Goal: Task Accomplishment & Management: Use online tool/utility

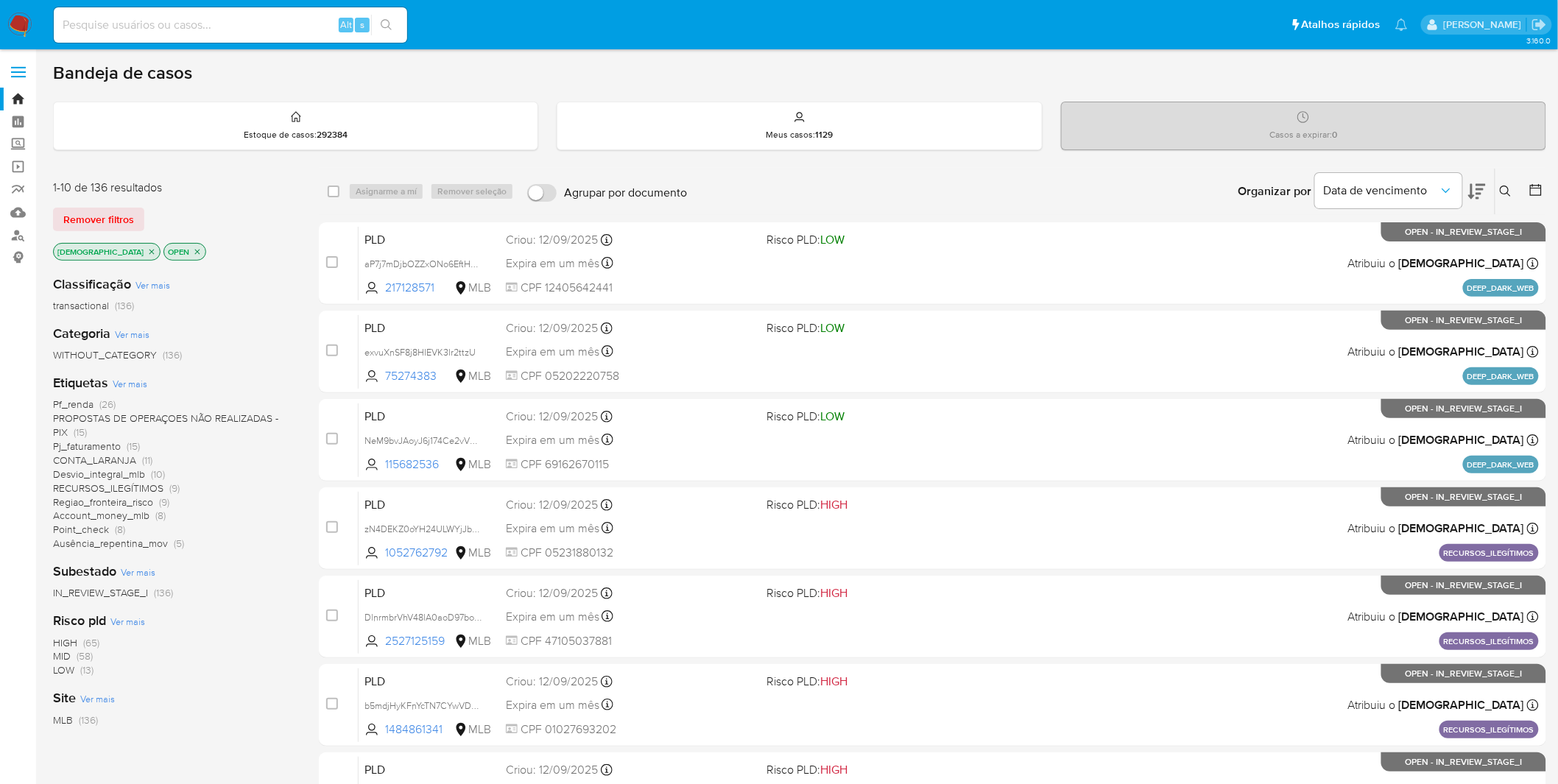
click at [123, 385] on span "Ver mais" at bounding box center [130, 383] width 35 height 13
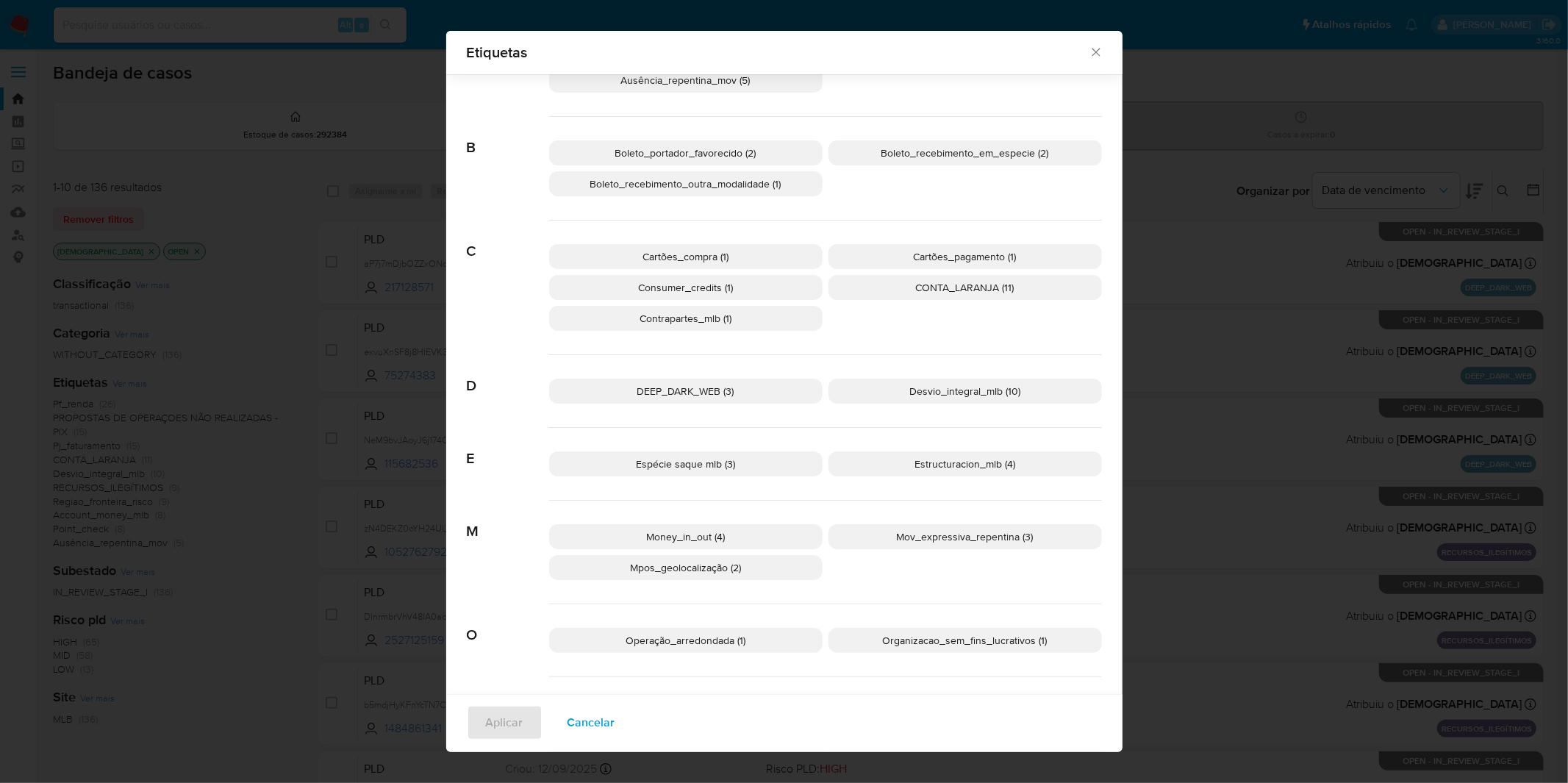
scroll to position [83, 0]
click at [867, 467] on p "Estructuracion_mlb (4)" at bounding box center [965, 467] width 273 height 25
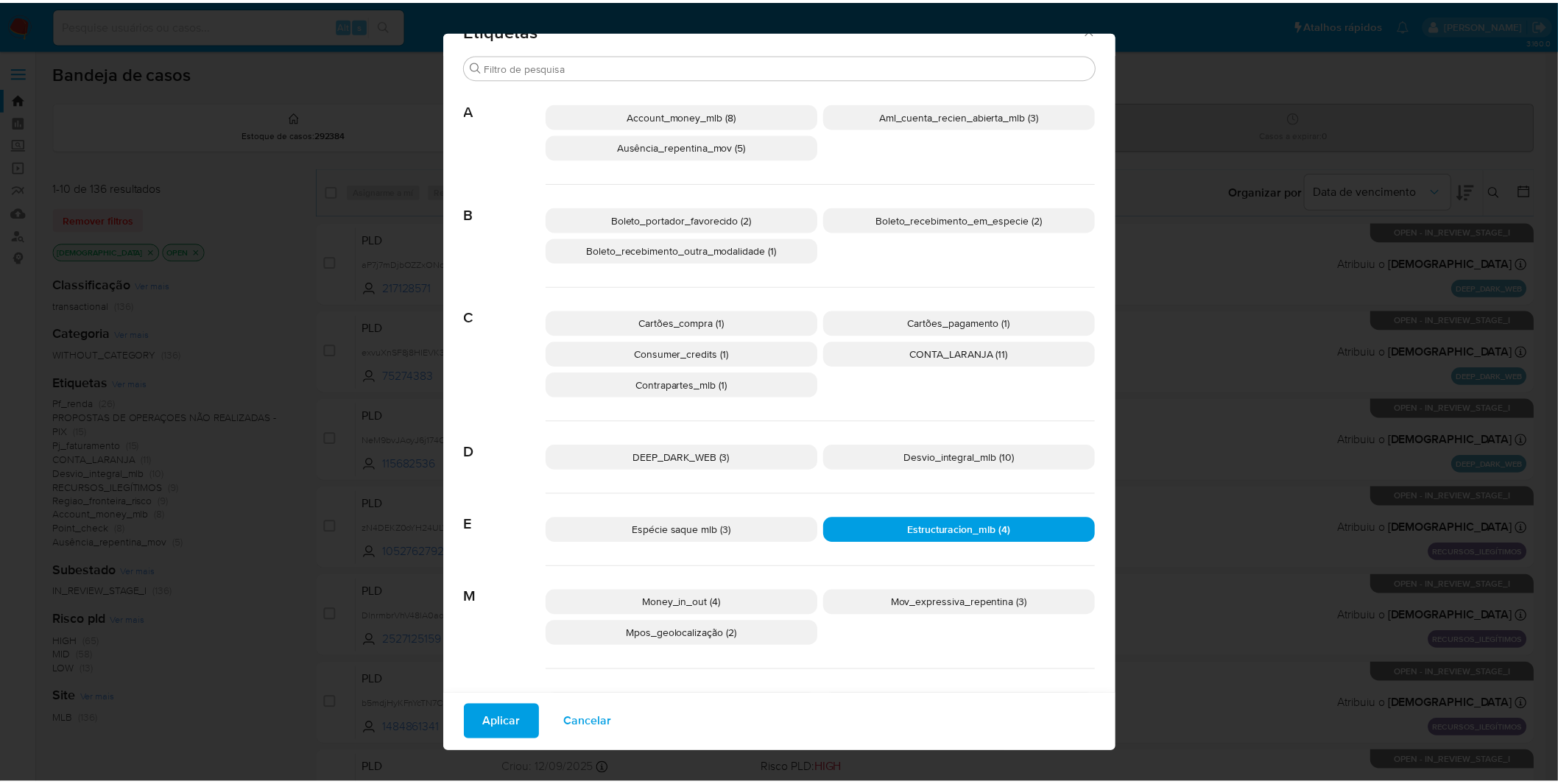
scroll to position [0, 0]
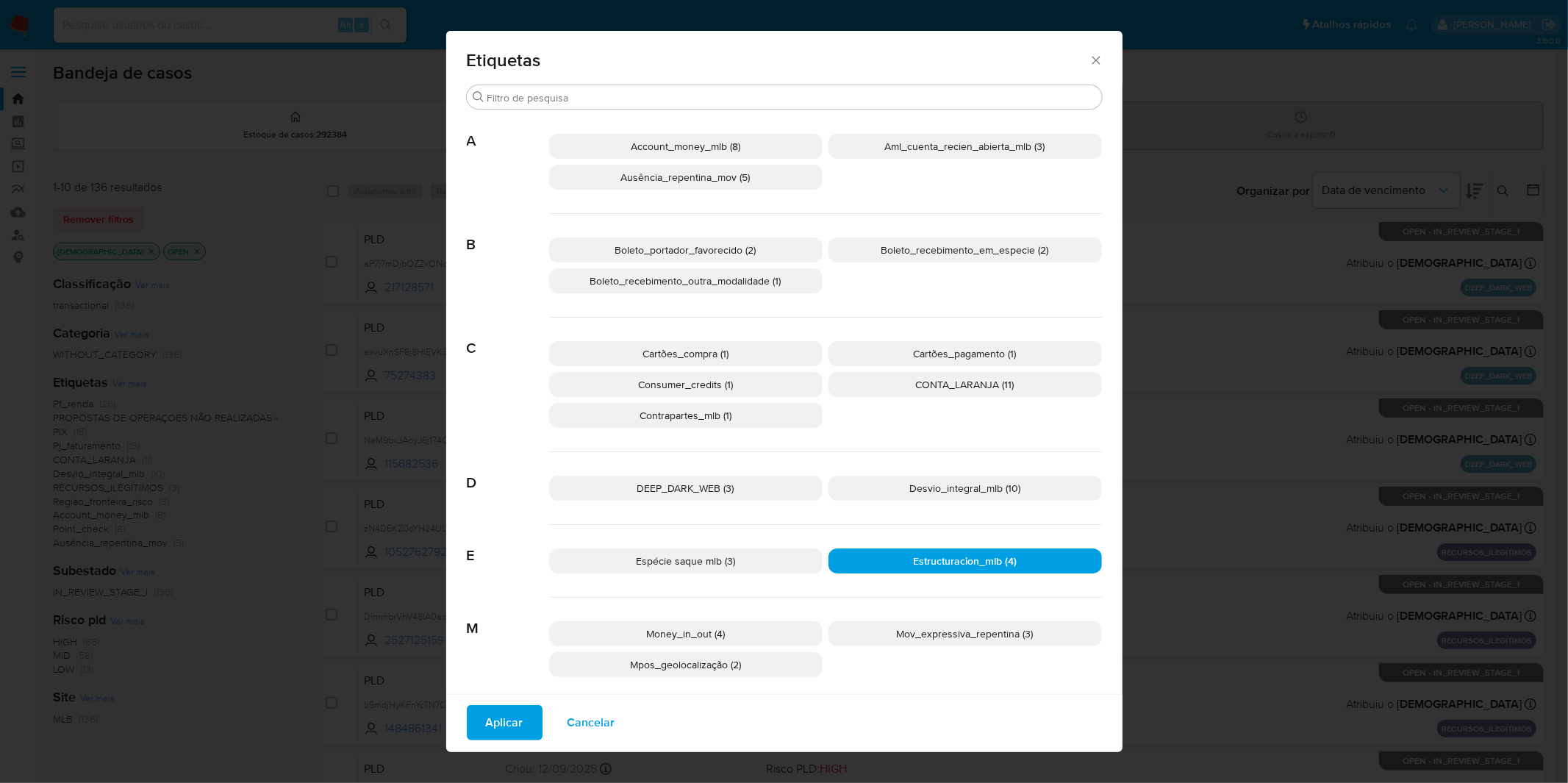
click at [507, 514] on span "Aplicar" at bounding box center [504, 722] width 37 height 32
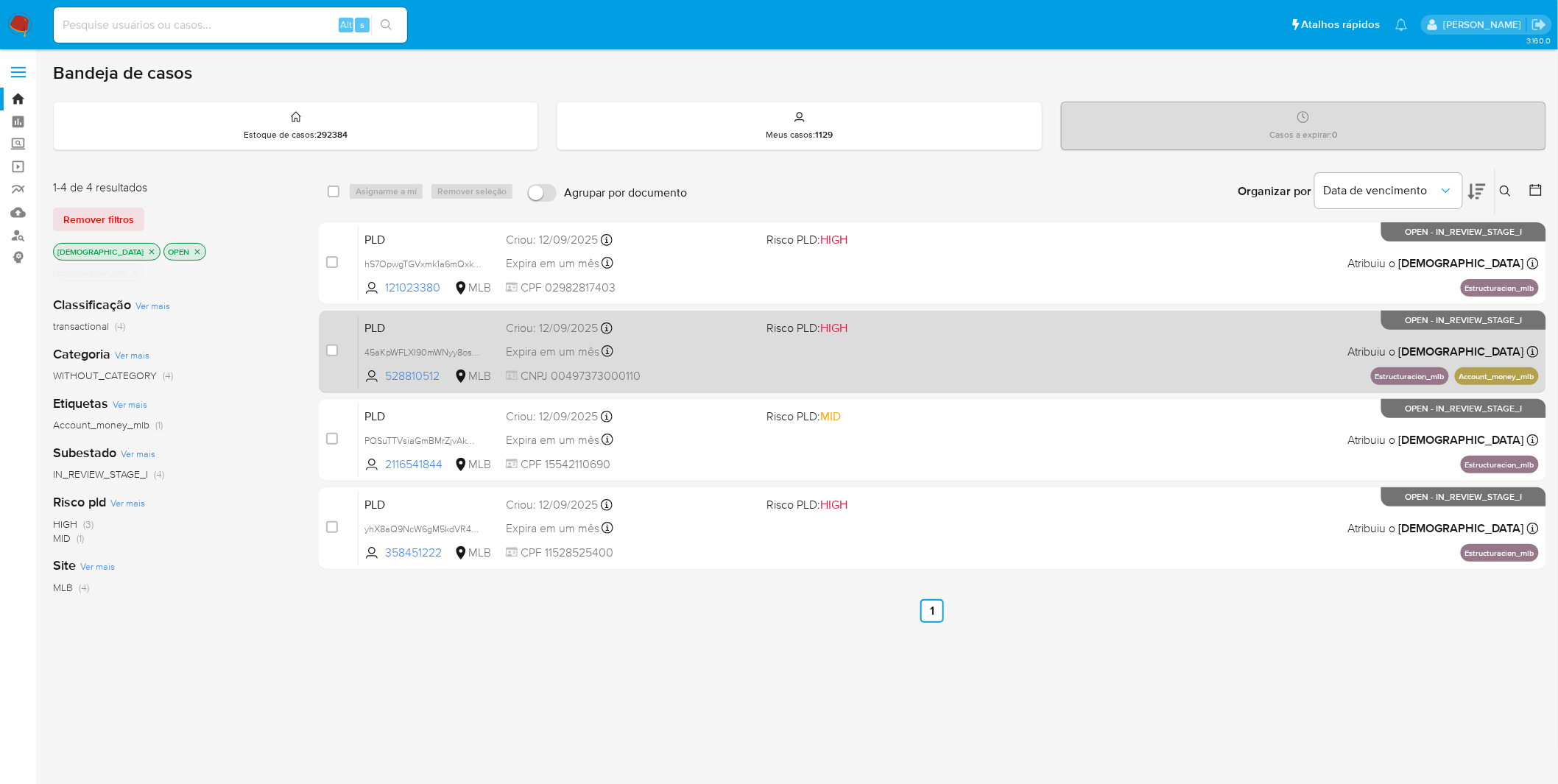
click at [661, 359] on div "Expira em um mês Expira em 27/10/2025 00:14:18" at bounding box center [630, 351] width 249 height 20
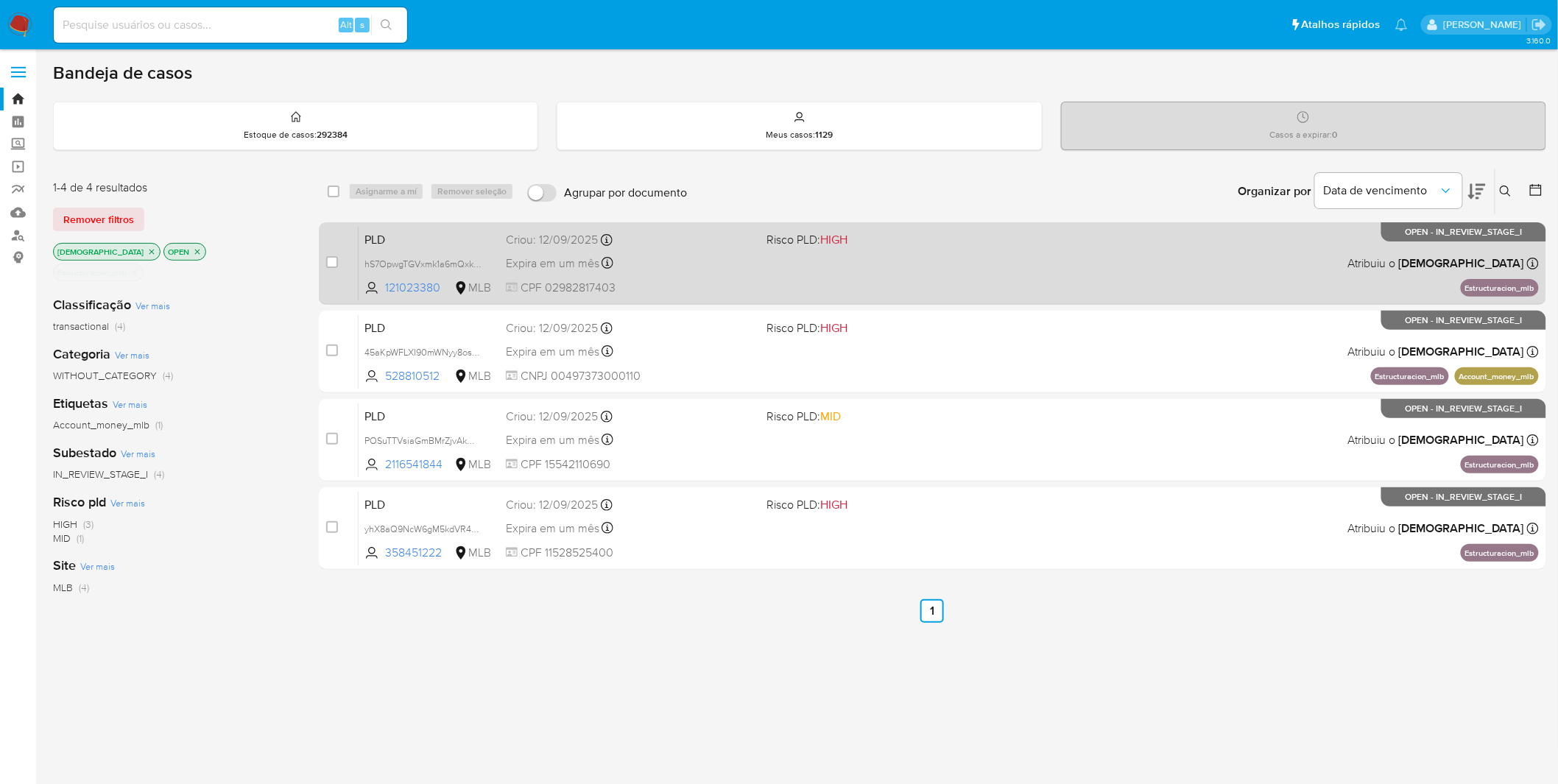
click at [646, 248] on div "PLD hS7OpwgTGVxmk1a6mQxk0vhZ 121023380 MLB Risco PLD: HIGH Criou: 12/09/2025 Cr…" at bounding box center [948, 263] width 1180 height 75
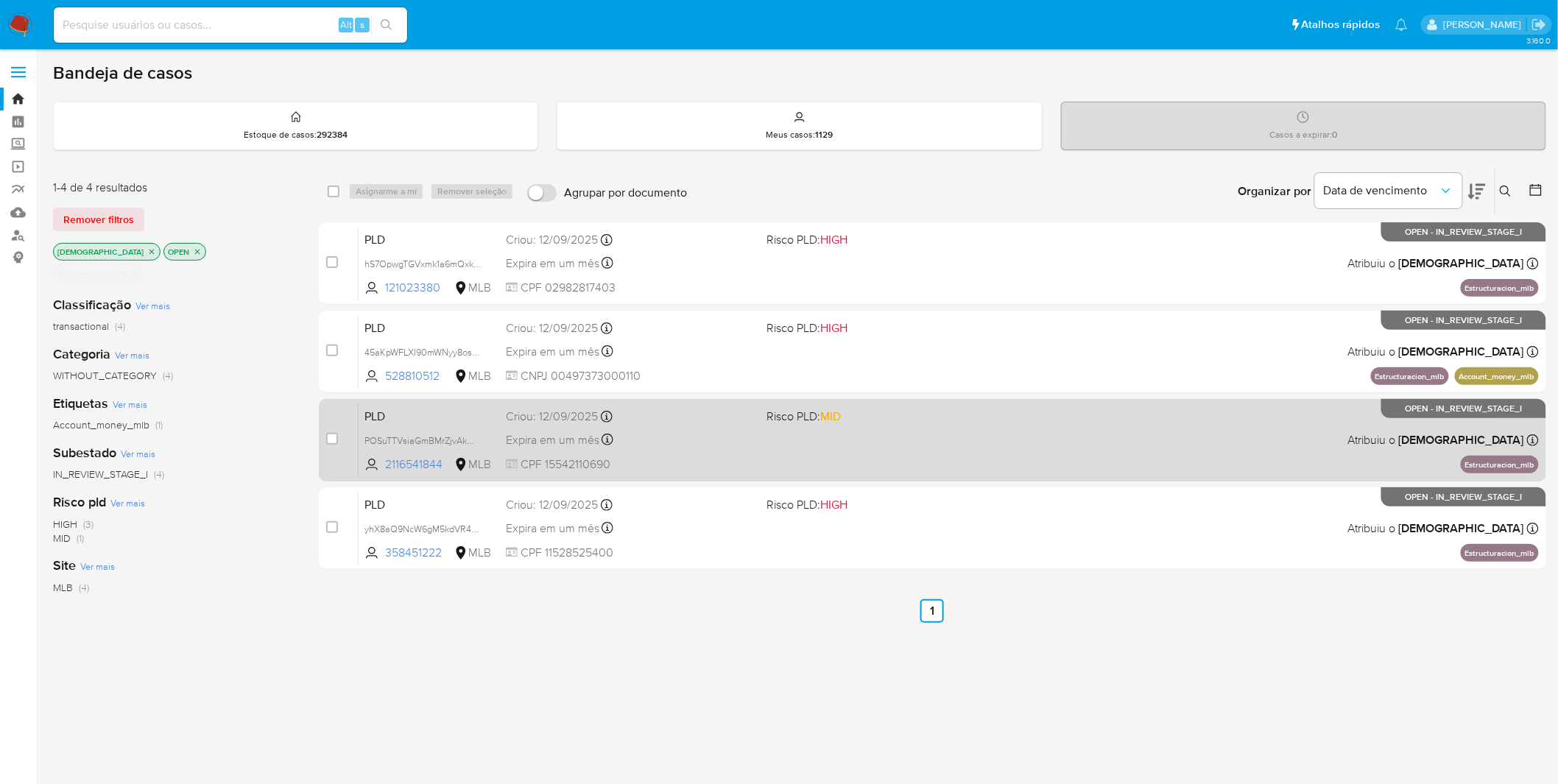
click at [703, 452] on div "PLD POSuTTVsiaGmBMrZjvAkWy8v 2116541844 MLB Risco PLD: MID Criou: 12/09/2025 Cr…" at bounding box center [948, 440] width 1180 height 75
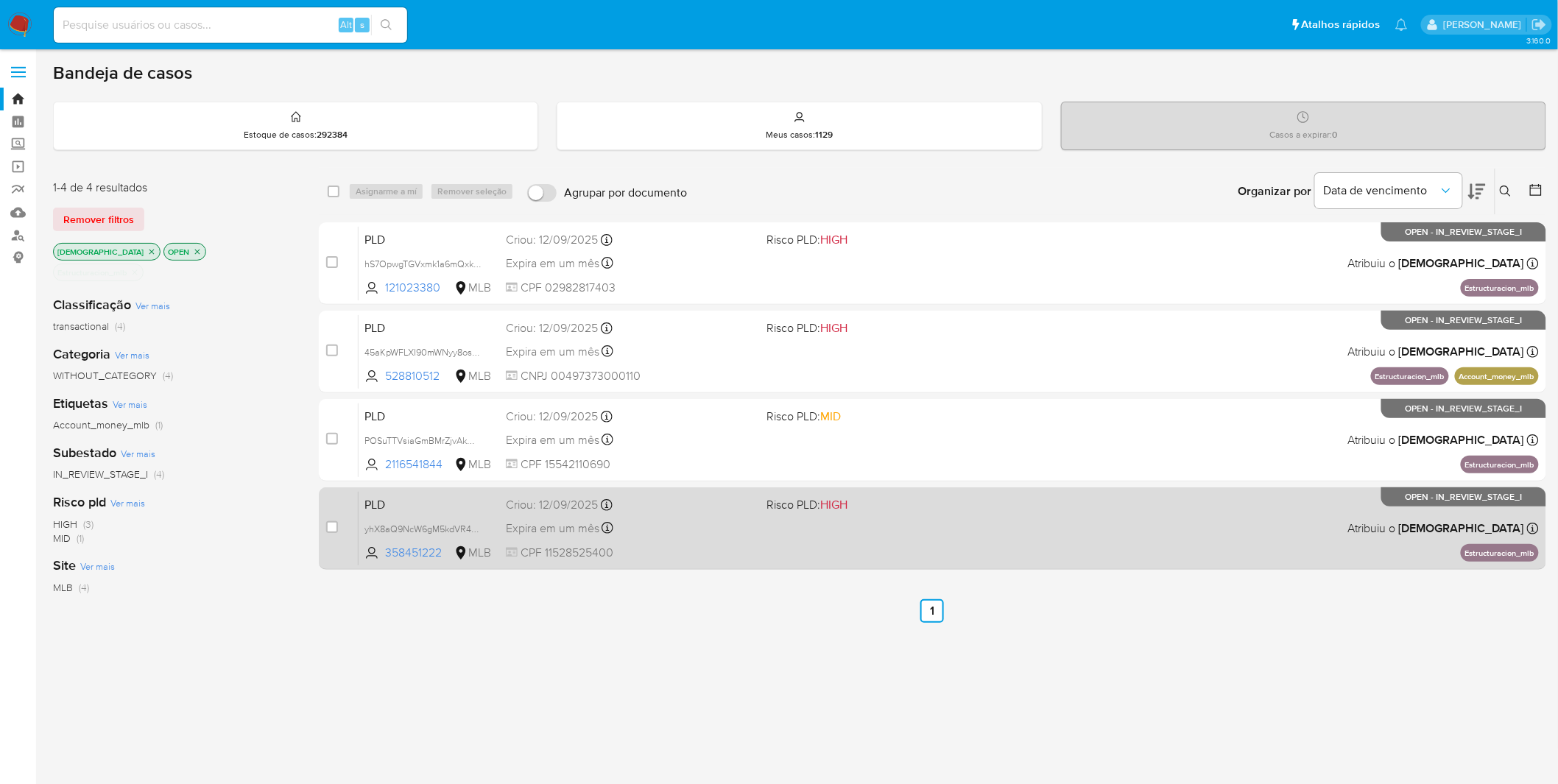
click at [704, 515] on span "CPF 11528525400" at bounding box center [630, 552] width 249 height 16
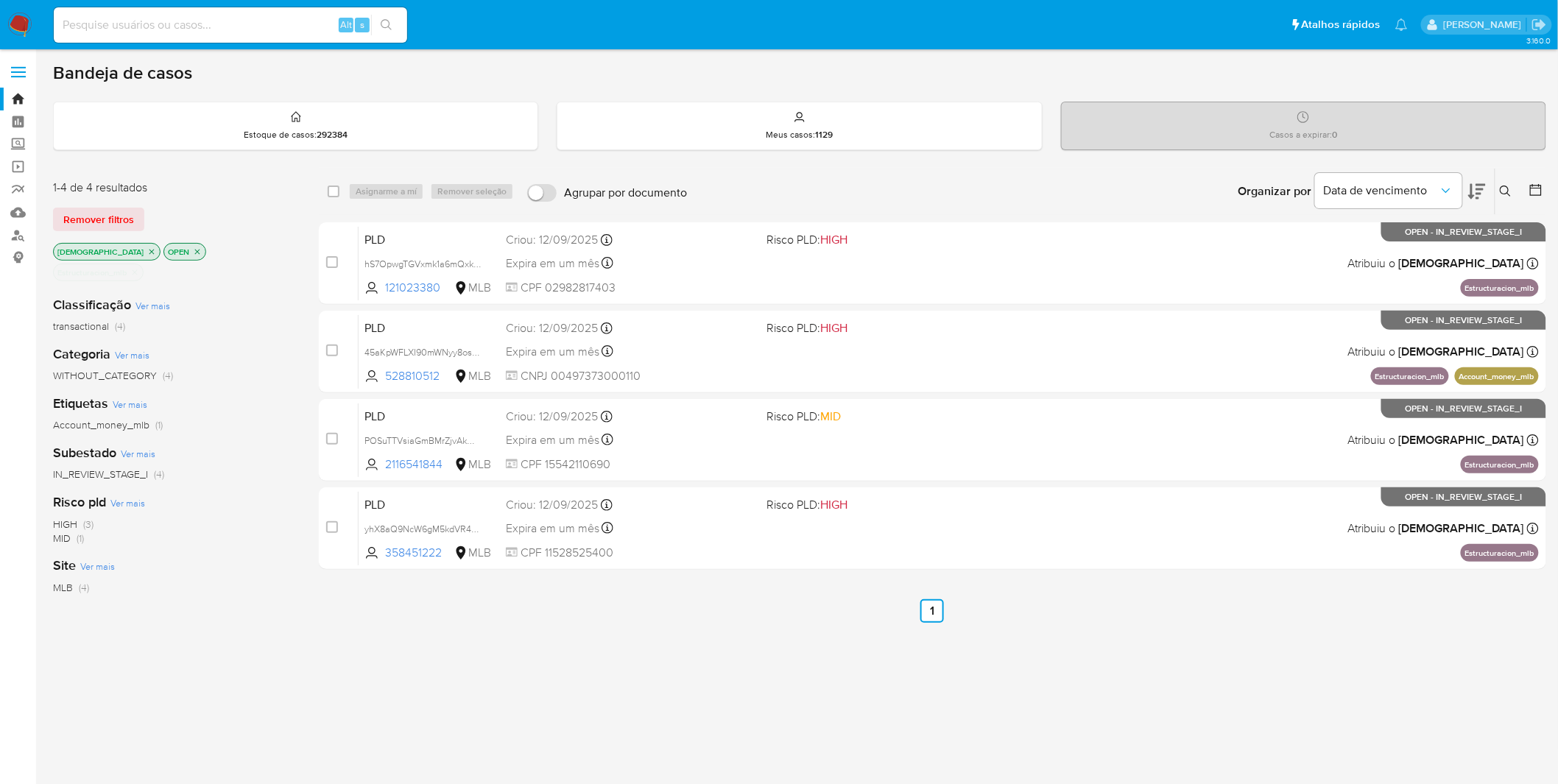
click at [23, 22] on img at bounding box center [19, 24] width 25 height 25
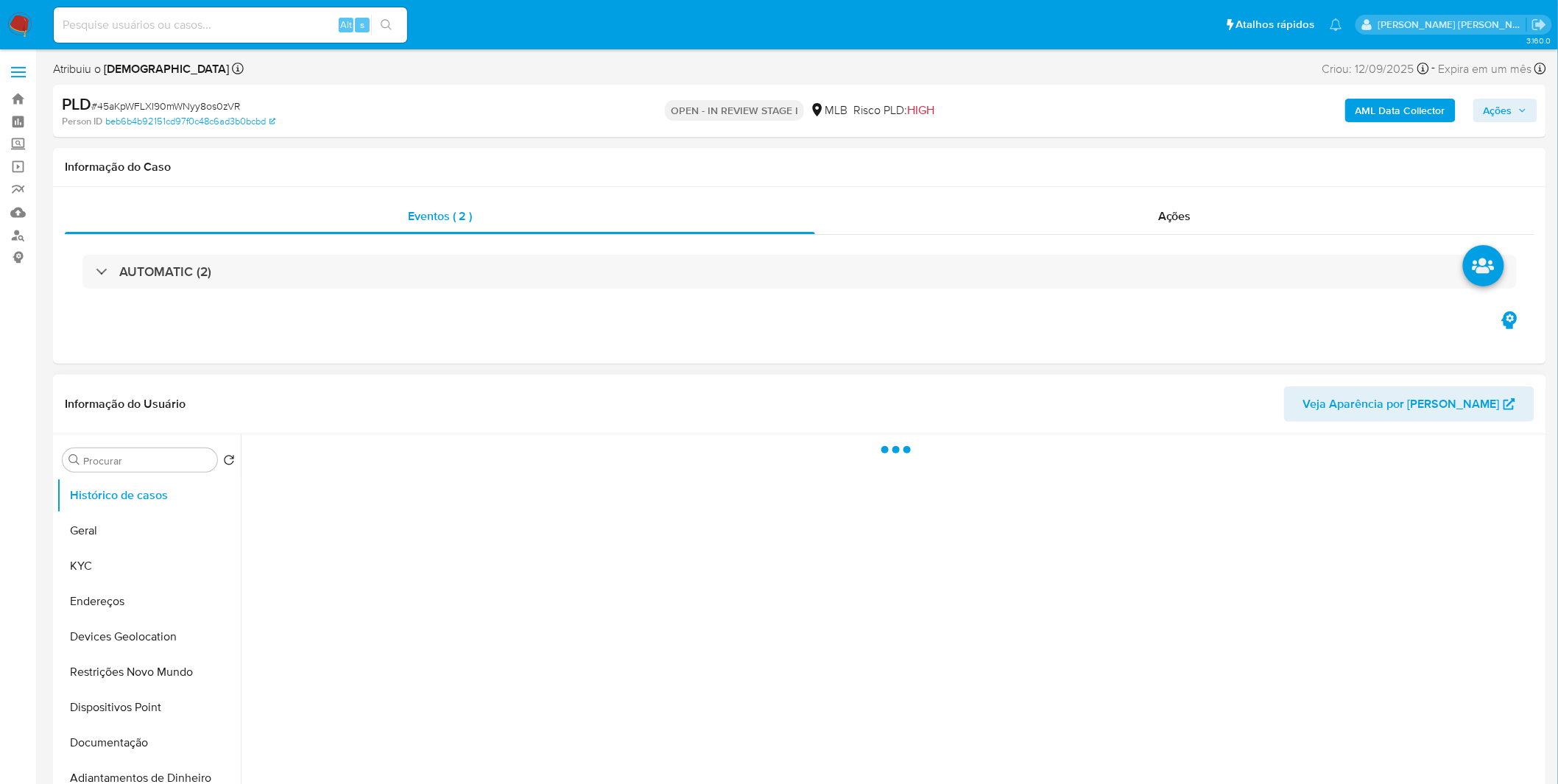
select select "10"
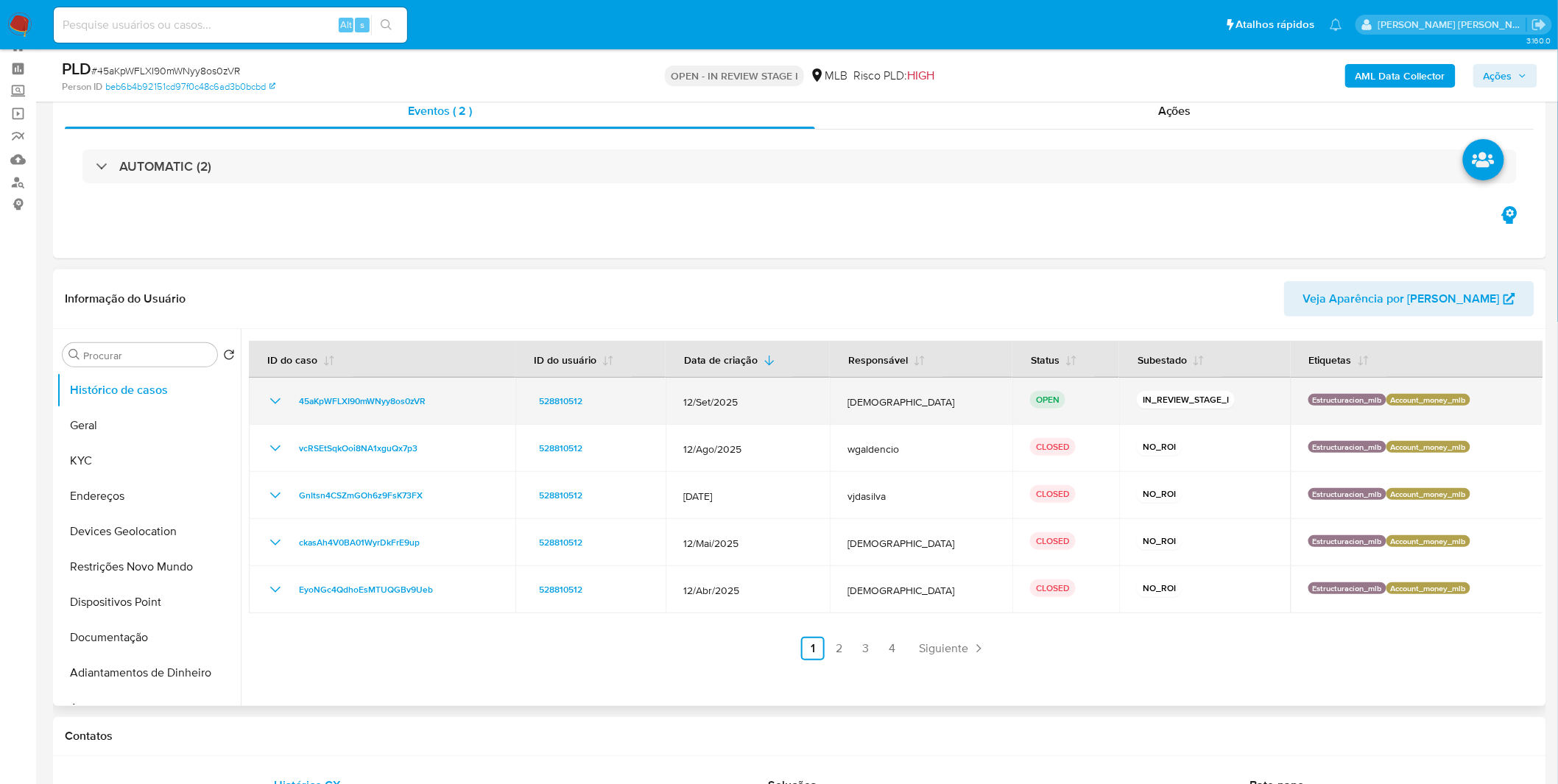
scroll to position [82, 0]
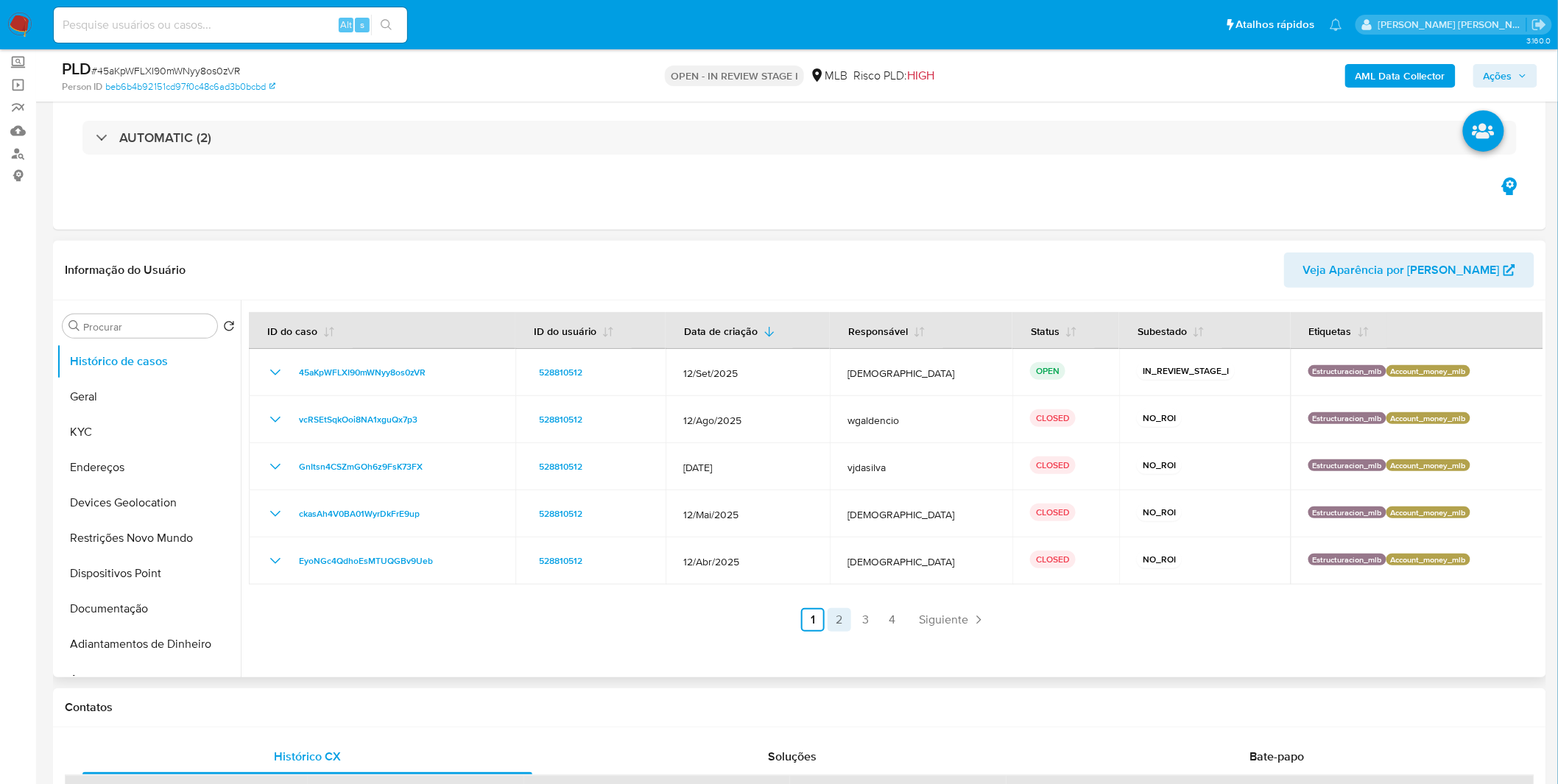
click at [828, 615] on link "2" at bounding box center [839, 619] width 23 height 23
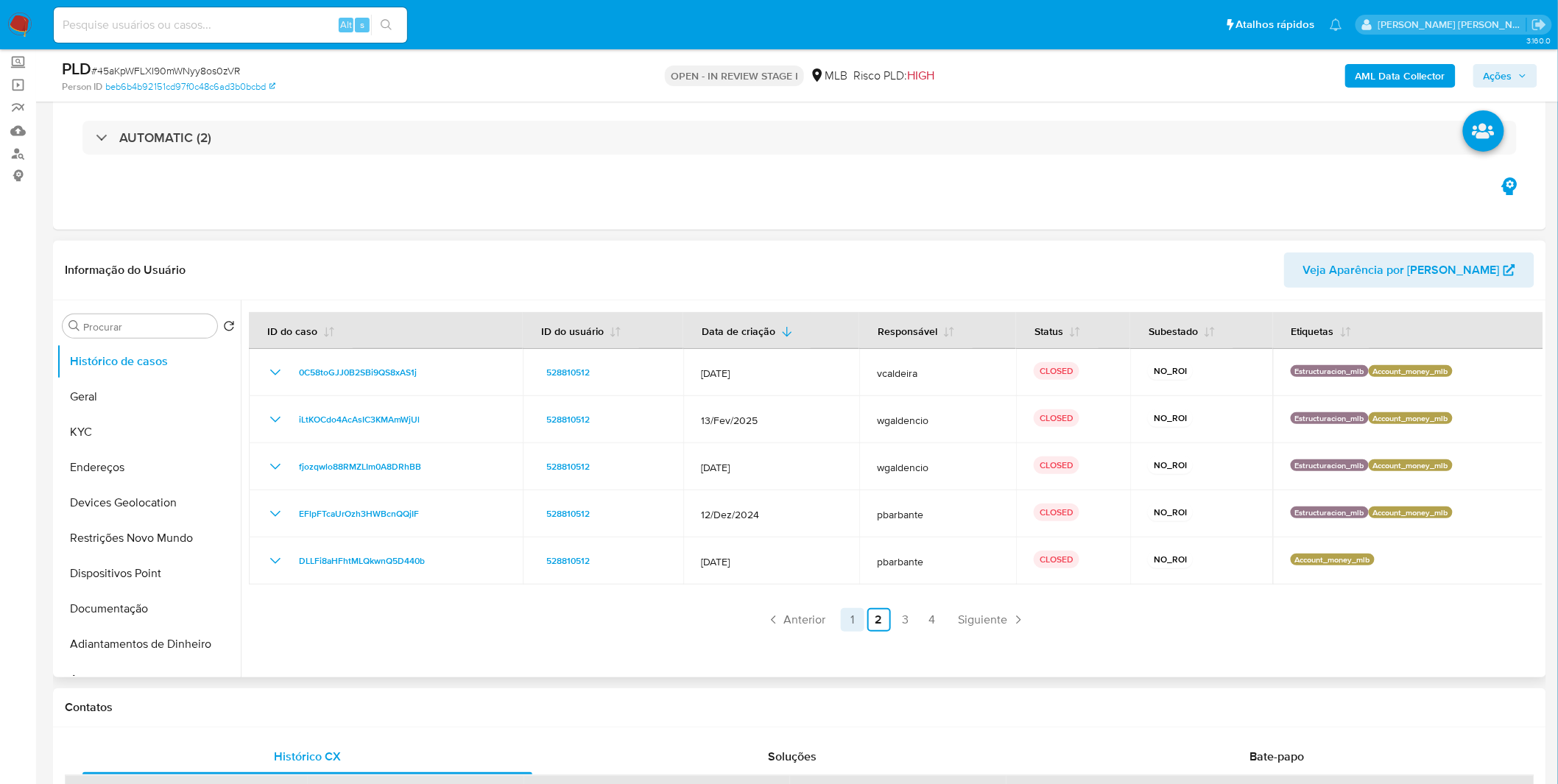
click at [854, 615] on link "1" at bounding box center [852, 619] width 23 height 23
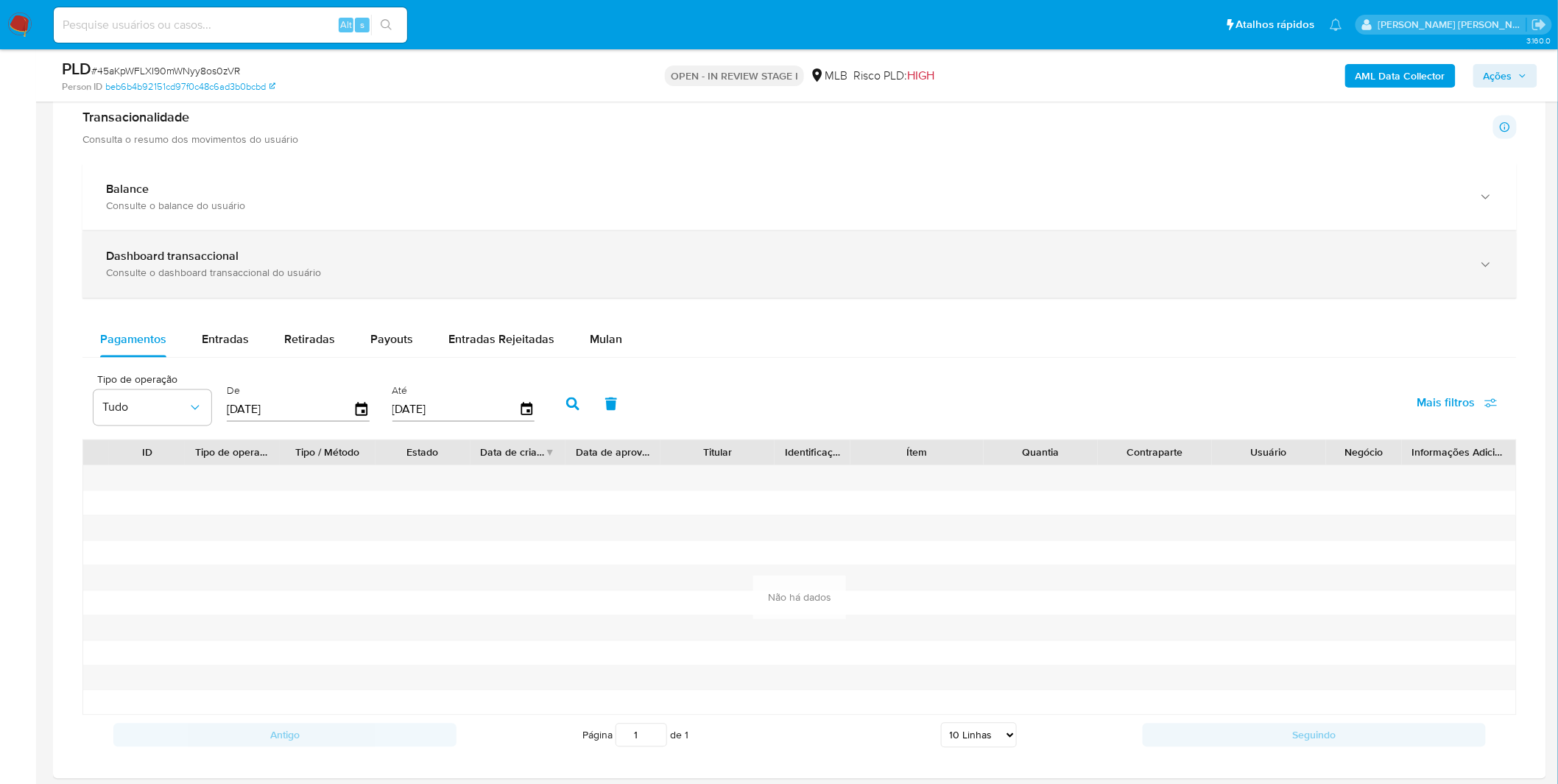
scroll to position [899, 0]
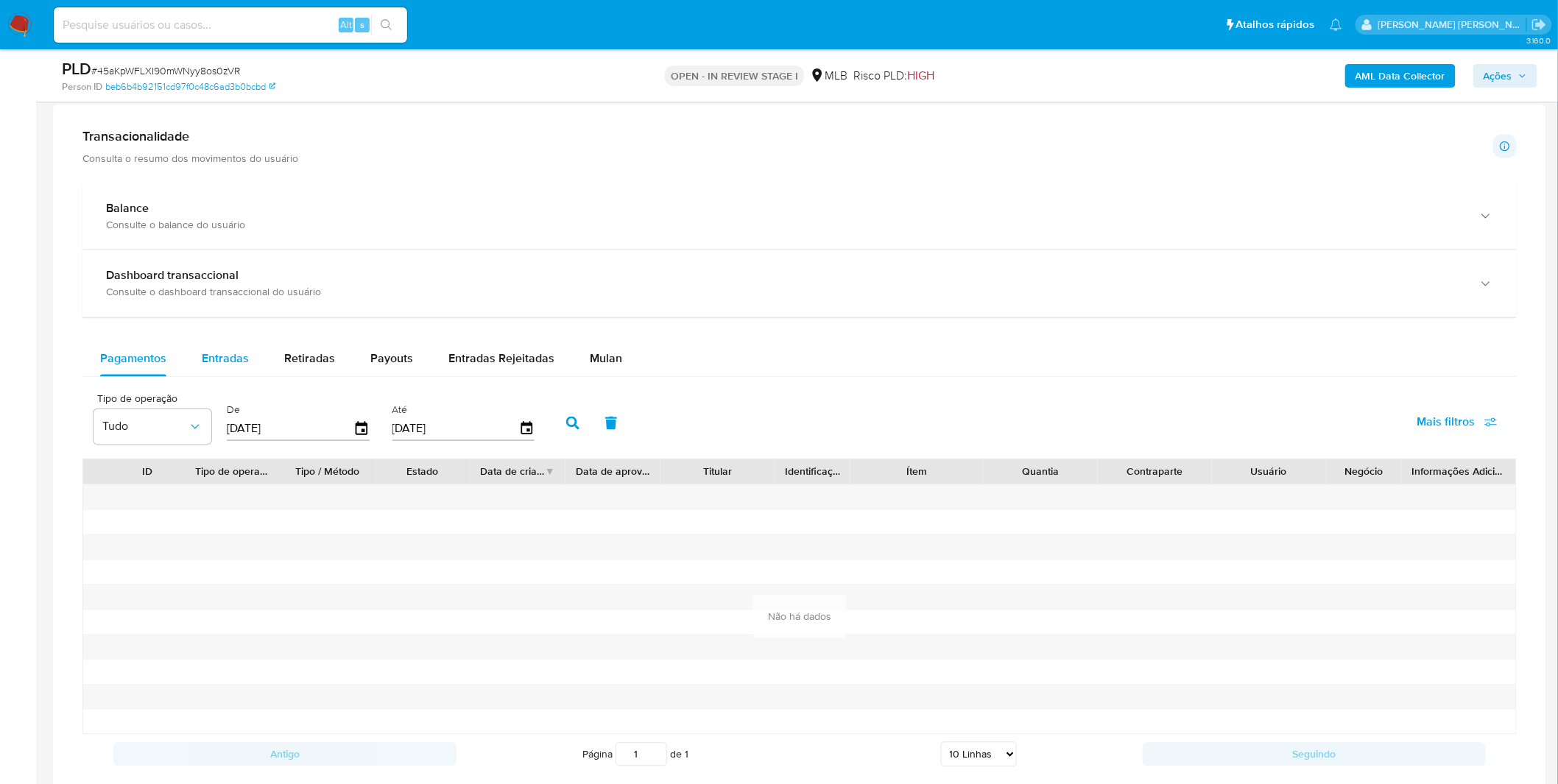
click at [263, 352] on button "Entradas" at bounding box center [225, 359] width 83 height 36
select select "10"
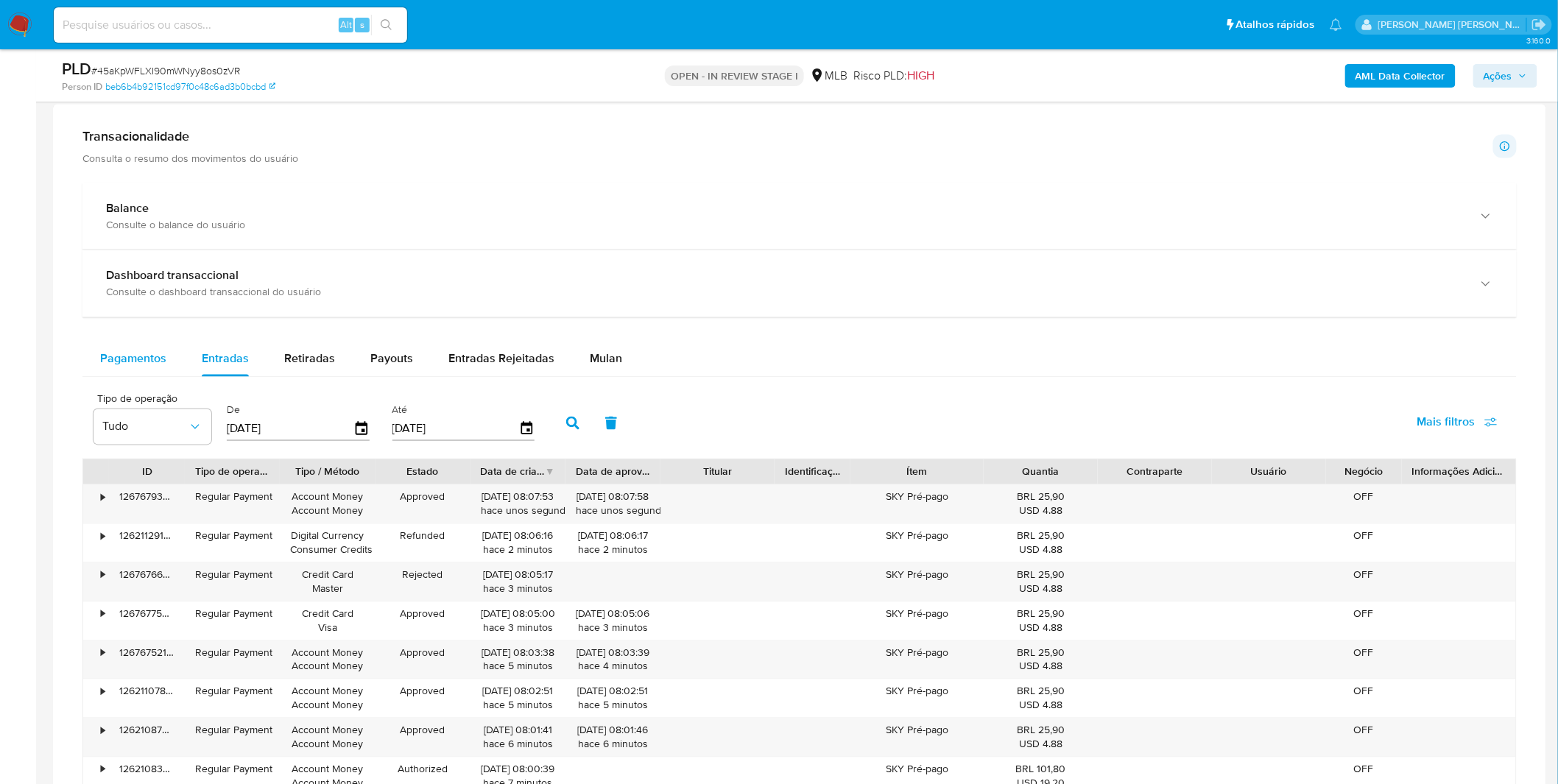
click at [171, 360] on button "Pagamentos" at bounding box center [133, 359] width 102 height 36
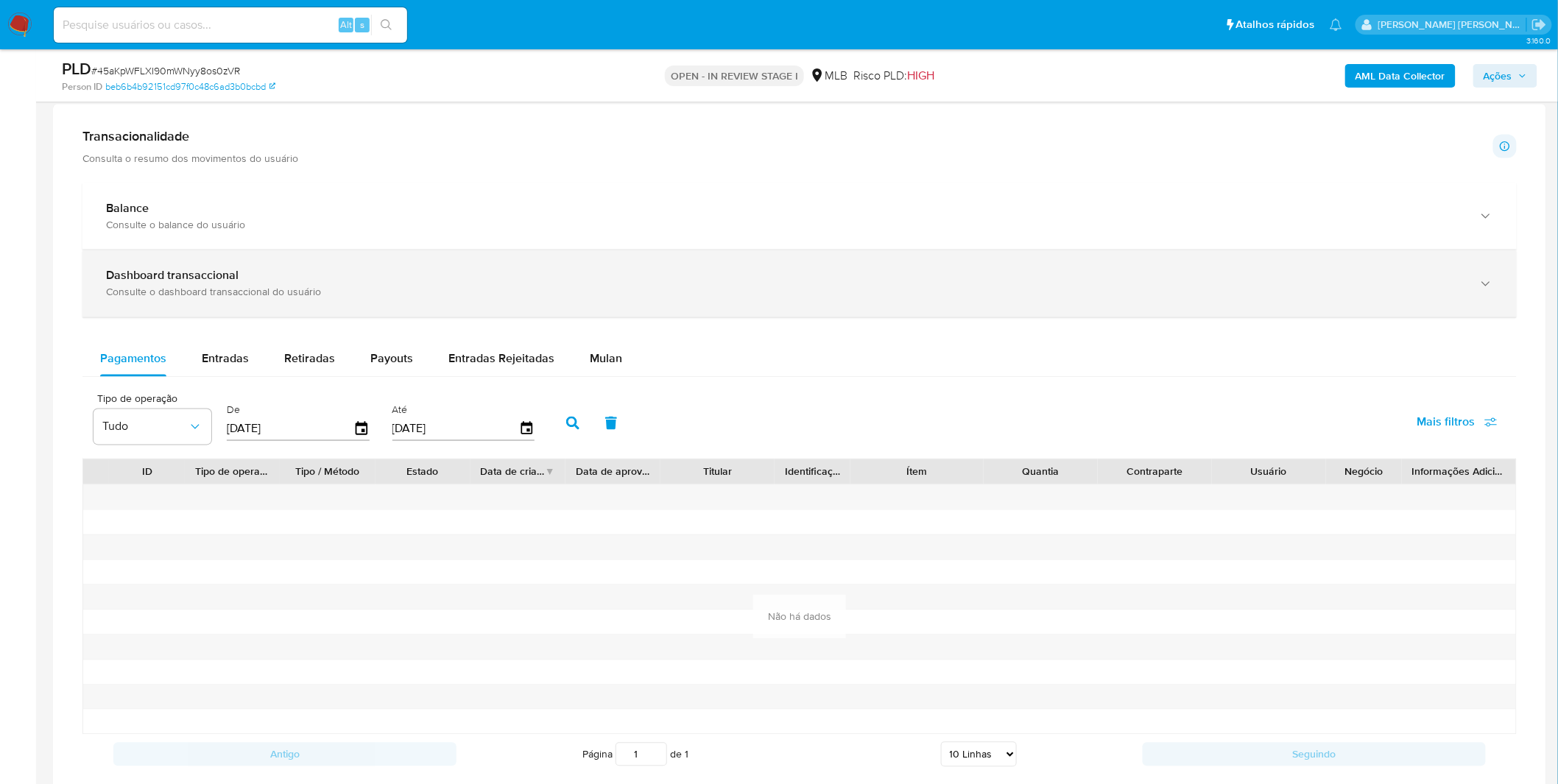
click at [304, 306] on div "Dashboard transaccional Consulte o dashboard transaccional do usuário" at bounding box center [800, 283] width 1435 height 67
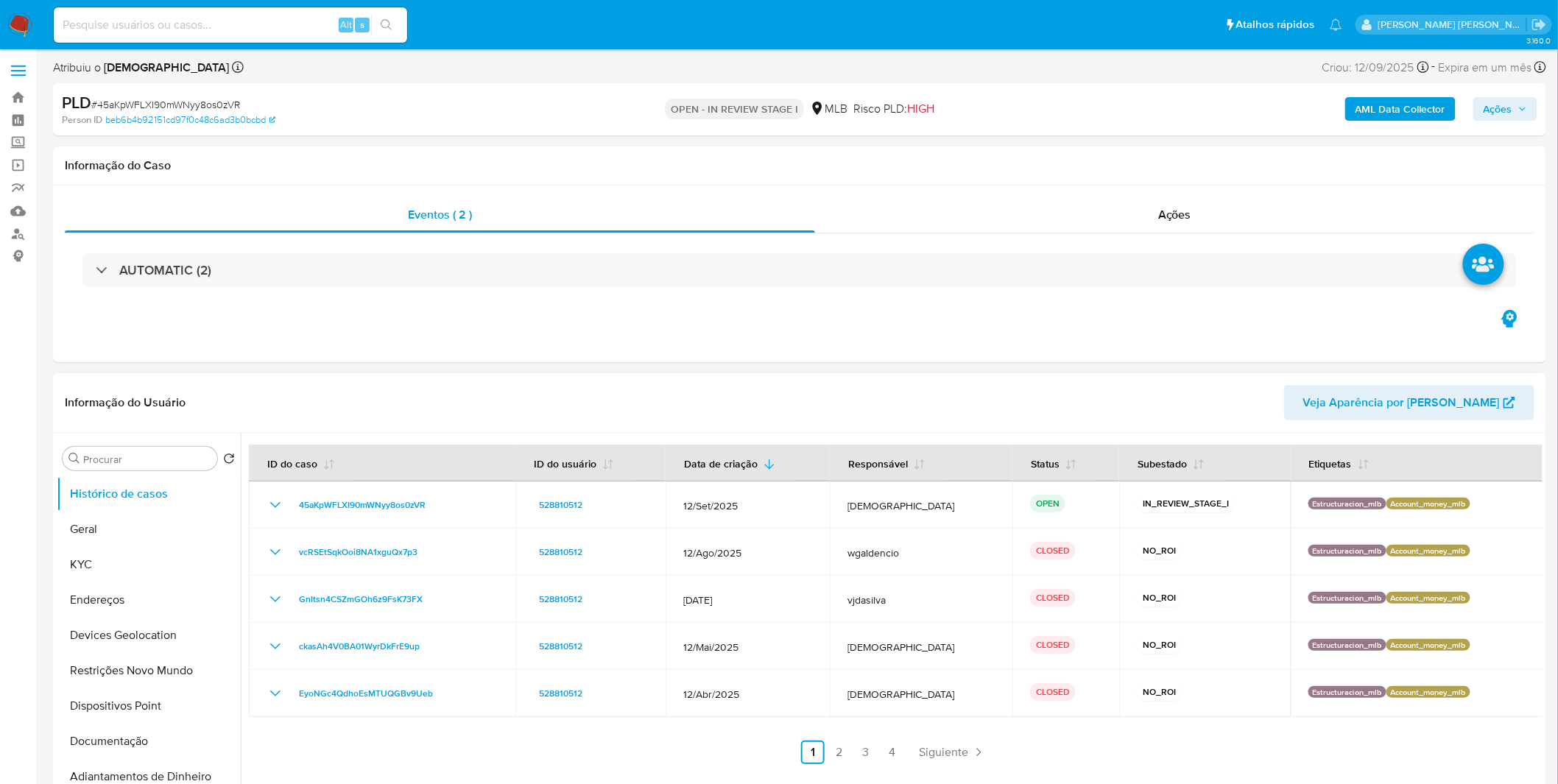
scroll to position [0, 0]
click at [129, 555] on button "KYC" at bounding box center [142, 566] width 172 height 36
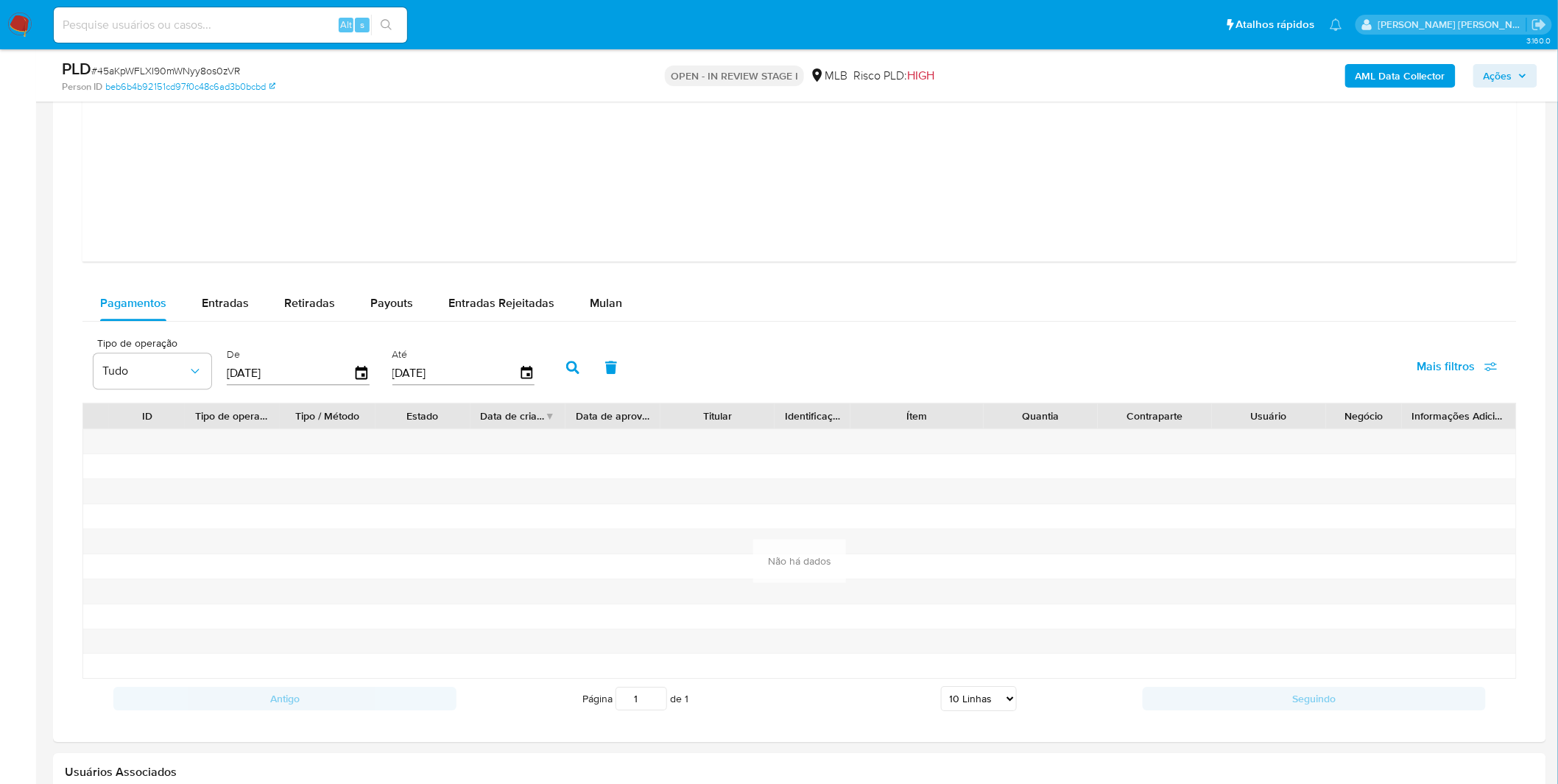
scroll to position [1717, 0]
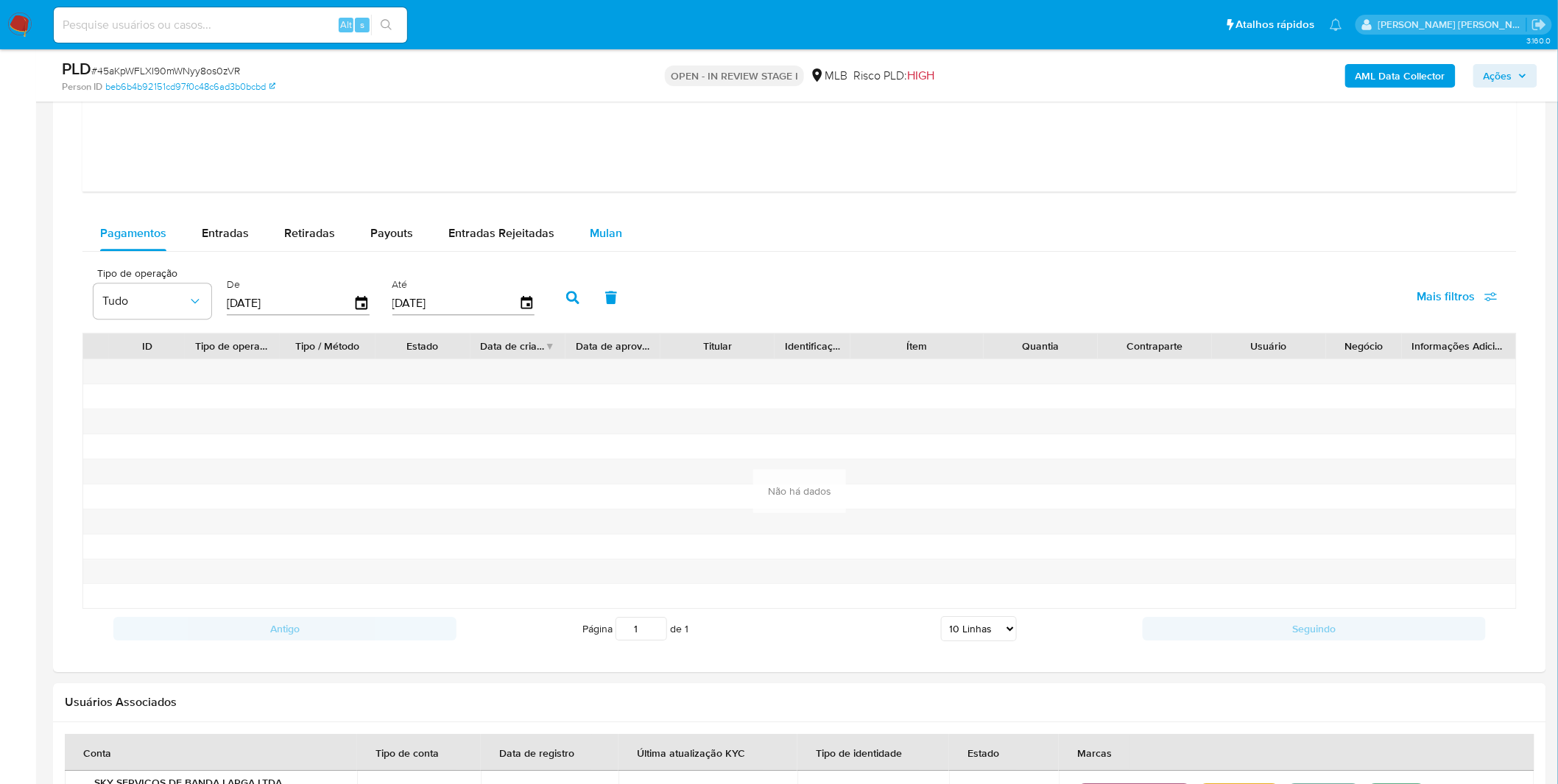
click at [608, 240] on span "Mulan" at bounding box center [605, 234] width 32 height 17
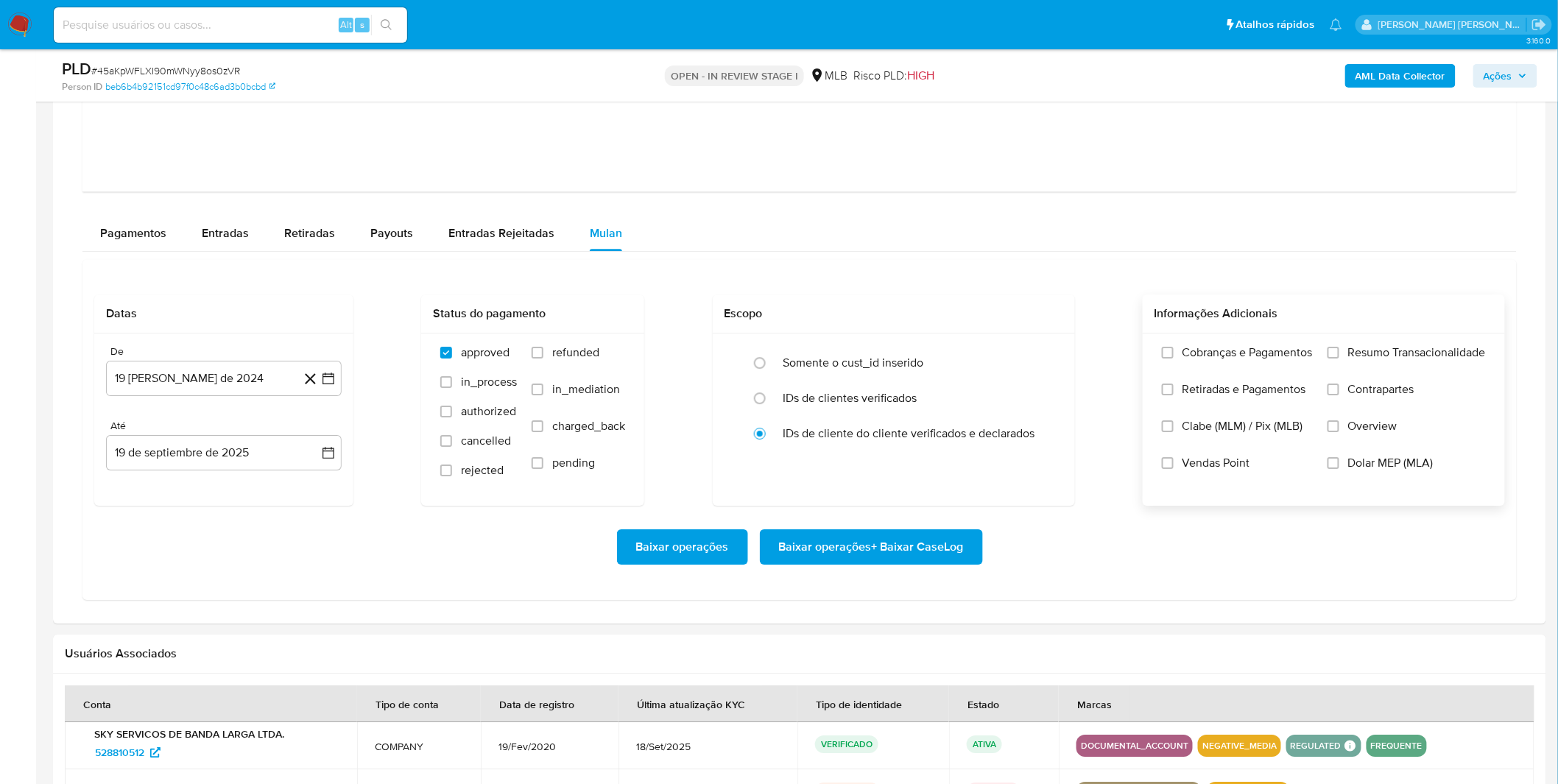
click at [1261, 375] on label "Cobranças e Pagamentos" at bounding box center [1238, 364] width 151 height 36
click at [1173, 359] on input "Cobranças e Pagamentos" at bounding box center [1168, 352] width 12 height 12
click at [1256, 397] on span "Retiradas e Pagamentos" at bounding box center [1244, 389] width 123 height 15
click at [1173, 395] on input "Retiradas e Pagamentos" at bounding box center [1168, 390] width 12 height 12
click at [1371, 374] on label "Resumo Transacionalidade" at bounding box center [1407, 364] width 158 height 36
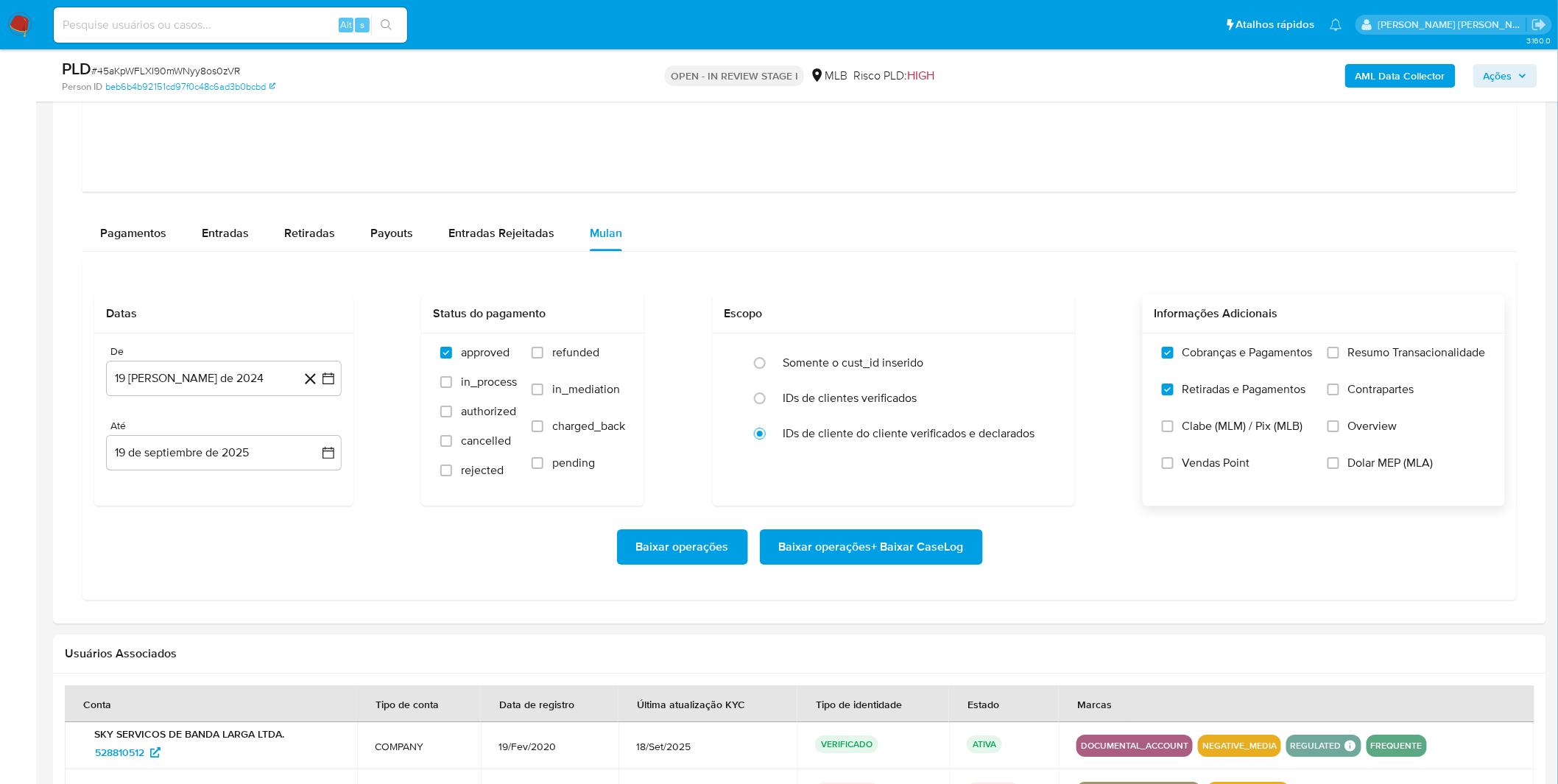
click at [1339, 359] on input "Resumo Transacionalidade" at bounding box center [1334, 352] width 12 height 12
click at [1368, 383] on span "Contrapartes" at bounding box center [1381, 389] width 66 height 15
click at [1339, 384] on input "Contrapartes" at bounding box center [1334, 390] width 12 height 12
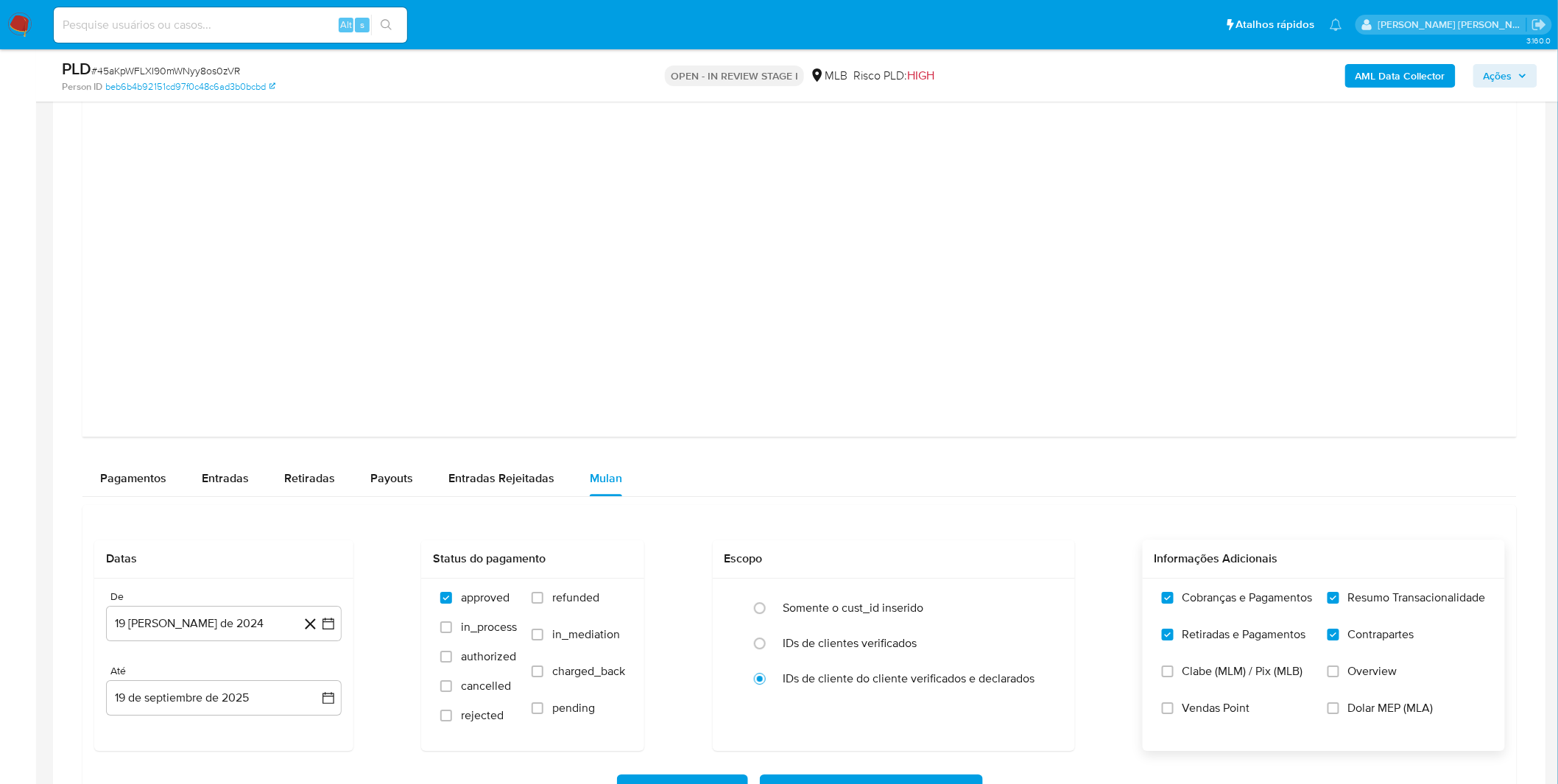
scroll to position [1554, 0]
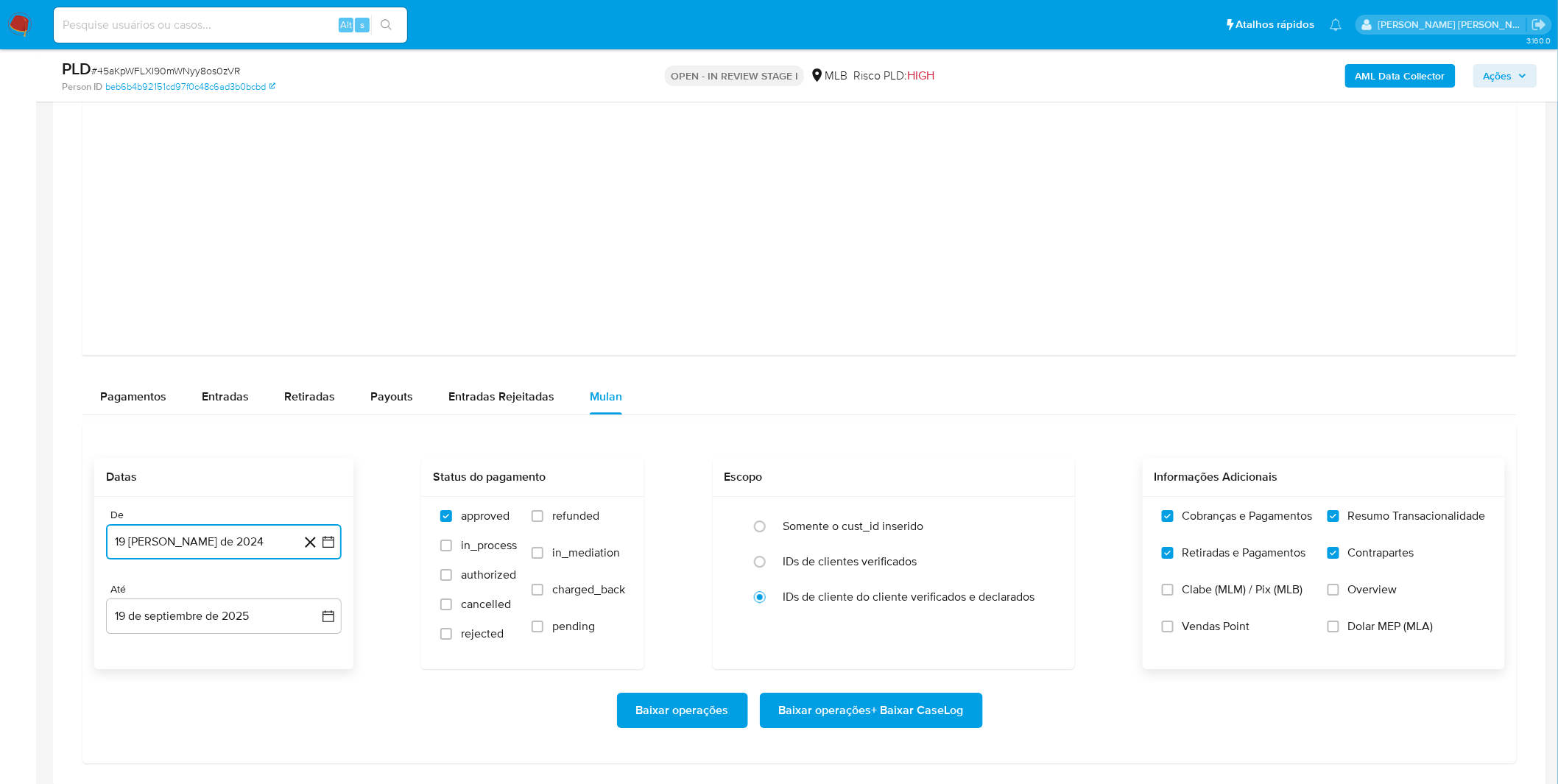
click at [241, 529] on button "19 [PERSON_NAME] de 2024" at bounding box center [223, 542] width 235 height 36
click at [234, 322] on span "agosto 2024" at bounding box center [216, 318] width 67 height 15
click at [313, 302] on icon "Año siguiente" at bounding box center [312, 301] width 17 height 17
click at [237, 438] on button "ago" at bounding box center [221, 437] width 41 height 23
click at [254, 369] on button "1" at bounding box center [253, 372] width 23 height 23
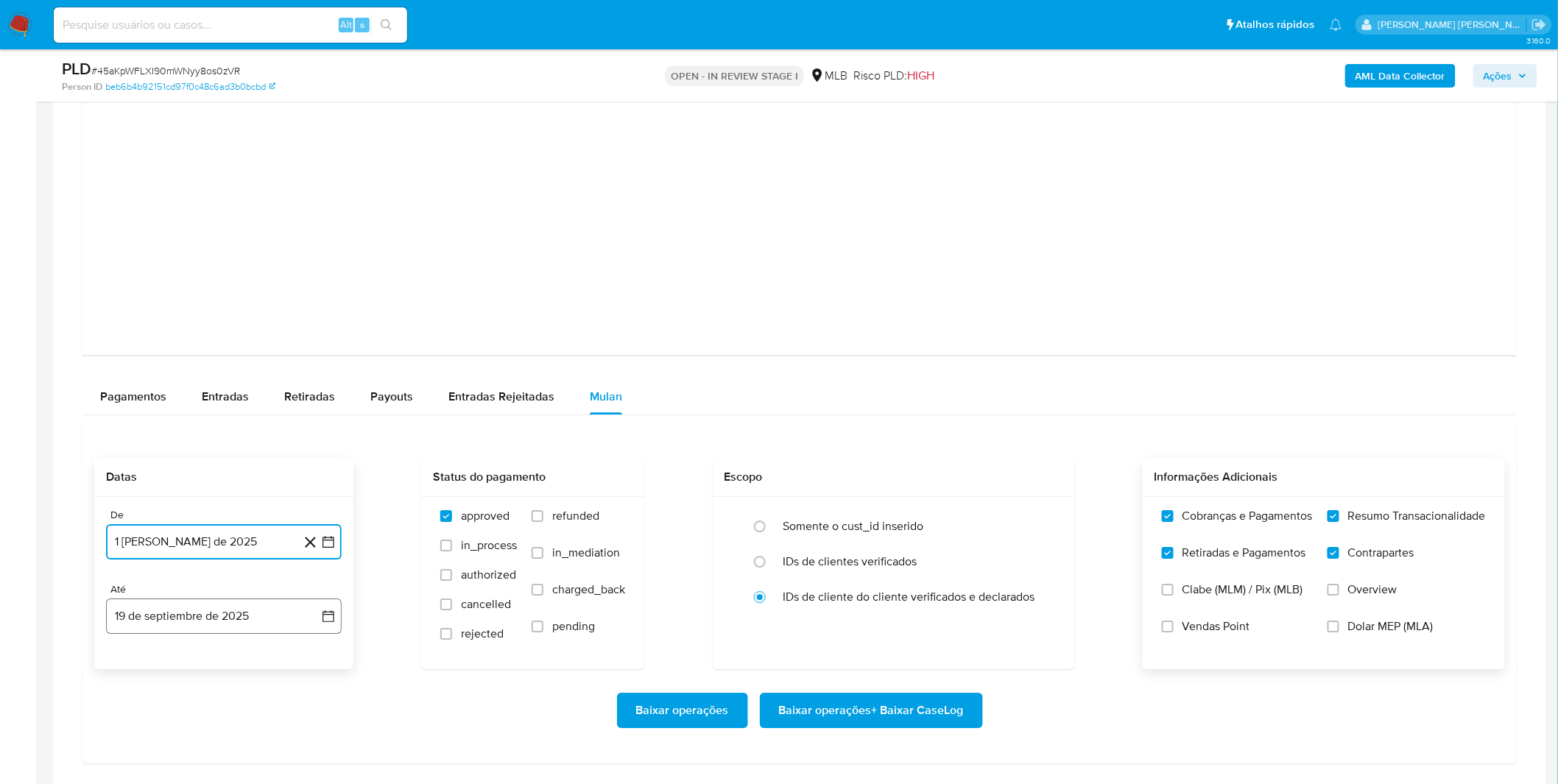
click at [240, 626] on button "19 de septiembre de 2025" at bounding box center [223, 616] width 235 height 36
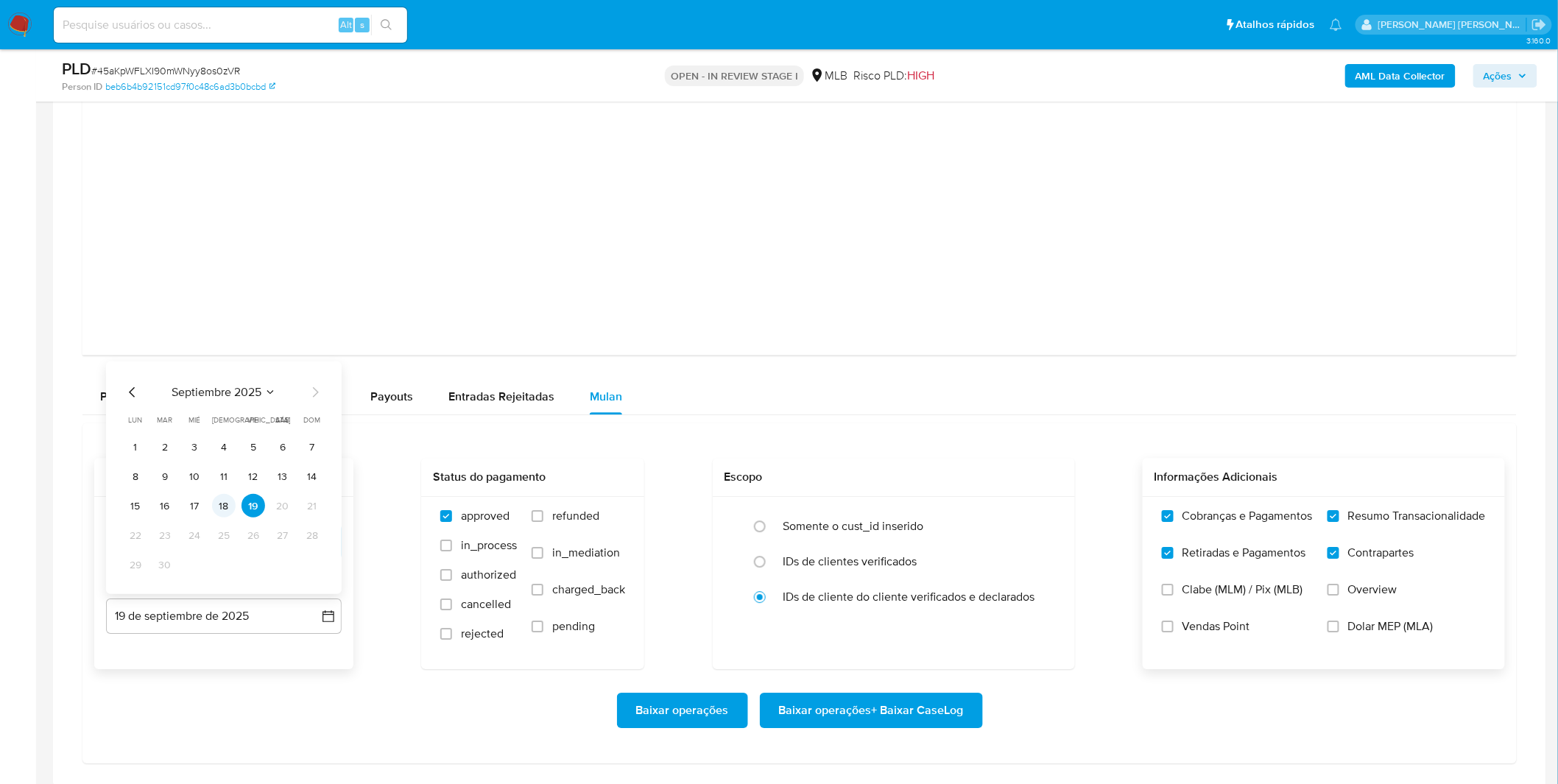
click at [223, 505] on button "18" at bounding box center [223, 505] width 23 height 23
drag, startPoint x: 232, startPoint y: 686, endPoint x: 261, endPoint y: 671, distance: 32.6
click at [232, 687] on div "Baixar operações Baixar operações + Baixar CaseLog" at bounding box center [800, 710] width 1410 height 82
click at [1381, 555] on span "Contrapartes" at bounding box center [1381, 552] width 66 height 15
click at [1339, 555] on input "Contrapartes" at bounding box center [1334, 553] width 12 height 12
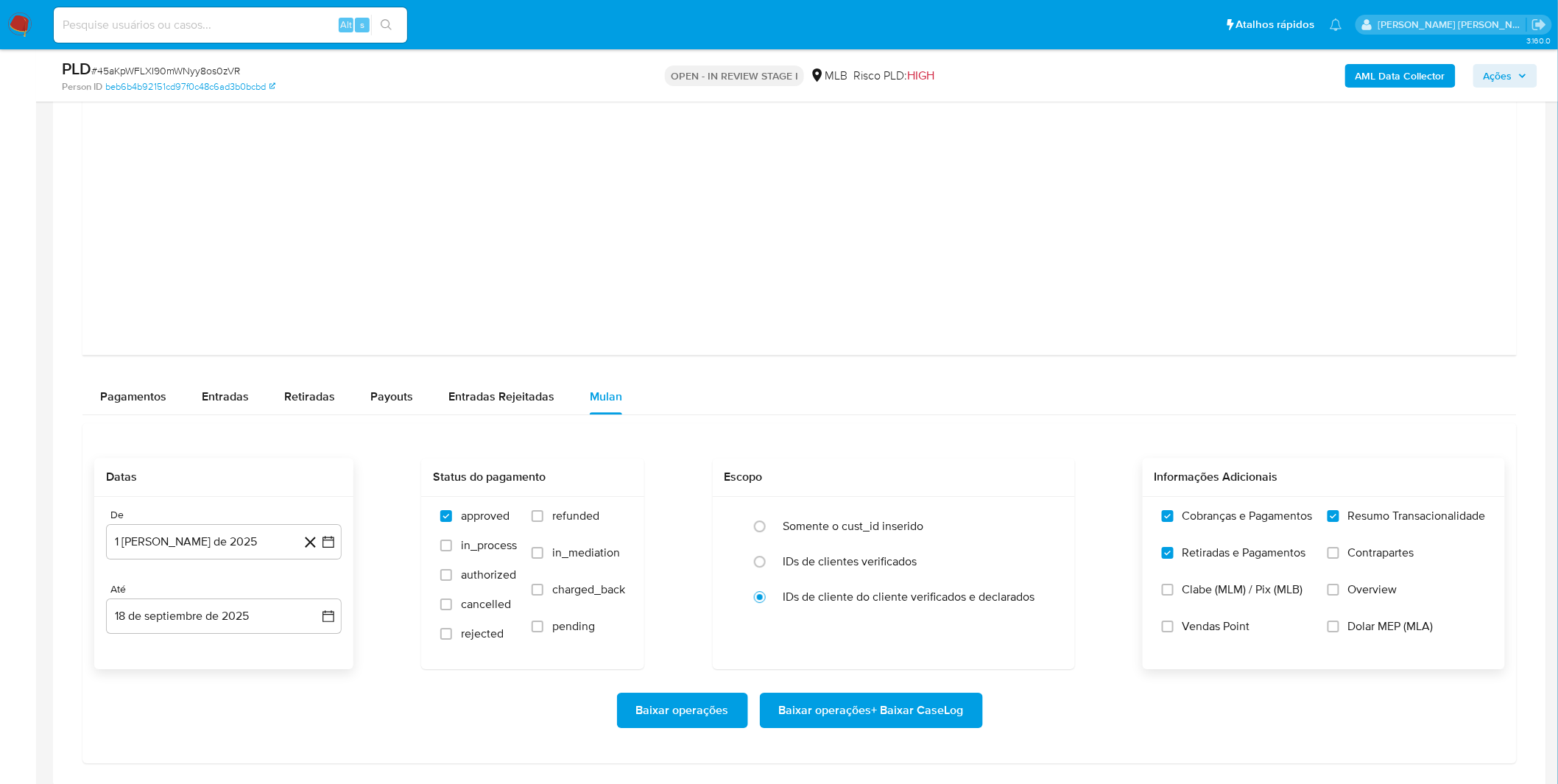
click at [1246, 563] on label "Retiradas e Pagamentos" at bounding box center [1238, 563] width 151 height 36
click at [1173, 559] on input "Retiradas e Pagamentos" at bounding box center [1168, 553] width 12 height 12
click at [1250, 530] on label "Cobranças e Pagamentos" at bounding box center [1238, 527] width 151 height 36
click at [1173, 522] on input "Cobranças e Pagamentos" at bounding box center [1168, 517] width 12 height 12
click at [955, 715] on span "Baixar operações + Baixar CaseLog" at bounding box center [871, 710] width 185 height 32
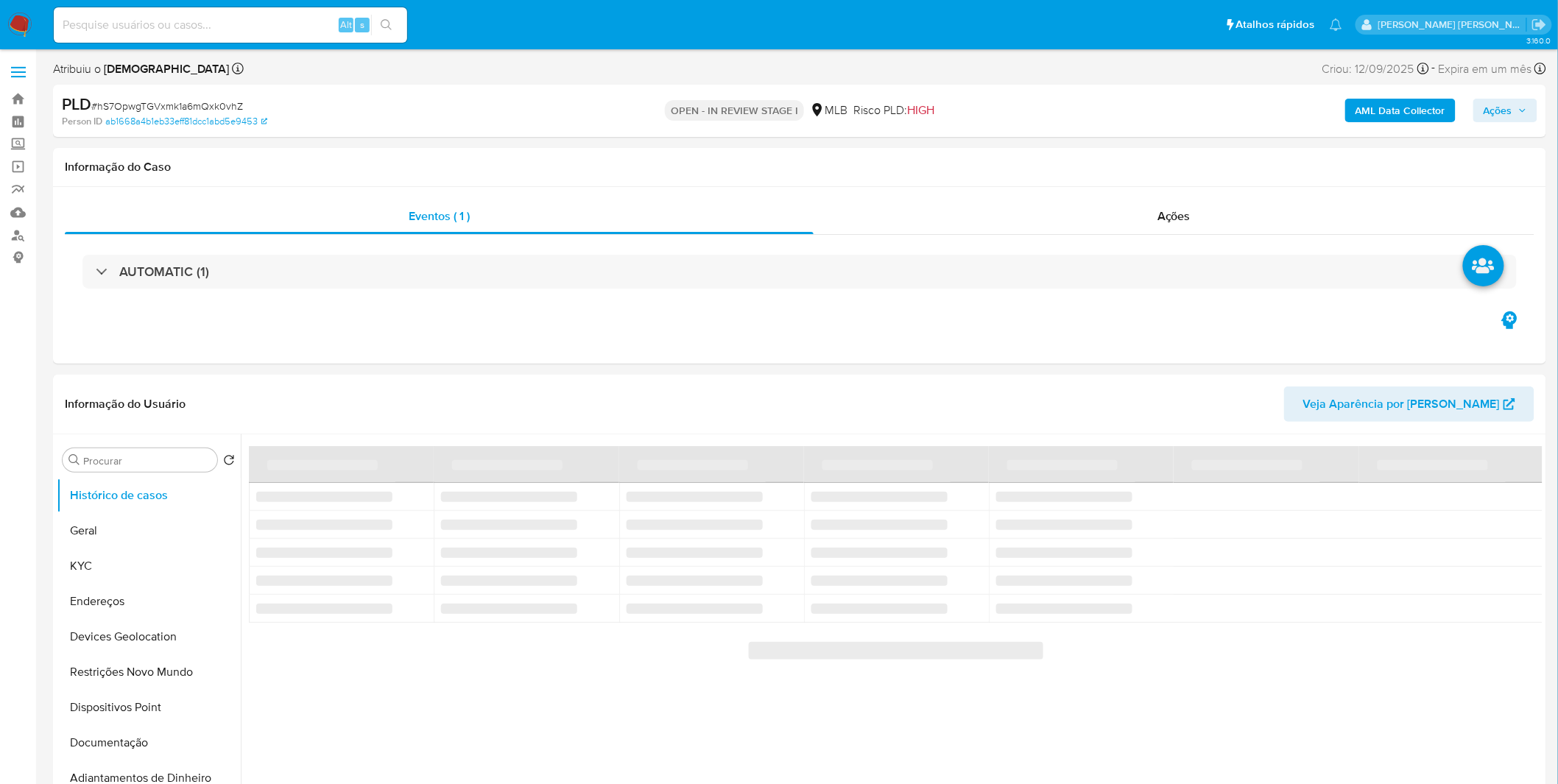
select select "10"
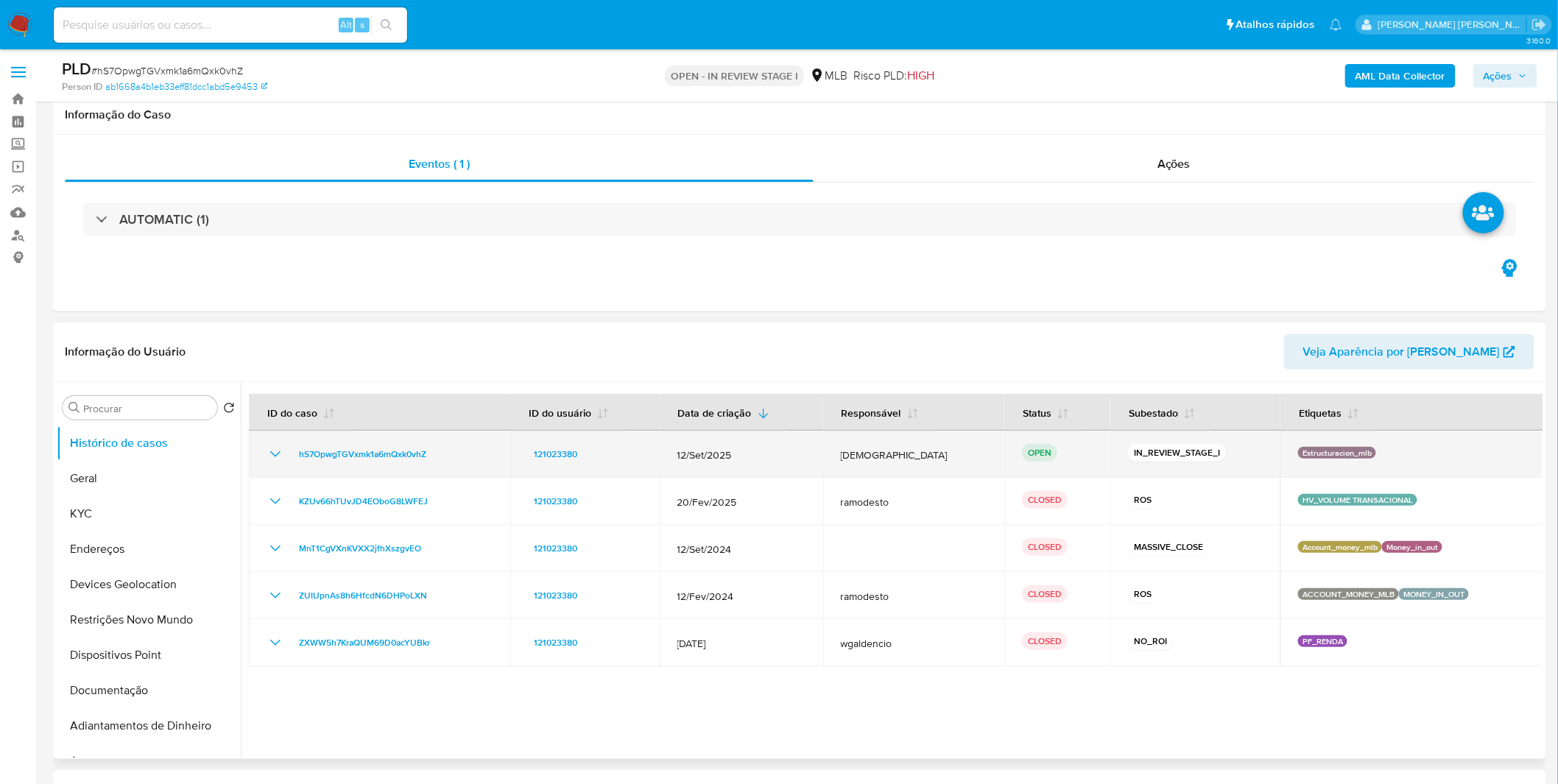
scroll to position [82, 0]
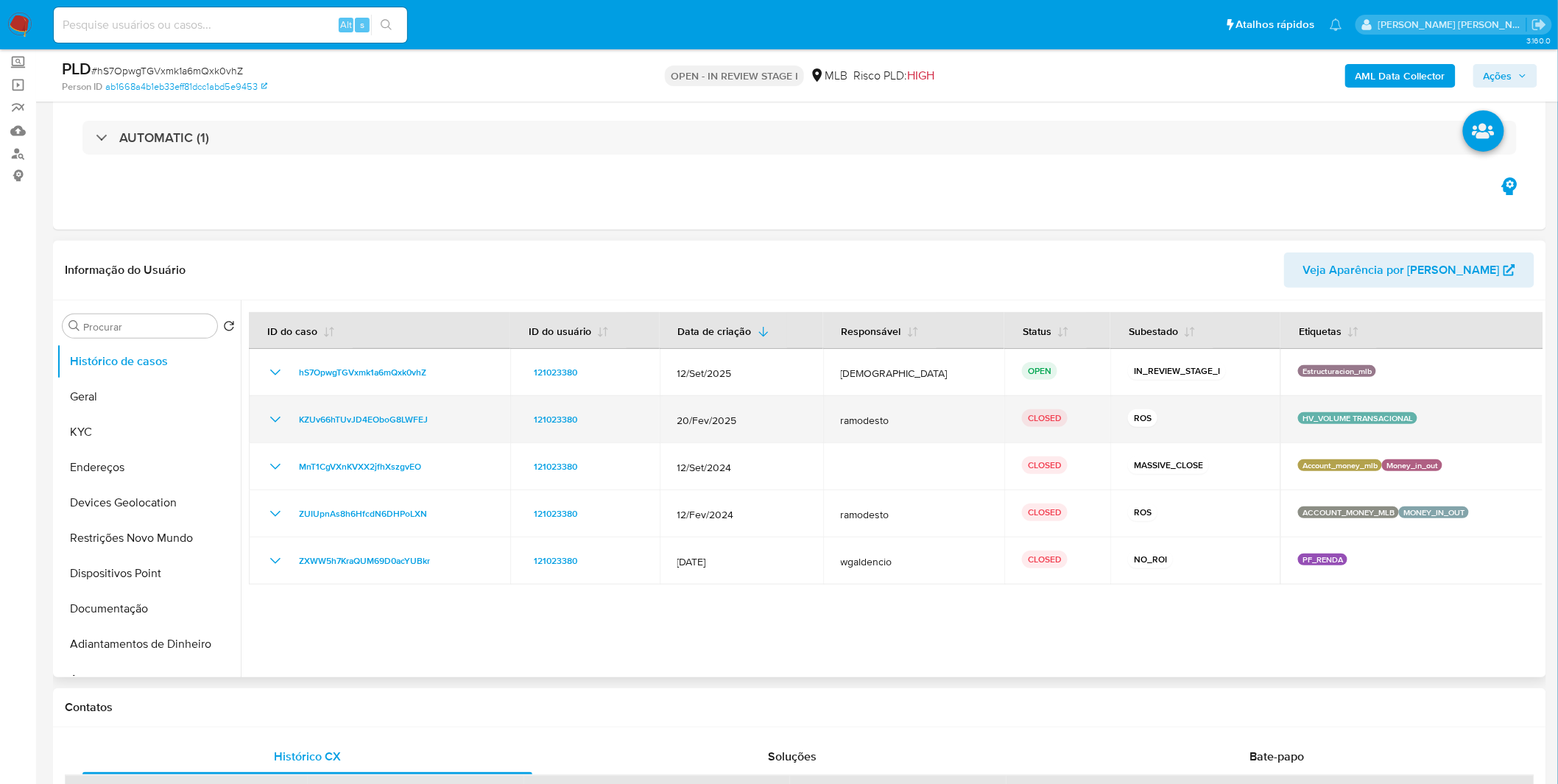
click at [276, 423] on icon "Mostrar/Ocultar" at bounding box center [275, 419] width 17 height 17
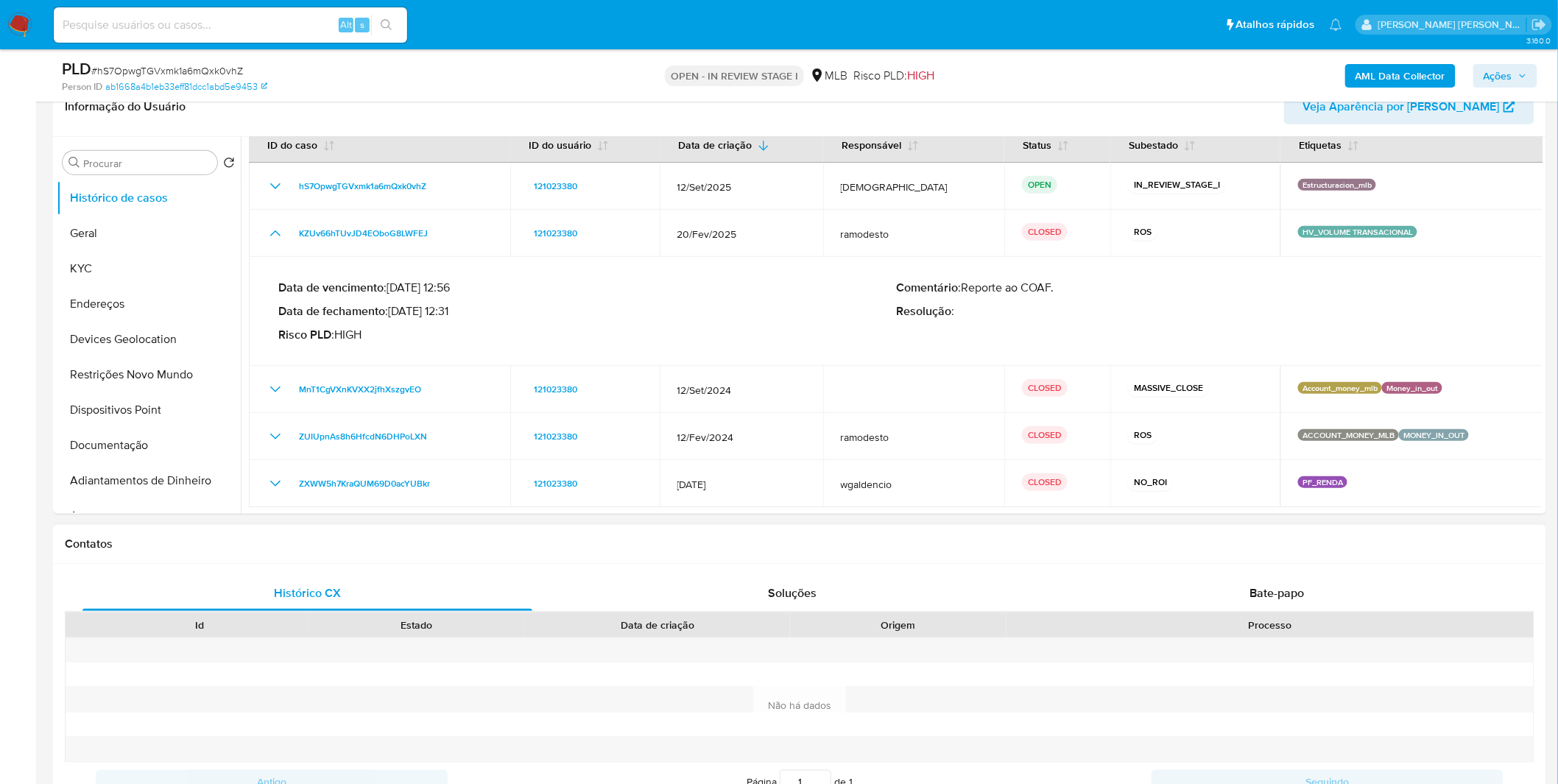
scroll to position [654, 0]
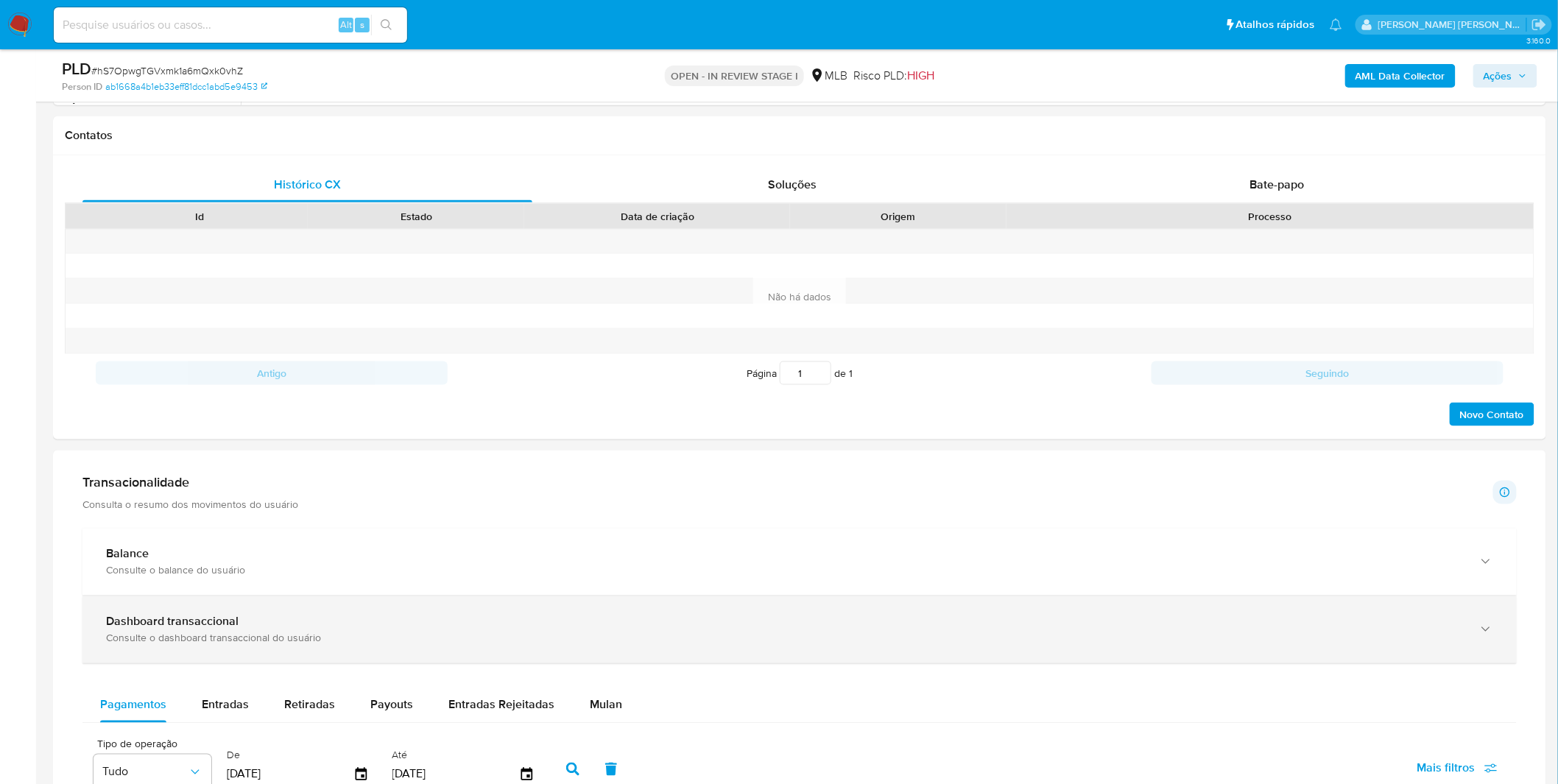
click at [149, 615] on div "Dashboard transaccional Consulte o dashboard transaccional do usuário" at bounding box center [800, 629] width 1435 height 67
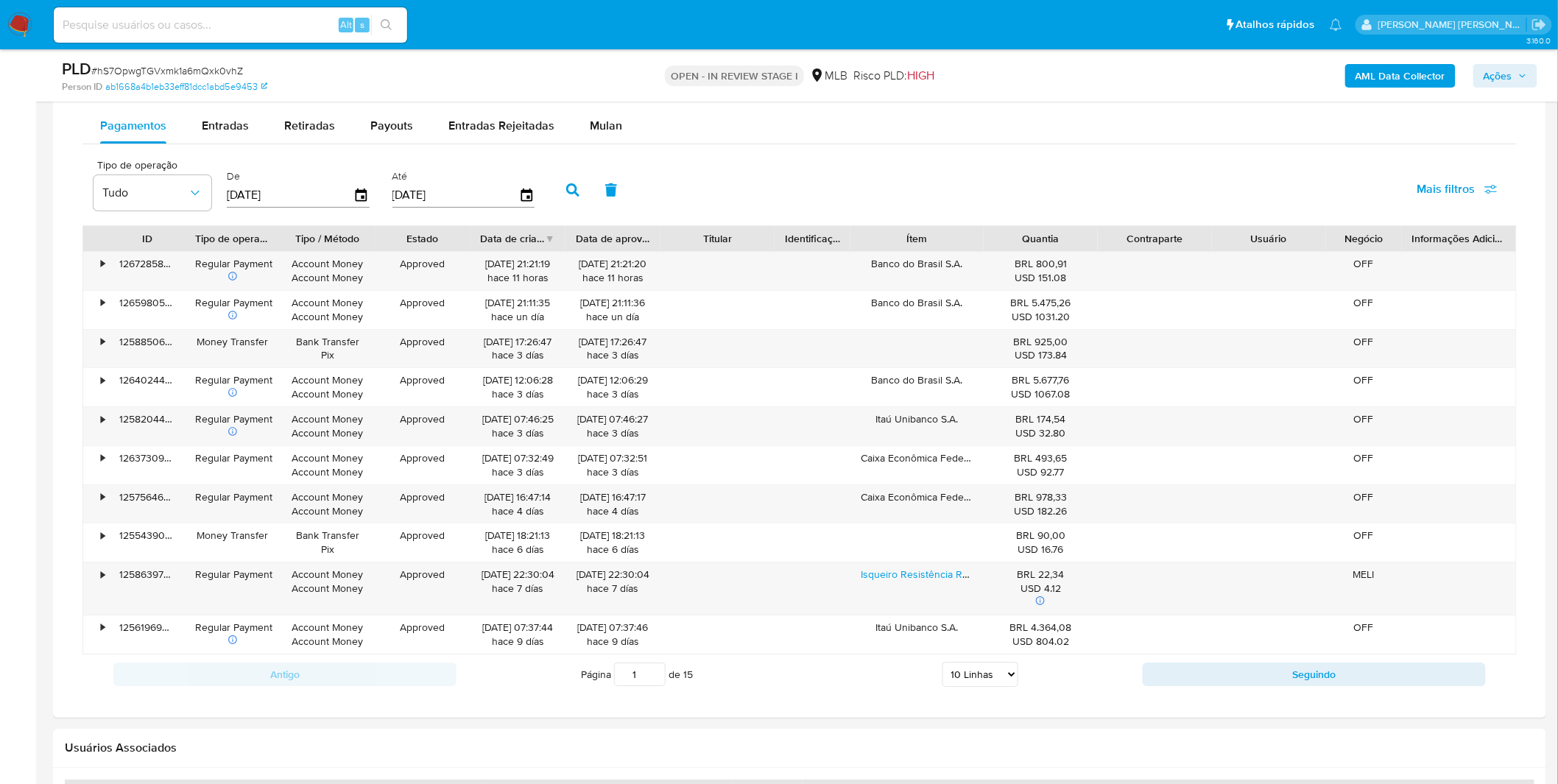
scroll to position [1717, 0]
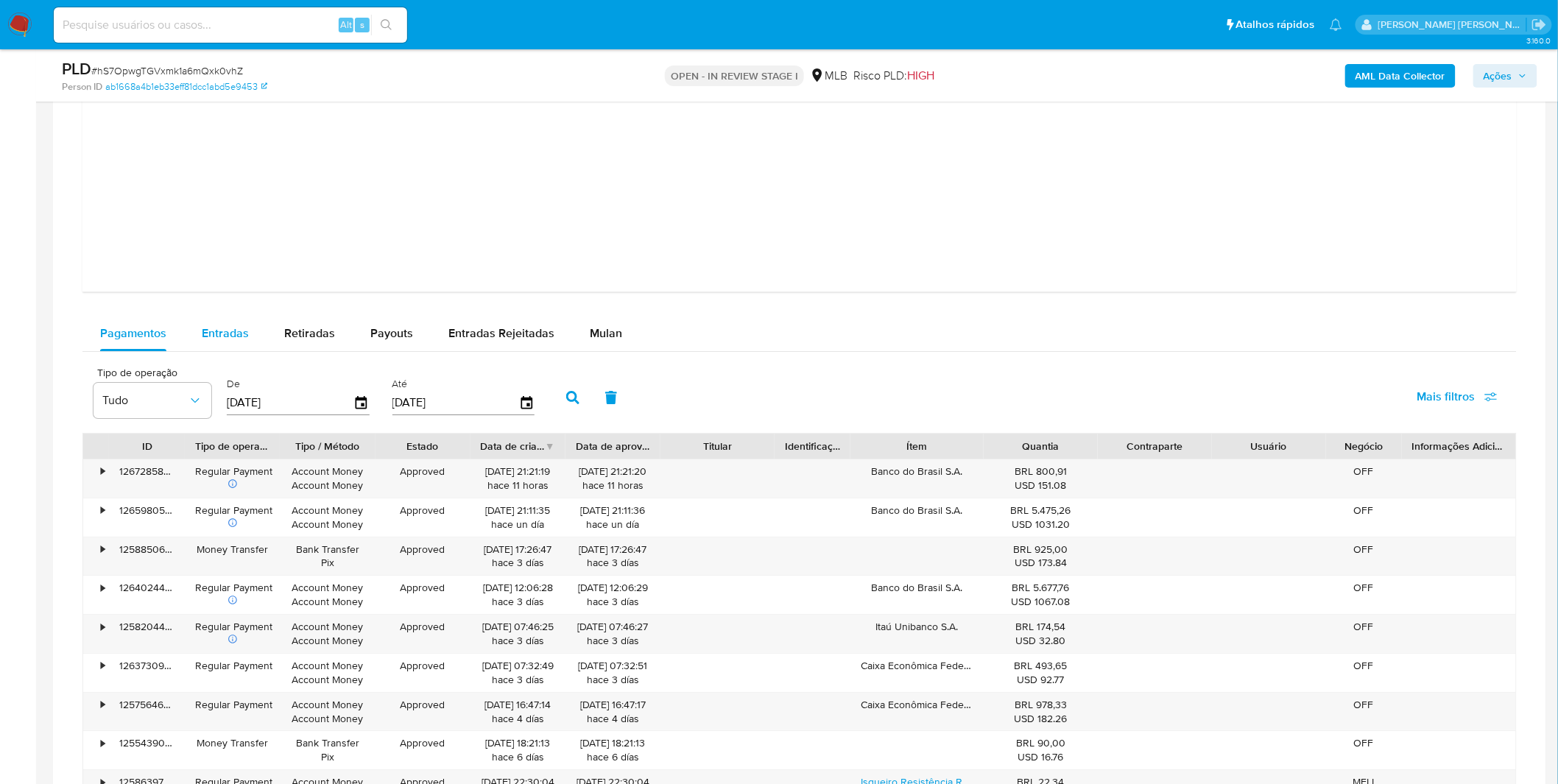
click at [239, 330] on span "Entradas" at bounding box center [225, 333] width 47 height 17
select select "10"
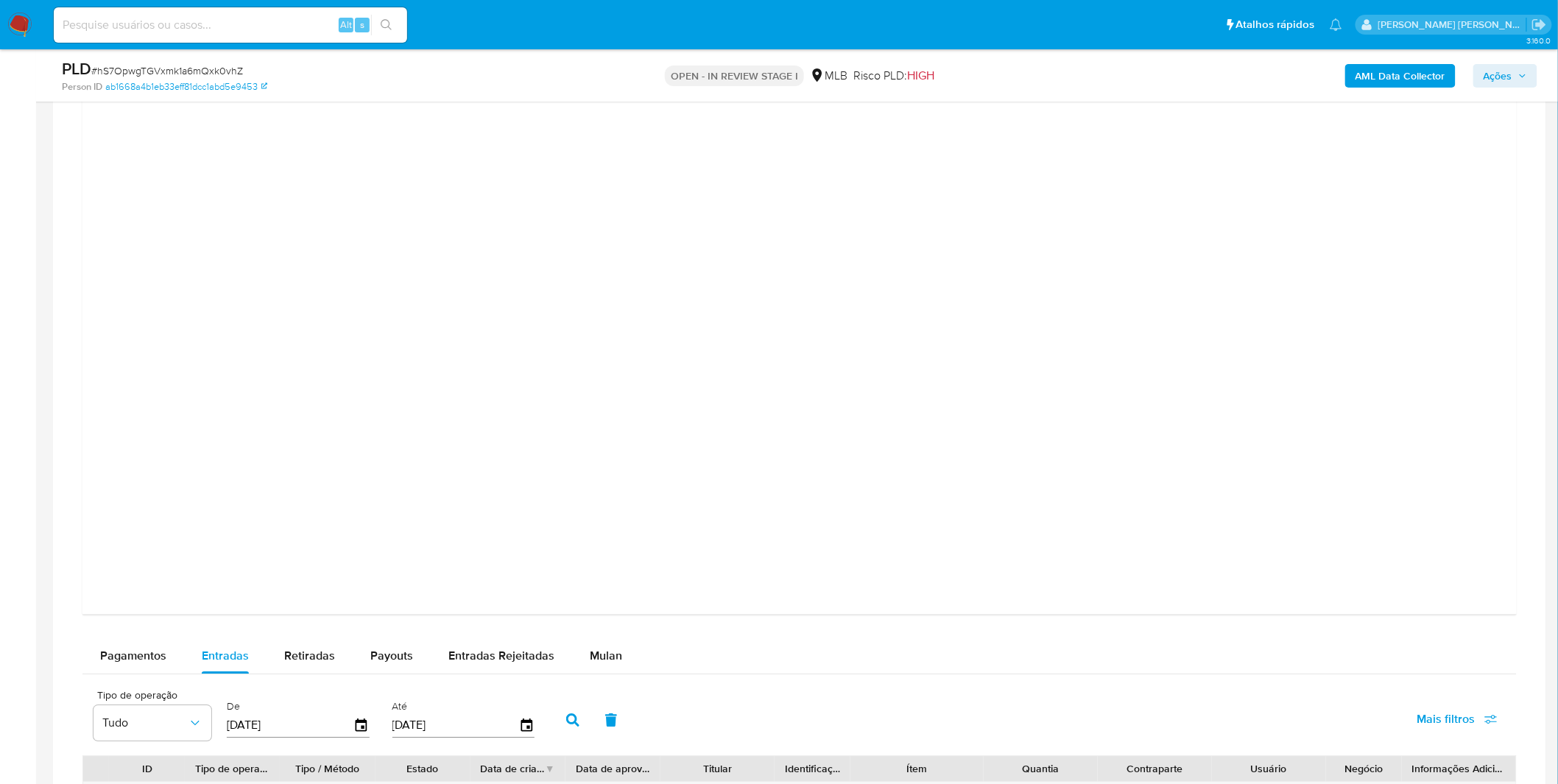
scroll to position [1390, 0]
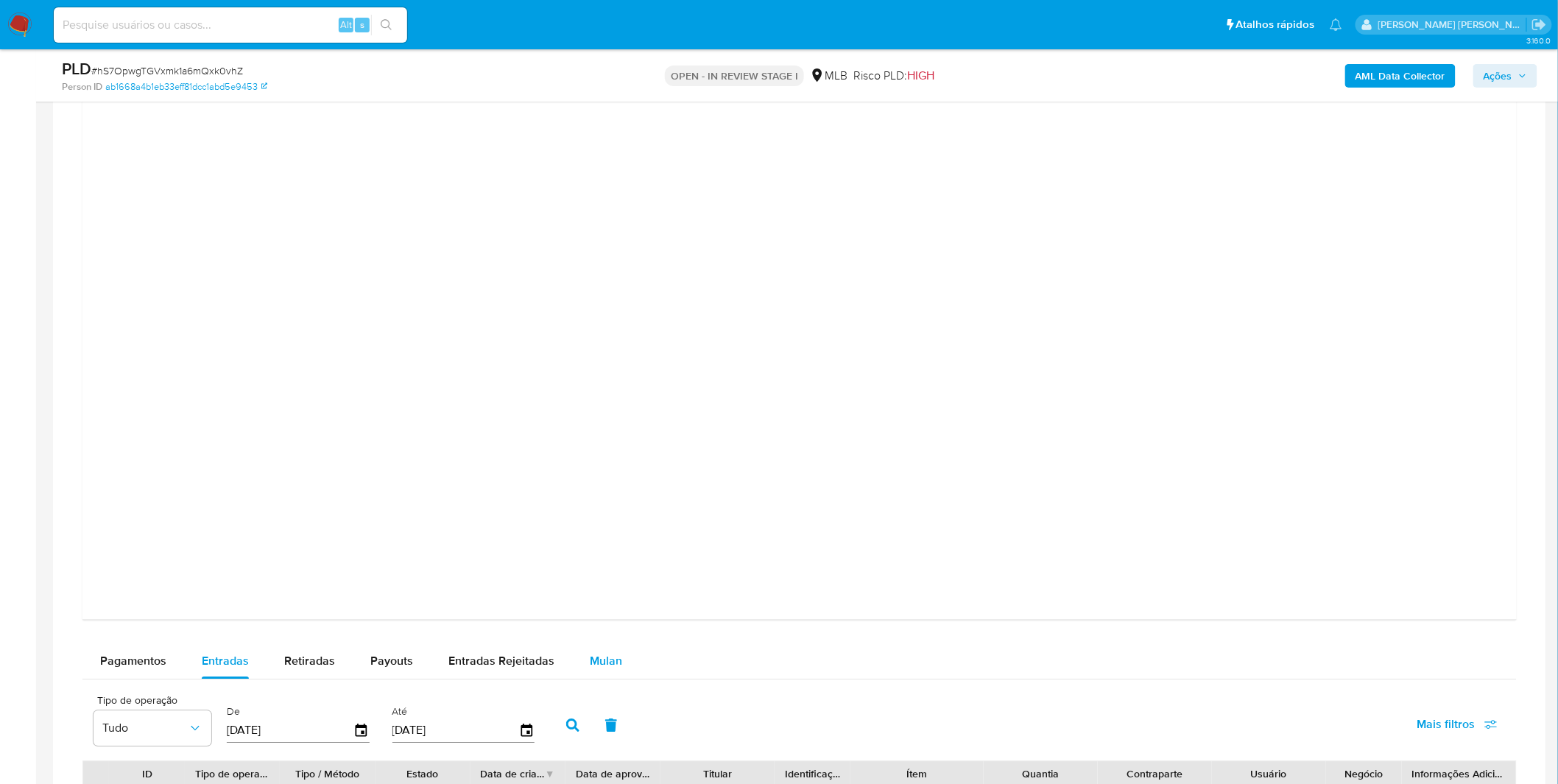
click at [584, 652] on button "Mulan" at bounding box center [606, 661] width 68 height 36
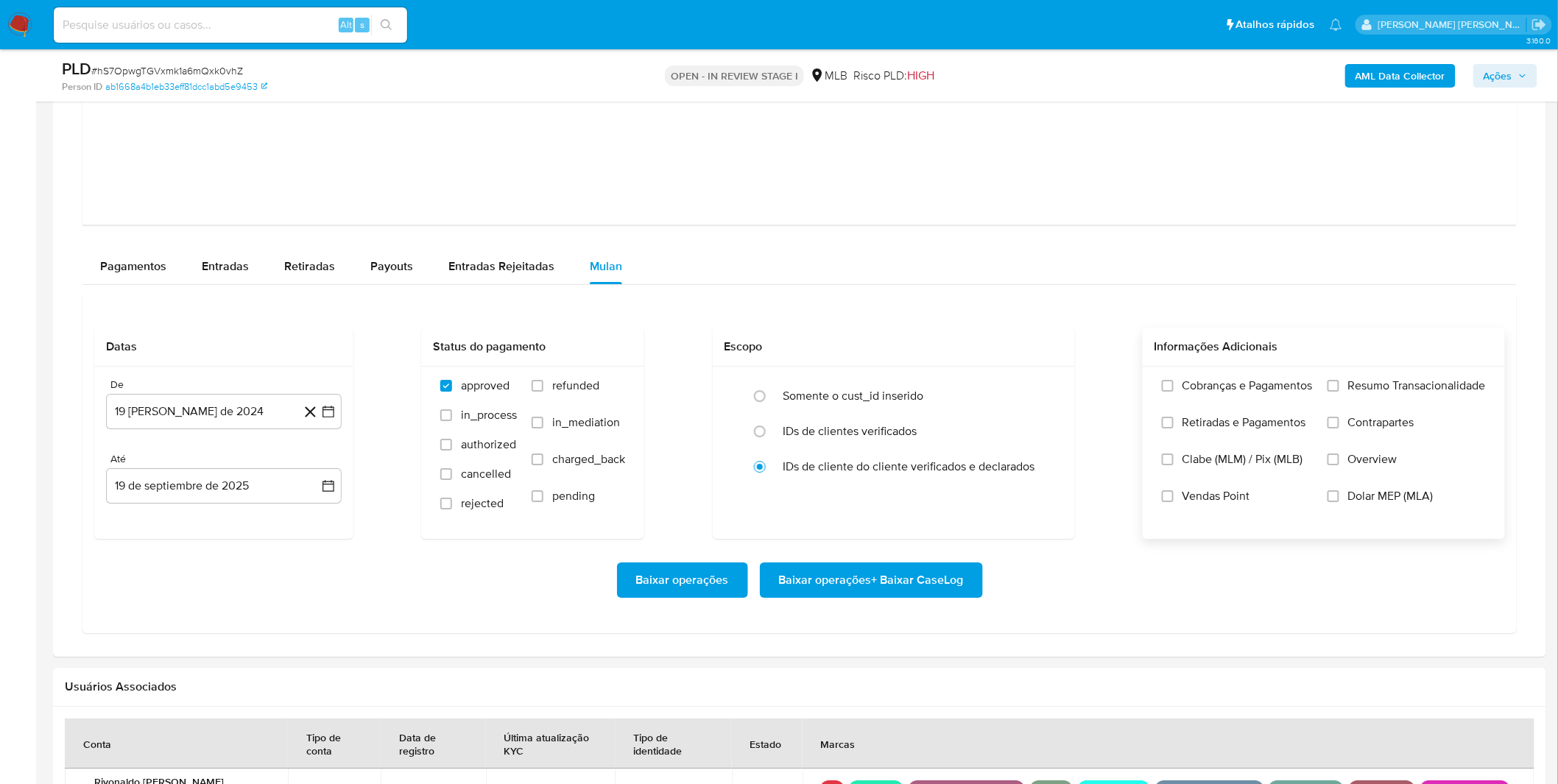
scroll to position [1799, 0]
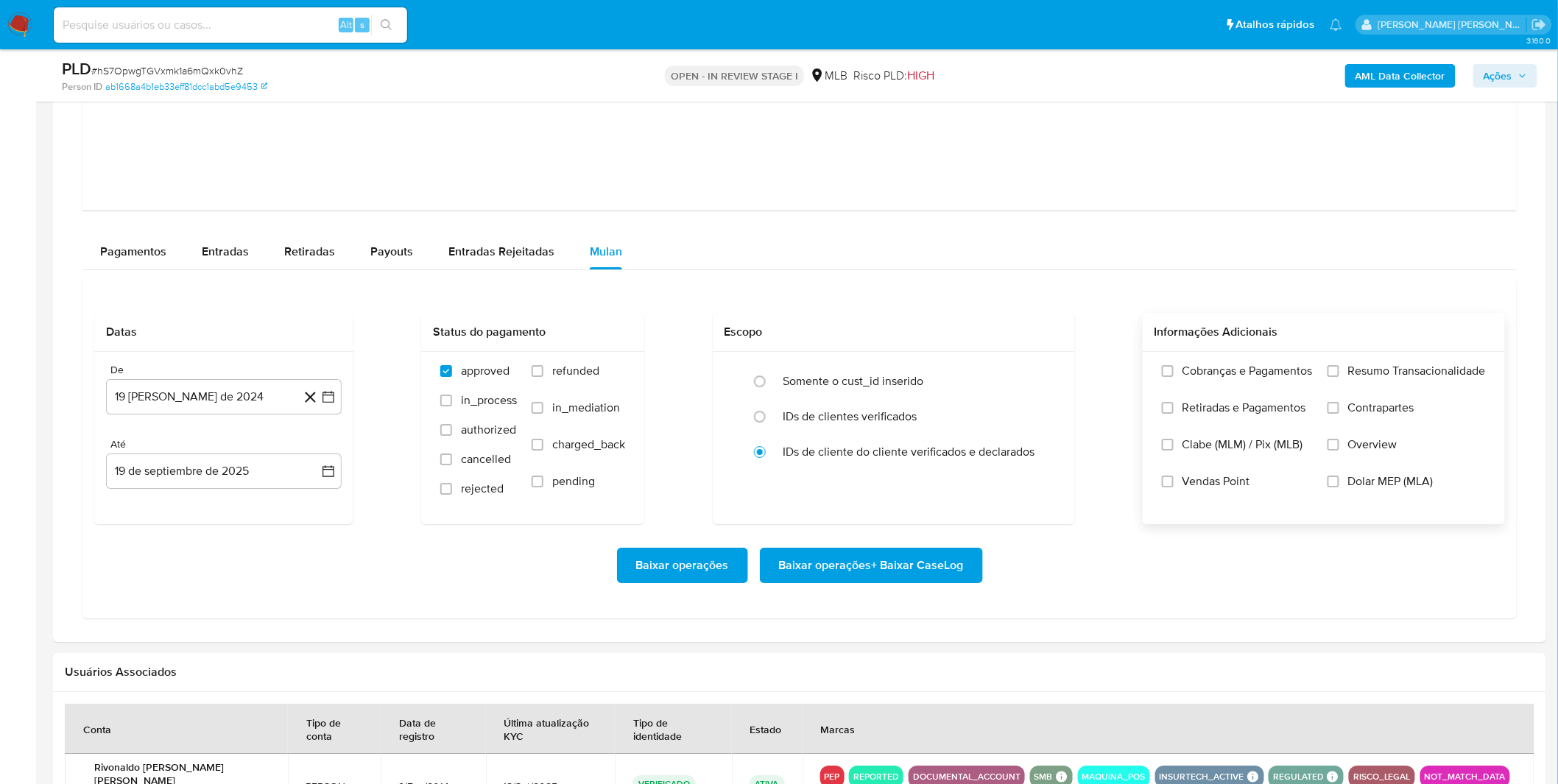
click at [1277, 383] on label "Cobranças e Pagamentos" at bounding box center [1238, 382] width 151 height 36
click at [1173, 377] on input "Cobranças e Pagamentos" at bounding box center [1168, 372] width 12 height 12
click at [1264, 424] on label "Retiradas e Pagamentos" at bounding box center [1238, 418] width 151 height 36
click at [1343, 386] on label "Resumo Transacionalidade" at bounding box center [1407, 382] width 158 height 36
click at [1339, 377] on input "Resumo Transacionalidade" at bounding box center [1334, 372] width 12 height 12
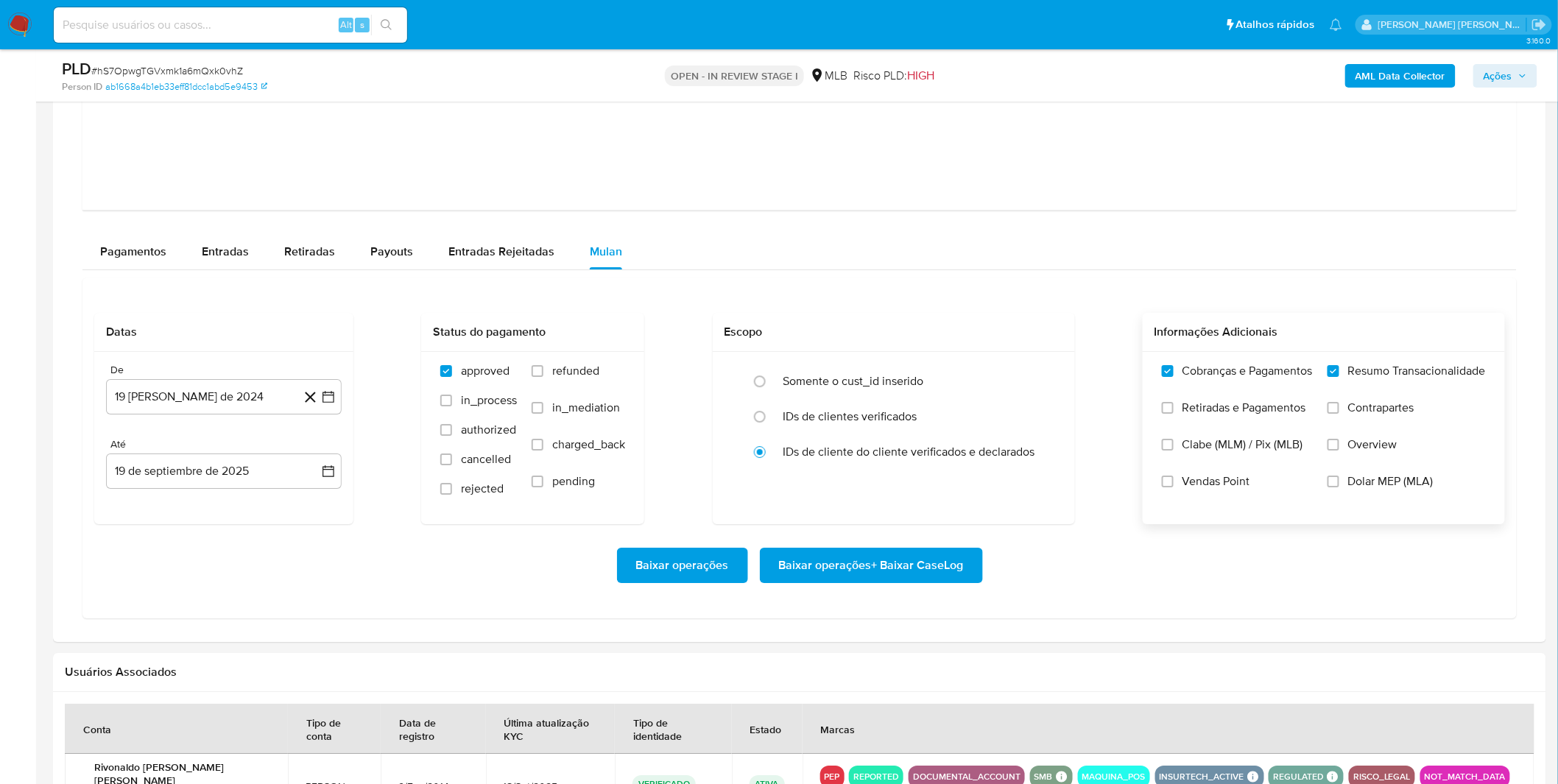
click at [1348, 418] on label "Contrapartes" at bounding box center [1407, 418] width 158 height 36
click at [1339, 413] on input "Contrapartes" at bounding box center [1334, 408] width 12 height 12
click at [230, 379] on div "De 19 de agosto de 2024 19-08-2024" at bounding box center [223, 389] width 235 height 51
click at [226, 395] on button "19 [PERSON_NAME] de 2024" at bounding box center [223, 397] width 235 height 36
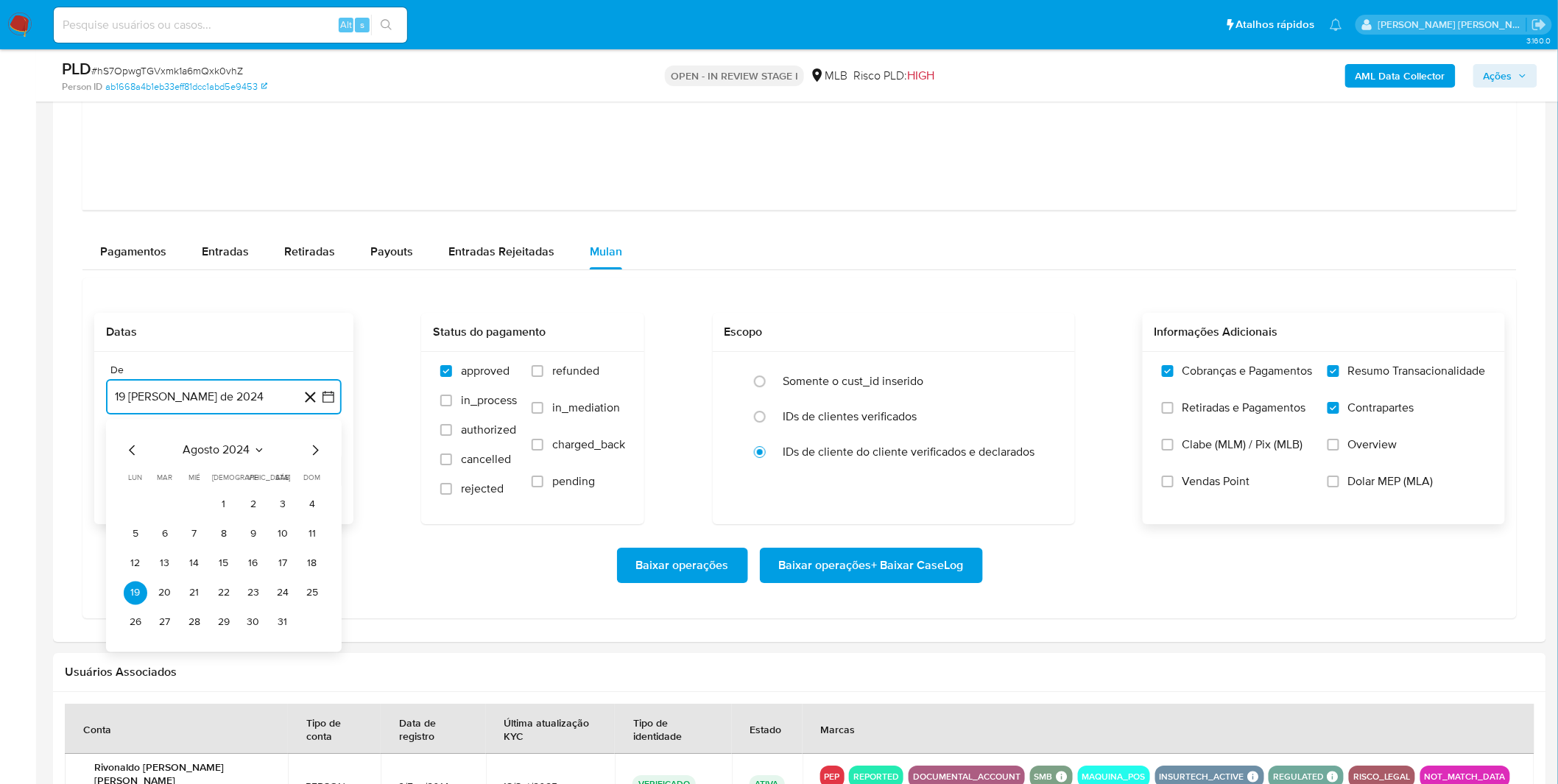
click at [231, 443] on span "agosto 2024" at bounding box center [216, 450] width 67 height 15
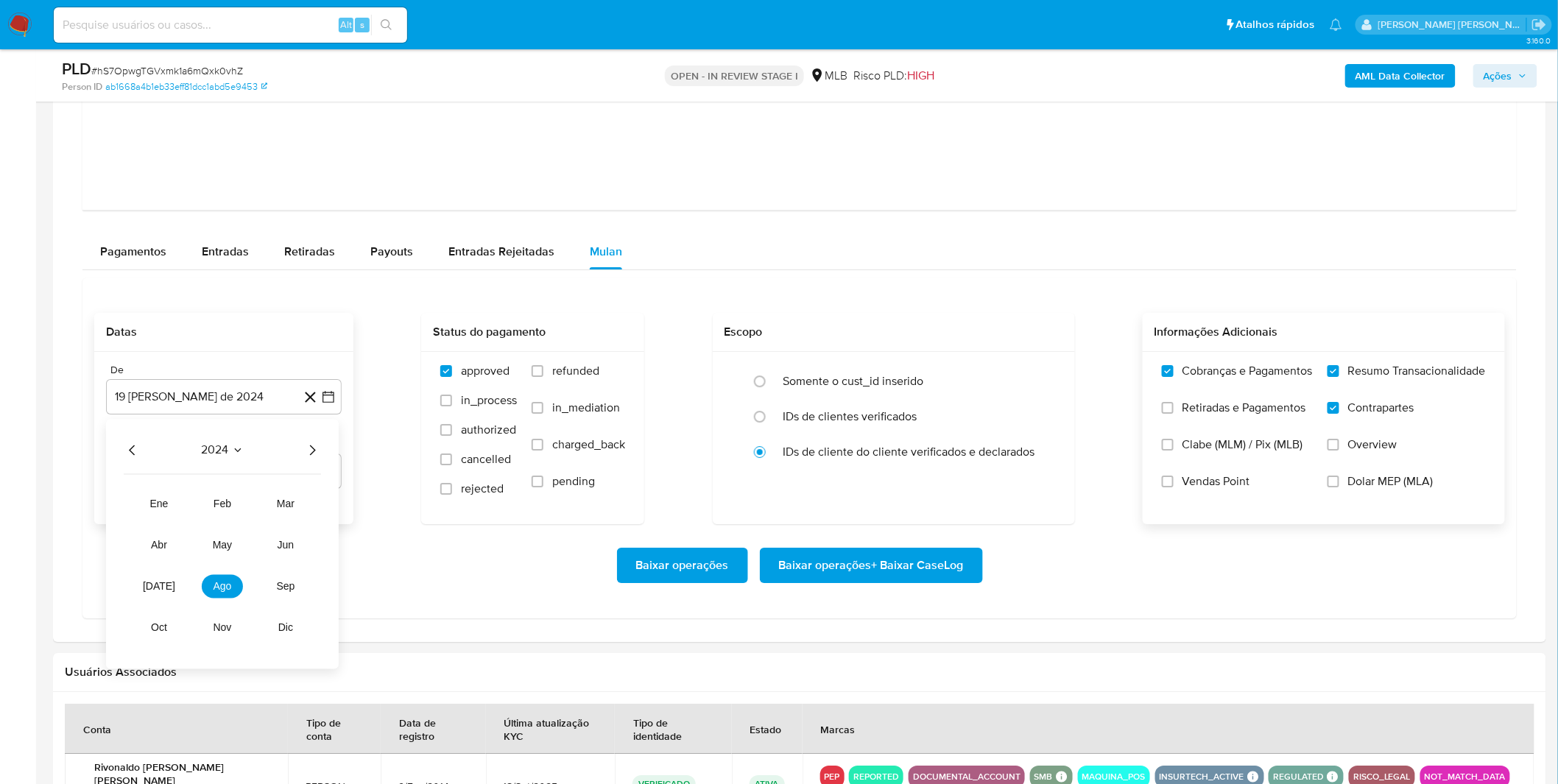
click at [311, 451] on icon "Año siguiente" at bounding box center [312, 450] width 17 height 17
click at [222, 594] on button "ago" at bounding box center [221, 585] width 41 height 23
click at [249, 511] on button "1" at bounding box center [253, 504] width 23 height 23
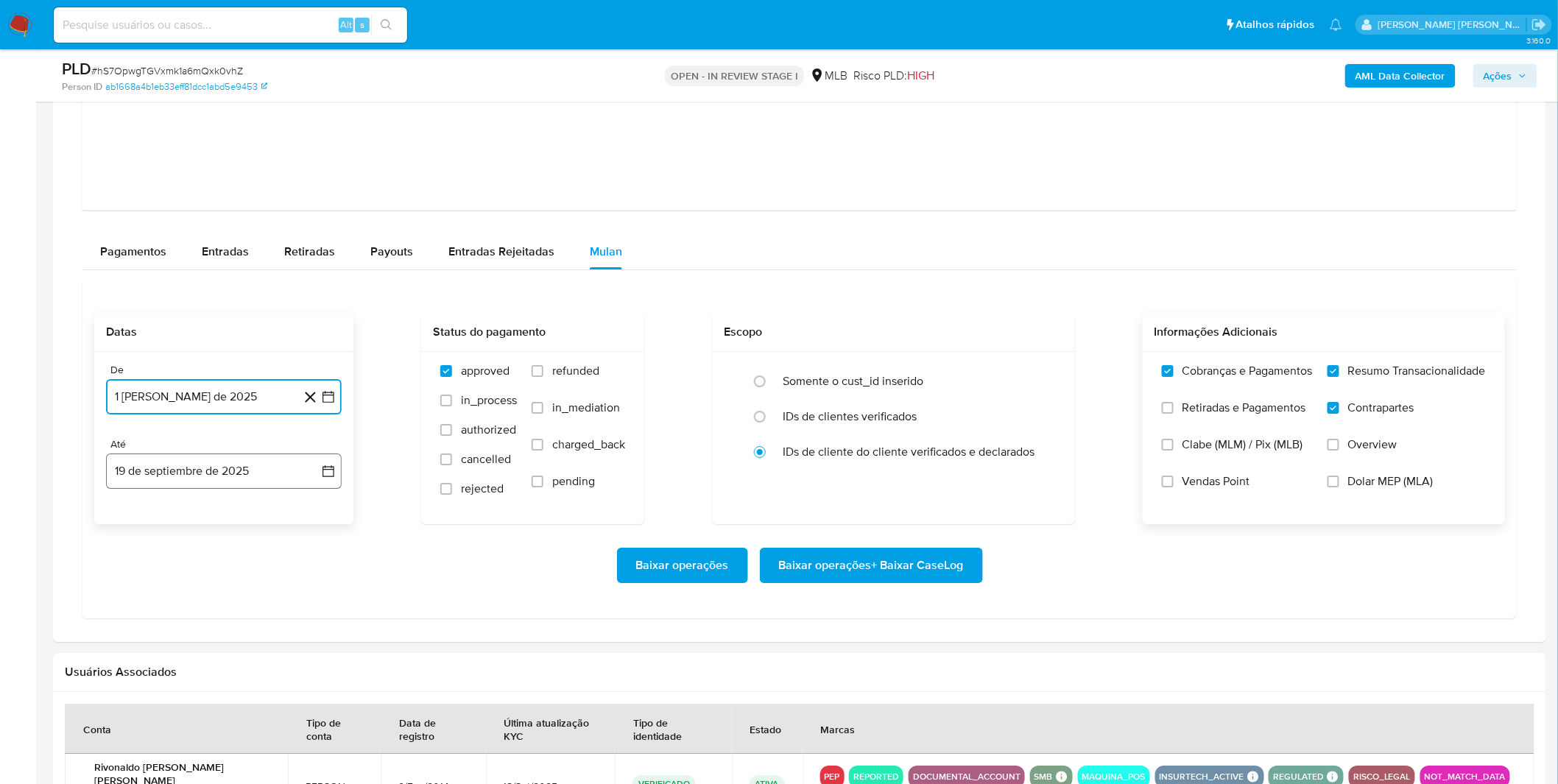
click at [246, 481] on button "19 de septiembre de 2025" at bounding box center [223, 471] width 235 height 36
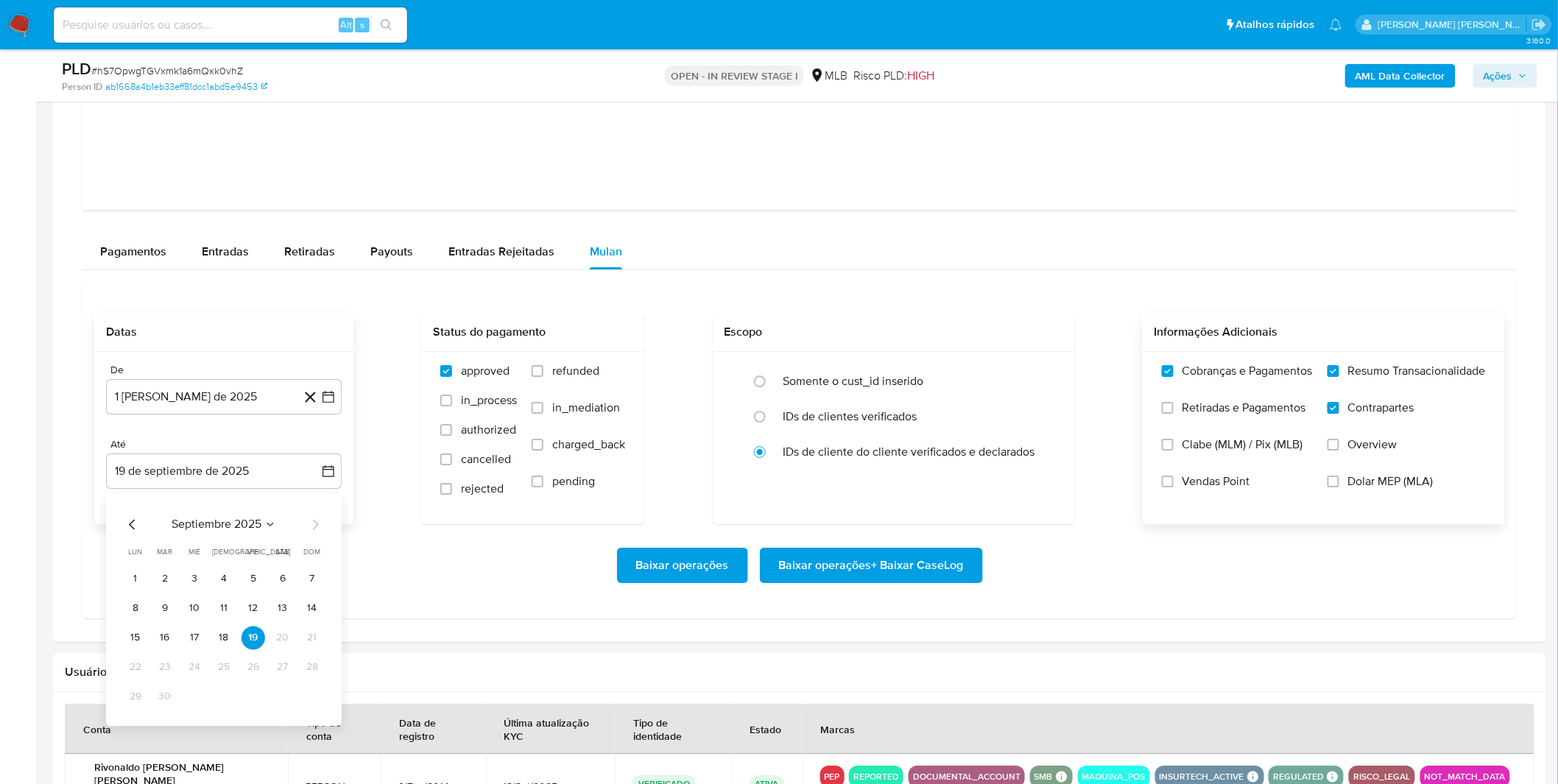
click at [225, 627] on tbody "1 2 3 4 5 6 7 8 9 10 11 12 13 14 15 16 17 18 19 20 21 22 23 24 25 26 27 28 29 30" at bounding box center [223, 637] width 201 height 142
click at [223, 634] on button "18" at bounding box center [223, 637] width 23 height 23
click at [1176, 410] on label "Retiradas e Pagamentos" at bounding box center [1238, 418] width 151 height 36
click at [1173, 410] on input "Retiradas e Pagamentos" at bounding box center [1168, 408] width 12 height 12
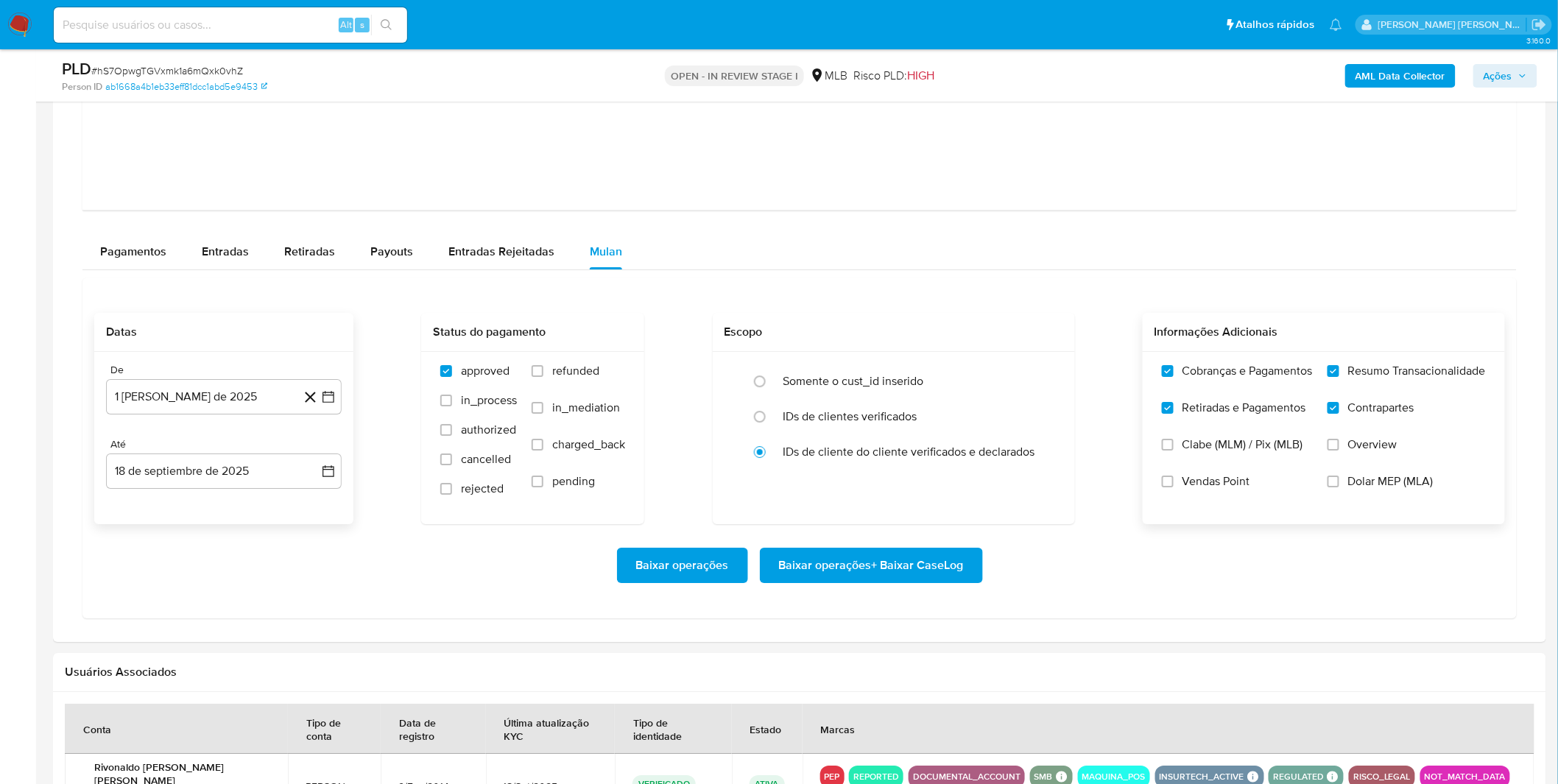
click at [919, 577] on span "Baixar operações + Baixar CaseLog" at bounding box center [871, 564] width 185 height 32
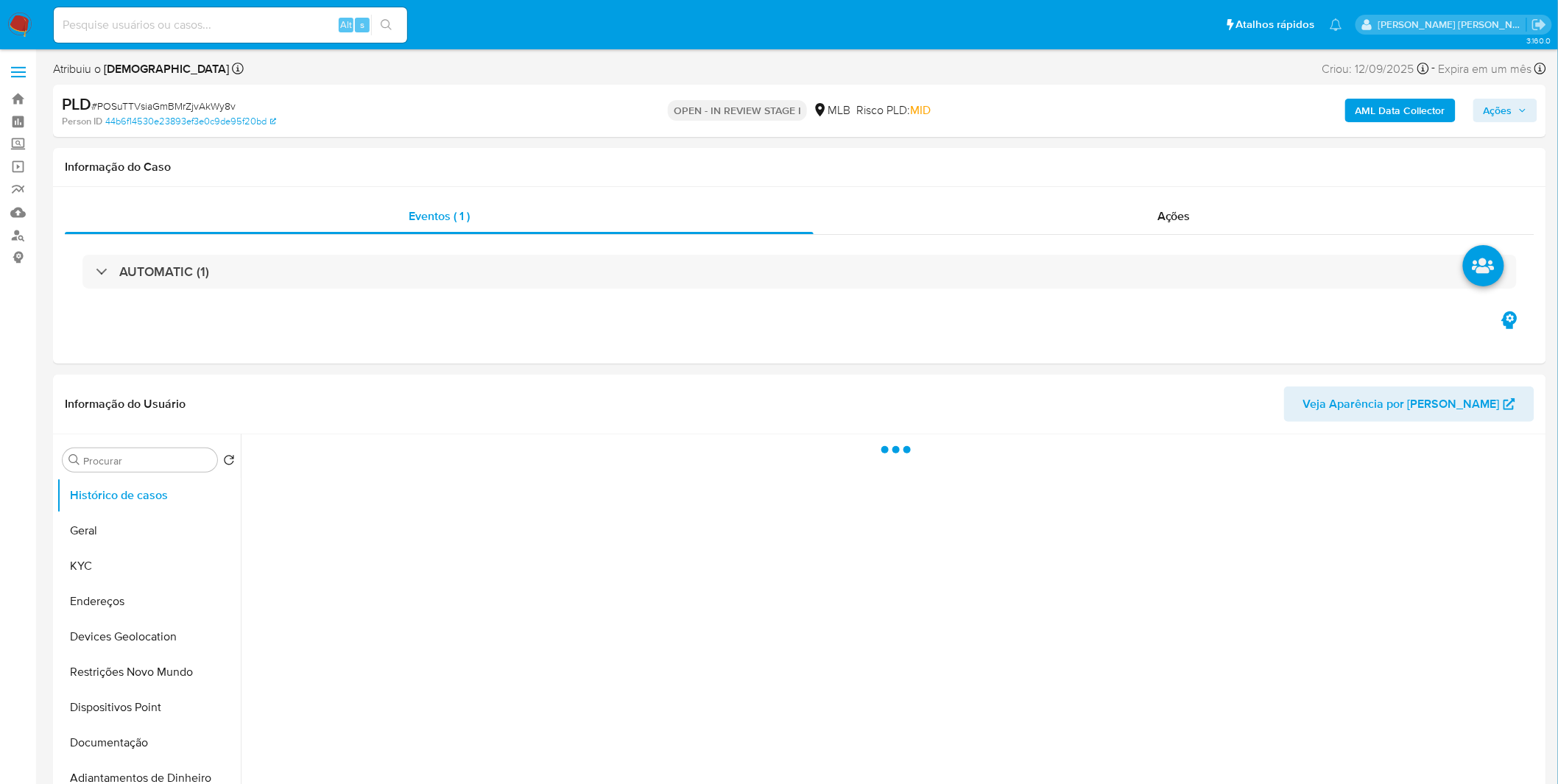
select select "10"
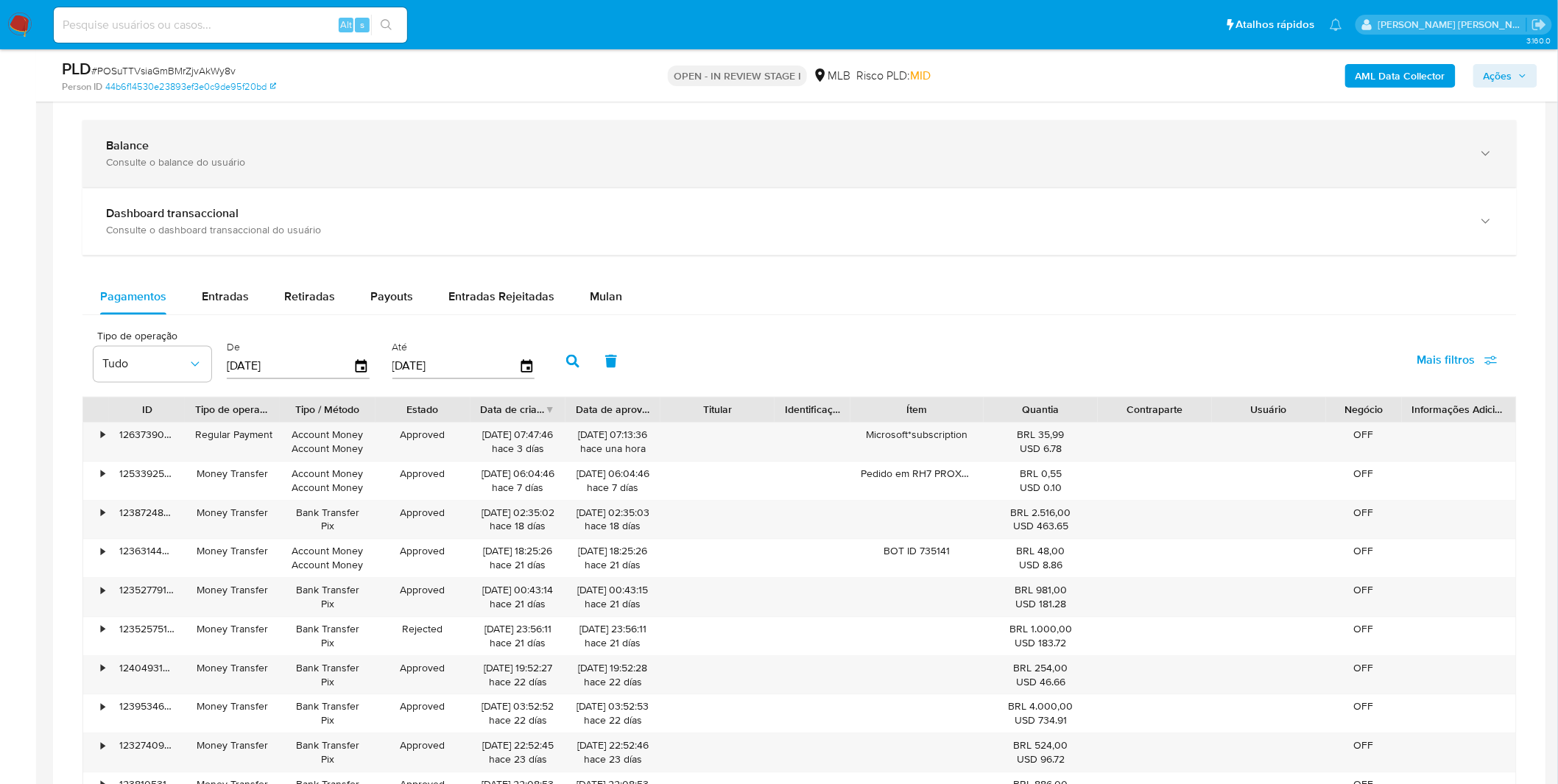
scroll to position [1063, 0]
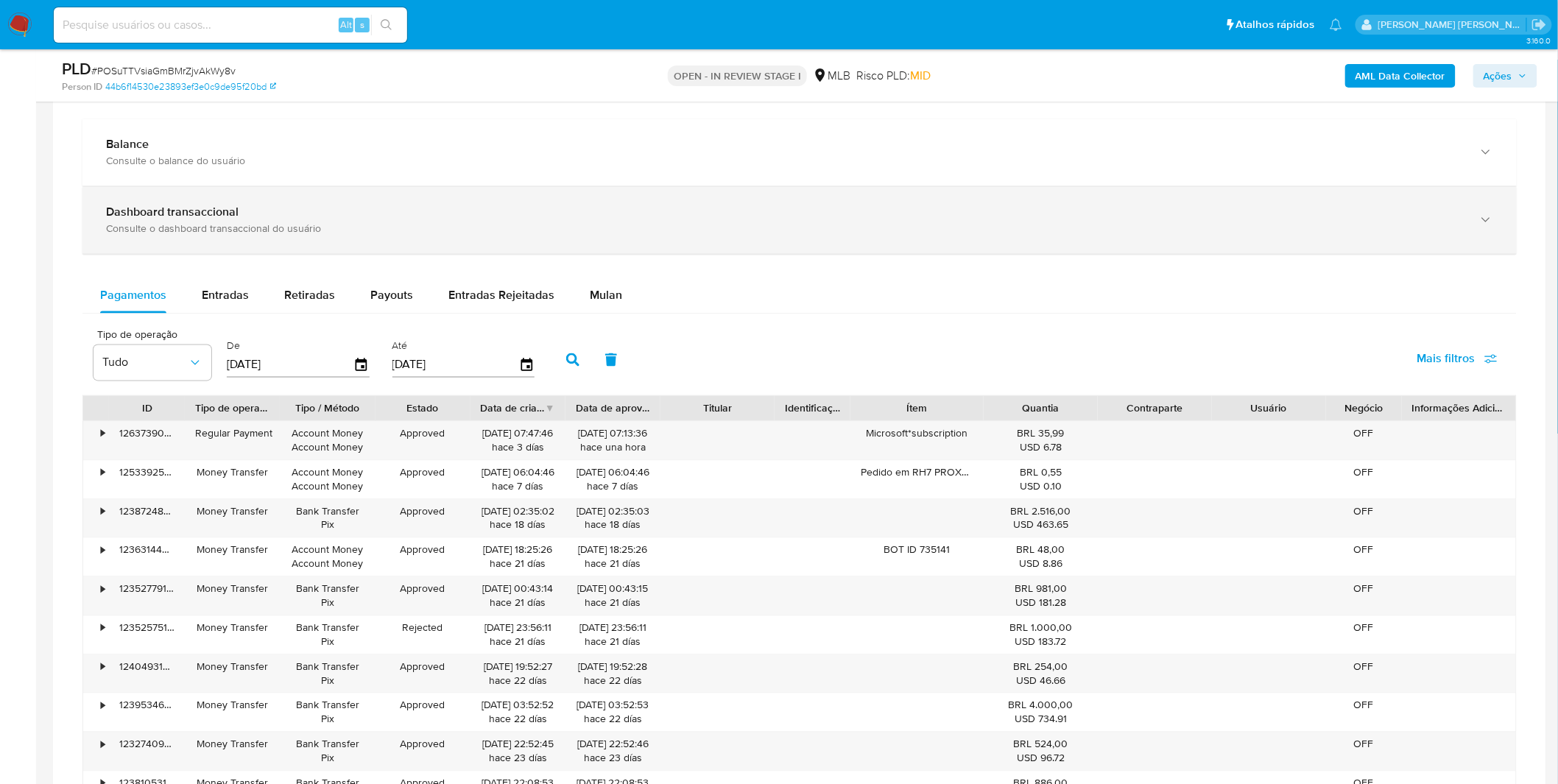
click at [304, 247] on div "Dashboard transaccional Consulte o dashboard transaccional do usuário" at bounding box center [800, 220] width 1435 height 67
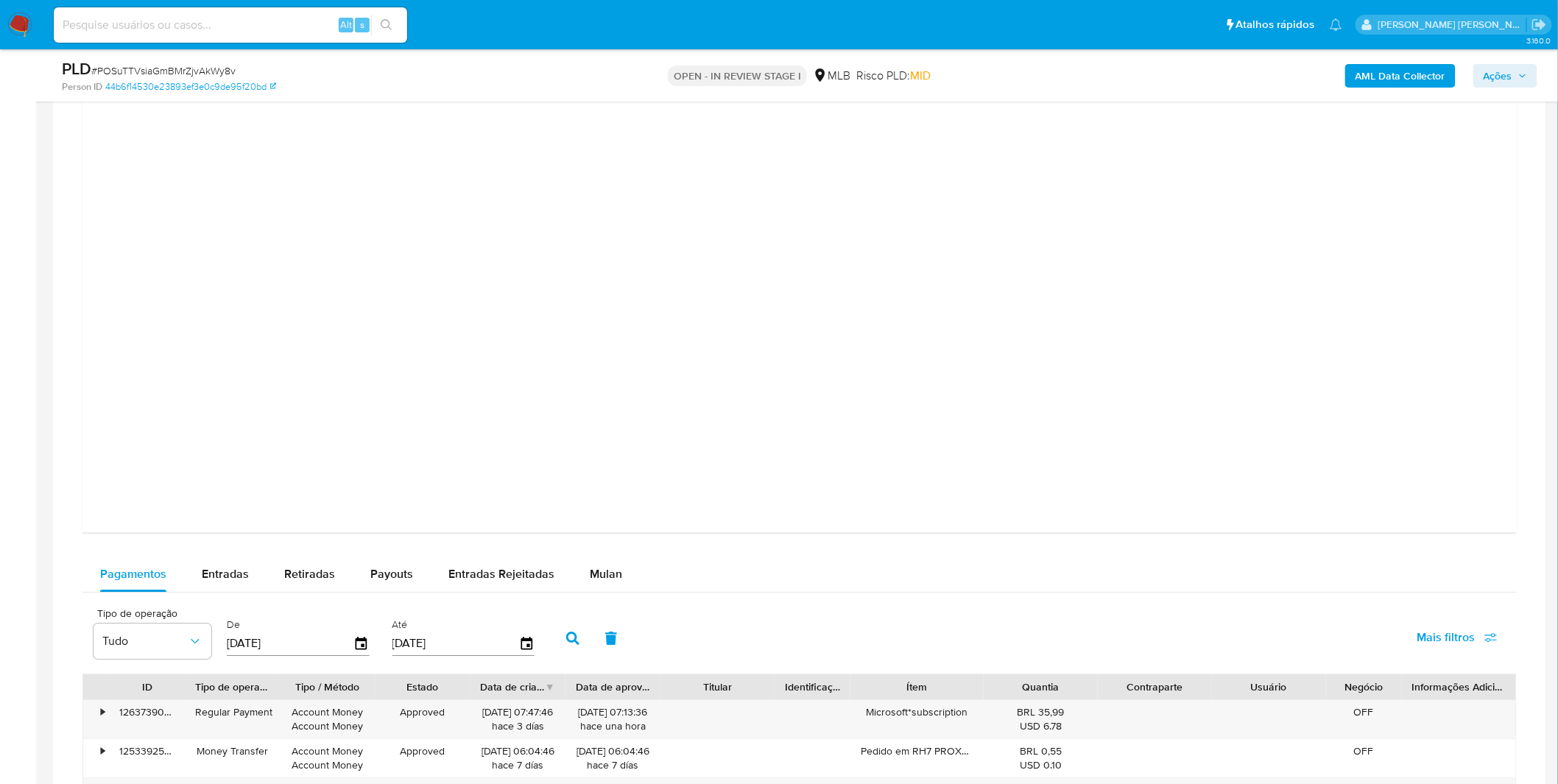
scroll to position [1717, 0]
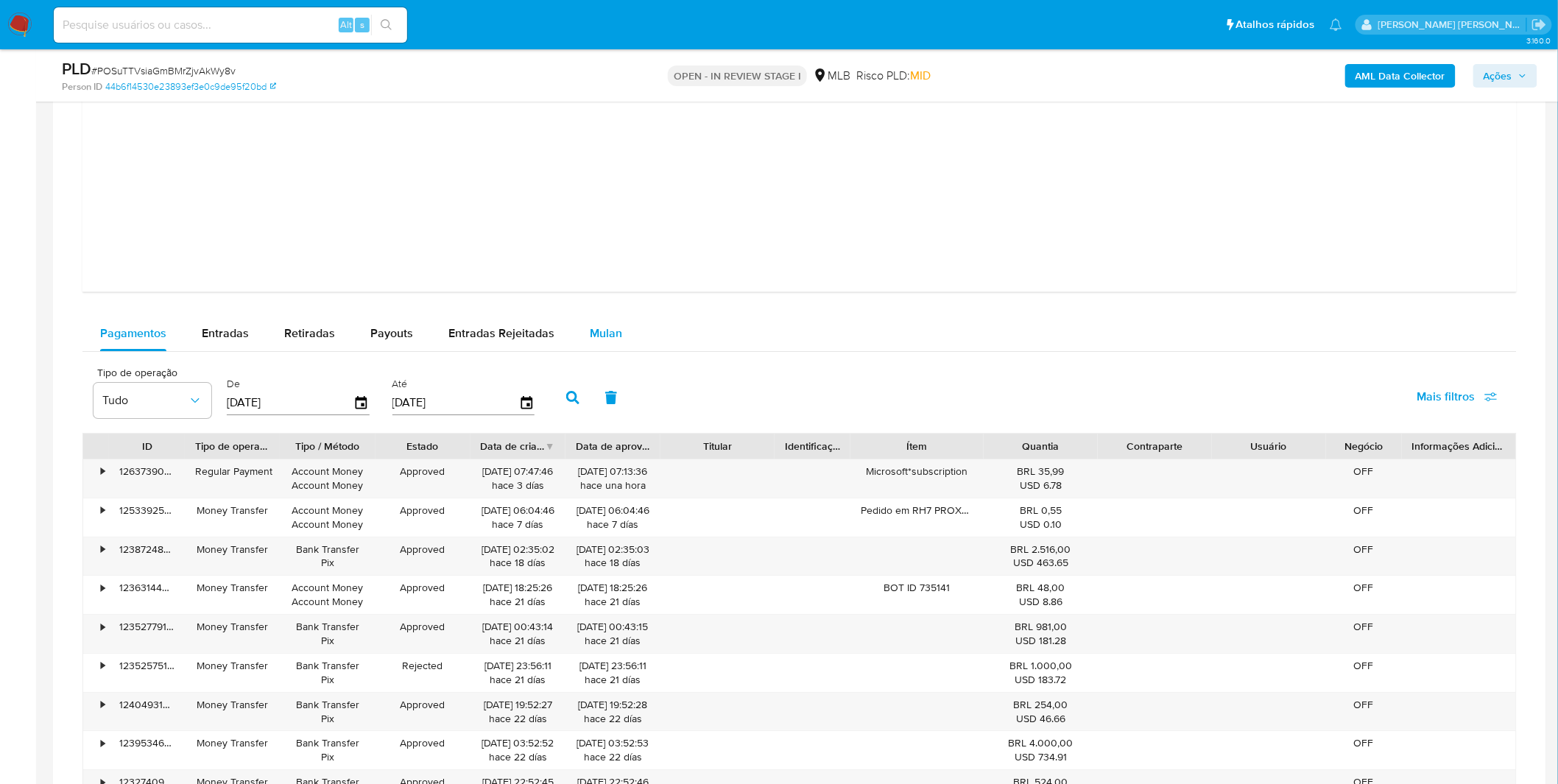
click at [616, 334] on span "Mulan" at bounding box center [605, 333] width 32 height 17
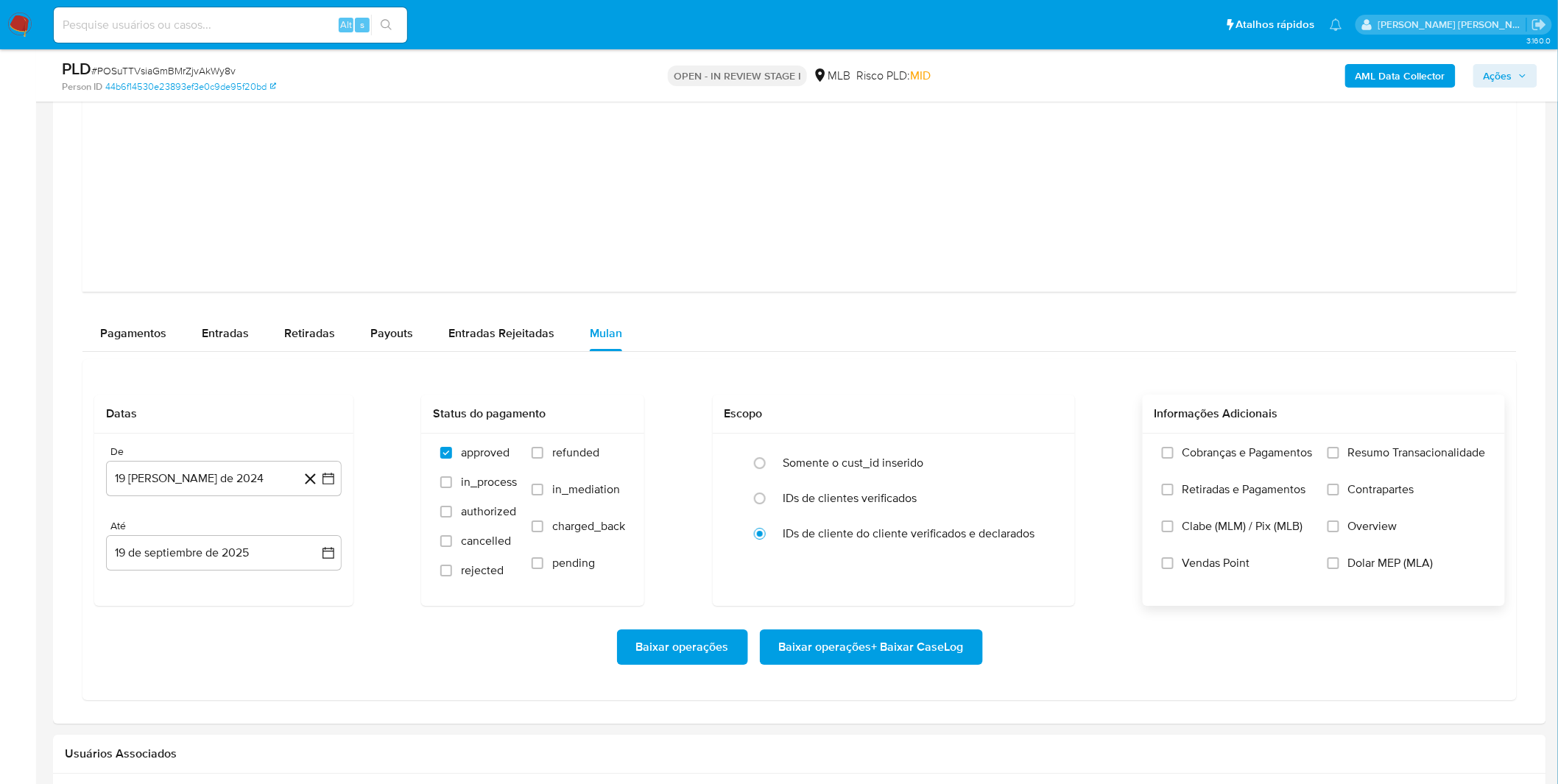
click at [1305, 477] on label "Cobranças e Pagamentos" at bounding box center [1238, 464] width 151 height 36
click at [1173, 458] on input "Cobranças e Pagamentos" at bounding box center [1168, 453] width 12 height 12
click at [1284, 504] on label "Retiradas e Pagamentos" at bounding box center [1238, 500] width 151 height 36
click at [1173, 496] on input "Retiradas e Pagamentos" at bounding box center [1168, 490] width 12 height 12
click at [1343, 475] on label "Resumo Transacionalidade" at bounding box center [1407, 464] width 158 height 36
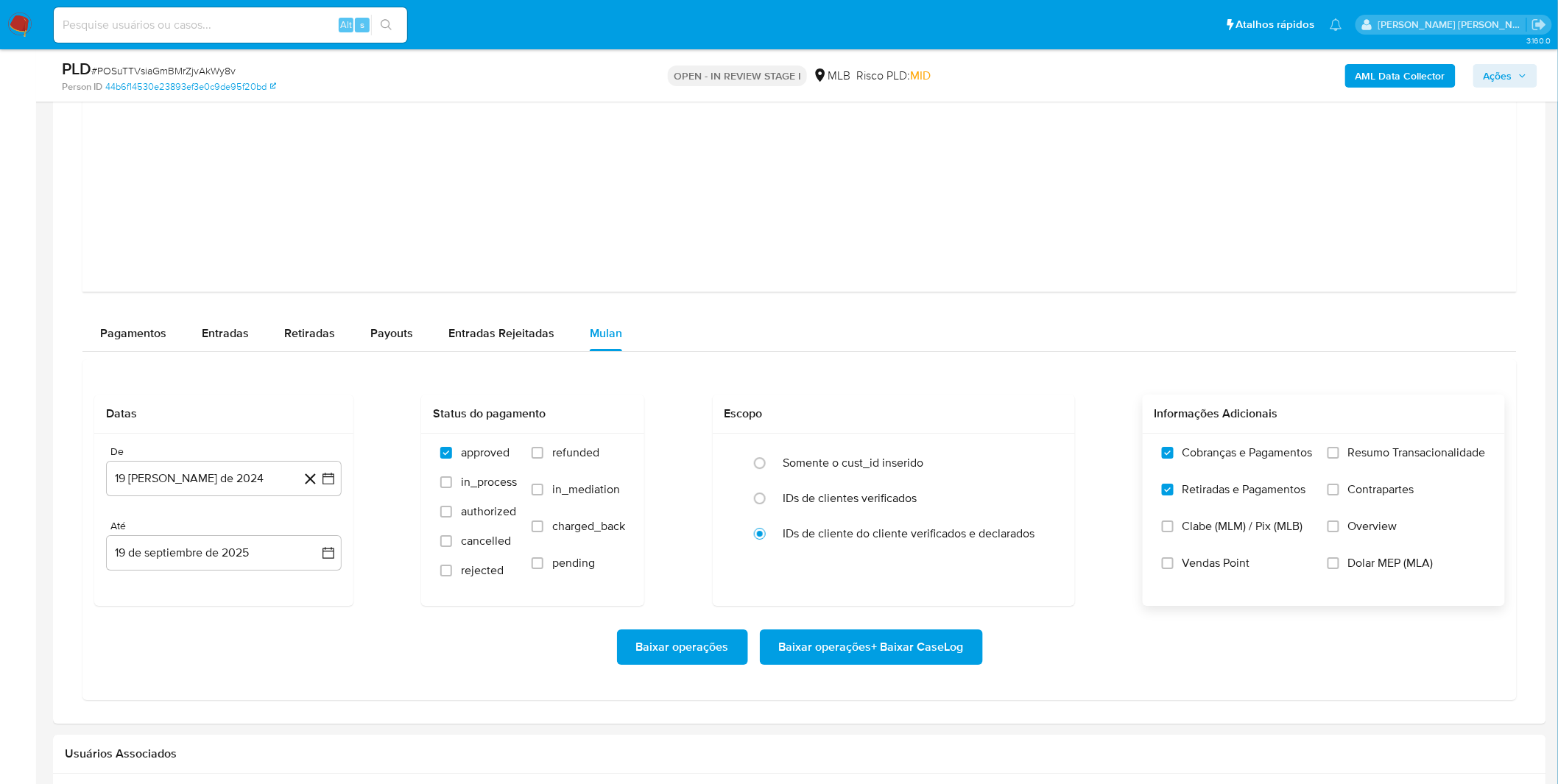
click at [1339, 458] on input "Resumo Transacionalidade" at bounding box center [1334, 453] width 12 height 12
click at [1348, 497] on span "Contrapartes" at bounding box center [1381, 489] width 66 height 15
click at [1339, 496] on input "Contrapartes" at bounding box center [1334, 490] width 12 height 12
click at [211, 495] on button "19 [PERSON_NAME] de 2024" at bounding box center [223, 478] width 235 height 36
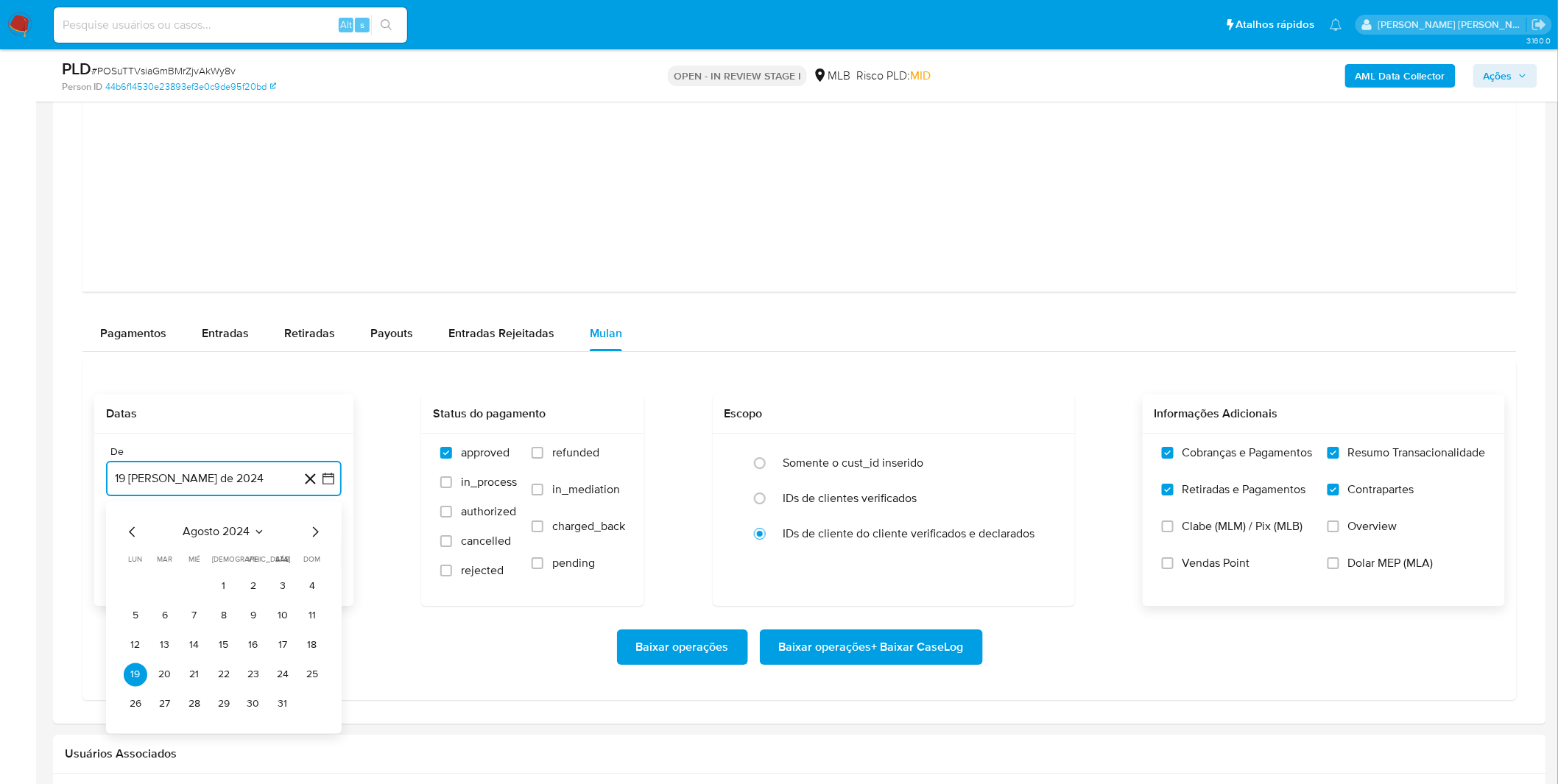
click at [223, 539] on span "agosto 2024" at bounding box center [216, 531] width 67 height 15
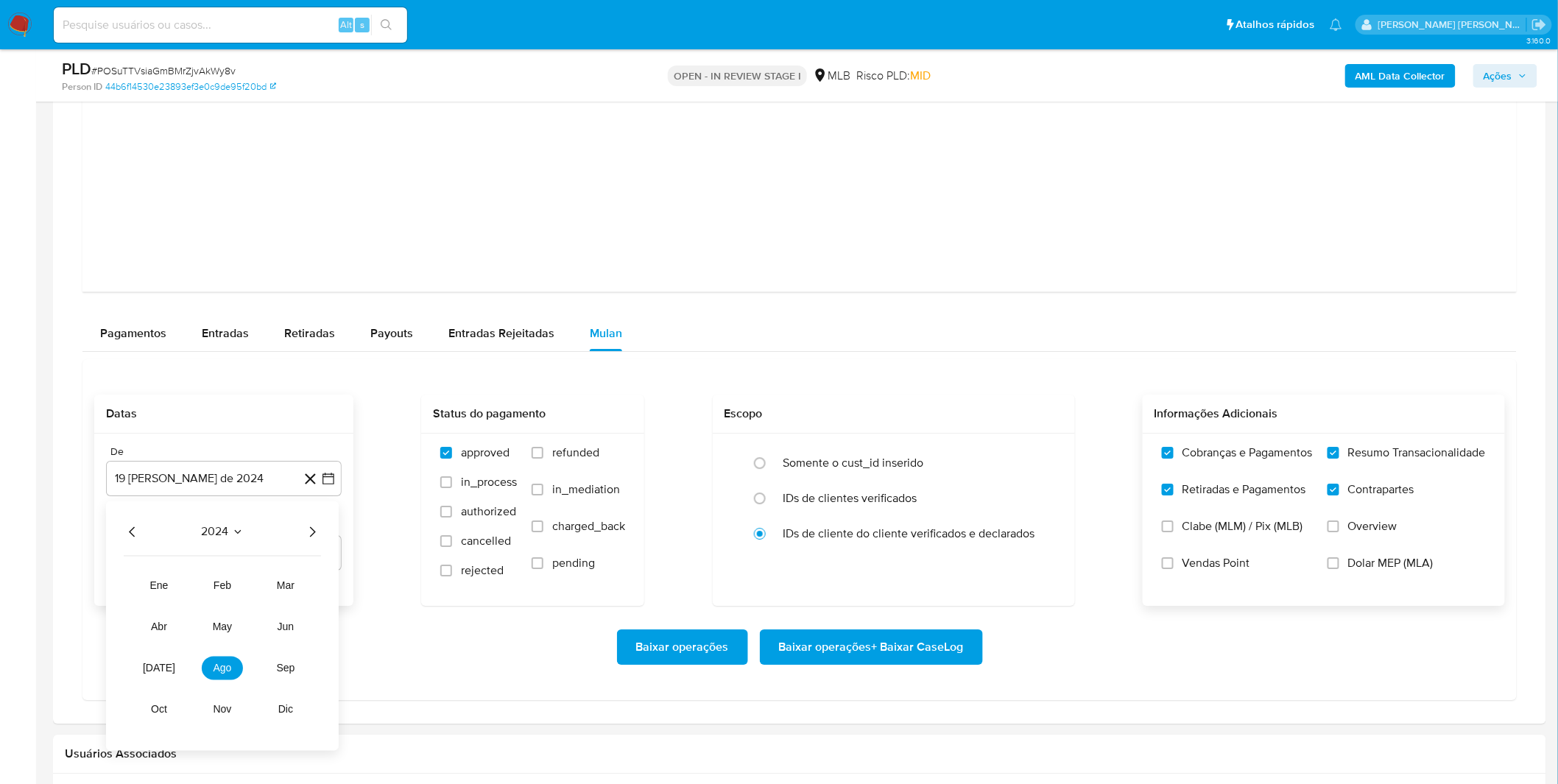
click at [327, 536] on div "2024 2024 ene feb mar abr may jun jul ago sep oct nov dic" at bounding box center [222, 625] width 233 height 249
click at [318, 533] on icon "Año siguiente" at bounding box center [312, 531] width 17 height 17
click at [237, 661] on button "ago" at bounding box center [221, 667] width 41 height 23
click at [254, 597] on button "1" at bounding box center [253, 585] width 23 height 23
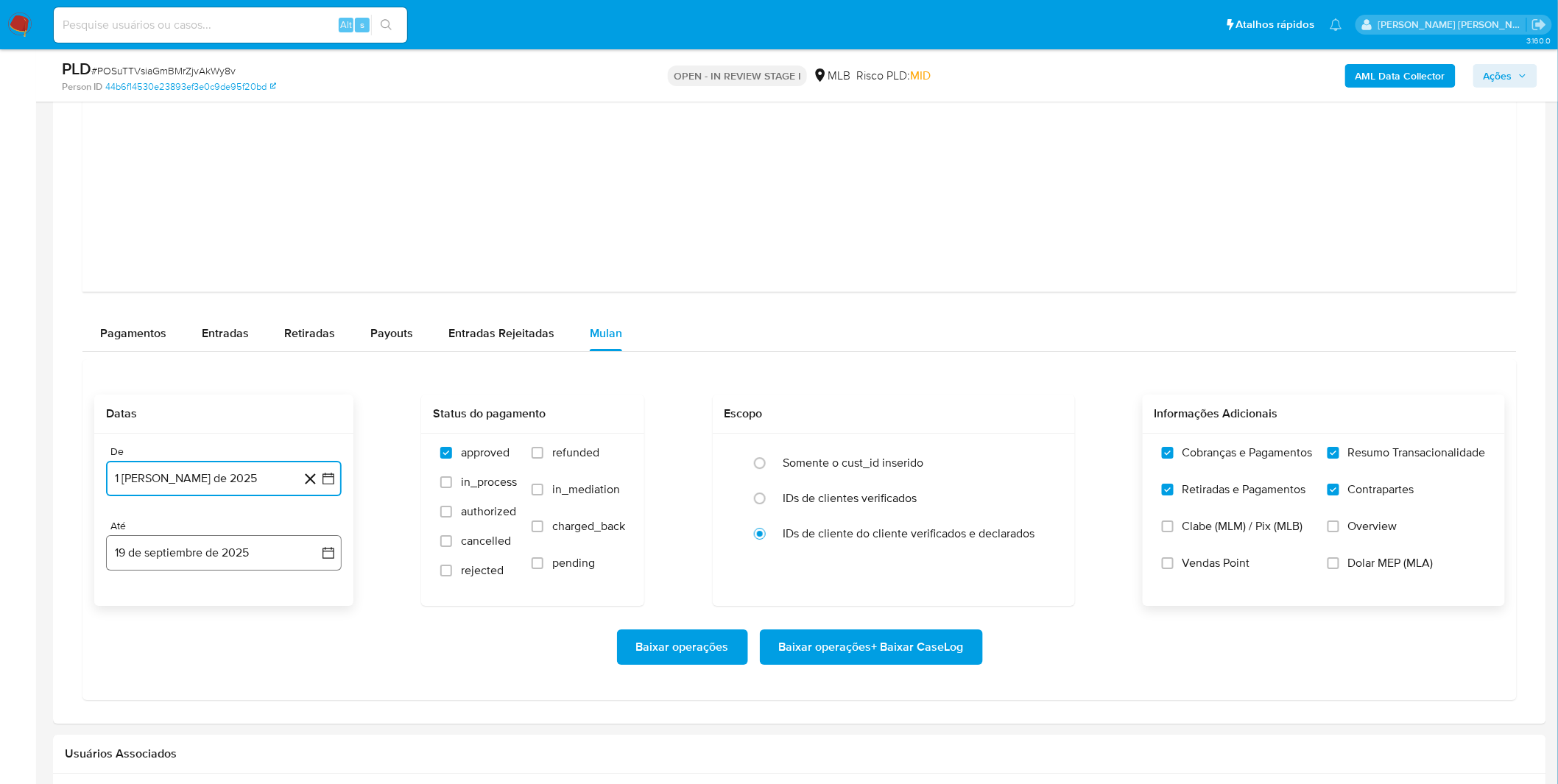
click at [250, 563] on button "19 de septiembre de 2025" at bounding box center [223, 552] width 235 height 36
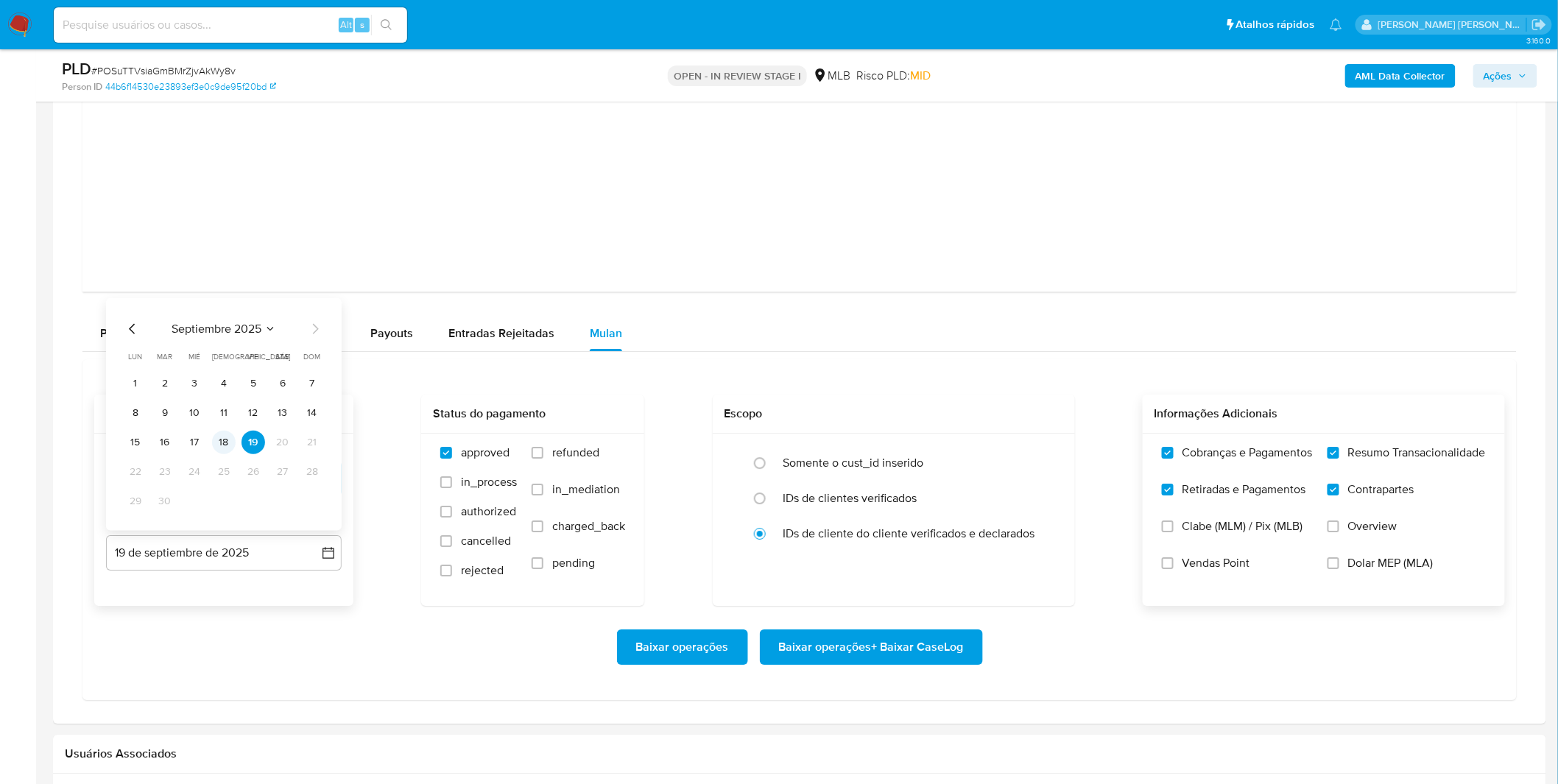
click at [230, 449] on button "18" at bounding box center [223, 442] width 23 height 23
click at [196, 627] on div "Baixar operações Baixar operações + Baixar CaseLog" at bounding box center [800, 647] width 1410 height 82
click at [815, 661] on span "Baixar operações + Baixar CaseLog" at bounding box center [871, 647] width 185 height 32
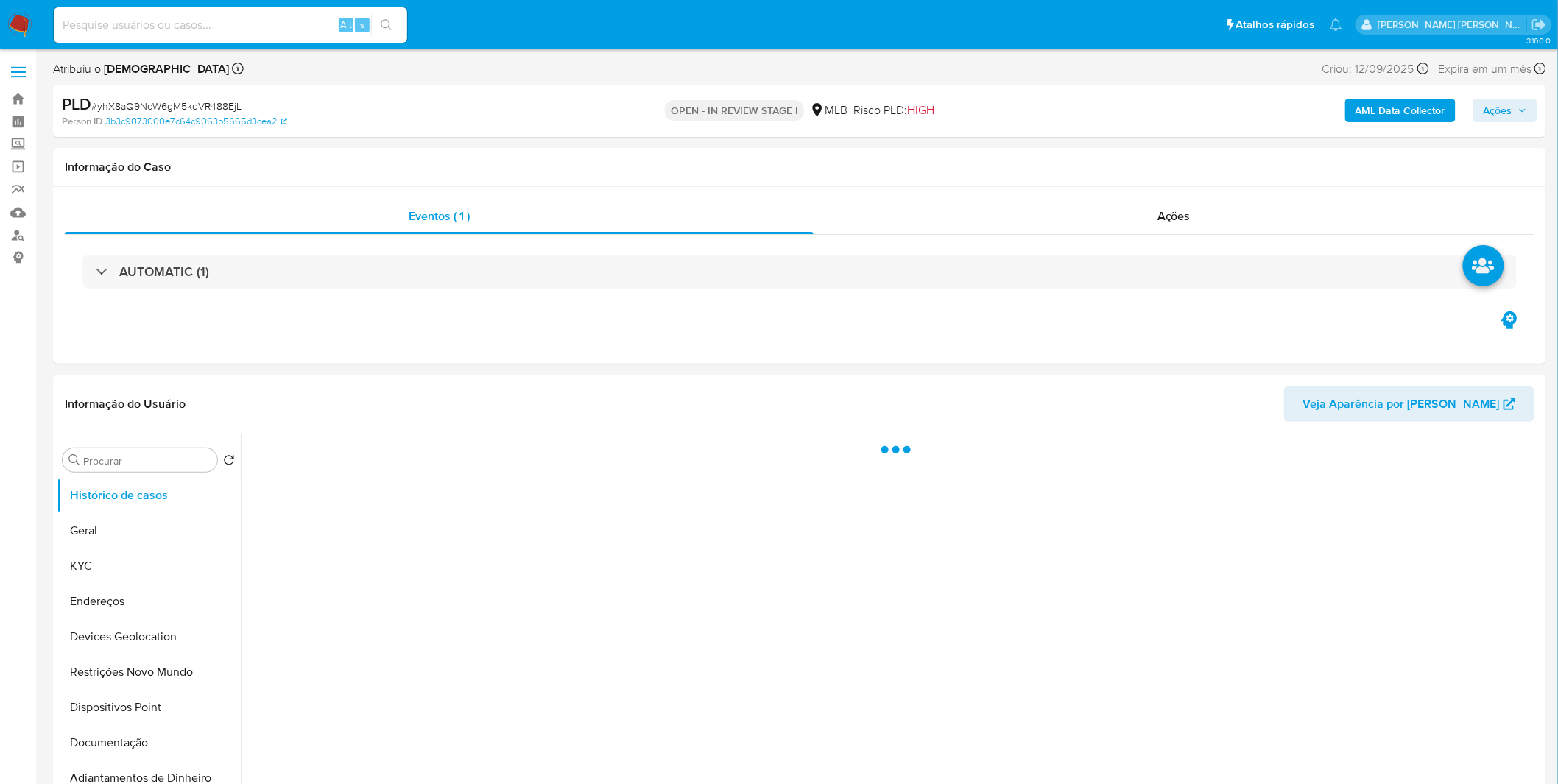
select select "10"
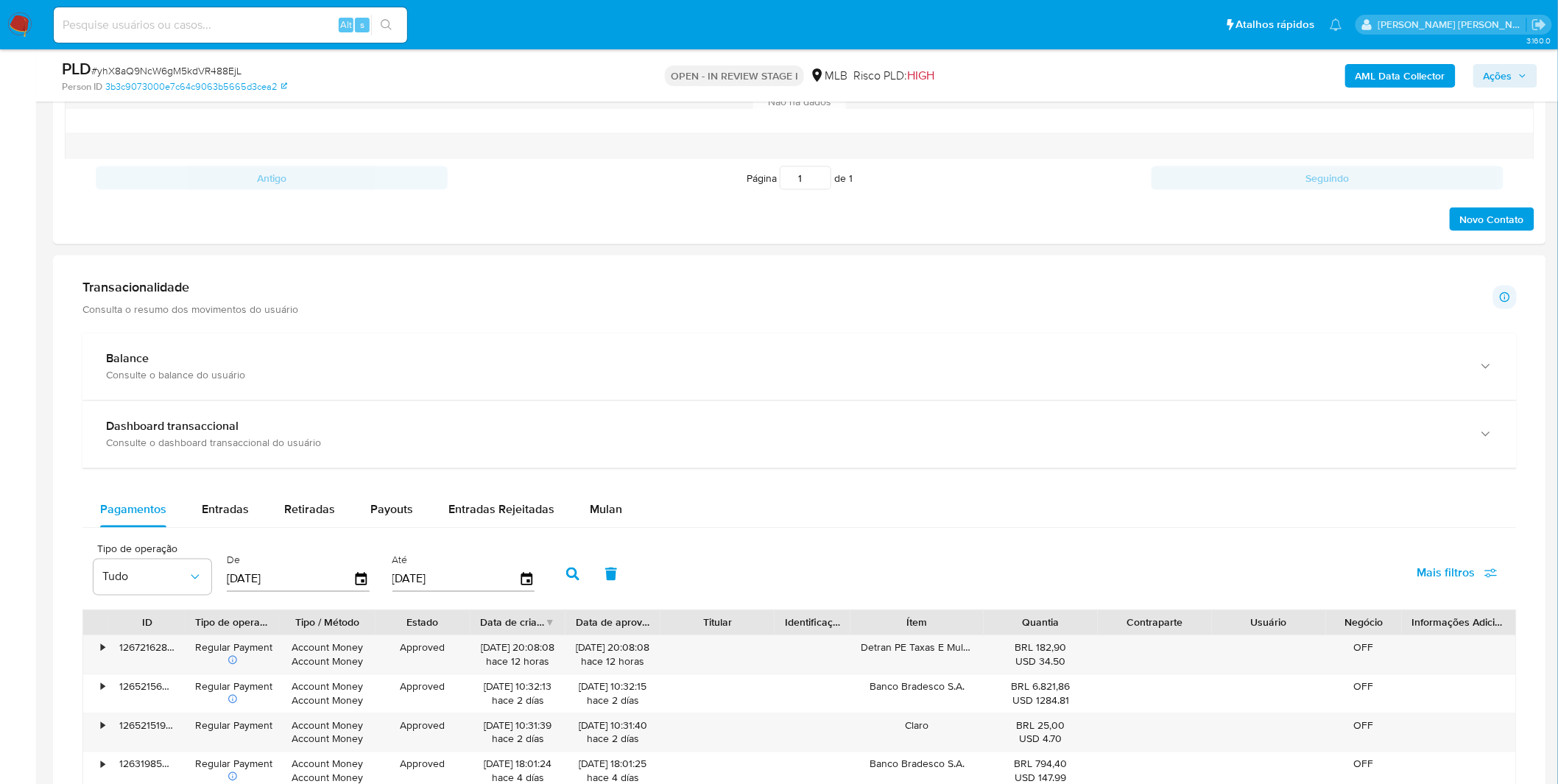
scroll to position [981, 0]
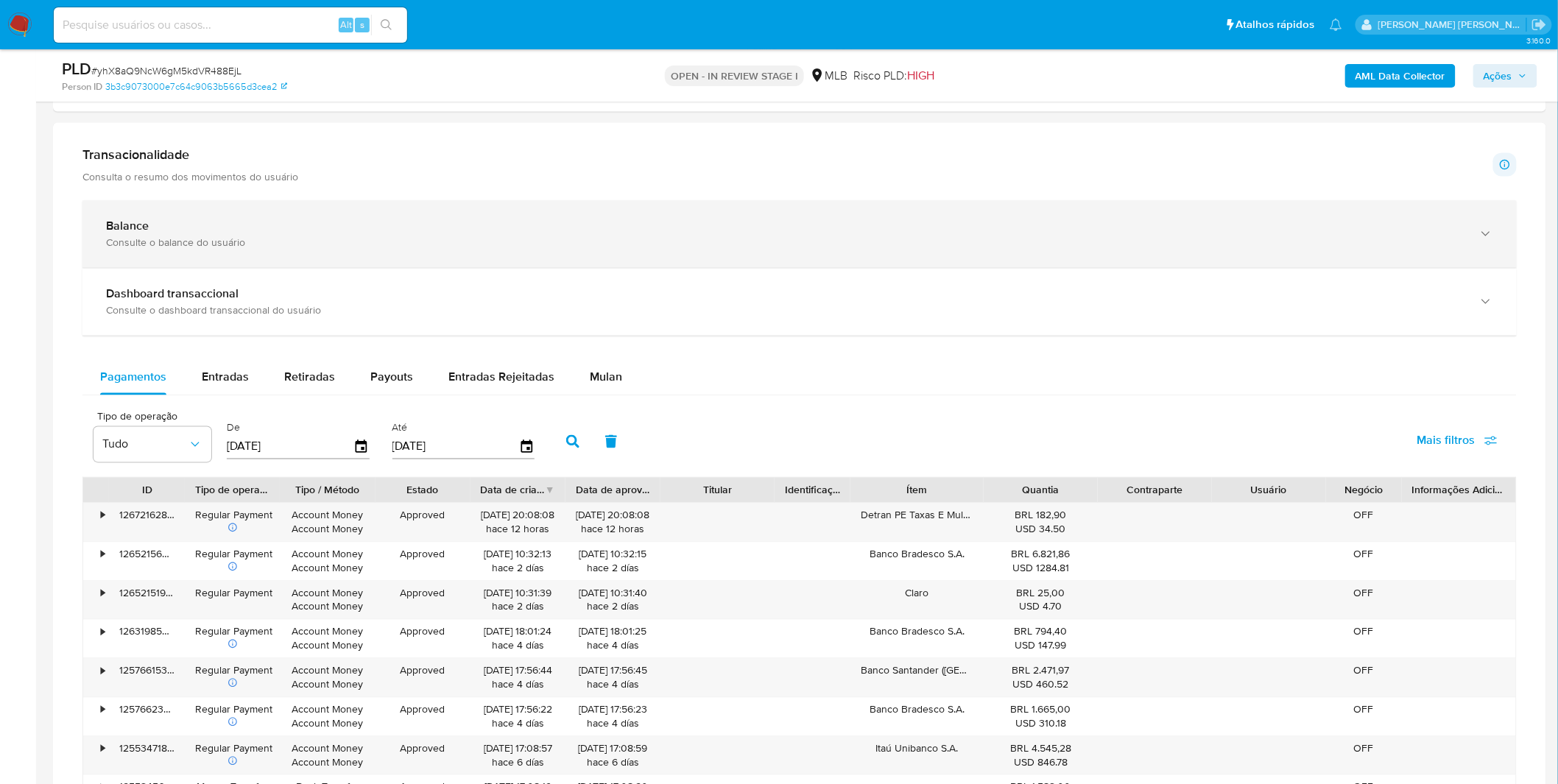
click at [285, 268] on div "Balance Consulte o balance do usuário" at bounding box center [800, 234] width 1435 height 67
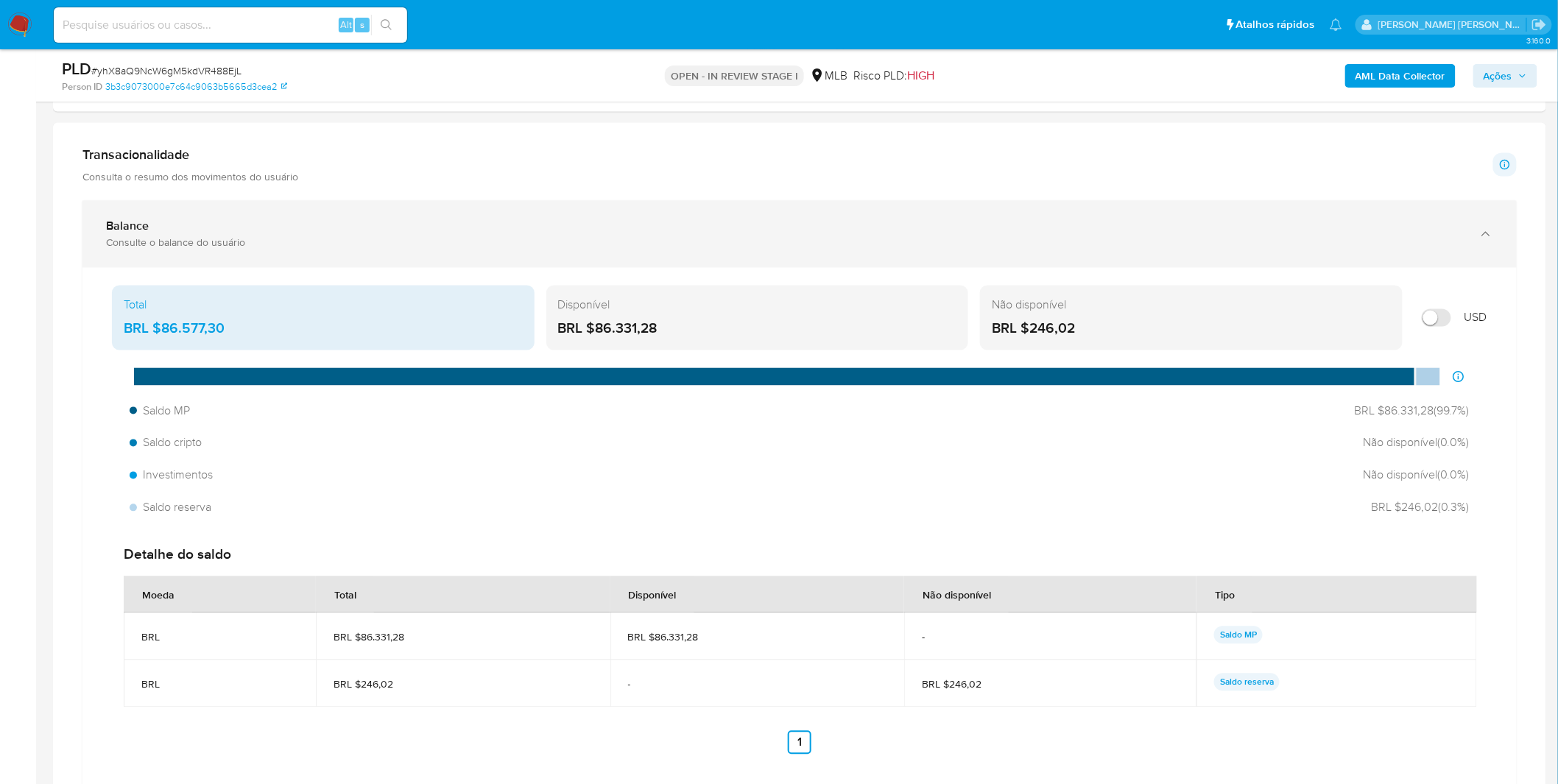
click at [309, 249] on div "Consulte o balance do usuário" at bounding box center [784, 242] width 1357 height 13
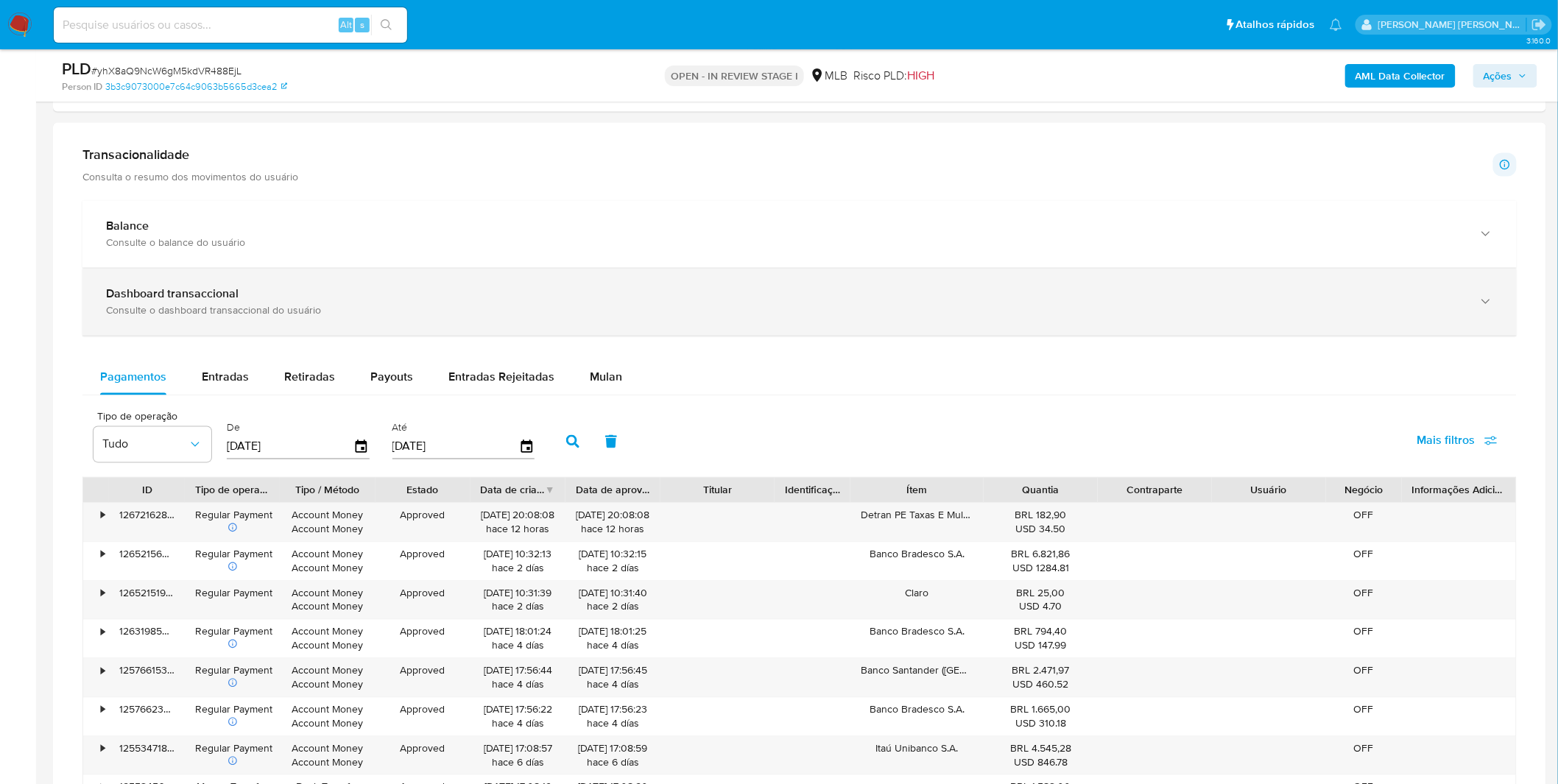
click at [290, 332] on div "Dashboard transaccional Consulte o dashboard transaccional do usuário" at bounding box center [800, 301] width 1435 height 67
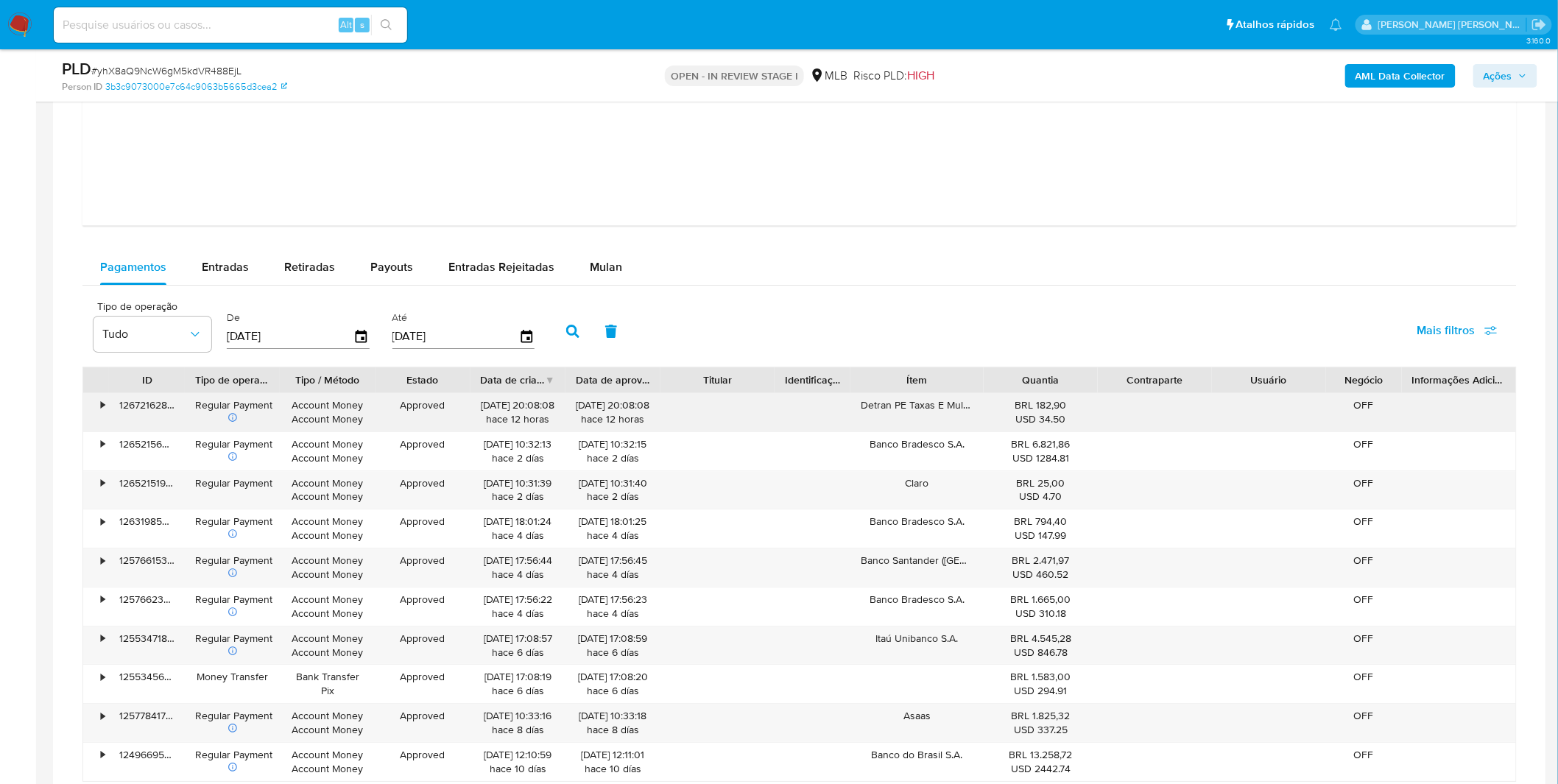
scroll to position [1799, 0]
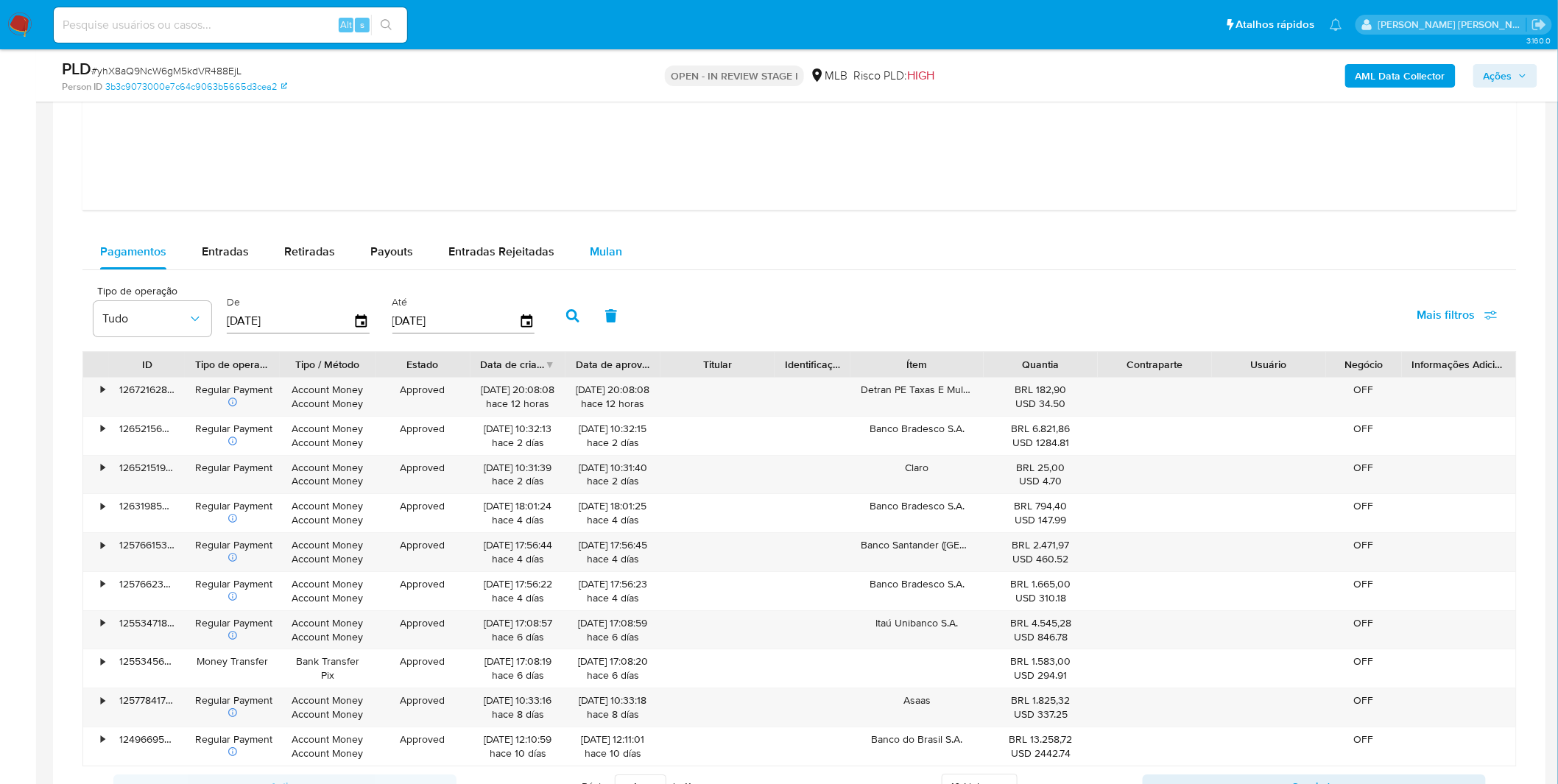
click at [606, 261] on div "Mulan" at bounding box center [605, 252] width 32 height 36
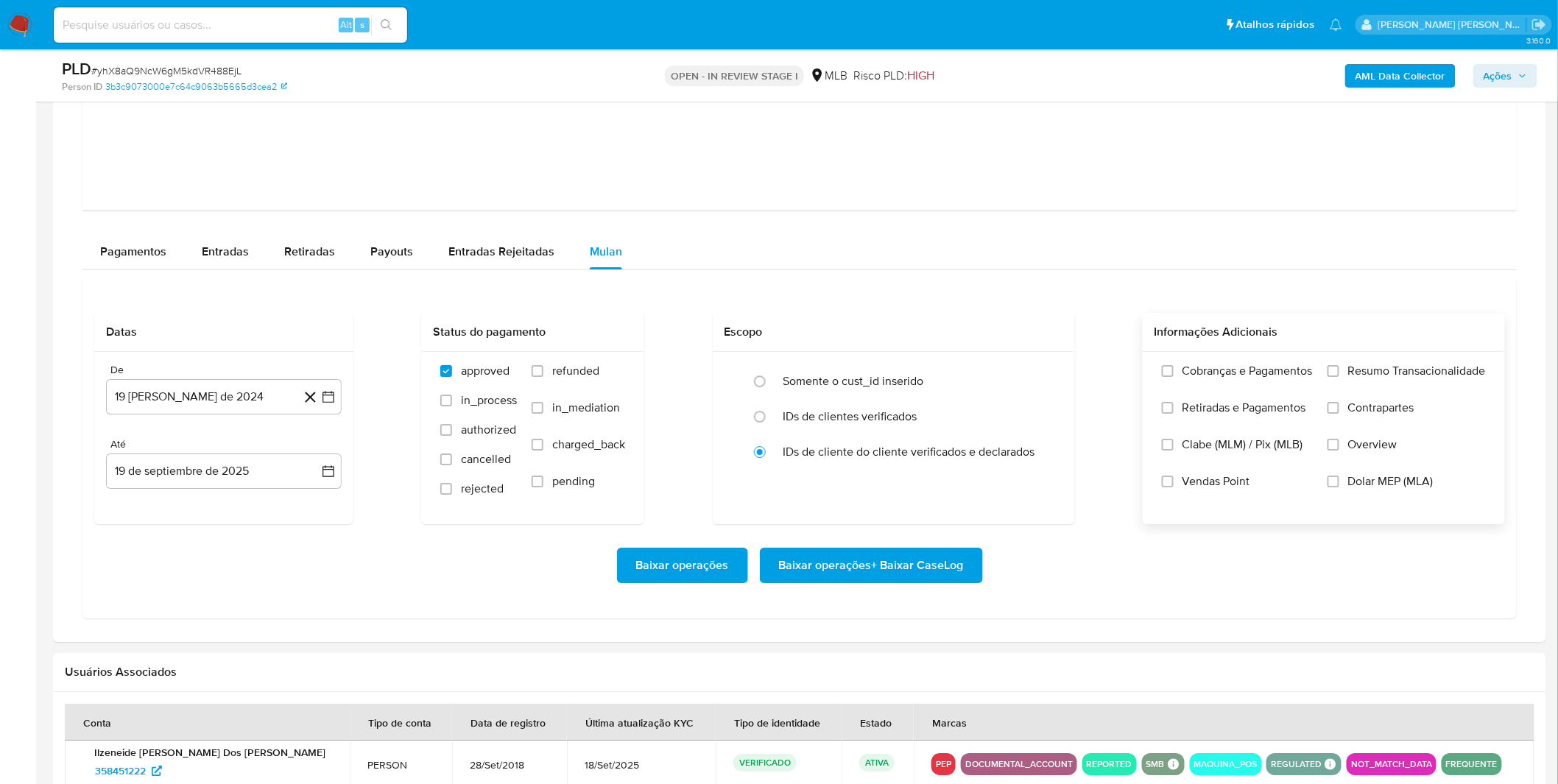
click at [1228, 378] on span "Cobranças e Pagamentos" at bounding box center [1248, 371] width 130 height 15
click at [1173, 377] on input "Cobranças e Pagamentos" at bounding box center [1168, 372] width 12 height 12
click at [1228, 412] on span "Retiradas e Pagamentos" at bounding box center [1244, 407] width 123 height 15
click at [1173, 412] on input "Retiradas e Pagamentos" at bounding box center [1168, 408] width 12 height 12
click at [1390, 386] on label "Resumo Transacionalidade" at bounding box center [1407, 382] width 158 height 36
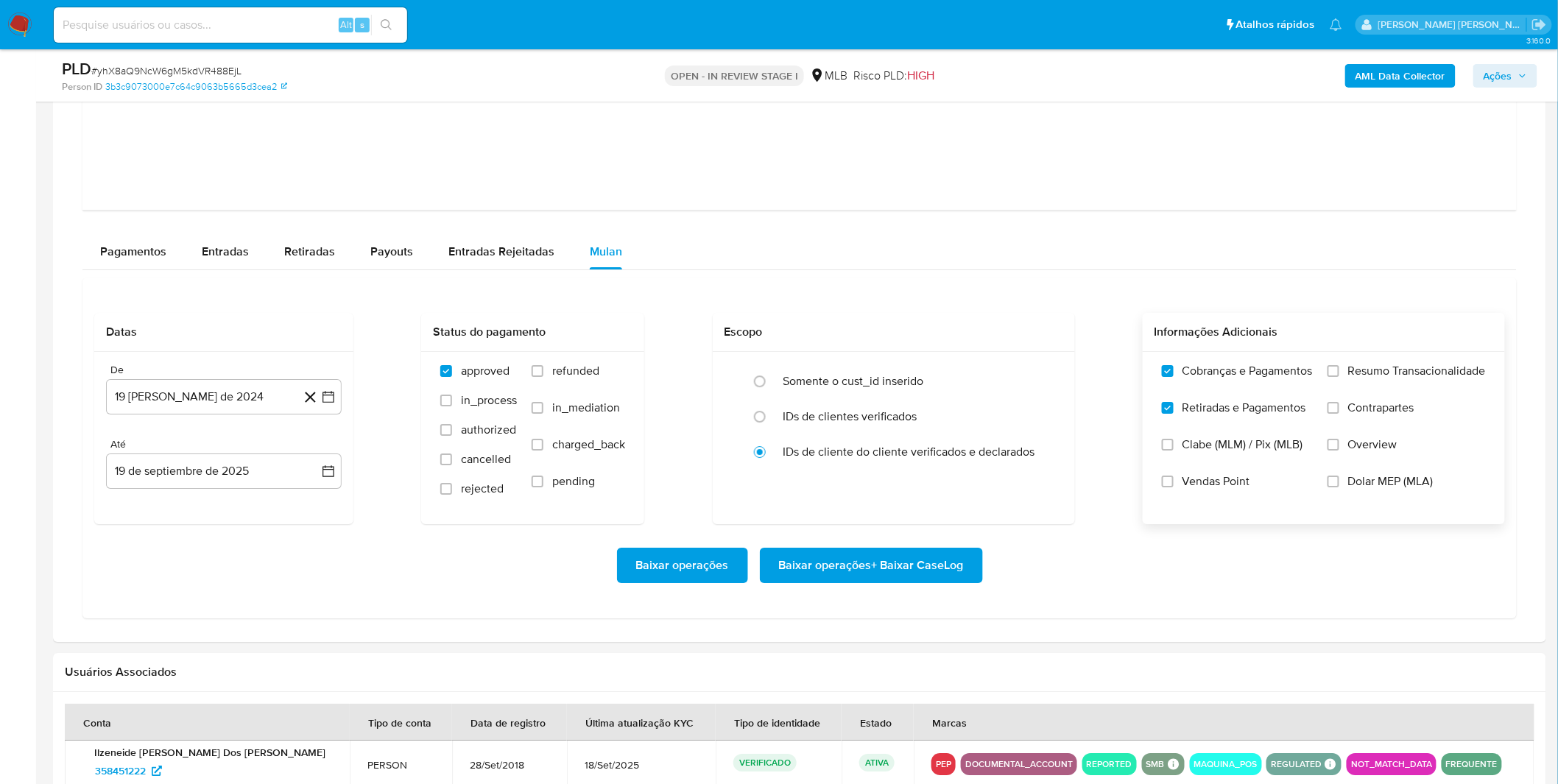
click at [1339, 377] on input "Resumo Transacionalidade" at bounding box center [1334, 372] width 12 height 12
click at [219, 414] on button "19 [PERSON_NAME] de 2024" at bounding box center [223, 397] width 235 height 36
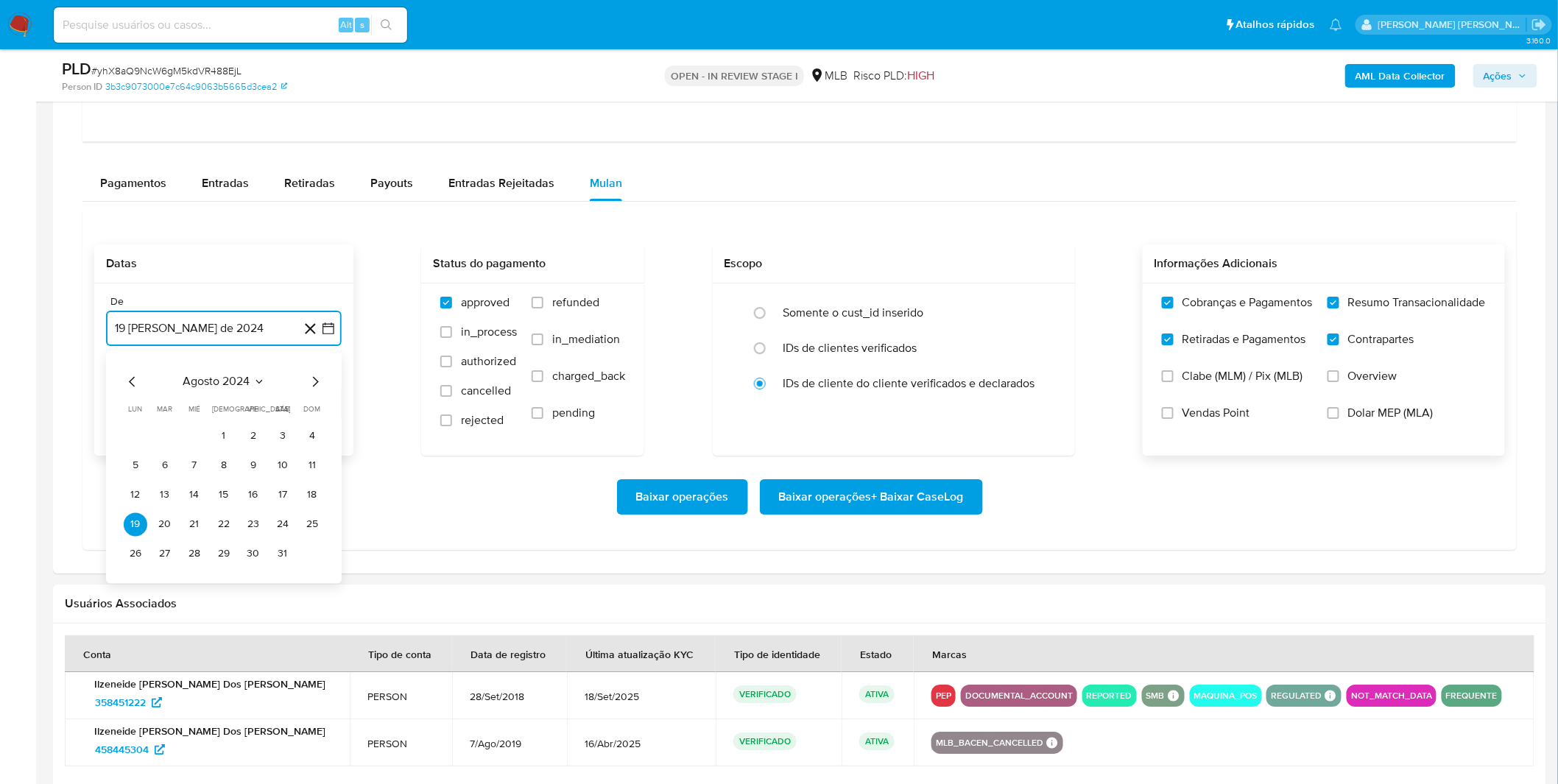
scroll to position [1962, 0]
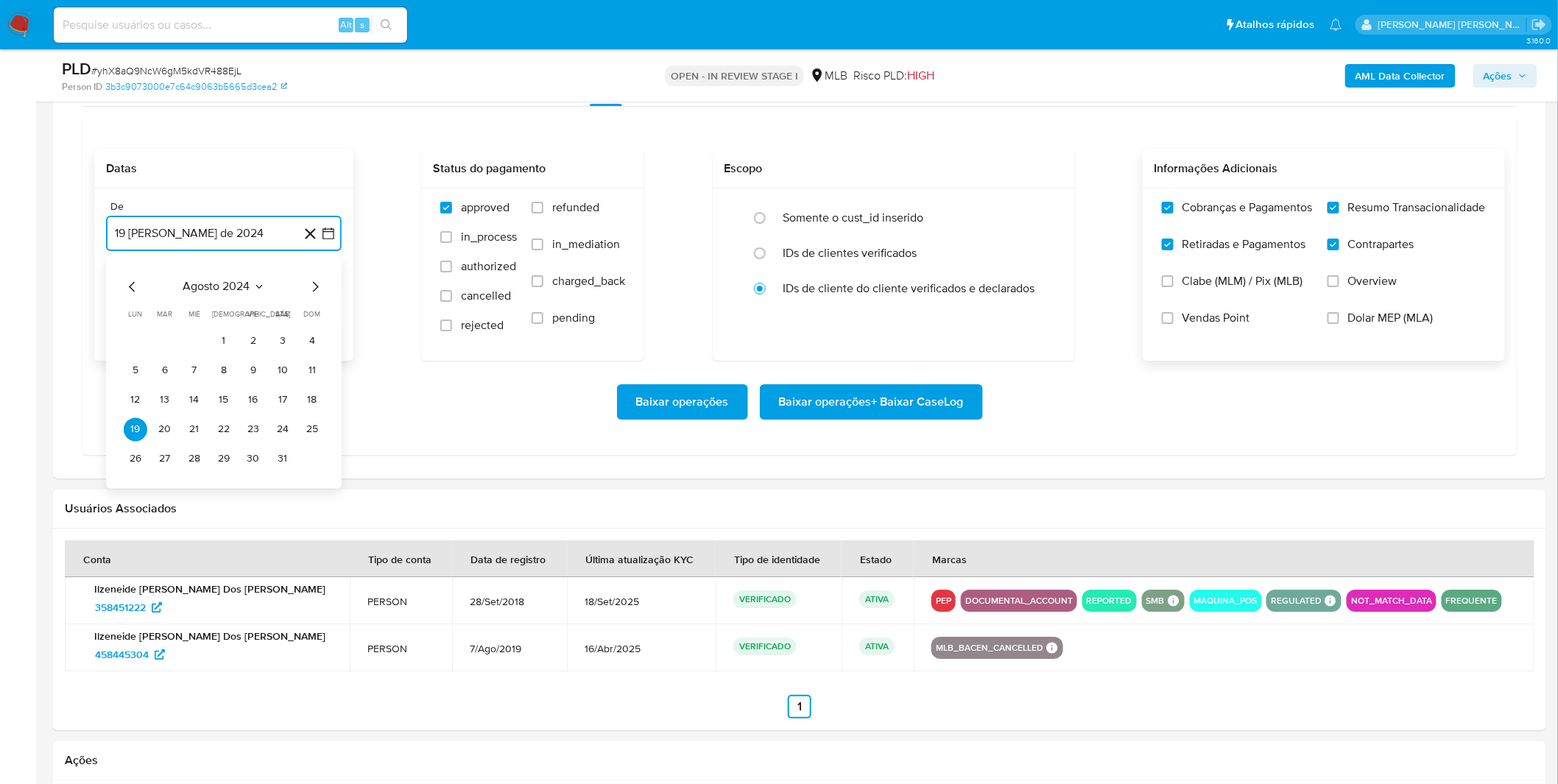
click at [238, 289] on span "agosto 2024" at bounding box center [216, 286] width 67 height 15
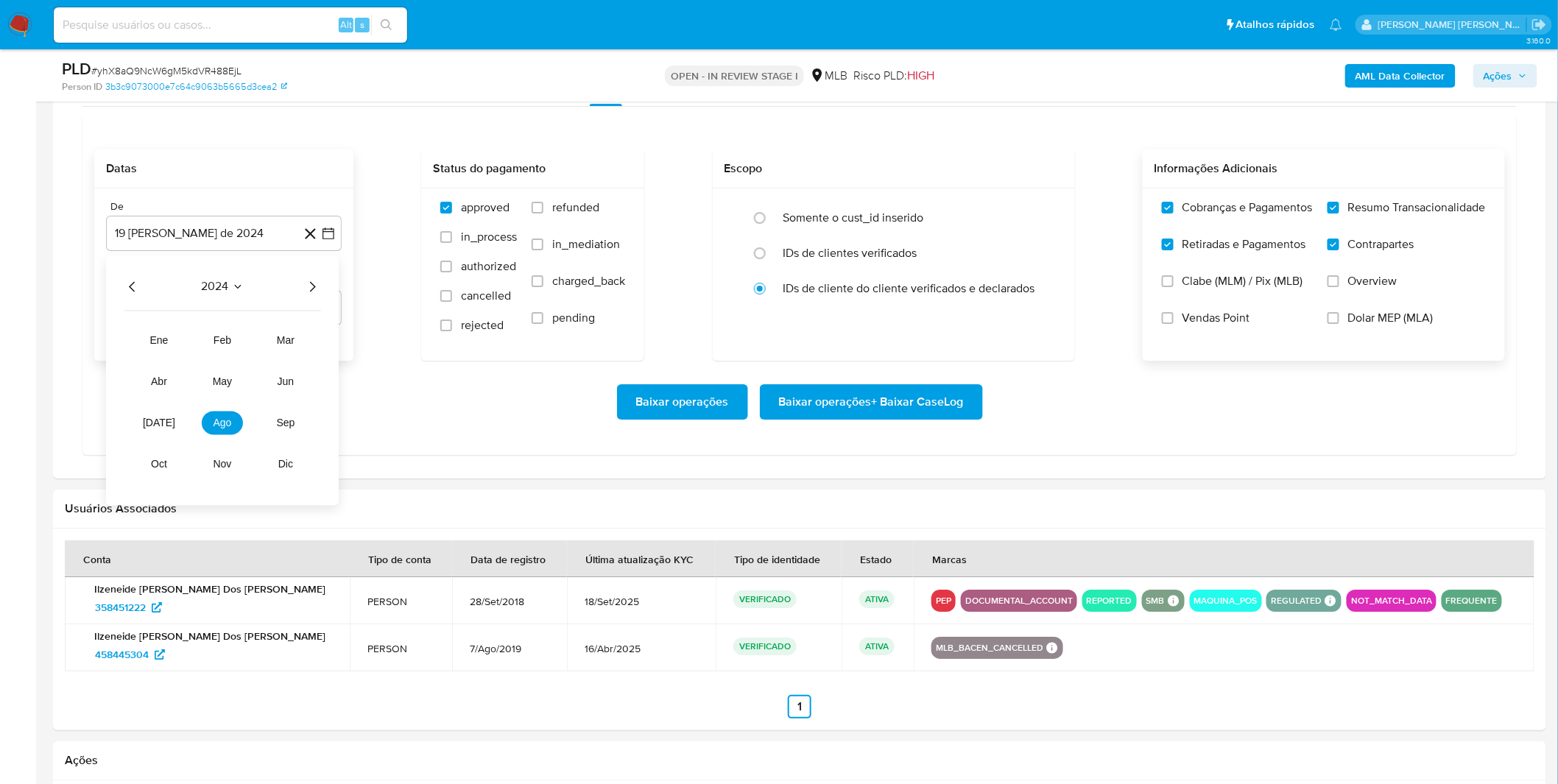
click at [307, 288] on icon "Año siguiente" at bounding box center [312, 287] width 17 height 17
click at [210, 425] on button "ago" at bounding box center [221, 422] width 41 height 23
click at [249, 347] on button "1" at bounding box center [253, 340] width 23 height 23
click at [228, 332] on div "De 1 [PERSON_NAME] de 2025 [DATE] Até 19 de septiembre de 2025 [DATE]" at bounding box center [224, 274] width 259 height 172
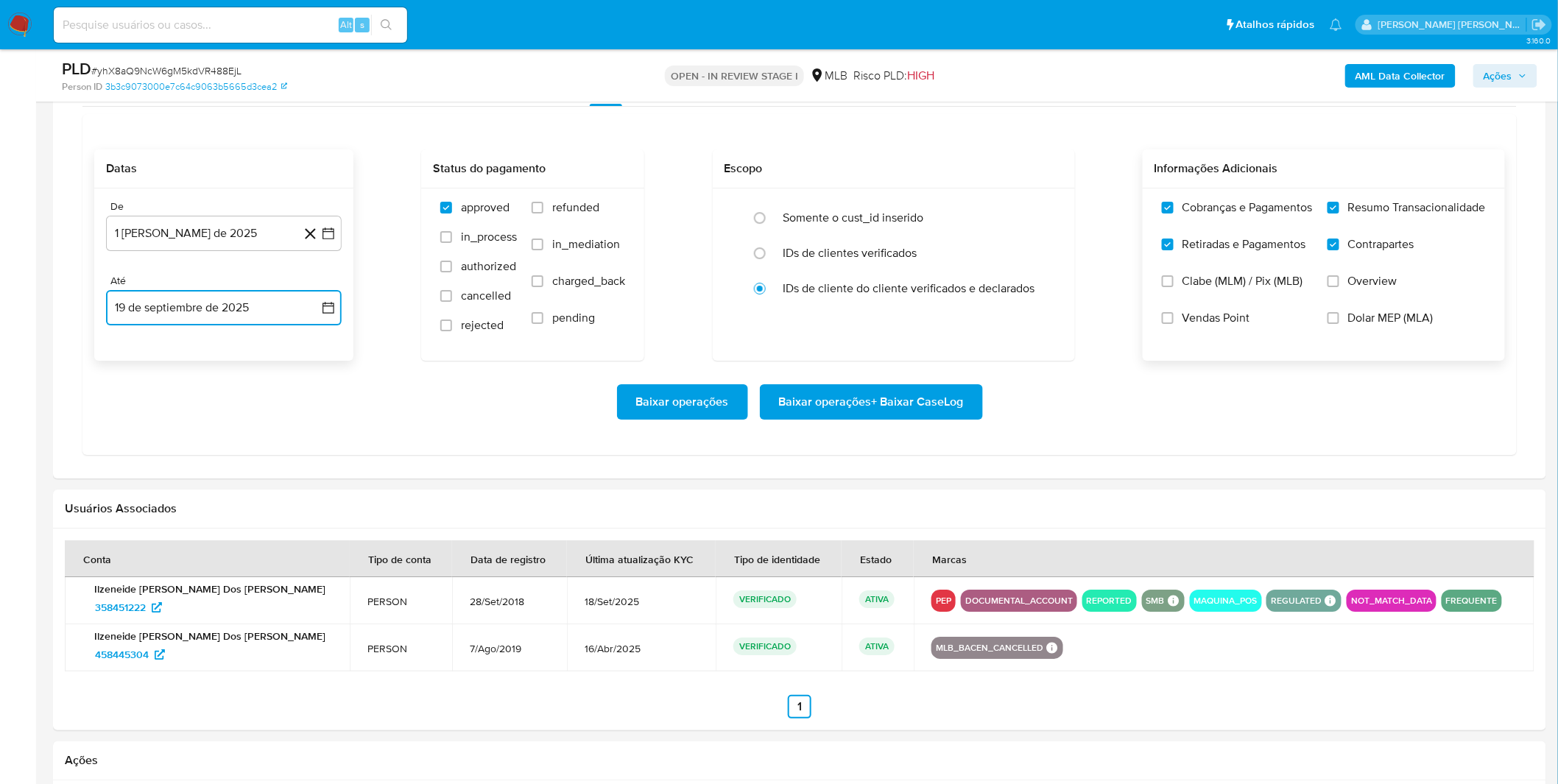
click at [231, 319] on button "19 de septiembre de 2025" at bounding box center [223, 307] width 235 height 36
click at [226, 476] on button "18" at bounding box center [223, 473] width 23 height 23
click at [217, 445] on div "Datas De 1 [PERSON_NAME] de 2025 [DATE] Até 18 de septiembre de 2025 [DATE] Sta…" at bounding box center [800, 284] width 1435 height 341
click at [917, 402] on span "Baixar operações + Baixar CaseLog" at bounding box center [871, 401] width 185 height 32
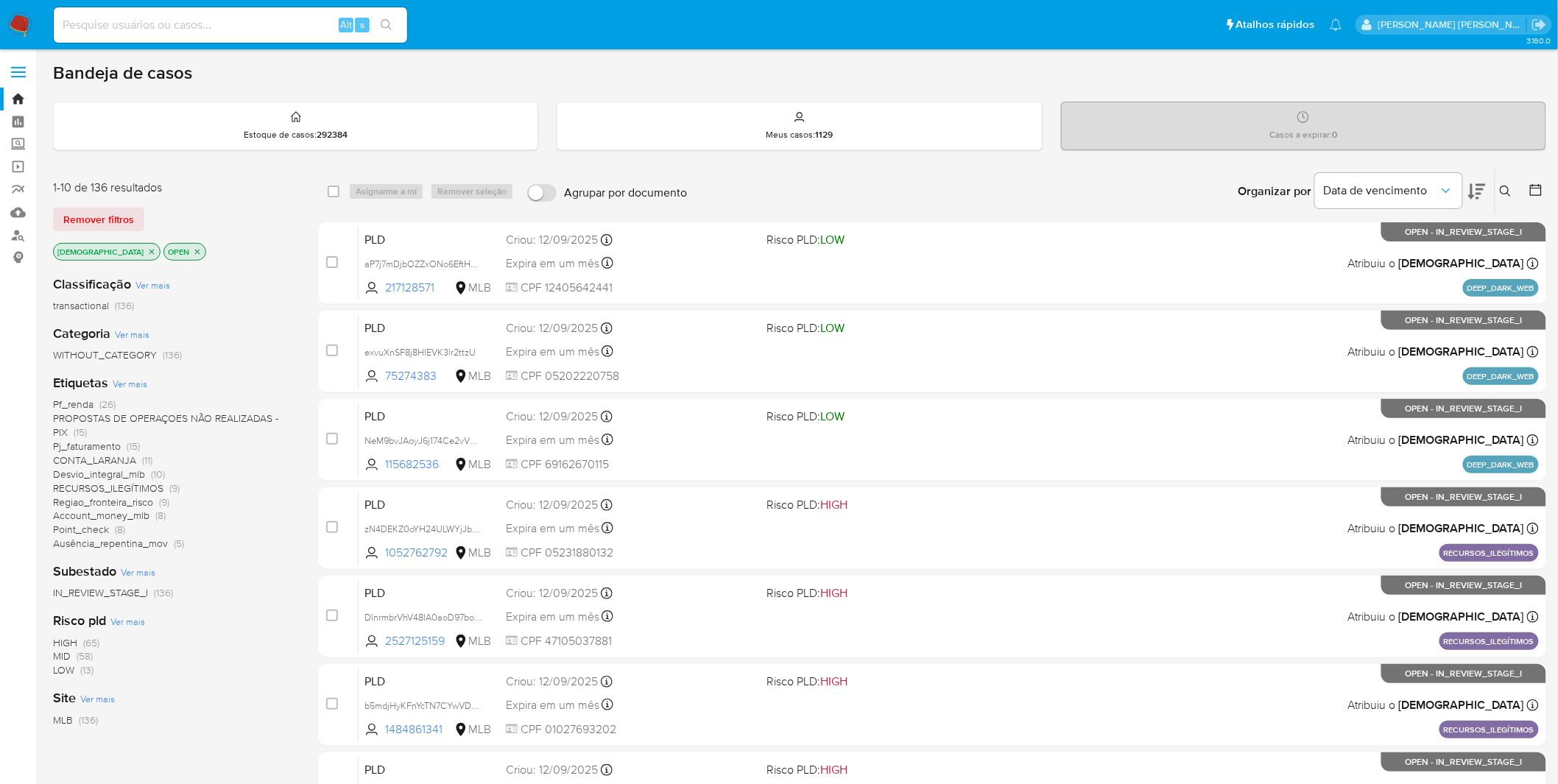
click at [135, 377] on span "Ver mais" at bounding box center [130, 383] width 35 height 13
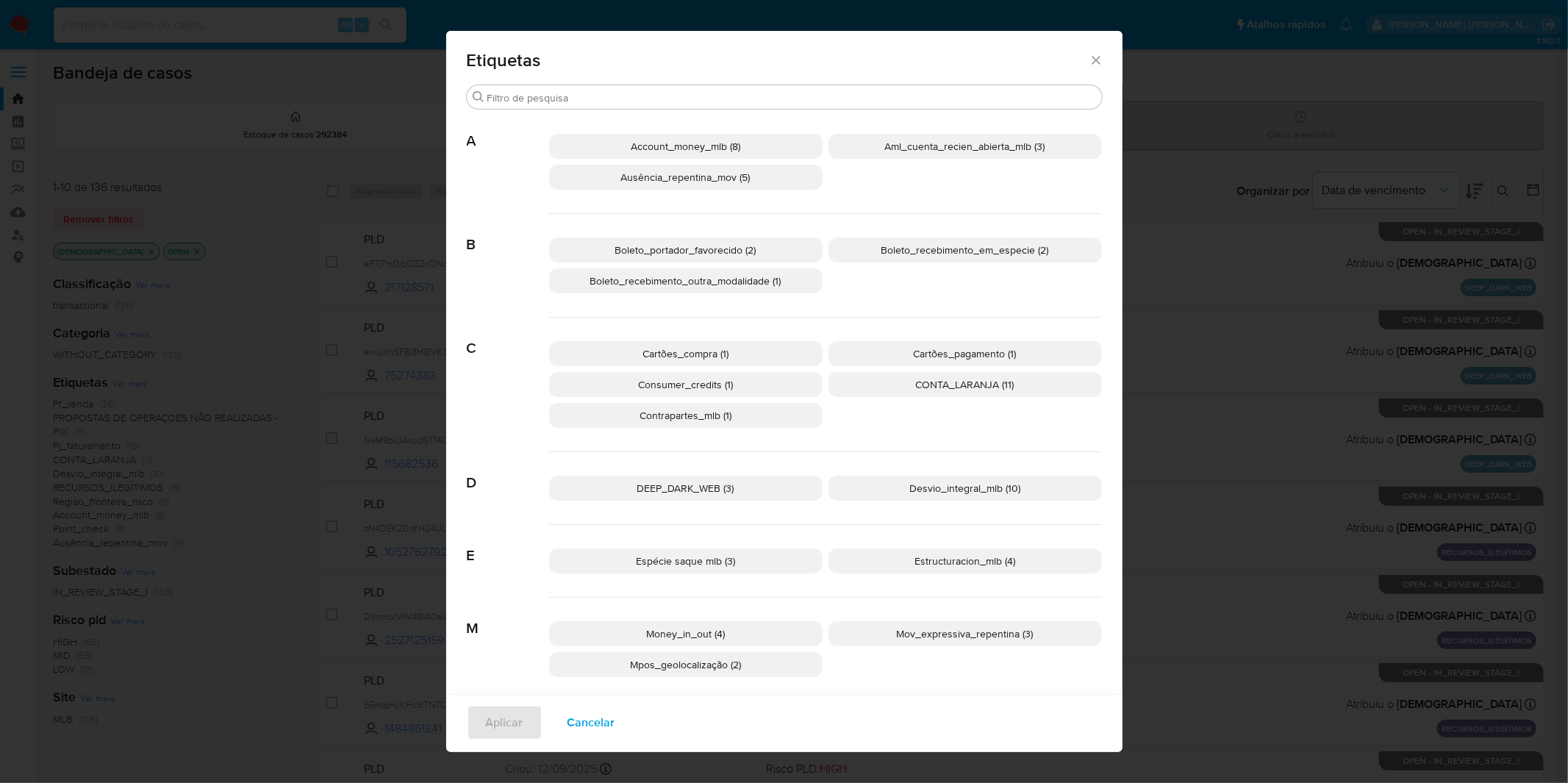
click at [775, 361] on p "Cartões_compra (1)" at bounding box center [685, 353] width 273 height 25
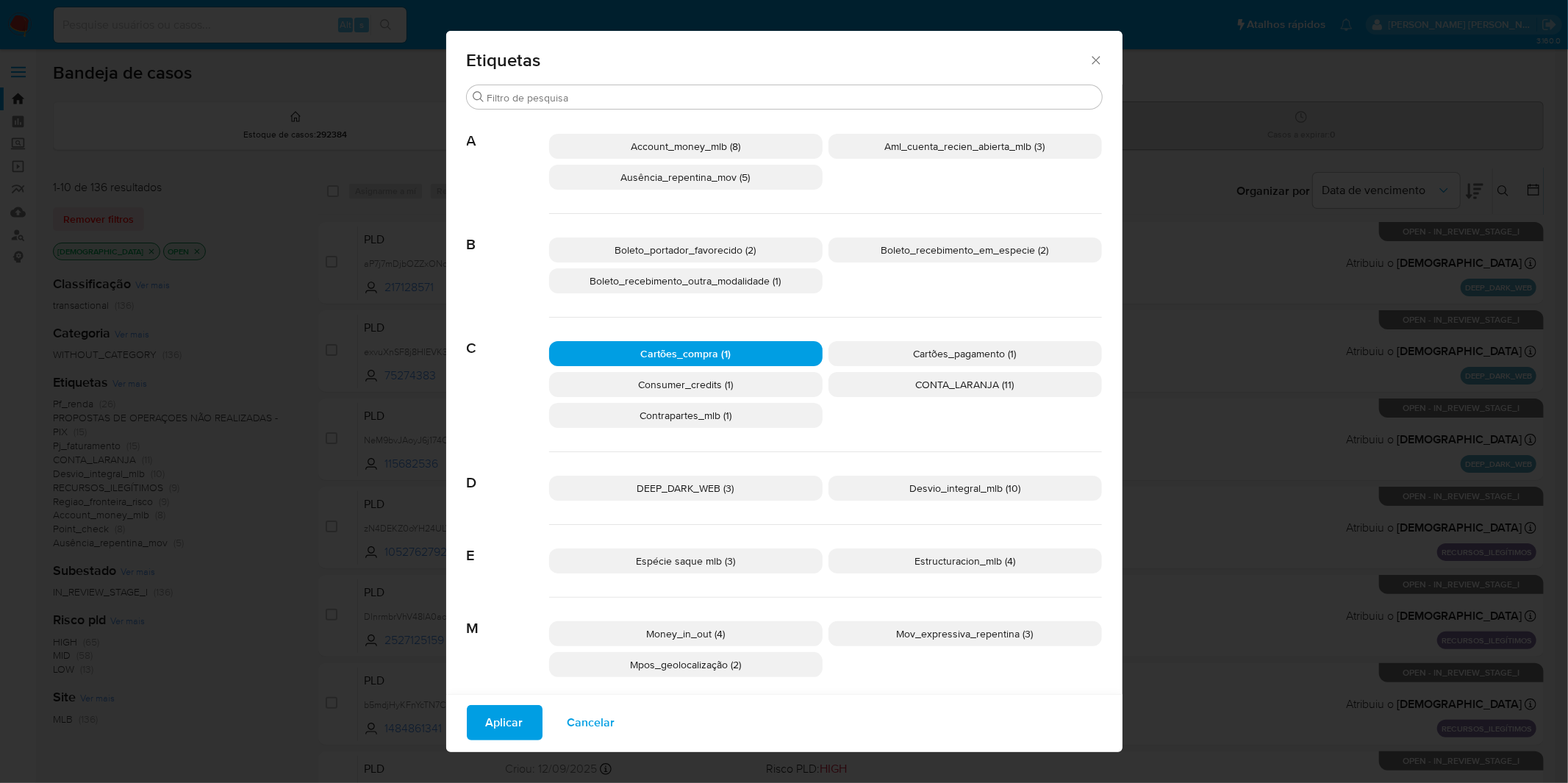
click at [885, 362] on p "Cartões_pagamento (1)" at bounding box center [965, 353] width 273 height 25
click at [486, 724] on span "Aplicar" at bounding box center [504, 722] width 37 height 32
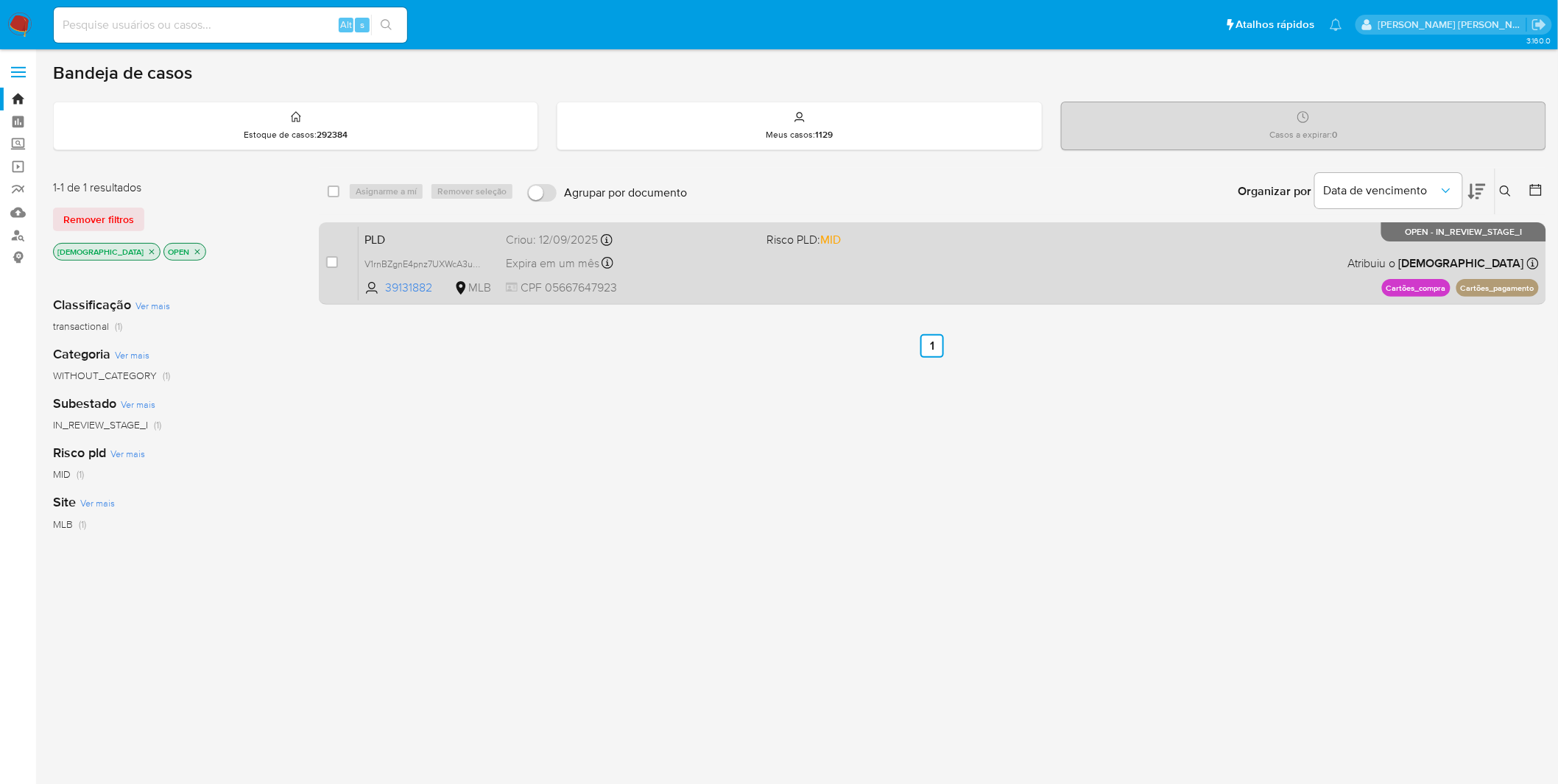
click at [792, 293] on div "PLD V1rnBZgnE4pnz7UXWcA3uCnG 39131882 MLB Risco PLD: MID Criou: 12/09/2025 Crio…" at bounding box center [948, 263] width 1180 height 75
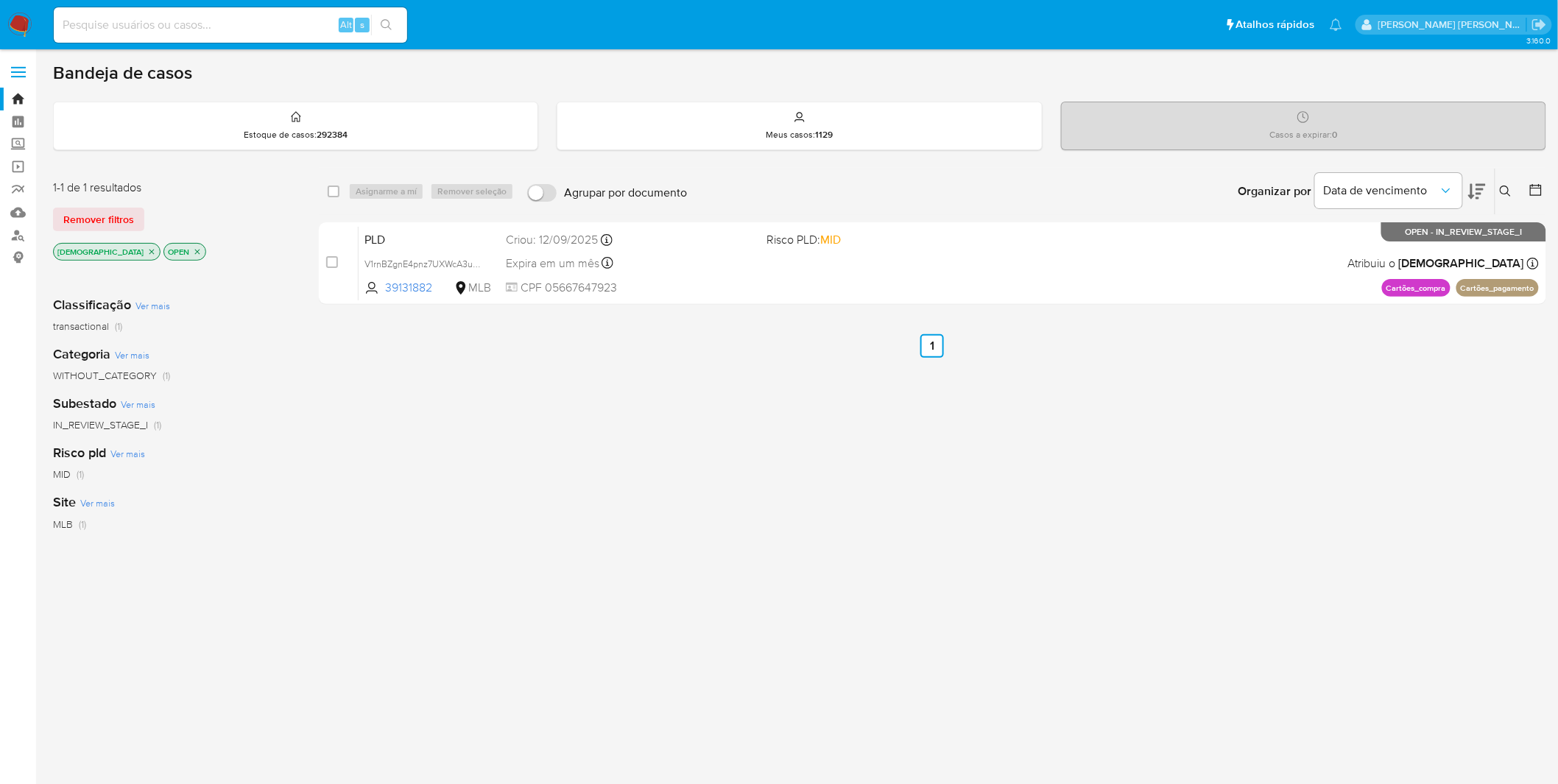
click at [114, 25] on input at bounding box center [230, 25] width 353 height 19
paste input "NeM9bvJAoyJ6j174Ce2vVYEo"
type input "NeM9bvJAoyJ6j174Ce2vVYEo"
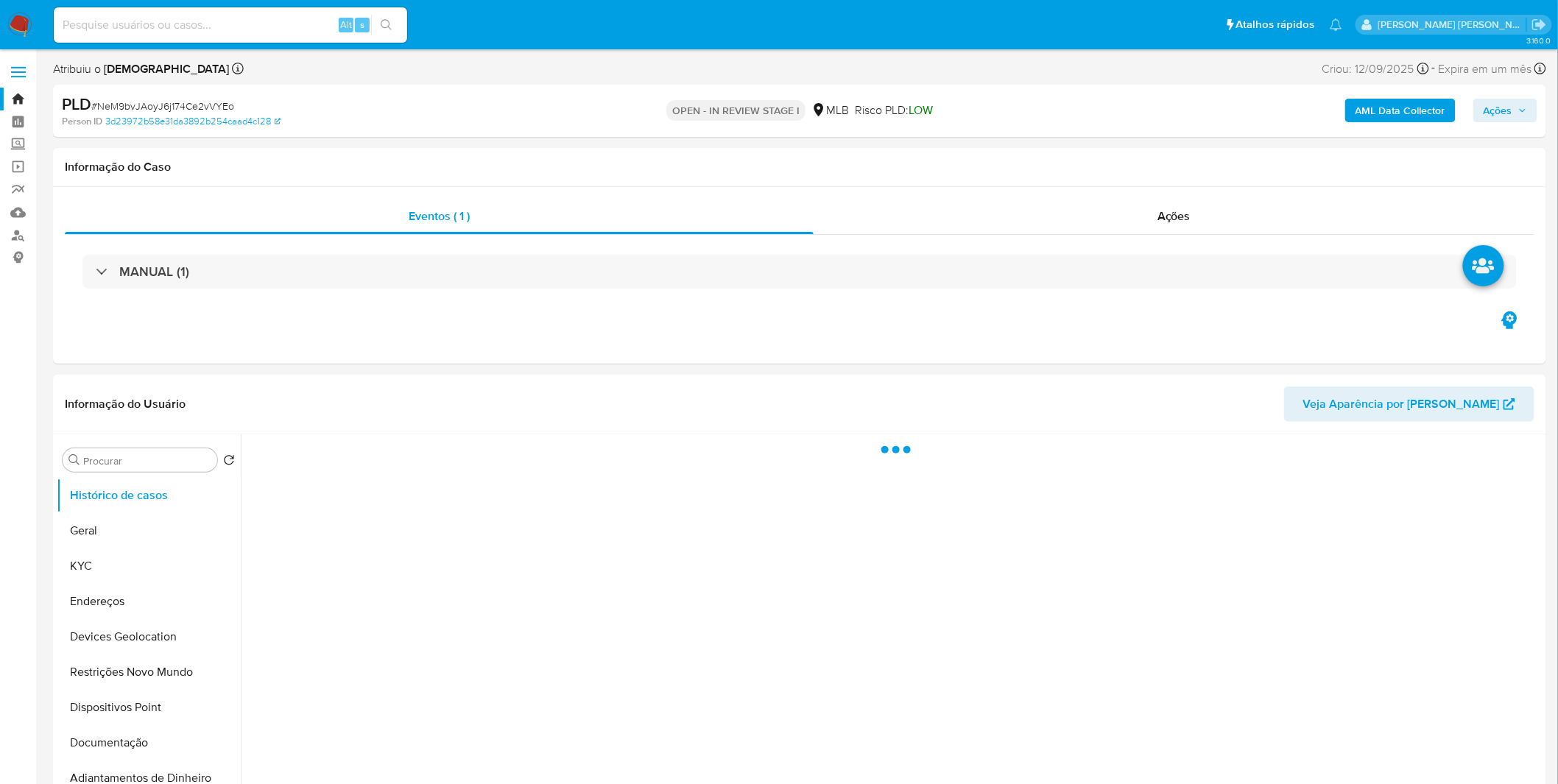
select select "10"
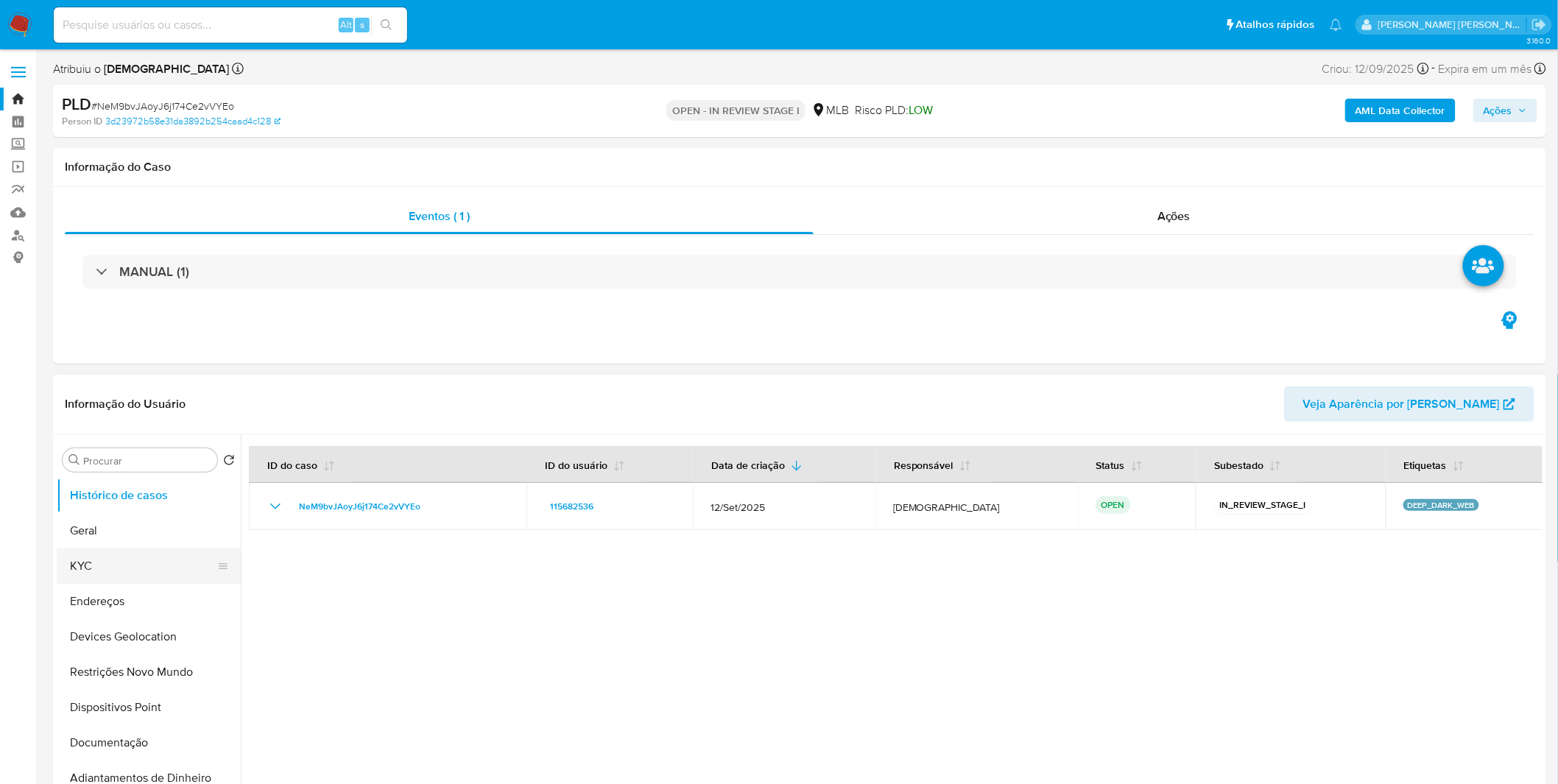
click at [129, 561] on button "KYC" at bounding box center [142, 566] width 172 height 36
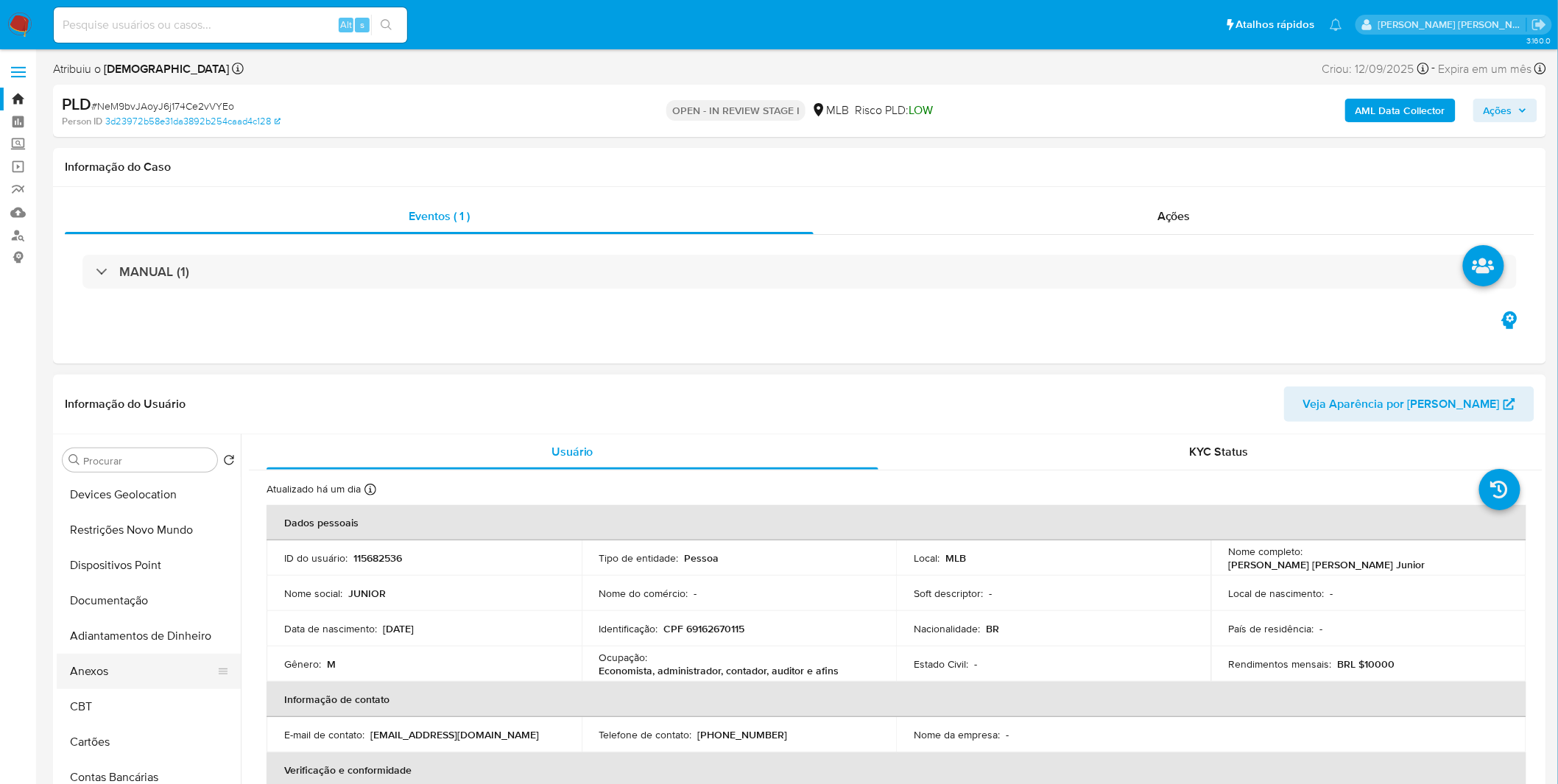
scroll to position [163, 0]
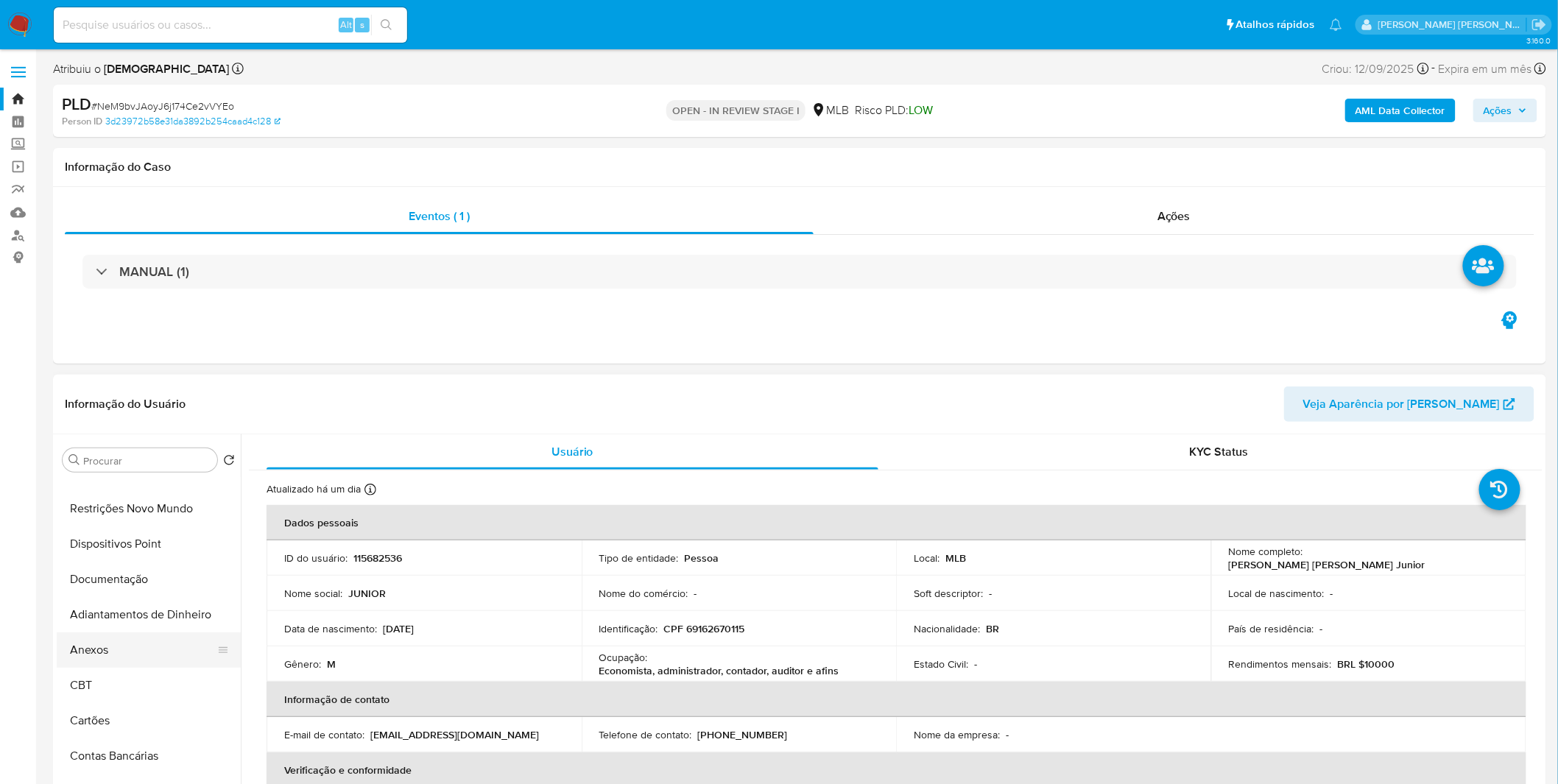
click at [149, 660] on button "Anexos" at bounding box center [142, 649] width 172 height 36
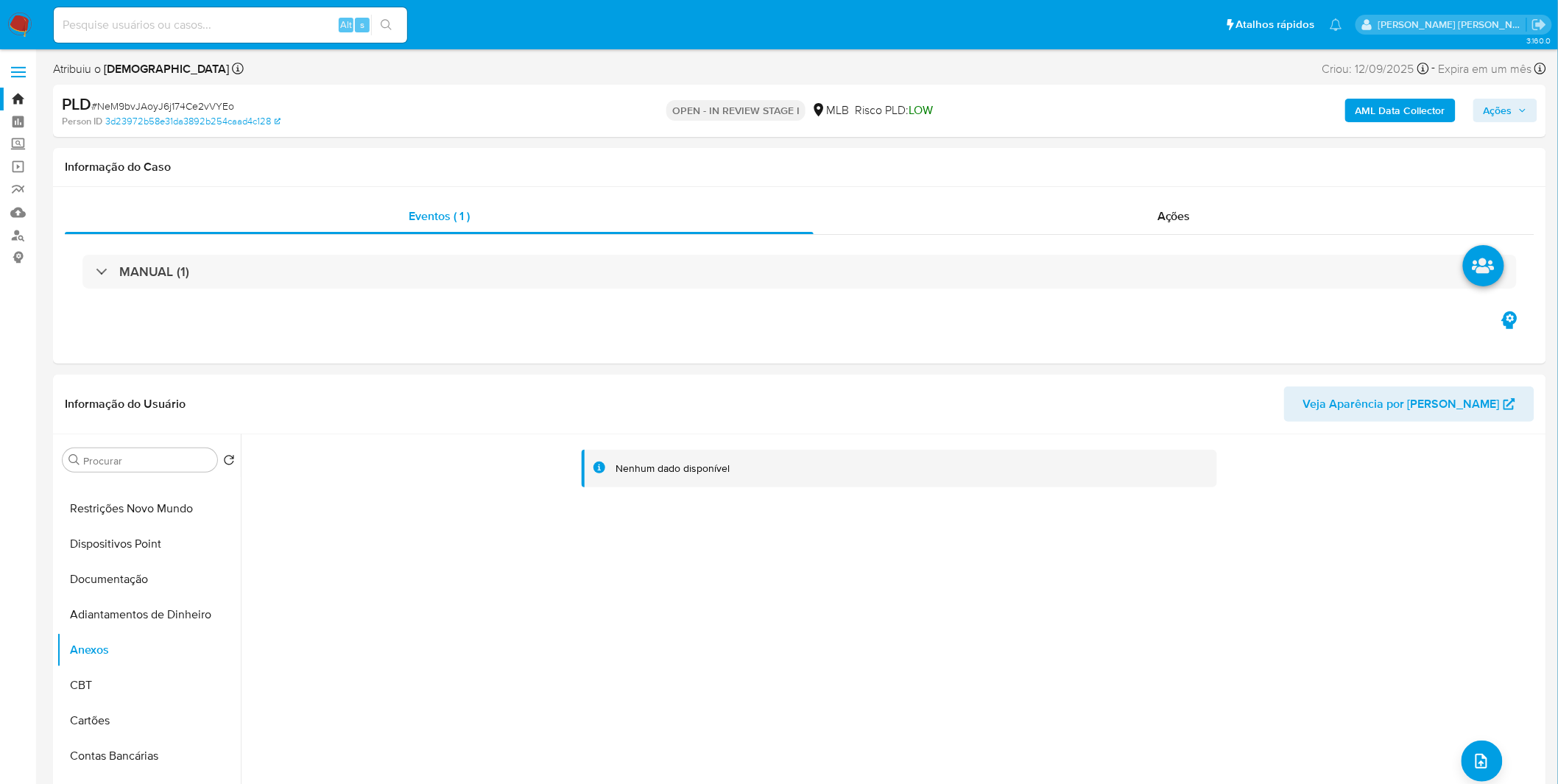
click at [1409, 104] on b "AML Data Collector" at bounding box center [1400, 110] width 89 height 23
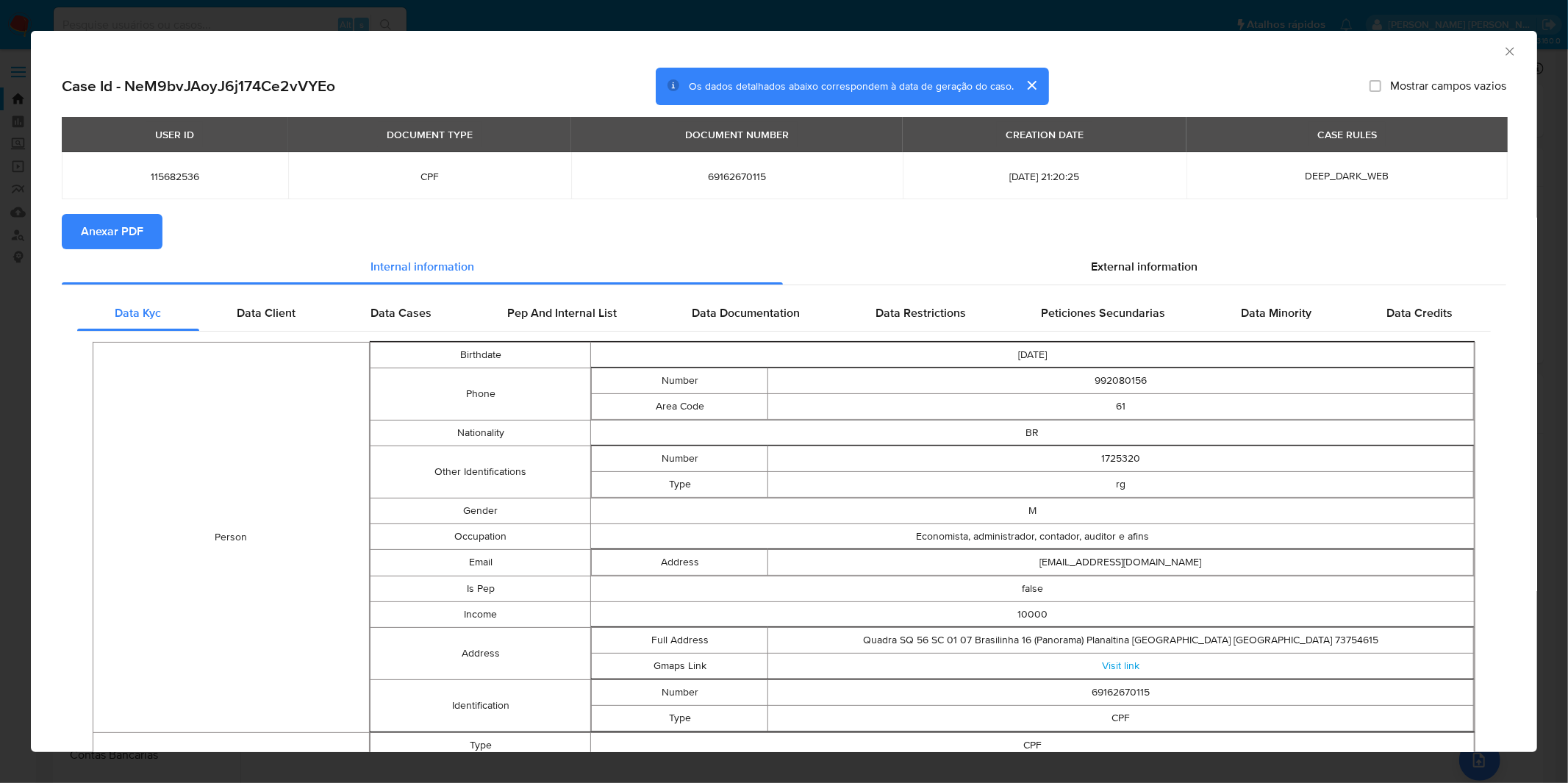
click at [142, 234] on span "Anexar PDF" at bounding box center [112, 231] width 62 height 32
click at [491, 10] on div "AML Data Collector Case Id - NeM9bvJAoyJ6j174Ce2vVYEo Os dados detalhados abaix…" at bounding box center [784, 391] width 1568 height 783
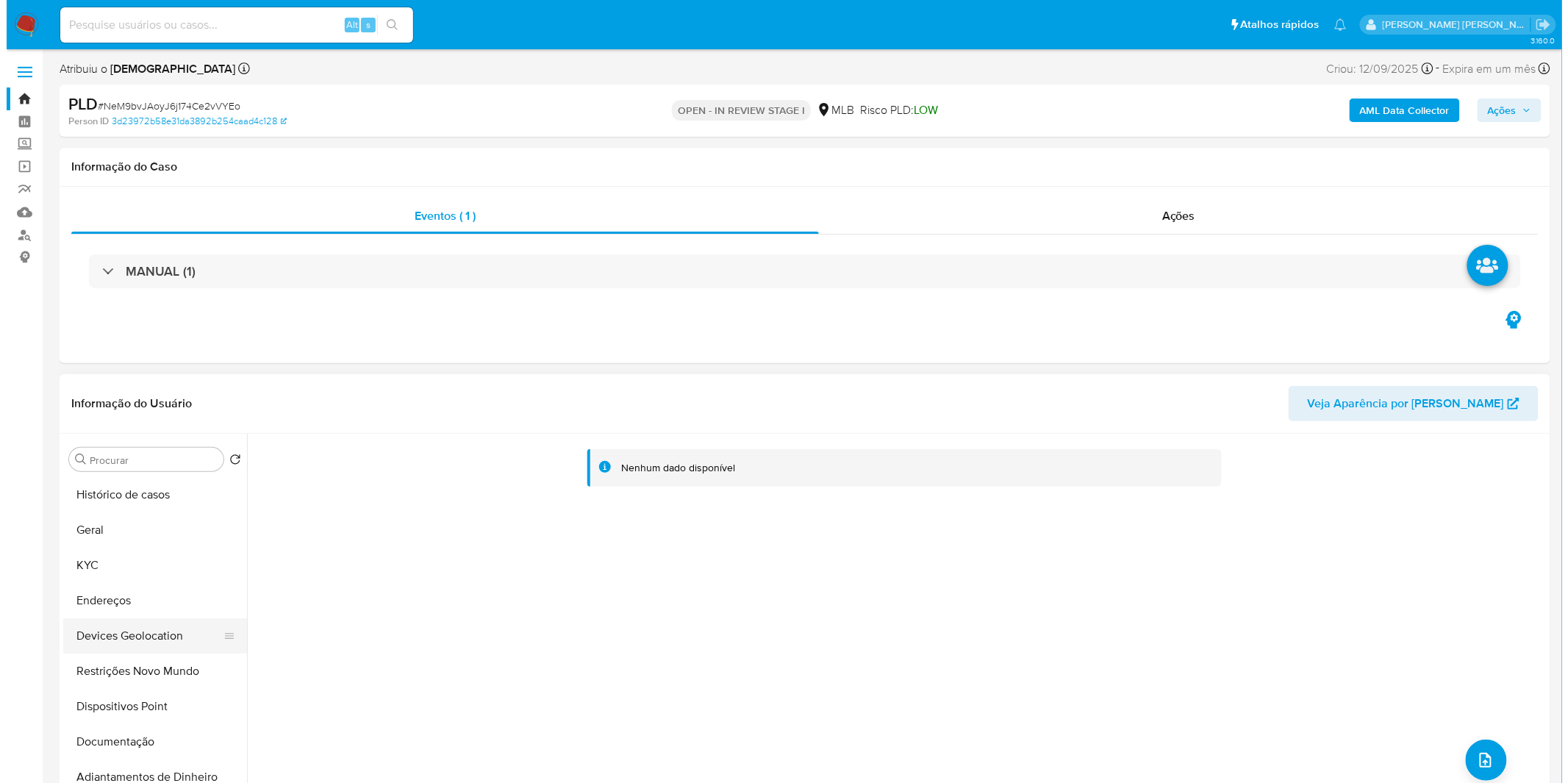
scroll to position [82, 0]
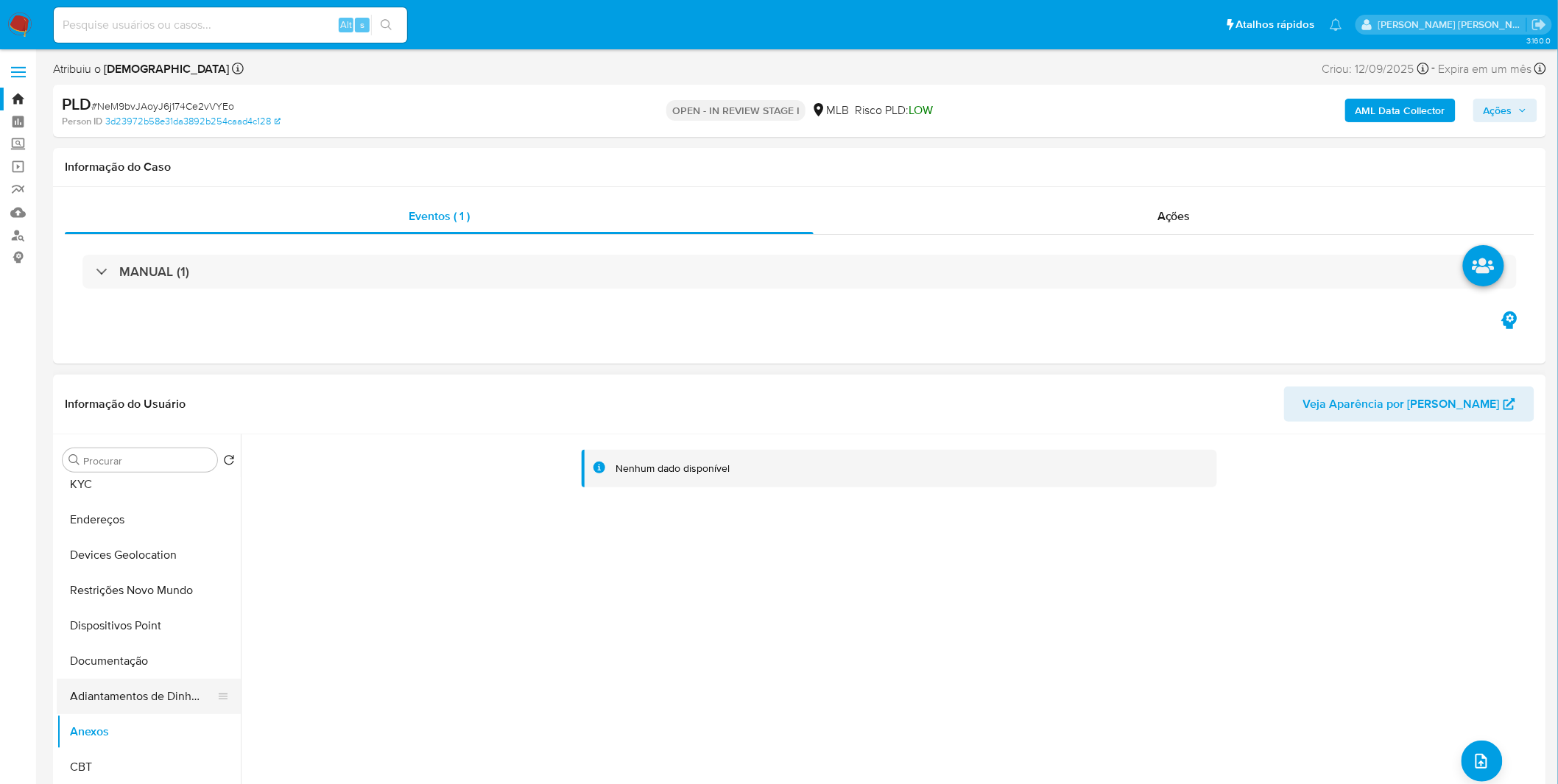
click at [162, 687] on button "Adiantamentos de Dinheiro" at bounding box center [142, 696] width 172 height 36
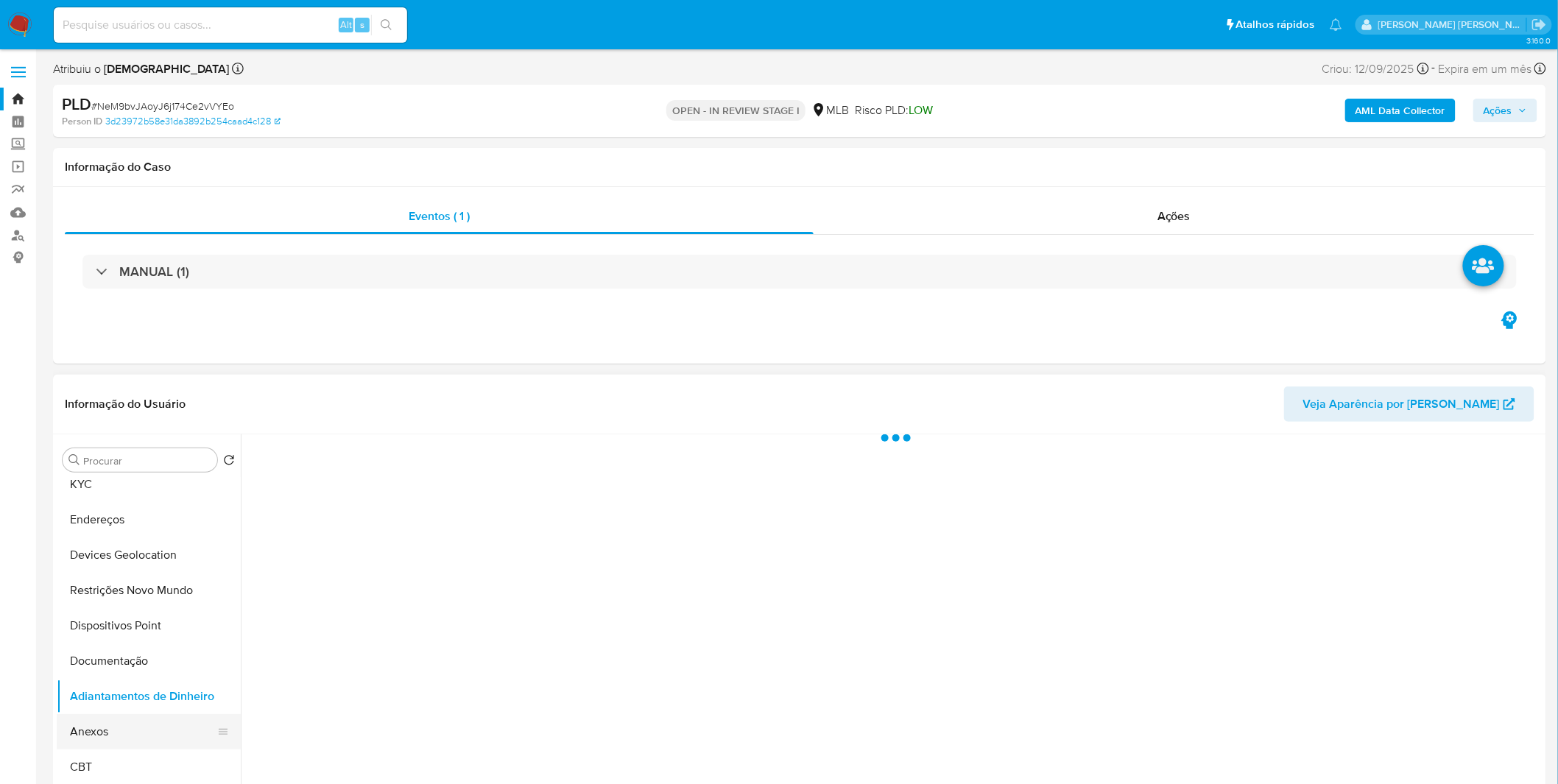
click at [129, 724] on button "Anexos" at bounding box center [142, 731] width 172 height 36
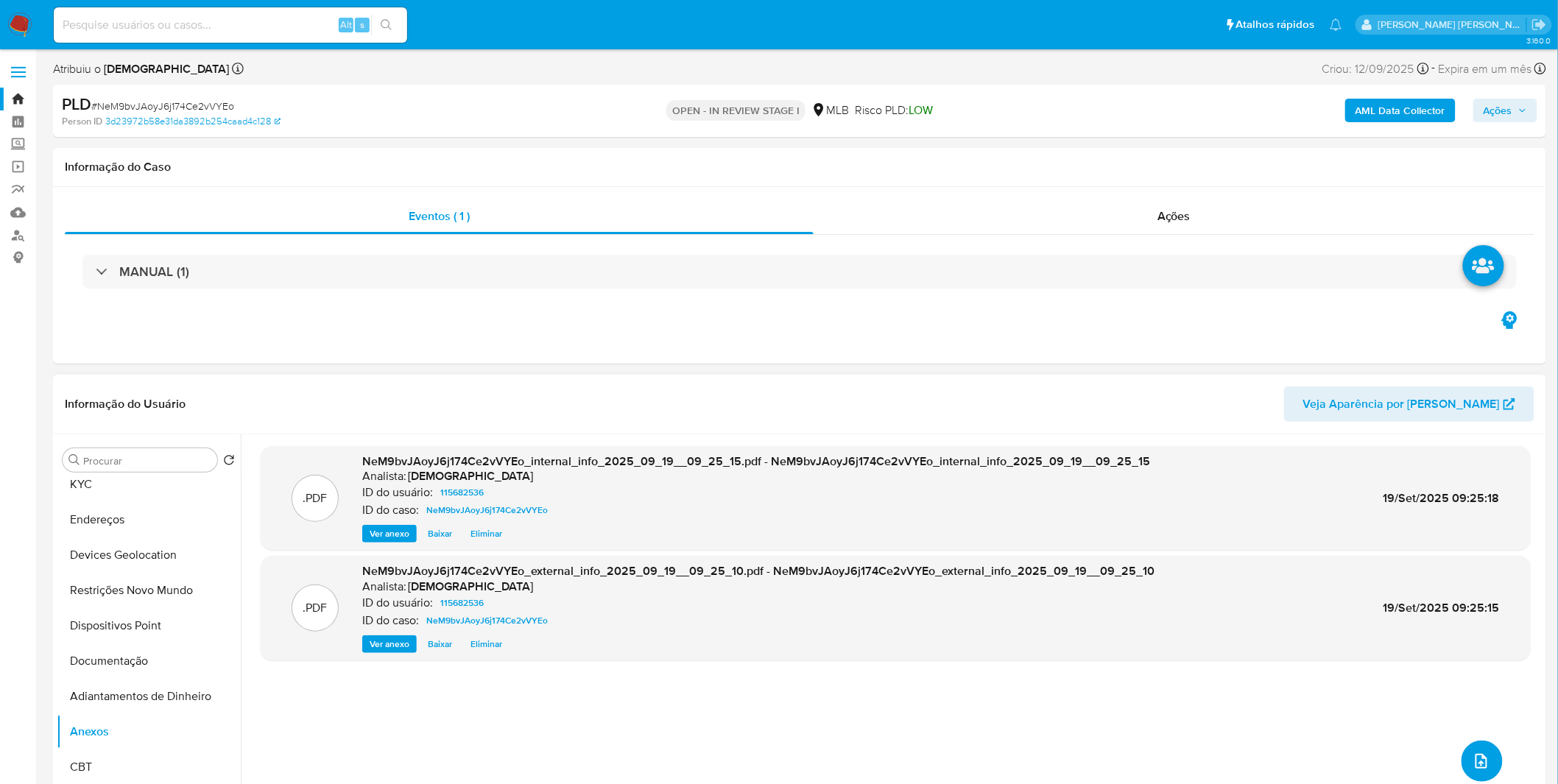
click at [1480, 769] on span "upload-file" at bounding box center [1482, 761] width 17 height 17
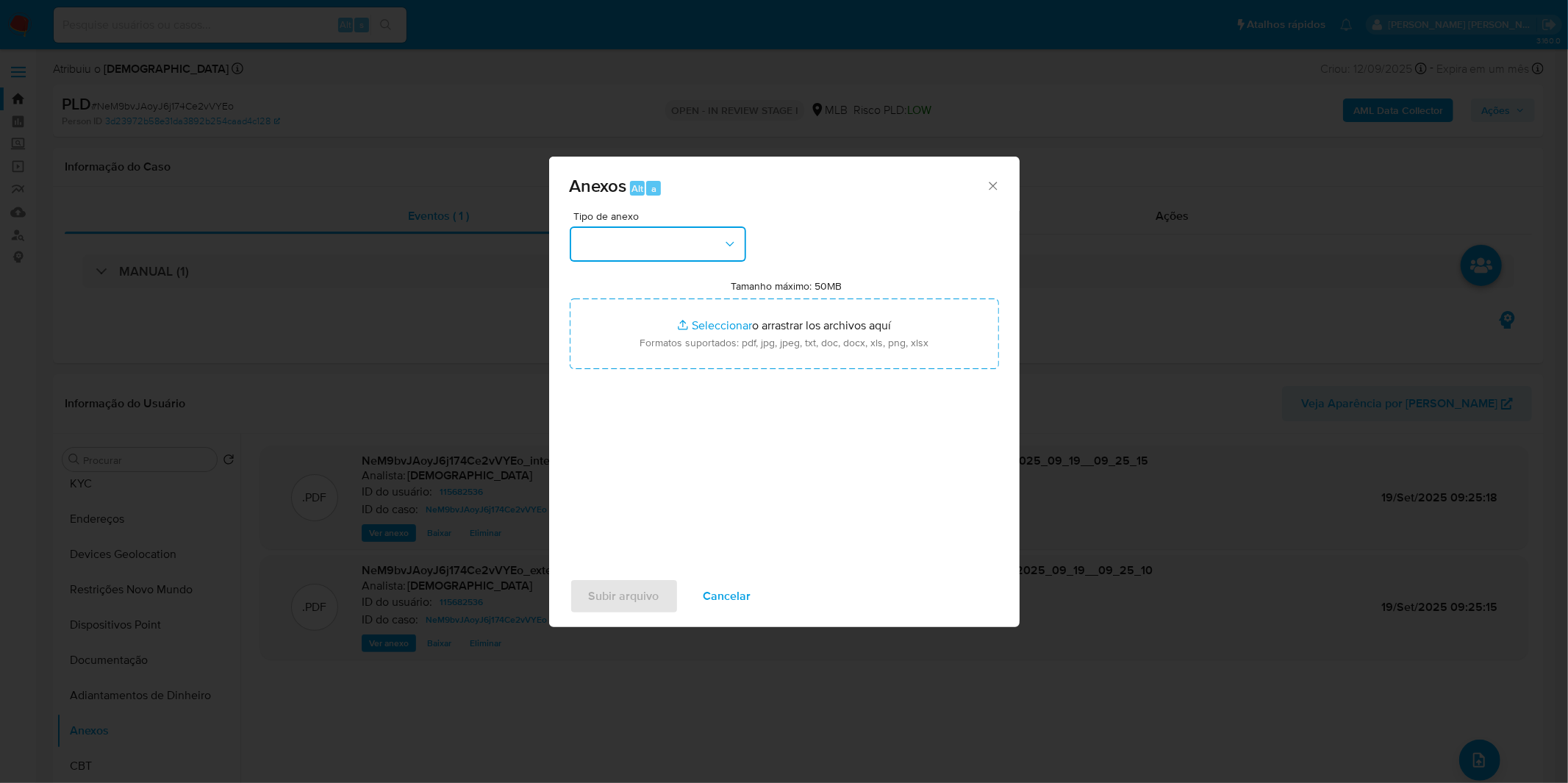
click at [696, 253] on button "button" at bounding box center [657, 244] width 176 height 36
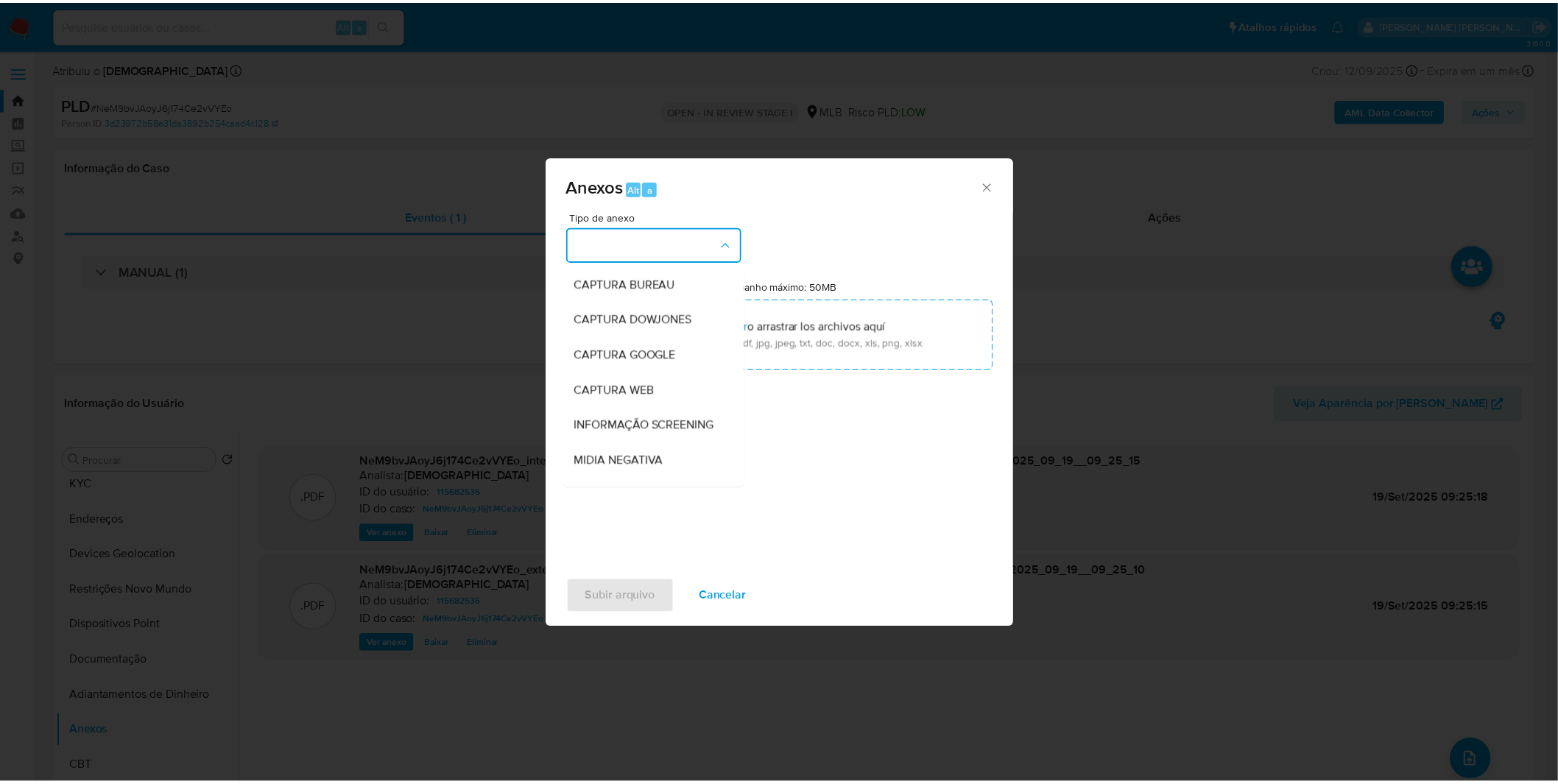
scroll to position [163, 0]
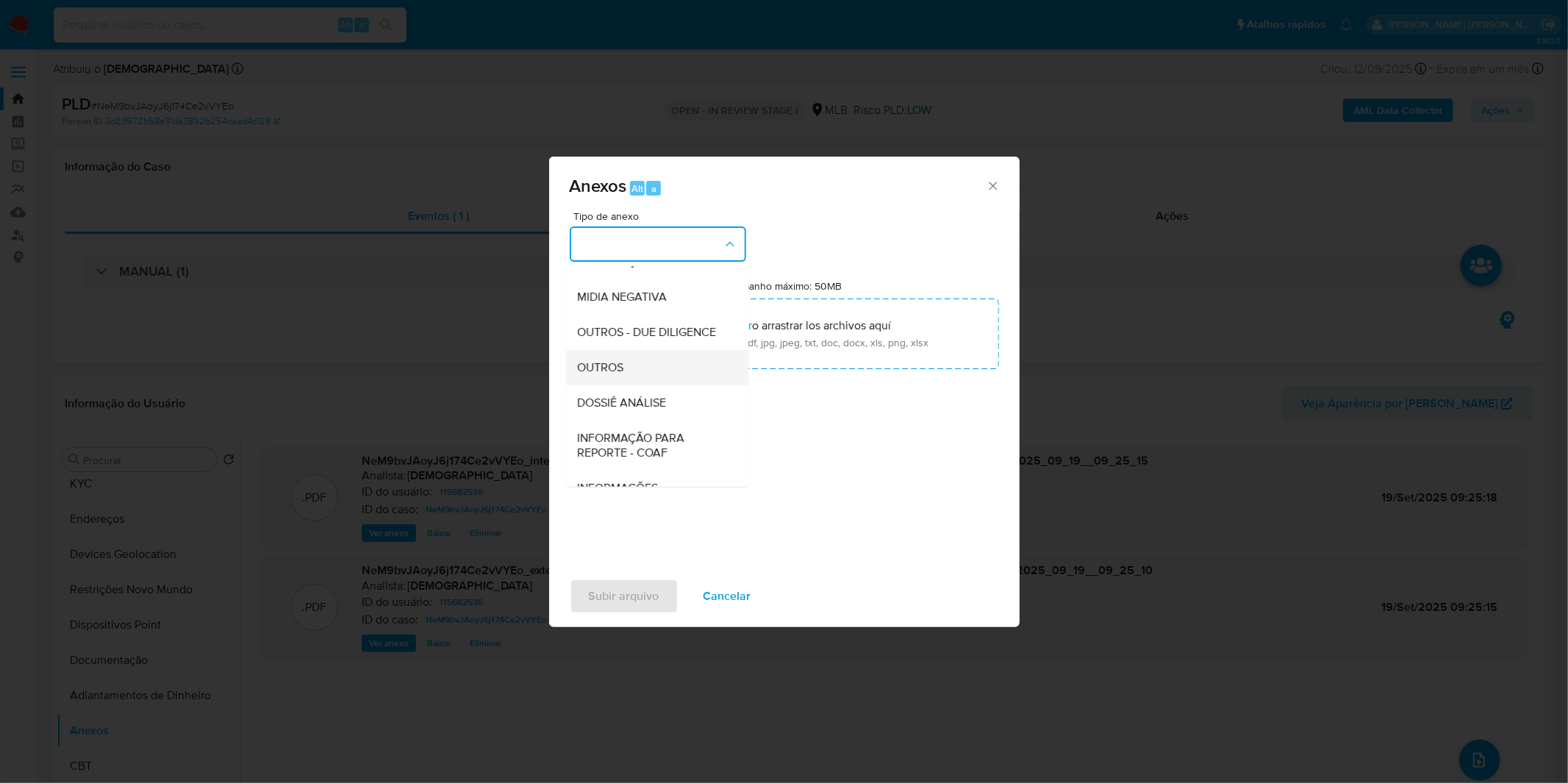
click at [647, 385] on div "OUTROS" at bounding box center [652, 368] width 150 height 36
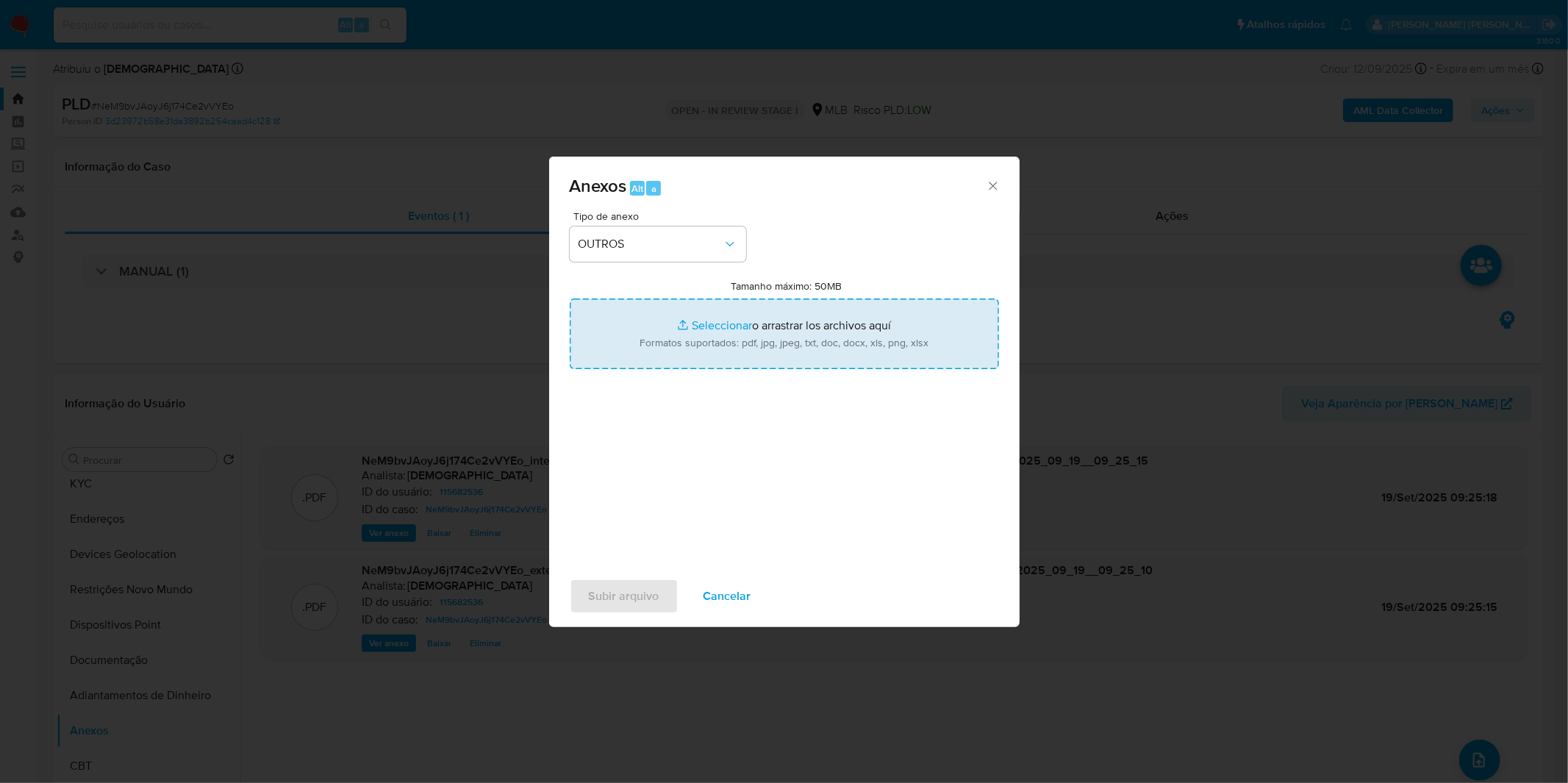
click at [678, 369] on input "Tamanho máximo: 50MB Seleccionar archivos" at bounding box center [784, 333] width 429 height 70
type input "C:\fakepath\DECLINIO - NeM9bvJAoyJ6j174Ce2vVYEo - CPF 69162670115 - JOSE ALVES …"
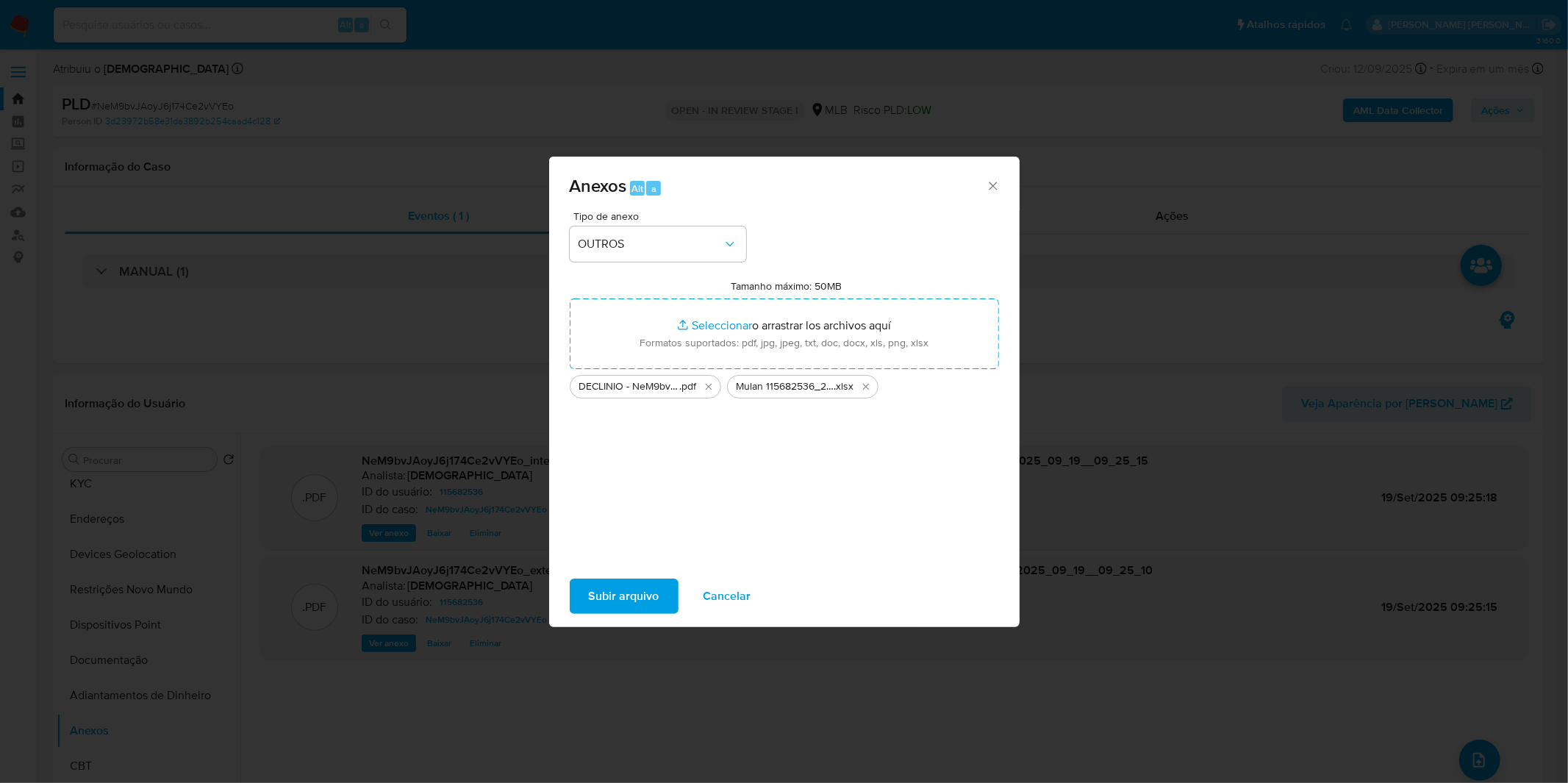
click at [644, 591] on span "Subir arquivo" at bounding box center [624, 596] width 70 height 32
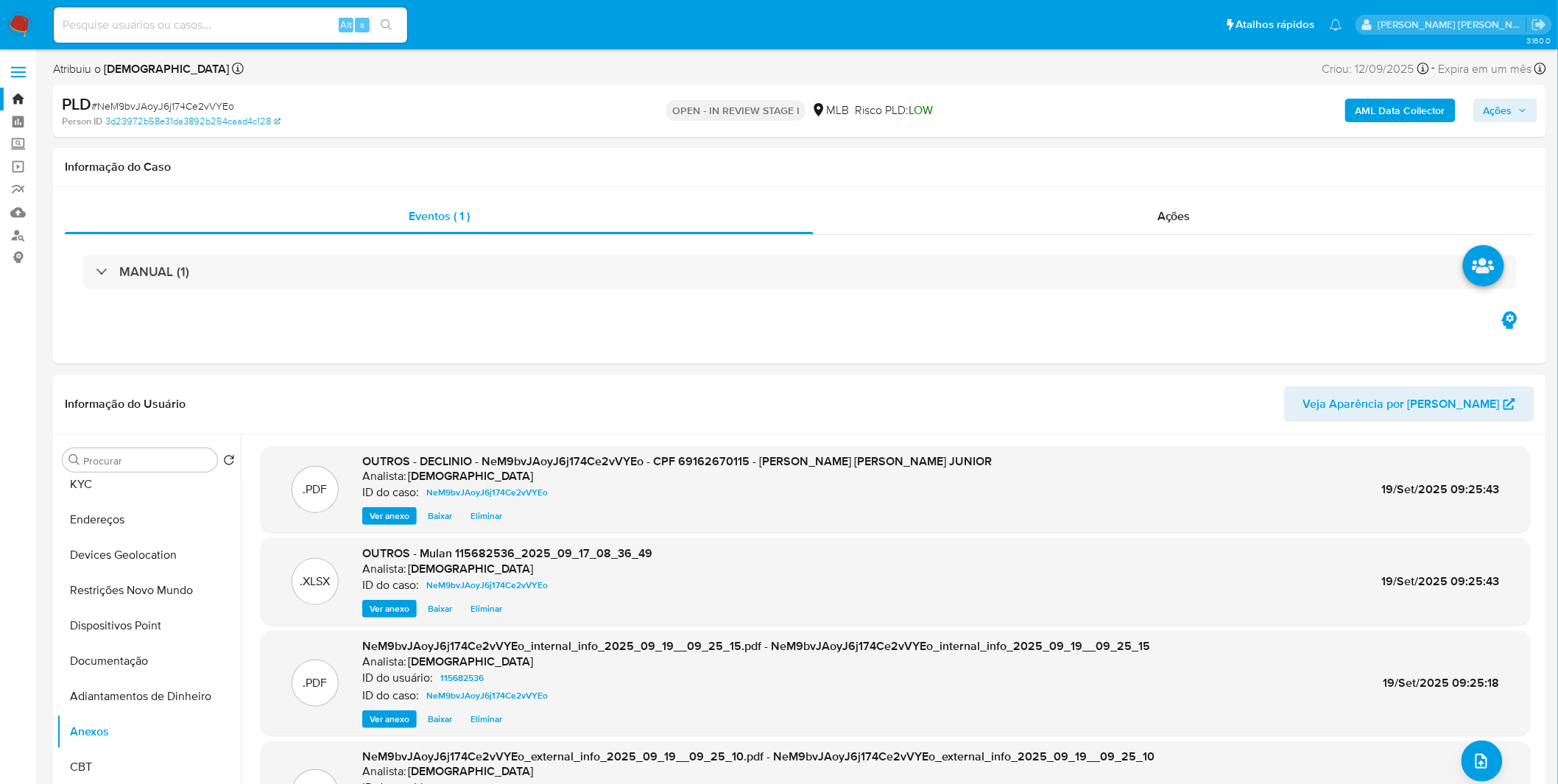
click at [1527, 128] on div "PLD # NeM9bvJAoyJ6j174Ce2vVYEo Person ID 3d23972b58e31da3892b254caad4c128 OPEN …" at bounding box center [799, 111] width 1493 height 52
click at [1522, 120] on span "Ações" at bounding box center [1505, 110] width 43 height 21
click at [1111, 172] on div "Resolução do caso Alt r" at bounding box center [1095, 157] width 135 height 38
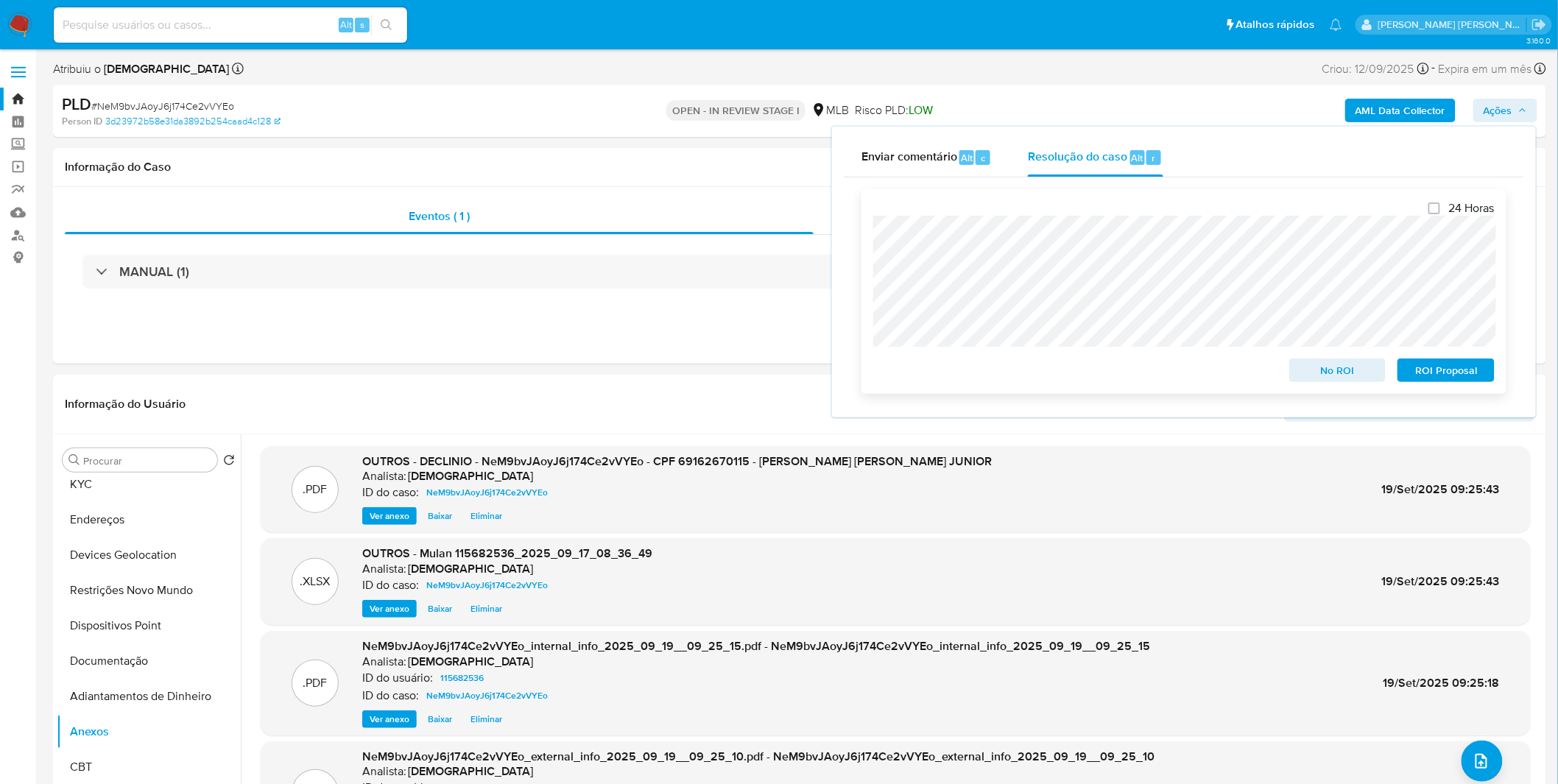
click at [1318, 366] on span "No ROI" at bounding box center [1337, 371] width 76 height 21
click at [1309, 373] on span "No ROI" at bounding box center [1337, 371] width 76 height 21
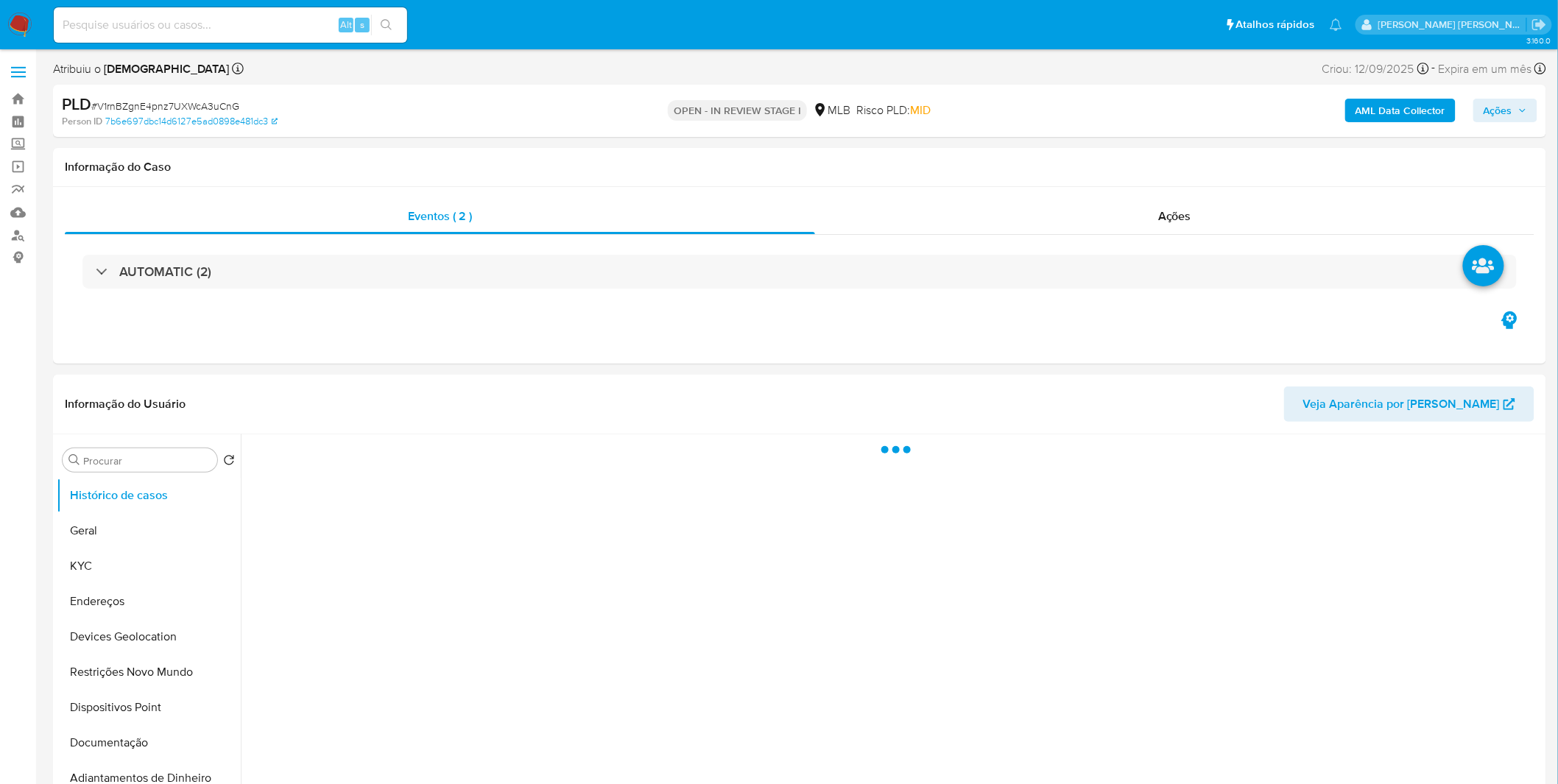
select select "10"
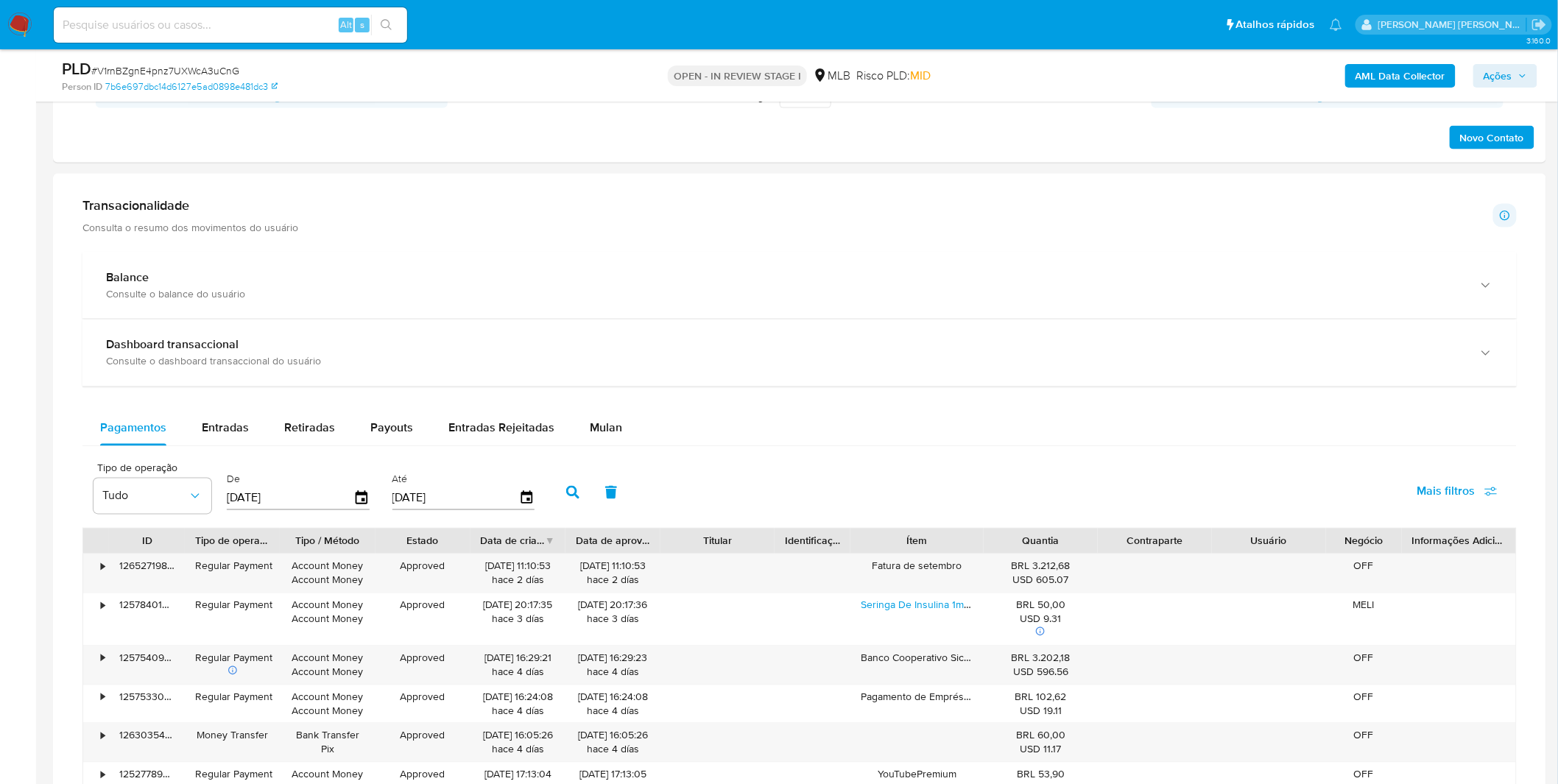
scroll to position [899, 0]
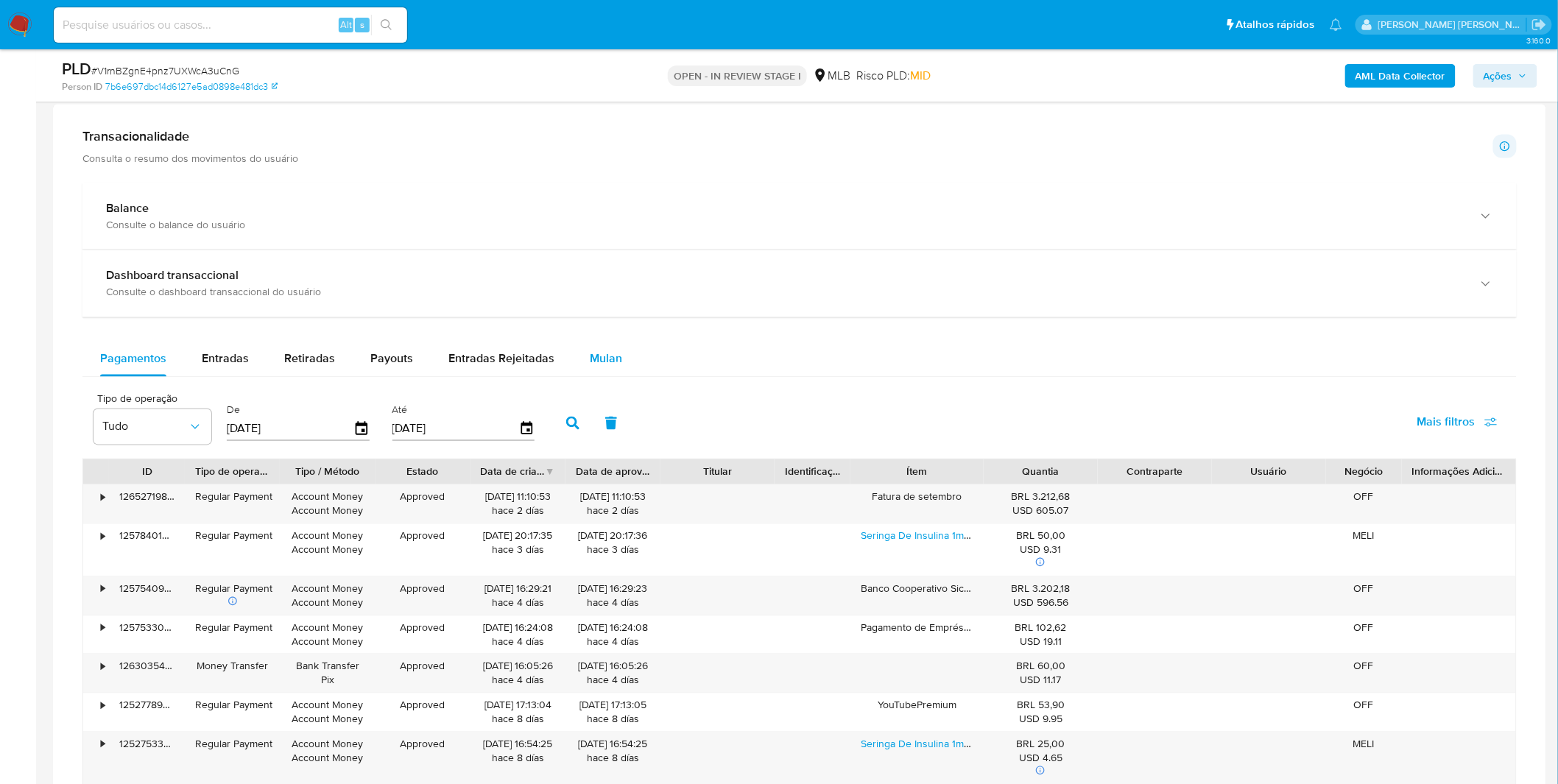
click at [590, 359] on span "Mulan" at bounding box center [605, 359] width 32 height 17
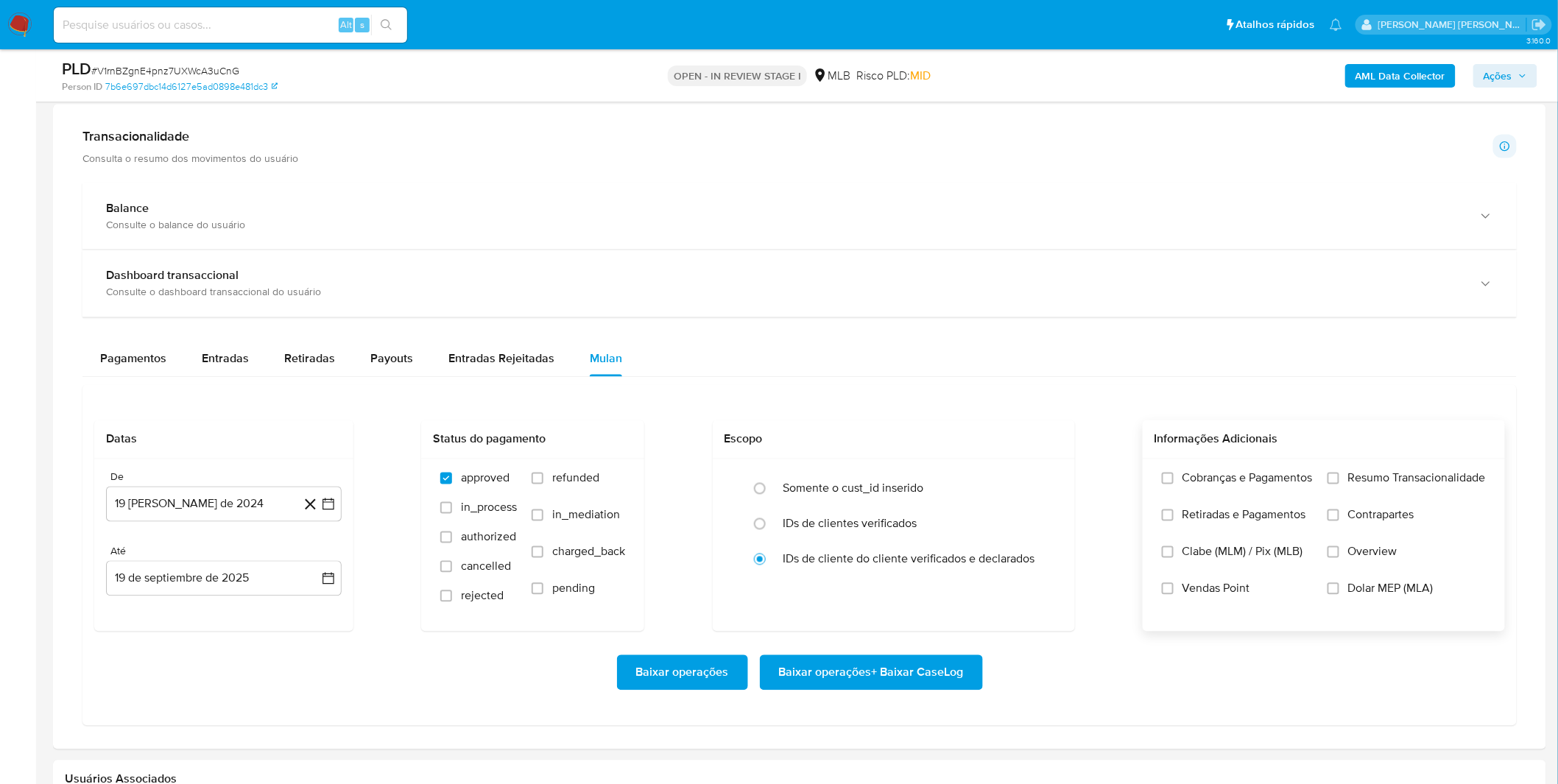
click at [1251, 512] on span "Retiradas e Pagamentos" at bounding box center [1244, 515] width 123 height 15
click at [1173, 512] on input "Retiradas e Pagamentos" at bounding box center [1168, 516] width 12 height 12
click at [1258, 504] on label "Cobranças e Pagamentos" at bounding box center [1238, 490] width 151 height 36
click at [1173, 484] on input "Cobranças e Pagamentos" at bounding box center [1168, 478] width 12 height 12
click at [1315, 484] on div "Cobranças e Pagamentos Retiradas e Pagamentos Clabe (MLM) / Pix (MLB) Vendas Po…" at bounding box center [1324, 545] width 339 height 148
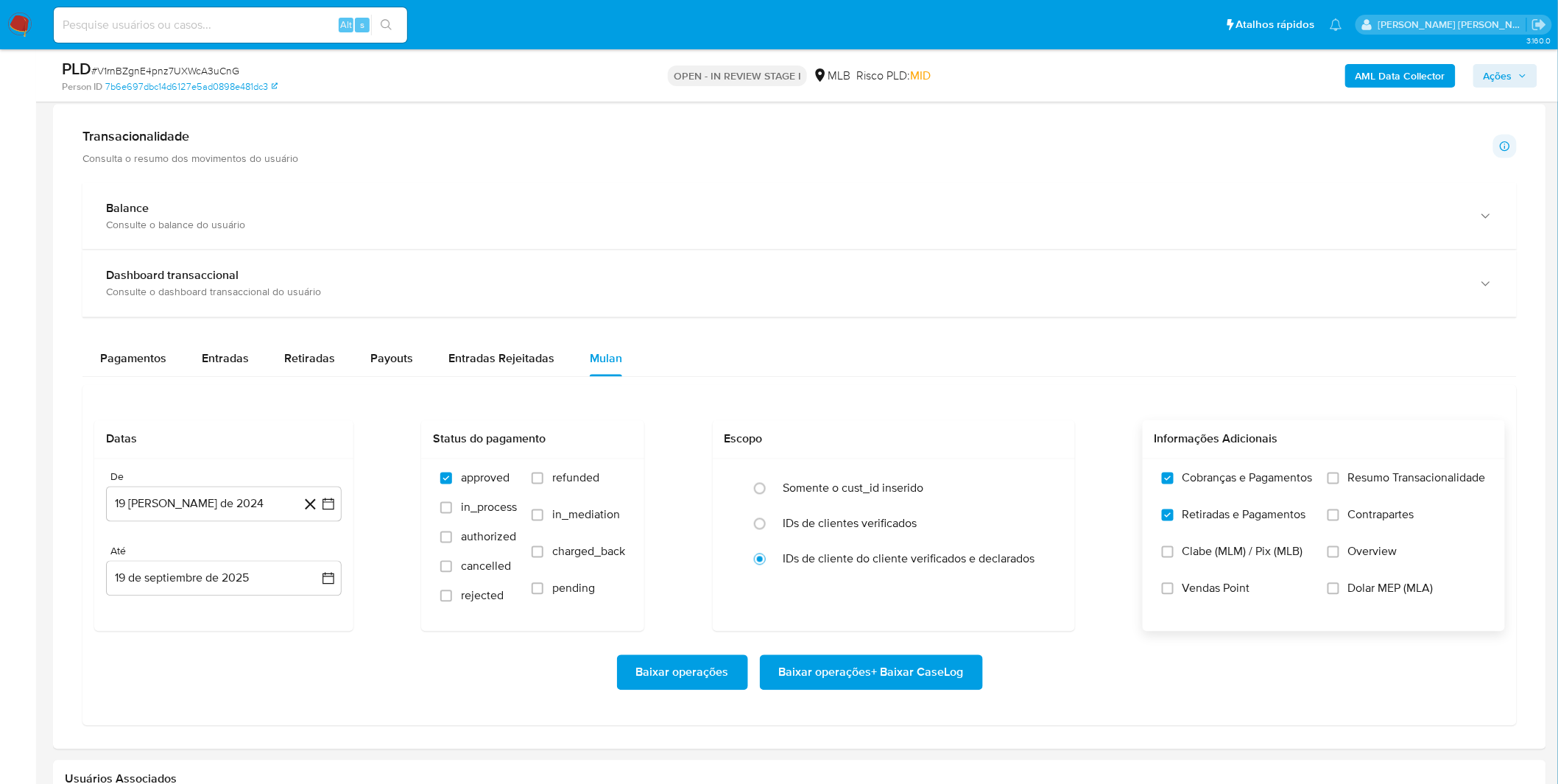
click at [1341, 484] on label "Resumo Transacionalidade" at bounding box center [1407, 490] width 158 height 36
click at [1339, 484] on input "Resumo Transacionalidade" at bounding box center [1334, 478] width 12 height 12
click at [1341, 518] on label "Contrapartes" at bounding box center [1407, 526] width 158 height 36
click at [1339, 518] on input "Contrapartes" at bounding box center [1334, 516] width 12 height 12
click at [162, 504] on button "19 de agosto de 2024" at bounding box center [223, 504] width 235 height 36
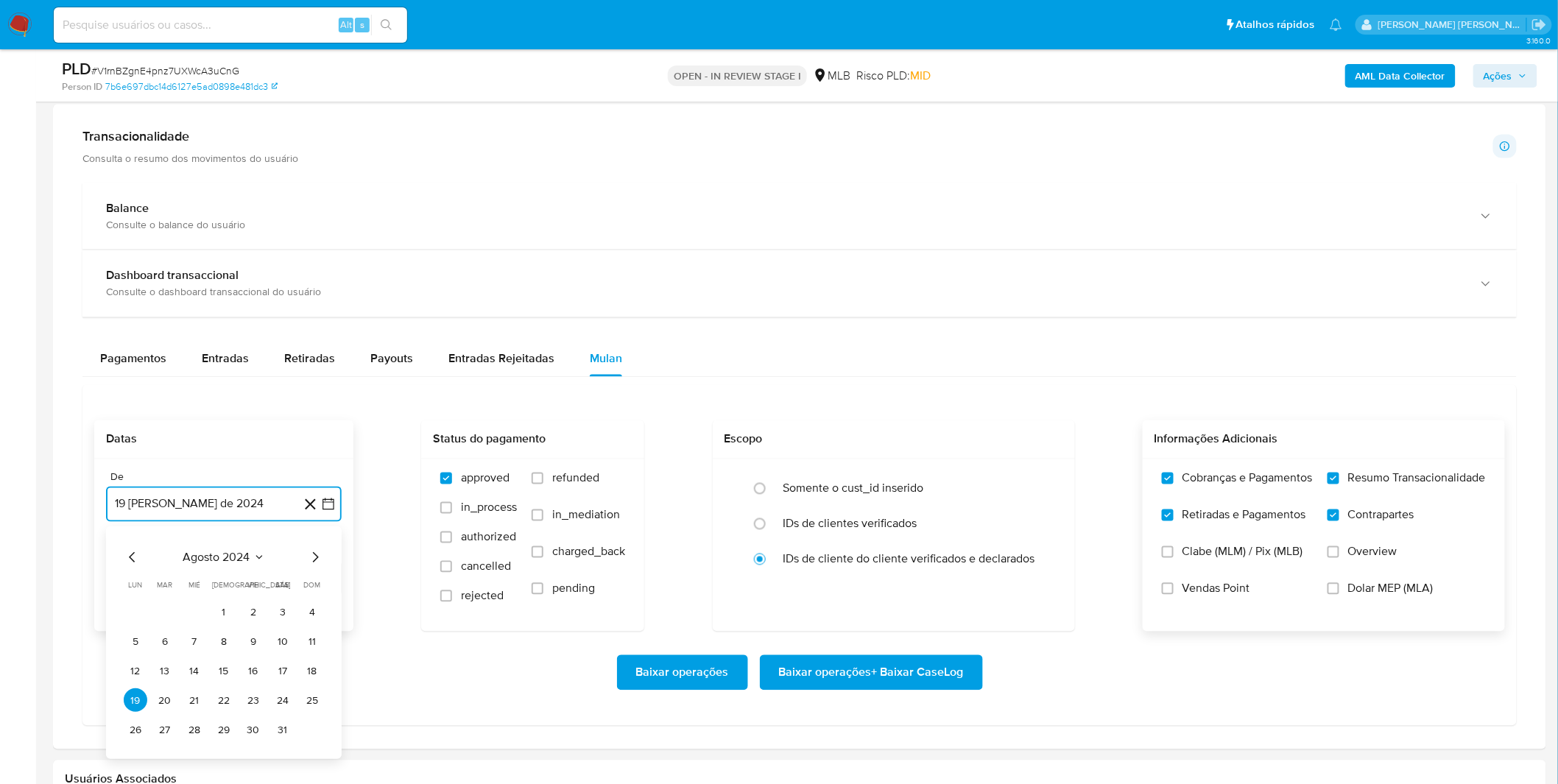
click at [202, 557] on span "agosto 2024" at bounding box center [216, 557] width 67 height 15
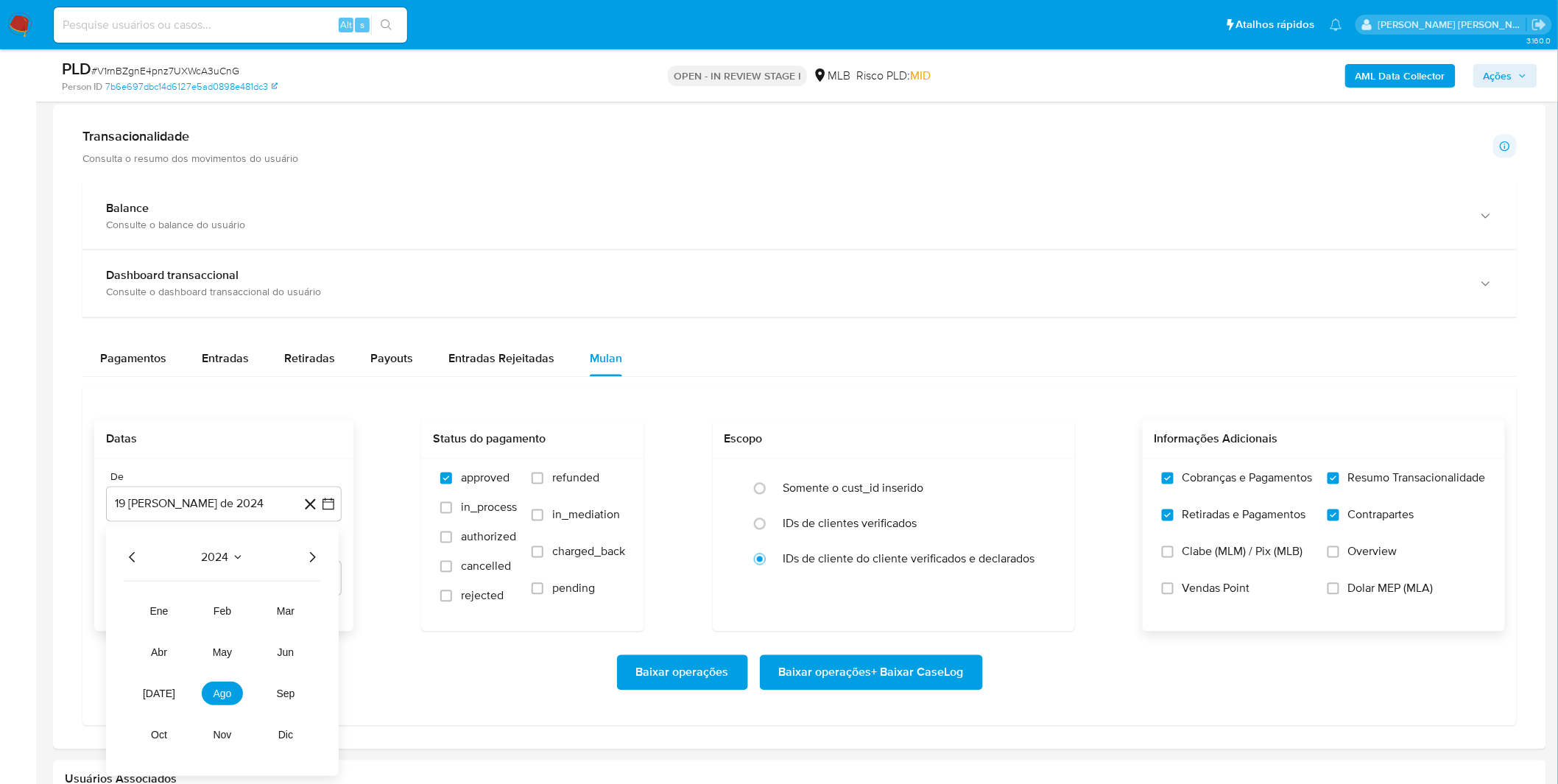
click at [312, 556] on icon "Año siguiente" at bounding box center [313, 558] width 6 height 10
click at [208, 701] on button "ago" at bounding box center [221, 694] width 41 height 23
click at [245, 622] on button "1" at bounding box center [253, 612] width 23 height 23
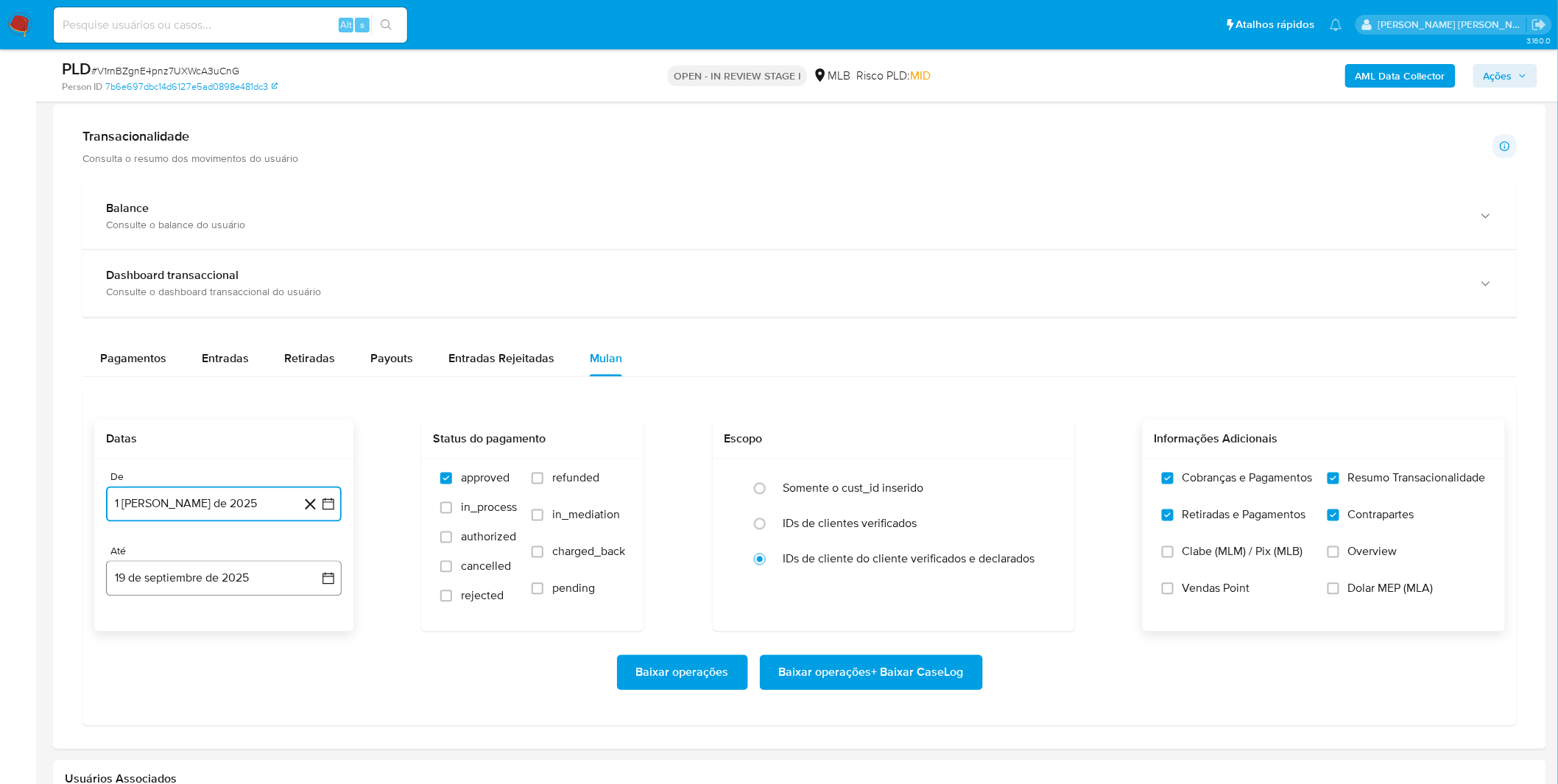
click at [244, 588] on button "19 de septiembre de 2025" at bounding box center [223, 578] width 235 height 36
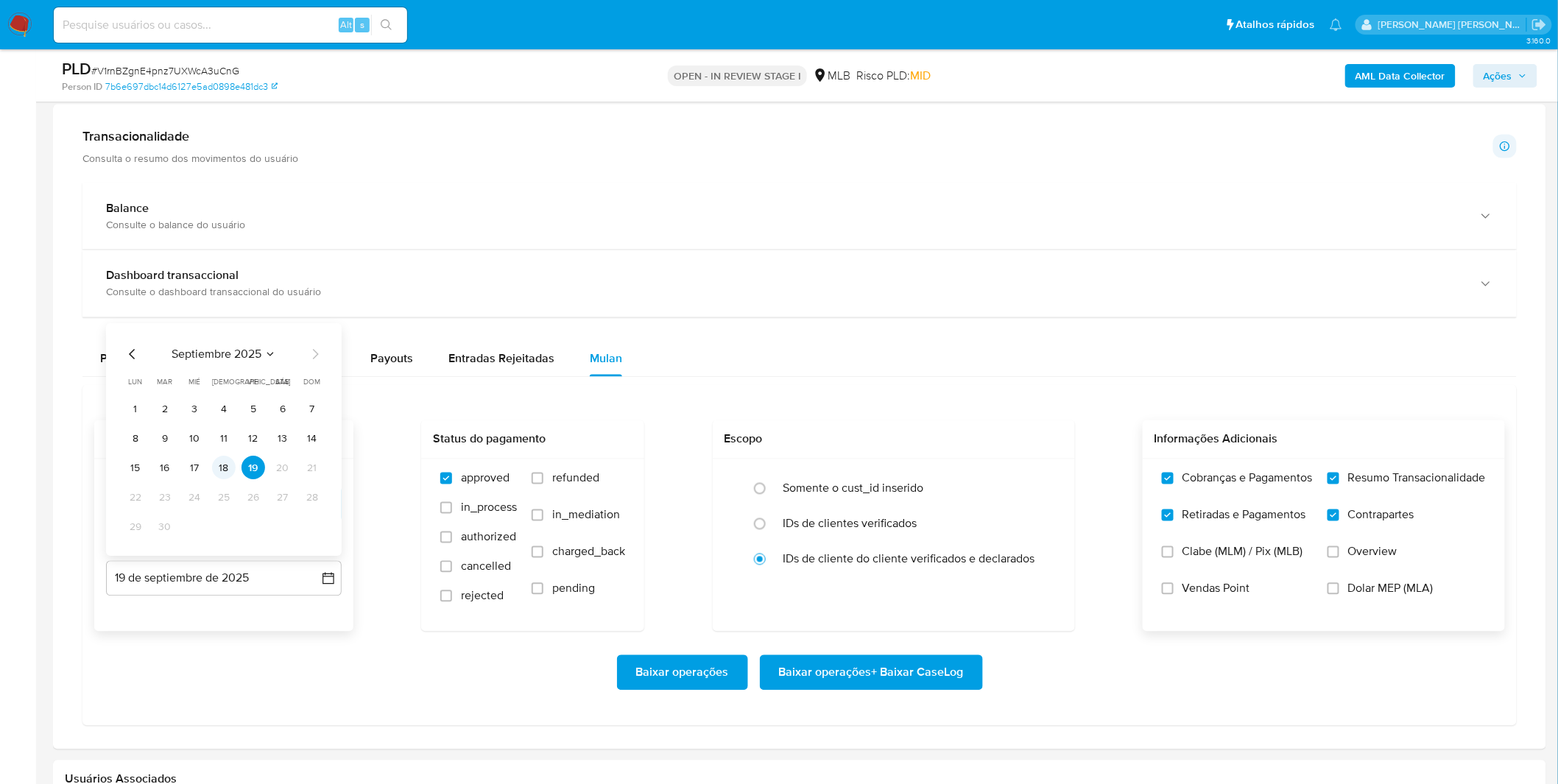
click at [221, 480] on button "18" at bounding box center [223, 468] width 23 height 23
click at [259, 659] on div "Baixar operações Baixar operações + Baixar CaseLog" at bounding box center [800, 673] width 1410 height 36
click at [924, 682] on span "Baixar operações + Baixar CaseLog" at bounding box center [871, 672] width 185 height 32
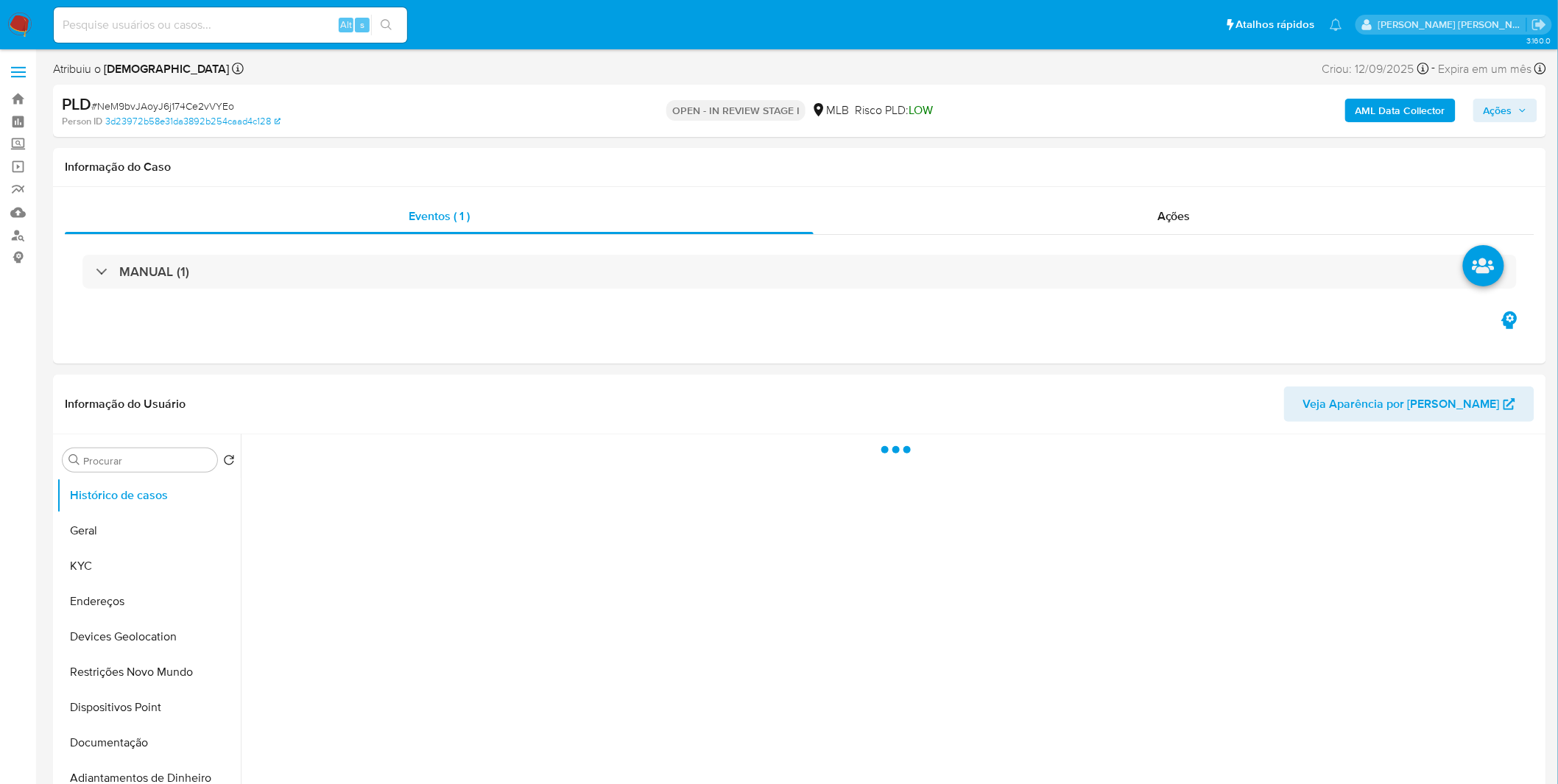
select select "10"
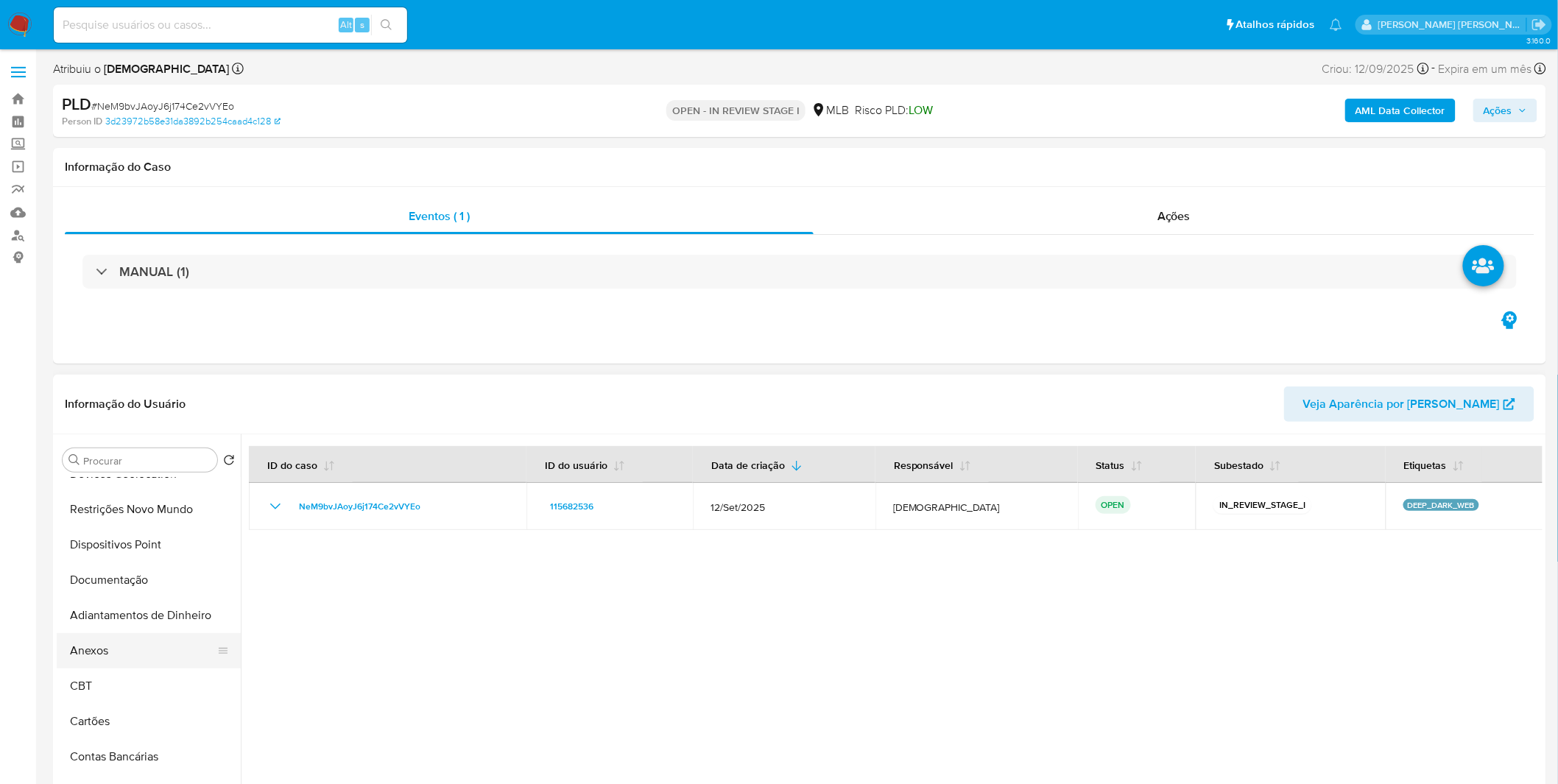
scroll to position [163, 0]
click at [136, 650] on button "Anexos" at bounding box center [142, 649] width 172 height 36
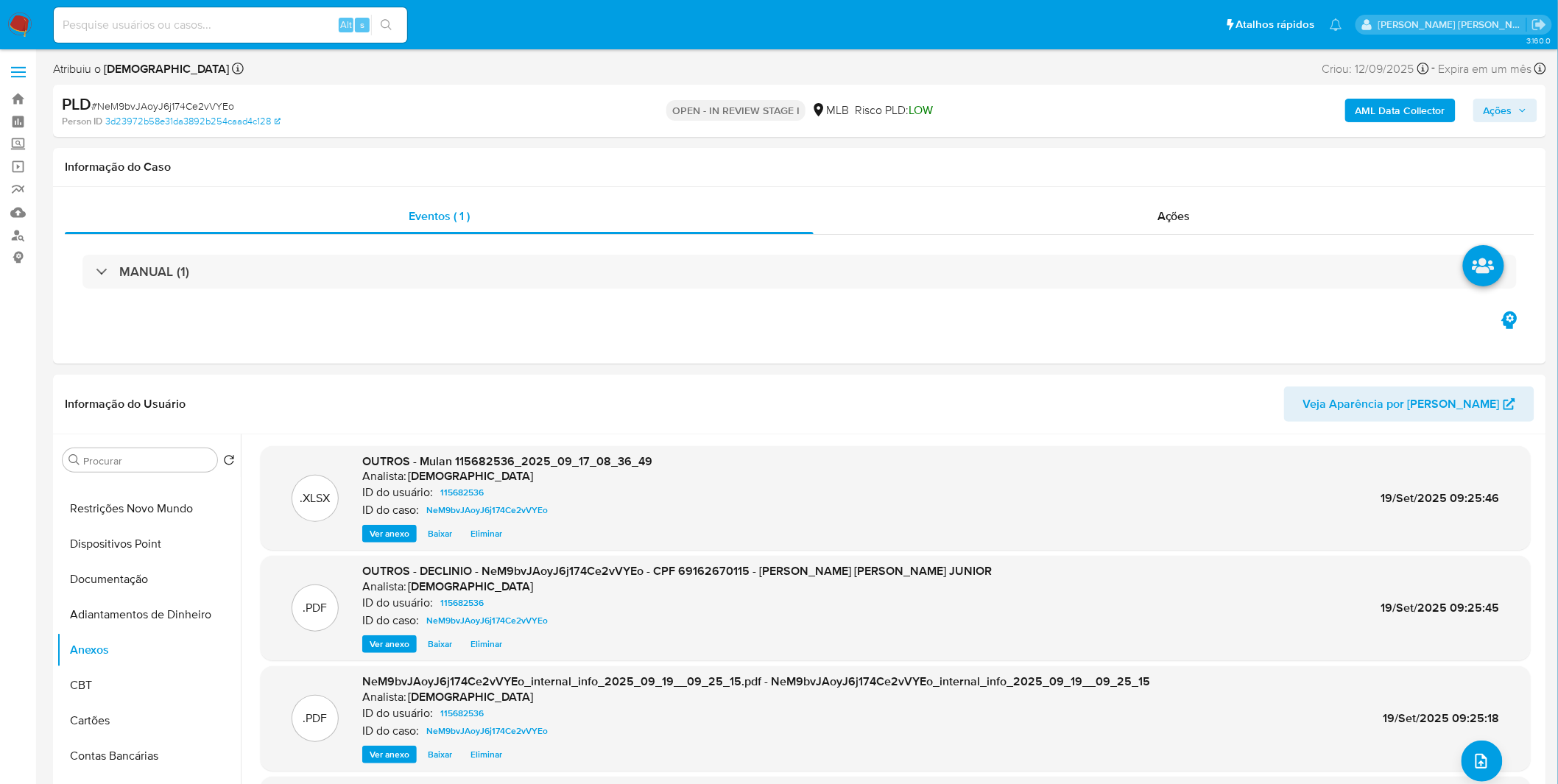
click at [1507, 110] on span "Ações" at bounding box center [1497, 110] width 29 height 23
click at [1099, 174] on div "Resolução do caso Alt r" at bounding box center [1095, 157] width 135 height 38
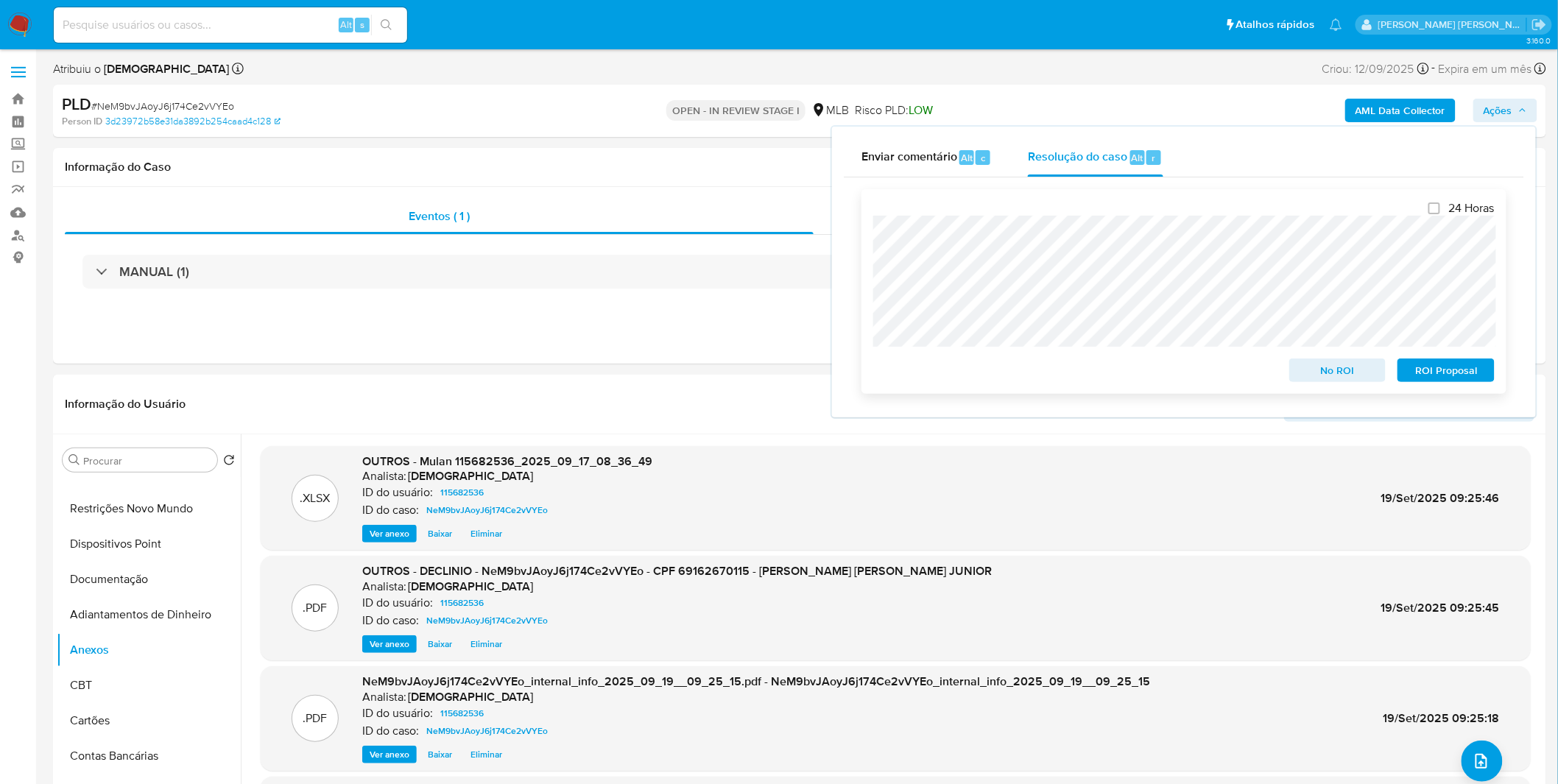
click at [1309, 365] on span "No ROI" at bounding box center [1337, 371] width 76 height 21
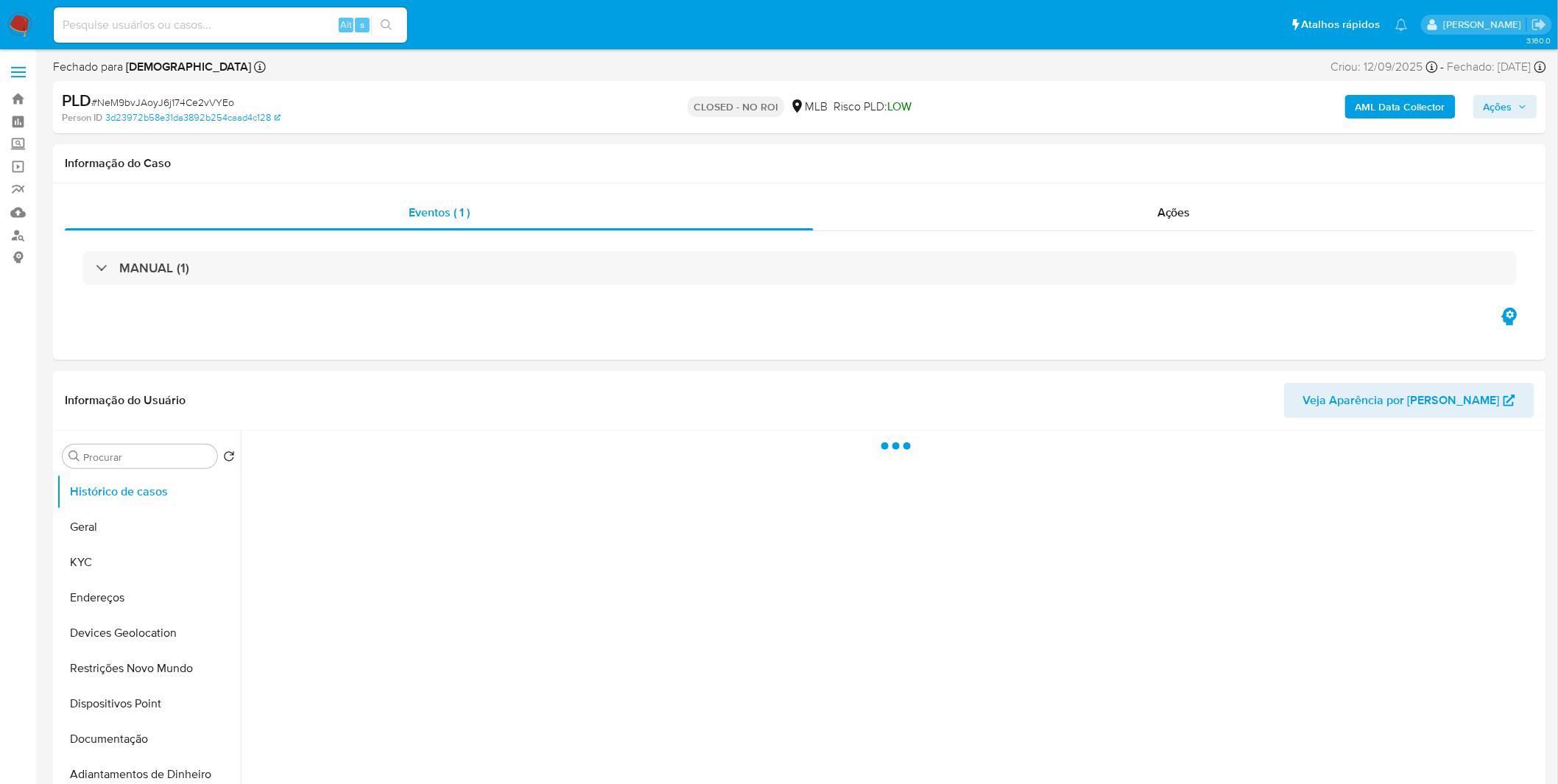
select select "10"
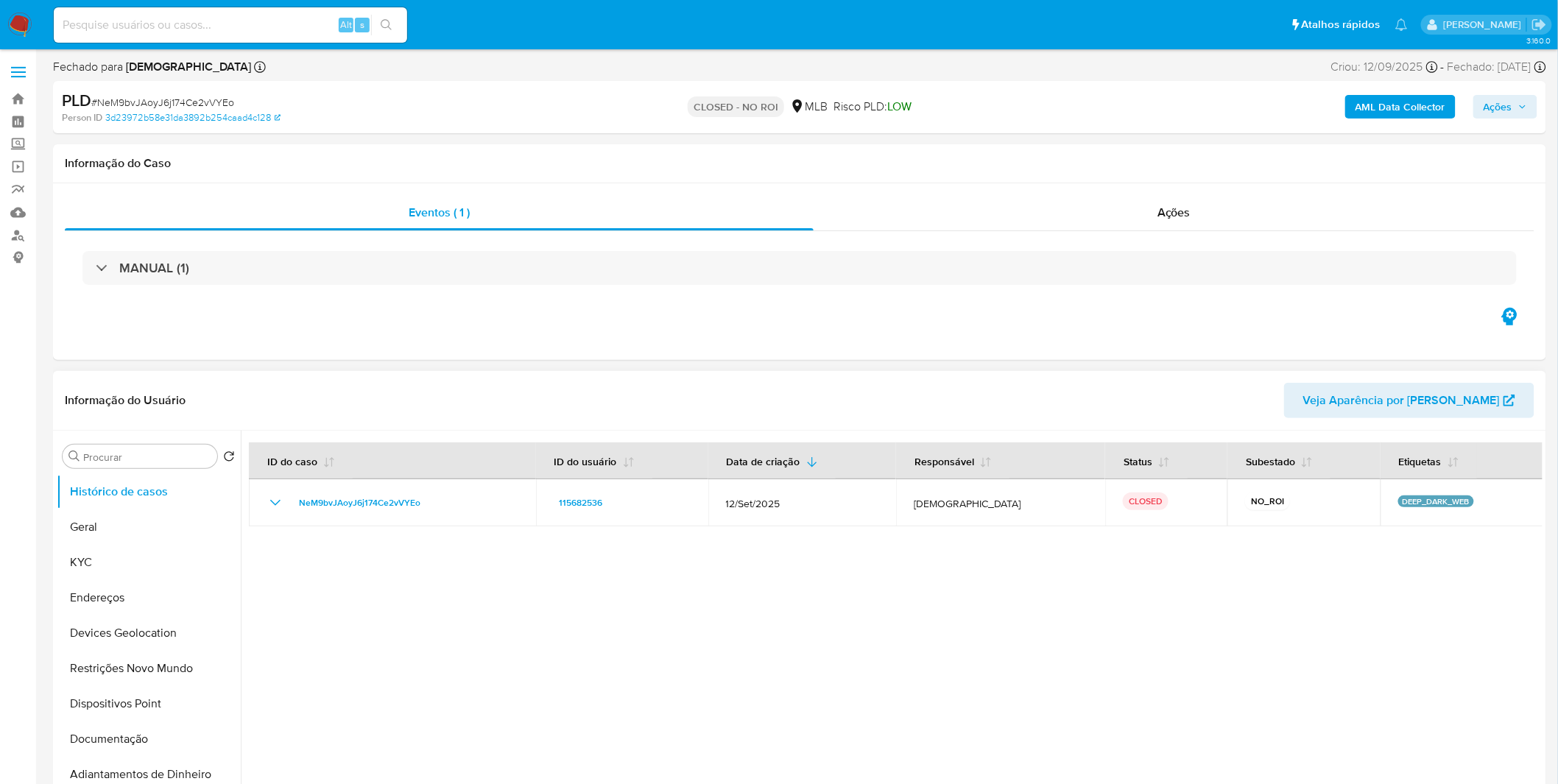
click at [687, 583] on div at bounding box center [891, 619] width 1302 height 377
click at [35, 26] on nav "Pausado Ver notificaciones Alt s Atalhos rápidos Presiona las siguientes teclas…" at bounding box center [779, 24] width 1558 height 49
click at [27, 24] on img at bounding box center [19, 24] width 25 height 25
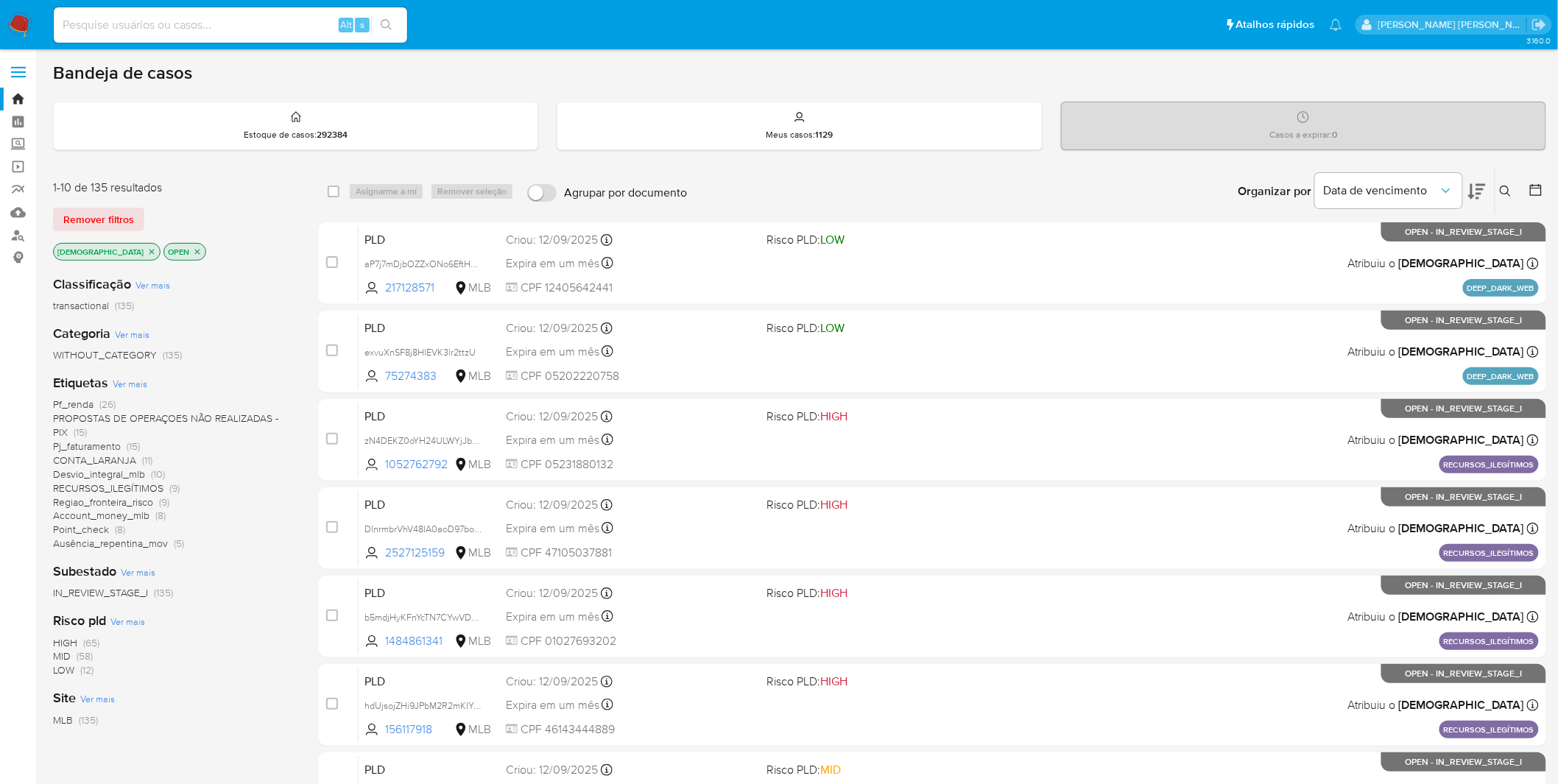
click at [141, 30] on input at bounding box center [230, 25] width 353 height 19
paste input "exvuXnSF8j8HIEVK3lr2ttzU"
type input "exvuXnSF8j8HIEVK3lr2ttzU"
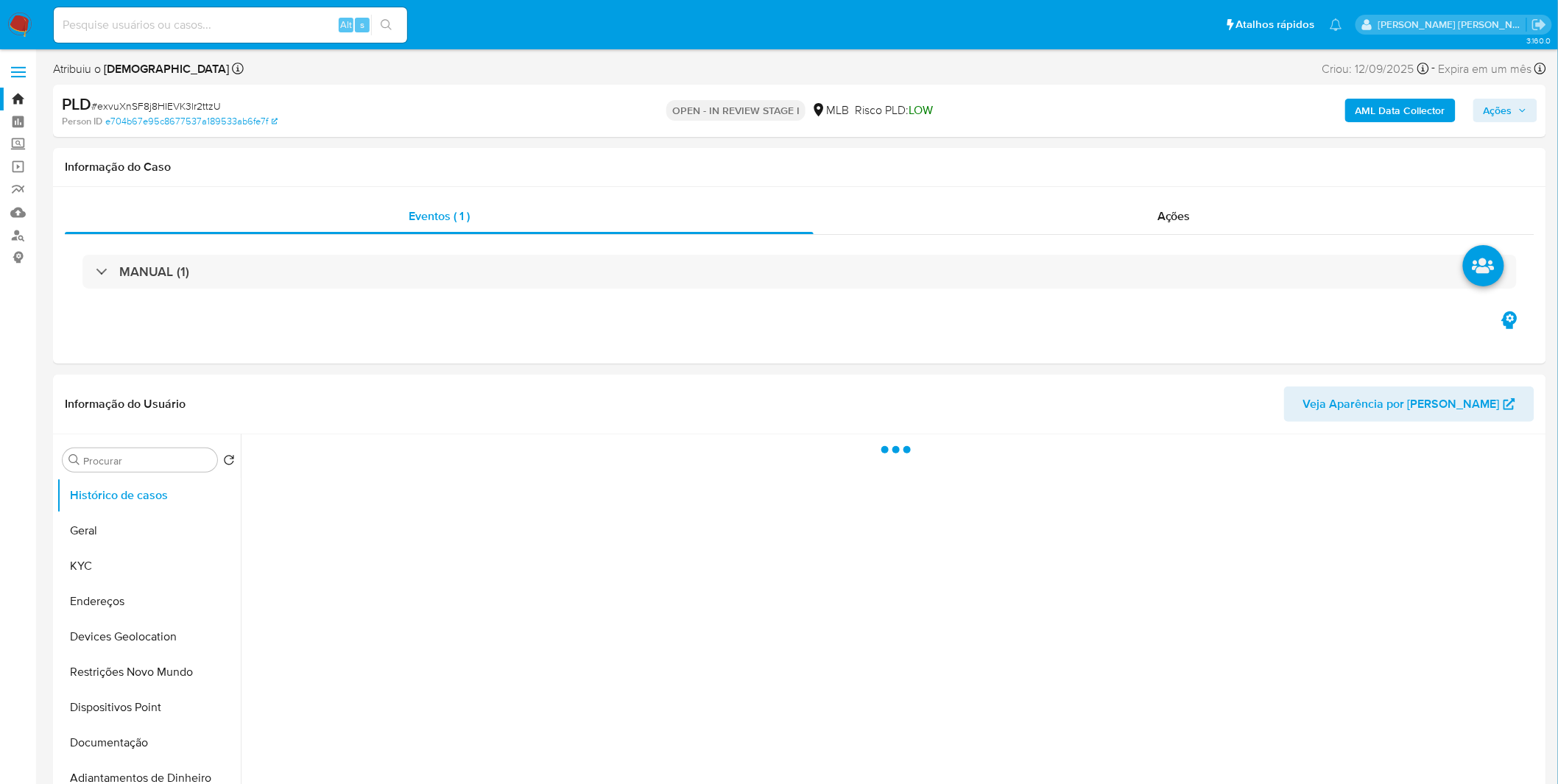
select select "10"
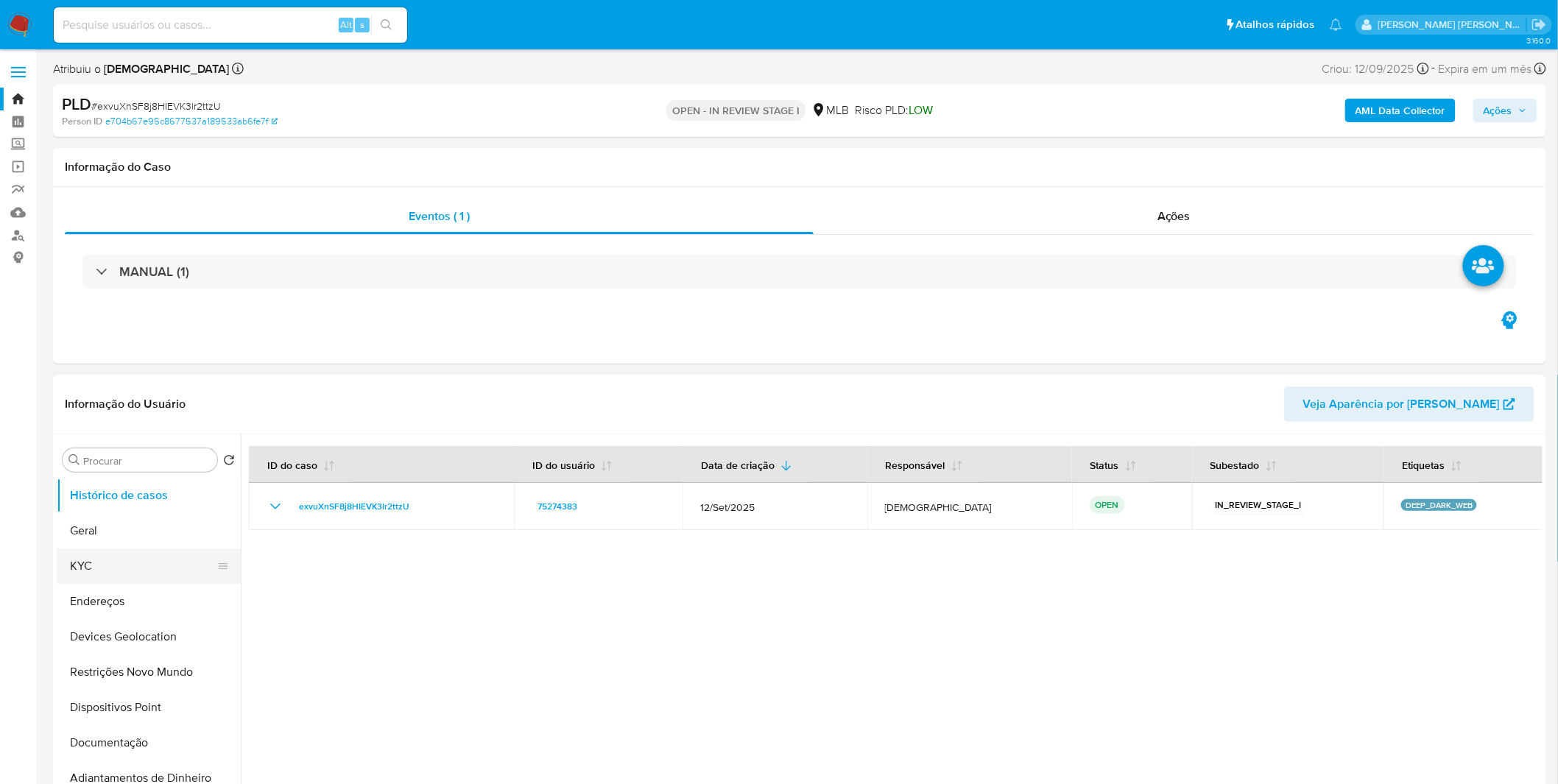
click at [85, 577] on button "KYC" at bounding box center [142, 566] width 172 height 36
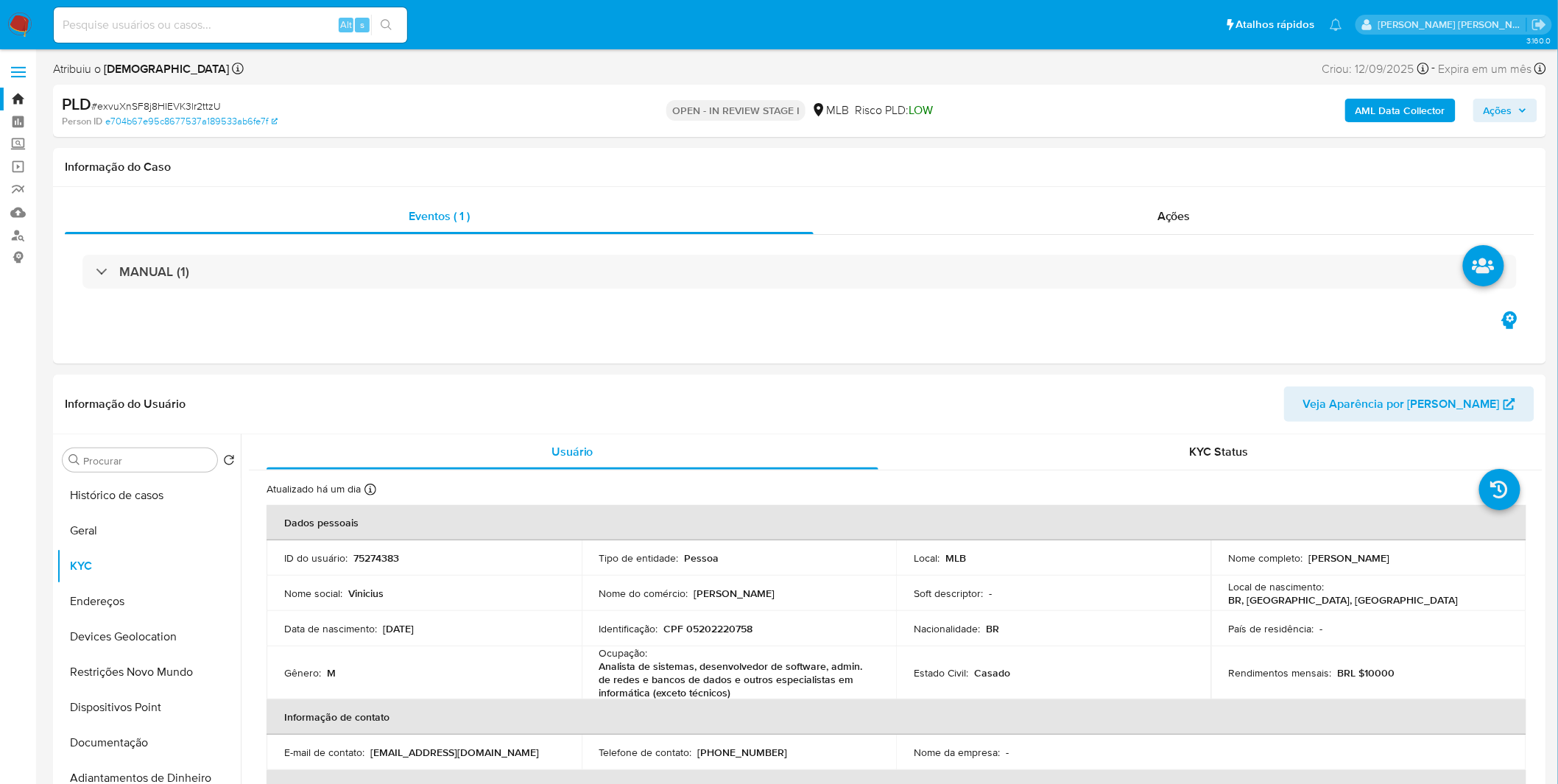
click at [23, 28] on img at bounding box center [19, 24] width 25 height 25
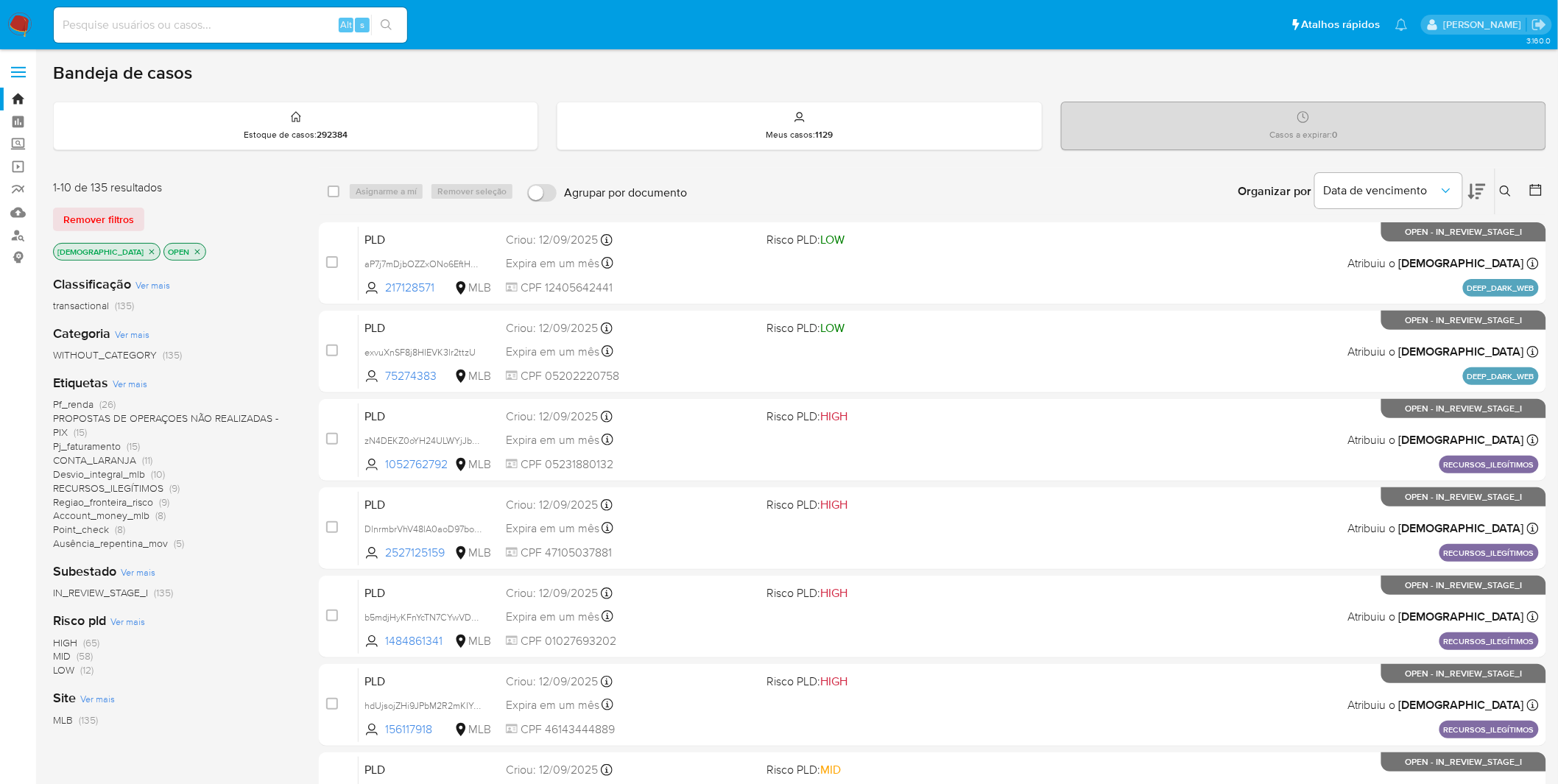
click at [269, 26] on input at bounding box center [230, 25] width 353 height 19
paste input "exvuXnSF8j8HIEVK3lr2ttzU"
type input "exvuXnSF8j8HIEVK3lr2ttzU"
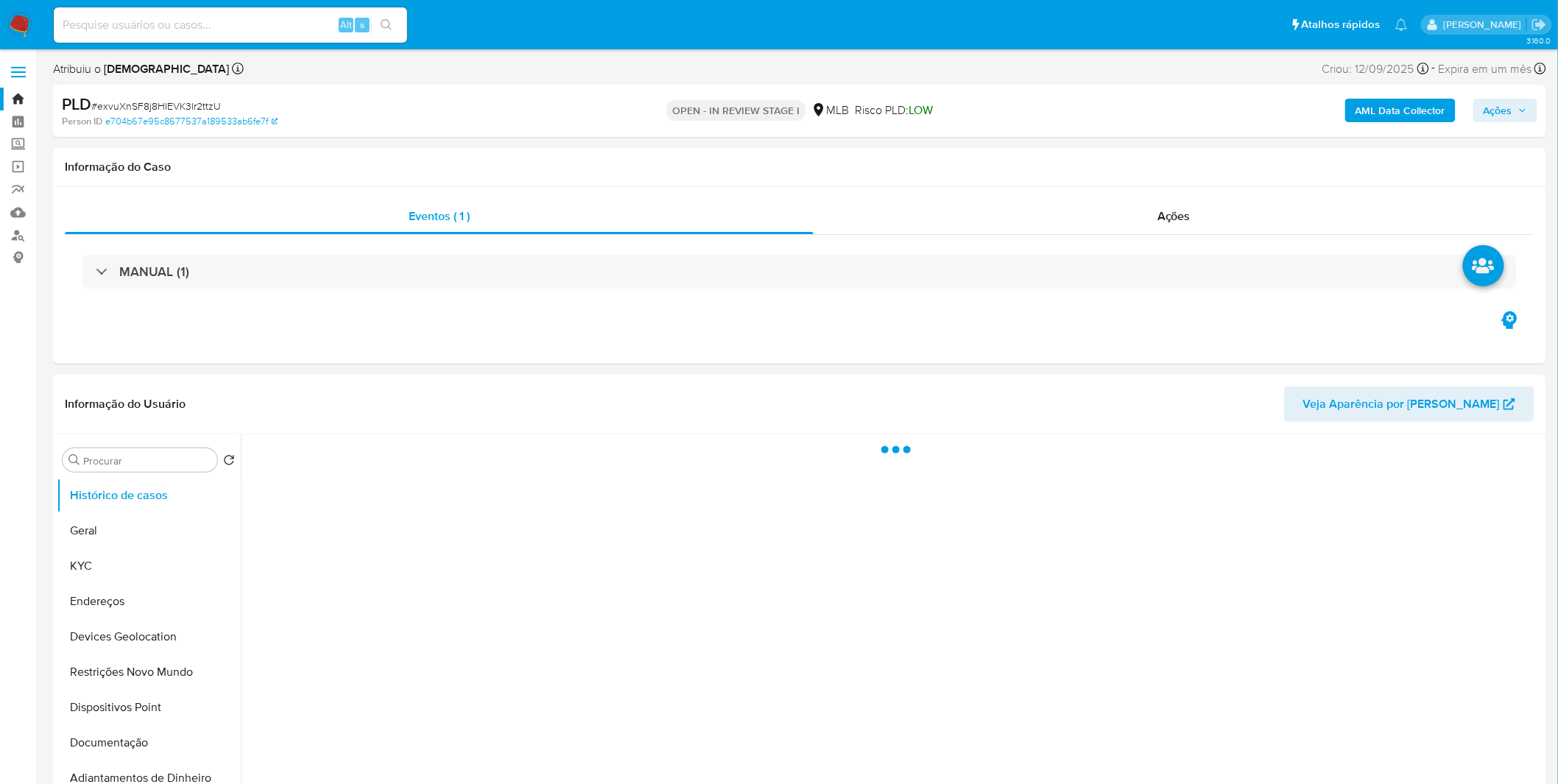
click at [1386, 128] on div "AML Data Collector Ações" at bounding box center [1293, 111] width 488 height 35
select select "10"
click at [1397, 114] on b "AML Data Collector" at bounding box center [1400, 110] width 89 height 23
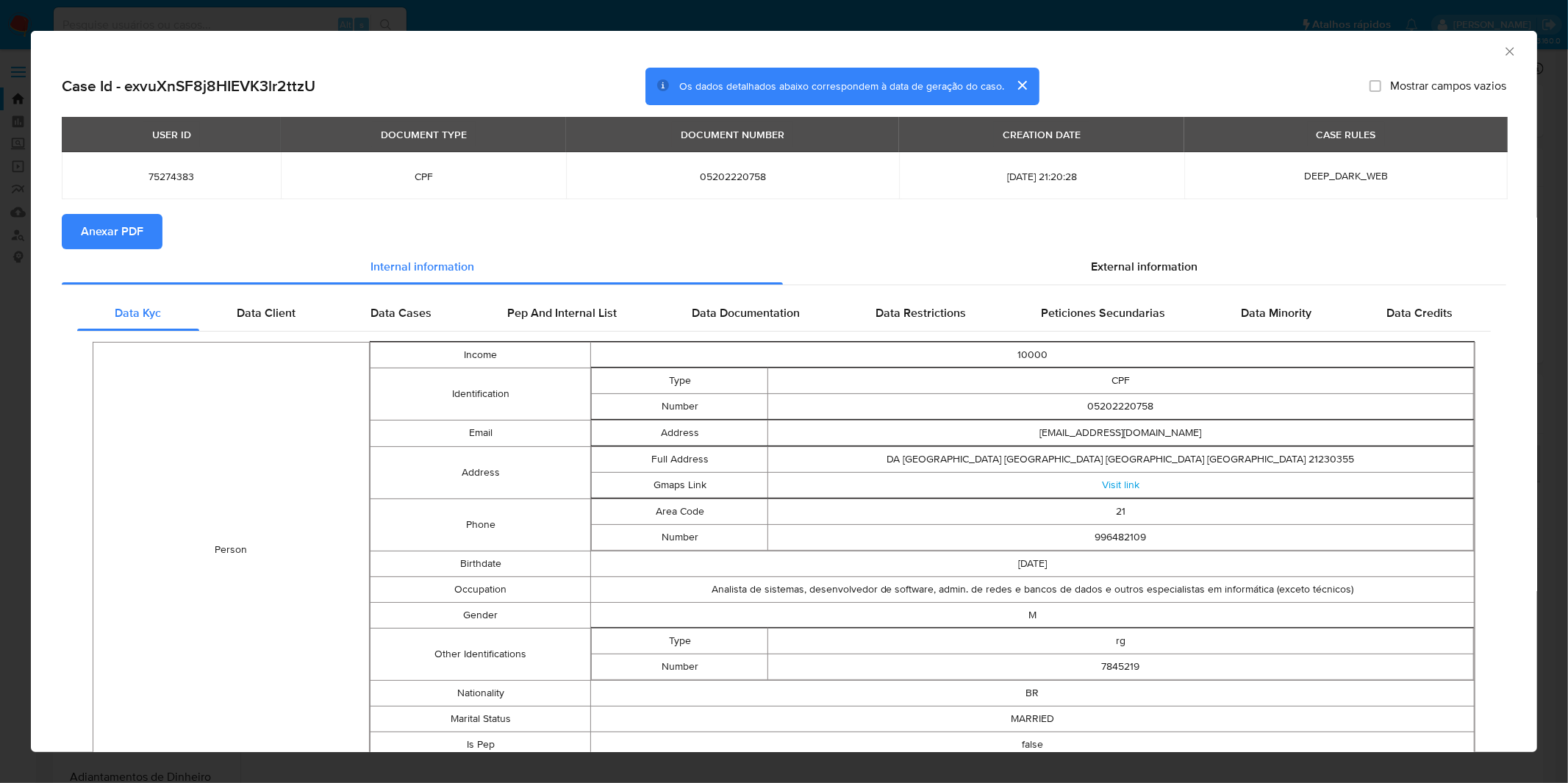
click at [90, 232] on span "Anexar PDF" at bounding box center [112, 231] width 62 height 32
click at [317, 22] on div "AML Data Collector Case Id - exvuXnSF8j8HIEVK3lr2ttzU Os dados detalhados abaix…" at bounding box center [784, 391] width 1568 height 783
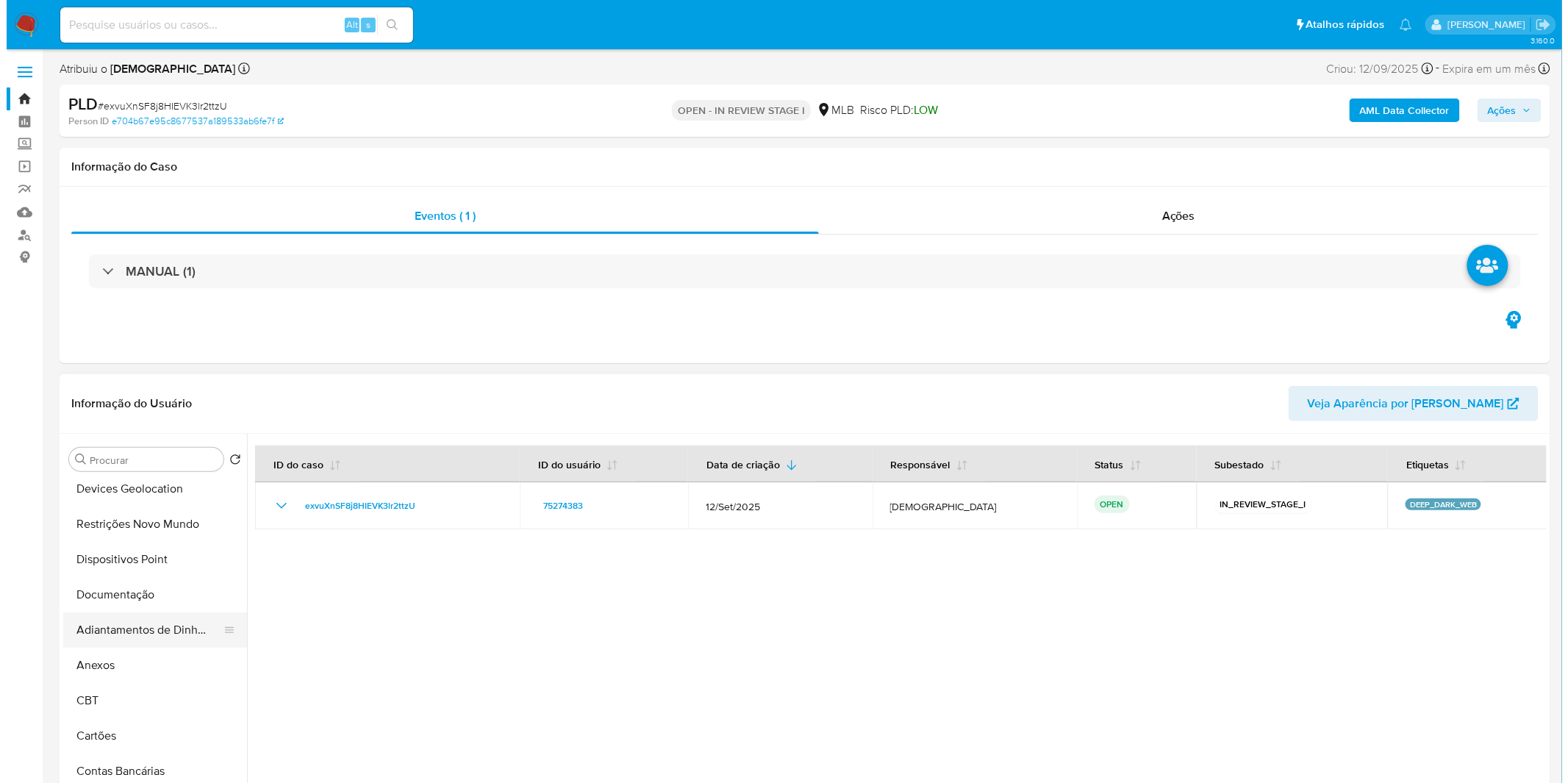
scroll to position [163, 0]
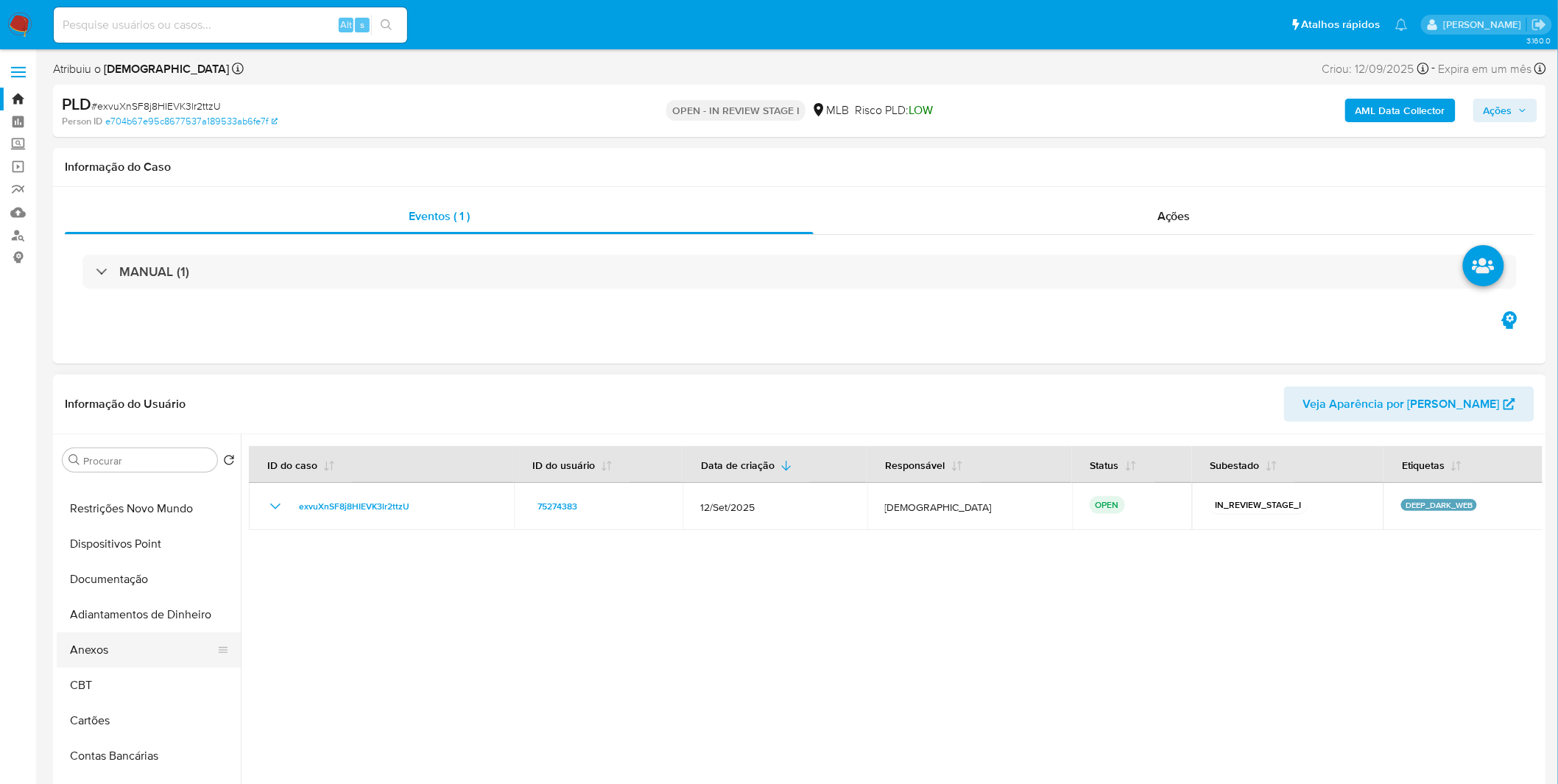
click at [129, 661] on button "Anexos" at bounding box center [142, 649] width 172 height 36
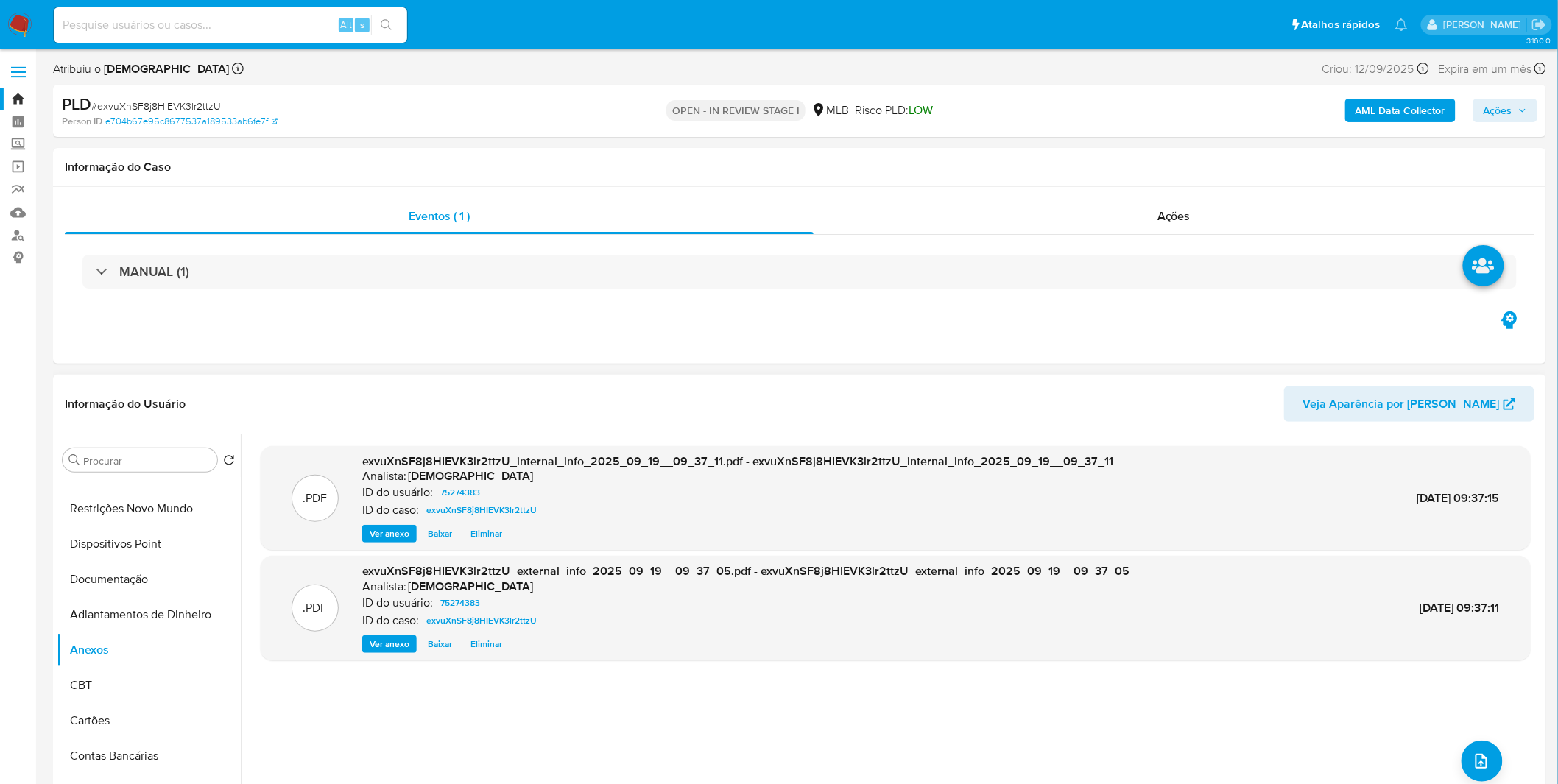
click at [1506, 774] on div ".PDF exvuXnSF8j8HIEVK3lr2ttzU_internal_info_2025_09_19__09_37_11.pdf - exvuXnSF…" at bounding box center [895, 623] width 1271 height 353
click at [1493, 772] on button "upload-file" at bounding box center [1482, 761] width 41 height 41
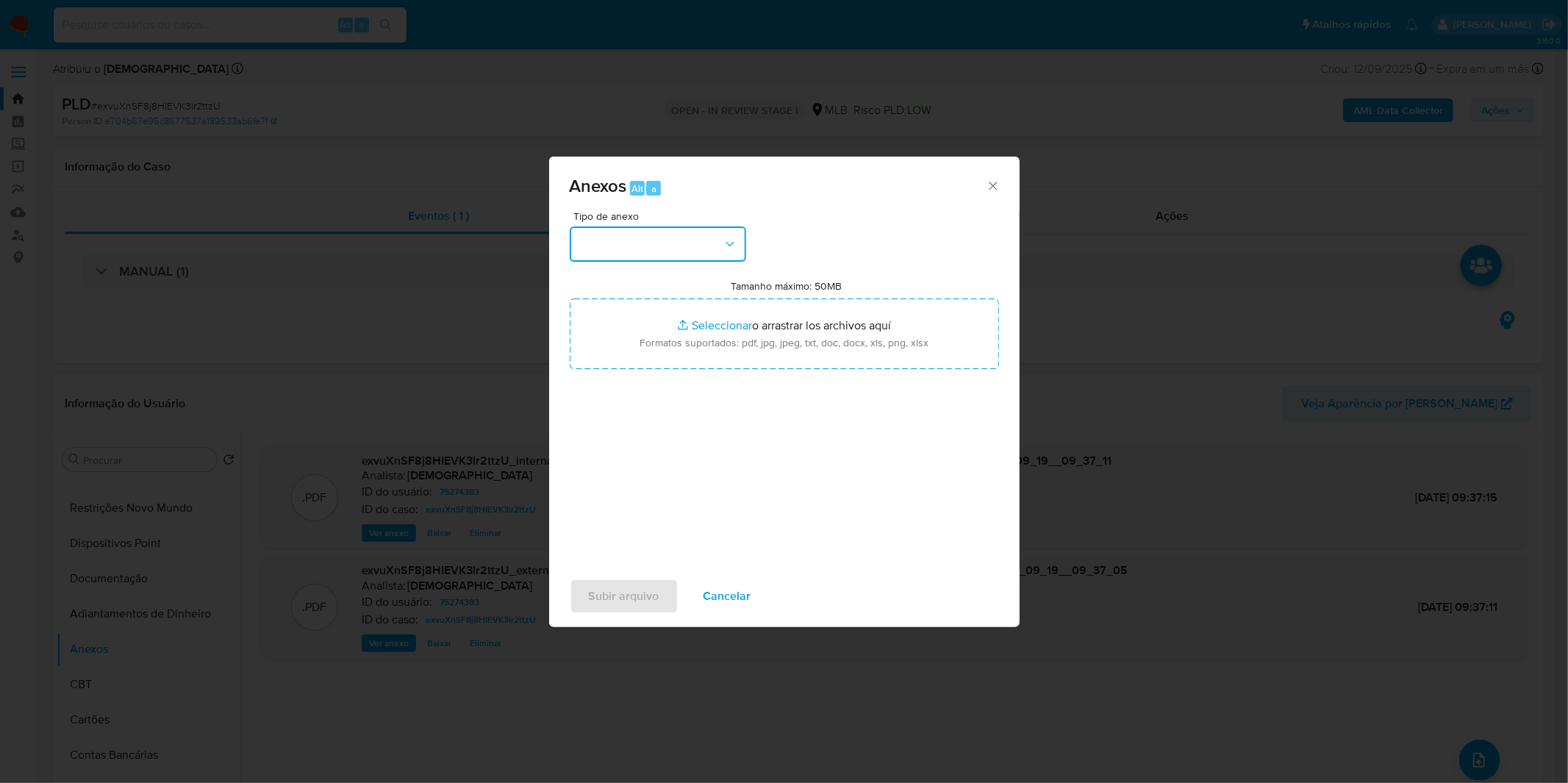
click at [644, 238] on button "button" at bounding box center [657, 244] width 176 height 36
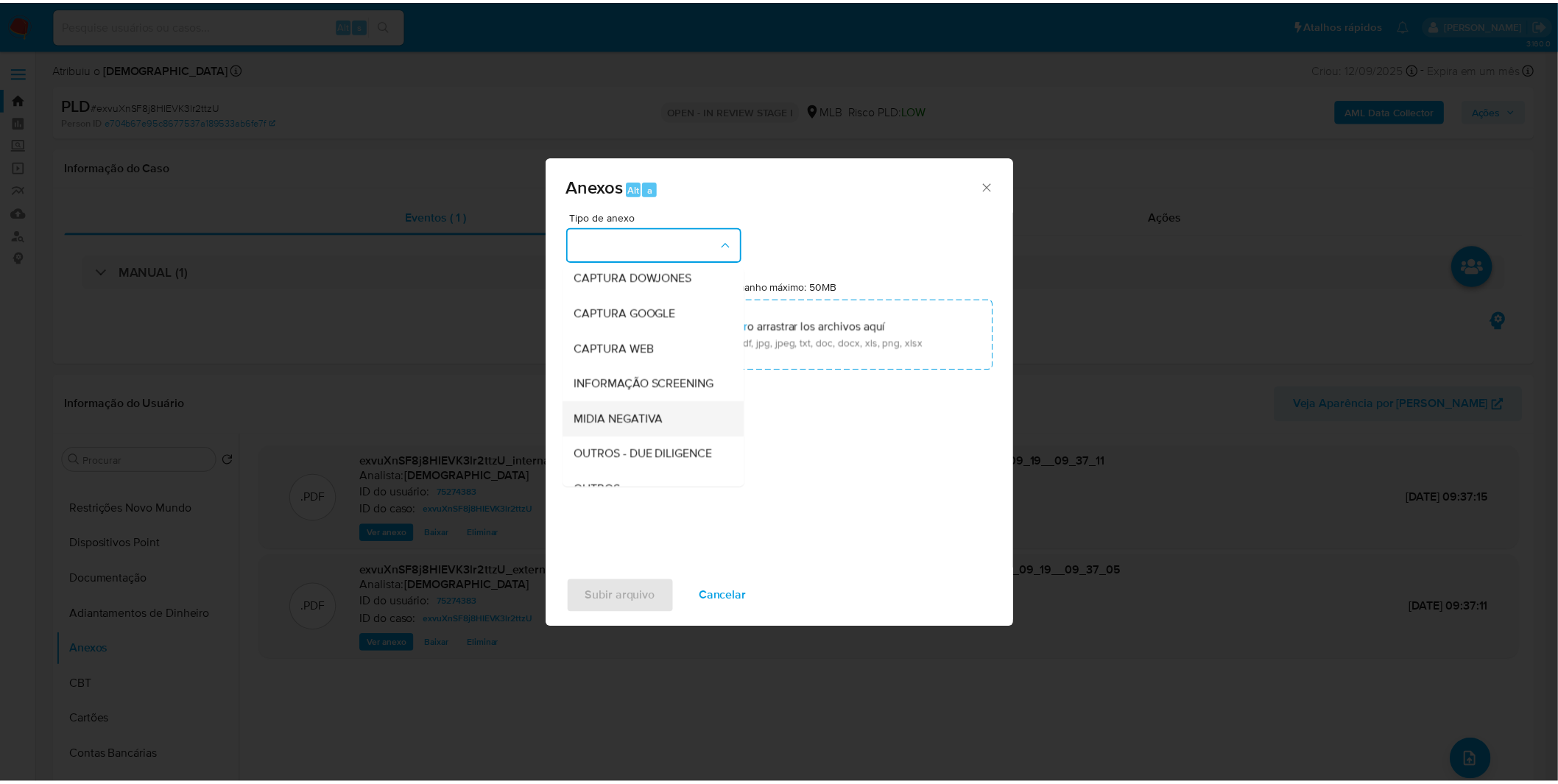
scroll to position [82, 0]
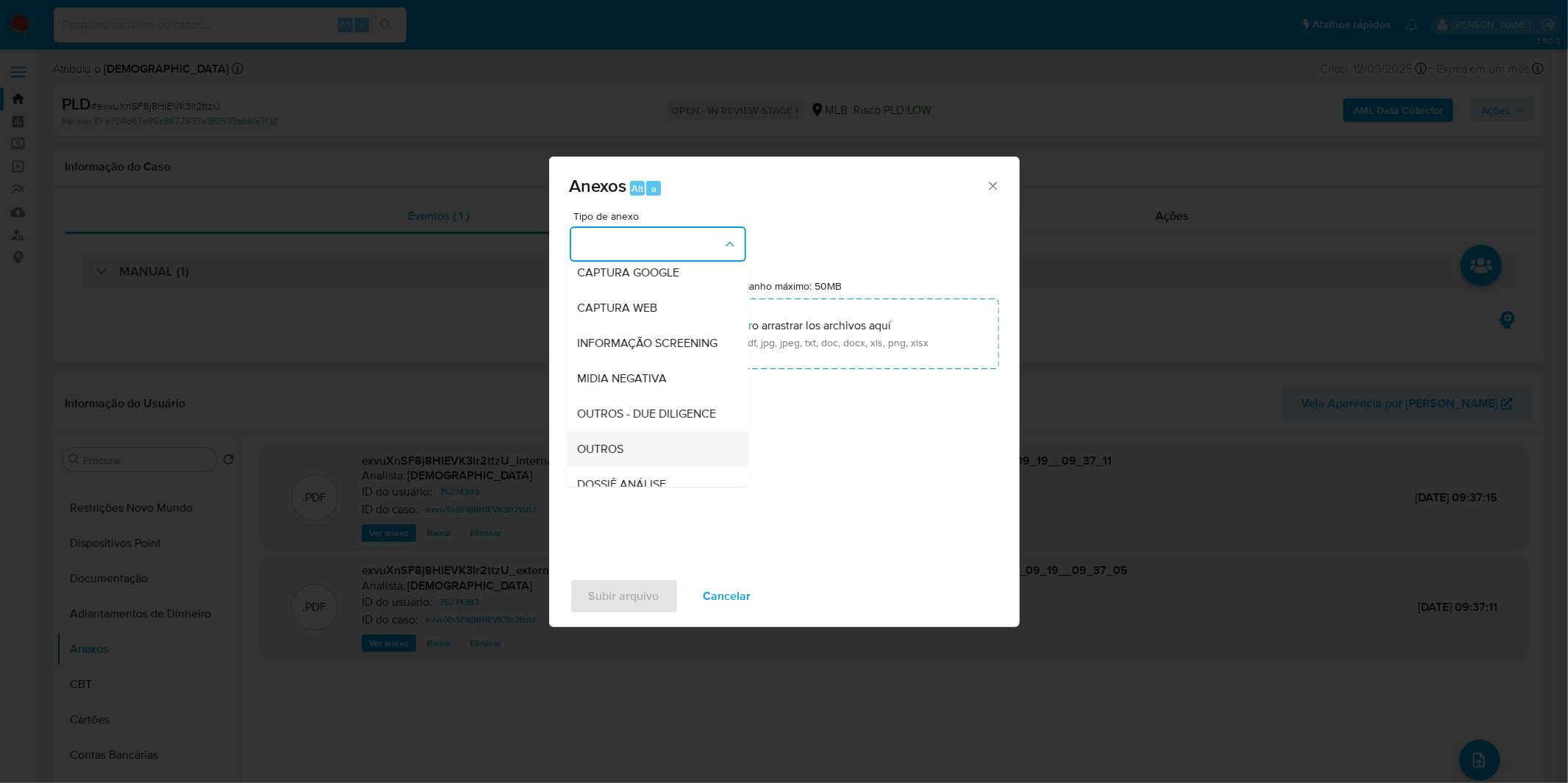
click at [630, 464] on div "OUTROS" at bounding box center [652, 449] width 150 height 36
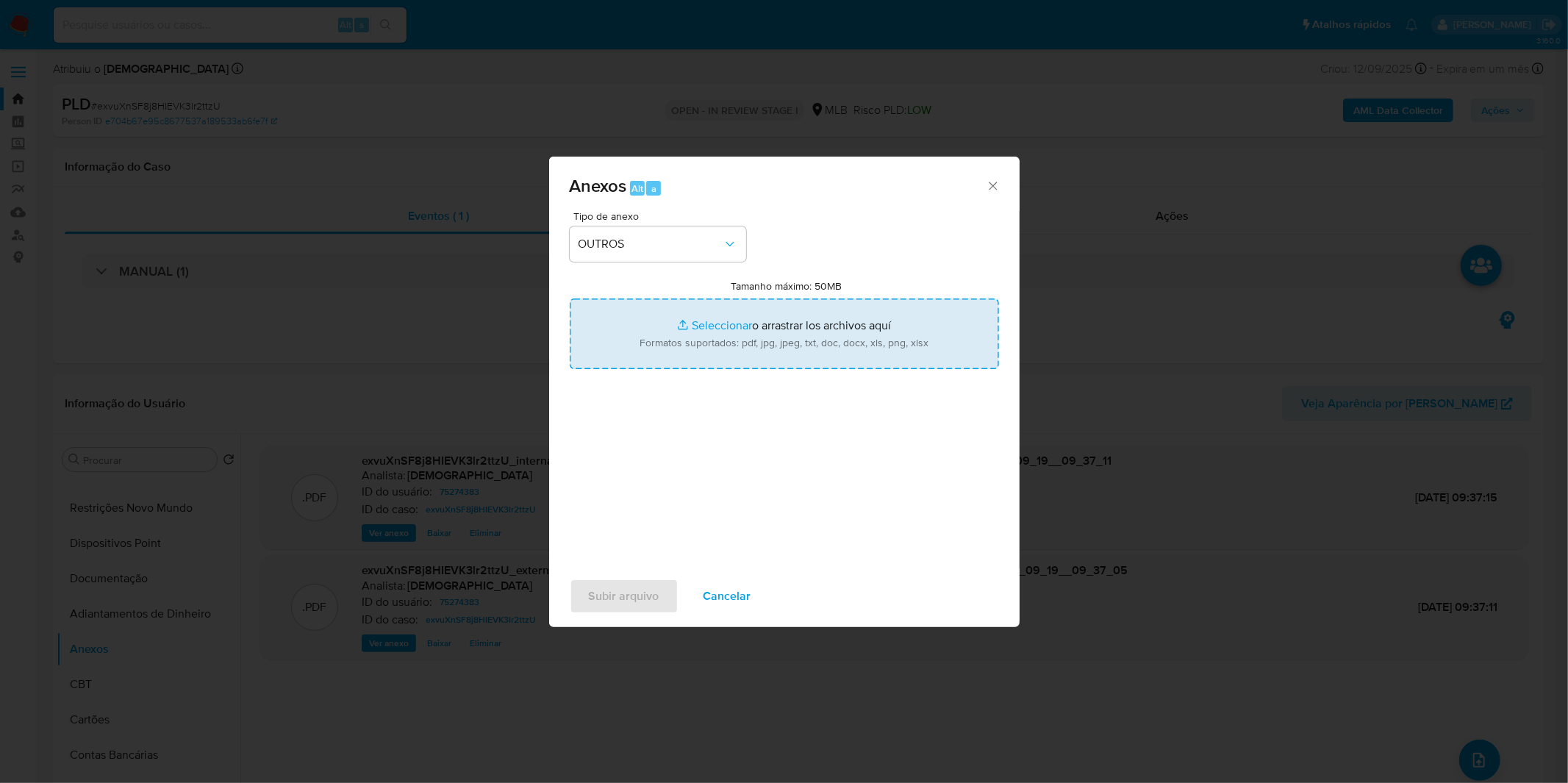
click at [679, 322] on input "Tamanho máximo: 50MB Seleccionar archivos" at bounding box center [784, 333] width 429 height 70
type input "C:\fakepath\DECLINIO - exvuXnSF8j8HIEVK3lr2ttzU - CPF 05202220758 - VINICIUS TA…"
click at [633, 589] on span "Subir arquivo" at bounding box center [624, 596] width 70 height 32
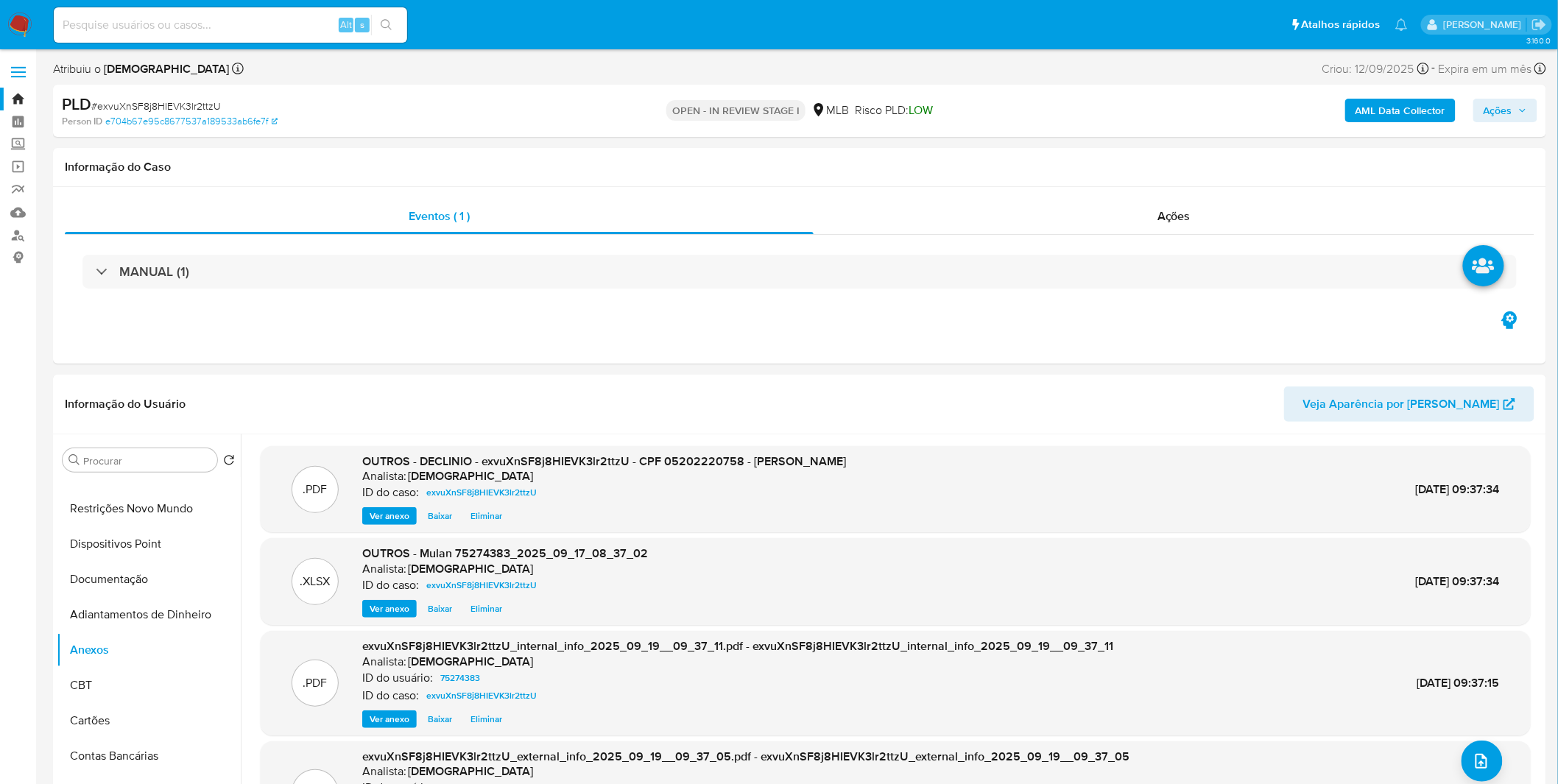
click at [1498, 109] on span "Ações" at bounding box center [1497, 110] width 29 height 23
click at [1101, 164] on span "Resolução do caso" at bounding box center [1078, 157] width 99 height 17
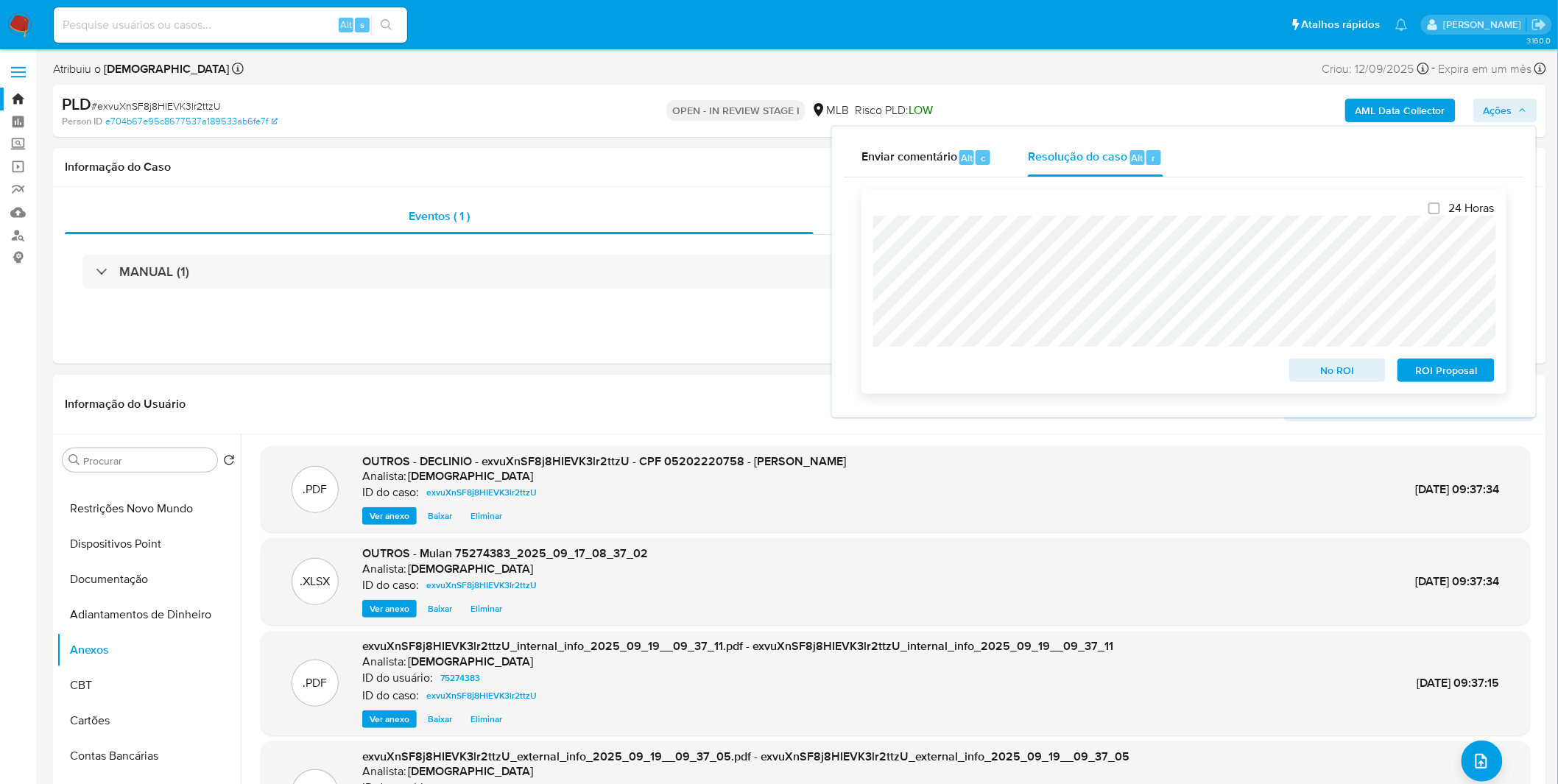
click at [1324, 374] on span "No ROI" at bounding box center [1337, 371] width 76 height 21
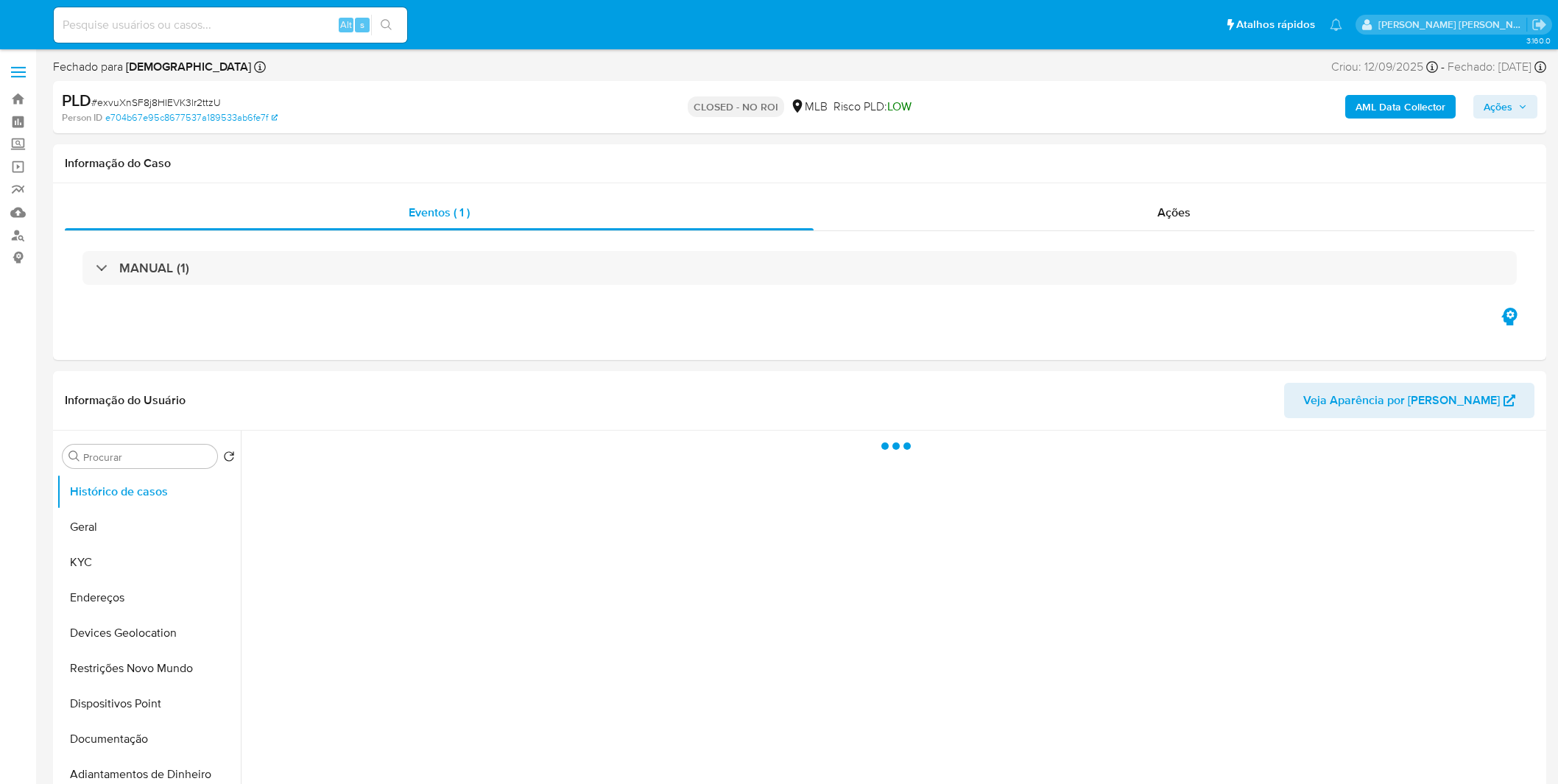
select select "10"
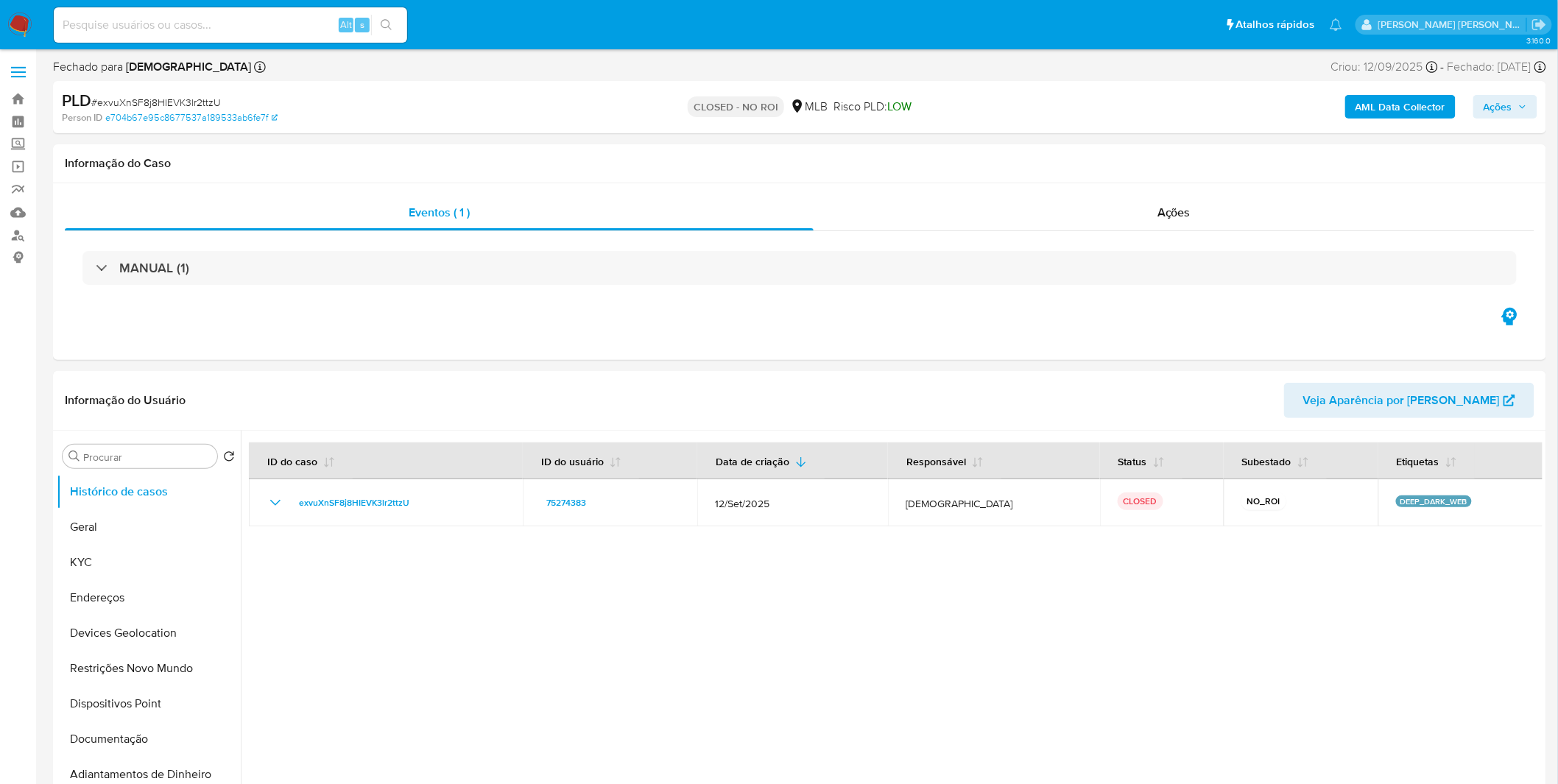
click at [13, 22] on img at bounding box center [19, 24] width 25 height 25
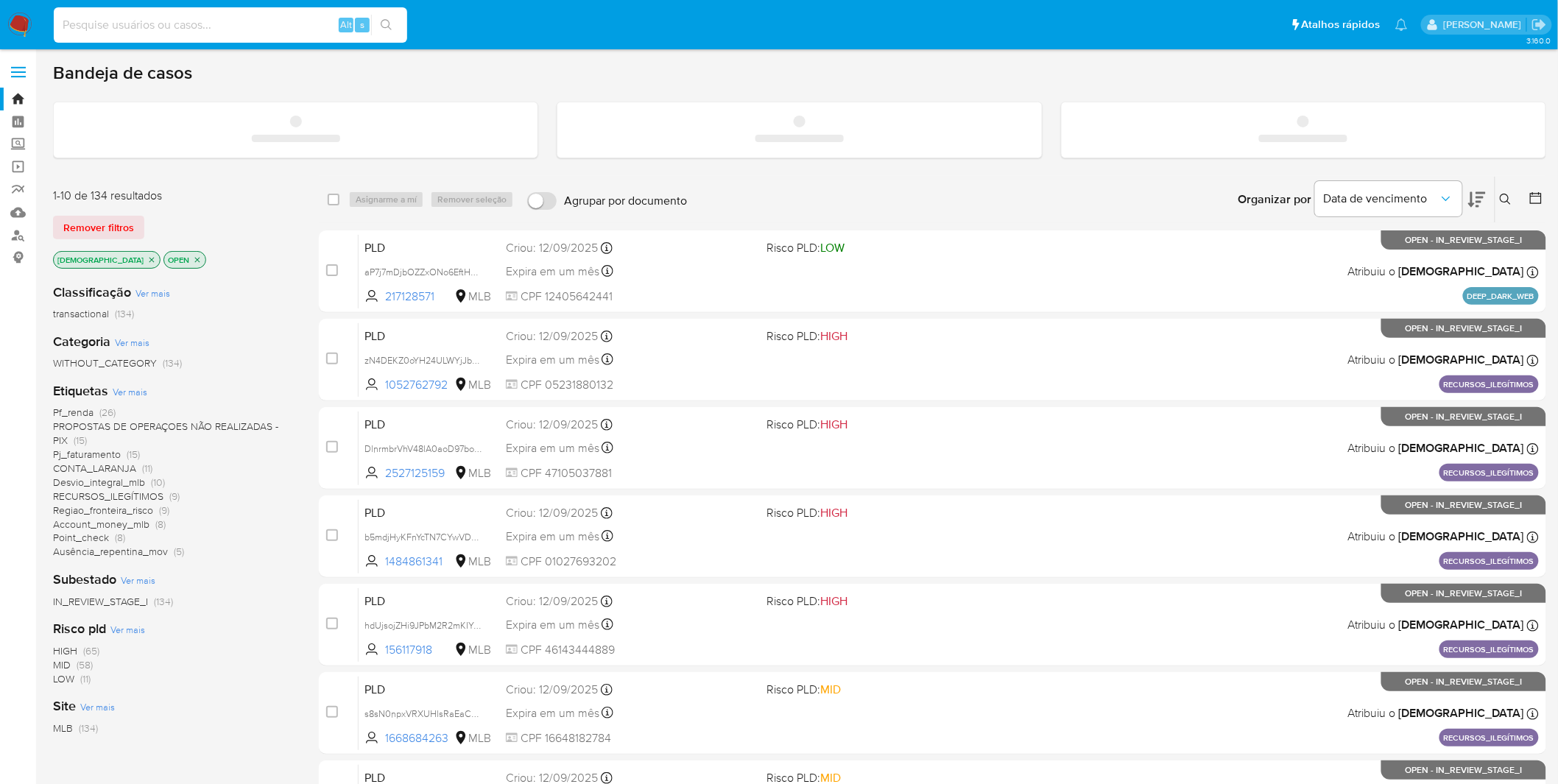
click at [281, 17] on input at bounding box center [230, 25] width 353 height 19
paste input "aP7j7mDjbOZZxONo6EftHMFJ"
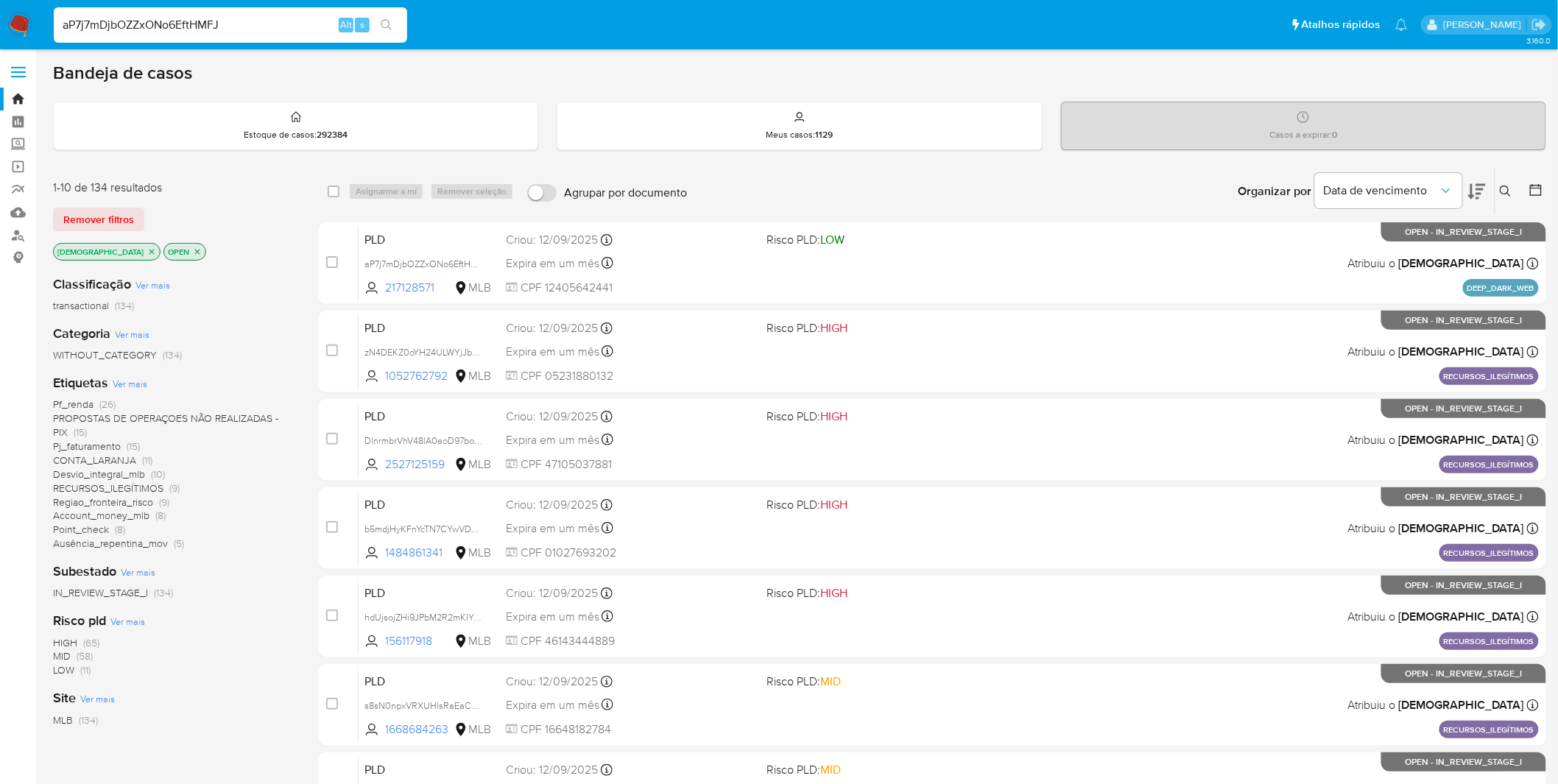
type input "aP7j7mDjbOZZxONo6EftHMFJ"
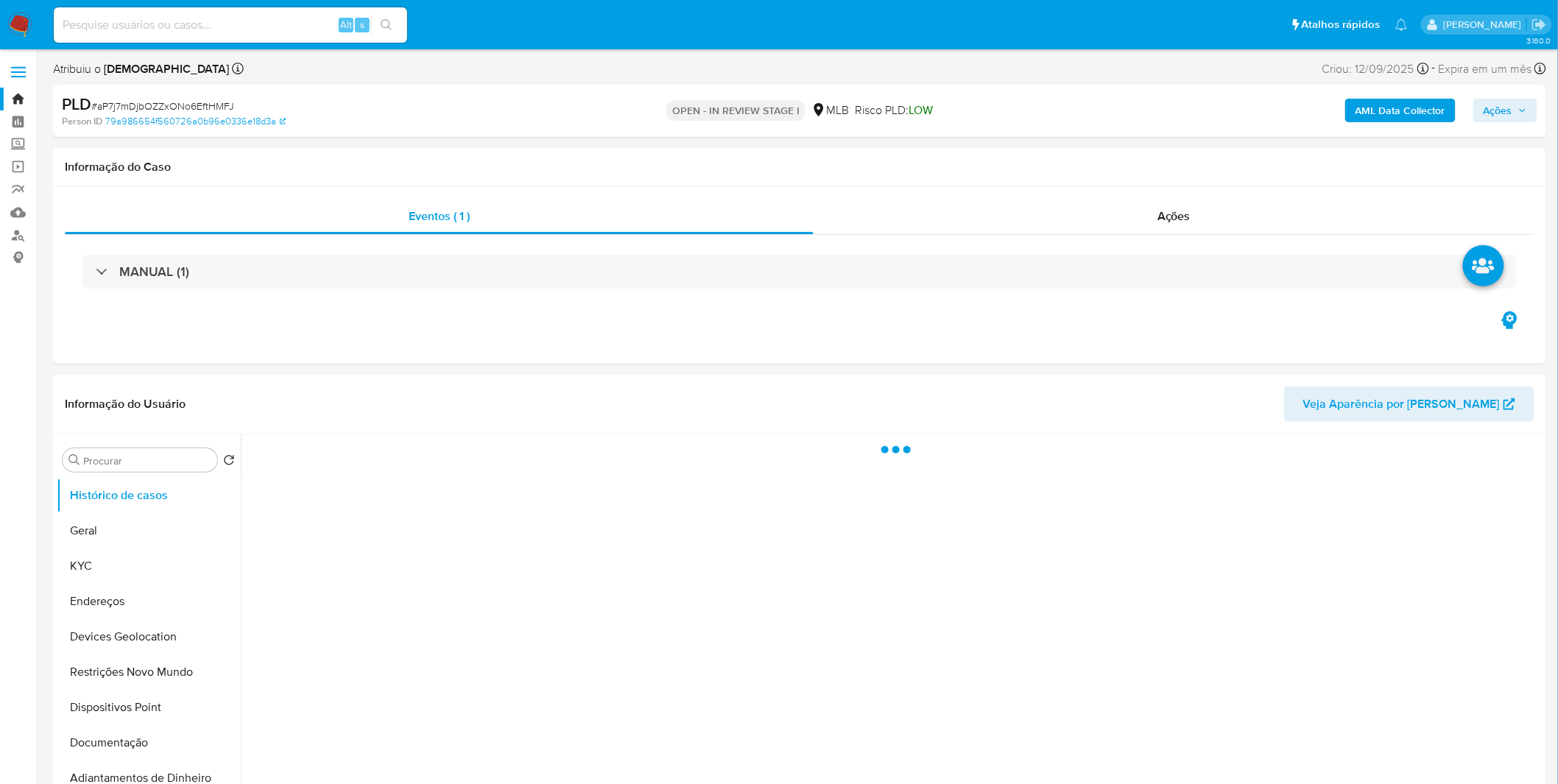
select select "10"
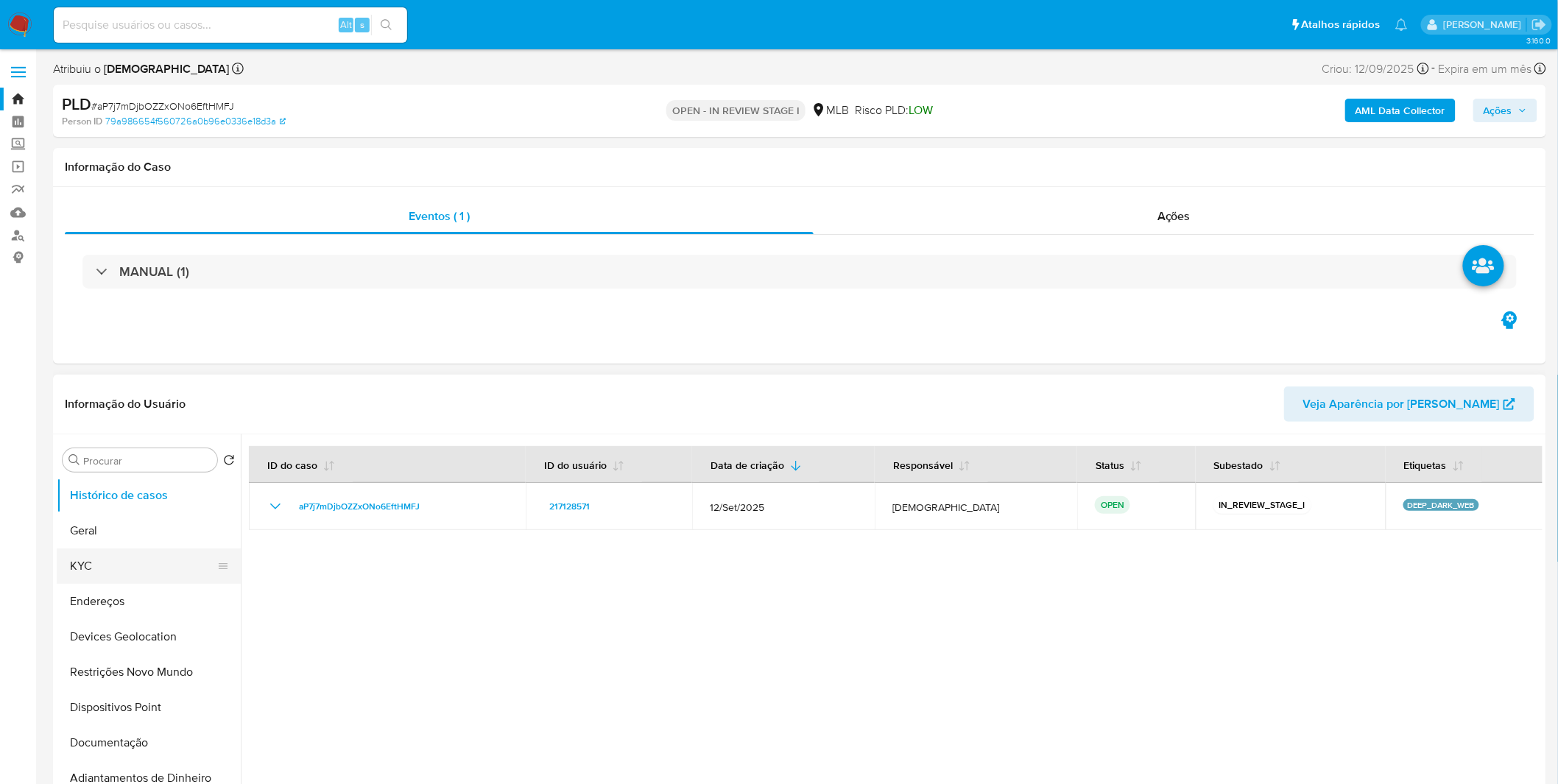
click at [148, 579] on button "KYC" at bounding box center [142, 566] width 172 height 36
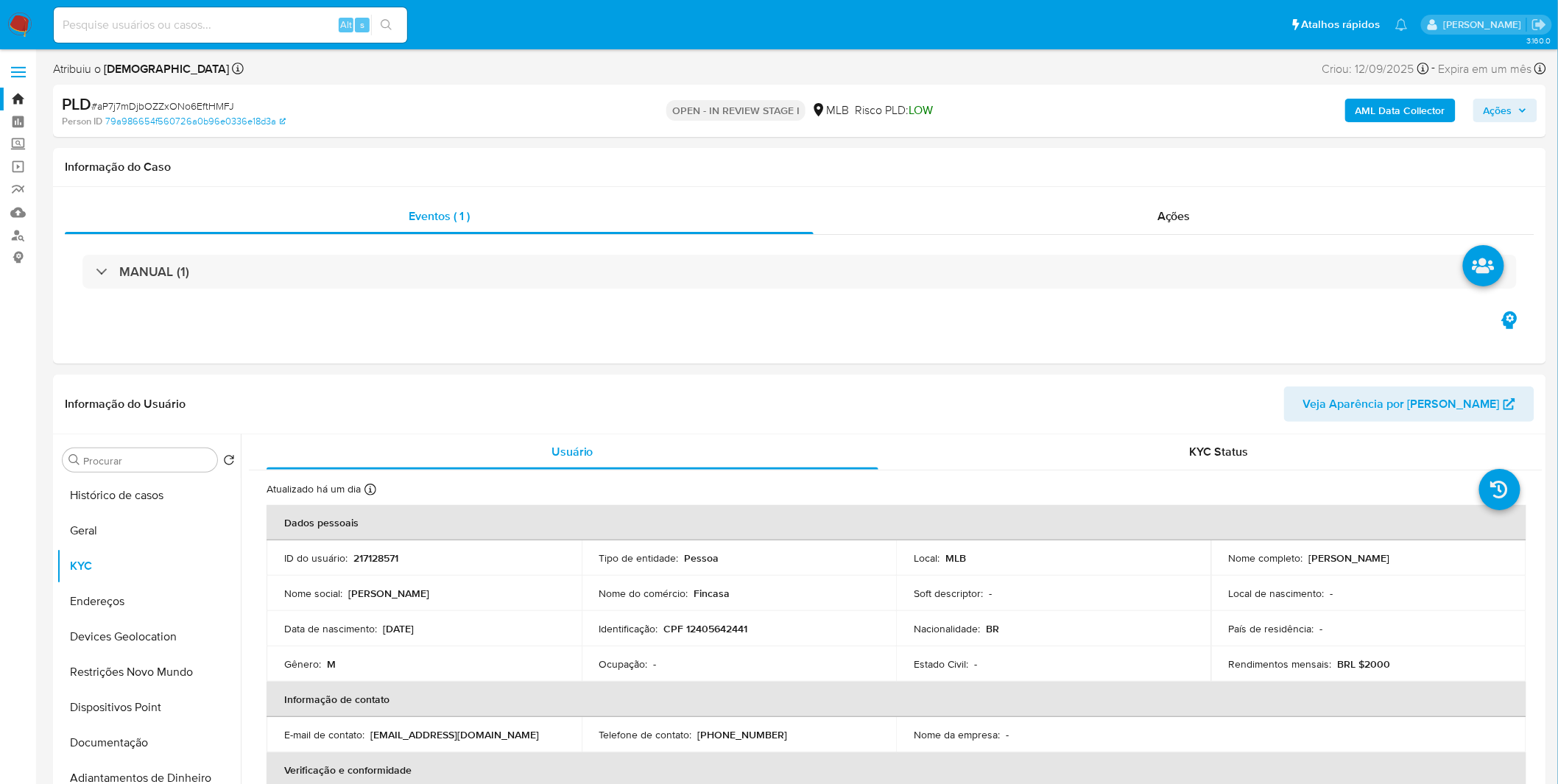
click at [1410, 115] on b "AML Data Collector" at bounding box center [1400, 110] width 89 height 23
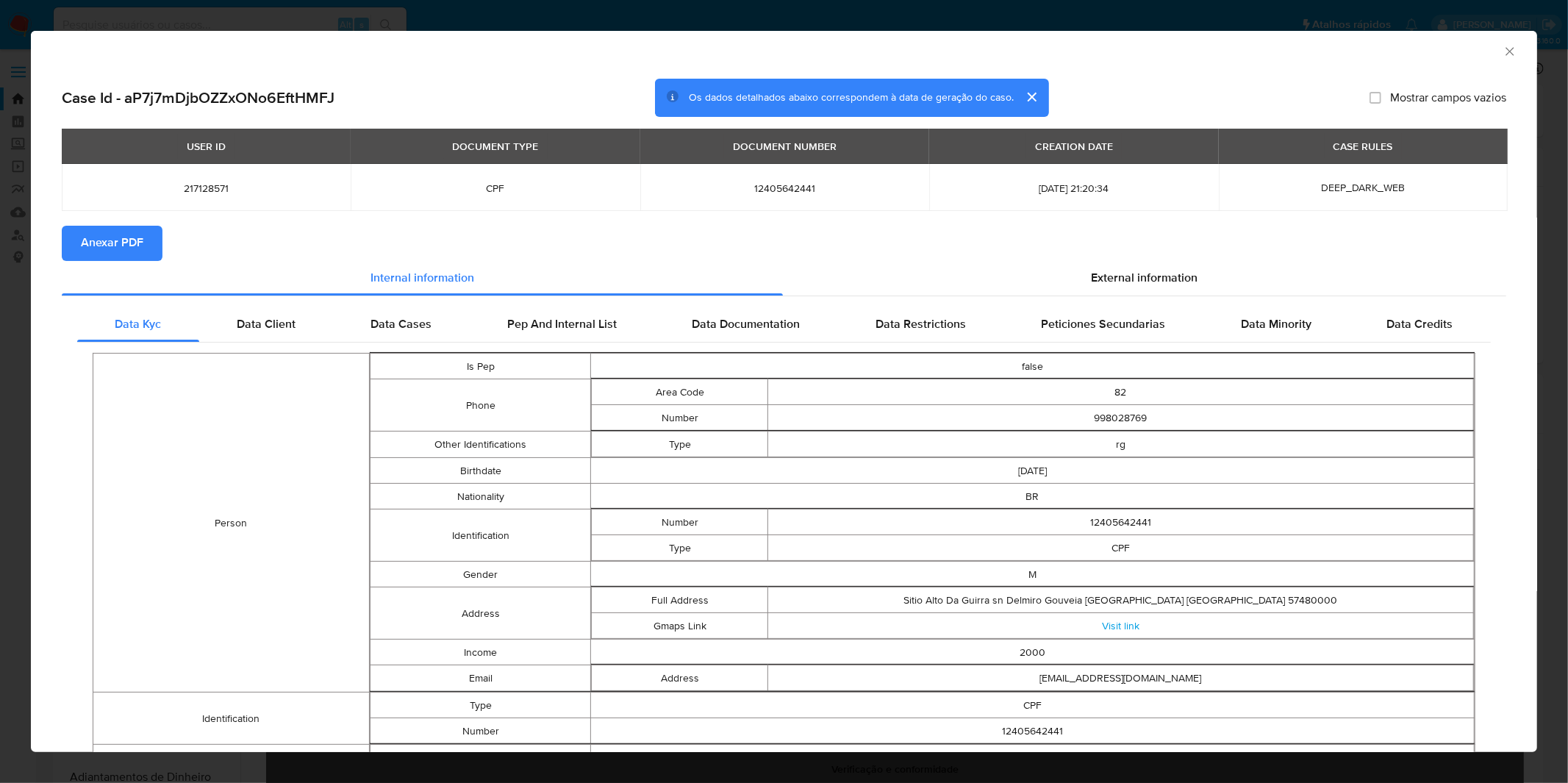
click at [92, 258] on span "Anexar PDF" at bounding box center [112, 243] width 62 height 32
click at [630, 17] on div "AML Data Collector Case Id - aP7j7mDjbOZZxONo6EftHMFJ Os dados detalhados abaix…" at bounding box center [784, 391] width 1568 height 783
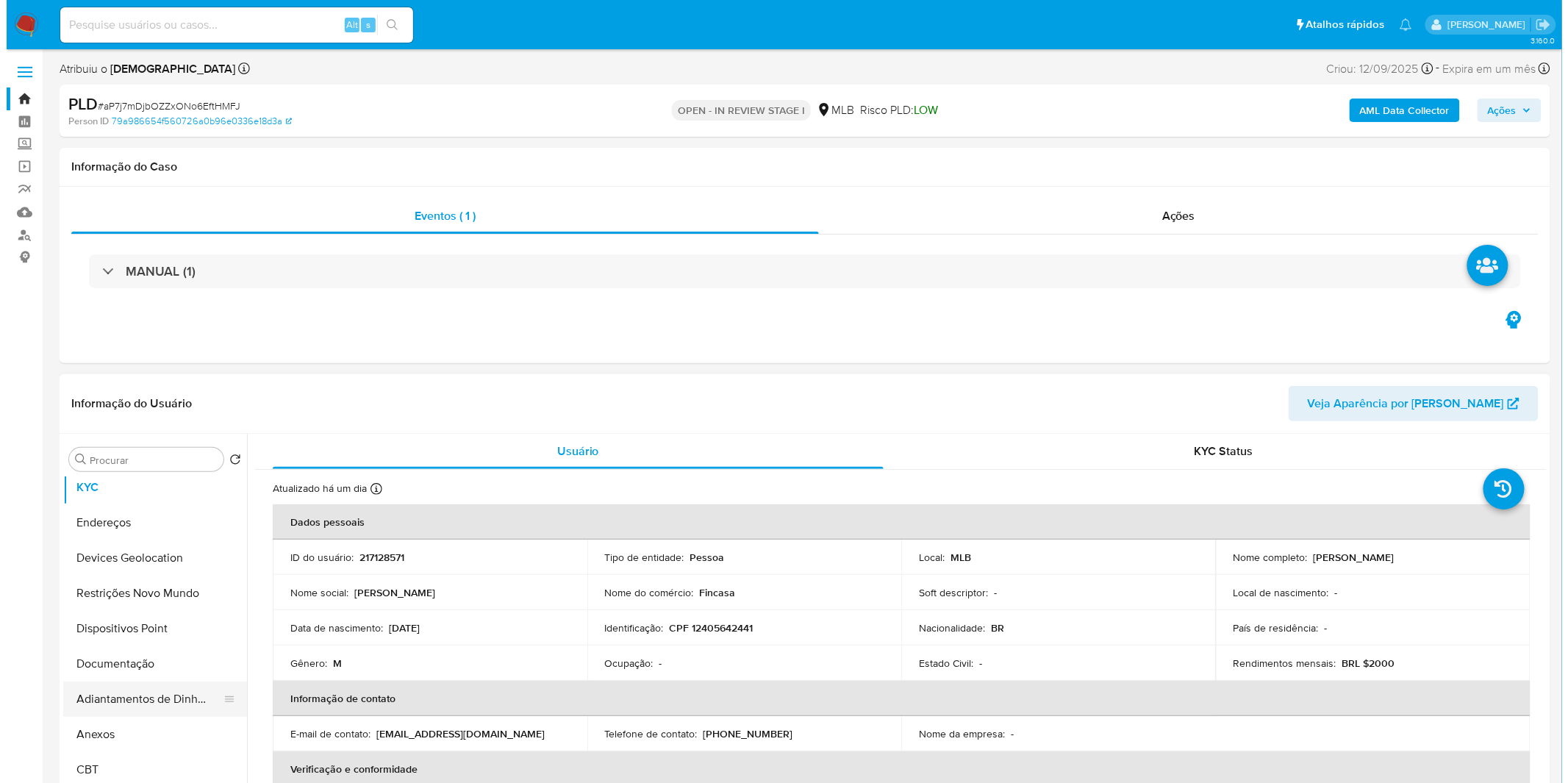
scroll to position [163, 0]
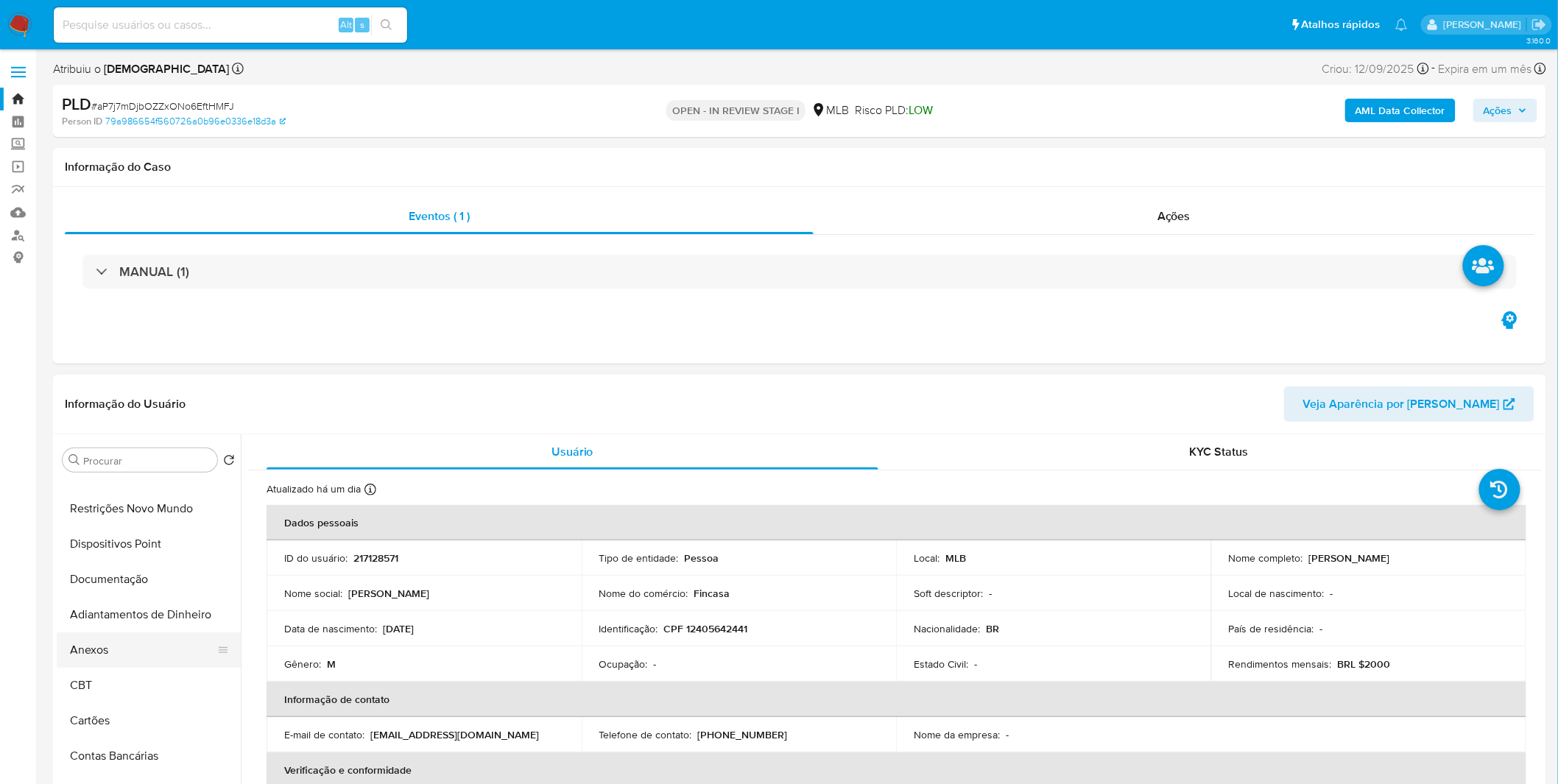
click at [133, 639] on button "Anexos" at bounding box center [142, 649] width 172 height 36
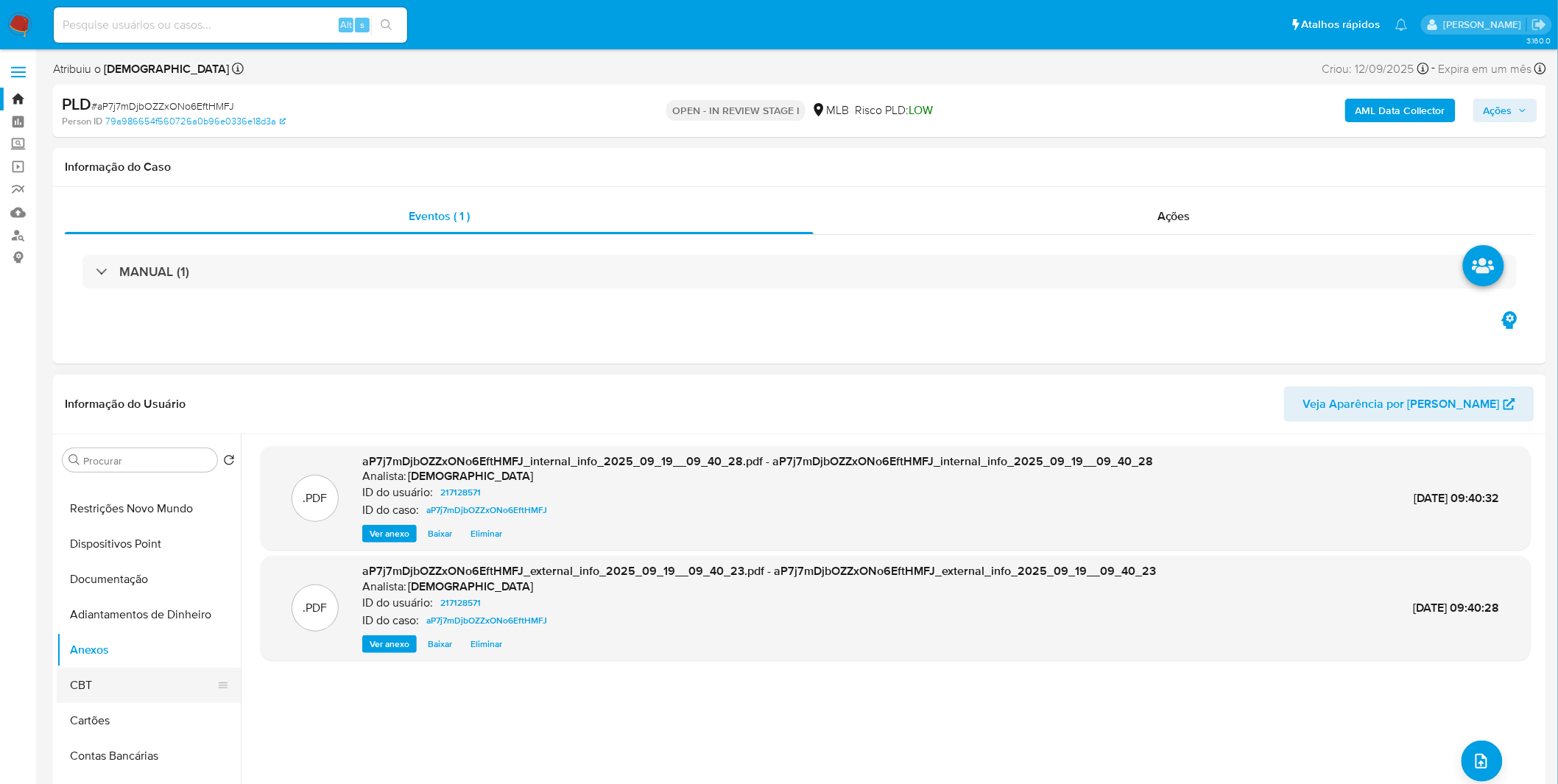
click at [141, 692] on button "CBT" at bounding box center [142, 685] width 172 height 36
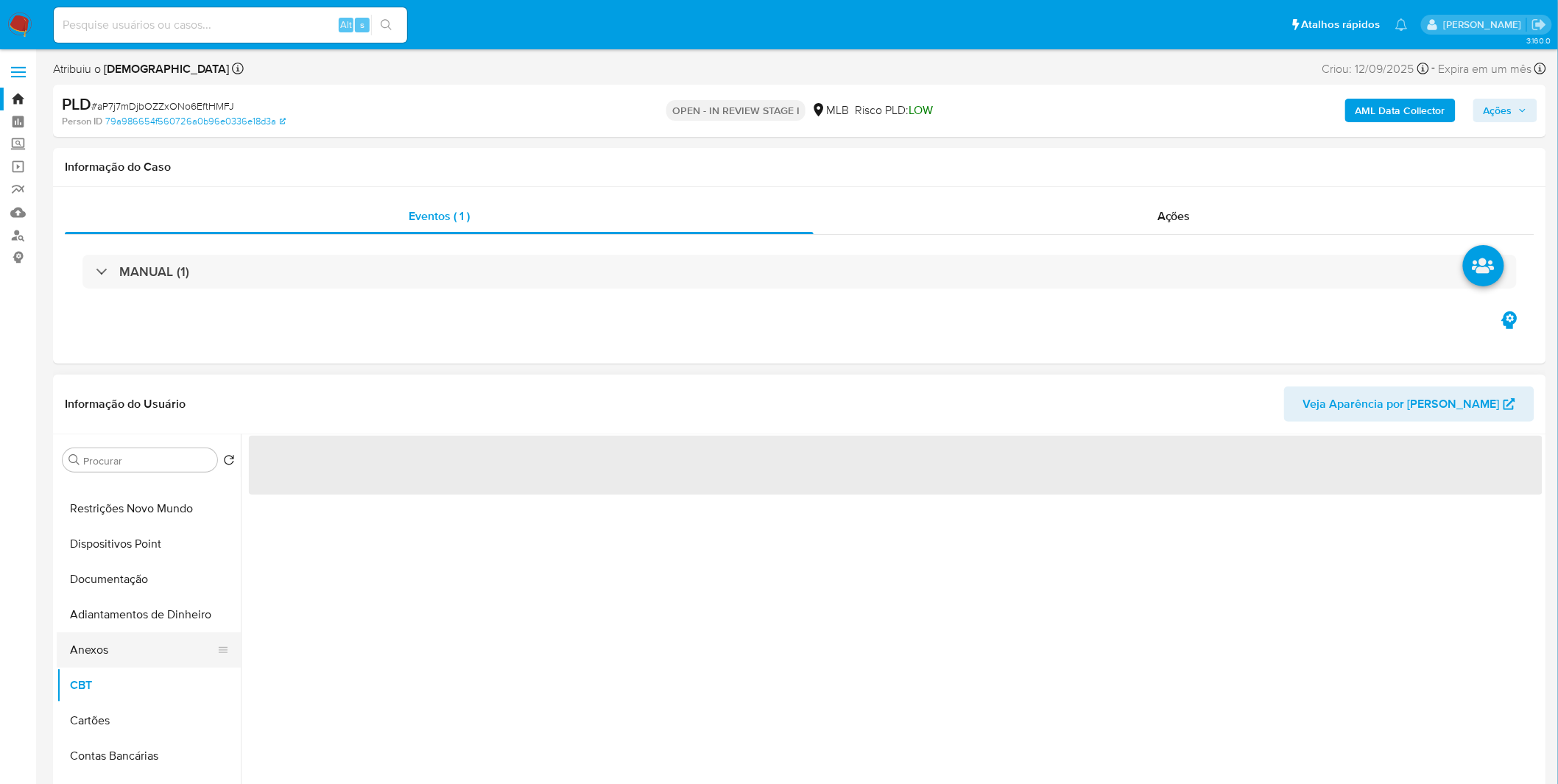
click at [129, 656] on button "Anexos" at bounding box center [142, 649] width 172 height 36
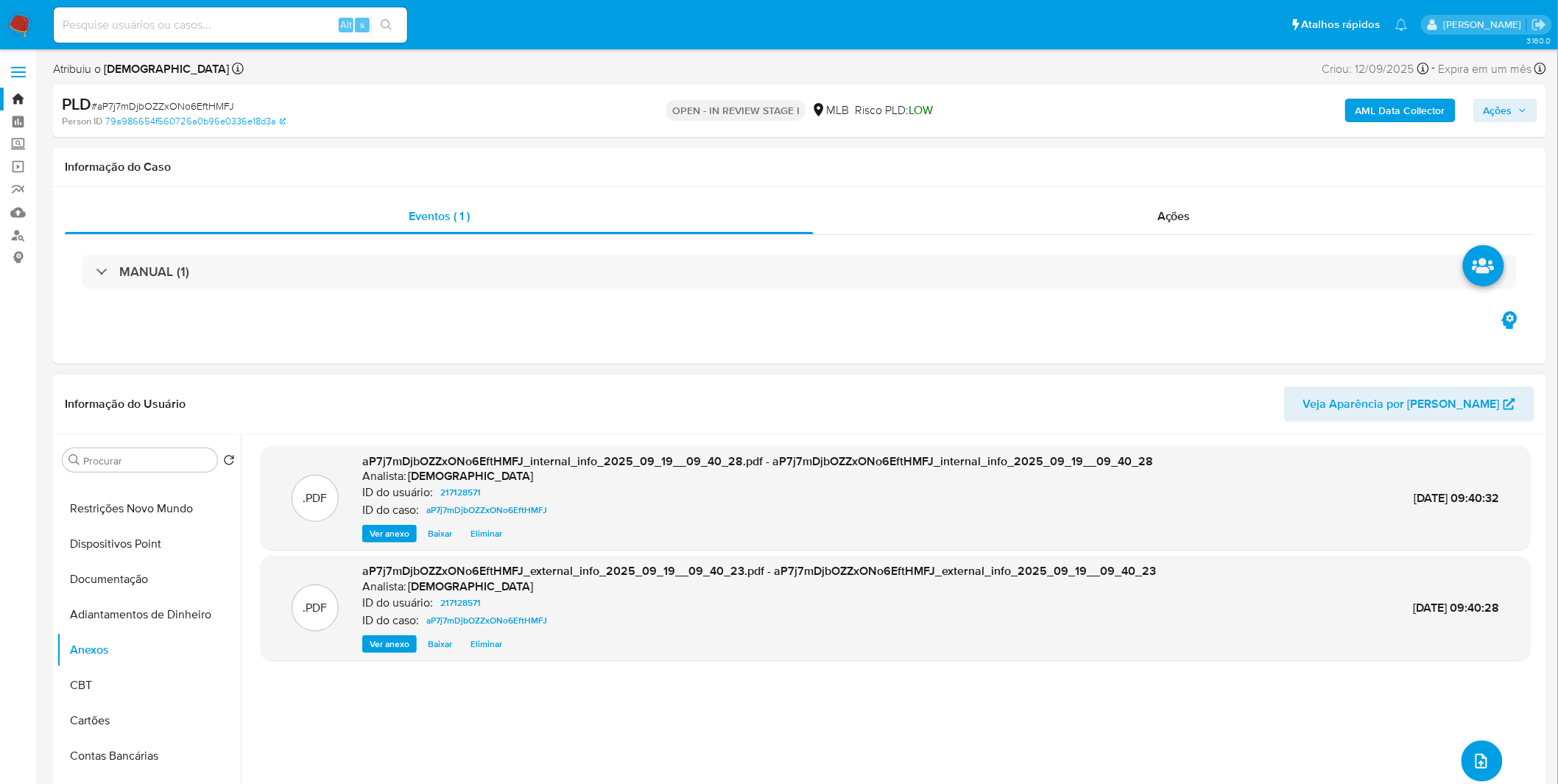
click at [1495, 754] on button "upload-file" at bounding box center [1482, 761] width 41 height 41
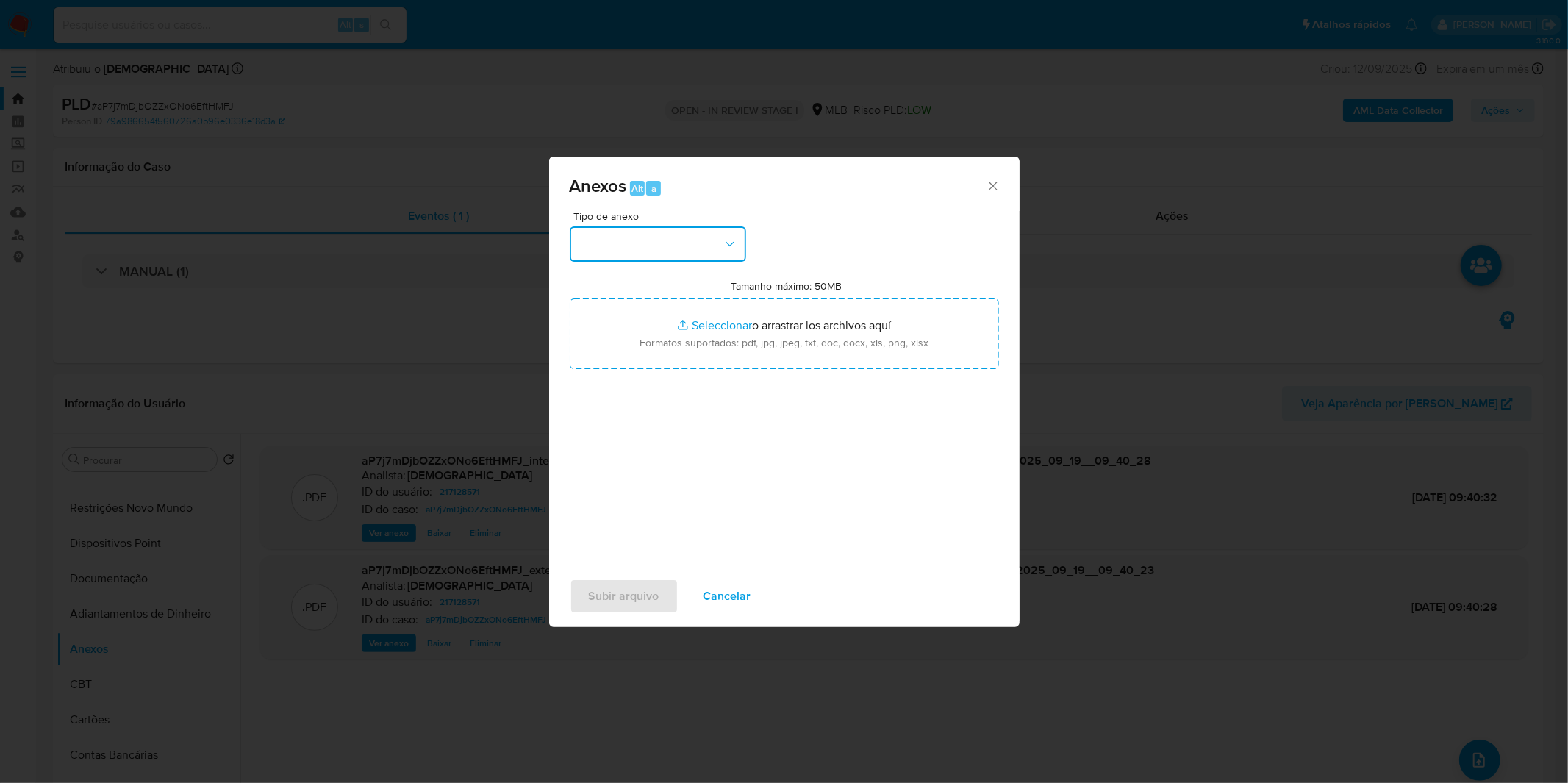
click at [679, 251] on button "button" at bounding box center [657, 244] width 176 height 36
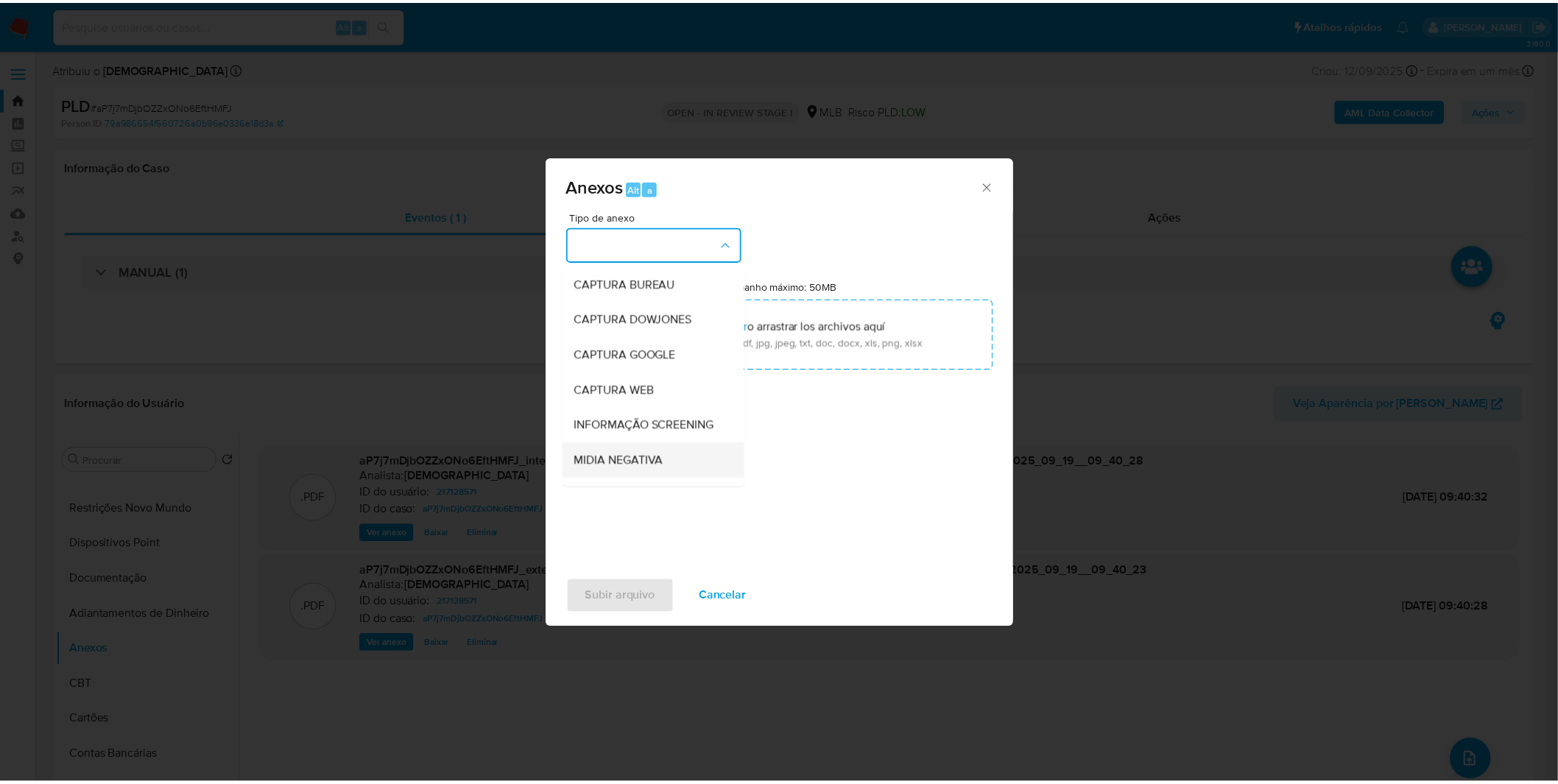
scroll to position [82, 0]
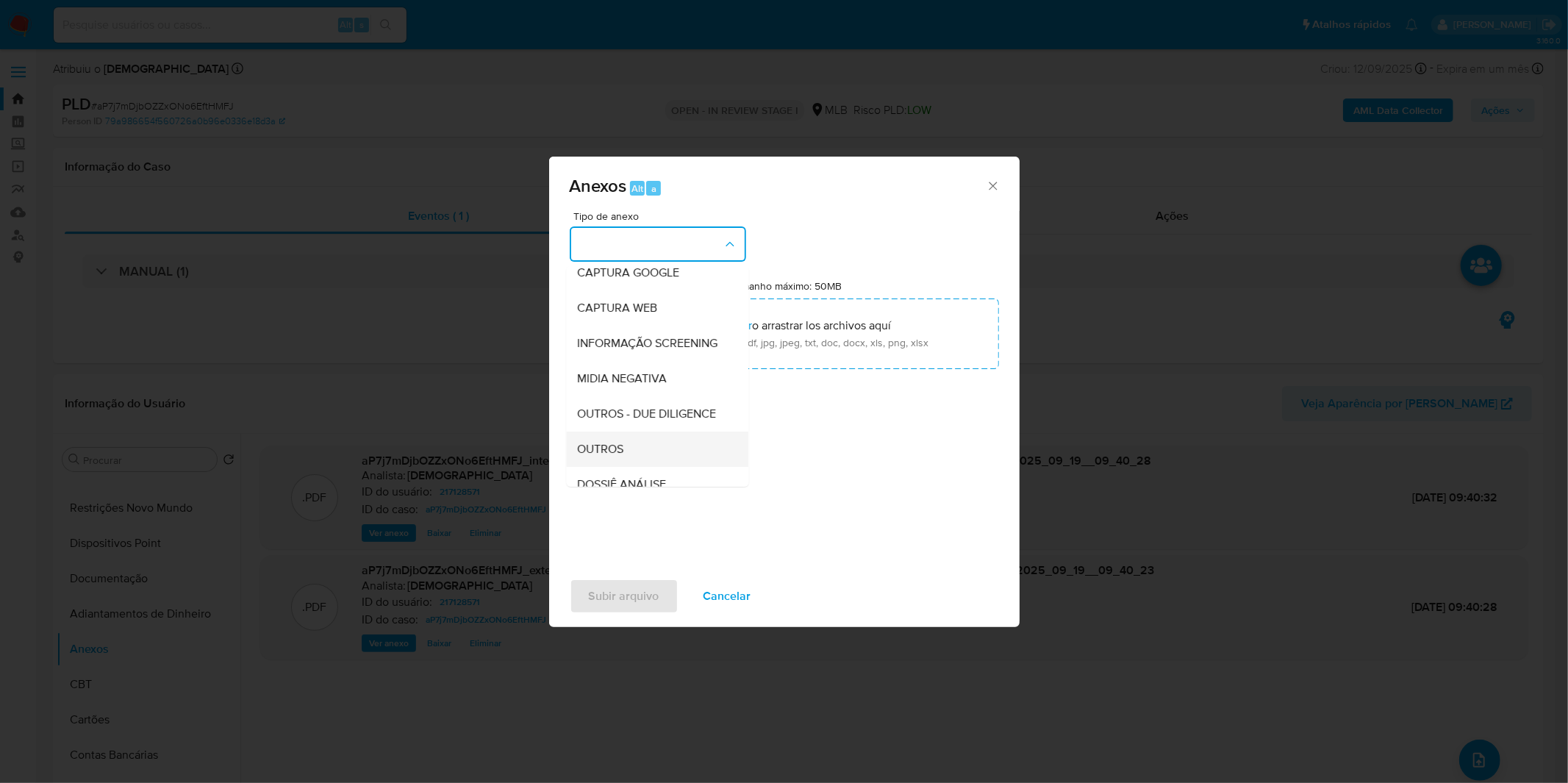
click at [633, 467] on div "OUTROS" at bounding box center [652, 449] width 150 height 36
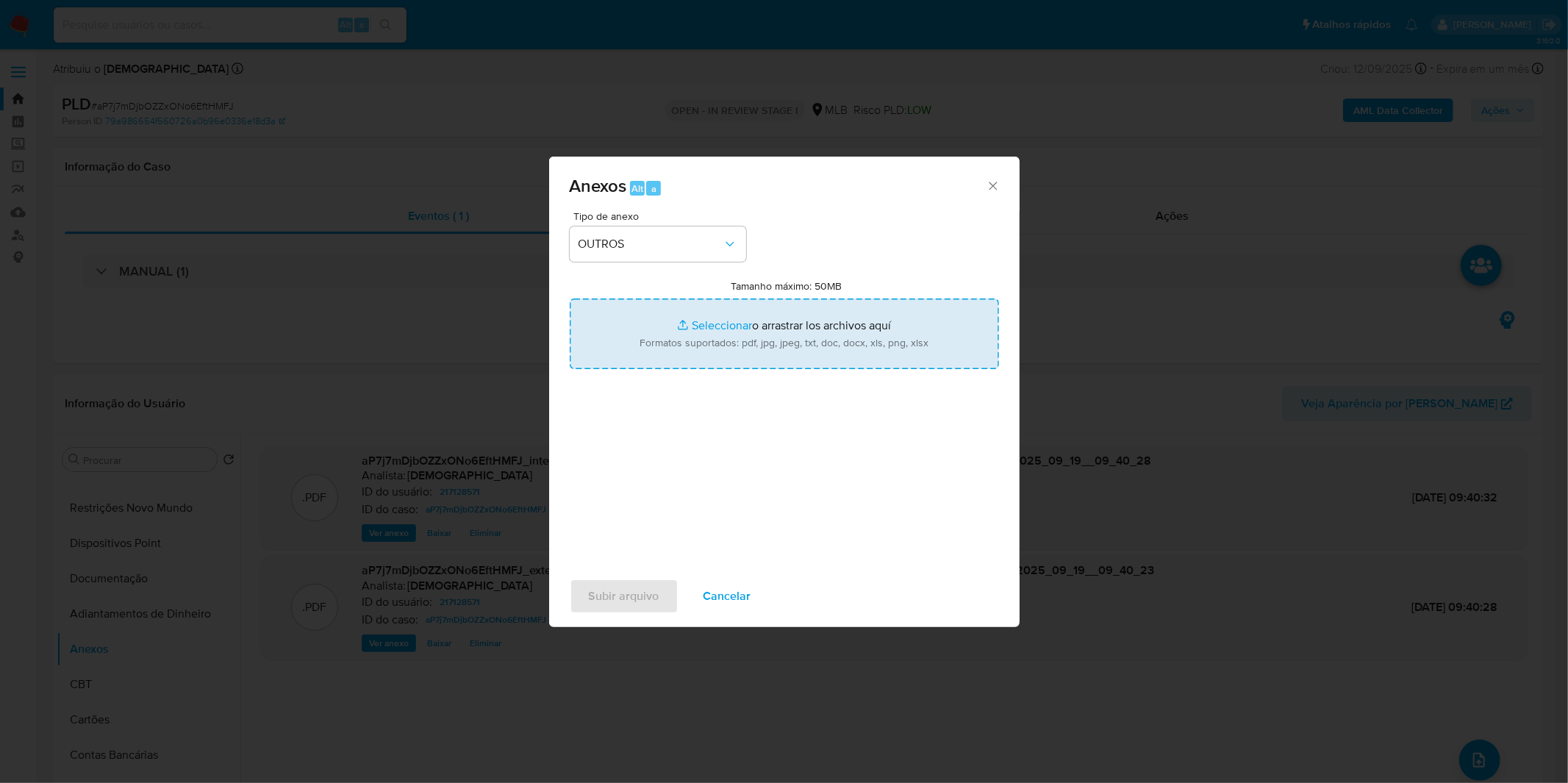
click at [650, 346] on input "Tamanho máximo: 50MB Seleccionar archivos" at bounding box center [784, 333] width 429 height 70
type input "C:\fakepath\DECLINIO - aP7j7mDjbOZZxONo6EftHMFJ - CPF 12405642441 - [PERSON_NAM…"
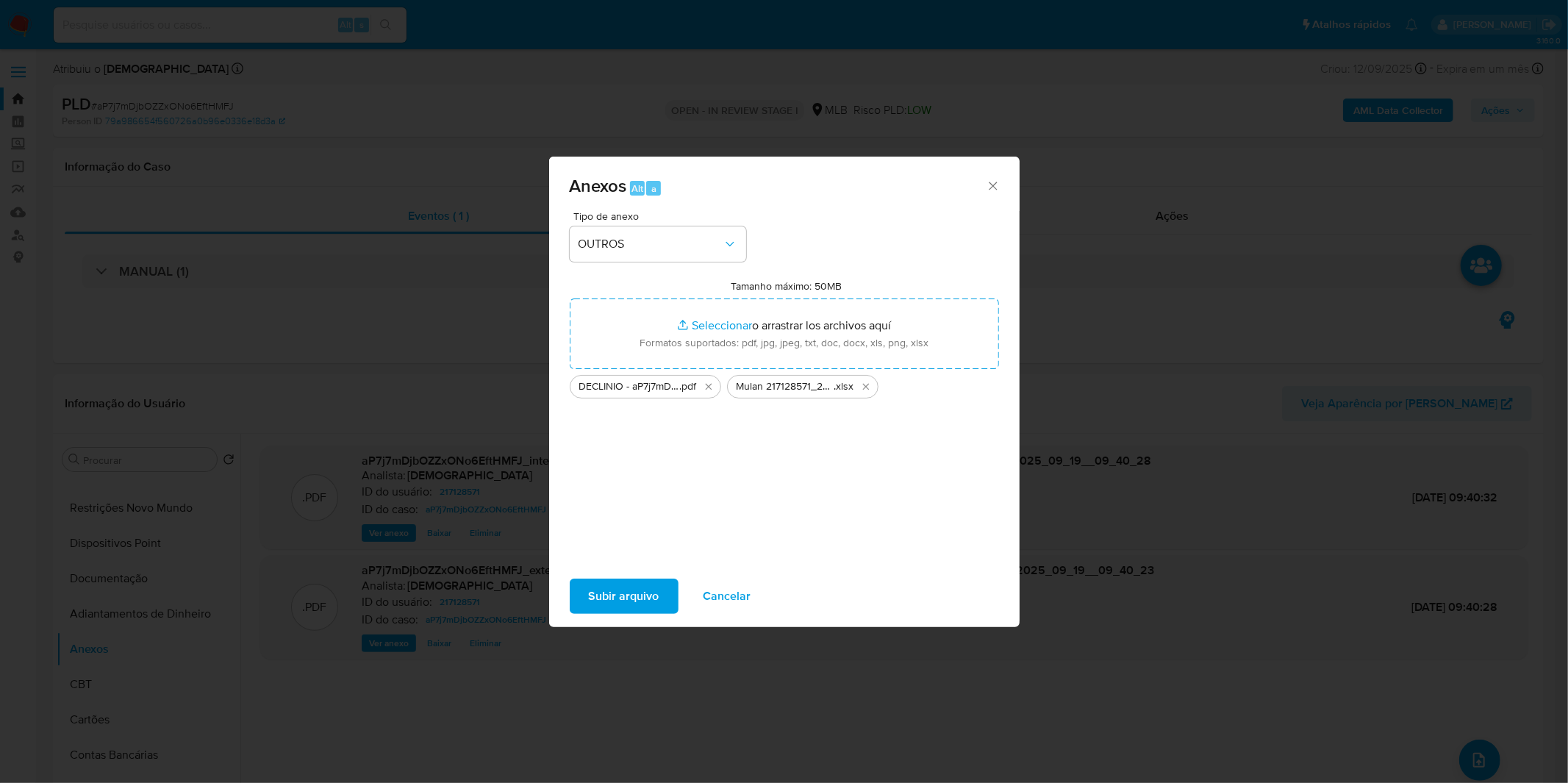
click at [645, 592] on span "Subir arquivo" at bounding box center [624, 596] width 70 height 32
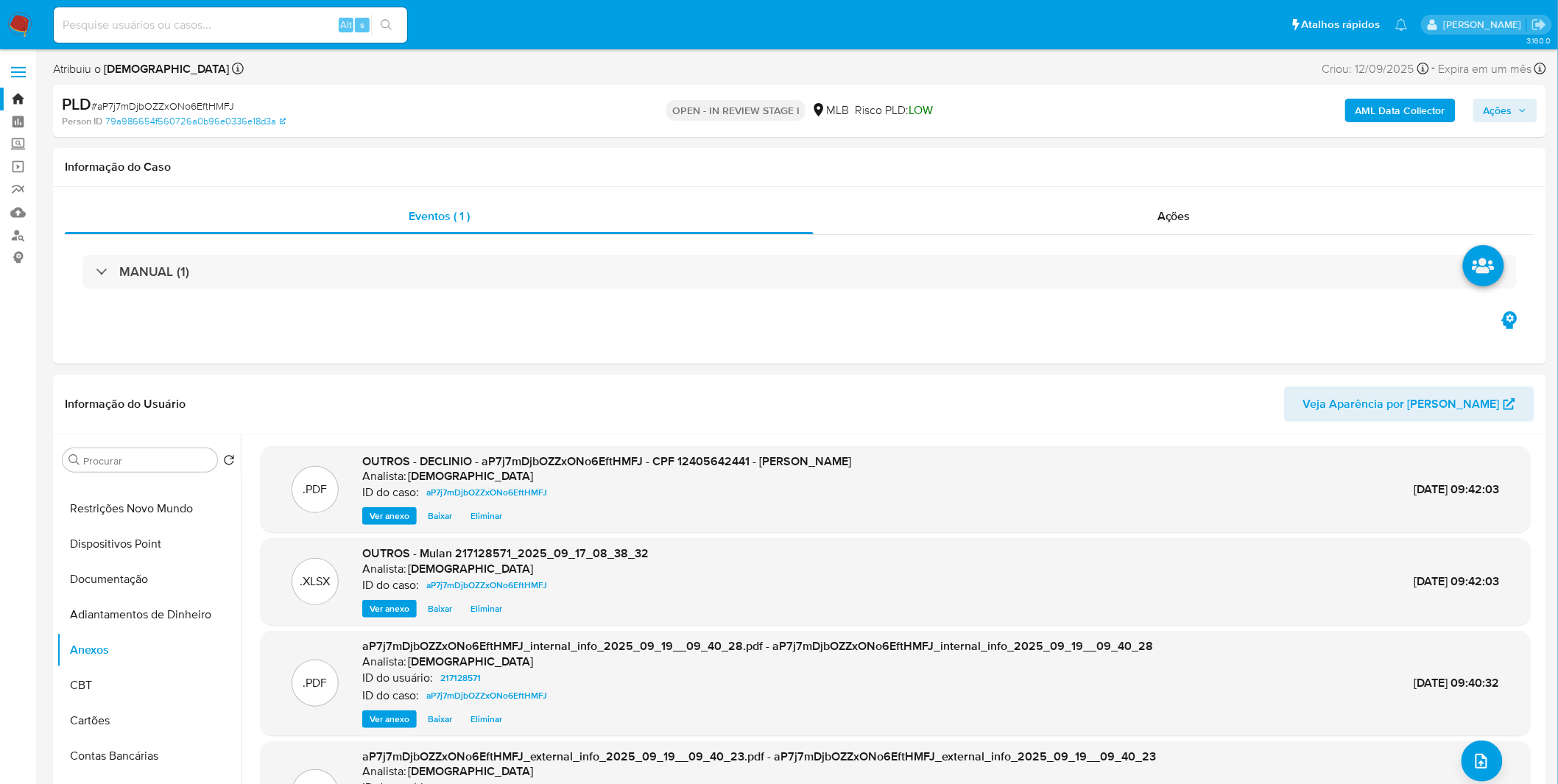
click at [1517, 116] on span "Ações" at bounding box center [1505, 110] width 43 height 21
click at [1106, 157] on span "Resolução do caso" at bounding box center [1078, 157] width 99 height 17
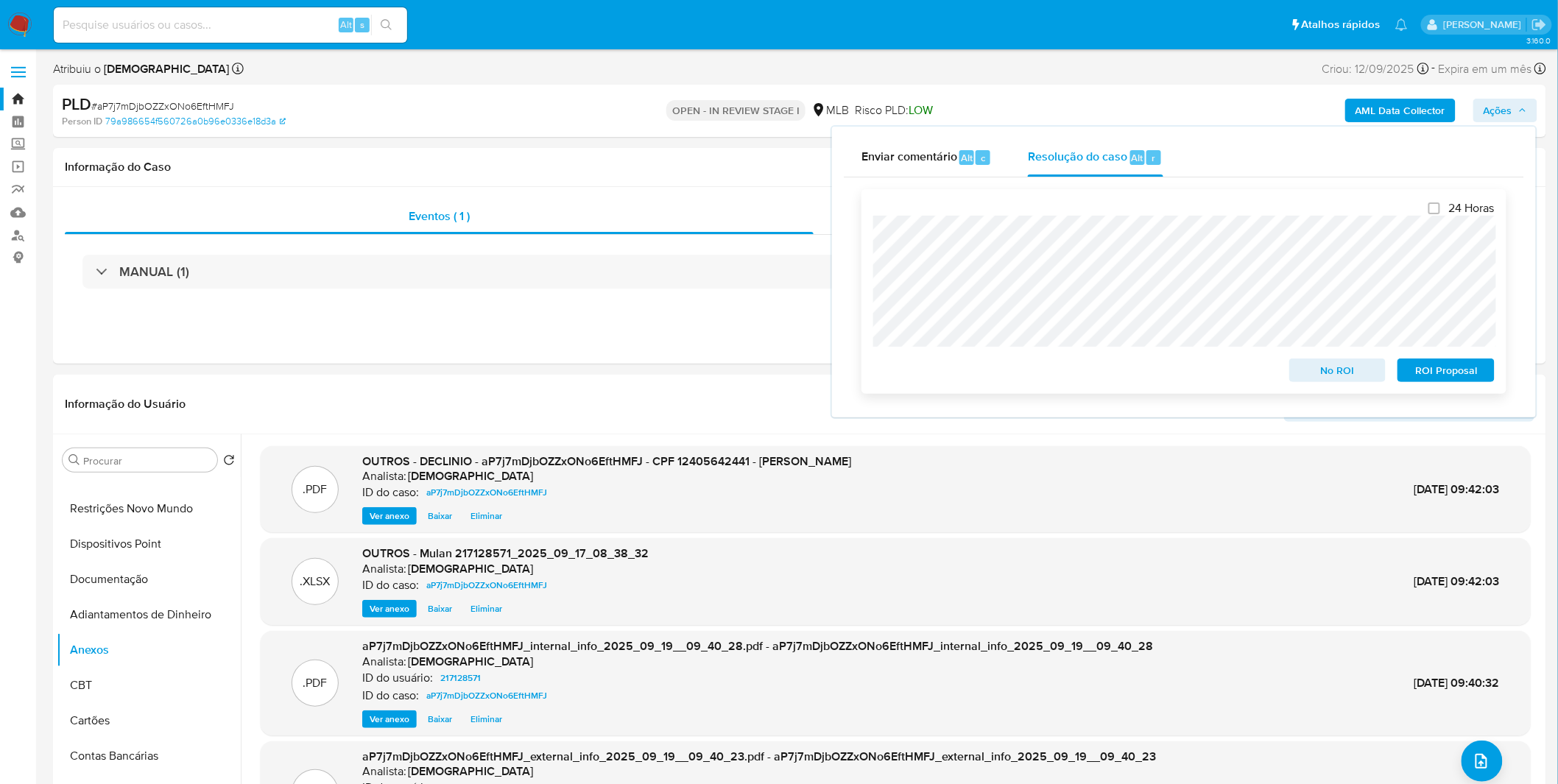
click at [1299, 369] on span "No ROI" at bounding box center [1337, 371] width 76 height 21
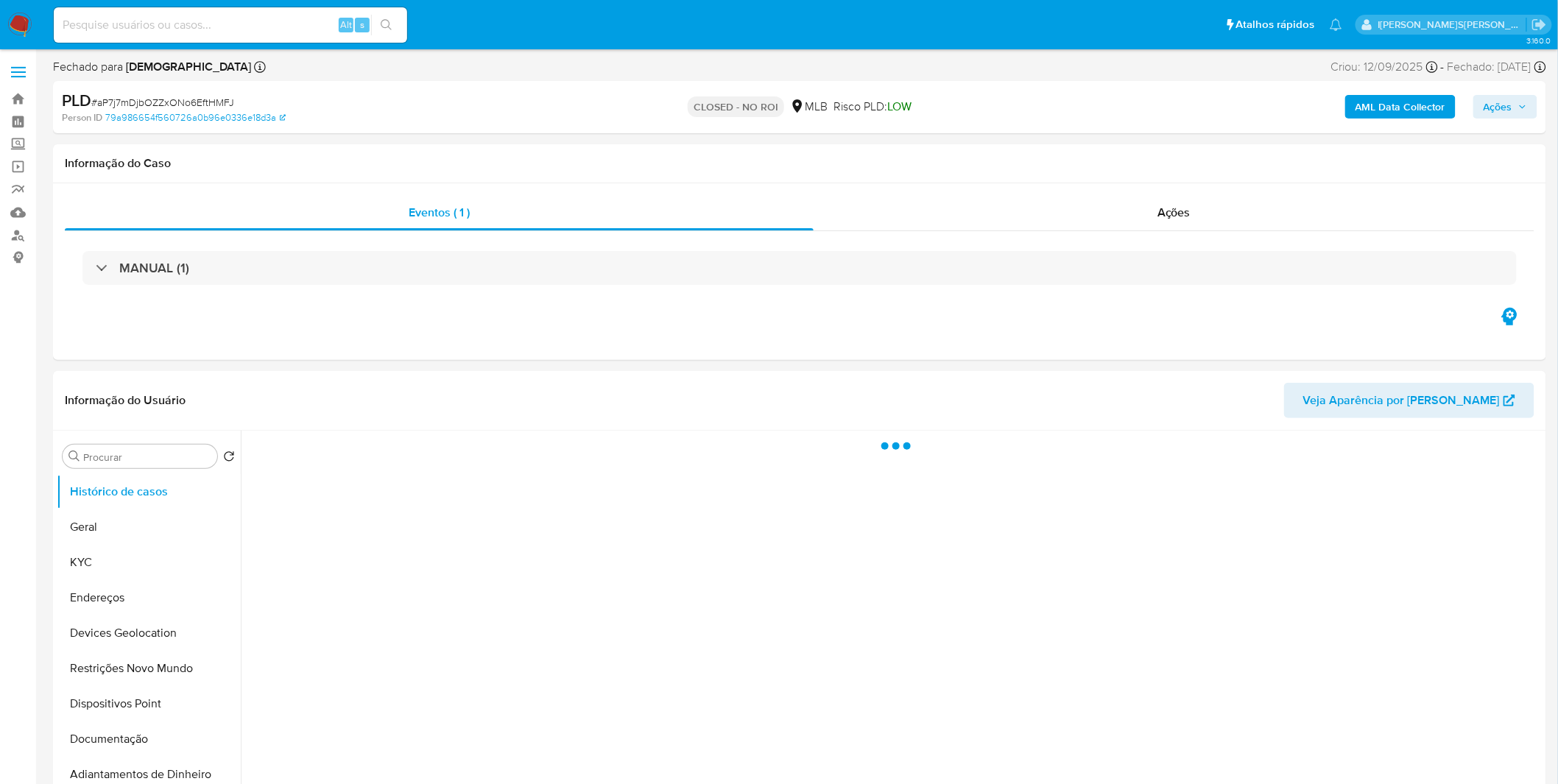
select select "10"
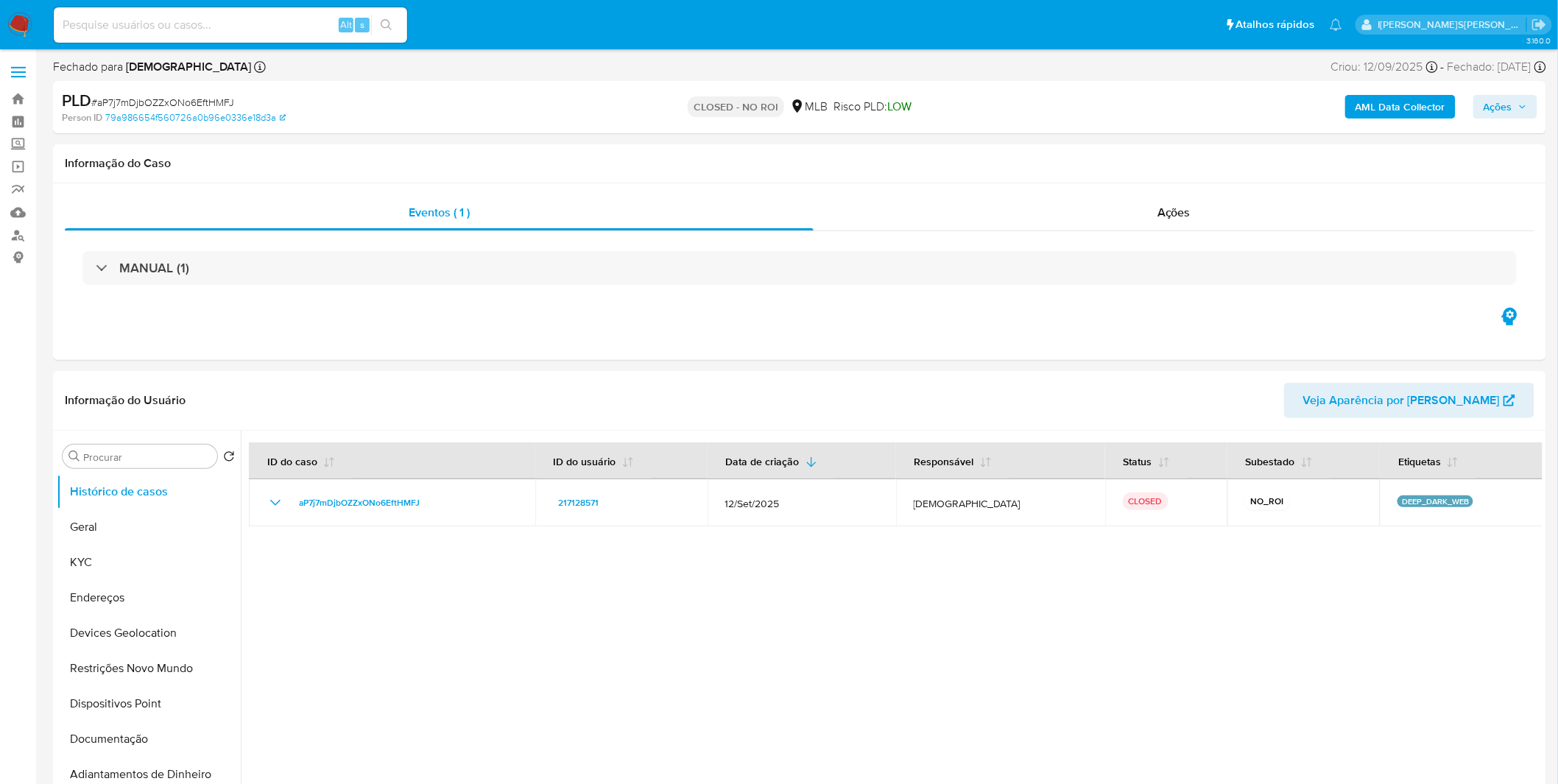
click at [148, 36] on div "Alt s" at bounding box center [230, 24] width 353 height 36
click at [151, 33] on input at bounding box center [230, 25] width 353 height 19
paste input "DnvpYxQESwgJ9SnzKhed5tU4"
type input "DnvpYxQESwgJ9SnzKhed5tU4"
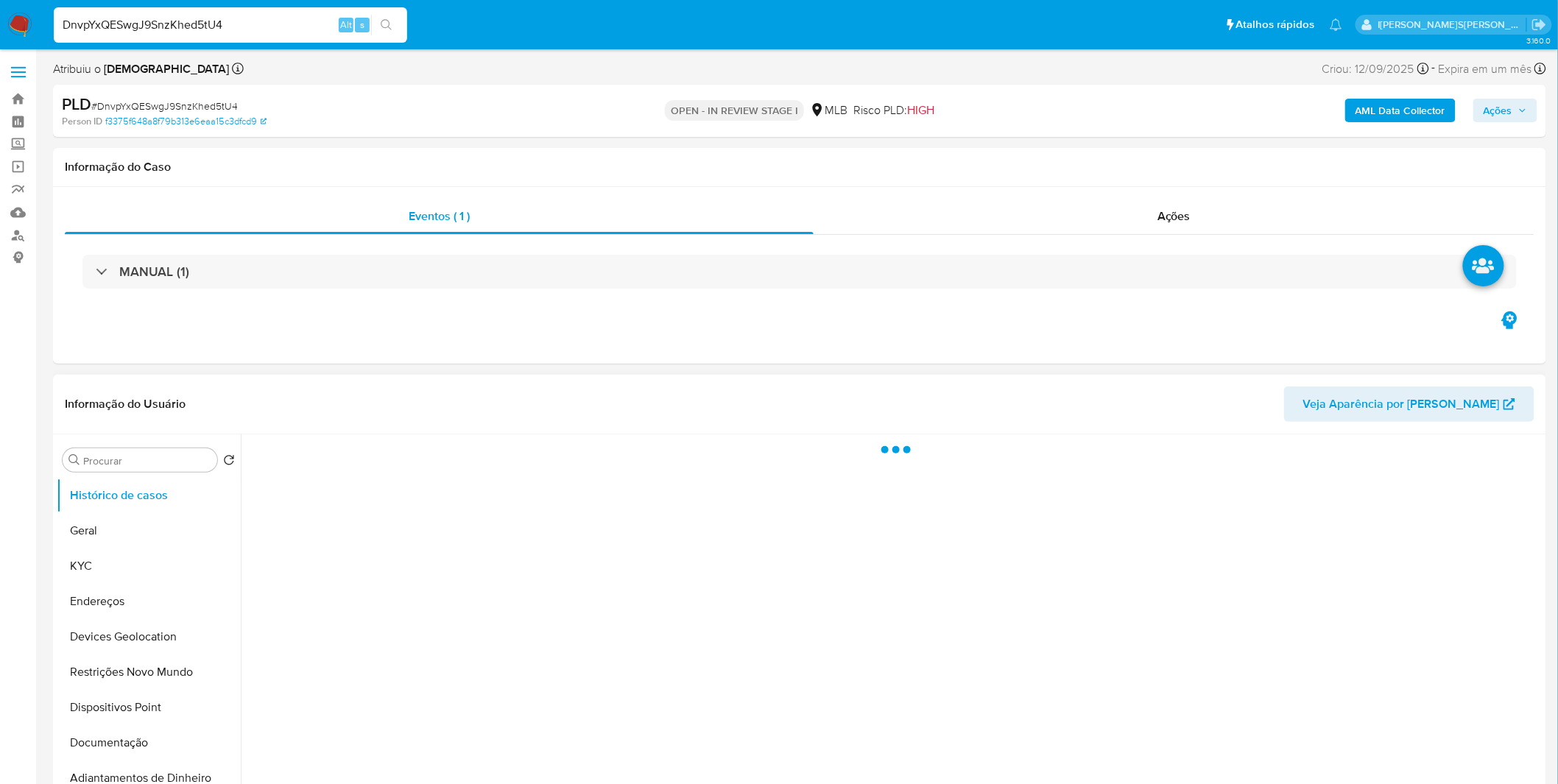
select select "10"
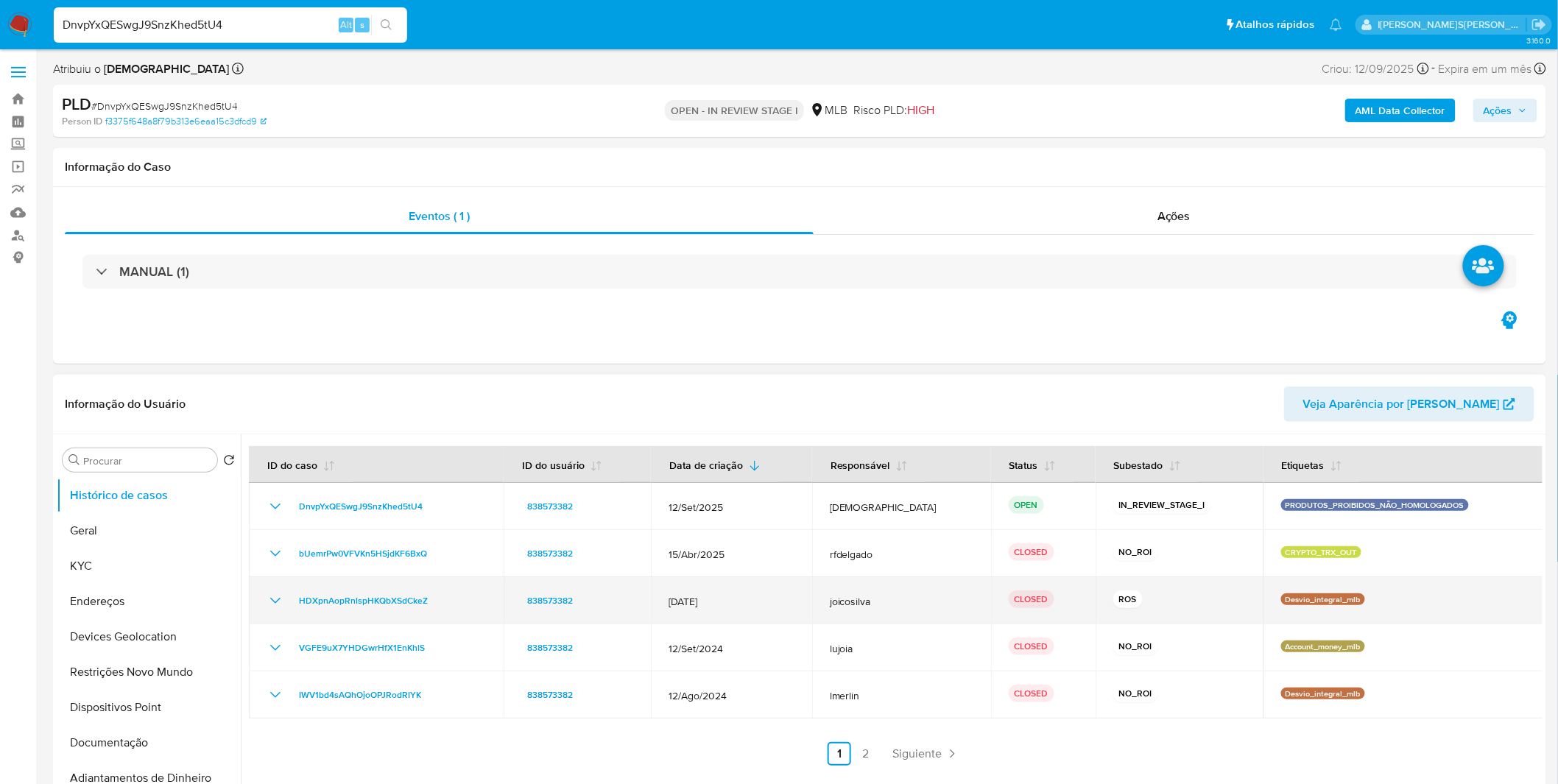
click at [267, 606] on icon "Mostrar/Ocultar" at bounding box center [275, 601] width 17 height 17
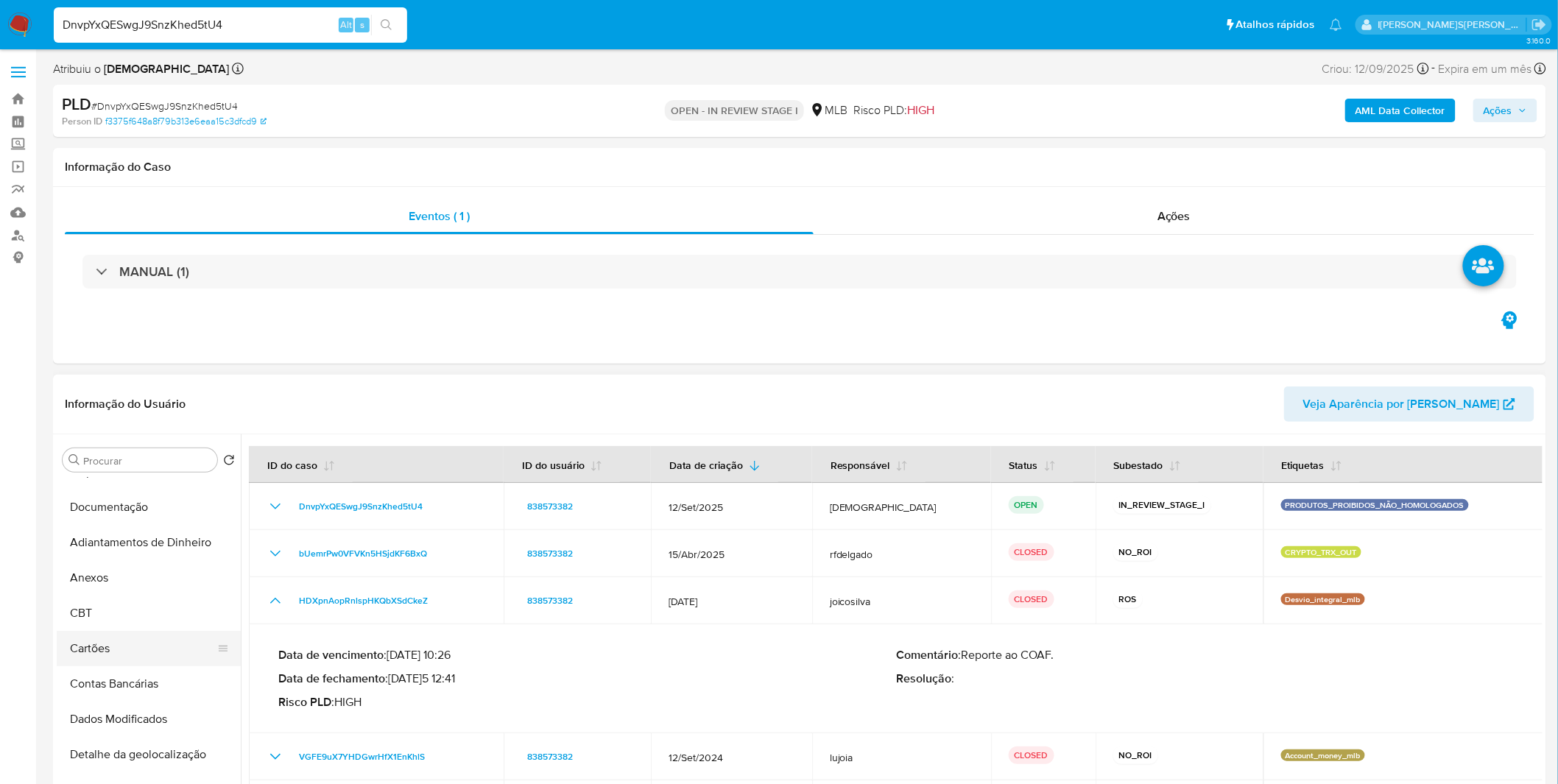
scroll to position [245, 0]
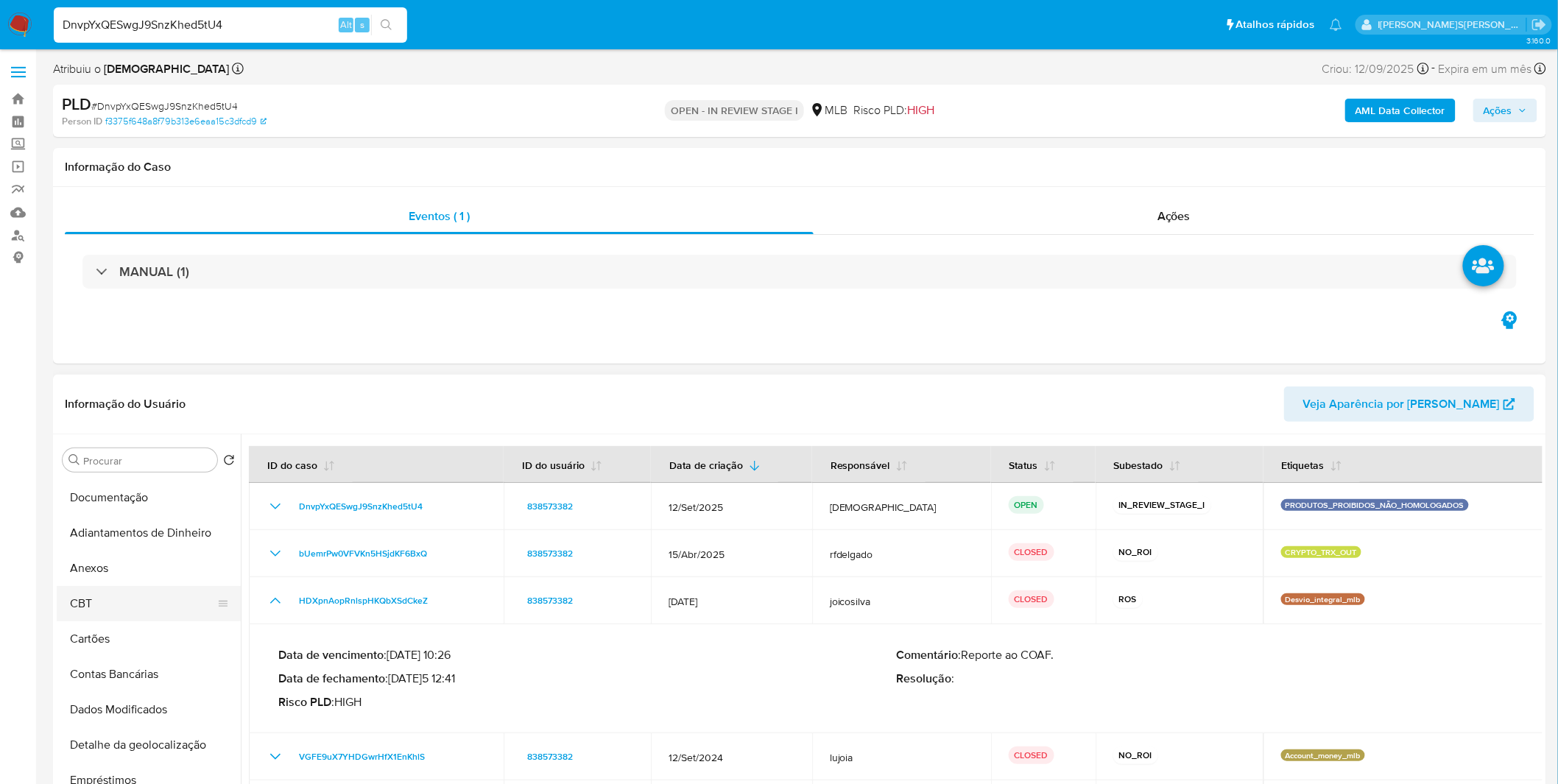
click at [93, 612] on button "CBT" at bounding box center [142, 603] width 172 height 36
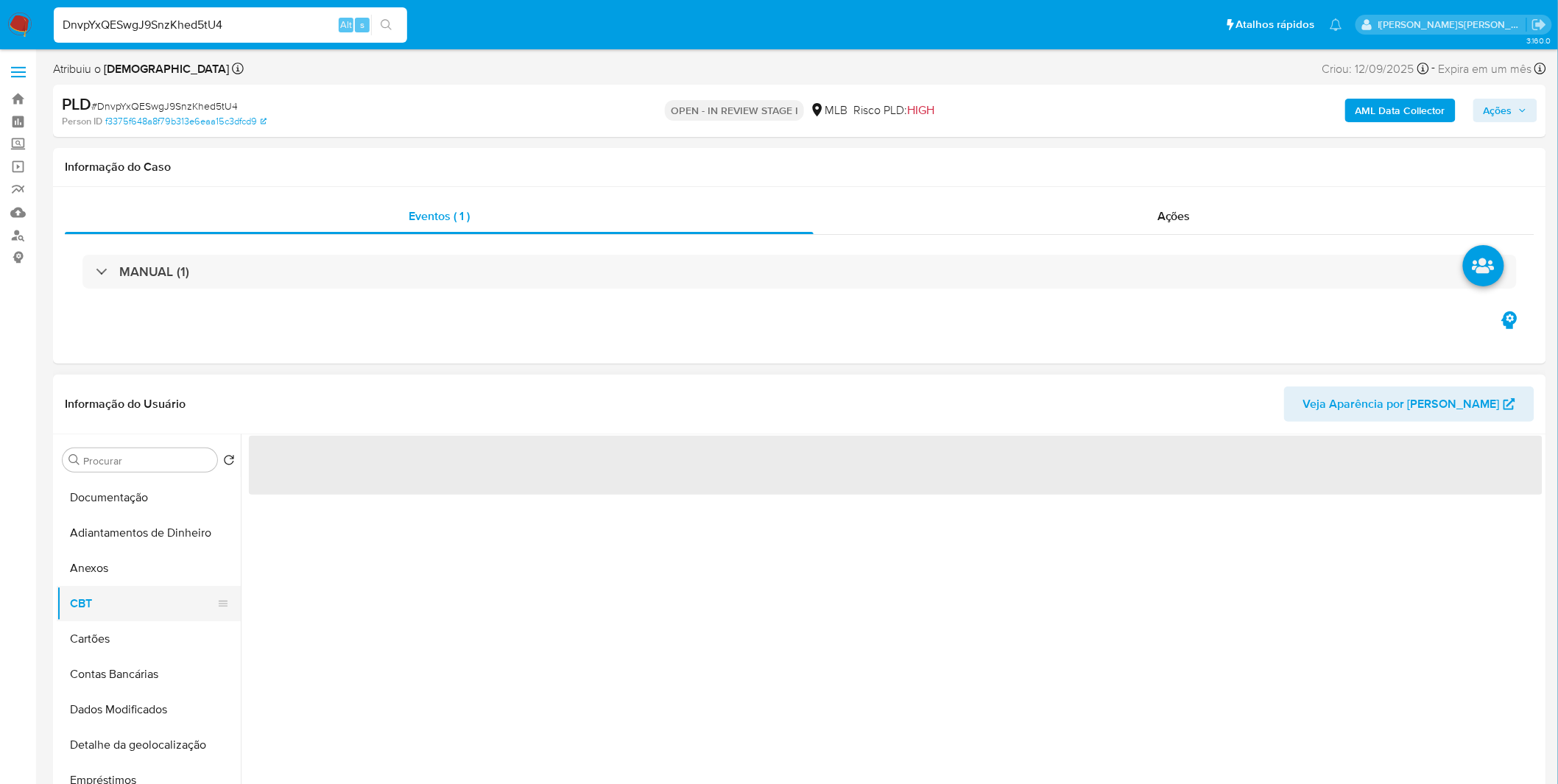
click at [93, 612] on button "CBT" at bounding box center [142, 603] width 172 height 36
click at [119, 577] on button "Anexos" at bounding box center [142, 568] width 172 height 36
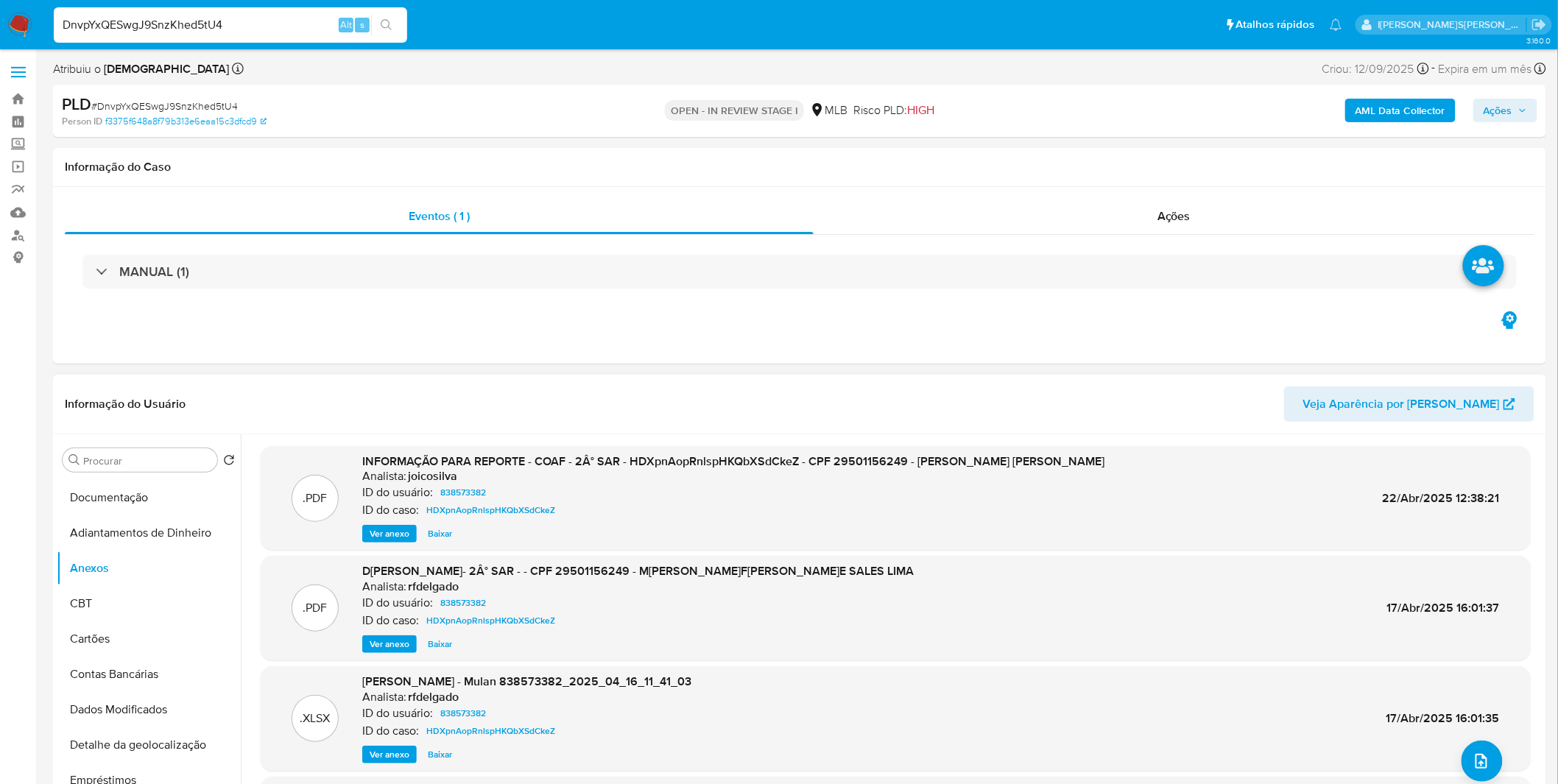
click at [400, 535] on span "Ver anexo" at bounding box center [390, 533] width 40 height 15
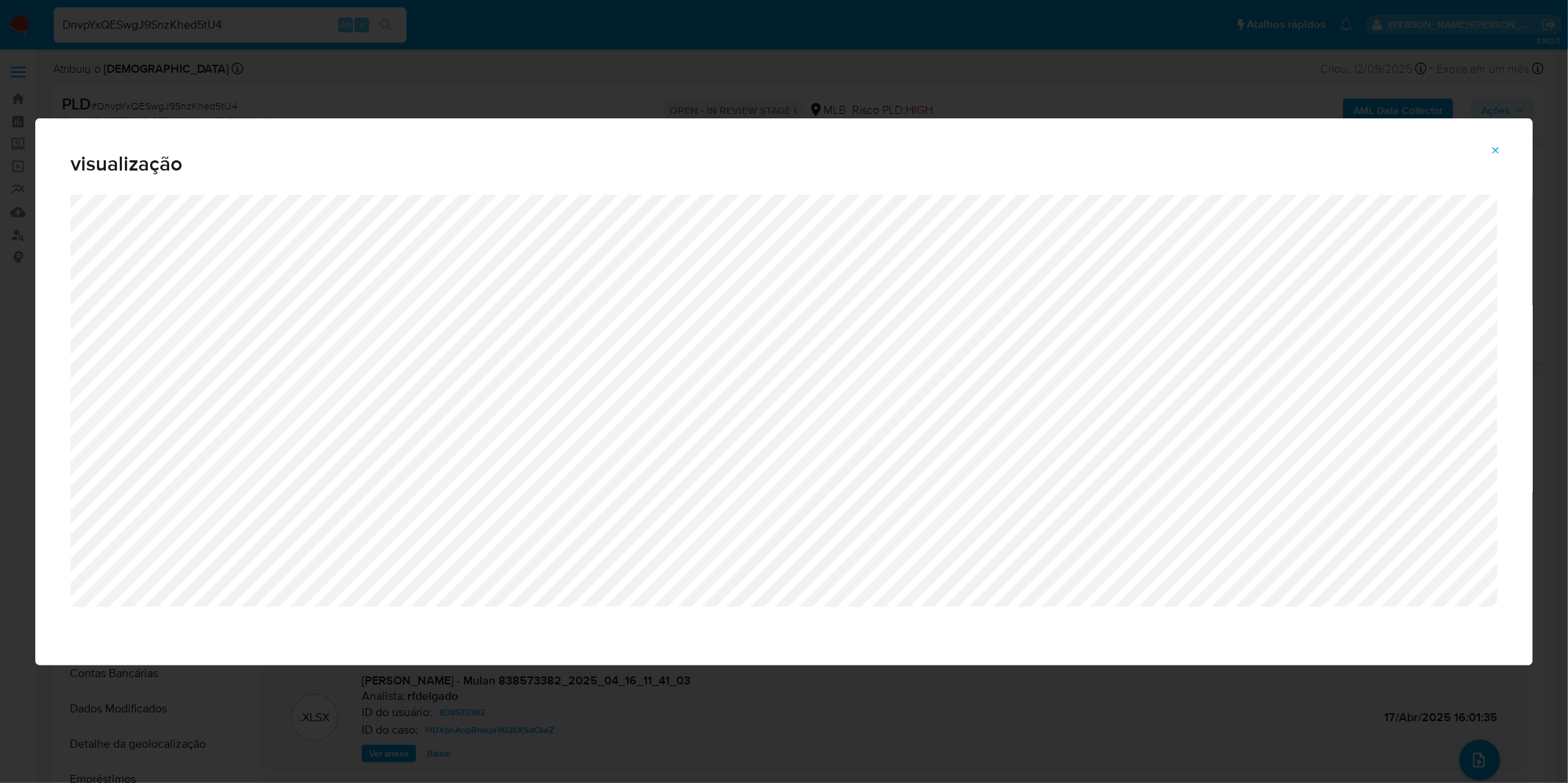
drag, startPoint x: 1498, startPoint y: 148, endPoint x: 1446, endPoint y: 150, distance: 52.0
click at [1498, 149] on icon "Attachment preview" at bounding box center [1497, 151] width 12 height 12
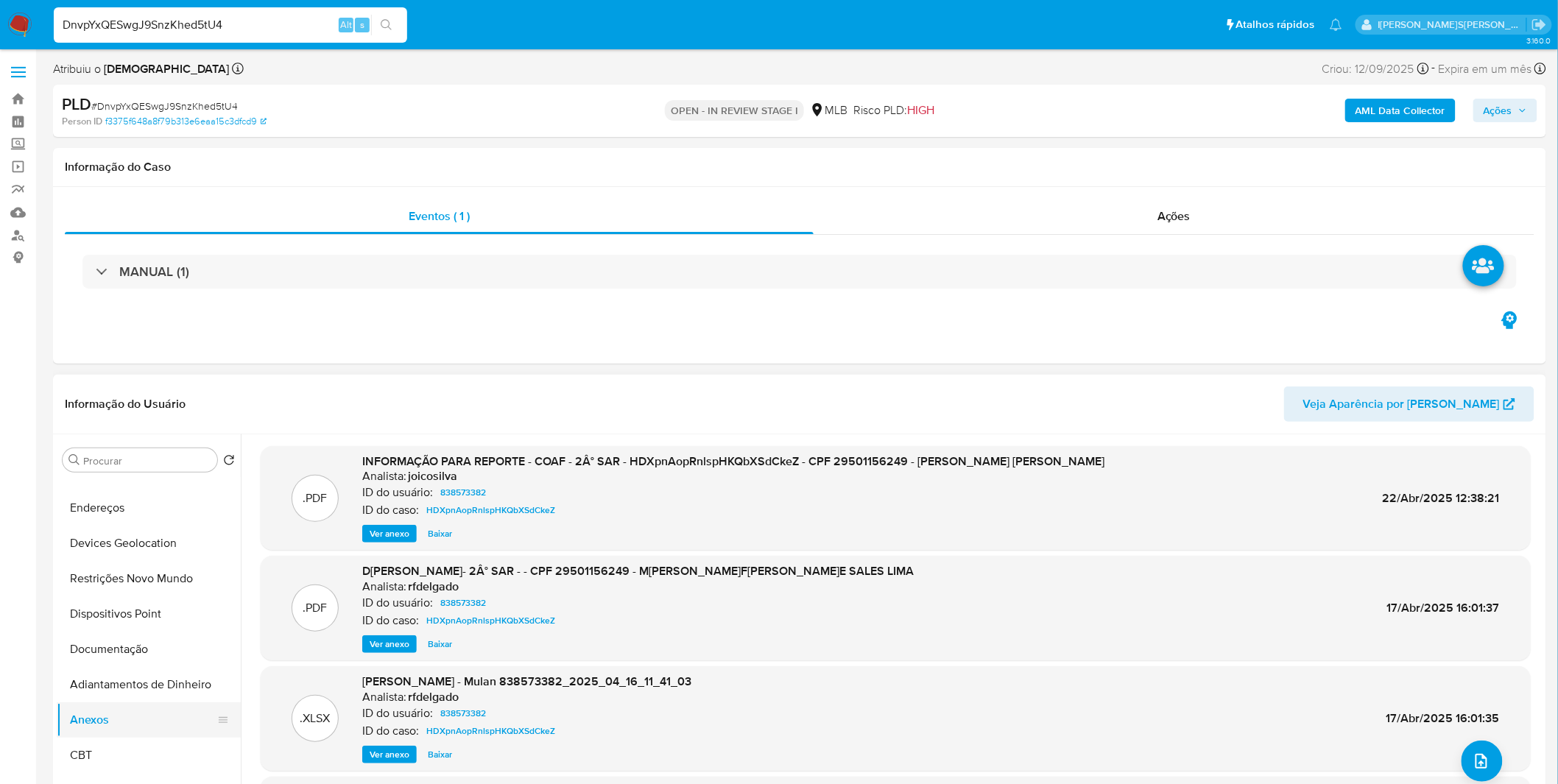
scroll to position [0, 0]
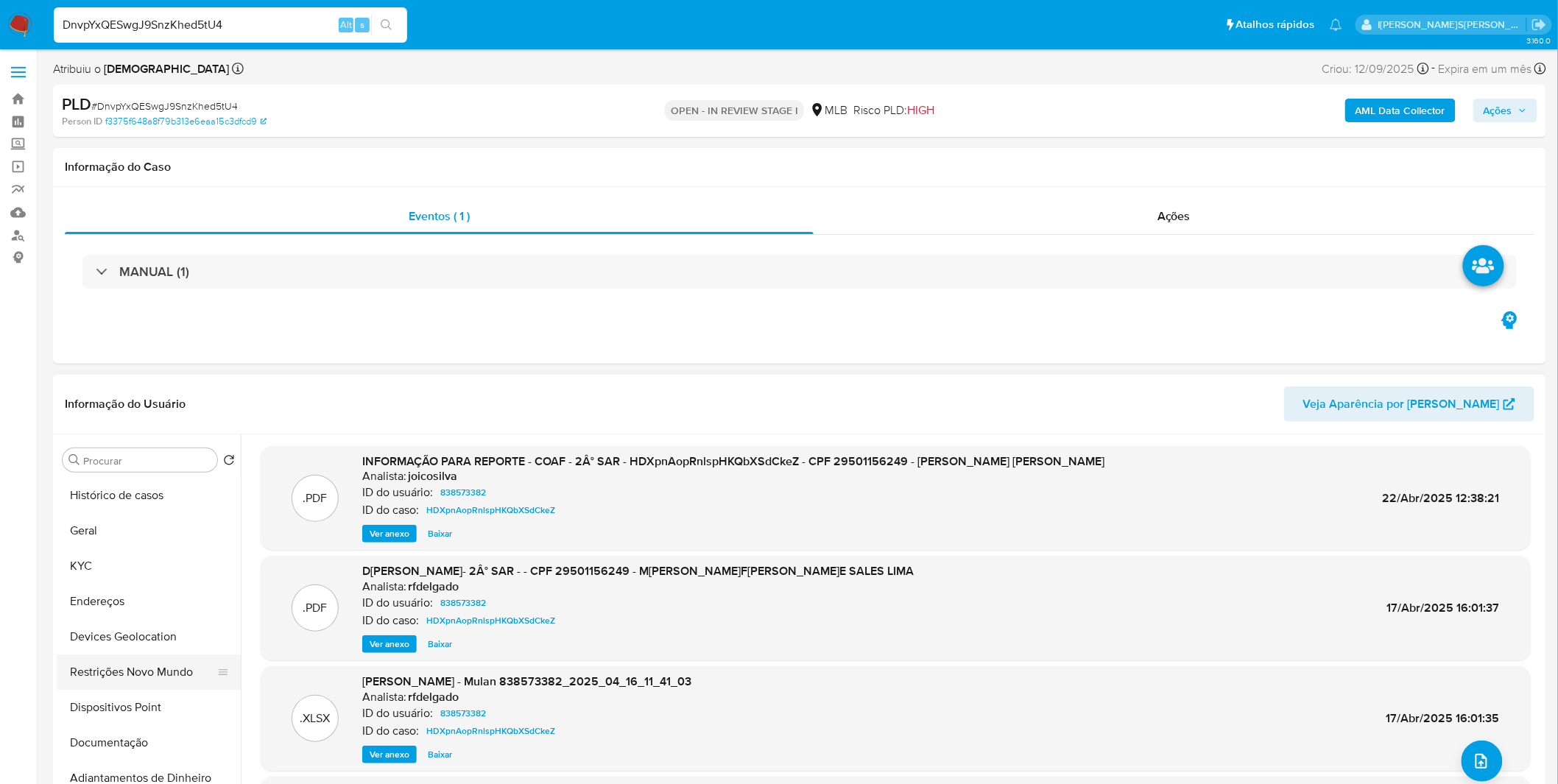
click at [127, 665] on button "Restrições Novo Mundo" at bounding box center [142, 672] width 172 height 36
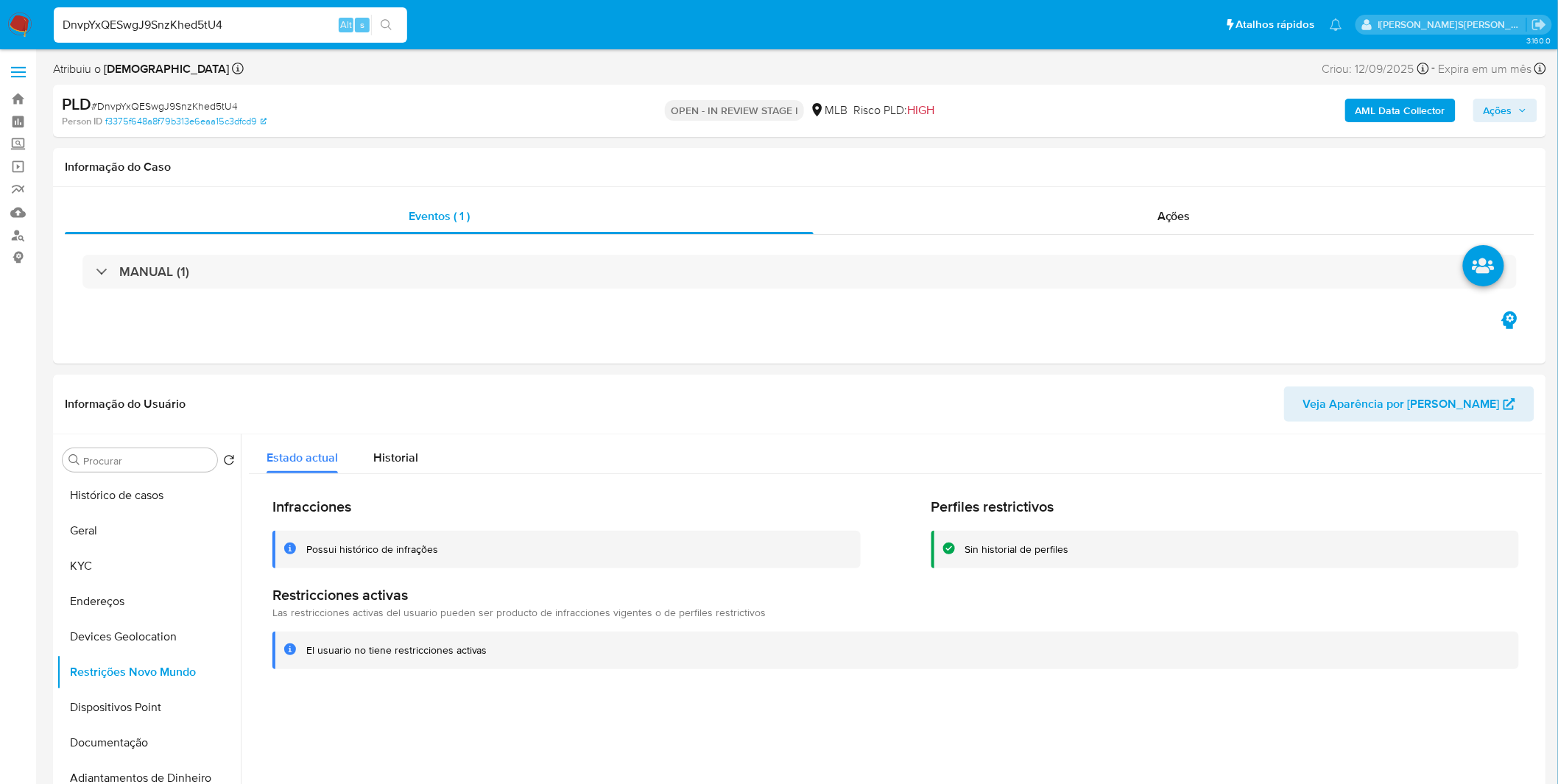
click at [393, 474] on div "Infracciones Possui histórico de infrações Perfiles restrictivos Sin historial …" at bounding box center [896, 583] width 1294 height 219
click at [410, 458] on span "Historial" at bounding box center [396, 458] width 45 height 17
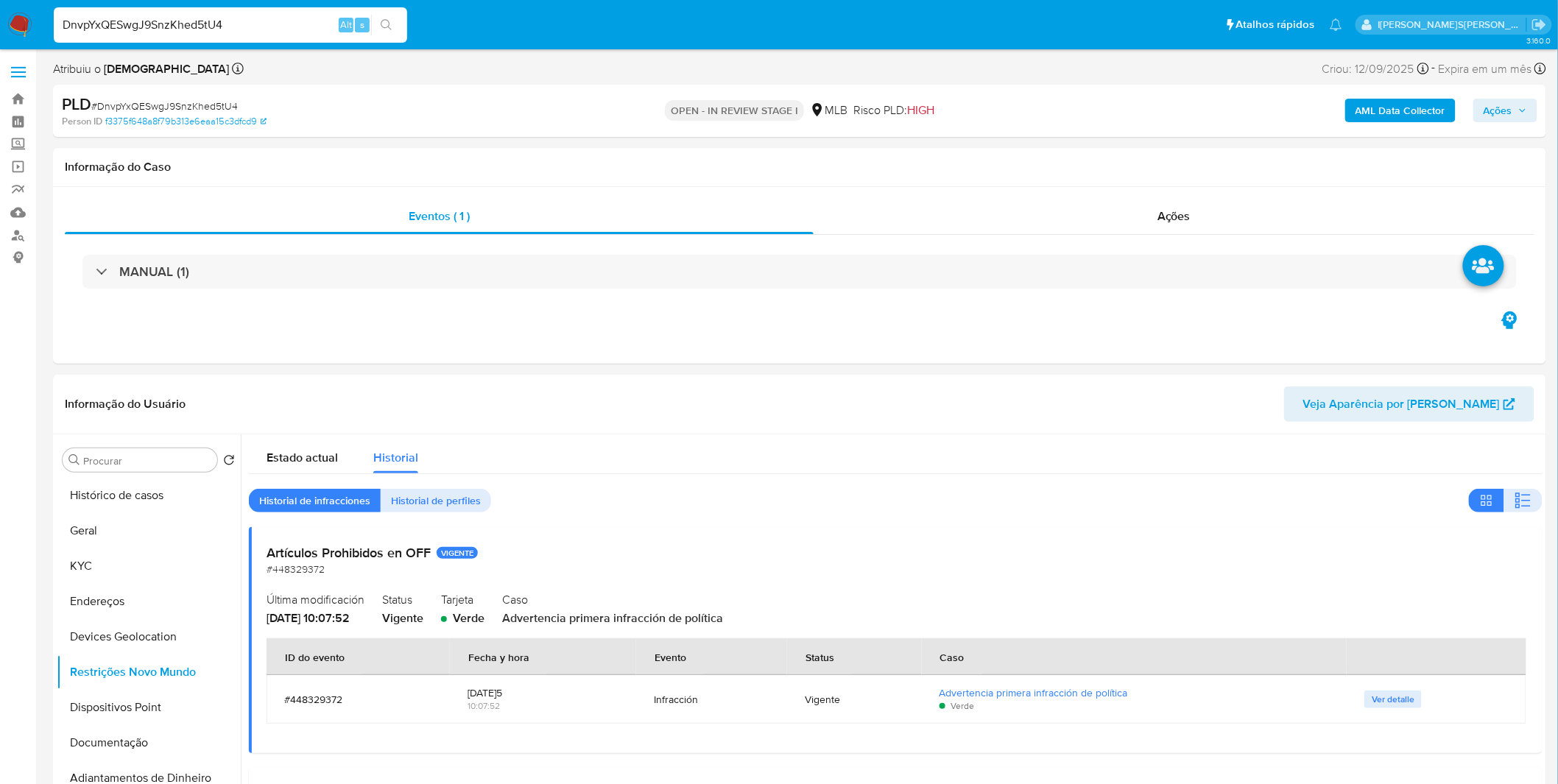
scroll to position [82, 0]
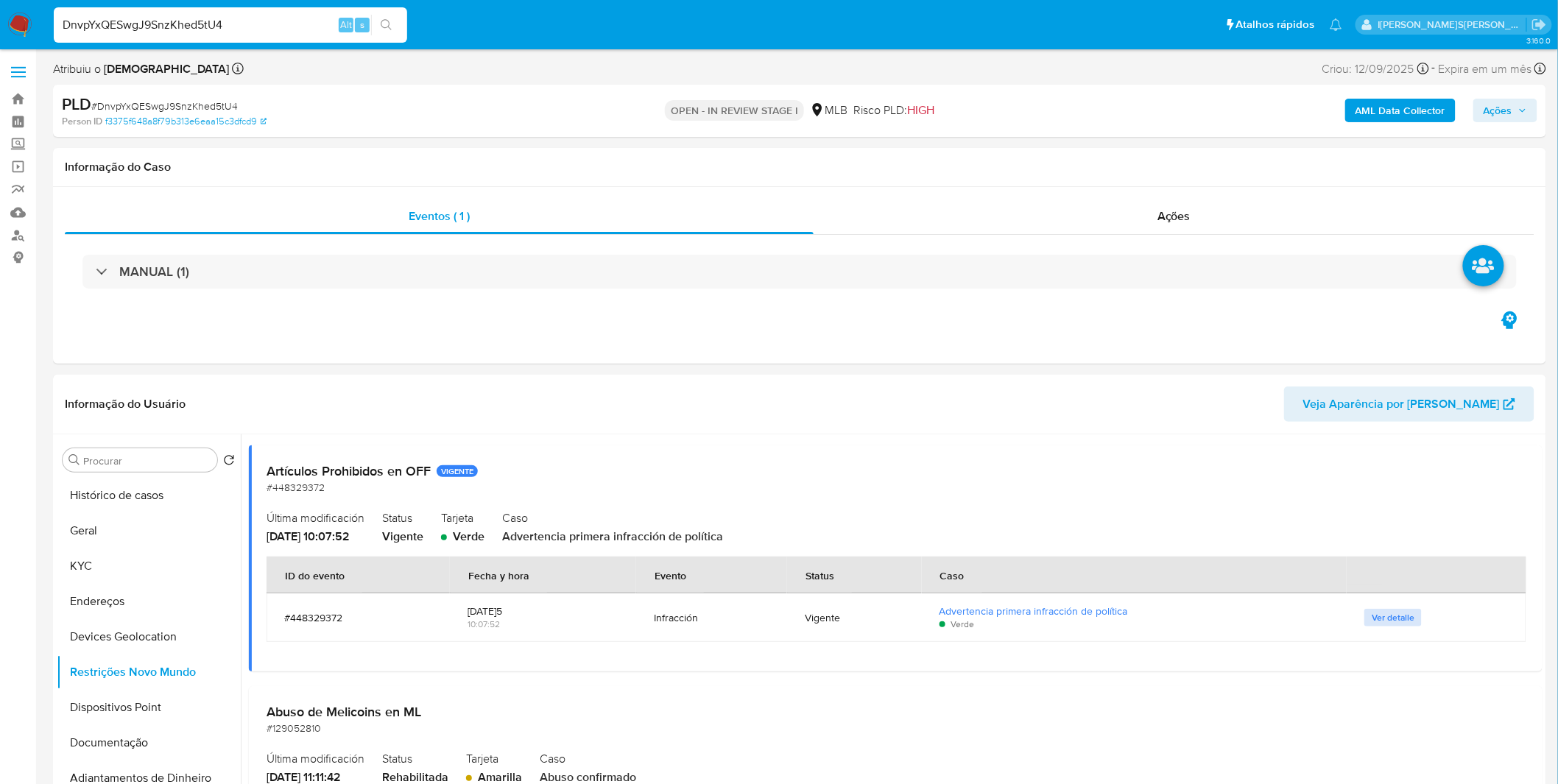
click at [1411, 622] on button "Ver detalle" at bounding box center [1393, 617] width 57 height 17
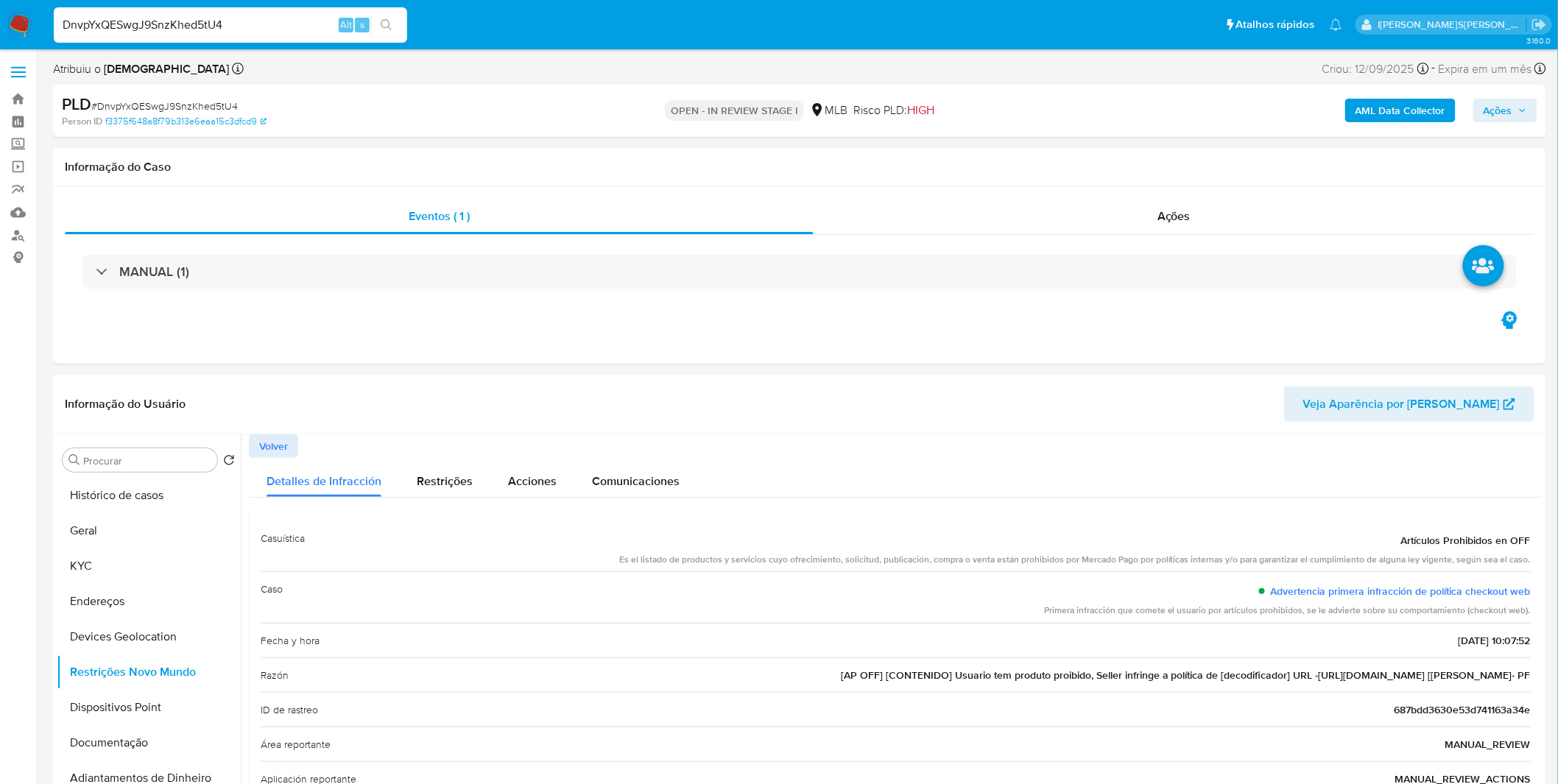
drag, startPoint x: 1346, startPoint y: 677, endPoint x: 1433, endPoint y: 675, distance: 87.0
click at [1433, 675] on span "[AP OFF] [CONTENIDO] Usuario tem produto proibido, Seller infringe a política d…" at bounding box center [1185, 675] width 690 height 15
click at [141, 497] on button "Histórico de casos" at bounding box center [142, 495] width 172 height 36
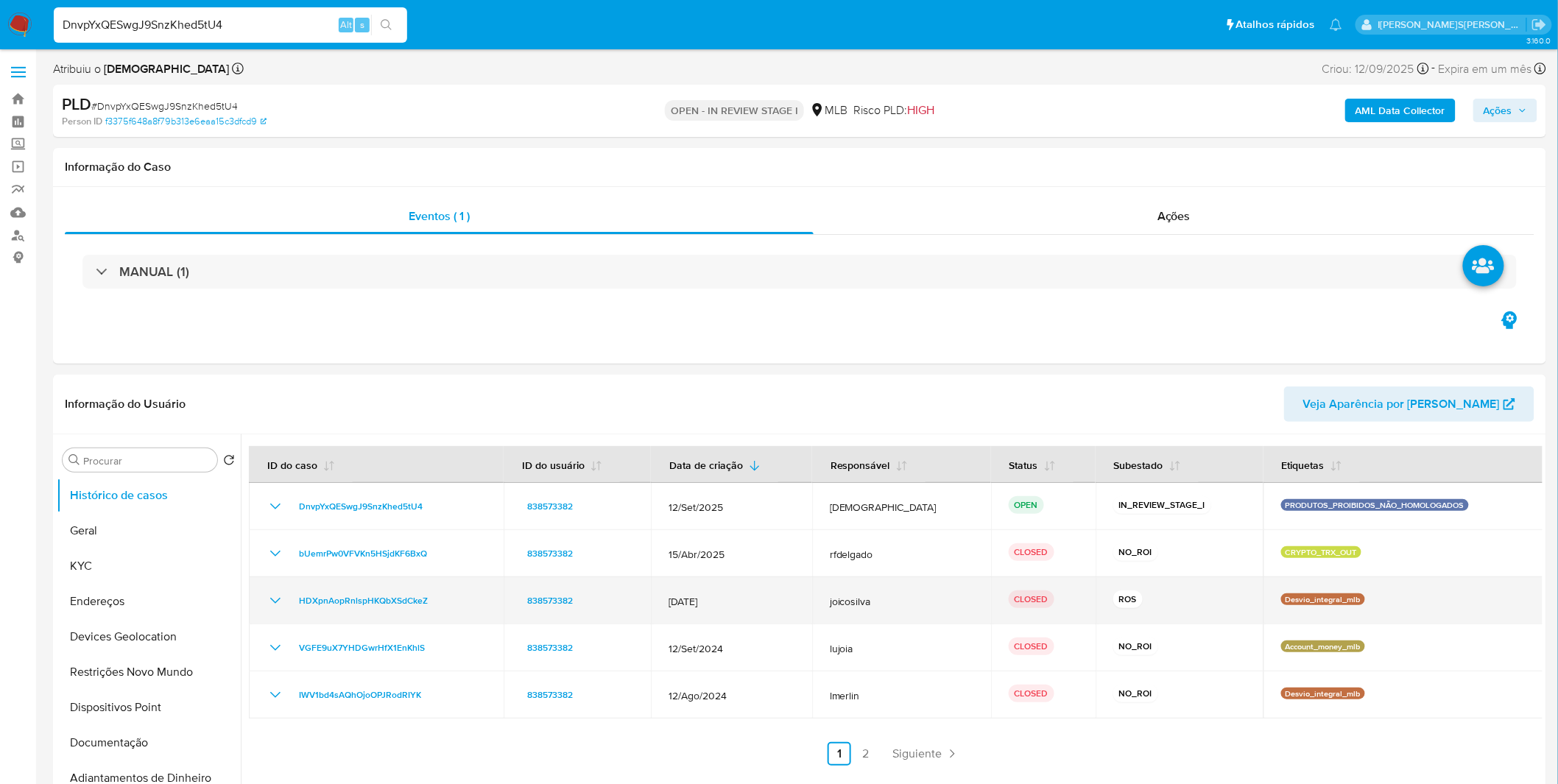
drag, startPoint x: 395, startPoint y: 598, endPoint x: 298, endPoint y: 609, distance: 97.6
click at [298, 609] on td "HDXpnAopRnlspHKQbXSdCkeZ" at bounding box center [376, 601] width 254 height 47
drag, startPoint x: 444, startPoint y: 600, endPoint x: 302, endPoint y: 603, distance: 142.0
click at [302, 603] on div "HDXpnAopRnlspHKQbXSdCkeZ" at bounding box center [376, 601] width 220 height 17
click at [270, 599] on icon "Mostrar/Ocultar" at bounding box center [275, 601] width 17 height 17
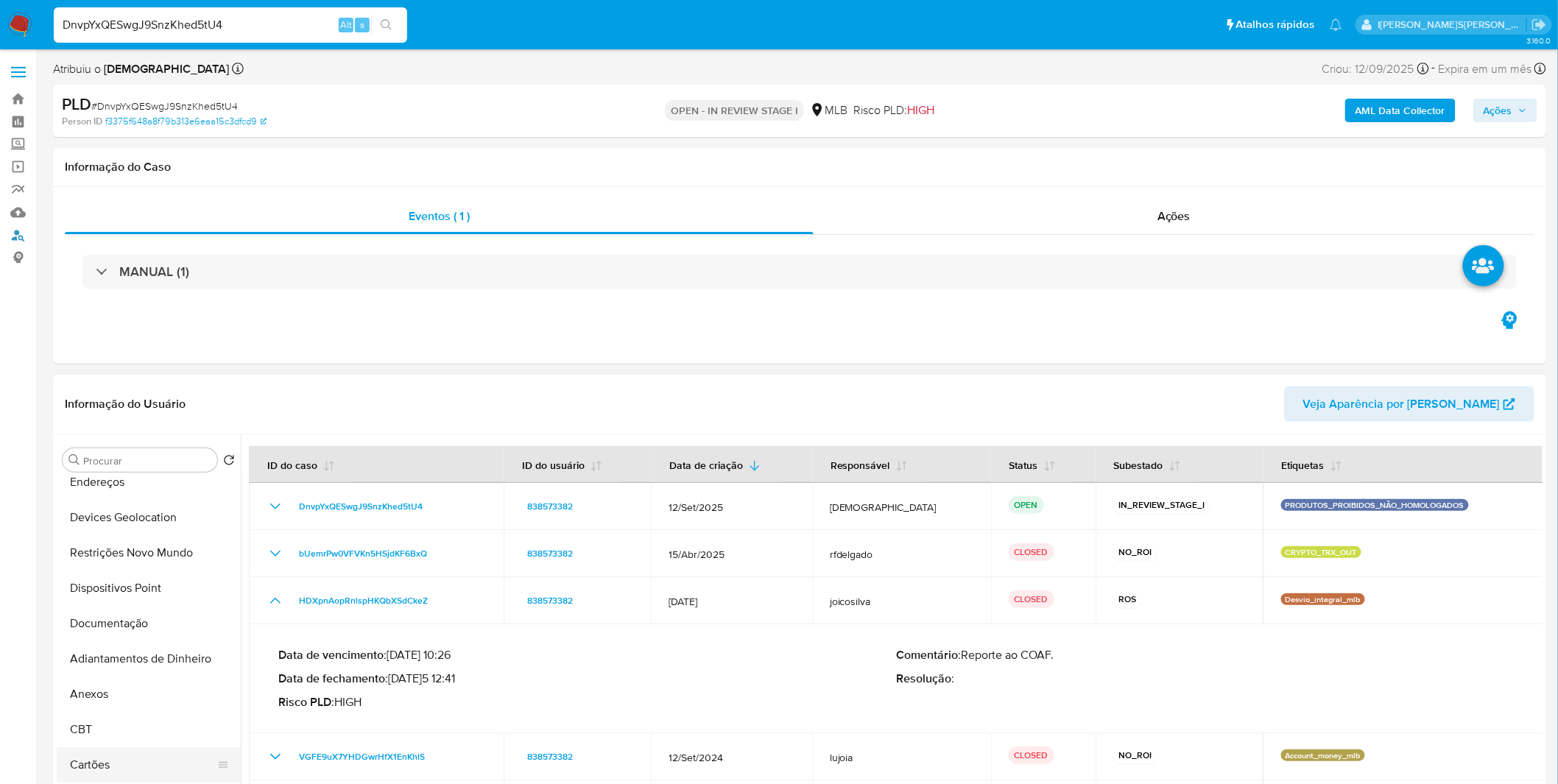
scroll to position [245, 0]
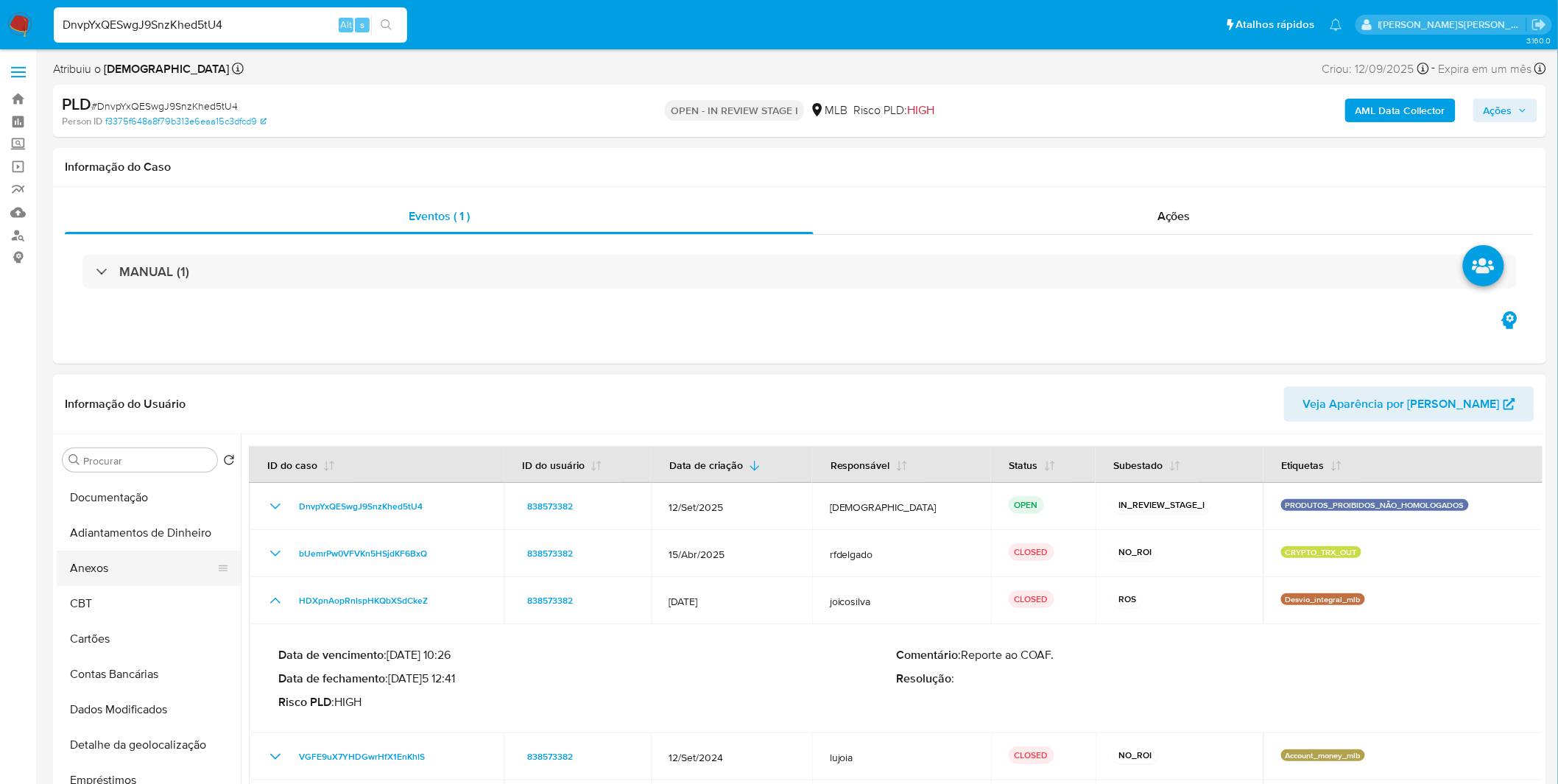
click at [119, 580] on button "Anexos" at bounding box center [142, 568] width 172 height 36
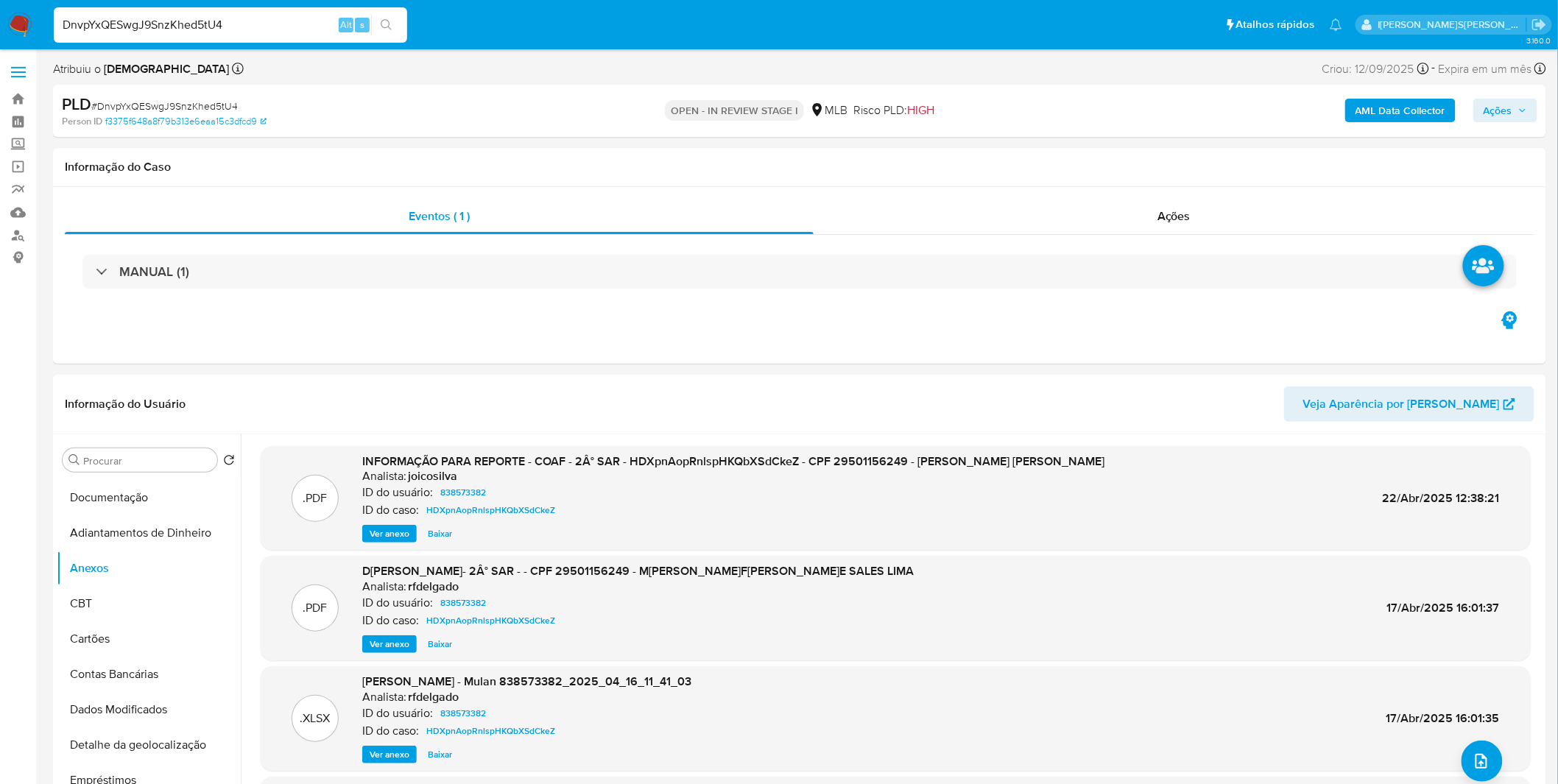
click at [1374, 100] on b "AML Data Collector" at bounding box center [1400, 110] width 89 height 23
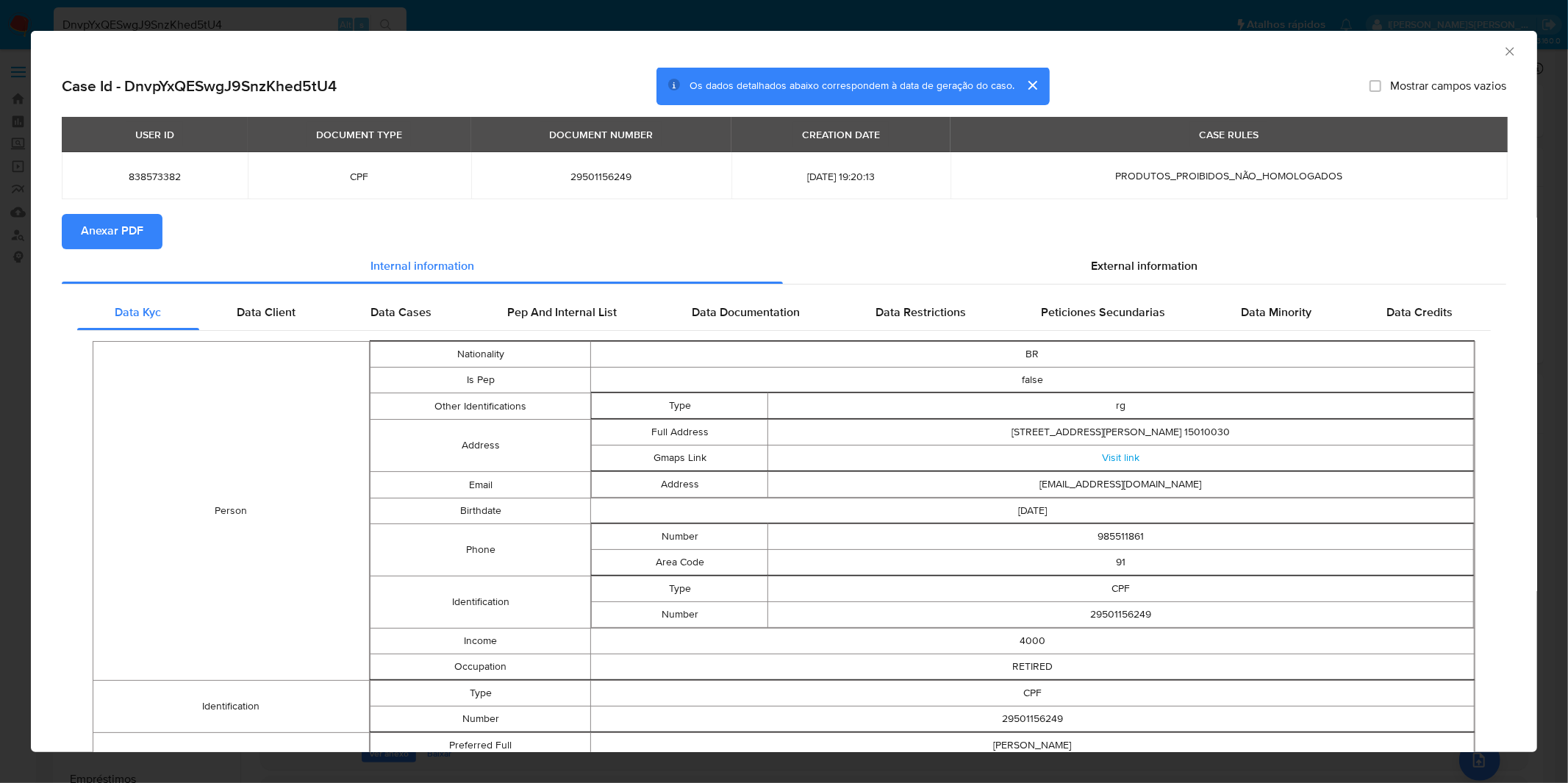
click at [71, 225] on button "Anexar PDF" at bounding box center [112, 232] width 101 height 36
click at [604, 23] on div "AML Data Collector Case Id - DnvpYxQESwgJ9SnzKhed5tU4 Os dados detalhados abaix…" at bounding box center [784, 391] width 1568 height 783
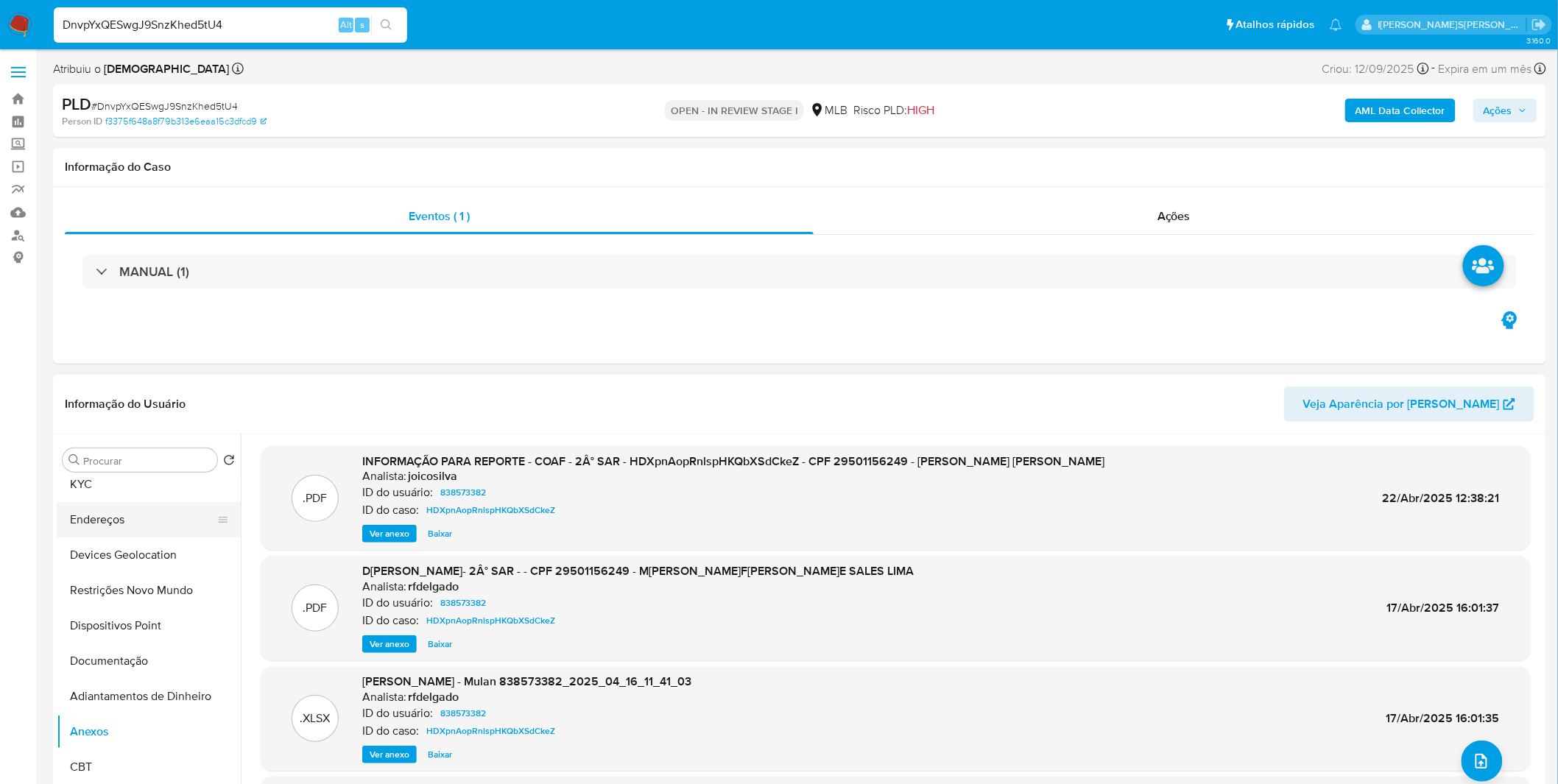
scroll to position [0, 0]
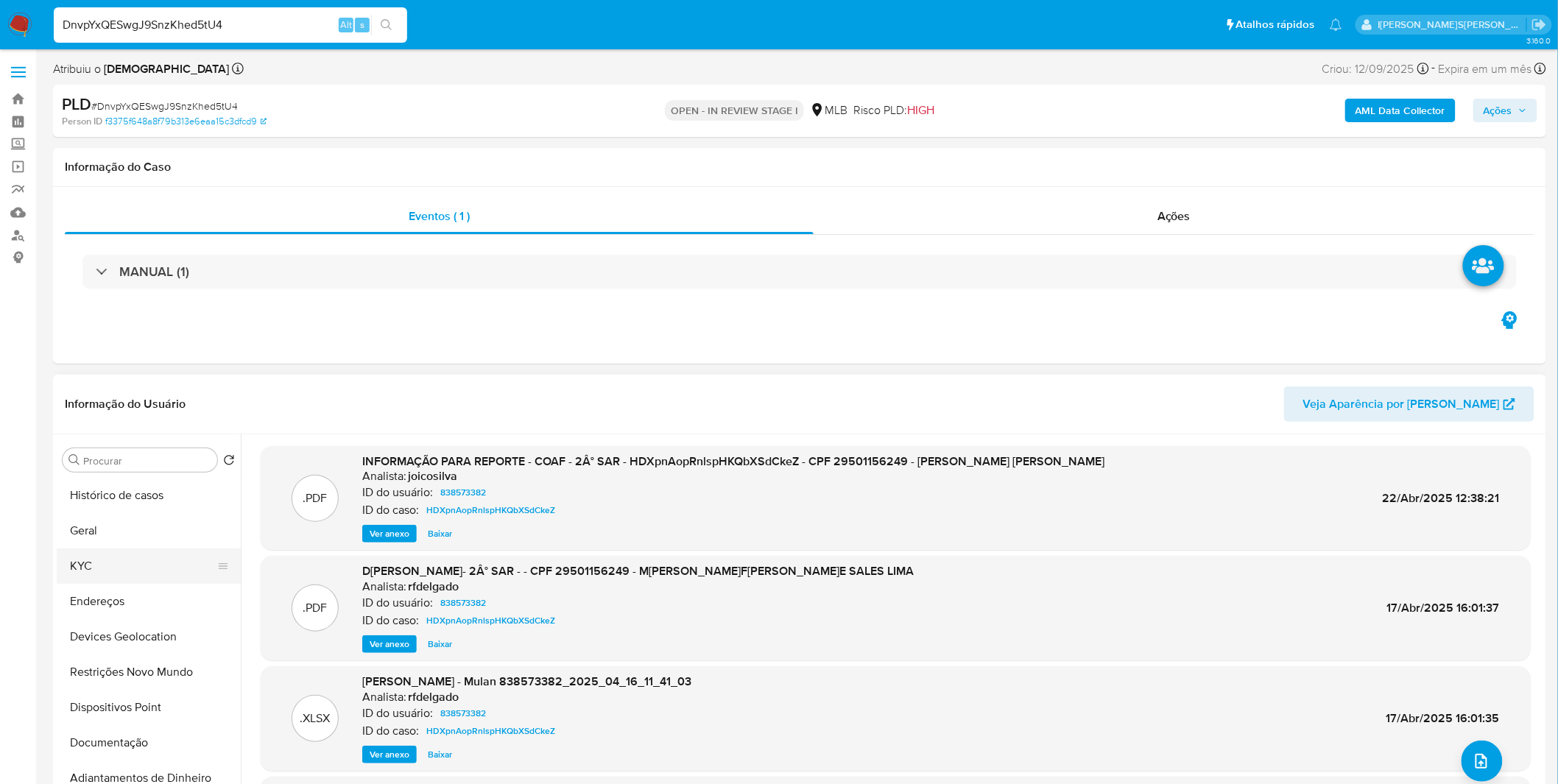
click at [155, 569] on button "KYC" at bounding box center [142, 566] width 172 height 36
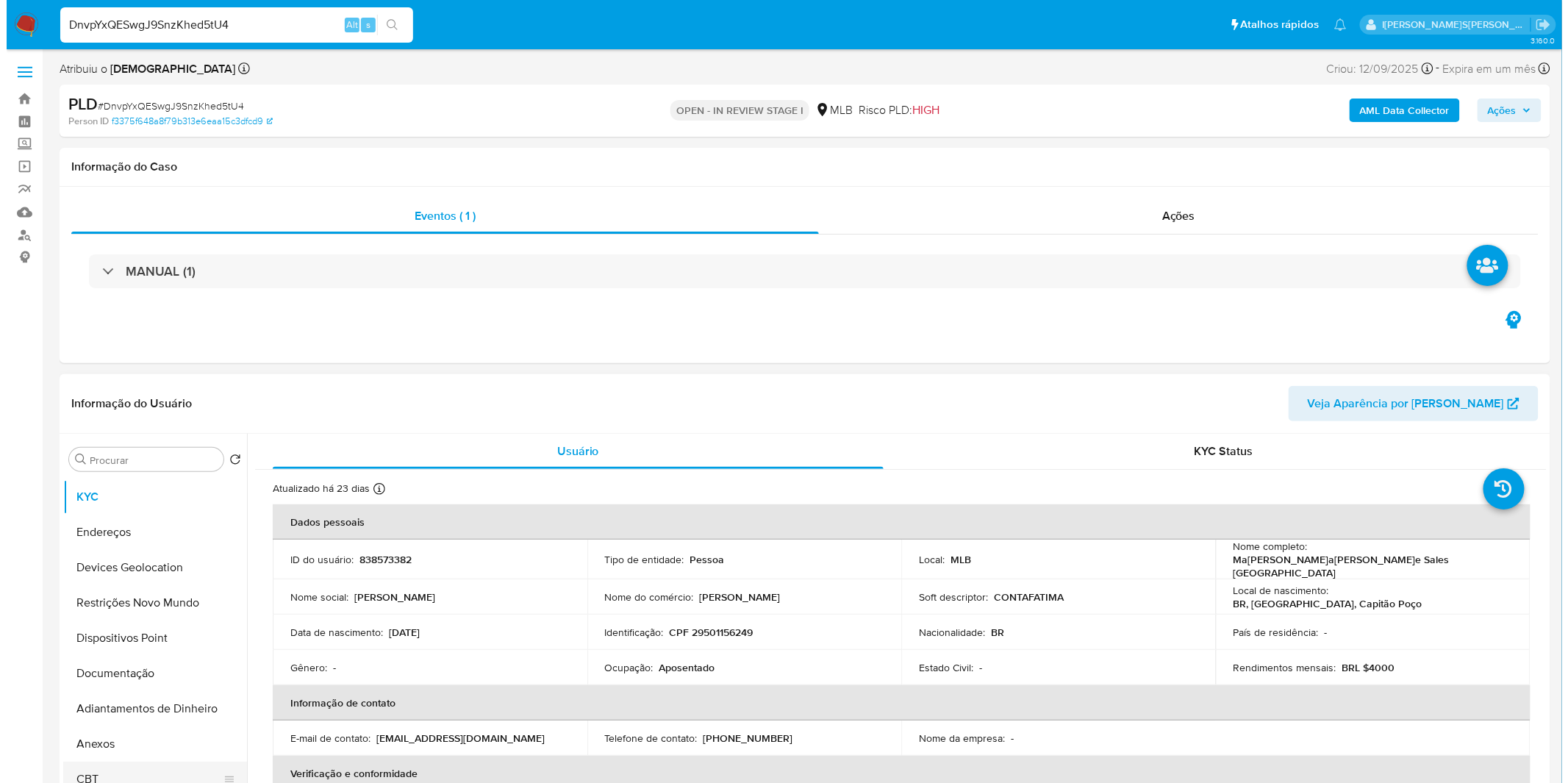
scroll to position [245, 0]
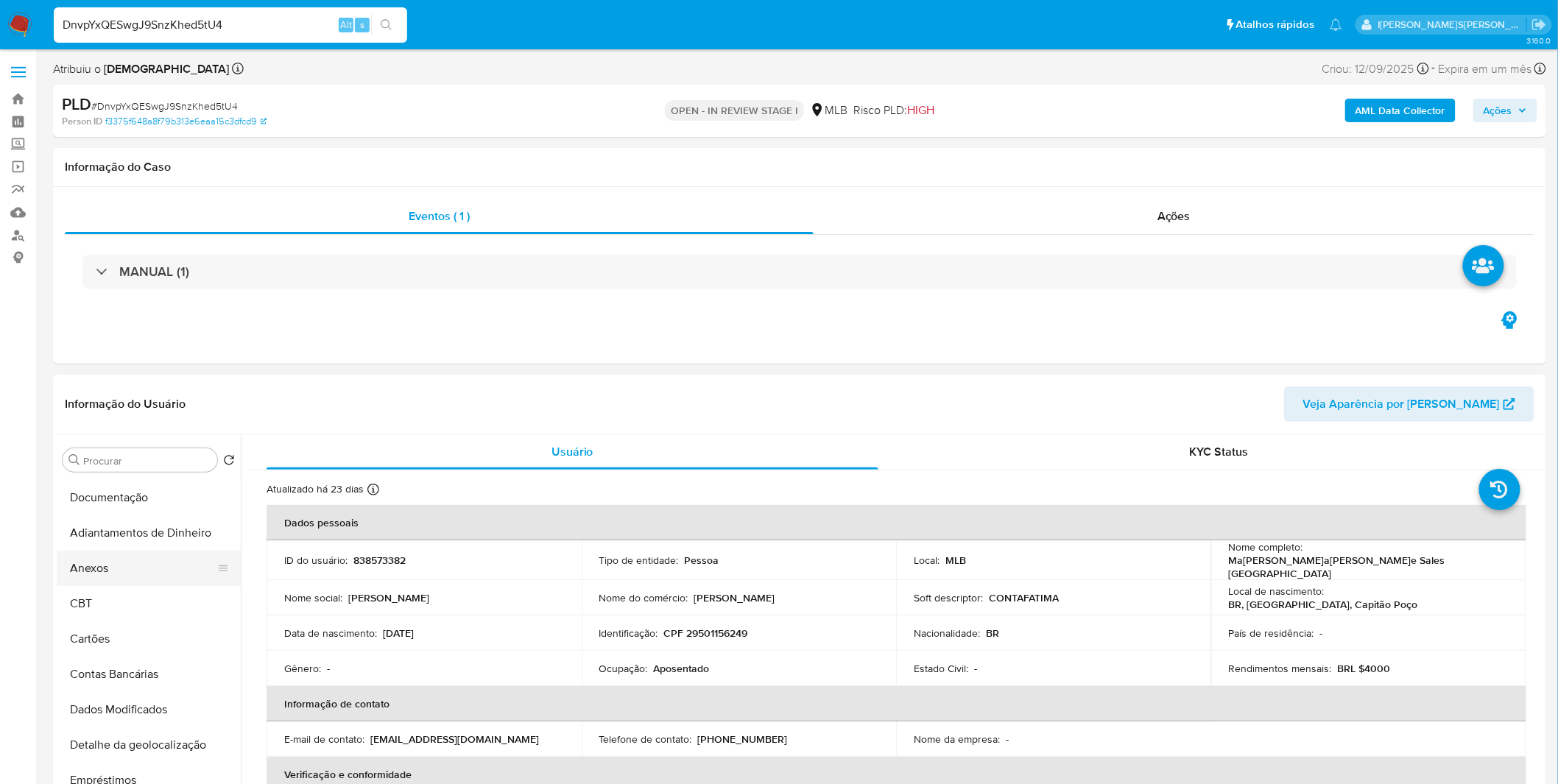
click at [156, 569] on button "Anexos" at bounding box center [142, 568] width 172 height 36
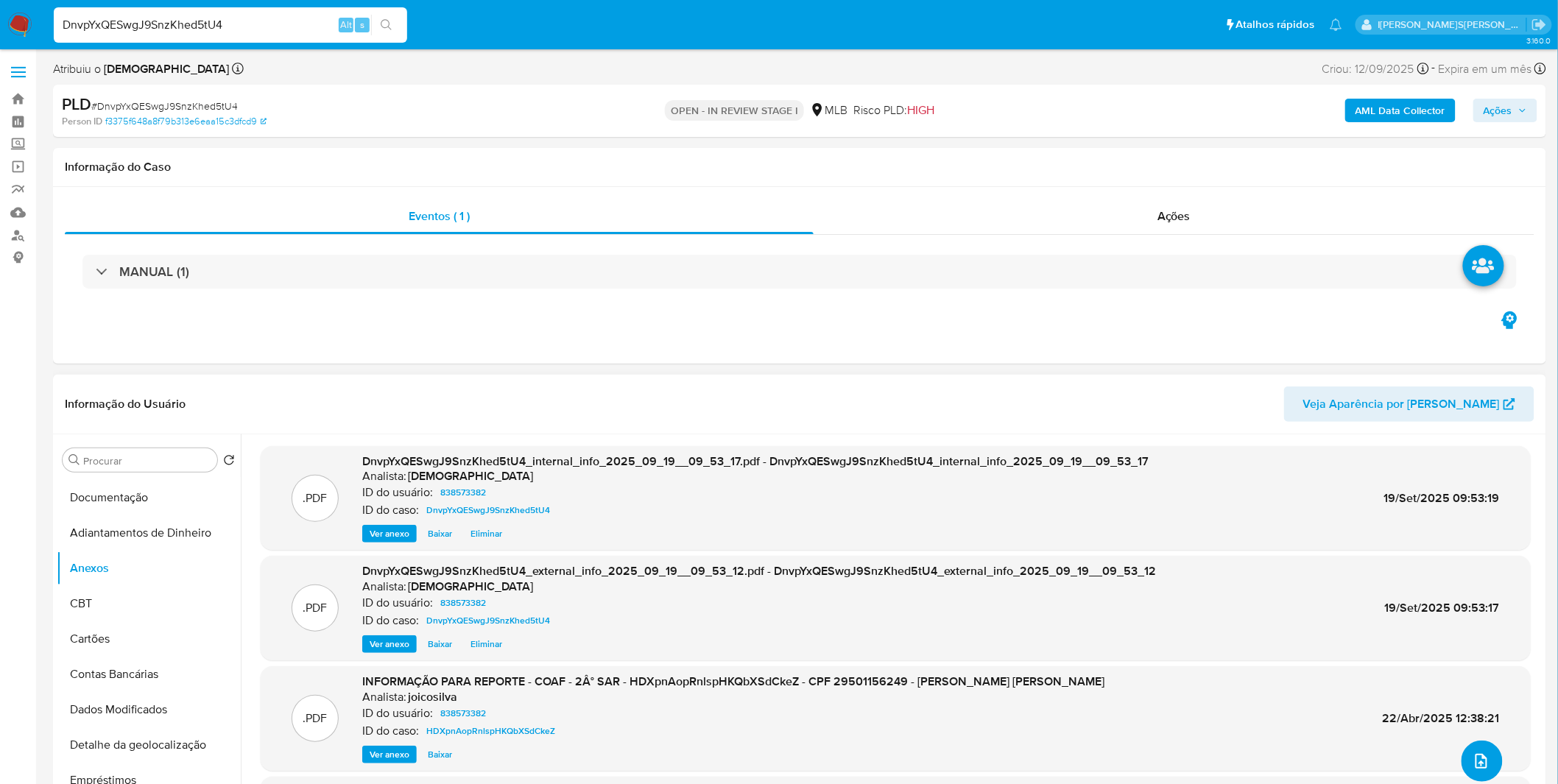
click at [1478, 755] on icon "upload-file" at bounding box center [1482, 761] width 17 height 17
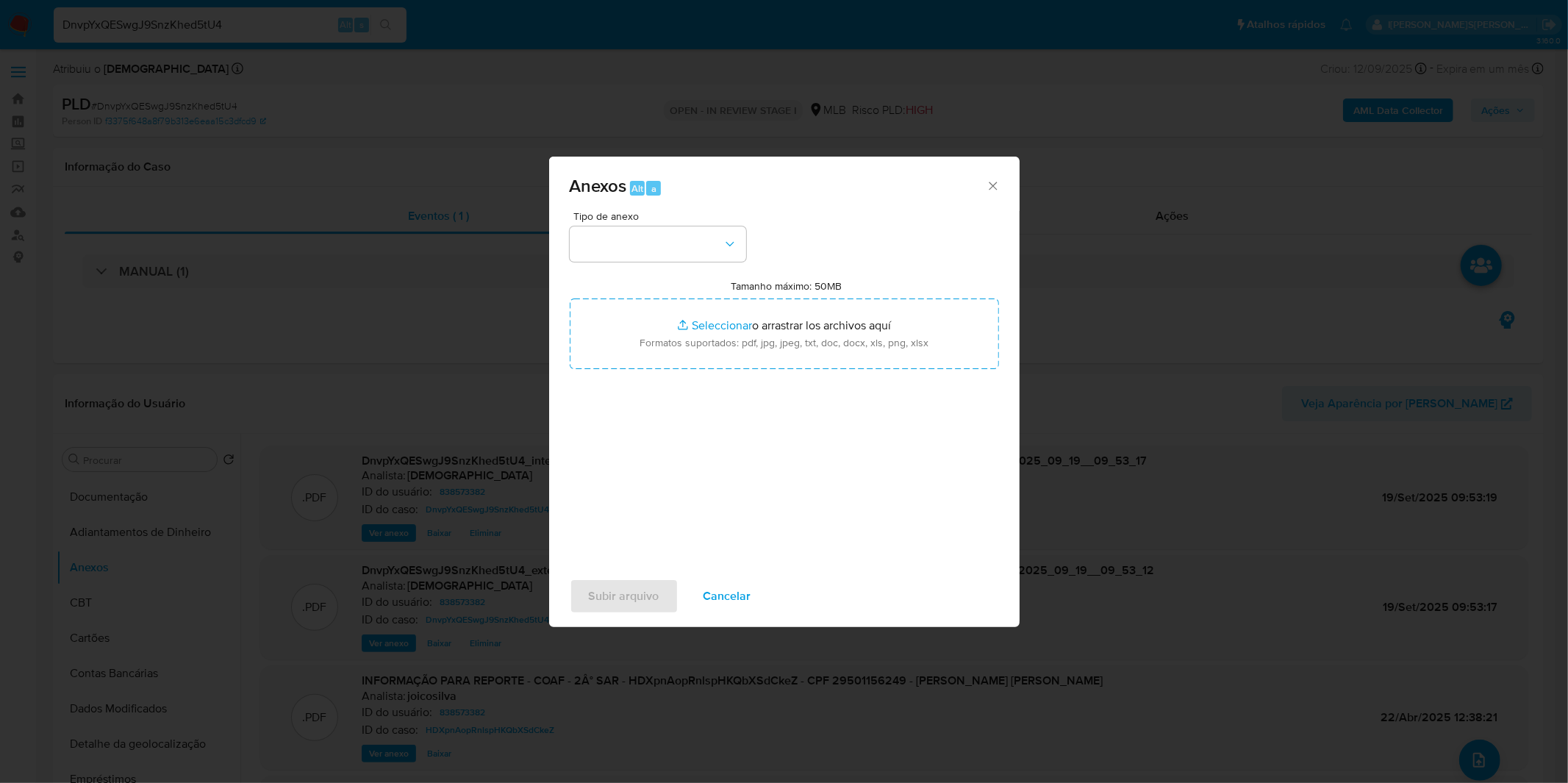
click at [697, 262] on div "Tipo de anexo Tamanho máximo: 50MB Seleccionar archivos Seleccionar o arrastrar…" at bounding box center [784, 384] width 429 height 347
click at [694, 258] on button "button" at bounding box center [657, 244] width 176 height 36
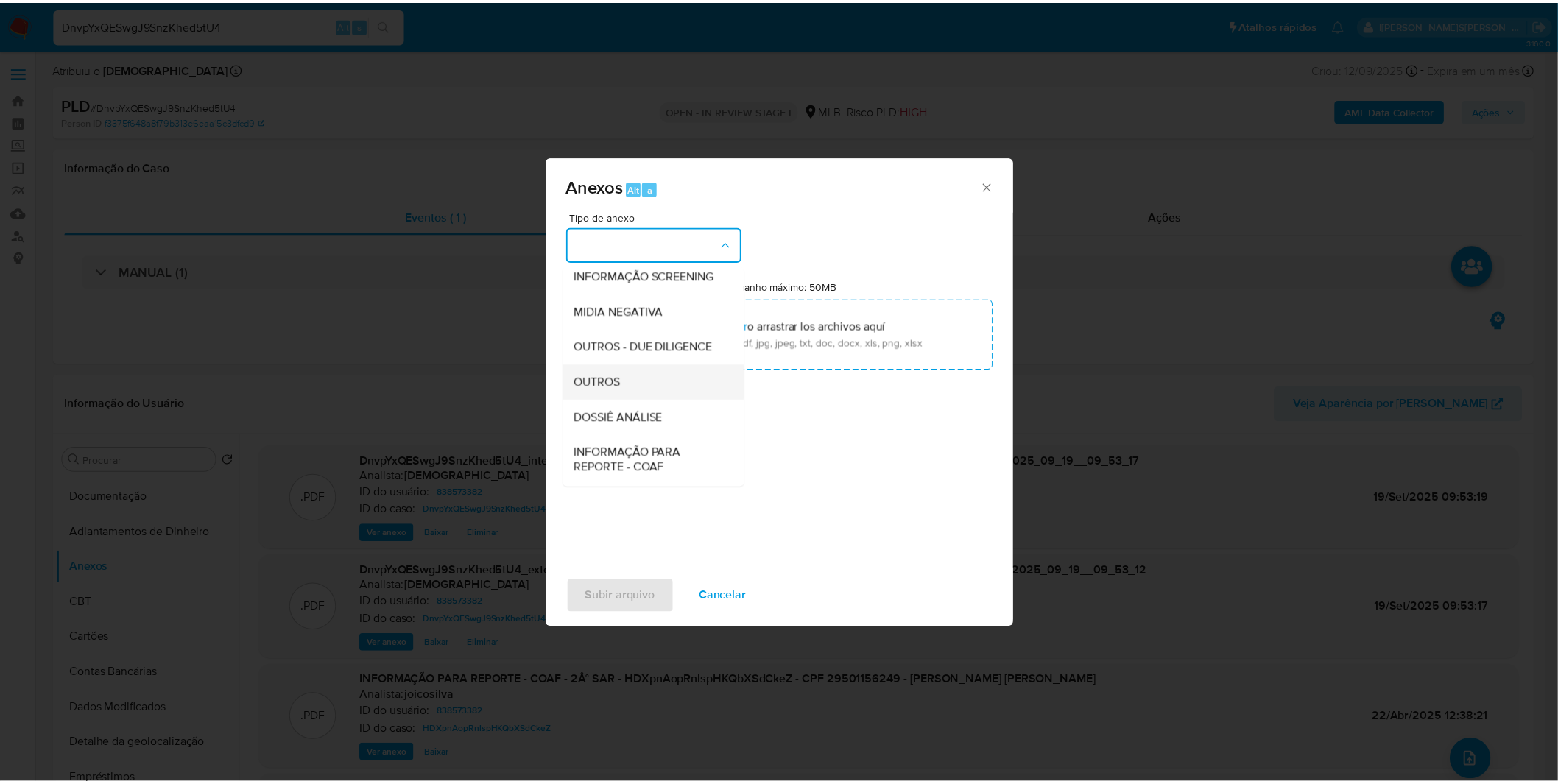
scroll to position [163, 0]
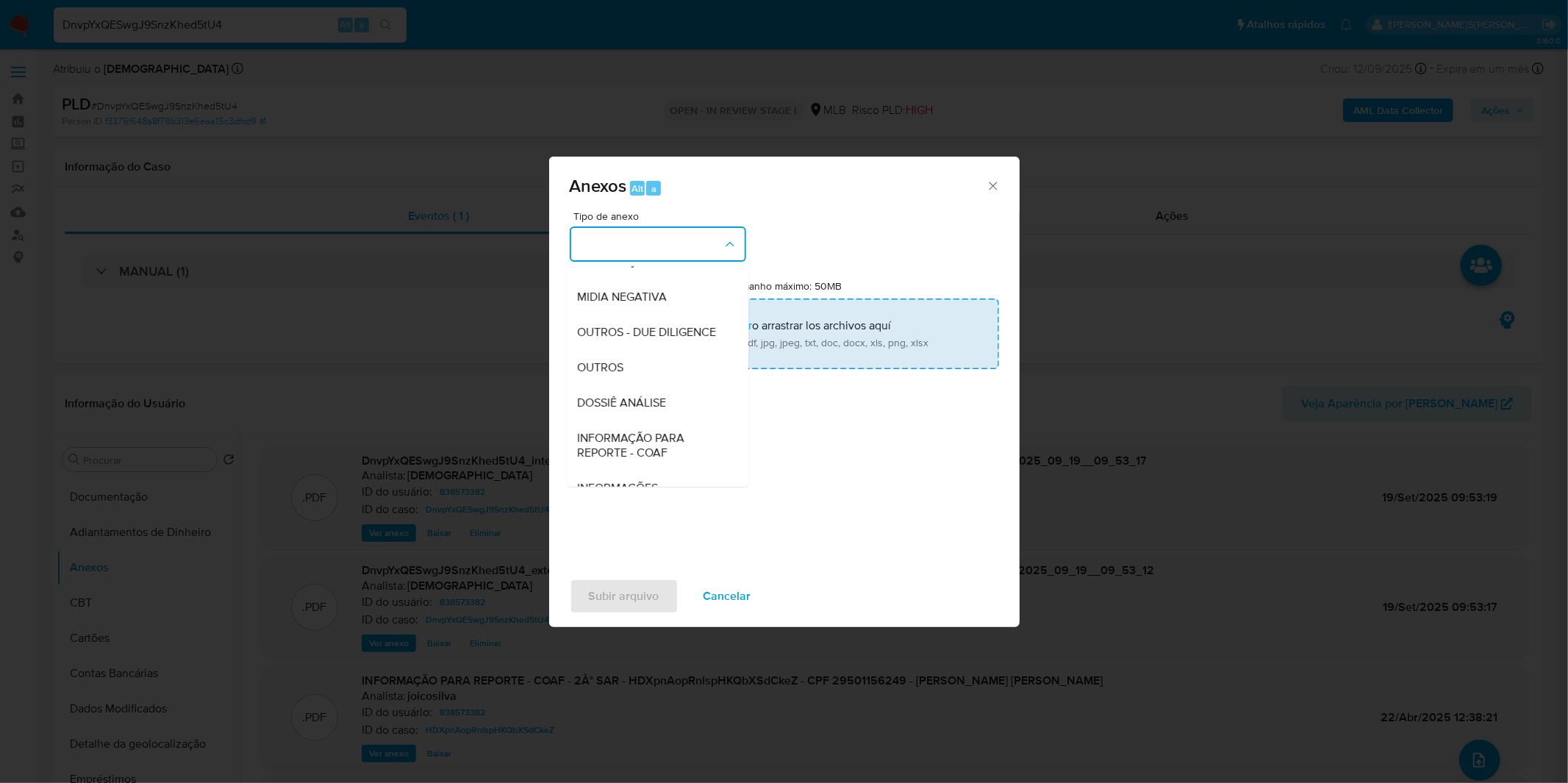
drag, startPoint x: 632, startPoint y: 389, endPoint x: 658, endPoint y: 336, distance: 59.0
click at [632, 385] on div "OUTROS" at bounding box center [652, 368] width 150 height 36
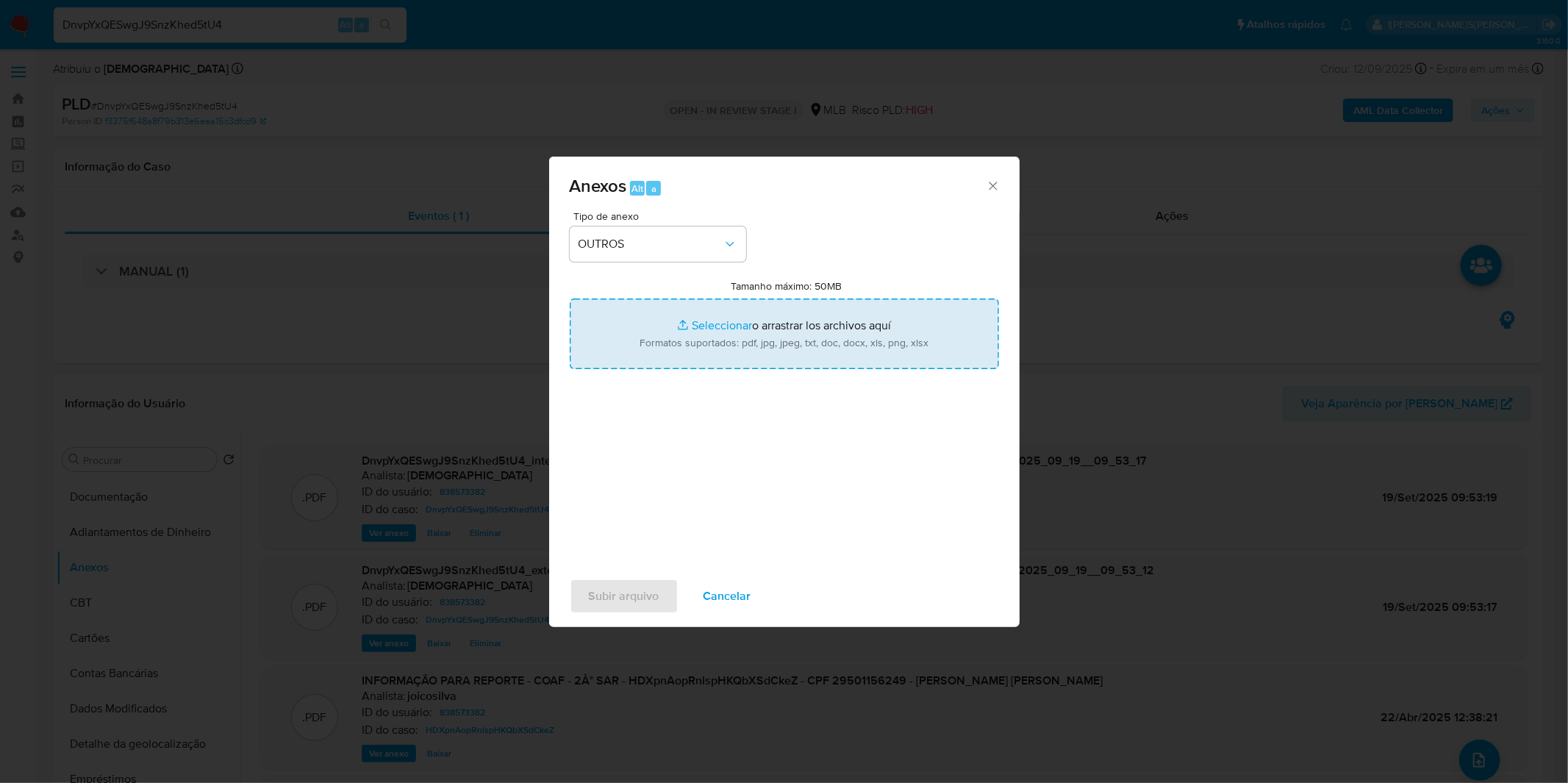
click at [658, 336] on input "Tamanho máximo: 50MB Seleccionar archivos" at bounding box center [784, 333] width 429 height 70
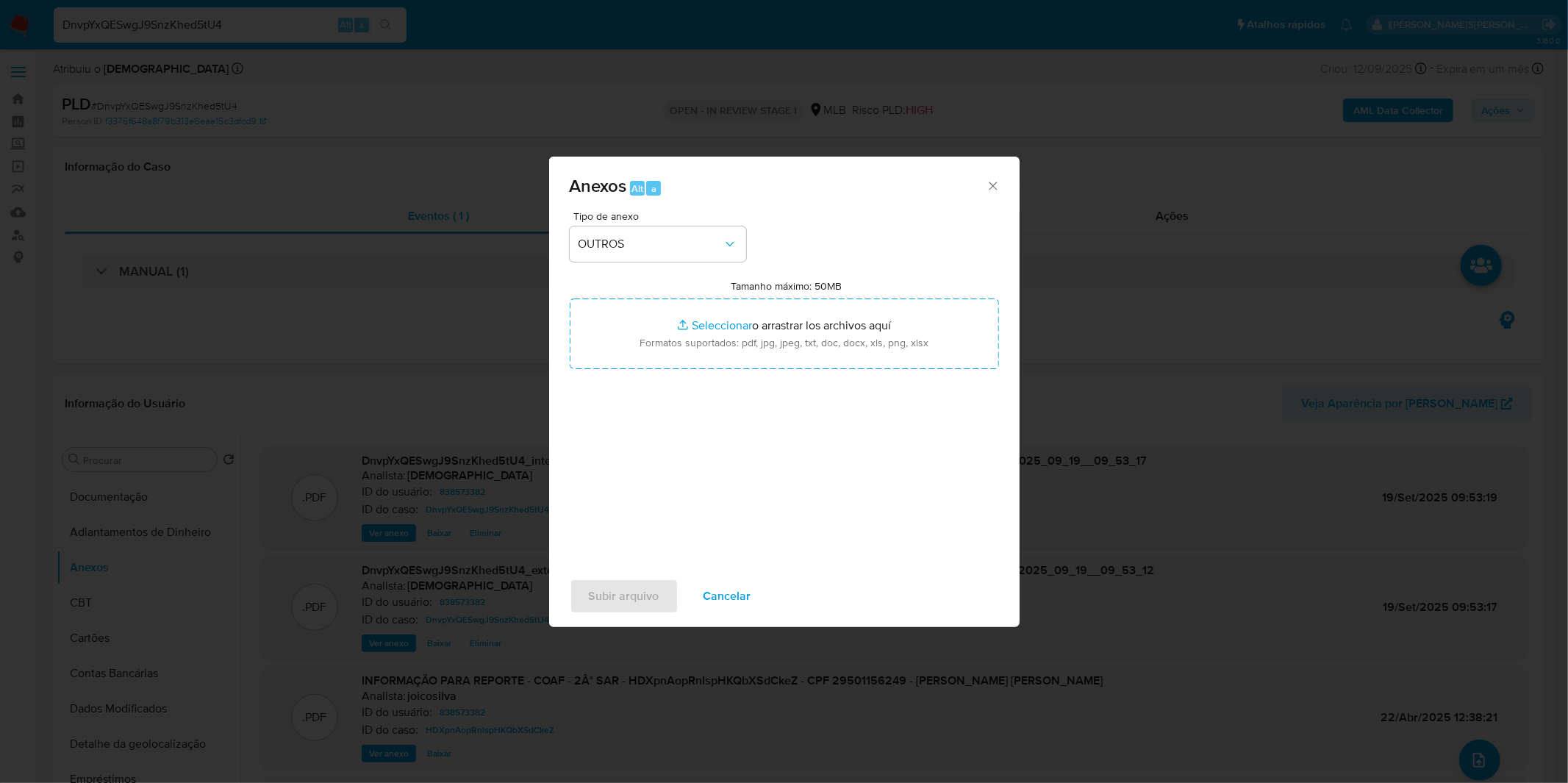
type input "C:\fakepath\DECLINIO - DnvpYxQESwgJ9SnzKhed5tU4 - CPF 29501156249 - MARIA FATIM…"
click at [650, 580] on span "Subir arquivo" at bounding box center [624, 596] width 70 height 32
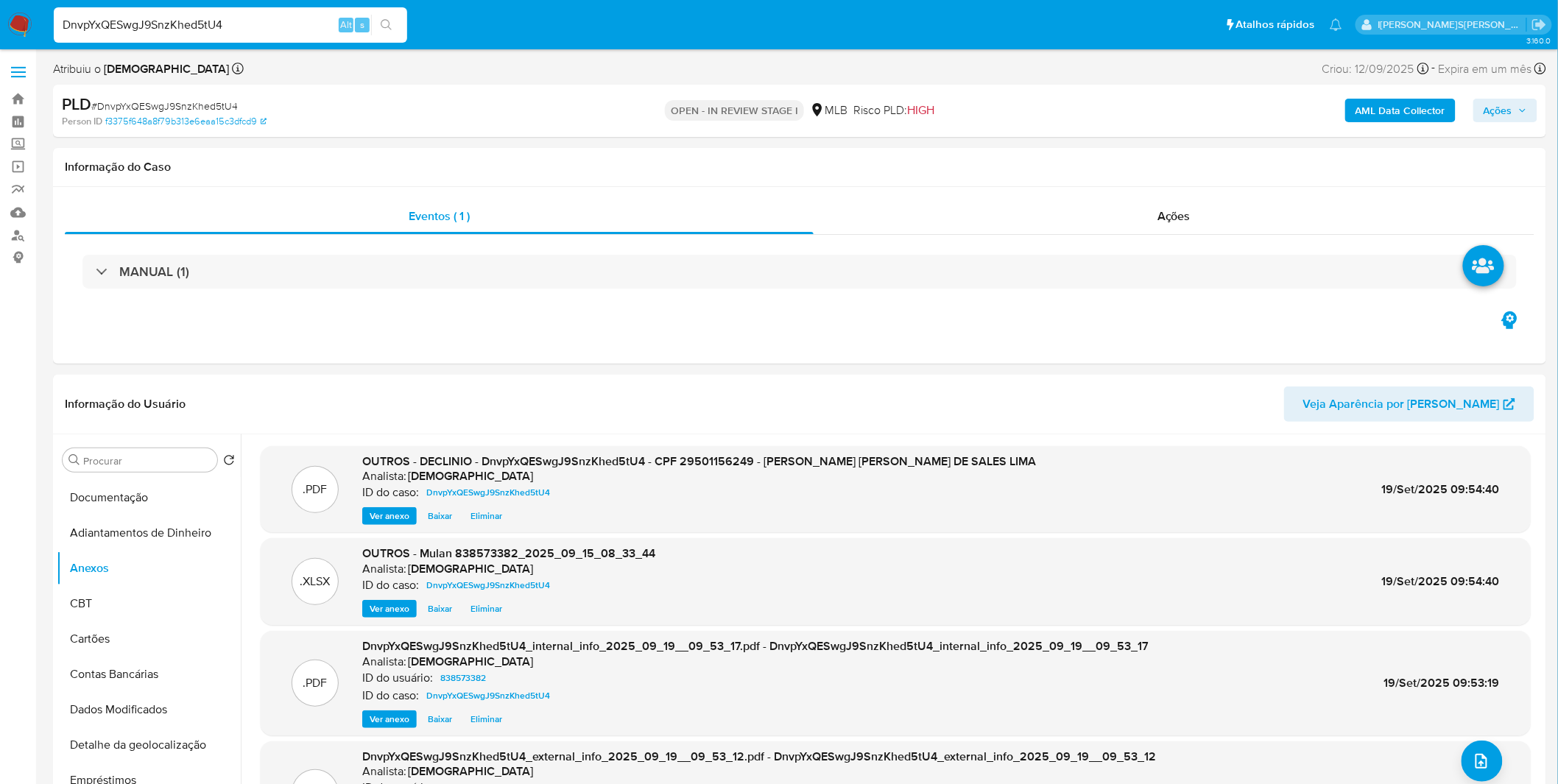
click at [1512, 115] on span "Ações" at bounding box center [1497, 110] width 29 height 23
click at [1114, 155] on span "Resolução do caso" at bounding box center [1078, 157] width 99 height 17
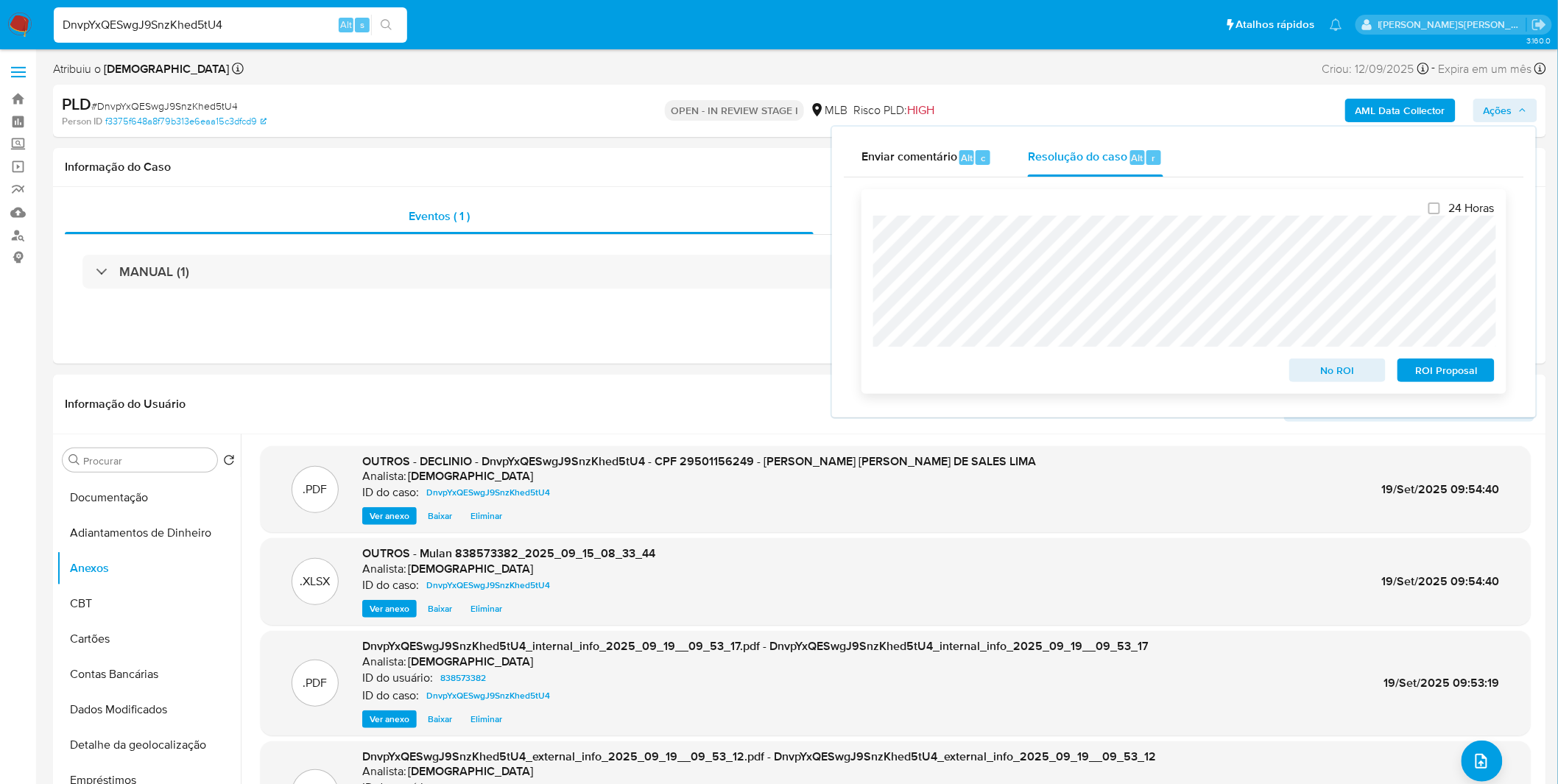
click at [1326, 371] on span "No ROI" at bounding box center [1337, 371] width 76 height 21
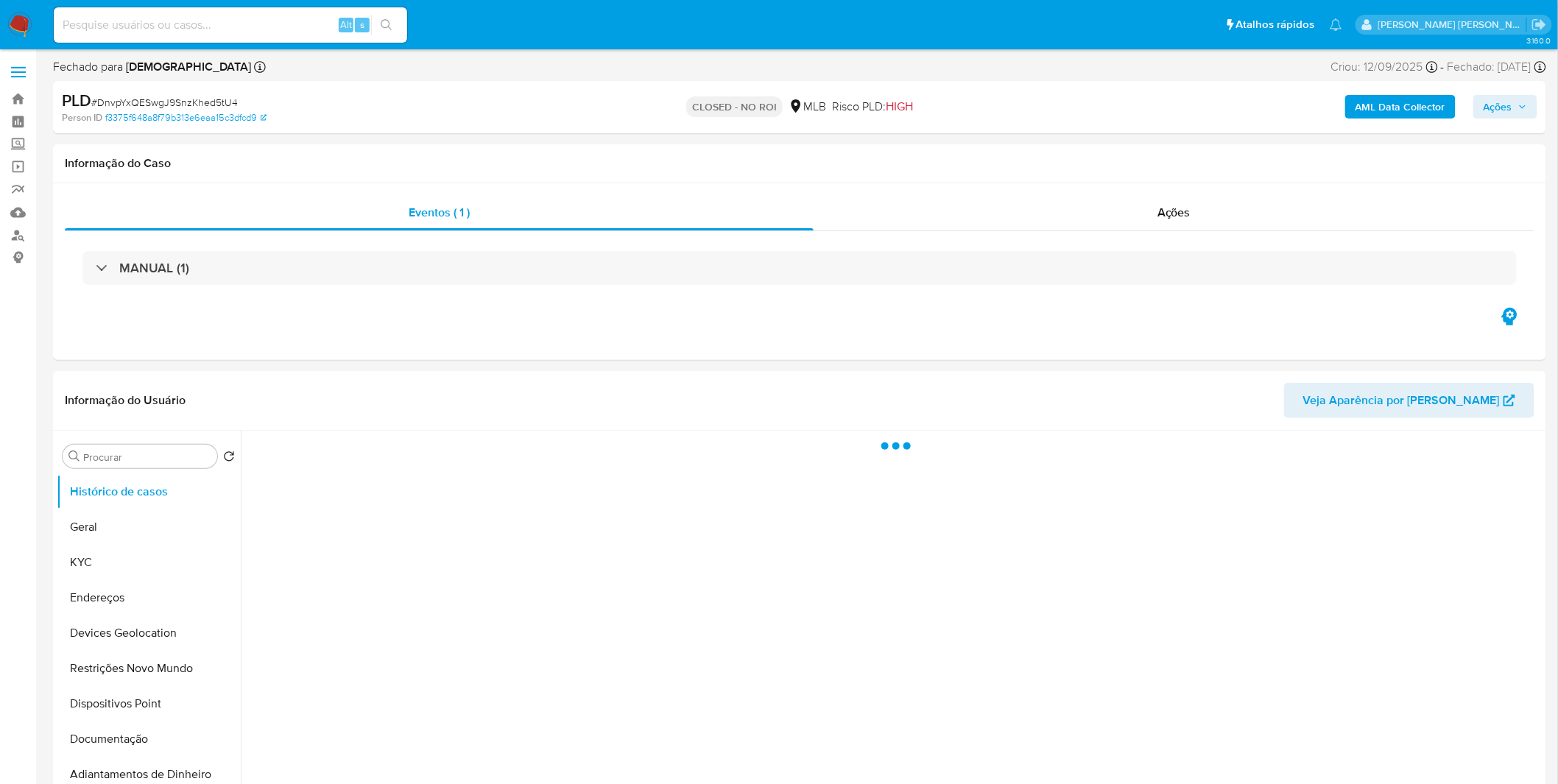
select select "10"
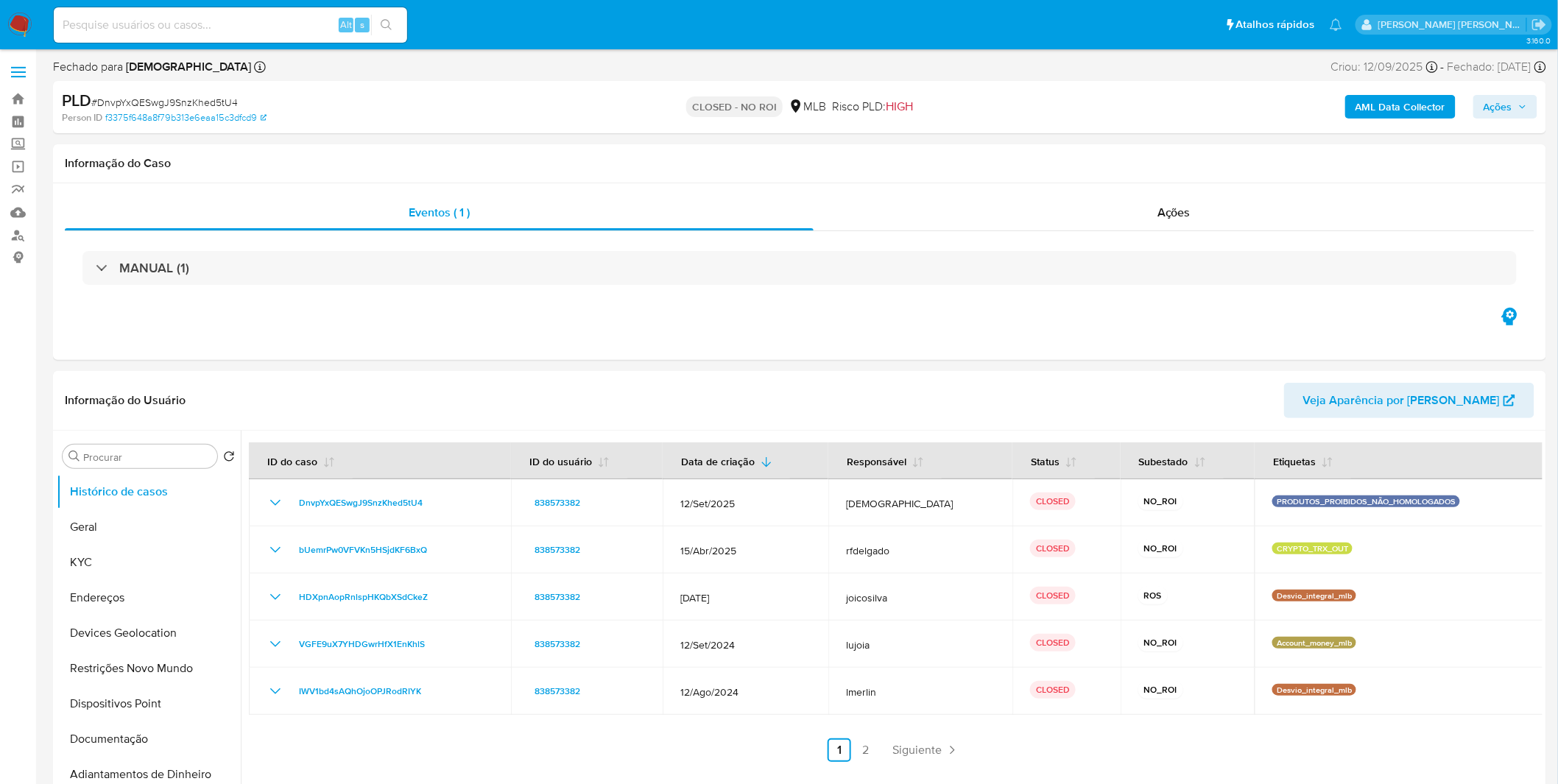
click at [23, 31] on img at bounding box center [19, 24] width 25 height 25
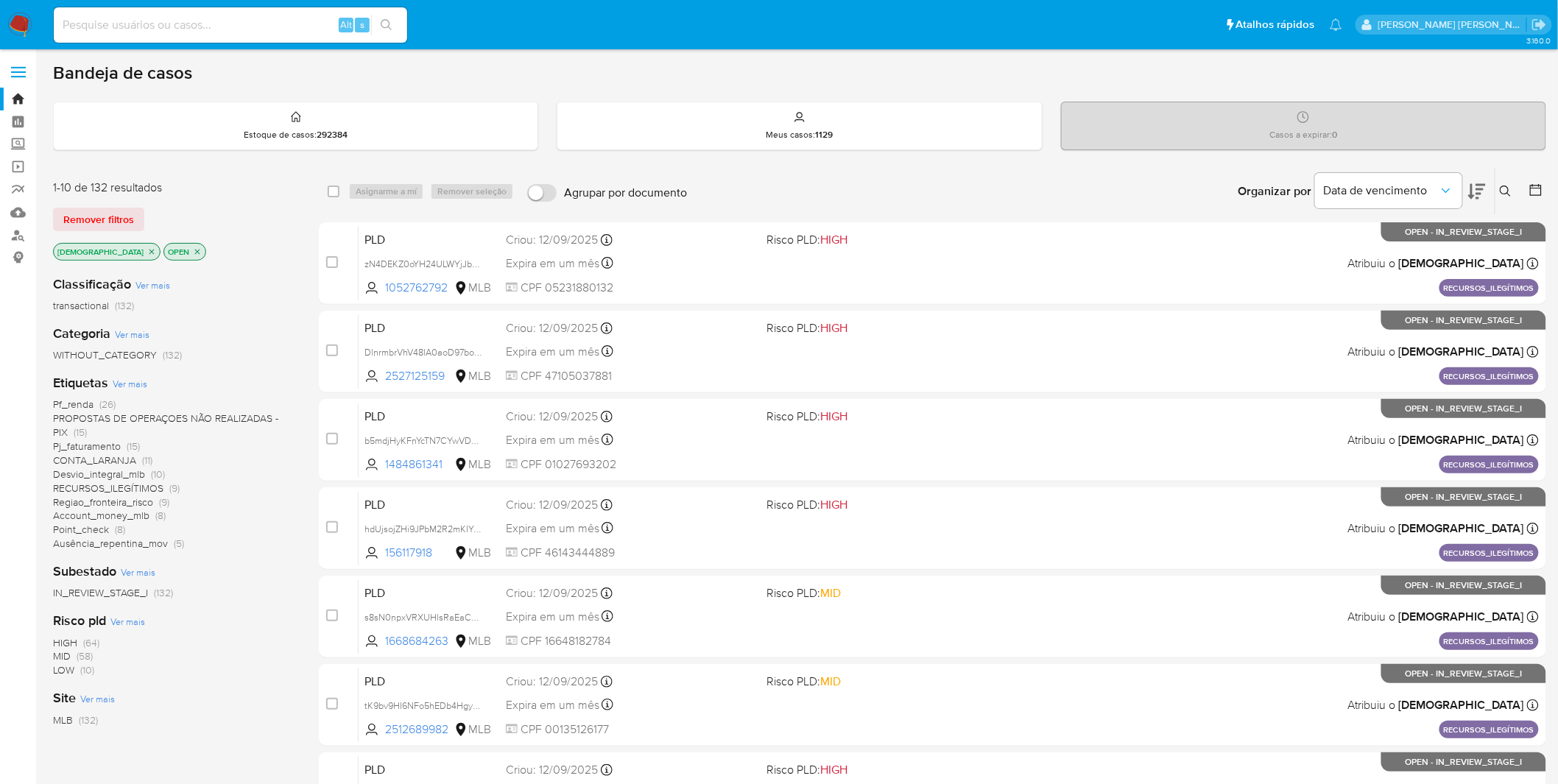
click at [208, 30] on input at bounding box center [230, 25] width 353 height 19
paste input "anjY583mr2aLHscuAgVc0Dhi"
type input "anjY583mr2aLHscuAgVc0Dhi"
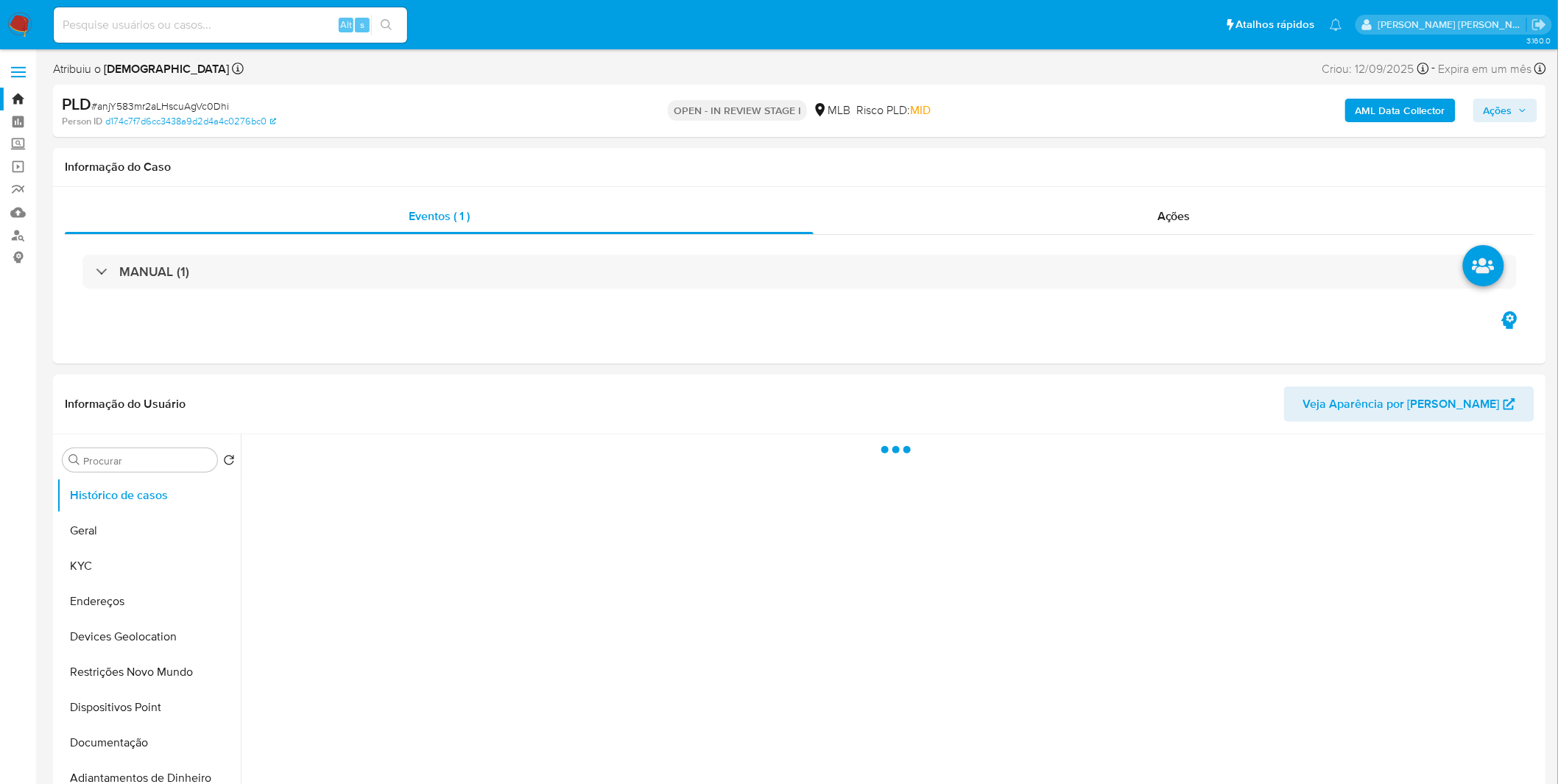
select select "10"
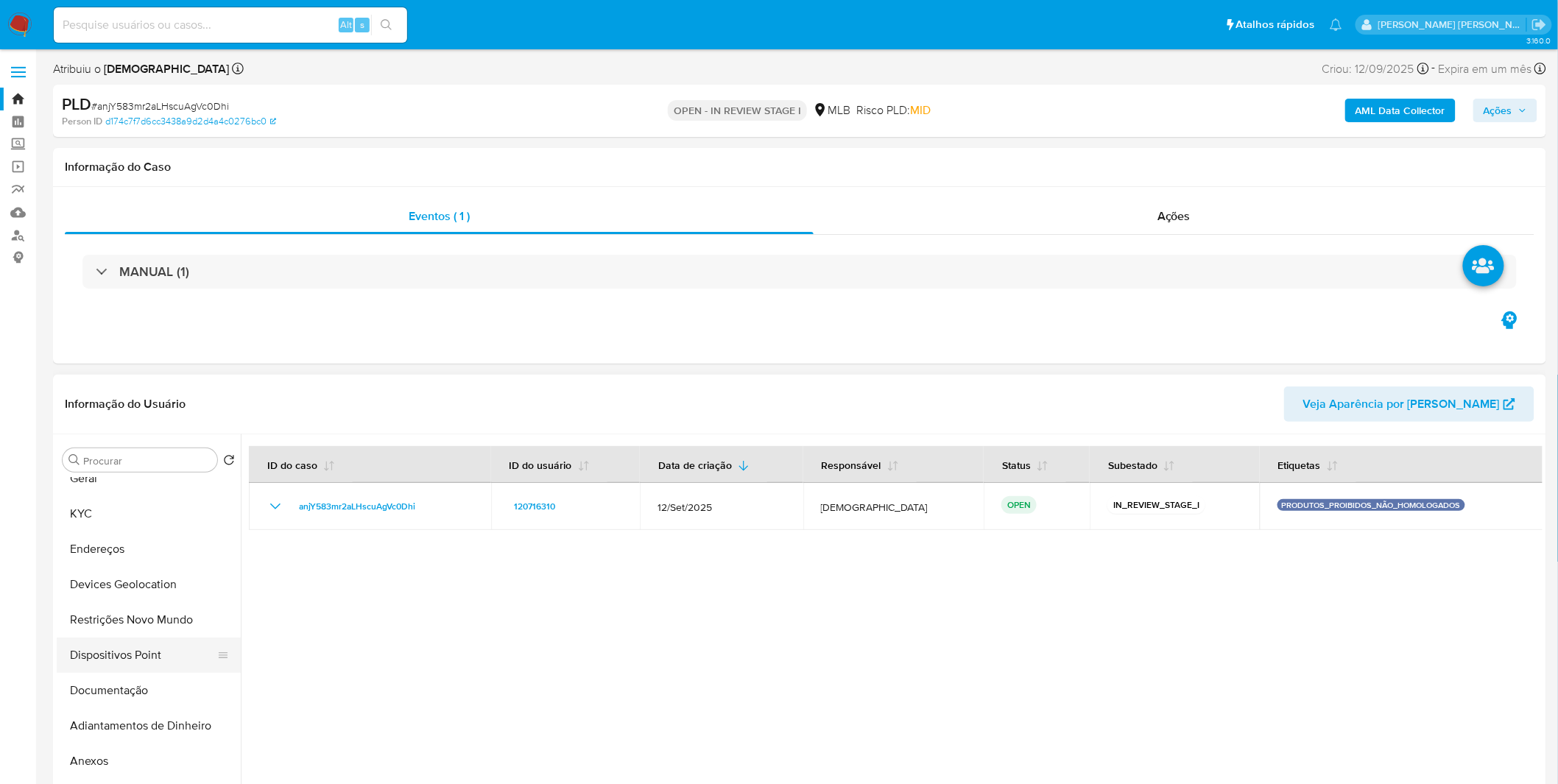
scroll to position [82, 0]
click at [182, 606] on button "Restrições Novo Mundo" at bounding box center [142, 590] width 172 height 36
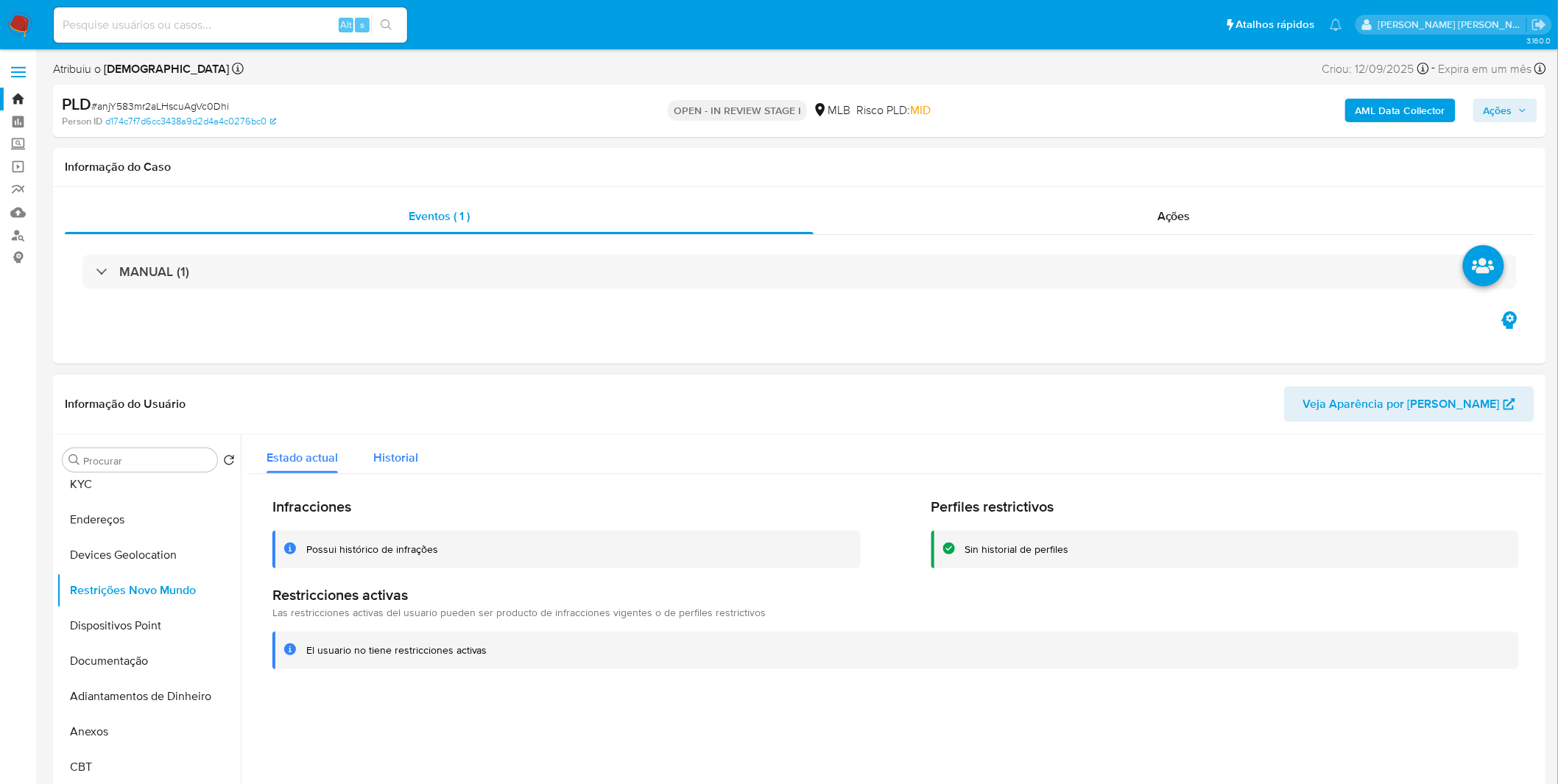
click at [384, 462] on span "Historial" at bounding box center [396, 458] width 45 height 17
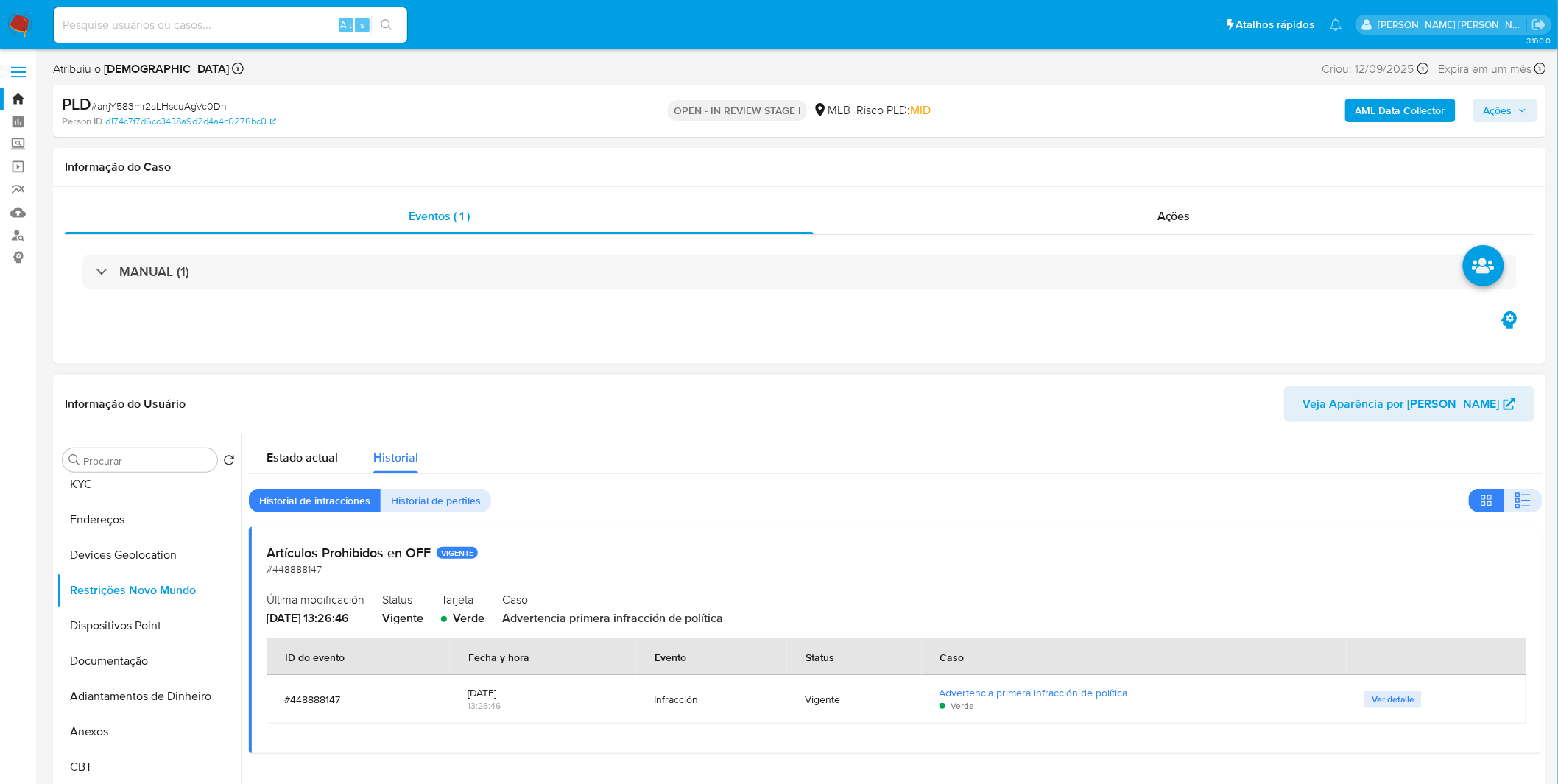
click at [1372, 695] on span "Ver detalle" at bounding box center [1393, 699] width 43 height 15
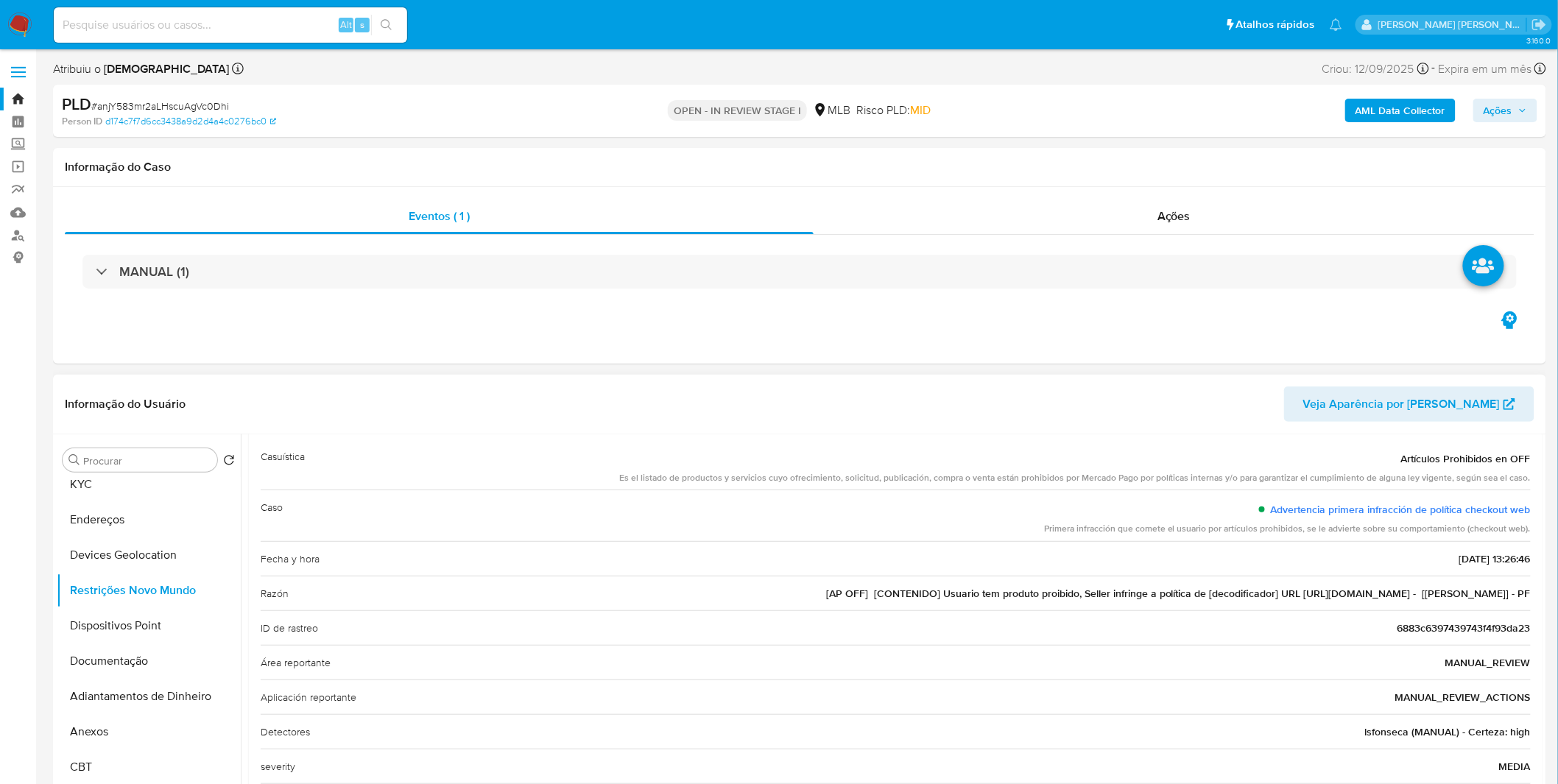
drag, startPoint x: 1335, startPoint y: 593, endPoint x: 1420, endPoint y: 596, distance: 85.1
click at [1420, 596] on span "[AP OFF] [CONTENIDO] Usuario tem produto proibido, Seller infringe a política d…" at bounding box center [1178, 593] width 704 height 15
click at [145, 499] on button "KYC" at bounding box center [142, 484] width 172 height 36
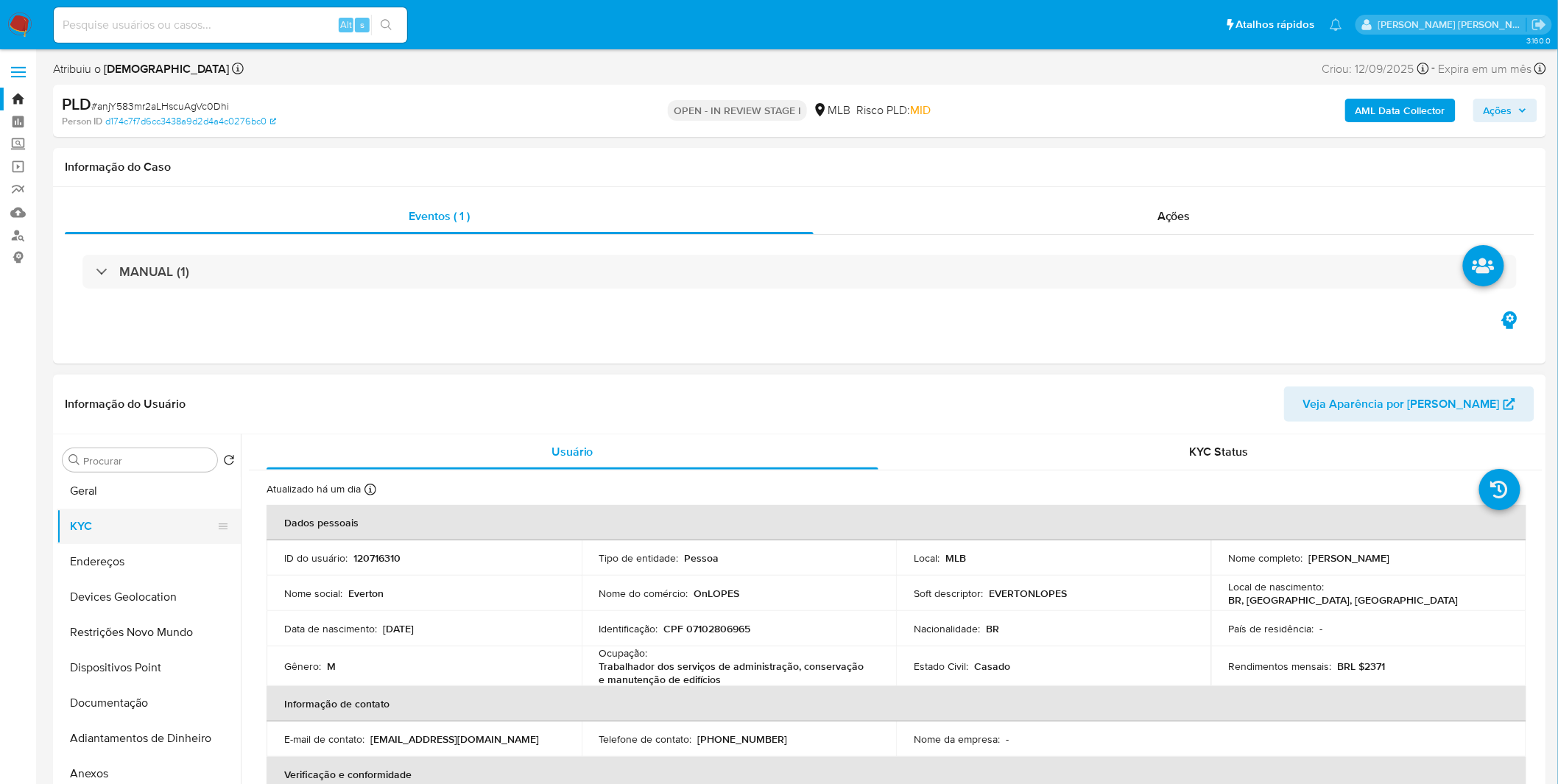
scroll to position [0, 0]
click at [167, 502] on button "Histórico de casos" at bounding box center [142, 495] width 172 height 36
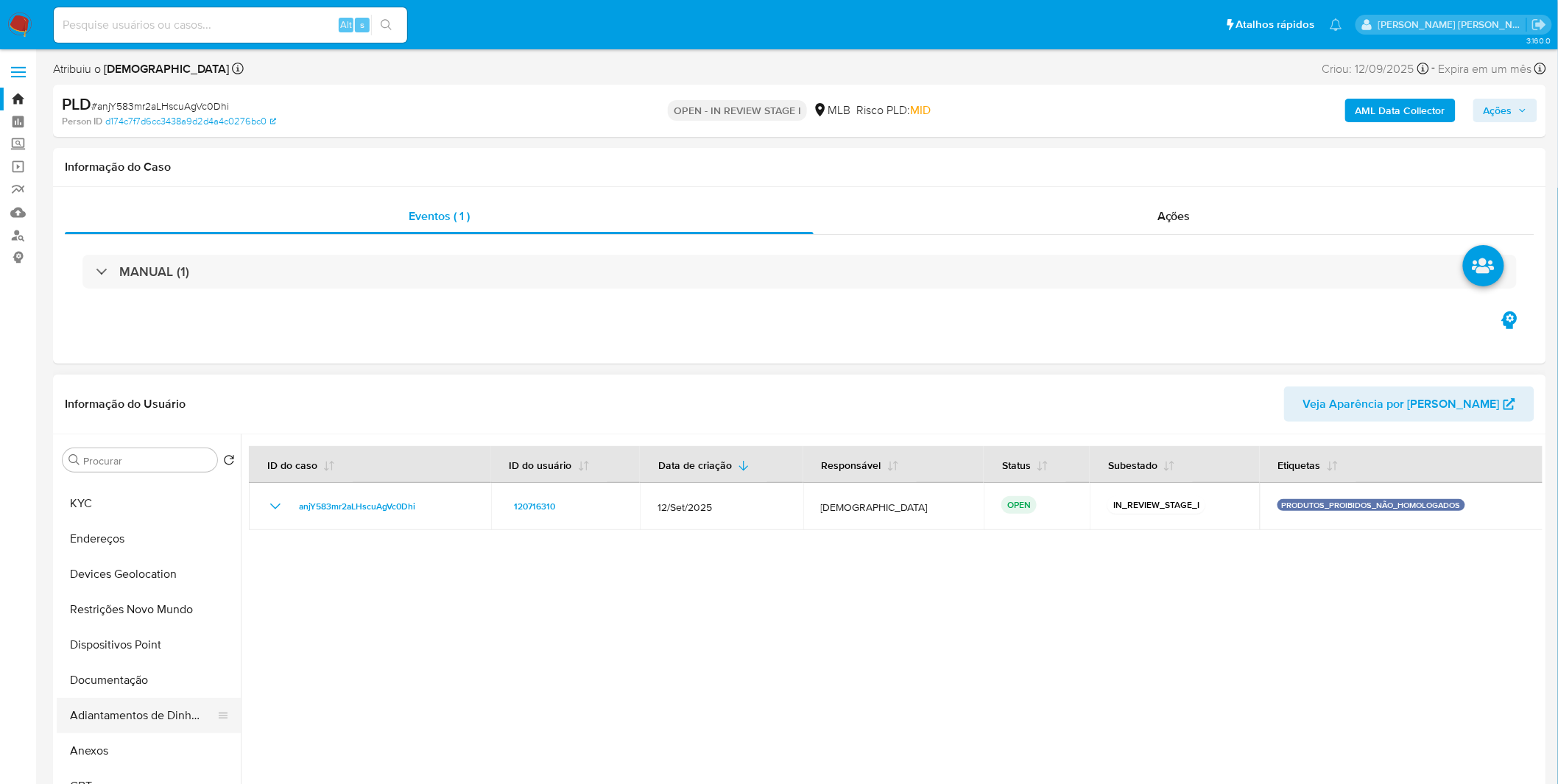
scroll to position [82, 0]
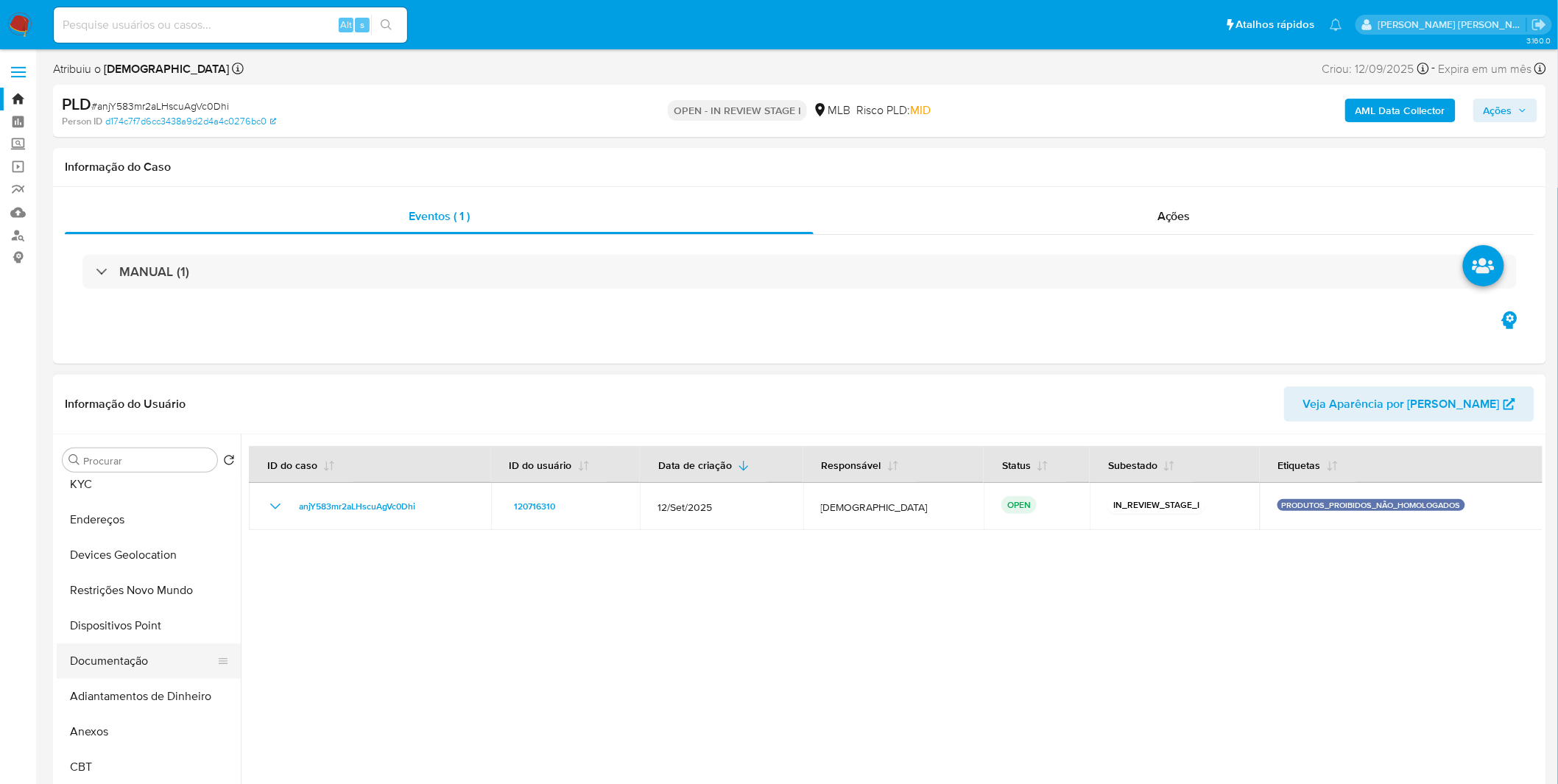
click at [135, 669] on button "Documentação" at bounding box center [142, 661] width 172 height 36
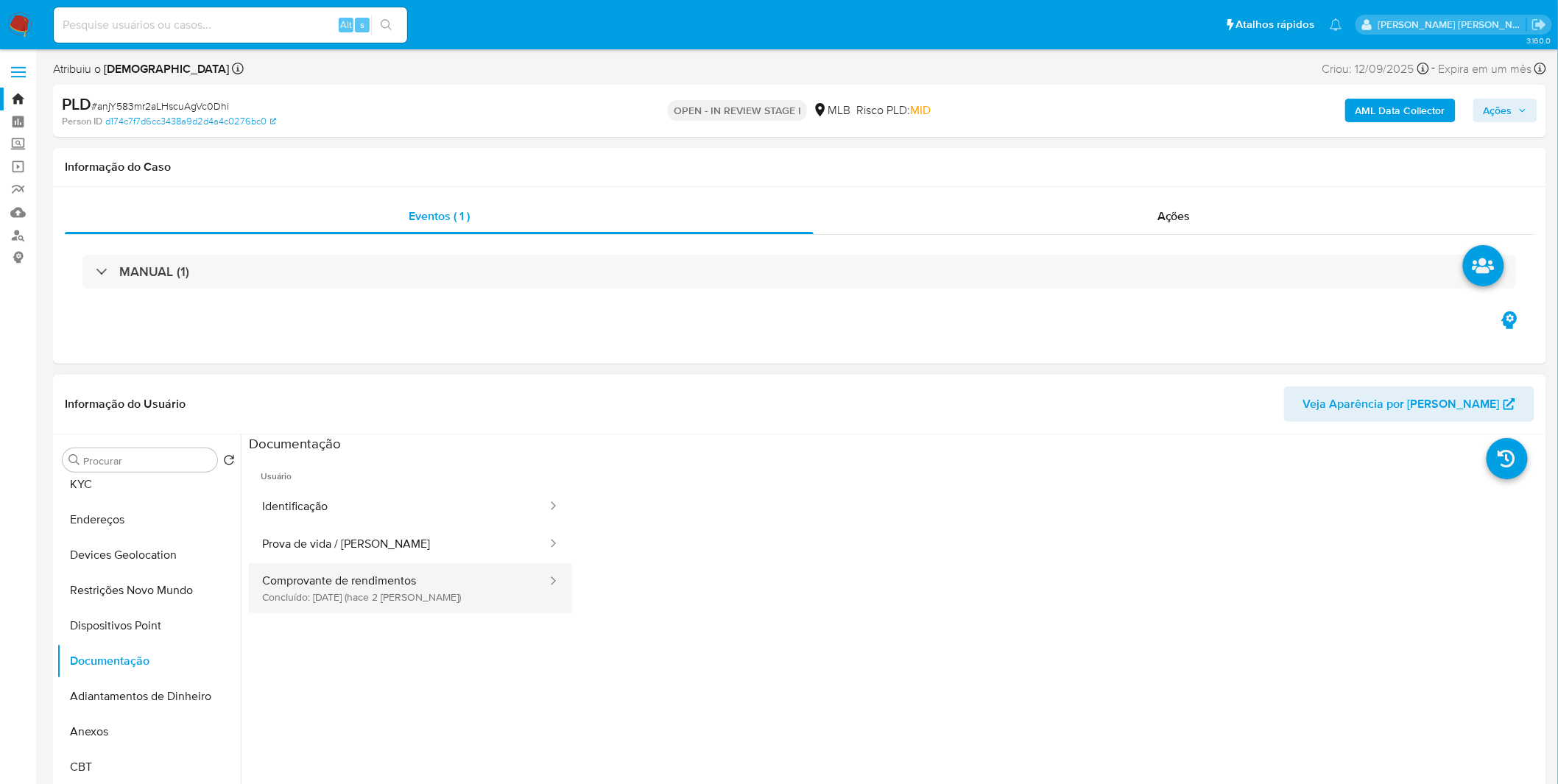
click at [335, 607] on button "Comprovante de rendimentos Concluído: [DATE] (hace 2 [PERSON_NAME])" at bounding box center [399, 589] width 300 height 50
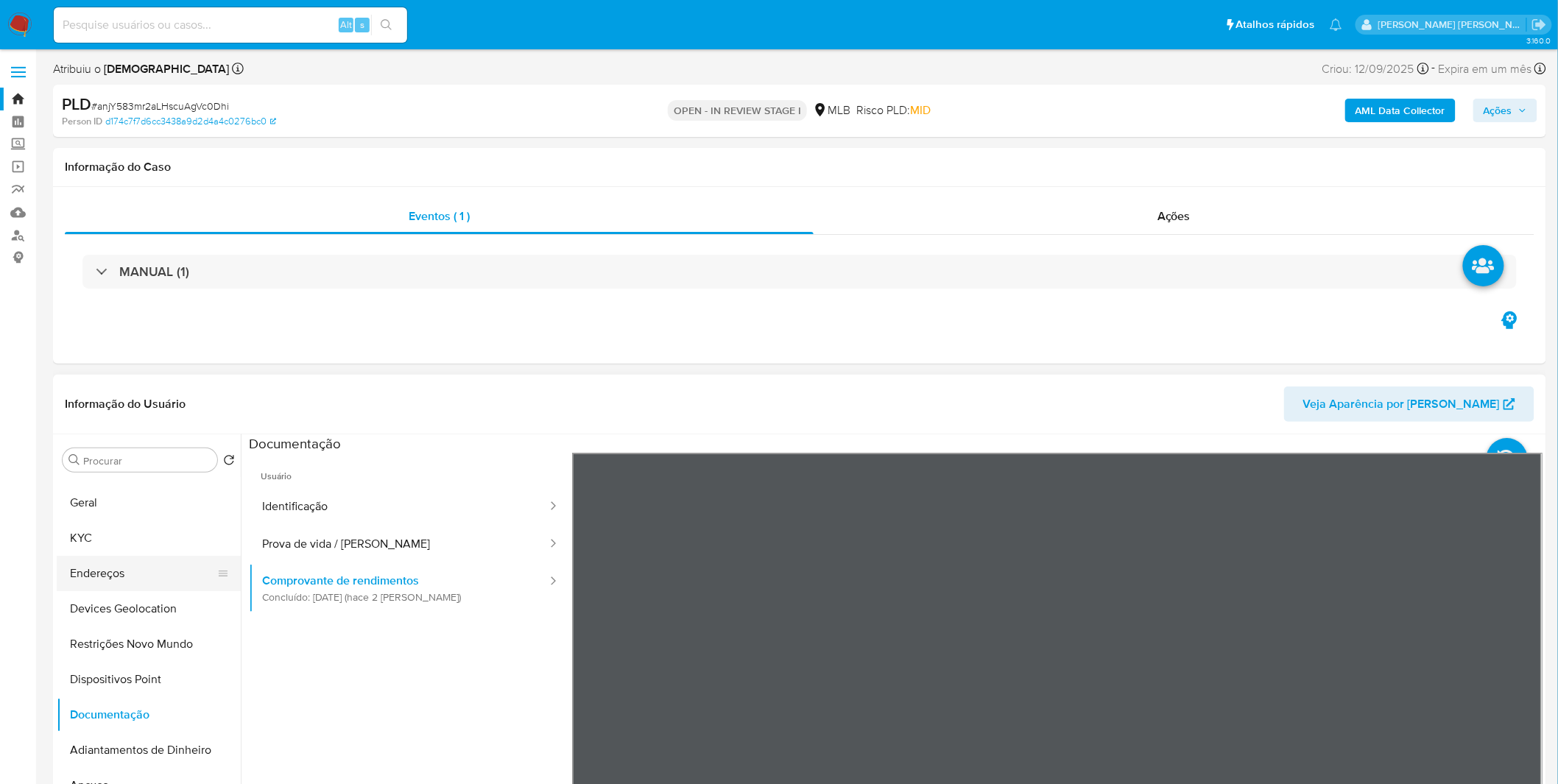
scroll to position [0, 0]
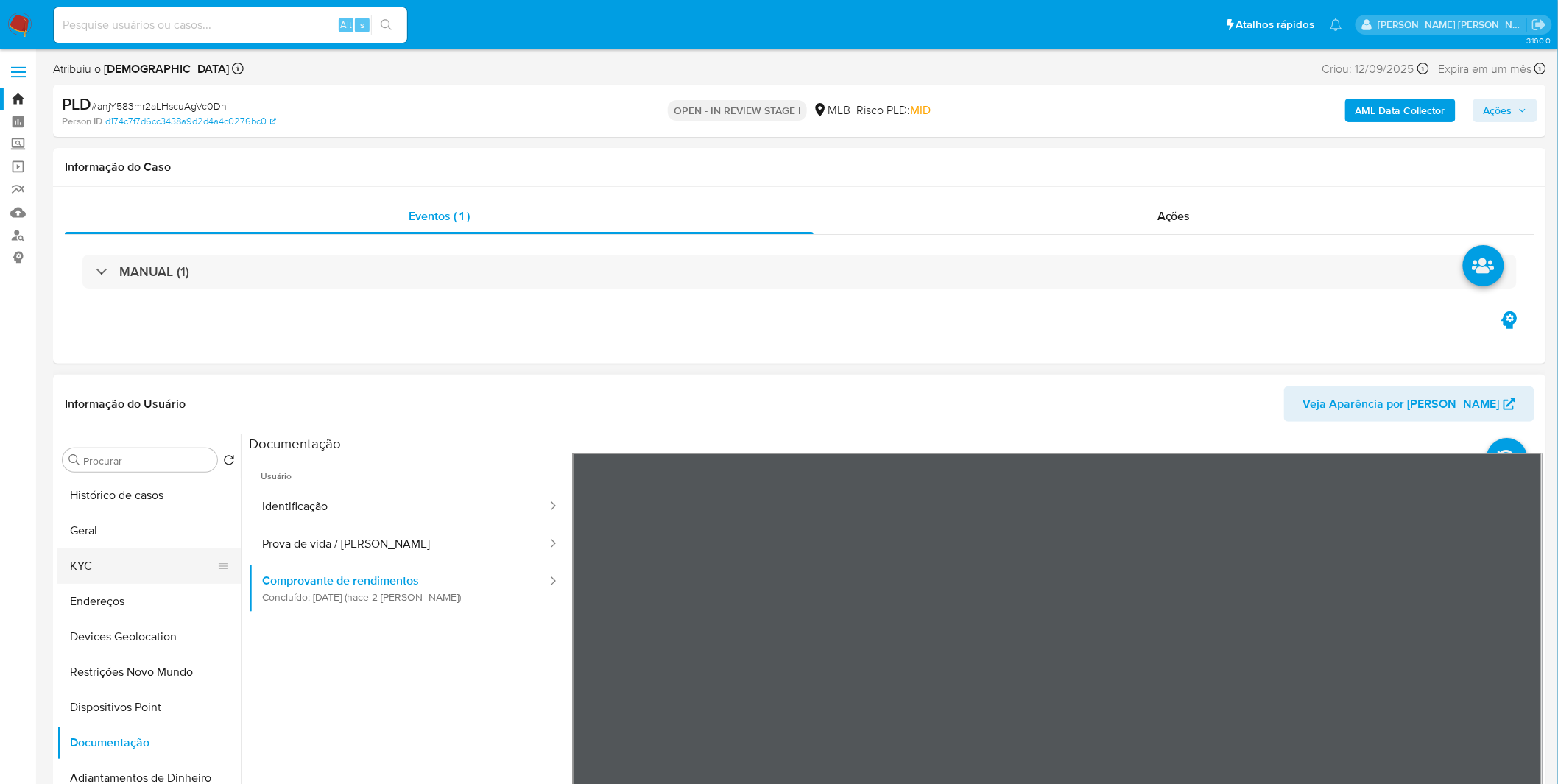
click at [142, 563] on button "KYC" at bounding box center [142, 566] width 172 height 36
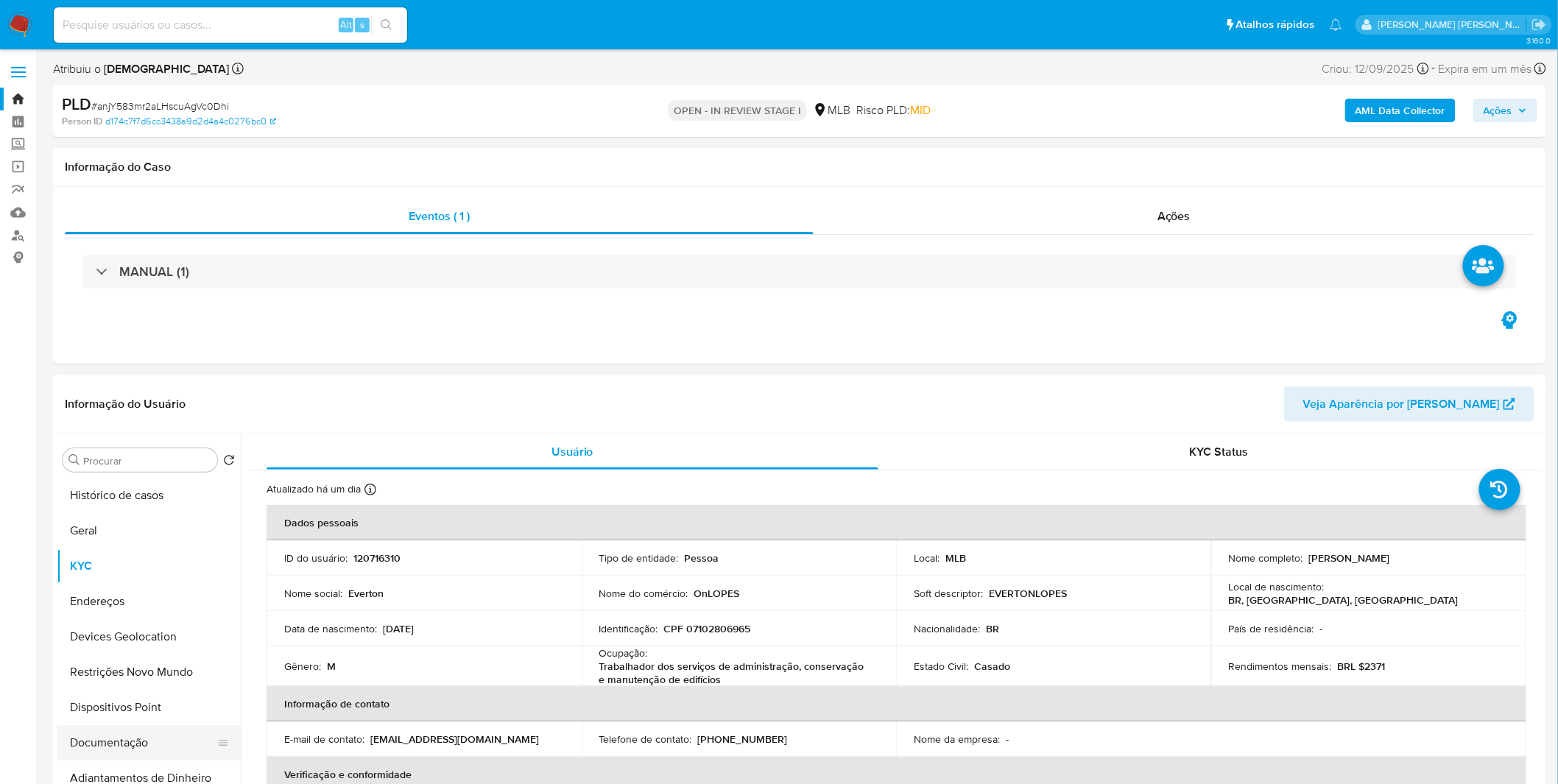
click at [138, 740] on button "Documentação" at bounding box center [142, 742] width 172 height 36
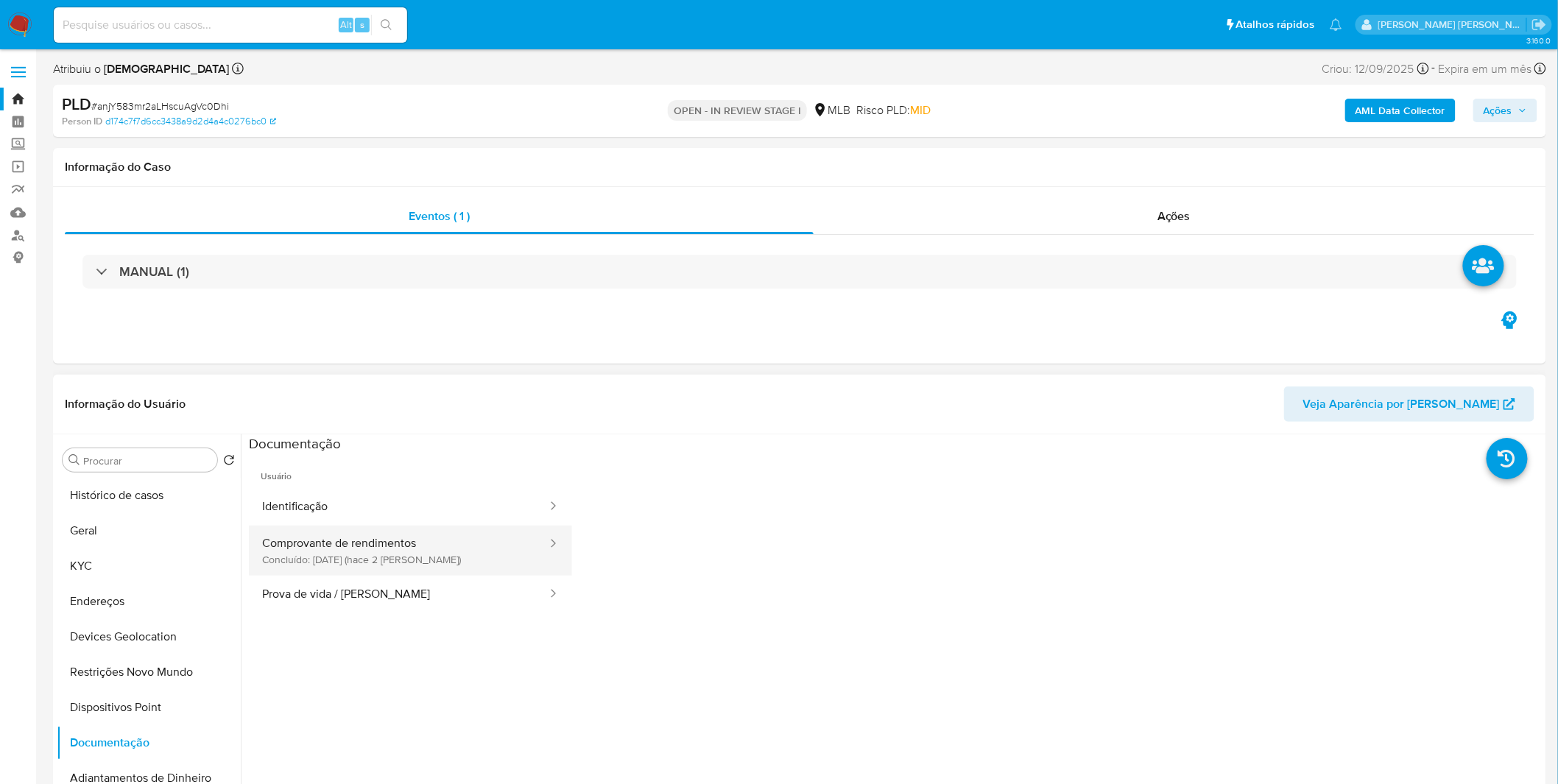
click at [398, 569] on button "Comprovante de rendimentos Concluído: [DATE] (hace 2 [PERSON_NAME])" at bounding box center [399, 550] width 300 height 50
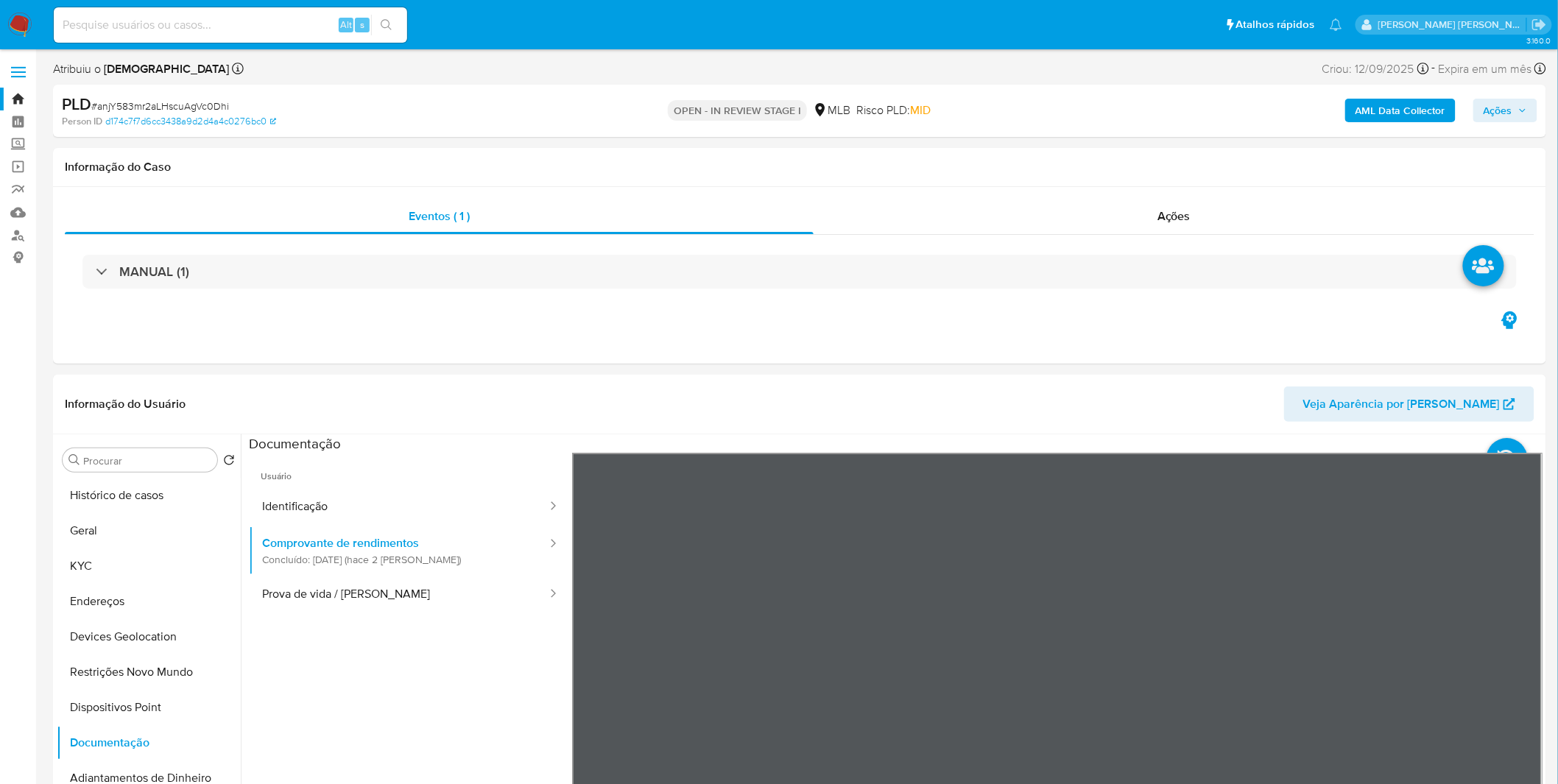
click at [1356, 113] on button "AML Data Collector" at bounding box center [1400, 110] width 110 height 23
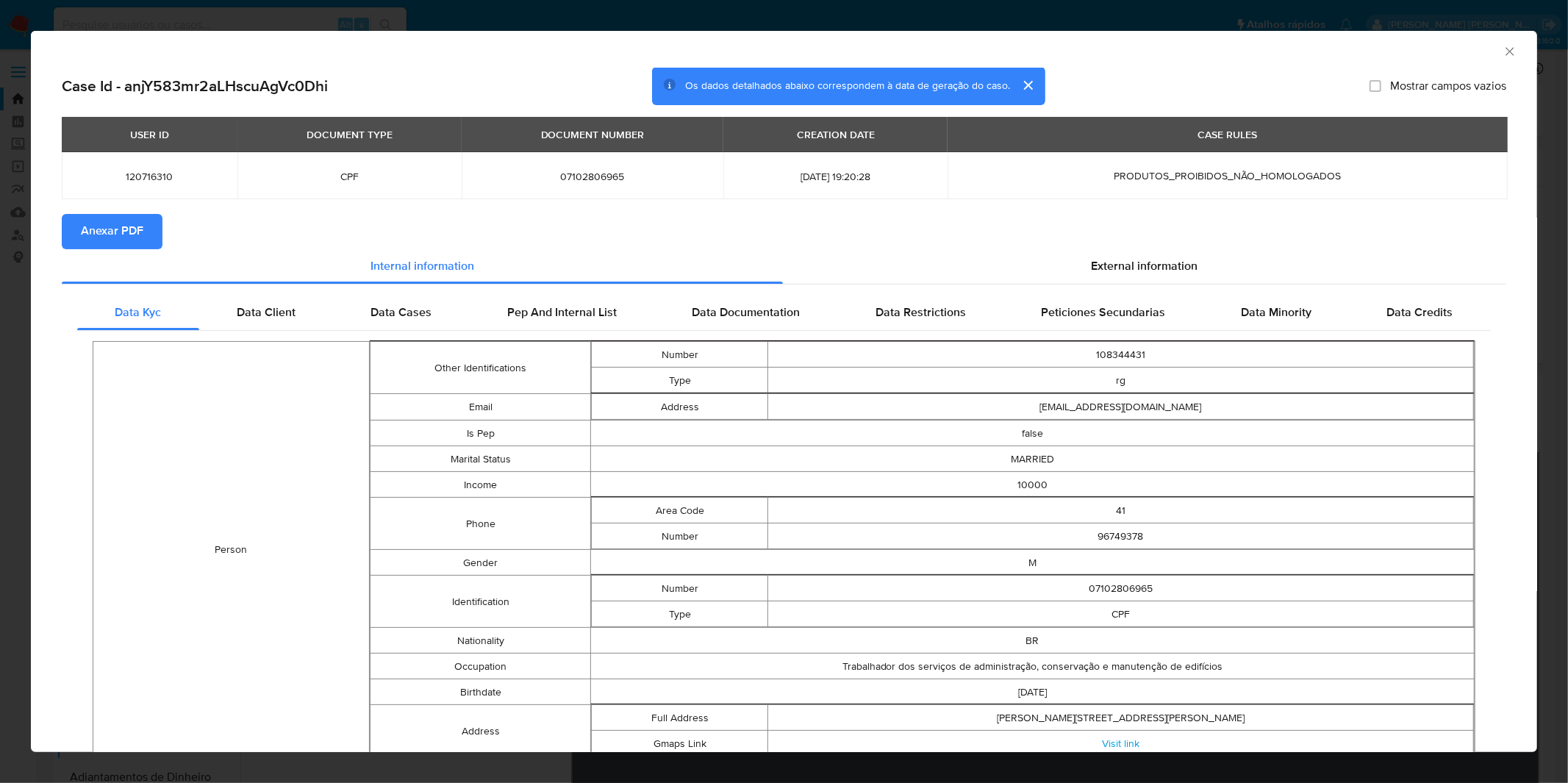
click at [108, 234] on span "Anexar PDF" at bounding box center [112, 231] width 62 height 32
click at [563, 23] on div "AML Data Collector Case Id - anjY583mr2aLHscuAgVc0Dhi Os dados detalhados abaix…" at bounding box center [784, 391] width 1568 height 783
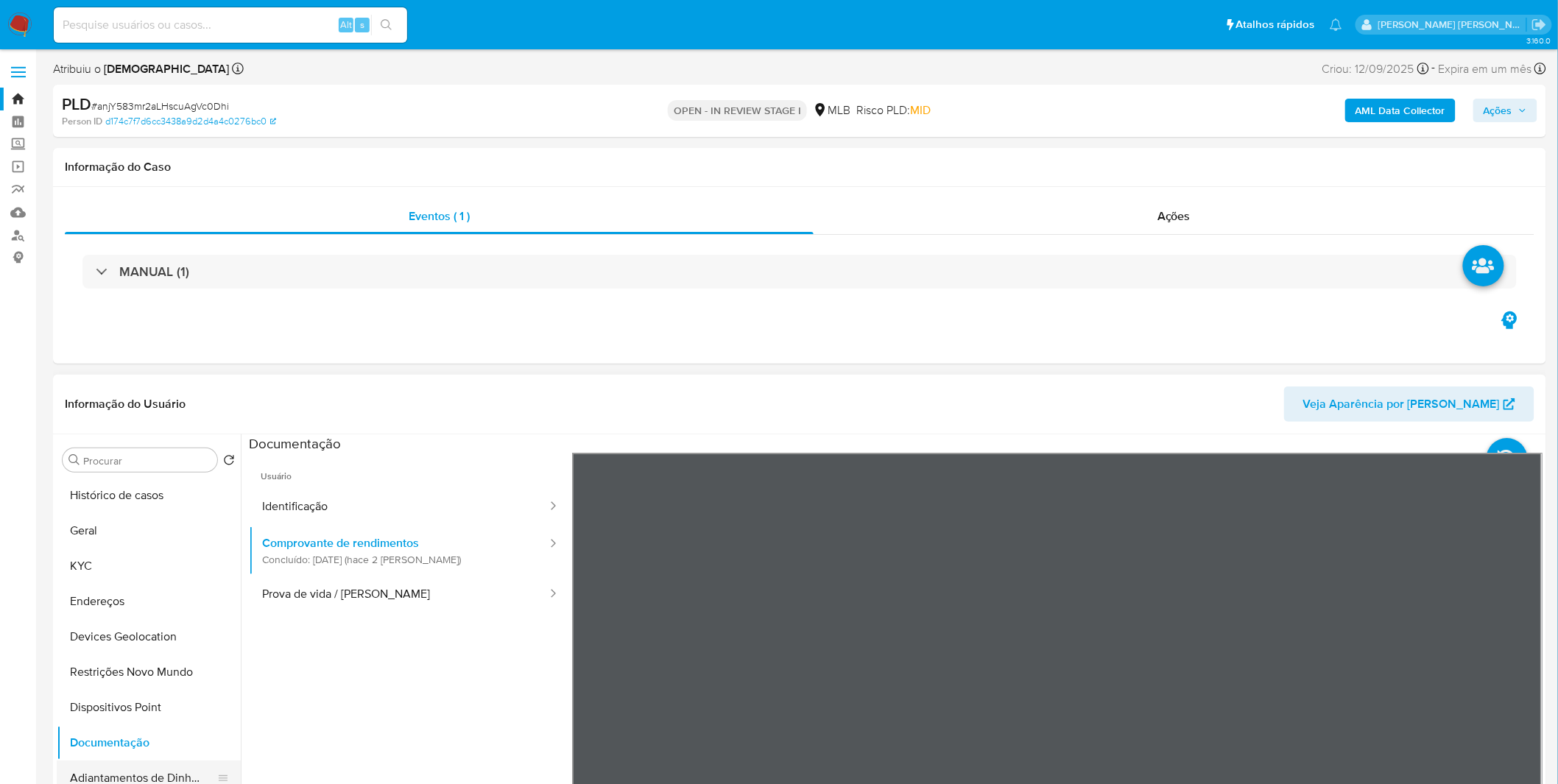
scroll to position [245, 0]
click at [148, 578] on button "Anexos" at bounding box center [142, 568] width 172 height 36
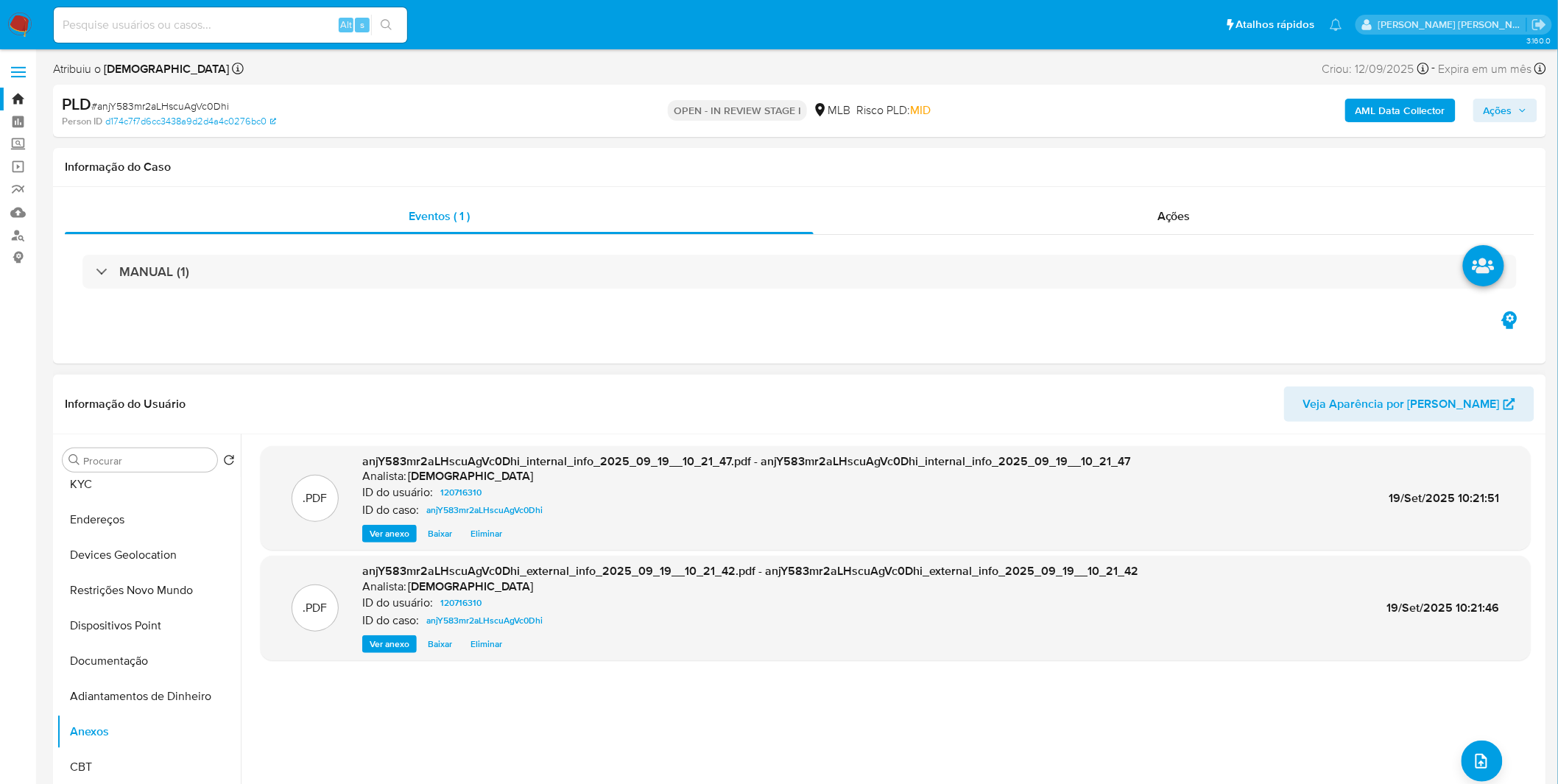
scroll to position [0, 0]
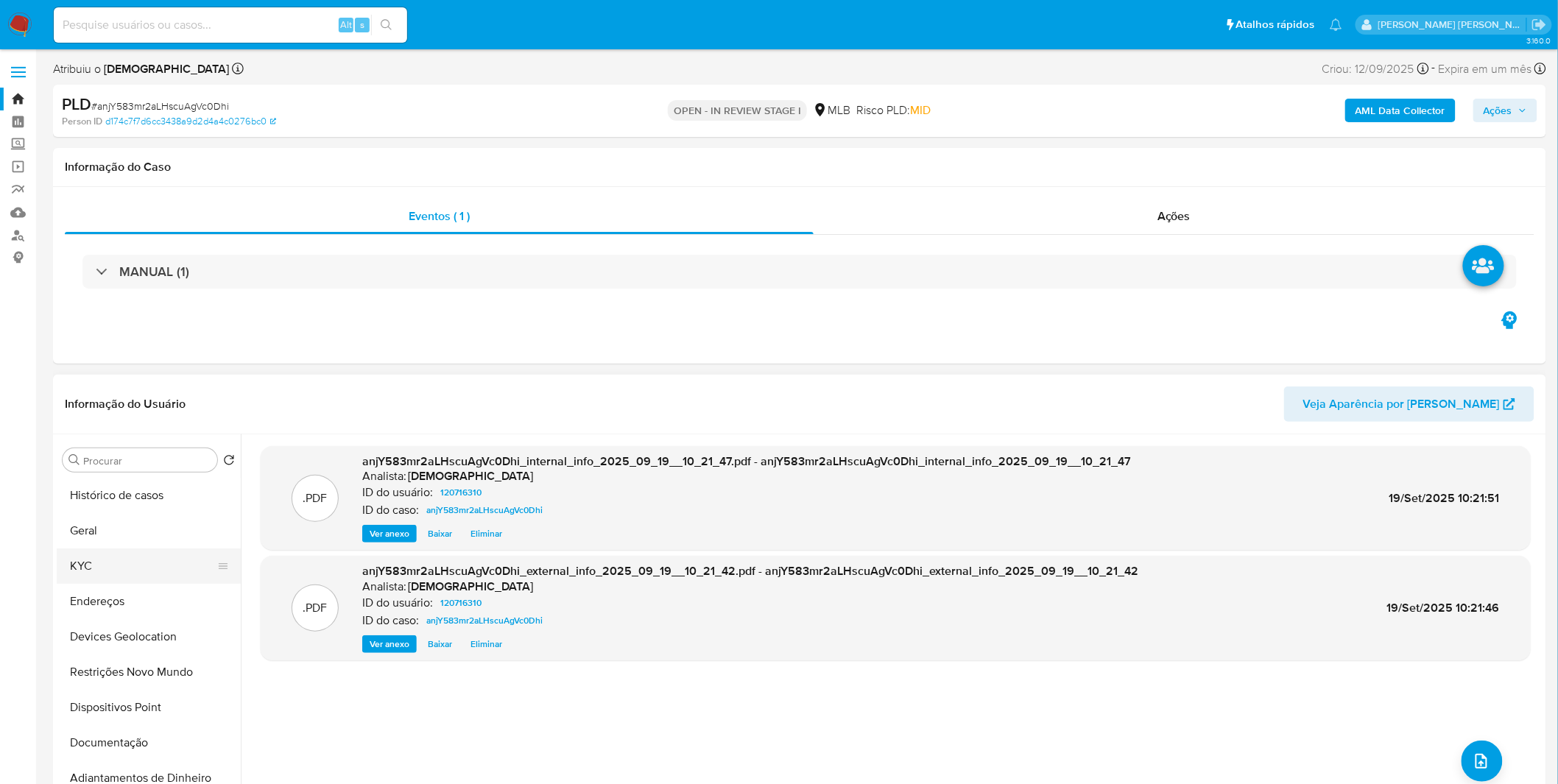
click at [142, 576] on button "KYC" at bounding box center [142, 566] width 172 height 36
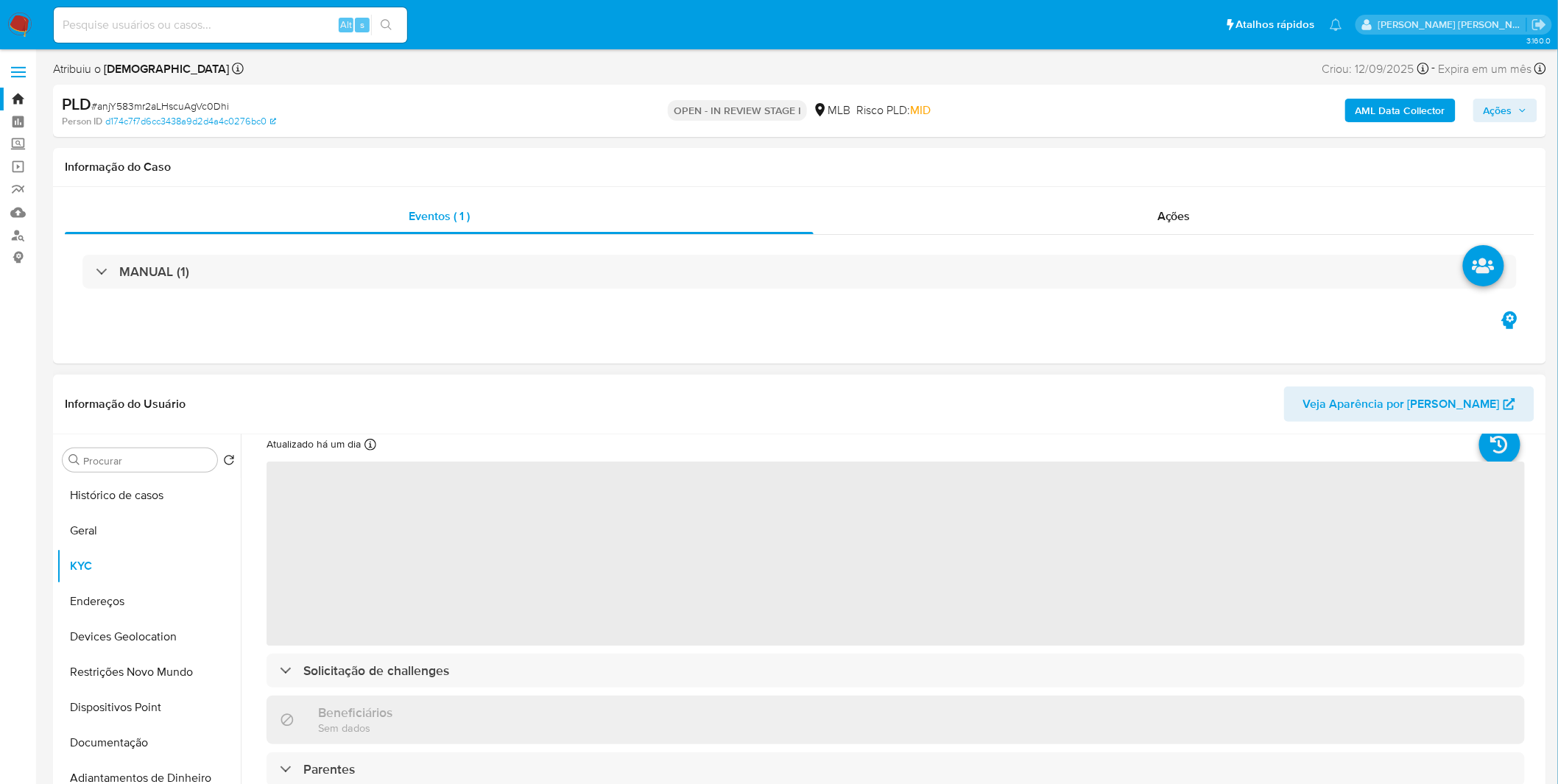
scroll to position [82, 0]
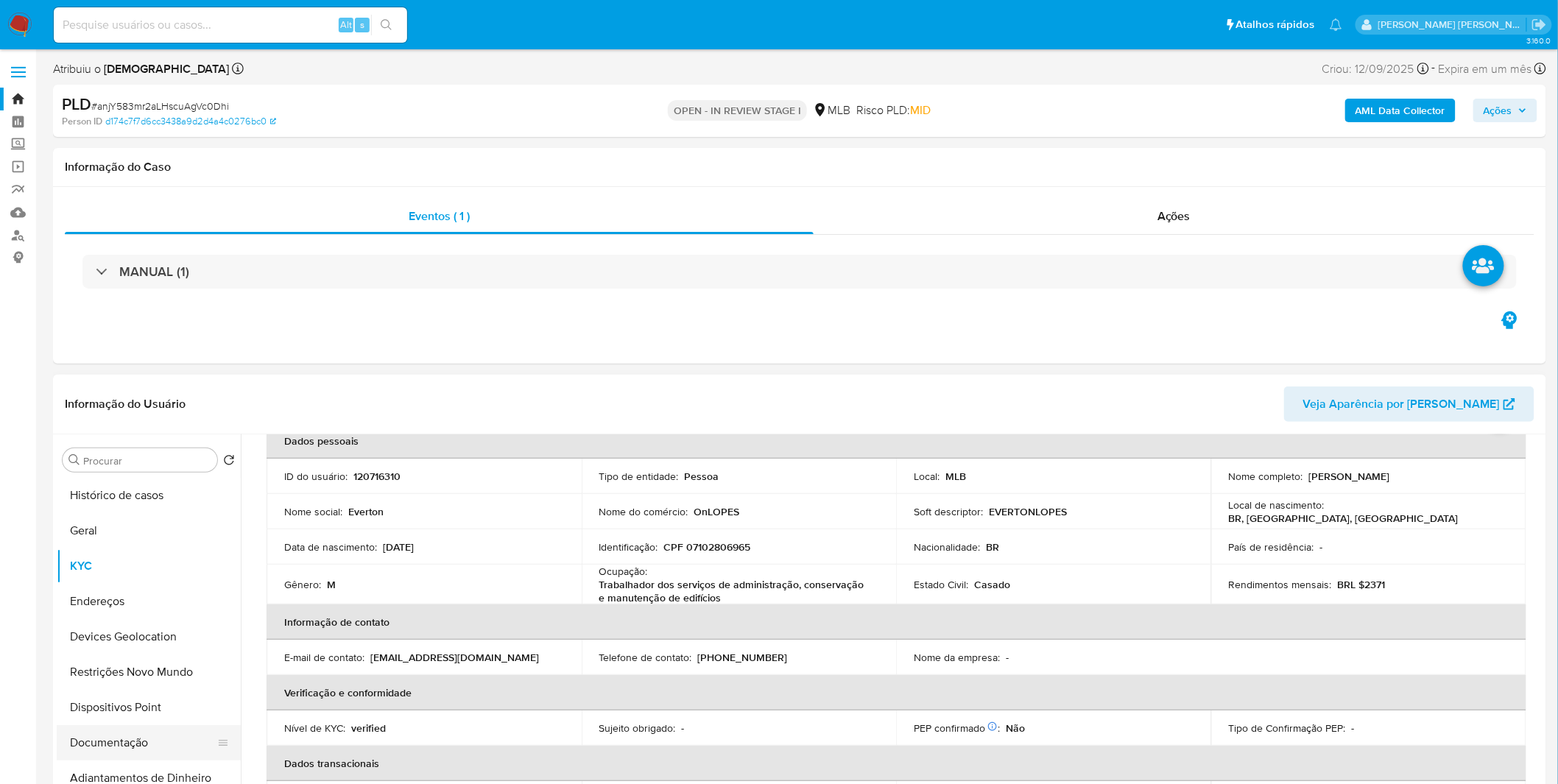
click at [138, 728] on button "Documentação" at bounding box center [142, 742] width 172 height 36
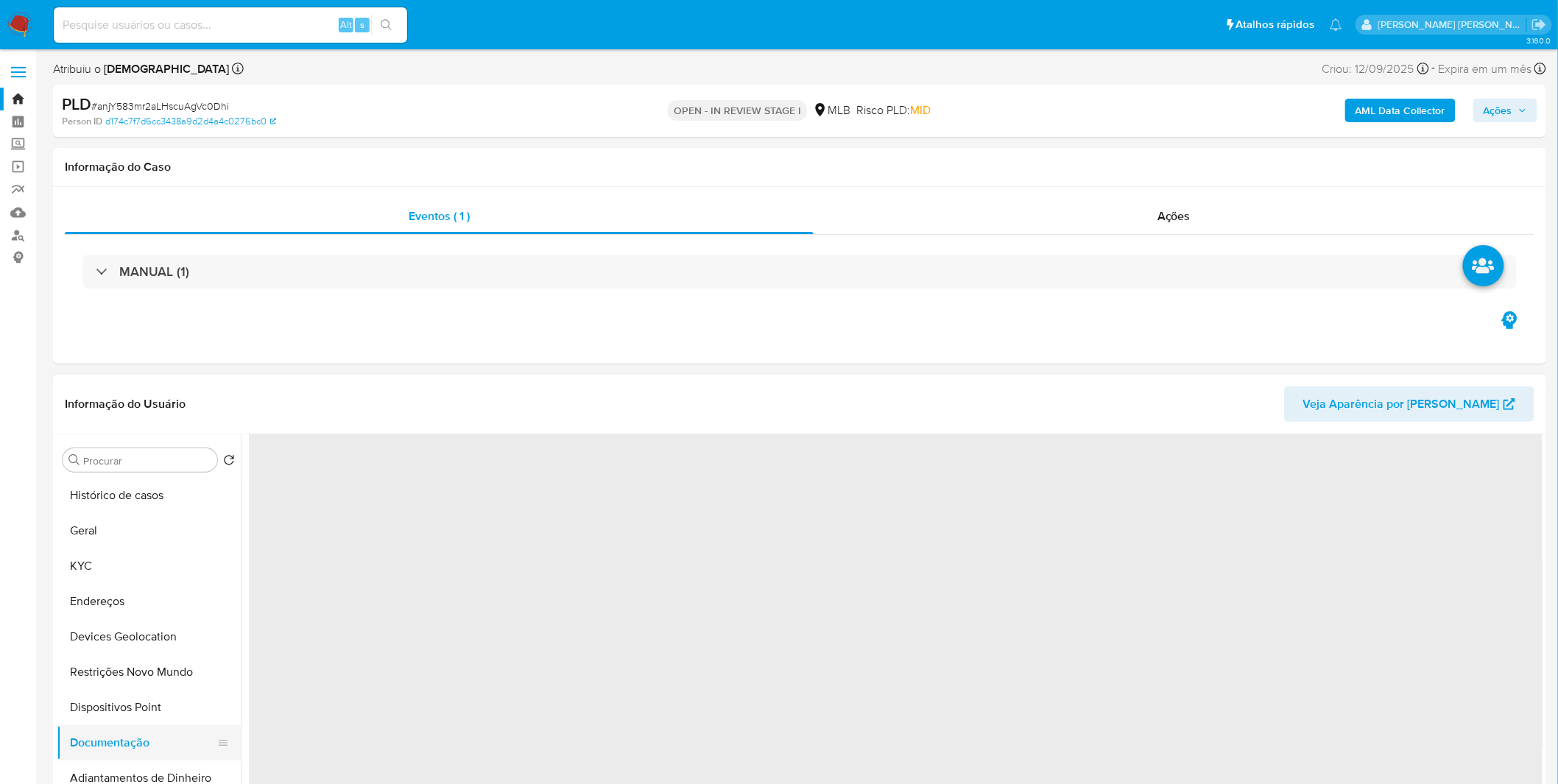
scroll to position [0, 0]
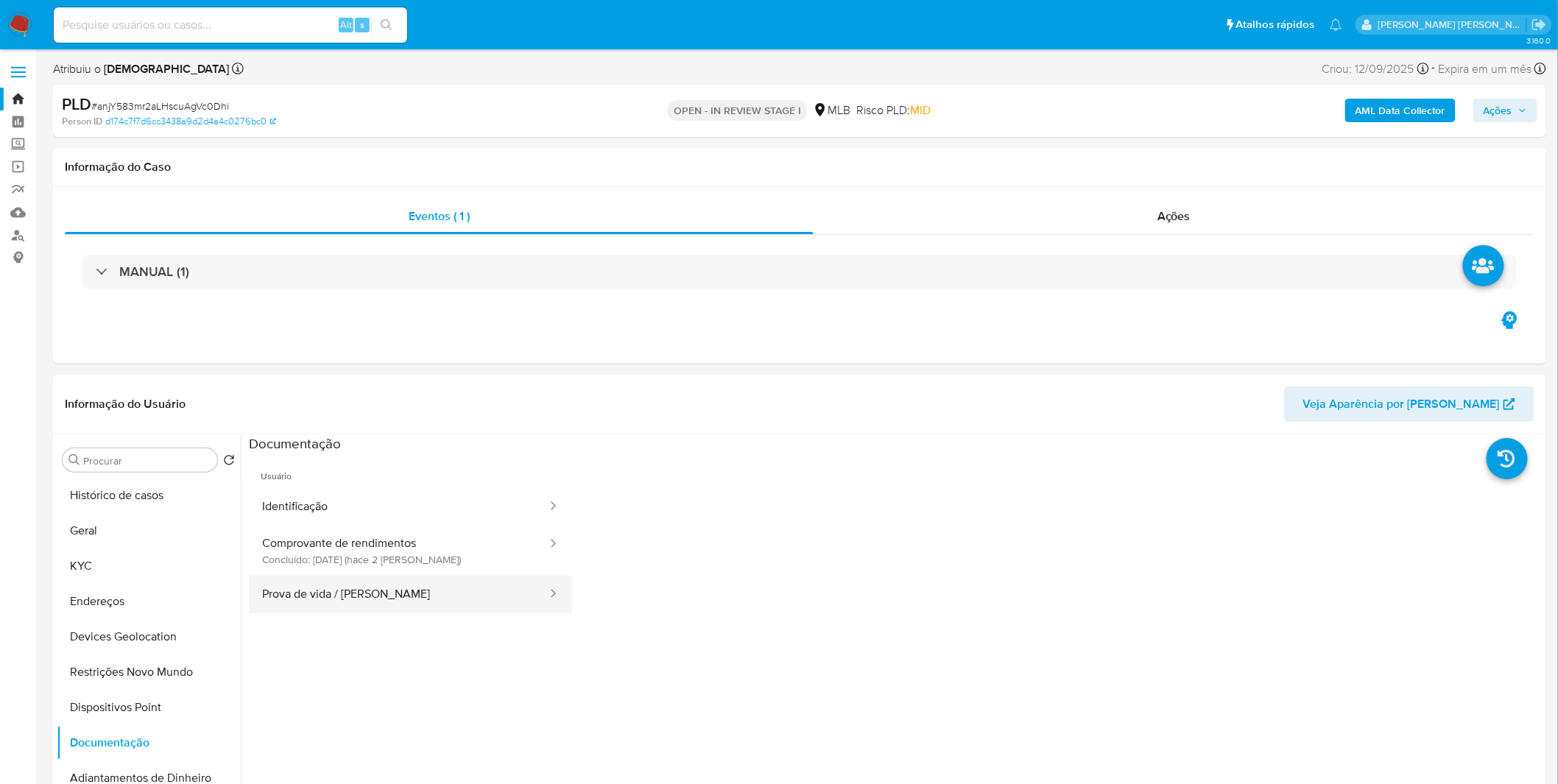
click at [291, 595] on button "Prova de vida / Selfie" at bounding box center [399, 594] width 300 height 37
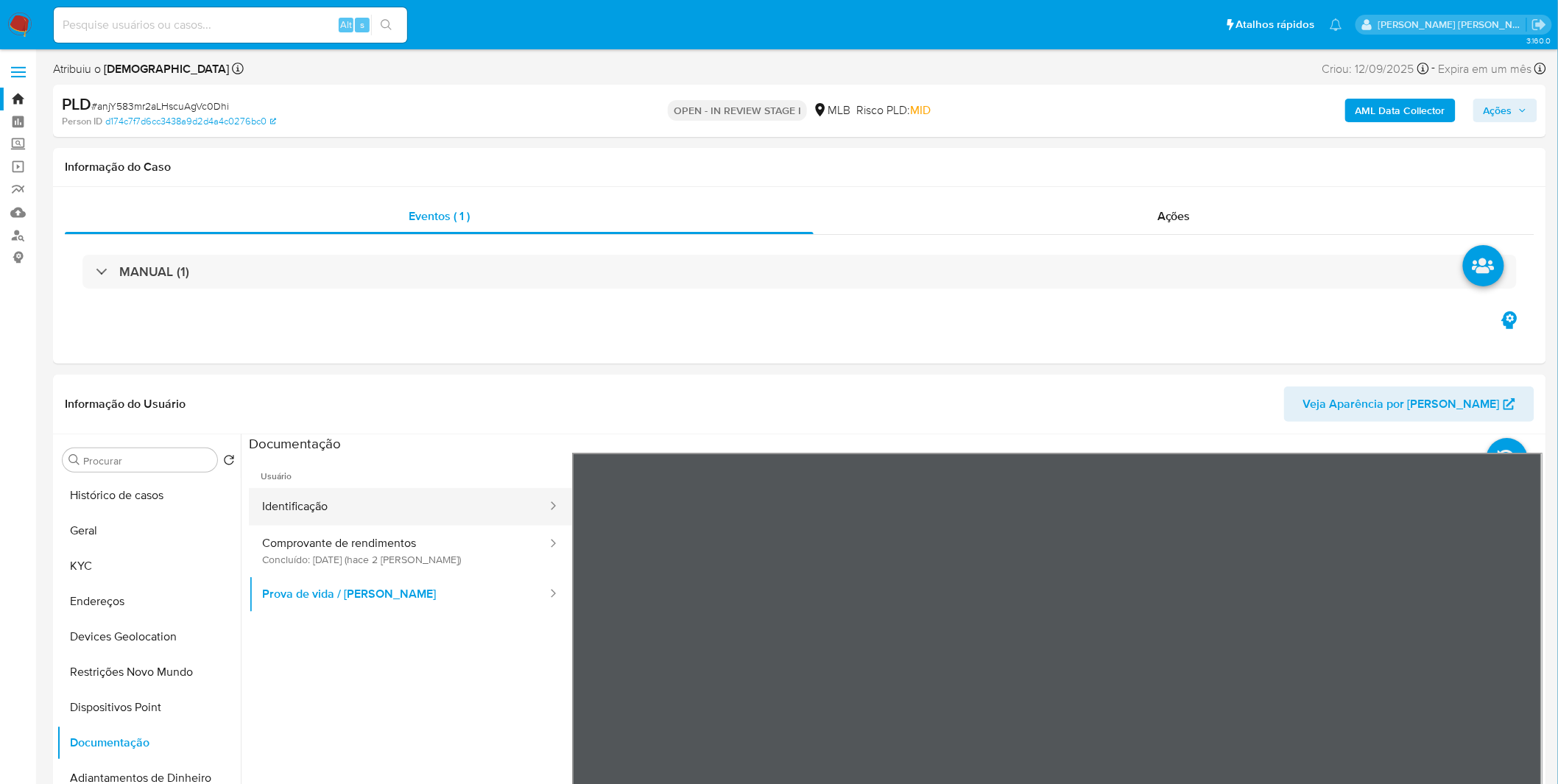
click at [330, 511] on button "Identificação" at bounding box center [399, 506] width 300 height 37
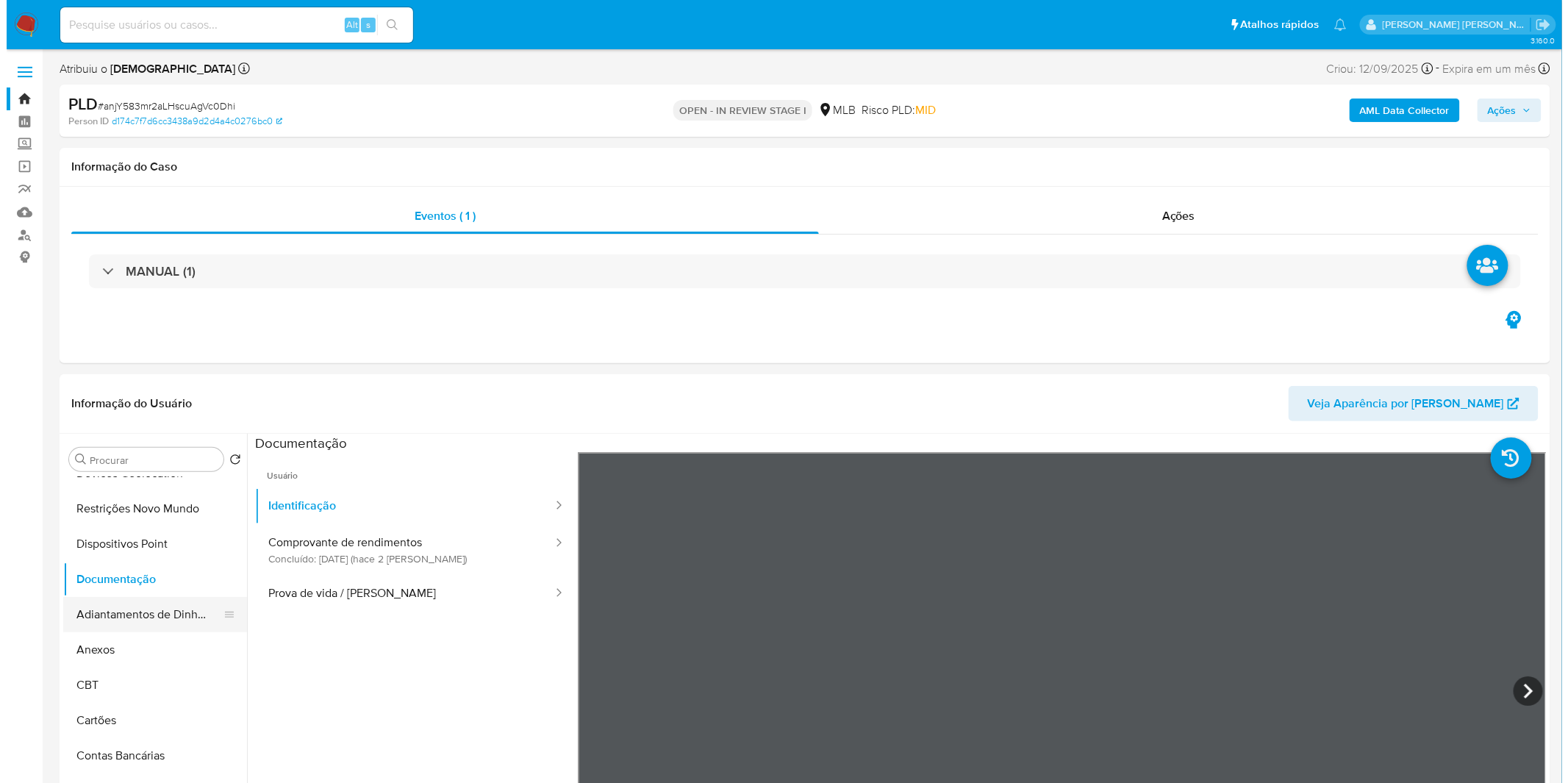
scroll to position [162, 0]
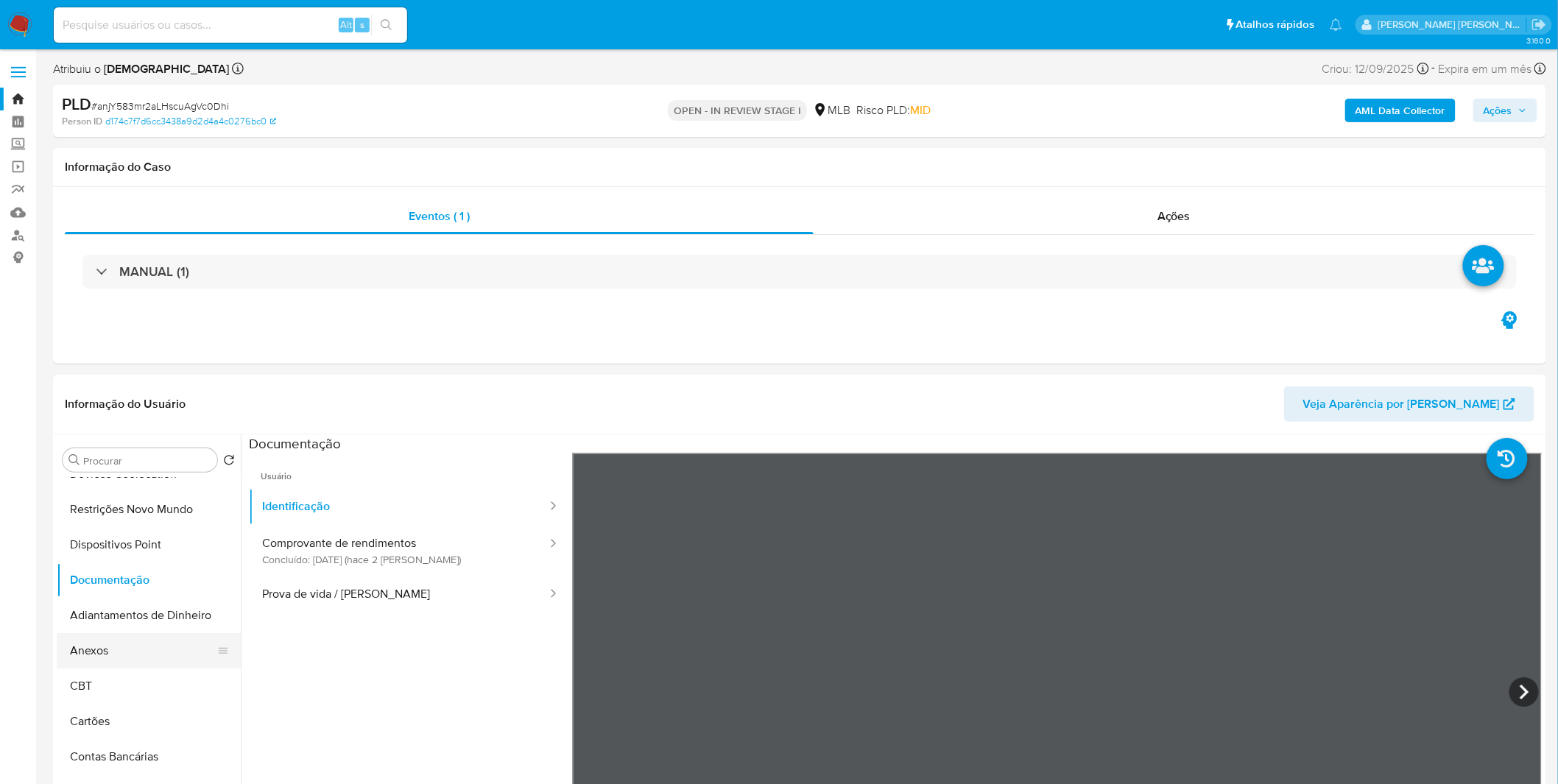
click at [136, 642] on button "Anexos" at bounding box center [142, 650] width 172 height 36
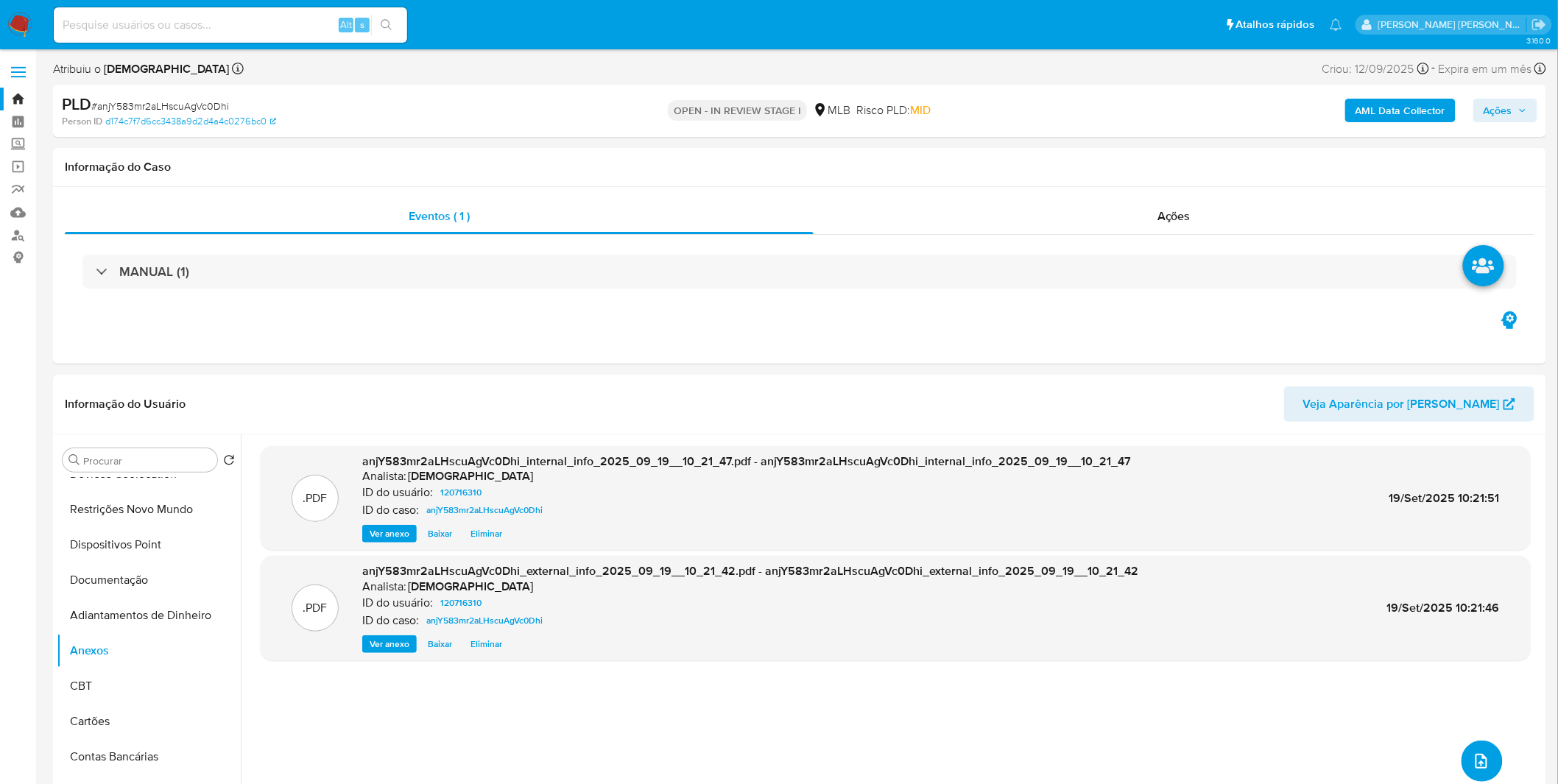
click at [1463, 770] on button "upload-file" at bounding box center [1482, 761] width 41 height 41
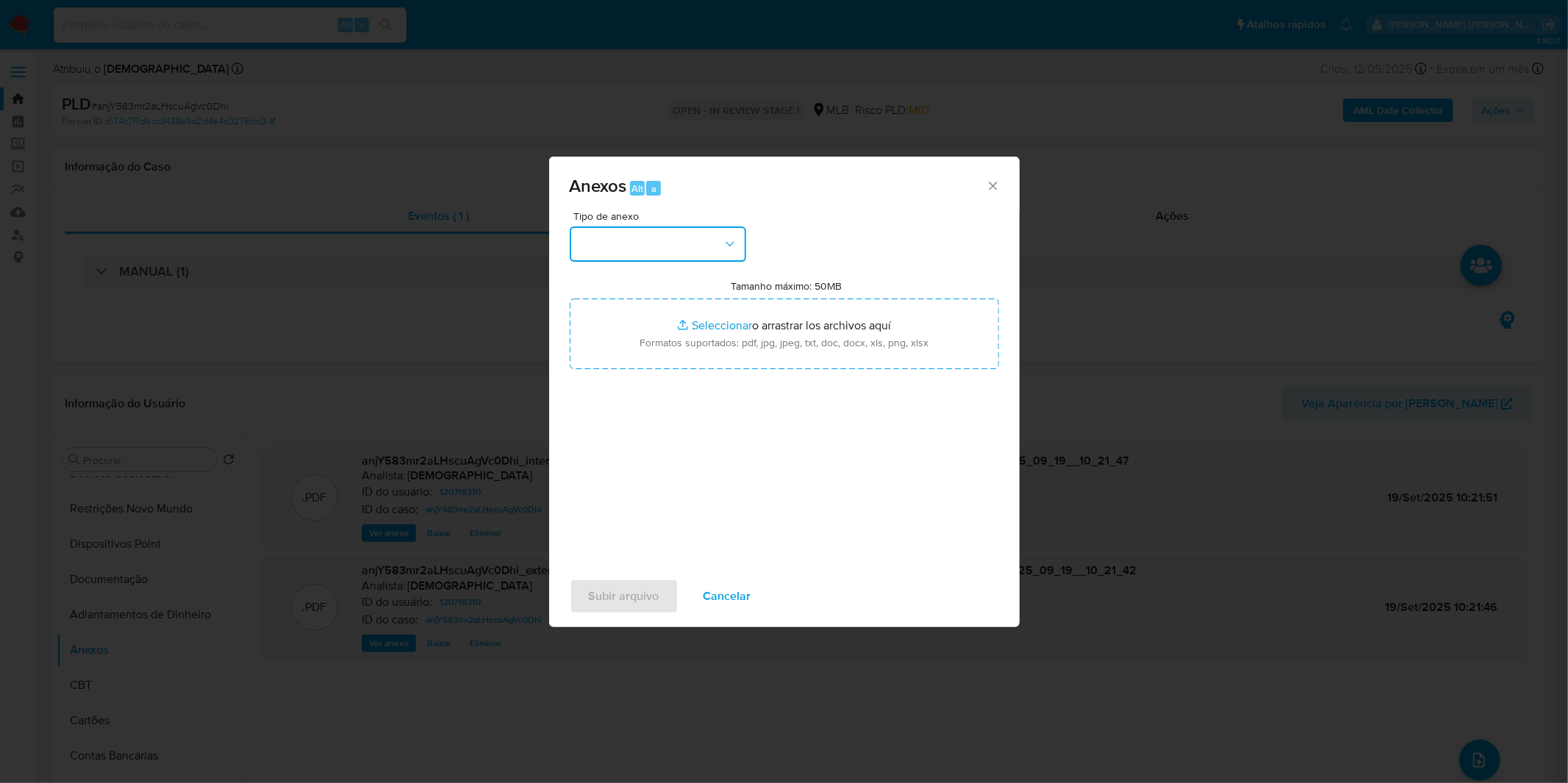
click at [637, 236] on button "button" at bounding box center [657, 244] width 176 height 36
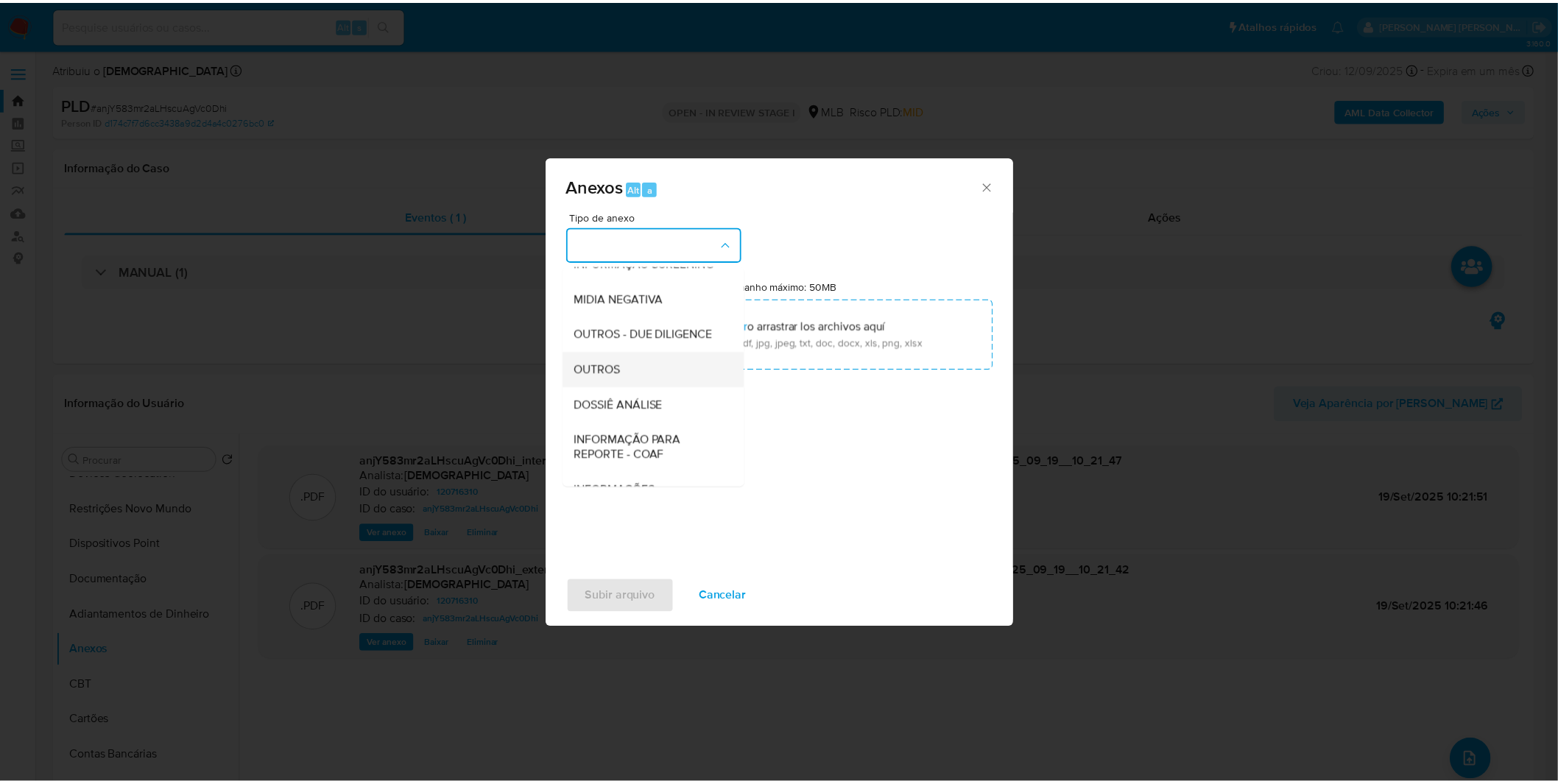
scroll to position [163, 0]
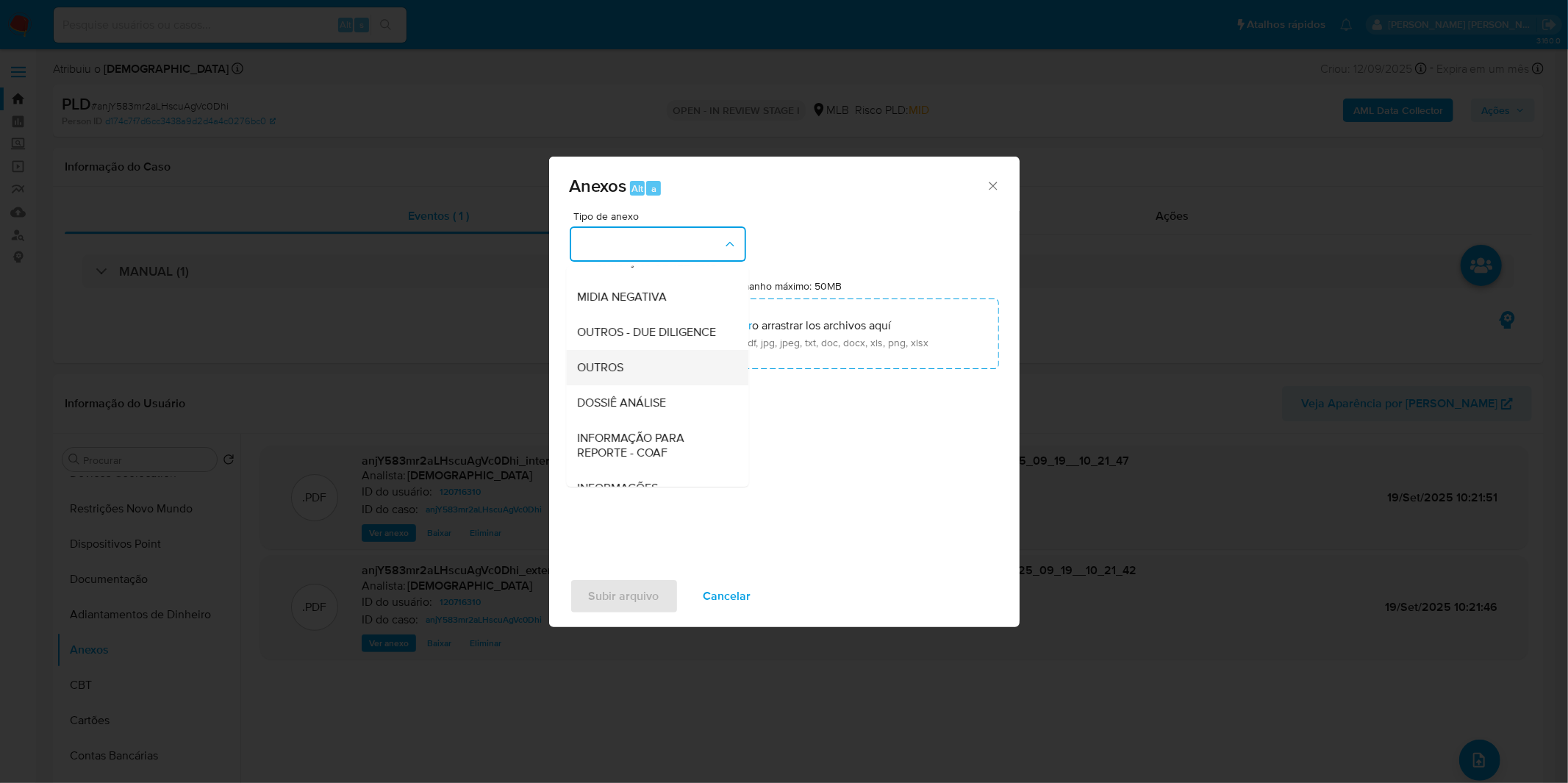
click at [637, 385] on div "OUTROS" at bounding box center [652, 368] width 150 height 36
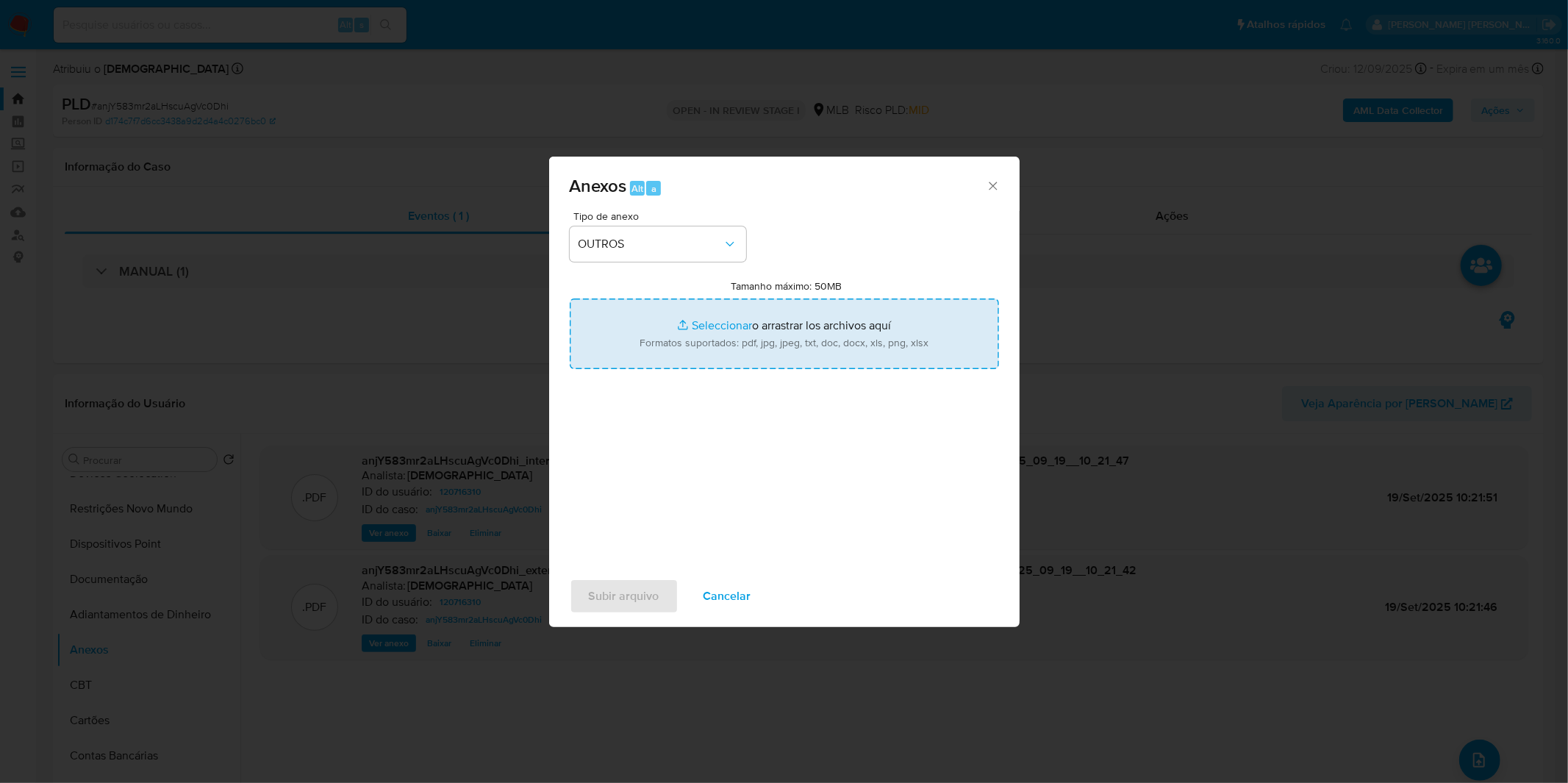
click at [681, 349] on input "Tamanho máximo: 50MB Seleccionar archivos" at bounding box center [784, 333] width 429 height 70
type input "C:\fakepath\Mulan 120716310_2025_09_15_08_31_14.xlsx"
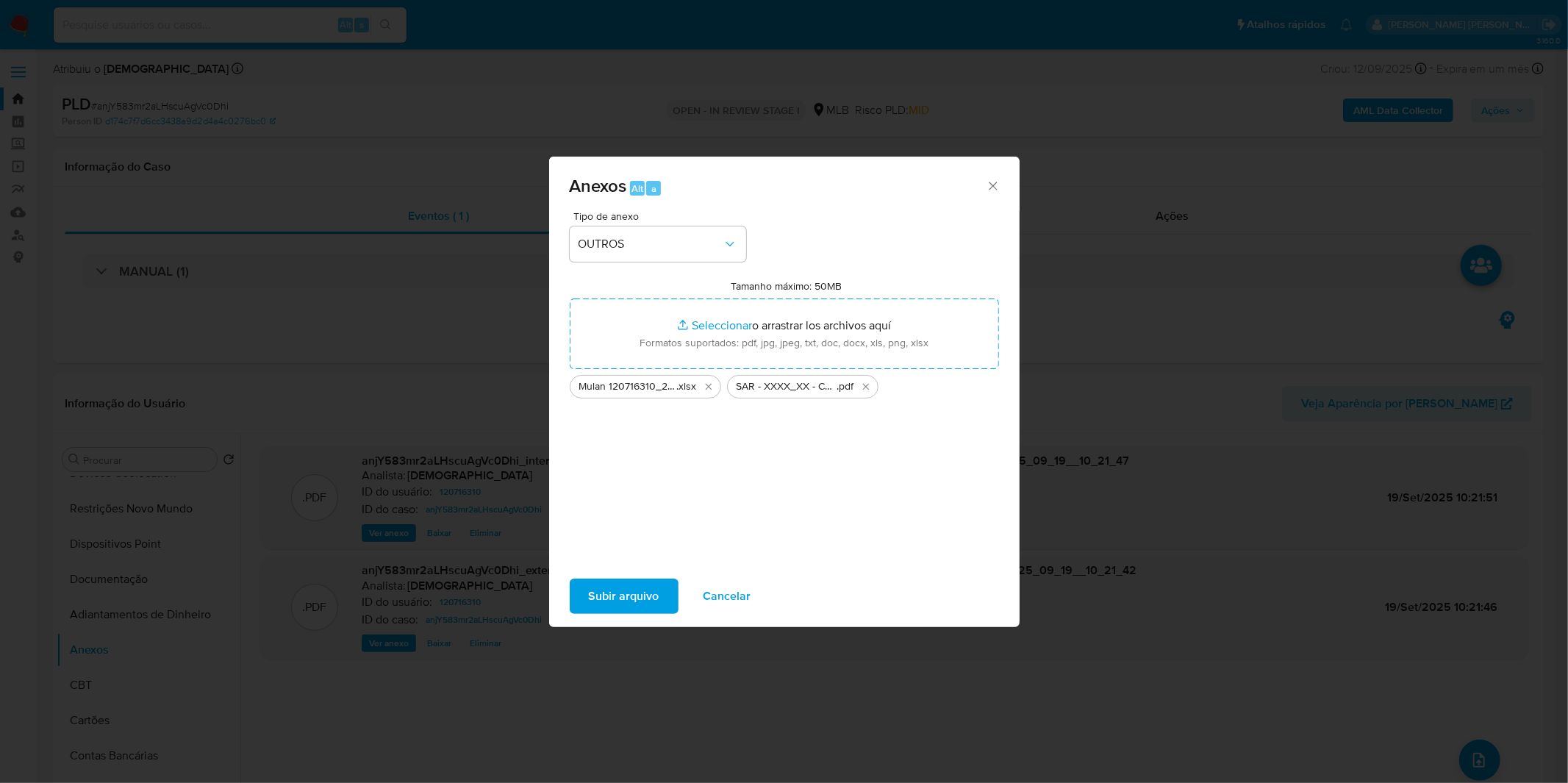
click at [589, 597] on span "Subir arquivo" at bounding box center [624, 596] width 70 height 32
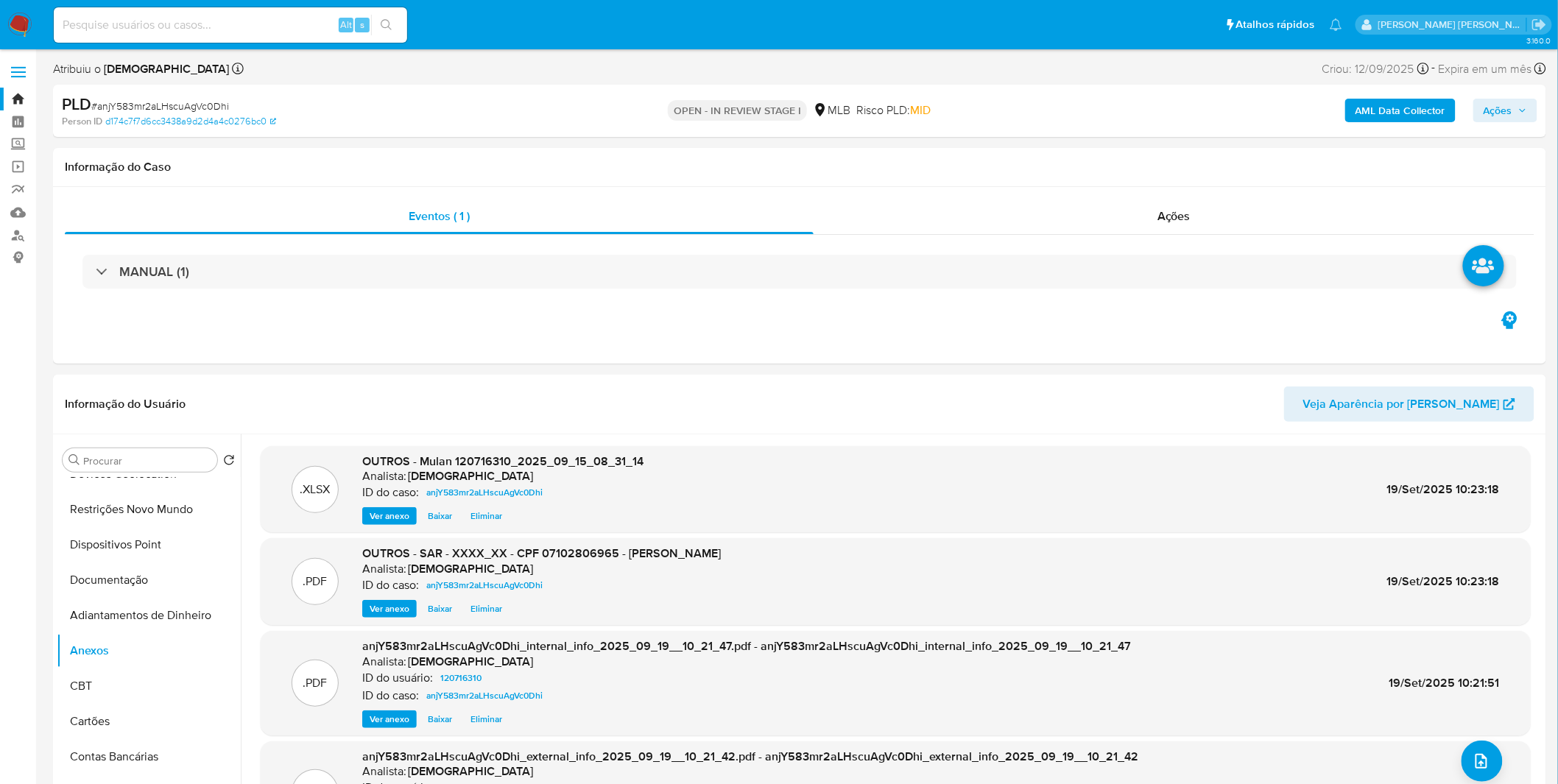
click at [1508, 111] on span "Ações" at bounding box center [1497, 110] width 29 height 23
click at [1094, 177] on div "Enviar" at bounding box center [1184, 273] width 680 height 193
click at [1085, 167] on div "Resolução do caso Alt r" at bounding box center [1095, 157] width 135 height 38
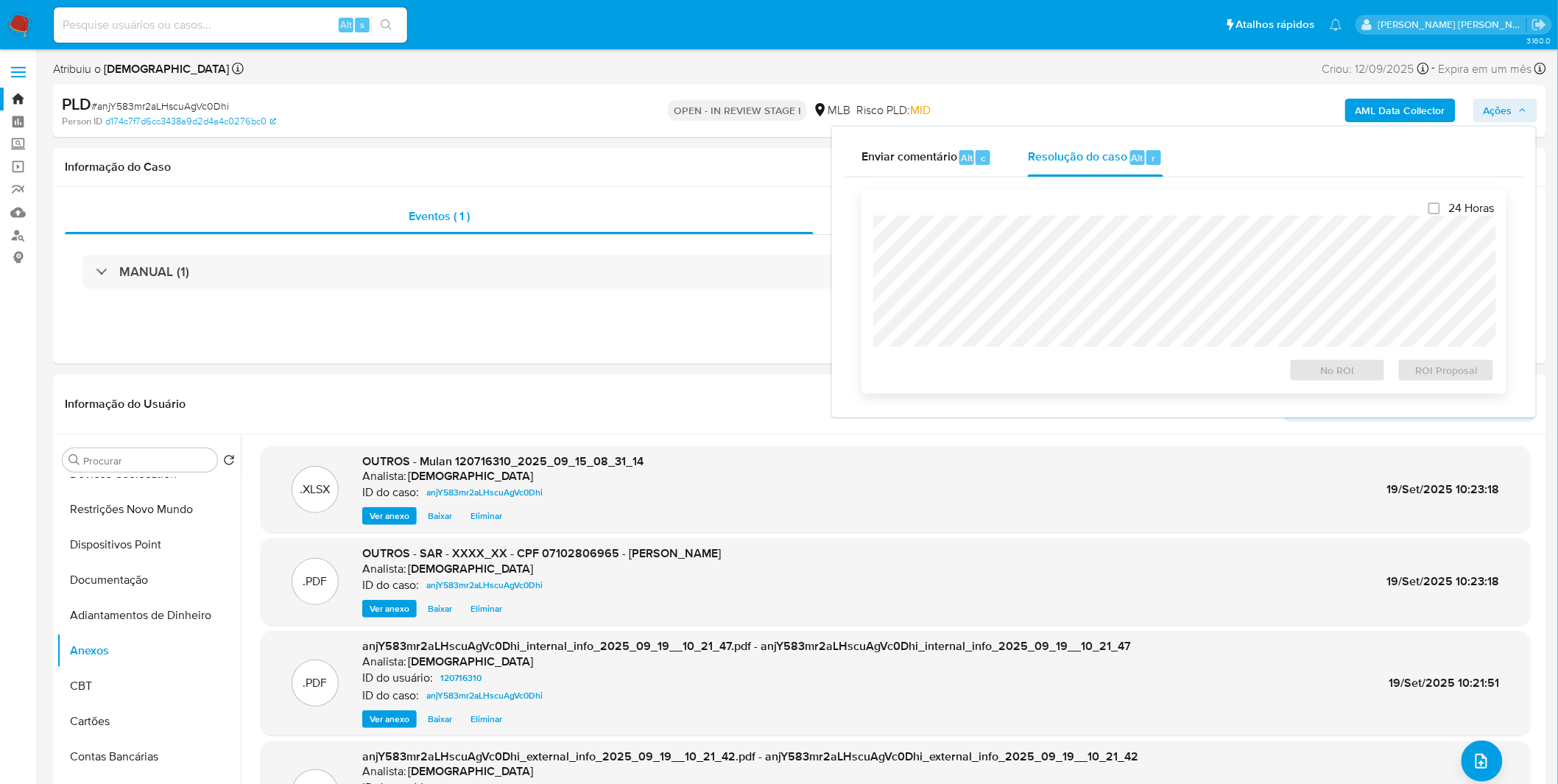
click at [1034, 351] on div "24 Horas No ROI ROI Proposal" at bounding box center [1185, 291] width 622 height 181
click at [1467, 371] on span "ROI Proposal" at bounding box center [1446, 371] width 76 height 21
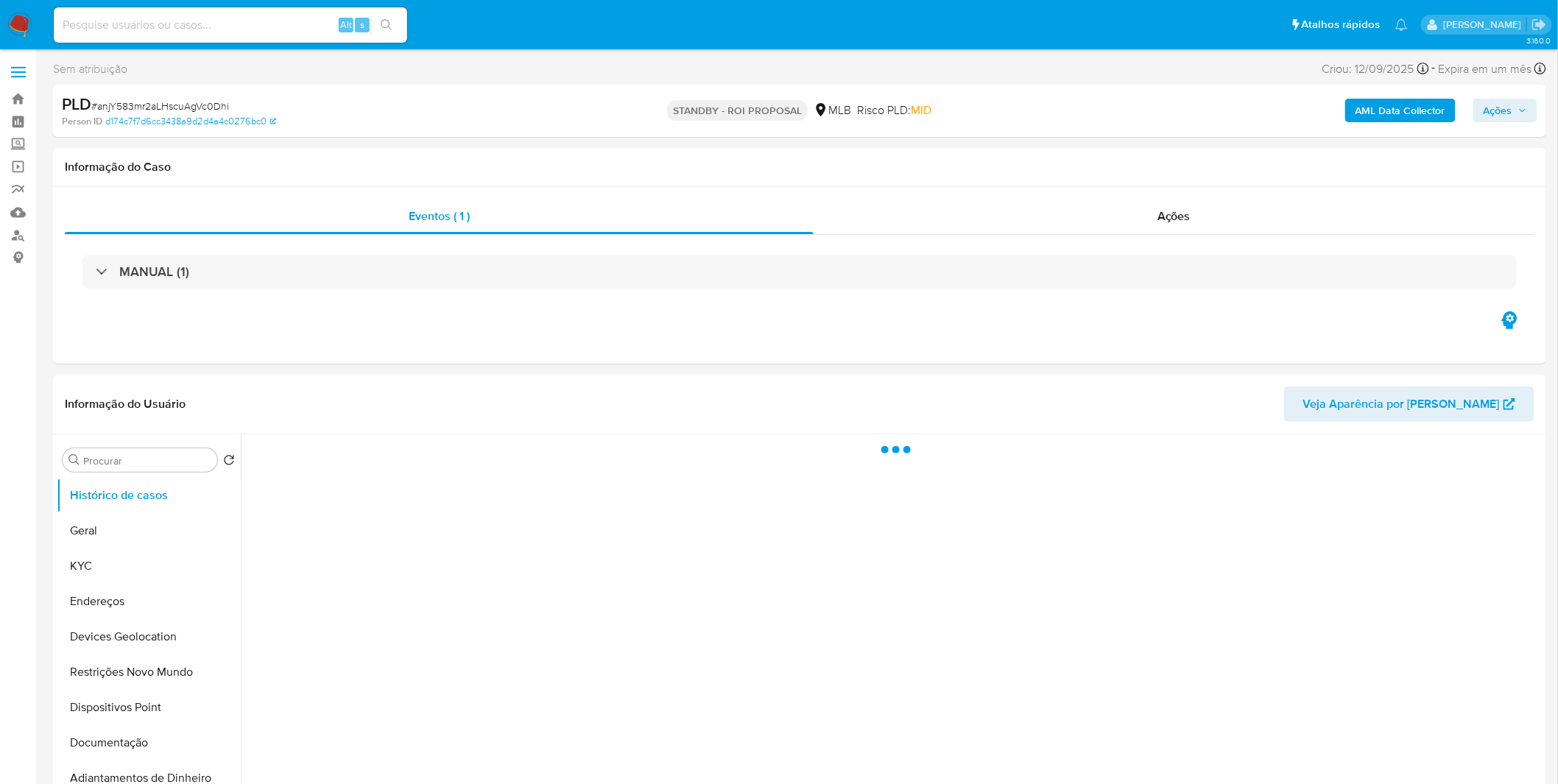
select select "10"
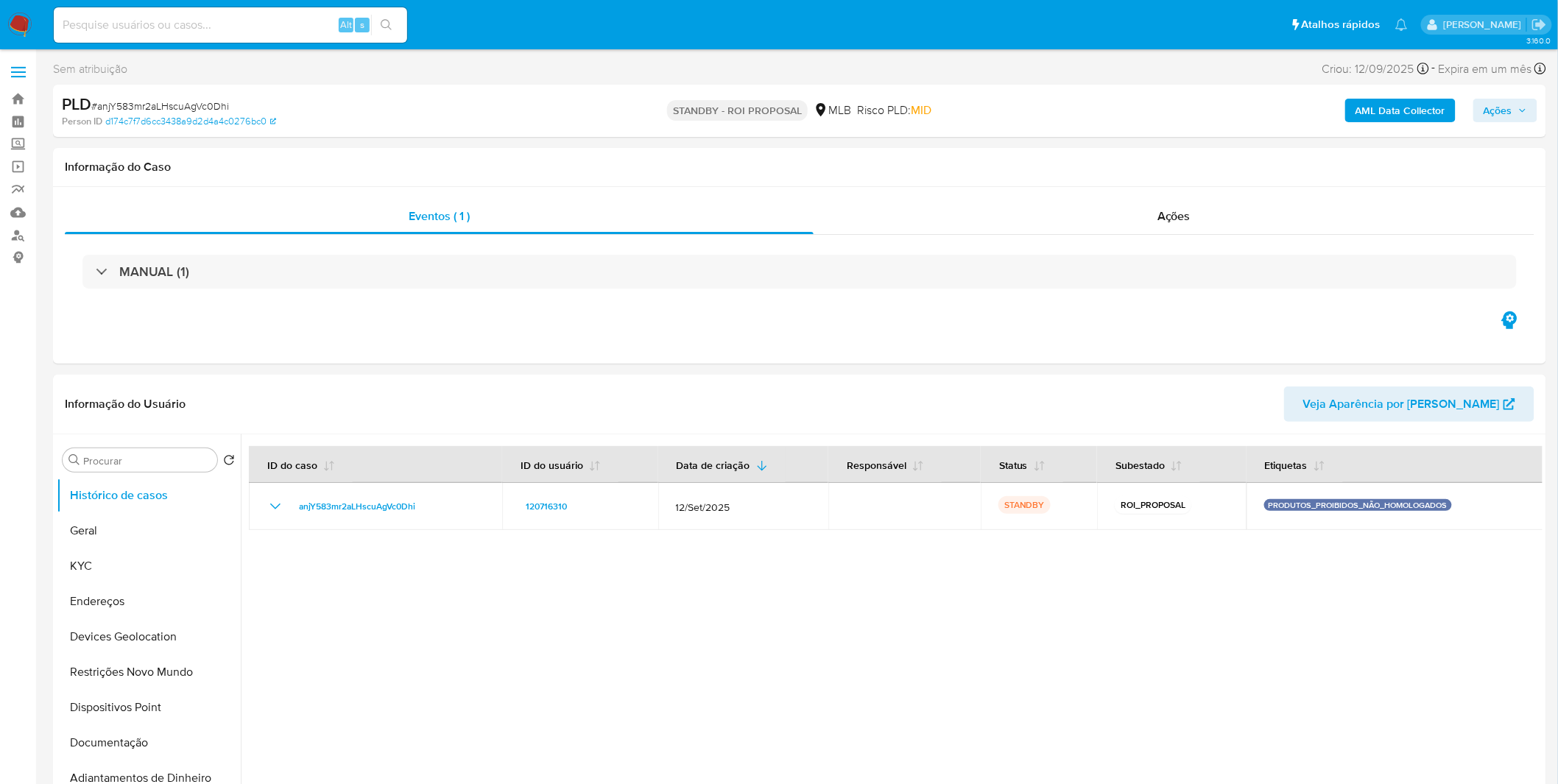
click at [263, 36] on div "Alt s" at bounding box center [230, 24] width 353 height 36
click at [264, 20] on input at bounding box center [230, 25] width 353 height 19
click at [264, 21] on input at bounding box center [230, 25] width 353 height 19
click at [258, 26] on input at bounding box center [230, 25] width 353 height 19
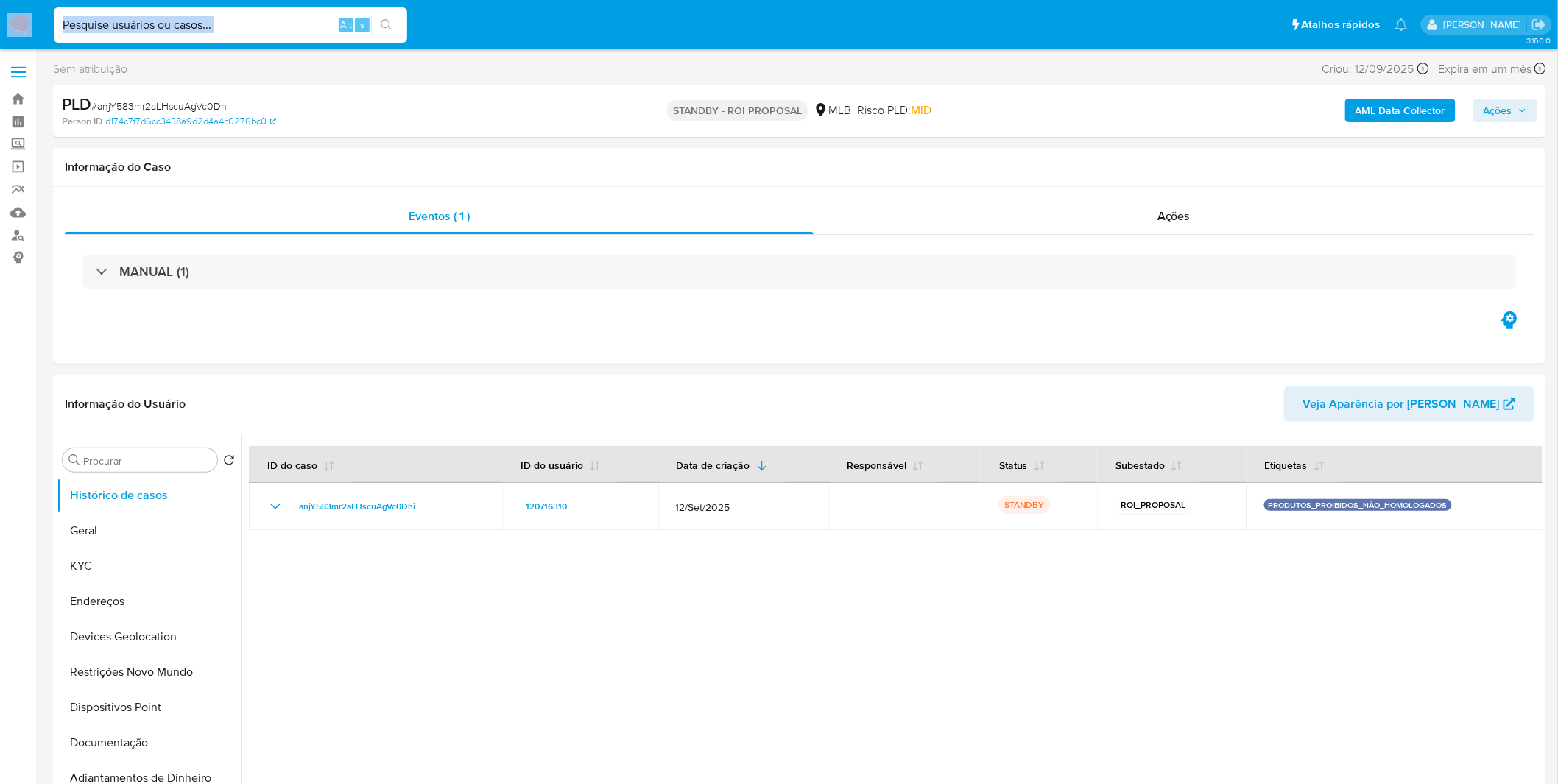
click at [237, 33] on input at bounding box center [230, 25] width 353 height 19
paste input "RhPumZwBhGmDmTvKc8Sp9jHm"
type input "RhPumZwBhGmDmTvKc8Sp9jHm"
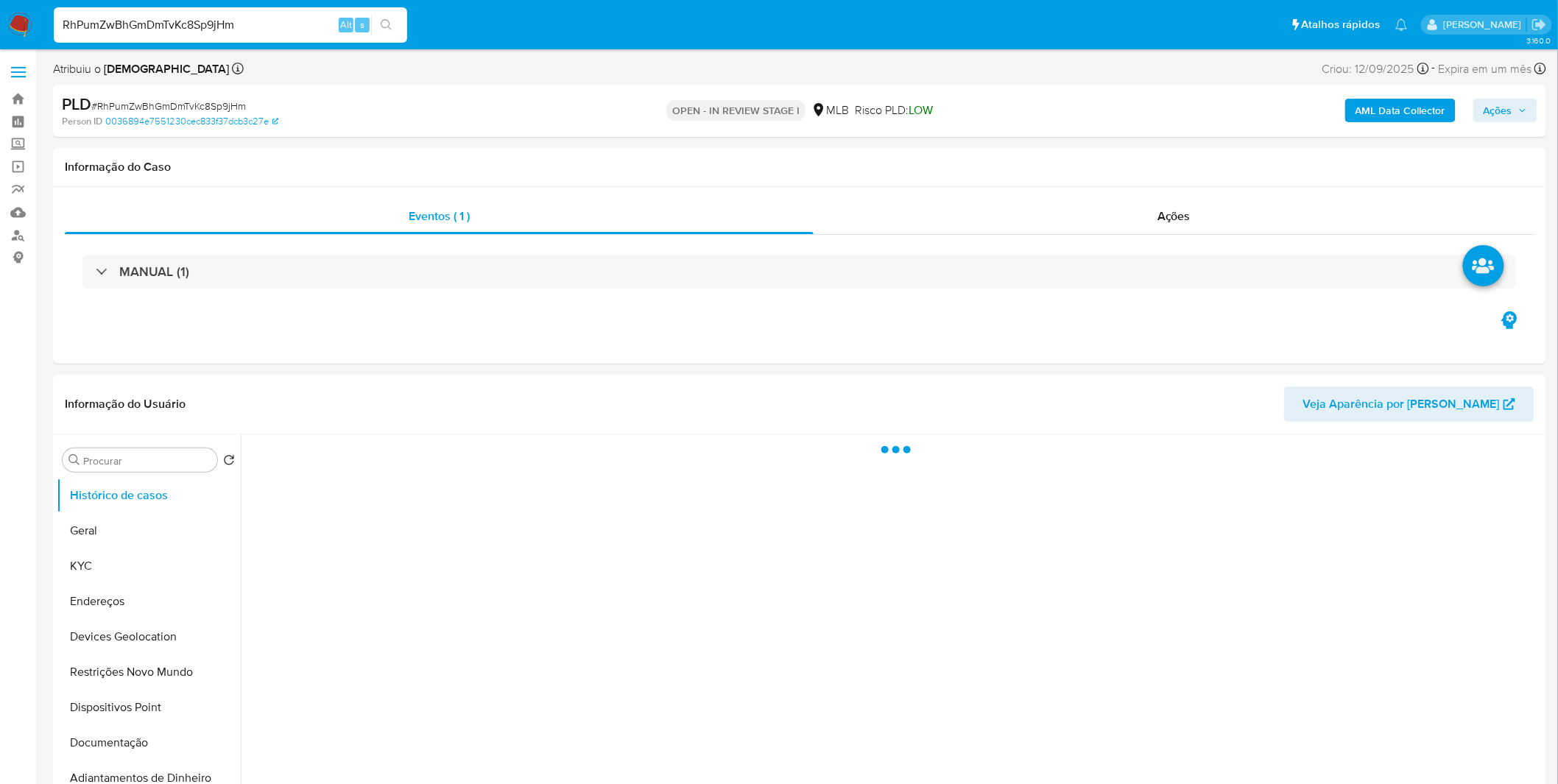
select select "10"
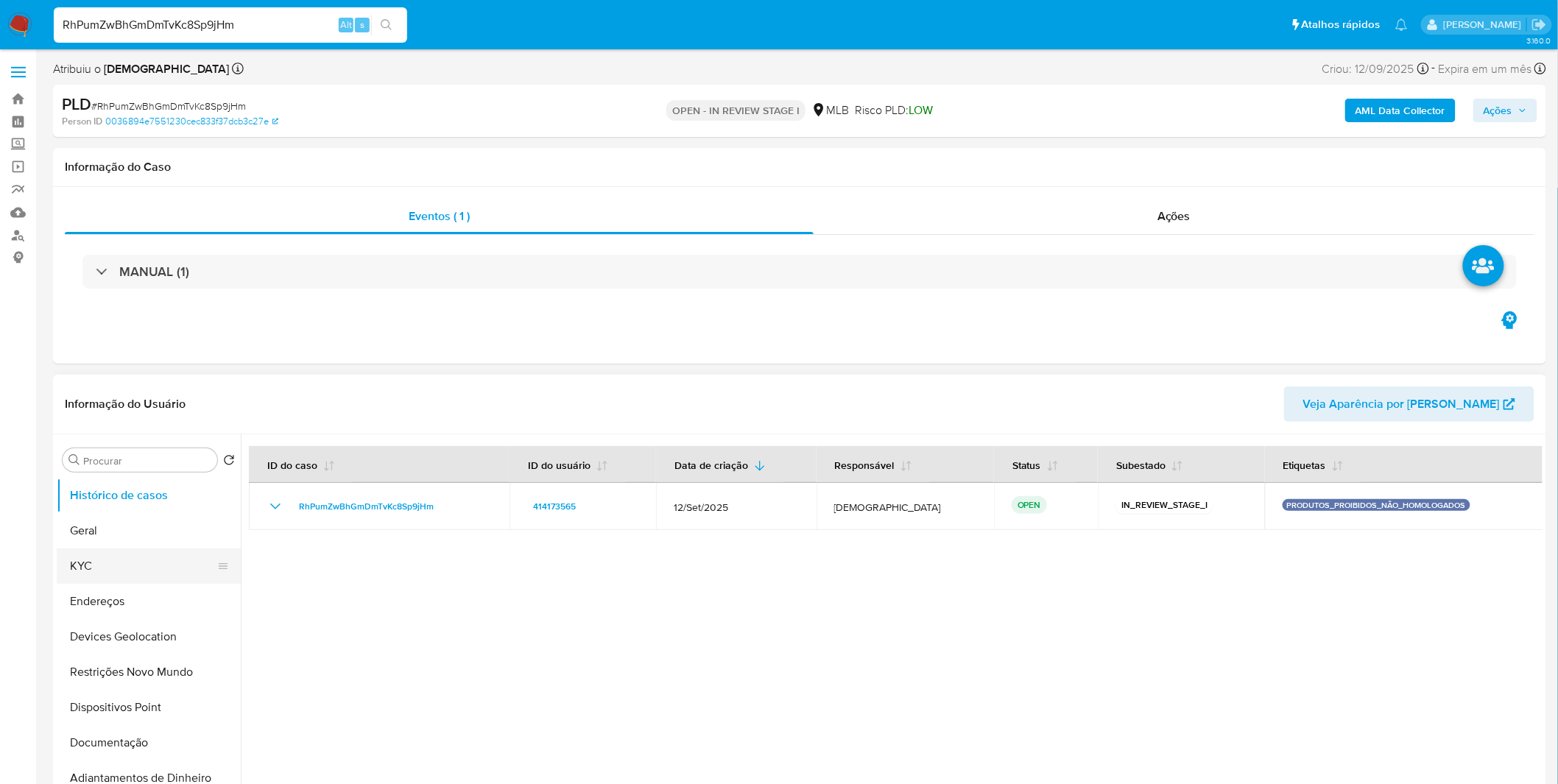
click at [116, 568] on button "KYC" at bounding box center [142, 566] width 172 height 36
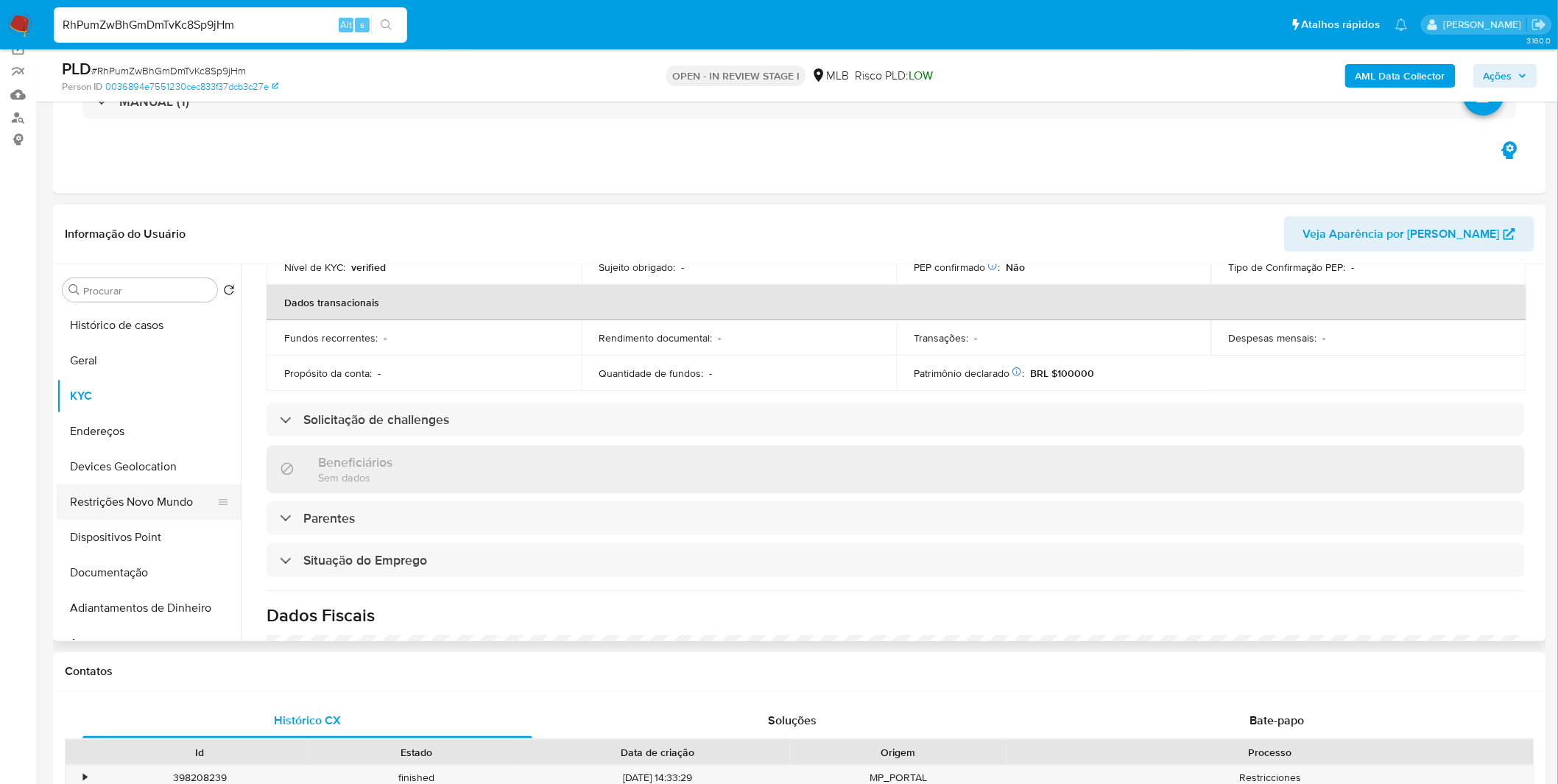
scroll to position [82, 0]
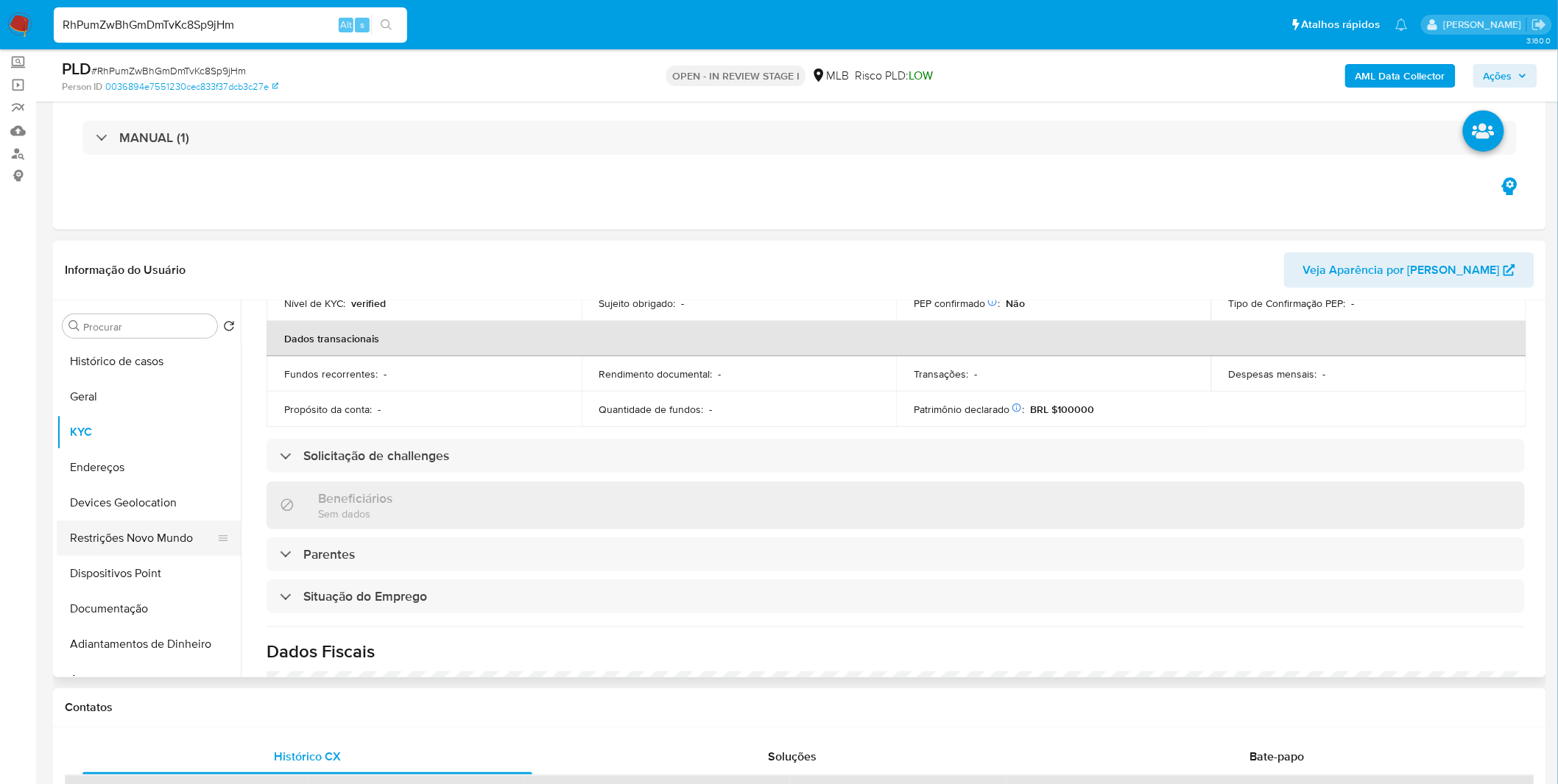
click at [119, 519] on button "Devices Geolocation" at bounding box center [149, 503] width 184 height 36
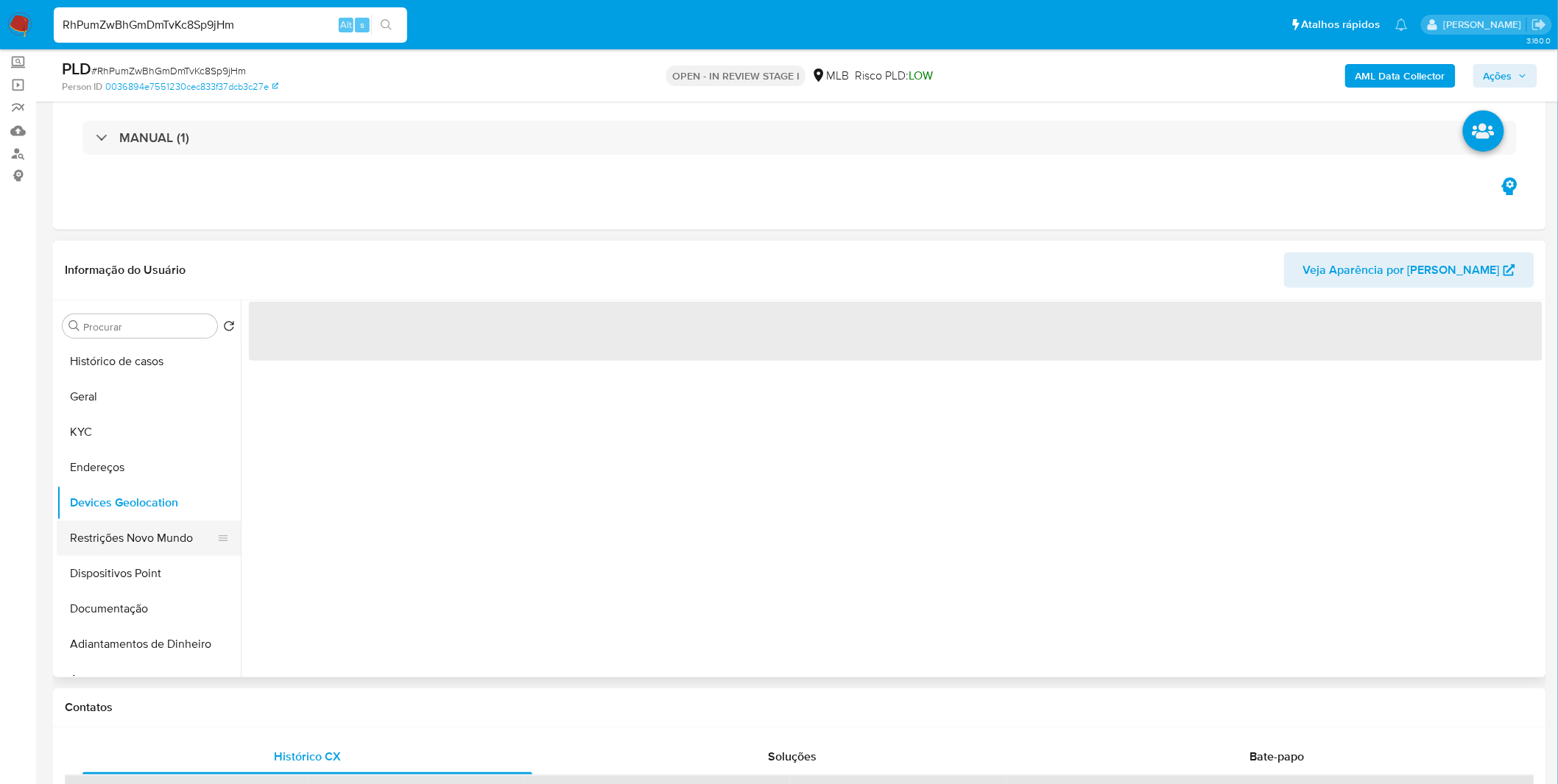
click at [119, 529] on button "Restrições Novo Mundo" at bounding box center [142, 537] width 172 height 36
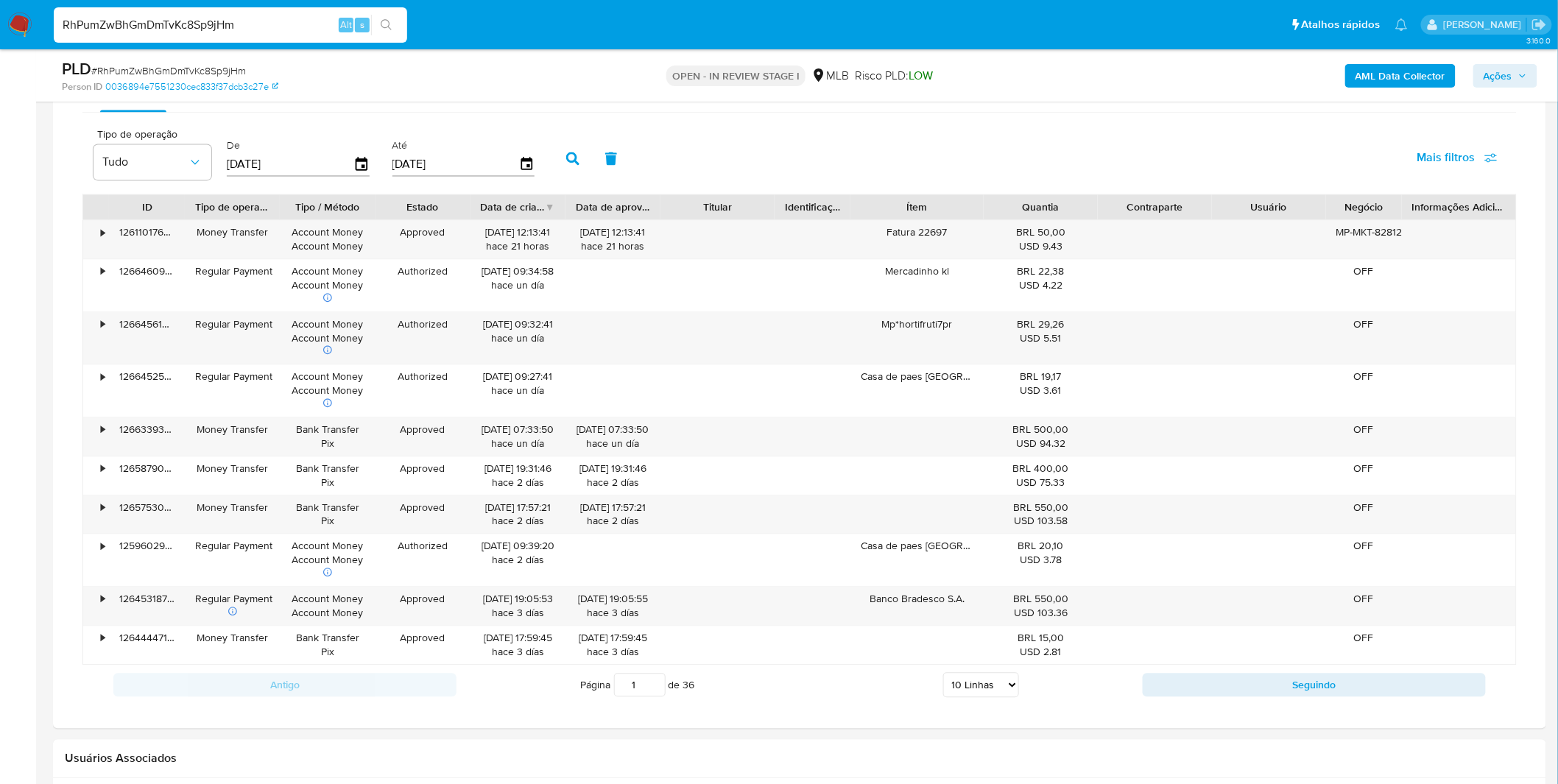
scroll to position [1020, 0]
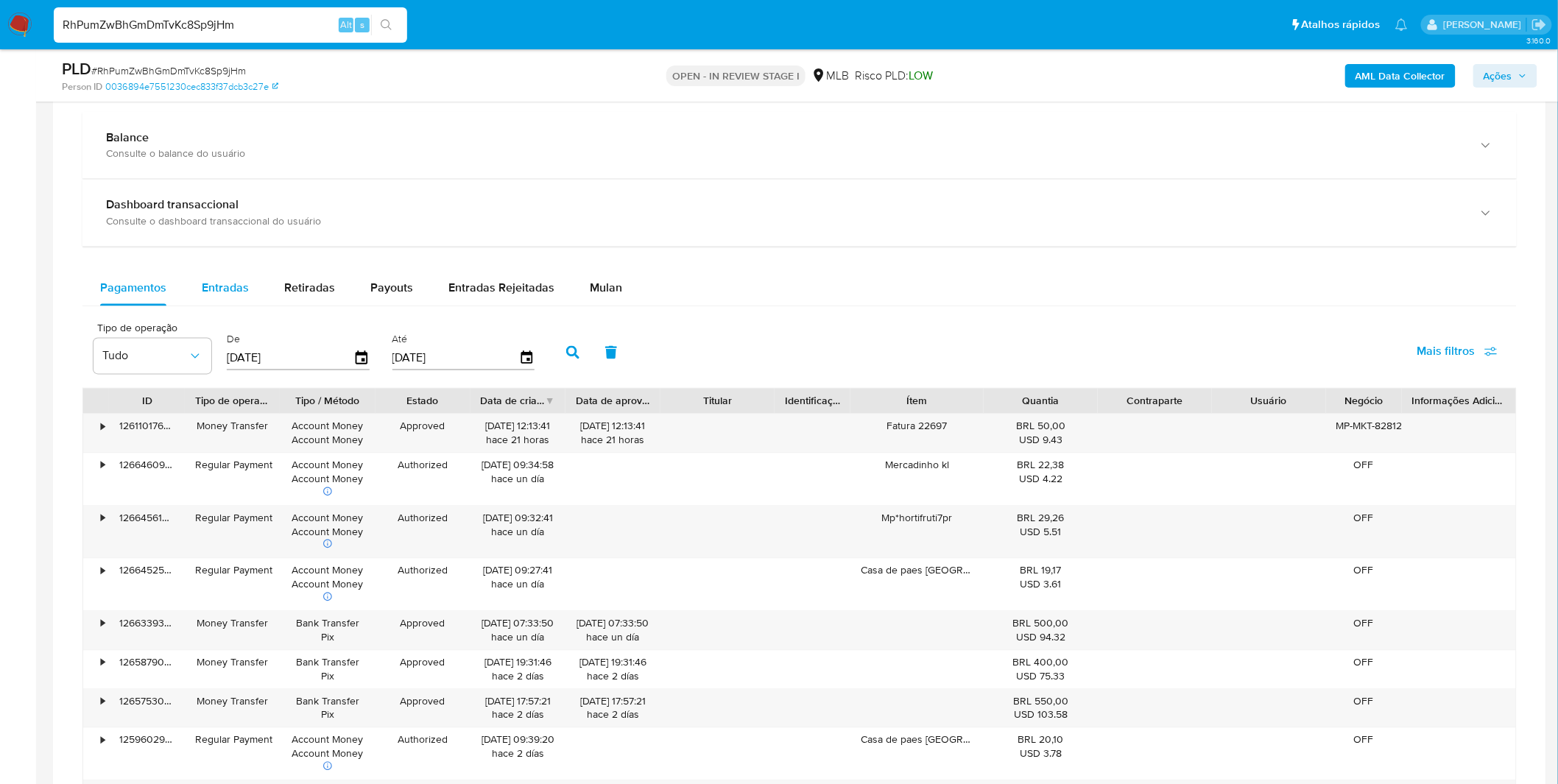
click at [243, 294] on span "Entradas" at bounding box center [225, 288] width 47 height 17
select select "10"
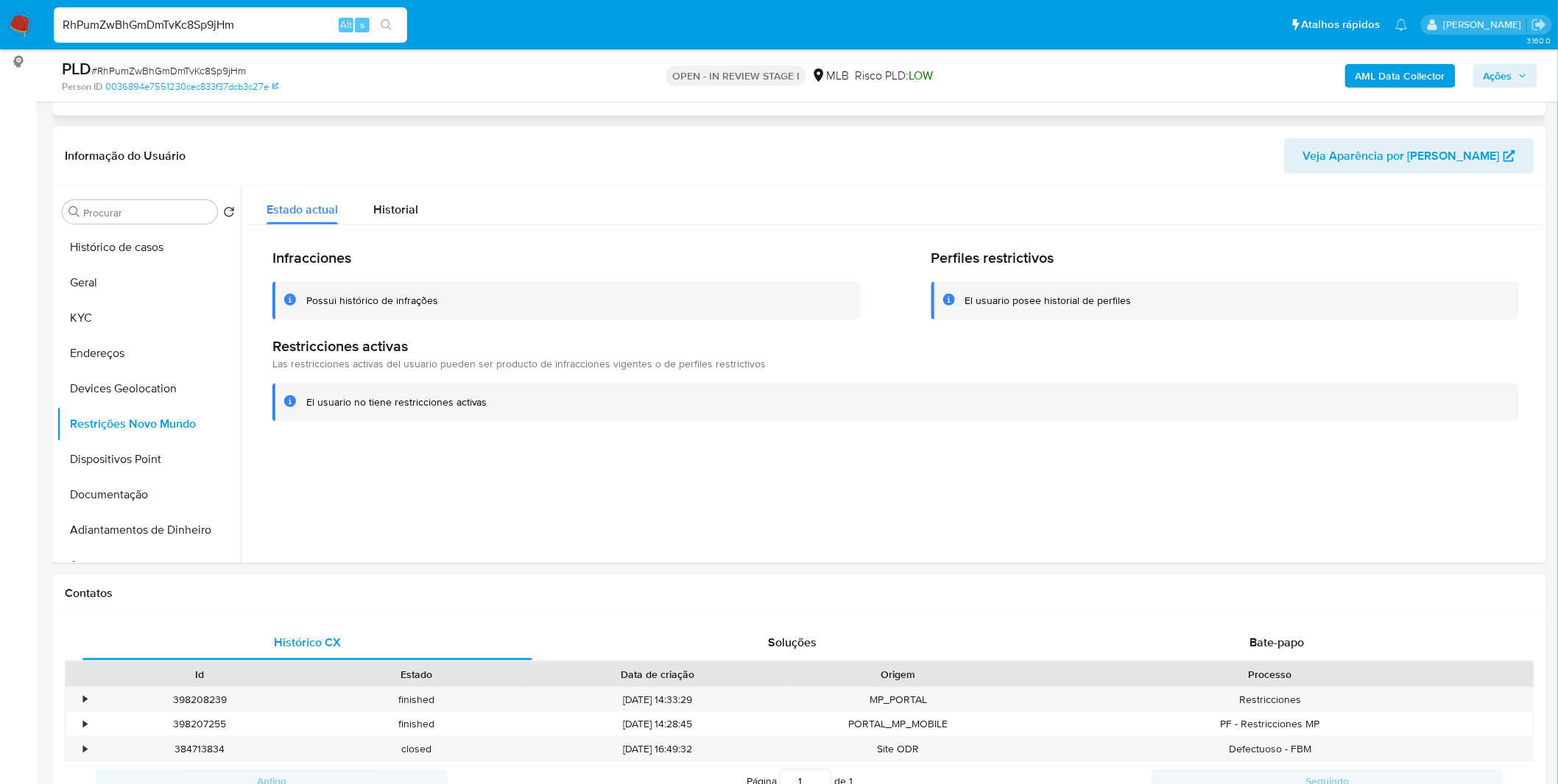
scroll to position [0, 0]
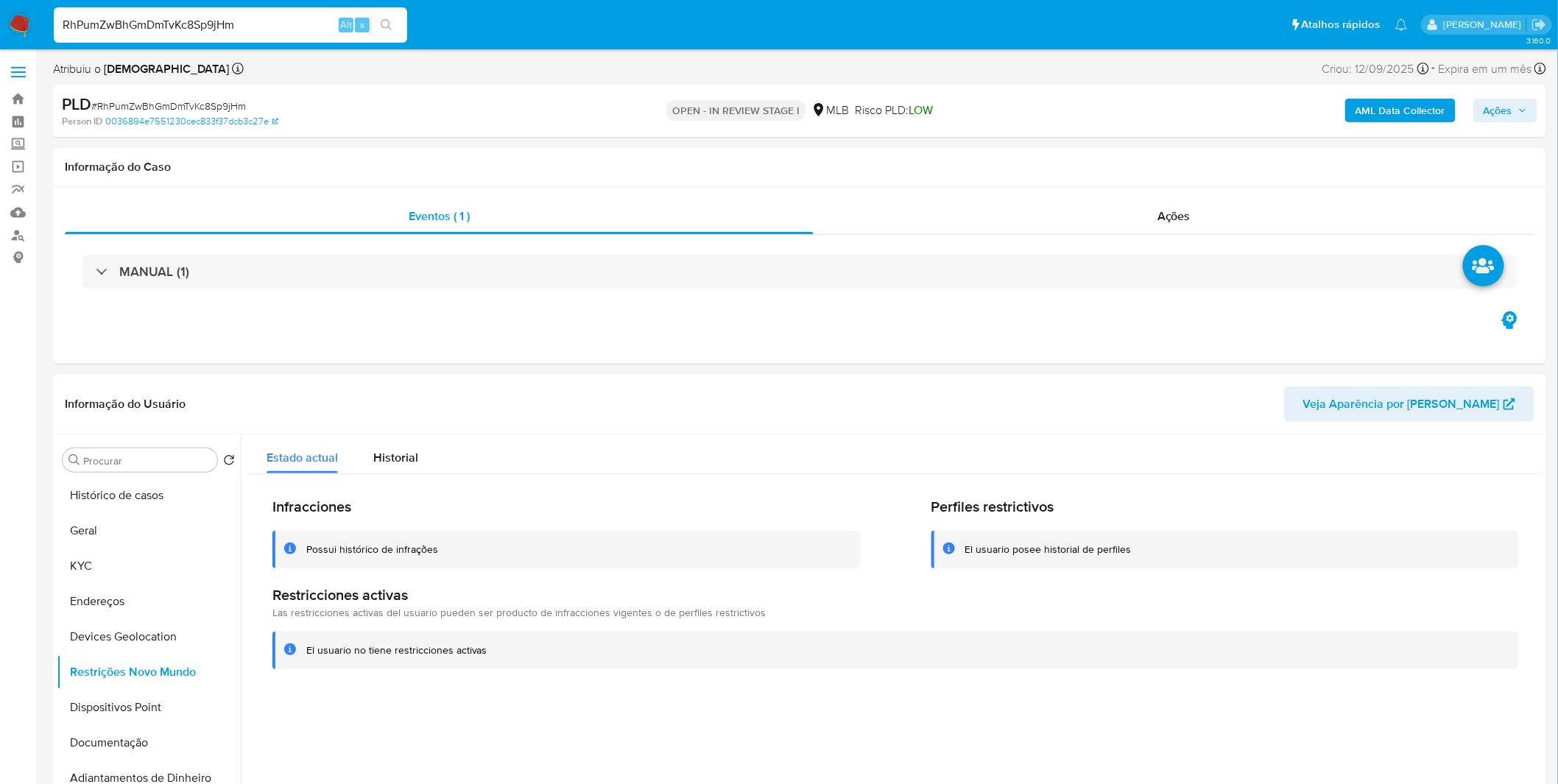
click at [1386, 112] on b "AML Data Collector" at bounding box center [1400, 110] width 89 height 23
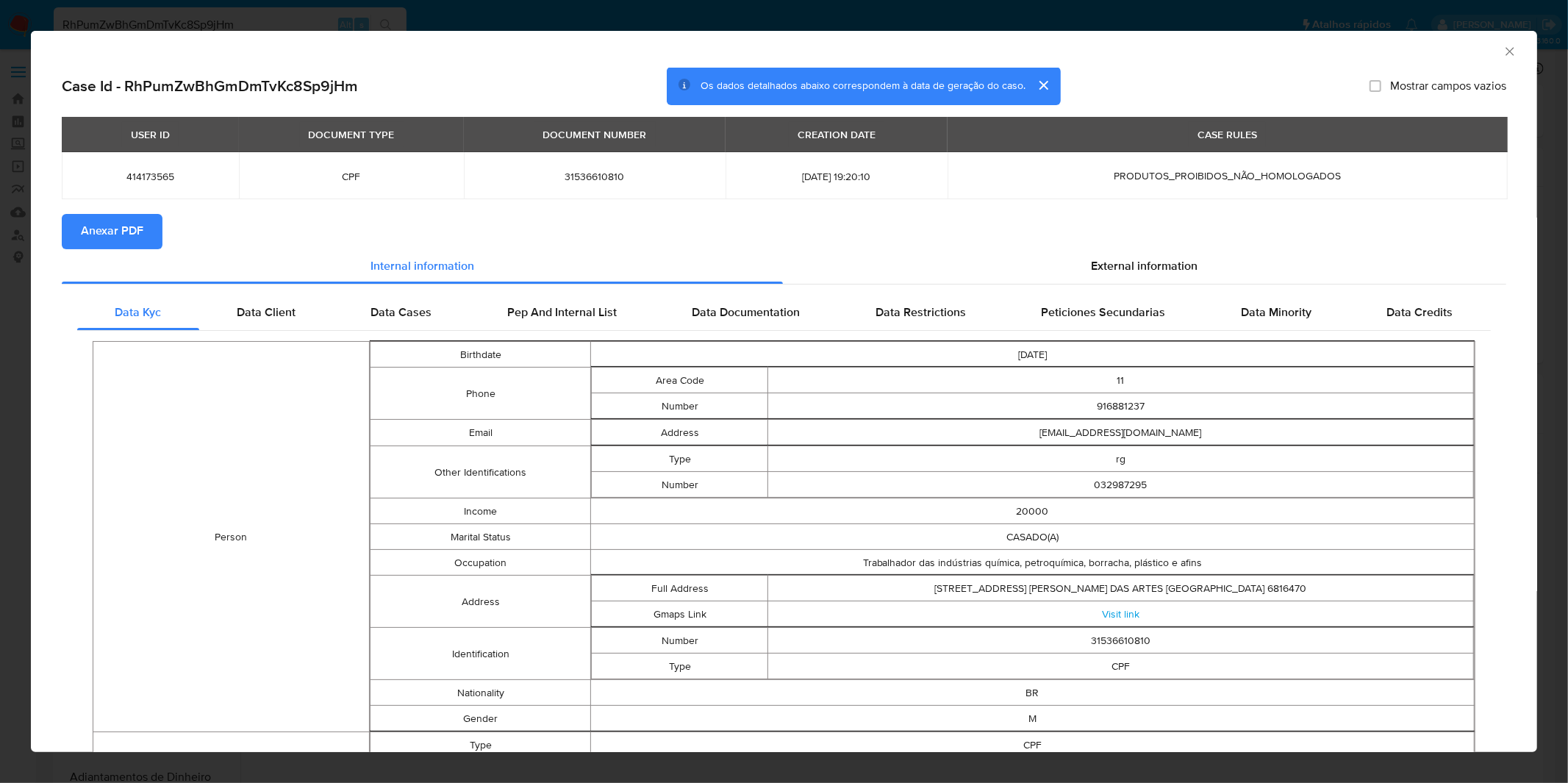
click at [78, 247] on button "Anexar PDF" at bounding box center [112, 232] width 101 height 36
click at [540, 22] on div "AML Data Collector Case Id - RhPumZwBhGmDmTvKc8Sp9jHm Os dados detalhados abaix…" at bounding box center [784, 391] width 1568 height 783
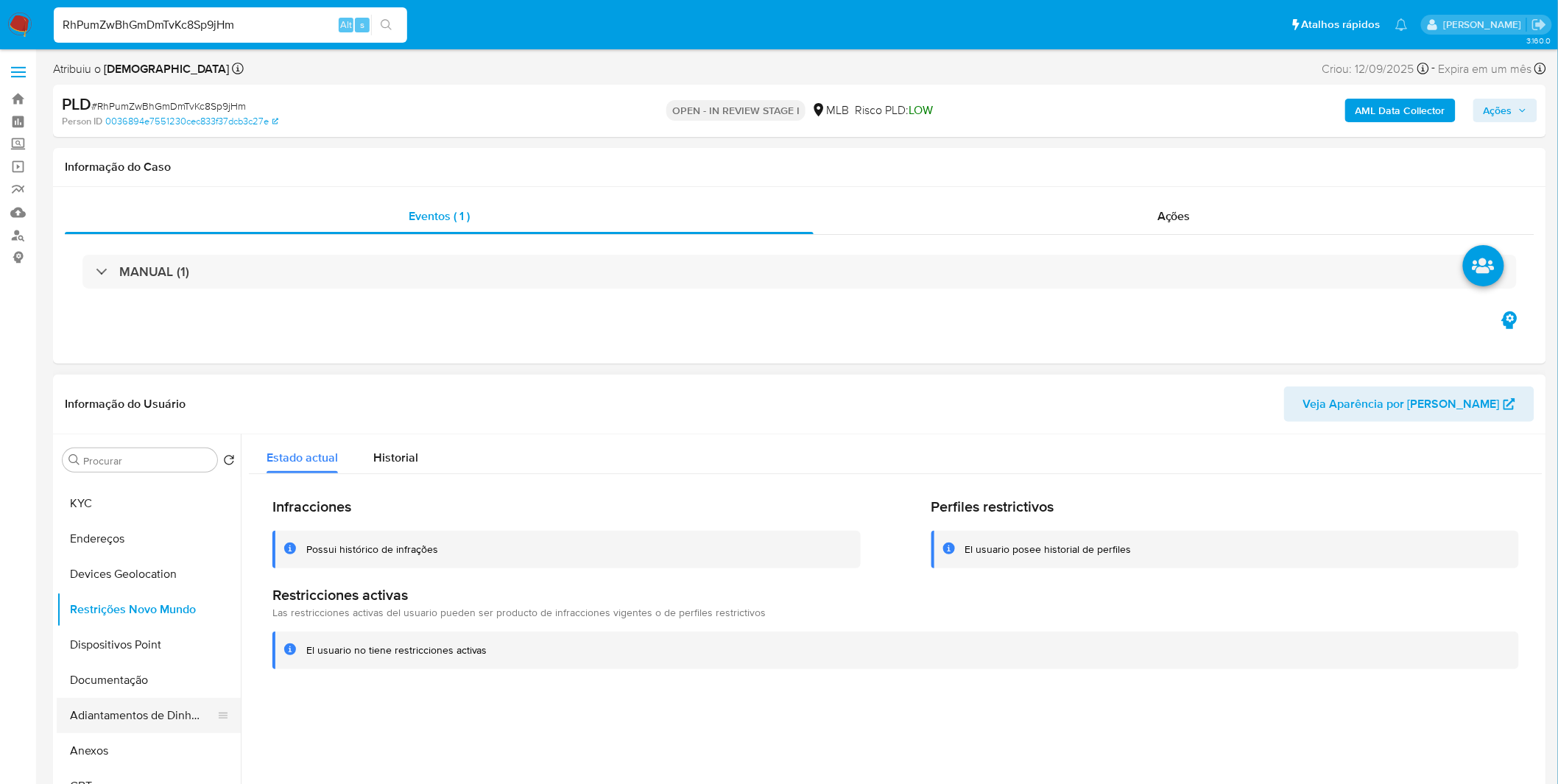
scroll to position [82, 0]
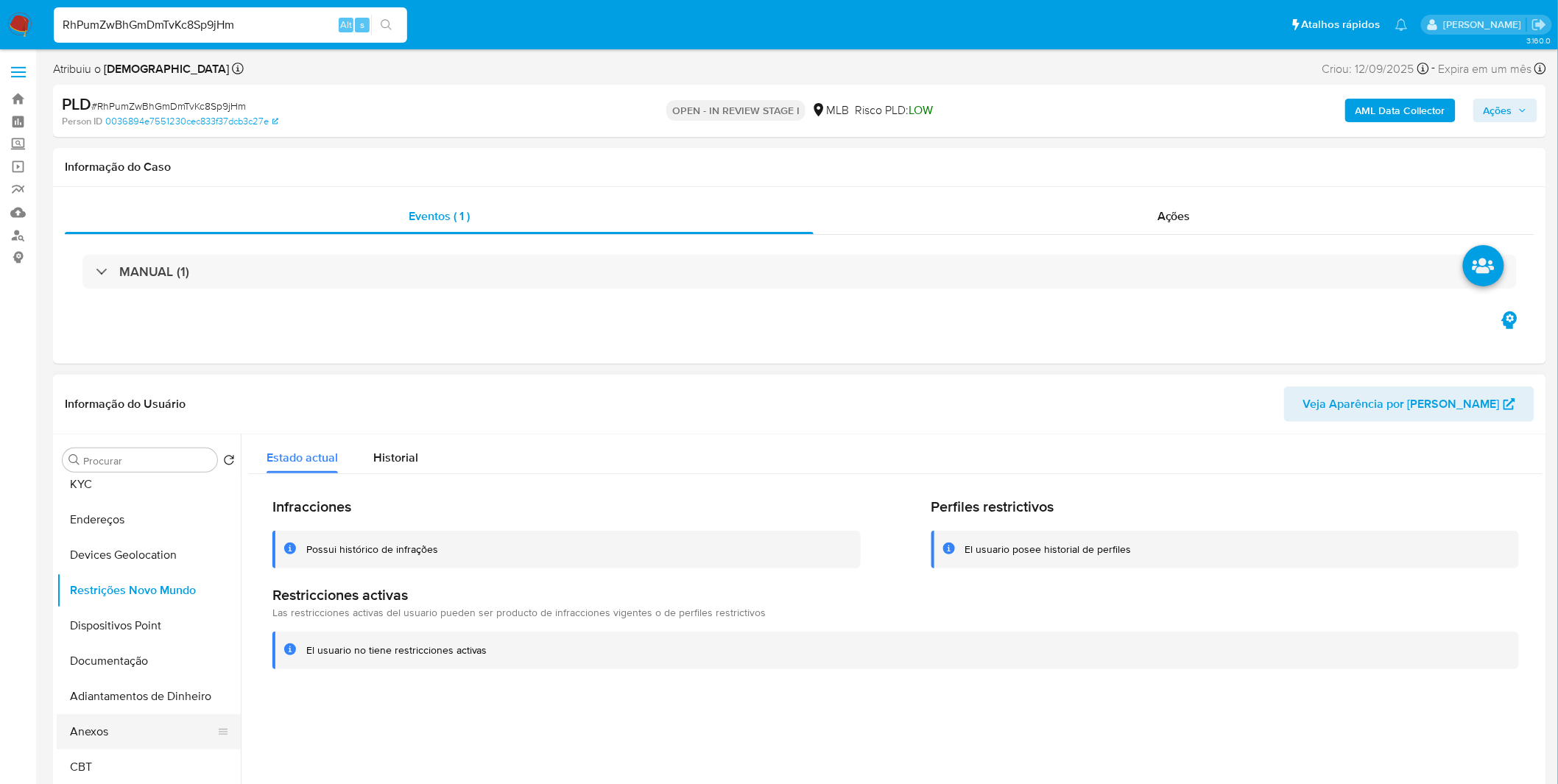
click at [125, 733] on button "Anexos" at bounding box center [142, 731] width 172 height 36
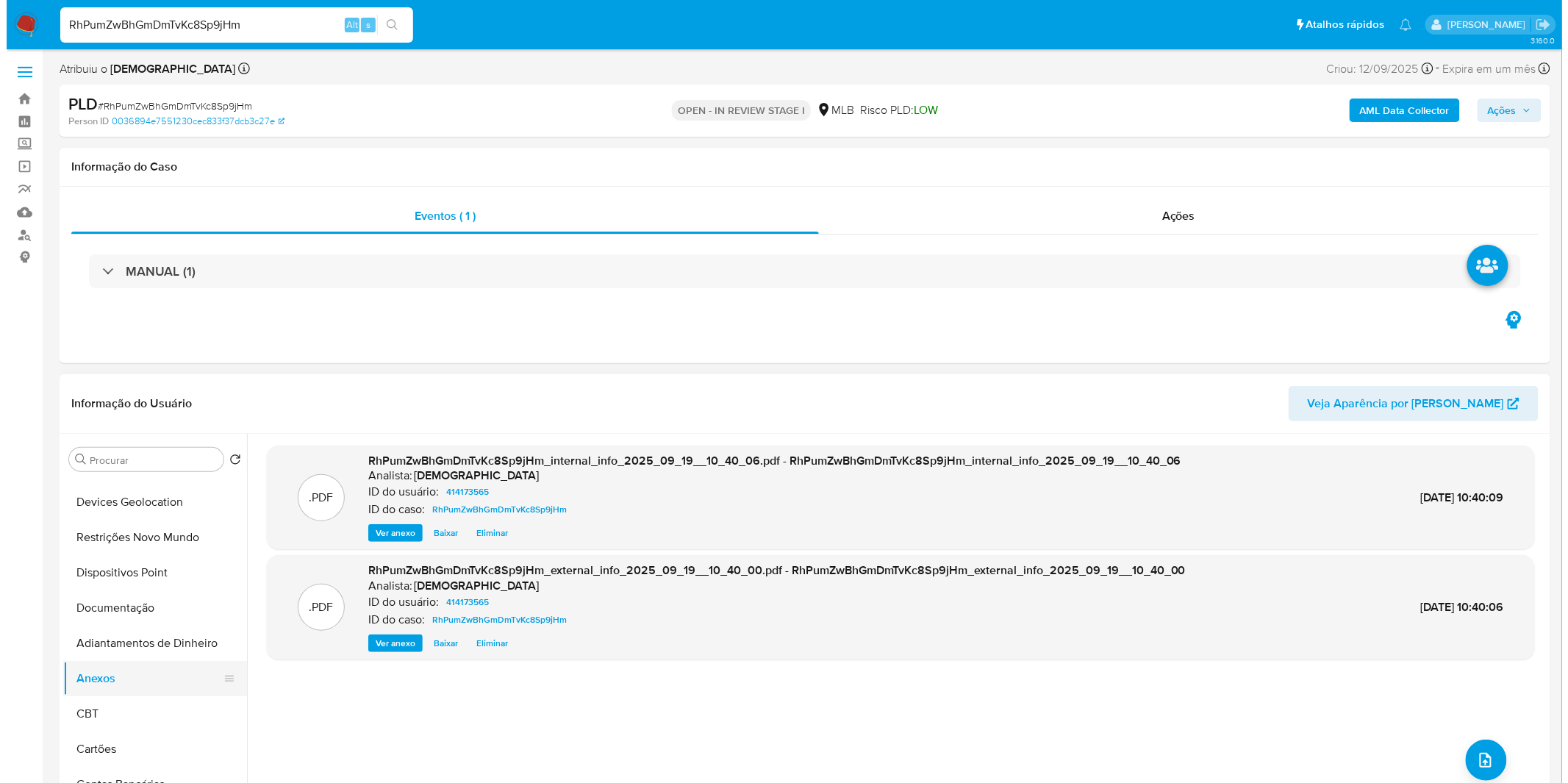
scroll to position [163, 0]
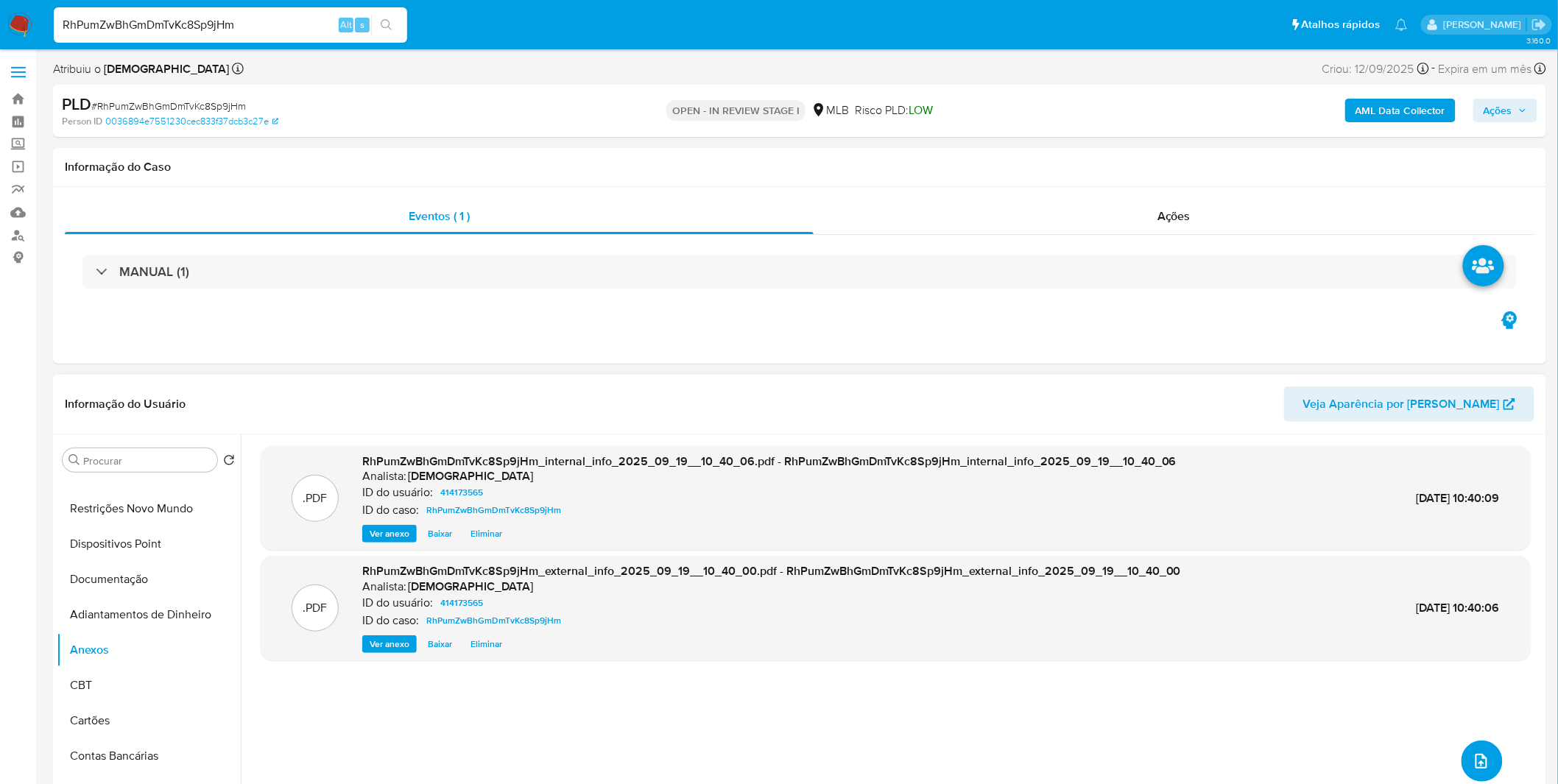
click at [1476, 761] on icon "upload-file" at bounding box center [1482, 761] width 17 height 17
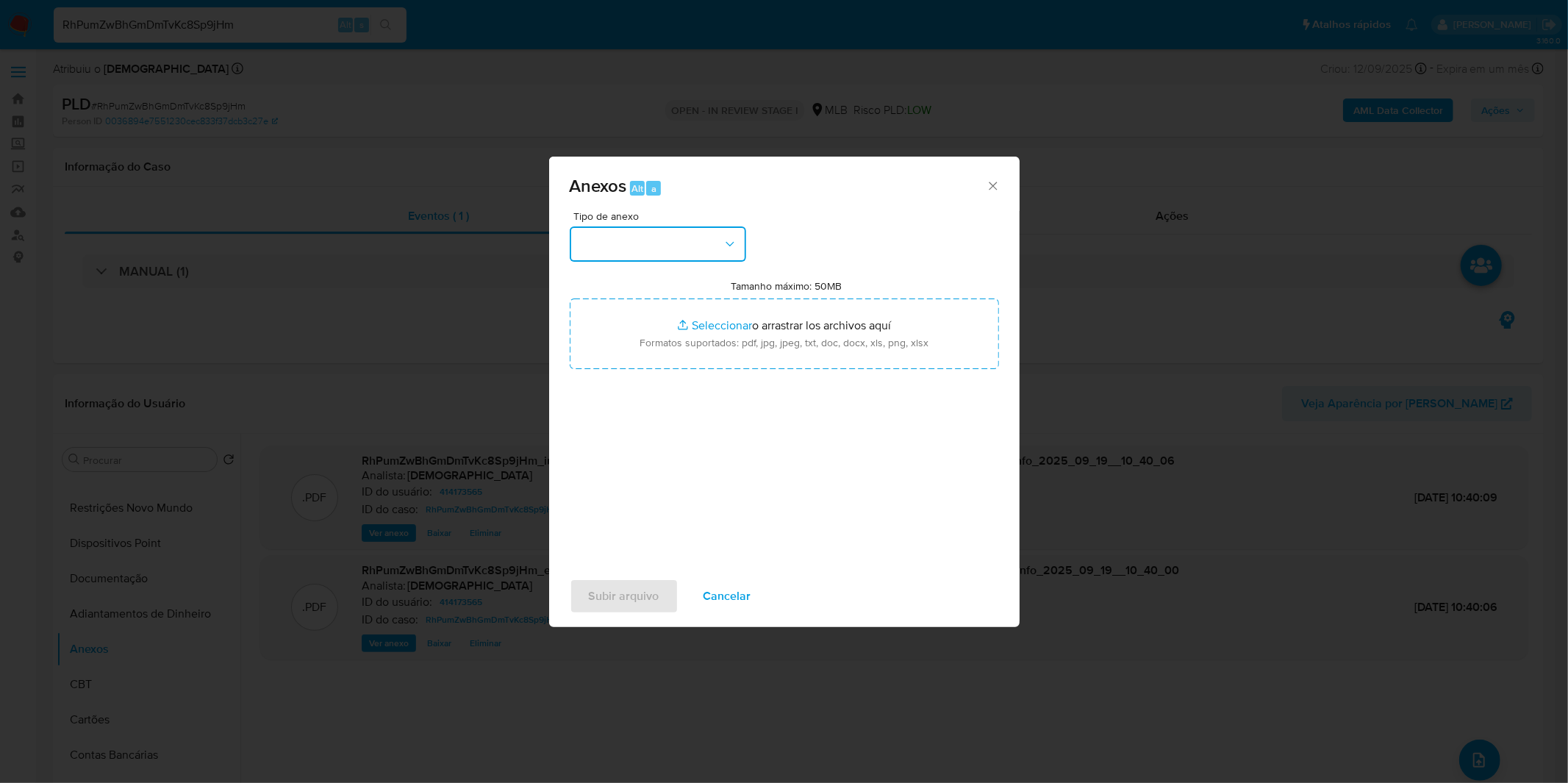
click at [708, 259] on button "button" at bounding box center [657, 244] width 176 height 36
click at [634, 384] on div "OUTROS" at bounding box center [652, 368] width 150 height 36
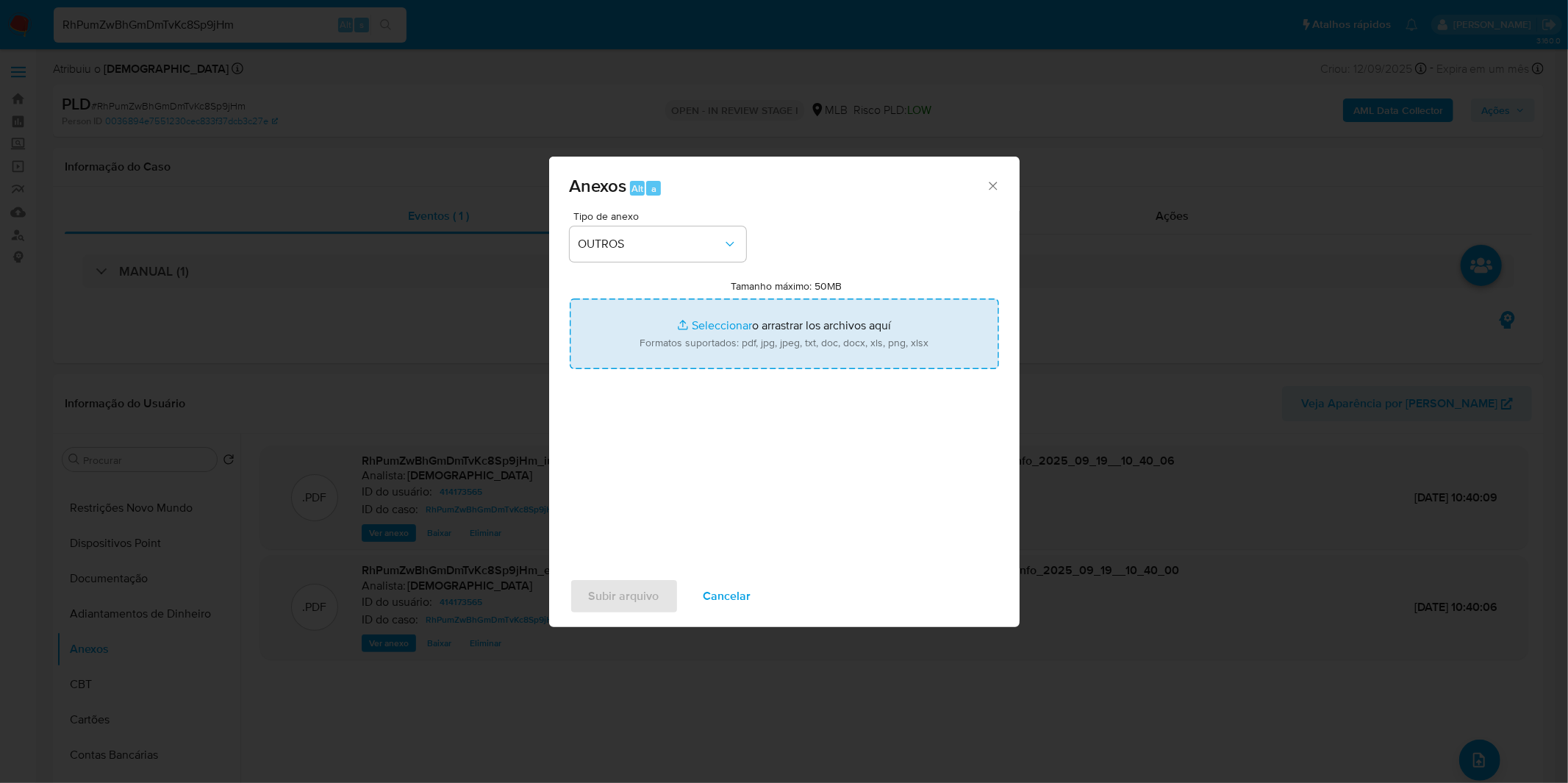
click at [668, 351] on input "Tamanho máximo: 50MB Seleccionar archivos" at bounding box center [784, 333] width 429 height 70
type input "C:\fakepath\Mulan 414173565_2025_09_15_08_31_09.xlsx"
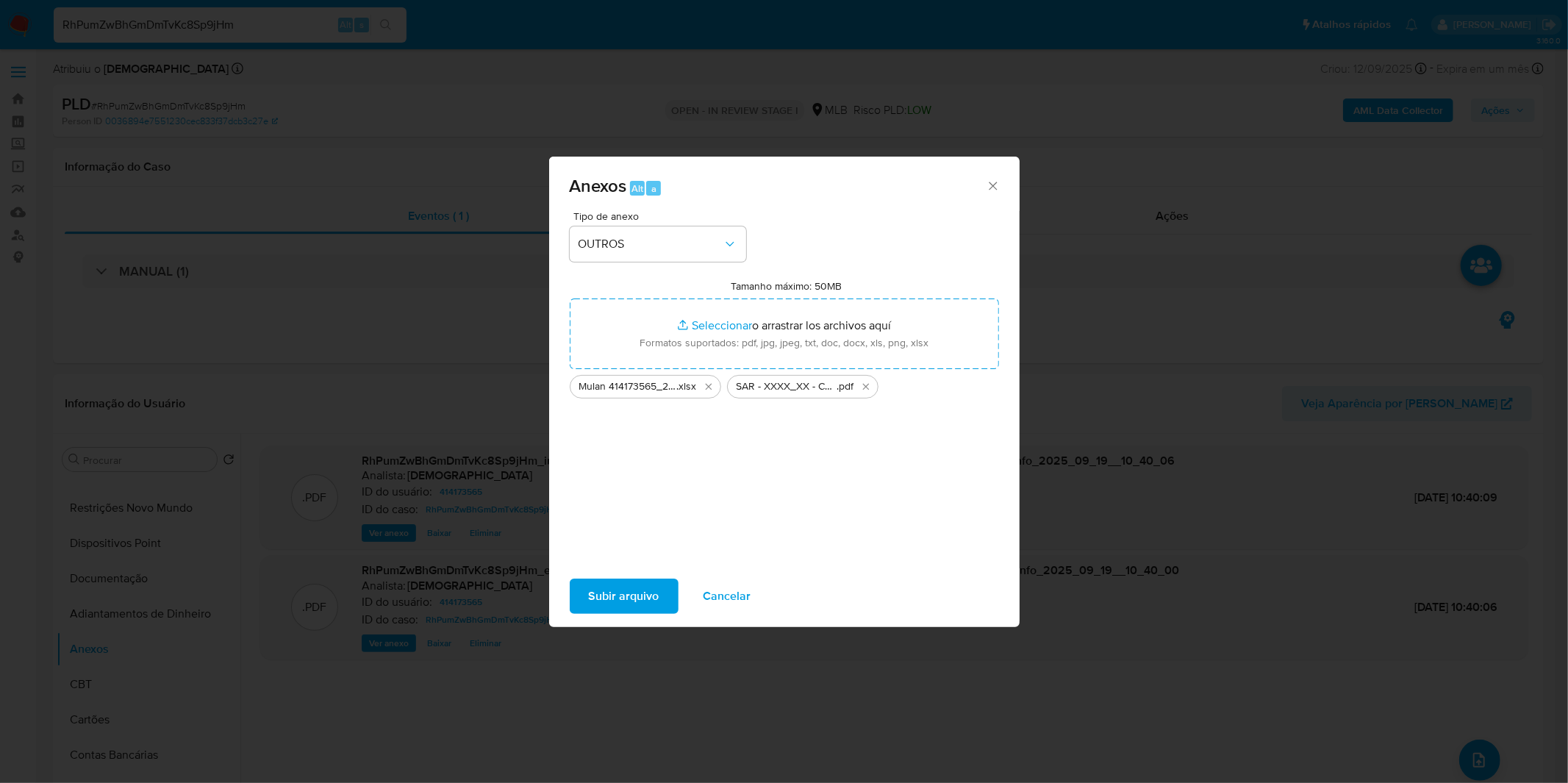
click at [616, 583] on span "Subir arquivo" at bounding box center [624, 596] width 70 height 32
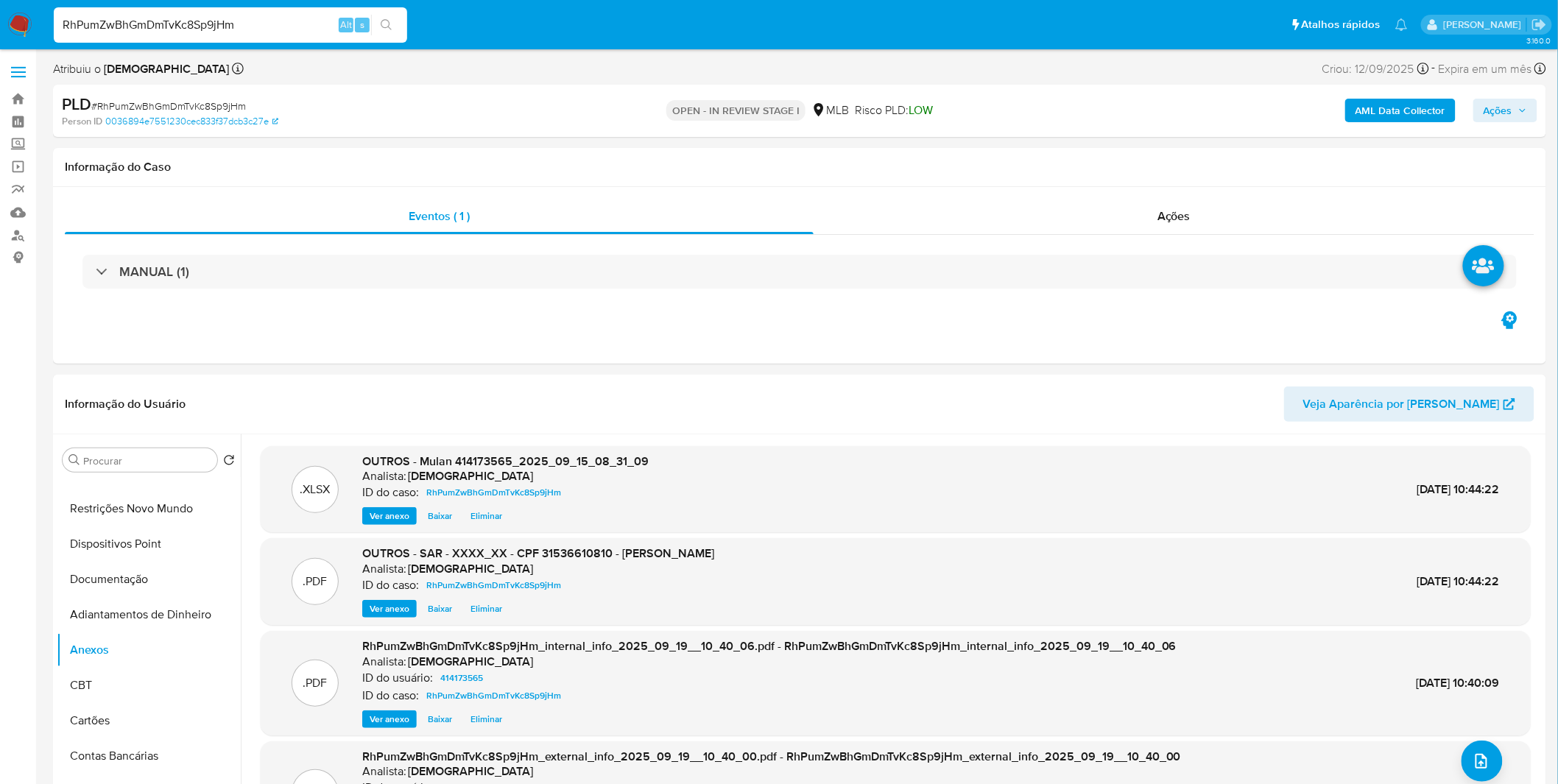
click at [1488, 111] on span "Ações" at bounding box center [1497, 110] width 29 height 23
click at [1135, 170] on div "Resolução do caso Alt r" at bounding box center [1095, 157] width 135 height 38
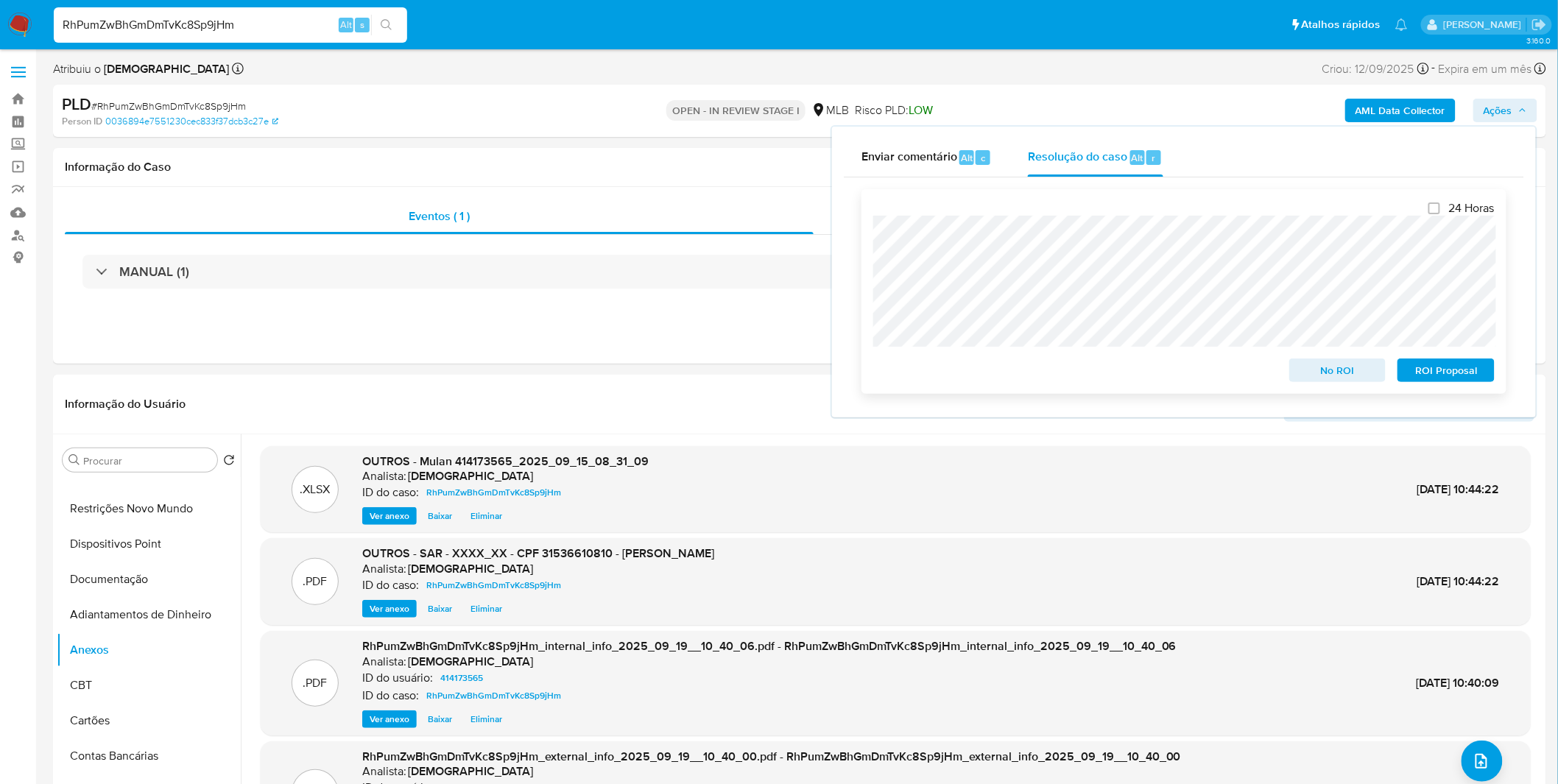
click at [1423, 379] on span "ROI Proposal" at bounding box center [1446, 371] width 76 height 21
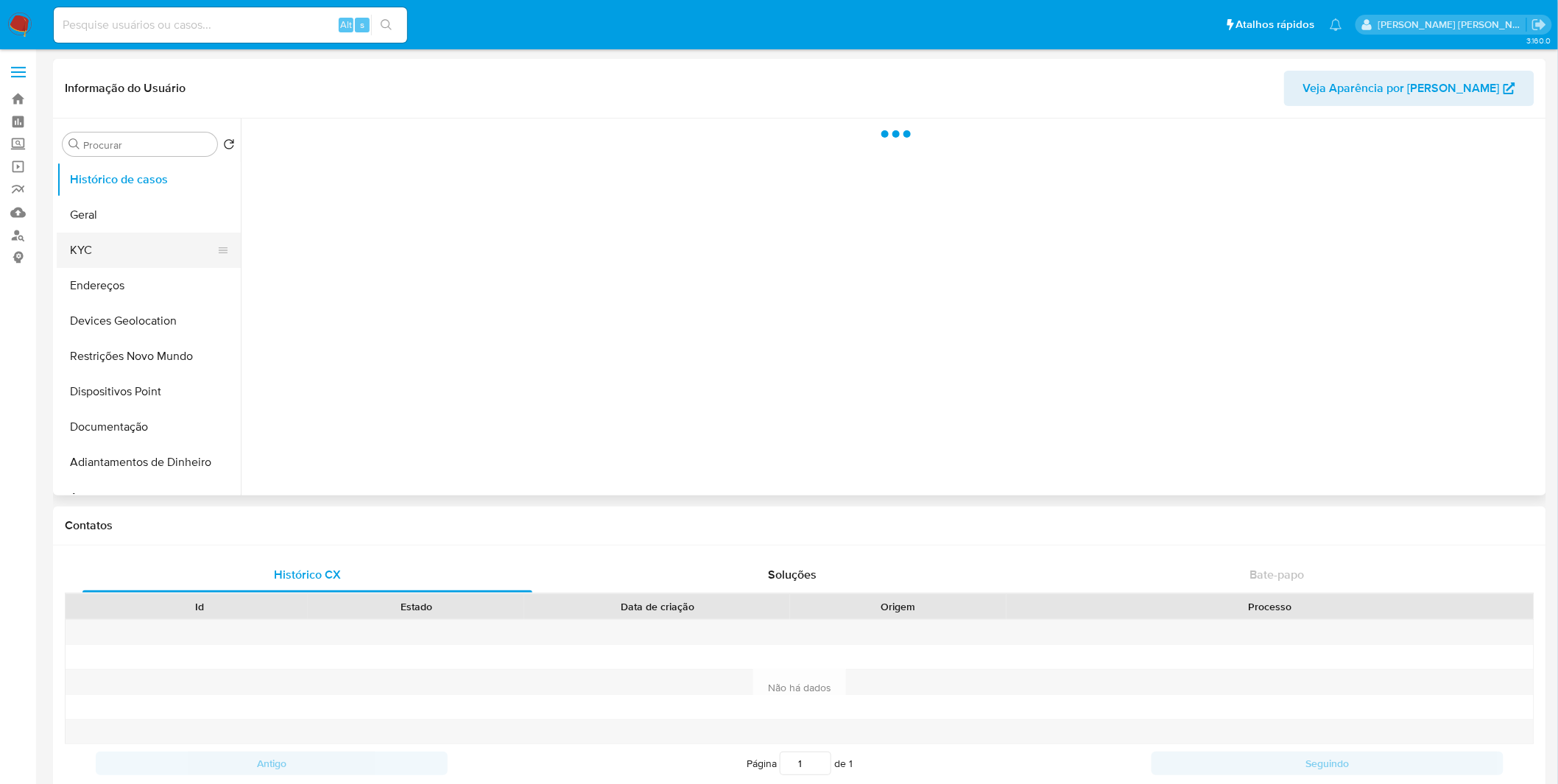
select select "10"
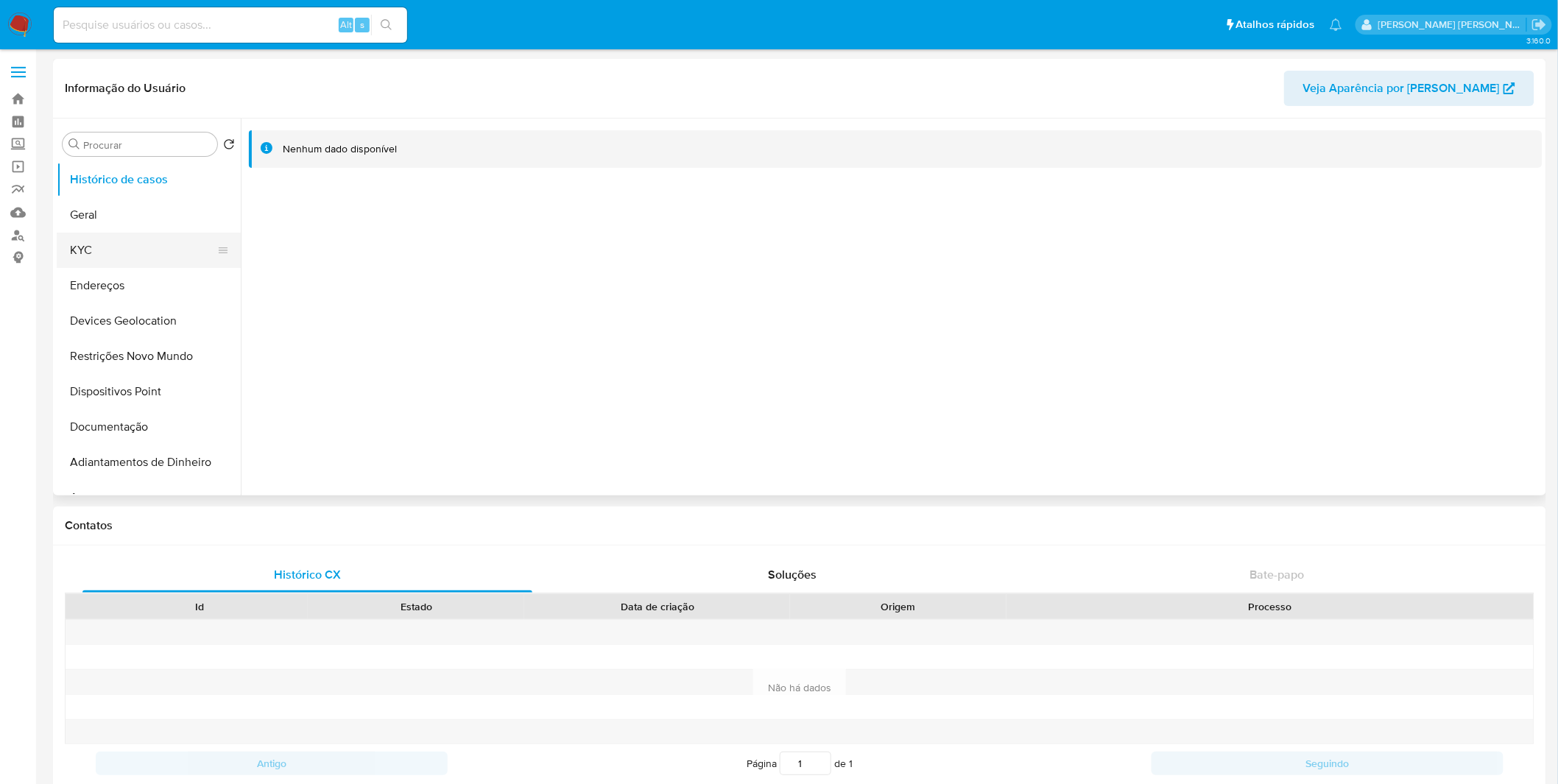
click at [77, 233] on button "KYC" at bounding box center [142, 250] width 172 height 36
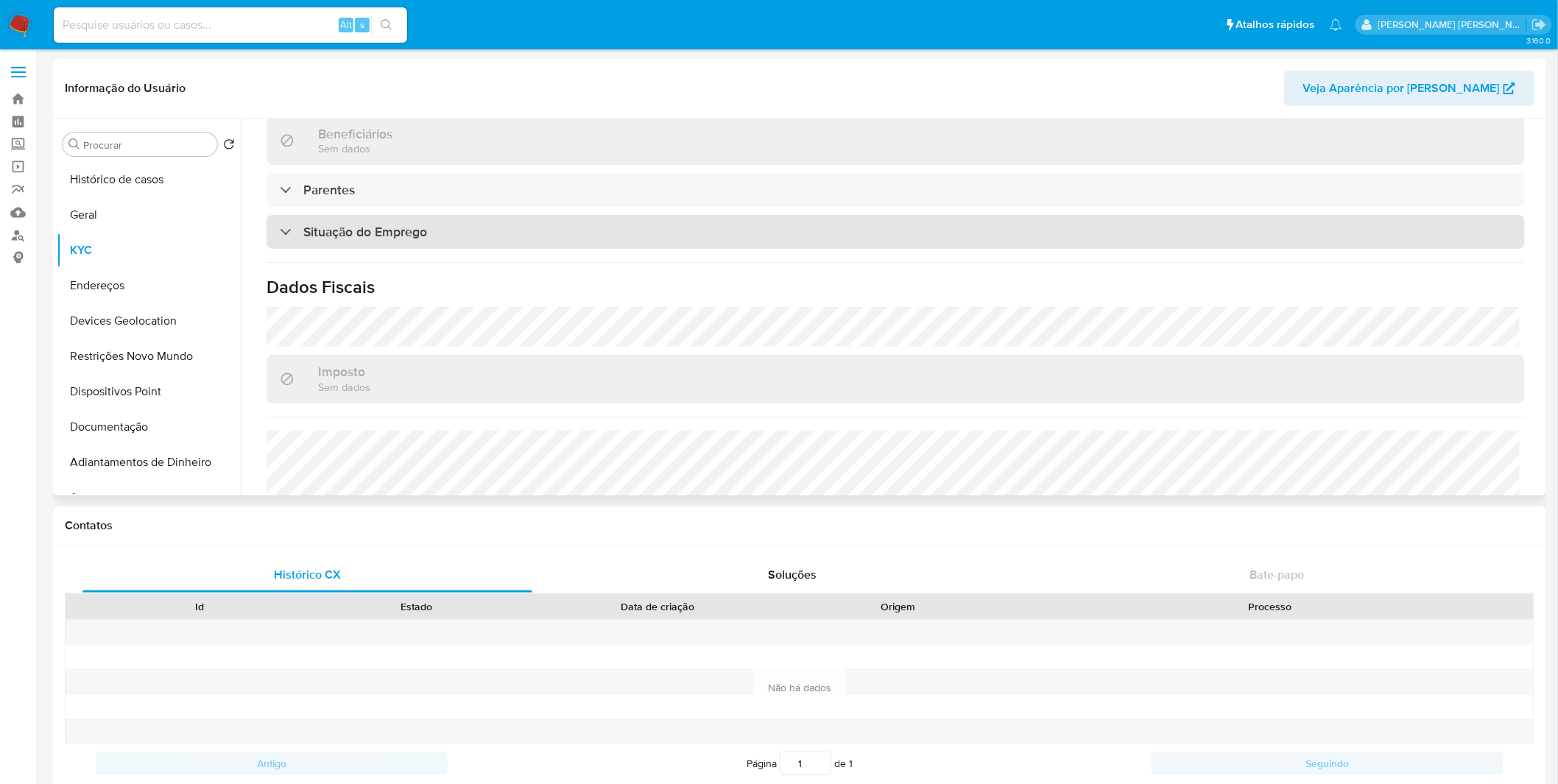
scroll to position [627, 0]
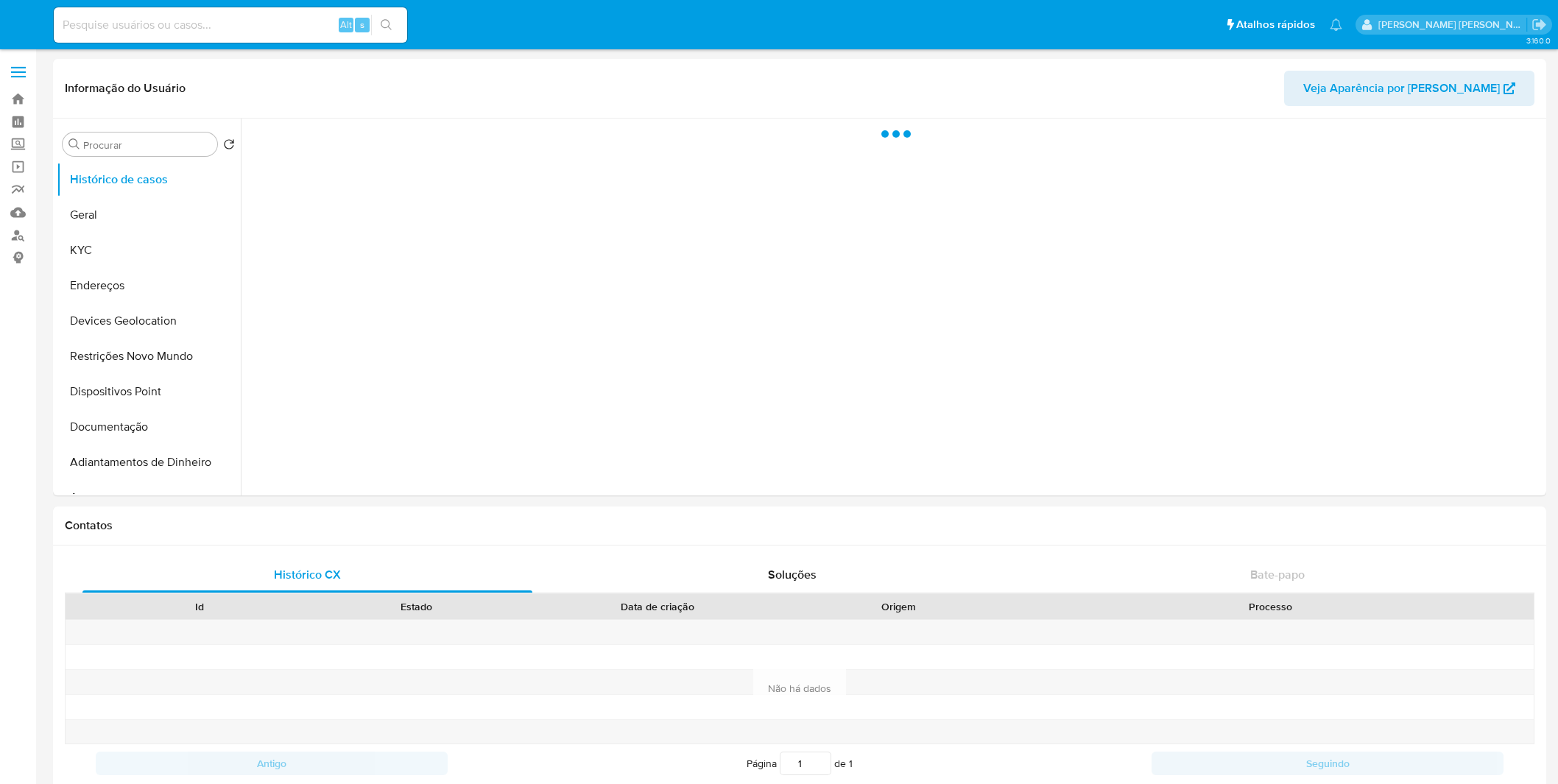
select select "10"
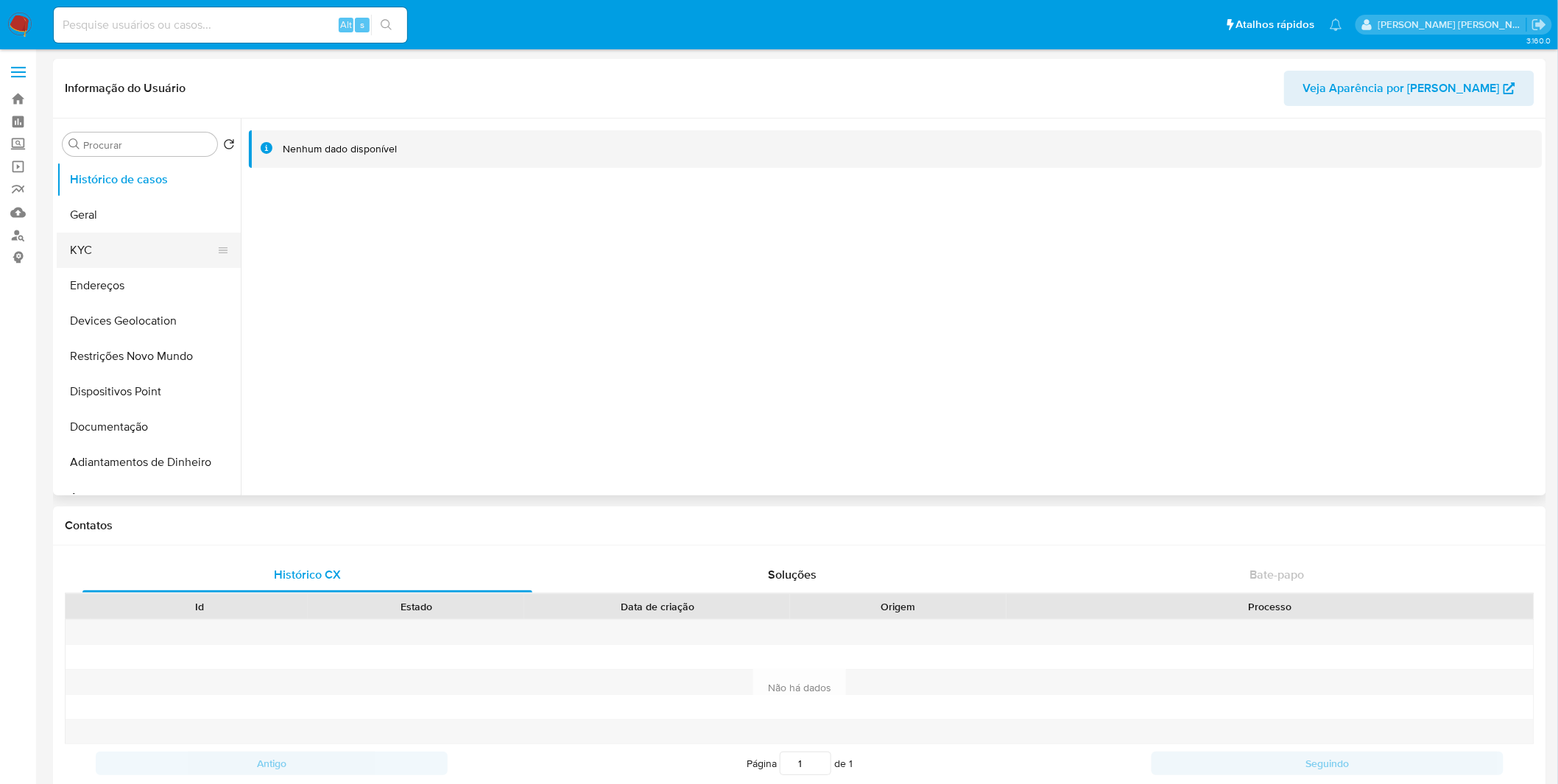
click at [133, 238] on button "KYC" at bounding box center [142, 250] width 172 height 36
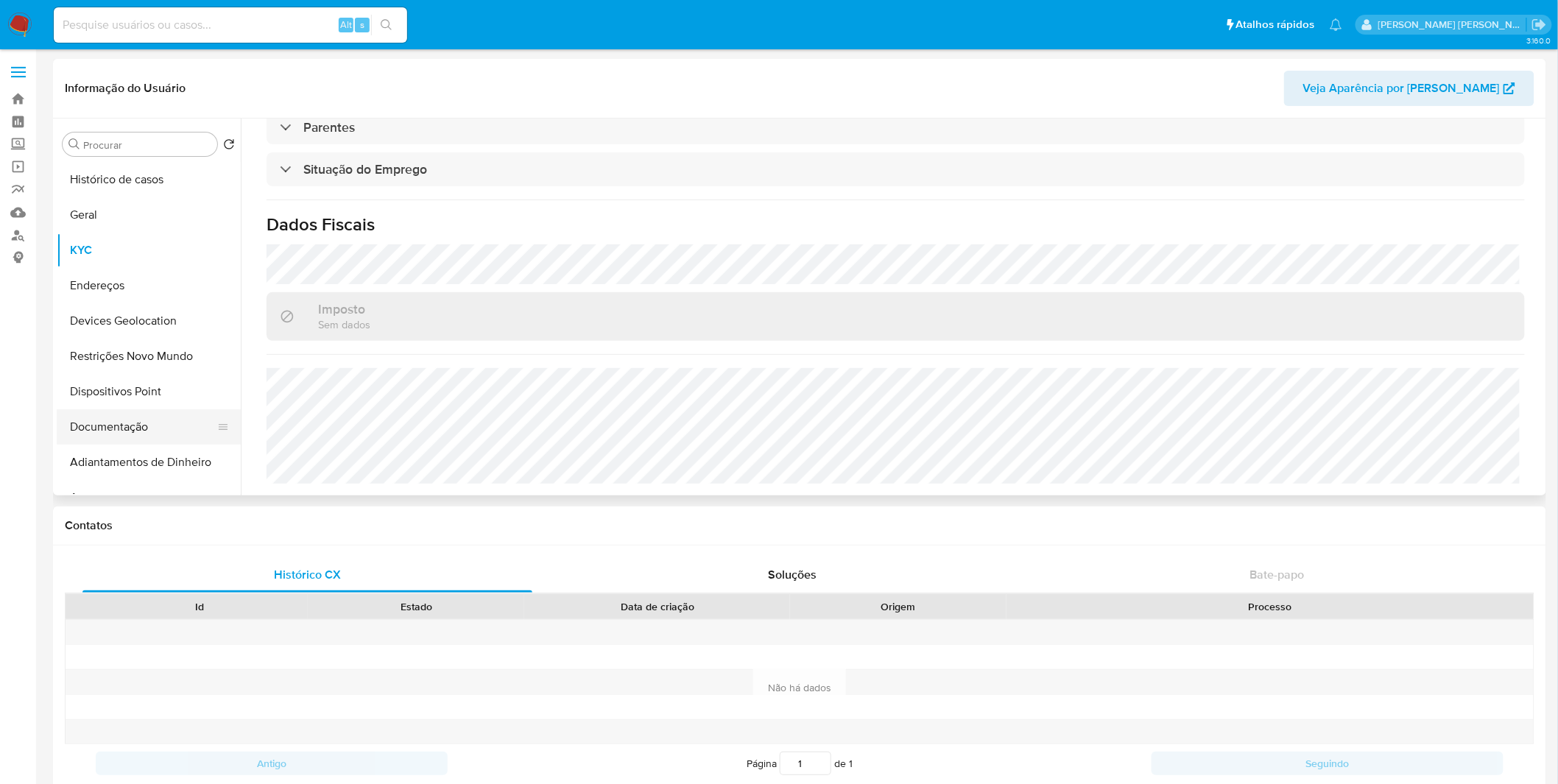
scroll to position [82, 0]
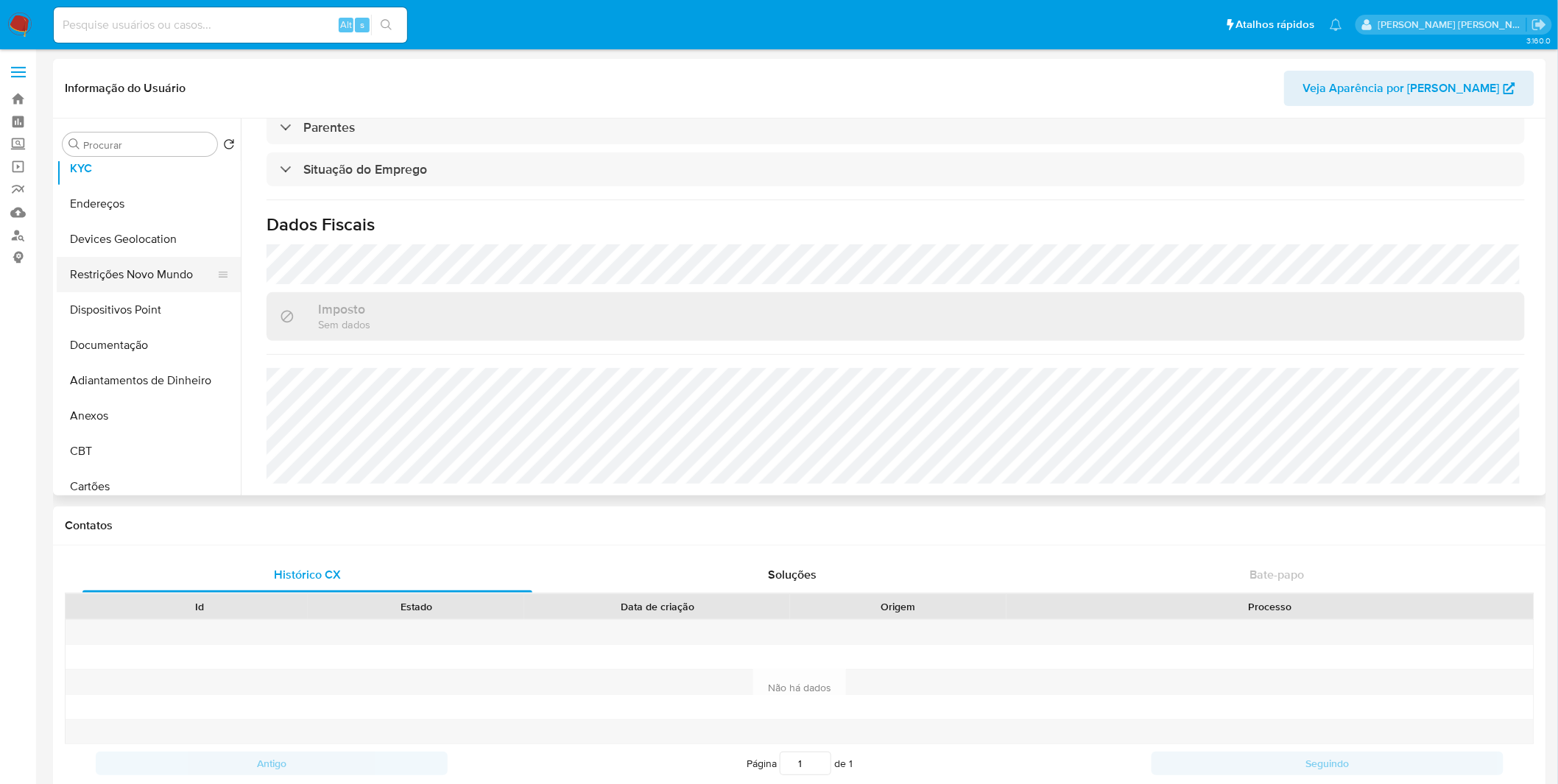
click at [153, 284] on button "Restrições Novo Mundo" at bounding box center [142, 274] width 172 height 36
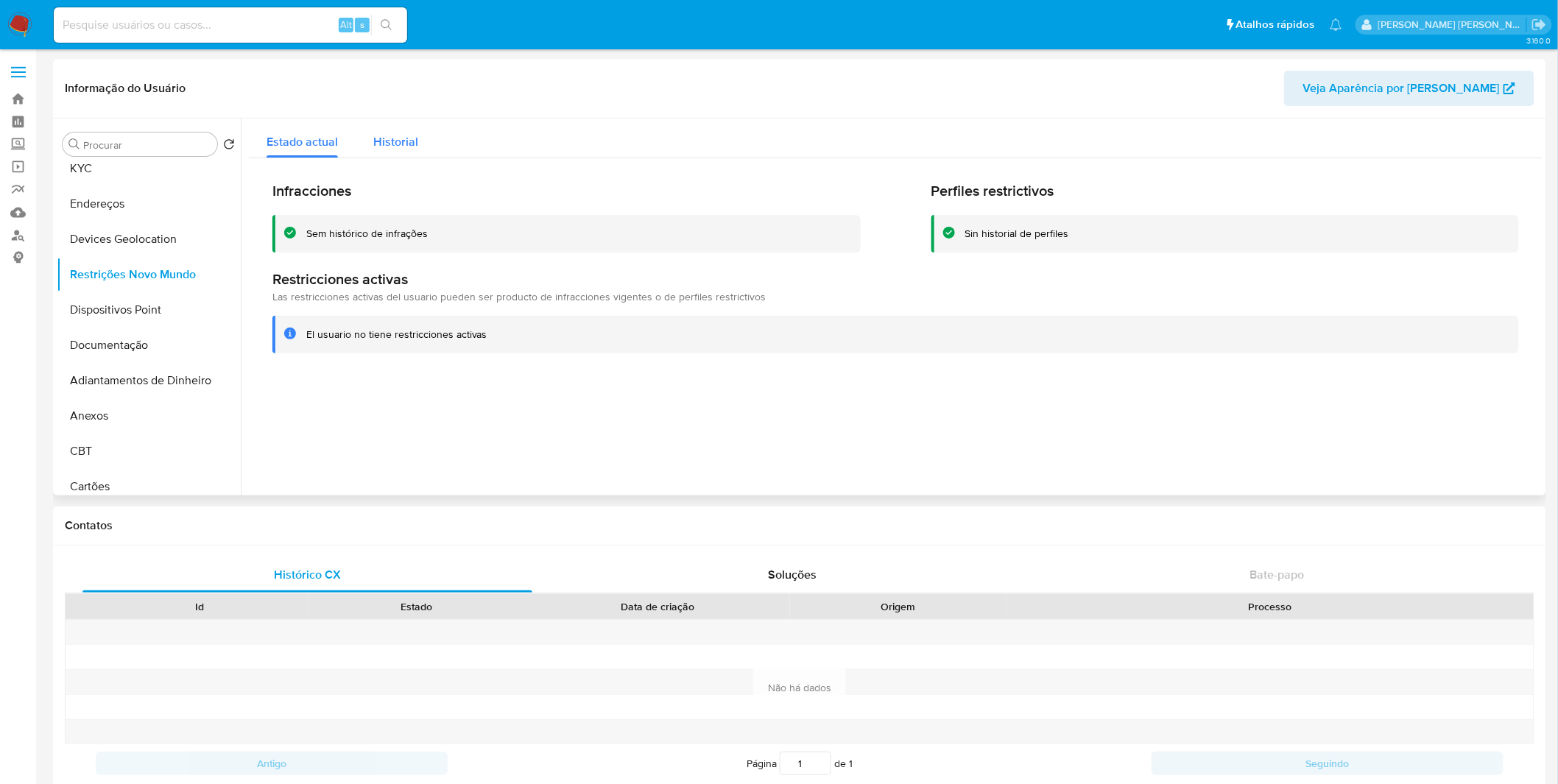
click at [381, 142] on span "Historial" at bounding box center [396, 142] width 45 height 17
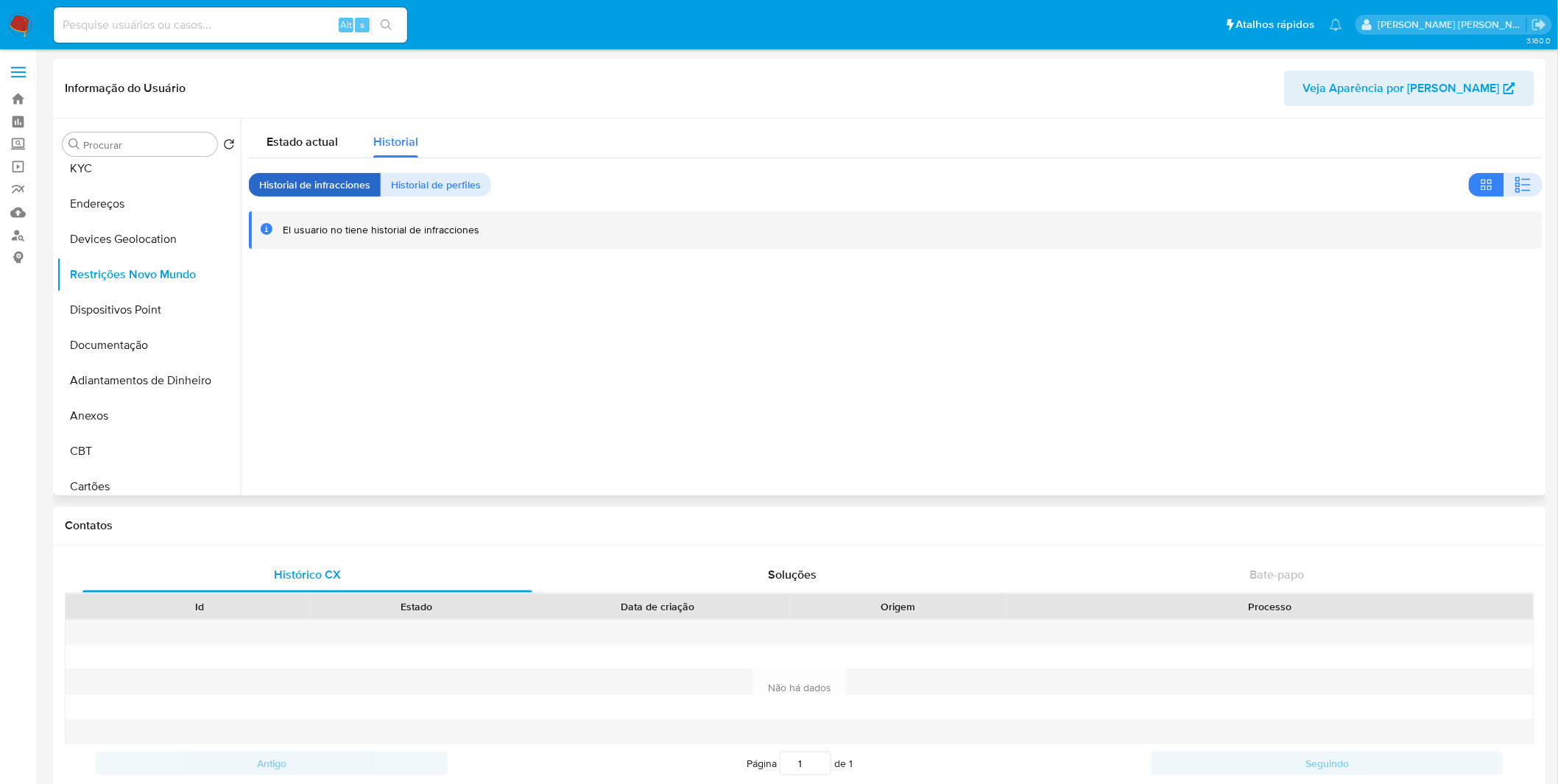
click at [352, 181] on span "Historial de infracciones" at bounding box center [314, 185] width 111 height 21
click at [402, 177] on span "Historial de perfiles" at bounding box center [435, 185] width 89 height 21
click at [352, 175] on span "Historial de infracciones" at bounding box center [314, 185] width 111 height 21
click at [322, 150] on div "Estado actual" at bounding box center [302, 138] width 71 height 39
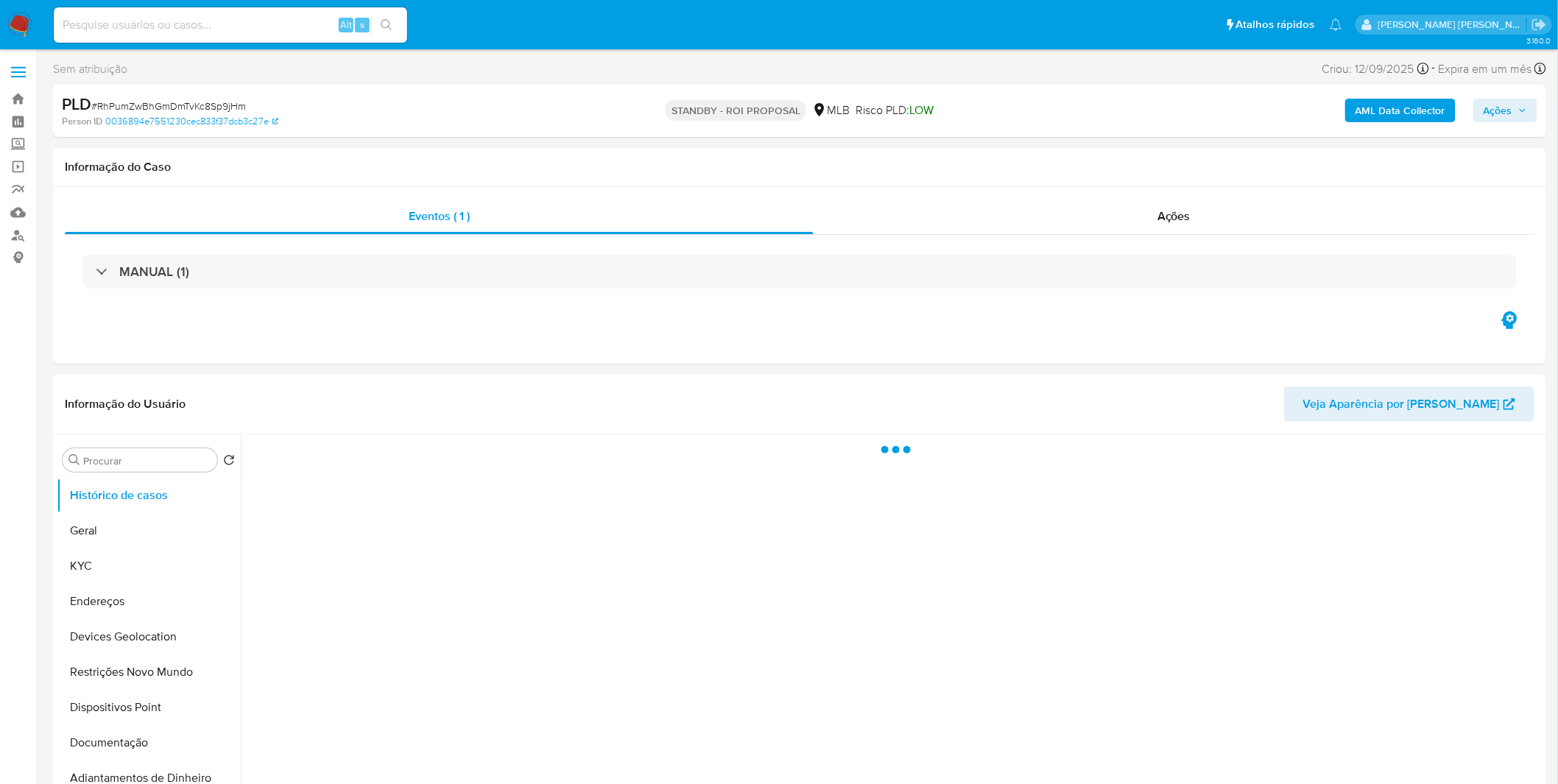
select select "10"
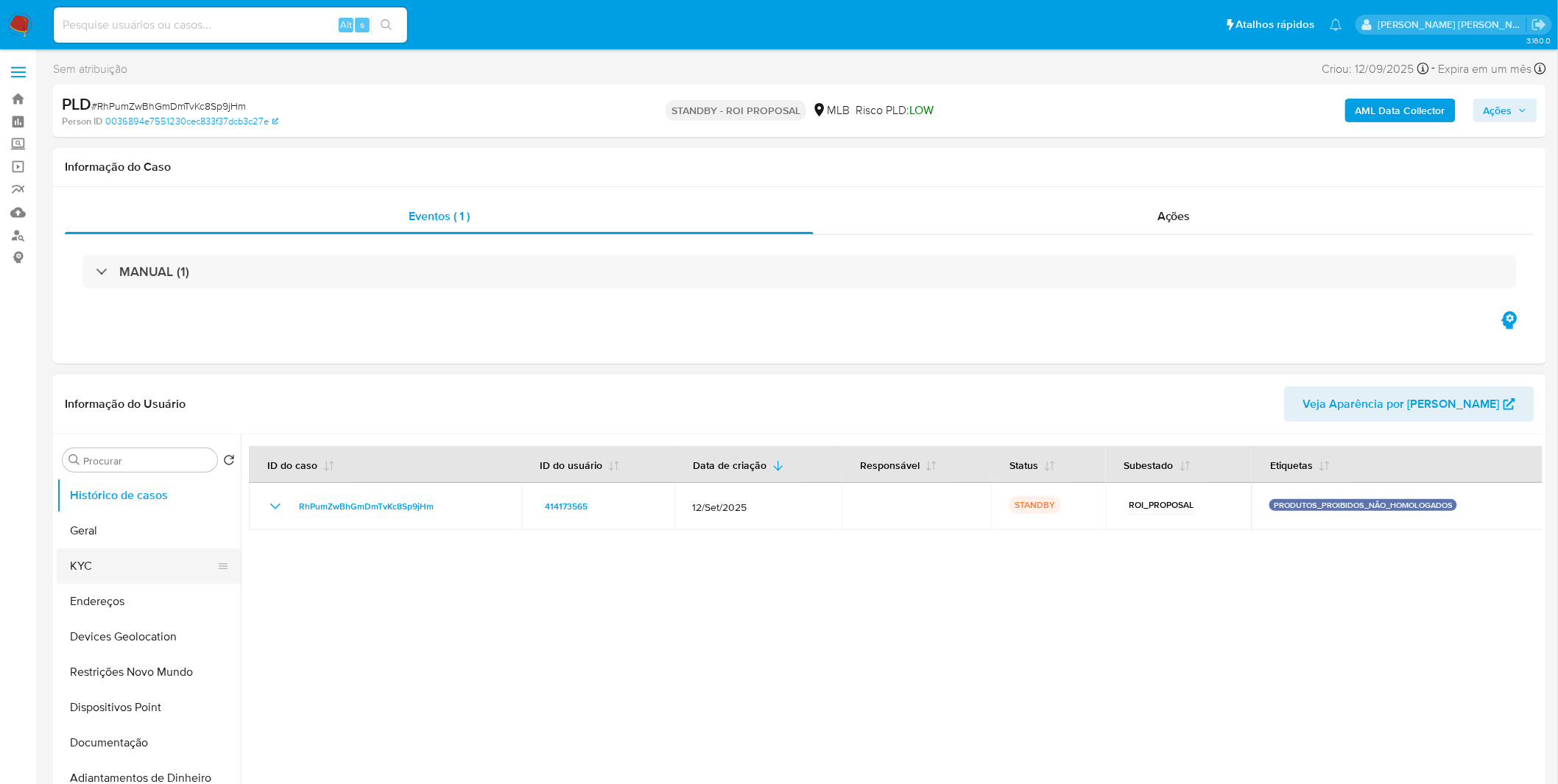
click at [140, 560] on button "KYC" at bounding box center [142, 566] width 172 height 36
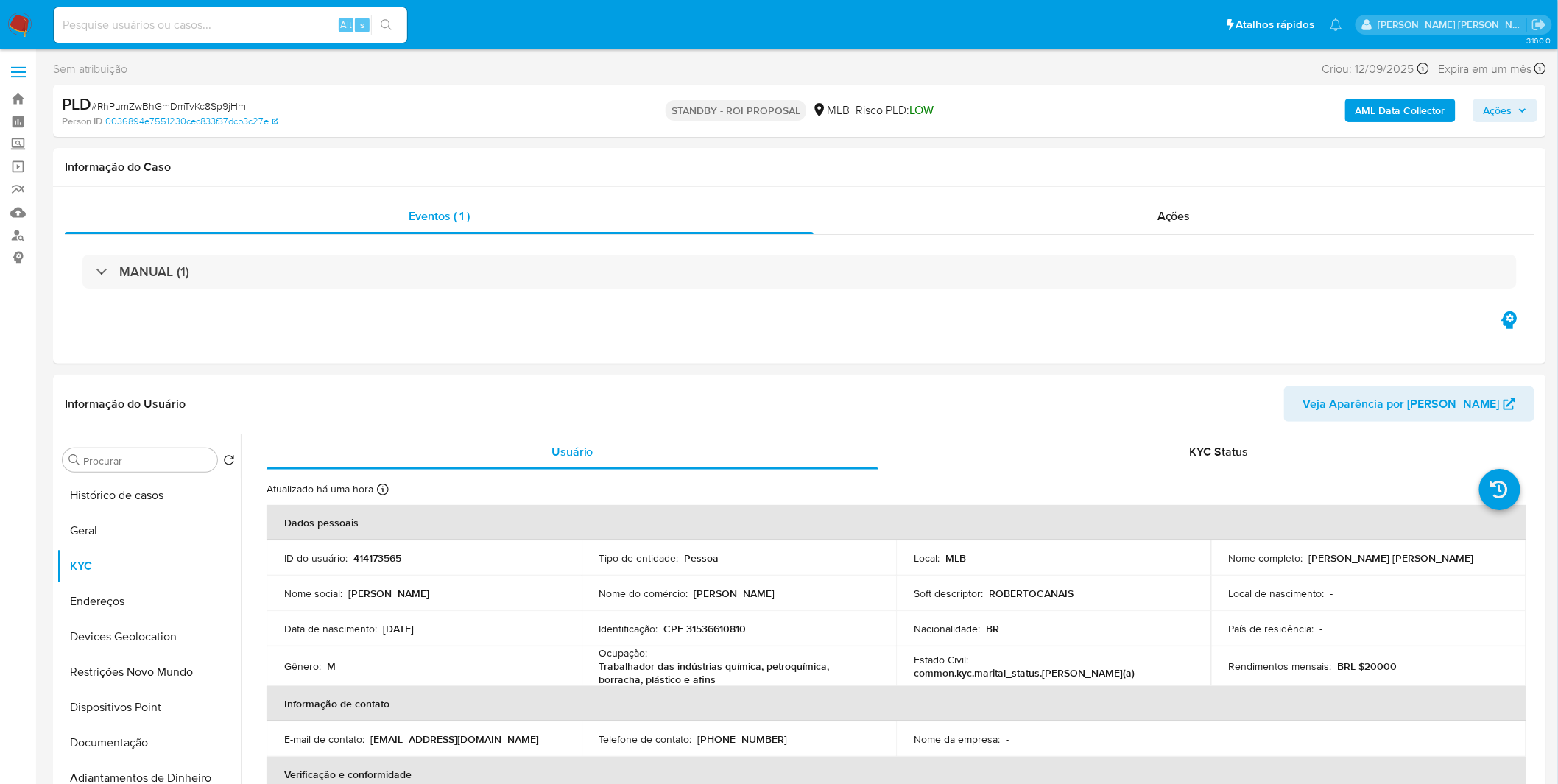
click at [236, 33] on input at bounding box center [230, 25] width 353 height 19
paste input "iX4snWEhs6JIUC7erGmYPGXT"
type input "iX4snWEhs6JIUC7erGmYPGXT"
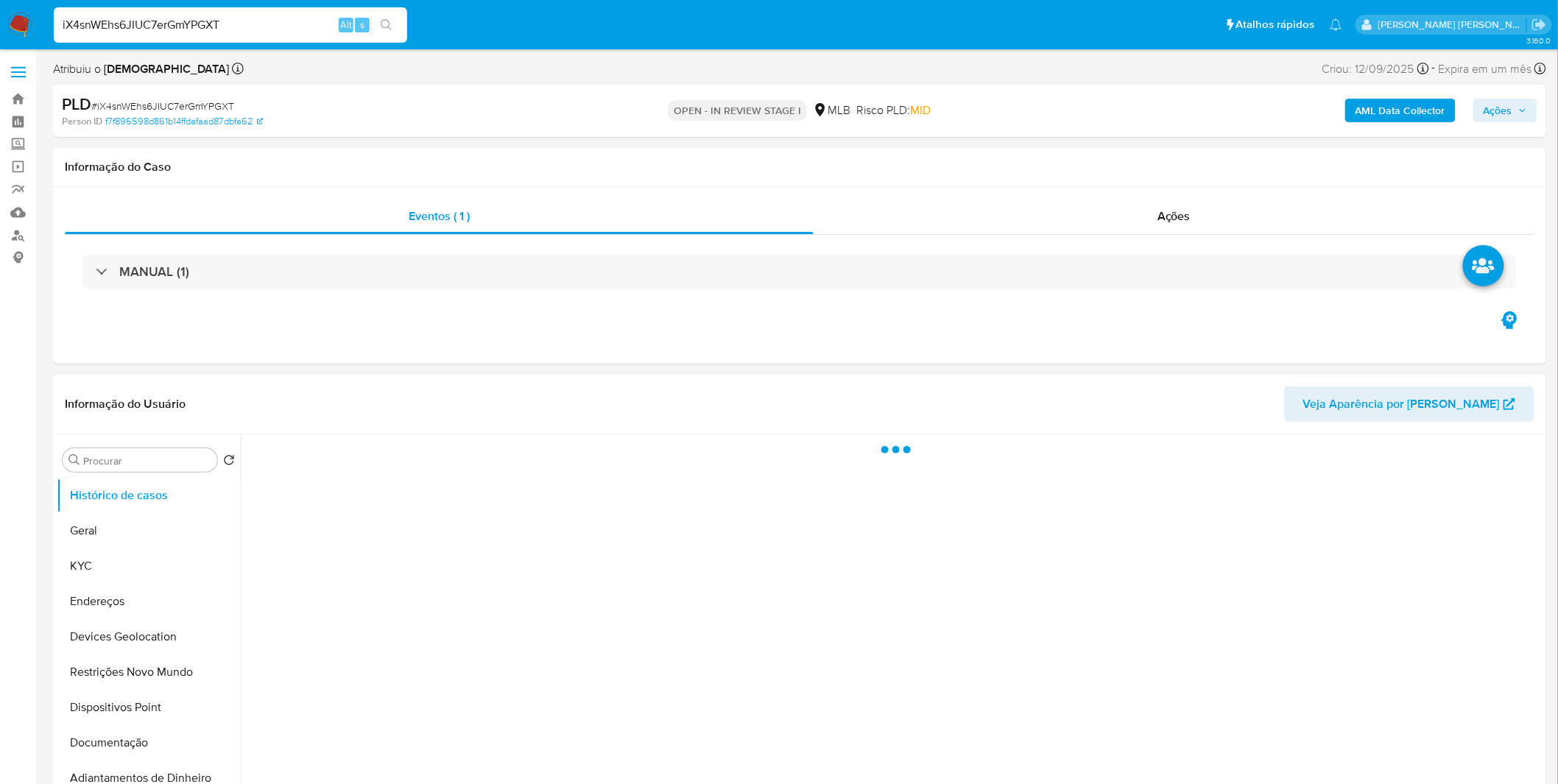
select select "10"
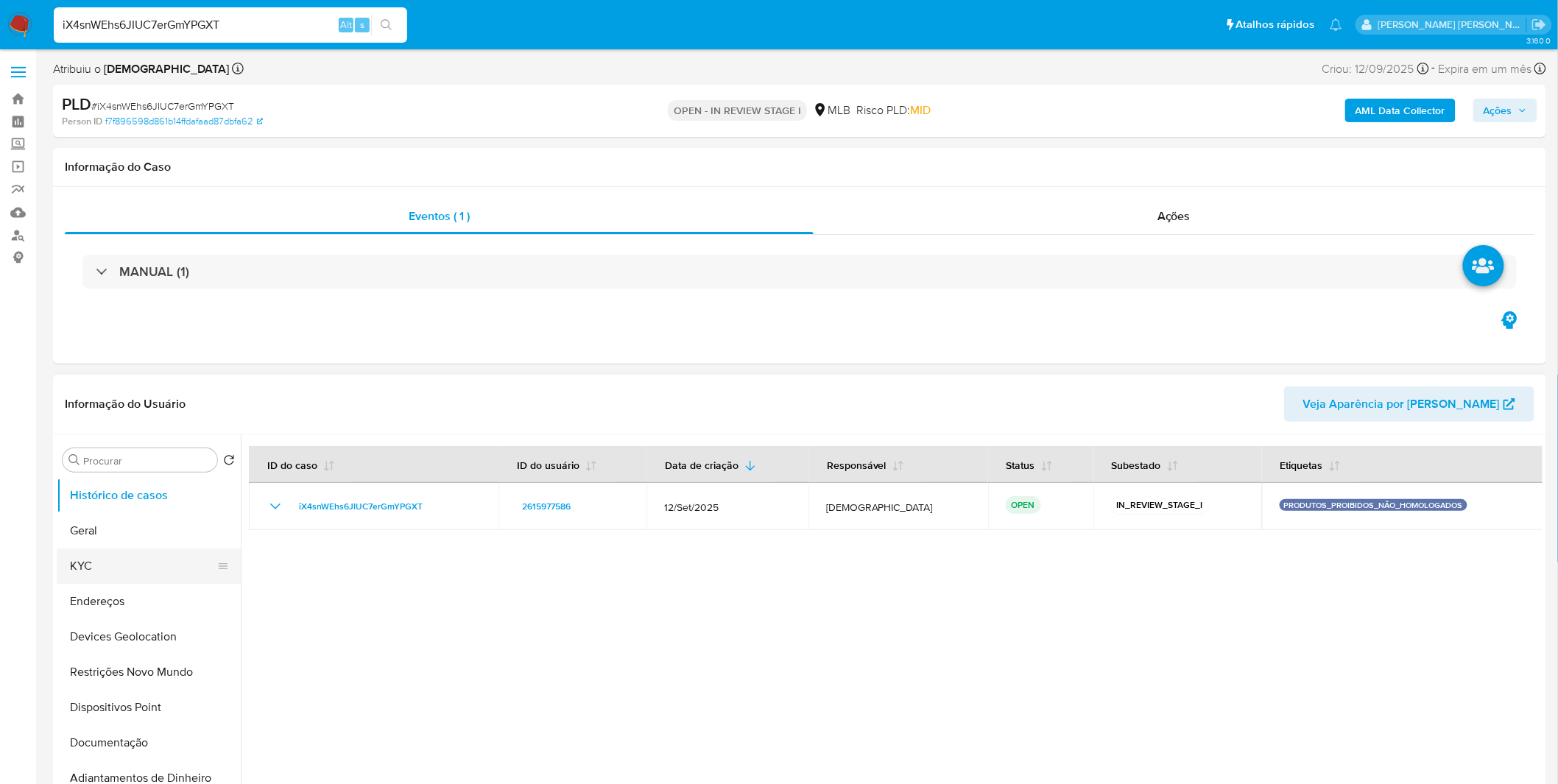
click at [138, 569] on button "KYC" at bounding box center [142, 566] width 172 height 36
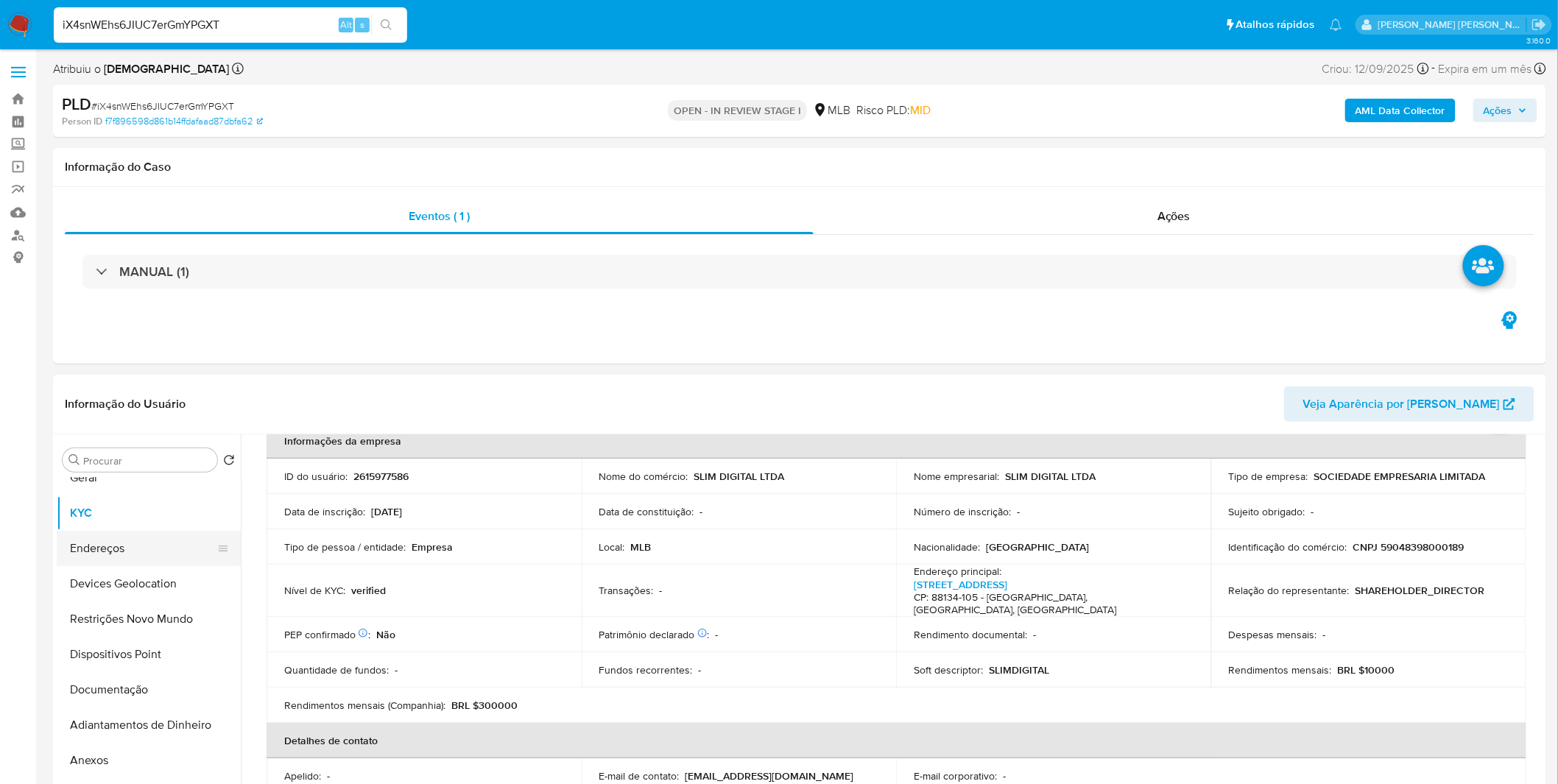
scroll to position [82, 0]
click at [137, 594] on button "Restrições Novo Mundo" at bounding box center [142, 590] width 172 height 36
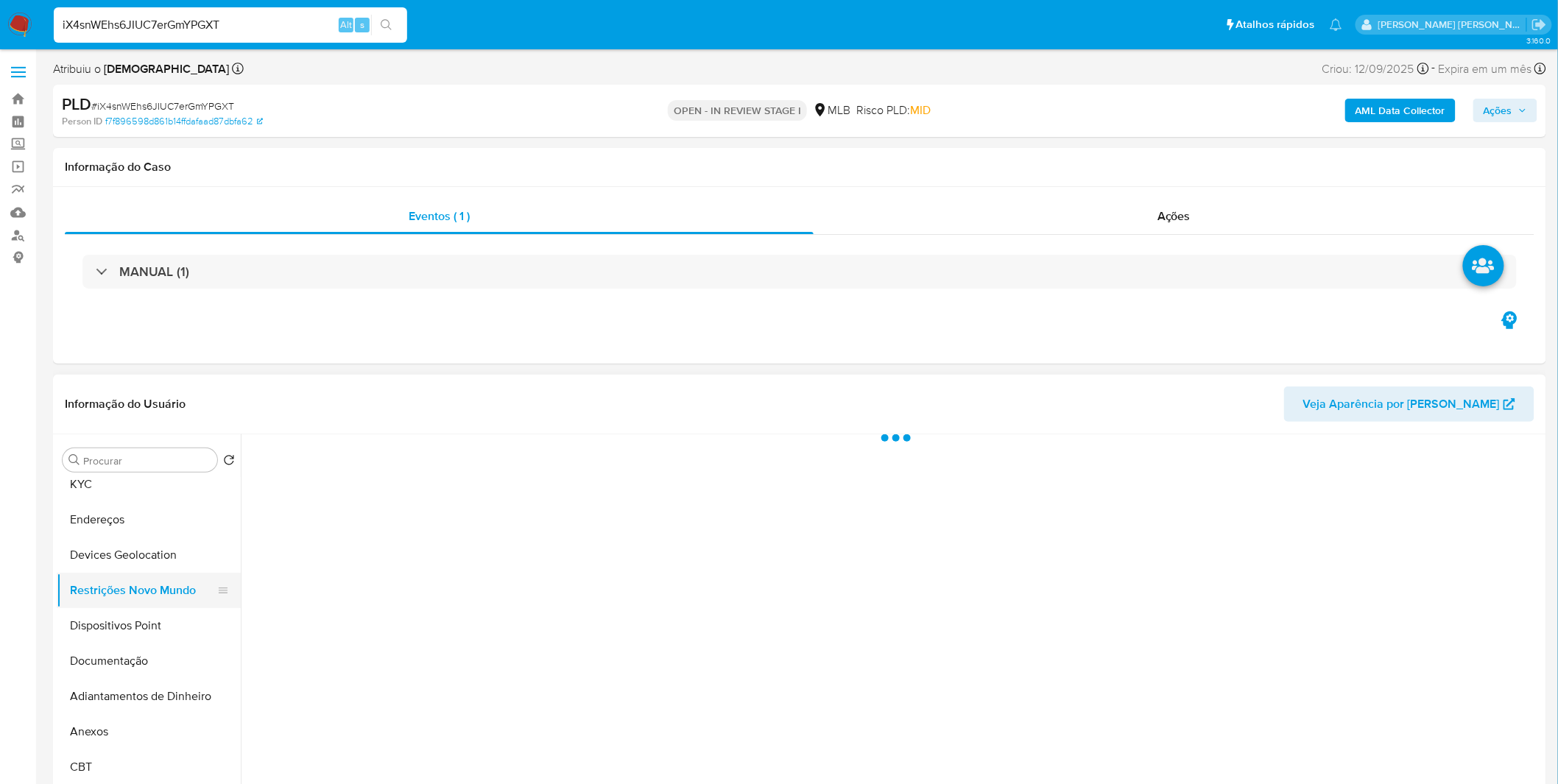
scroll to position [0, 0]
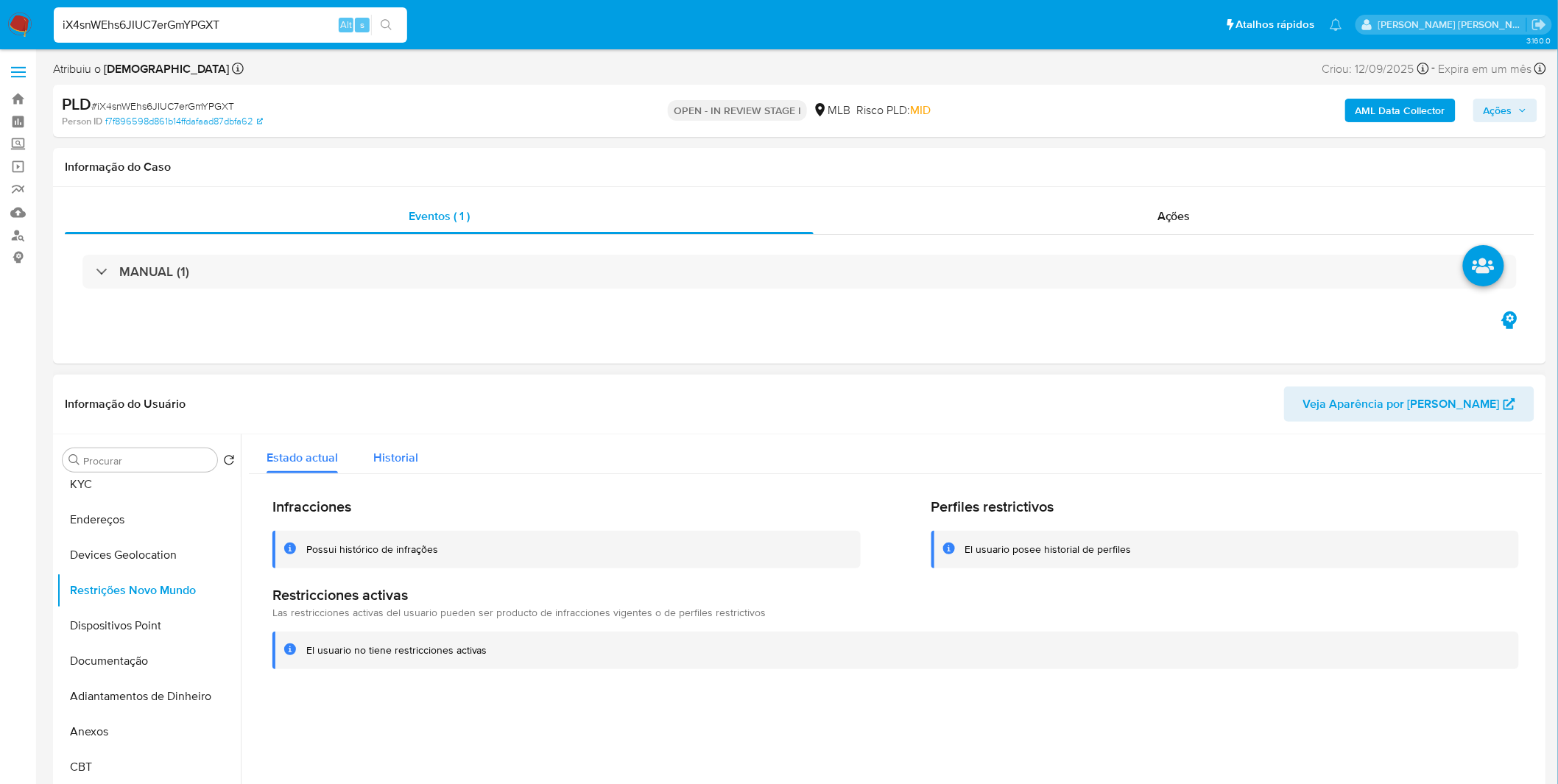
click at [361, 457] on button "Historial" at bounding box center [396, 453] width 80 height 39
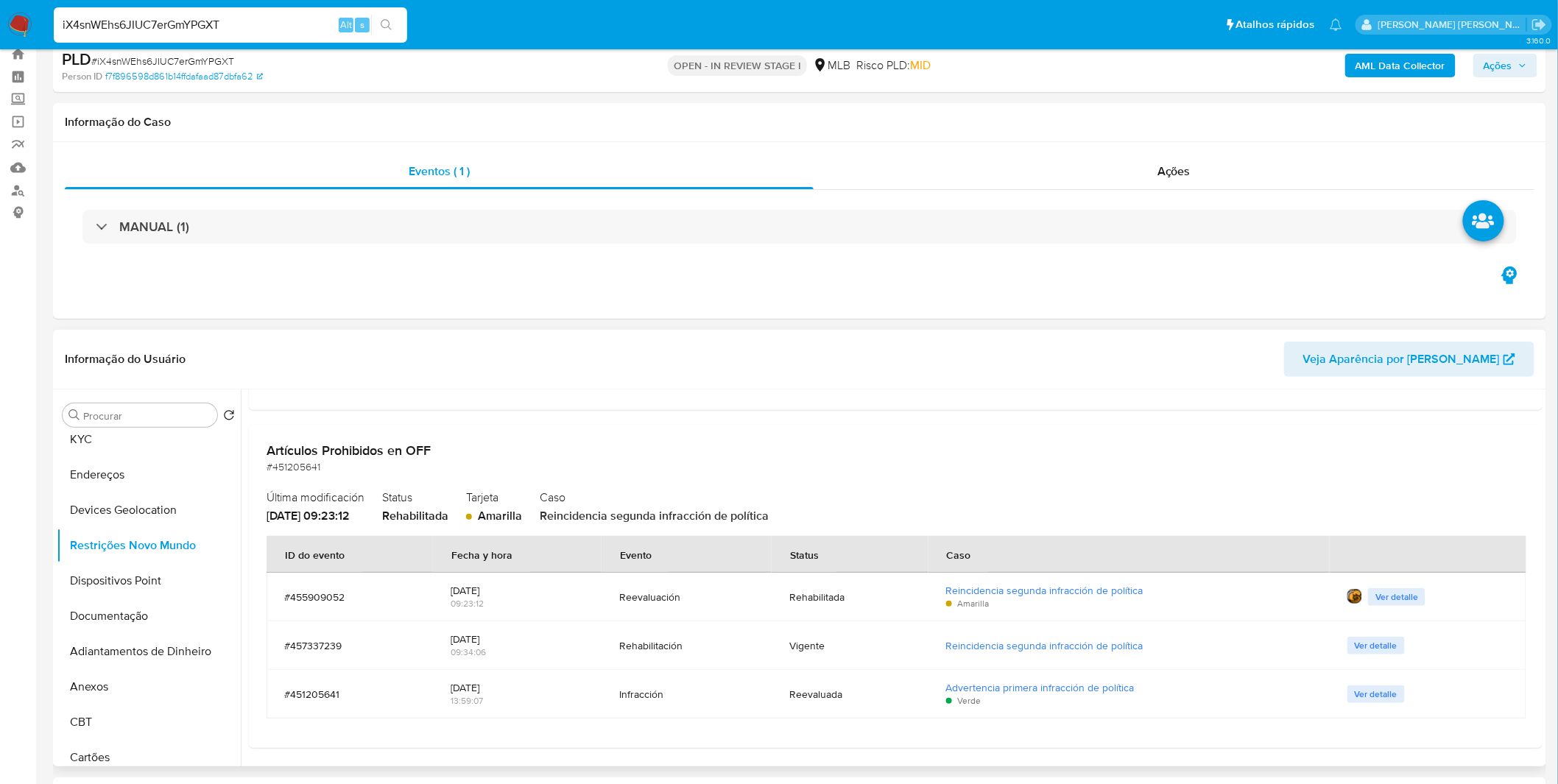
scroll to position [82, 0]
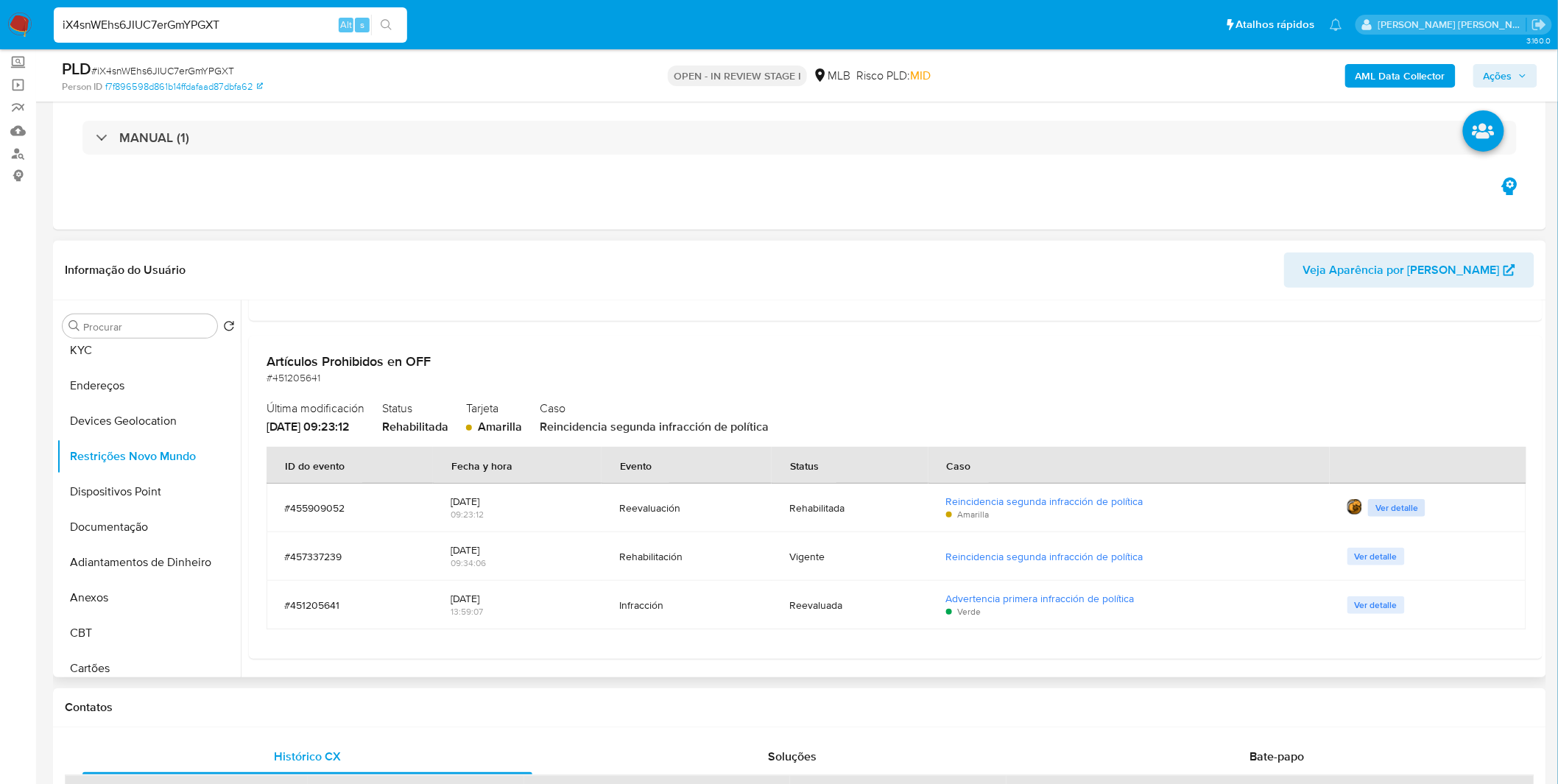
click at [1395, 506] on span "Ver detalle" at bounding box center [1396, 508] width 43 height 15
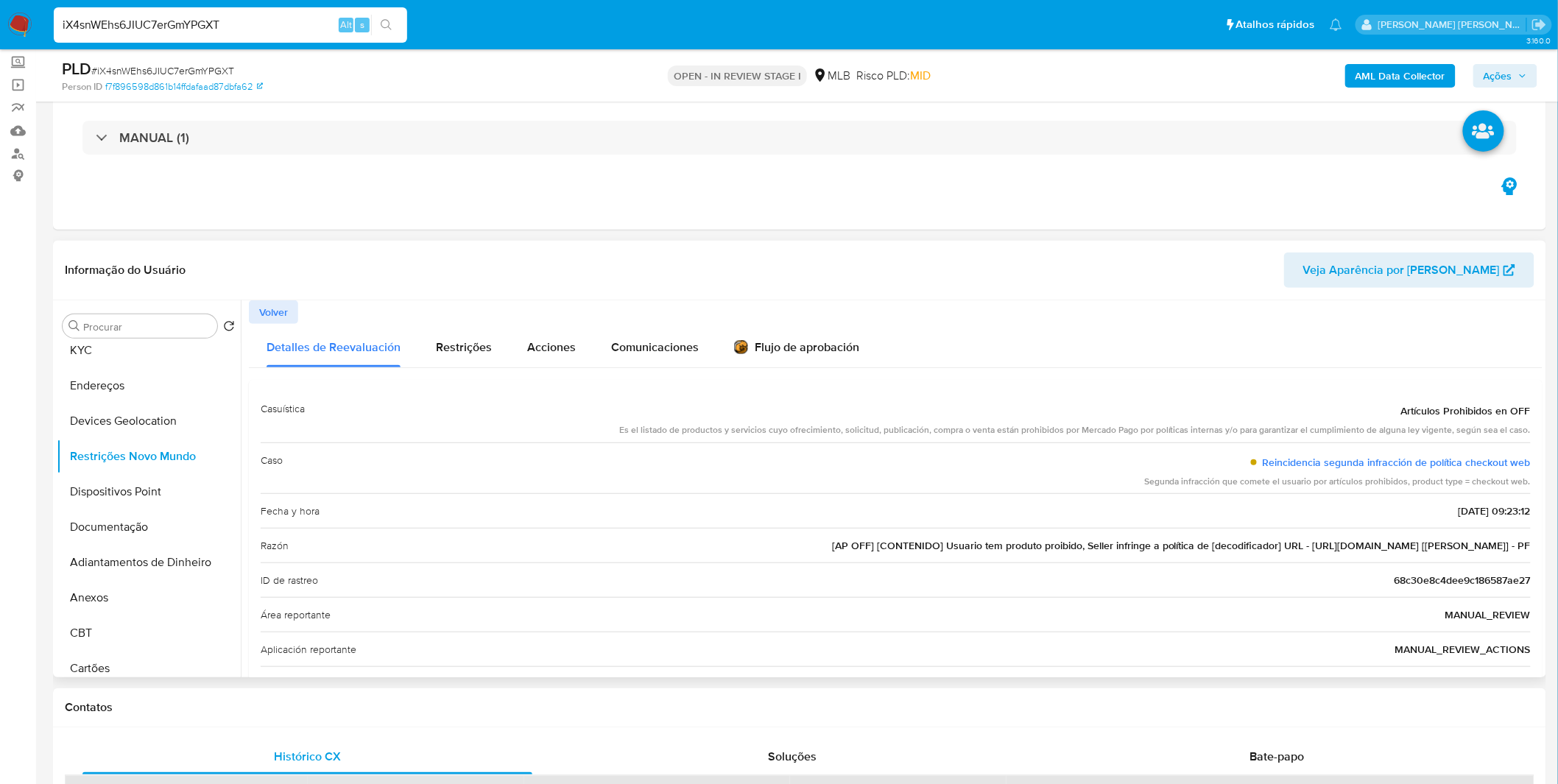
drag, startPoint x: 1335, startPoint y: 546, endPoint x: 1436, endPoint y: 556, distance: 101.5
click at [1436, 556] on div "Razón [AP OFF] [CONTENIDO] Usuario tem produto proibido, Seller infringe a polí…" at bounding box center [895, 545] width 1271 height 35
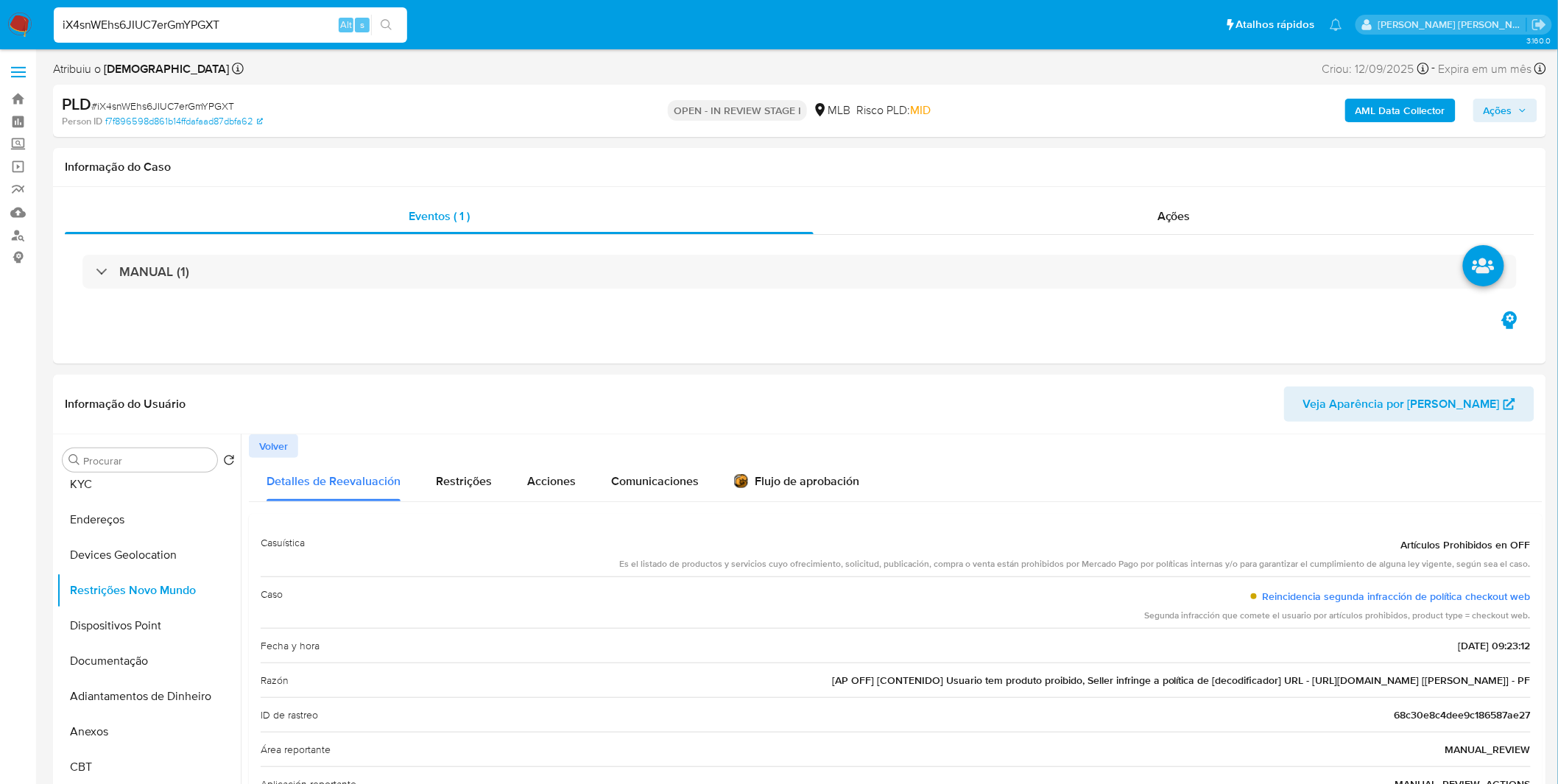
click at [1427, 115] on b "AML Data Collector" at bounding box center [1400, 110] width 89 height 23
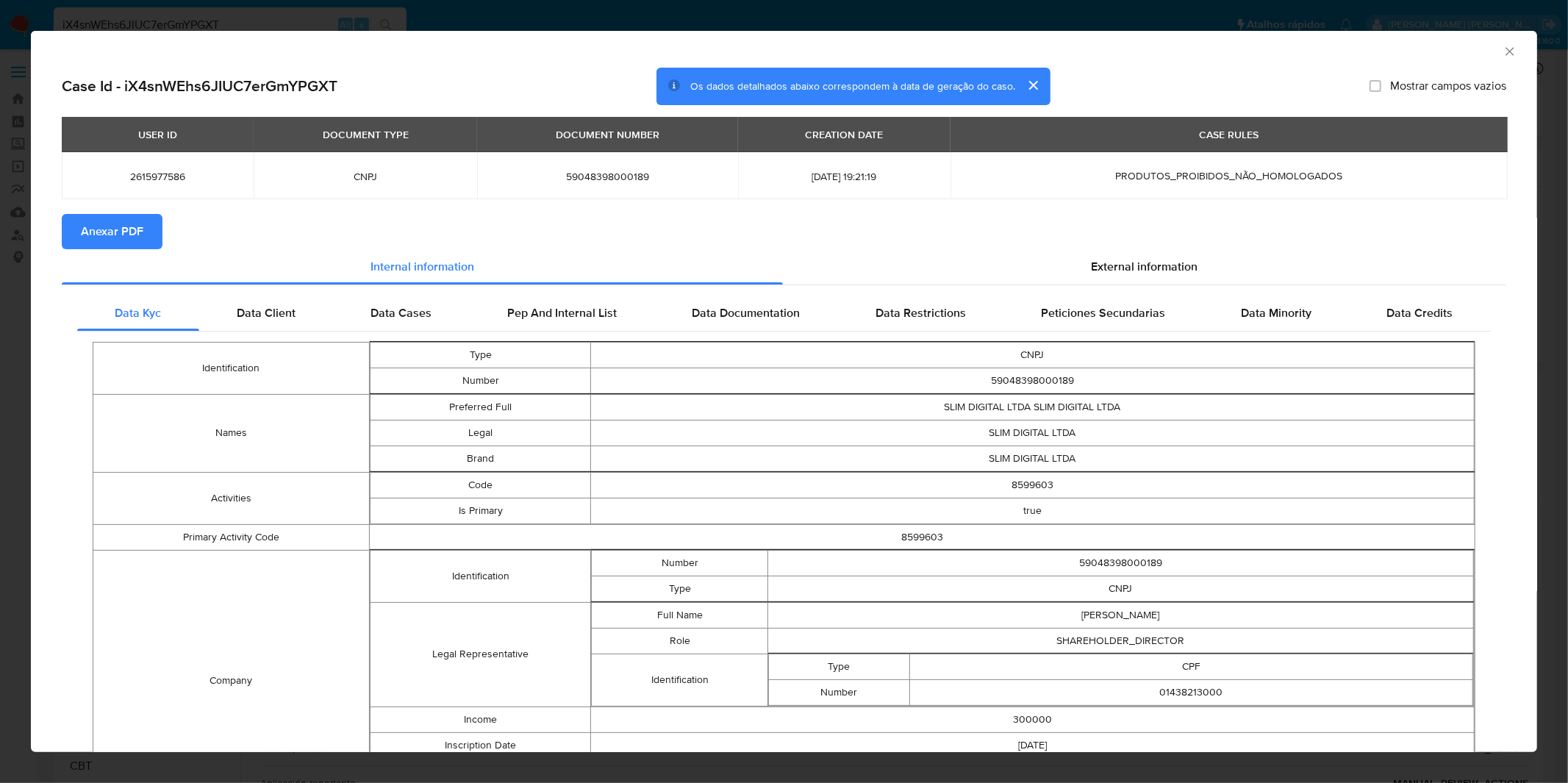
click at [100, 232] on span "Anexar PDF" at bounding box center [112, 231] width 62 height 32
click at [583, 22] on div "AML Data Collector Case Id - iX4snWEhs6JIUC7erGmYPGXT Os dados detalhados abaix…" at bounding box center [784, 391] width 1568 height 783
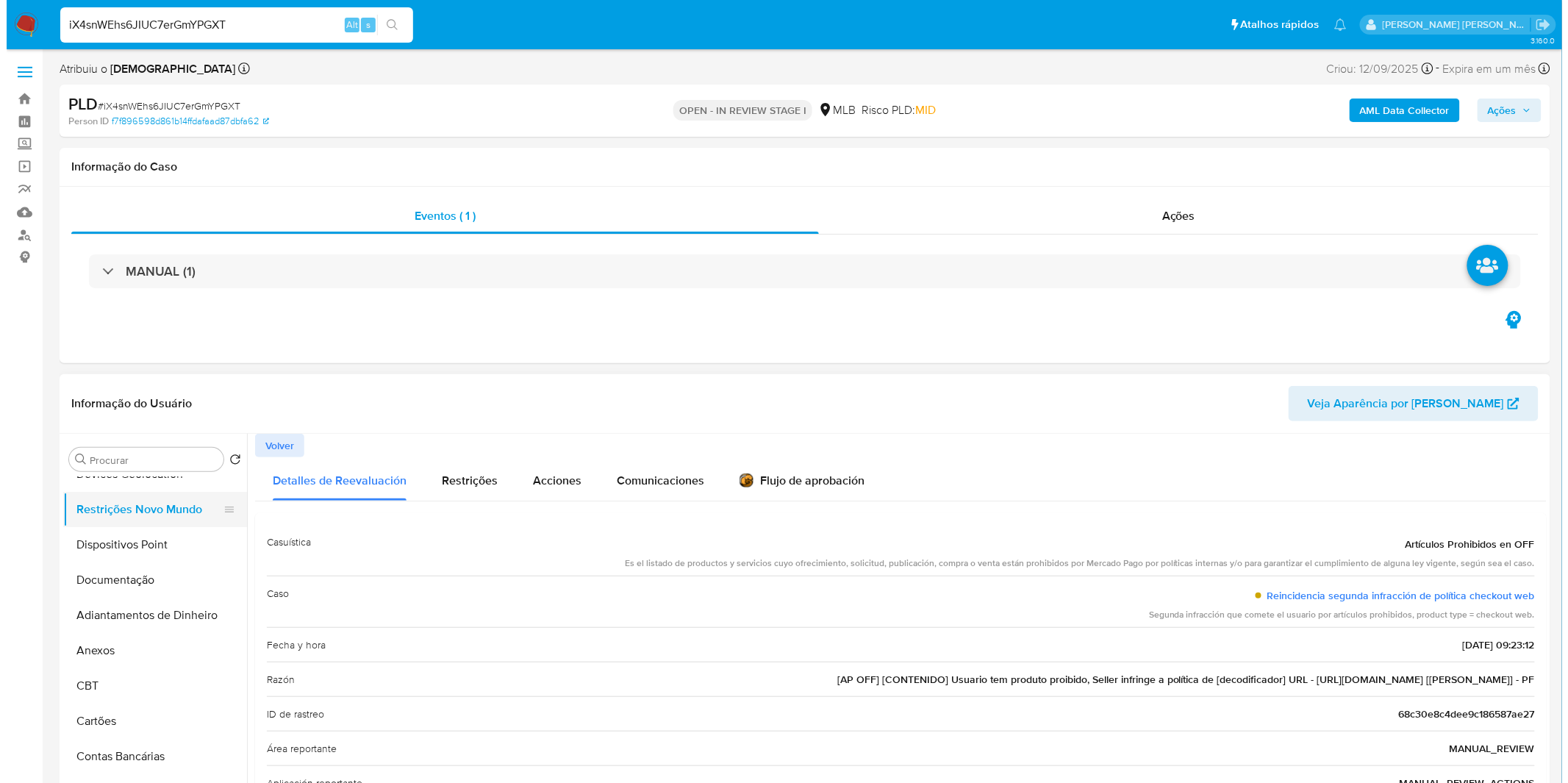
scroll to position [163, 0]
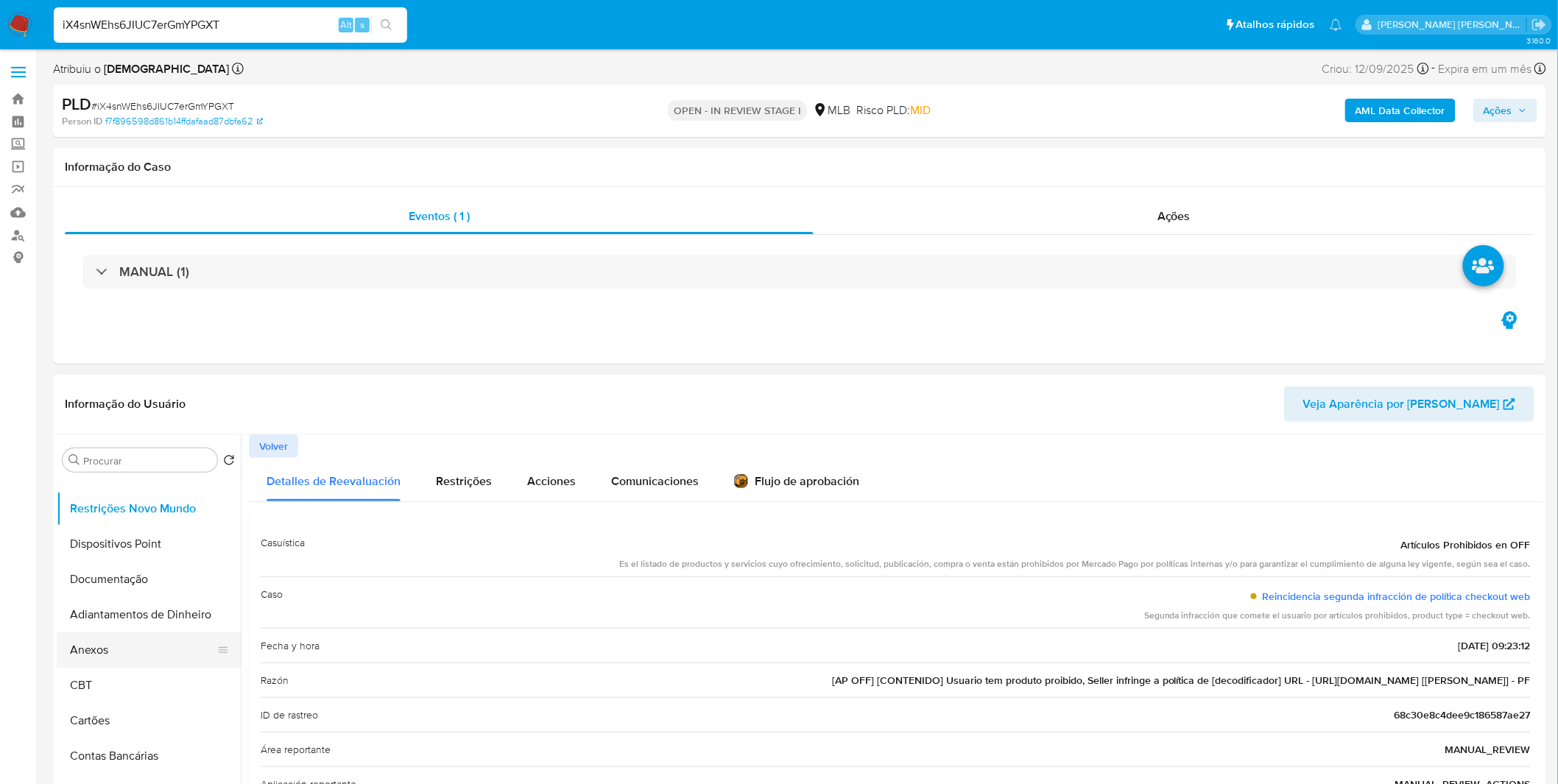
click at [120, 661] on button "Anexos" at bounding box center [142, 649] width 172 height 36
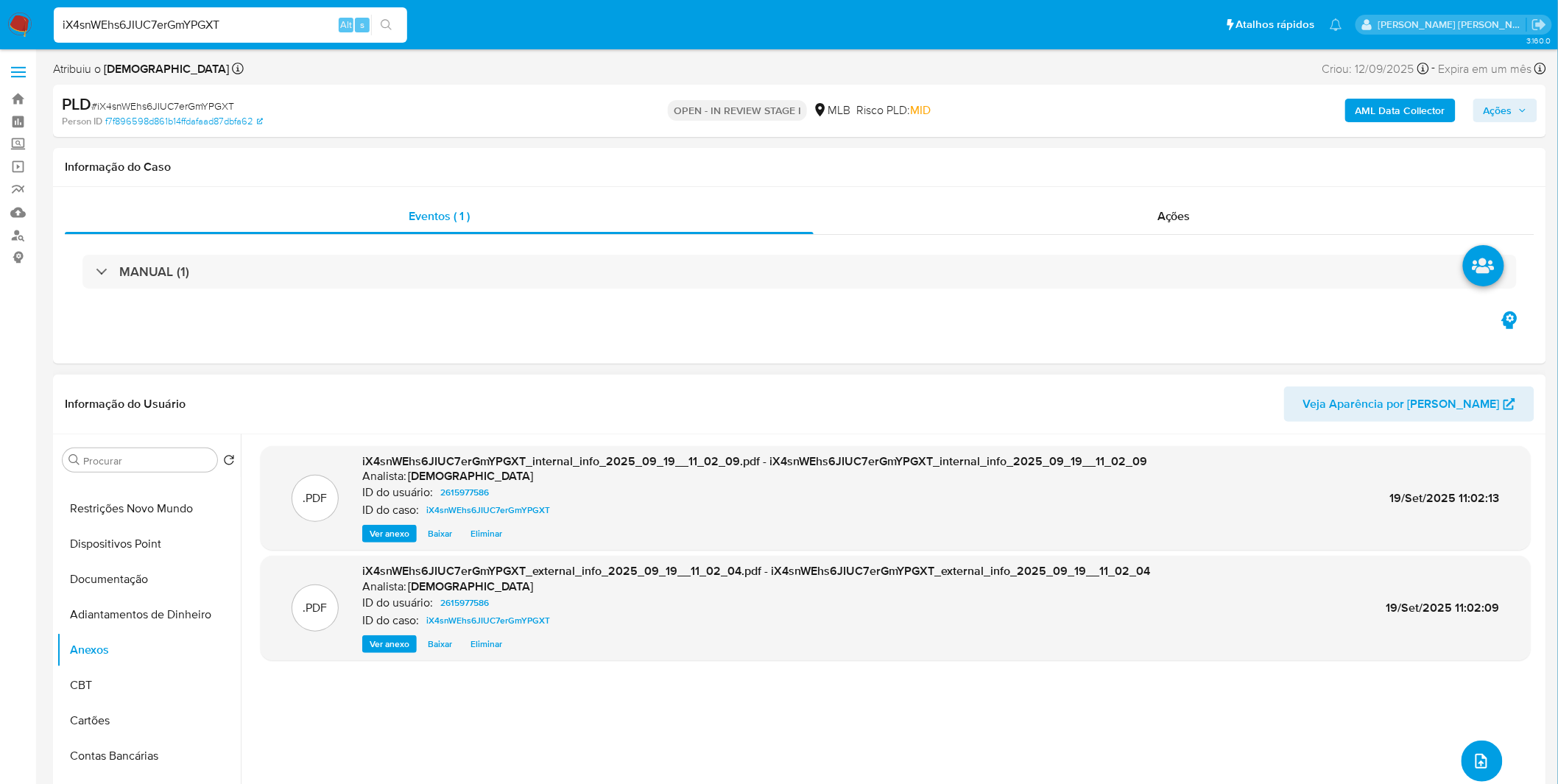
click at [1482, 768] on span "upload-file" at bounding box center [1482, 761] width 17 height 17
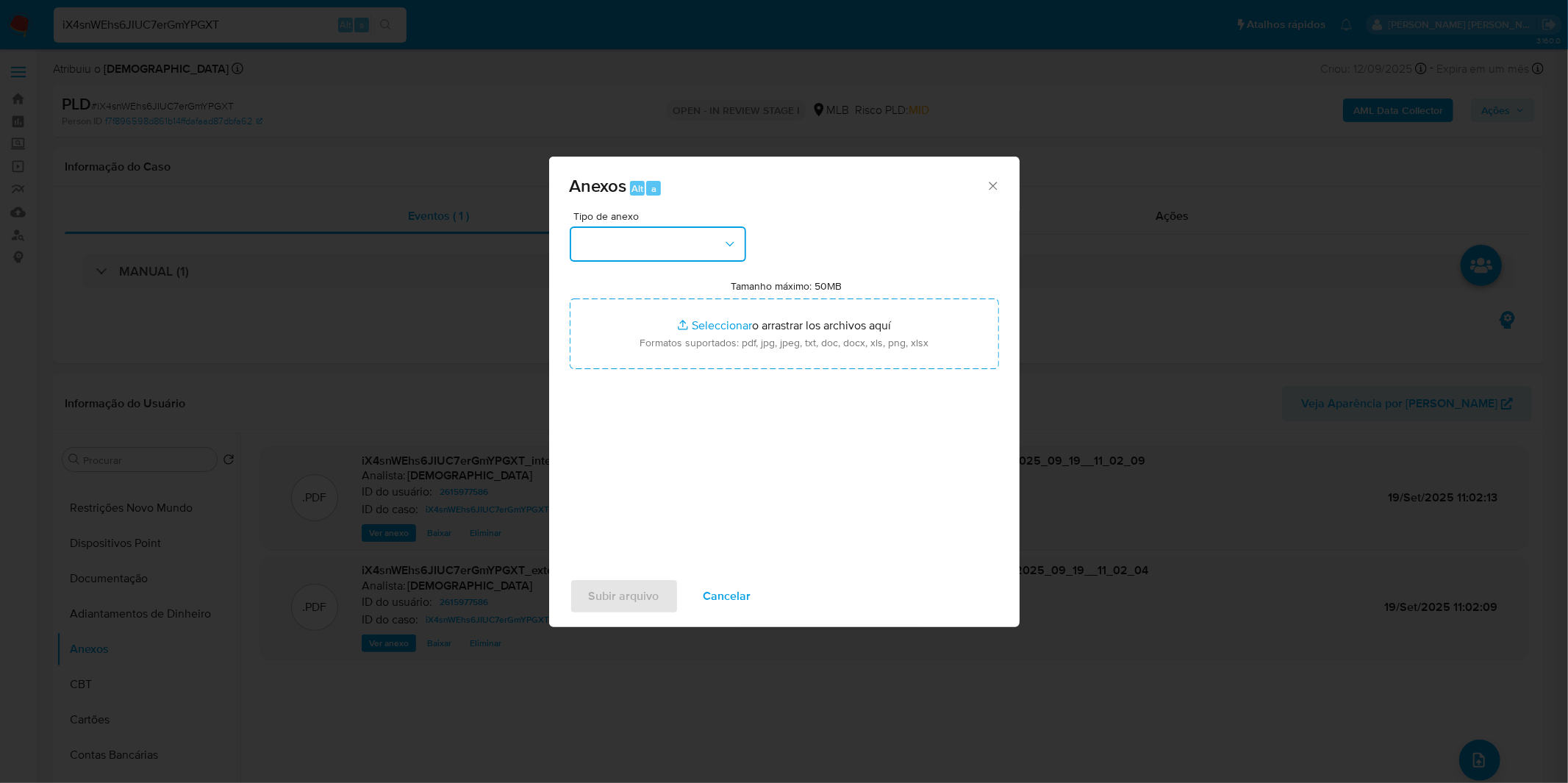
click at [657, 243] on button "button" at bounding box center [657, 244] width 176 height 36
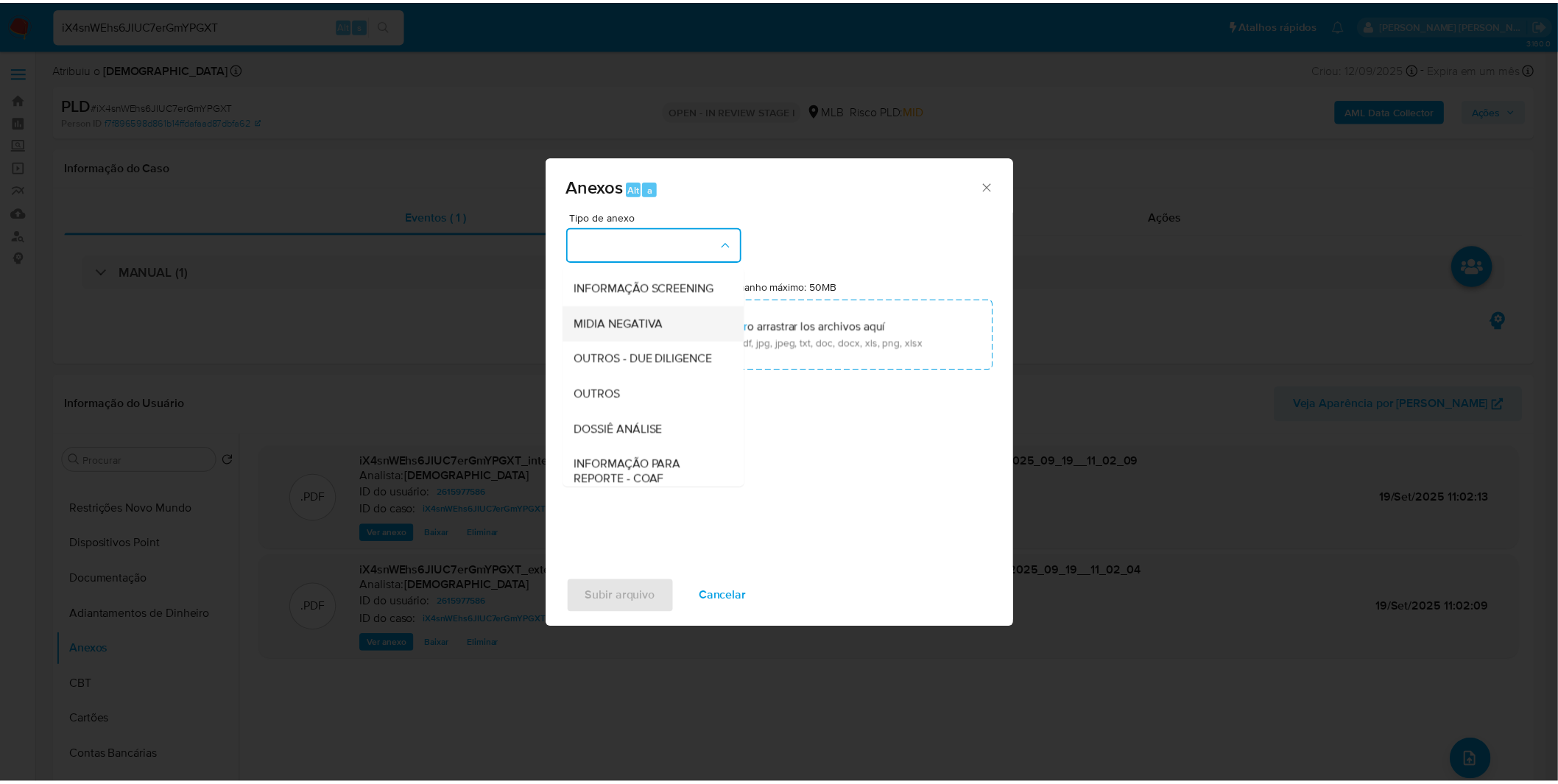
scroll to position [226, 0]
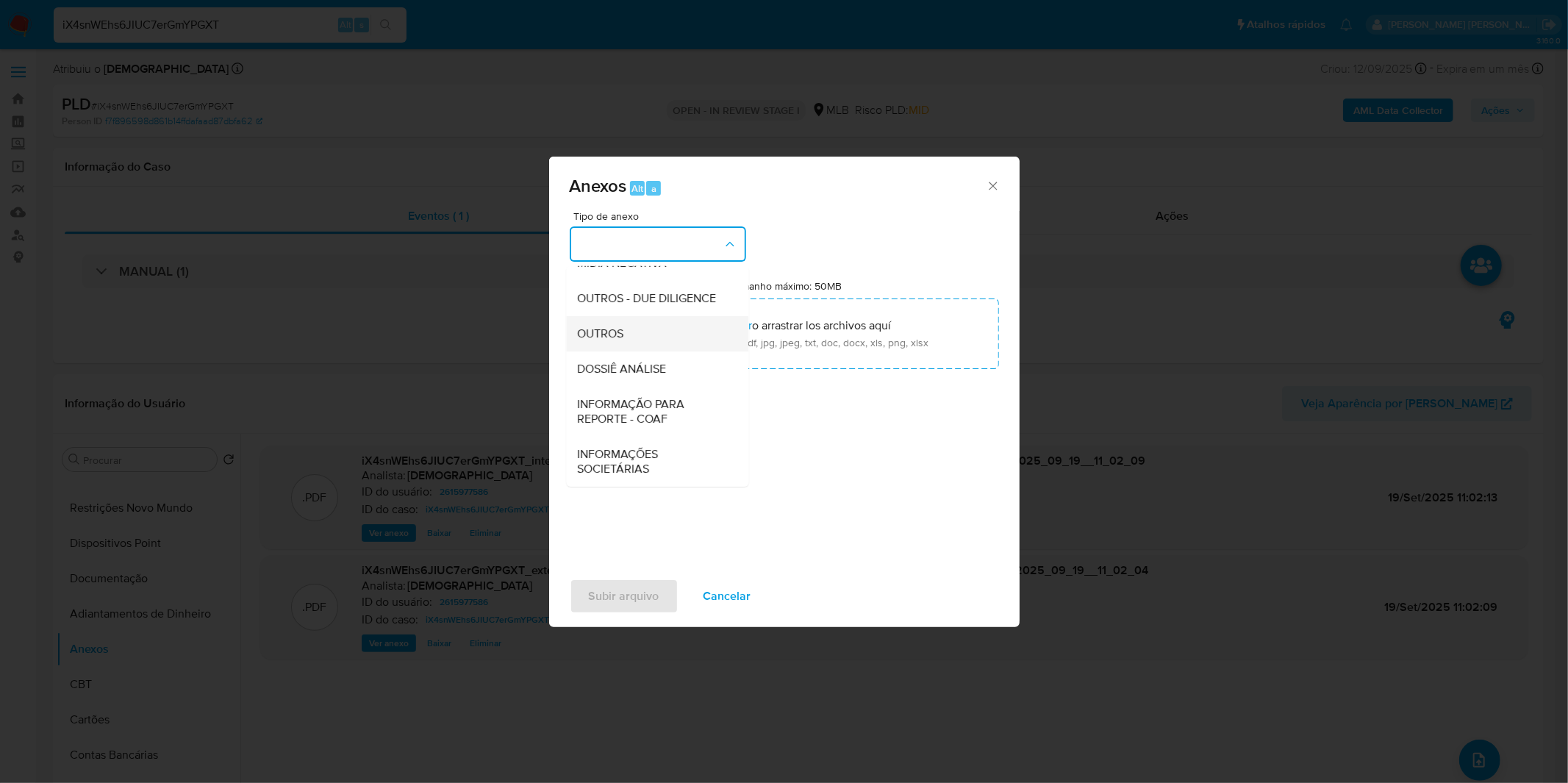
click at [649, 319] on div "OUTROS" at bounding box center [652, 334] width 150 height 36
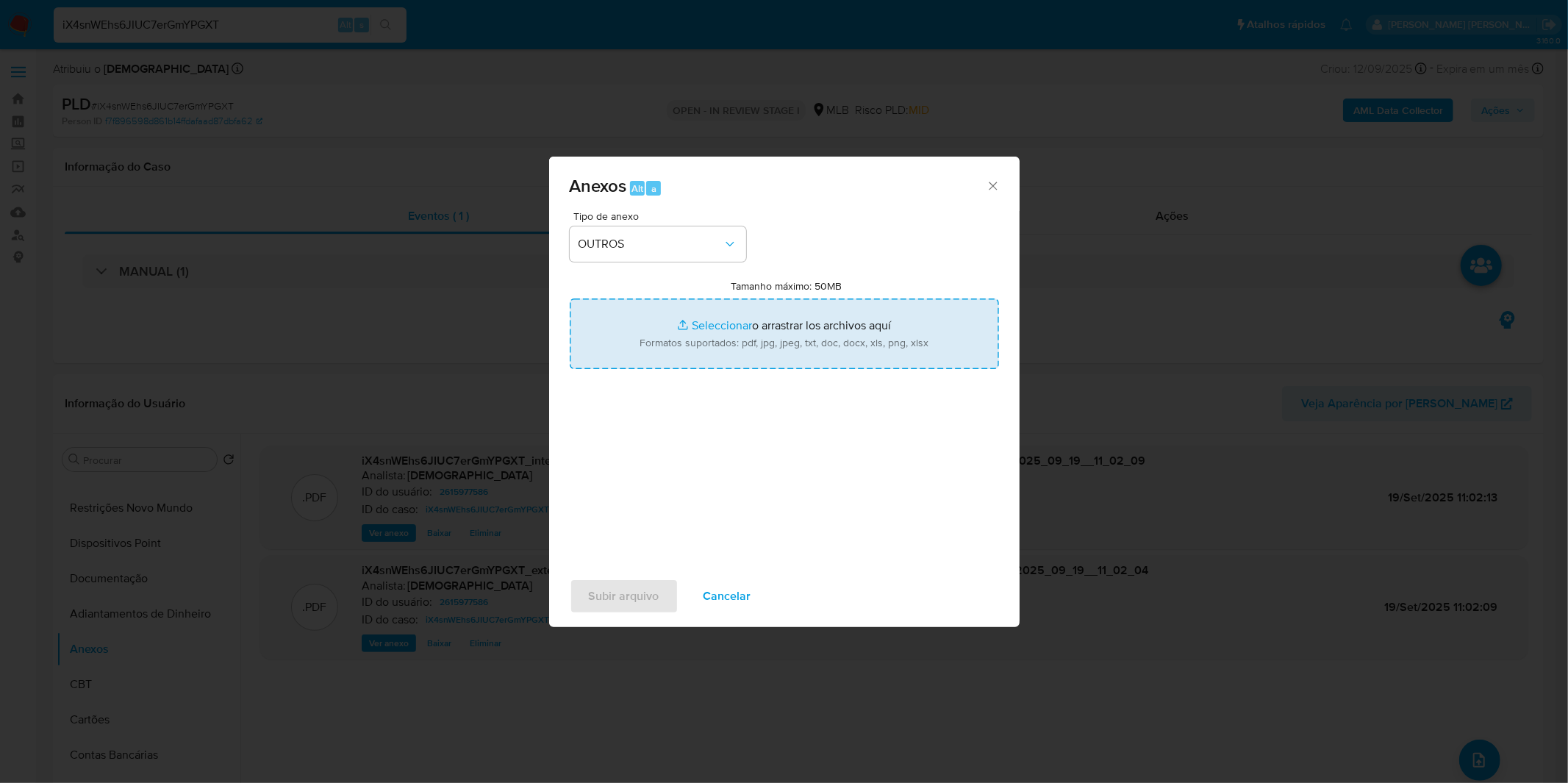
click at [683, 336] on input "Tamanho máximo: 50MB Seleccionar archivos" at bounding box center [784, 333] width 429 height 70
type input "C:\fakepath\Mulan 2615977586_2025_09_15_08_27_32.xlsx"
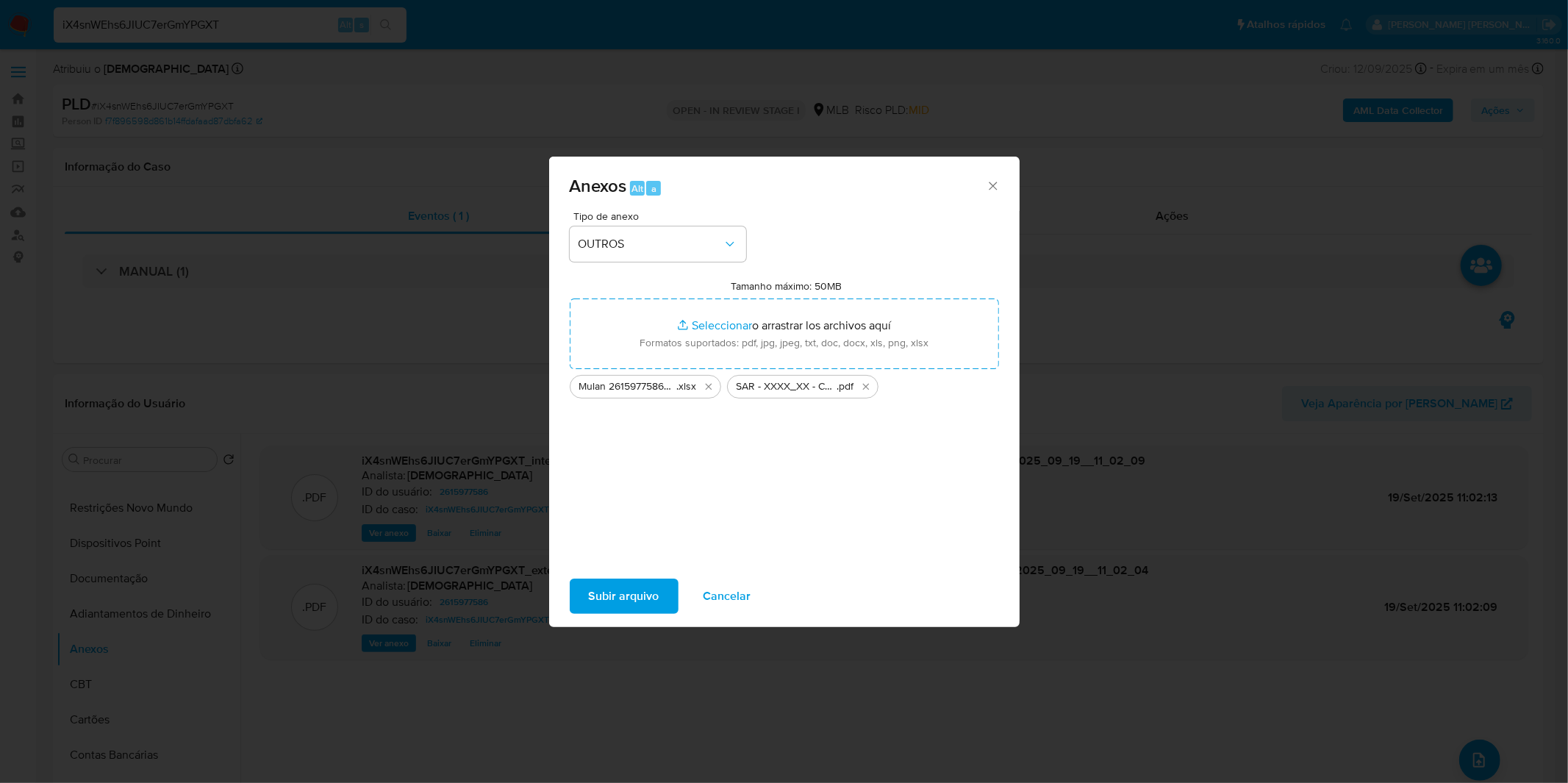
click at [611, 601] on span "Subir arquivo" at bounding box center [624, 596] width 70 height 32
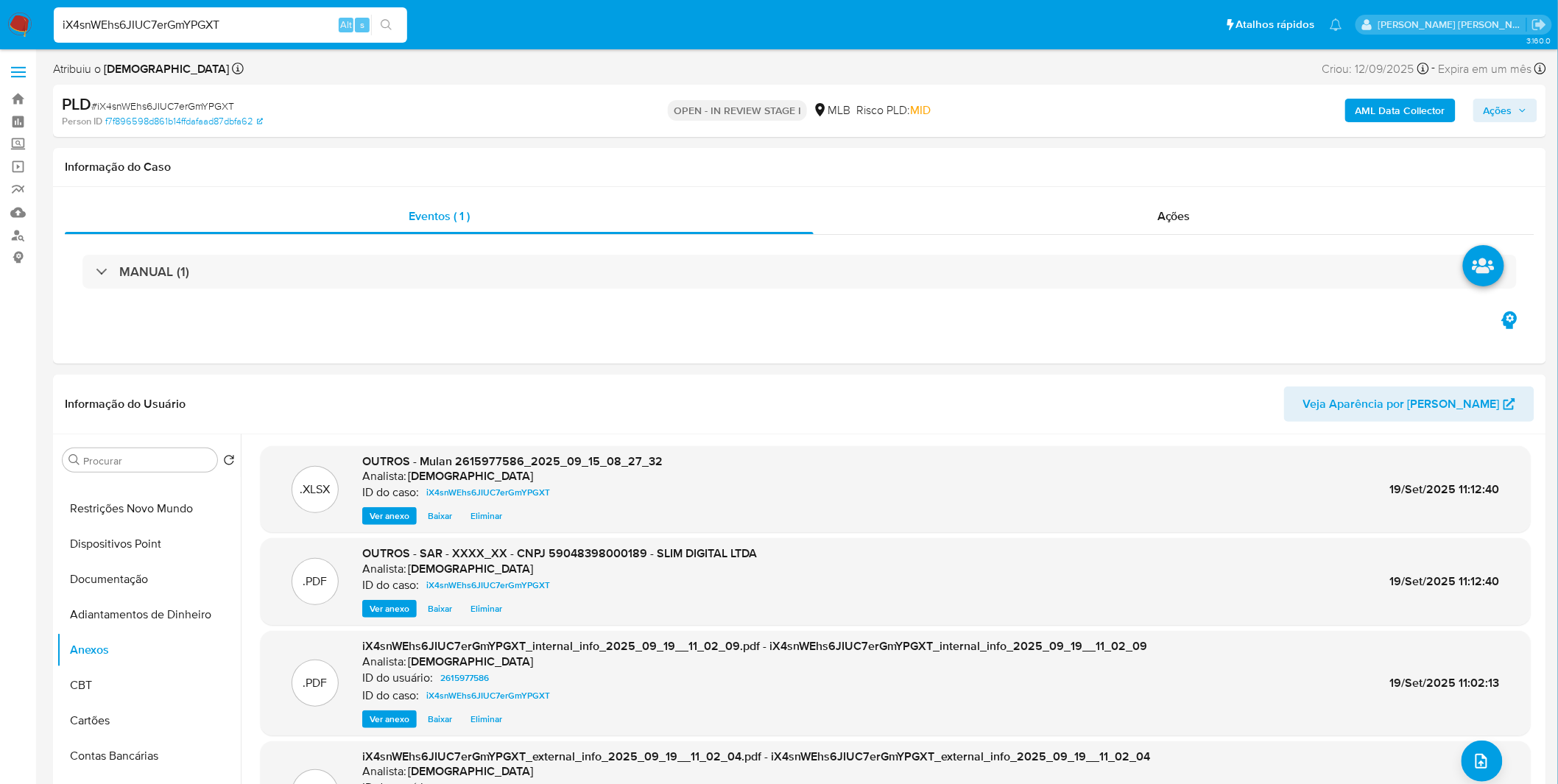
click at [1508, 111] on span "Ações" at bounding box center [1497, 110] width 29 height 23
click at [1115, 148] on div "Resolução do caso Alt r" at bounding box center [1095, 157] width 135 height 38
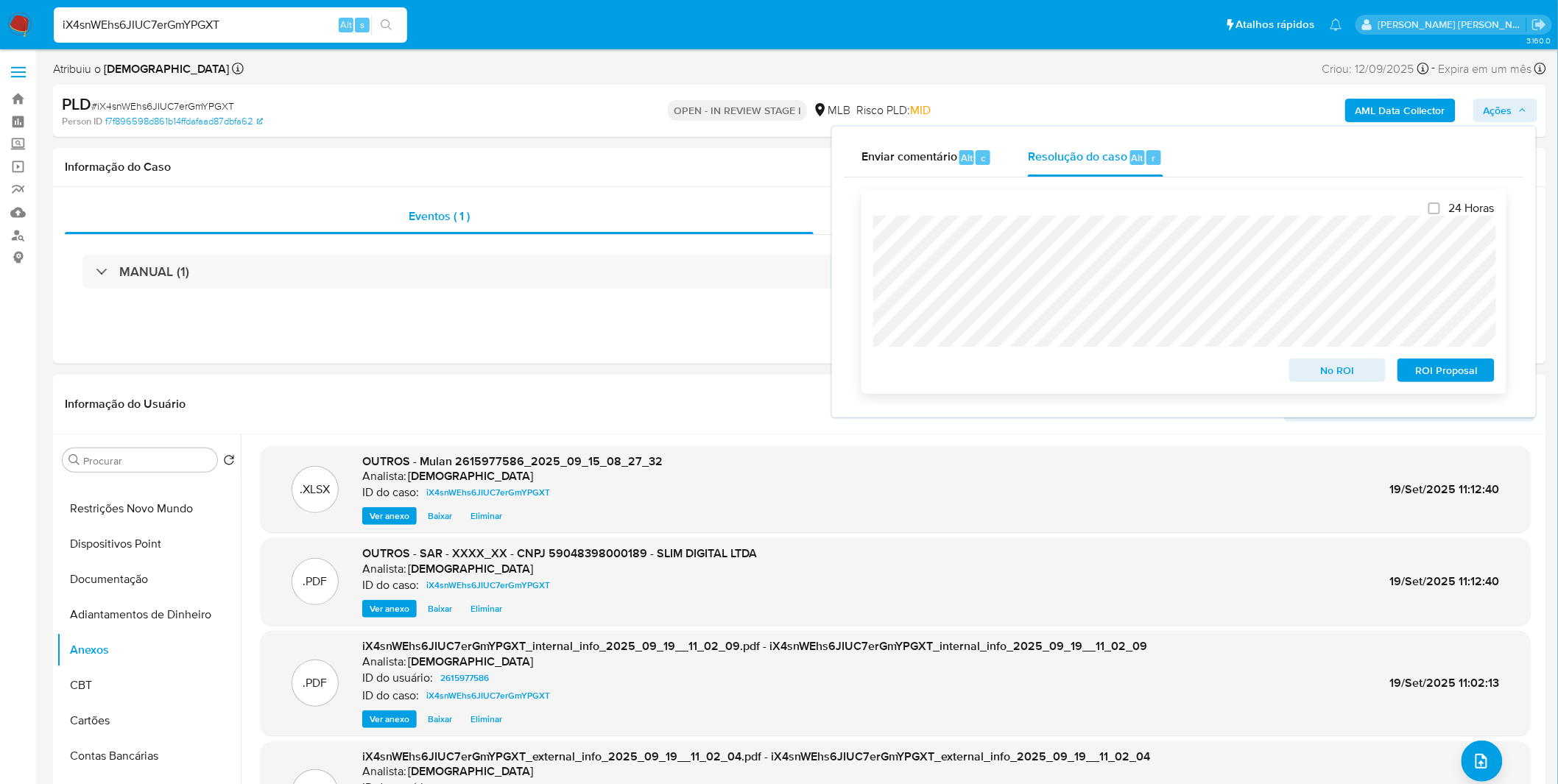
click at [1420, 364] on span "ROI Proposal" at bounding box center [1446, 371] width 76 height 21
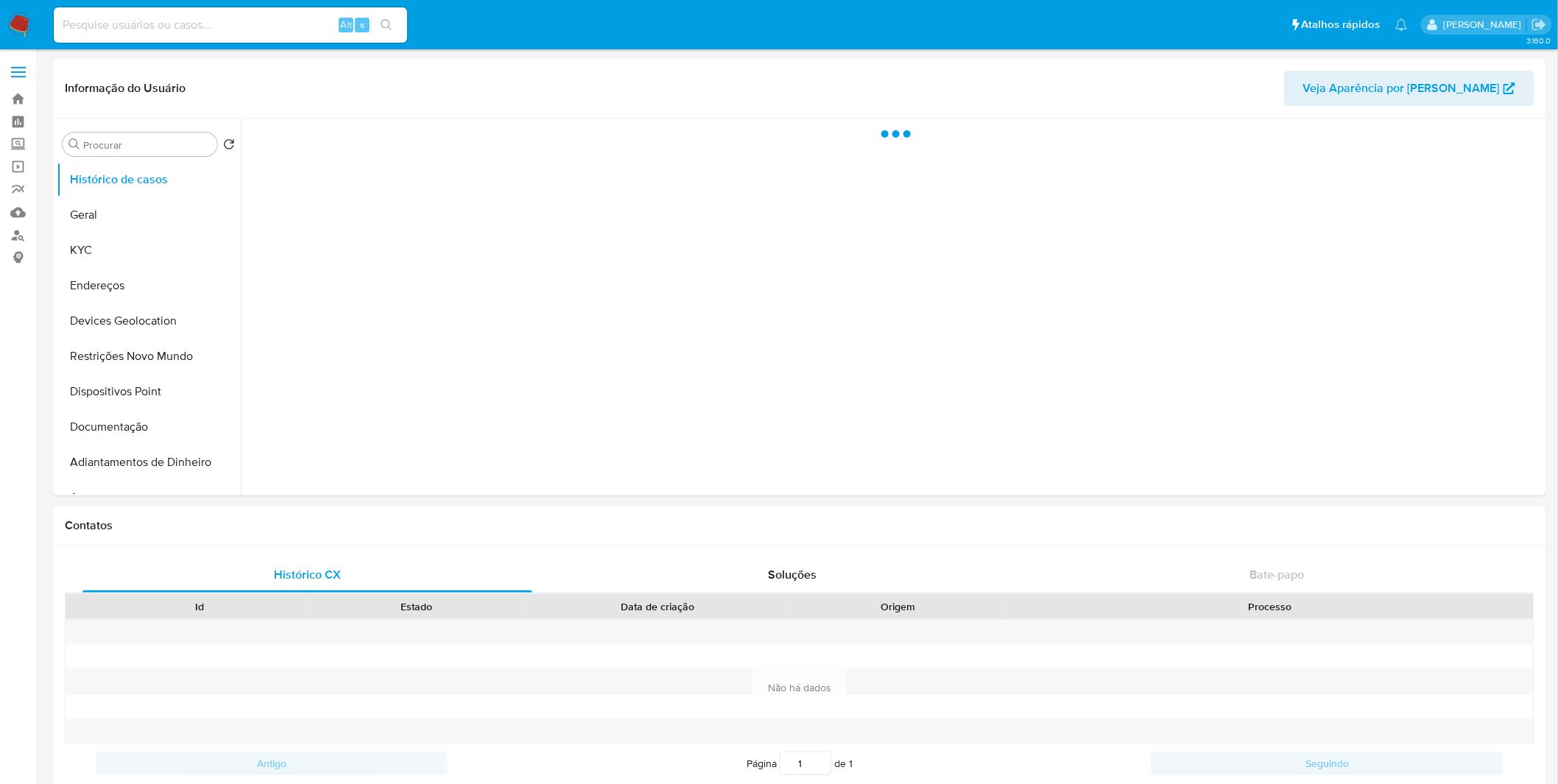
select select "10"
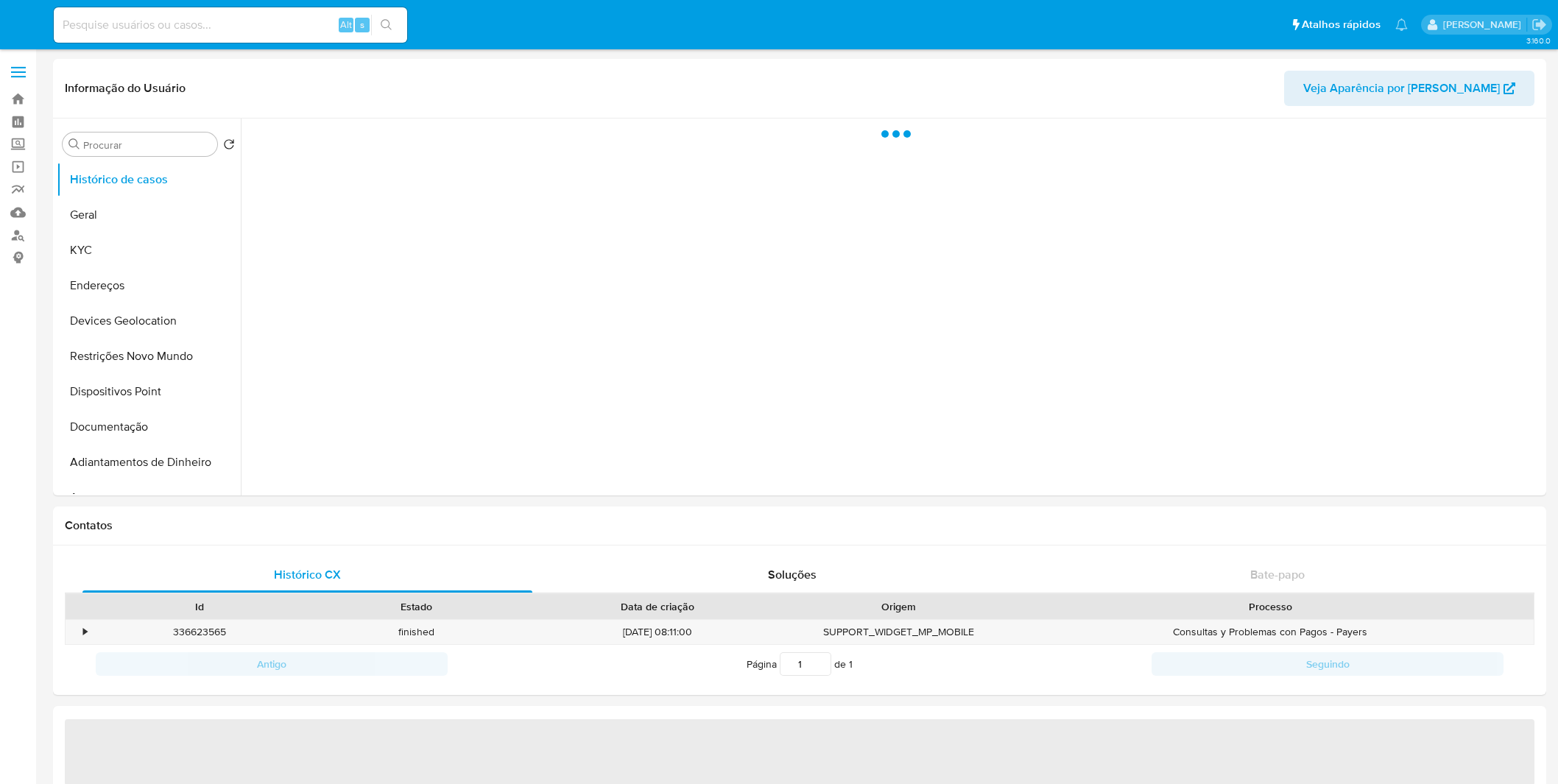
select select "10"
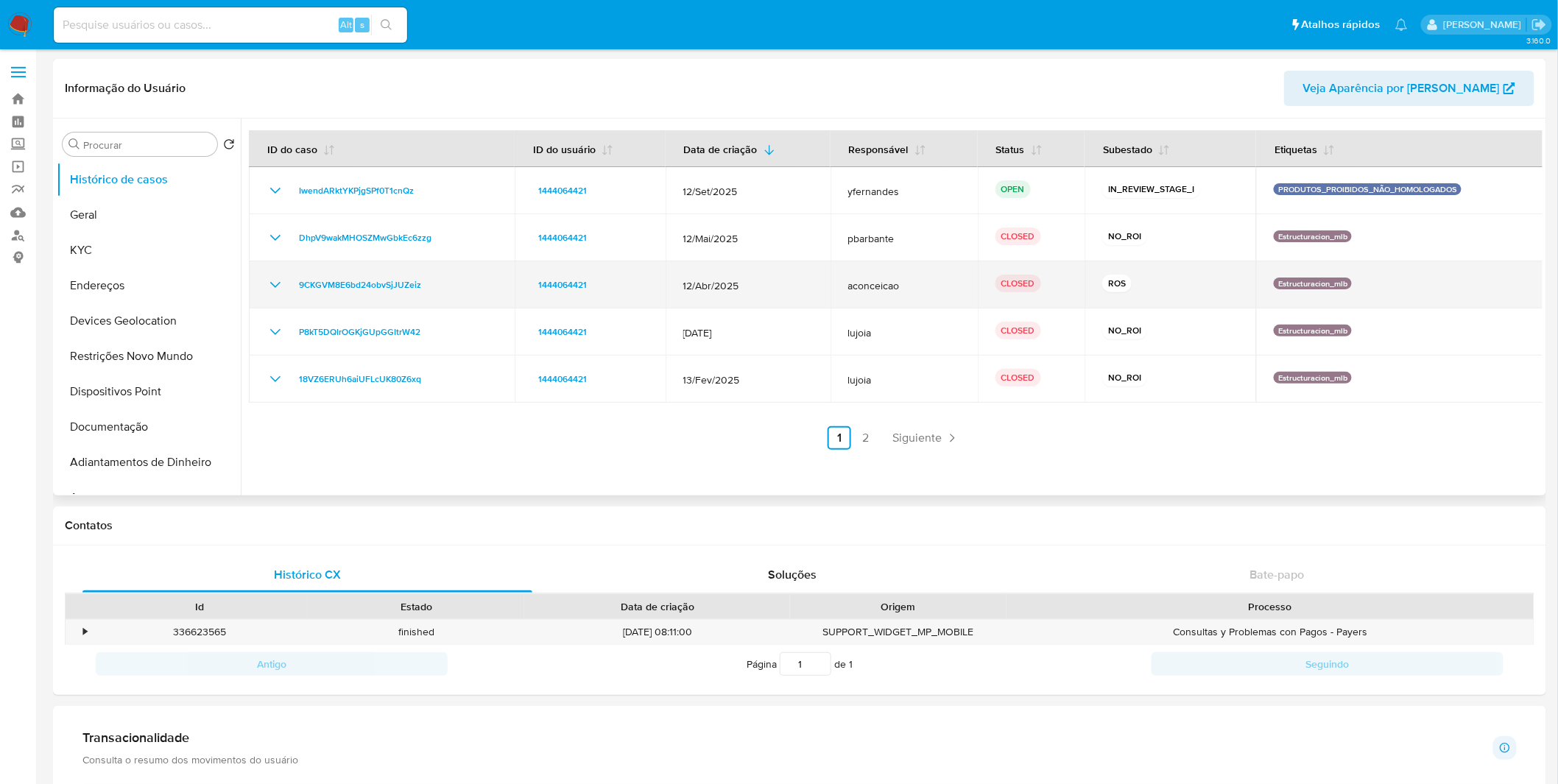
click at [269, 273] on td "9CKGVM8E6bd24obvSjJUZeiz" at bounding box center [382, 285] width 266 height 47
click at [269, 278] on icon "Mostrar/Ocultar" at bounding box center [275, 285] width 17 height 17
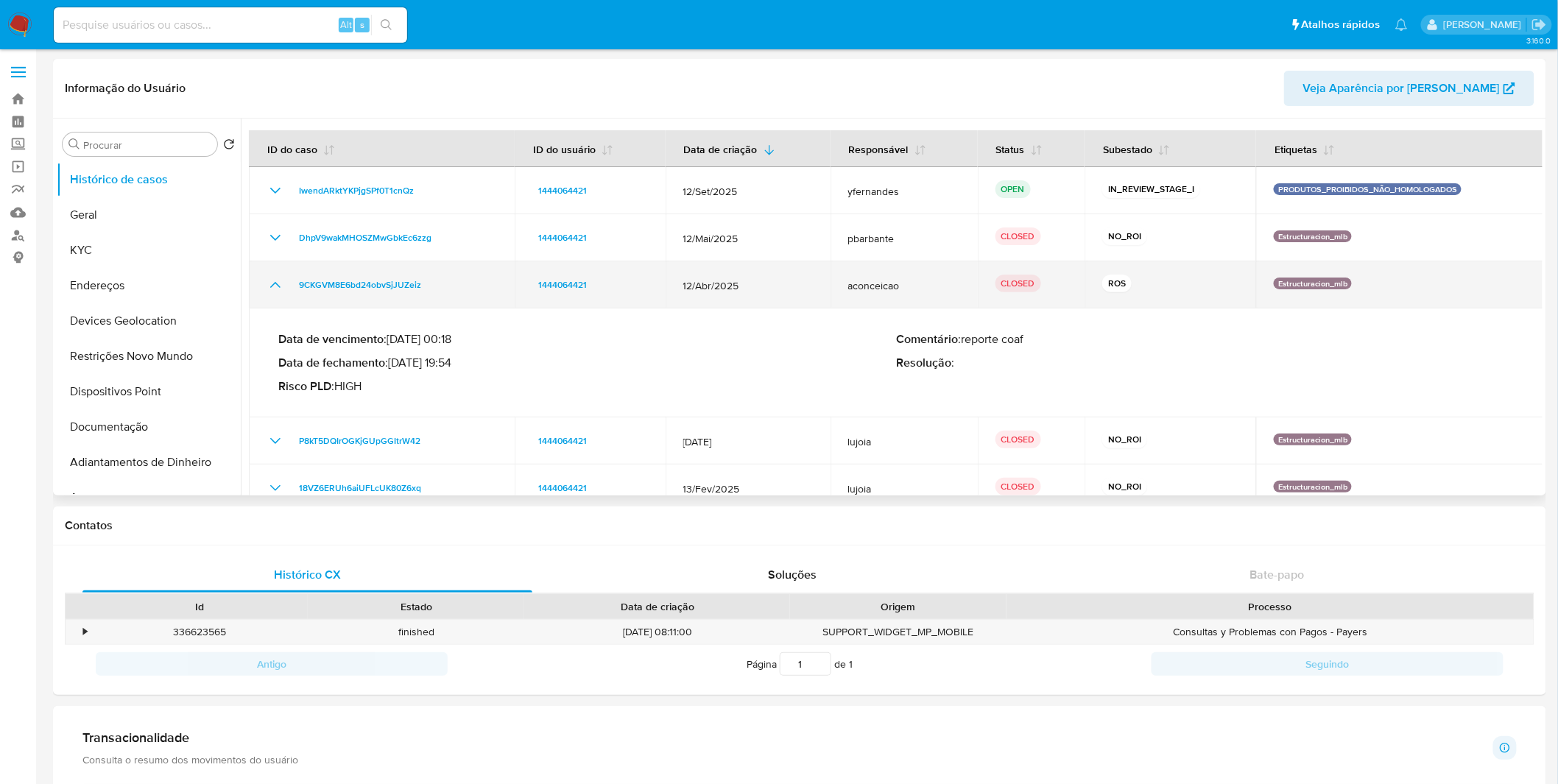
click at [271, 278] on icon "Mostrar/Ocultar" at bounding box center [275, 285] width 17 height 17
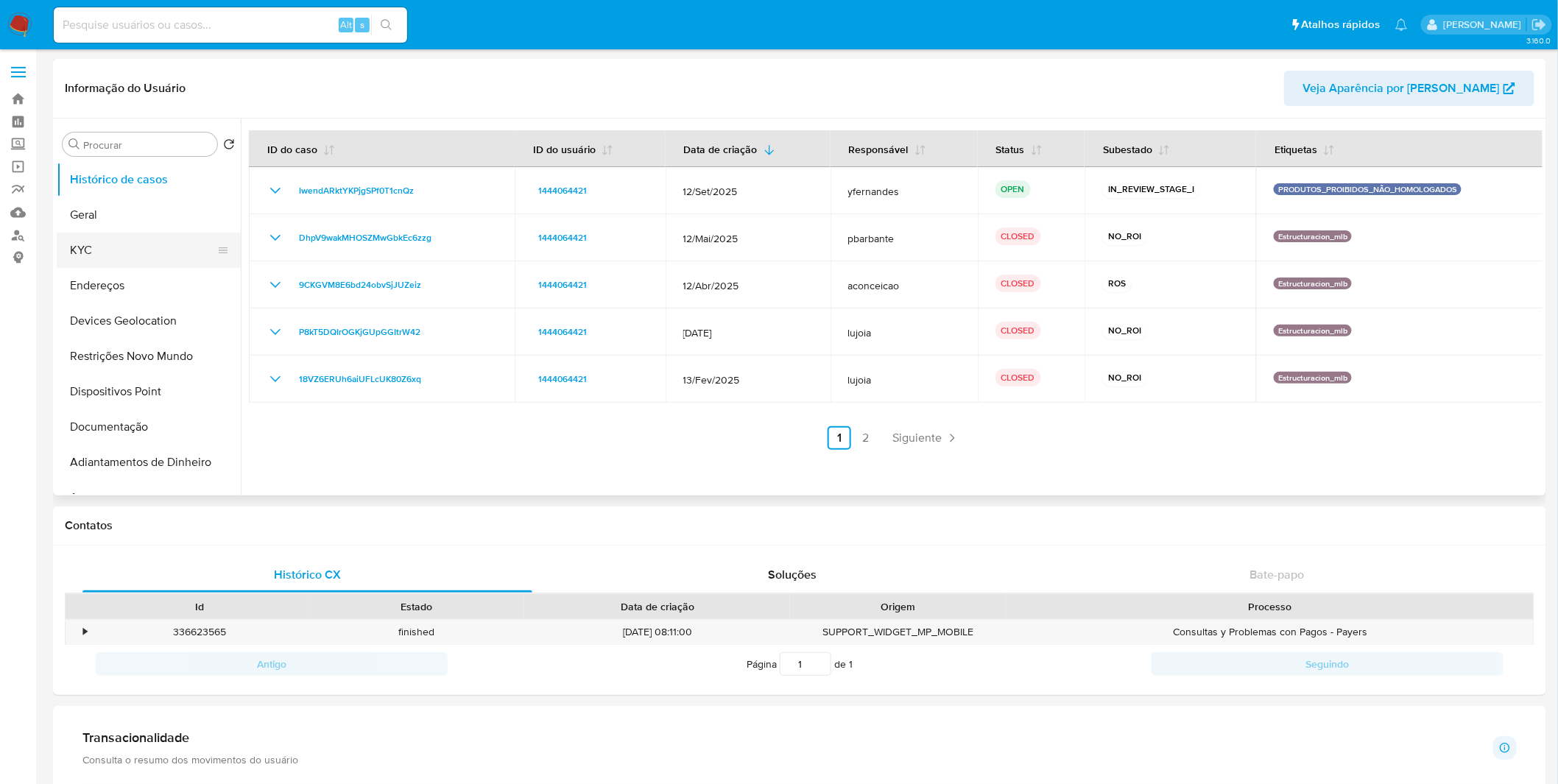
click at [149, 245] on button "KYC" at bounding box center [142, 250] width 172 height 36
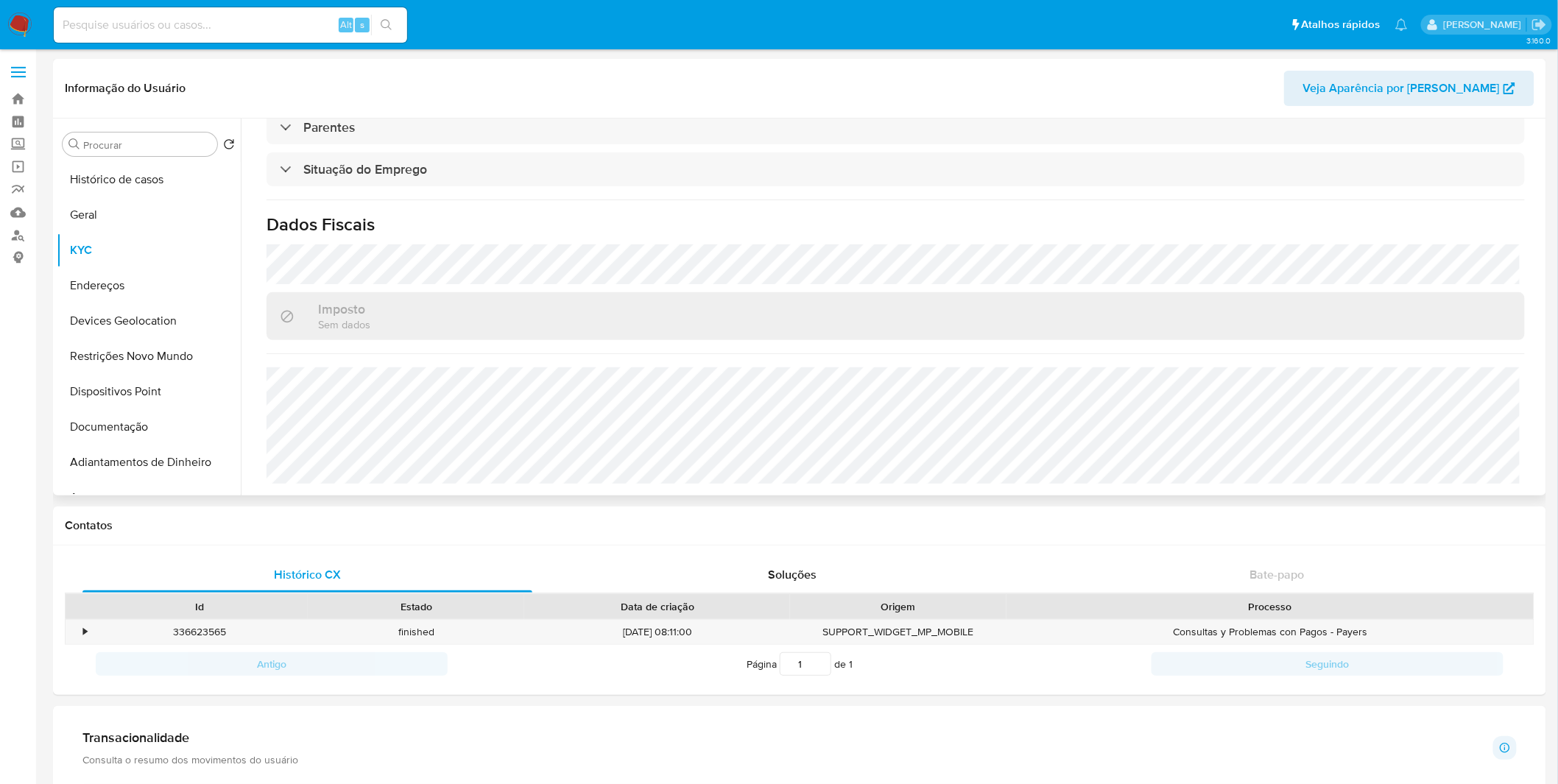
scroll to position [616, 0]
click at [100, 268] on button "Endereços" at bounding box center [142, 286] width 172 height 36
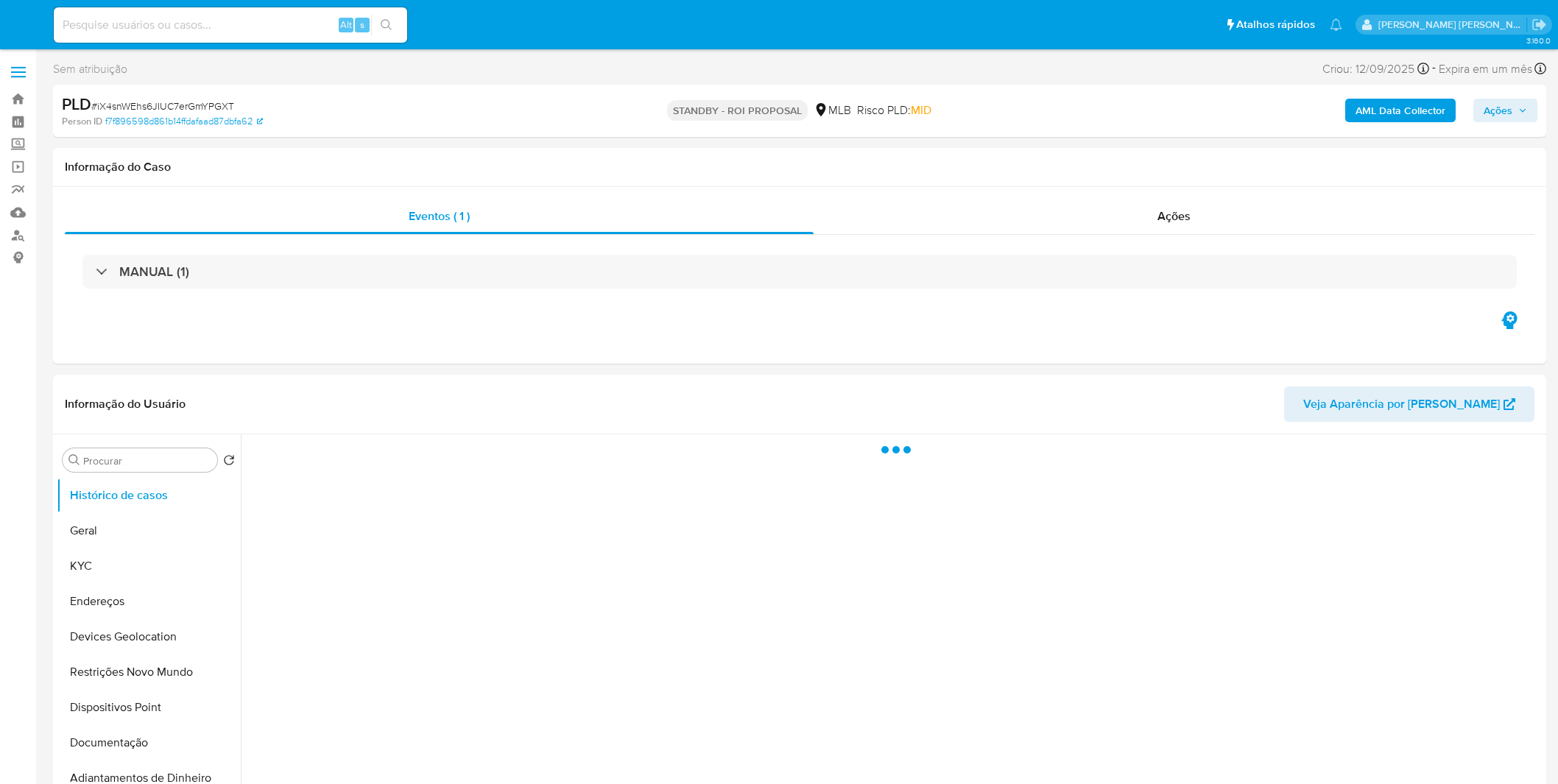
select select "10"
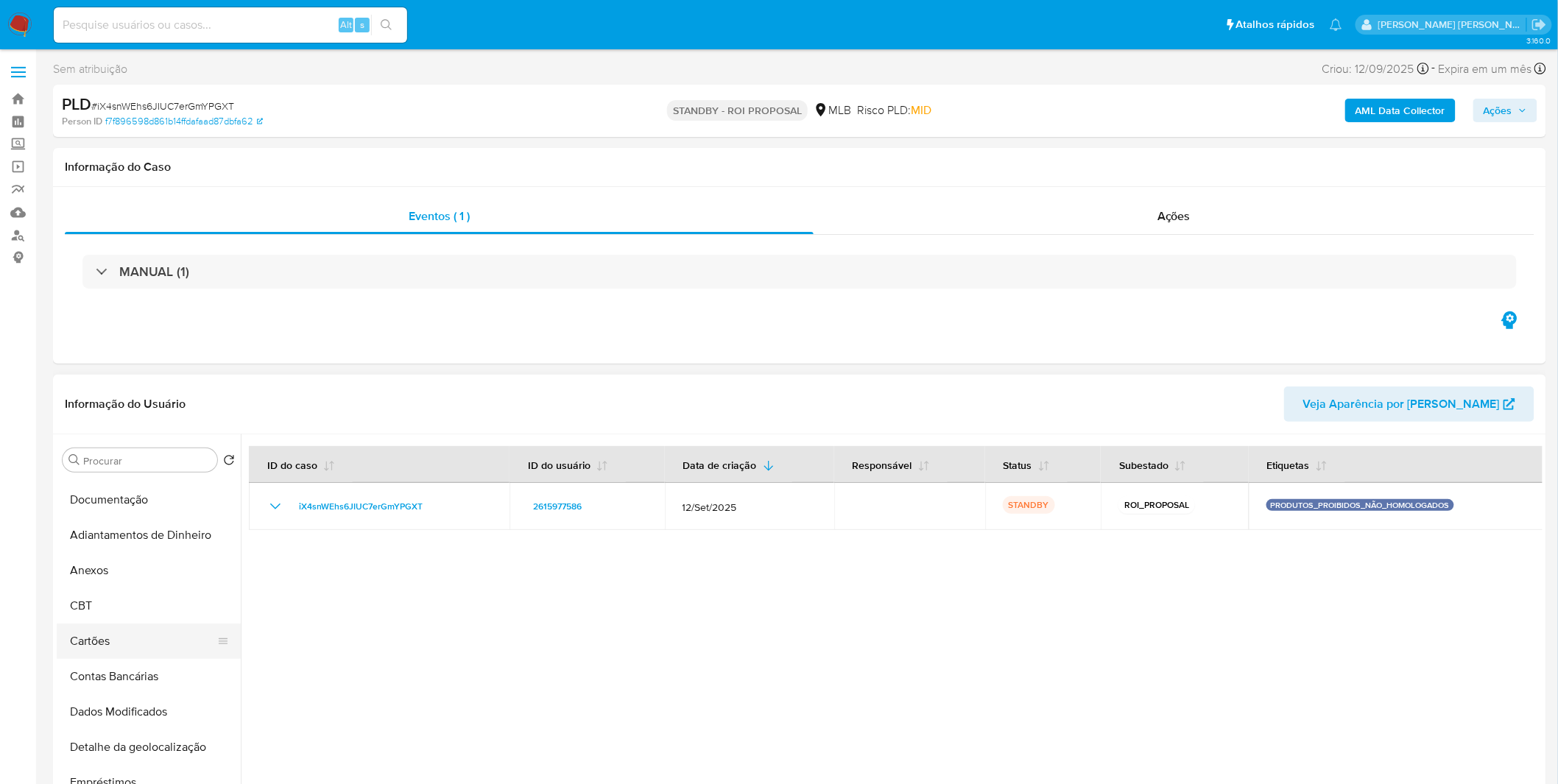
scroll to position [244, 0]
click at [119, 570] on button "Anexos" at bounding box center [142, 569] width 172 height 36
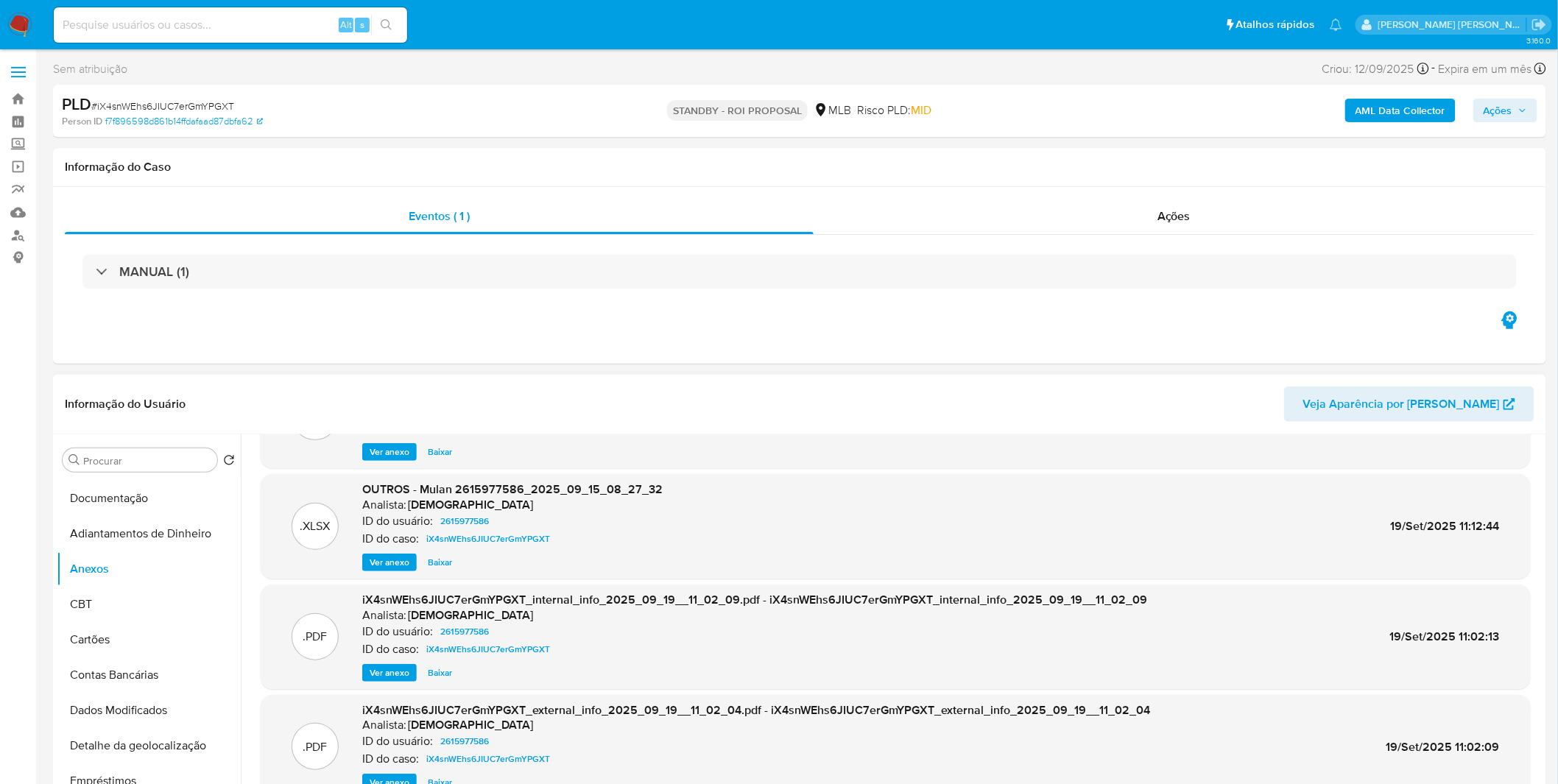
scroll to position [0, 0]
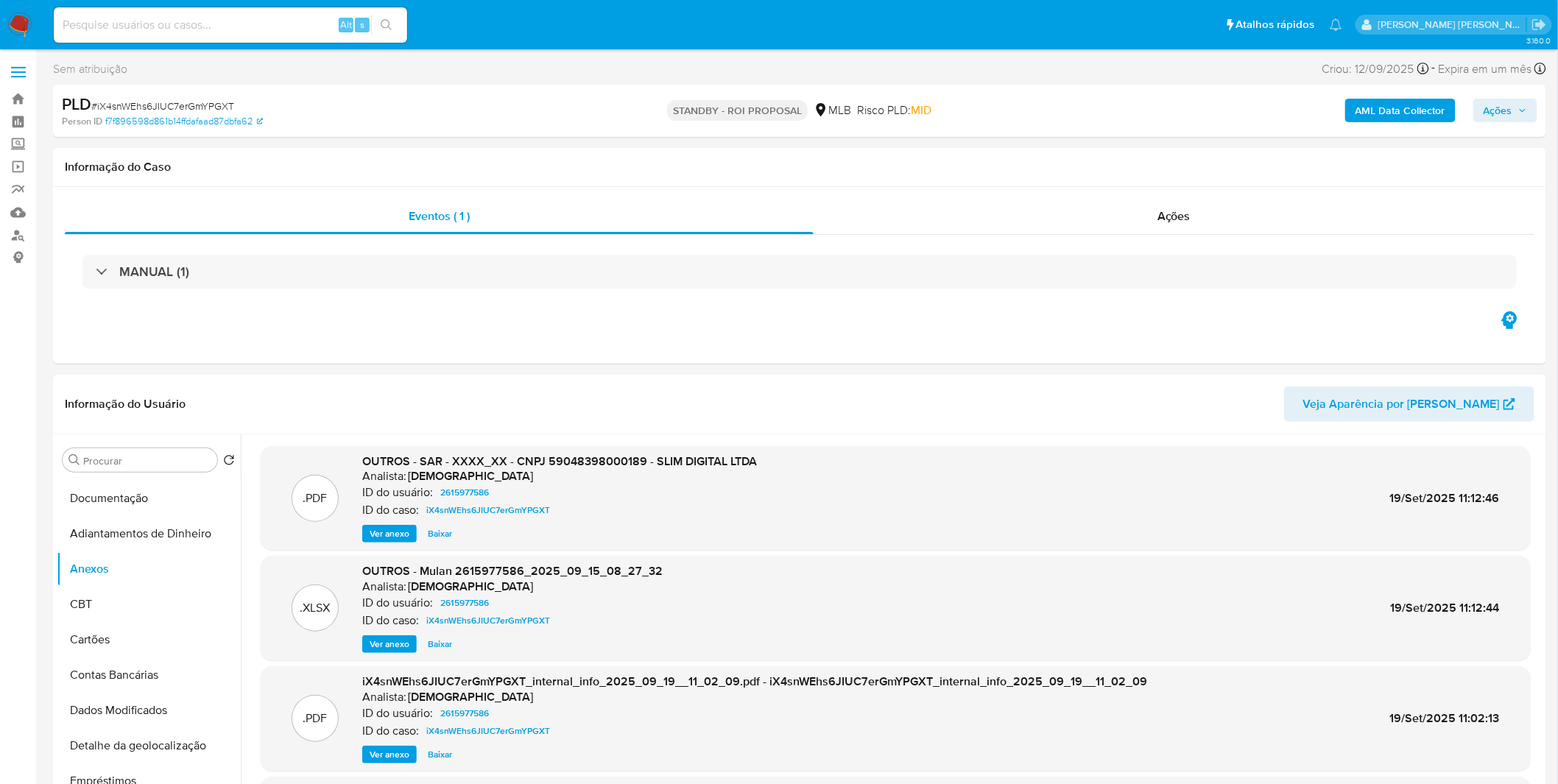
click at [23, 18] on img at bounding box center [19, 24] width 25 height 25
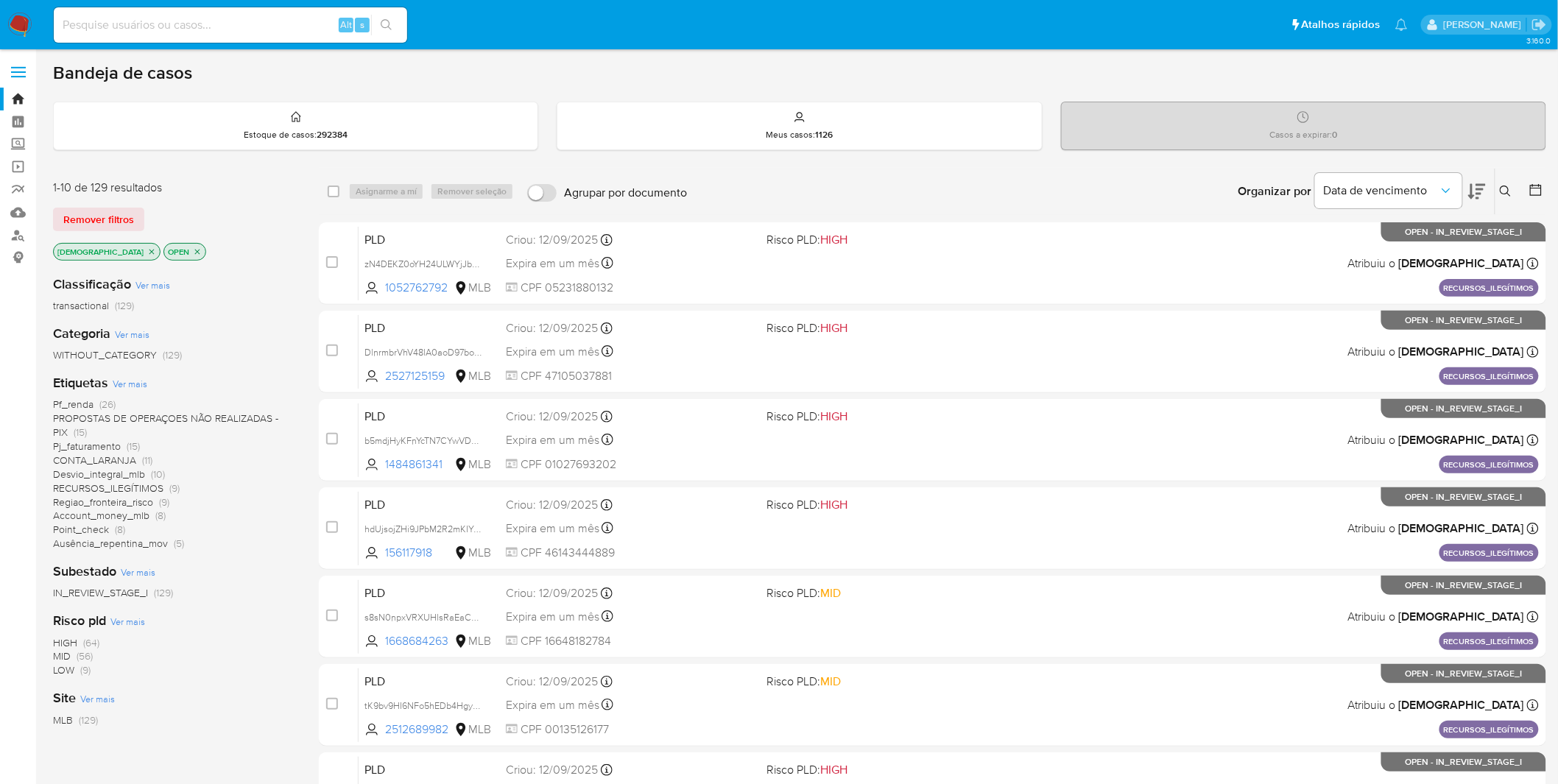
click at [259, 25] on input at bounding box center [230, 25] width 353 height 19
paste input "jrZDL3eS1ZJOza75eCFFfedi"
type input "jrZDL3eS1ZJOza75eCFFfedi"
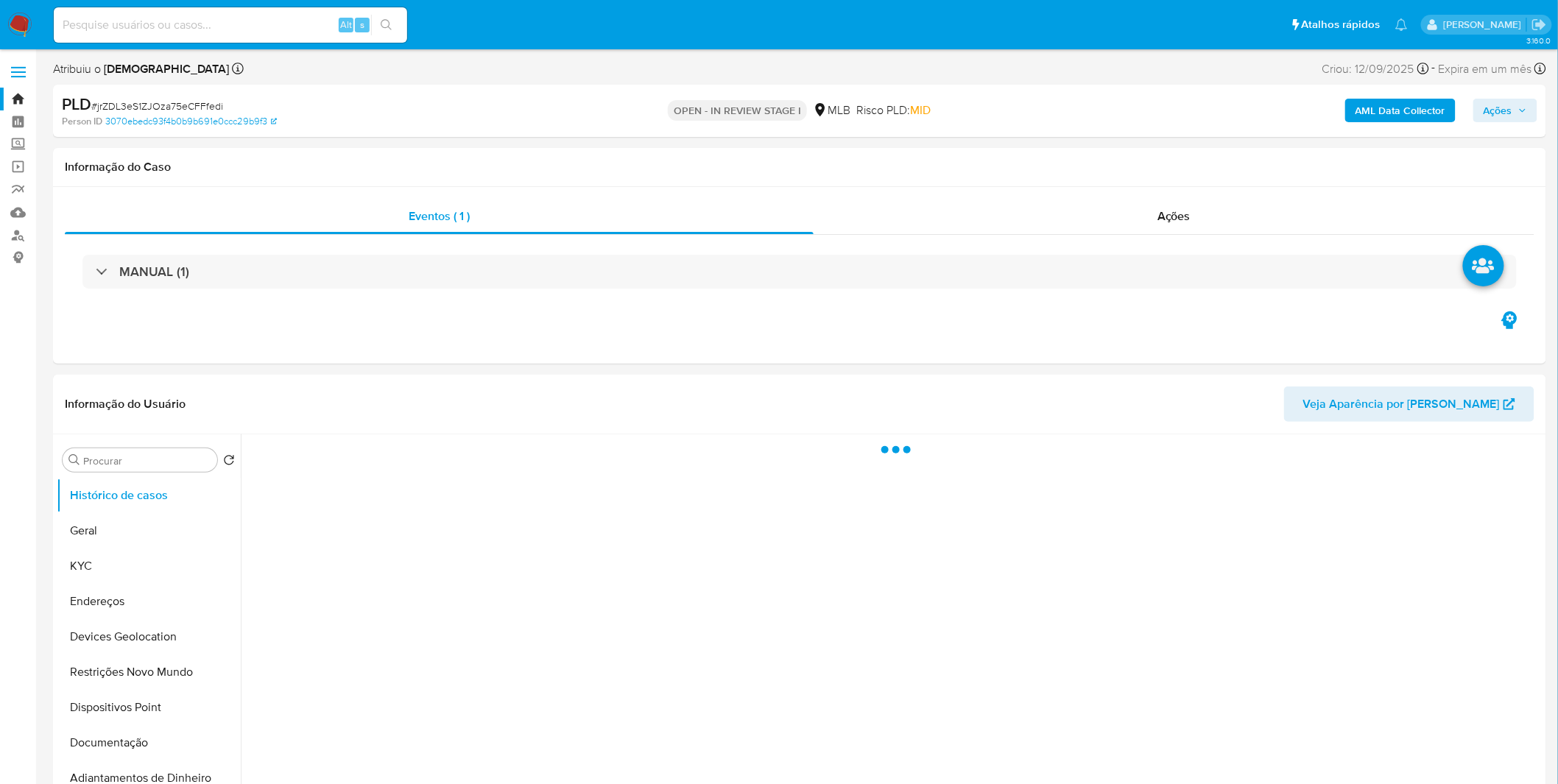
select select "10"
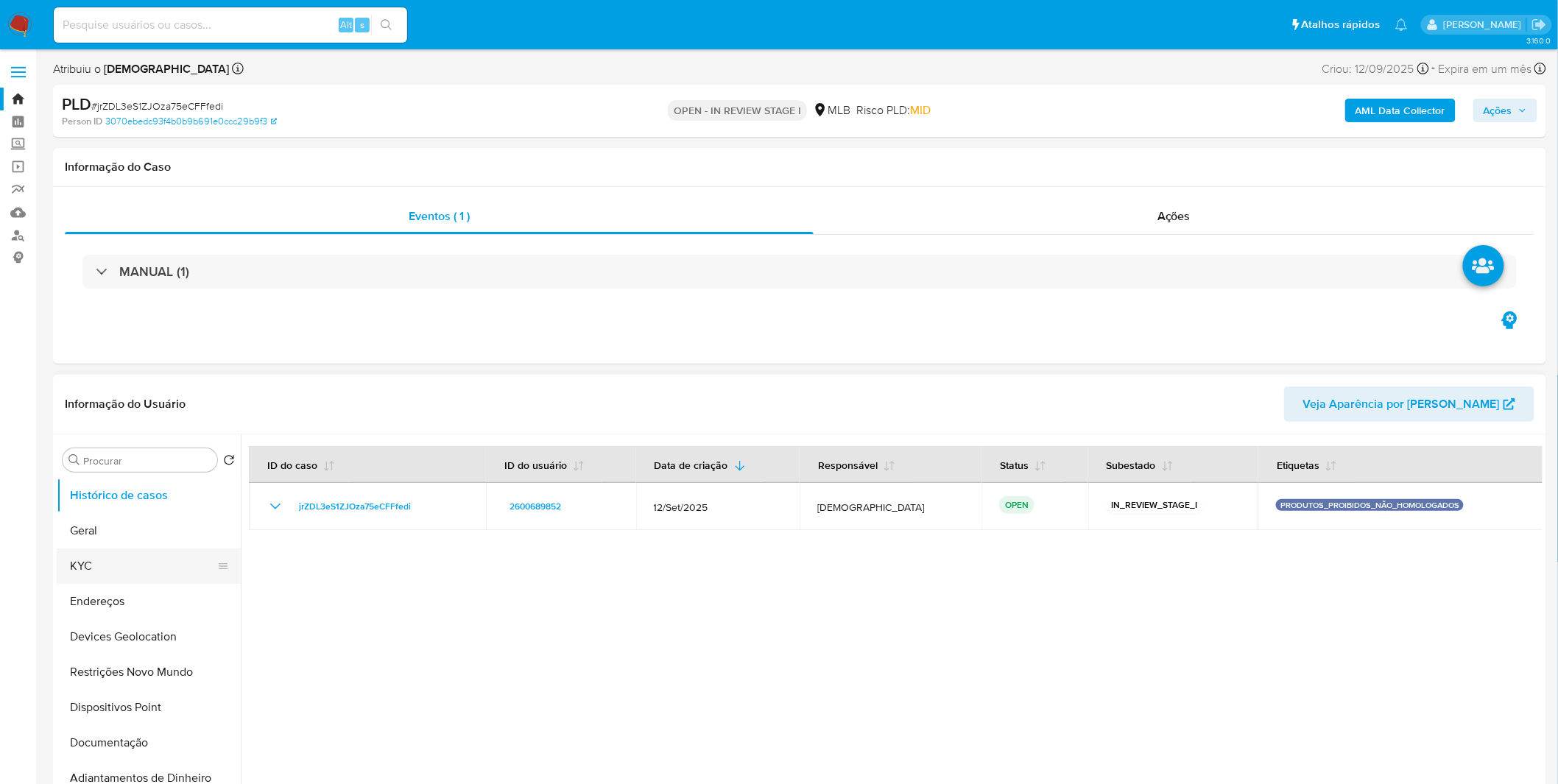
click at [137, 583] on ul "Histórico de casos Geral KYC Endereços Devices Geolocation Restrições Novo Mund…" at bounding box center [149, 643] width 184 height 332
click at [188, 557] on button "KYC" at bounding box center [142, 566] width 172 height 36
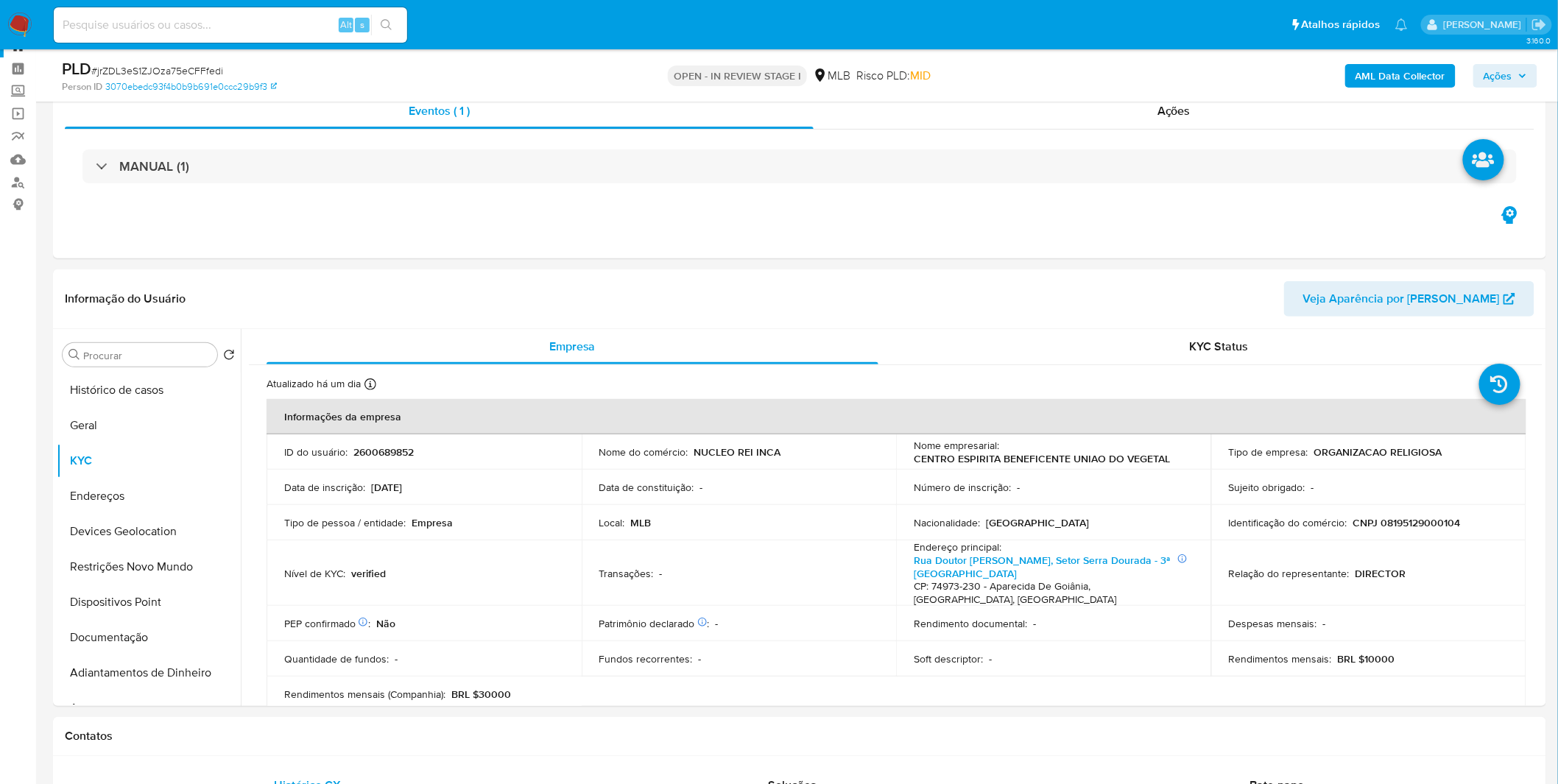
scroll to position [82, 0]
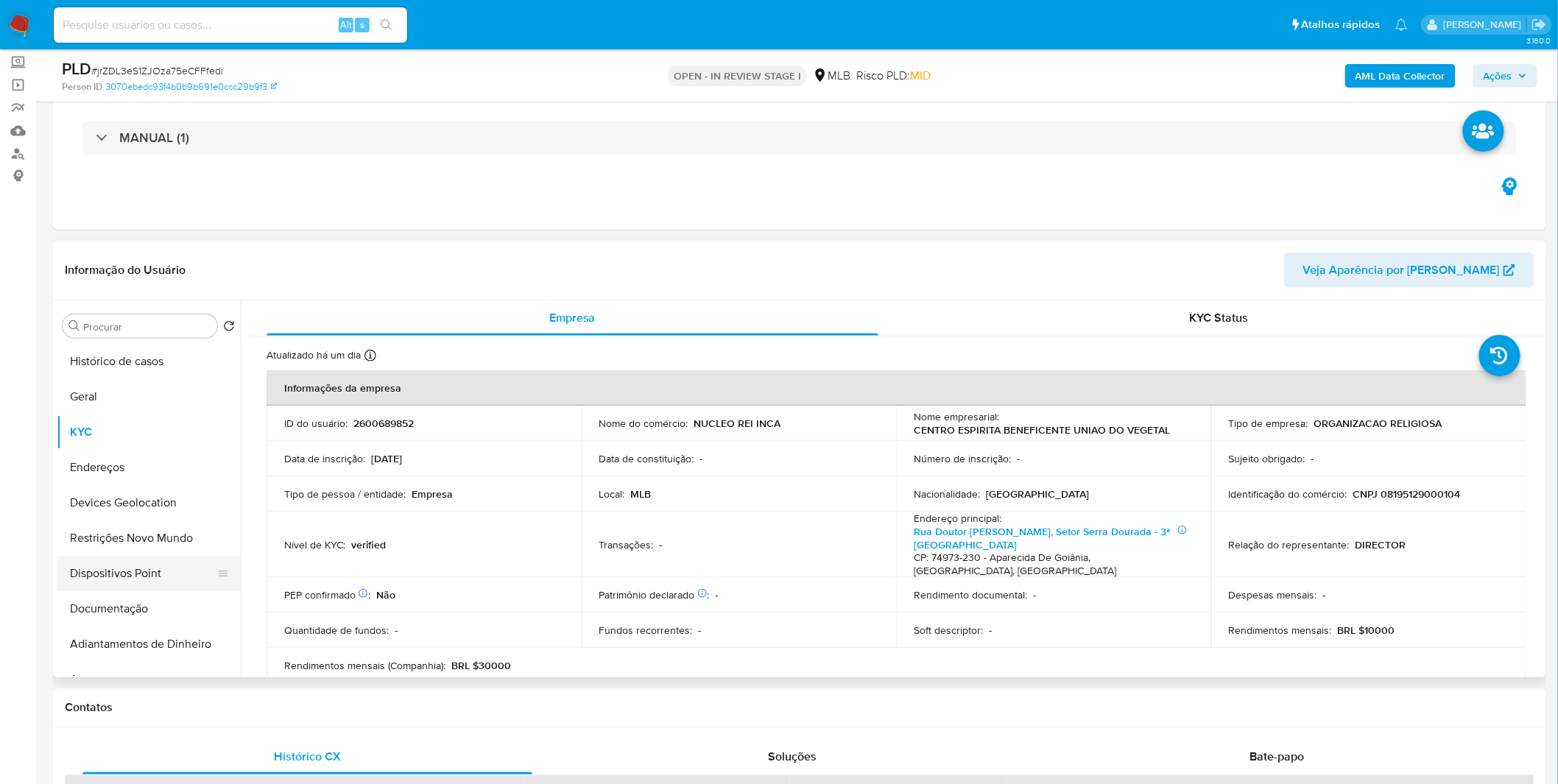
click at [156, 583] on button "Dispositivos Point" at bounding box center [142, 573] width 172 height 36
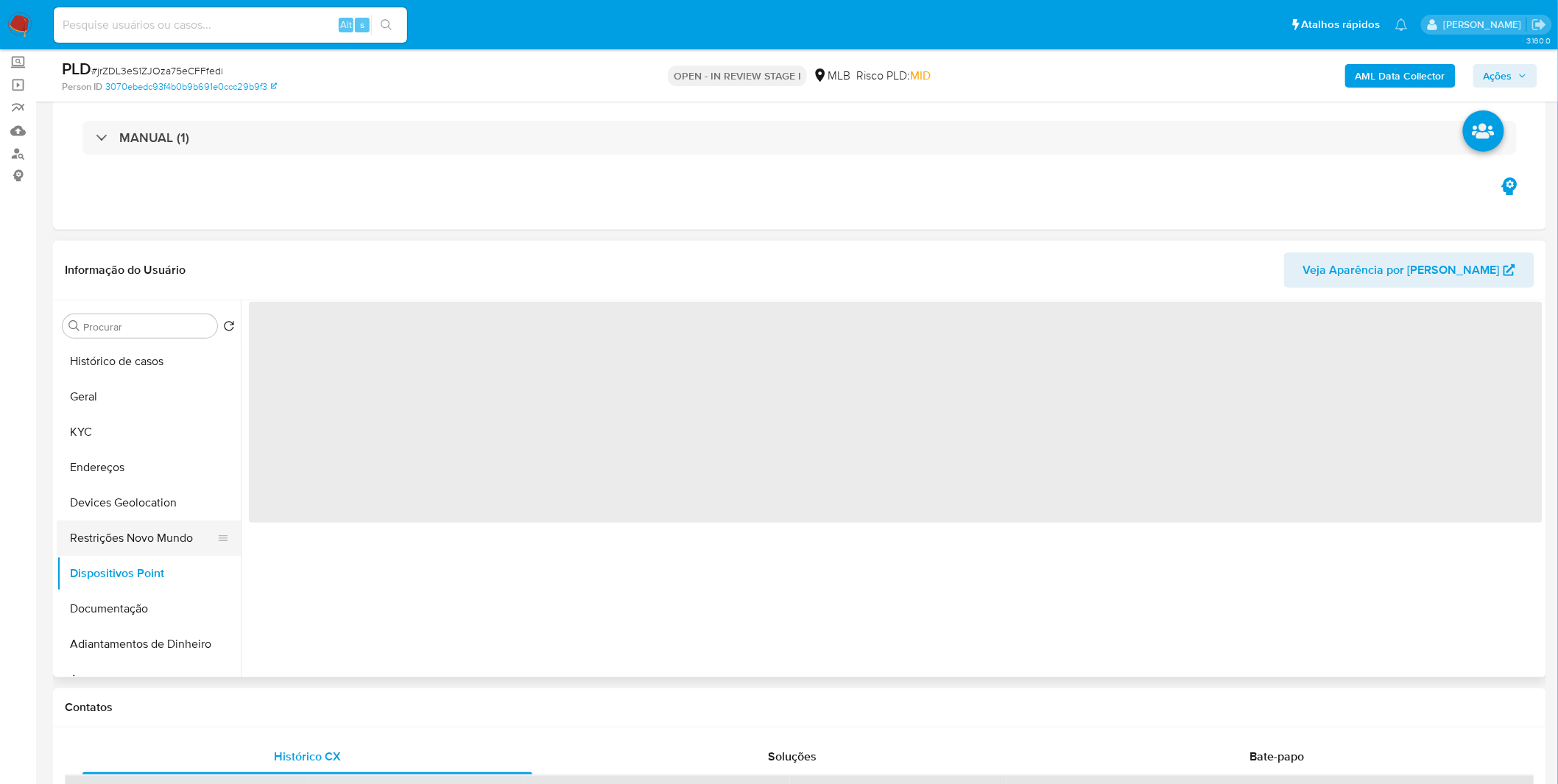
click at [167, 540] on button "Restrições Novo Mundo" at bounding box center [142, 537] width 172 height 36
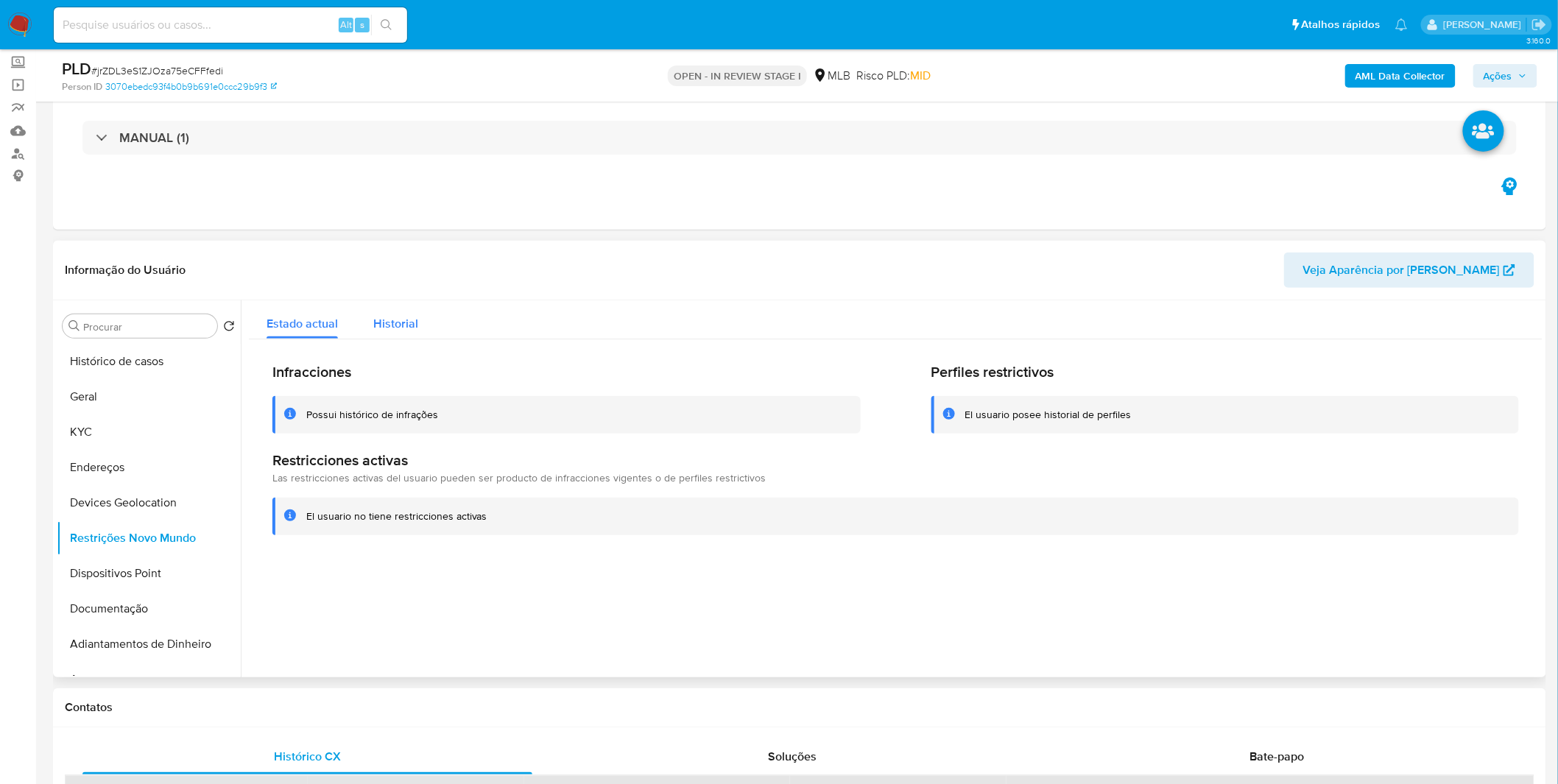
click at [393, 329] on span "Historial" at bounding box center [396, 324] width 45 height 17
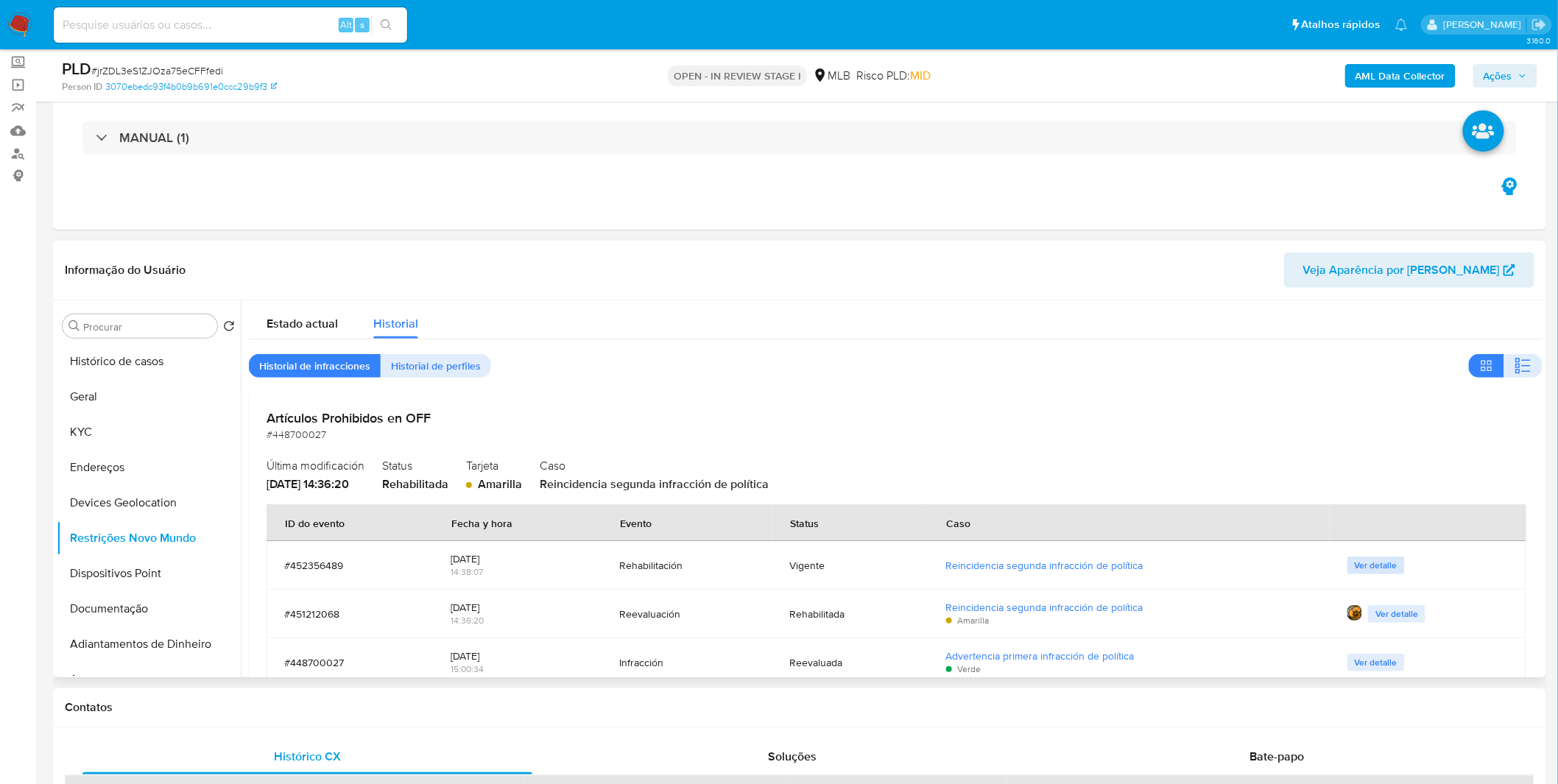
click at [1367, 563] on span "Ver detalle" at bounding box center [1376, 565] width 43 height 15
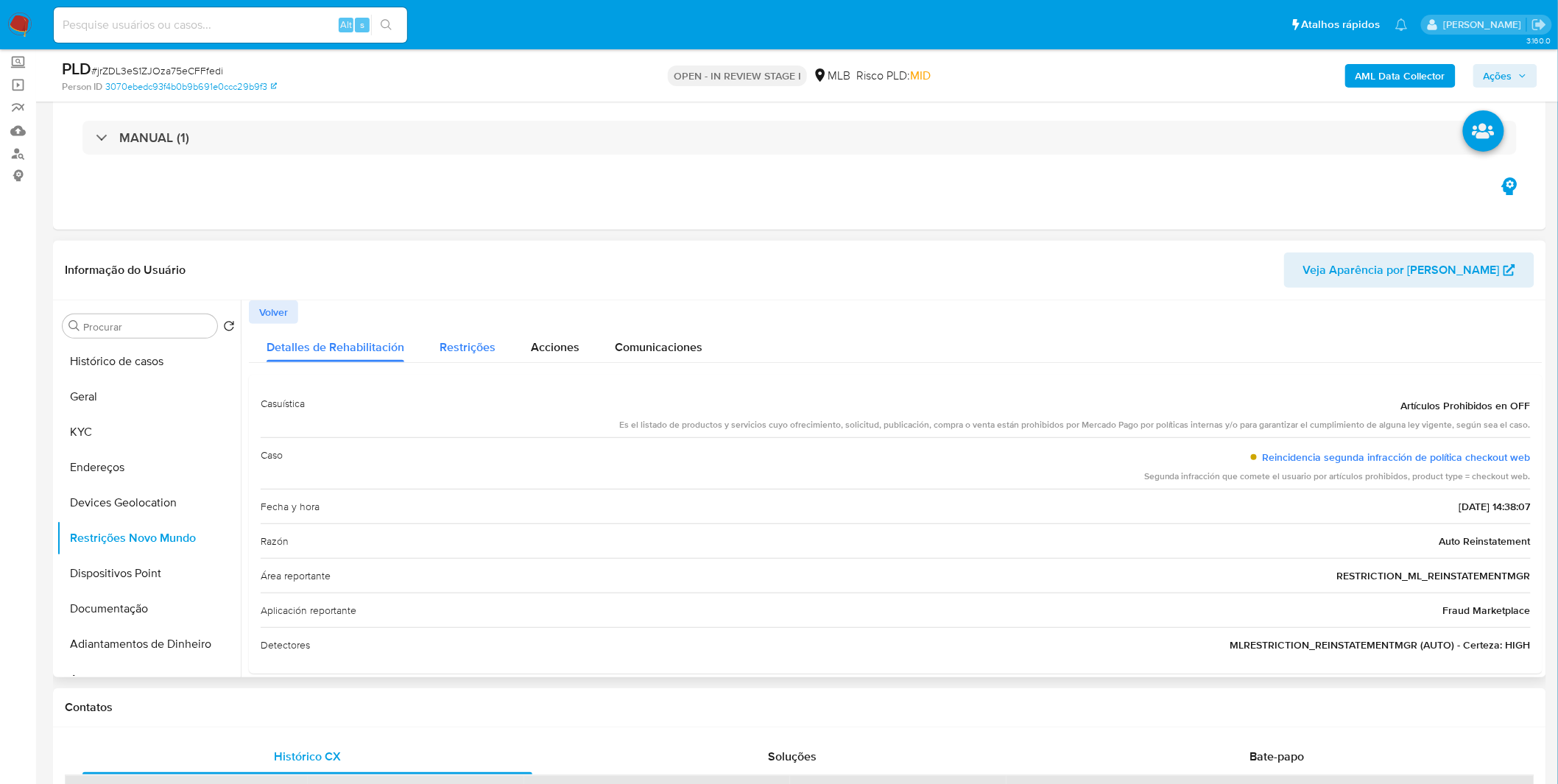
click at [447, 342] on span "Restrições" at bounding box center [467, 347] width 56 height 17
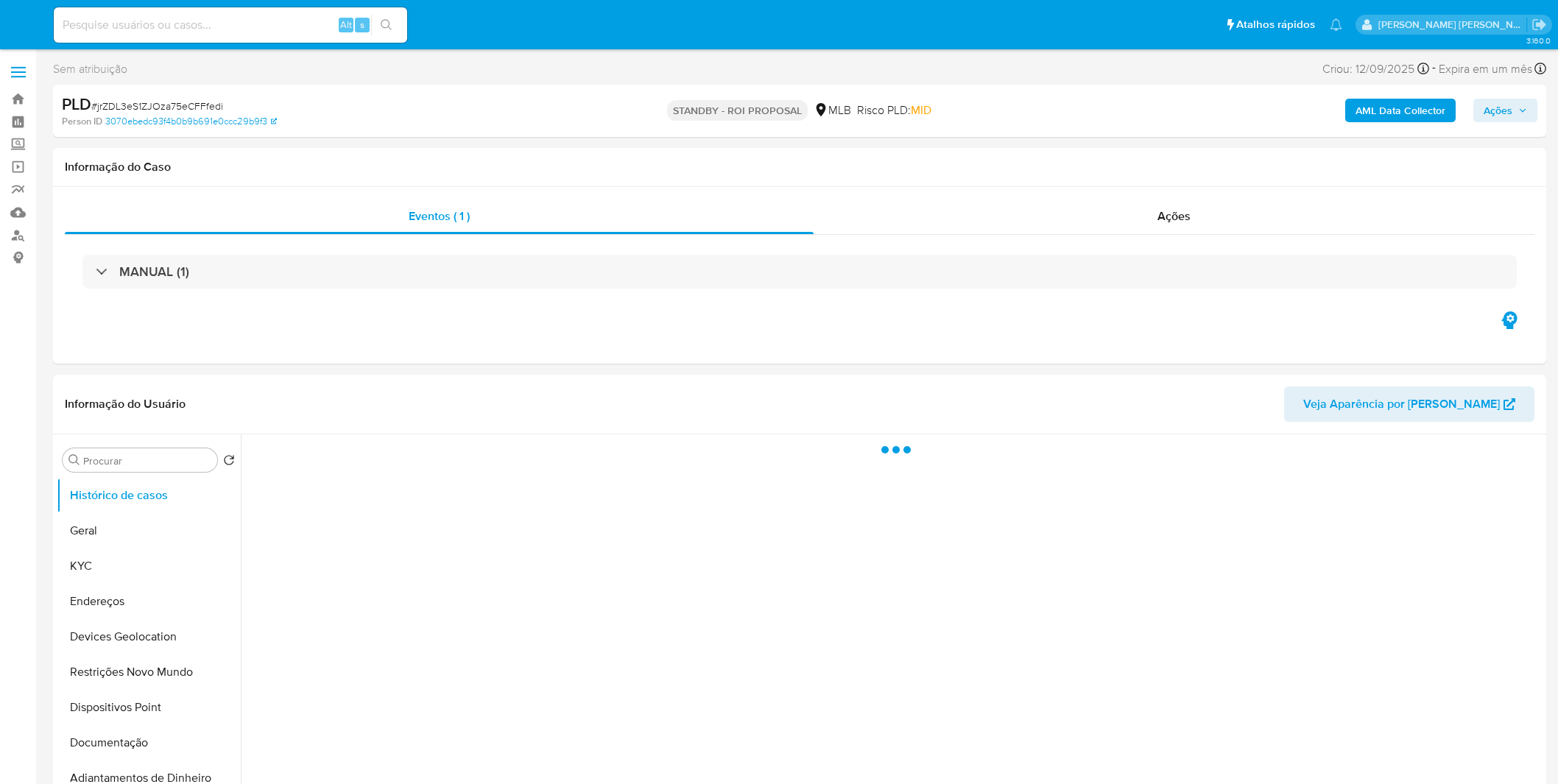
select select "10"
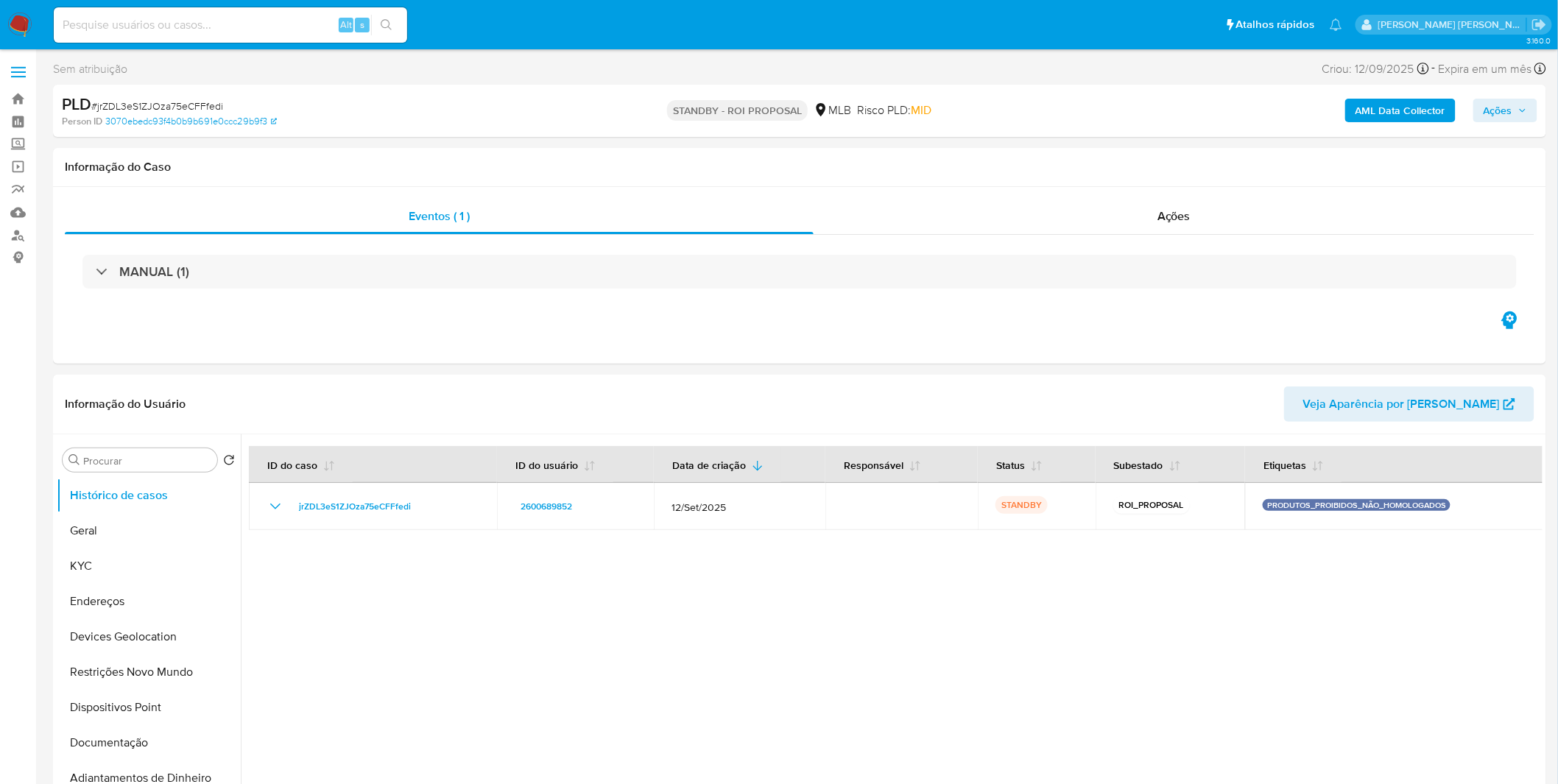
click at [30, 15] on img at bounding box center [19, 24] width 25 height 25
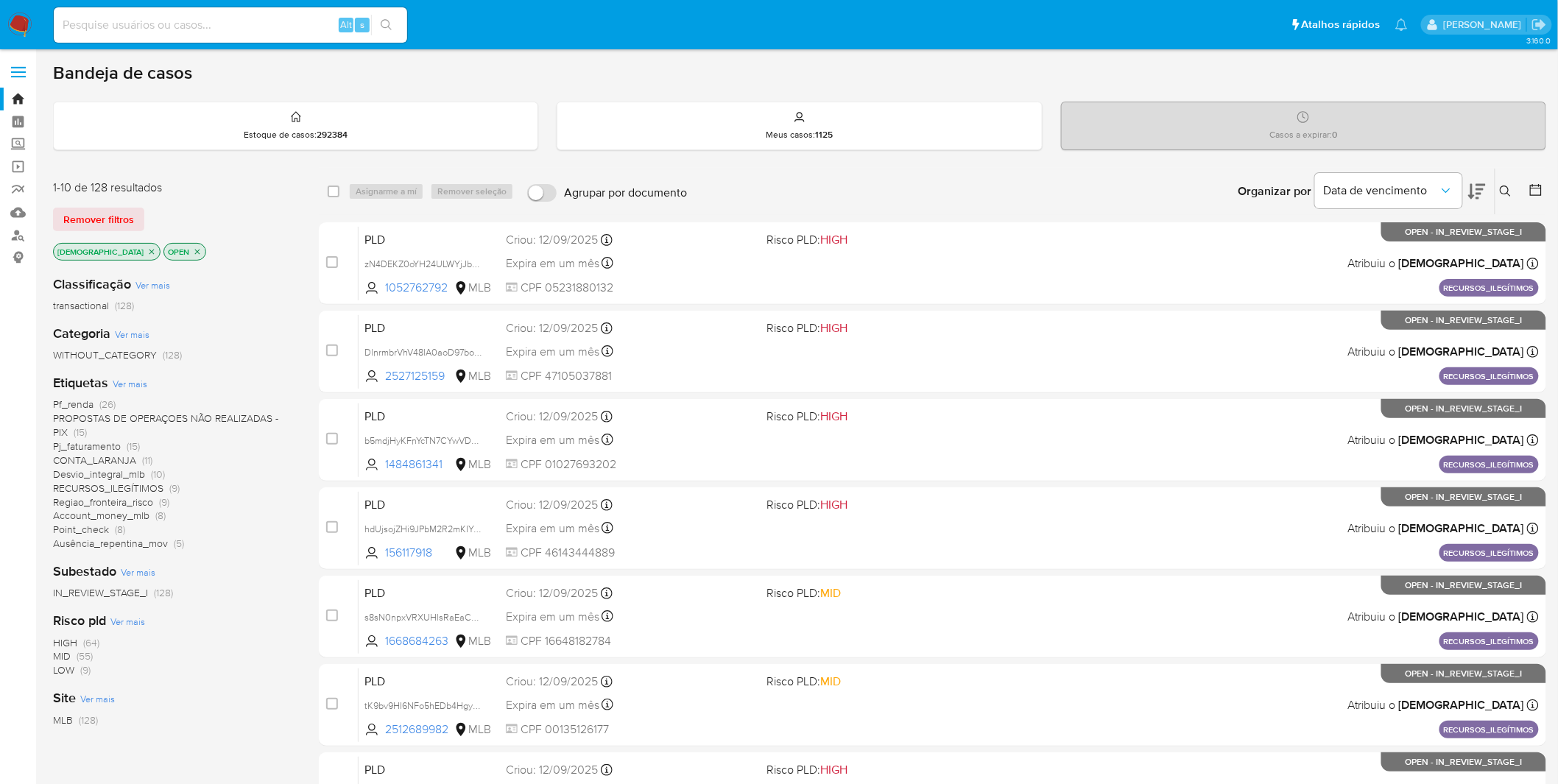
click at [148, 250] on icon "close-filter" at bounding box center [152, 252] width 9 height 9
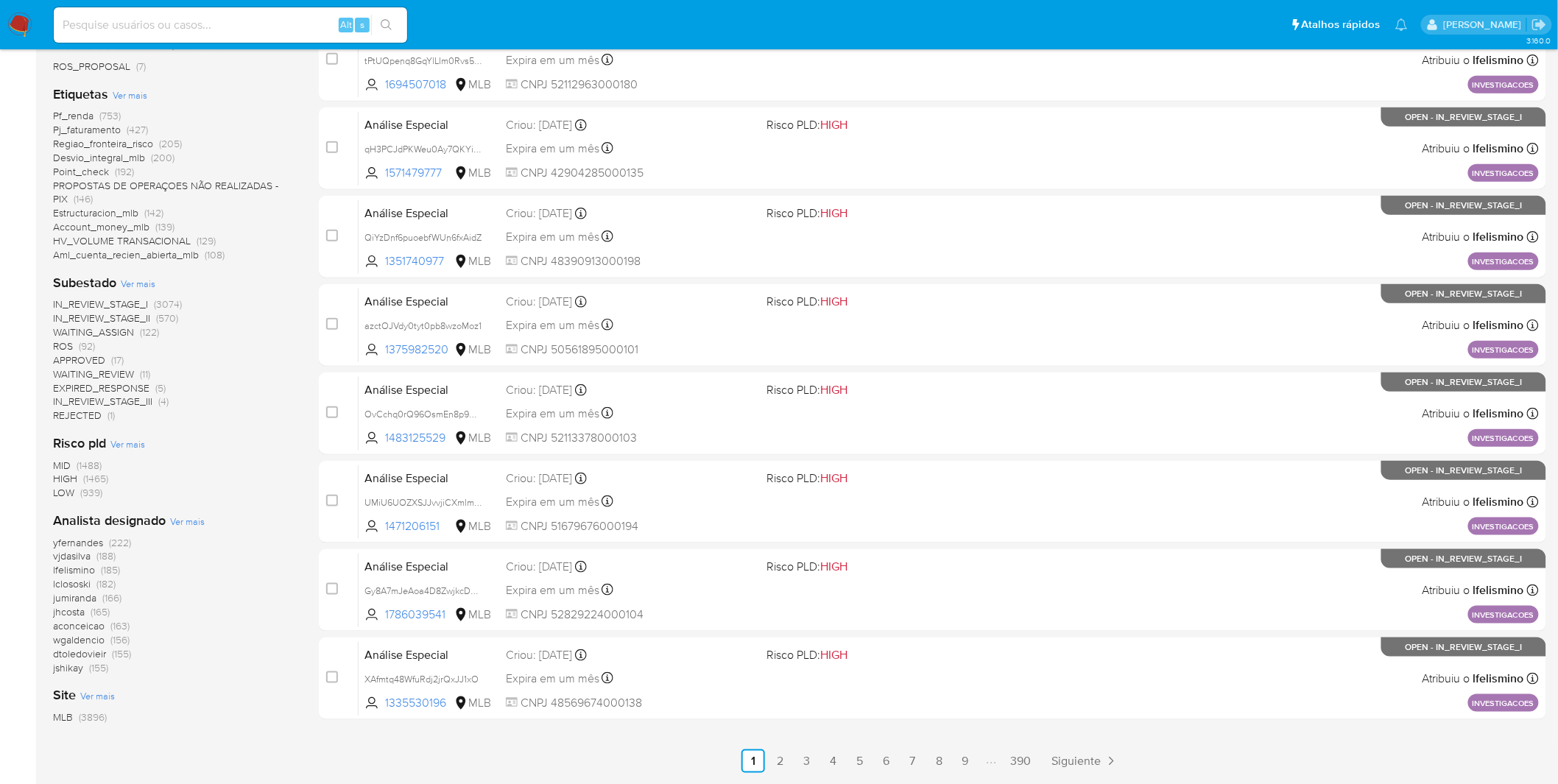
scroll to position [409, 0]
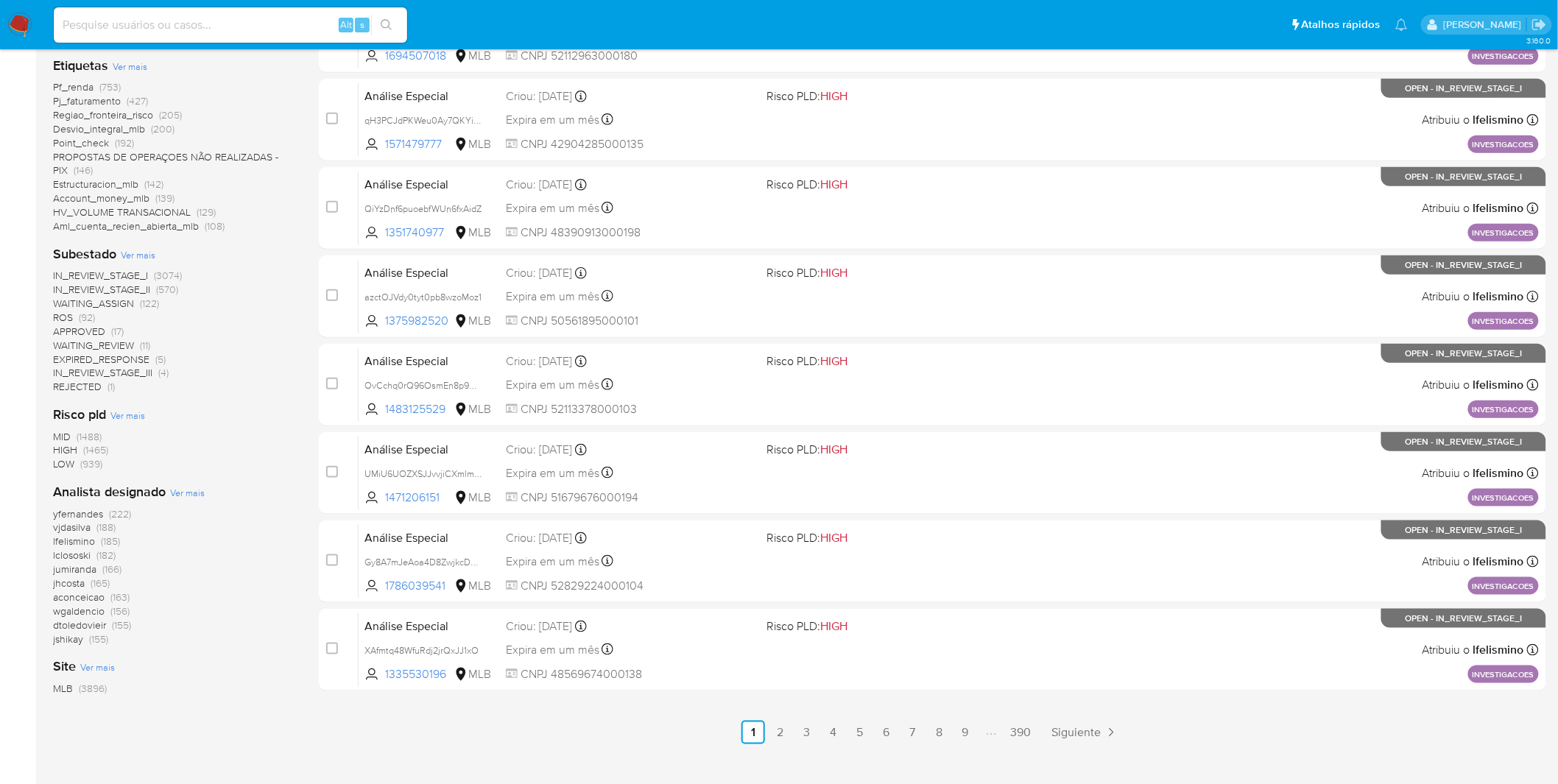
click at [89, 515] on span "yfernandes" at bounding box center [78, 513] width 50 height 15
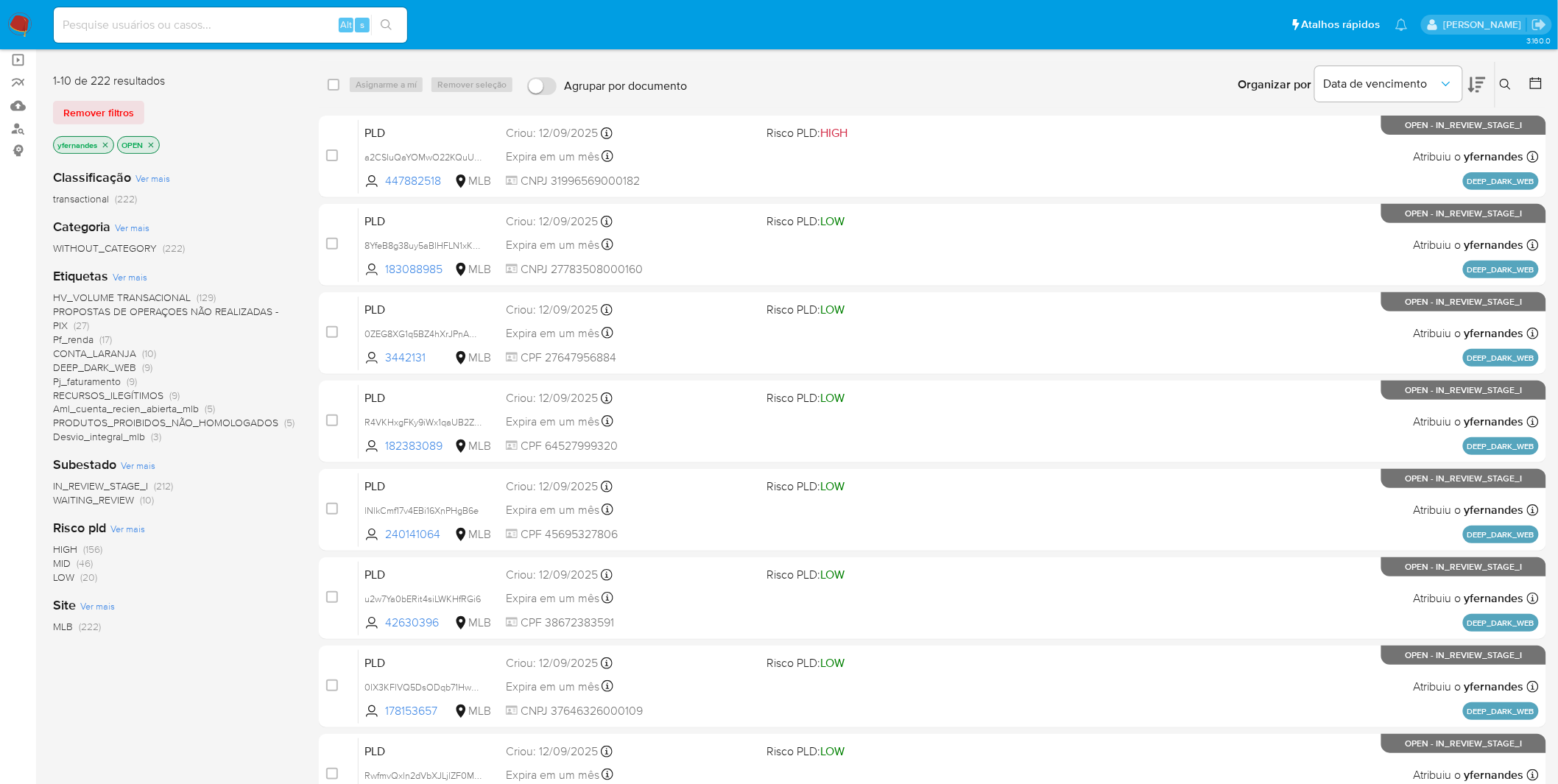
scroll to position [82, 0]
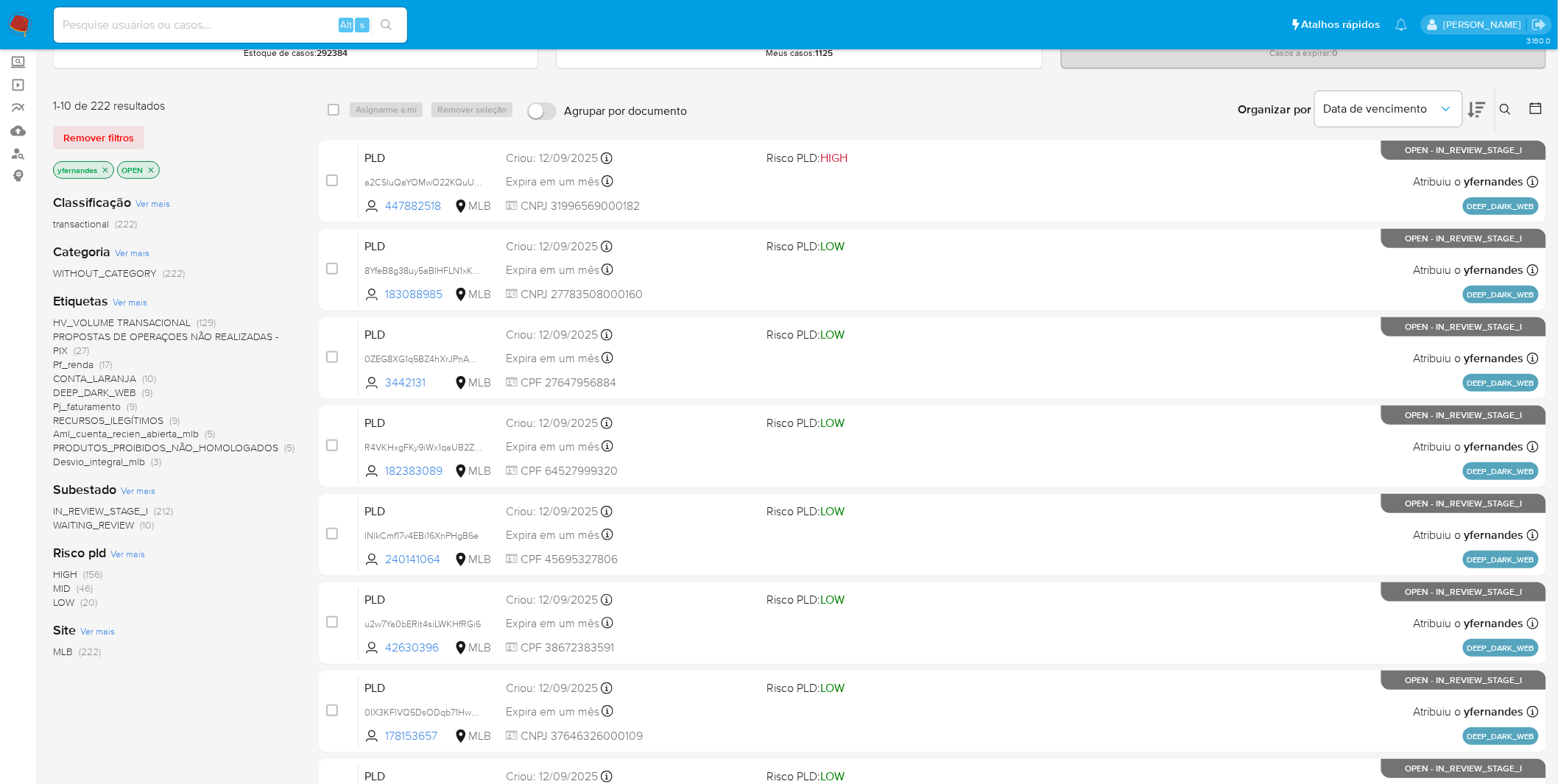
click at [148, 172] on icon "close-filter" at bounding box center [151, 170] width 9 height 9
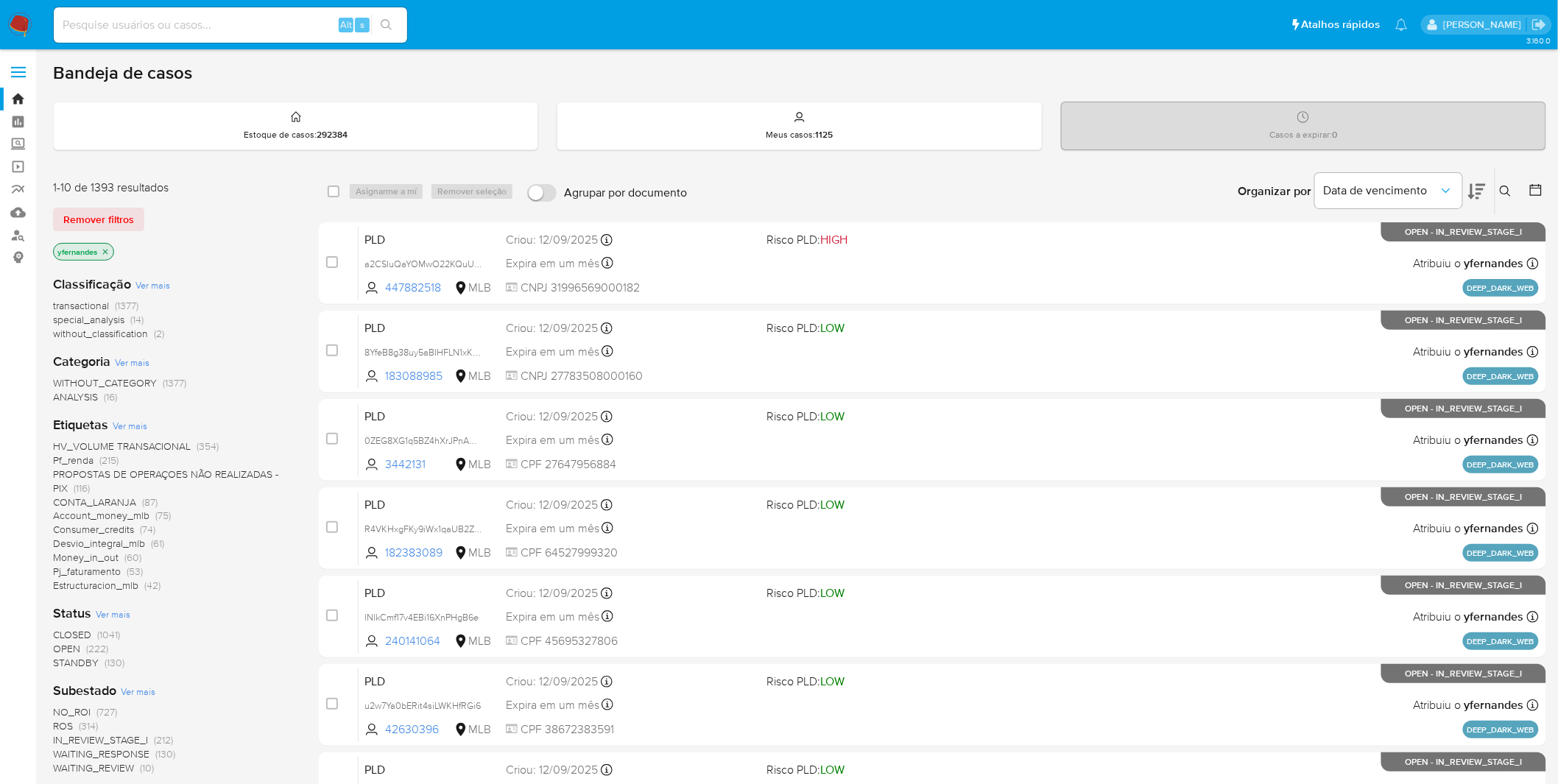
click at [98, 248] on p "yfernandes" at bounding box center [83, 252] width 60 height 16
click at [104, 249] on icon "close-filter" at bounding box center [105, 252] width 9 height 9
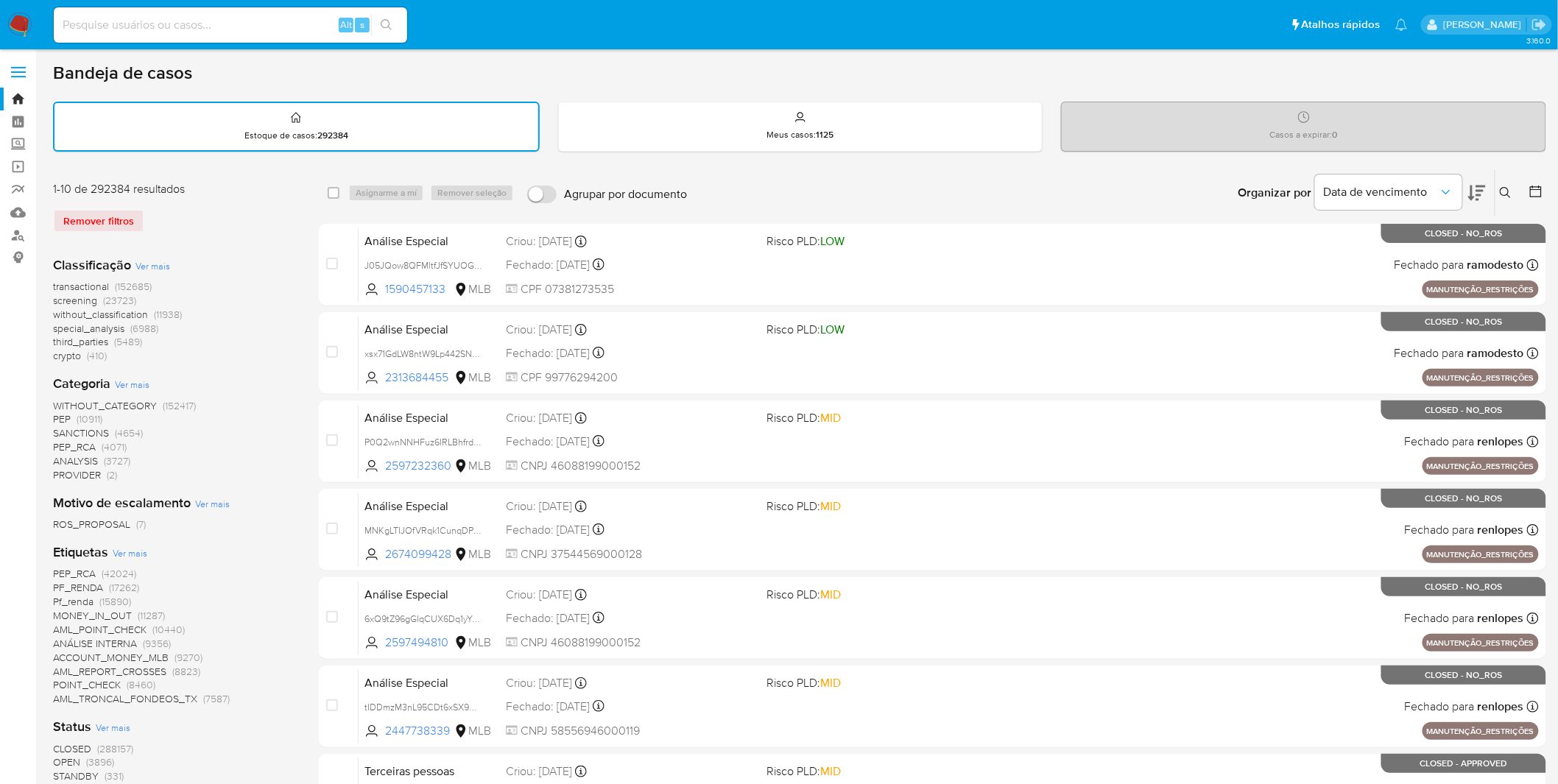
click at [23, 17] on img at bounding box center [19, 24] width 25 height 25
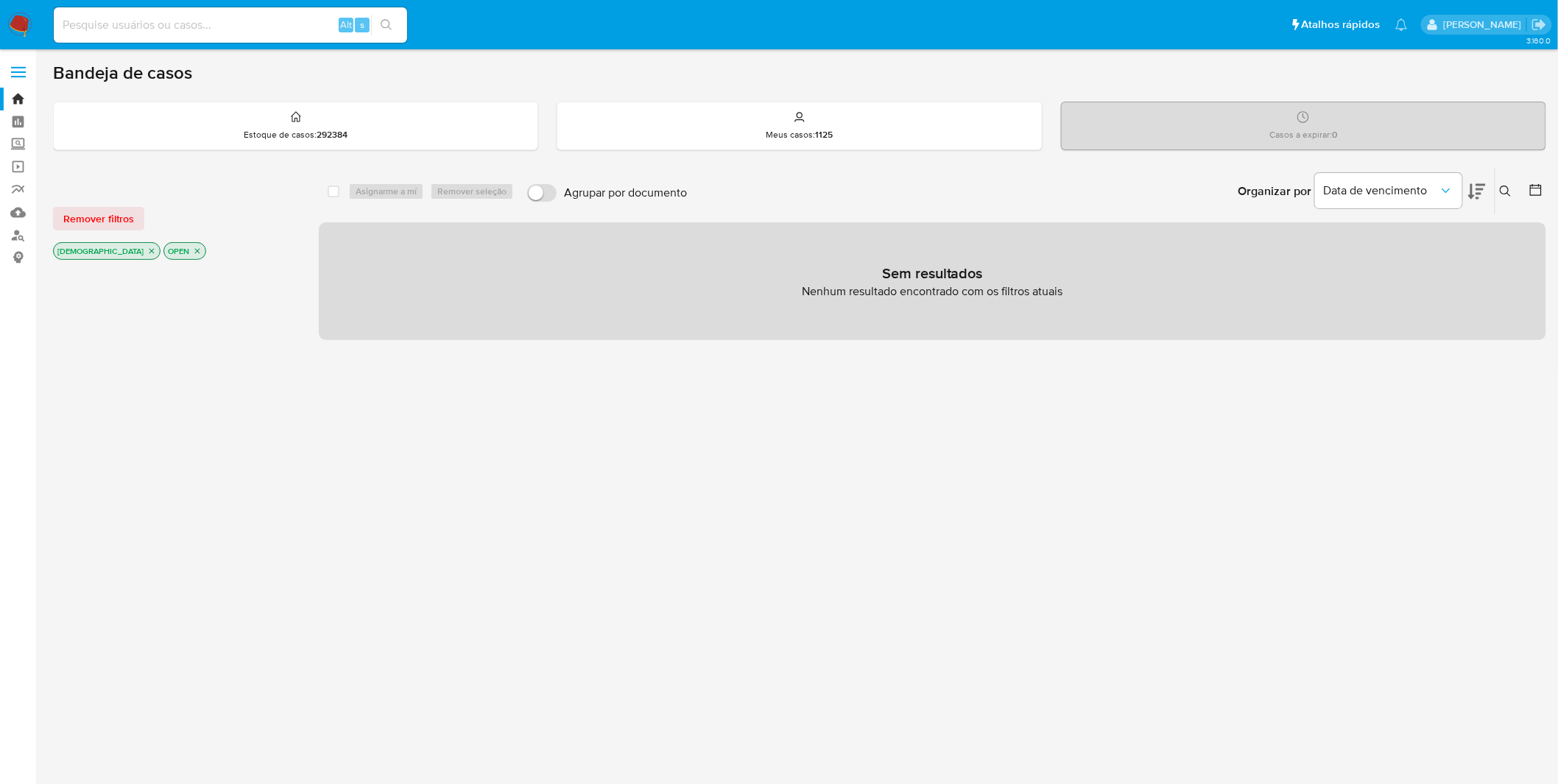
click at [10, 21] on img at bounding box center [19, 24] width 25 height 25
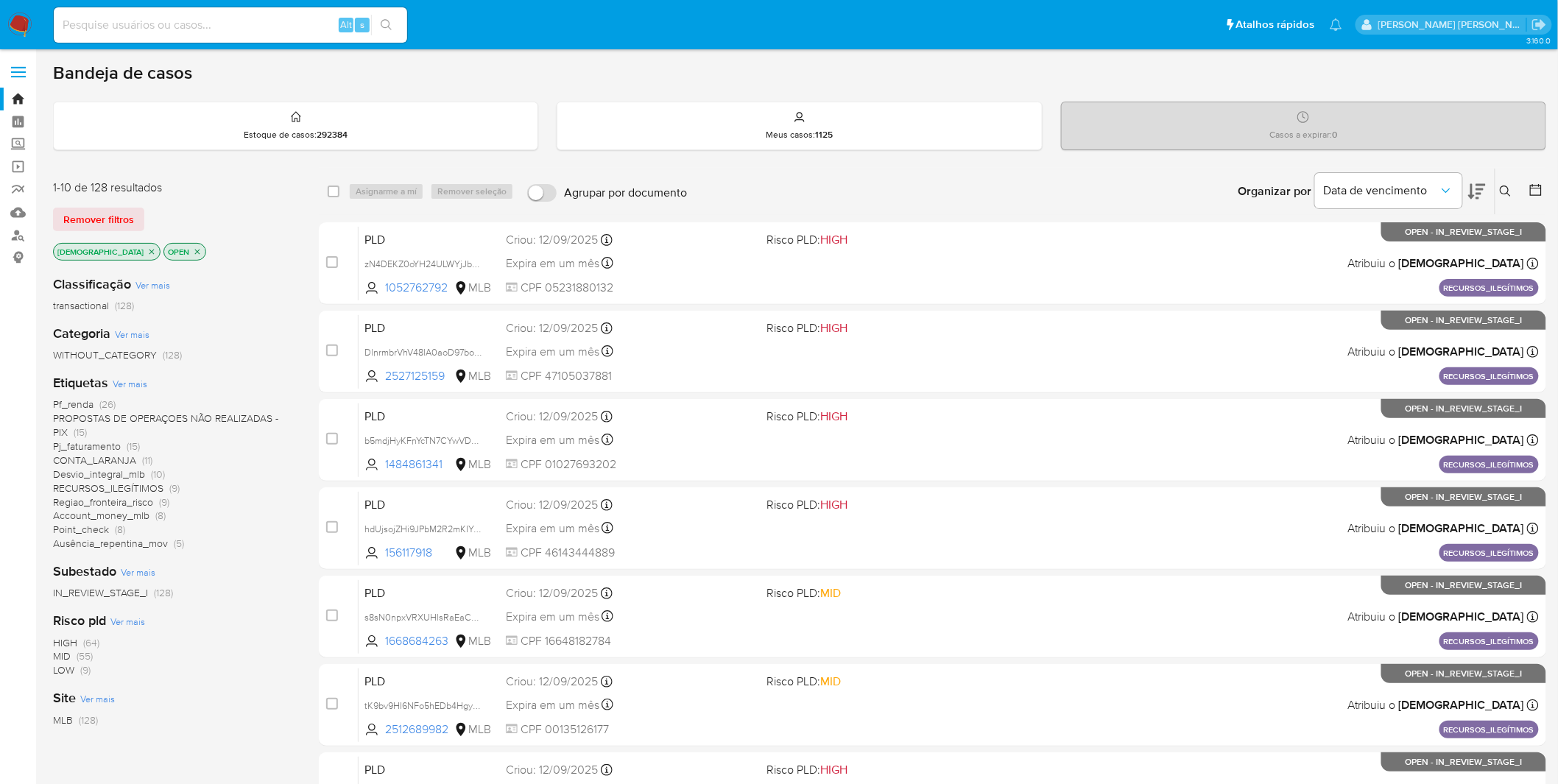
click at [148, 247] on icon "close-filter" at bounding box center [152, 252] width 9 height 9
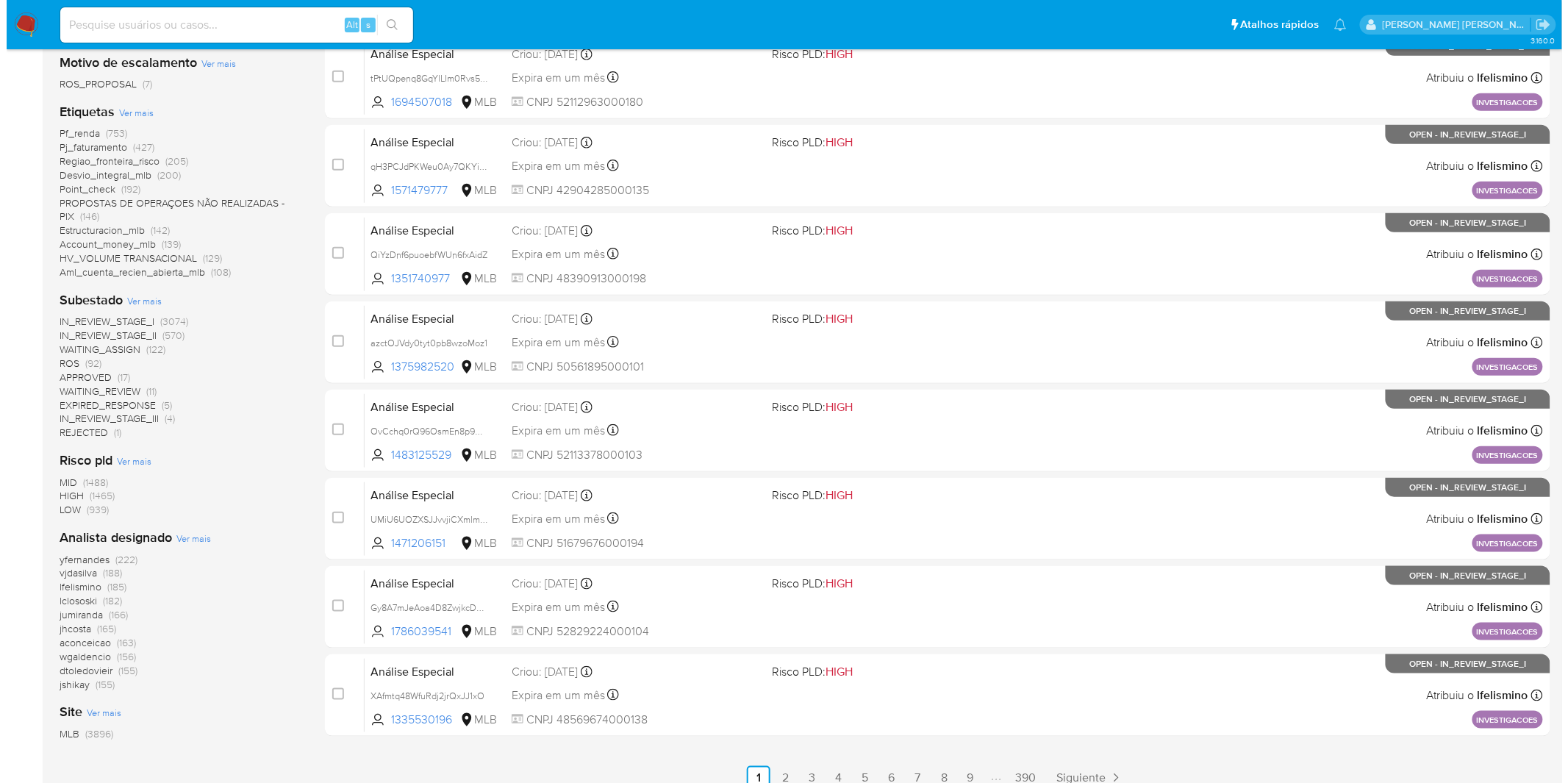
scroll to position [408, 0]
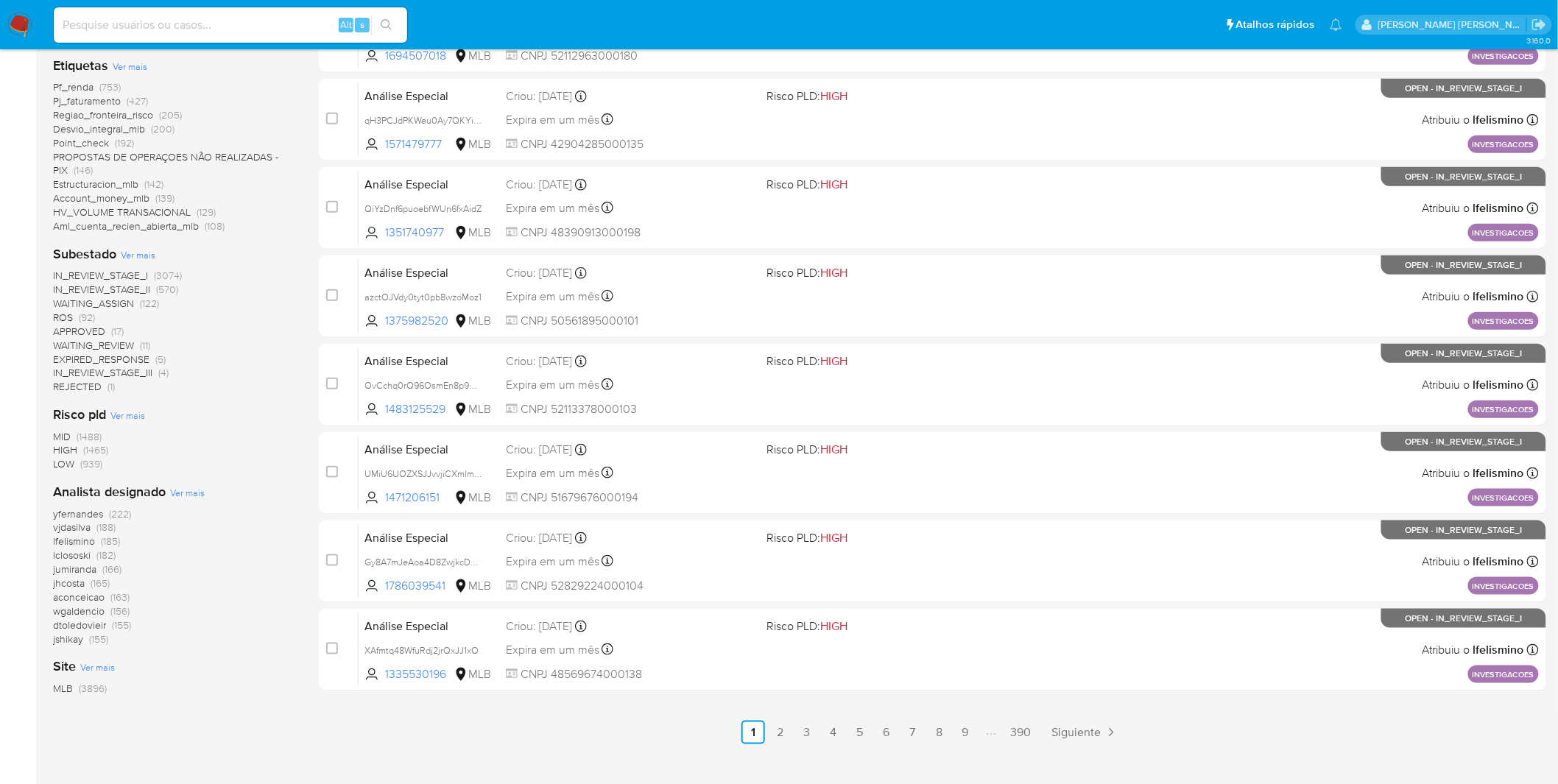
click at [196, 487] on span "Ver mais" at bounding box center [188, 492] width 35 height 13
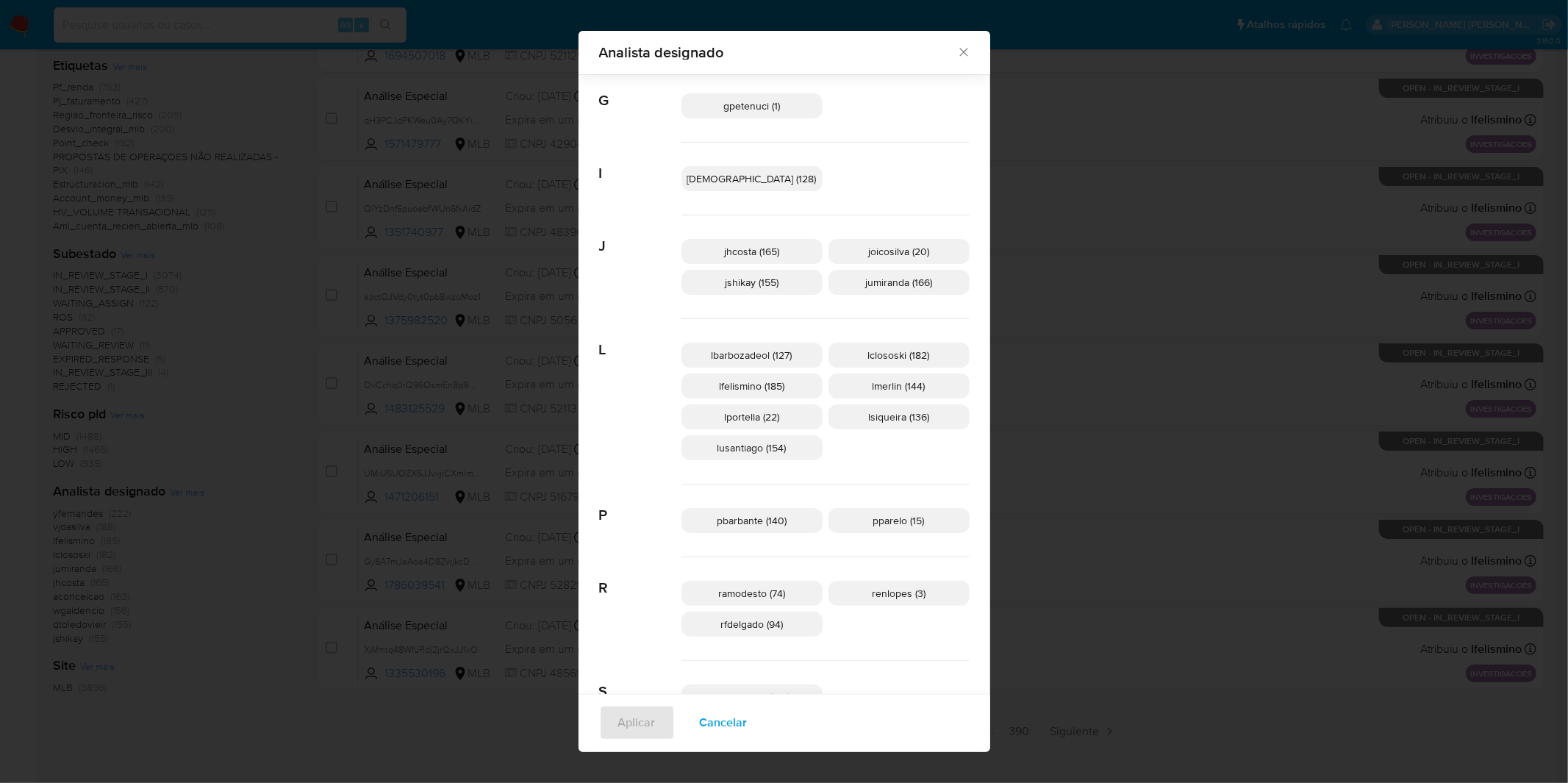
scroll to position [398, 0]
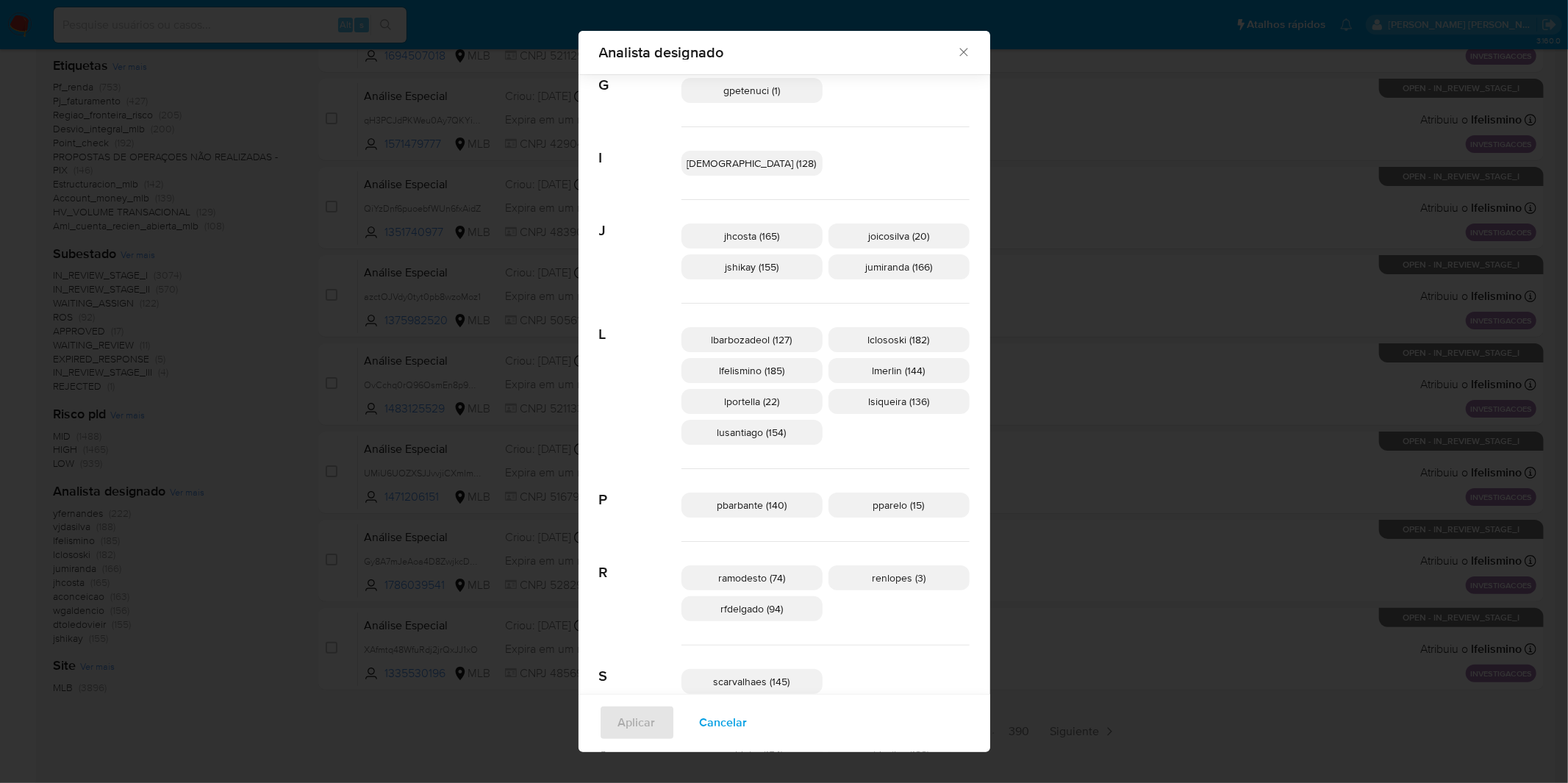
click at [765, 700] on div "Aplicar Cancelar" at bounding box center [784, 722] width 412 height 58
click at [748, 716] on span "Cancelar" at bounding box center [723, 722] width 48 height 32
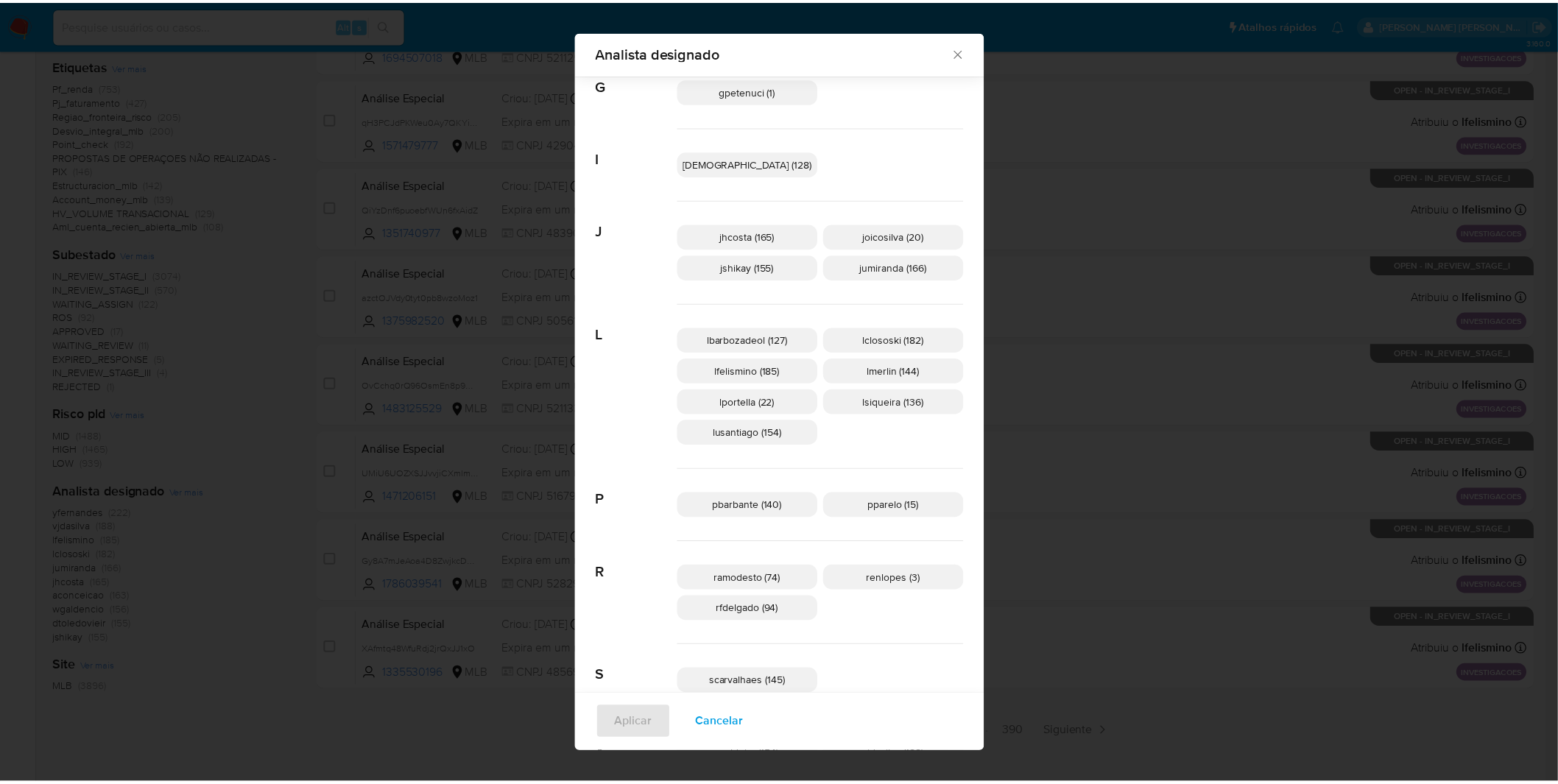
scroll to position [0, 0]
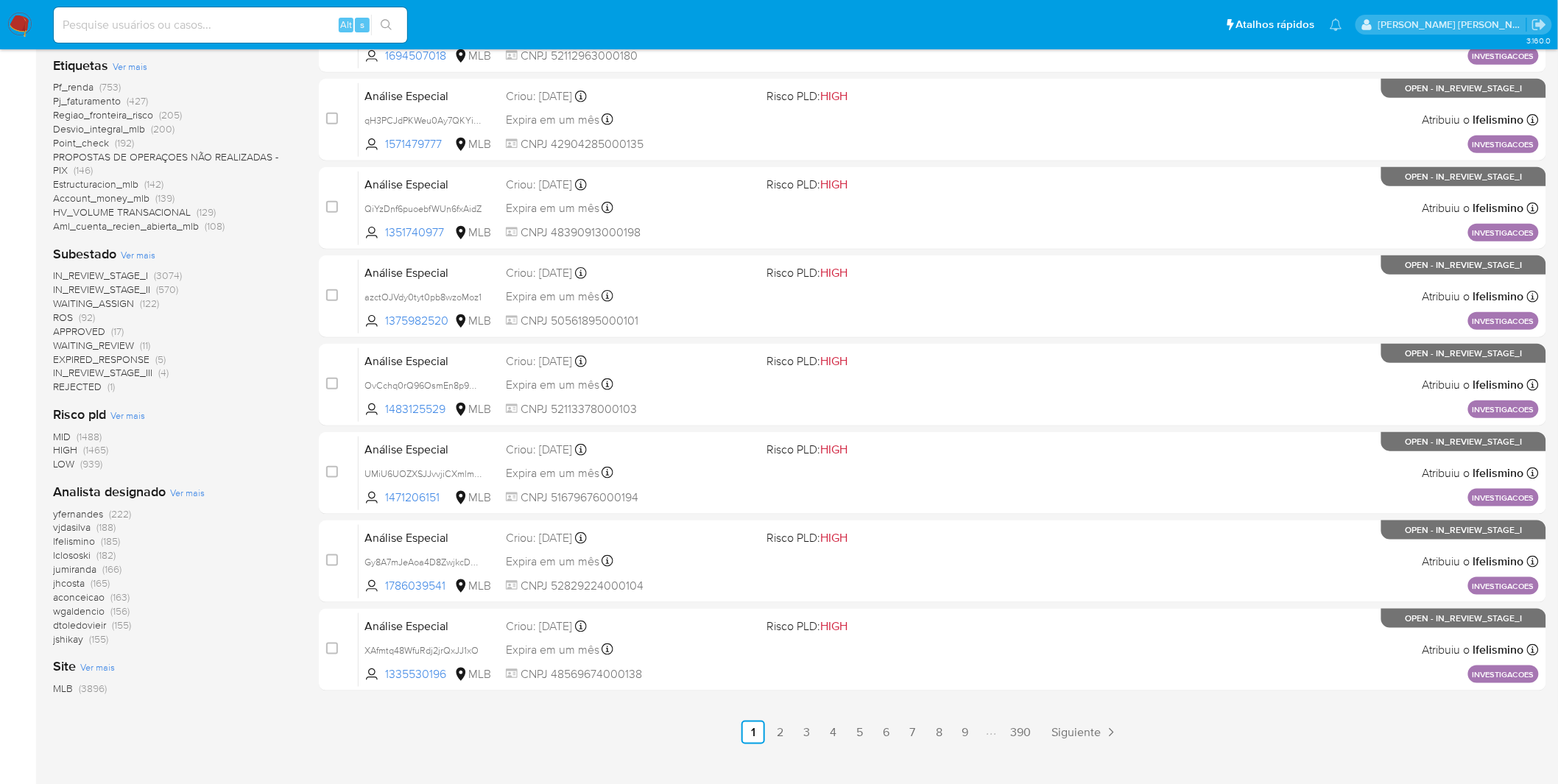
click at [140, 17] on input at bounding box center [230, 25] width 353 height 19
paste input "SO013WbInuRlihiDAiewoYHf"
type input "SO013WbInuRlihiDAiewoYHf"
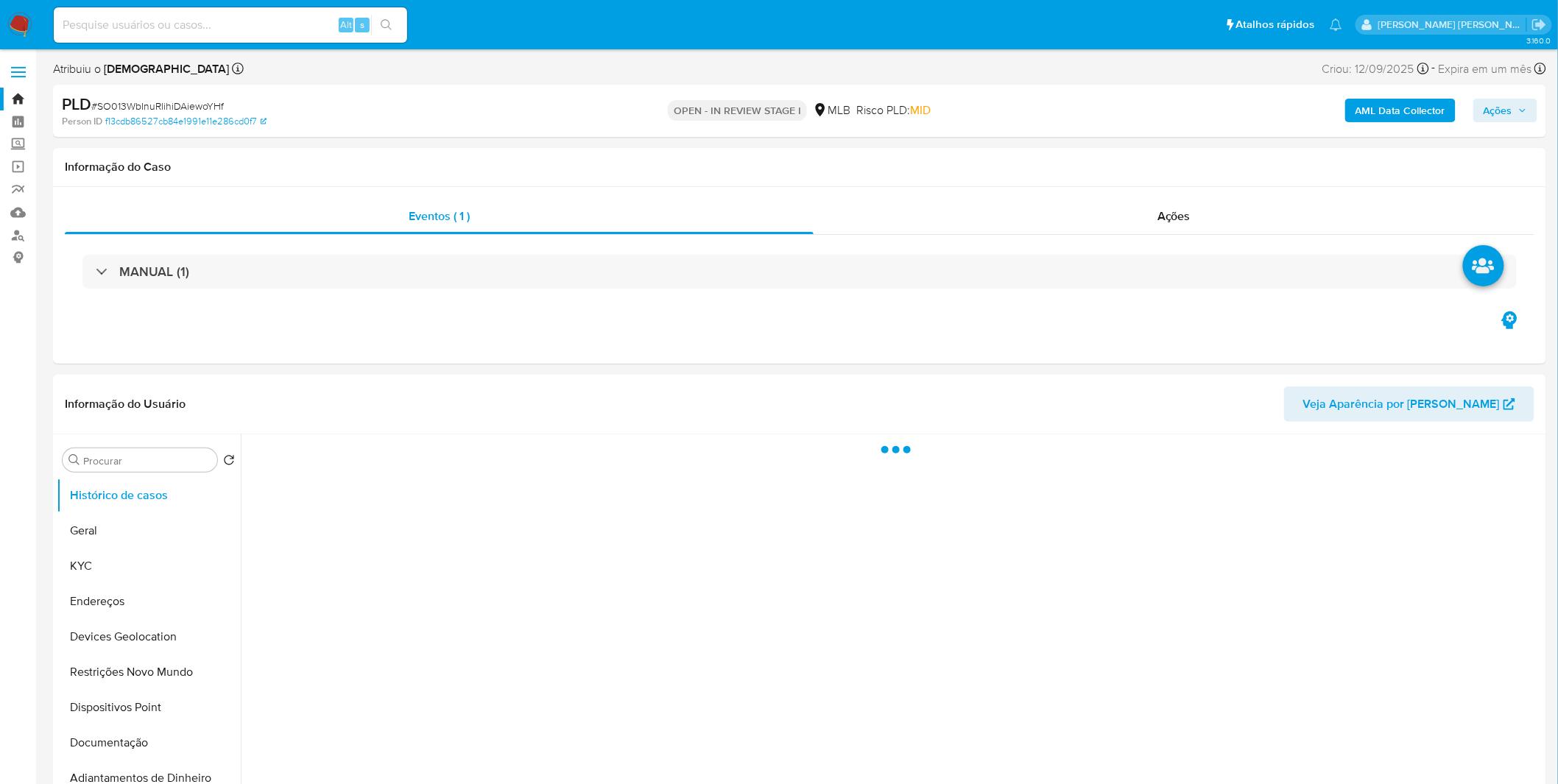
select select "10"
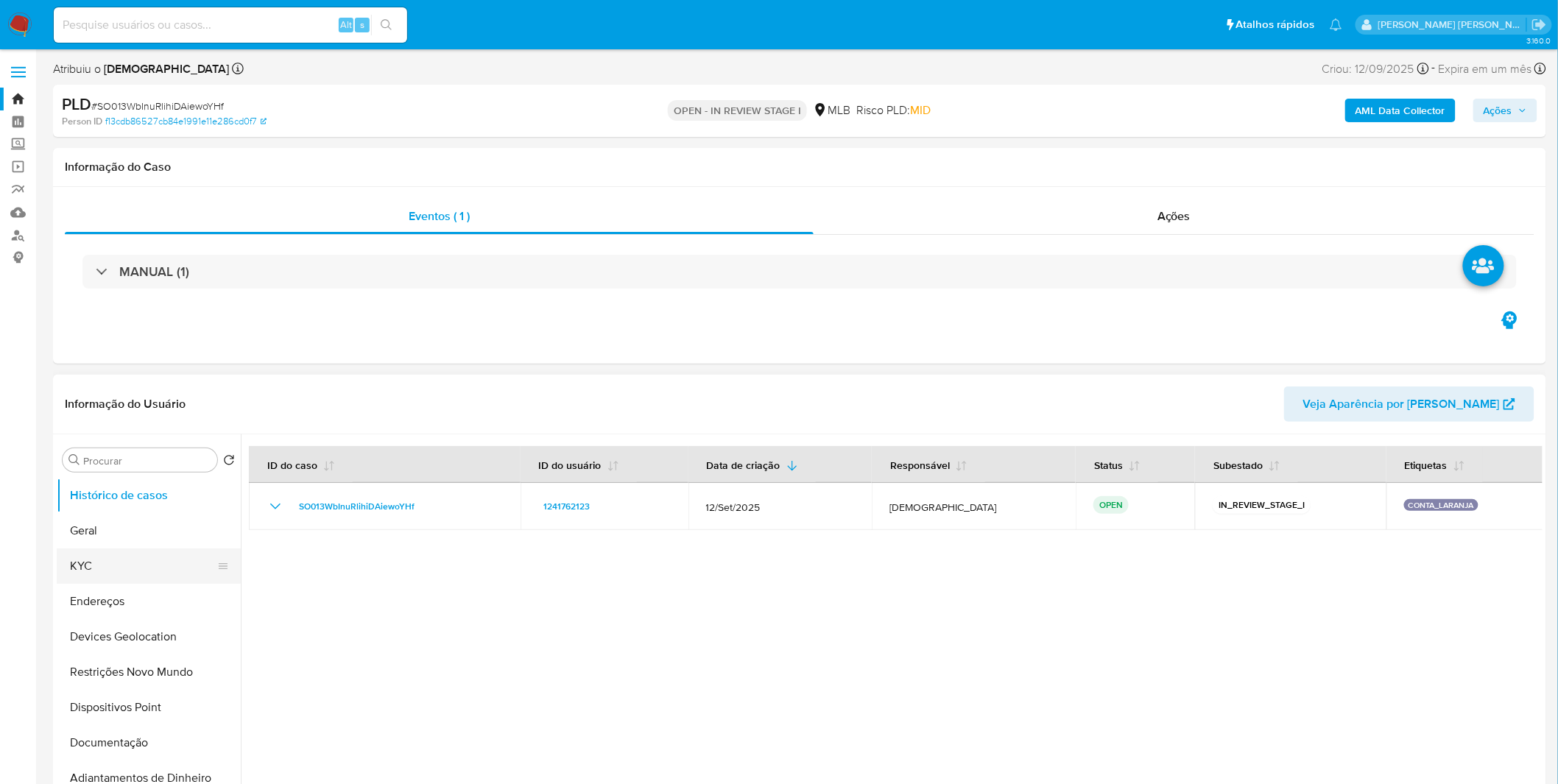
click at [149, 580] on button "KYC" at bounding box center [142, 566] width 172 height 36
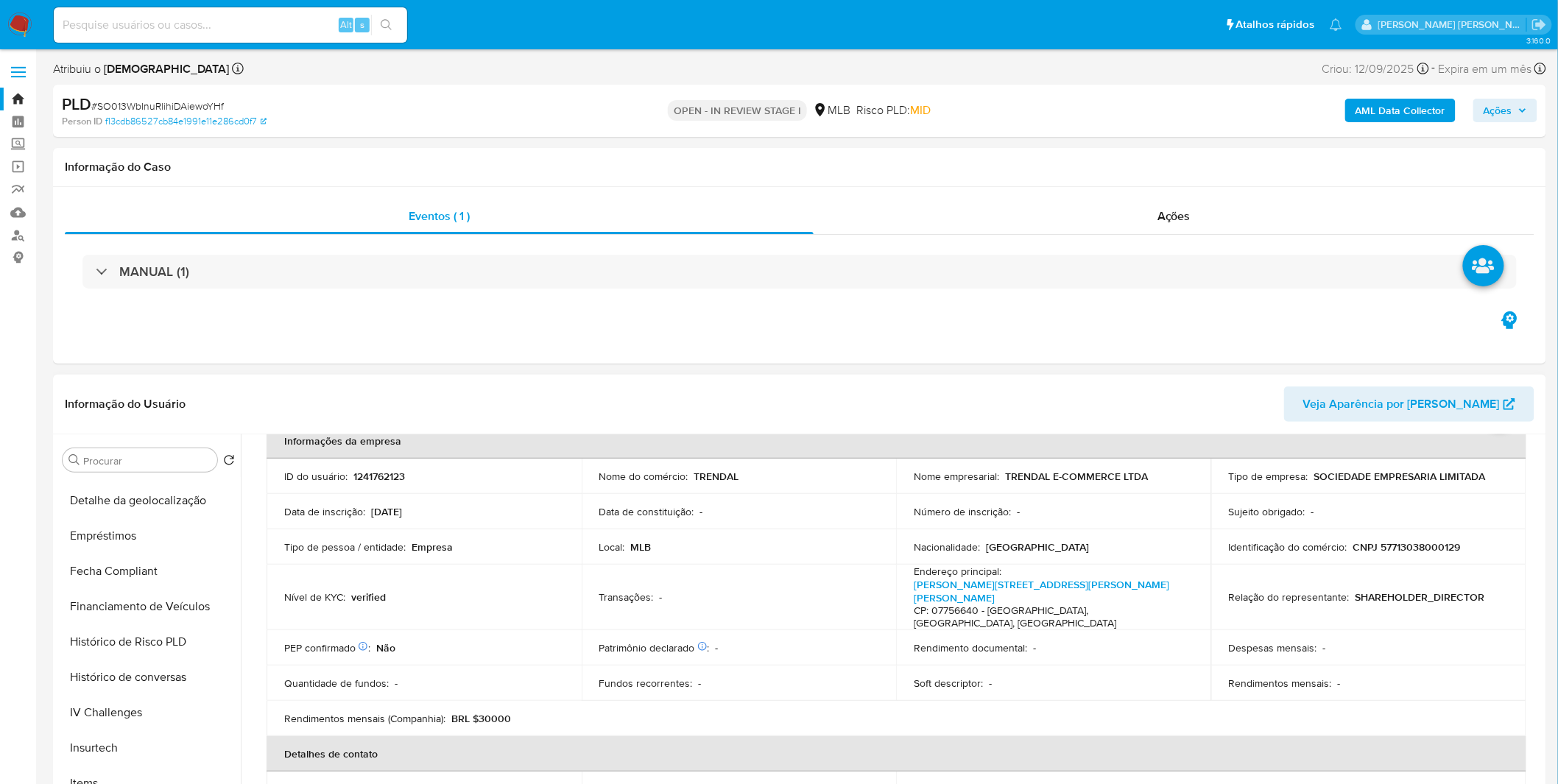
scroll to position [571, 0]
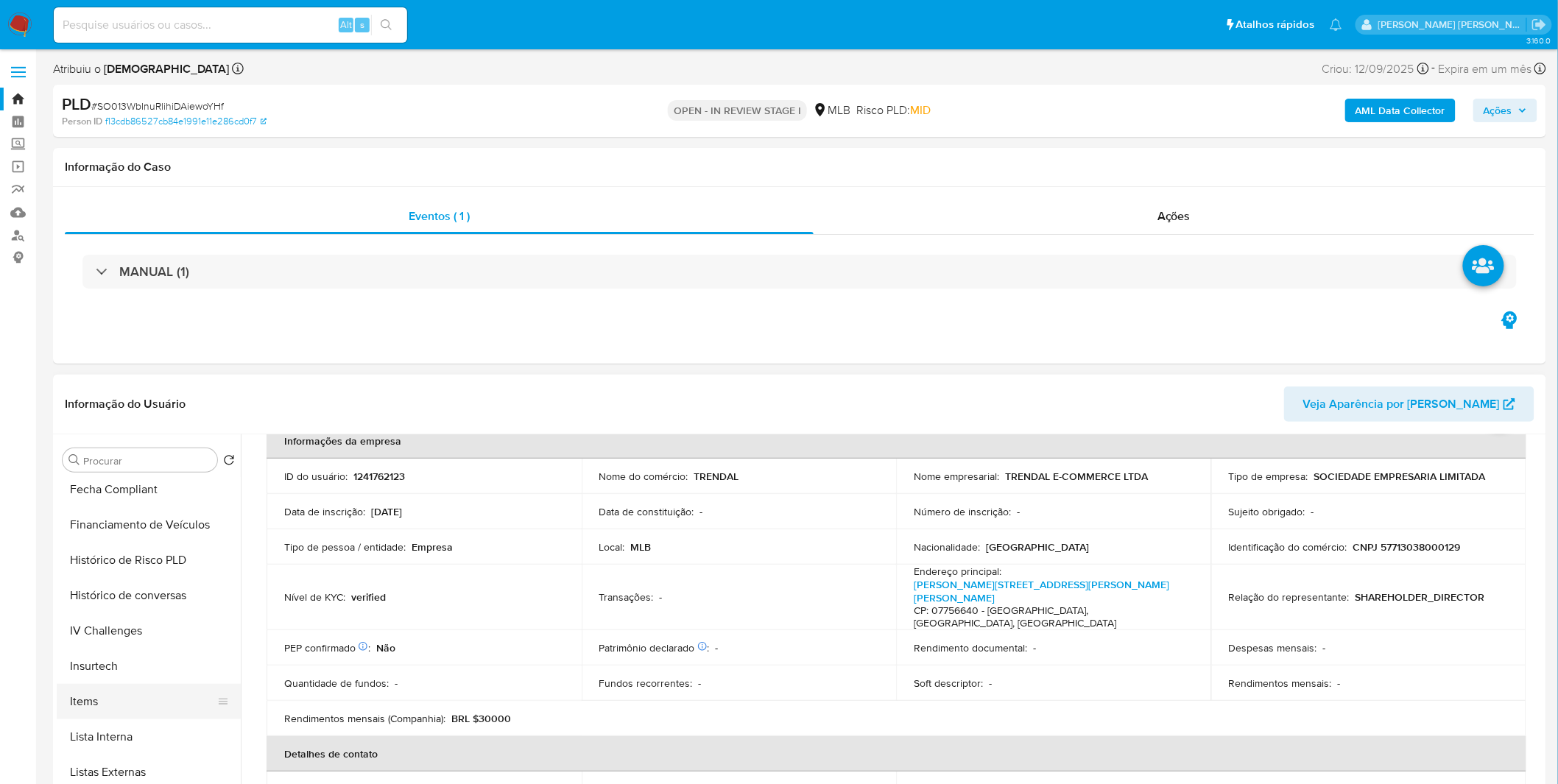
click at [105, 700] on button "Items" at bounding box center [142, 702] width 172 height 36
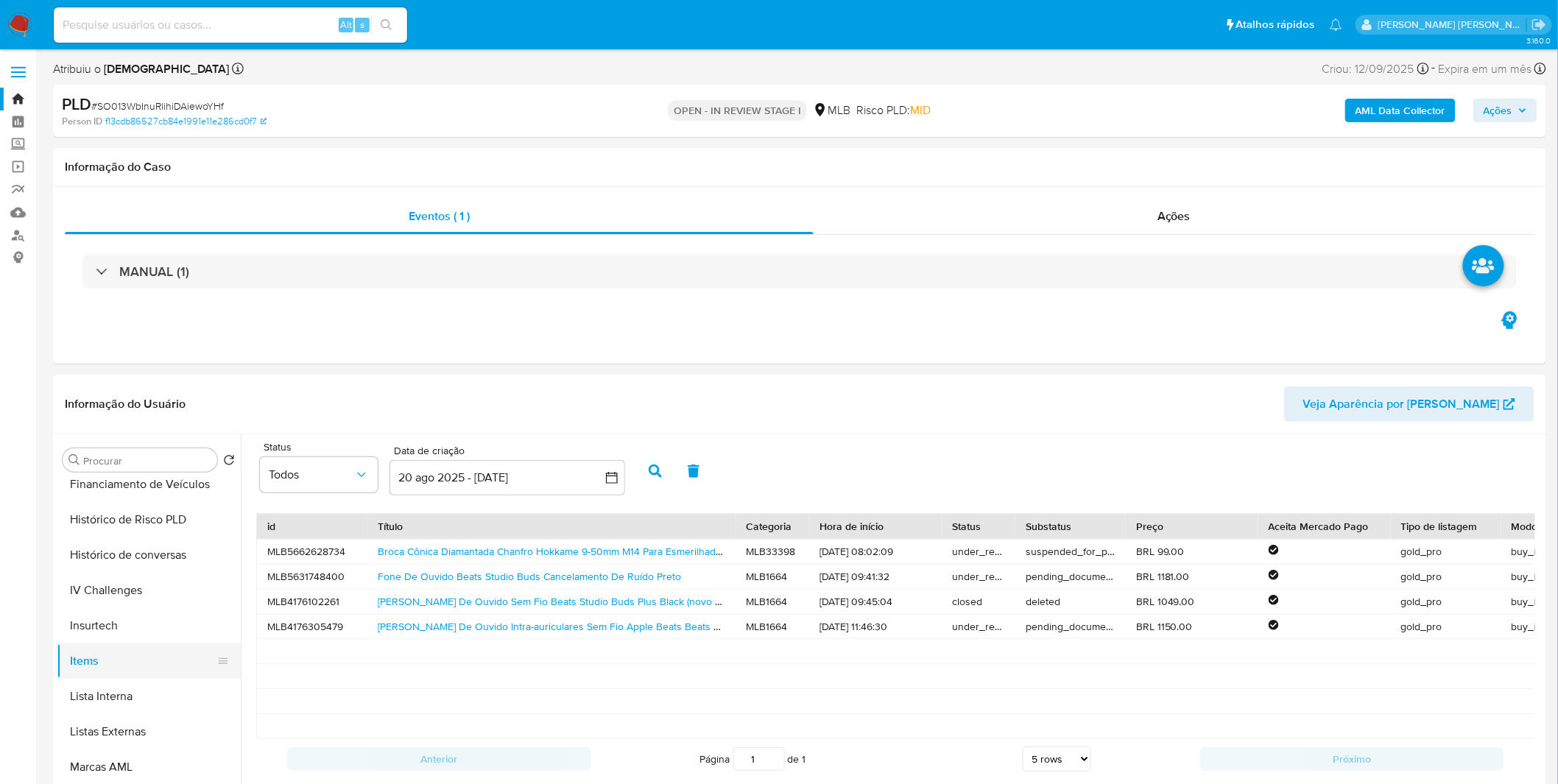
scroll to position [447, 0]
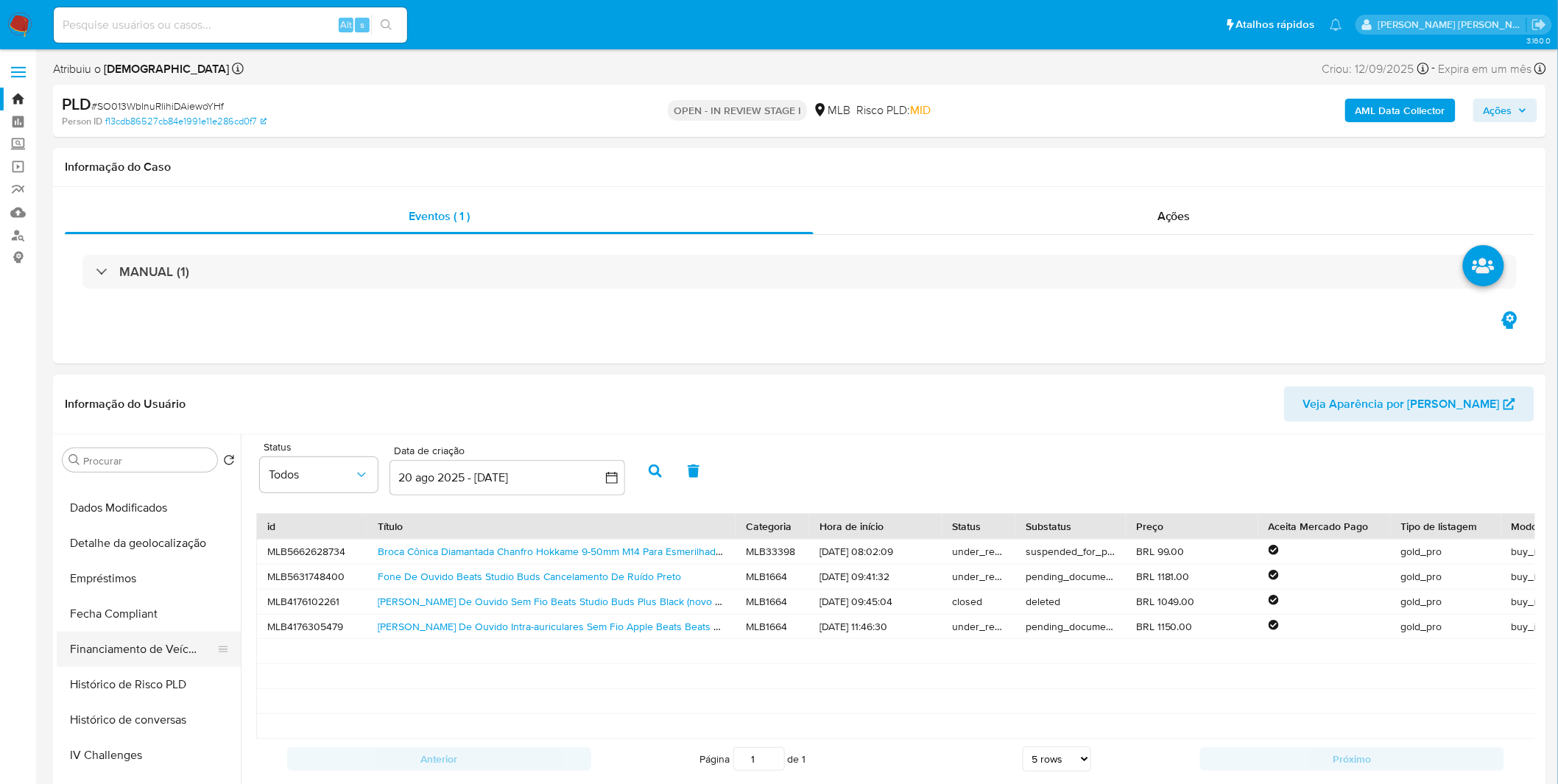
click at [161, 656] on button "Financiamento de Veículos" at bounding box center [142, 649] width 172 height 36
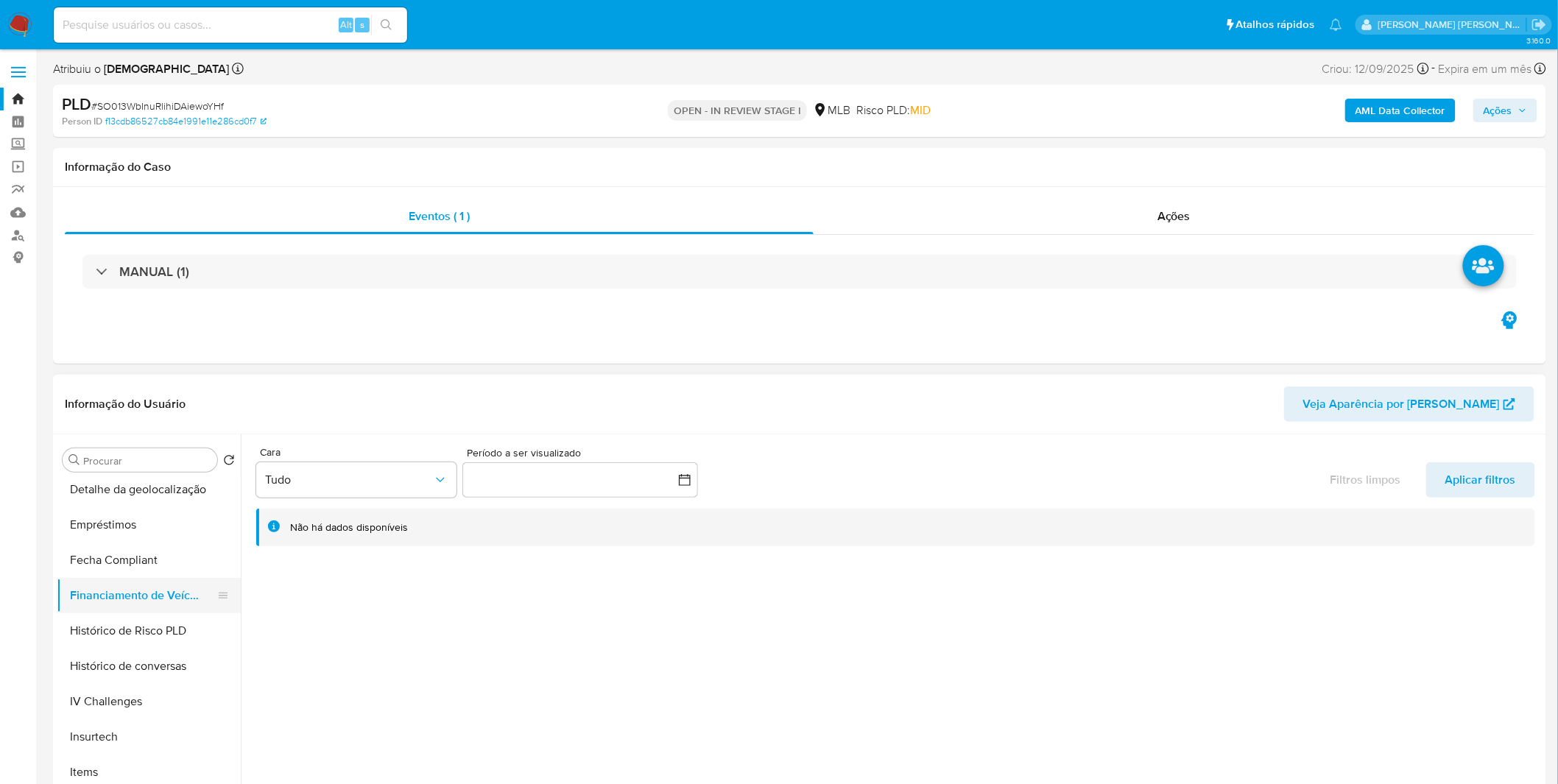
scroll to position [529, 0]
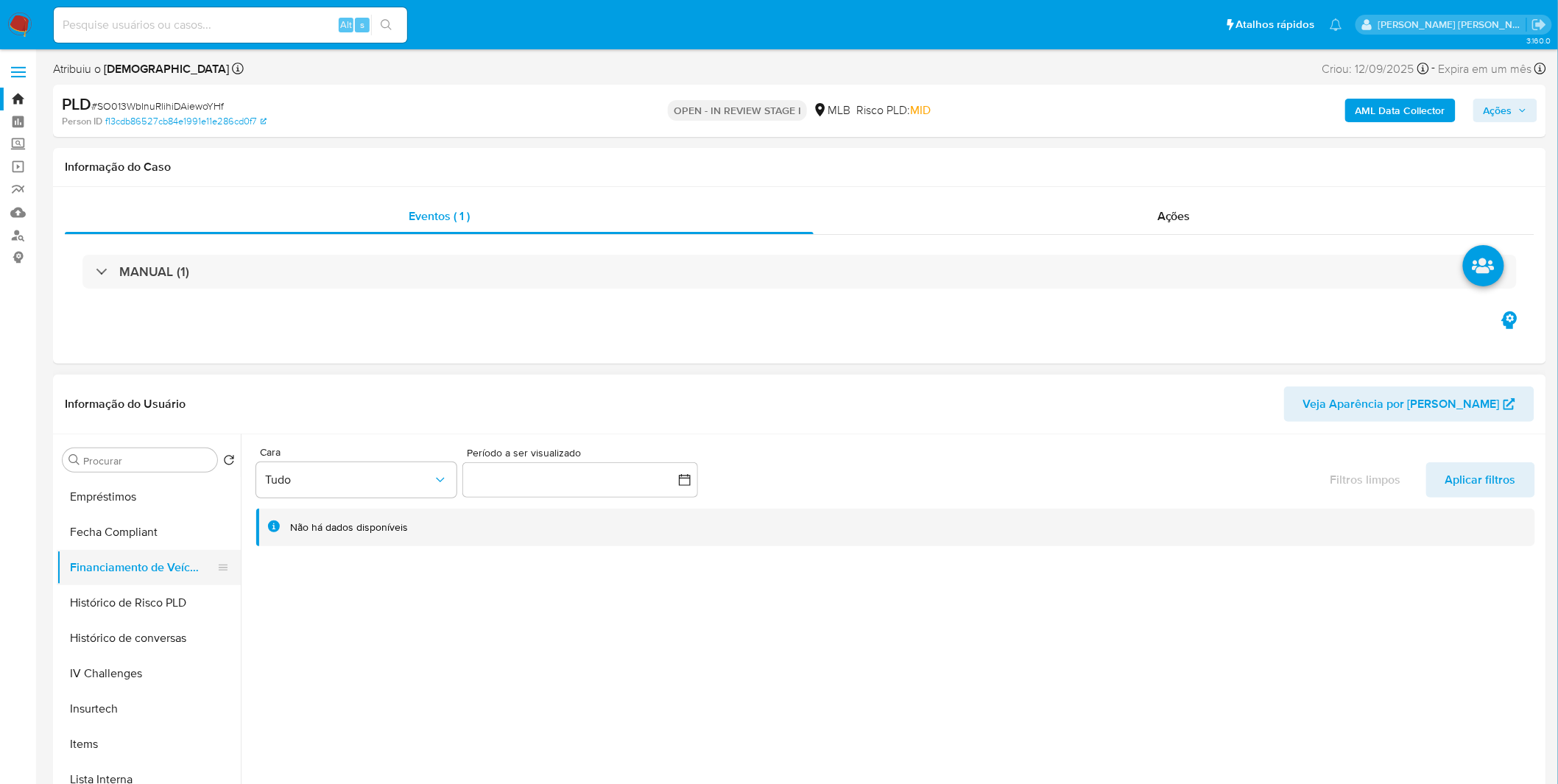
click at [144, 631] on button "Histórico de conversas" at bounding box center [149, 638] width 184 height 36
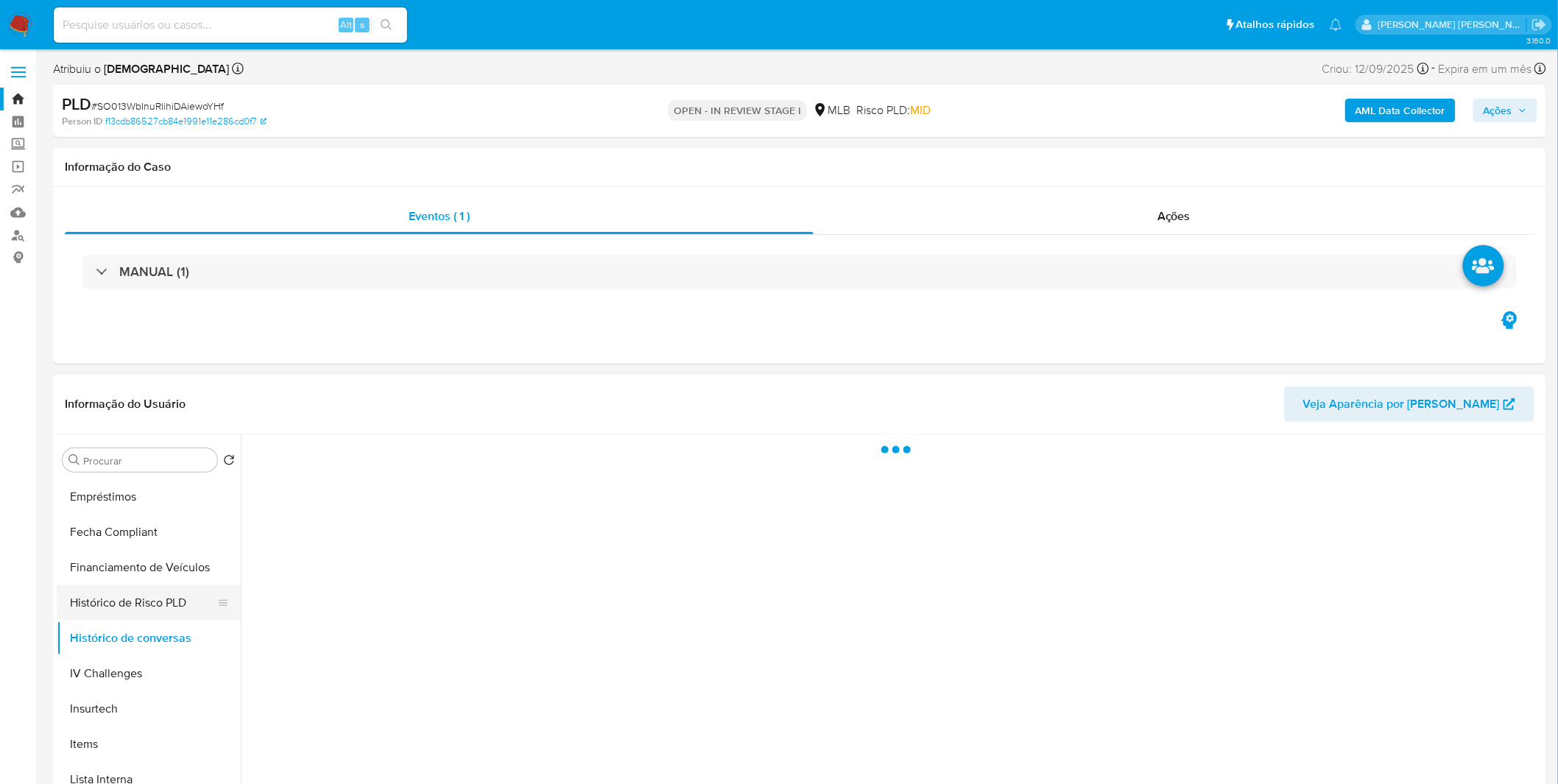
click at [142, 607] on button "Histórico de Risco PLD" at bounding box center [142, 603] width 172 height 36
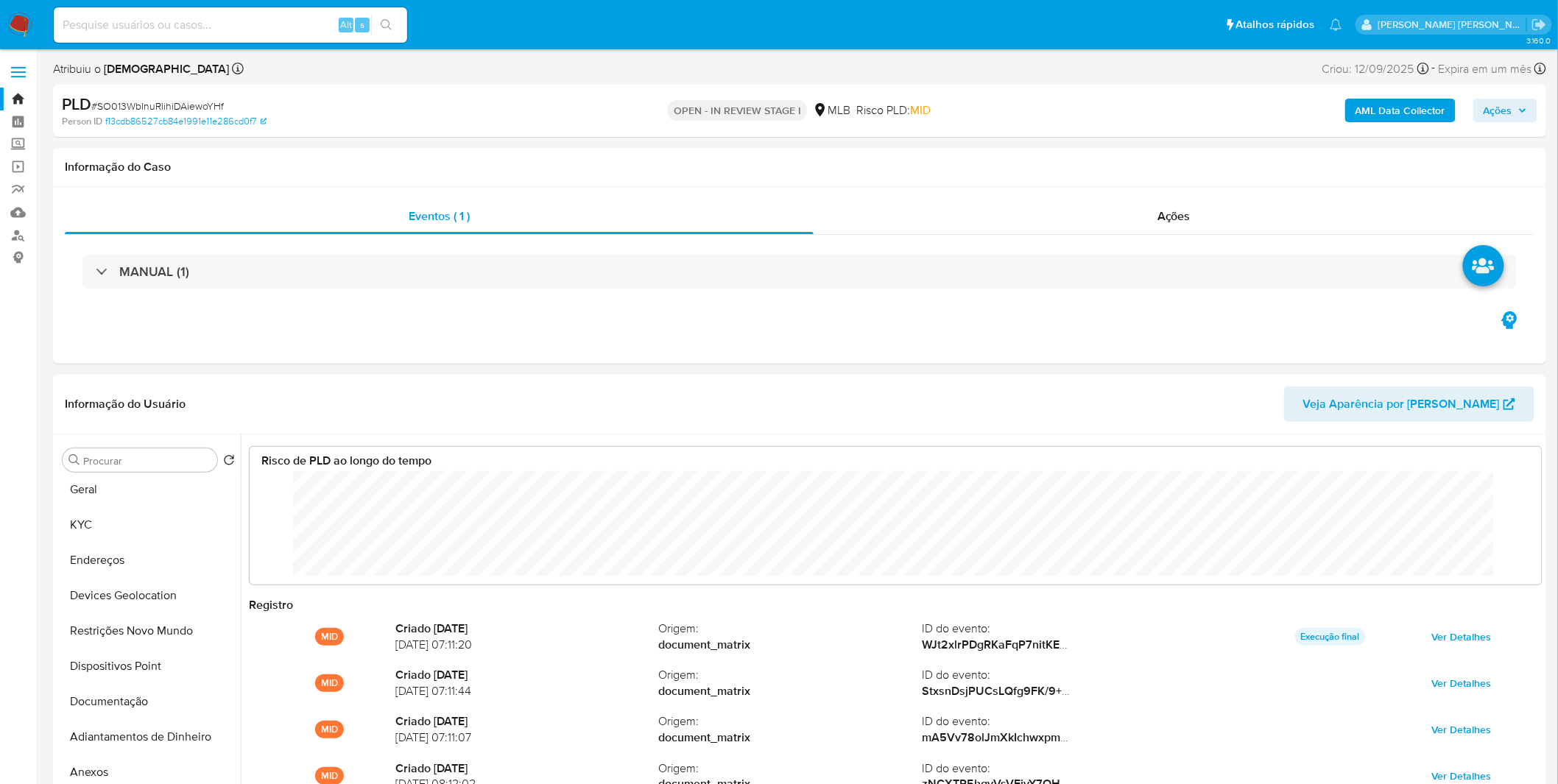
scroll to position [110, 1263]
click at [148, 636] on button "Restrições Novo Mundo" at bounding box center [142, 634] width 172 height 36
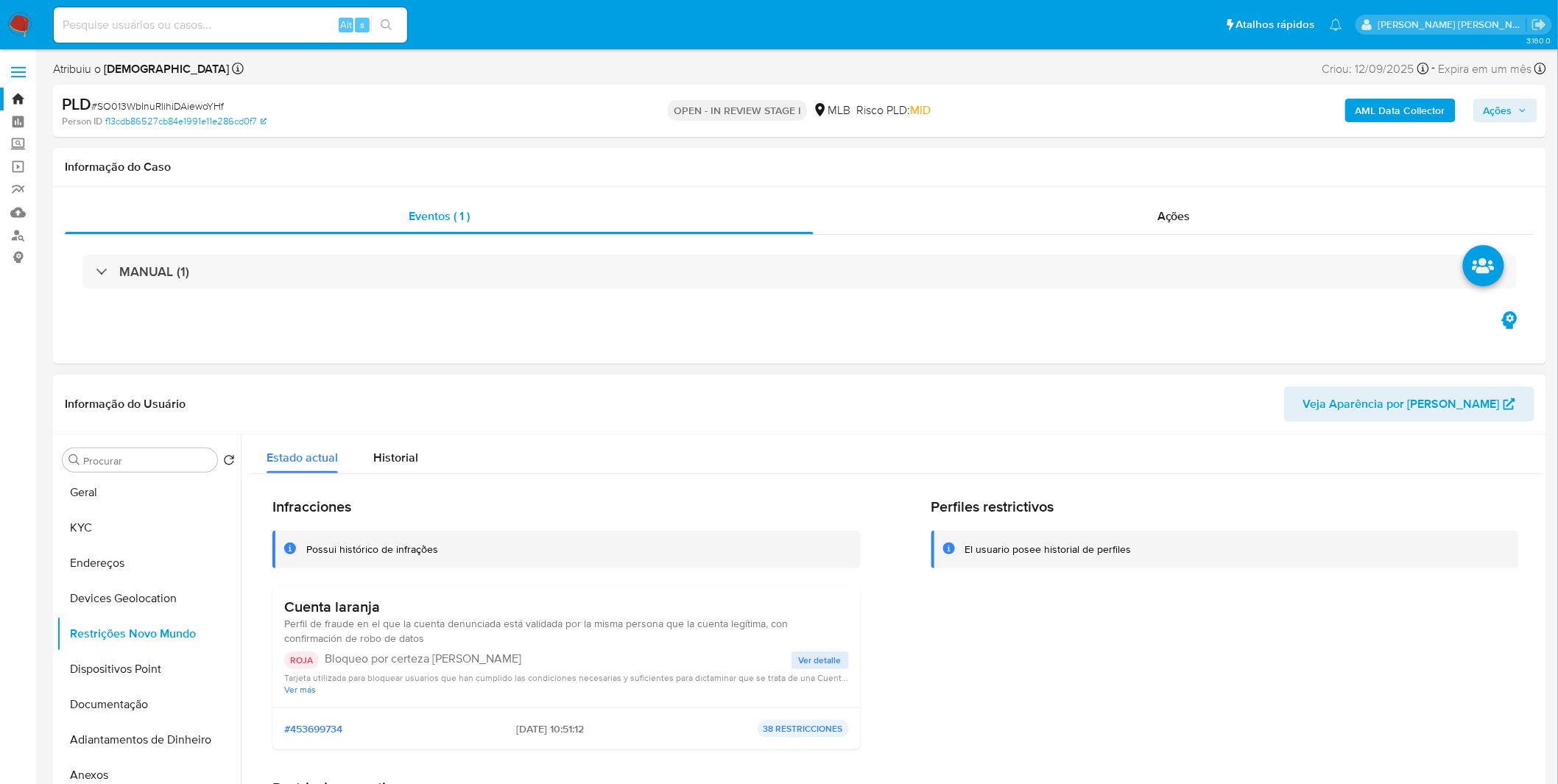
click at [808, 653] on span "Ver detalle" at bounding box center [820, 660] width 43 height 15
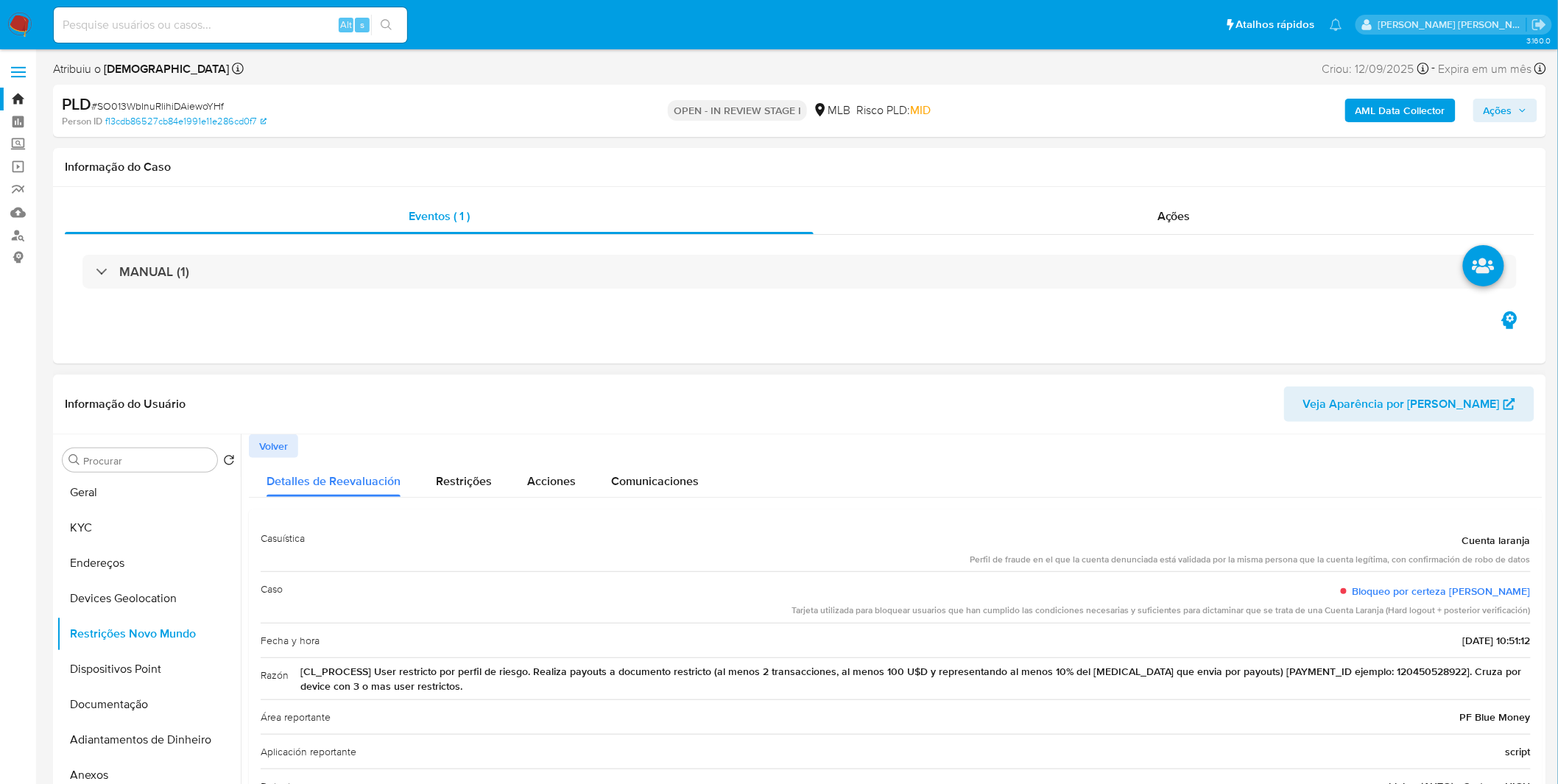
drag, startPoint x: 685, startPoint y: 695, endPoint x: 520, endPoint y: 669, distance: 167.0
click at [520, 669] on div "Razón [CL_PROCESS] User restricto por perfil de riesgo. Realiza payouts a docum…" at bounding box center [895, 678] width 1271 height 42
click at [520, 669] on span "[CL_PROCESS] User restricto por perfil de riesgo. Realiza payouts a documento r…" at bounding box center [915, 679] width 1231 height 30
drag, startPoint x: 372, startPoint y: 671, endPoint x: 650, endPoint y: 704, distance: 280.0
click at [650, 704] on div "Casuística Cuenta laranja Perfil de fraude en el que la cuenta denunciada está …" at bounding box center [895, 731] width 1271 height 421
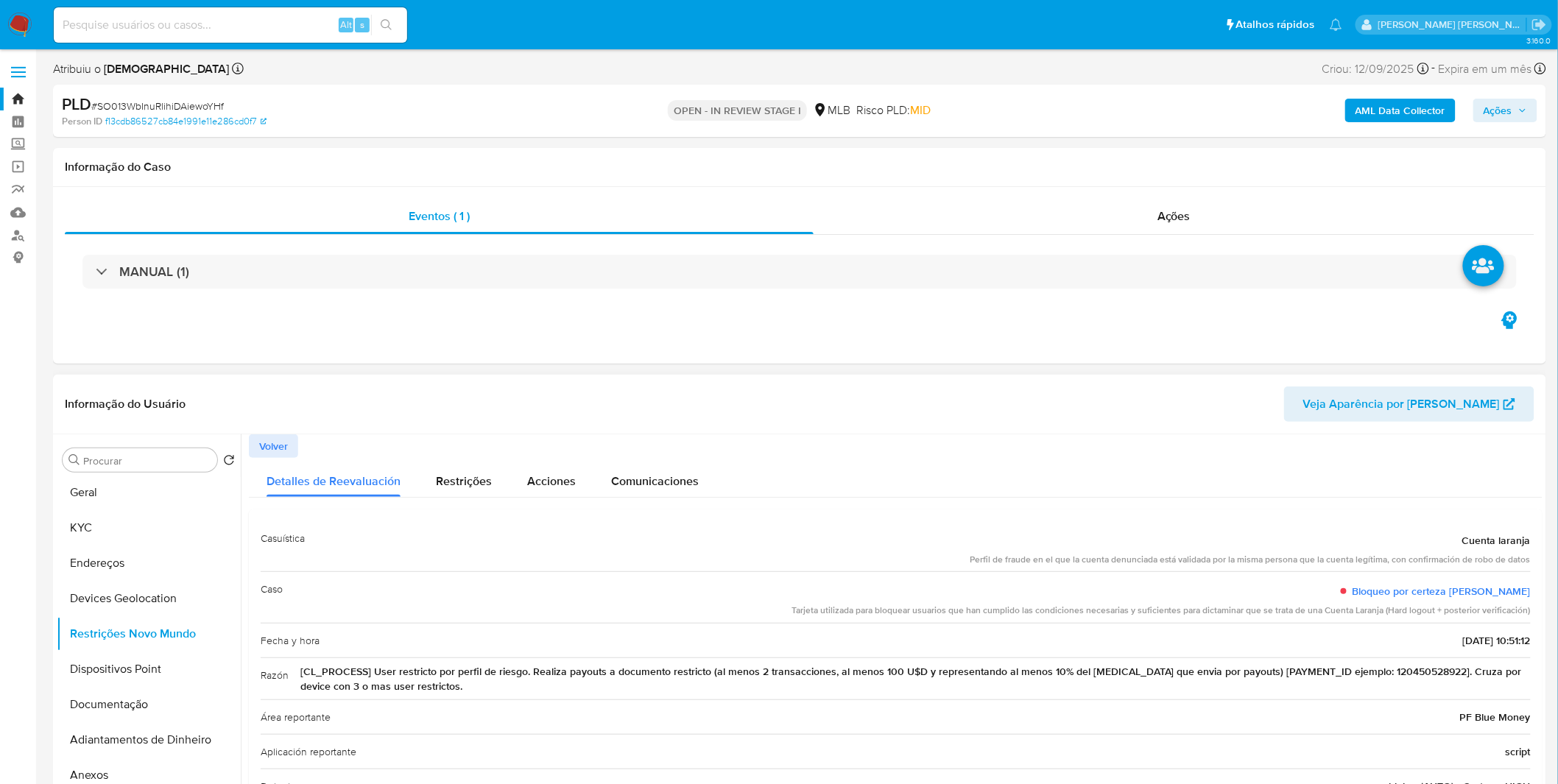
click at [650, 704] on div "Área reportante PF Blue Money" at bounding box center [895, 716] width 1271 height 35
drag, startPoint x: 672, startPoint y: 685, endPoint x: 908, endPoint y: 663, distance: 237.0
click at [908, 664] on span "[CL_PROCESS] User restricto por perfil de riesgo. Realiza payouts a documento r…" at bounding box center [915, 679] width 1231 height 30
drag, startPoint x: 908, startPoint y: 663, endPoint x: 1124, endPoint y: 686, distance: 217.2
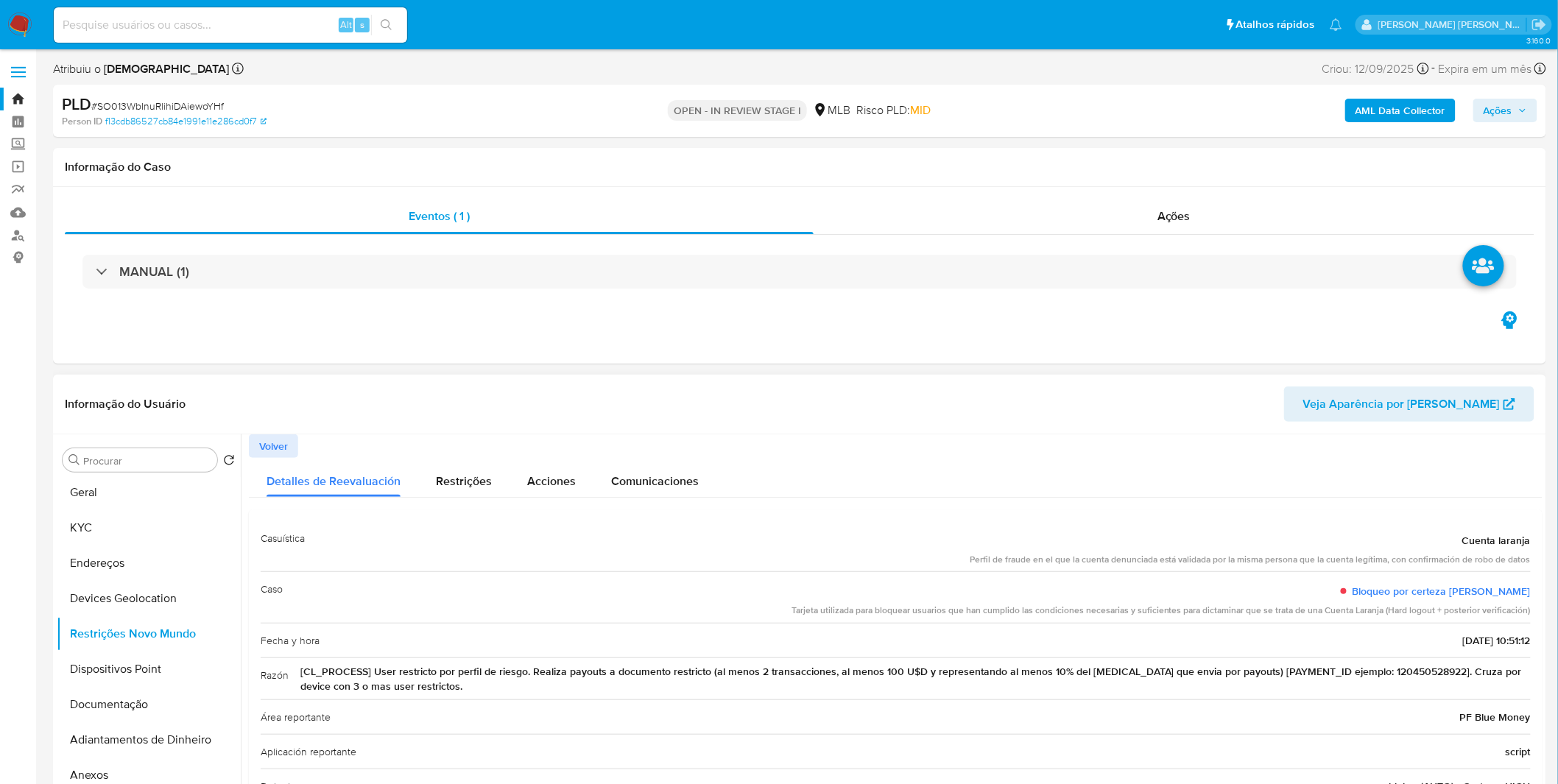
click at [1124, 686] on span "[CL_PROCESS] User restricto por perfil de riesgo. Realiza payouts a documento r…" at bounding box center [915, 679] width 1231 height 30
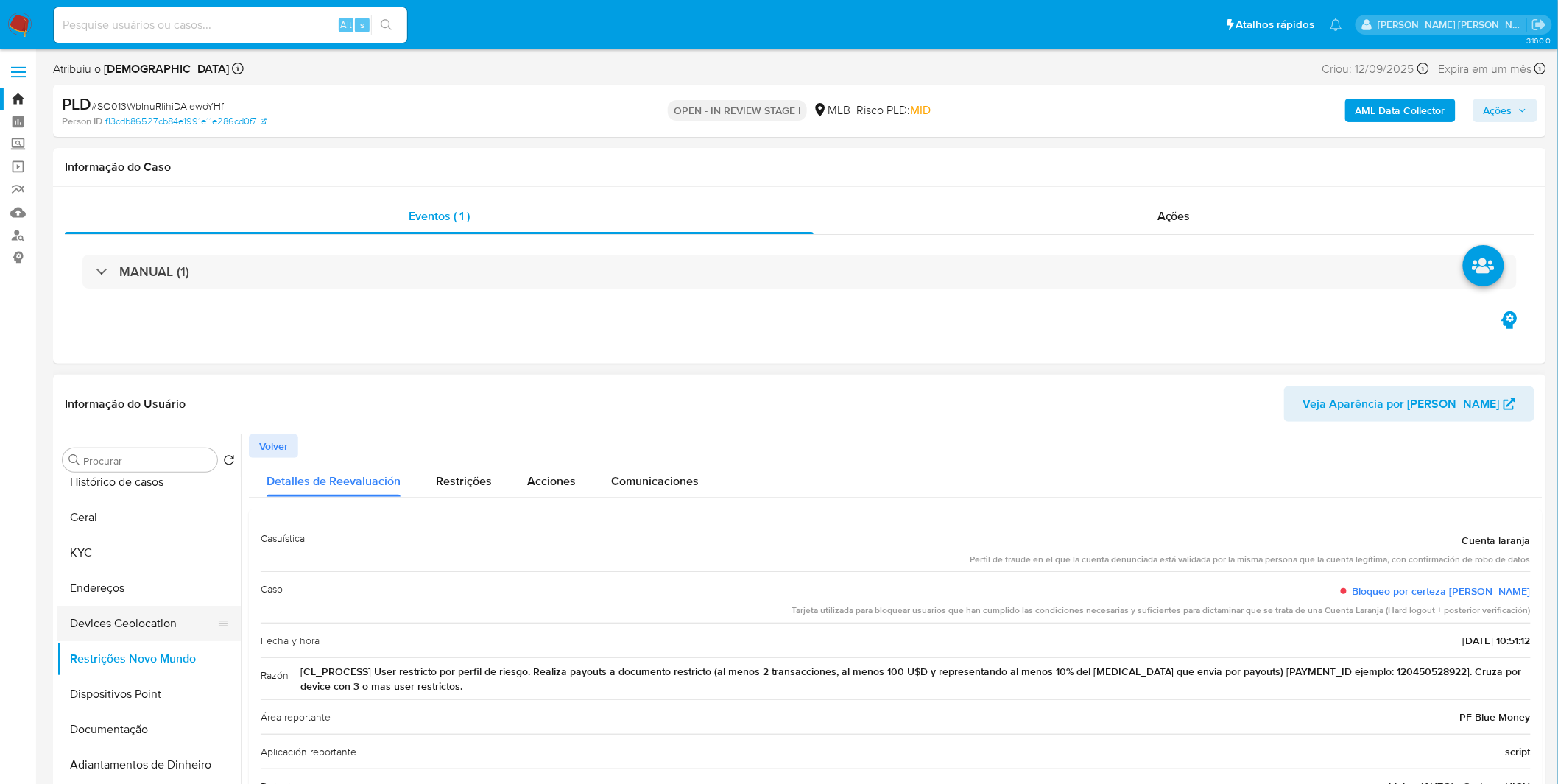
scroll to position [0, 0]
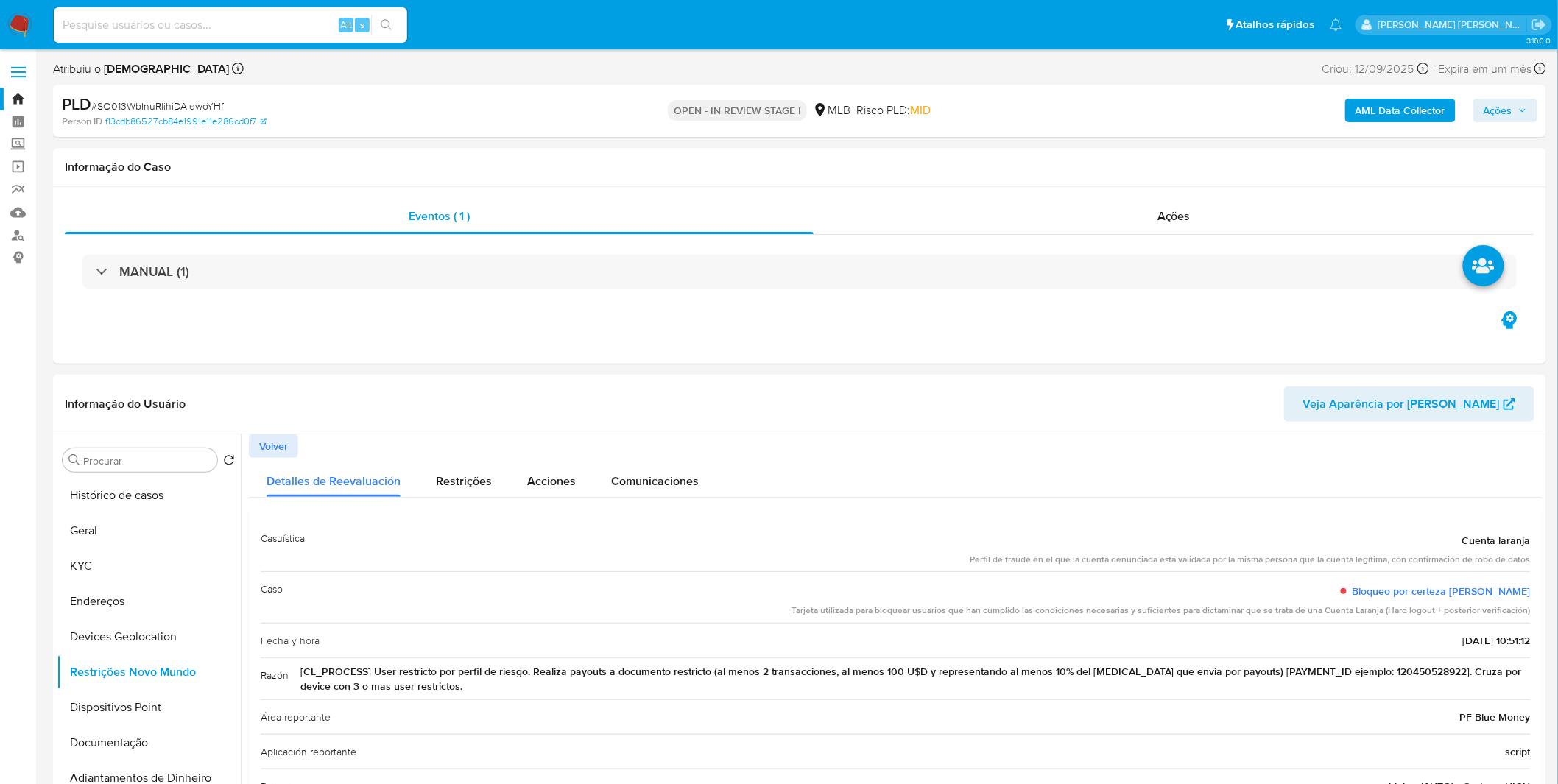
click at [1363, 119] on b "AML Data Collector" at bounding box center [1400, 110] width 89 height 23
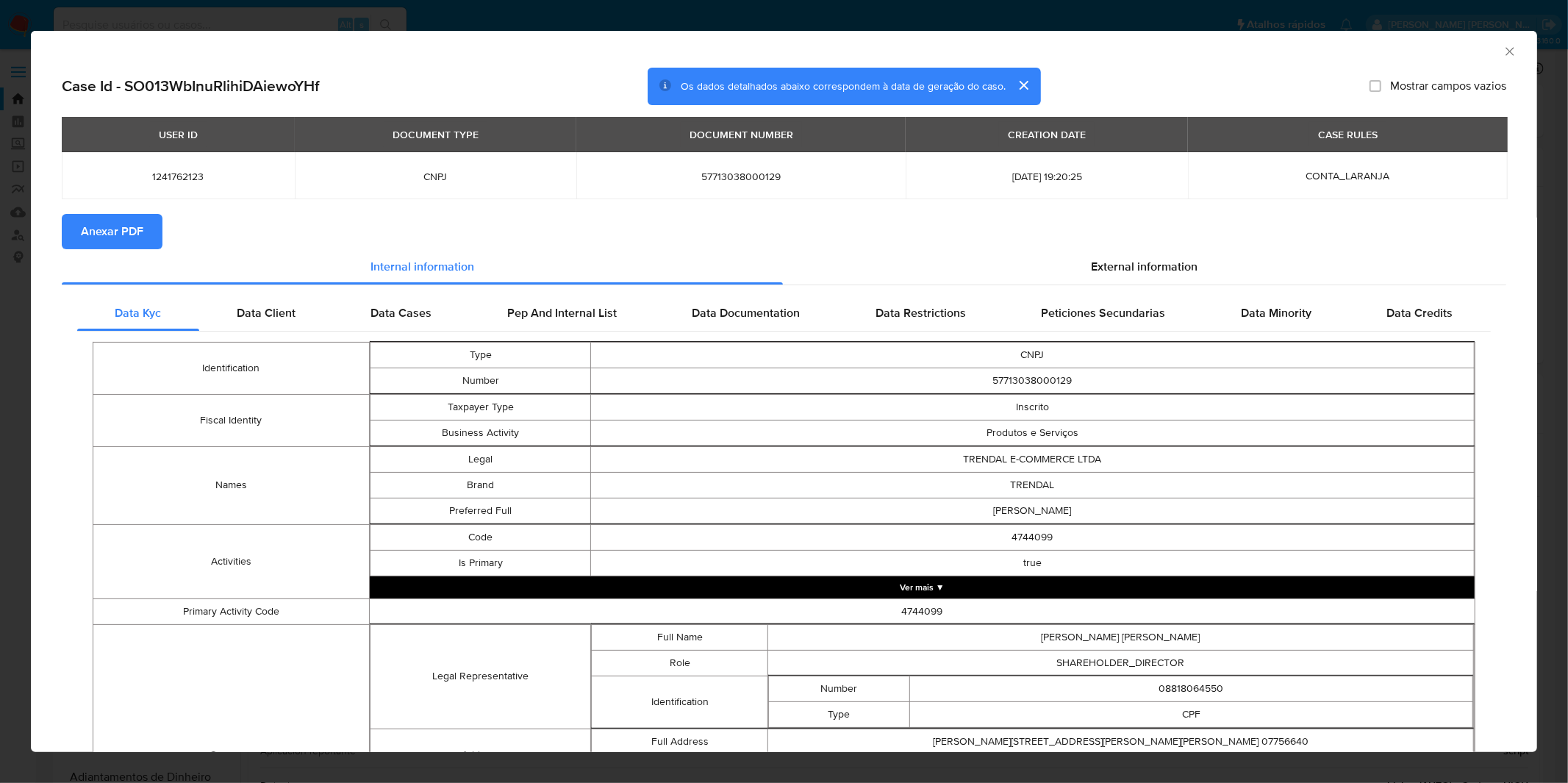
click at [146, 237] on button "Anexar PDF" at bounding box center [112, 232] width 101 height 36
click at [449, 23] on div "AML Data Collector Case Id - SO013WbInuRlihiDAiewoYHf Os dados detalhados abaix…" at bounding box center [784, 391] width 1568 height 783
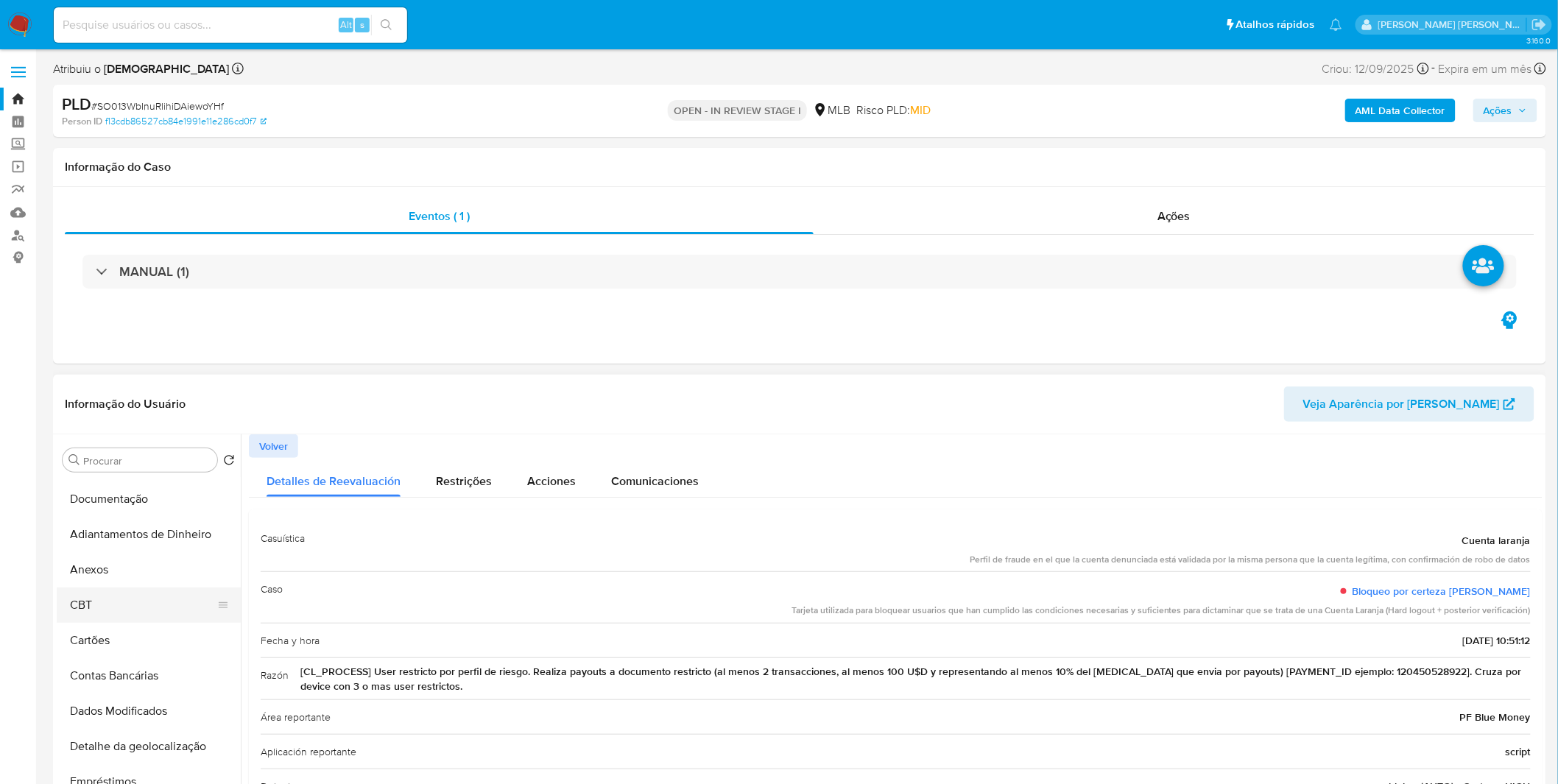
scroll to position [245, 0]
click at [122, 576] on button "Anexos" at bounding box center [142, 568] width 172 height 36
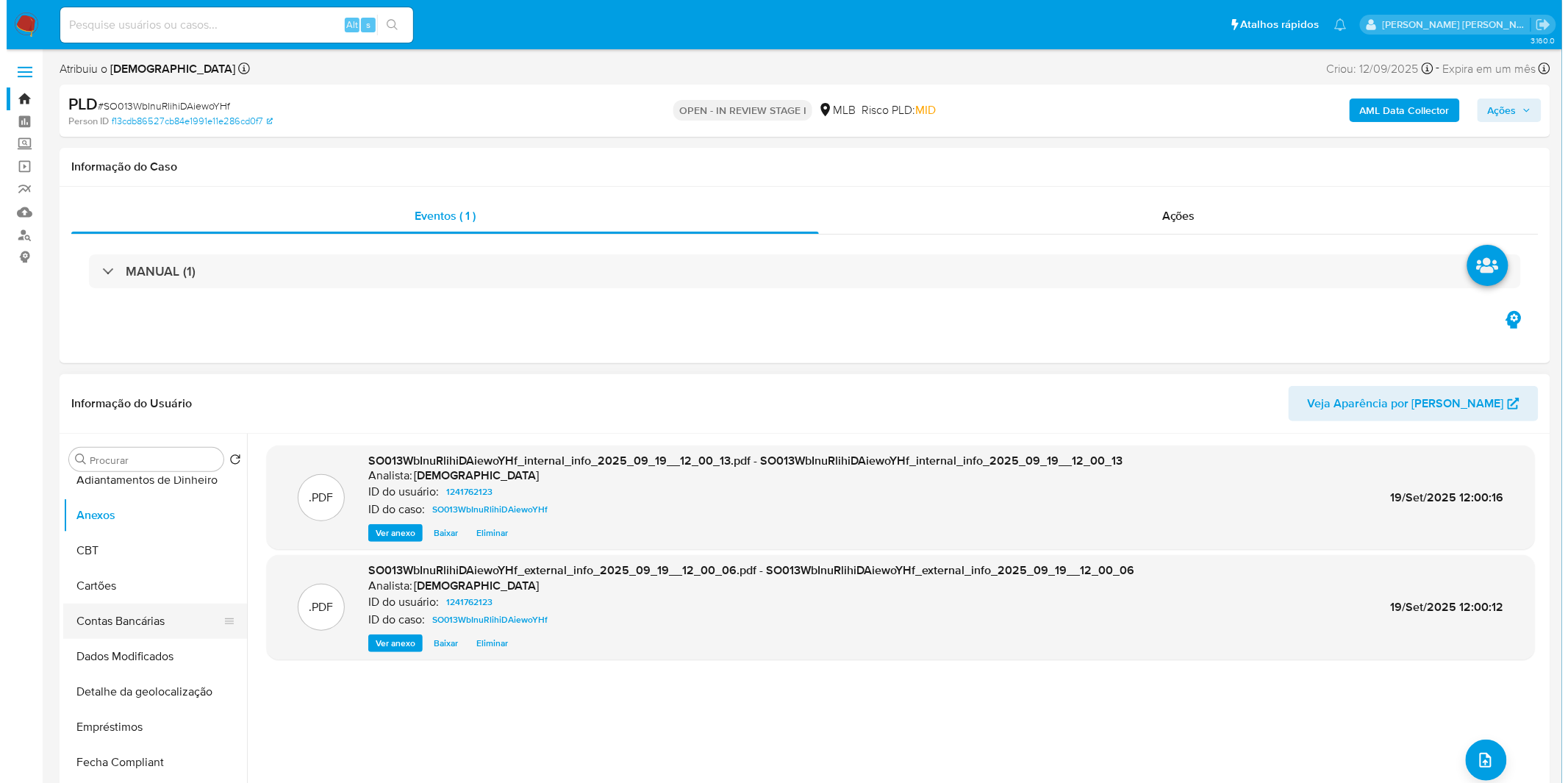
scroll to position [326, 0]
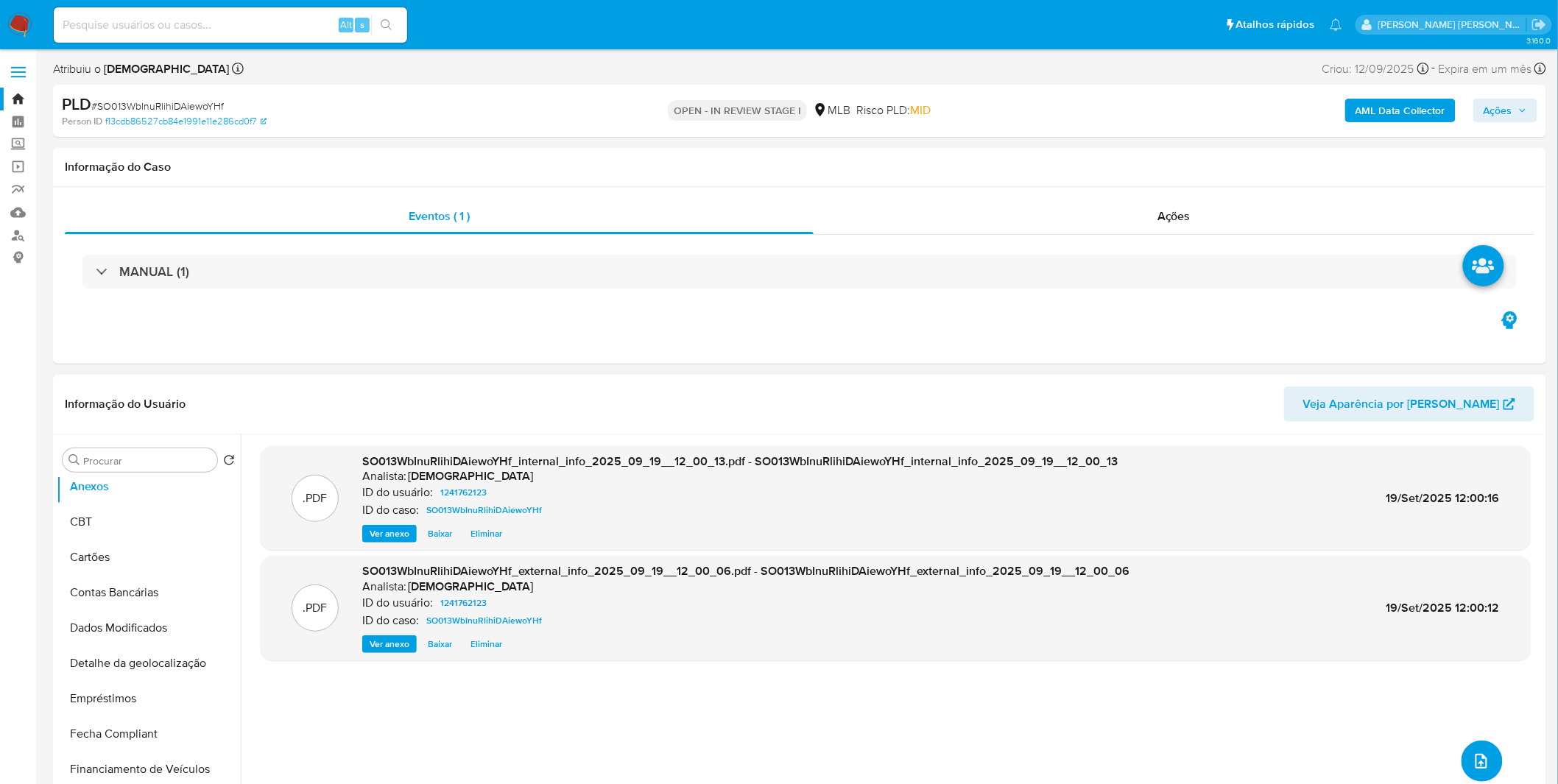
click at [1463, 757] on button "upload-file" at bounding box center [1482, 761] width 41 height 41
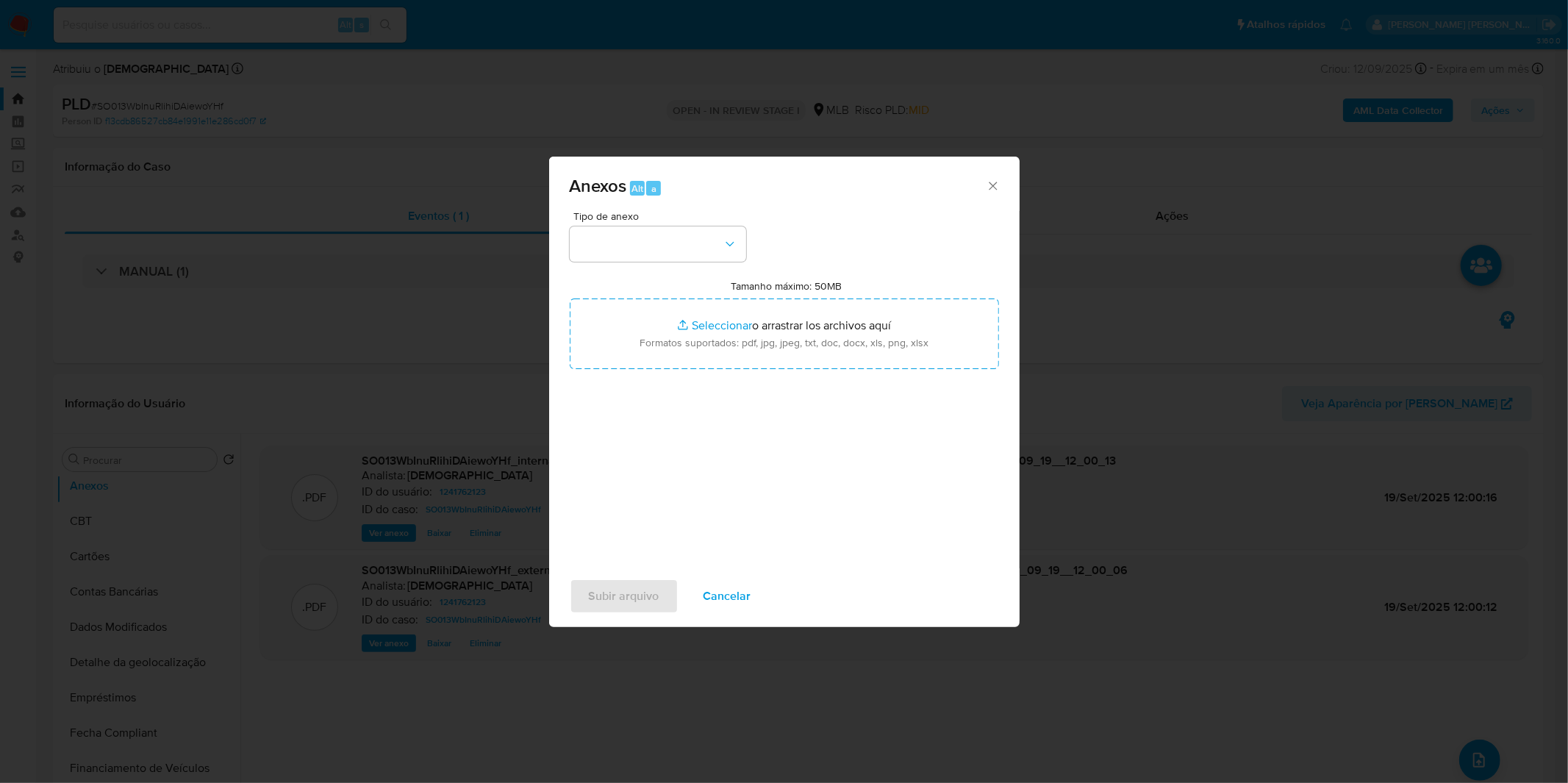
click at [700, 221] on div "Tipo de anexo" at bounding box center [657, 236] width 176 height 51
click at [696, 233] on button "button" at bounding box center [657, 244] width 176 height 36
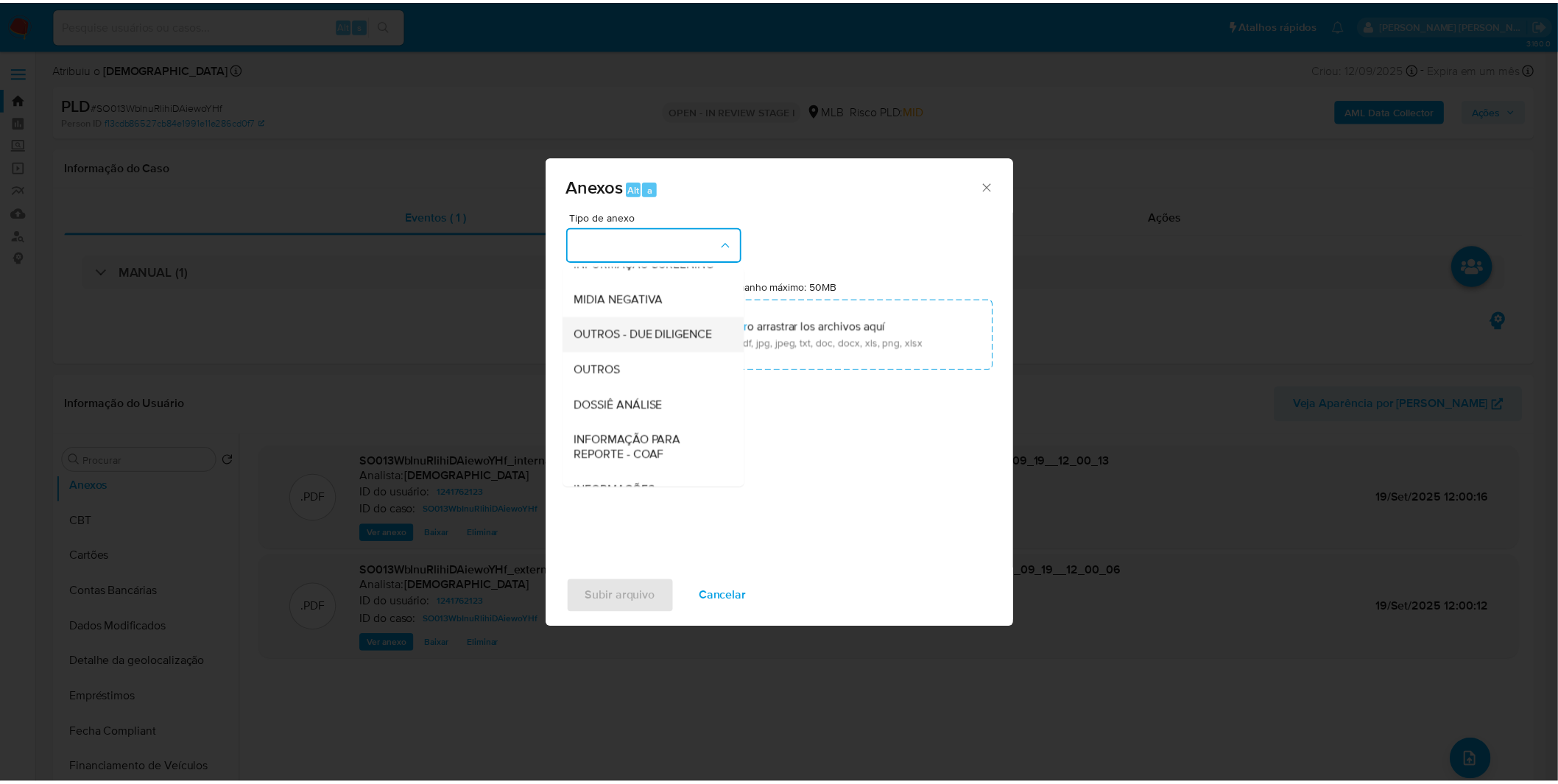
scroll to position [163, 0]
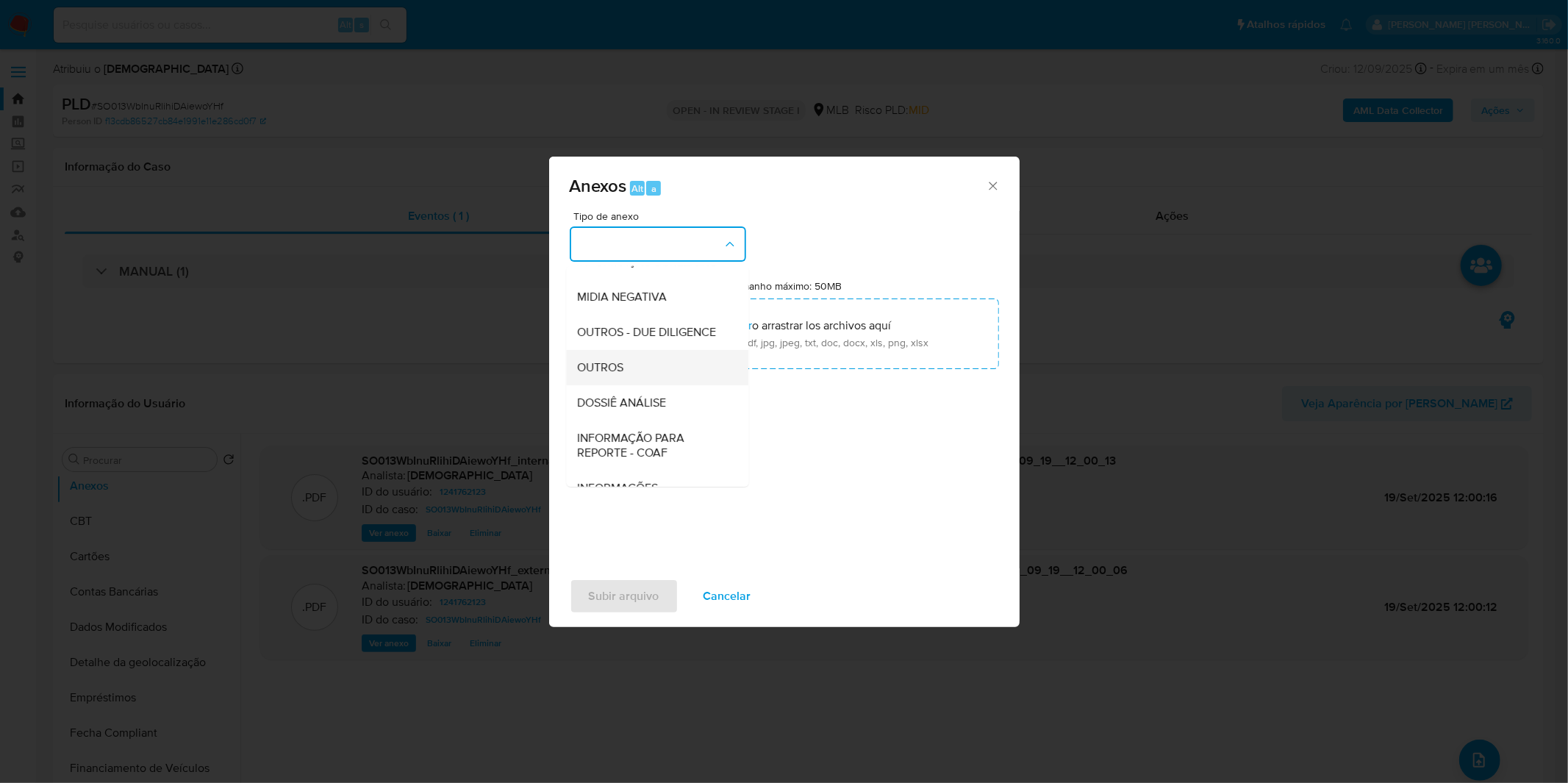
click at [655, 385] on div "OUTROS" at bounding box center [652, 368] width 150 height 36
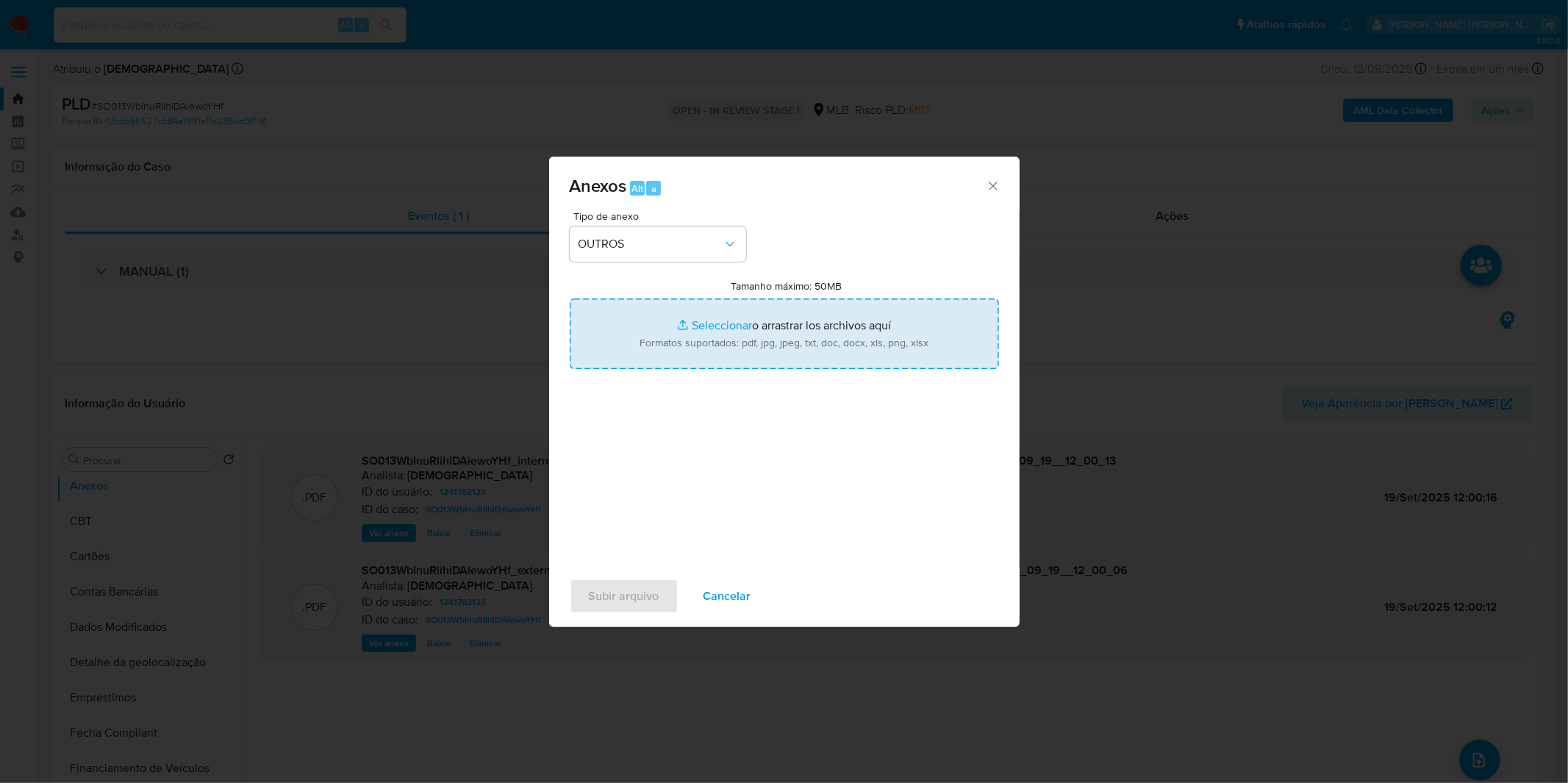
click at [683, 332] on input "Tamanho máximo: 50MB Seleccionar archivos" at bounding box center [784, 333] width 429 height 70
type input "C:\fakepath\Mulan 1241762123_2025_09_15_08_11_52.xlsx"
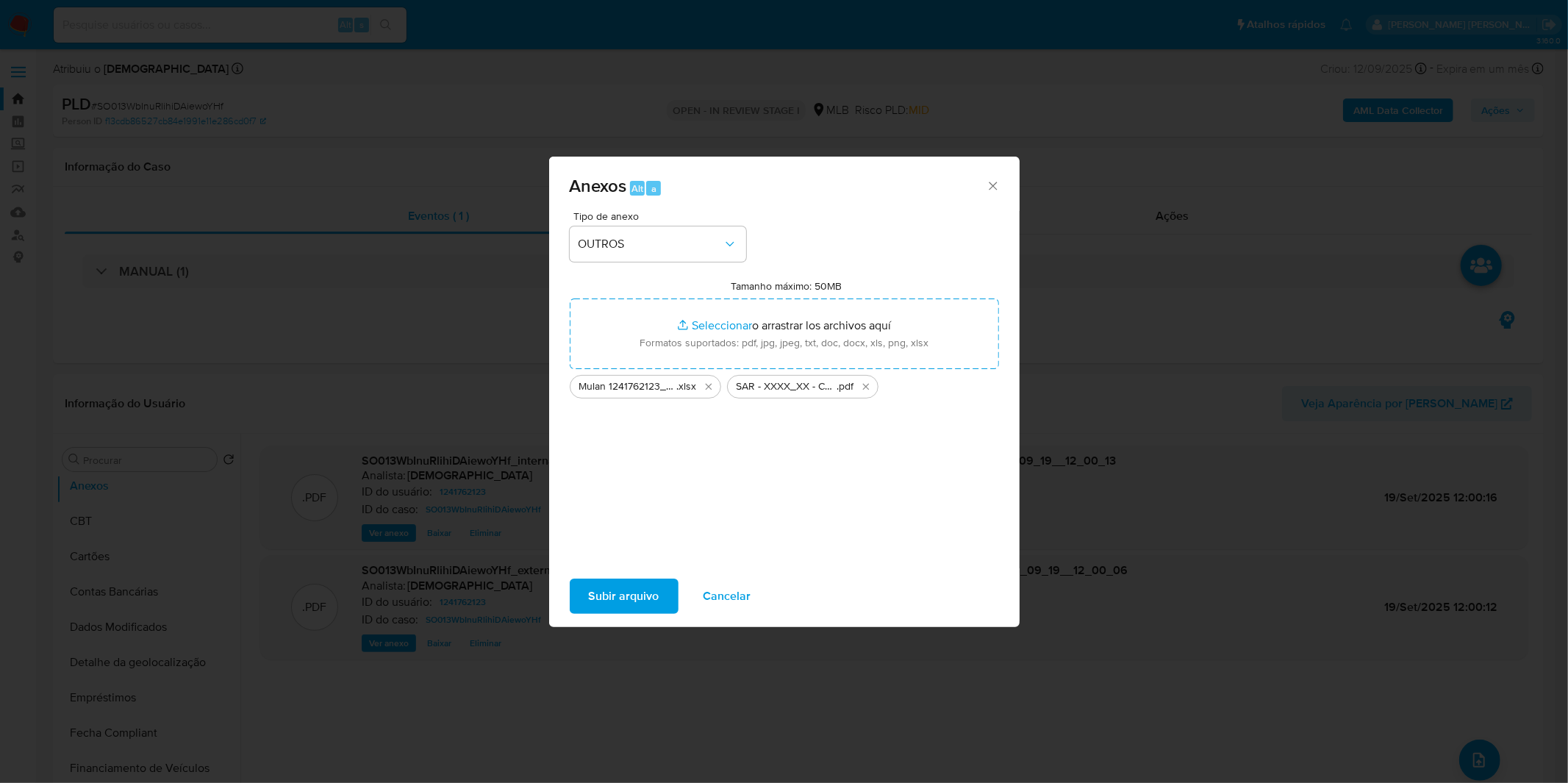
click at [624, 591] on span "Subir arquivo" at bounding box center [624, 596] width 70 height 32
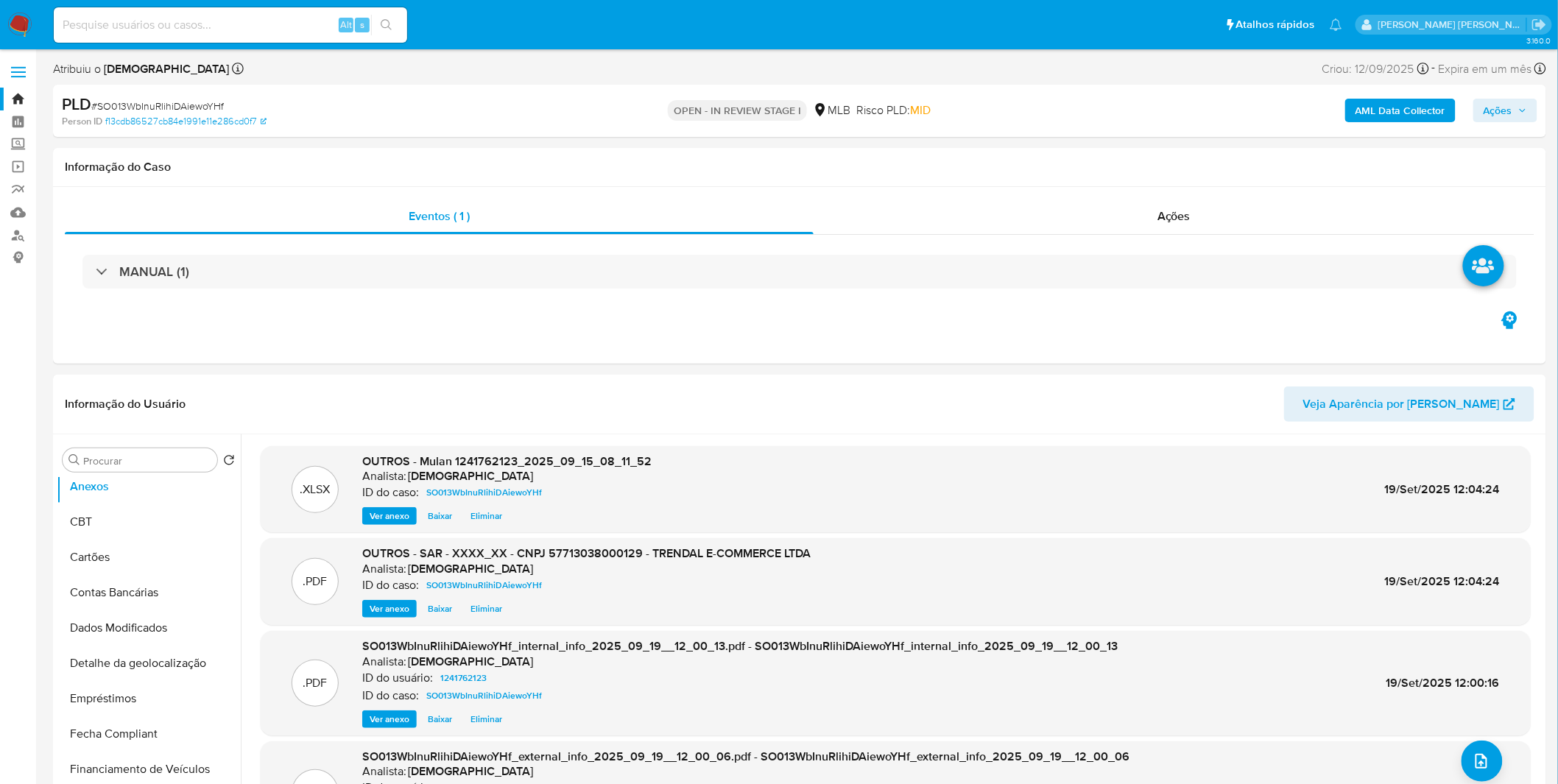
click at [1492, 112] on span "Ações" at bounding box center [1497, 110] width 29 height 23
click at [1151, 165] on div "Resolução do caso Alt r" at bounding box center [1095, 157] width 135 height 38
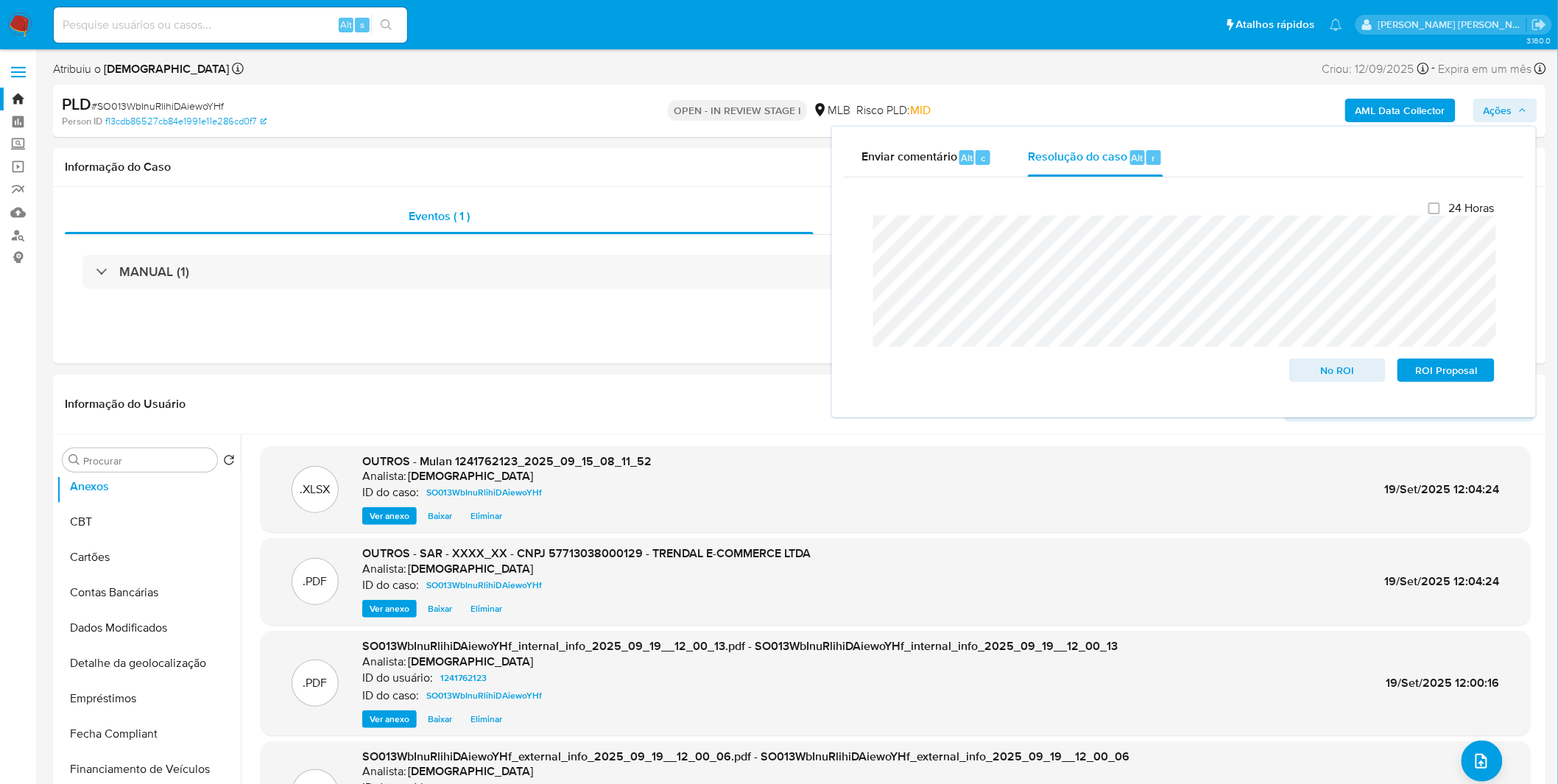
click at [835, 335] on div "Enviar comentário Alt c Resolução do caso Alt r Fechamento do caso 24 Horas No …" at bounding box center [1184, 272] width 704 height 291
click at [1423, 372] on span "ROI Proposal" at bounding box center [1446, 371] width 76 height 21
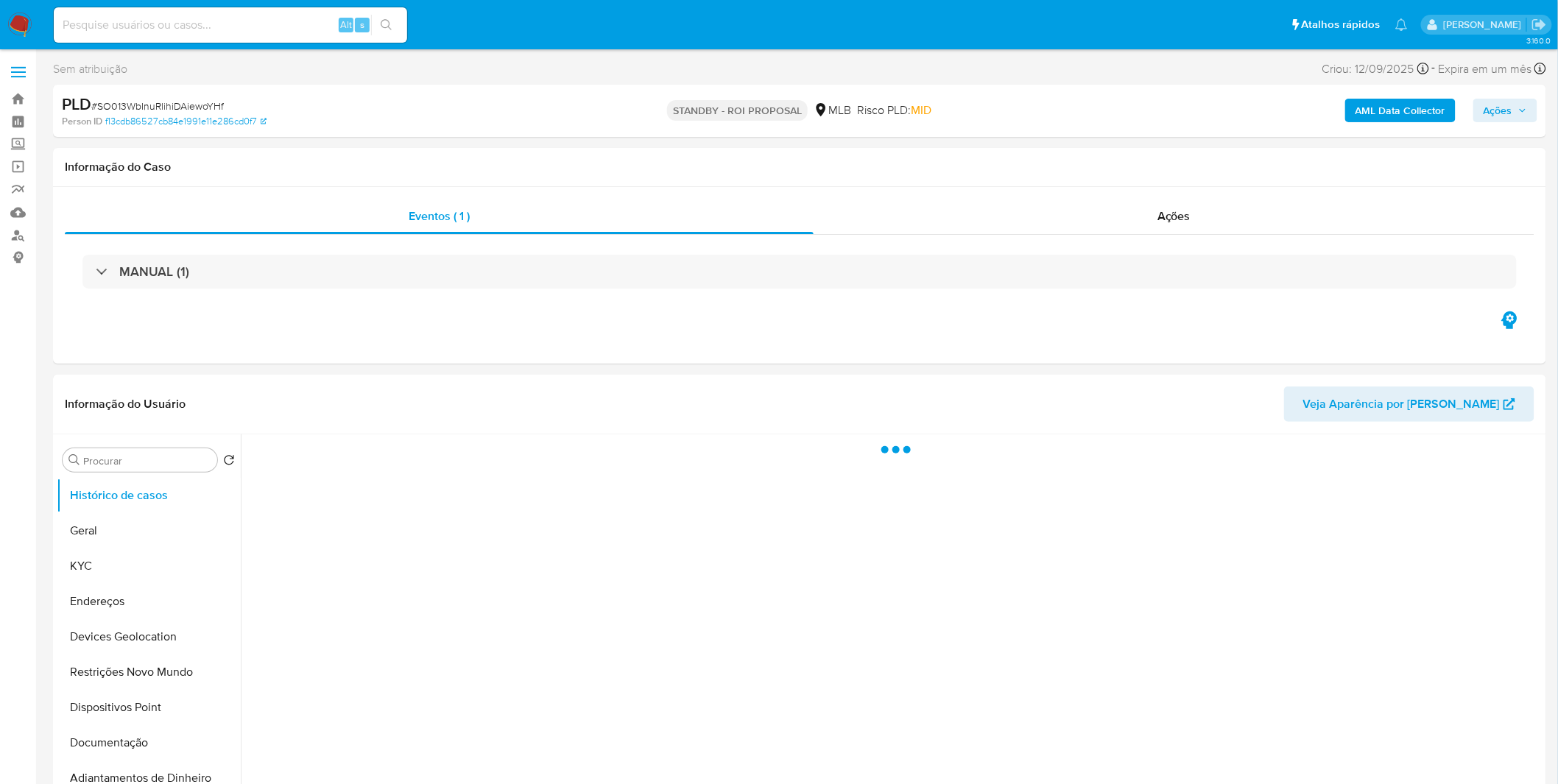
select select "10"
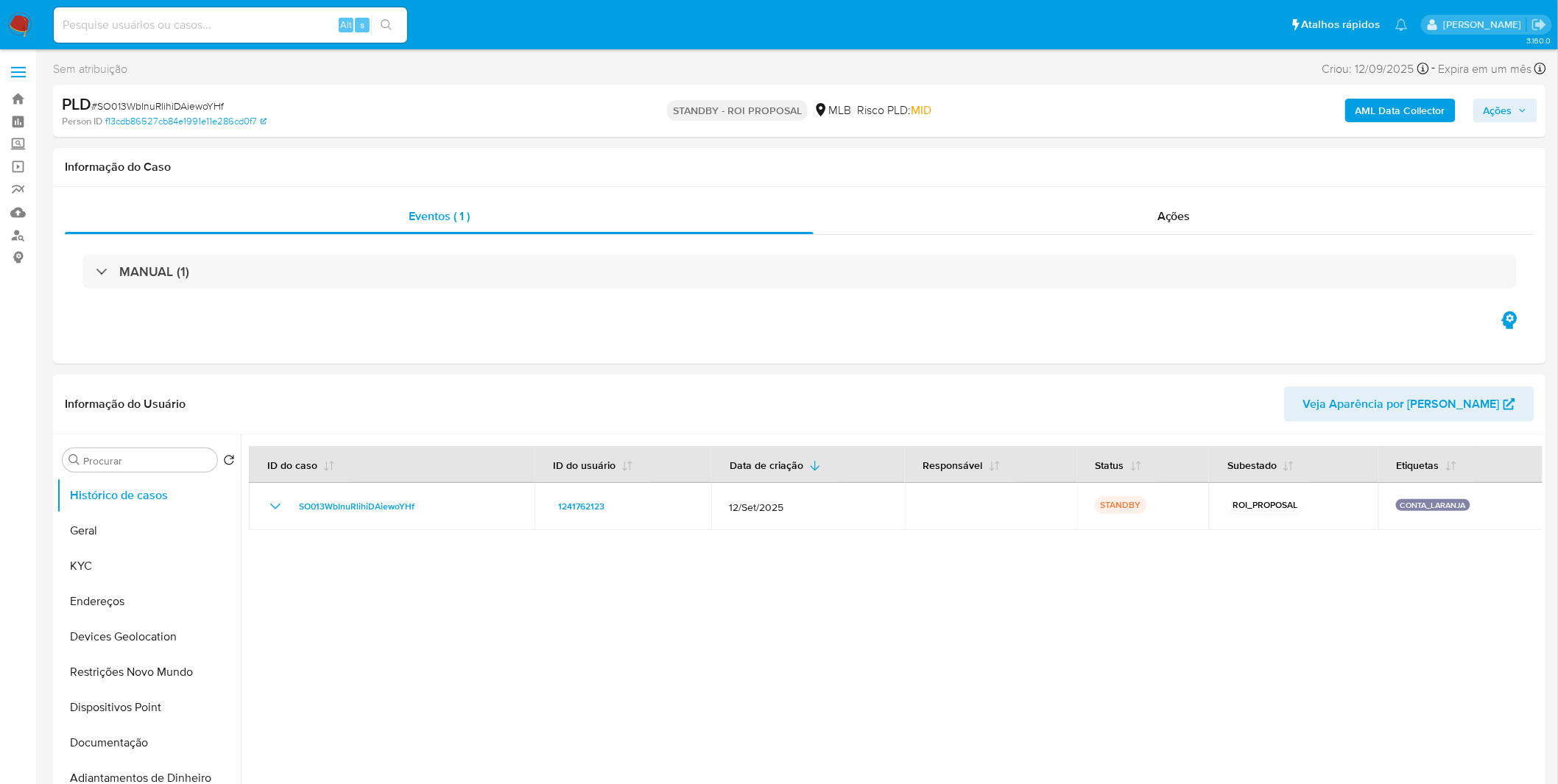
click at [288, 32] on input at bounding box center [230, 25] width 353 height 19
paste input "hdUjsojZHi9JPbM2R2mKIYvw"
type input "hdUjsojZHi9JPbM2R2mKIYvw"
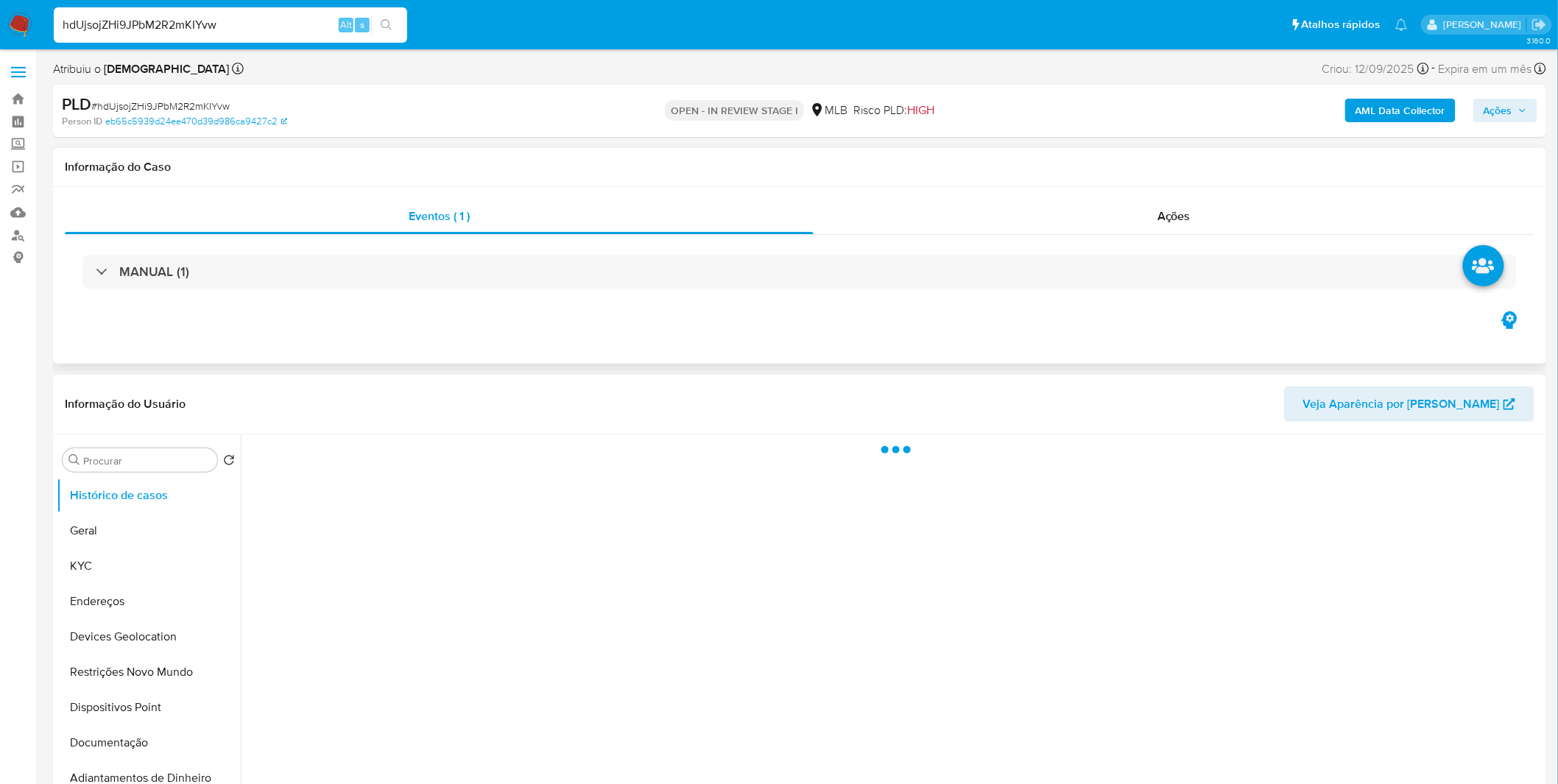
select select "10"
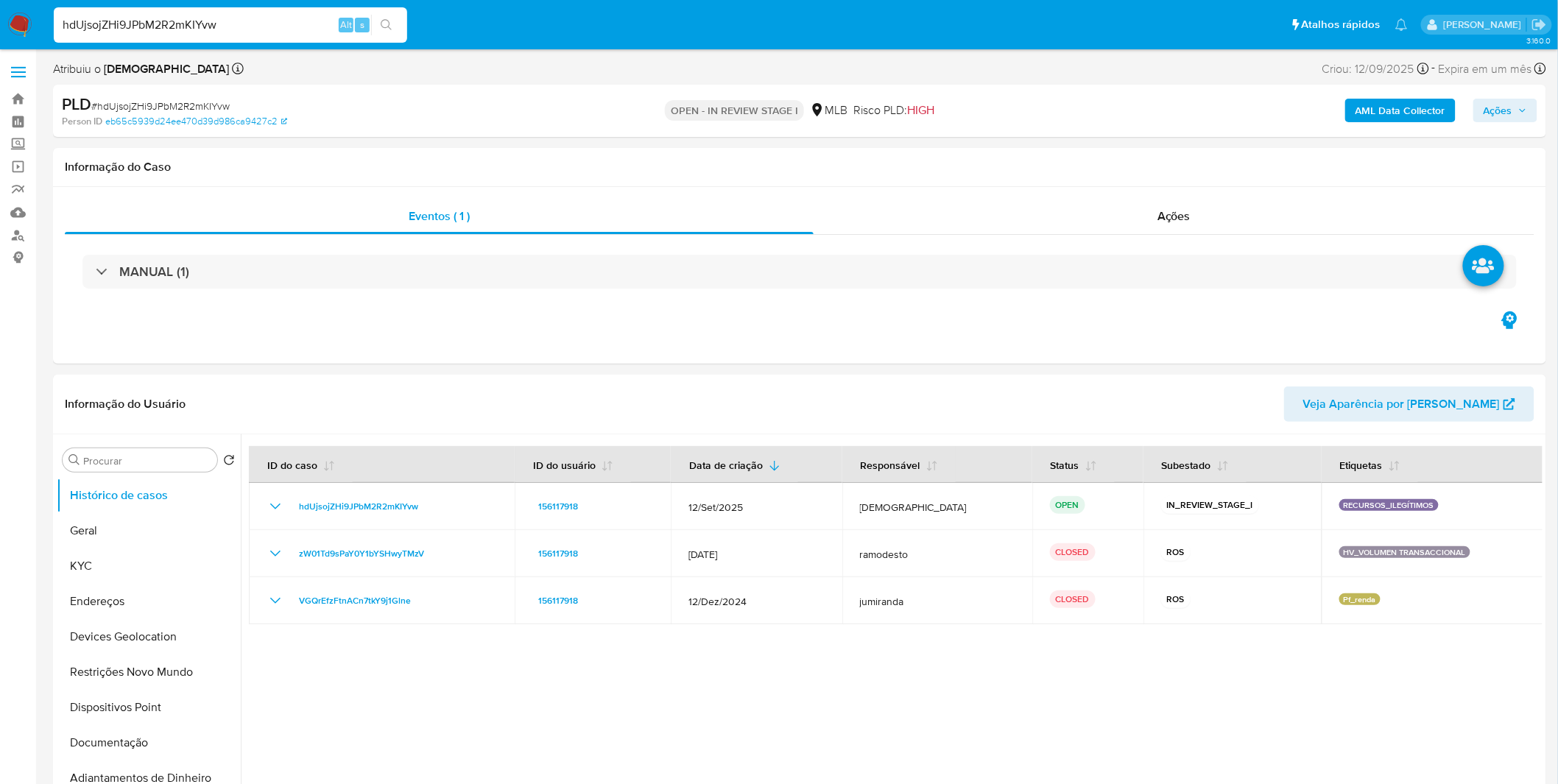
click at [1350, 114] on button "AML Data Collector" at bounding box center [1400, 110] width 110 height 23
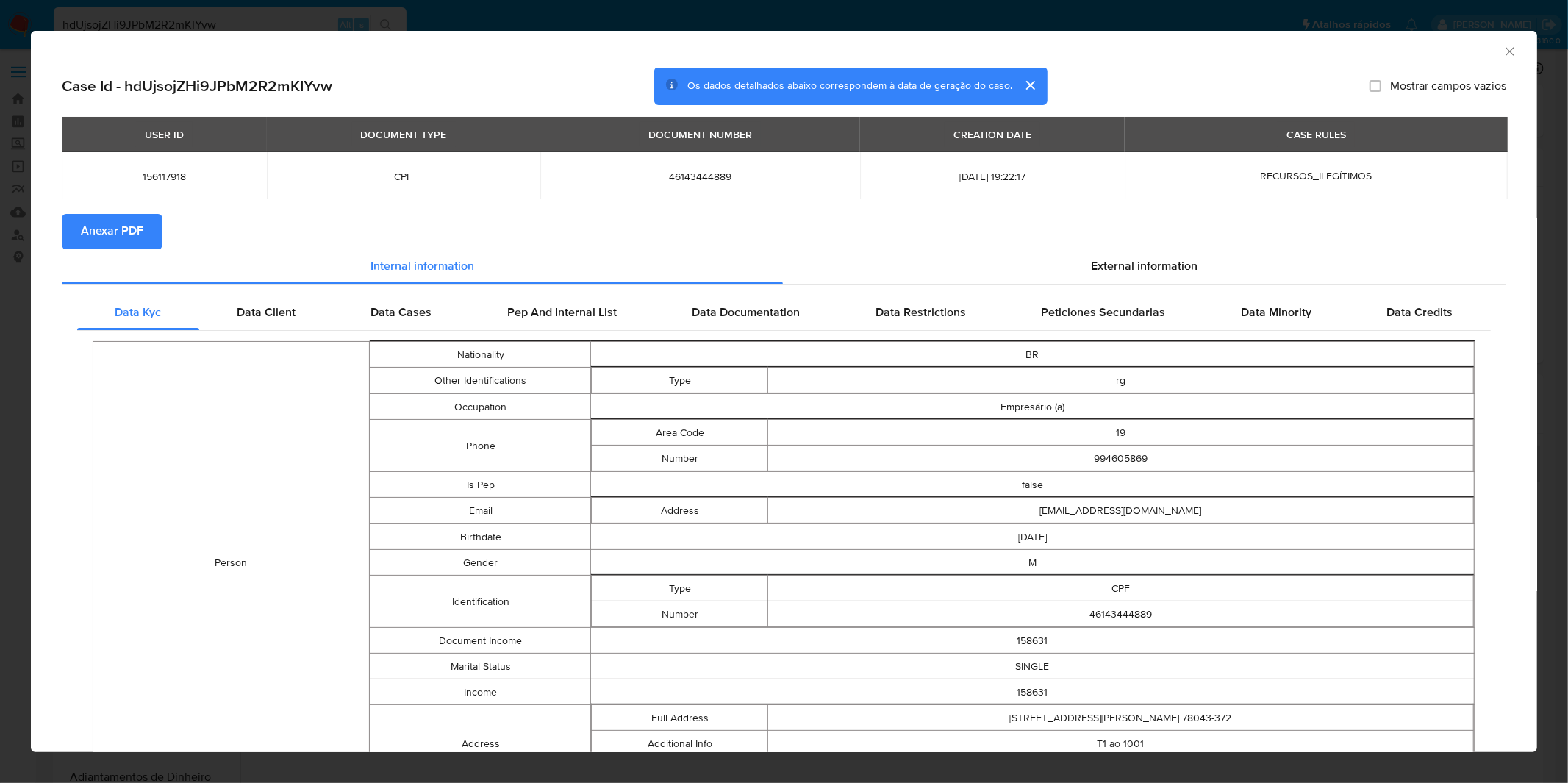
click at [155, 237] on button "Anexar PDF" at bounding box center [112, 232] width 101 height 36
click at [687, 19] on div "AML Data Collector Case Id - hdUjsojZHi9JPbM2R2mKIYvw Os dados detalhados abaix…" at bounding box center [784, 391] width 1568 height 783
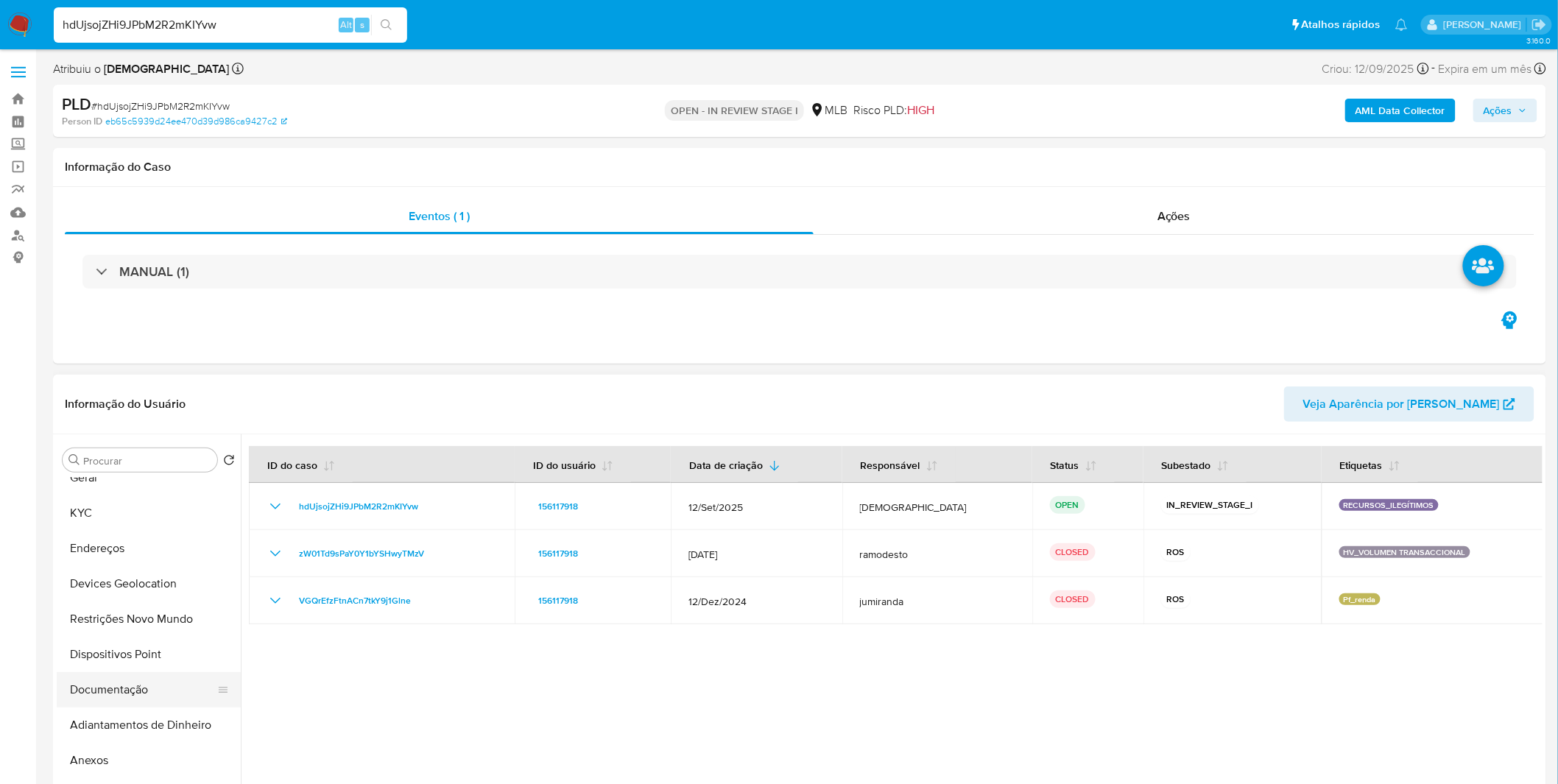
scroll to position [82, 0]
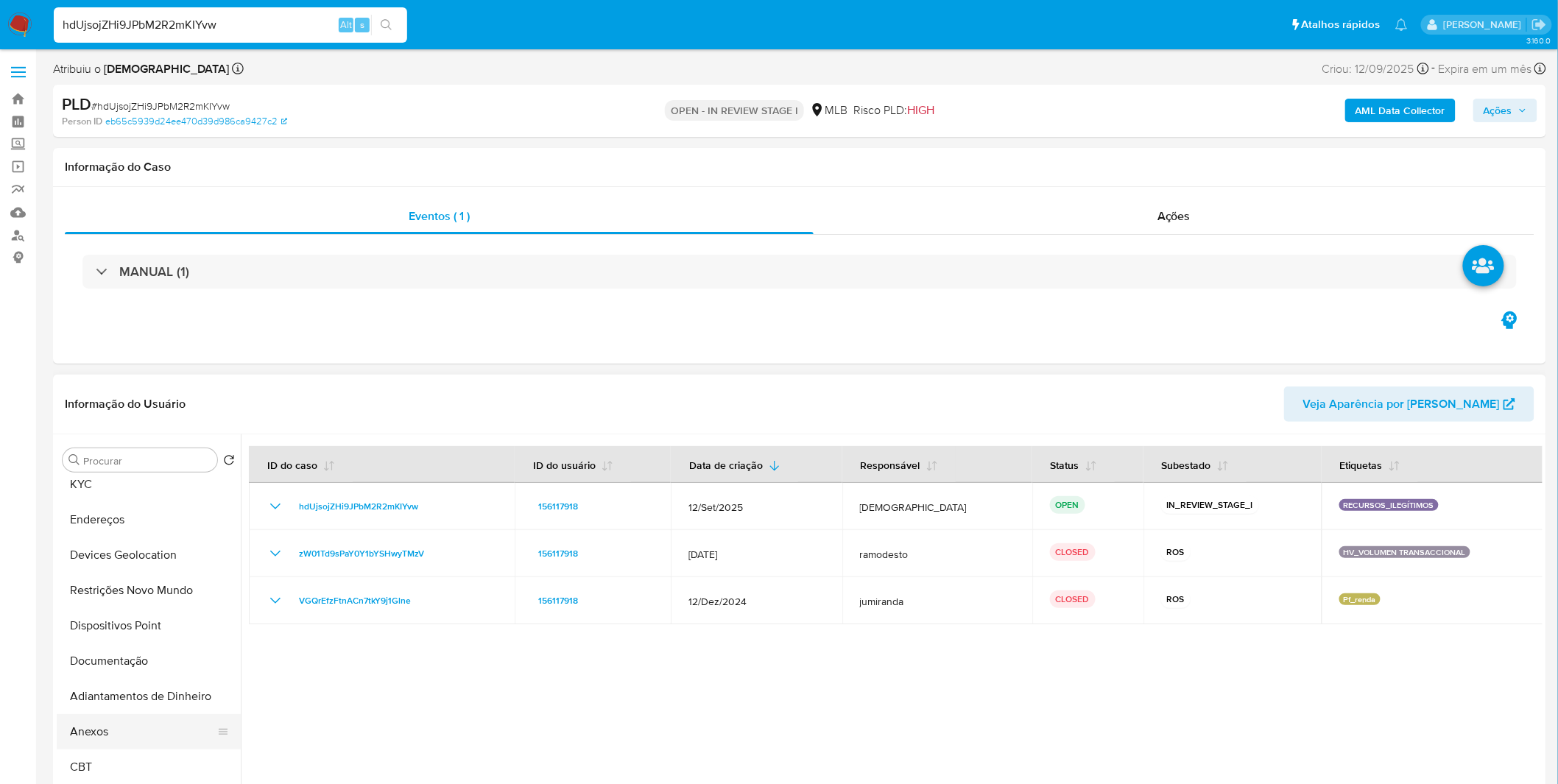
click at [121, 724] on button "Anexos" at bounding box center [142, 731] width 172 height 36
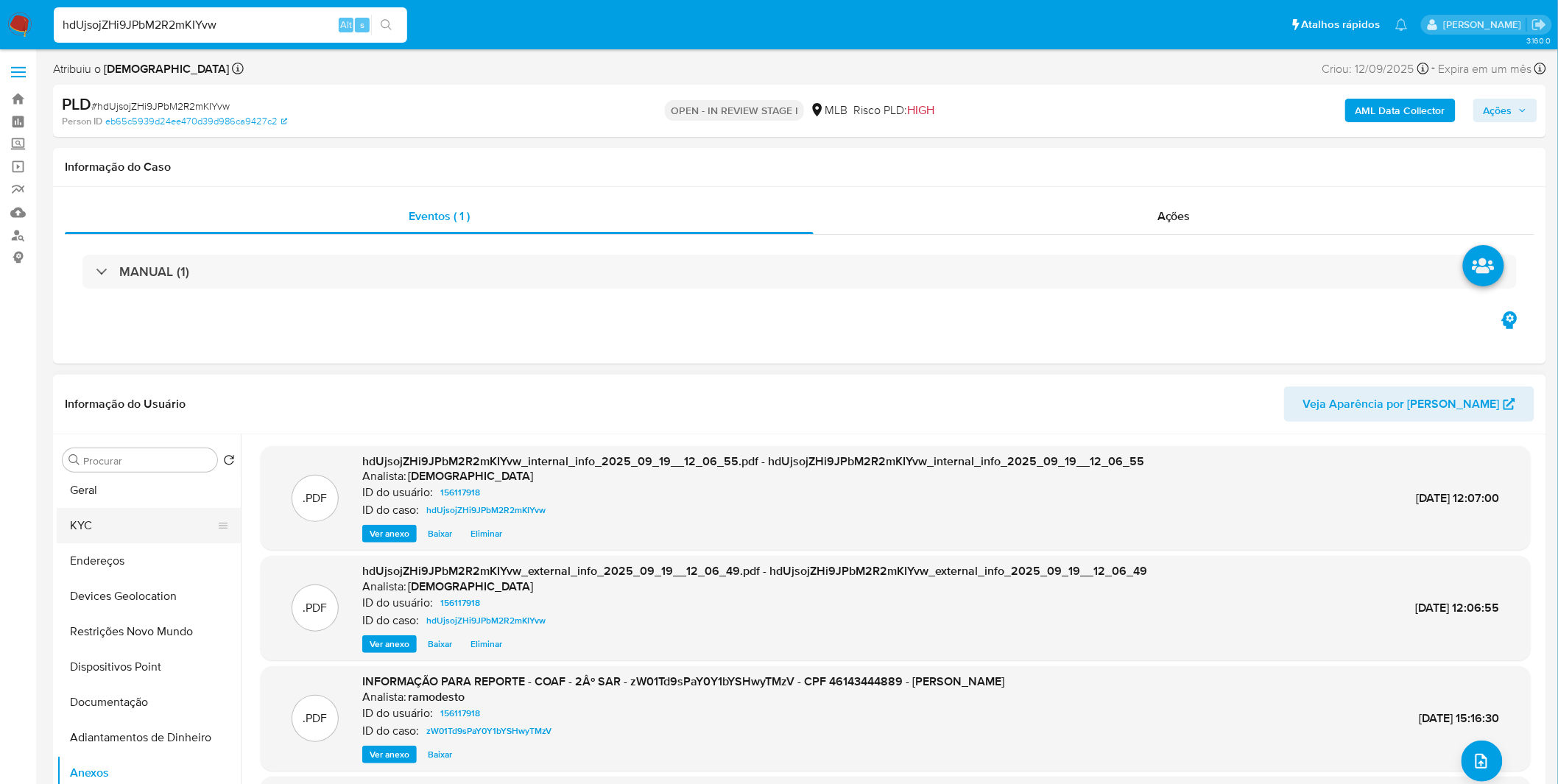
scroll to position [0, 0]
click at [99, 571] on button "KYC" at bounding box center [142, 566] width 172 height 36
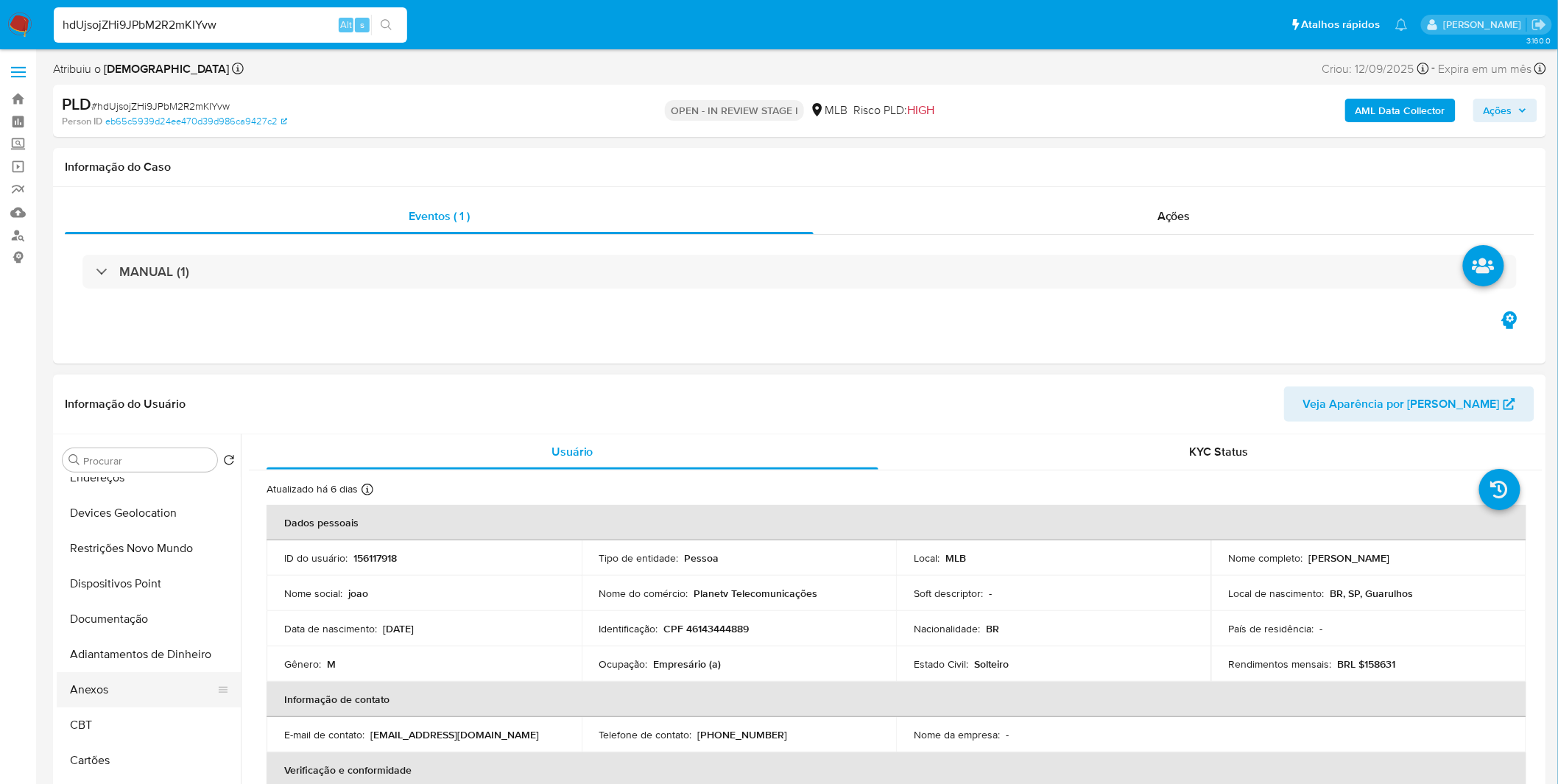
scroll to position [163, 0]
click at [109, 668] on button "CBT" at bounding box center [142, 685] width 172 height 36
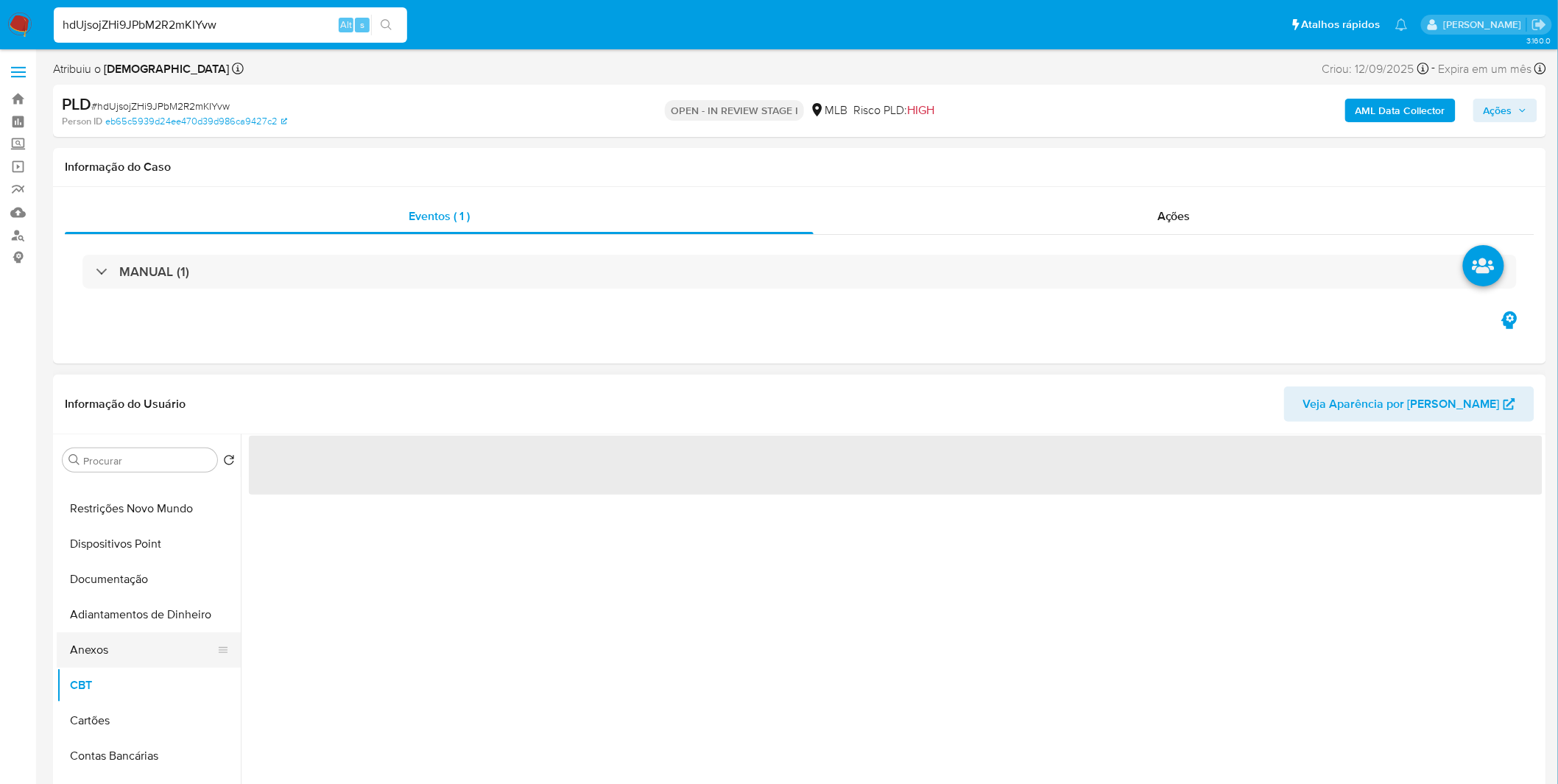
click at [115, 659] on button "Anexos" at bounding box center [142, 649] width 172 height 36
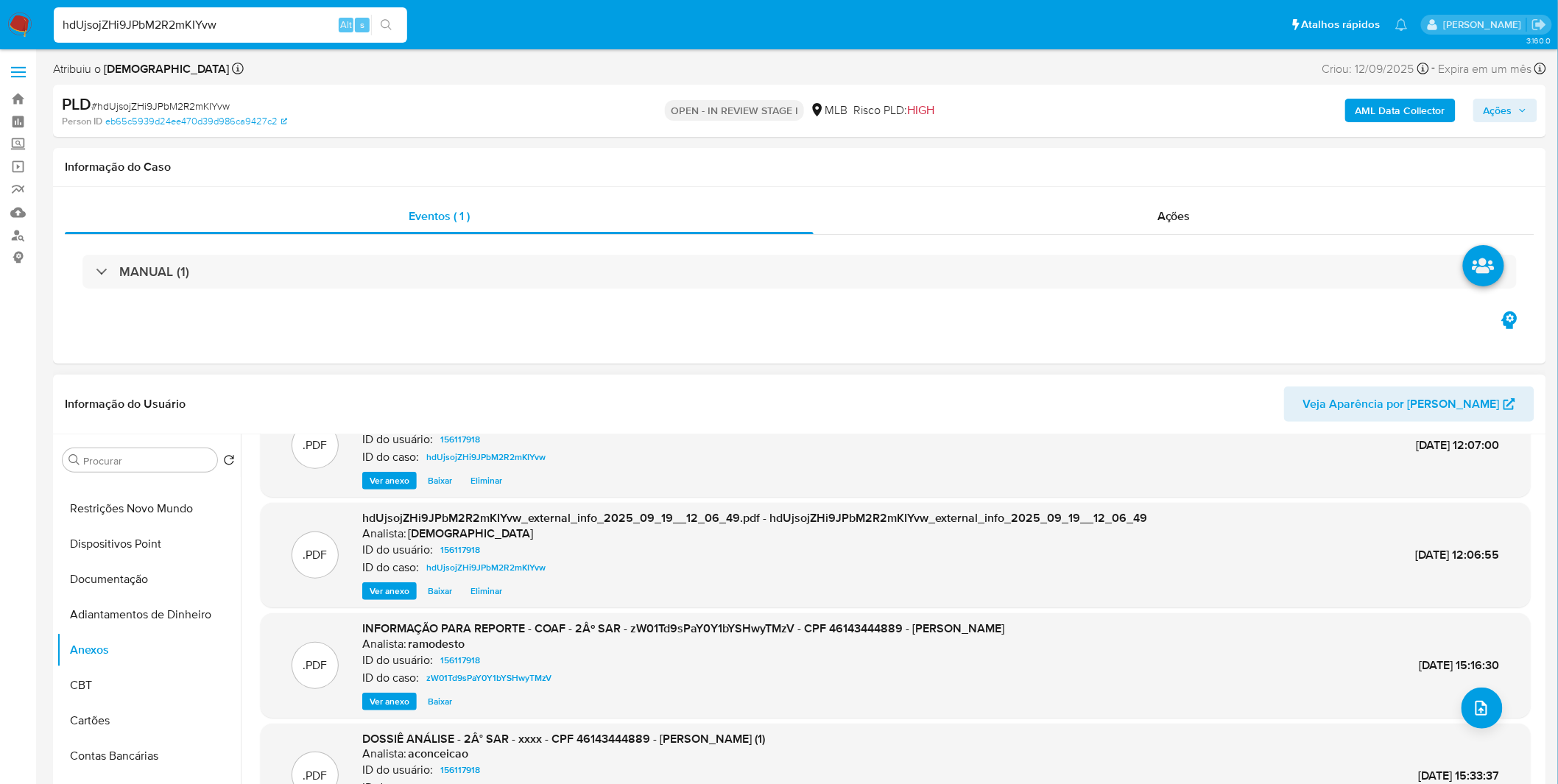
scroll to position [82, 0]
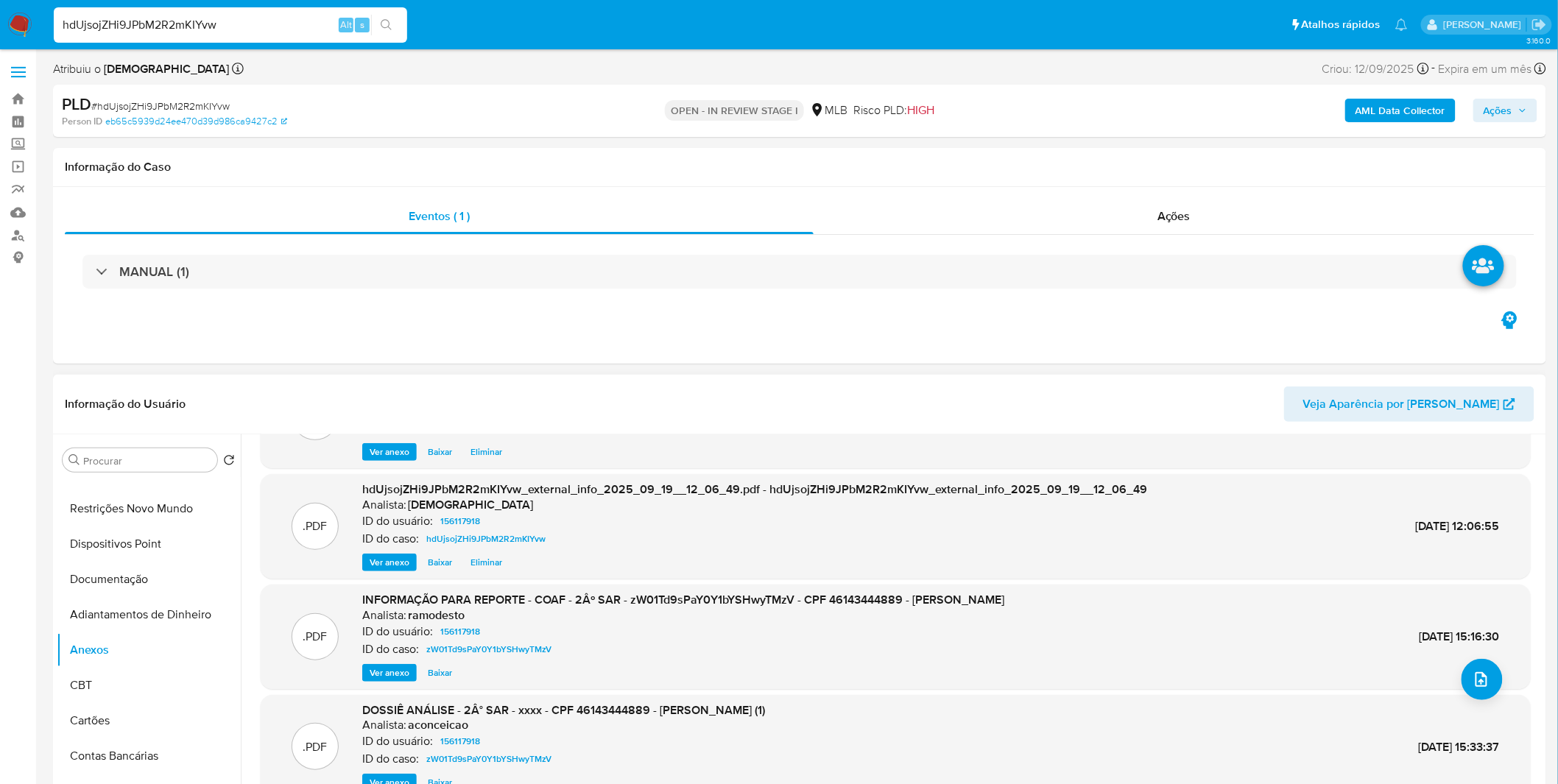
click at [384, 685] on div ".PDF INFORMAÇÃO PARA REPORTE - COAF - 2Âº SAR - zW01Td9sPaY0Y1bYSHwyTMzV - CPF …" at bounding box center [895, 636] width 1271 height 104
click at [384, 674] on span "Ver anexo" at bounding box center [390, 672] width 40 height 15
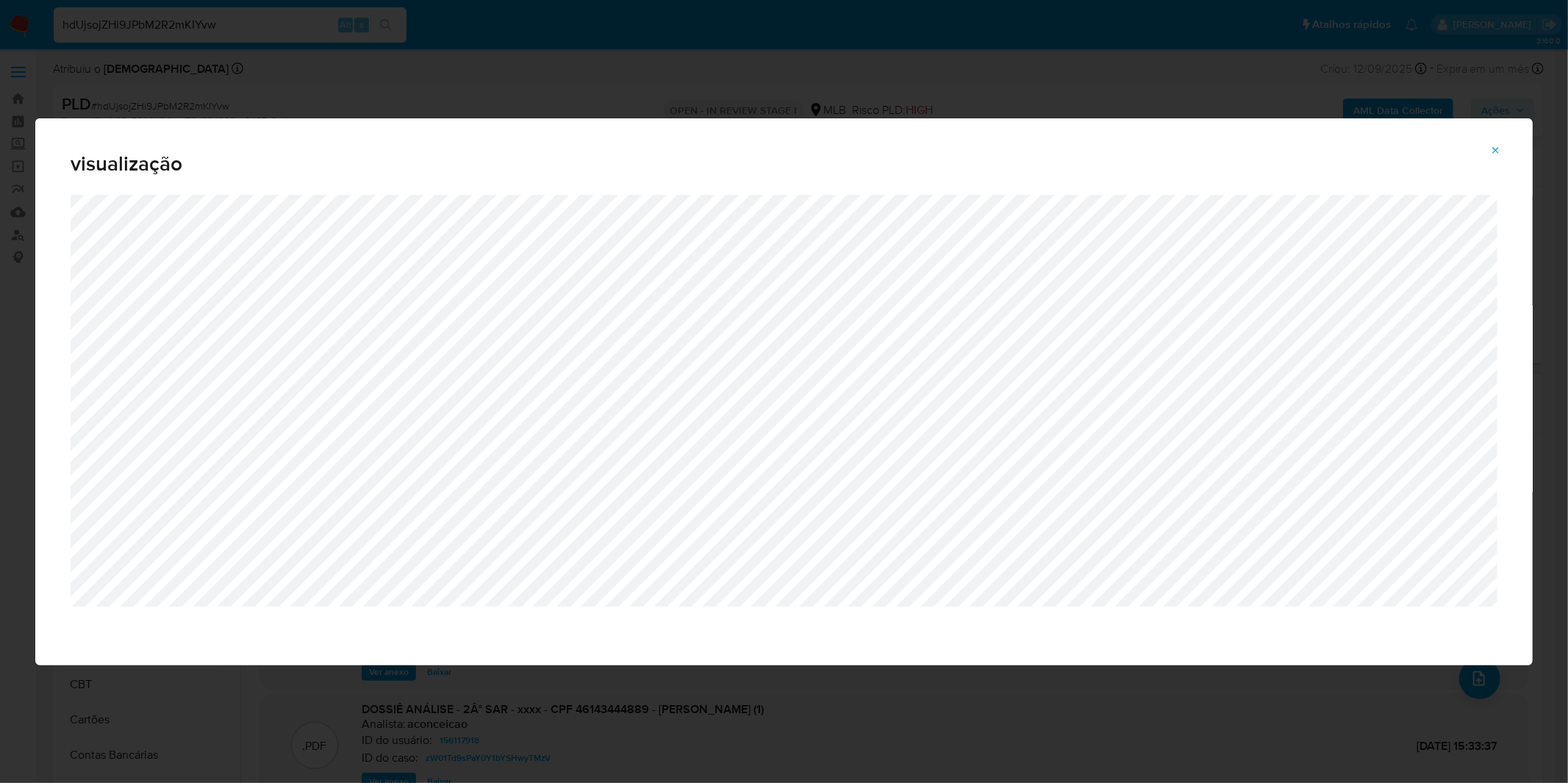
click at [253, 64] on div "visualização" at bounding box center [784, 391] width 1568 height 783
click at [1497, 156] on icon "Attachment preview" at bounding box center [1497, 151] width 12 height 12
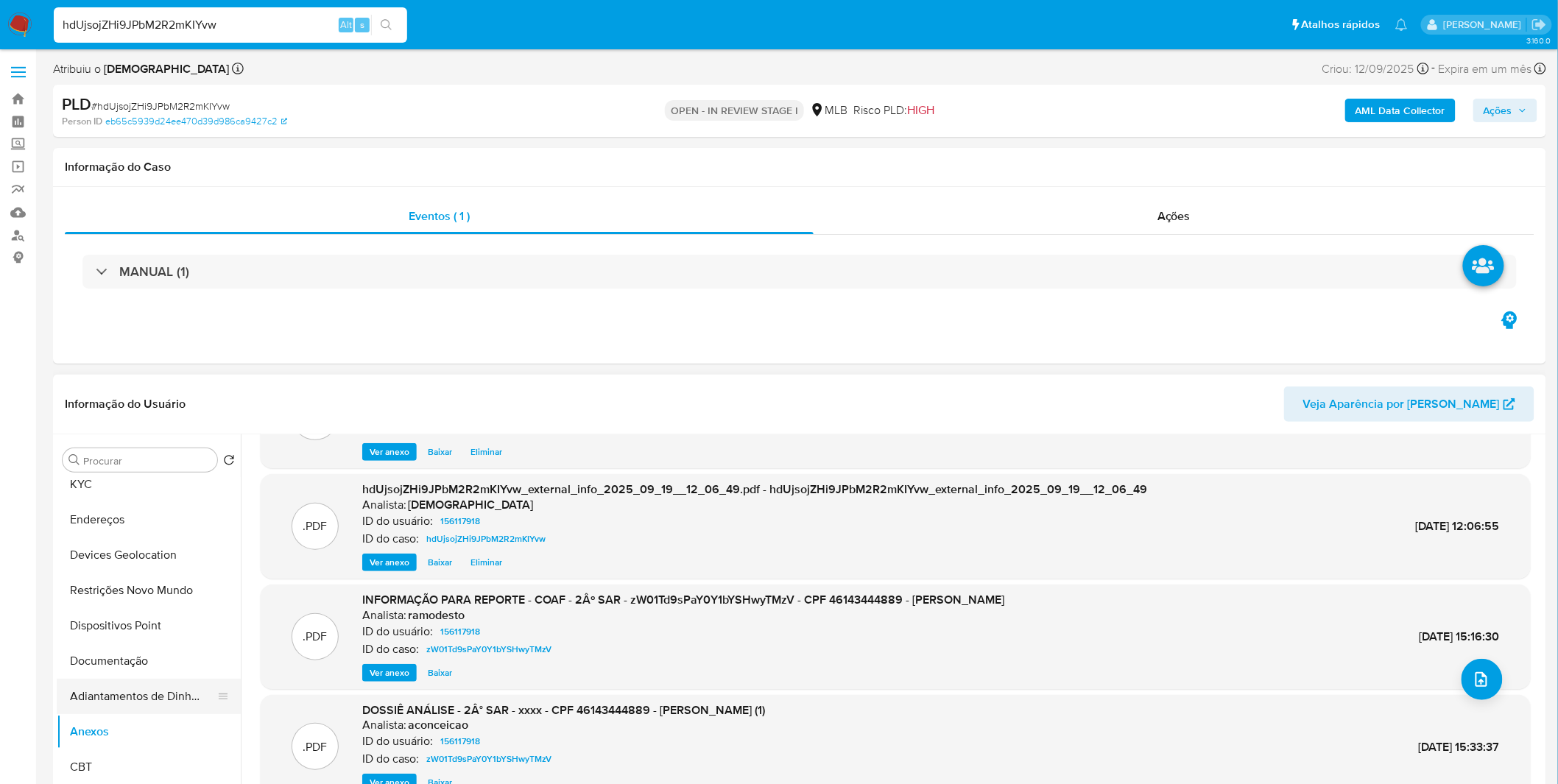
click at [134, 689] on button "Adiantamentos de Dinheiro" at bounding box center [142, 696] width 172 height 36
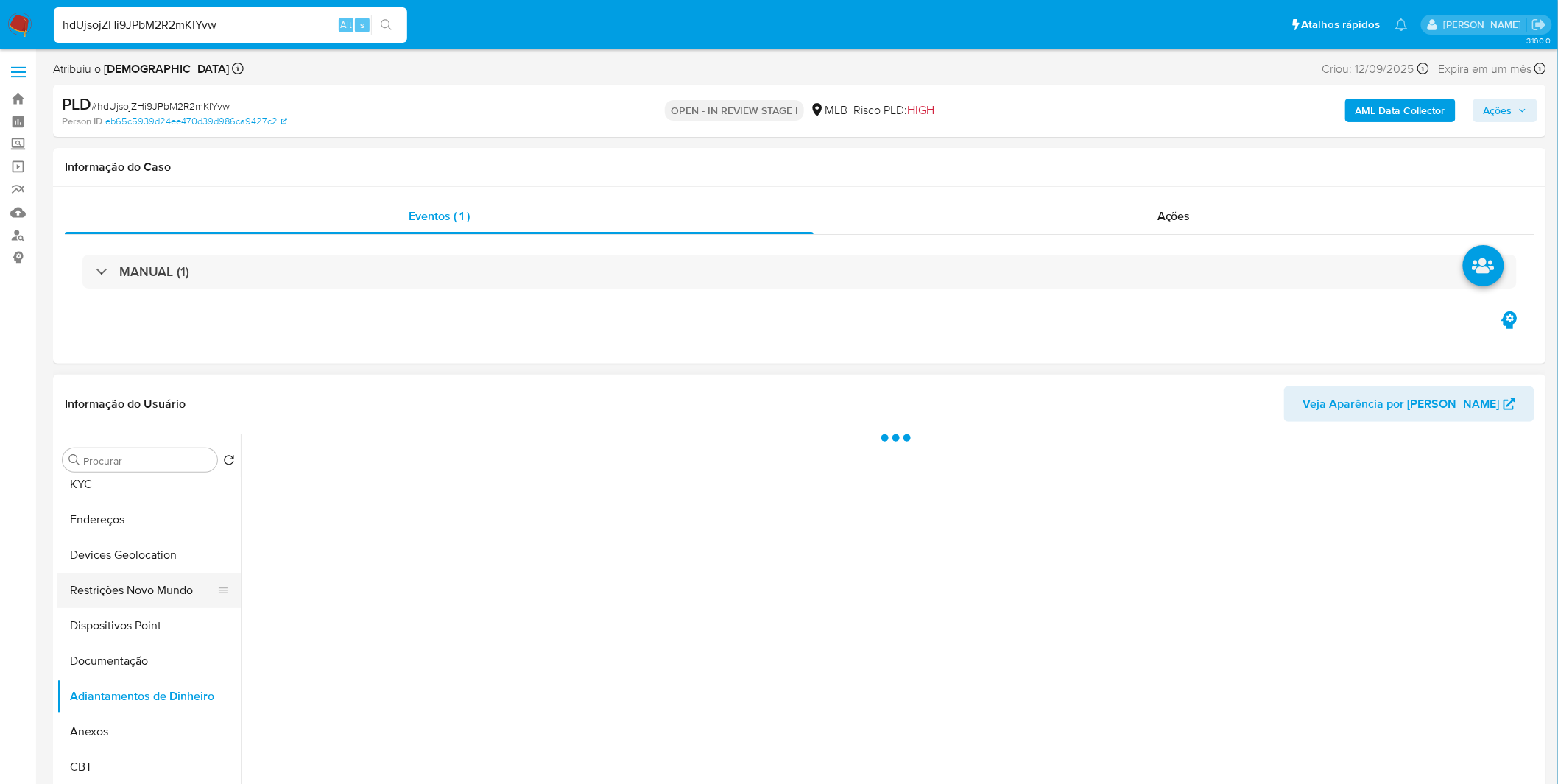
click at [157, 587] on button "Restrições Novo Mundo" at bounding box center [142, 590] width 172 height 36
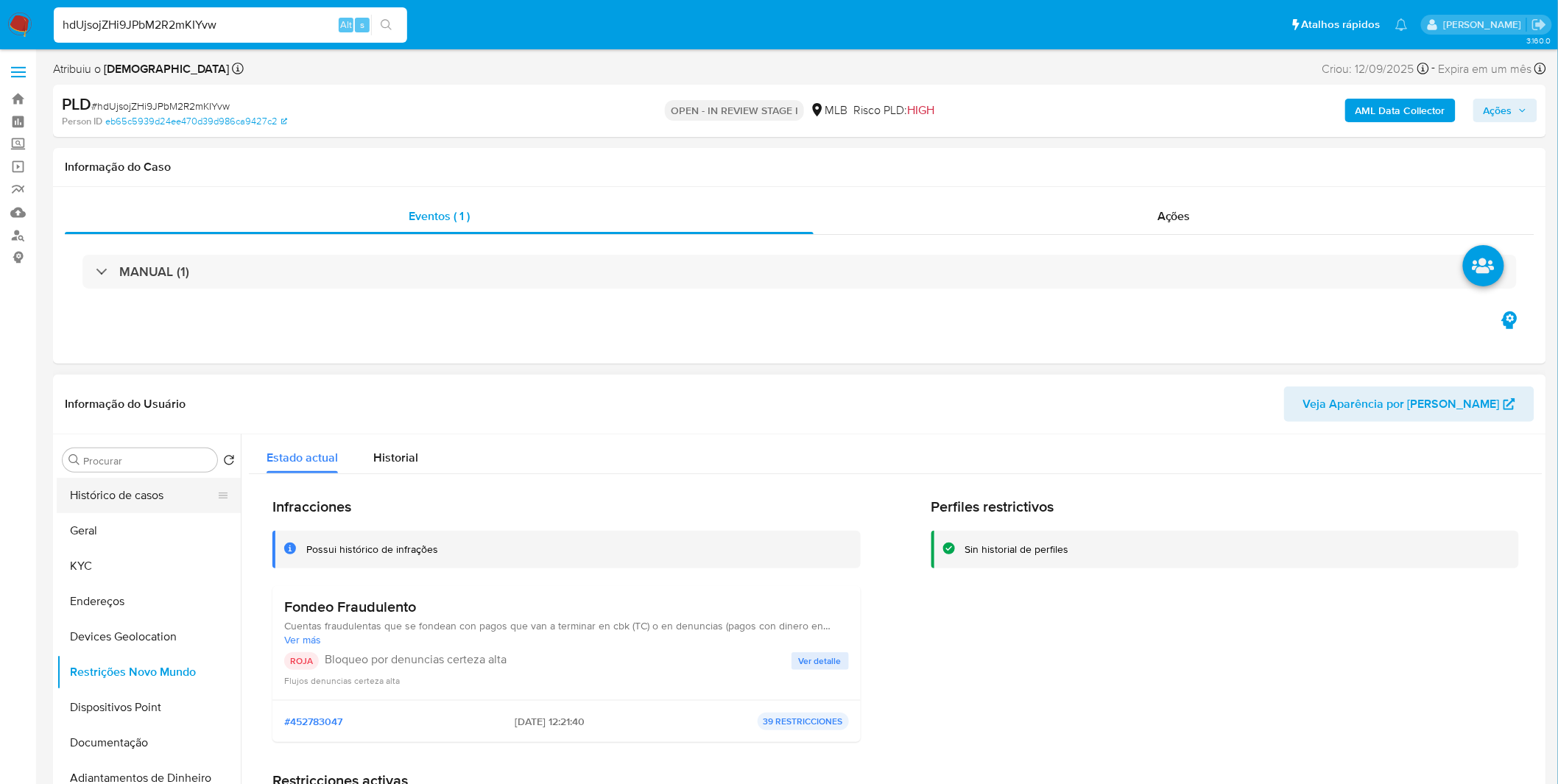
click at [122, 497] on button "Histórico de casos" at bounding box center [142, 495] width 172 height 36
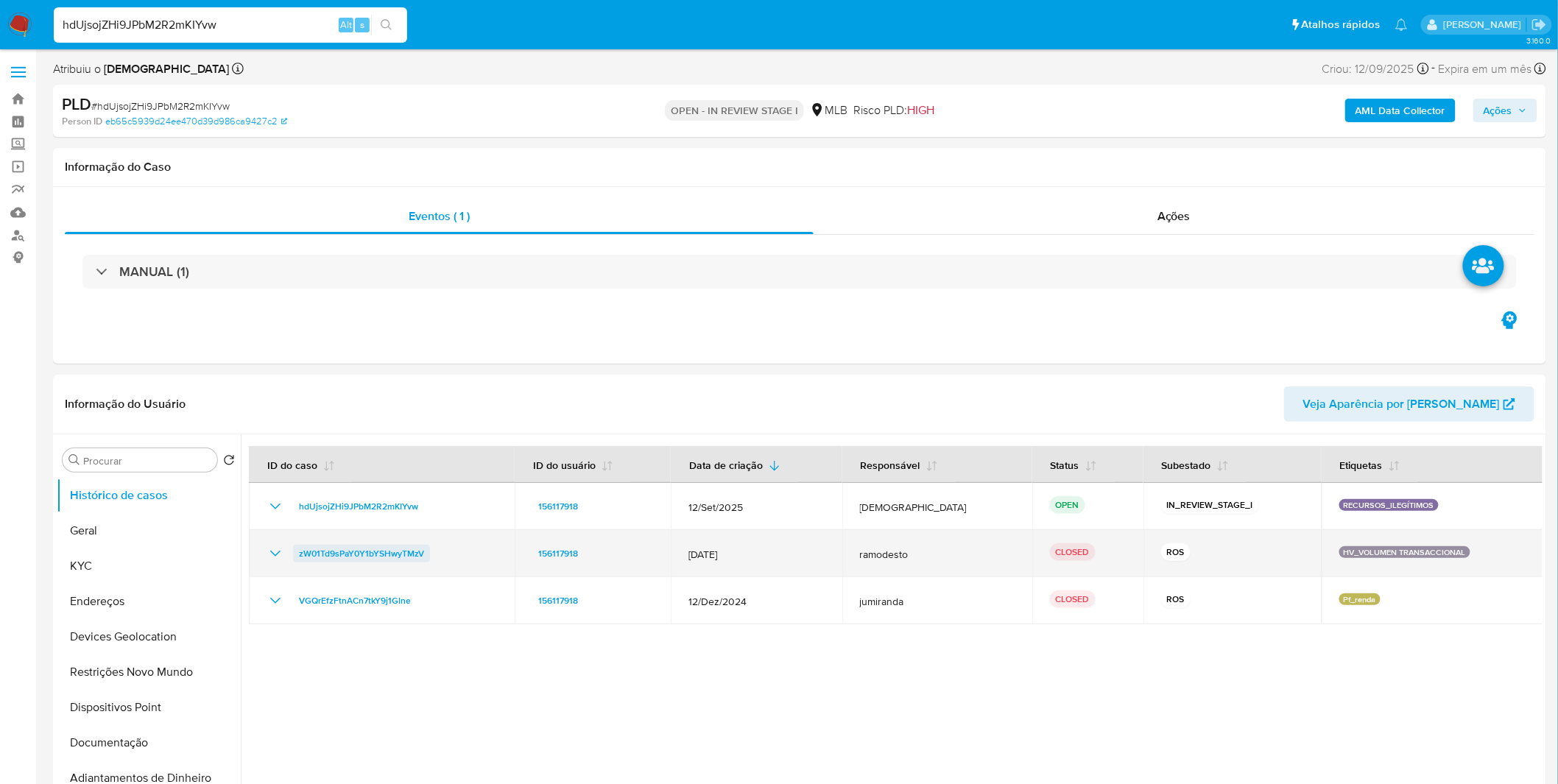
drag, startPoint x: 439, startPoint y: 563, endPoint x: 298, endPoint y: 556, distance: 141.2
click at [298, 556] on td "zW01Td9sPaY0Y1bYSHwyTMzV" at bounding box center [382, 553] width 266 height 47
click at [275, 540] on td "zW01Td9sPaY0Y1bYSHwyTMzV" at bounding box center [382, 553] width 266 height 47
click at [275, 542] on td "zW01Td9sPaY0Y1bYSHwyTMzV" at bounding box center [382, 553] width 266 height 47
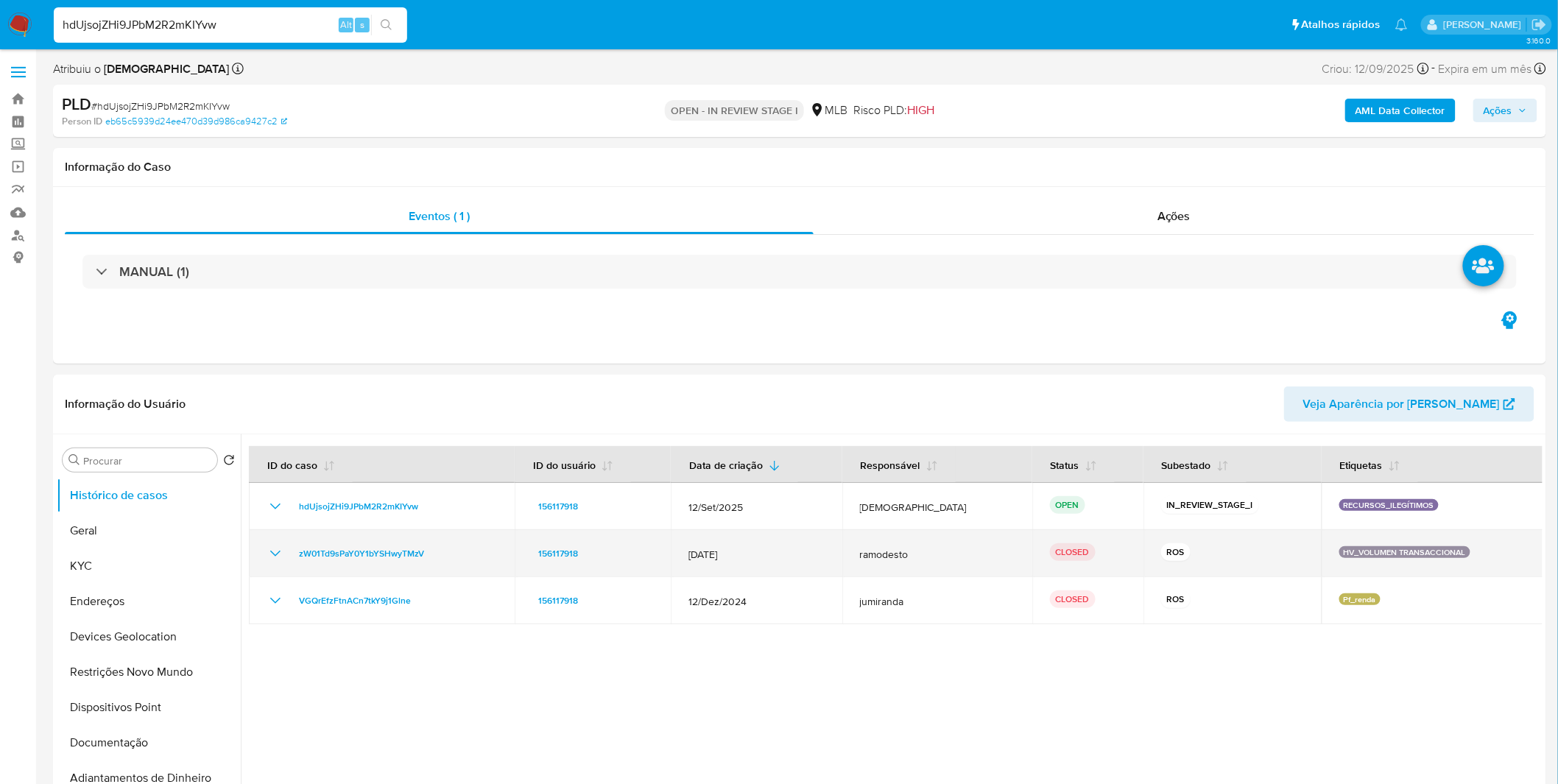
click at [275, 546] on icon "Mostrar/Ocultar" at bounding box center [275, 553] width 17 height 17
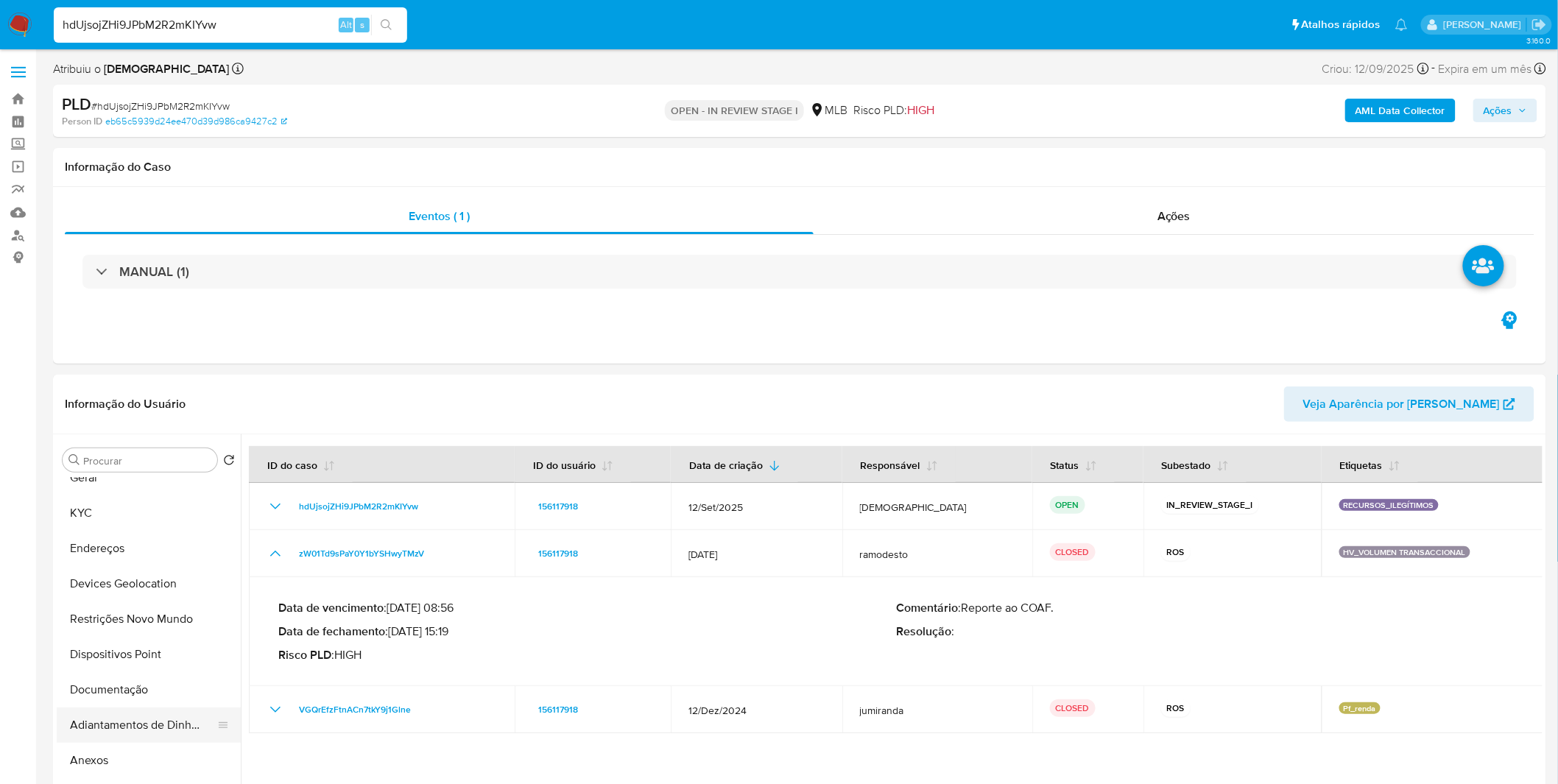
scroll to position [82, 0]
click at [120, 731] on button "Anexos" at bounding box center [142, 731] width 172 height 36
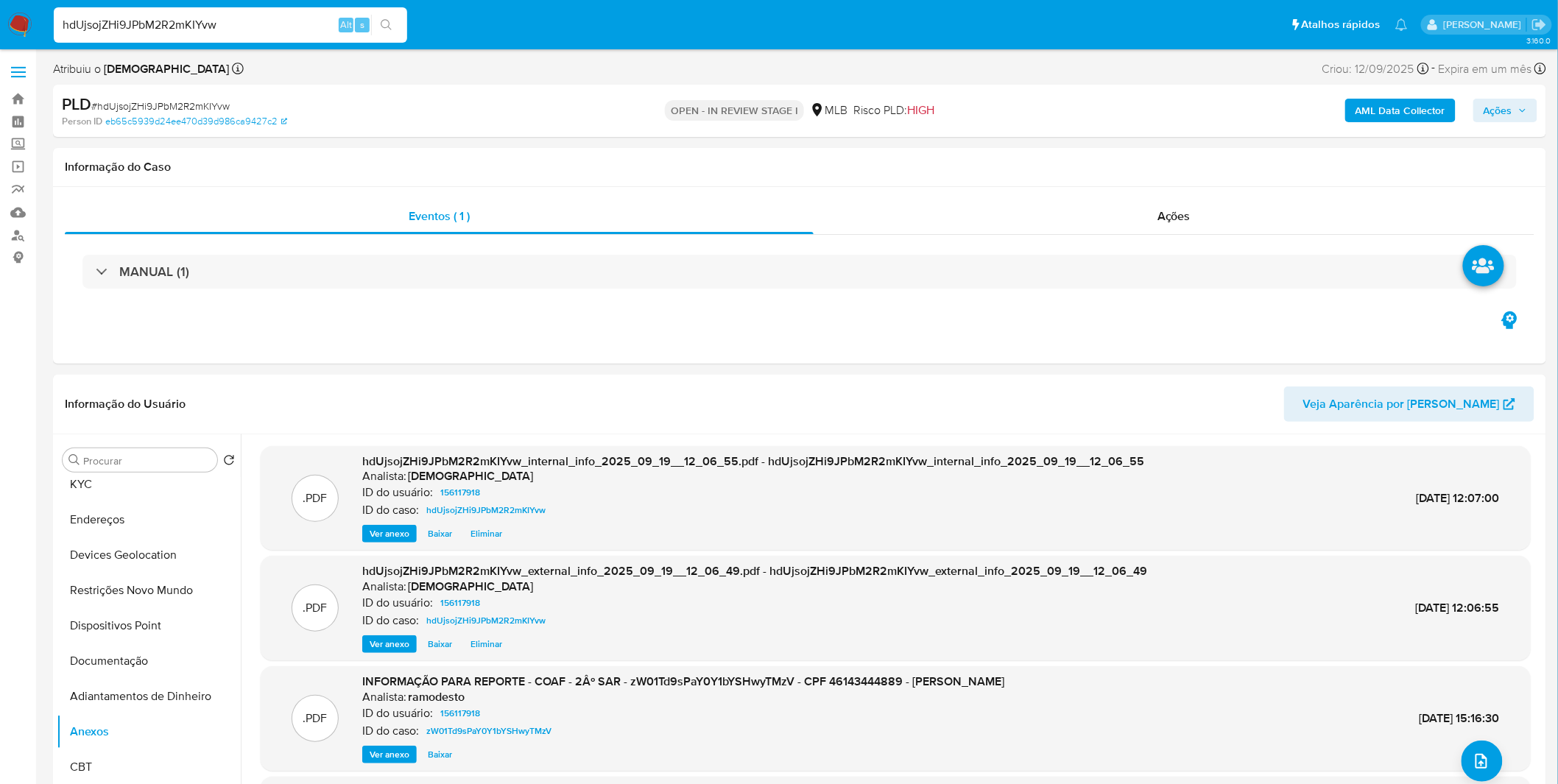
click at [385, 761] on span "Ver anexo" at bounding box center [390, 754] width 40 height 15
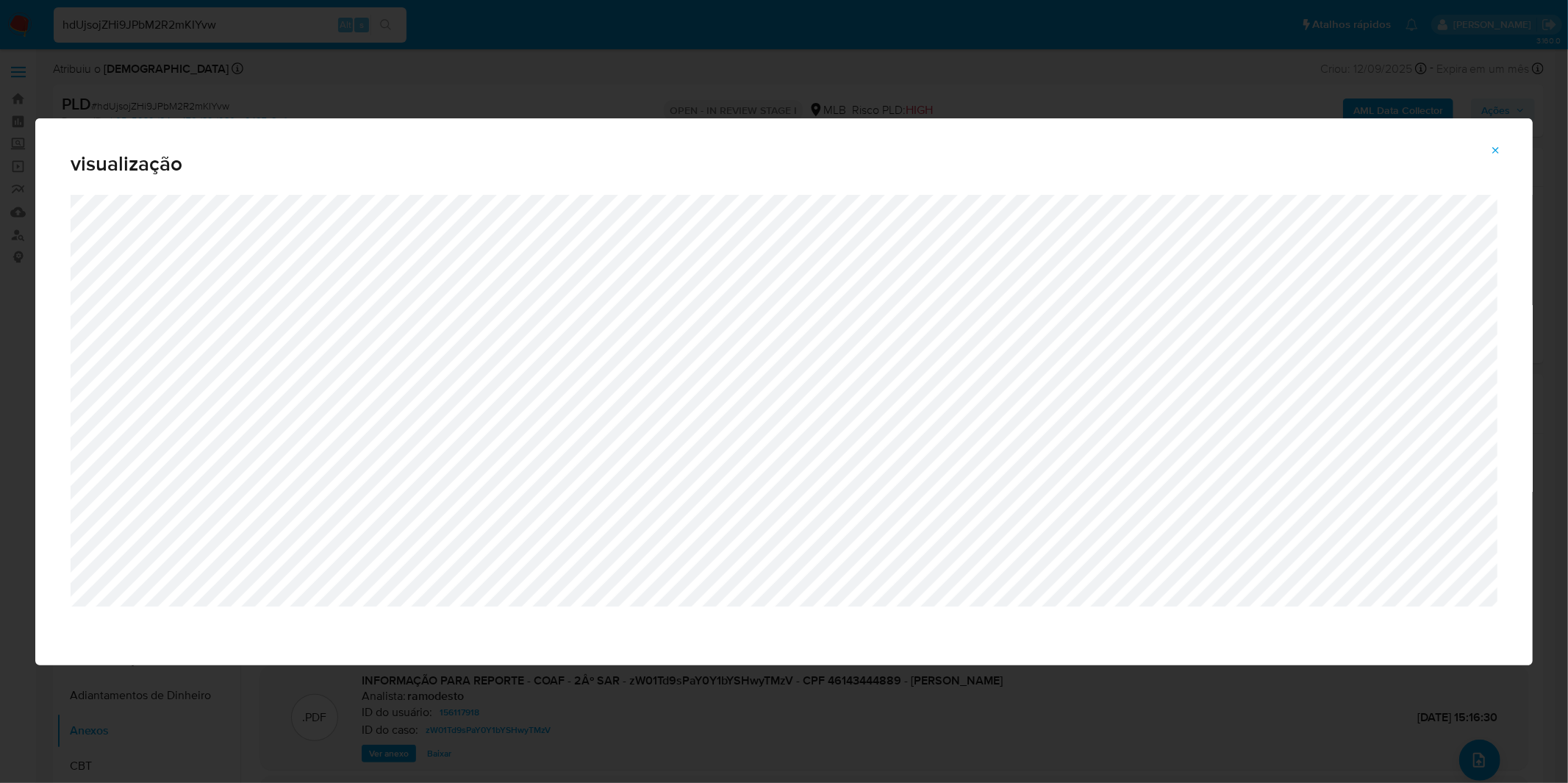
click at [516, 70] on div "visualização" at bounding box center [784, 391] width 1568 height 783
click at [1498, 146] on icon "Attachment preview" at bounding box center [1497, 151] width 12 height 12
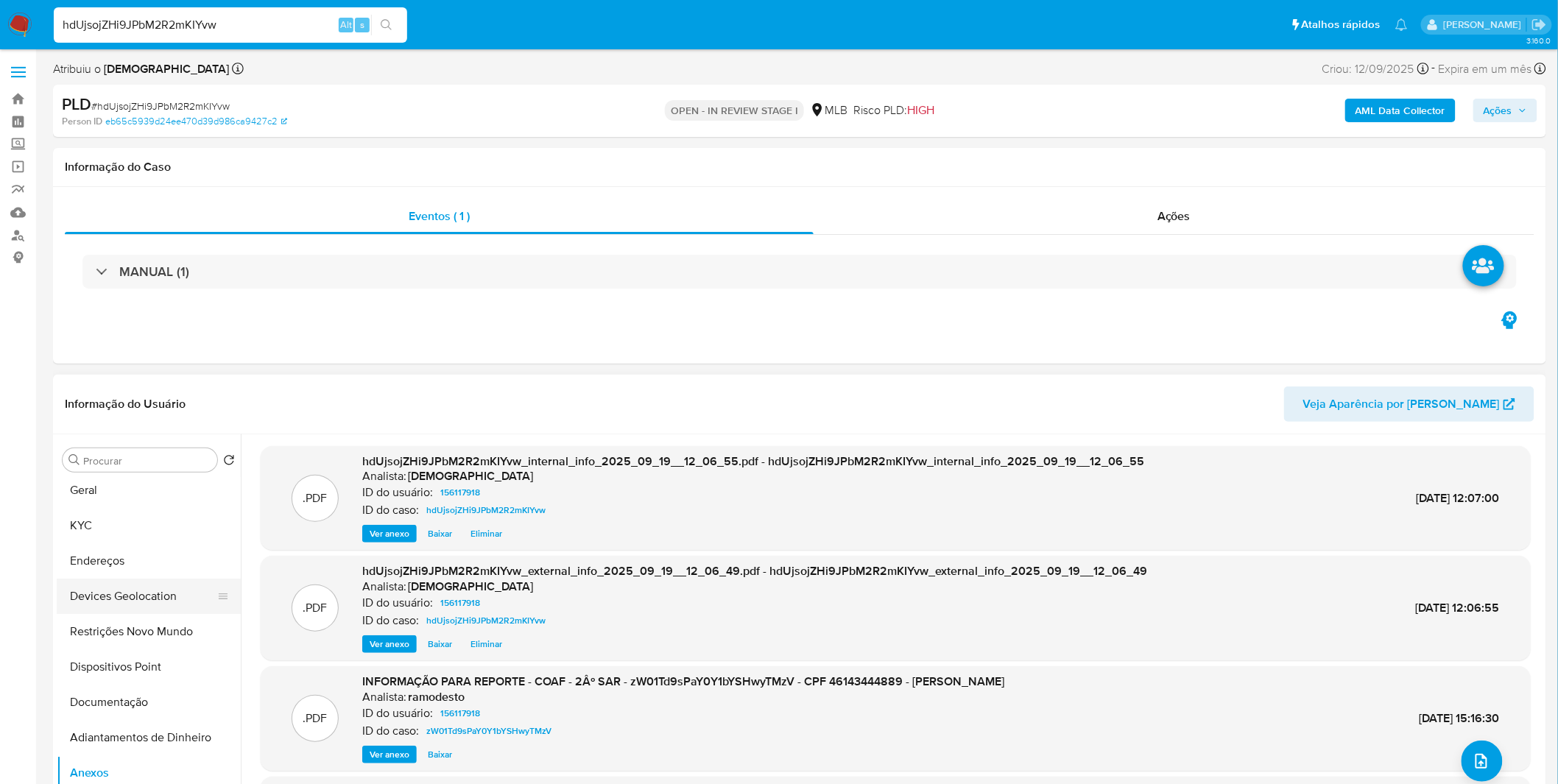
scroll to position [0, 0]
click at [129, 572] on button "KYC" at bounding box center [142, 566] width 172 height 36
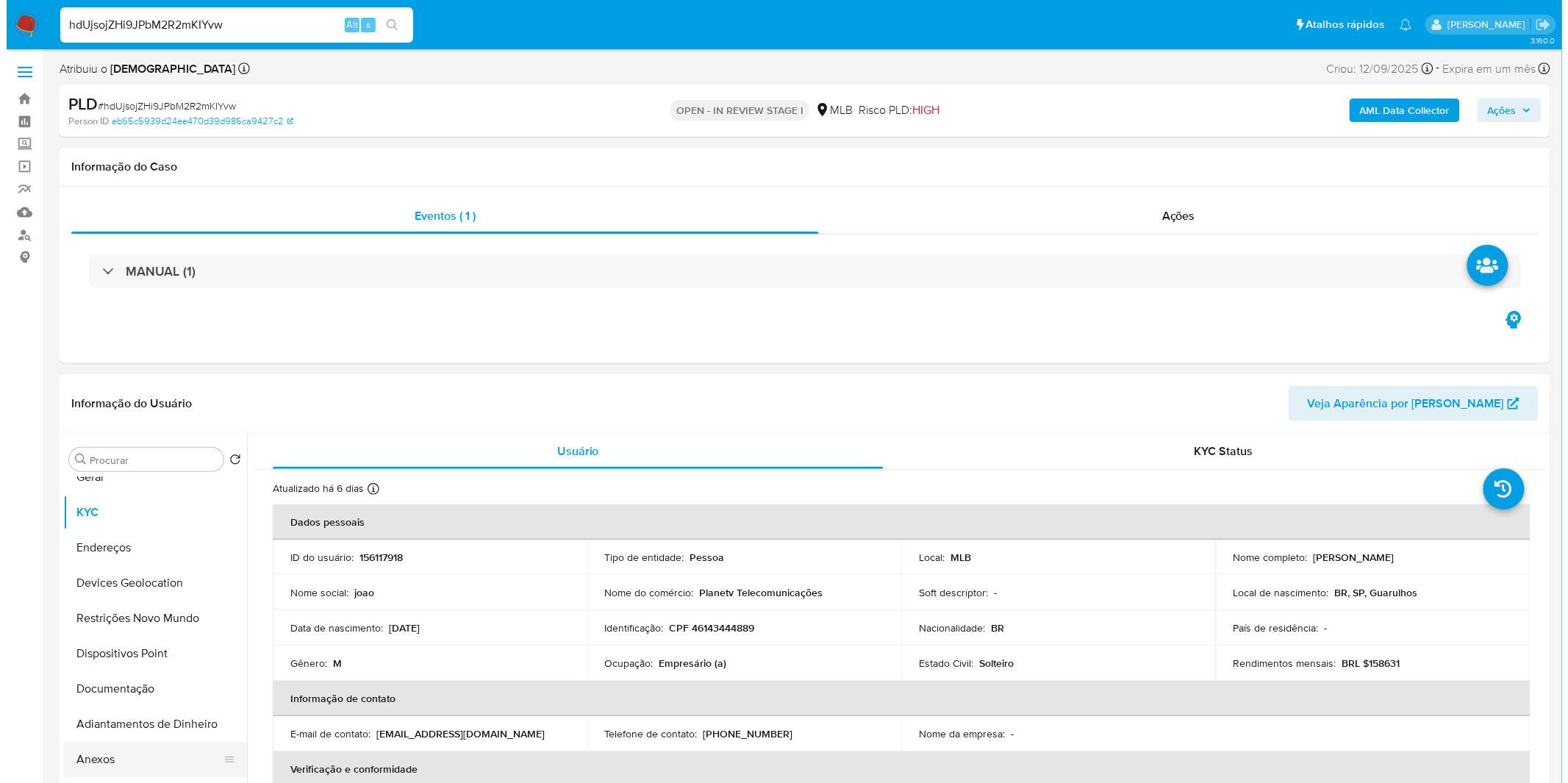
scroll to position [82, 0]
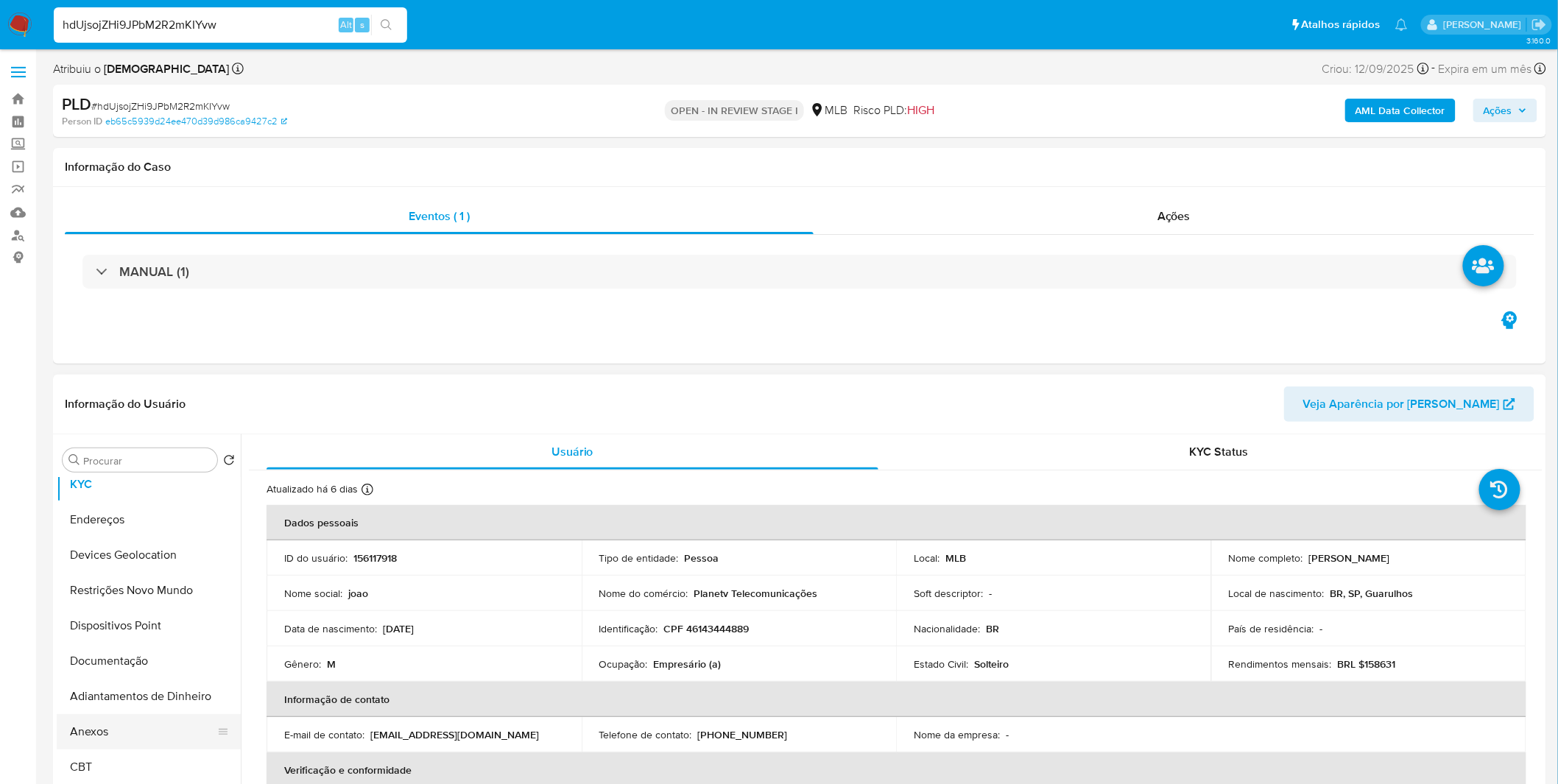
click at [129, 735] on button "Anexos" at bounding box center [142, 731] width 172 height 36
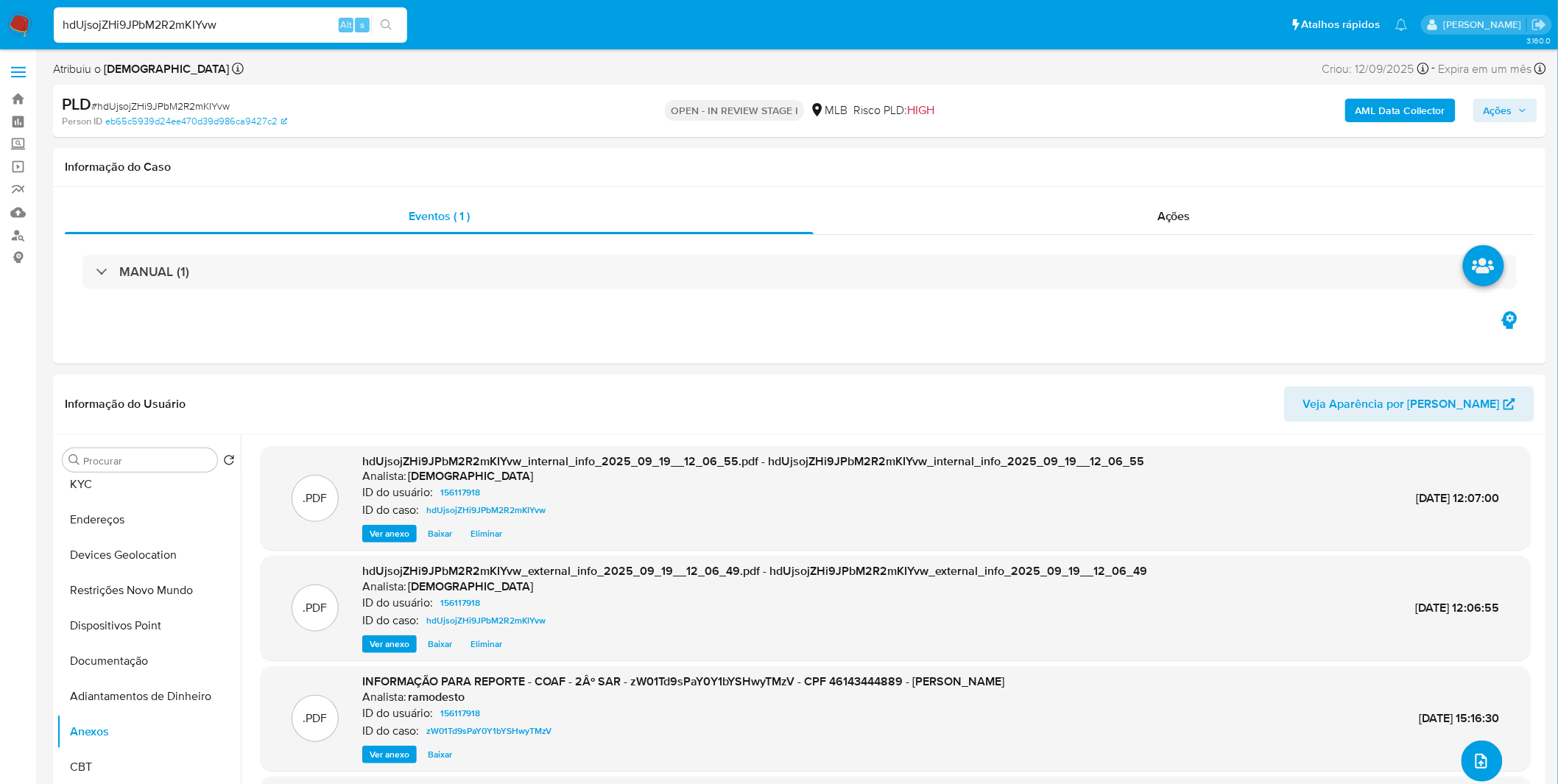
click at [1481, 753] on button "upload-file" at bounding box center [1482, 761] width 41 height 41
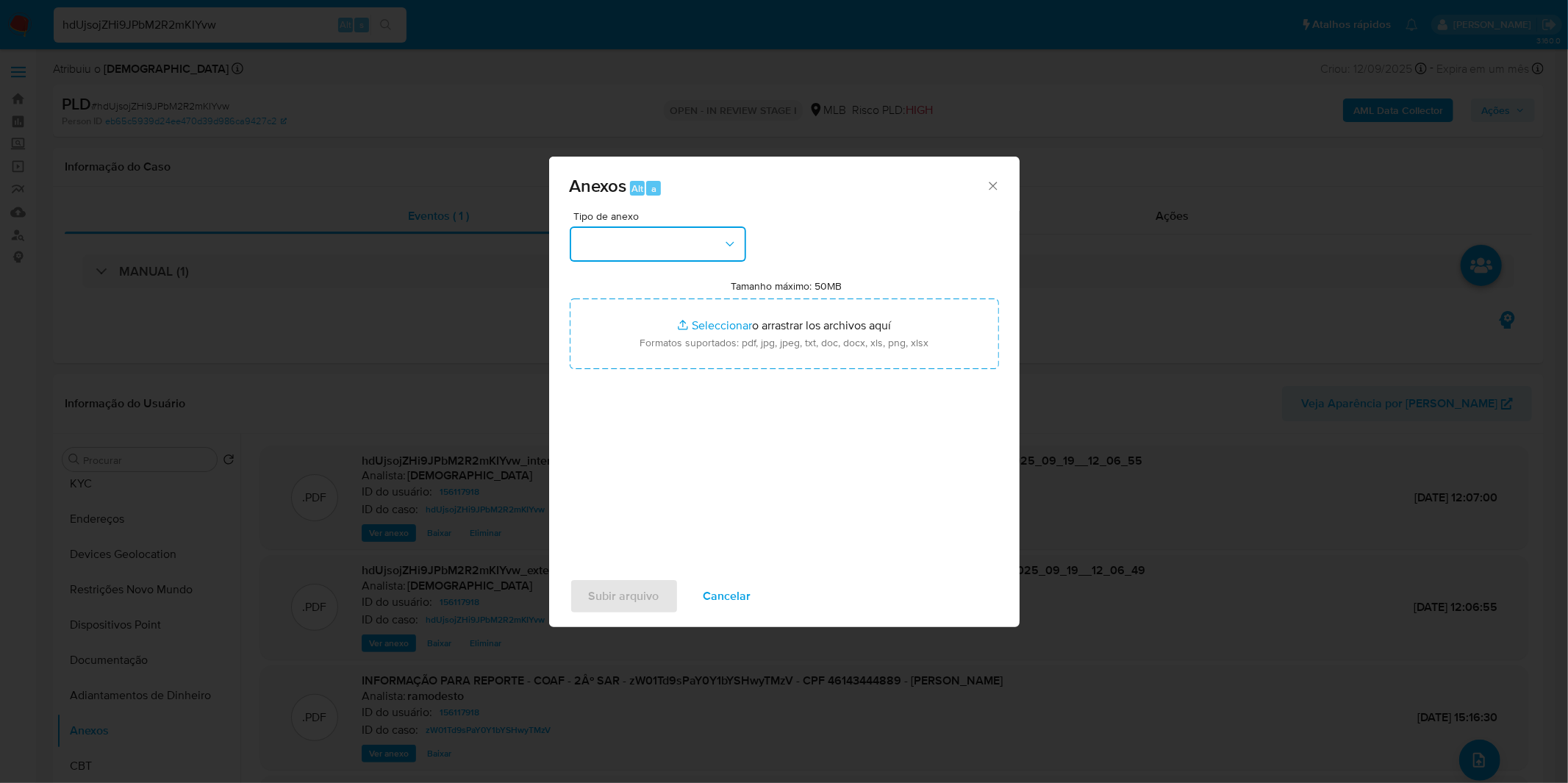
click at [712, 238] on button "button" at bounding box center [657, 244] width 176 height 36
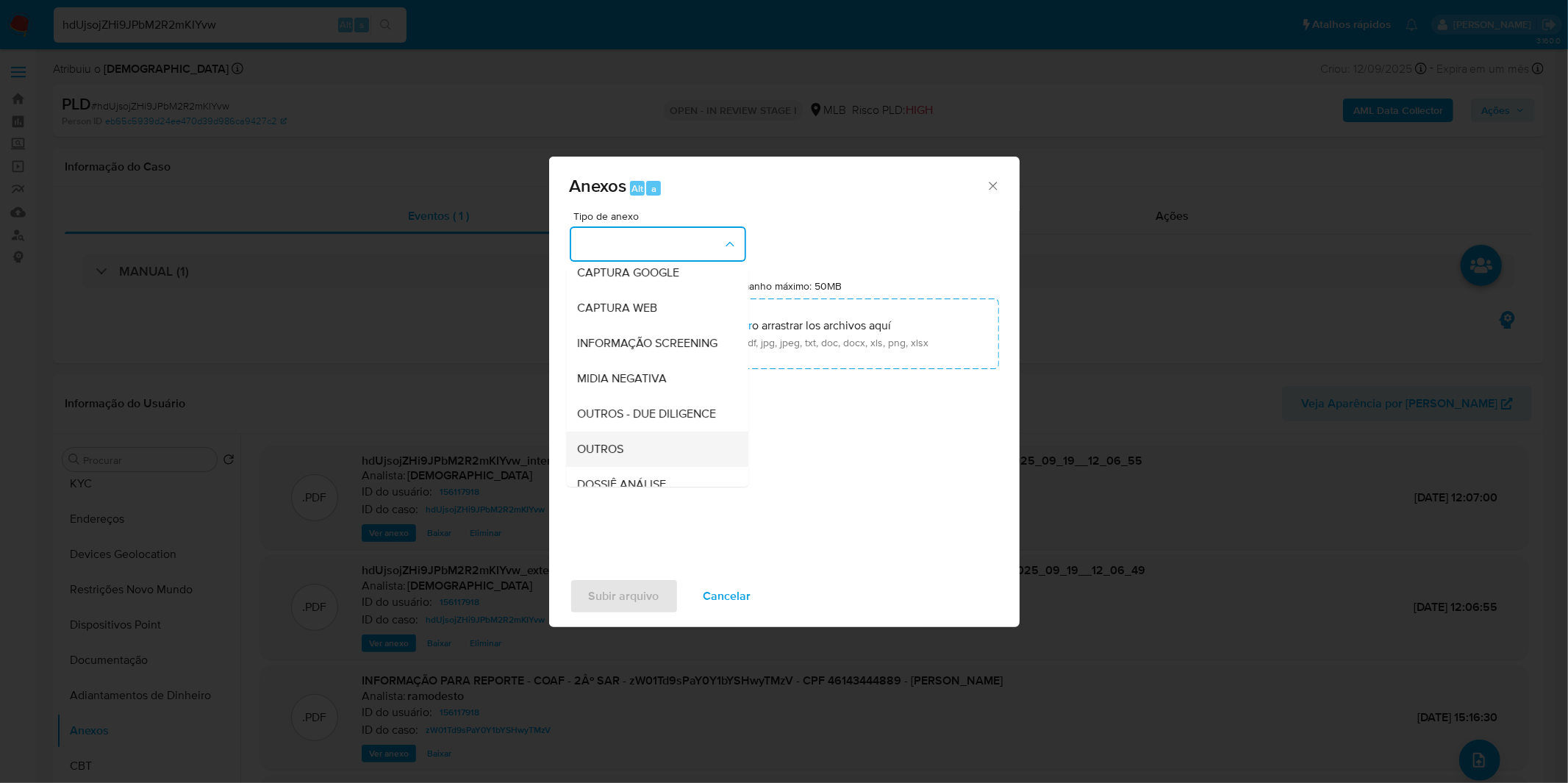
click at [624, 463] on div "OUTROS" at bounding box center [652, 449] width 150 height 36
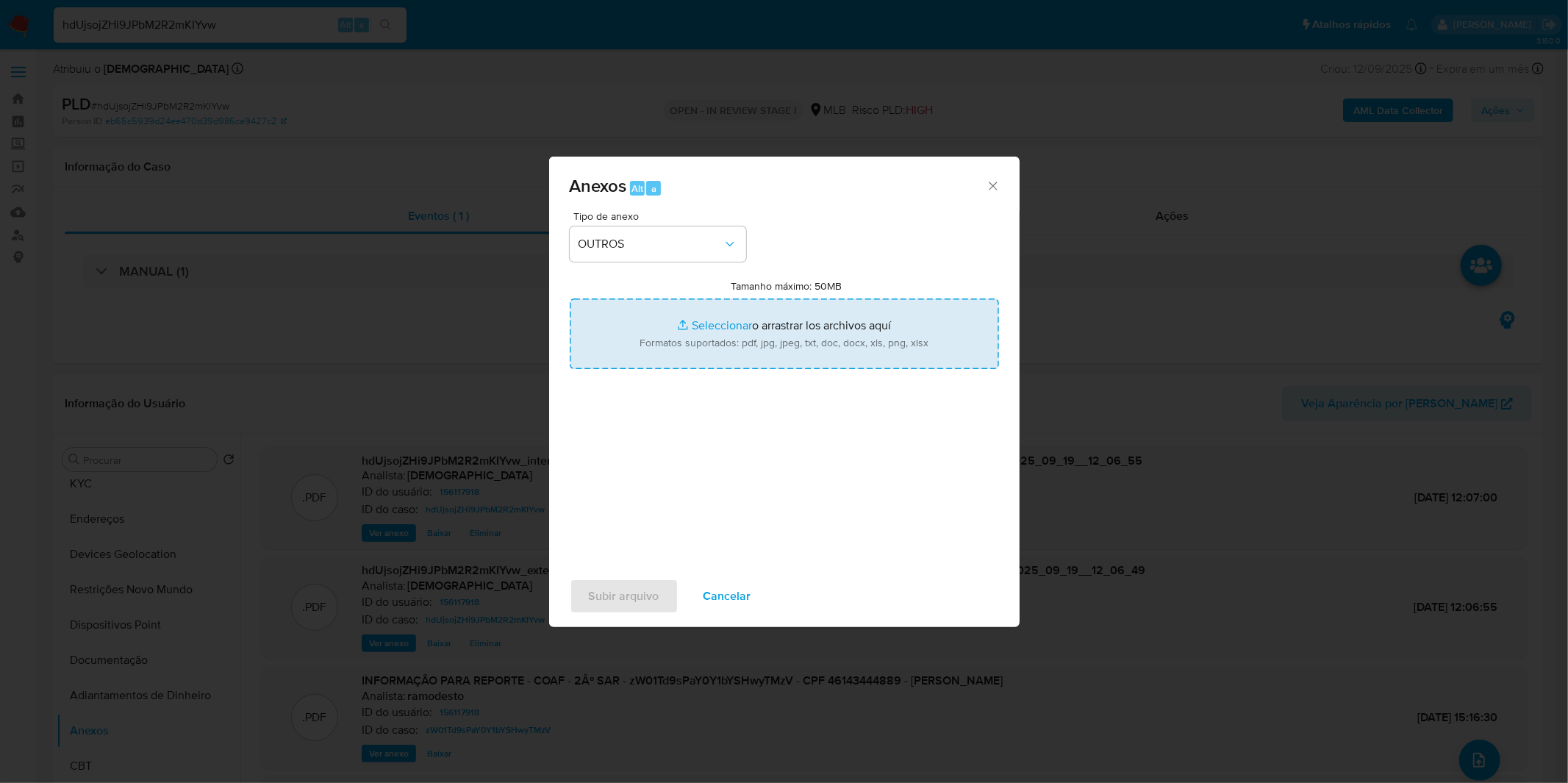
click at [682, 322] on input "Tamanho máximo: 50MB Seleccionar archivos" at bounding box center [784, 333] width 429 height 70
type input "C:\fakepath\DECLINIO - hdUjsojZHi9JPbM2R2mKIYvw - CPF 46143444889 - JOAO VICTOR…"
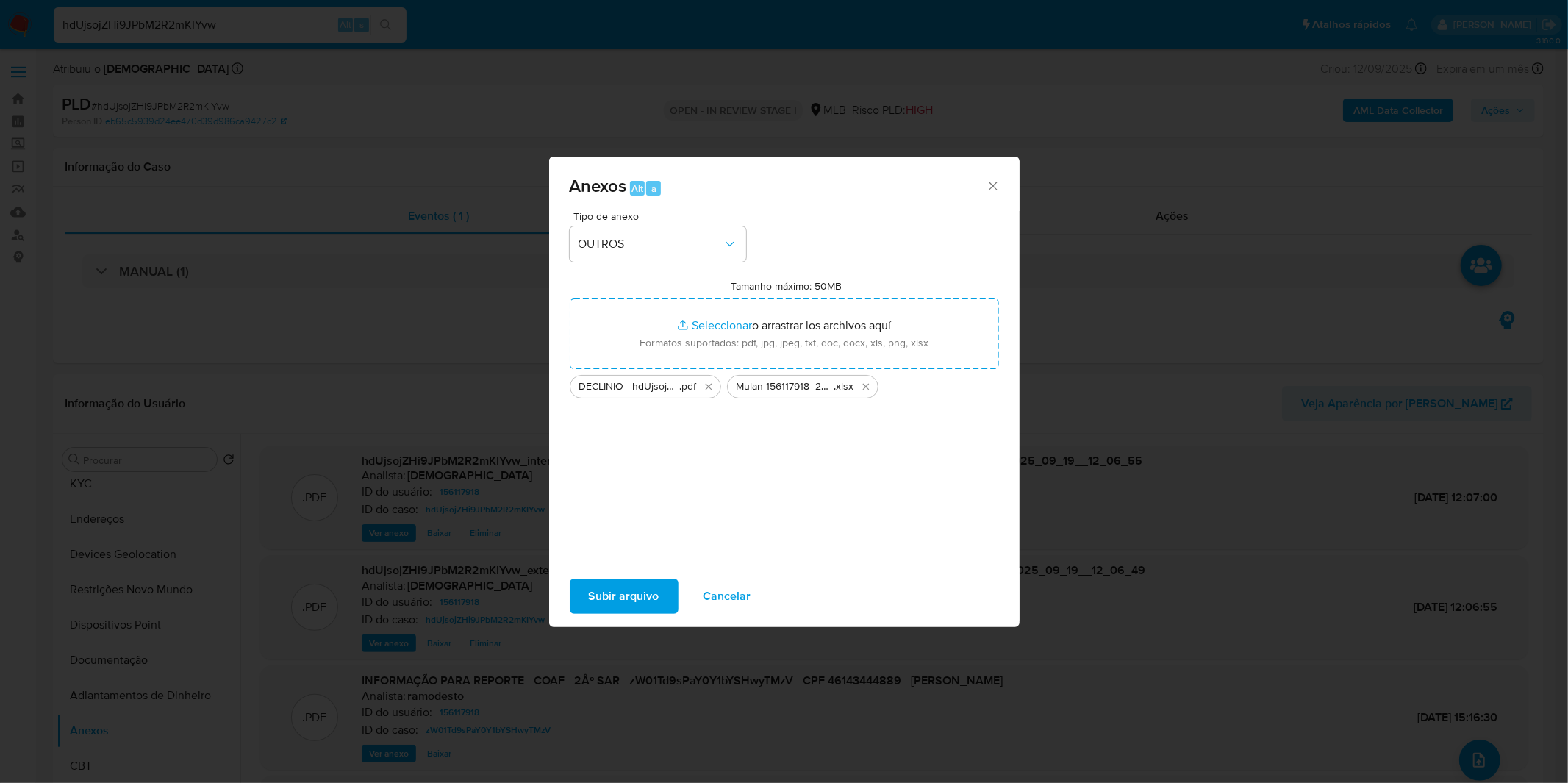
click at [652, 590] on span "Subir arquivo" at bounding box center [624, 596] width 70 height 32
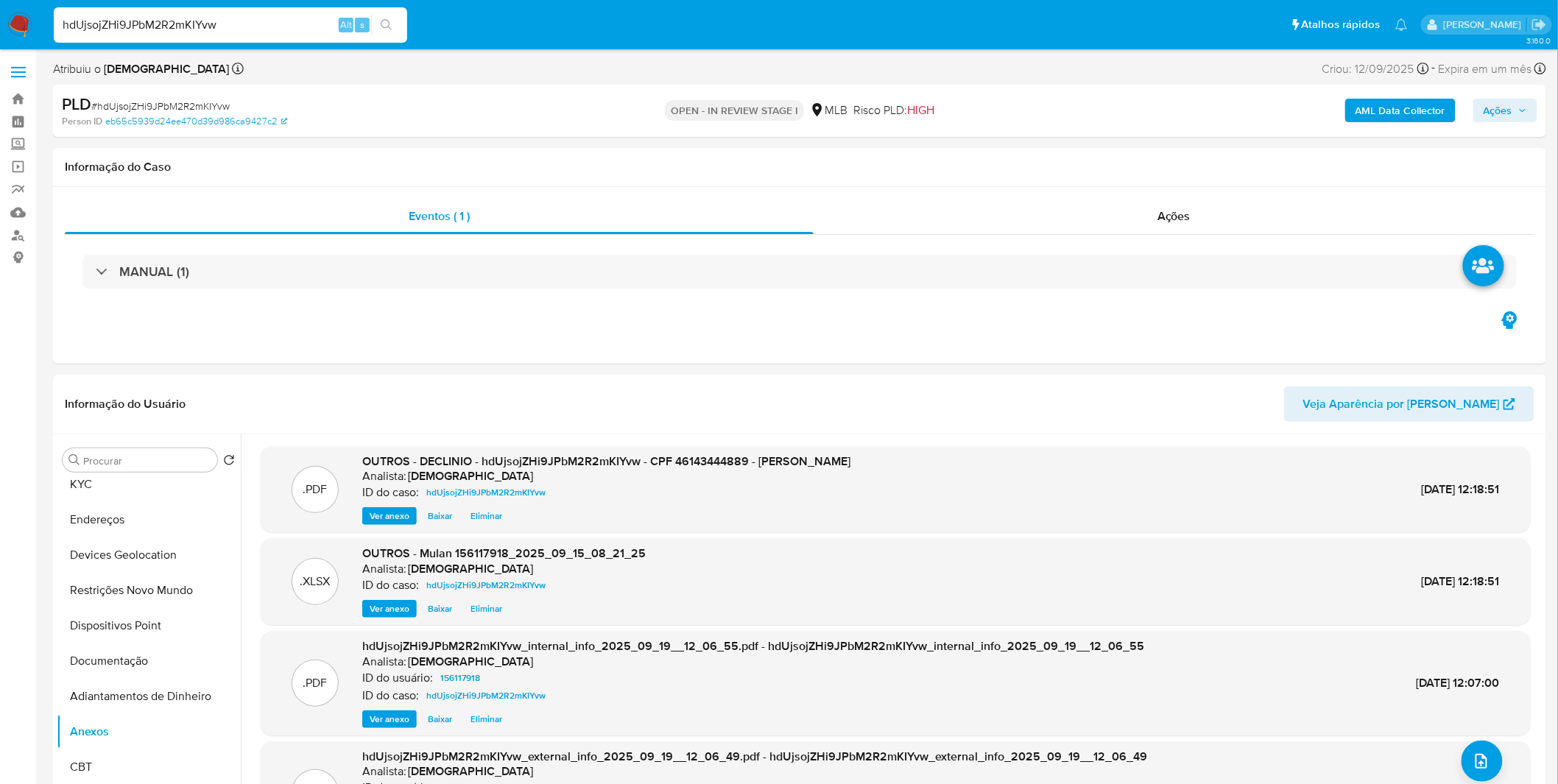
click at [1478, 115] on button "Ações" at bounding box center [1506, 110] width 64 height 23
click at [1117, 162] on span "Resolução do caso" at bounding box center [1078, 157] width 99 height 17
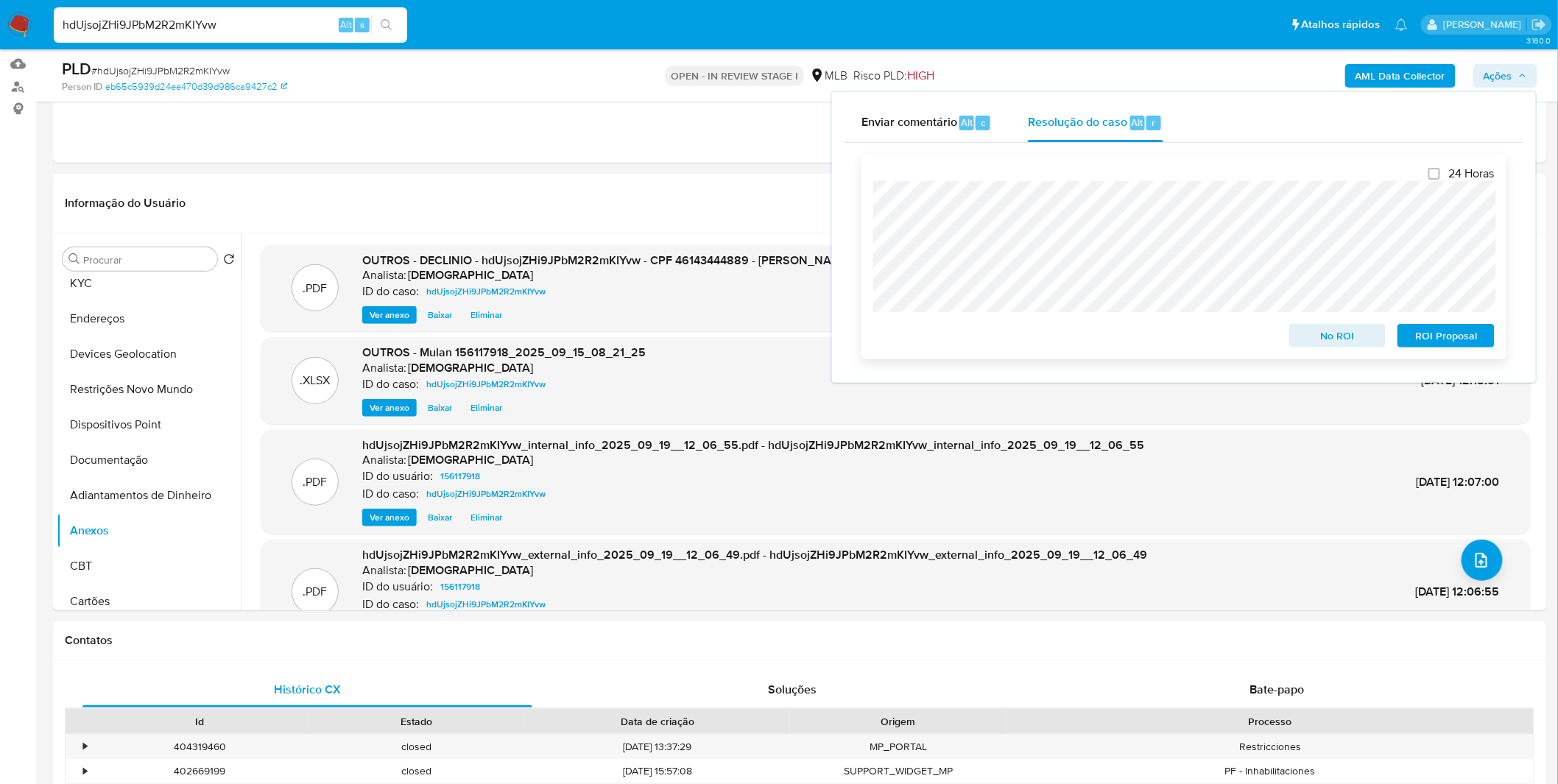
scroll to position [163, 0]
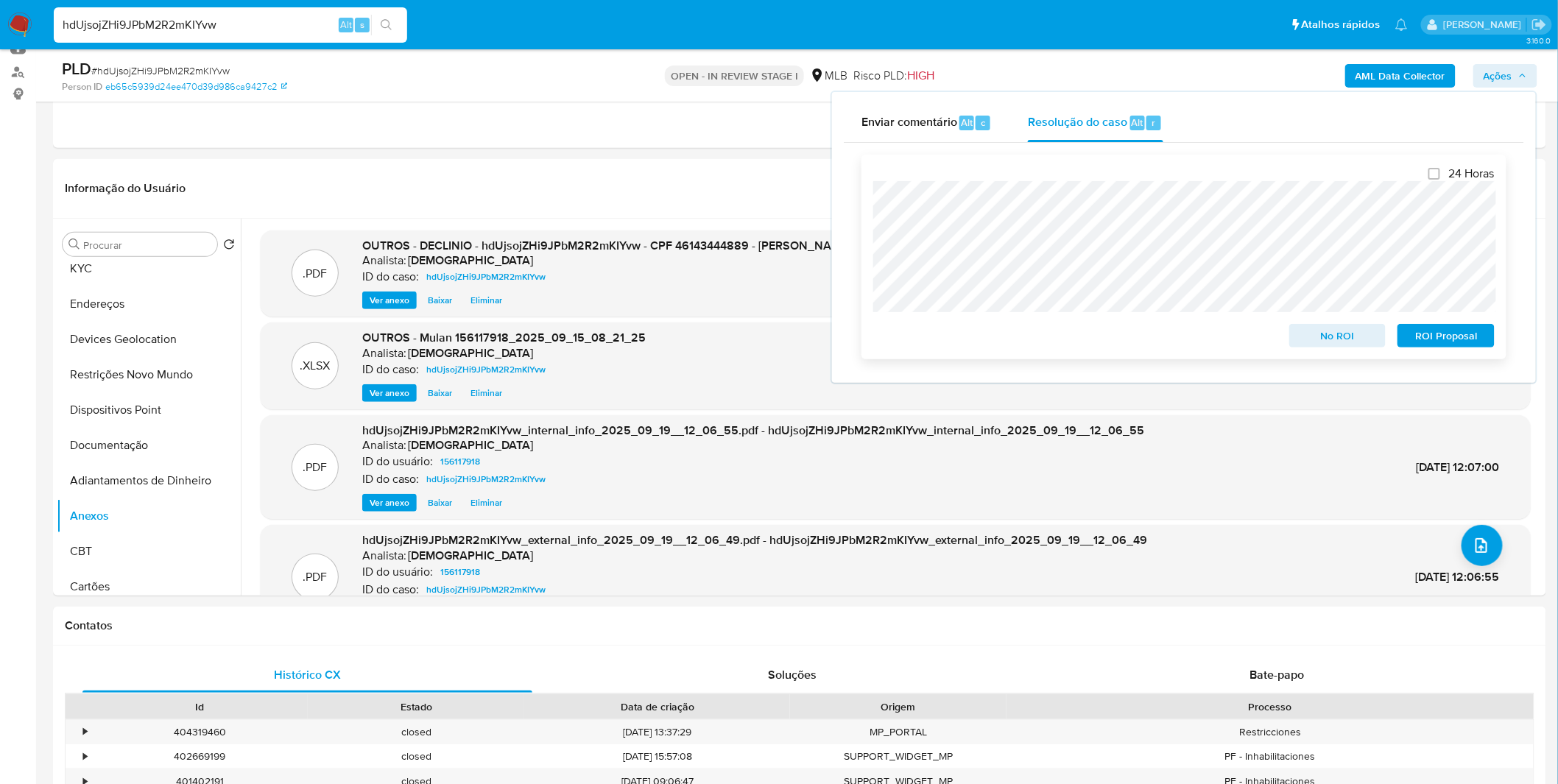
click at [1328, 341] on span "No ROI" at bounding box center [1337, 336] width 76 height 21
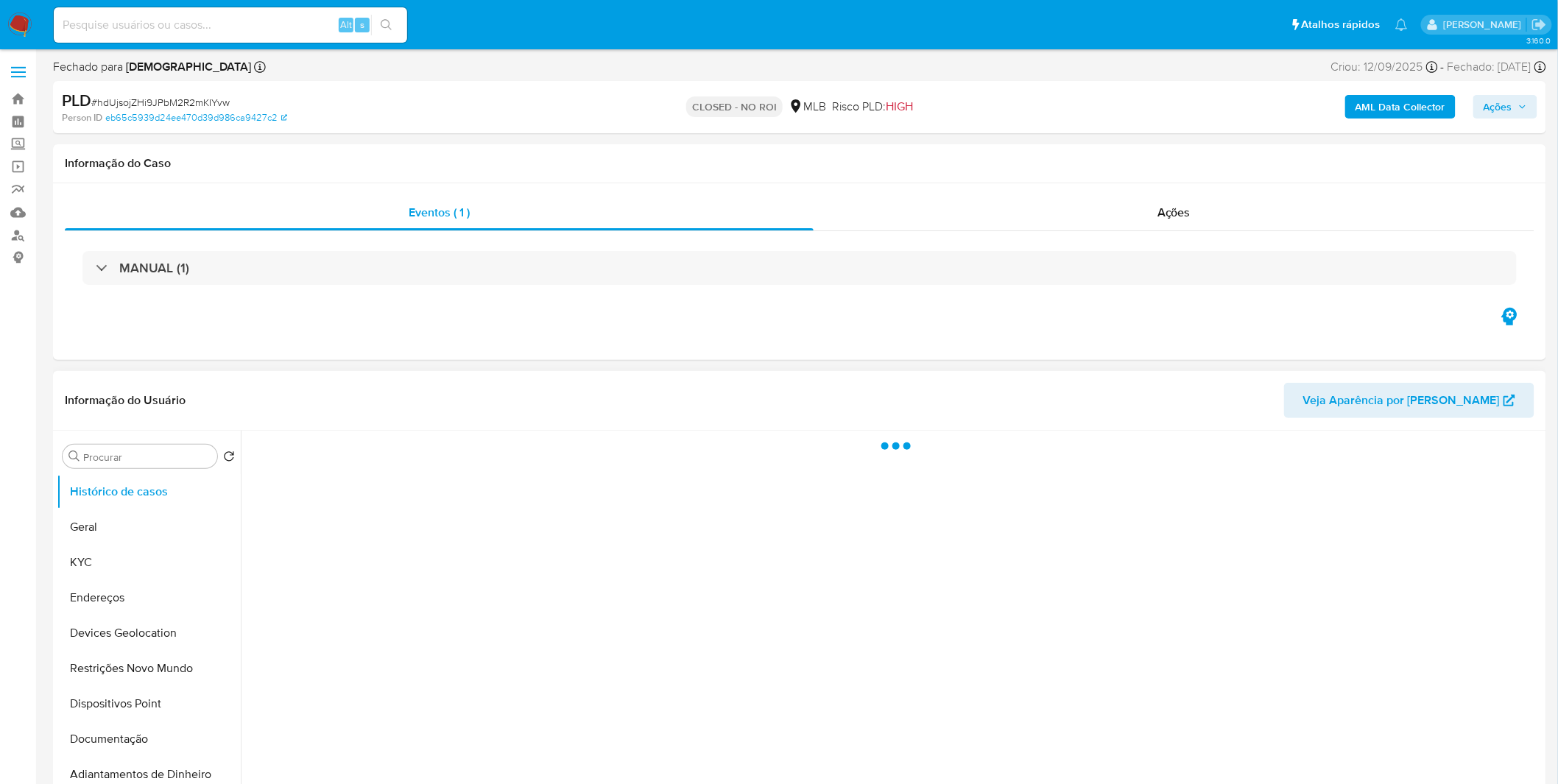
select select "10"
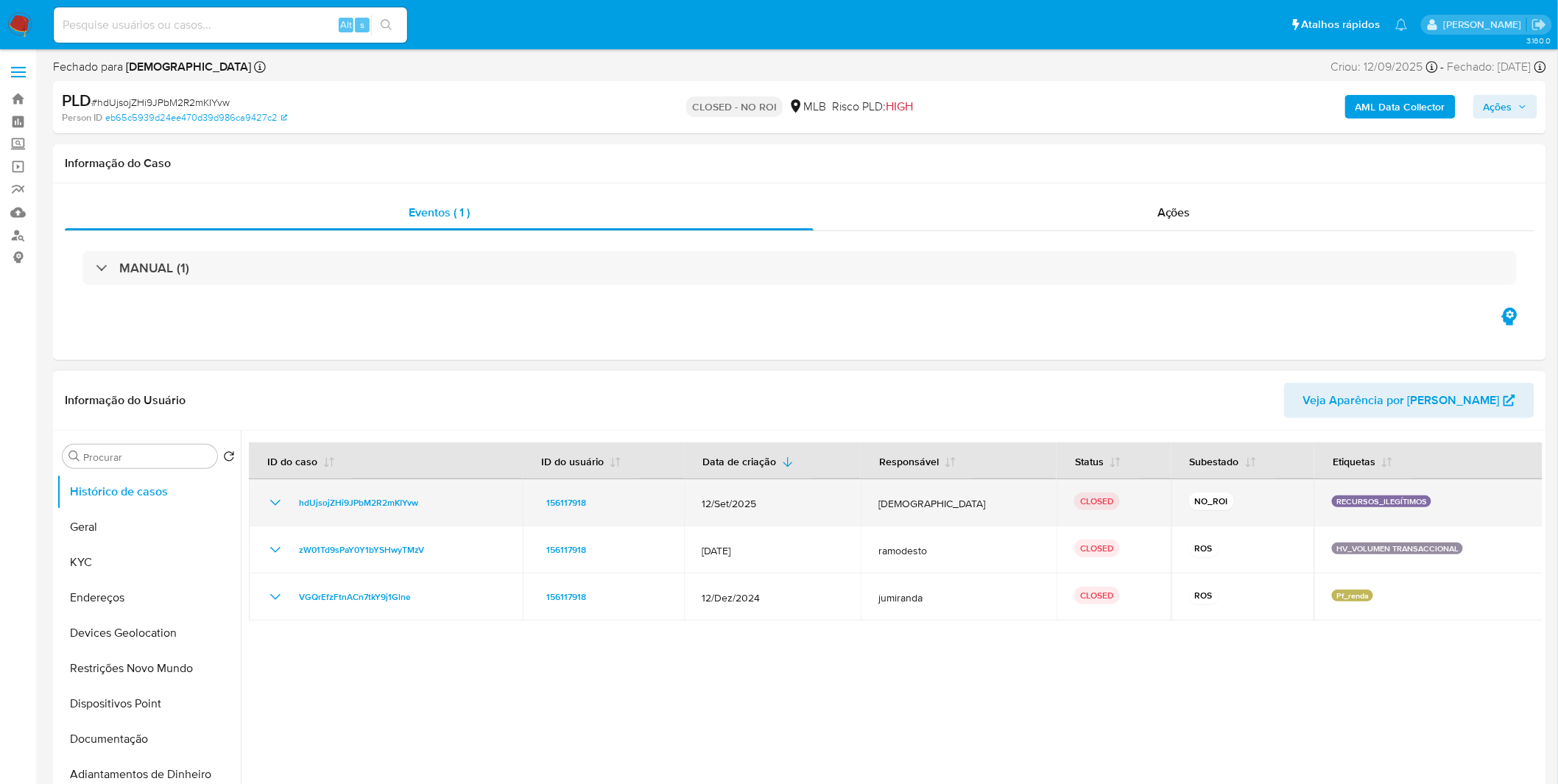
click at [276, 516] on td "hdUjsojZHi9JPbM2R2mKIYvw" at bounding box center [386, 503] width 274 height 47
click at [273, 513] on td "hdUjsojZHi9JPbM2R2mKIYvw" at bounding box center [386, 503] width 274 height 47
click at [273, 509] on icon "Mostrar/Ocultar" at bounding box center [275, 503] width 17 height 17
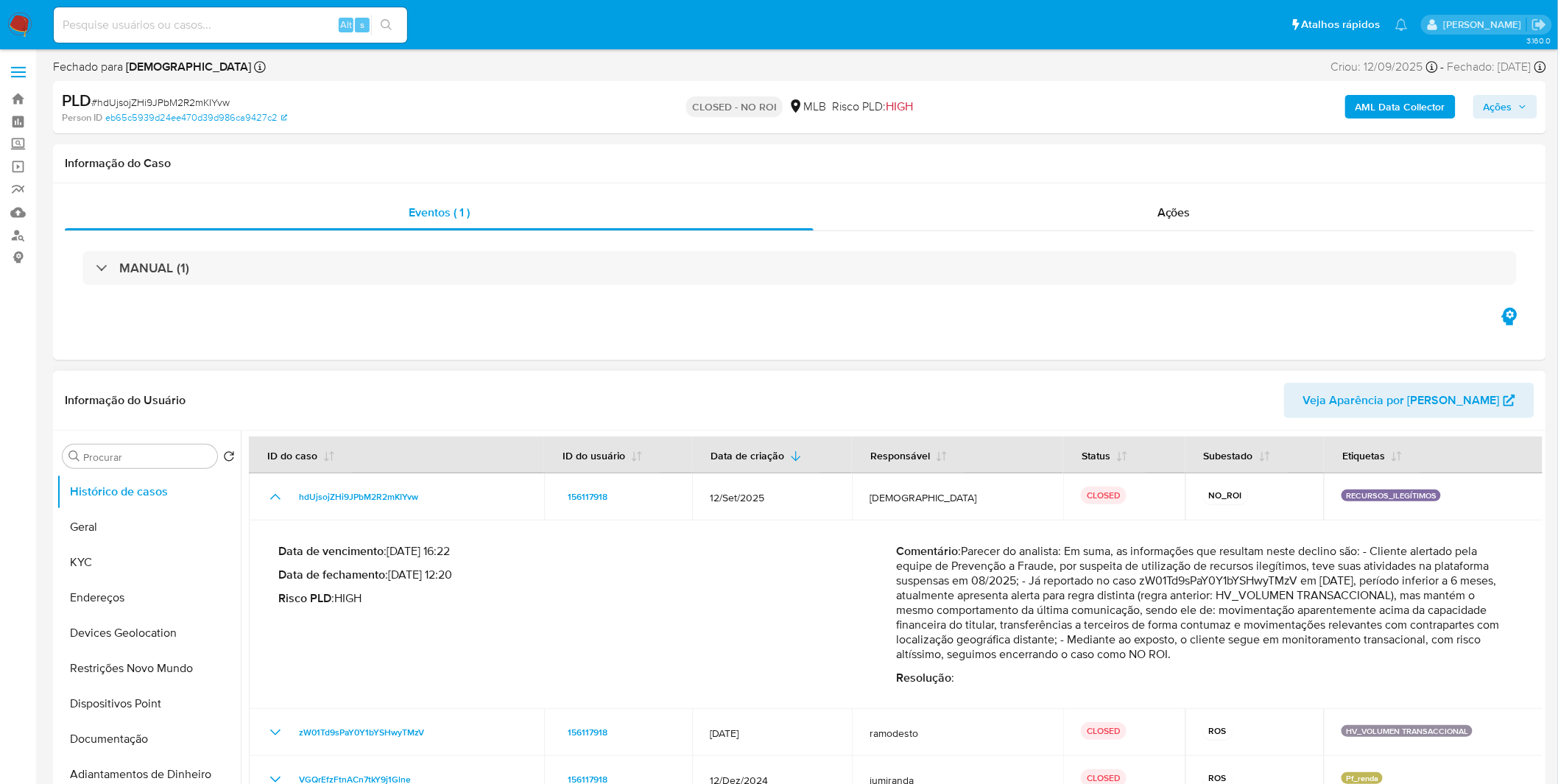
scroll to position [9, 0]
click at [27, 27] on img at bounding box center [19, 24] width 25 height 25
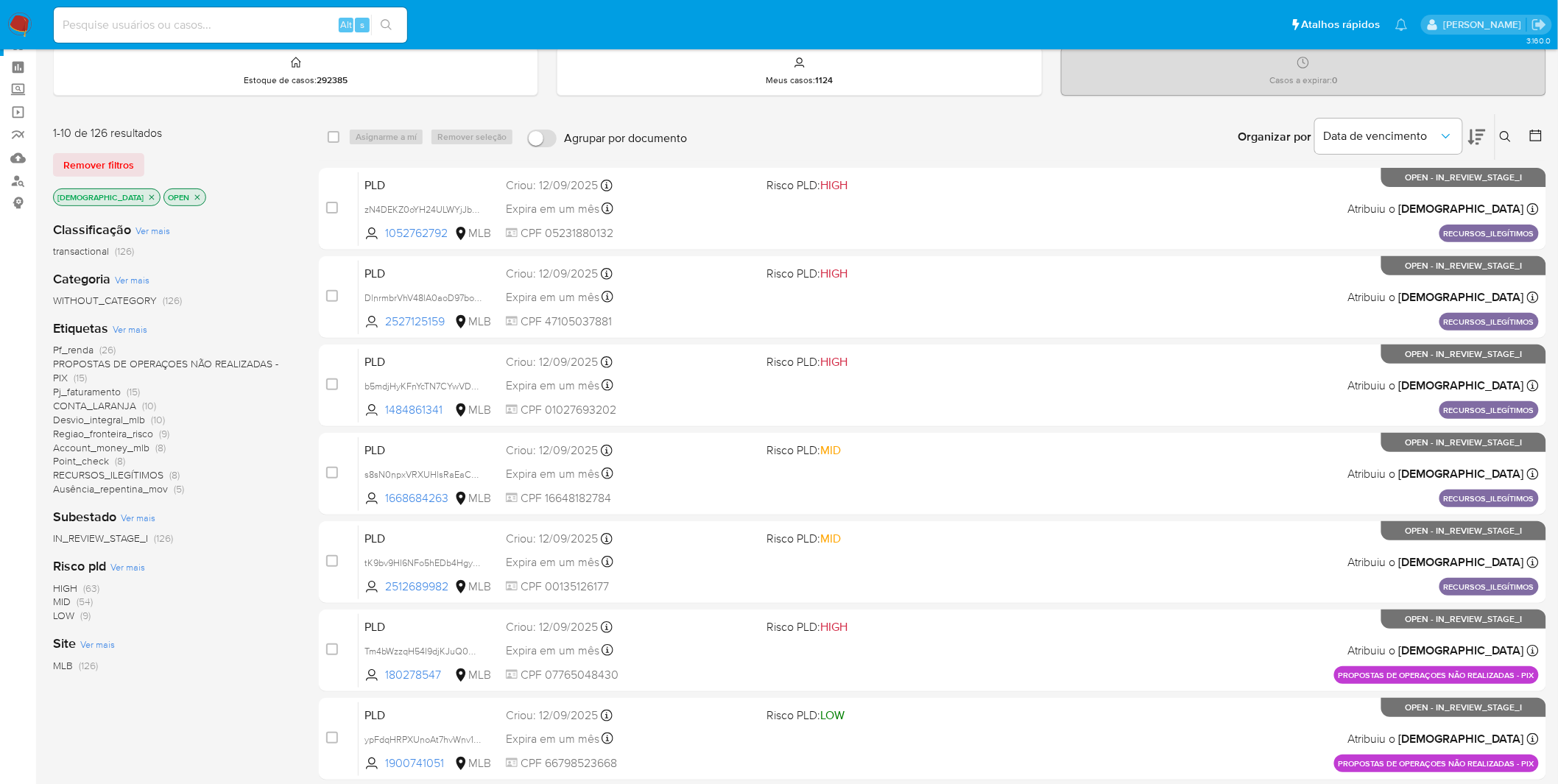
scroll to position [82, 0]
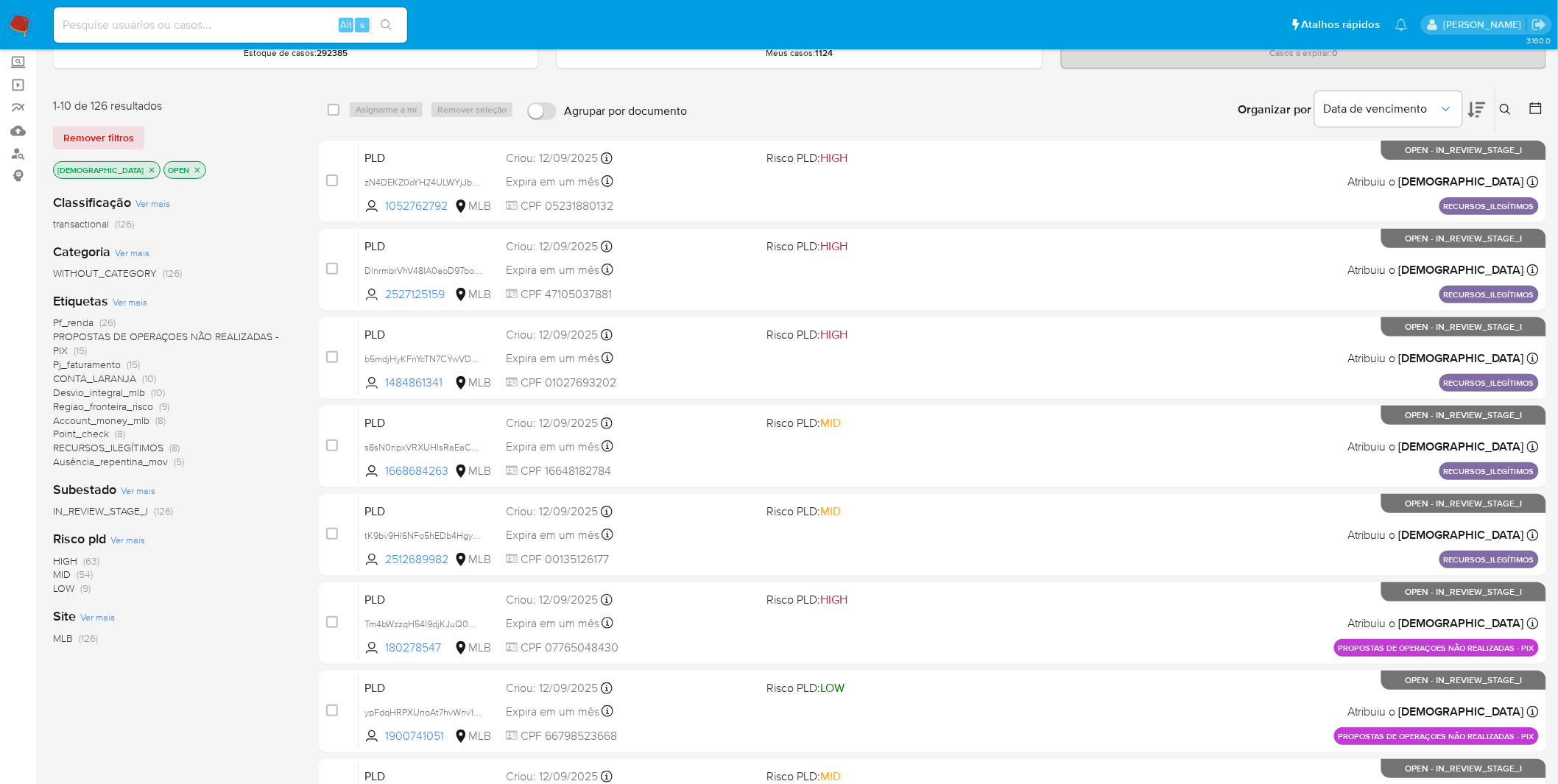
click at [89, 363] on span "Pj_faturamento" at bounding box center [87, 364] width 68 height 15
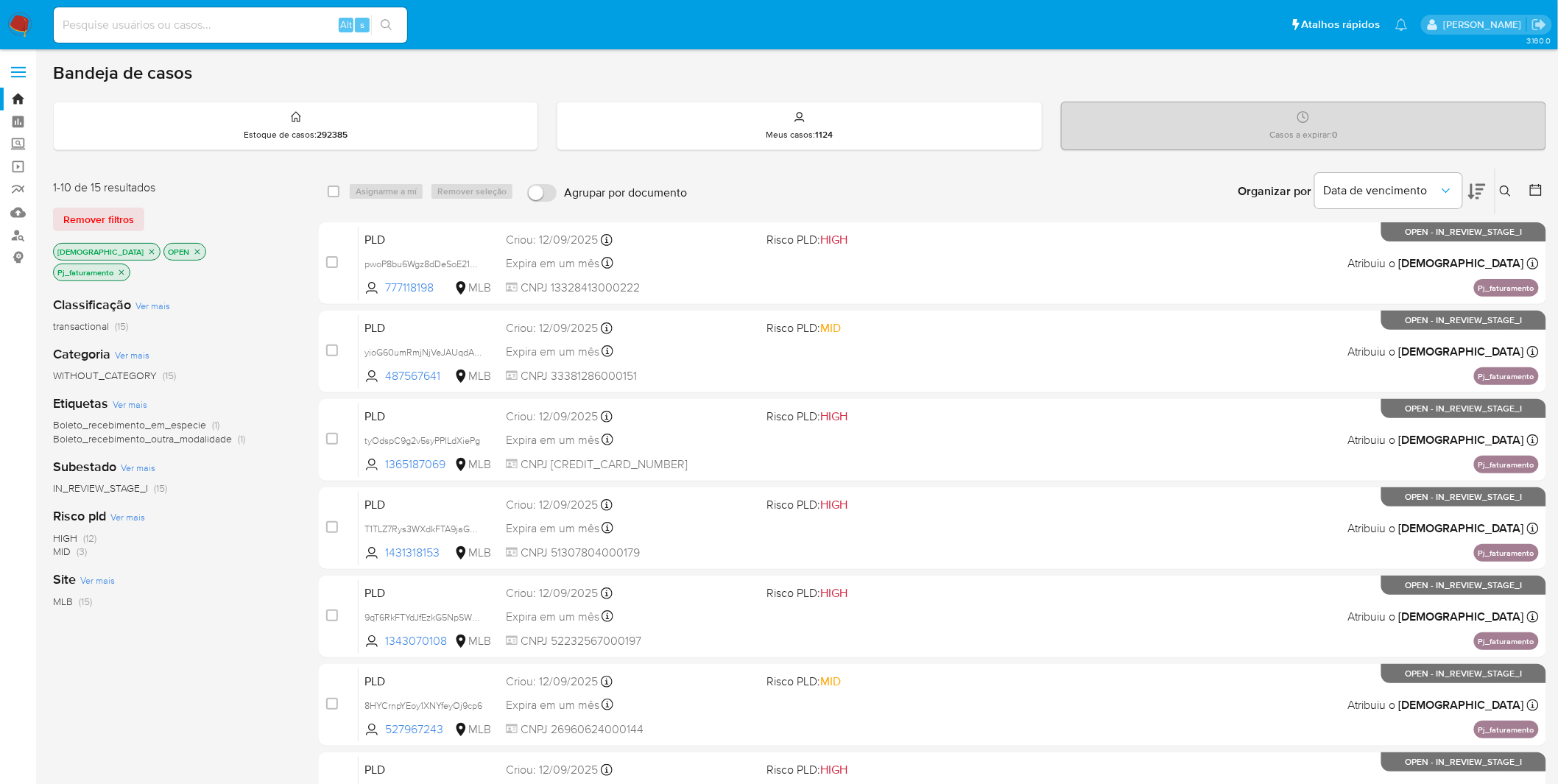
click at [124, 269] on icon "close-filter" at bounding box center [122, 272] width 5 height 5
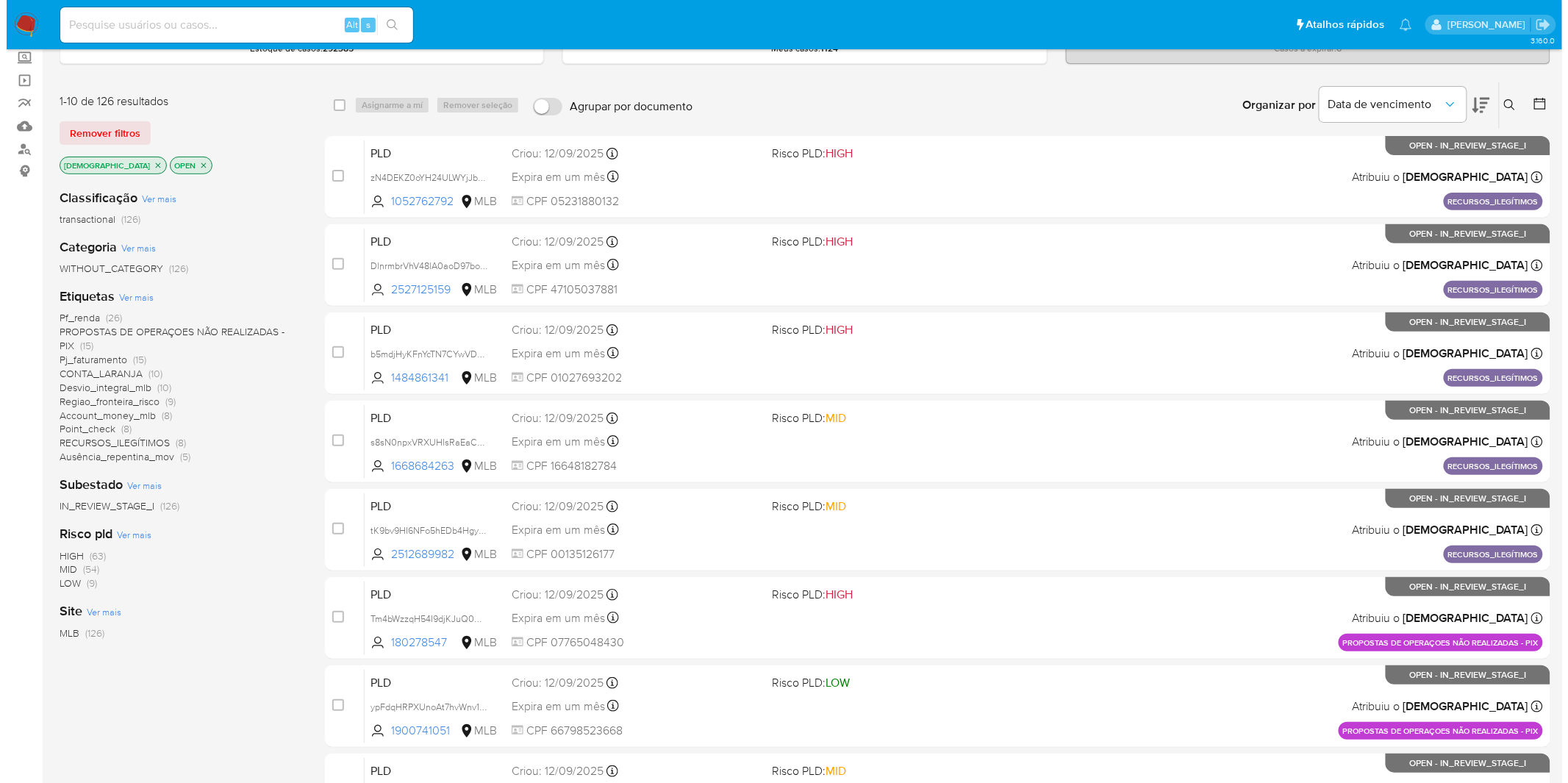
scroll to position [82, 0]
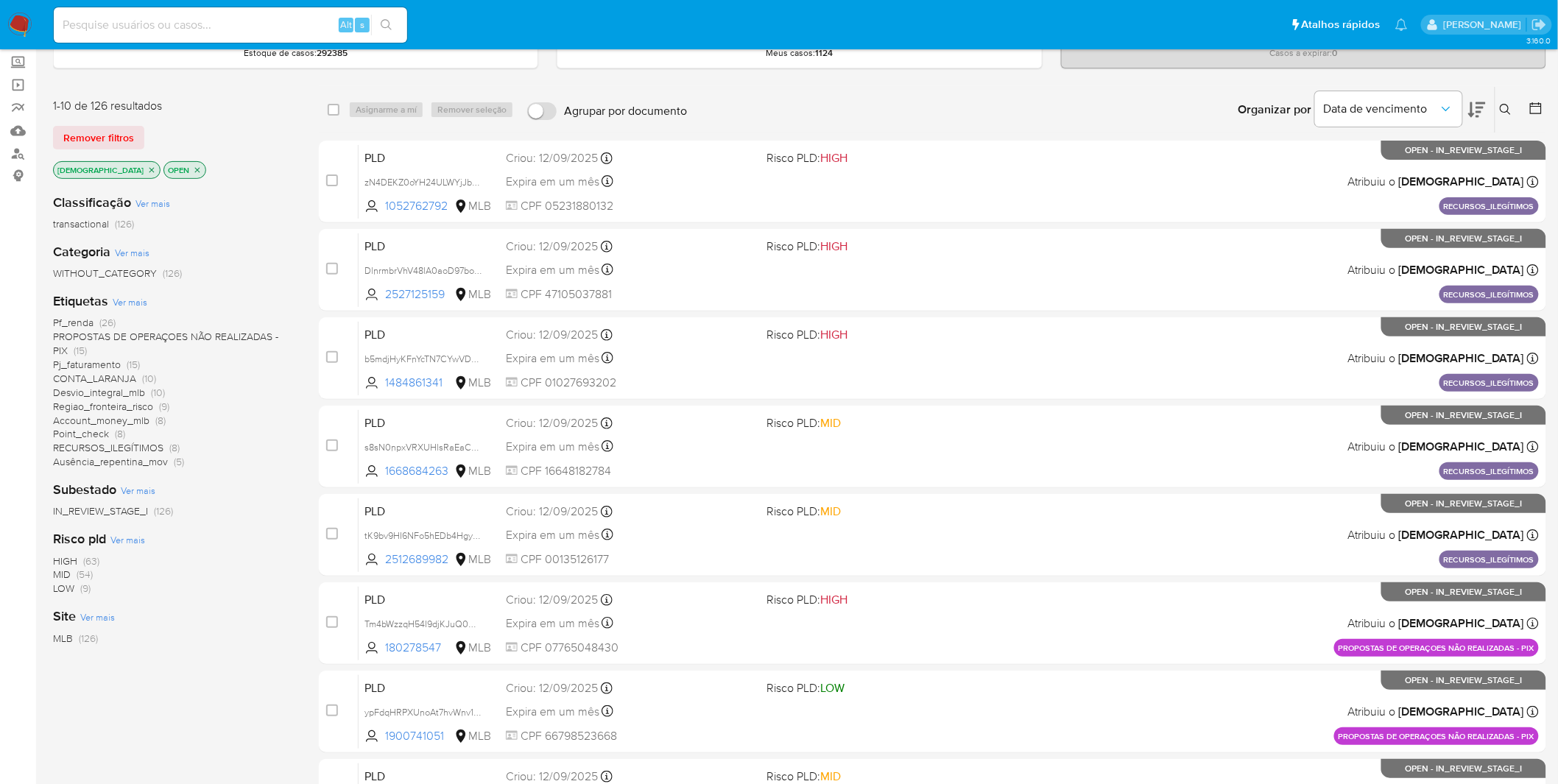
click at [133, 302] on span "Ver mais" at bounding box center [130, 301] width 35 height 13
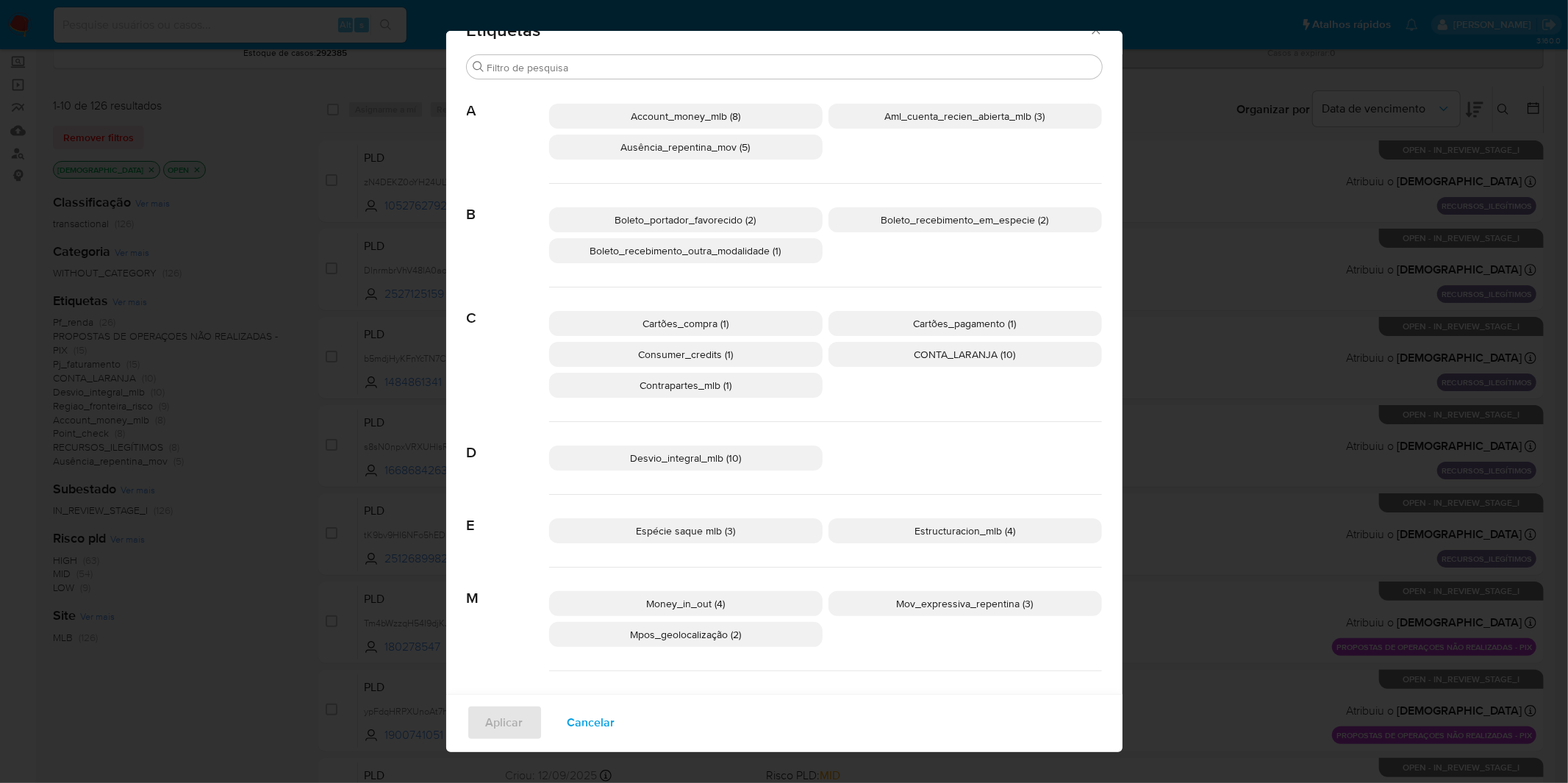
scroll to position [2, 0]
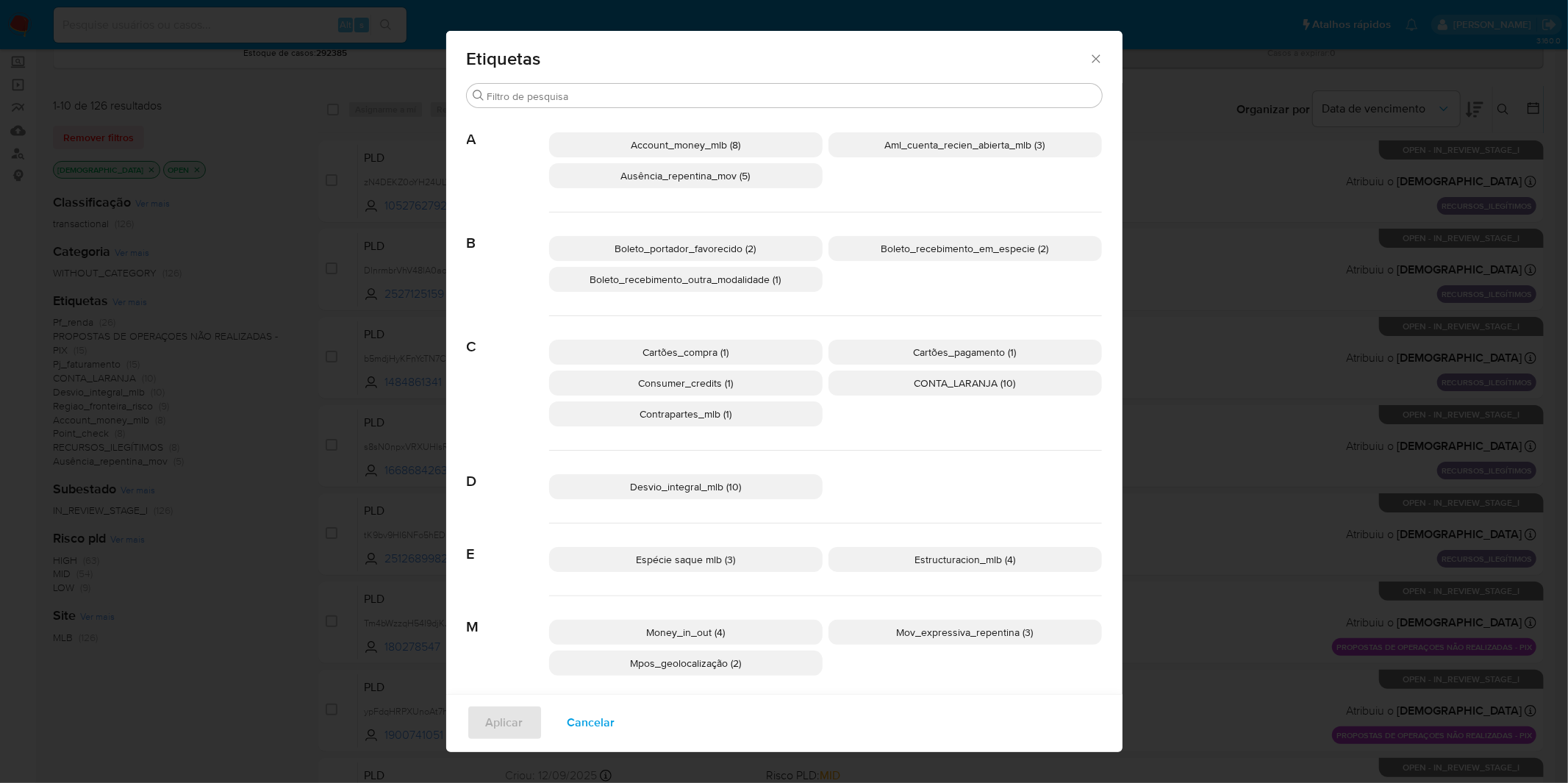
click at [742, 417] on p "Contrapartes_mlb (1)" at bounding box center [685, 414] width 273 height 25
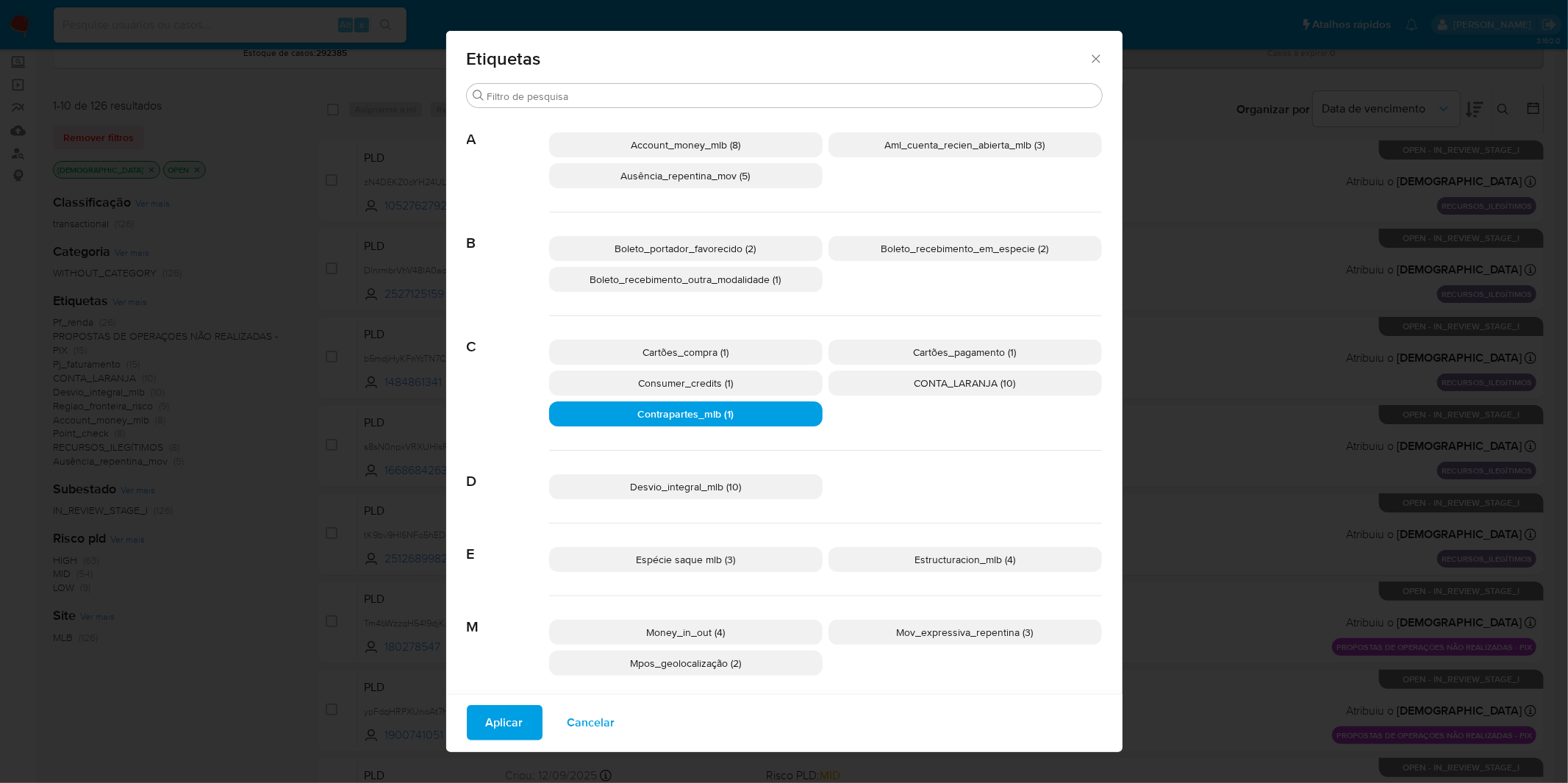
click at [759, 386] on p "Consumer_credits (1)" at bounding box center [685, 382] width 273 height 25
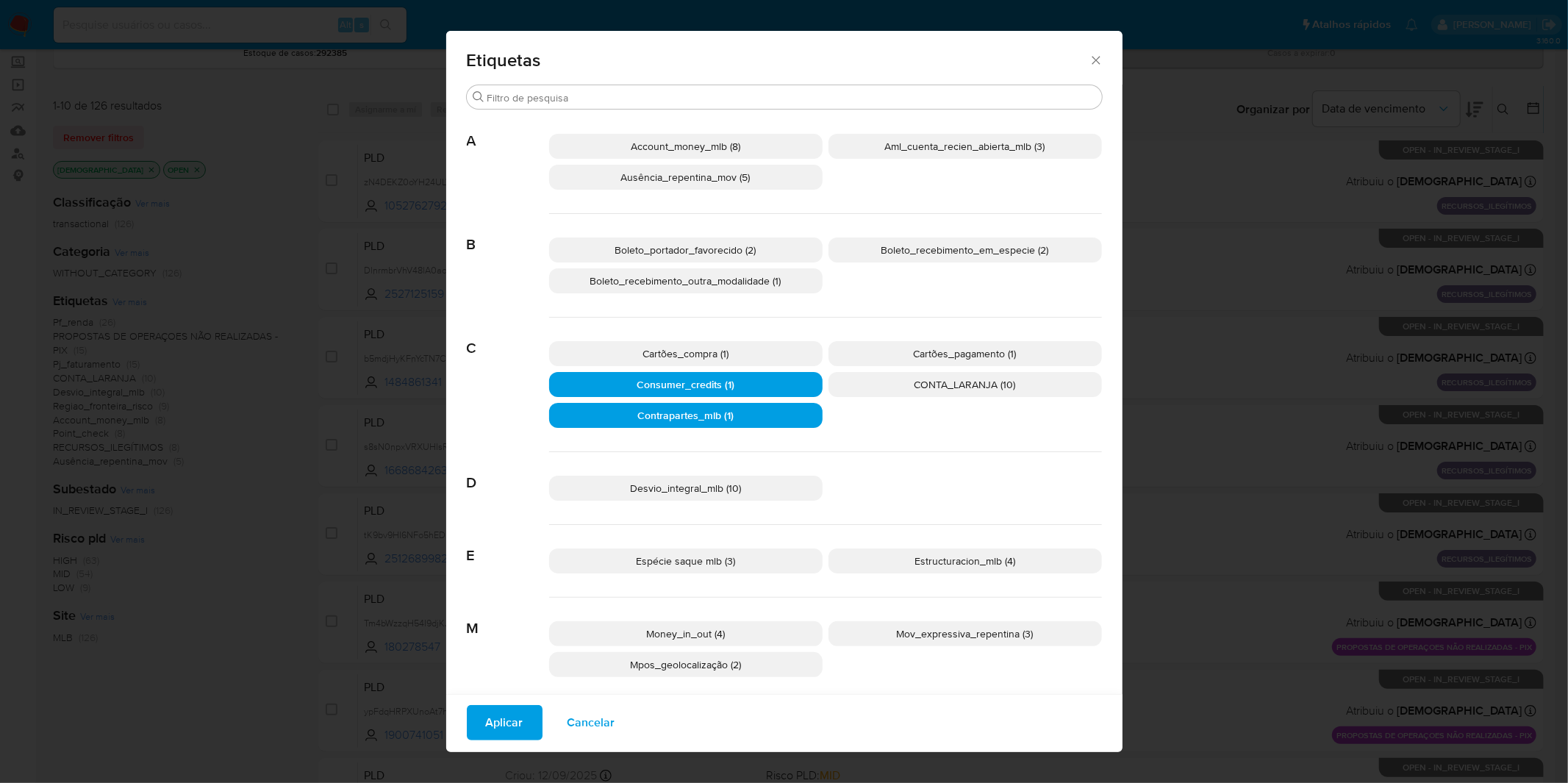
click at [496, 731] on span "Aplicar" at bounding box center [504, 722] width 37 height 32
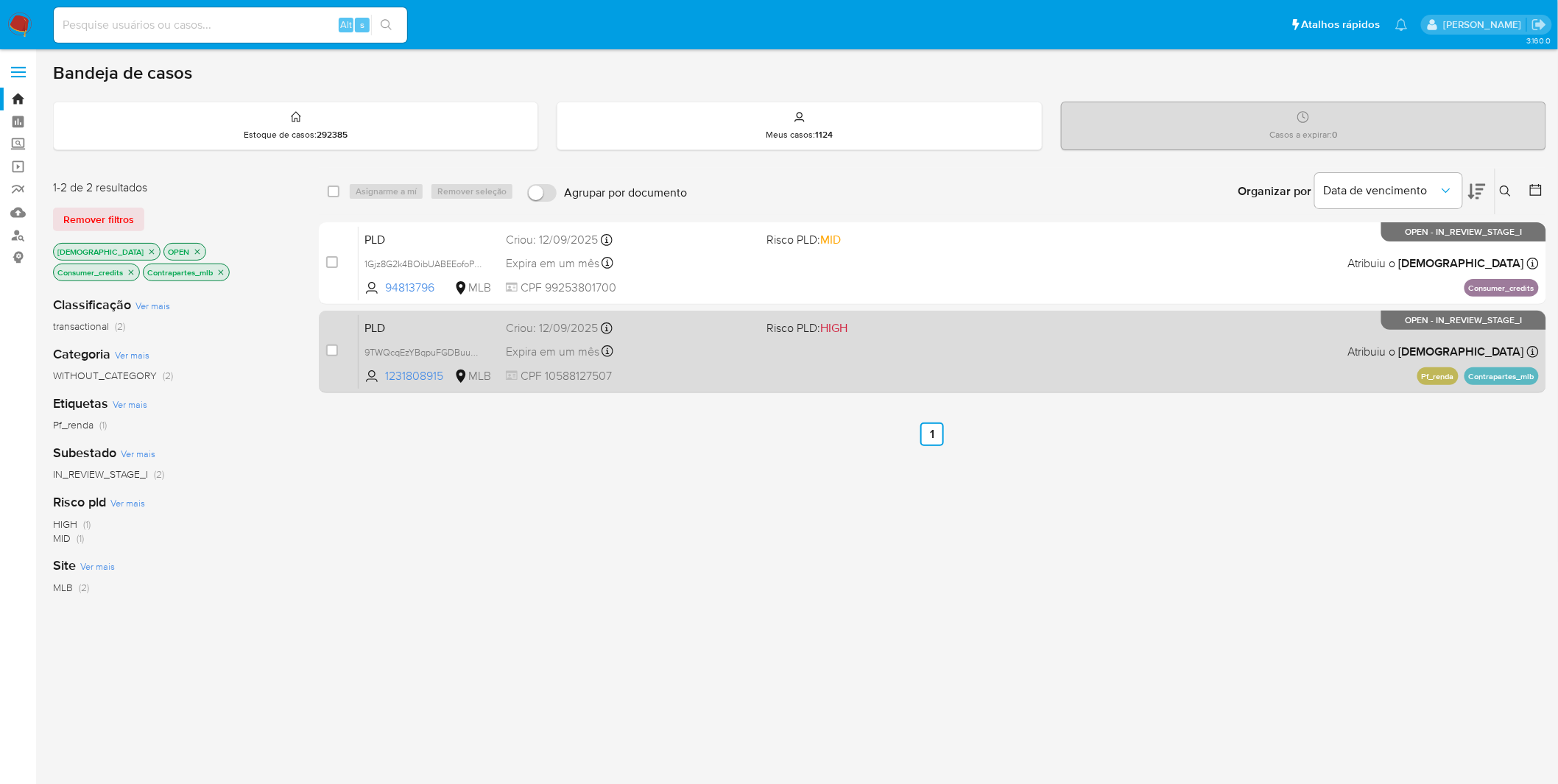
click at [723, 351] on div "Expira em um mês Expira em [DATE] 00:29:29" at bounding box center [630, 351] width 249 height 20
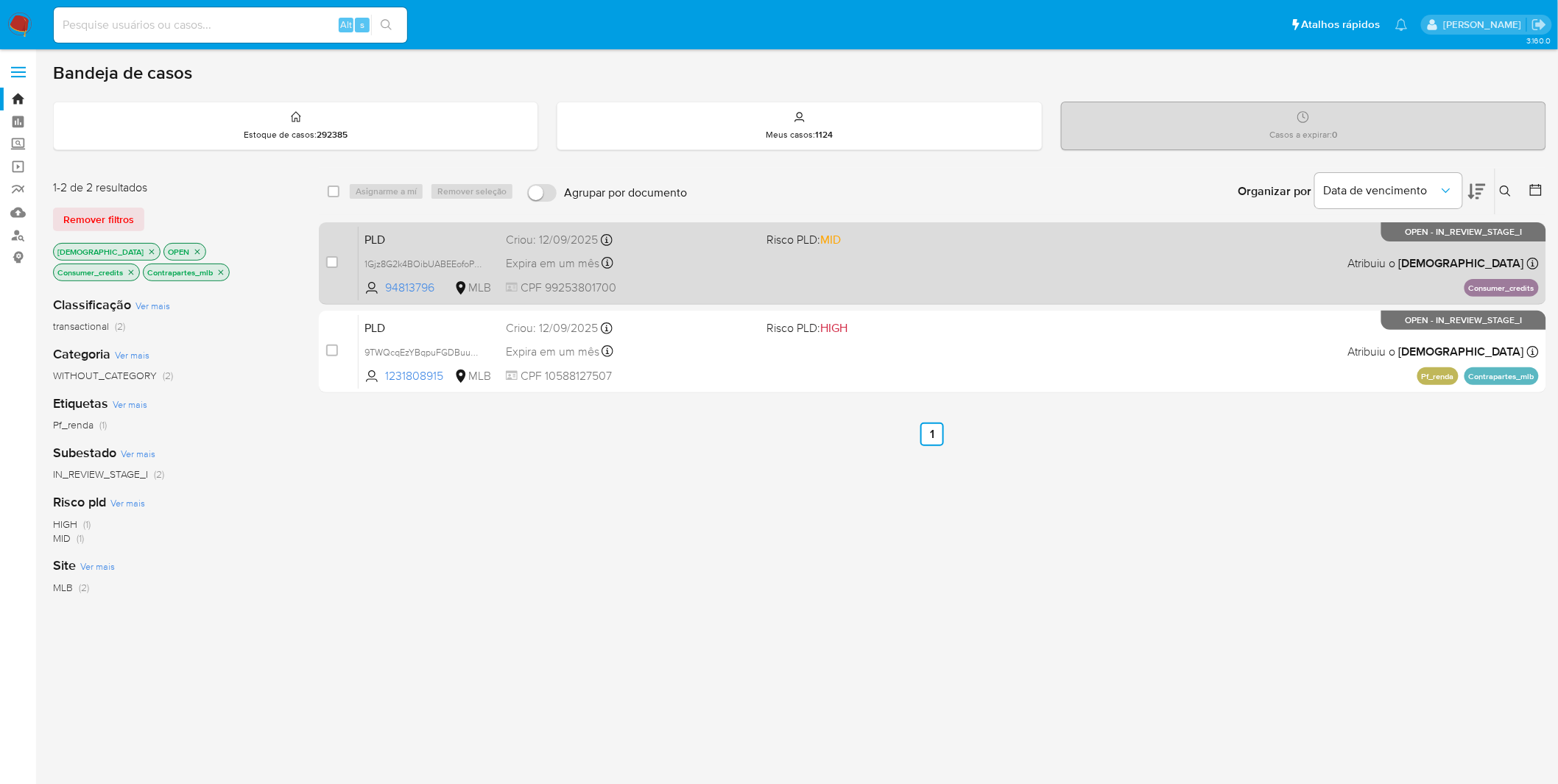
click at [670, 270] on div "Expira em um mês Expira em [DATE] 00:38:44" at bounding box center [630, 263] width 249 height 20
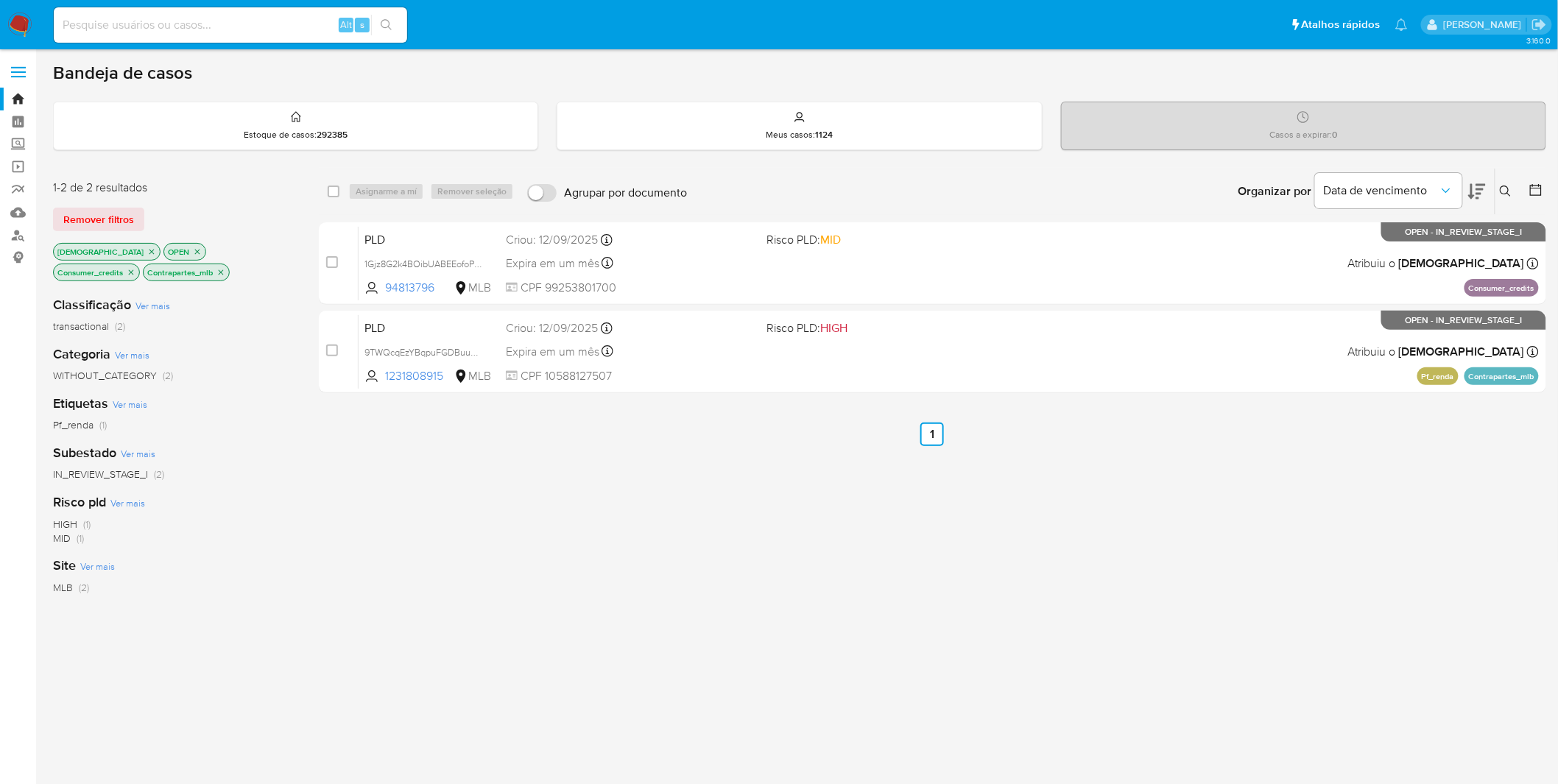
click at [12, 28] on img at bounding box center [19, 24] width 25 height 25
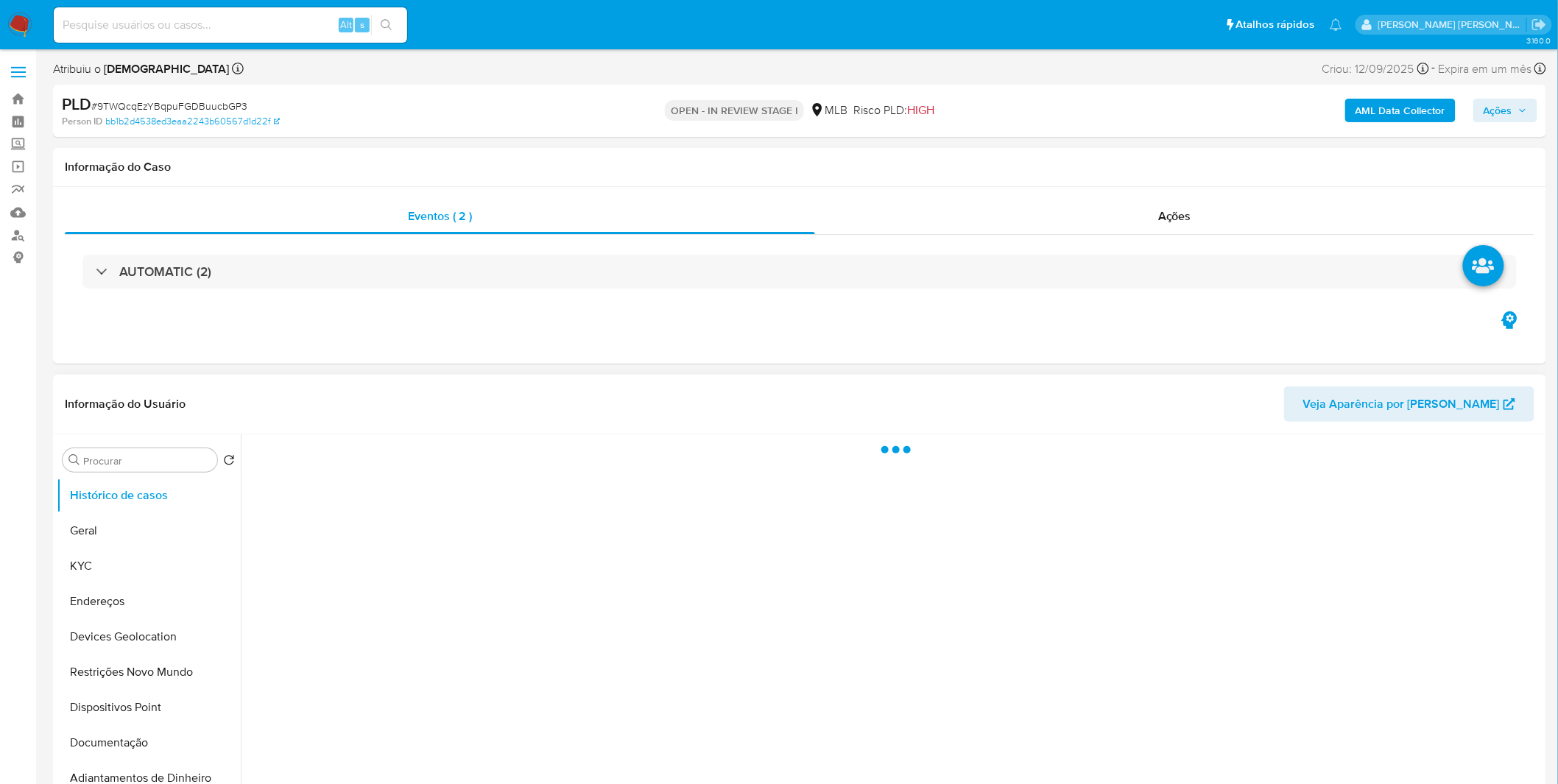
select select "10"
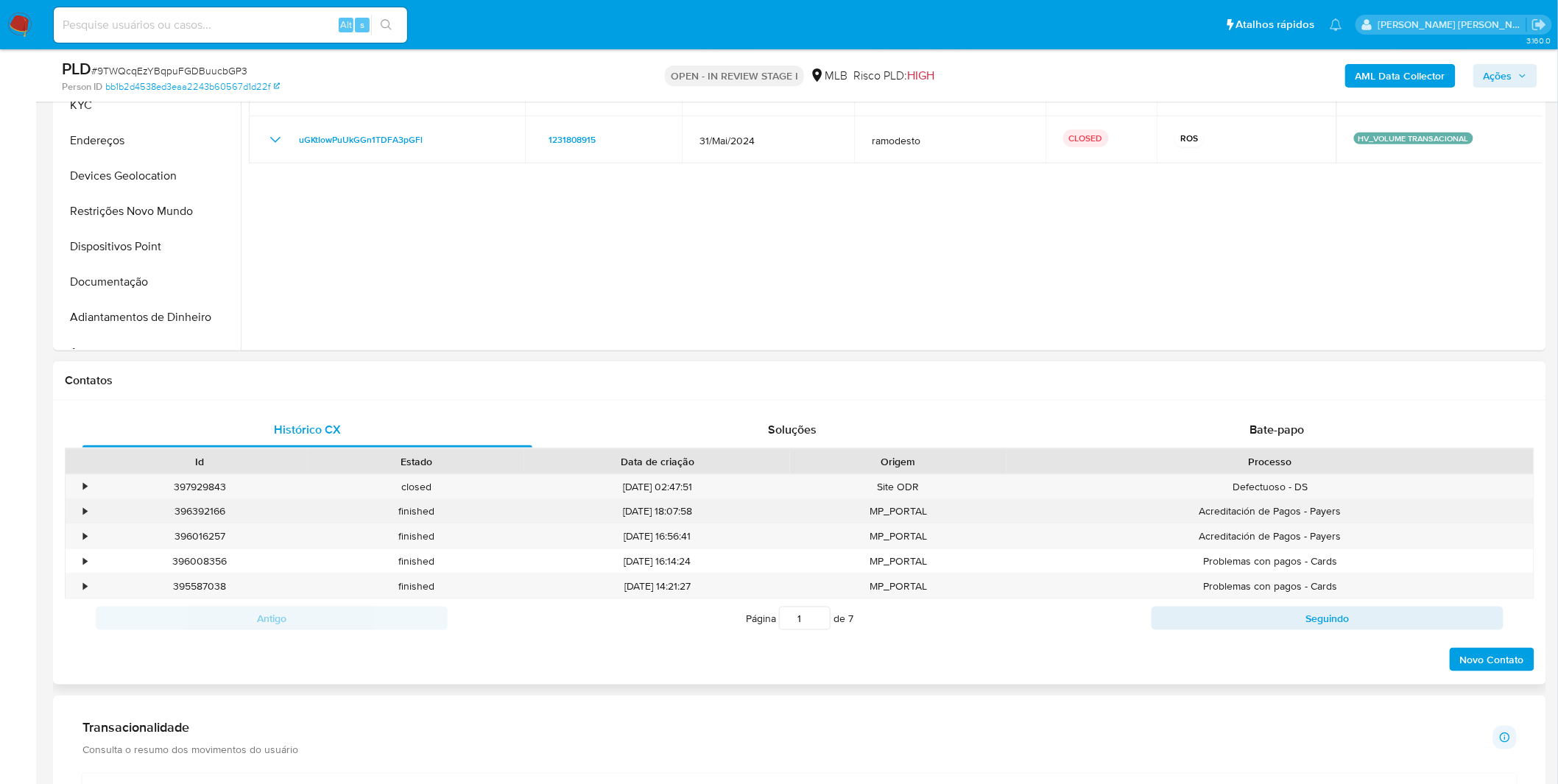
scroll to position [736, 0]
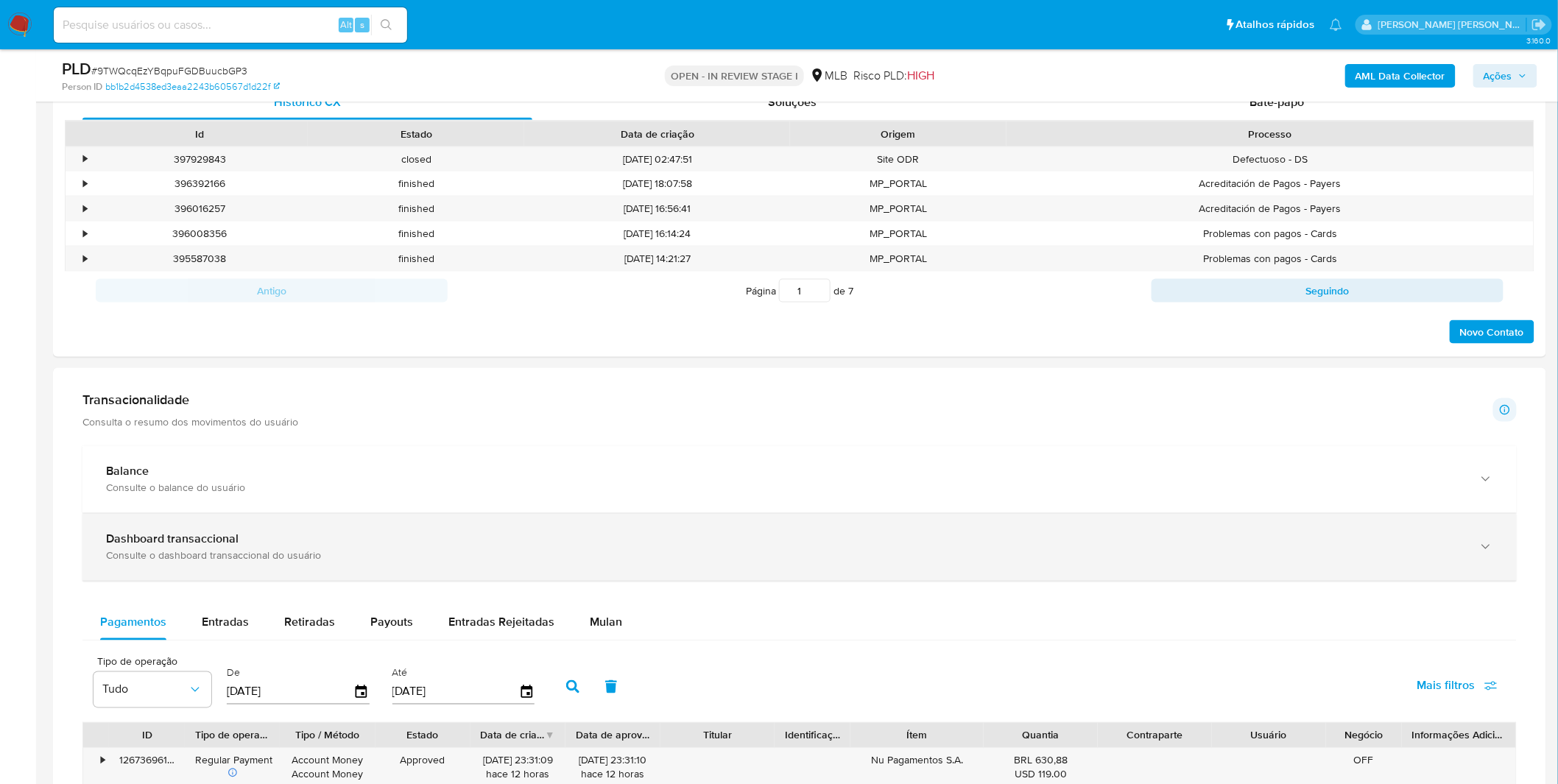
click at [428, 544] on div "Dashboard transaccional" at bounding box center [784, 539] width 1357 height 15
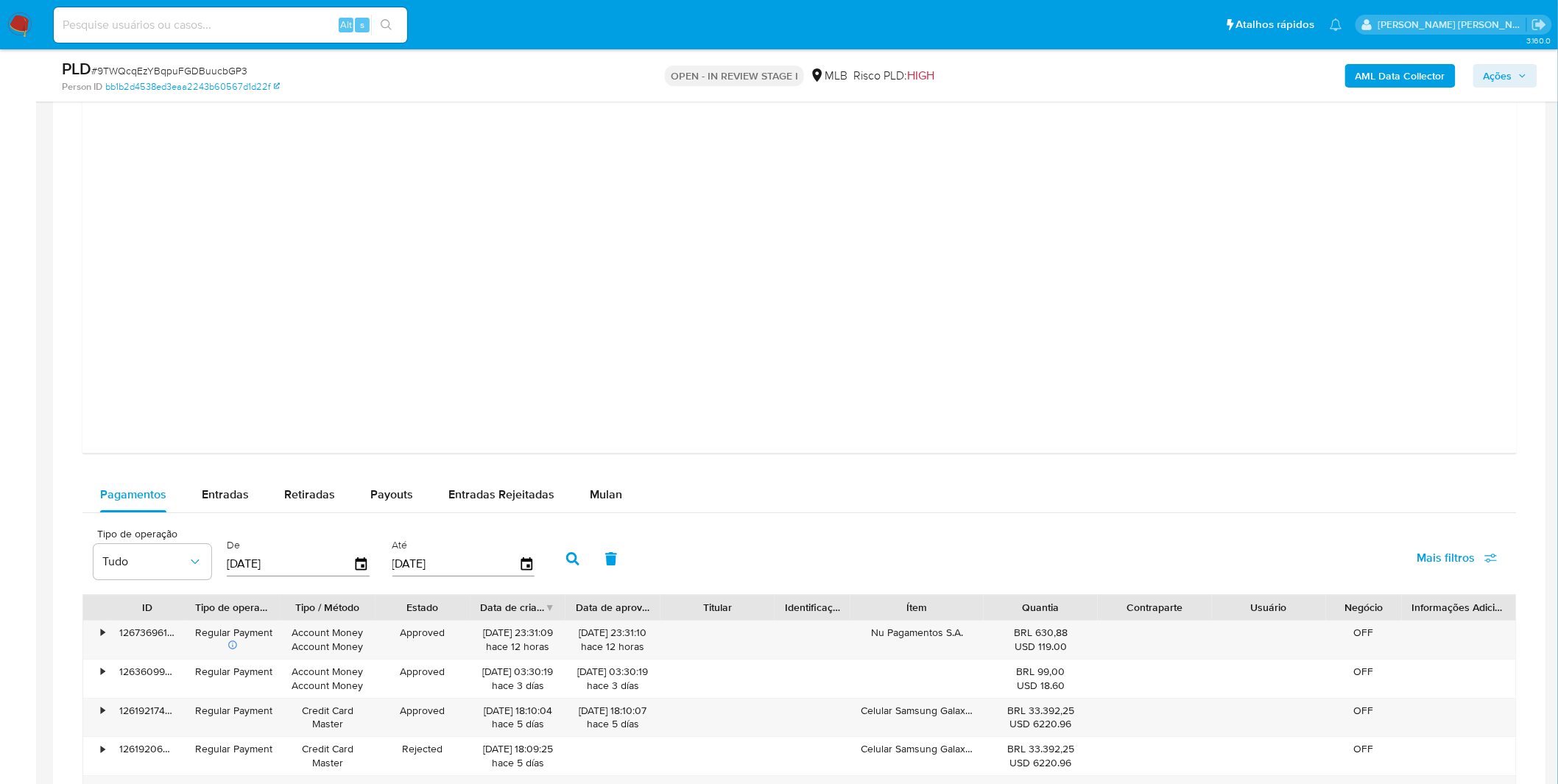
scroll to position [1636, 0]
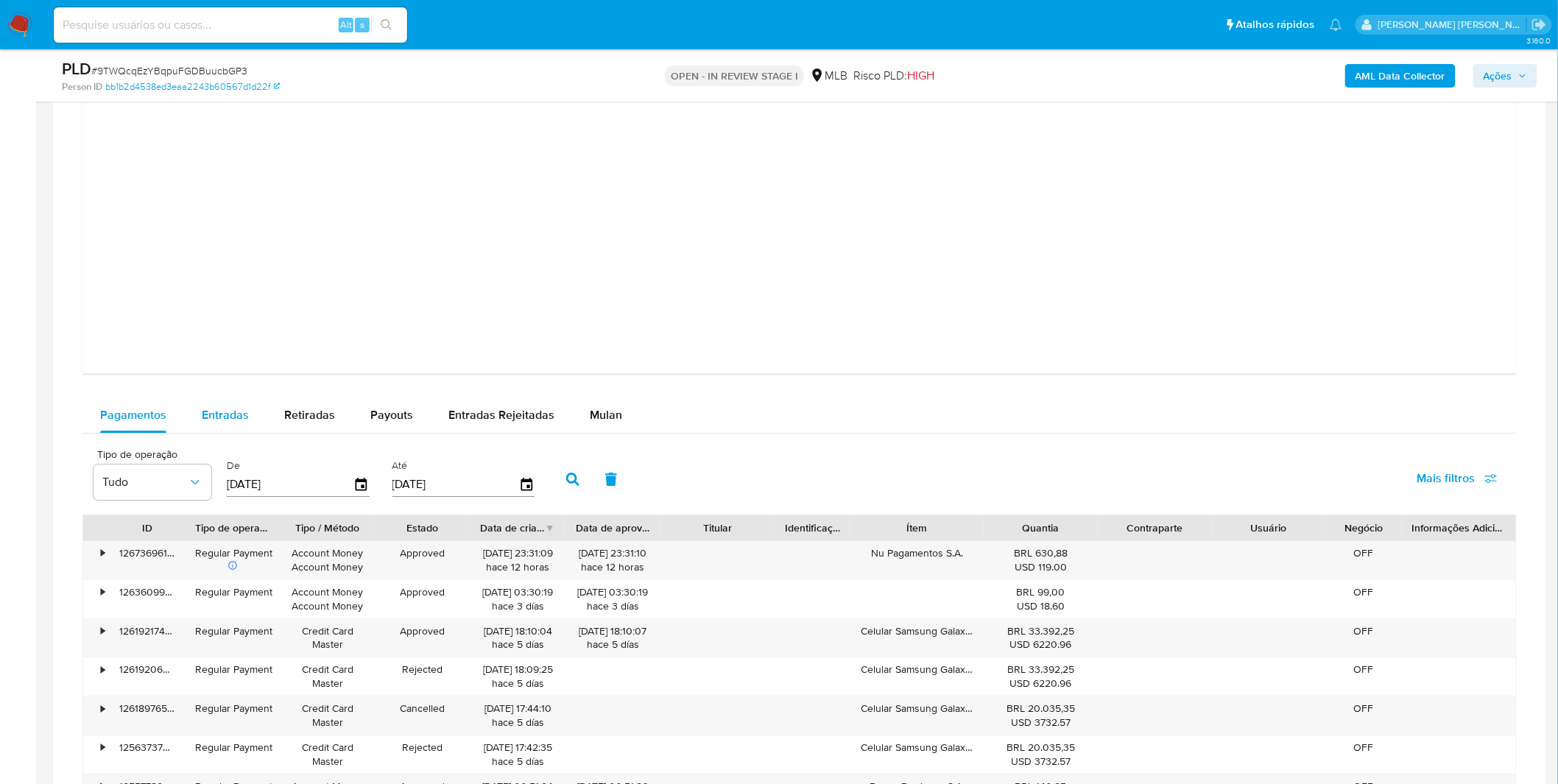
click at [237, 431] on div "Entradas" at bounding box center [225, 415] width 47 height 36
select select "10"
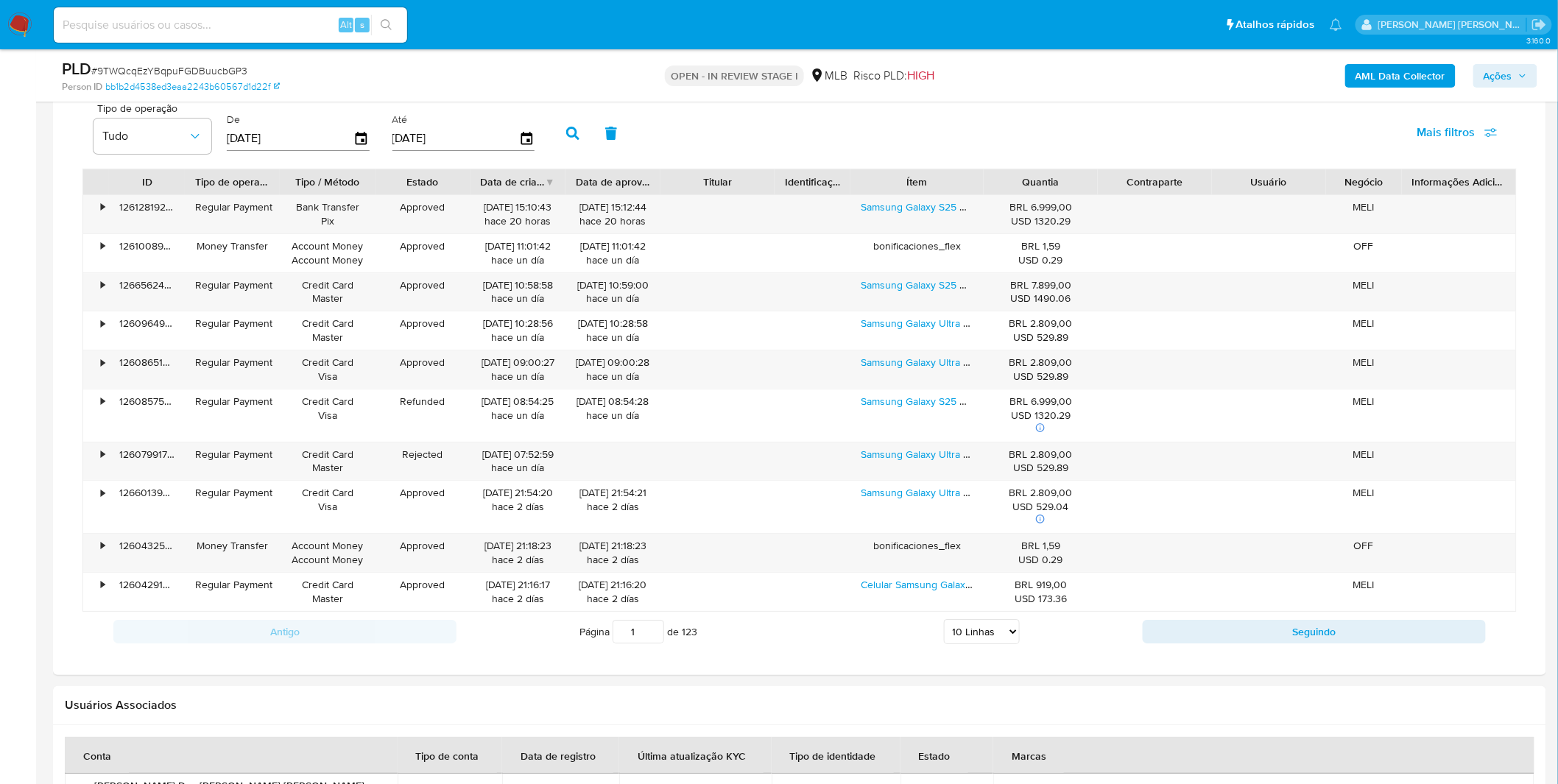
scroll to position [2044, 0]
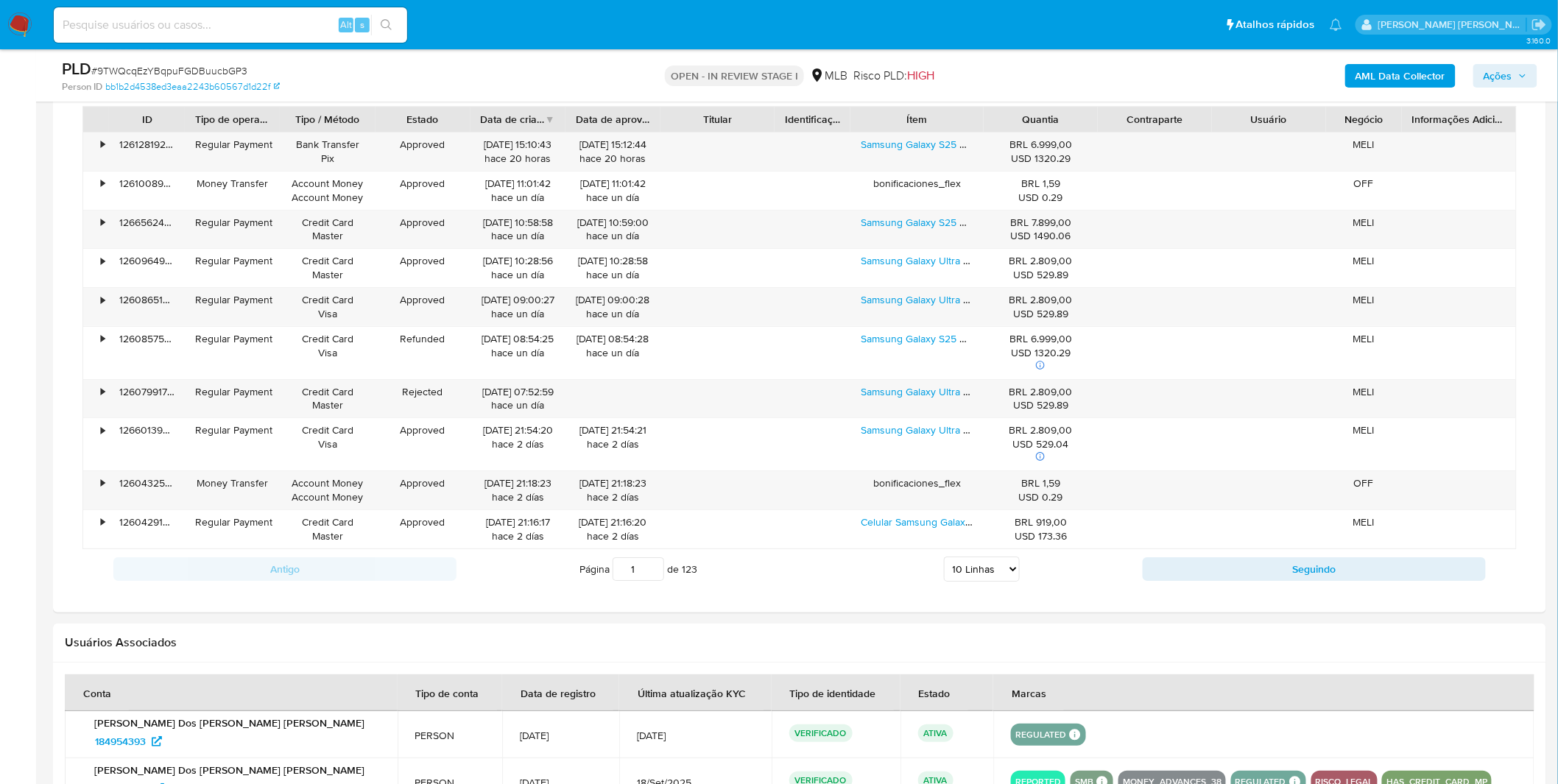
click at [998, 576] on select "5 Linhas 10 Linhas 20 Linhas 25 Linhas 50 Linhas 100 Linhas" at bounding box center [981, 569] width 76 height 25
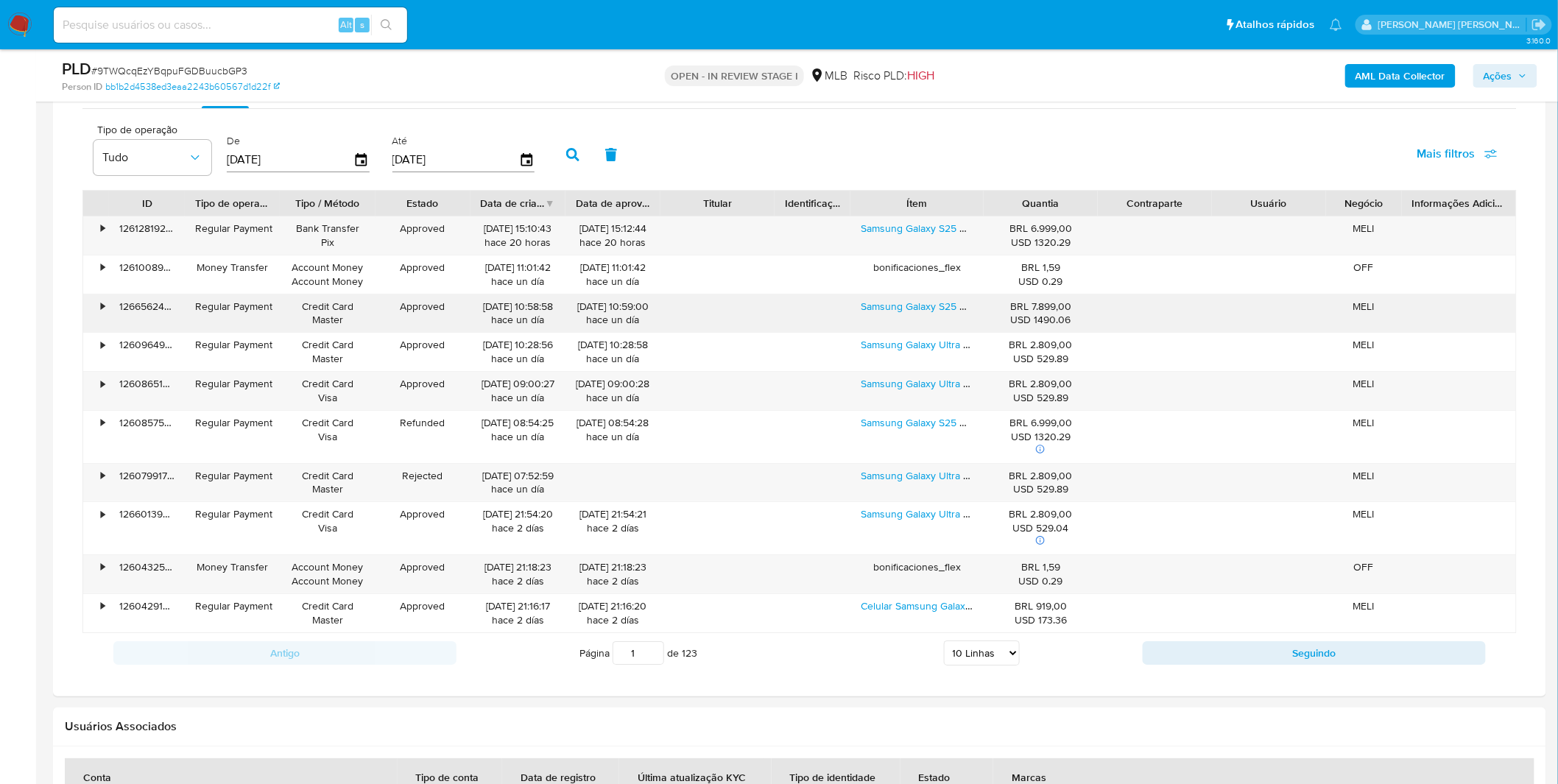
scroll to position [1881, 0]
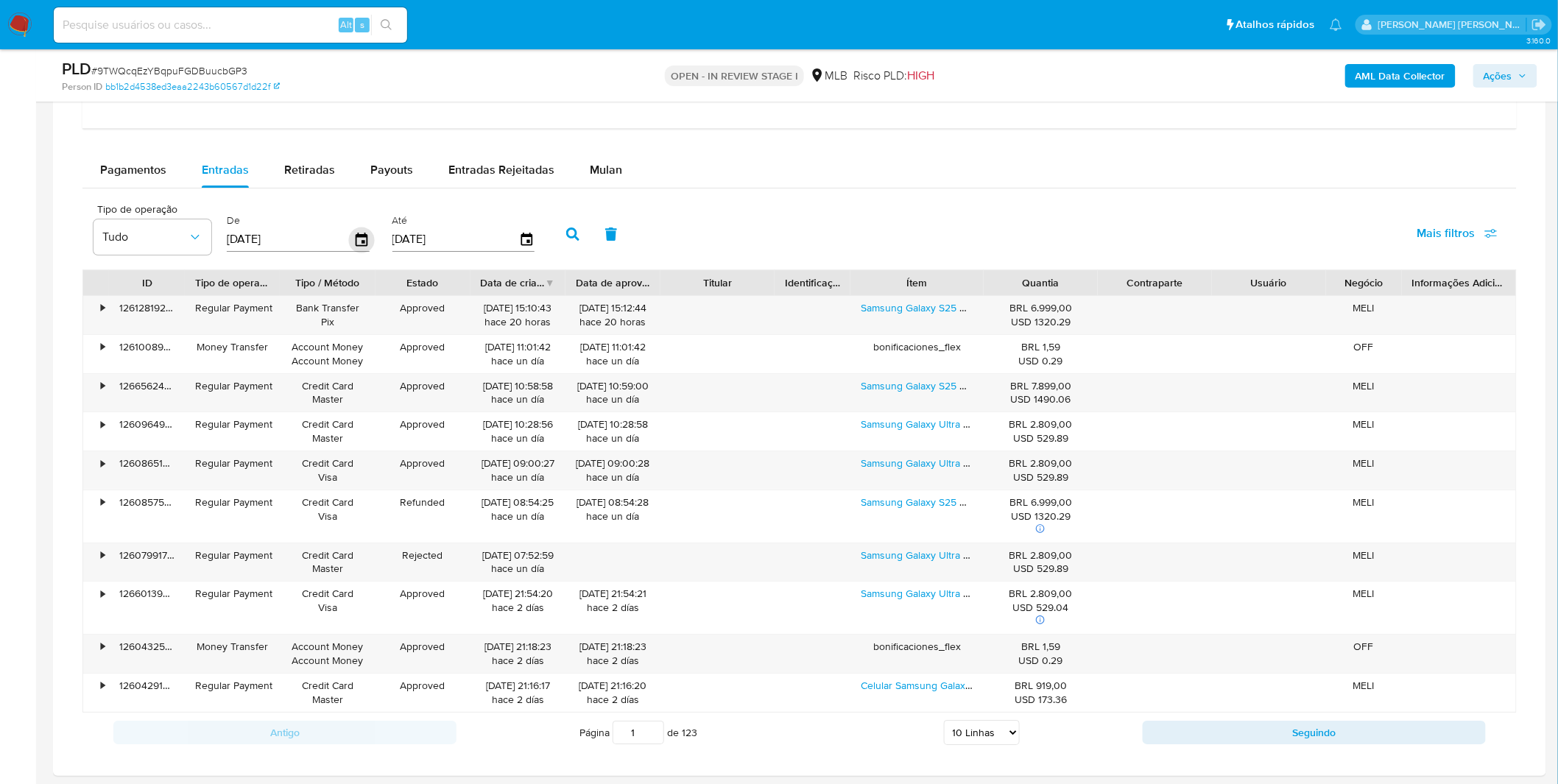
click at [356, 238] on icon "button" at bounding box center [362, 239] width 12 height 13
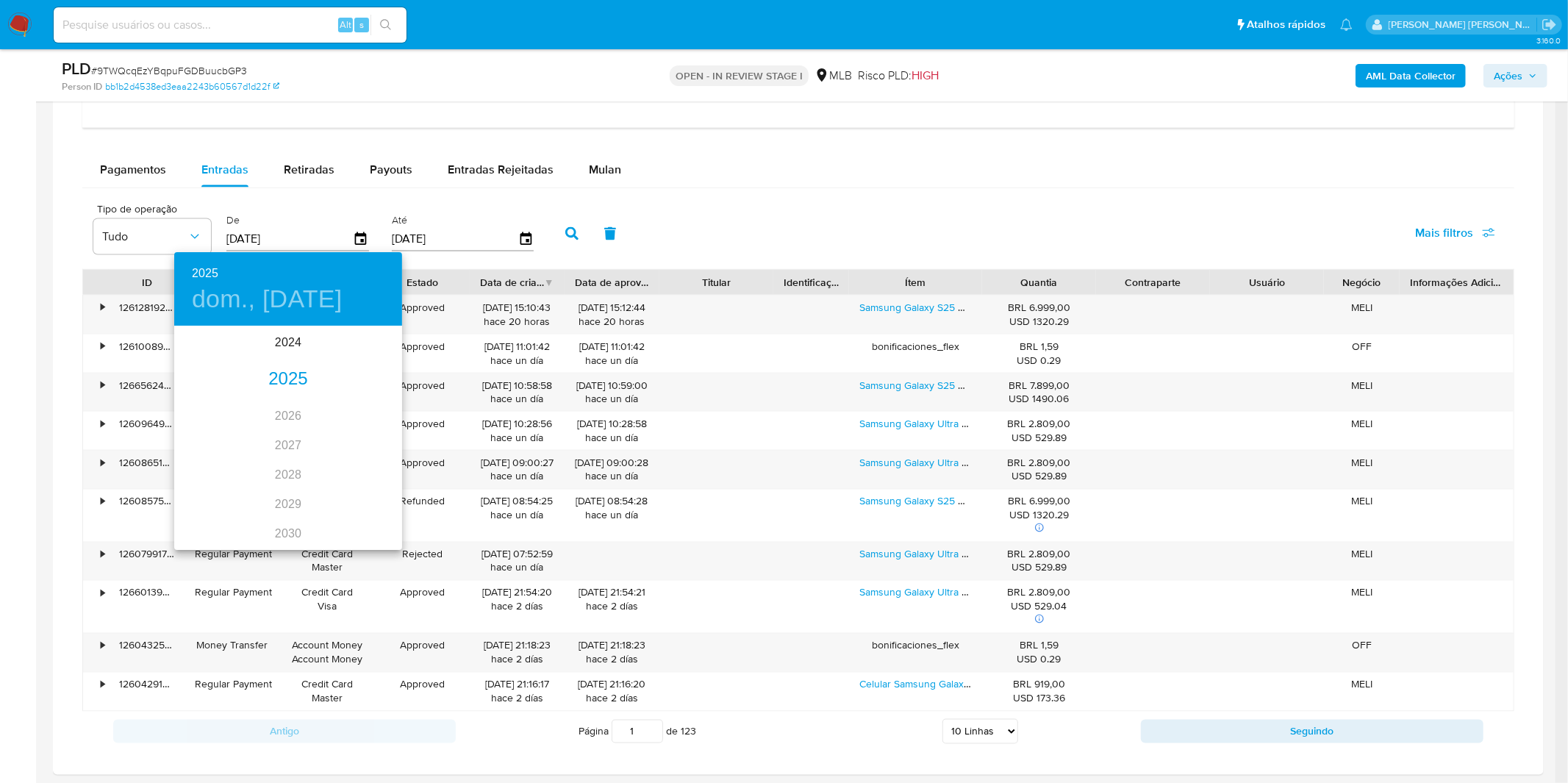
click at [279, 375] on div "2025" at bounding box center [288, 380] width 228 height 29
click at [216, 355] on div "ene." at bounding box center [212, 356] width 75 height 55
click at [264, 408] on span "1" at bounding box center [258, 403] width 27 height 15
type input "[DATE]"
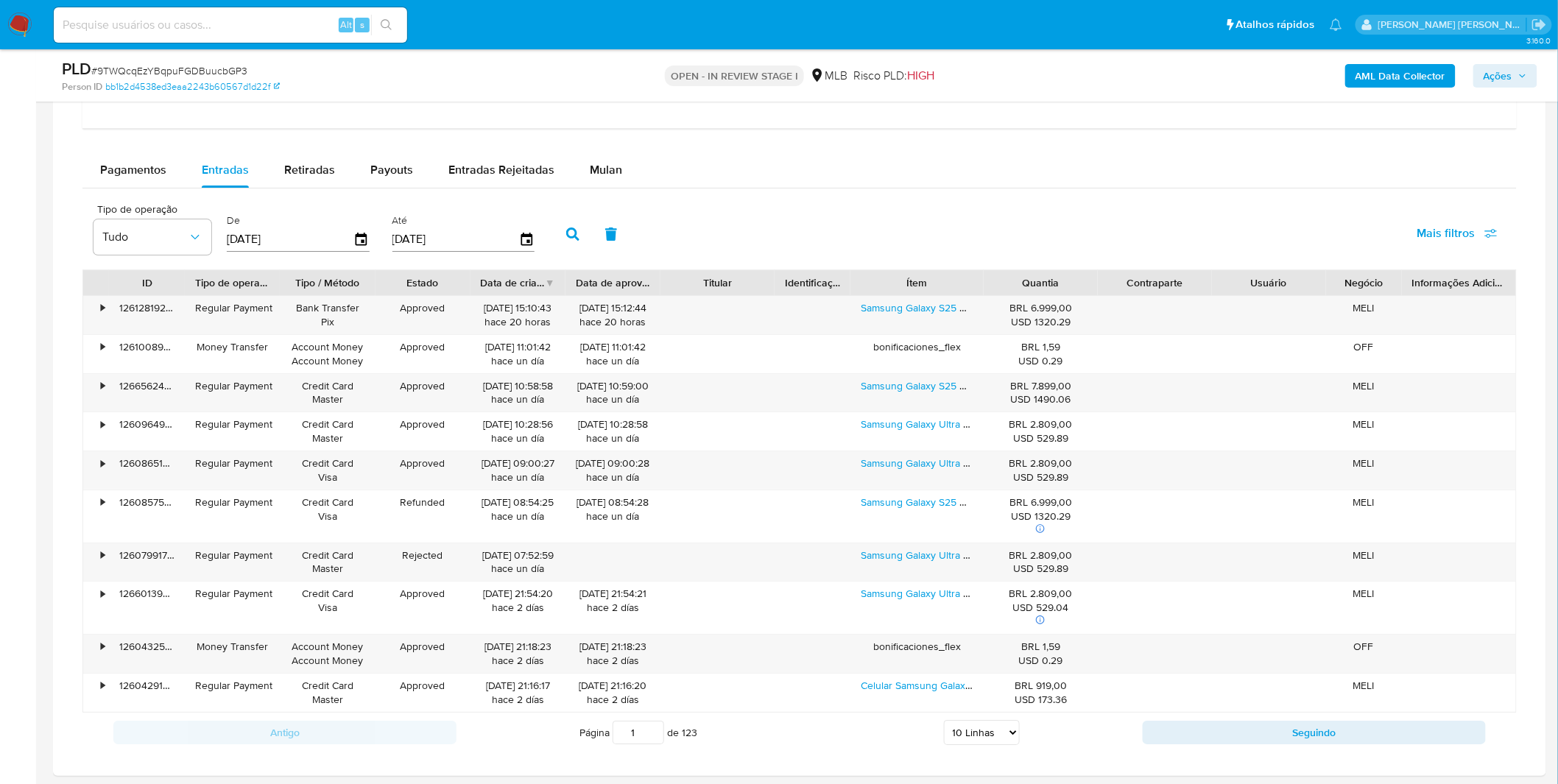
click at [568, 232] on icon "button" at bounding box center [572, 234] width 13 height 13
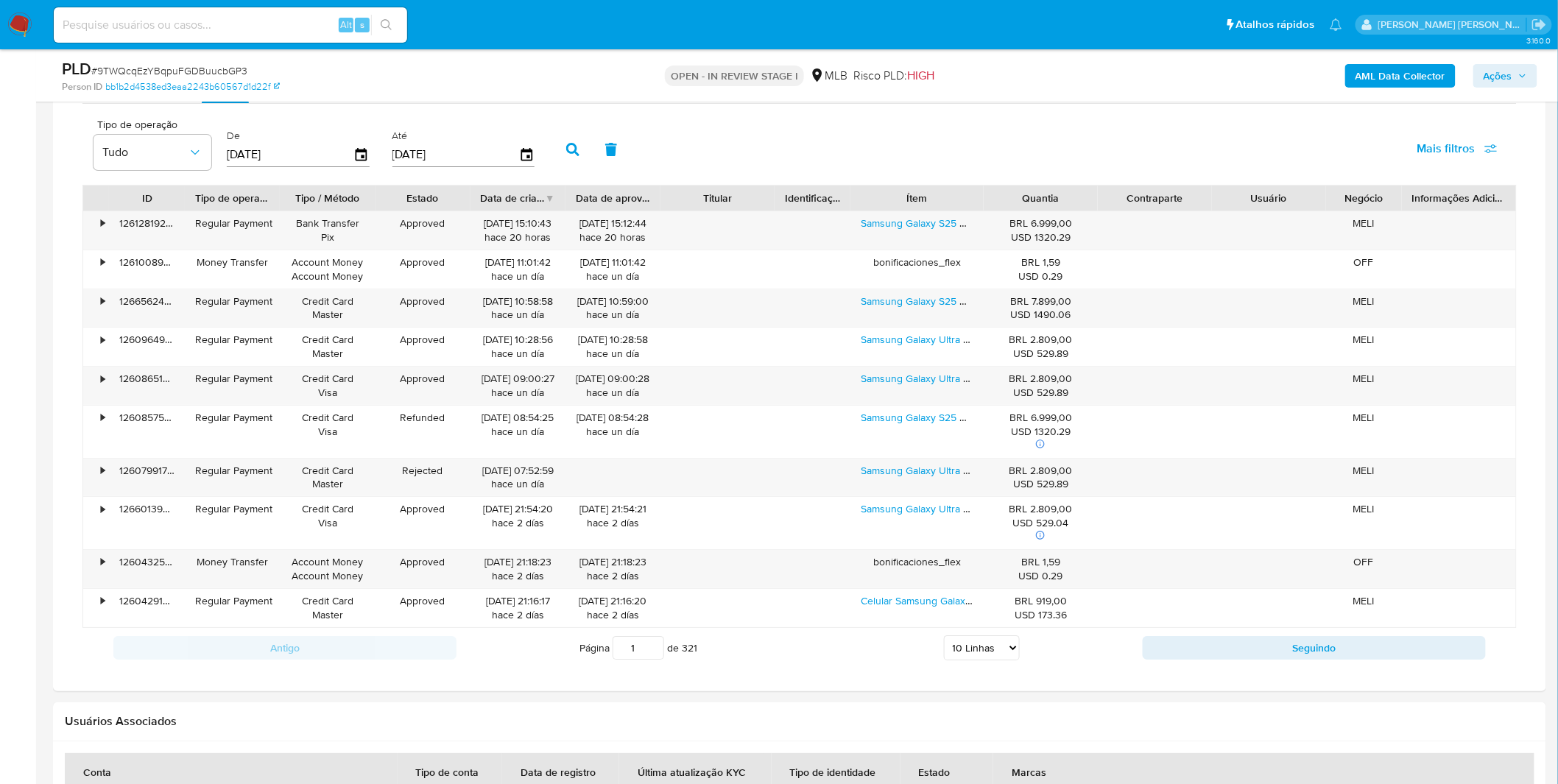
scroll to position [2044, 0]
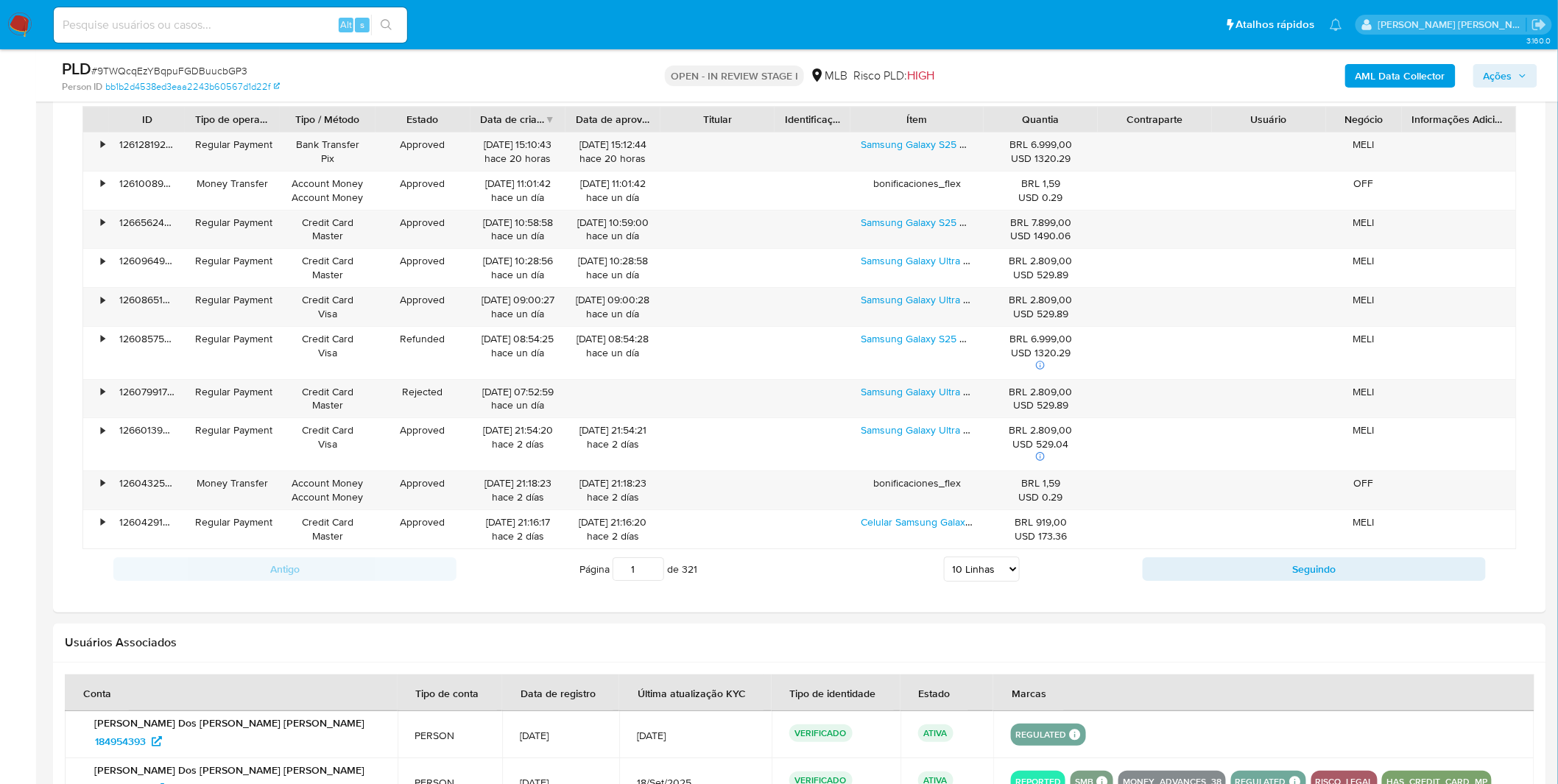
click at [982, 569] on select "5 Linhas 10 Linhas 20 Linhas 25 Linhas 50 Linhas 100 Linhas" at bounding box center [981, 569] width 76 height 25
select select "100"
click at [944, 559] on select "5 Linhas 10 Linhas 20 Linhas 25 Linhas 50 Linhas 100 Linhas" at bounding box center [981, 569] width 76 height 25
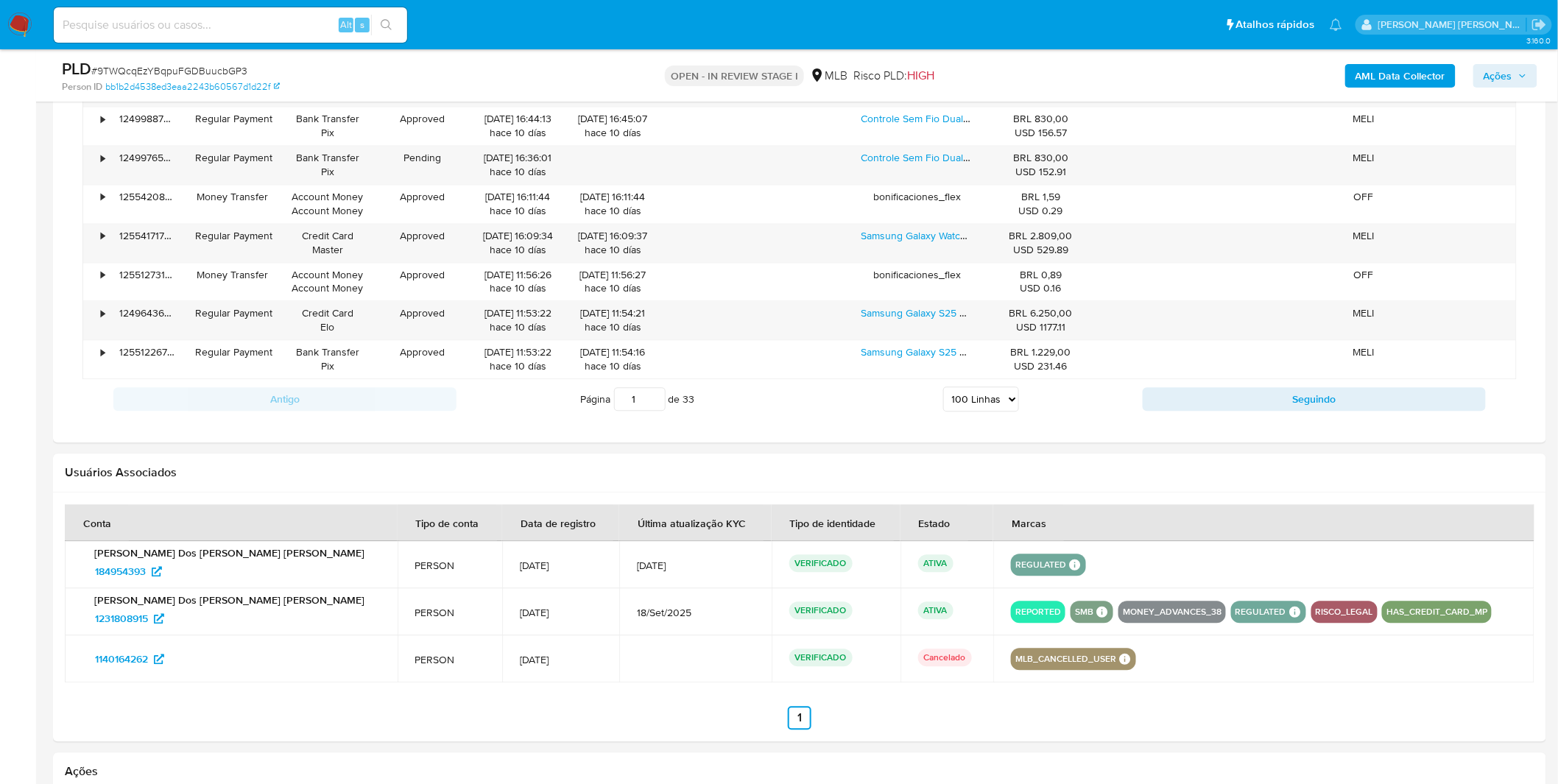
scroll to position [5725, 0]
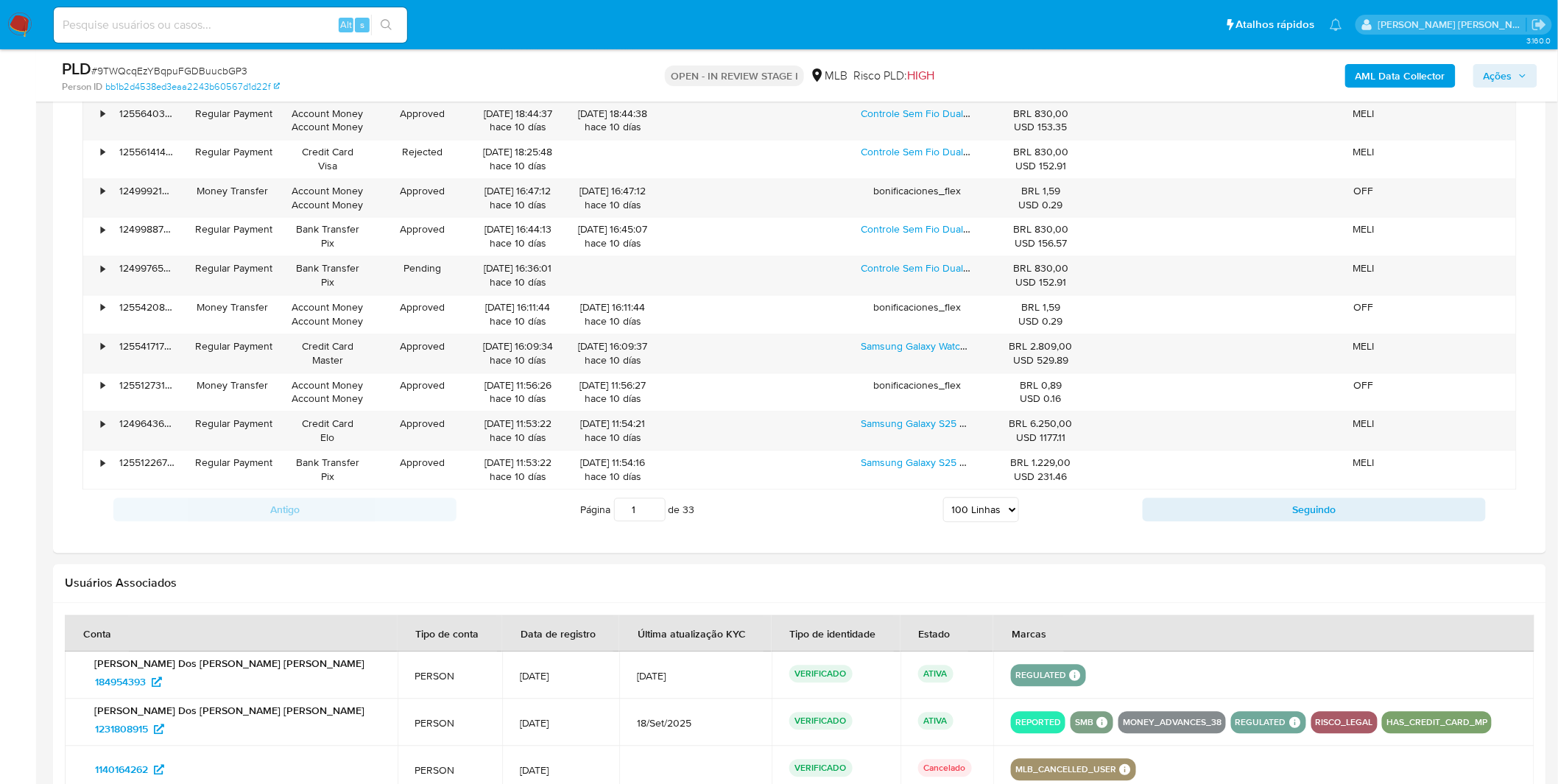
type input "1"
drag, startPoint x: 649, startPoint y: 524, endPoint x: 616, endPoint y: 521, distance: 33.1
click at [616, 521] on input "1" at bounding box center [639, 510] width 51 height 23
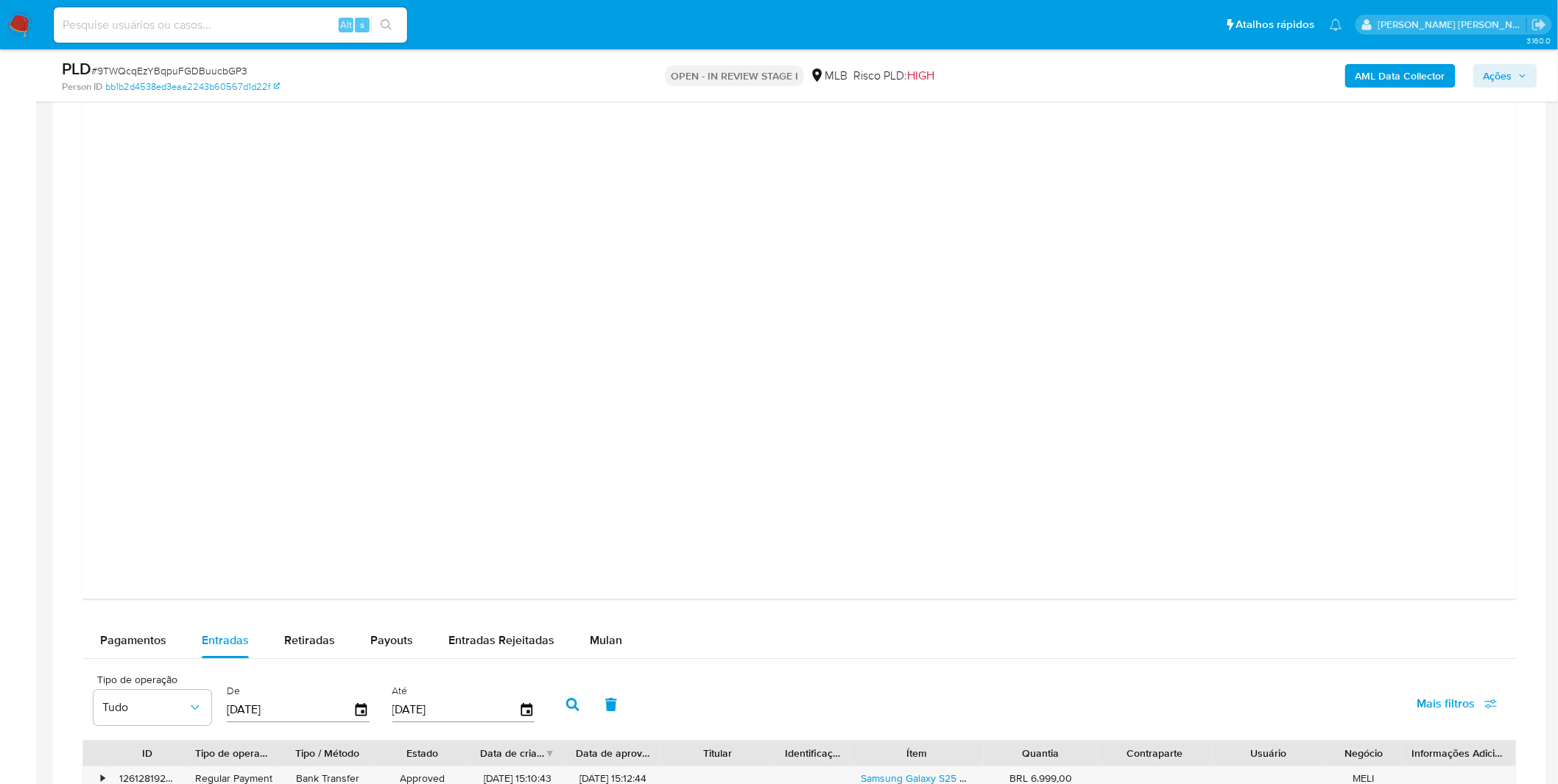
scroll to position [1472, 0]
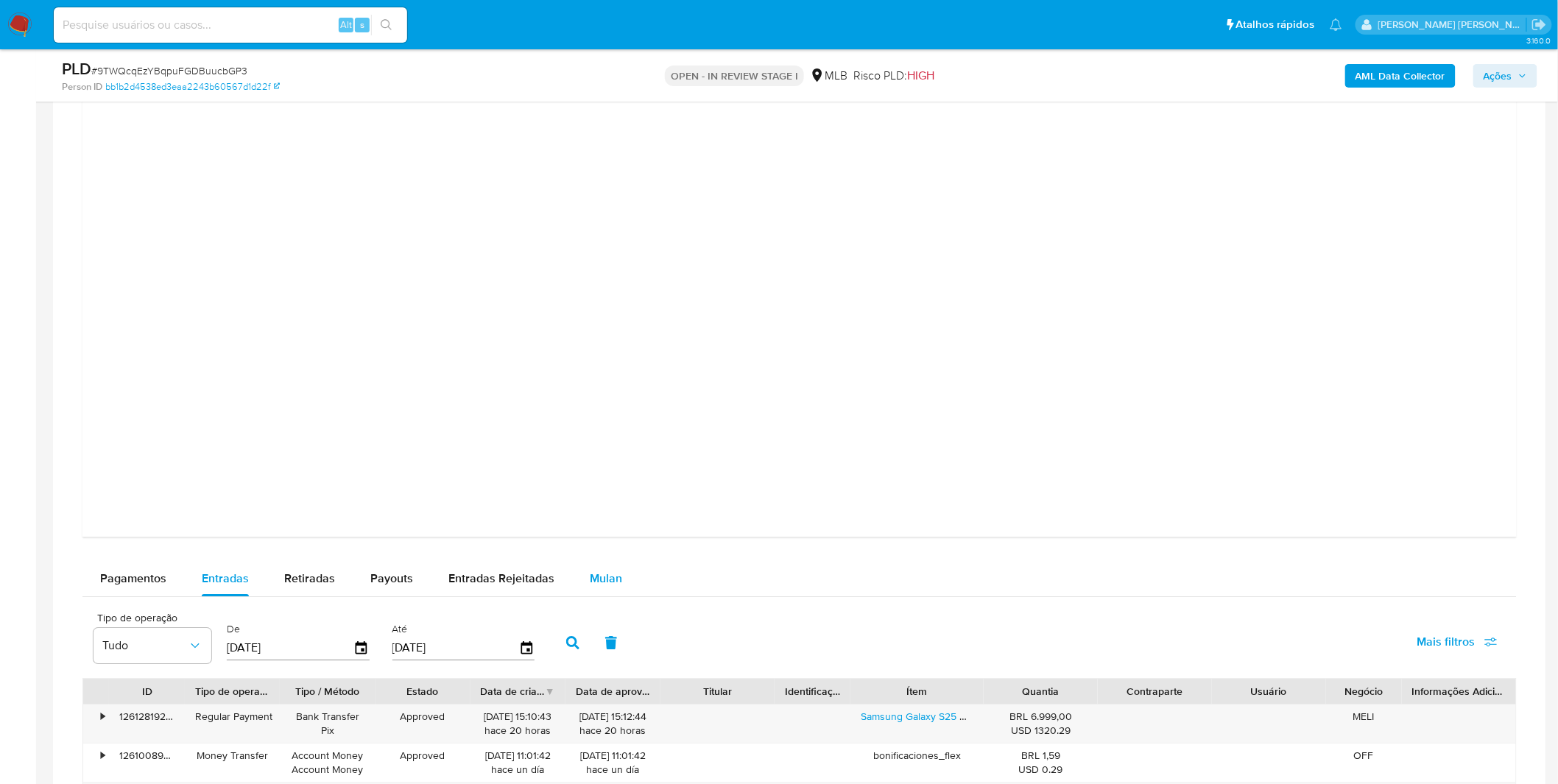
click at [606, 568] on div "Mulan" at bounding box center [605, 578] width 32 height 36
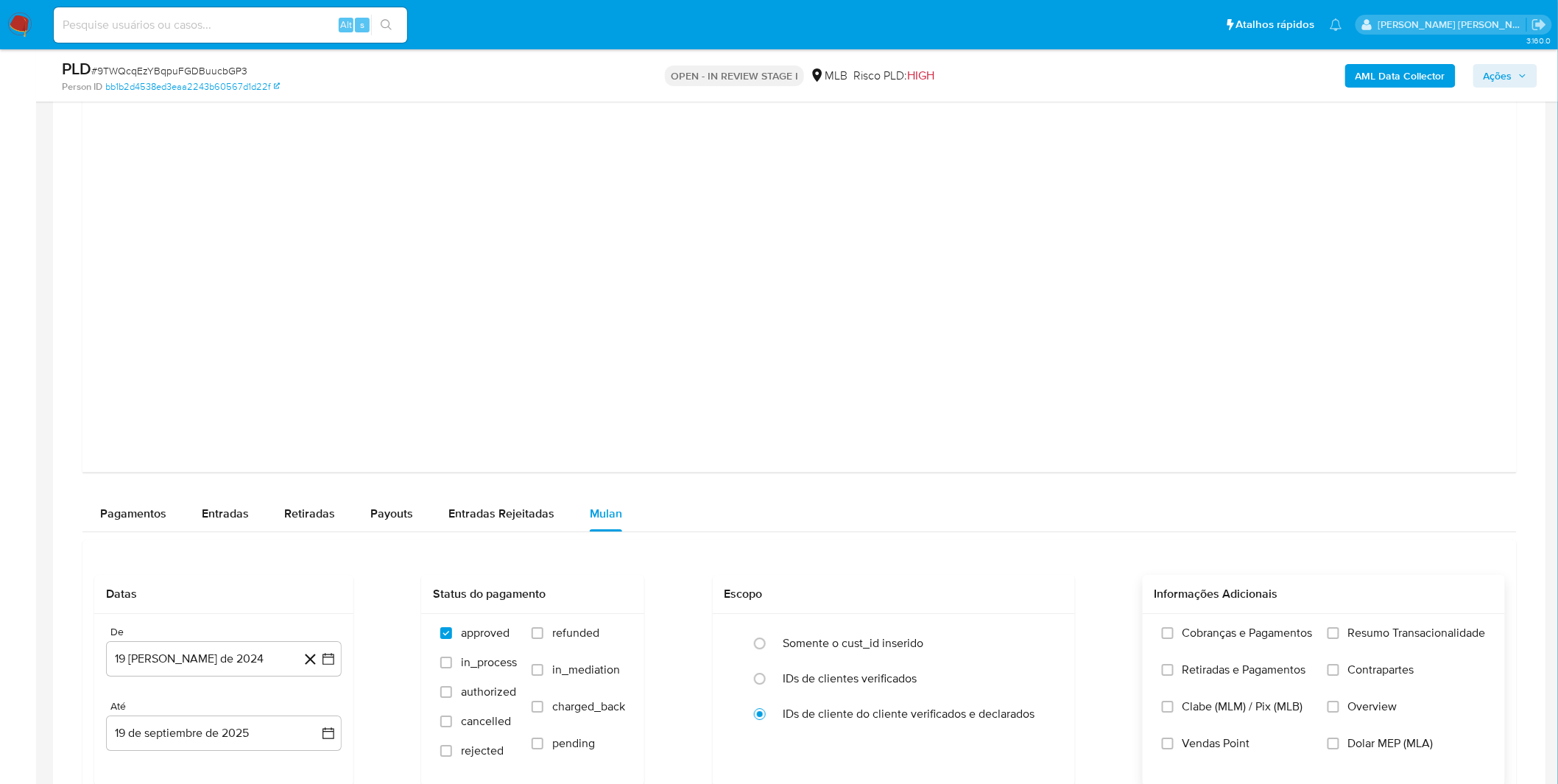
scroll to position [1636, 0]
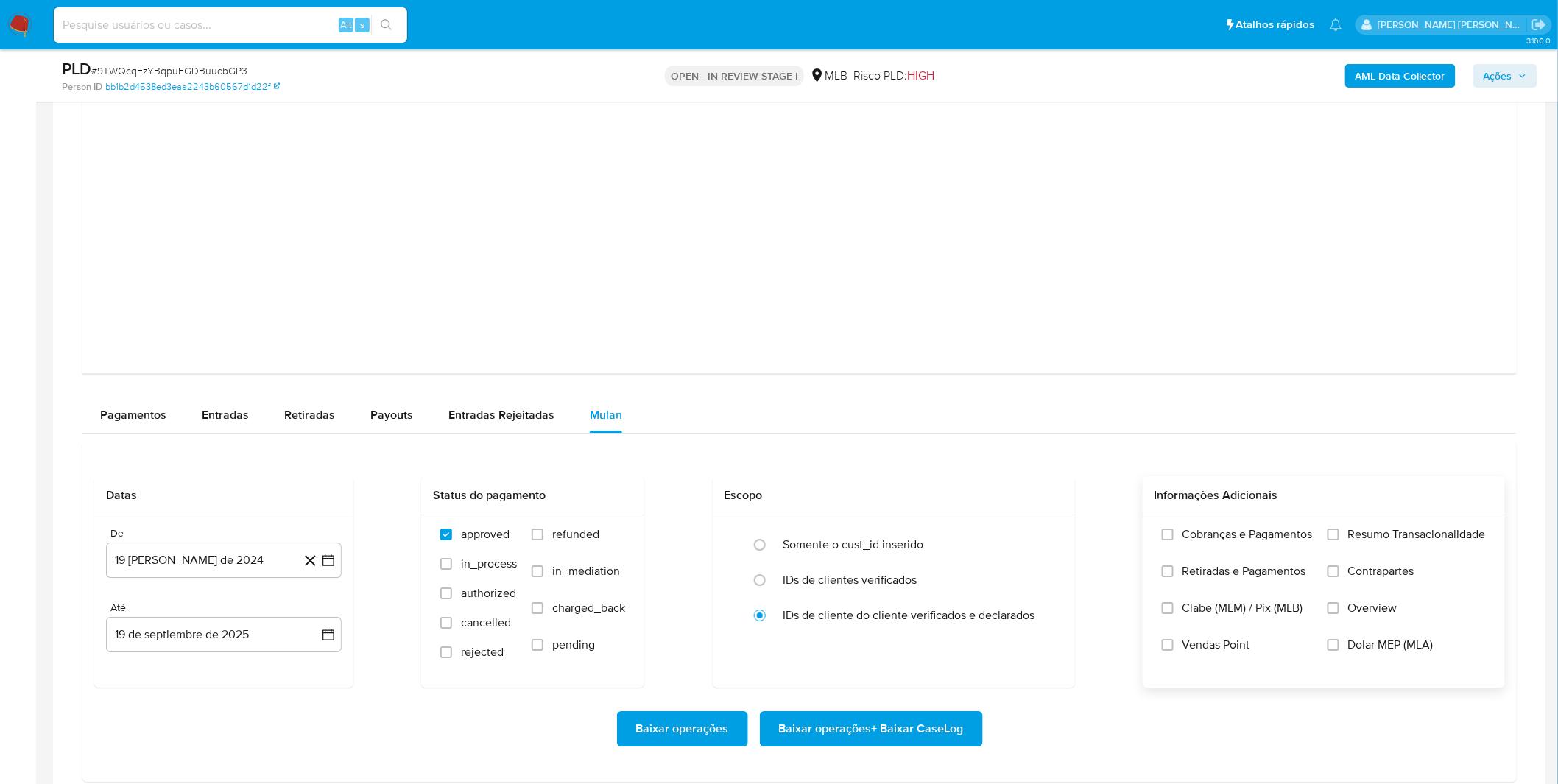
click at [1231, 541] on span "Cobranças e Pagamentos" at bounding box center [1248, 534] width 130 height 15
click at [1173, 540] on input "Cobranças e Pagamentos" at bounding box center [1168, 535] width 12 height 12
click at [1244, 578] on span "Retiradas e Pagamentos" at bounding box center [1244, 570] width 123 height 15
click at [1173, 577] on input "Retiradas e Pagamentos" at bounding box center [1168, 571] width 12 height 12
click at [1356, 550] on label "Resumo Transacionalidade" at bounding box center [1407, 545] width 158 height 36
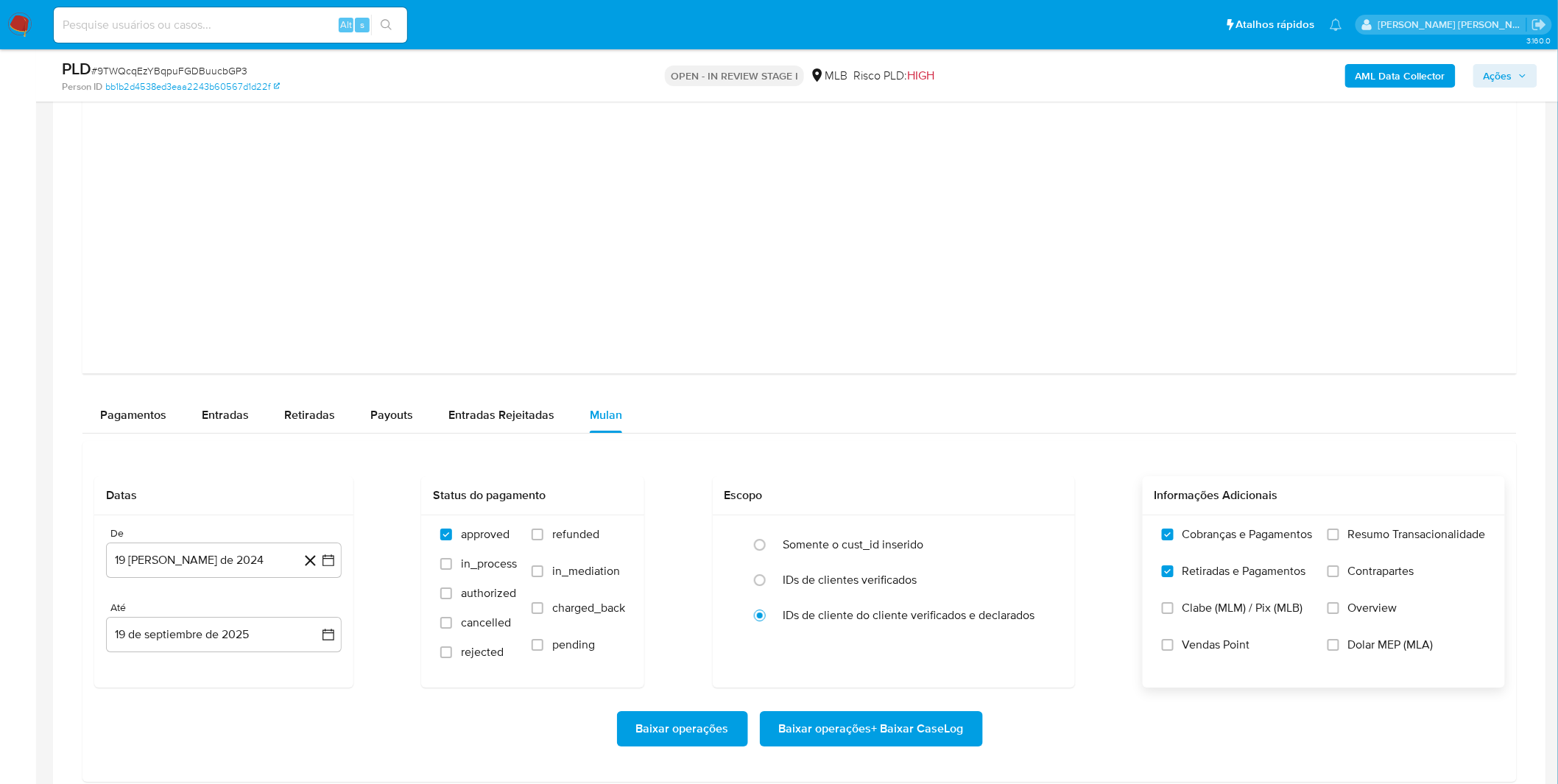
click at [1339, 540] on input "Resumo Transacionalidade" at bounding box center [1334, 535] width 12 height 12
click at [1353, 571] on span "Contrapartes" at bounding box center [1381, 570] width 66 height 15
click at [1339, 571] on input "Contrapartes" at bounding box center [1334, 571] width 12 height 12
click at [201, 576] on button "19 [PERSON_NAME] de 2024" at bounding box center [223, 560] width 235 height 36
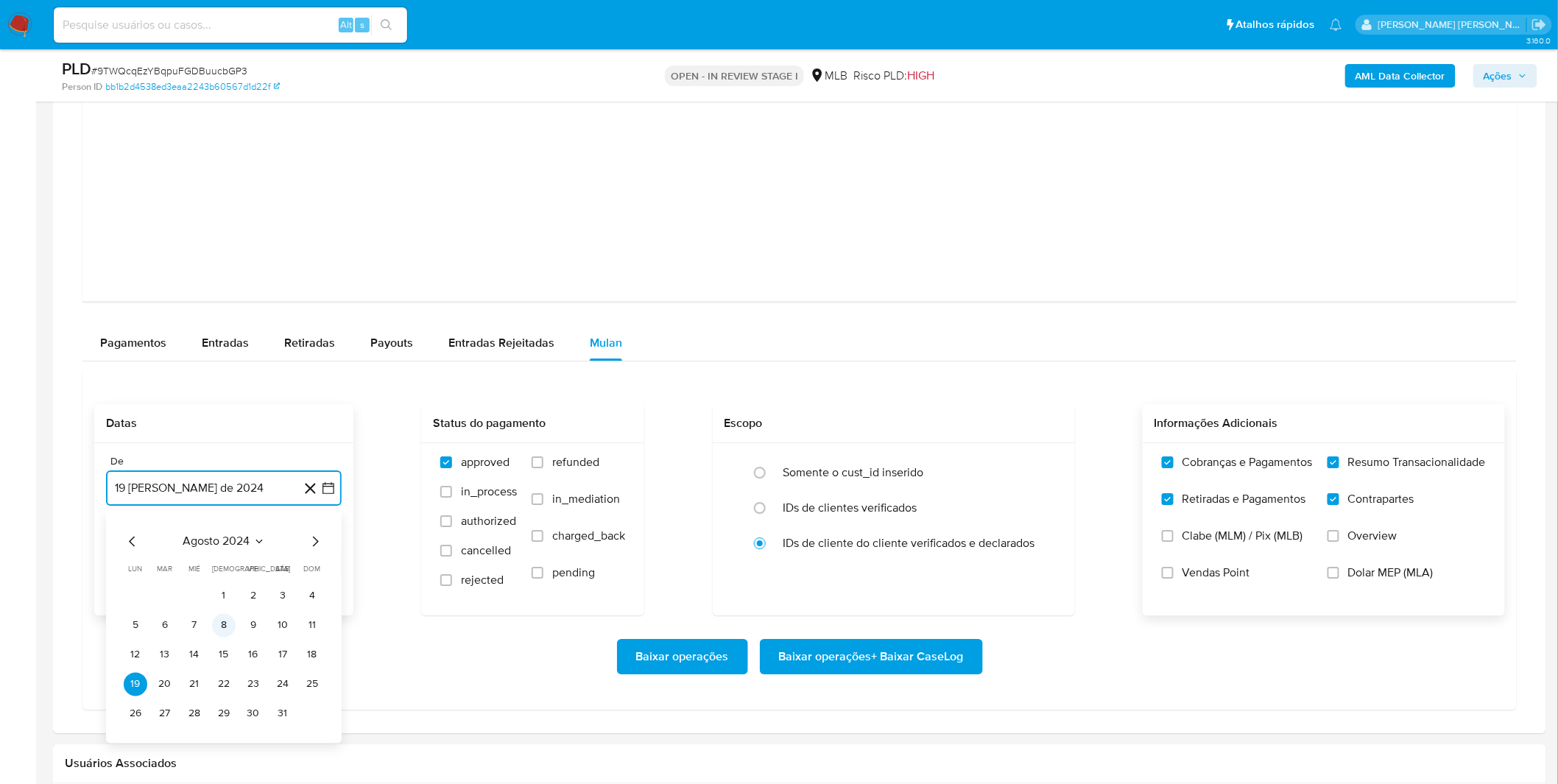
scroll to position [1799, 0]
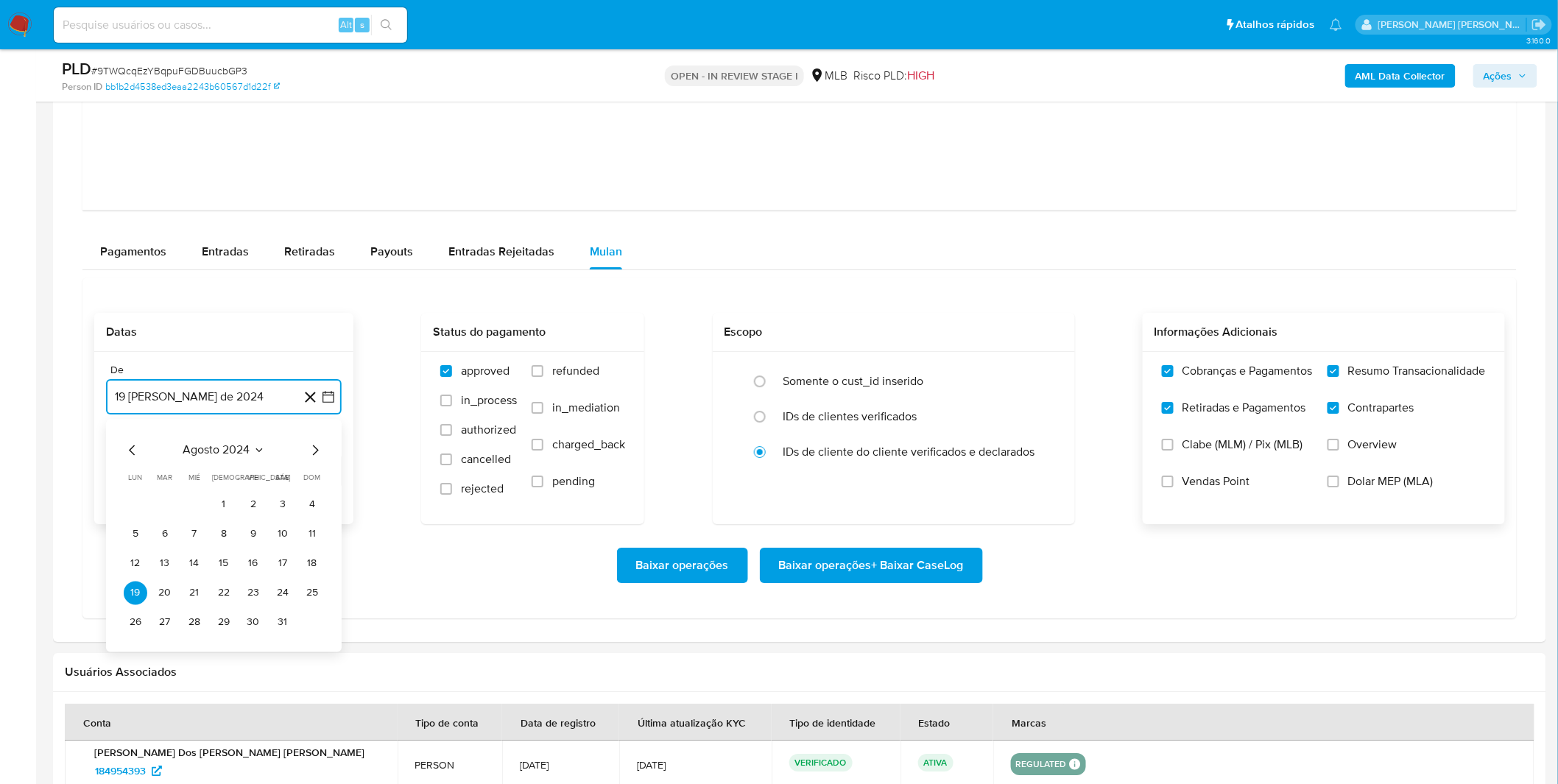
click at [230, 451] on span "agosto 2024" at bounding box center [216, 450] width 67 height 15
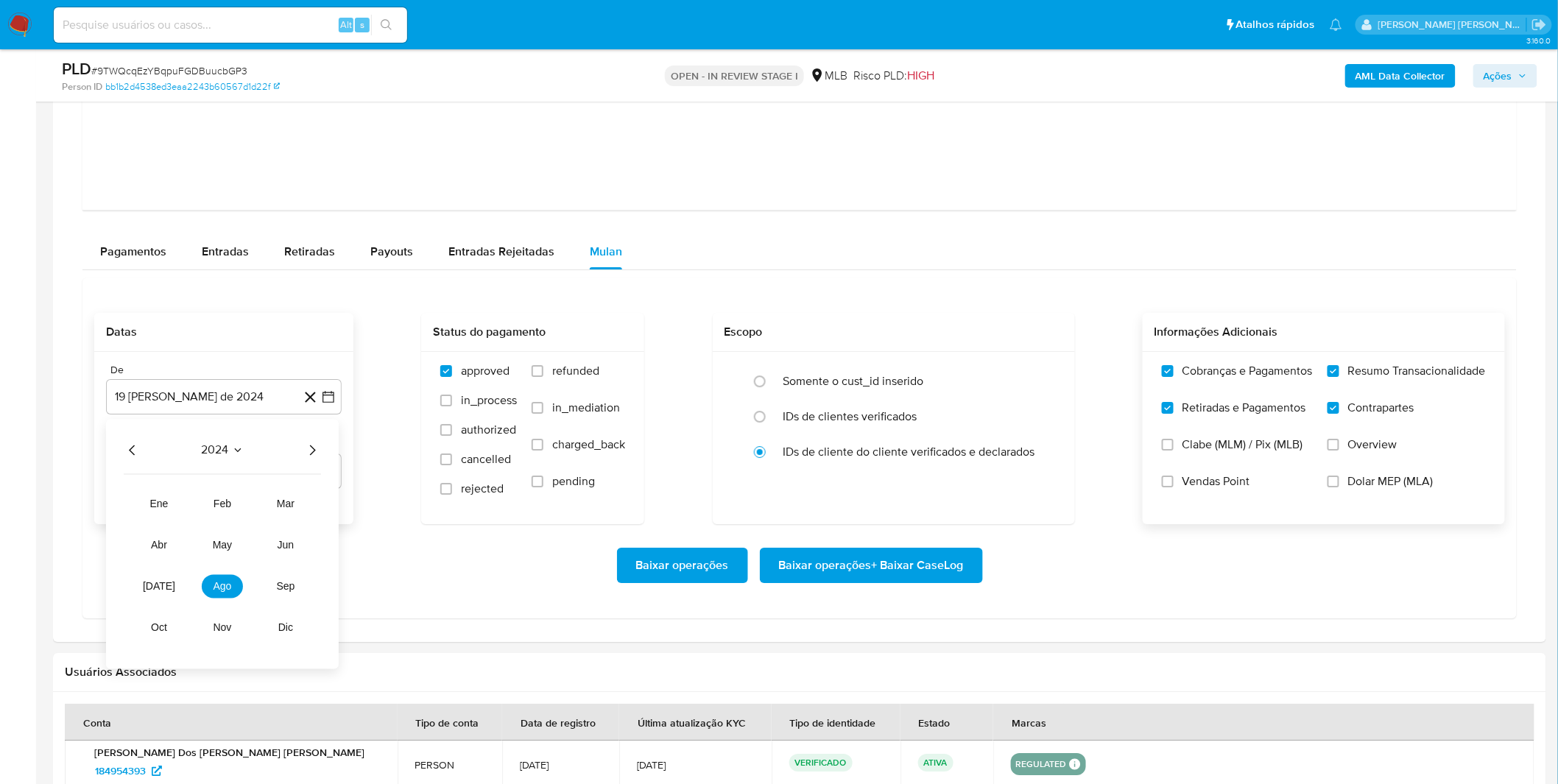
click at [311, 455] on icon "Año siguiente" at bounding box center [312, 450] width 17 height 17
click at [221, 590] on span "ago" at bounding box center [222, 586] width 18 height 12
click at [252, 504] on button "1" at bounding box center [253, 504] width 23 height 23
click at [215, 569] on div "Baixar operações Baixar operações + Baixar CaseLog" at bounding box center [800, 565] width 1410 height 36
click at [844, 569] on span "Baixar operações + Baixar CaseLog" at bounding box center [871, 564] width 185 height 32
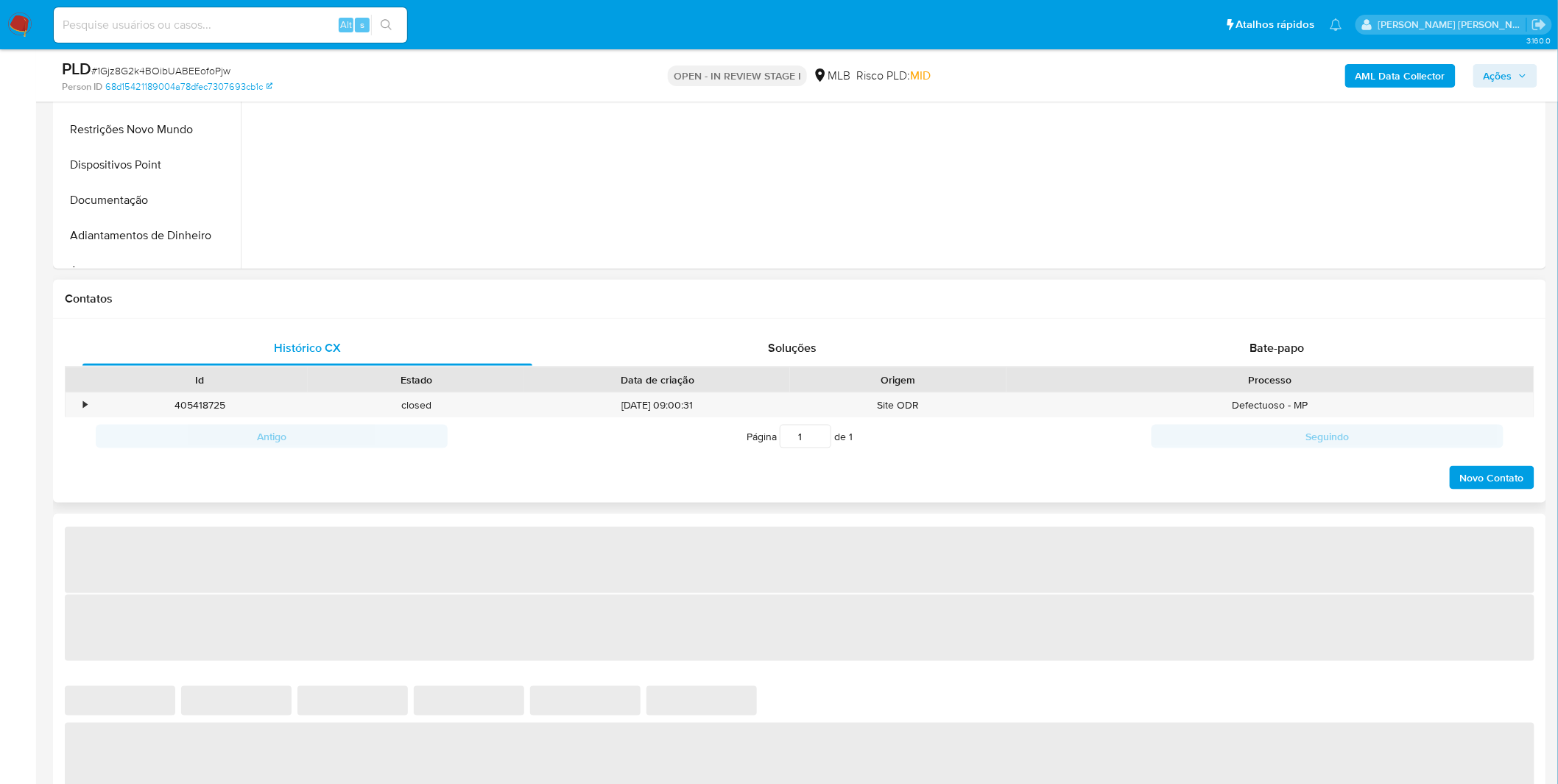
select select "10"
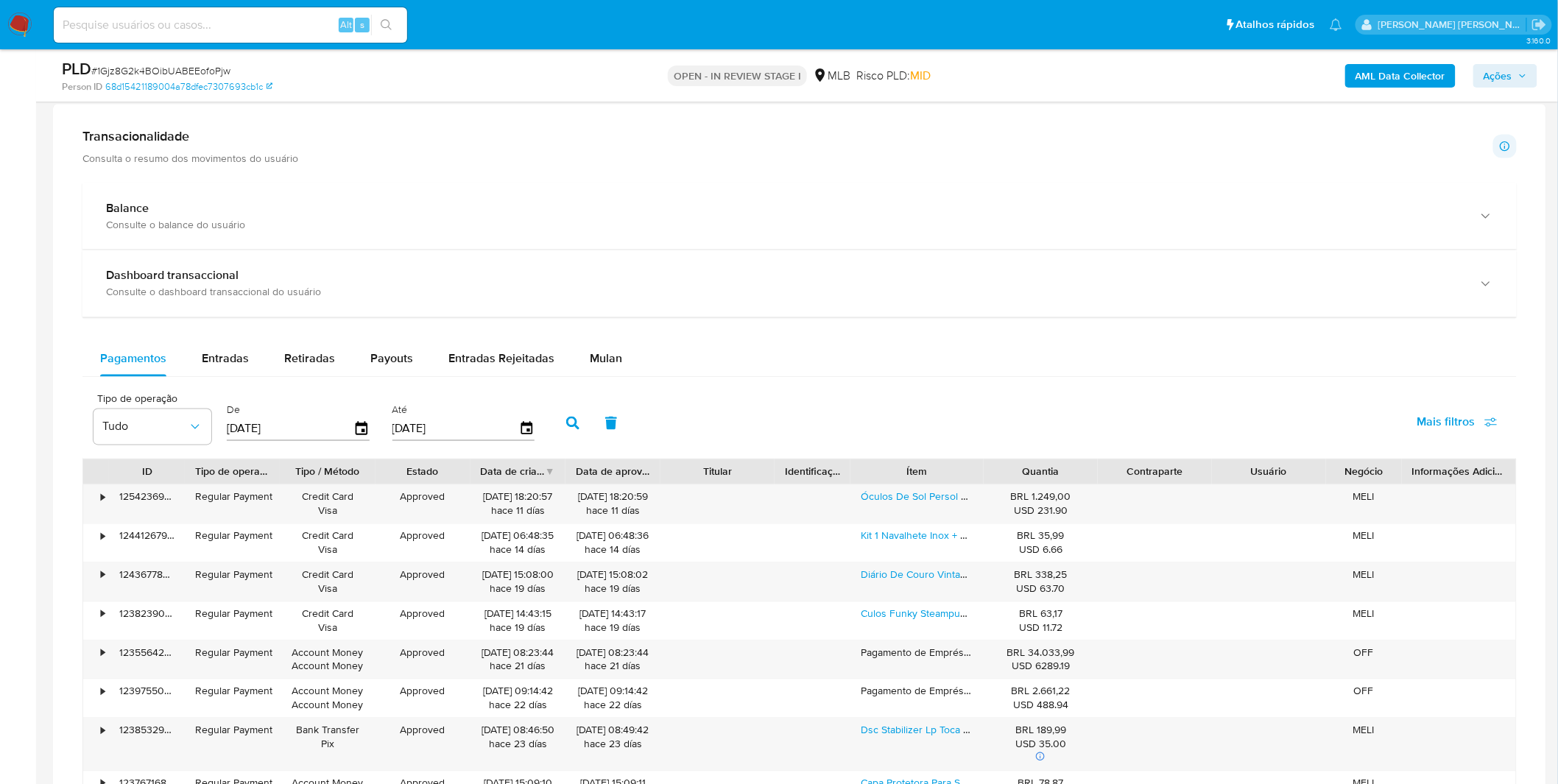
scroll to position [818, 0]
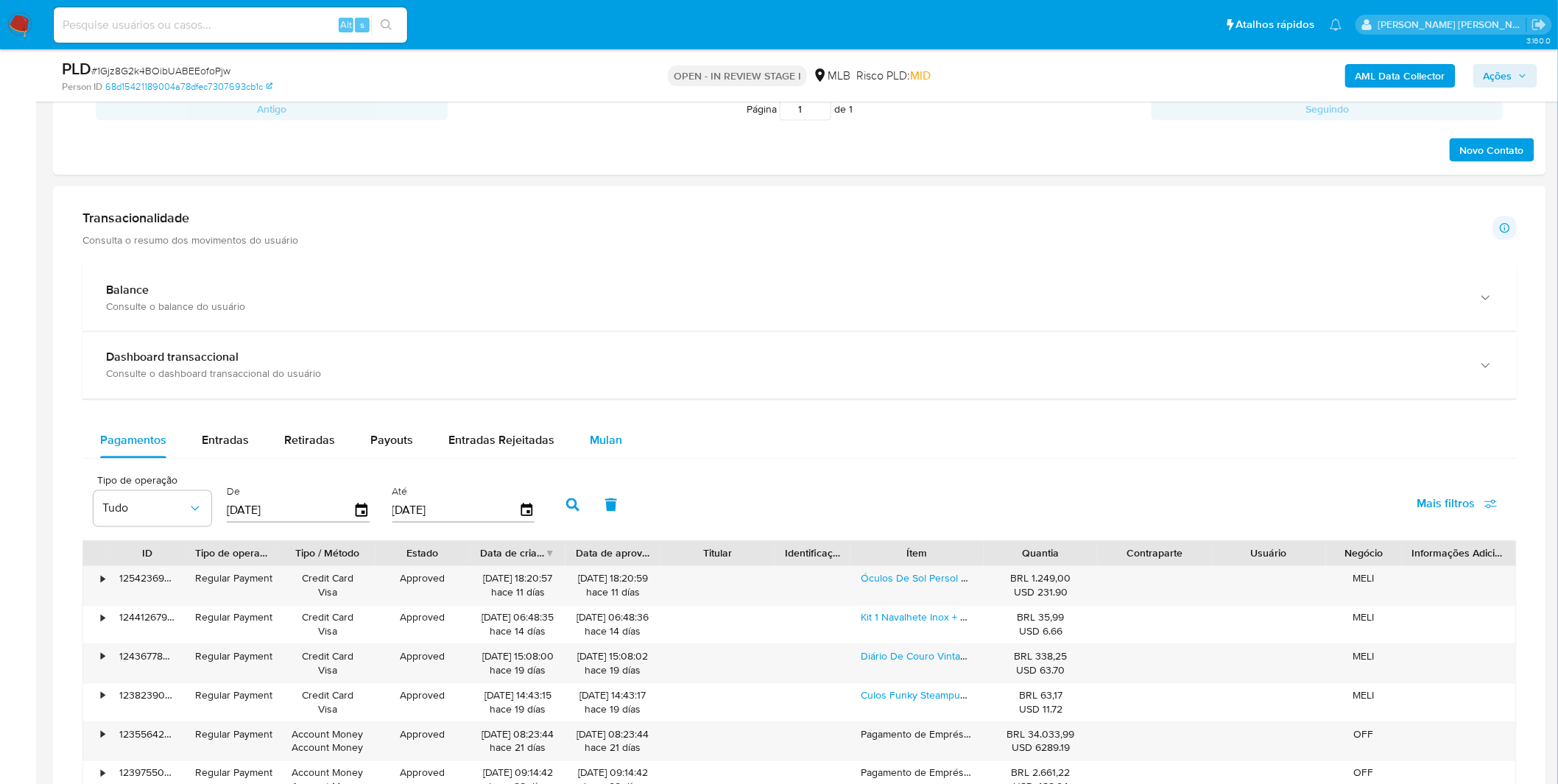
click at [601, 425] on div "Mulan" at bounding box center [605, 441] width 32 height 36
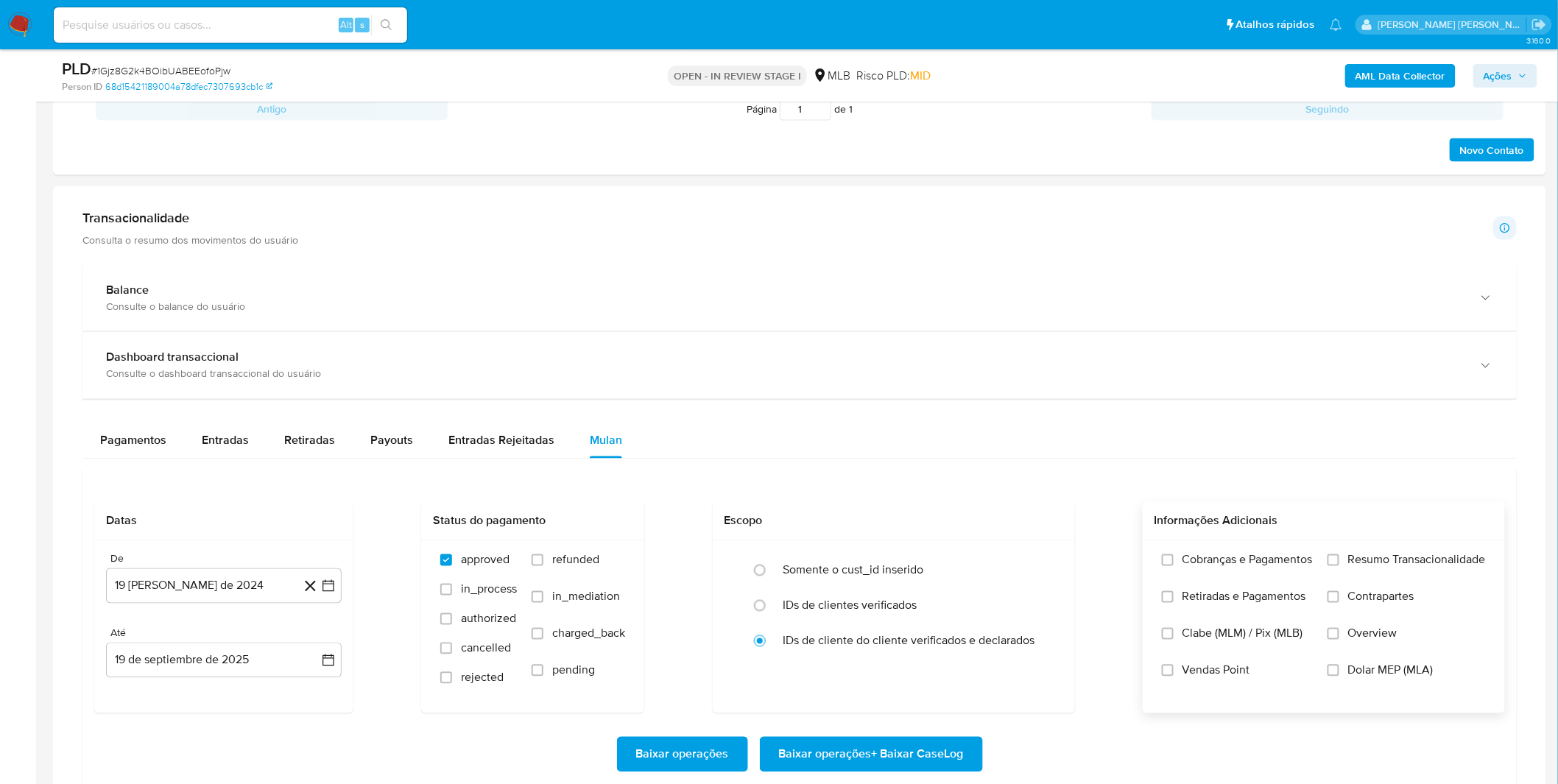
click at [1203, 575] on label "Cobranças e Pagamentos" at bounding box center [1238, 571] width 151 height 36
click at [1173, 566] on input "Cobranças e Pagamentos" at bounding box center [1168, 560] width 12 height 12
click at [1212, 600] on span "Retiradas e Pagamentos" at bounding box center [1244, 596] width 123 height 15
click at [1173, 600] on input "Retiradas e Pagamentos" at bounding box center [1168, 597] width 12 height 12
click at [1346, 583] on label "Resumo Transacionalidade" at bounding box center [1407, 571] width 158 height 36
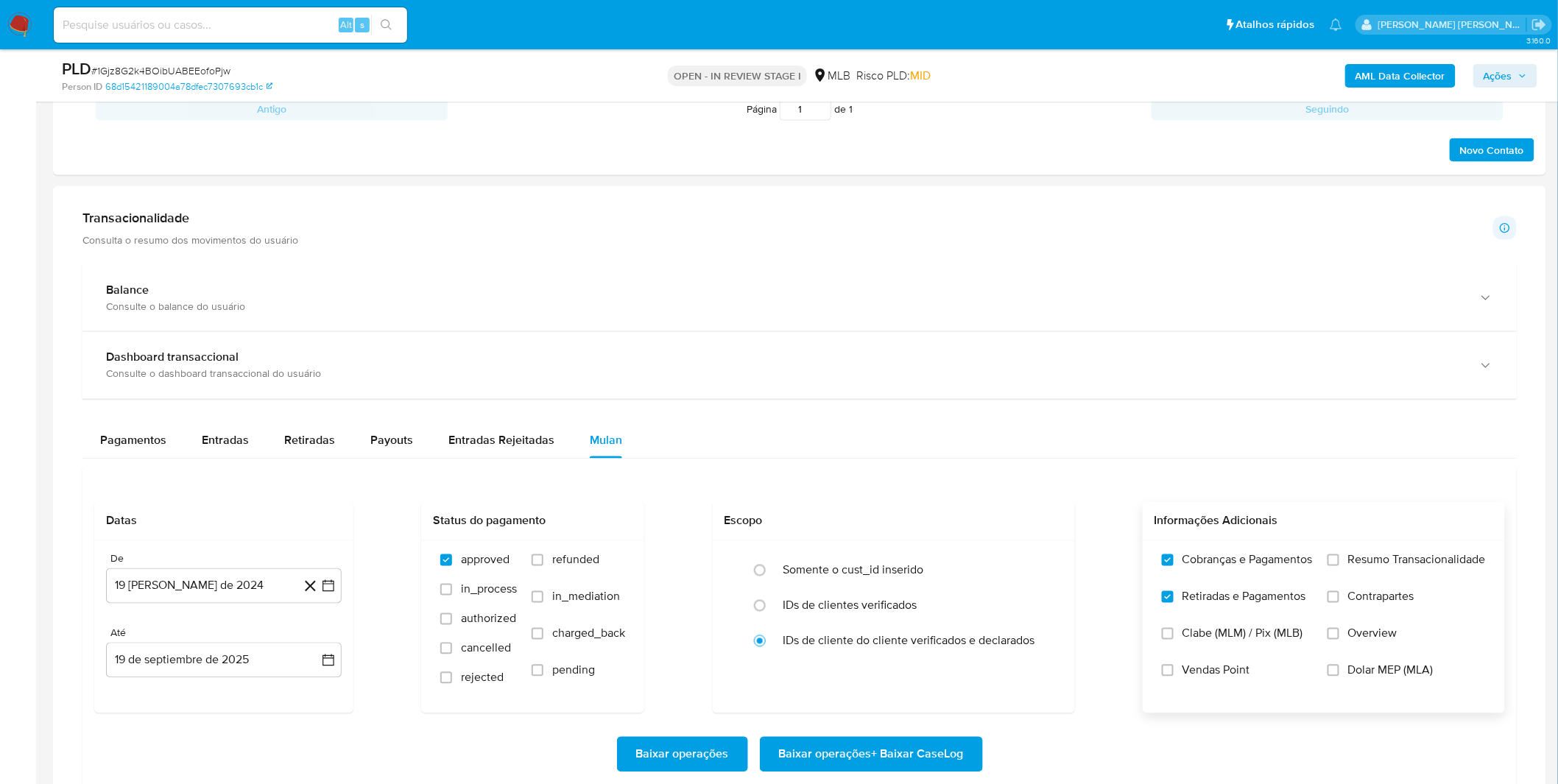
click at [1339, 566] on input "Resumo Transacionalidade" at bounding box center [1334, 560] width 12 height 12
click at [1345, 607] on label "Contrapartes" at bounding box center [1407, 608] width 158 height 36
click at [1339, 603] on input "Contrapartes" at bounding box center [1334, 597] width 12 height 12
click at [192, 590] on button "19 [PERSON_NAME] de 2024" at bounding box center [223, 586] width 235 height 36
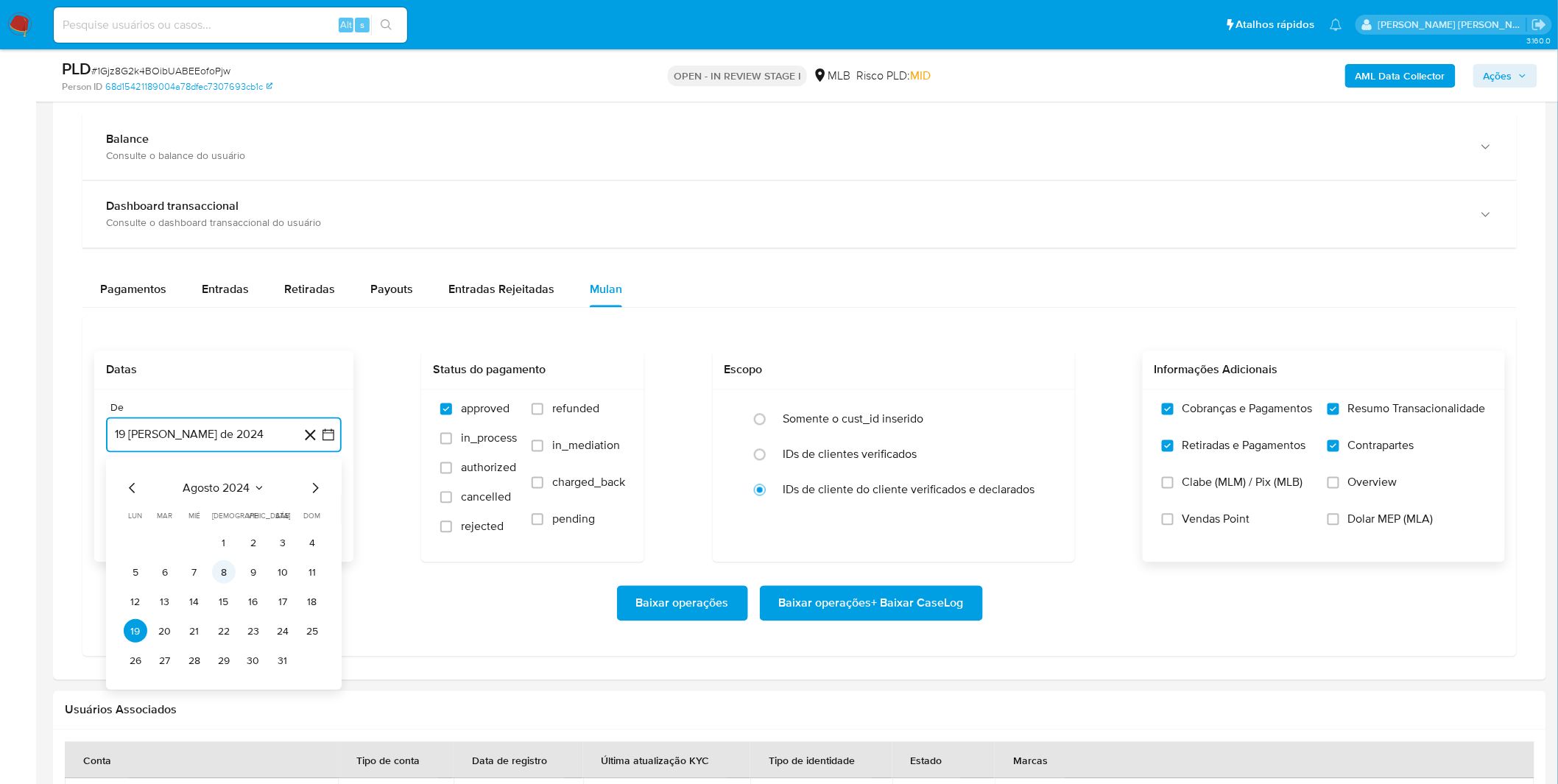
scroll to position [981, 0]
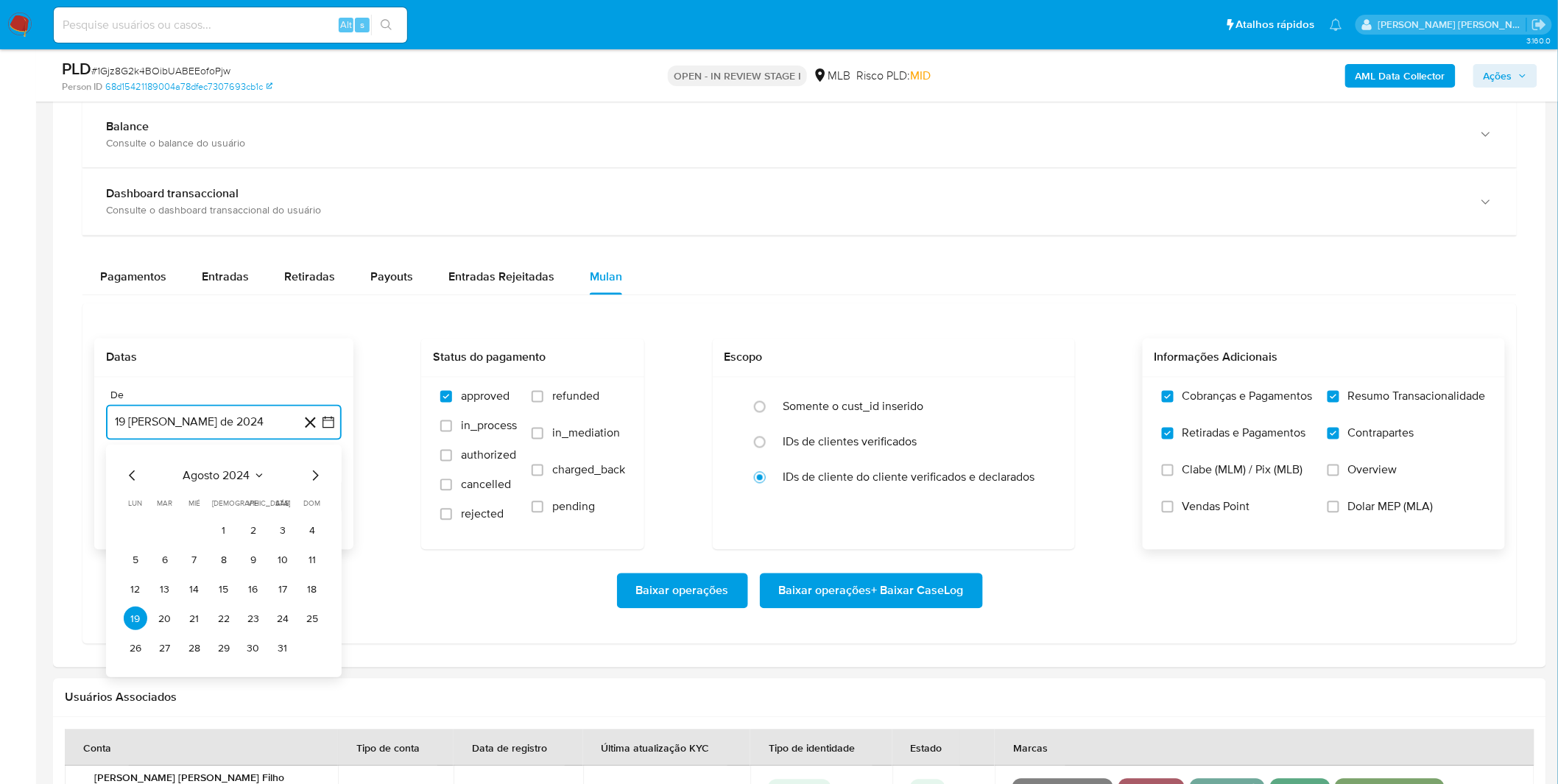
click at [228, 481] on span "agosto 2024" at bounding box center [216, 476] width 67 height 15
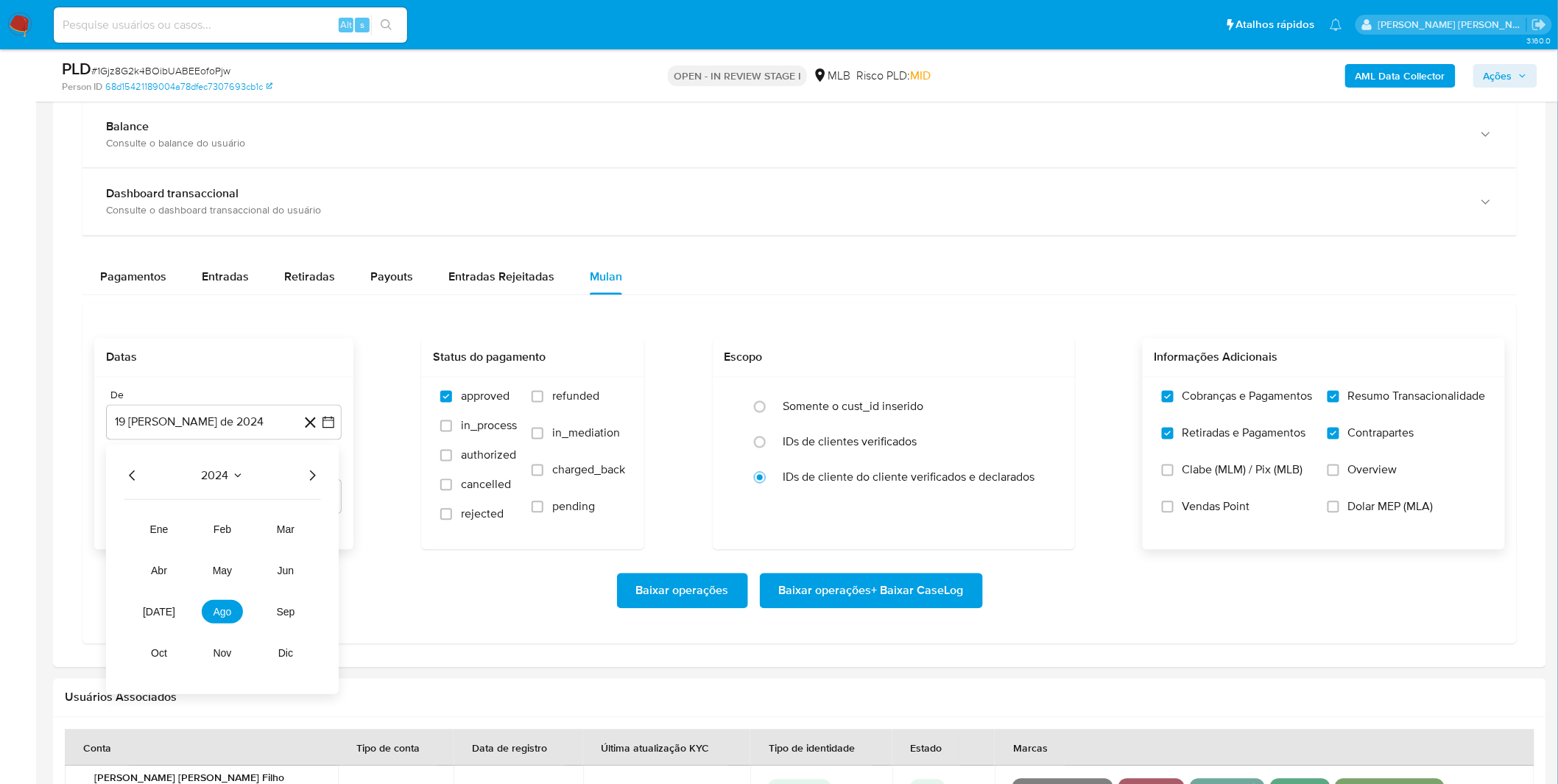
click at [320, 476] on icon "Año siguiente" at bounding box center [312, 476] width 17 height 17
click at [225, 609] on span "ago" at bounding box center [222, 613] width 18 height 12
click at [247, 525] on button "1" at bounding box center [253, 530] width 23 height 23
click at [246, 556] on div "Baixar operações Baixar operações + Baixar CaseLog" at bounding box center [800, 590] width 1410 height 82
click at [859, 593] on span "Baixar operações + Baixar CaseLog" at bounding box center [871, 590] width 185 height 32
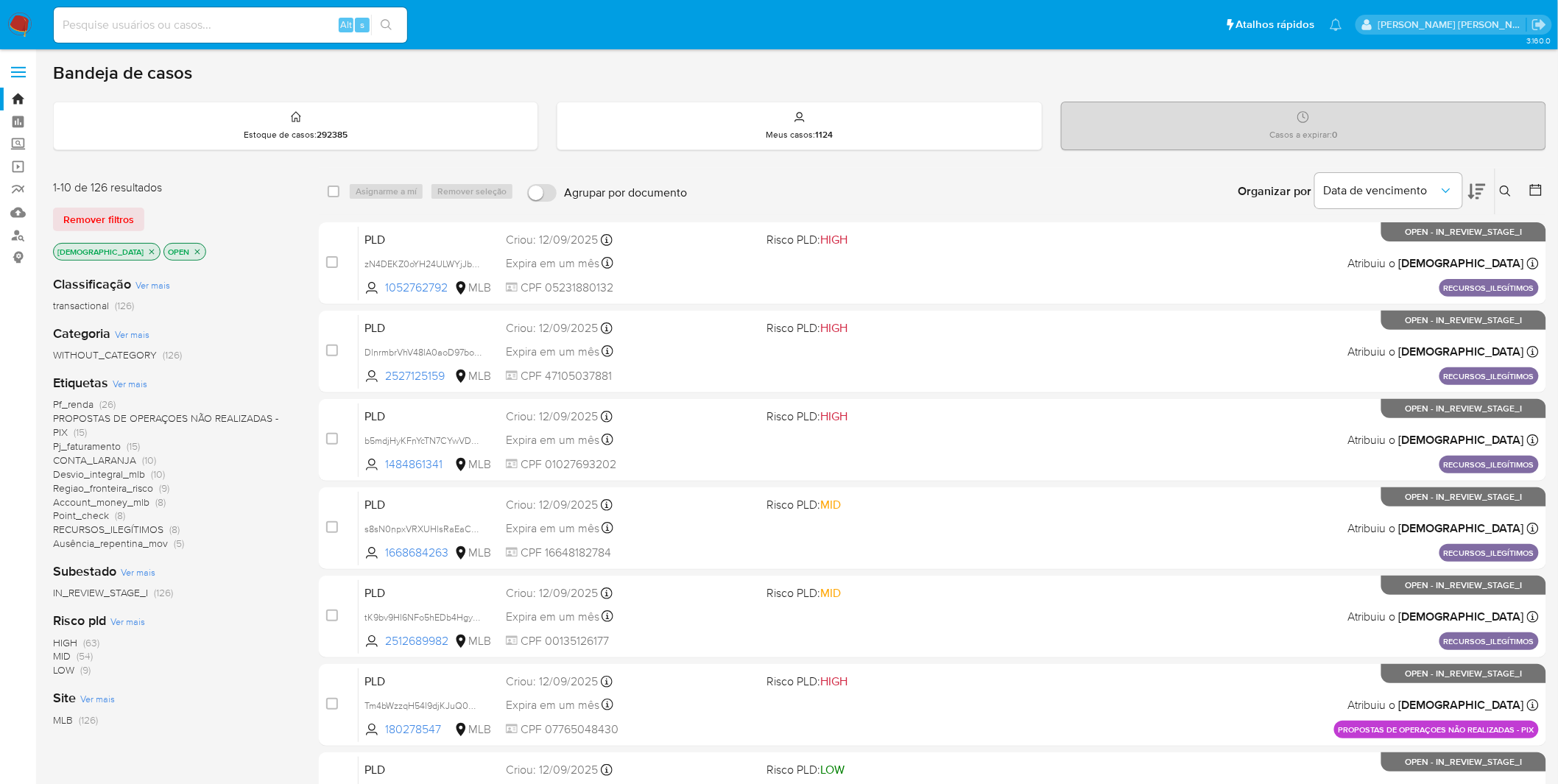
click at [269, 23] on input at bounding box center [230, 25] width 353 height 19
paste input "lTdbpHgNkvv4i8bCjlYBhlpN"
type input "lTdbpHgNkvv4i8bCjlYBhlpN"
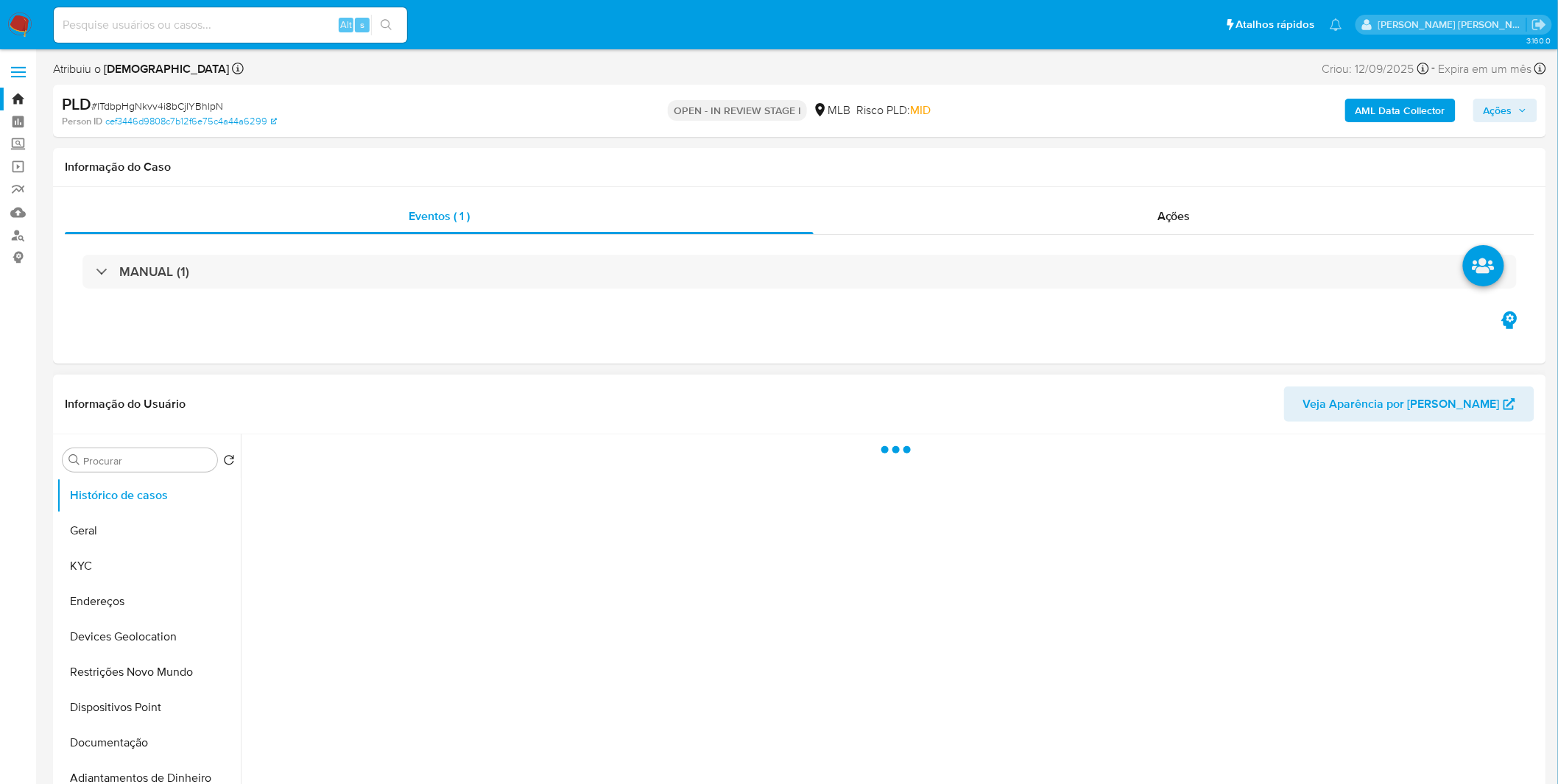
select select "10"
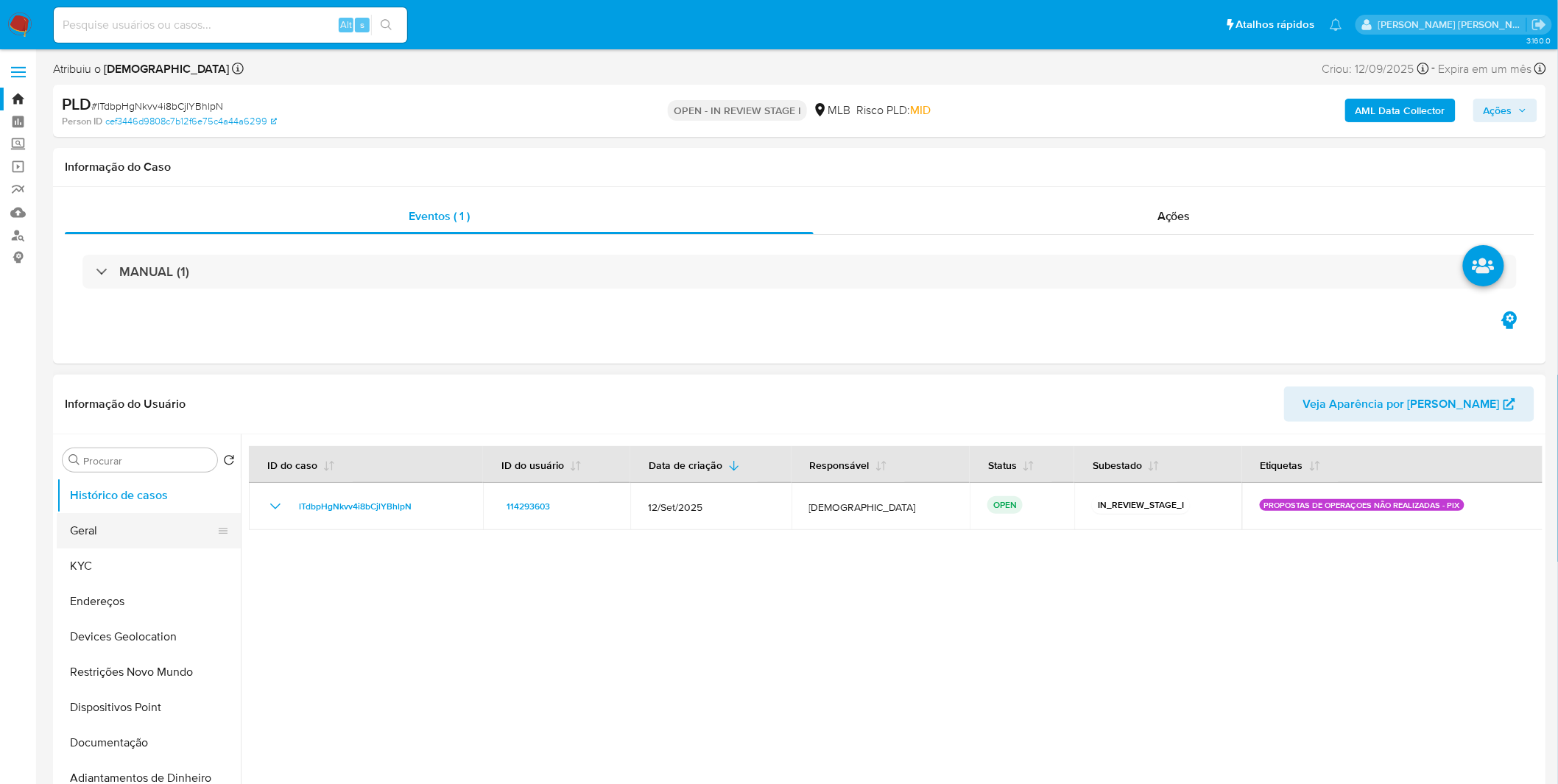
click at [135, 515] on button "Geral" at bounding box center [142, 530] width 172 height 36
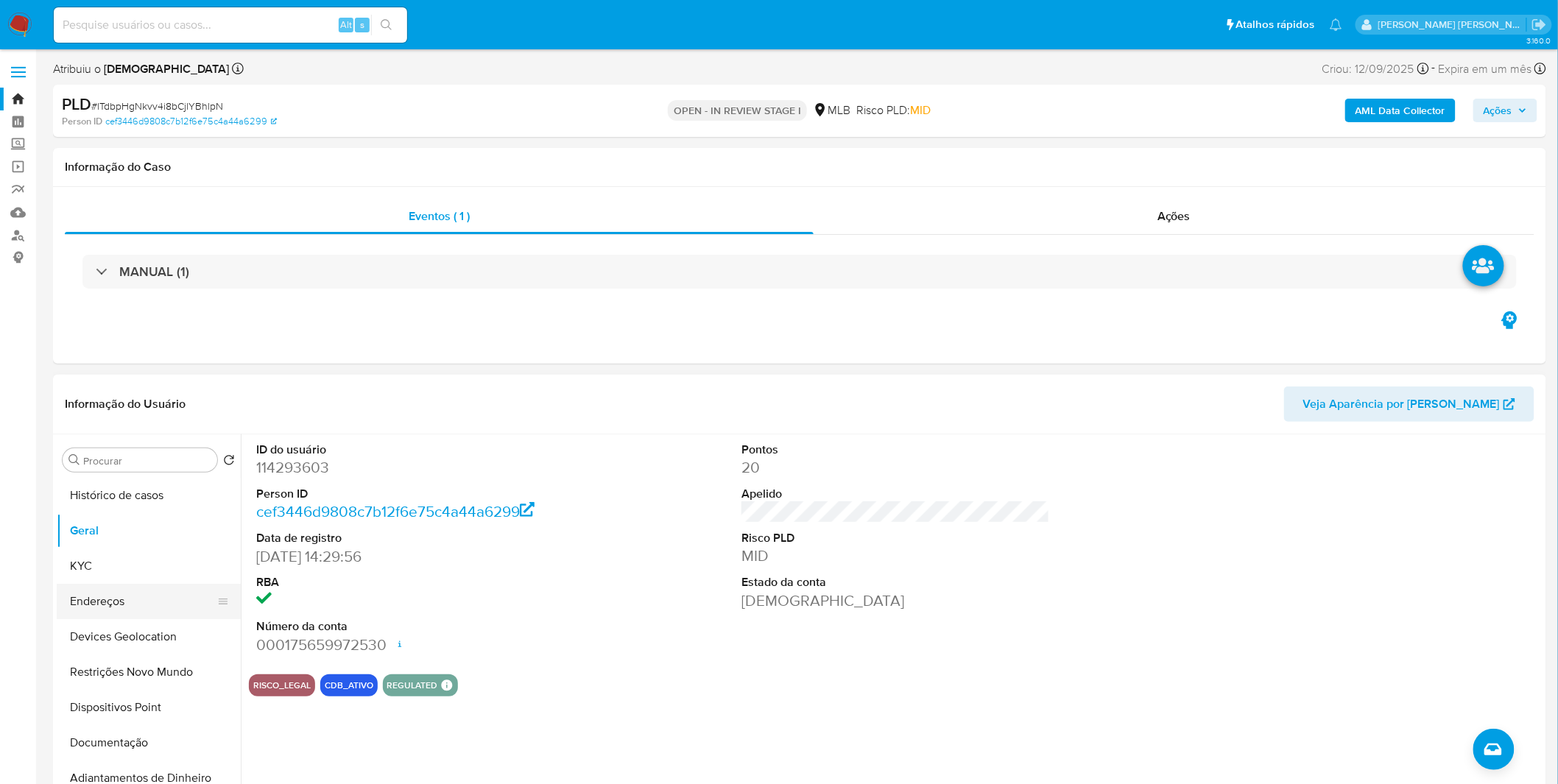
click at [129, 583] on button "Endereços" at bounding box center [142, 601] width 172 height 36
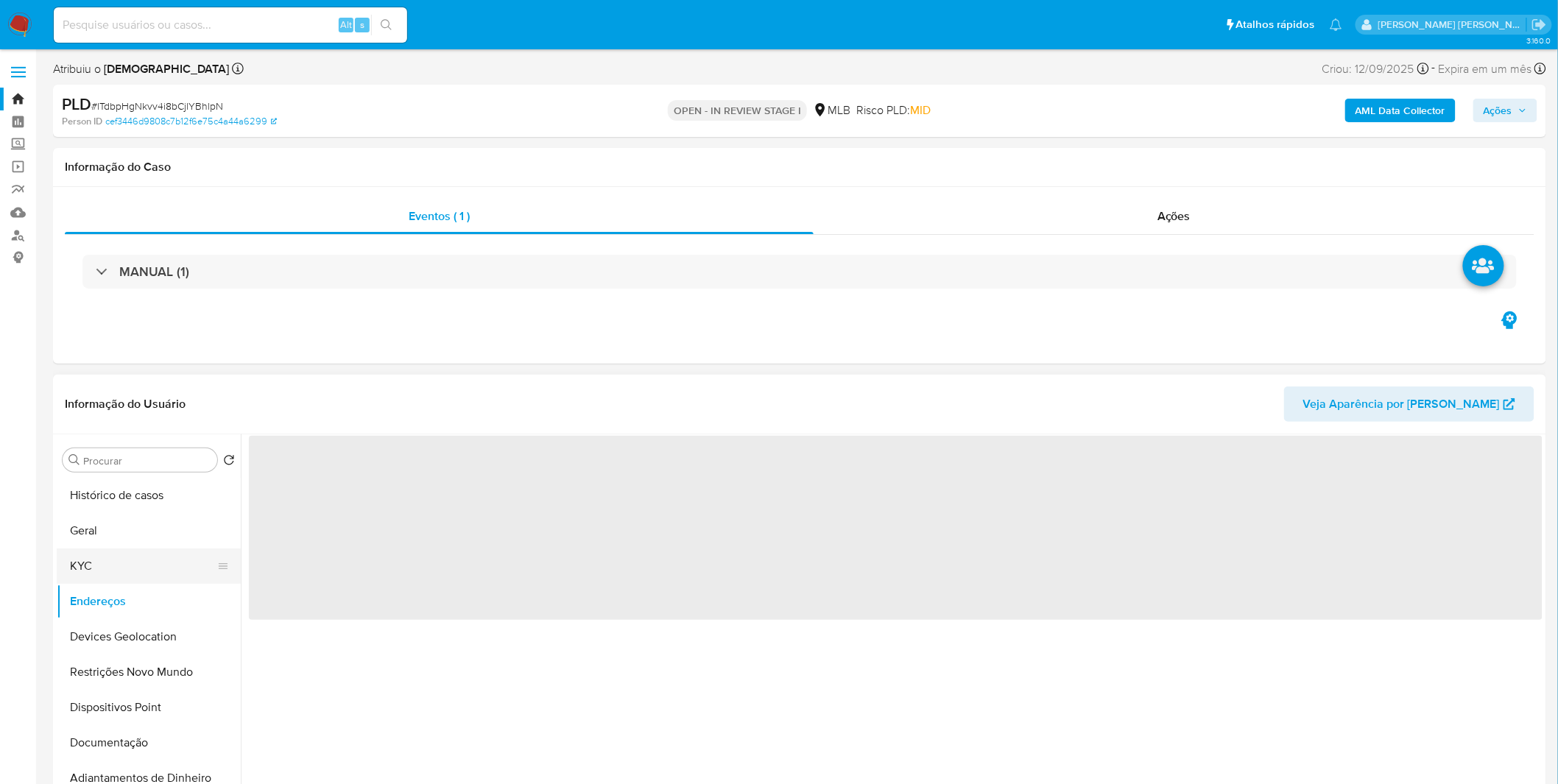
click at [134, 564] on button "KYC" at bounding box center [142, 566] width 172 height 36
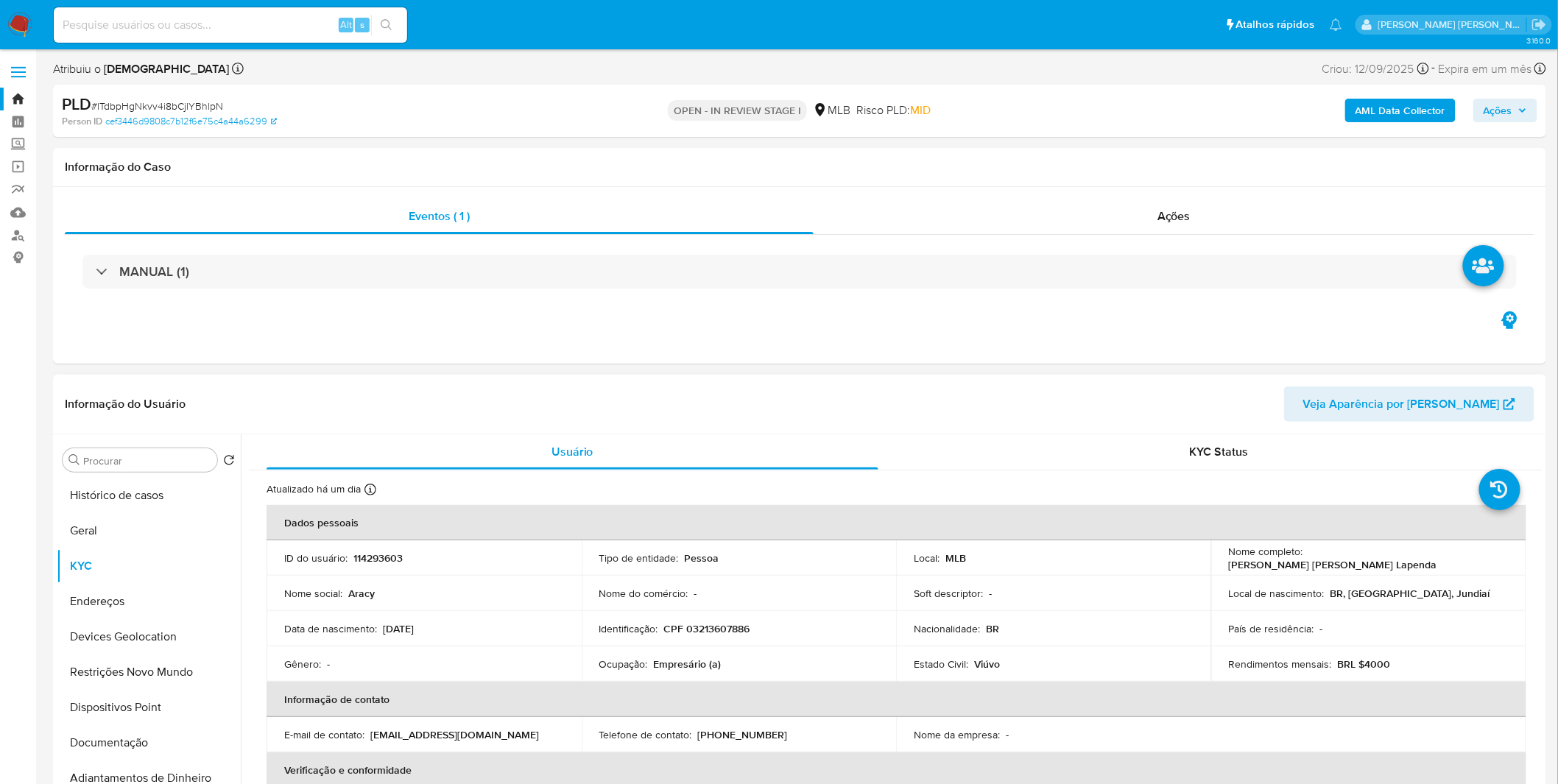
click at [707, 626] on p "CPF 03213607886" at bounding box center [707, 628] width 86 height 13
click at [688, 627] on p "CPF 03213607886" at bounding box center [707, 628] width 86 height 13
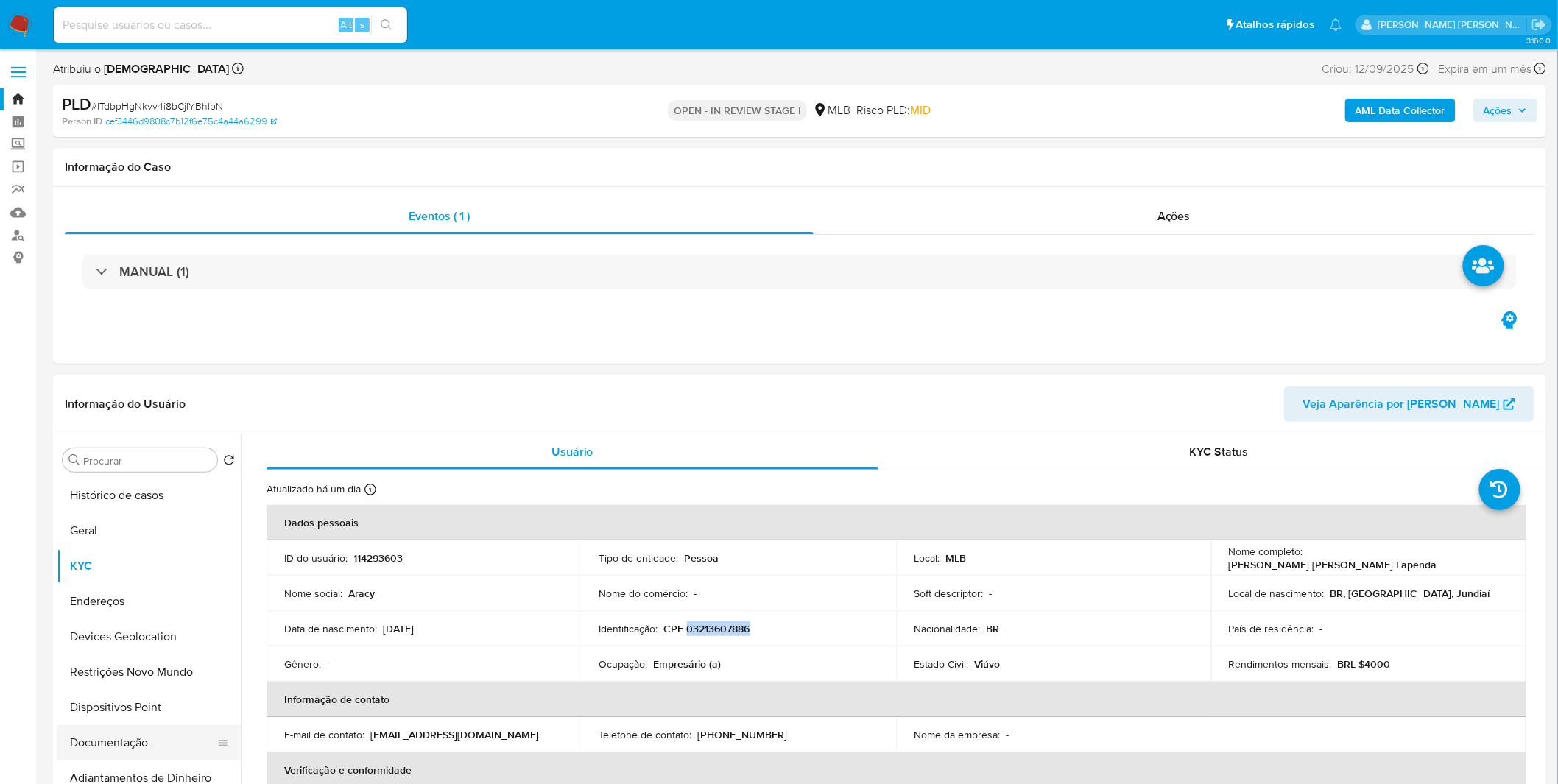
click at [130, 735] on button "Documentação" at bounding box center [142, 742] width 172 height 36
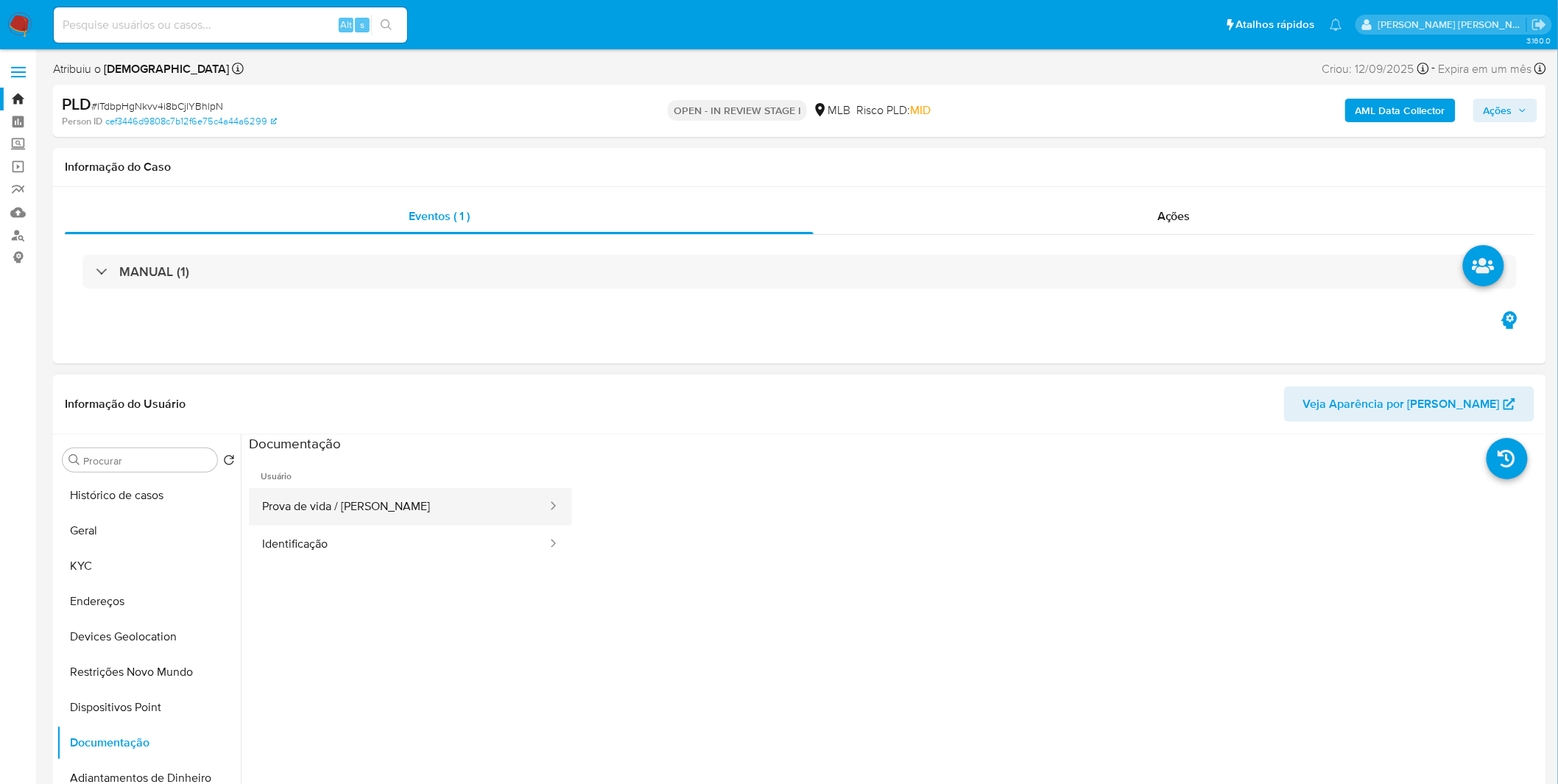
click at [422, 514] on button "Prova de vida / [PERSON_NAME]" at bounding box center [399, 506] width 300 height 37
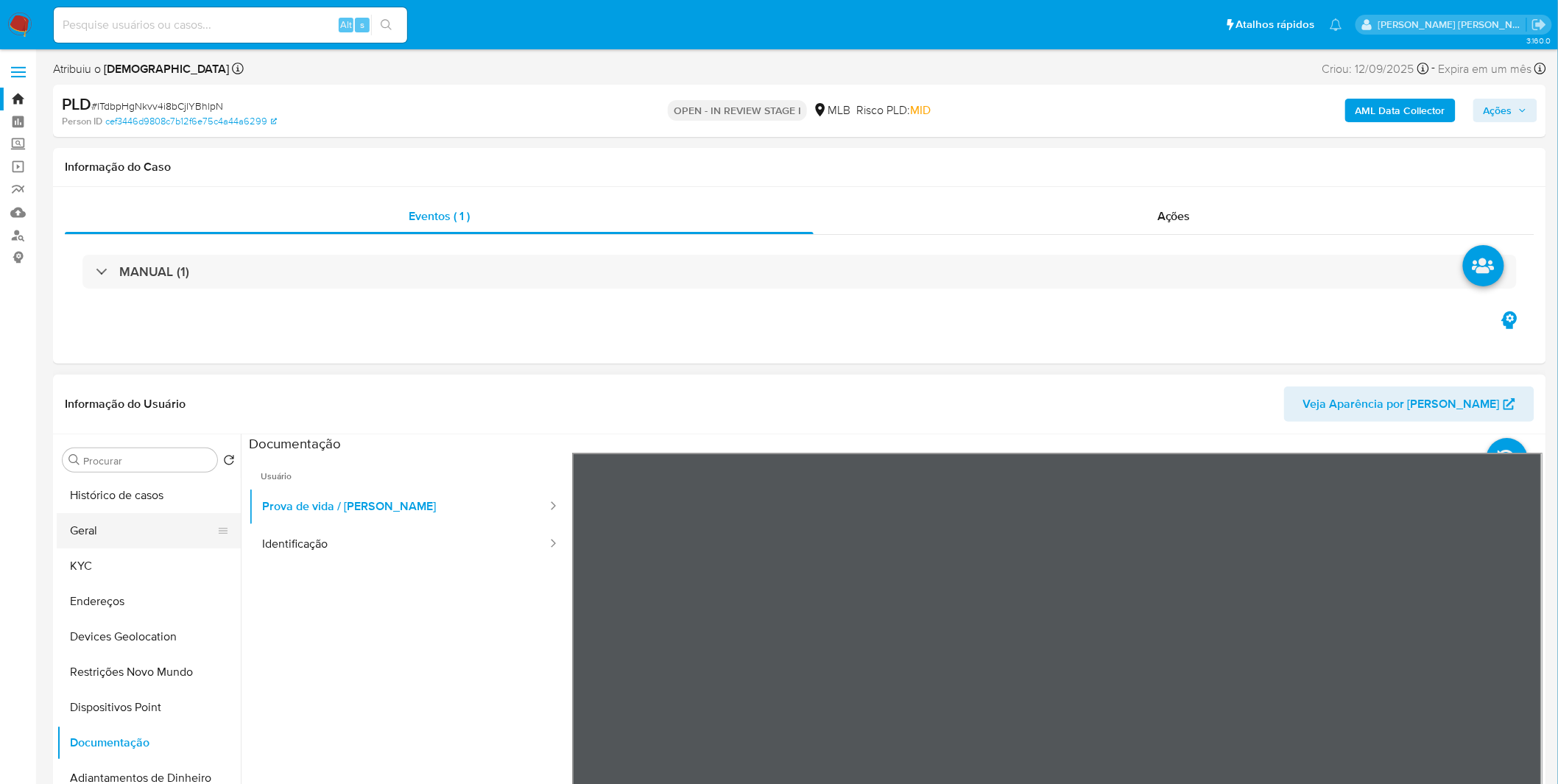
click at [126, 543] on button "Geral" at bounding box center [142, 530] width 172 height 36
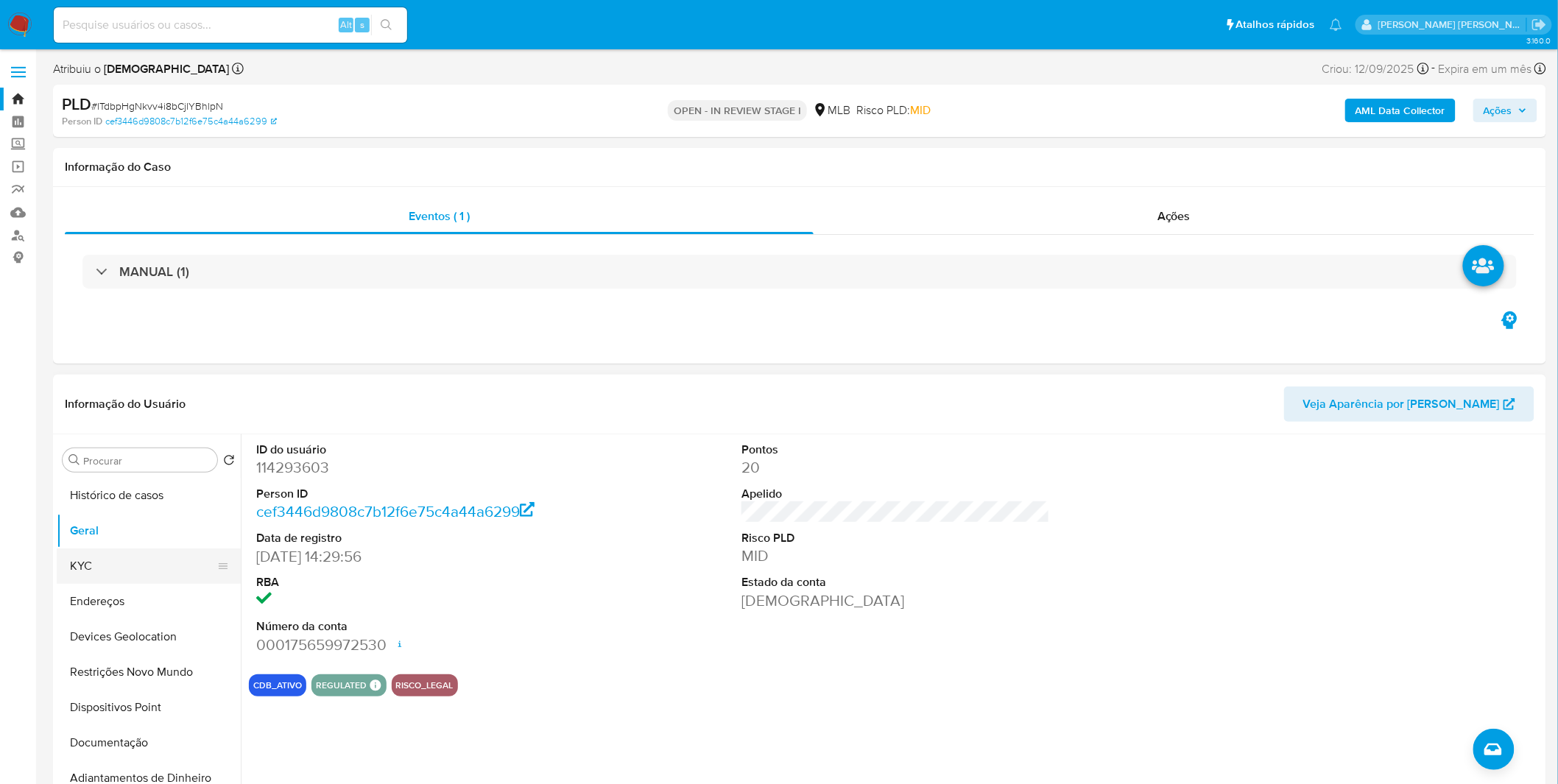
click at [165, 574] on button "KYC" at bounding box center [142, 566] width 172 height 36
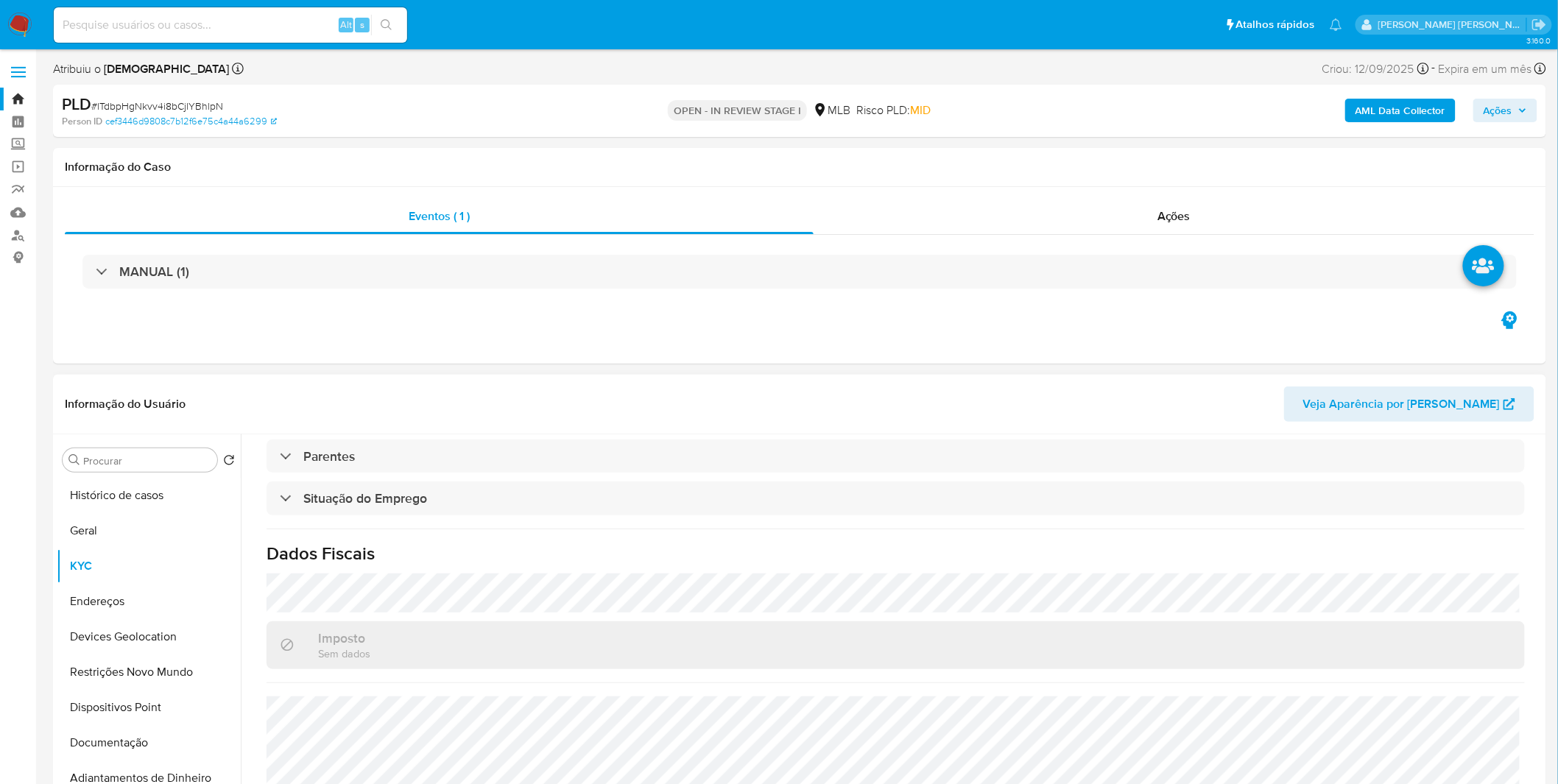
scroll to position [612, 0]
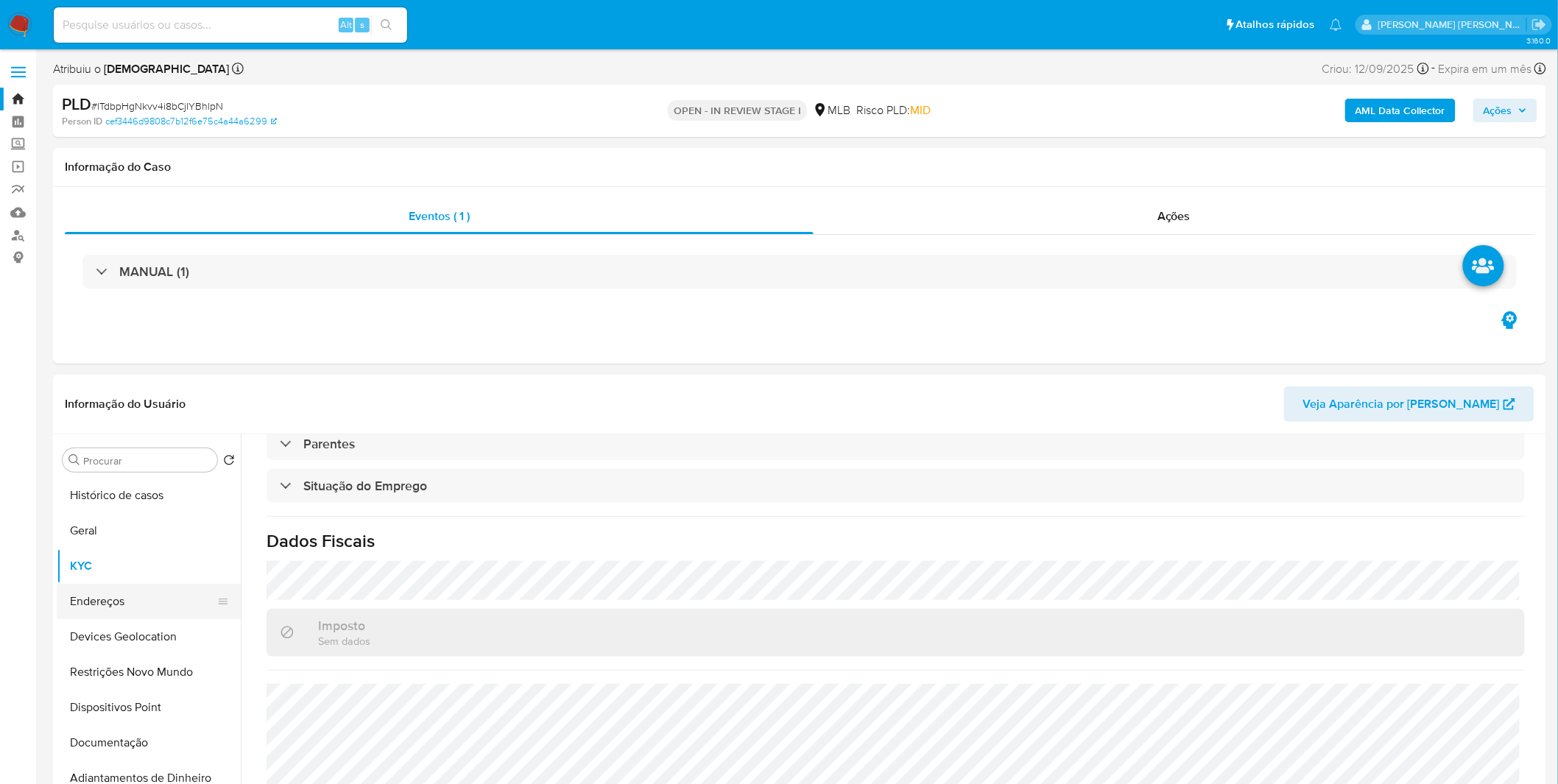
click at [136, 592] on button "Endereços" at bounding box center [142, 601] width 172 height 36
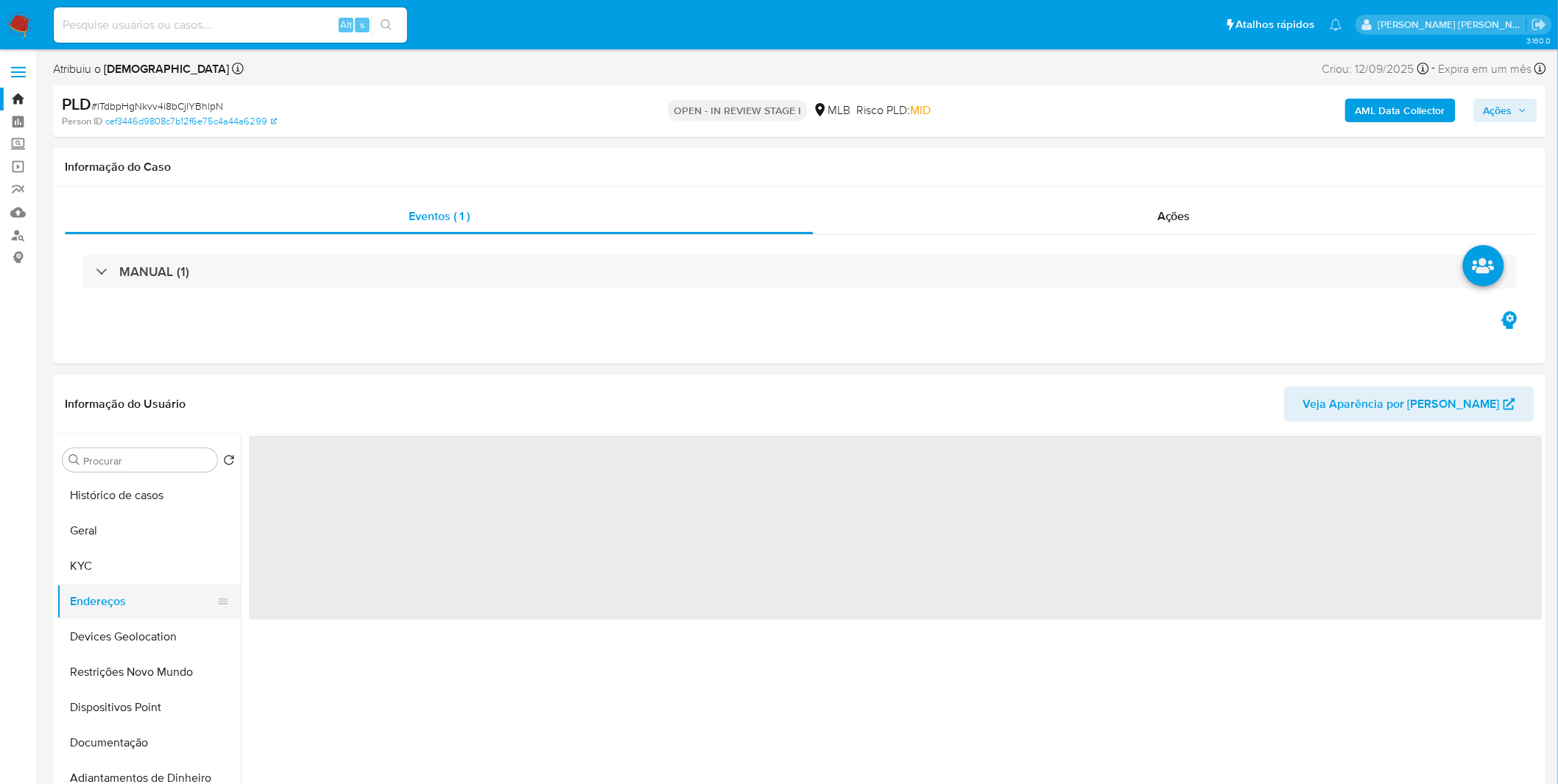
scroll to position [0, 0]
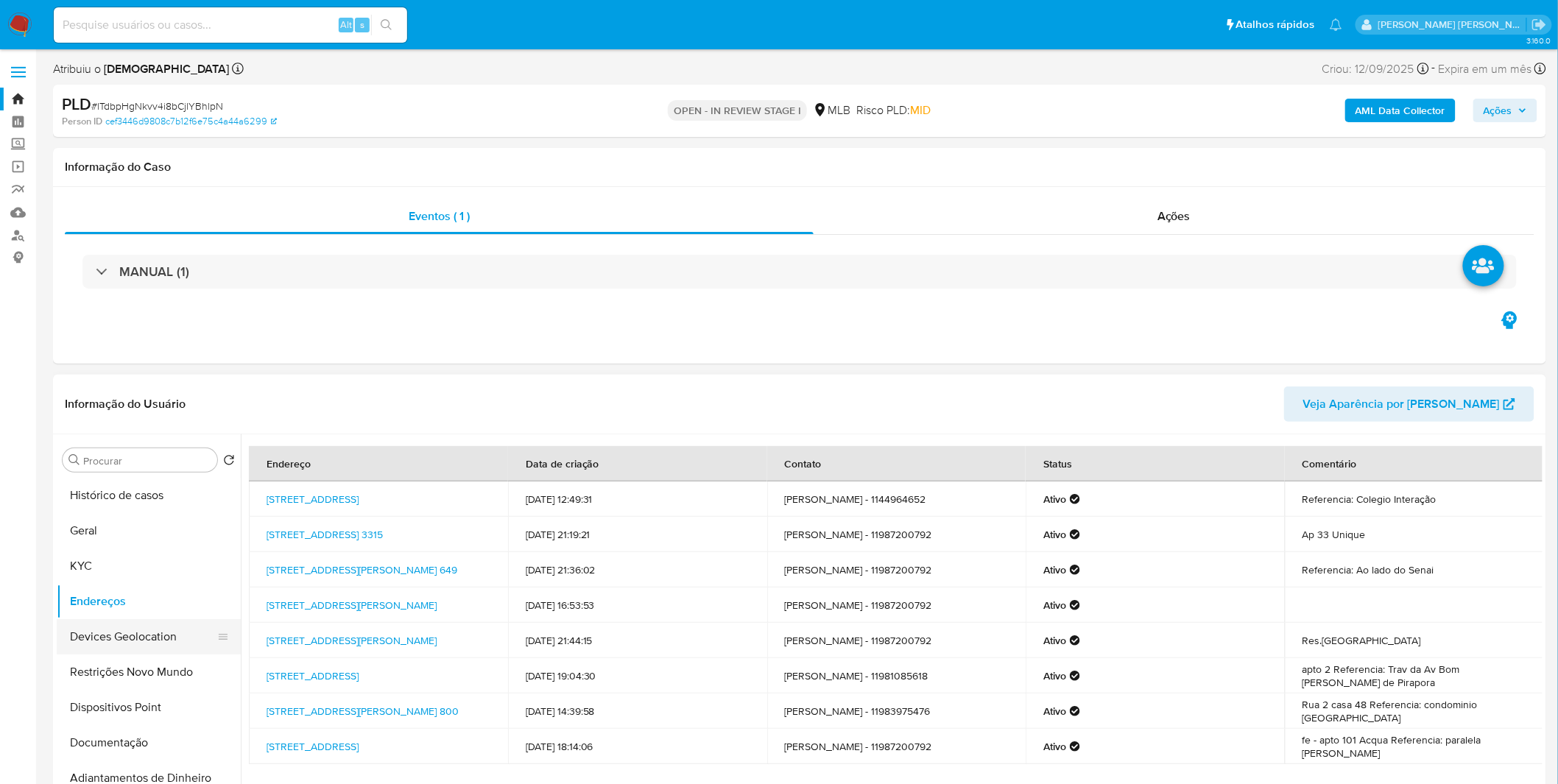
click at [184, 636] on button "Devices Geolocation" at bounding box center [142, 636] width 172 height 36
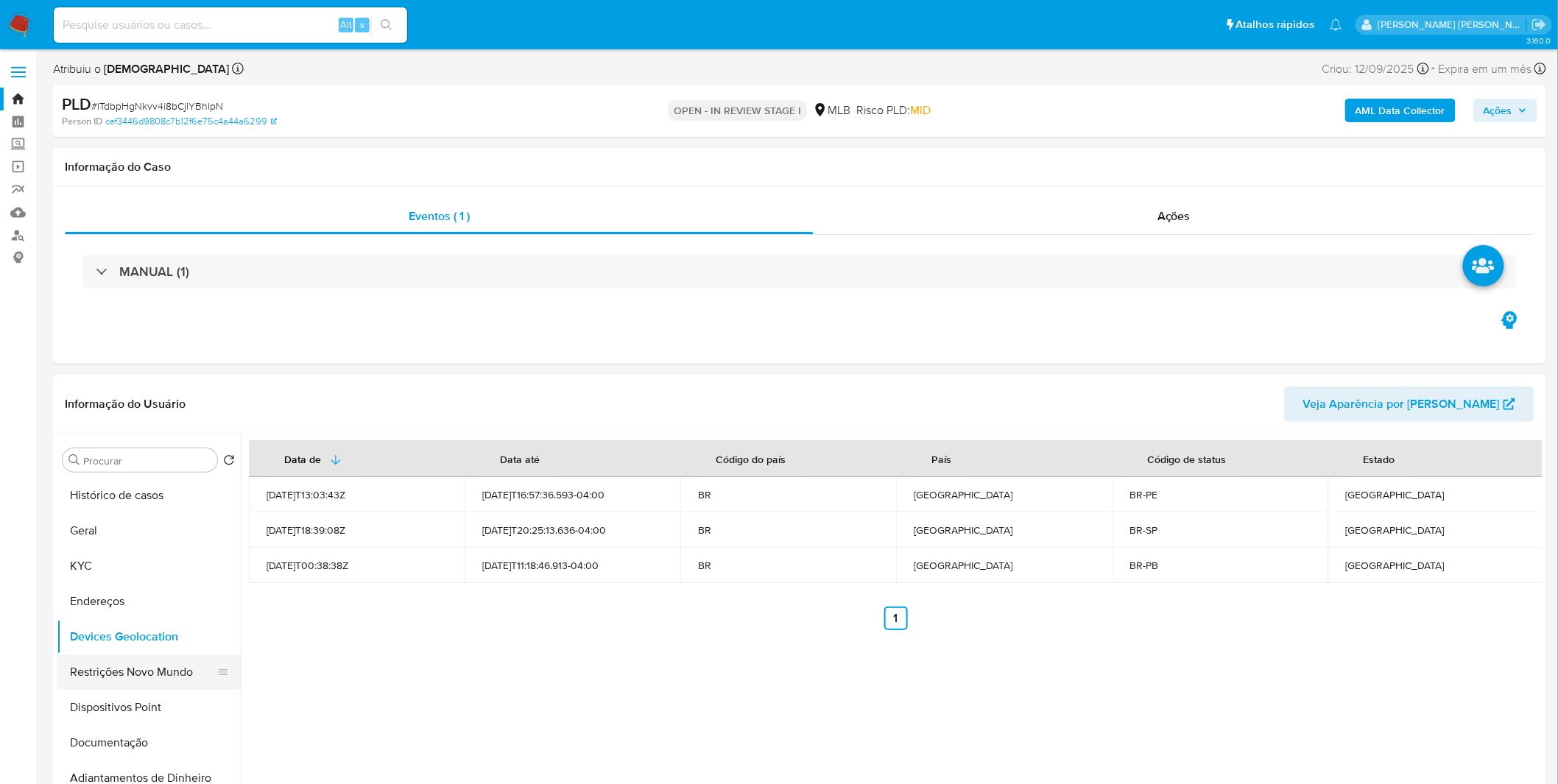
click at [83, 669] on button "Restrições Novo Mundo" at bounding box center [142, 672] width 172 height 36
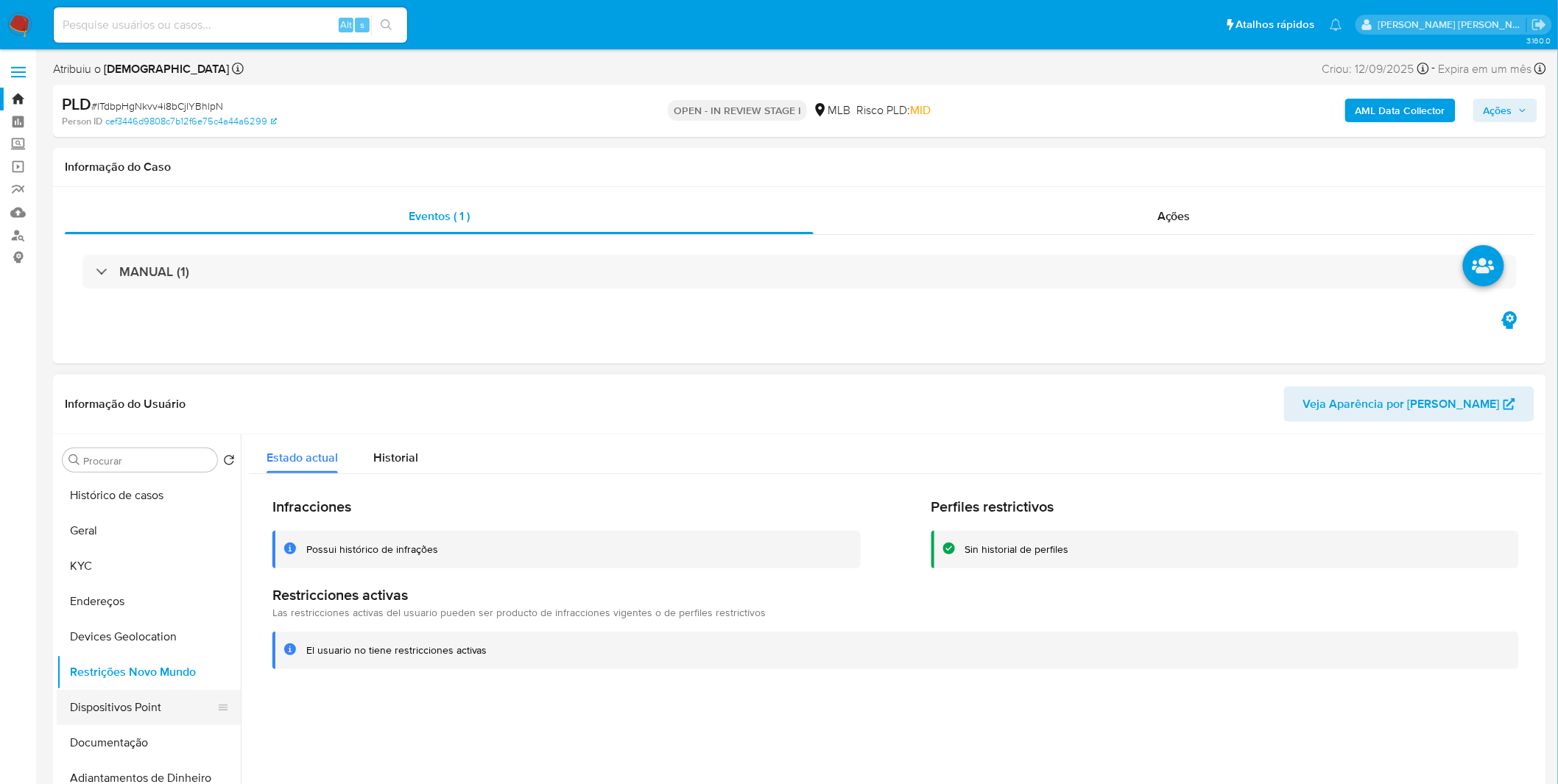
click at [145, 703] on button "Dispositivos Point" at bounding box center [142, 707] width 172 height 36
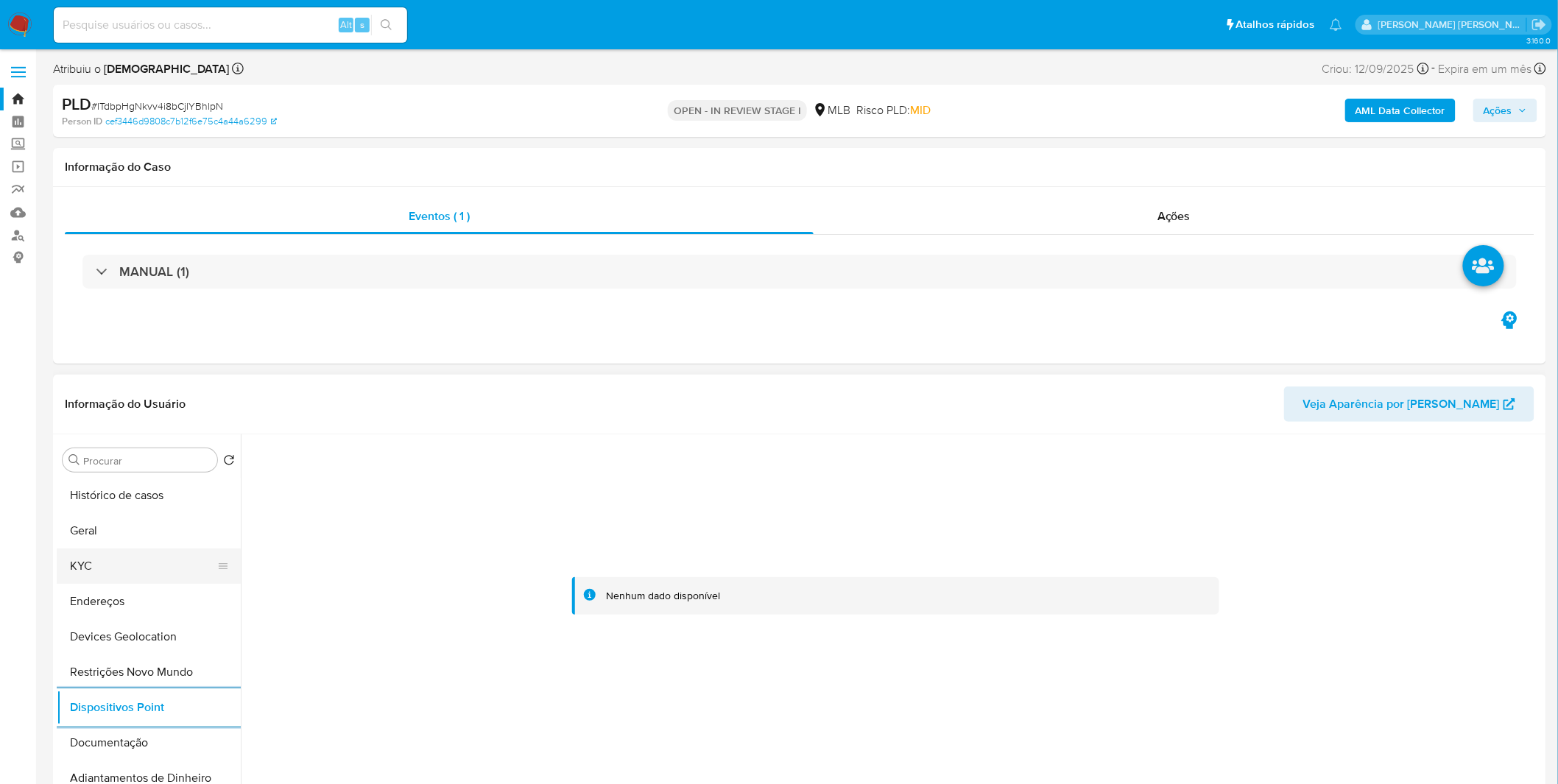
click at [129, 561] on button "KYC" at bounding box center [142, 566] width 172 height 36
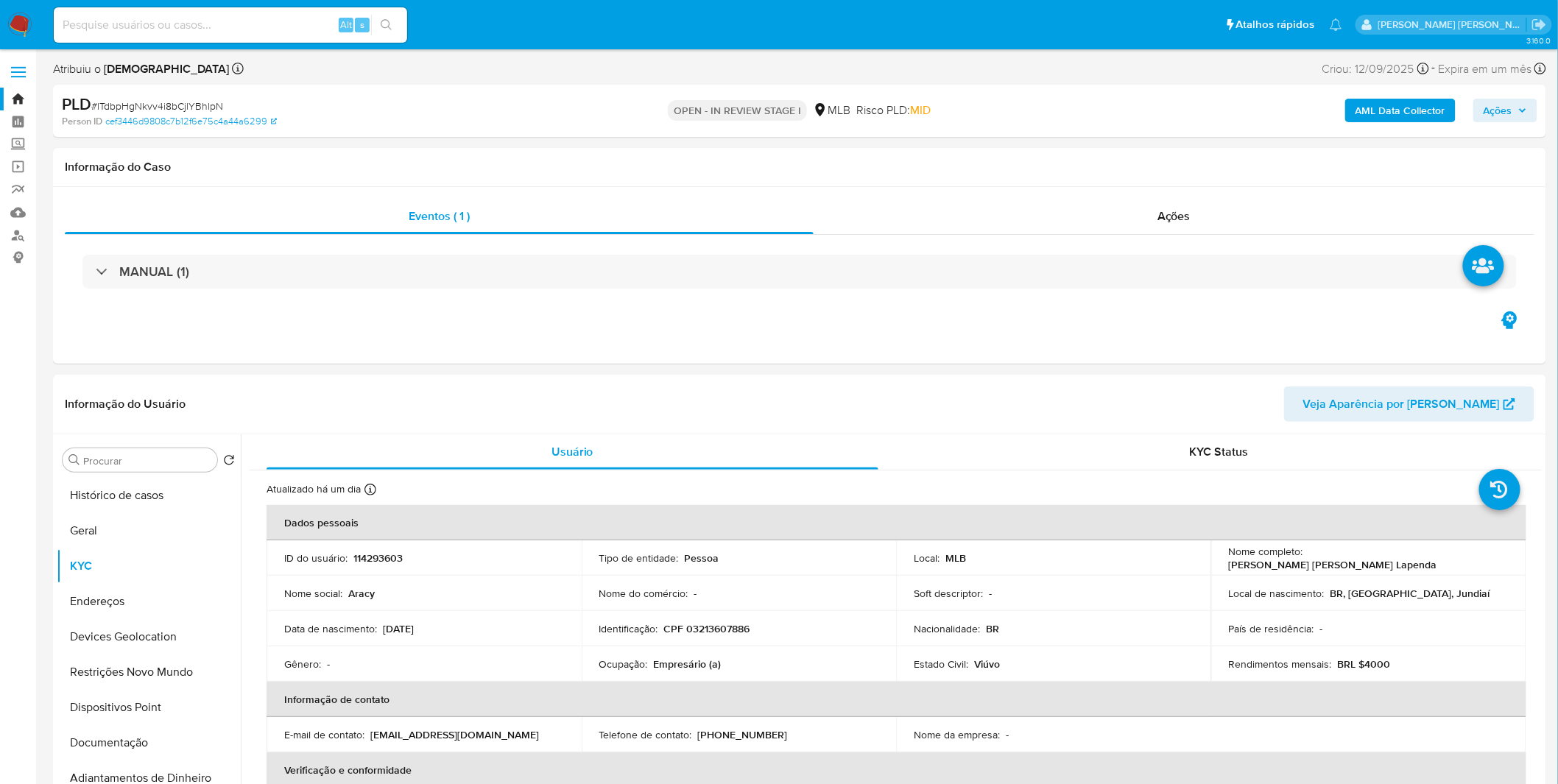
click at [93, 20] on input at bounding box center [230, 25] width 353 height 19
paste input "smbR3dzMCFZTYTqtITCSoic1"
type input "smbR3dzMCFZTYTqtITCSoic1"
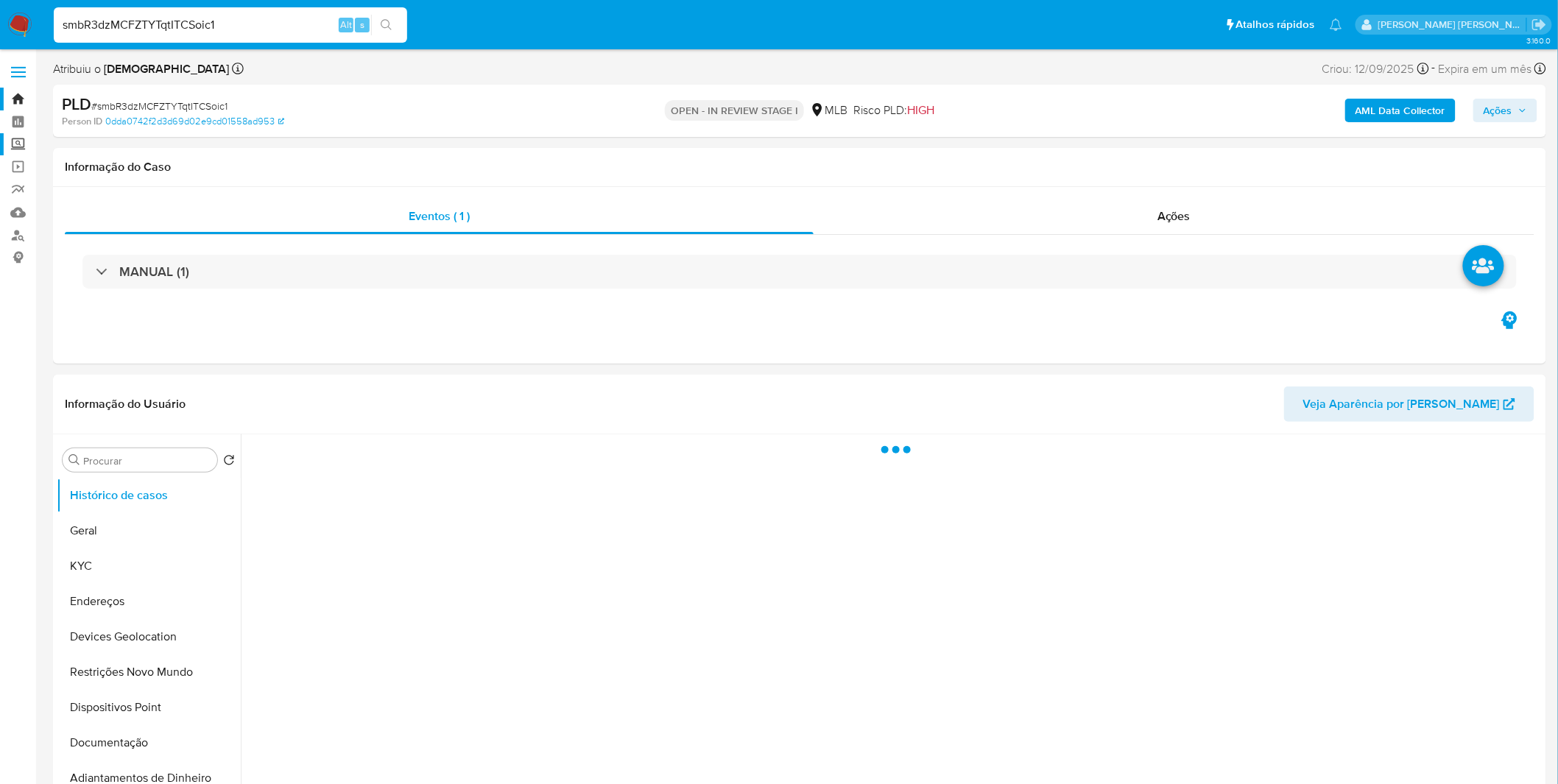
select select "10"
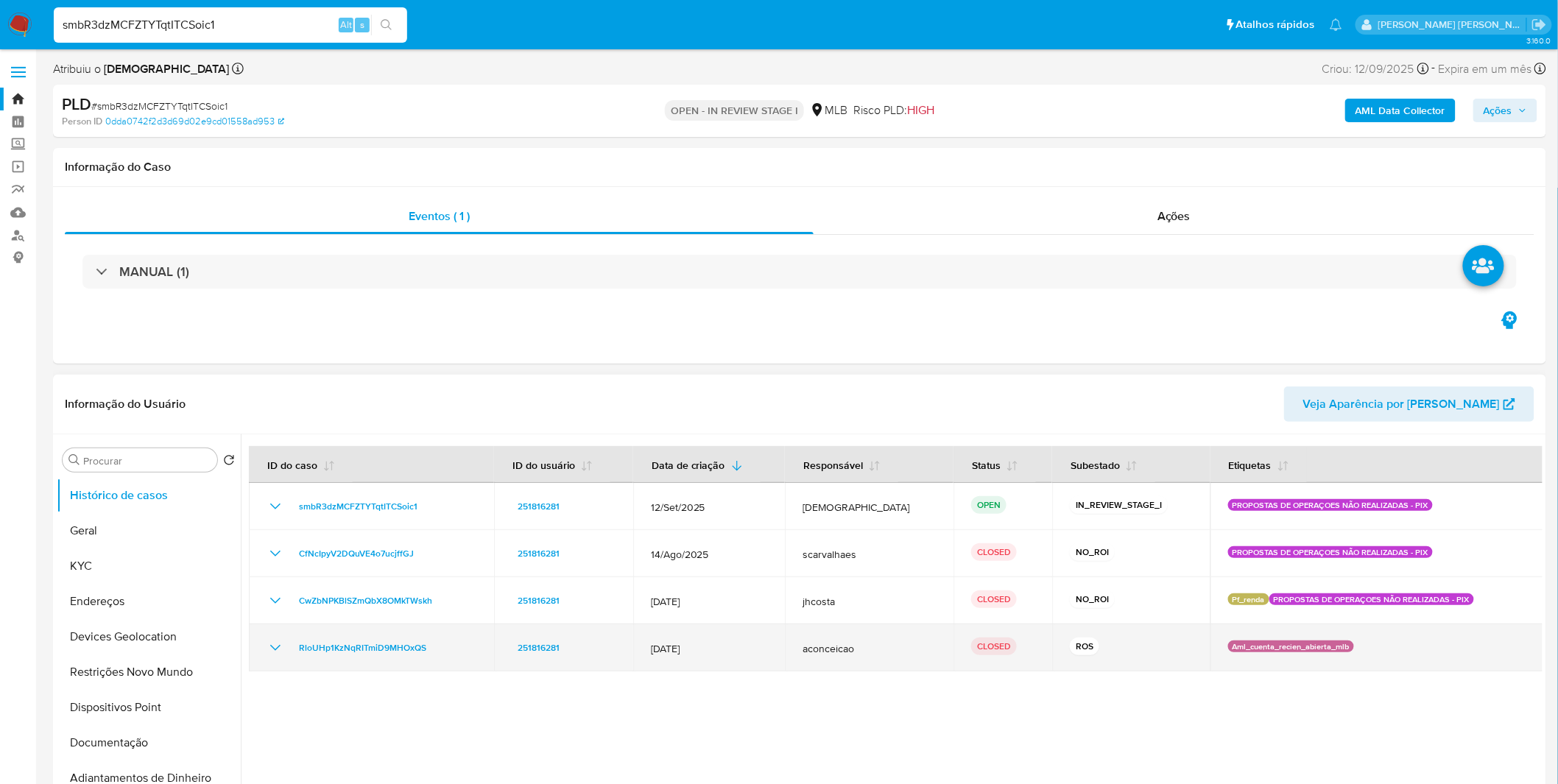
click at [284, 646] on div "RloUHp1KzNqRITmiD9MHOxQS" at bounding box center [372, 648] width 210 height 17
click at [281, 646] on icon "Mostrar/Ocultar" at bounding box center [275, 648] width 17 height 17
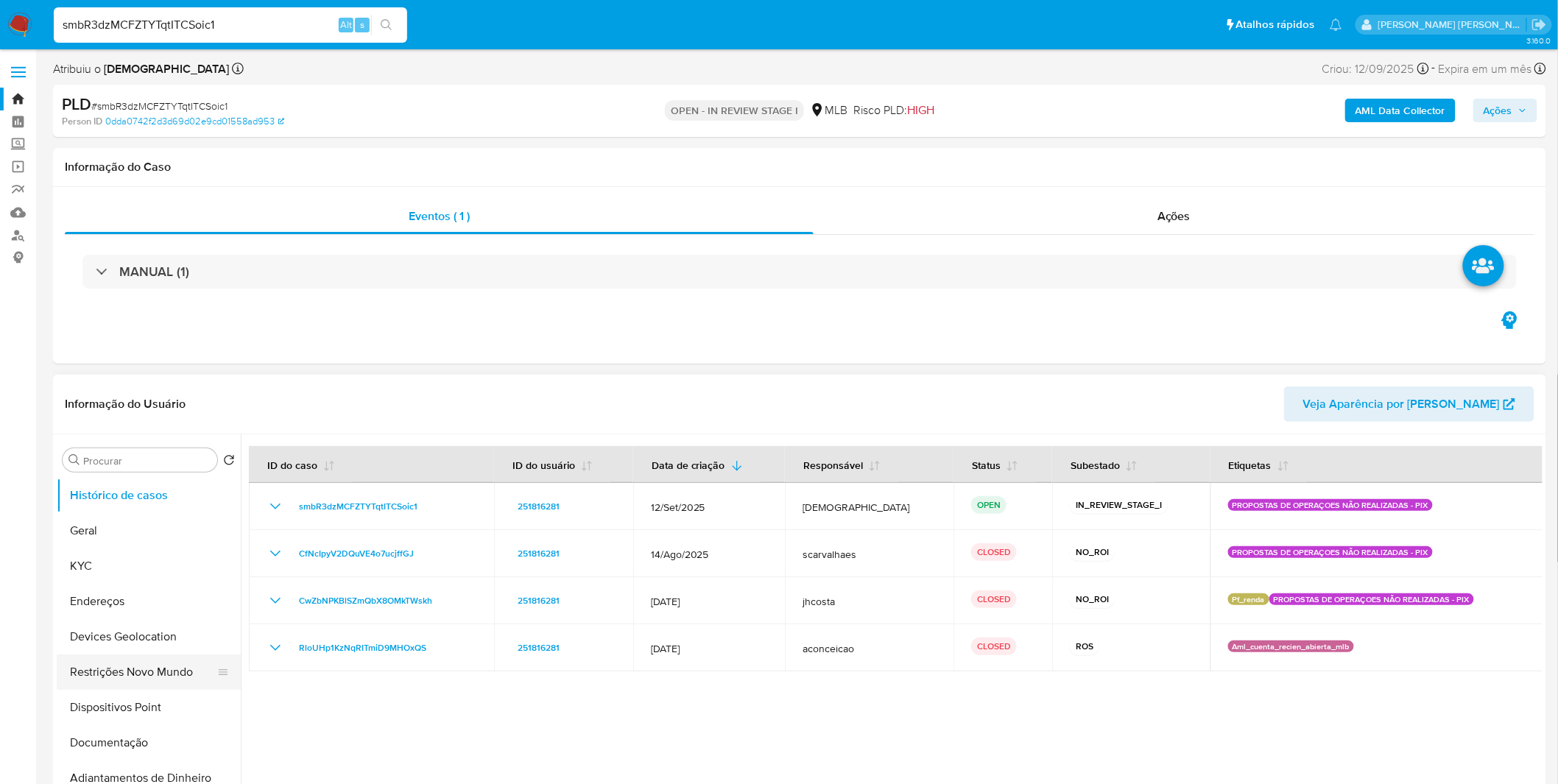
click at [155, 684] on button "Restrições Novo Mundo" at bounding box center [142, 672] width 172 height 36
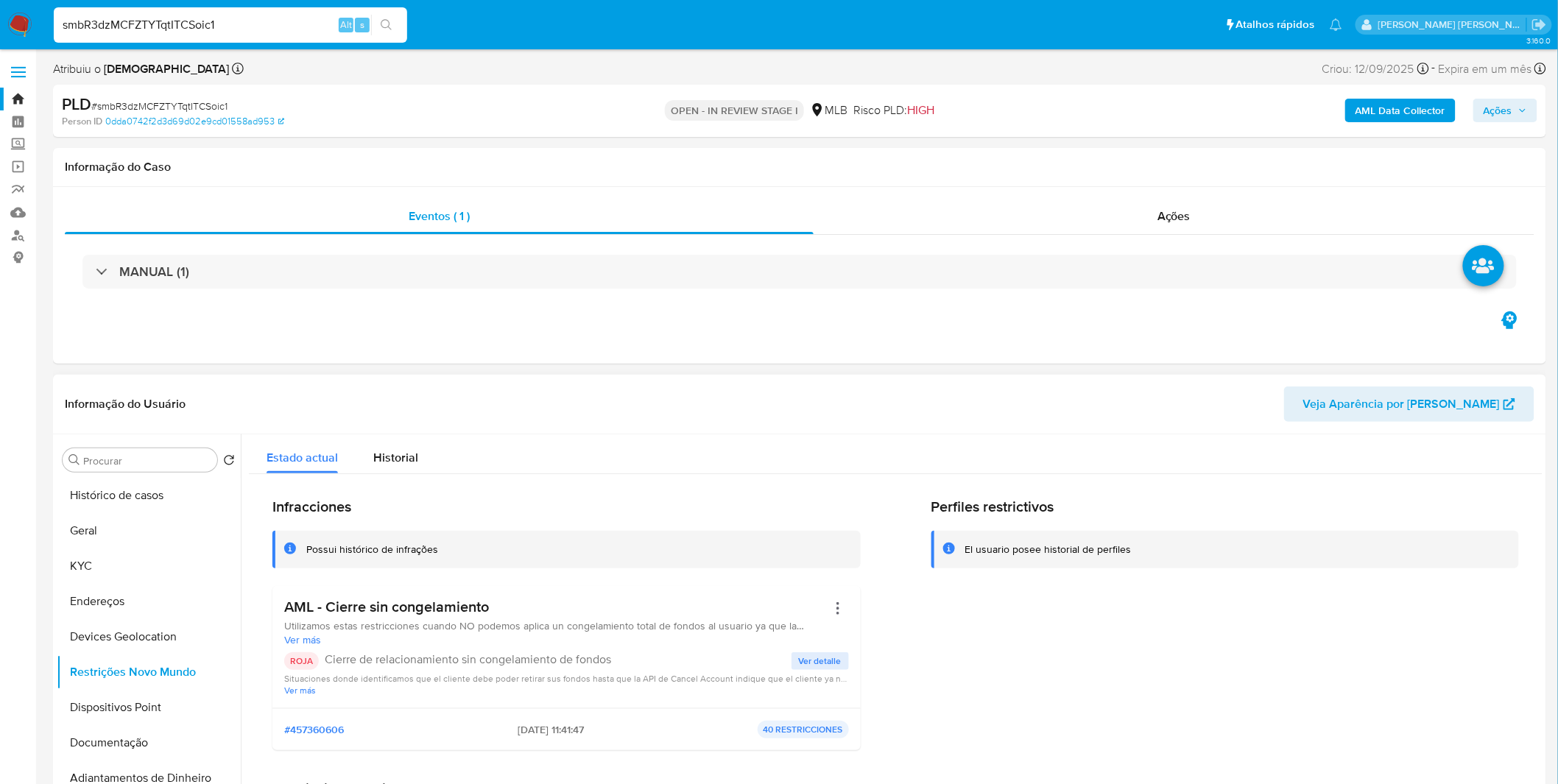
drag, startPoint x: 514, startPoint y: 607, endPoint x: 288, endPoint y: 607, distance: 226.0
click at [288, 607] on h3 "AML - Cierre sin congelamiento" at bounding box center [555, 606] width 543 height 18
drag, startPoint x: 498, startPoint y: 732, endPoint x: 554, endPoint y: 730, distance: 56.0
click at [554, 730] on div "#457360606 [DATE] 11:41:47 40 RESTRICCIONES" at bounding box center [566, 729] width 564 height 17
click at [102, 735] on button "Documentação" at bounding box center [142, 742] width 172 height 36
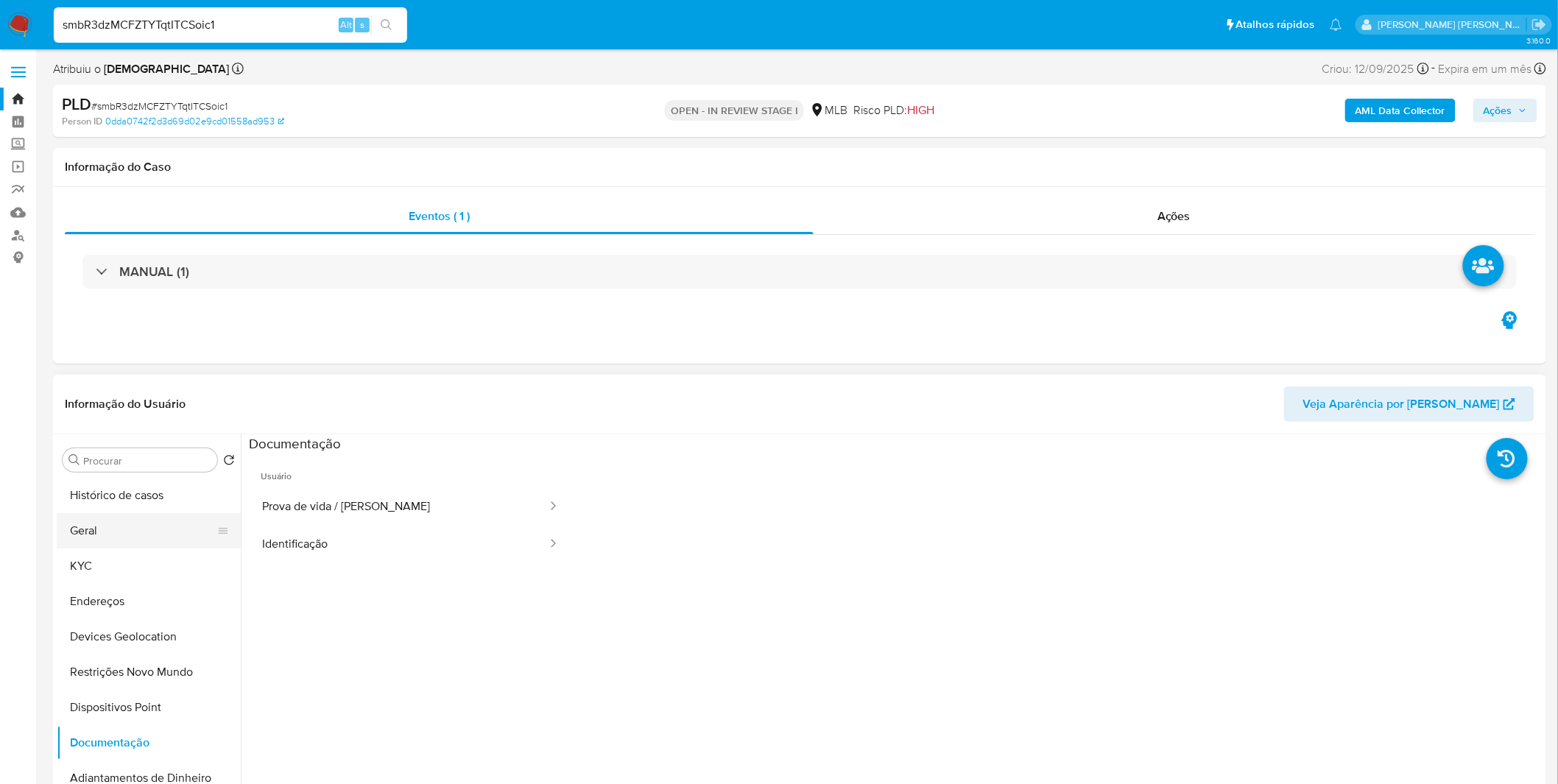
click at [134, 525] on button "Geral" at bounding box center [142, 530] width 172 height 36
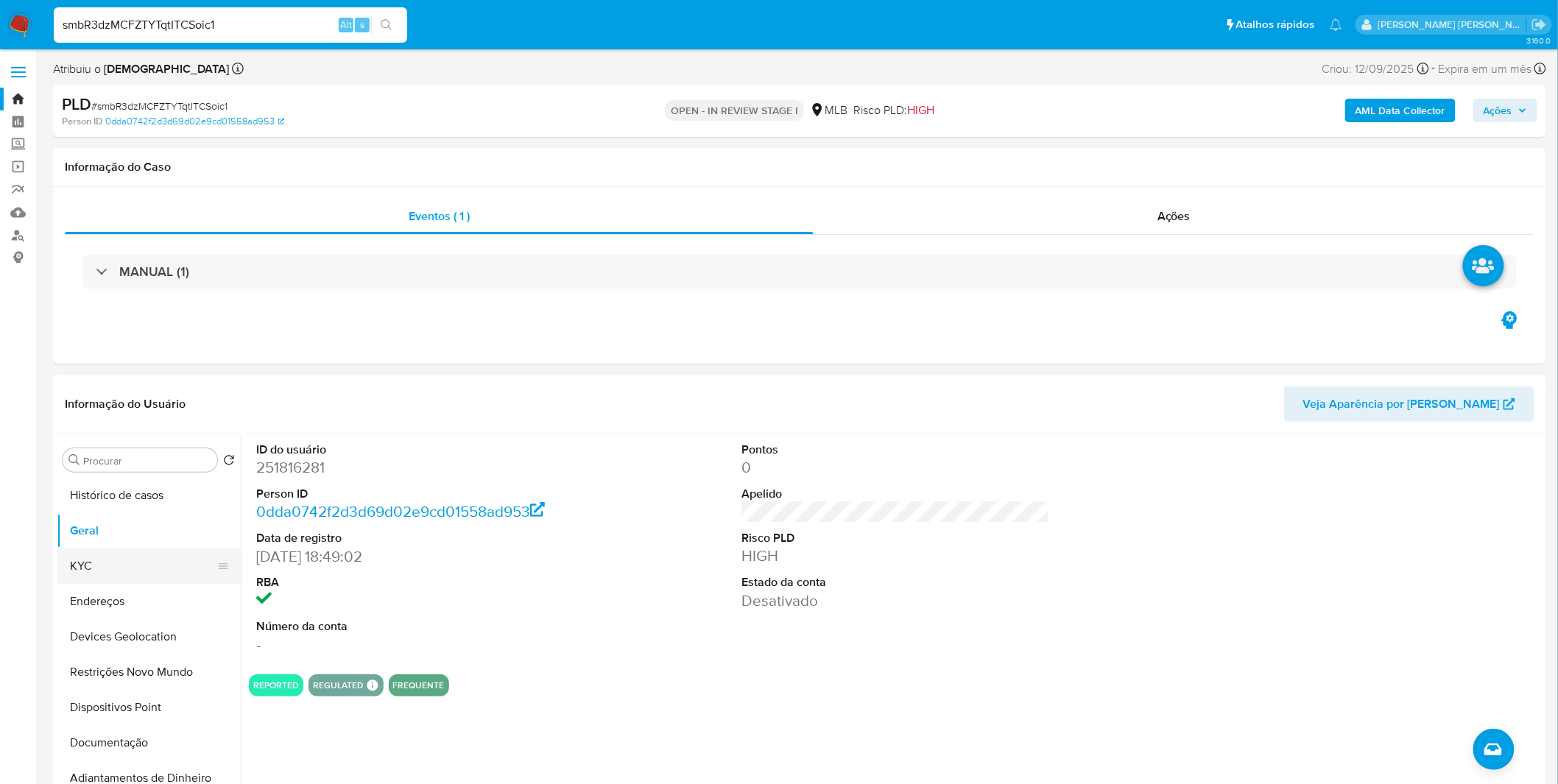
click at [90, 569] on button "KYC" at bounding box center [142, 566] width 172 height 36
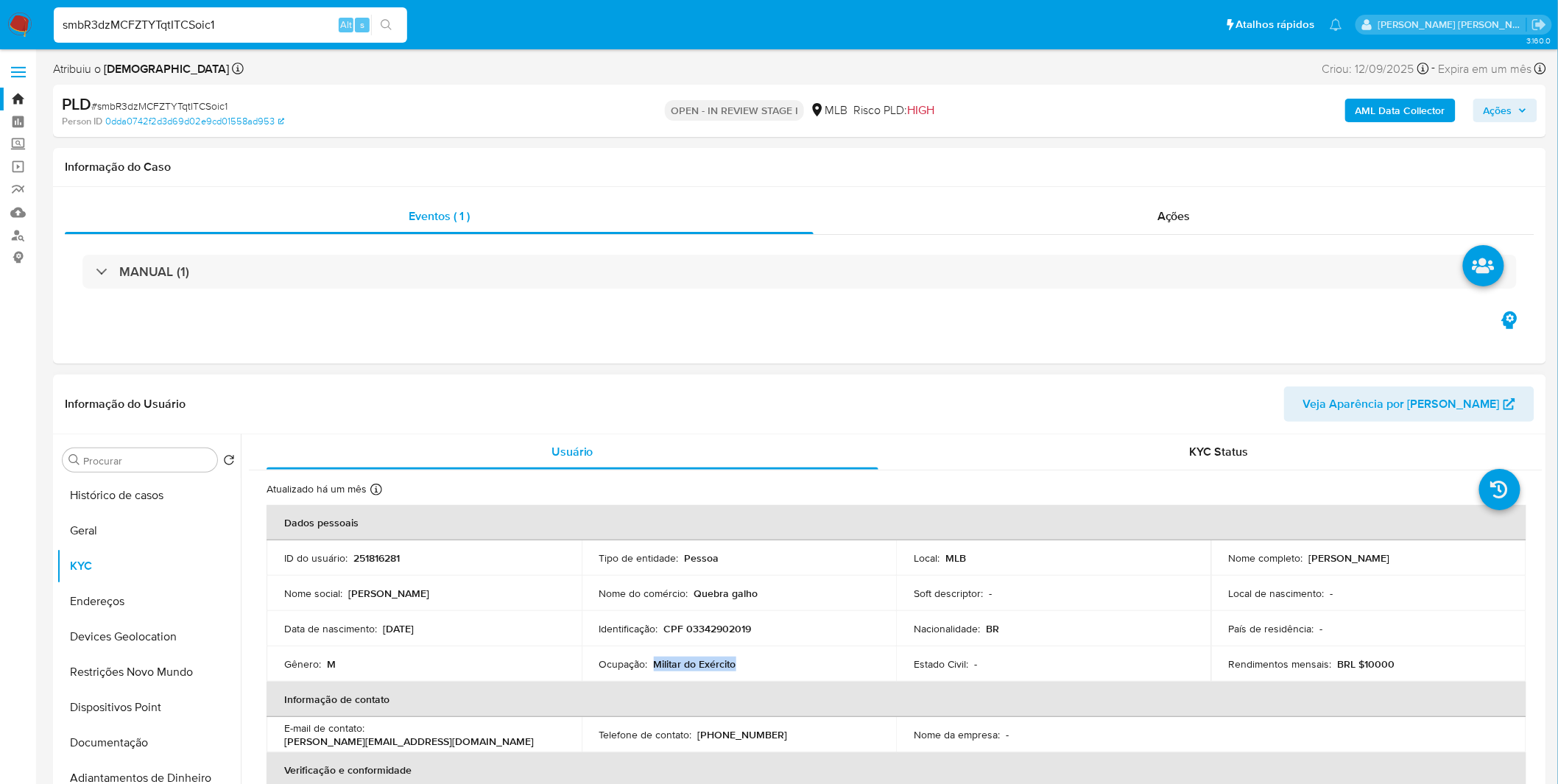
drag, startPoint x: 745, startPoint y: 665, endPoint x: 653, endPoint y: 670, distance: 92.1
click at [653, 670] on div "Ocupação : Militar do Exército" at bounding box center [739, 663] width 280 height 13
copy p "Militar do Exército"
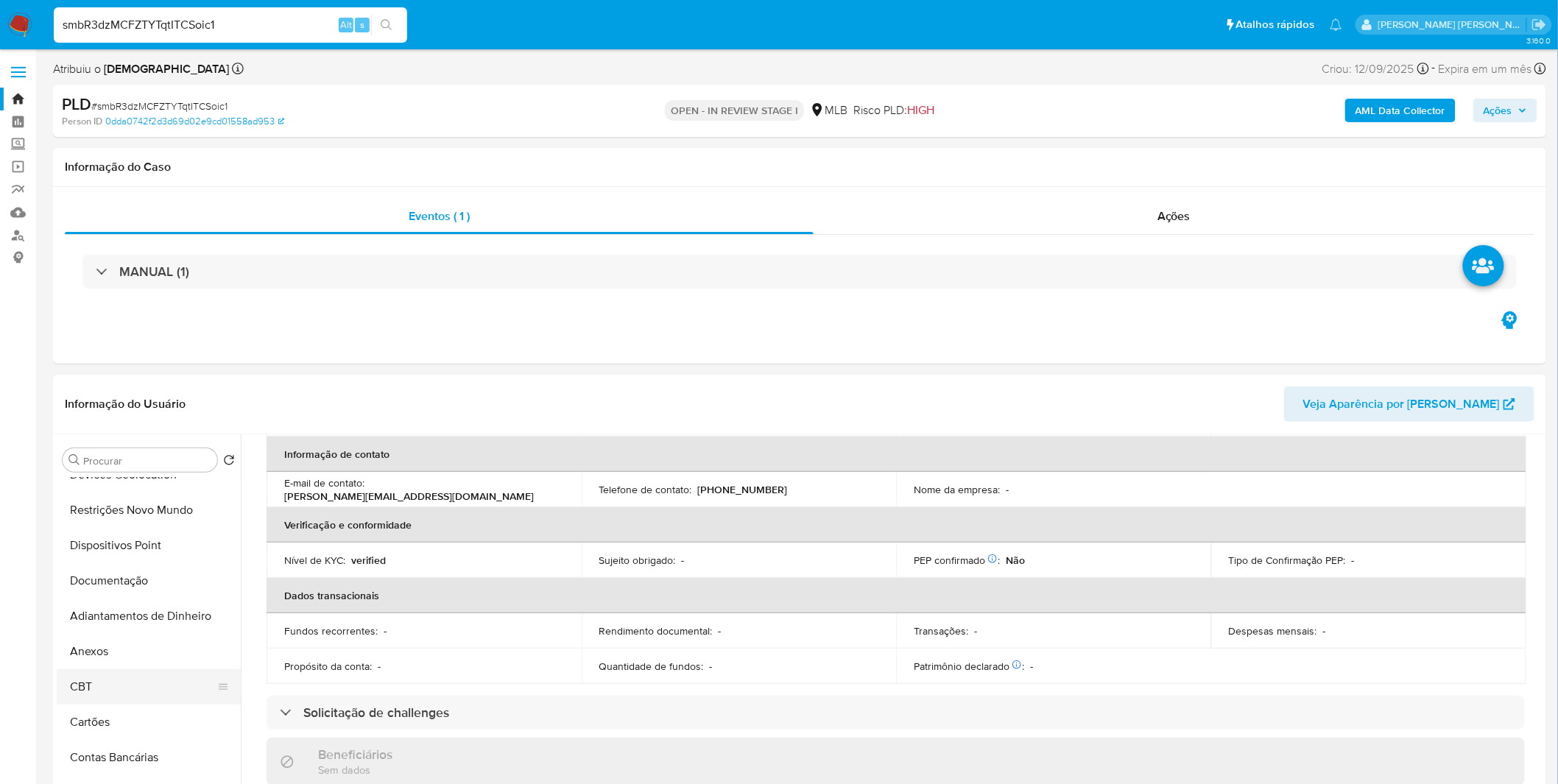
scroll to position [163, 0]
click at [138, 649] on button "Anexos" at bounding box center [142, 649] width 172 height 36
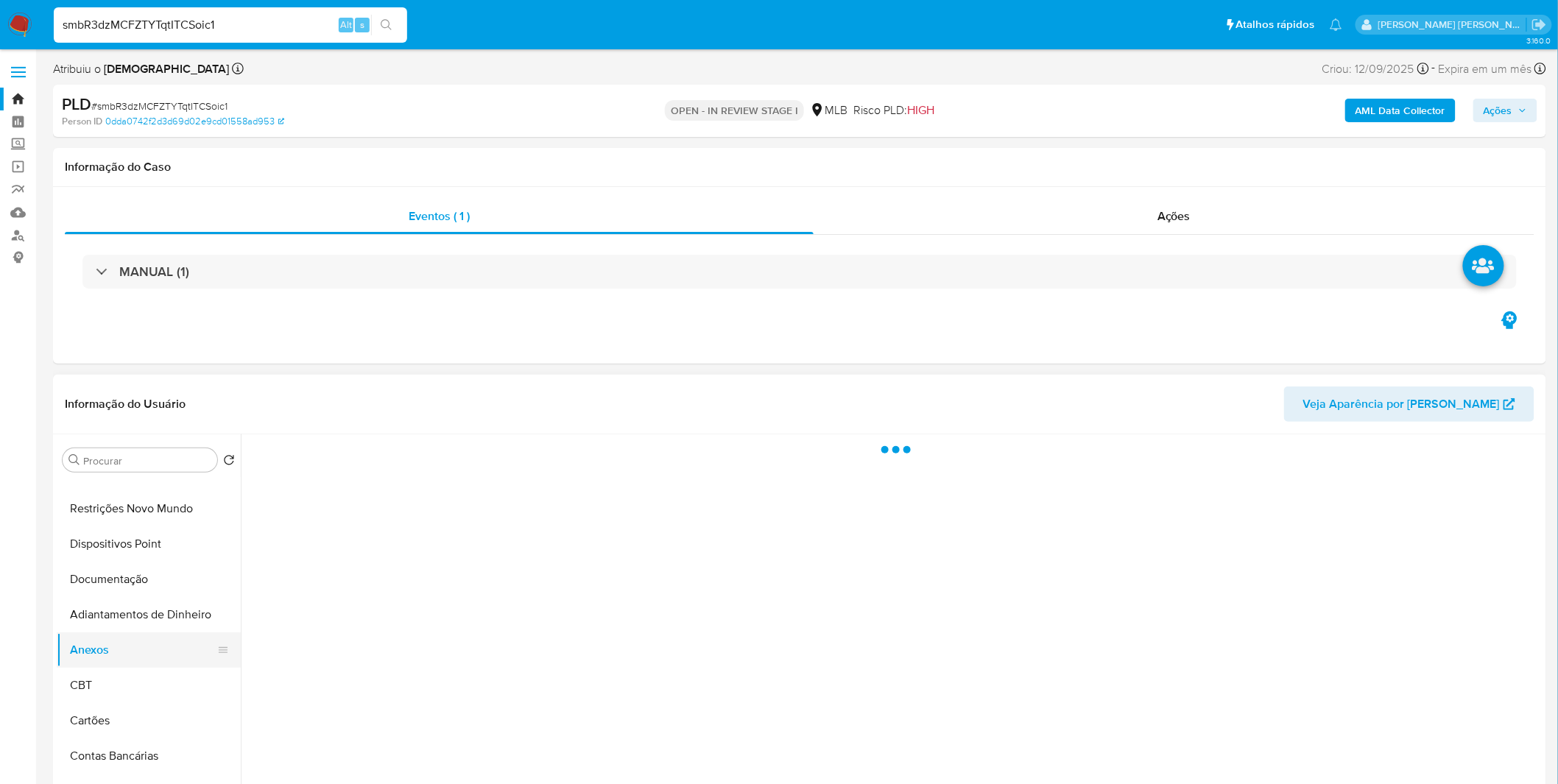
scroll to position [0, 0]
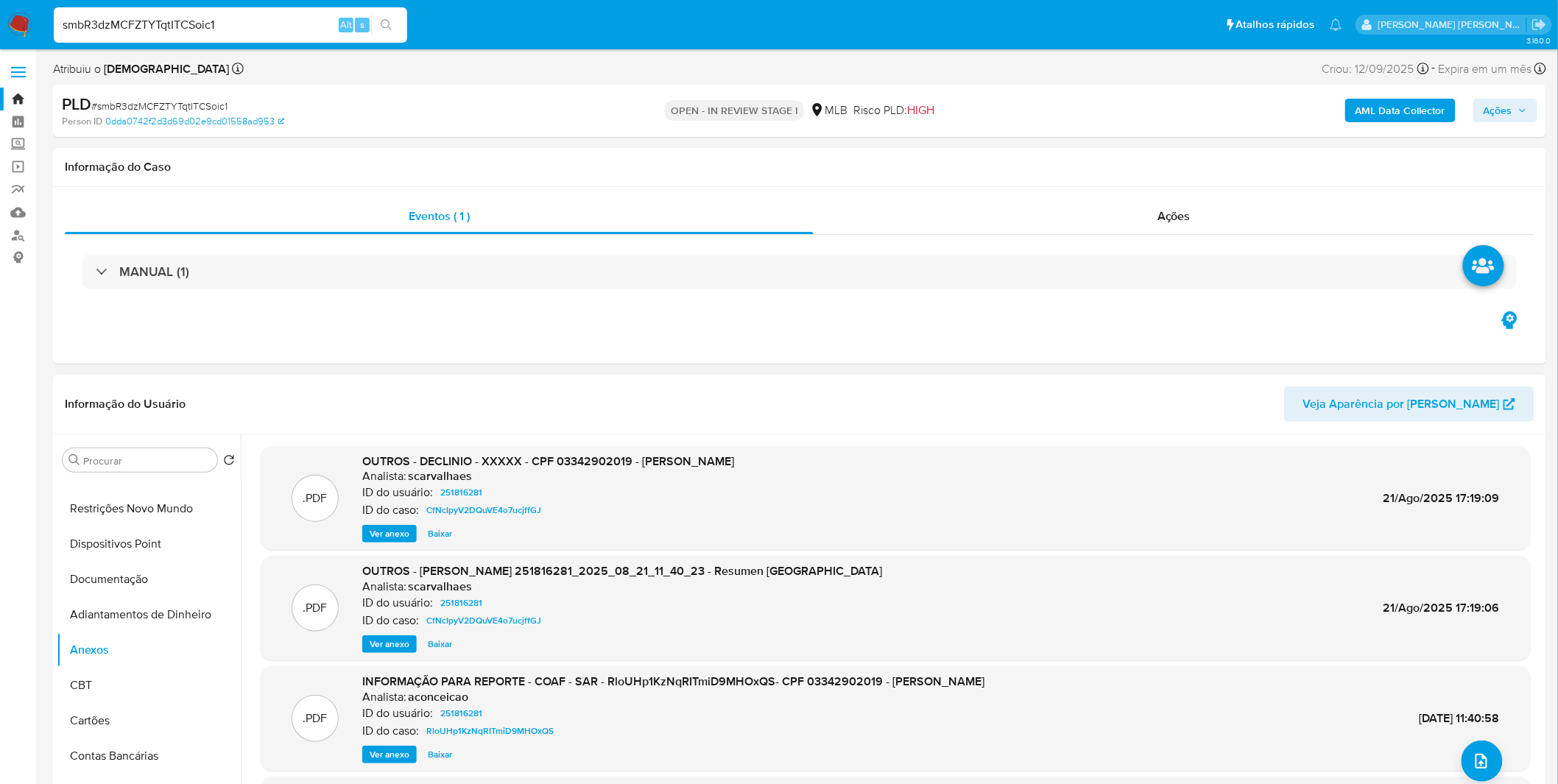
click at [381, 535] on span "Ver anexo" at bounding box center [390, 533] width 40 height 15
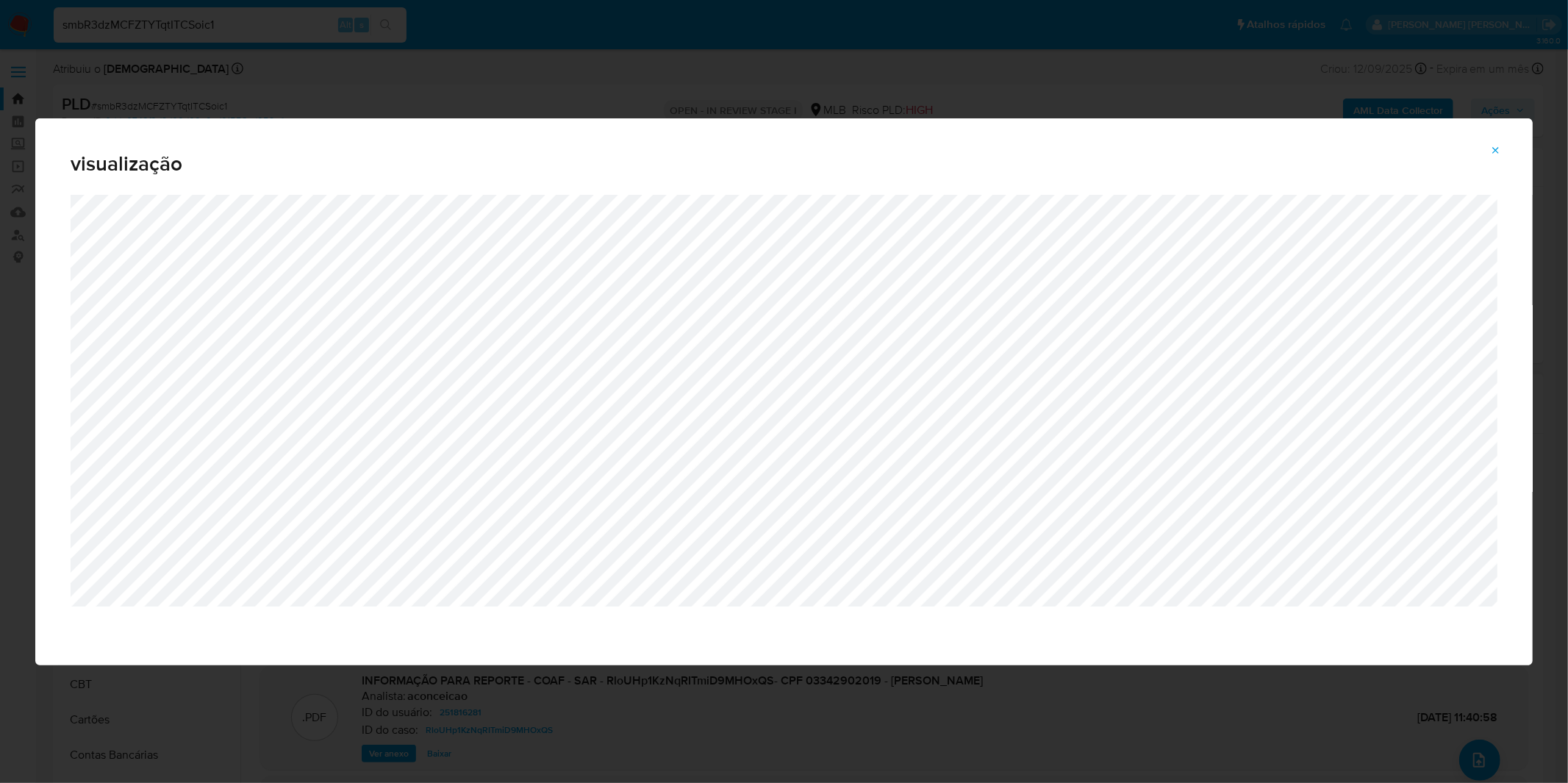
click at [1494, 143] on span "Attachment preview" at bounding box center [1497, 151] width 12 height 21
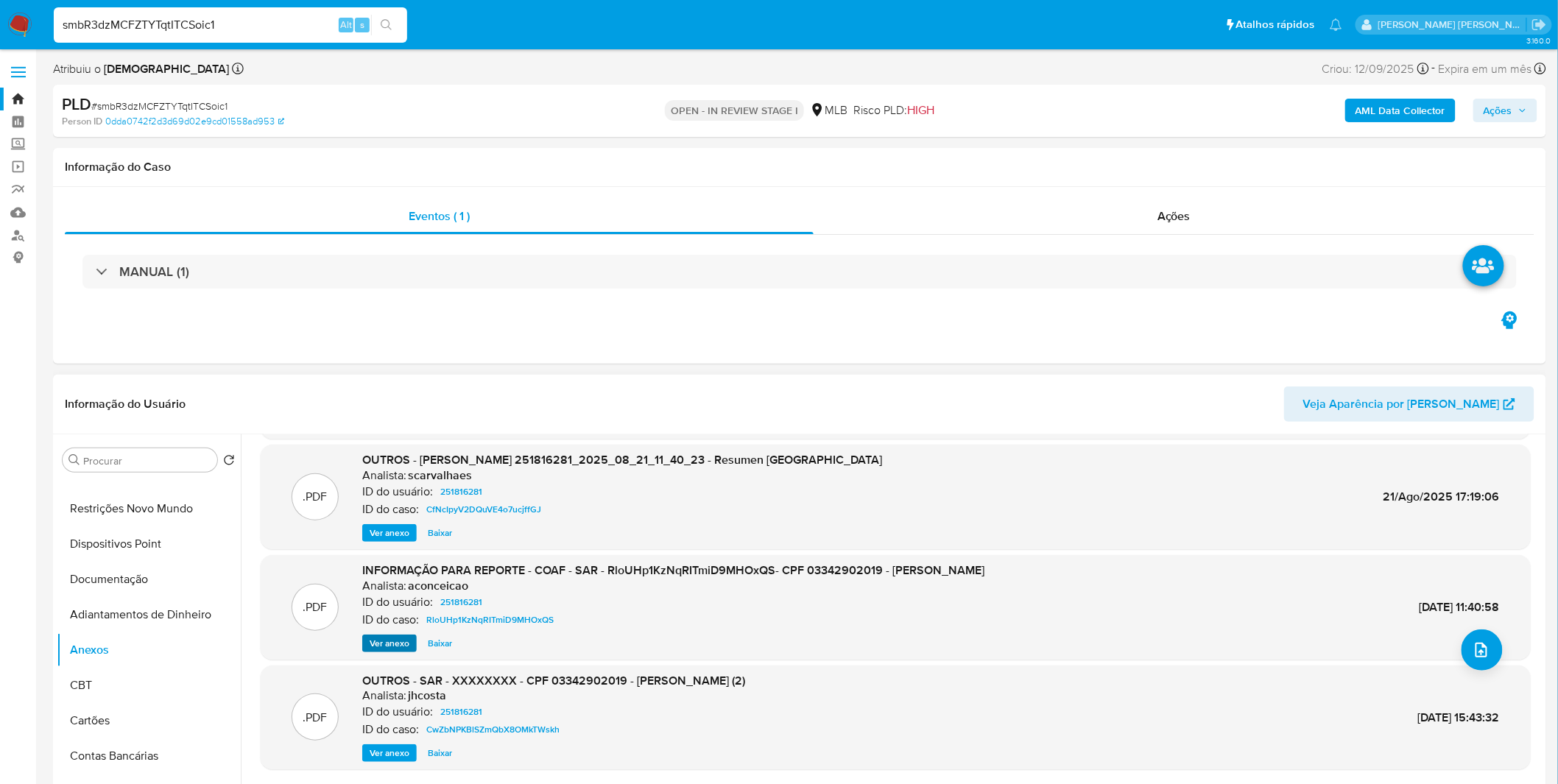
scroll to position [123, 0]
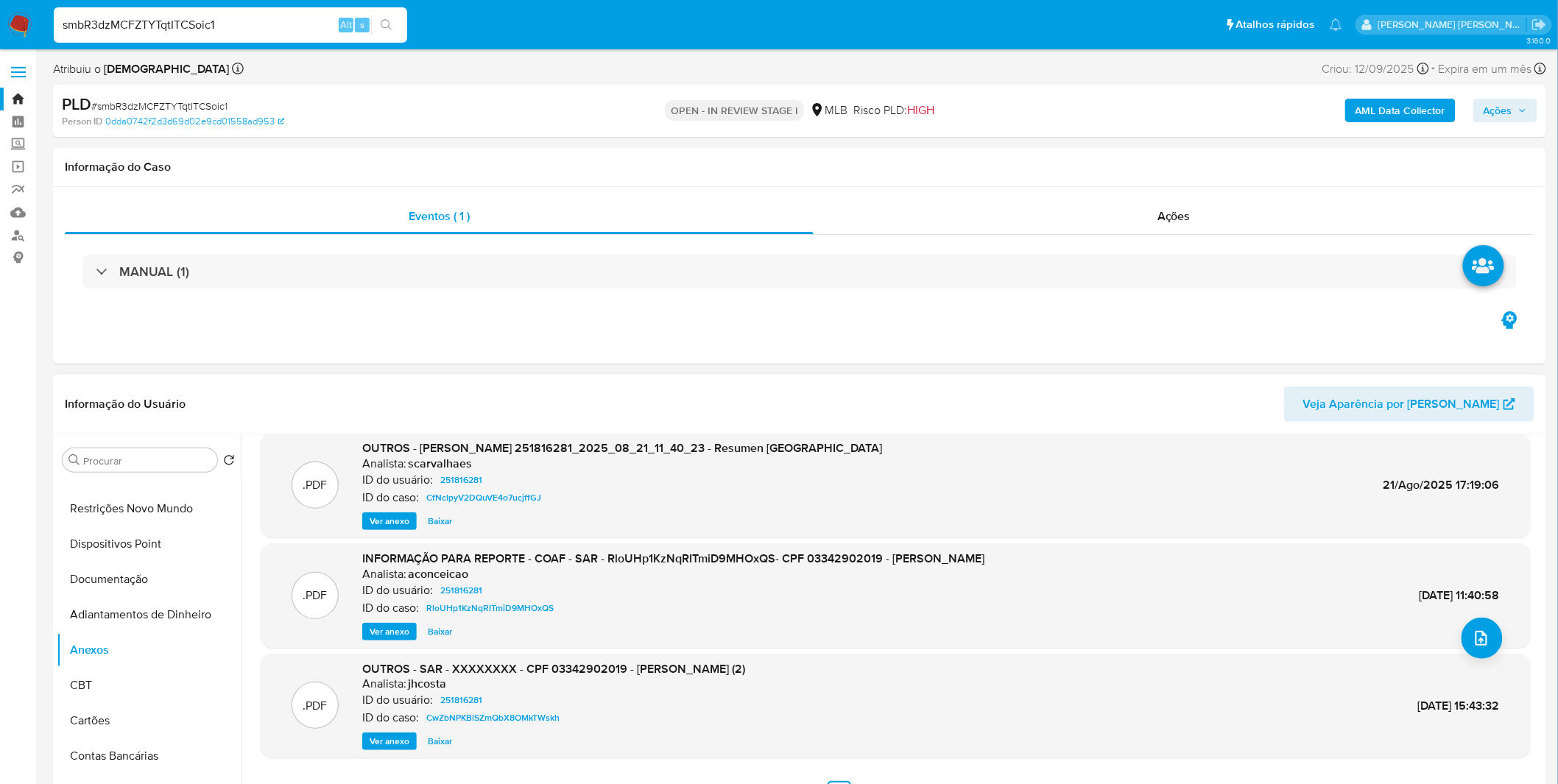
click at [381, 628] on span "Ver anexo" at bounding box center [390, 631] width 40 height 15
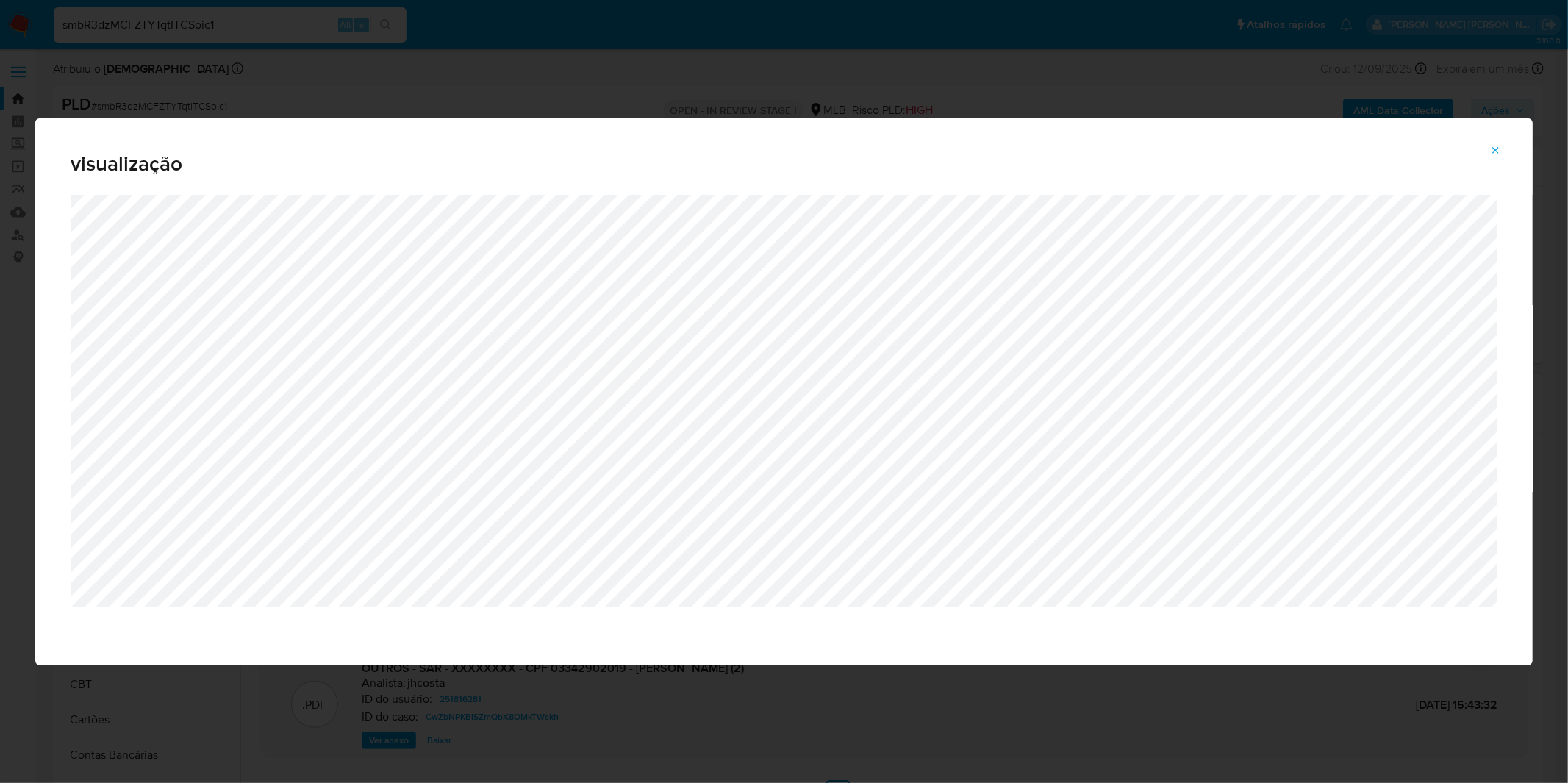
click at [524, 89] on div "visualização" at bounding box center [784, 391] width 1568 height 783
click at [1500, 152] on icon "Attachment preview" at bounding box center [1497, 151] width 12 height 12
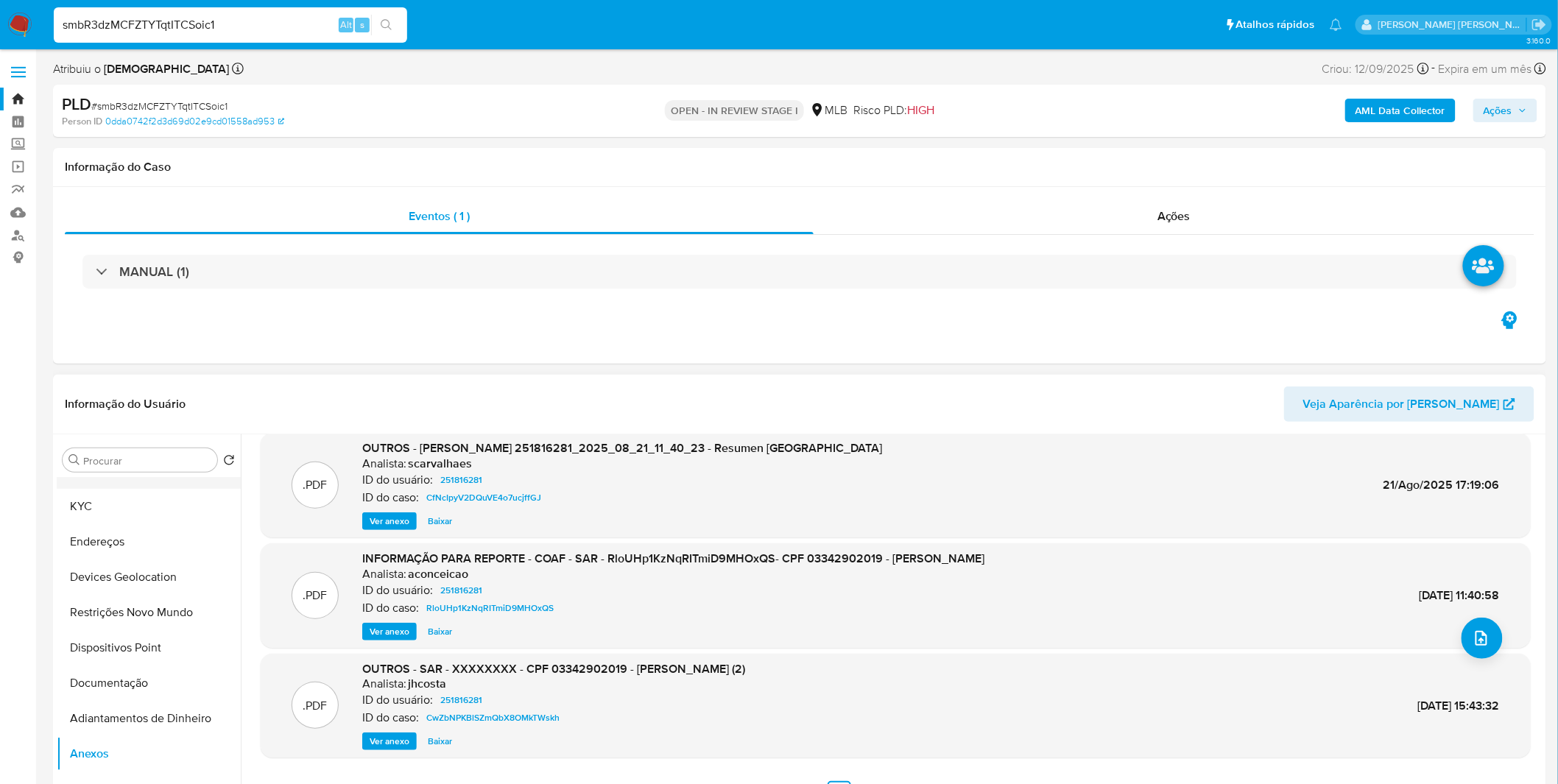
scroll to position [0, 0]
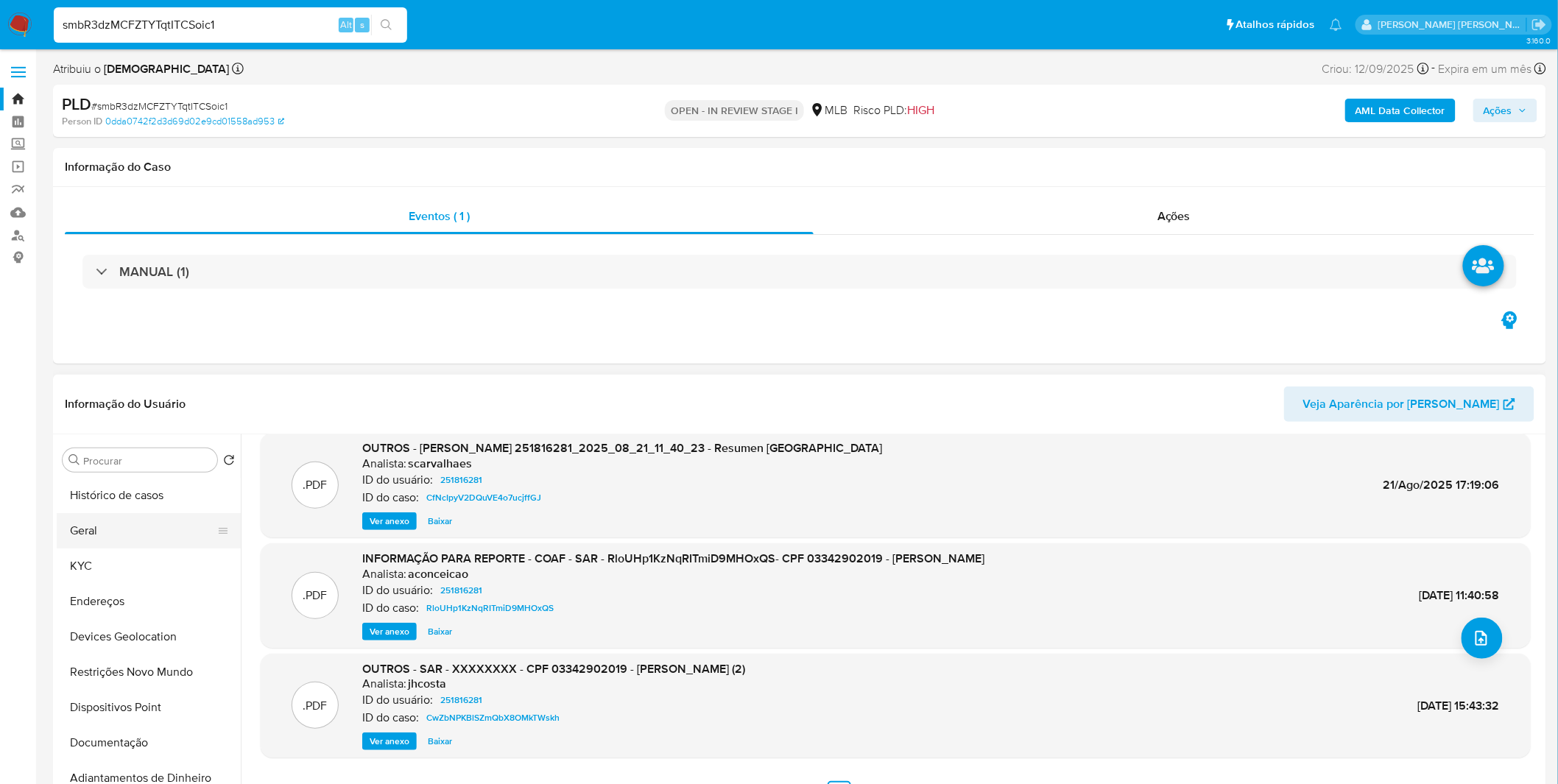
click at [123, 518] on button "Geral" at bounding box center [142, 530] width 172 height 36
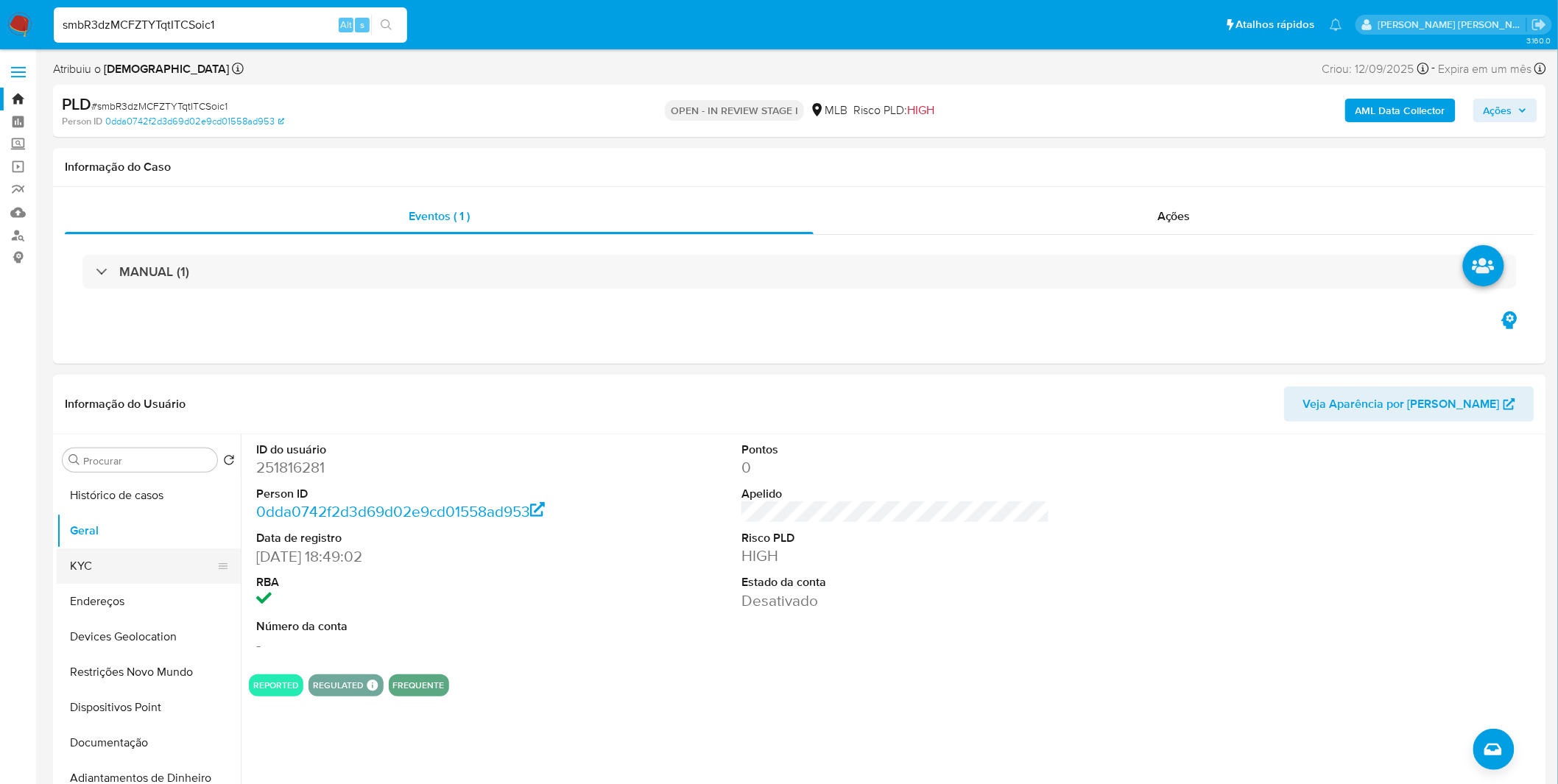
click at [121, 563] on button "KYC" at bounding box center [142, 566] width 172 height 36
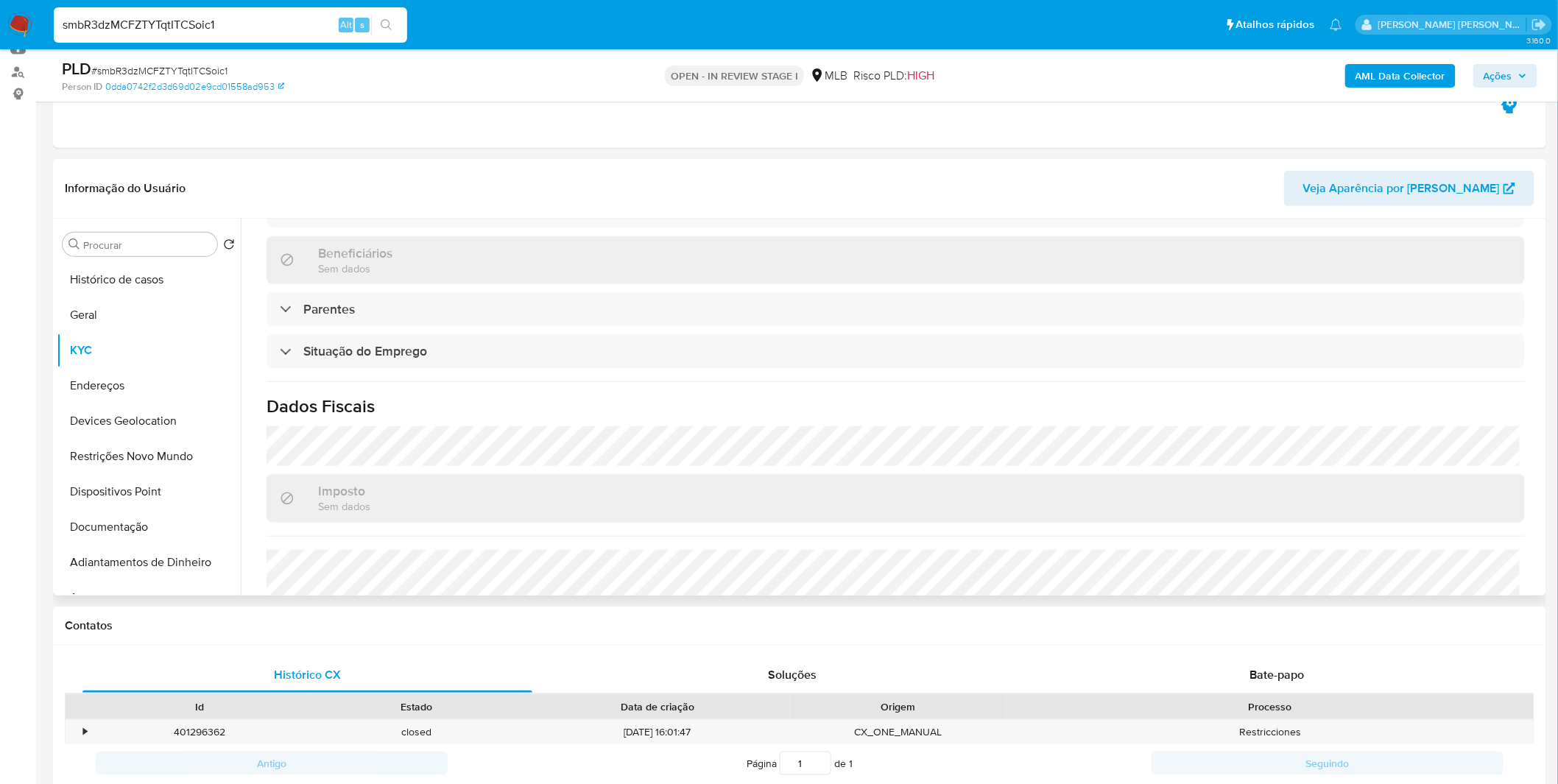
scroll to position [612, 0]
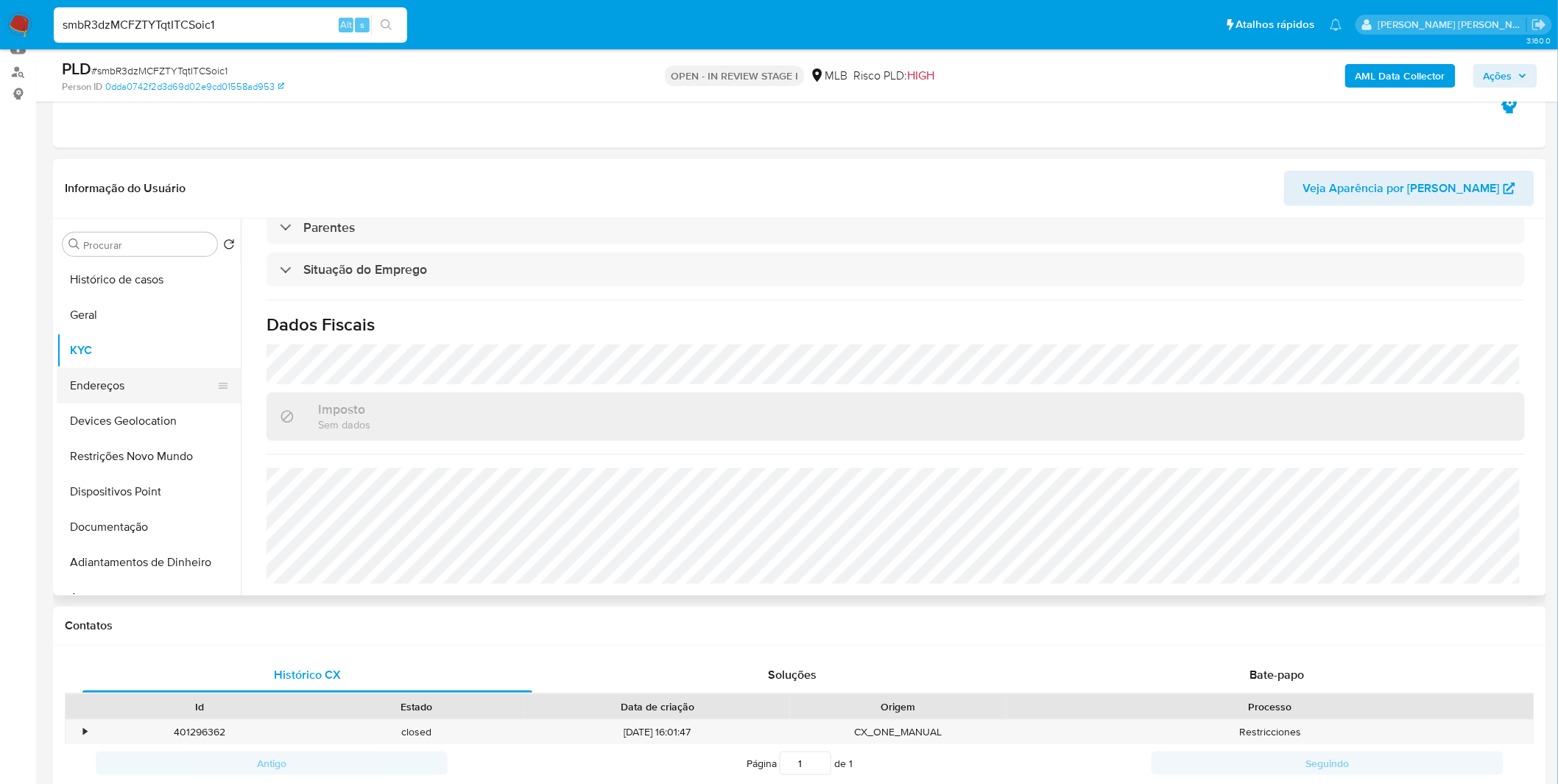
drag, startPoint x: 148, startPoint y: 399, endPoint x: 152, endPoint y: 389, distance: 10.8
click at [148, 399] on button "Endereços" at bounding box center [142, 385] width 172 height 36
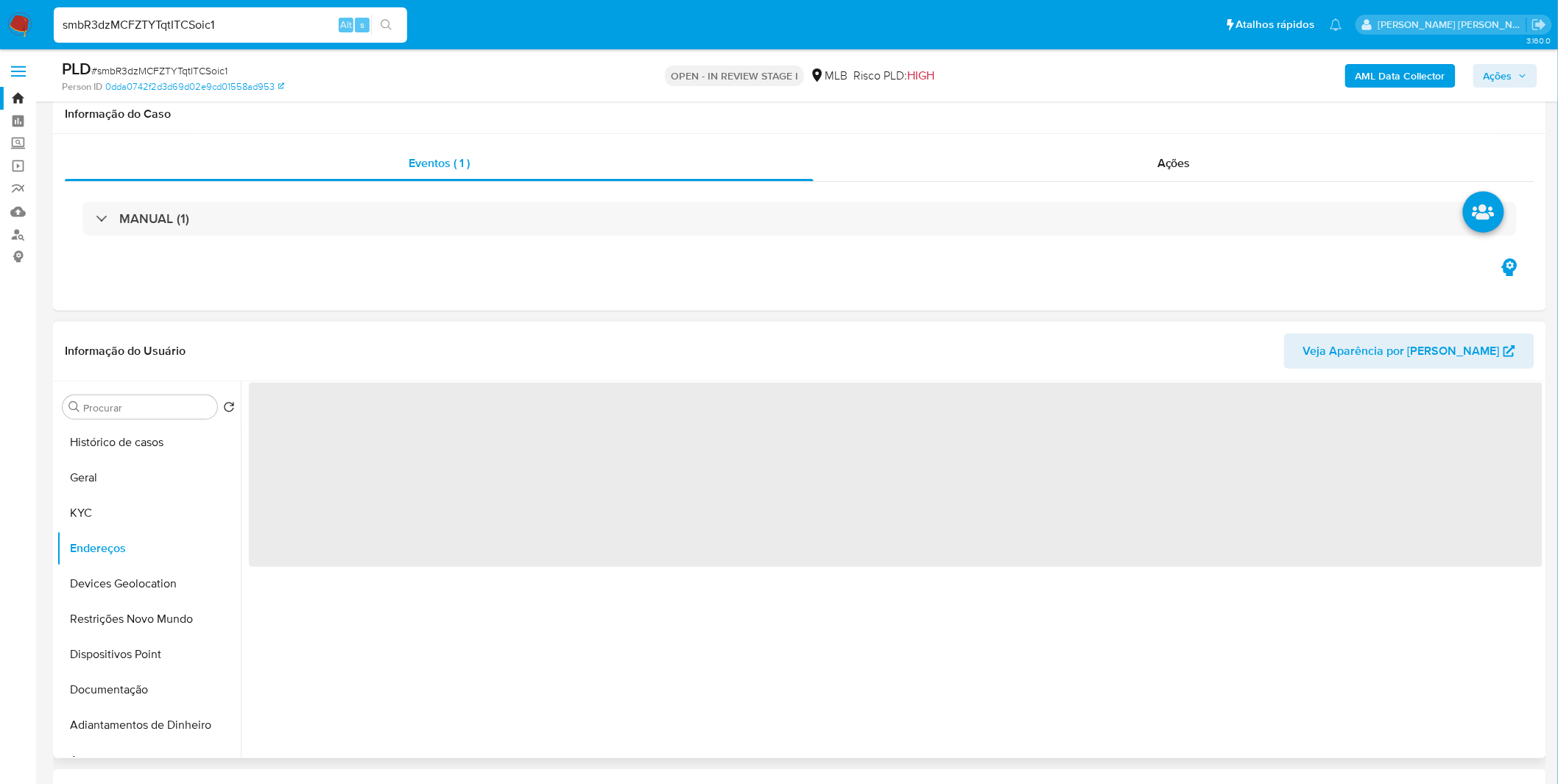
scroll to position [0, 0]
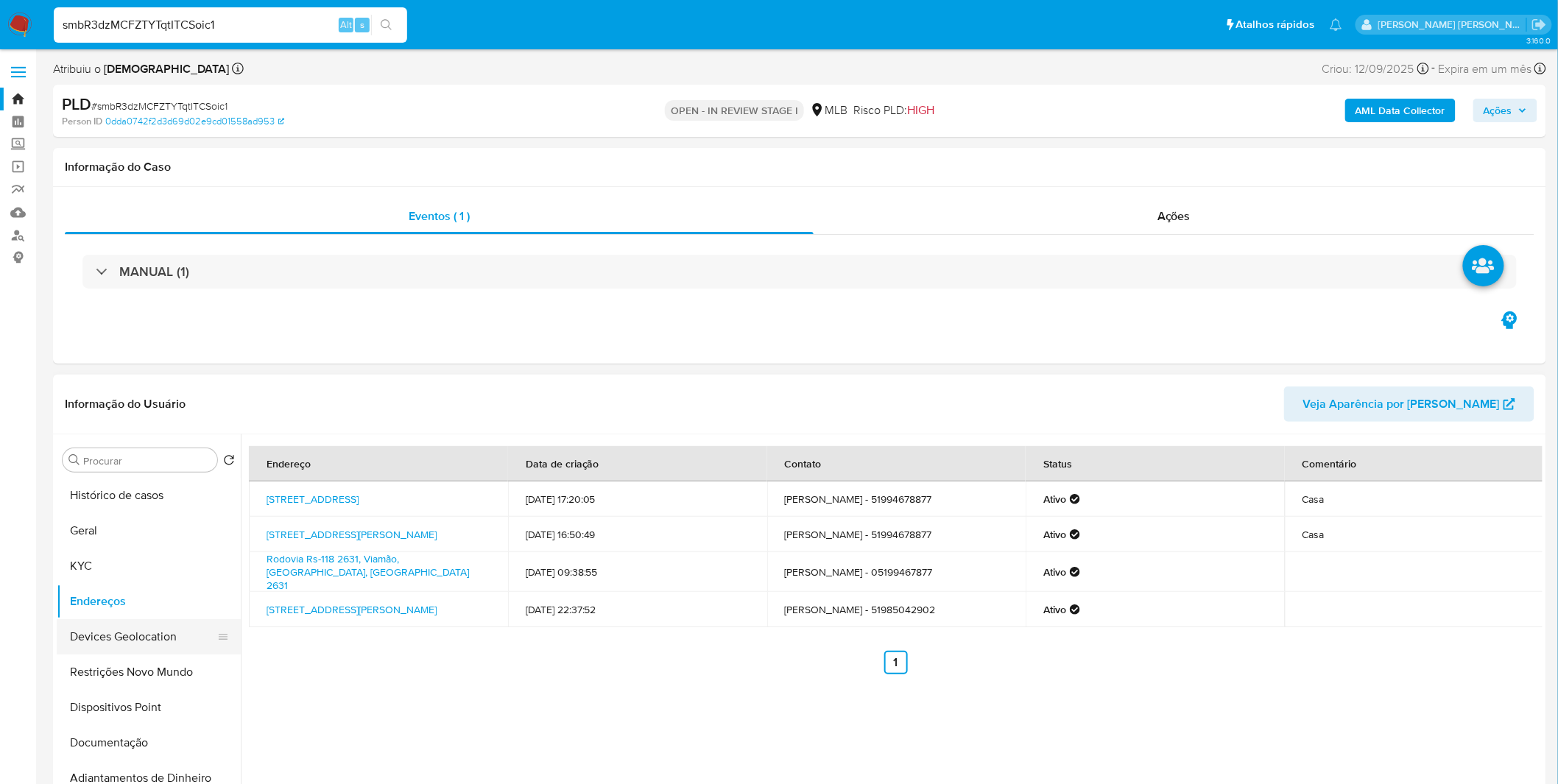
click at [122, 641] on button "Devices Geolocation" at bounding box center [142, 636] width 172 height 36
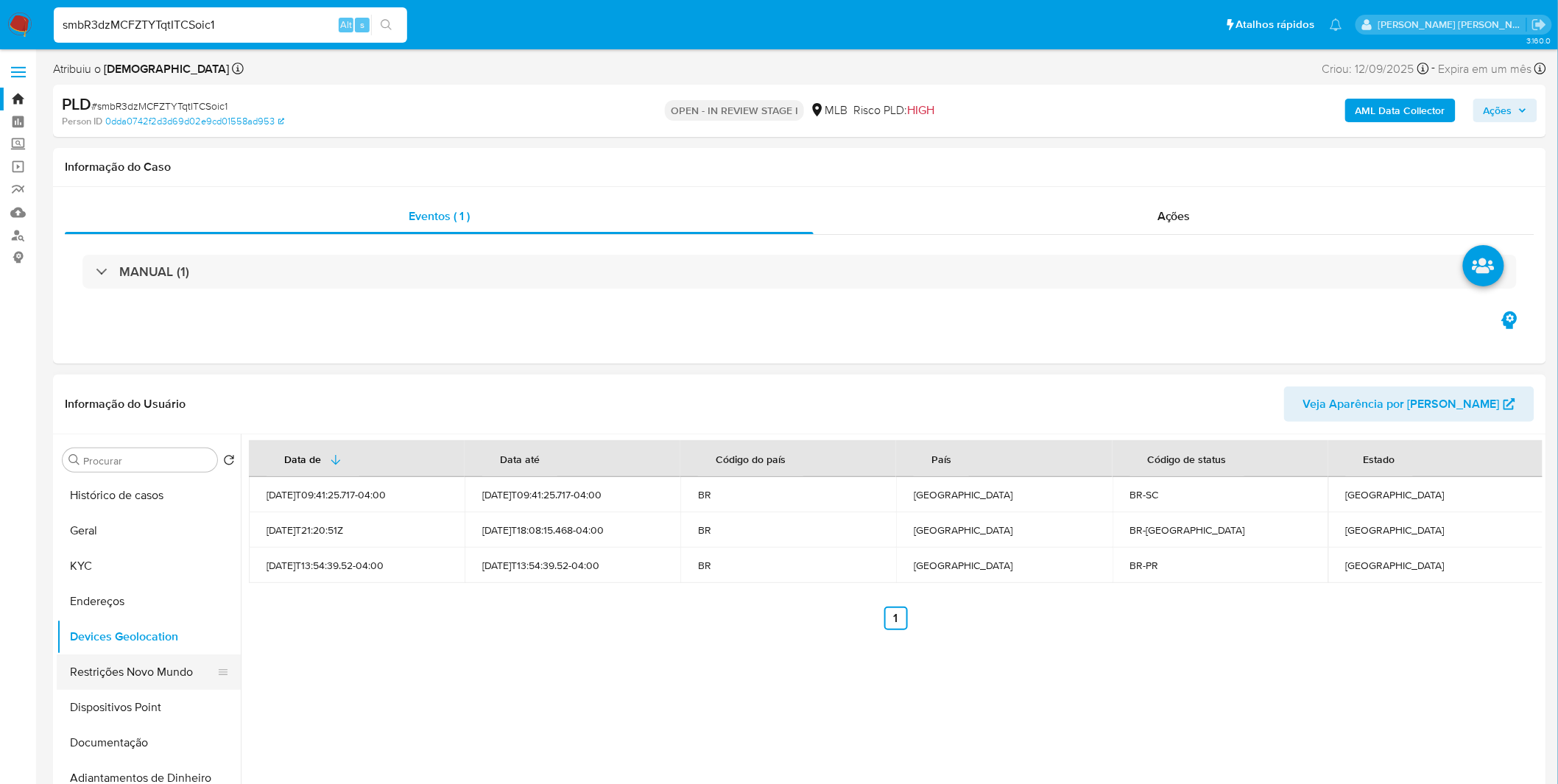
click at [148, 661] on button "Restrições Novo Mundo" at bounding box center [142, 672] width 172 height 36
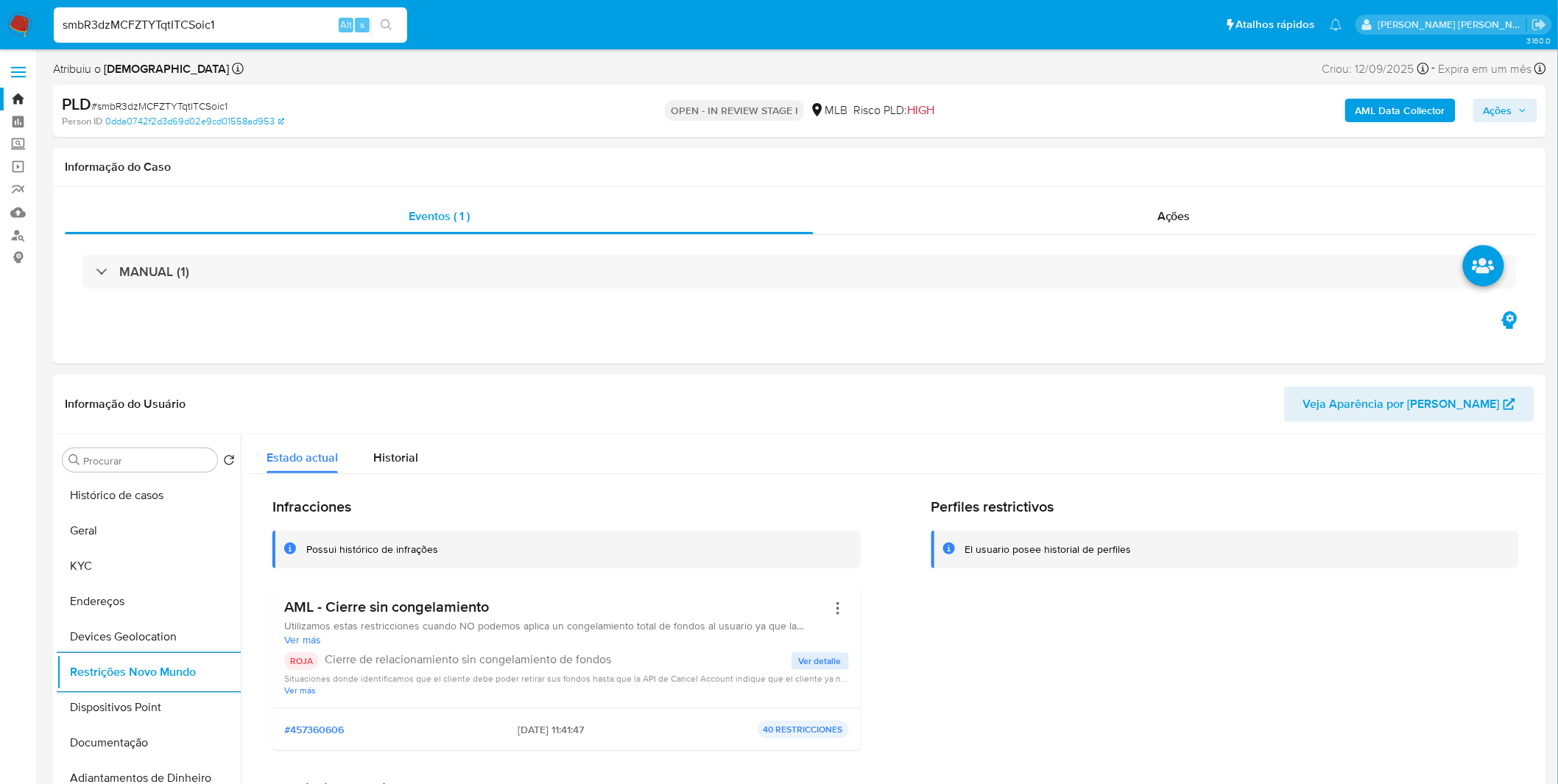
scroll to position [82, 0]
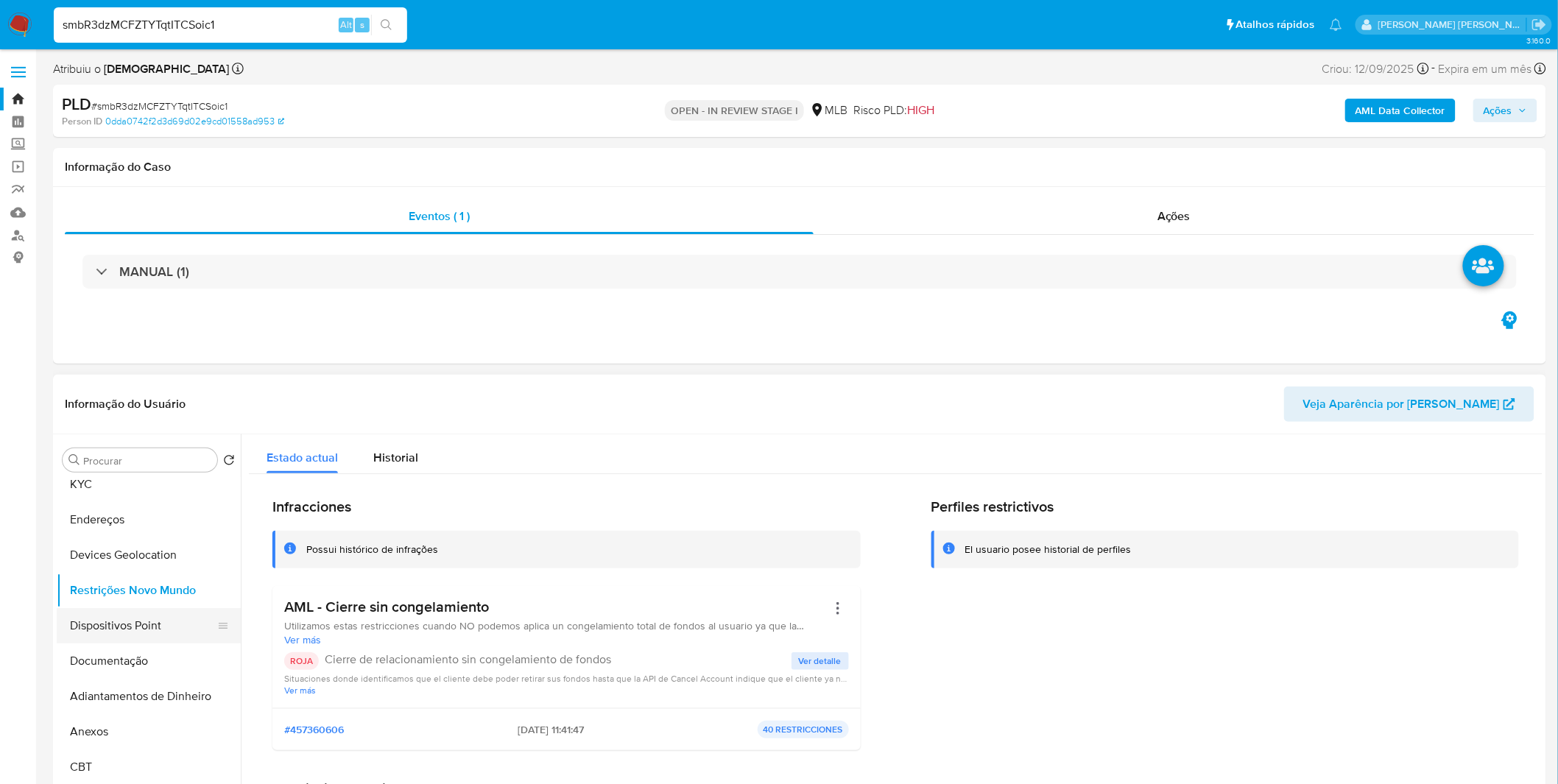
click at [133, 620] on button "Dispositivos Point" at bounding box center [142, 625] width 172 height 36
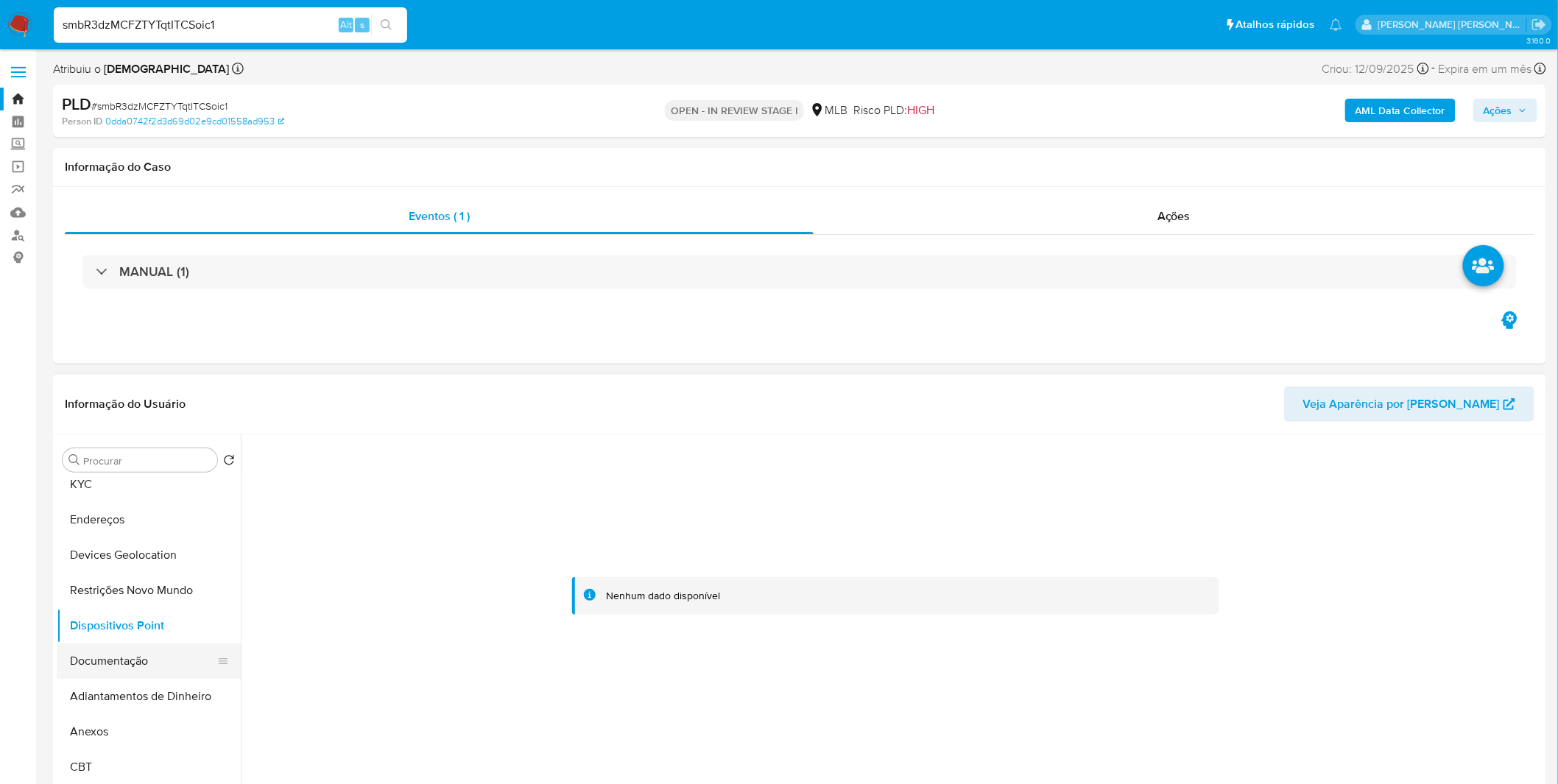
click at [142, 668] on button "Documentação" at bounding box center [142, 661] width 172 height 36
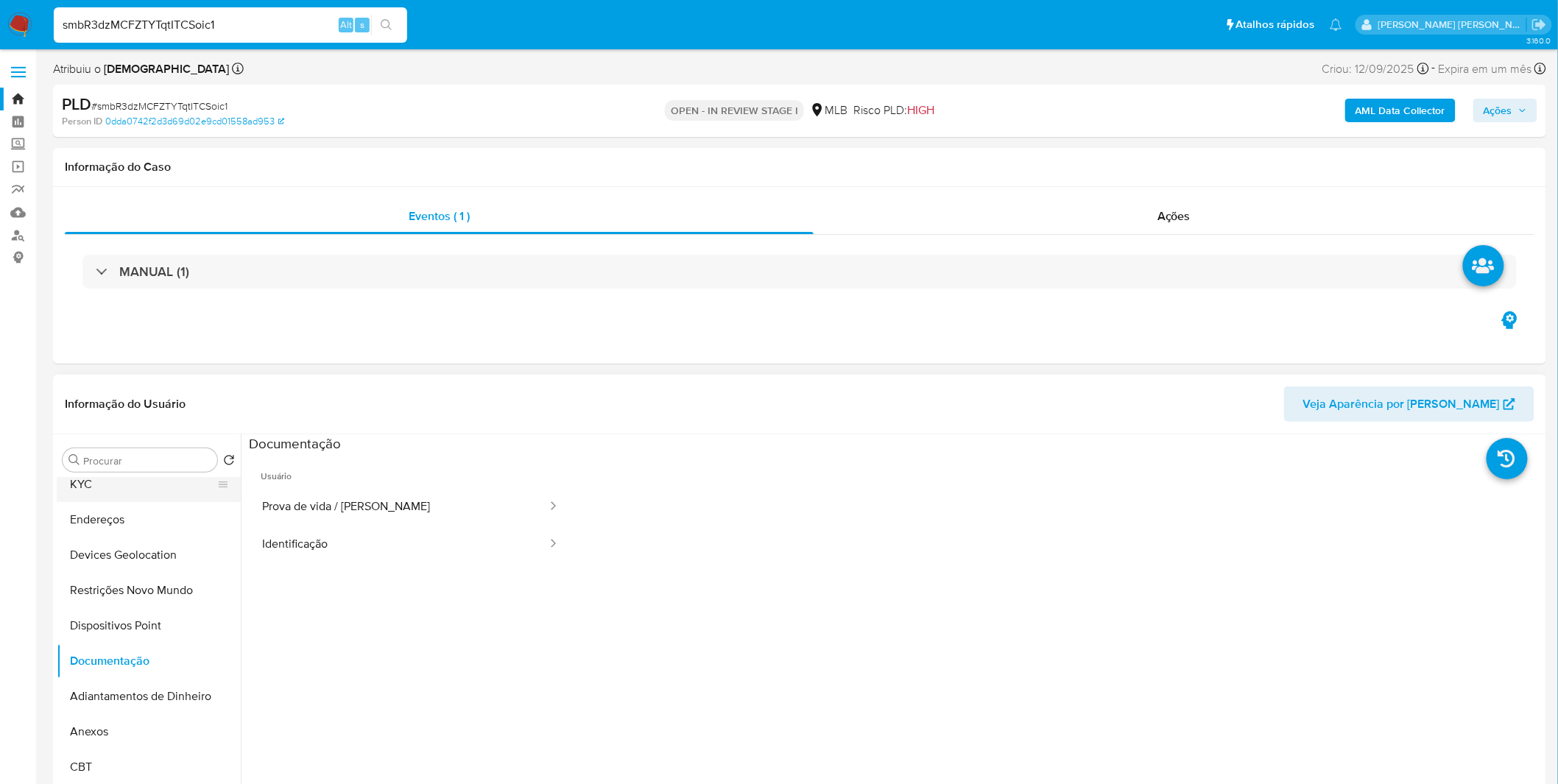
click at [149, 490] on button "KYC" at bounding box center [142, 484] width 172 height 36
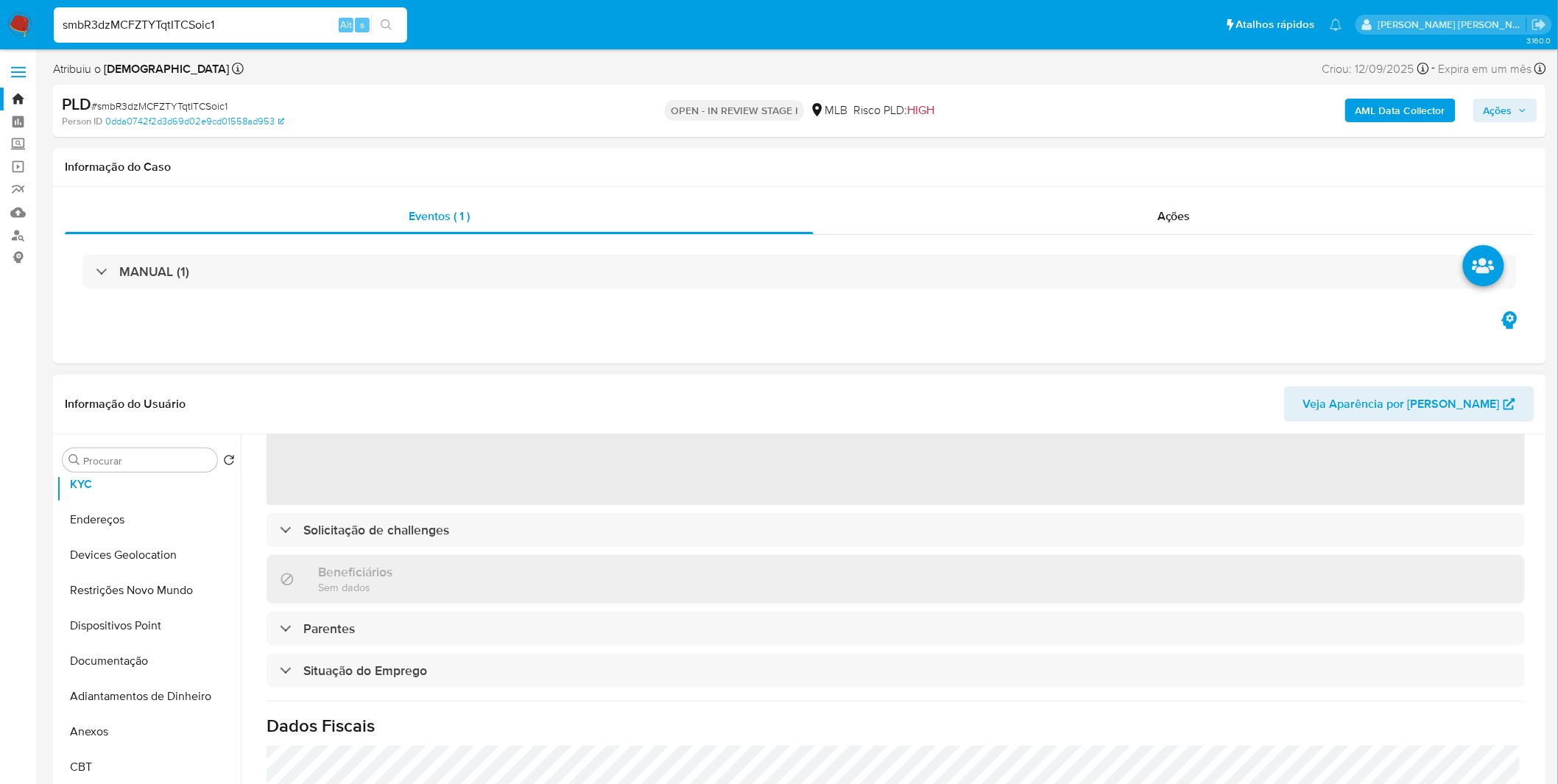
scroll to position [612, 0]
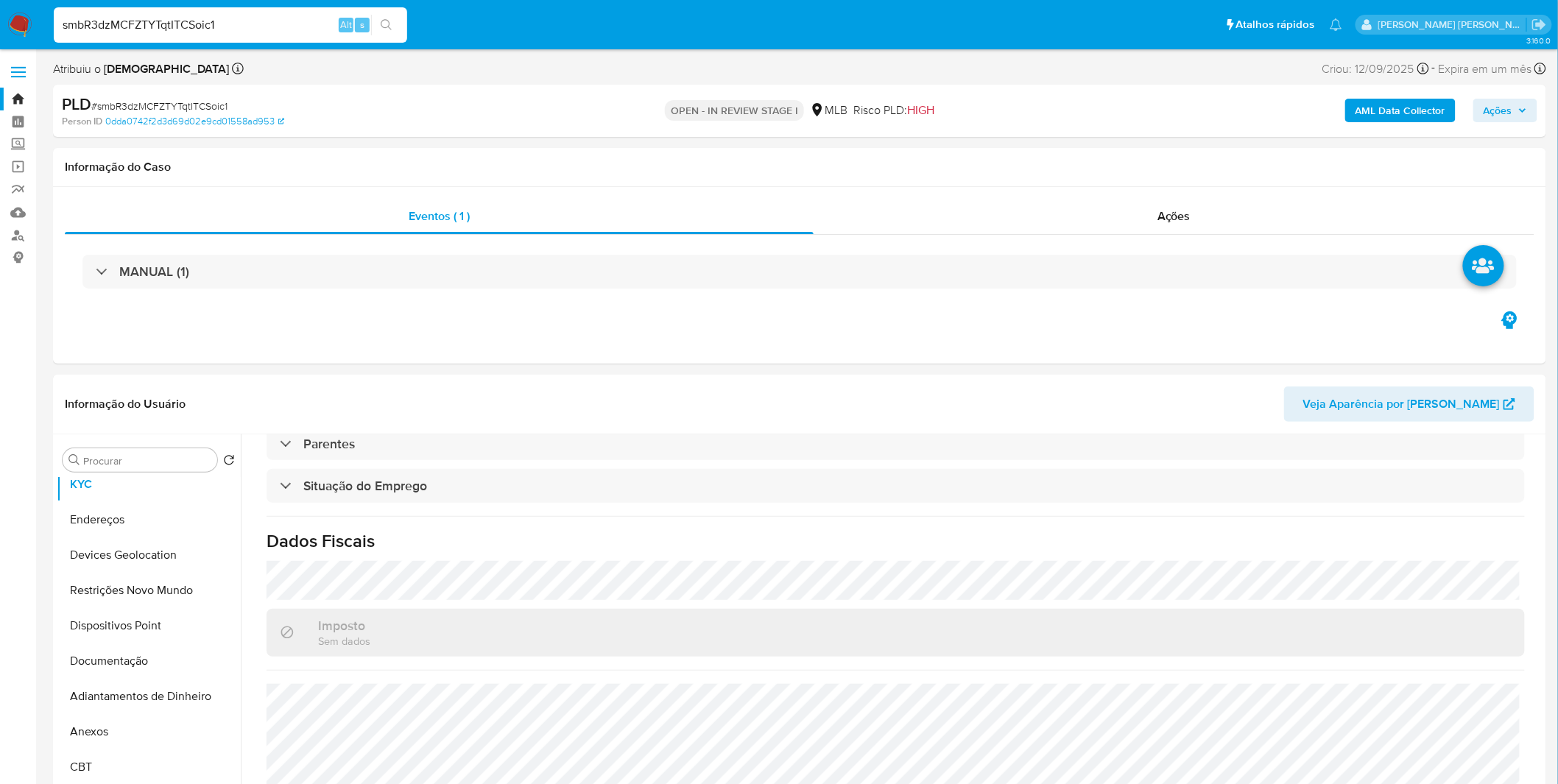
click at [202, 33] on input "smbR3dzMCFZTYTqtITCSoic1" at bounding box center [230, 25] width 353 height 19
paste input "ypFdqHRPXUnoAt7hvWnv13YK"
type input "ypFdqHRPXUnoAt7hvWnv13YK"
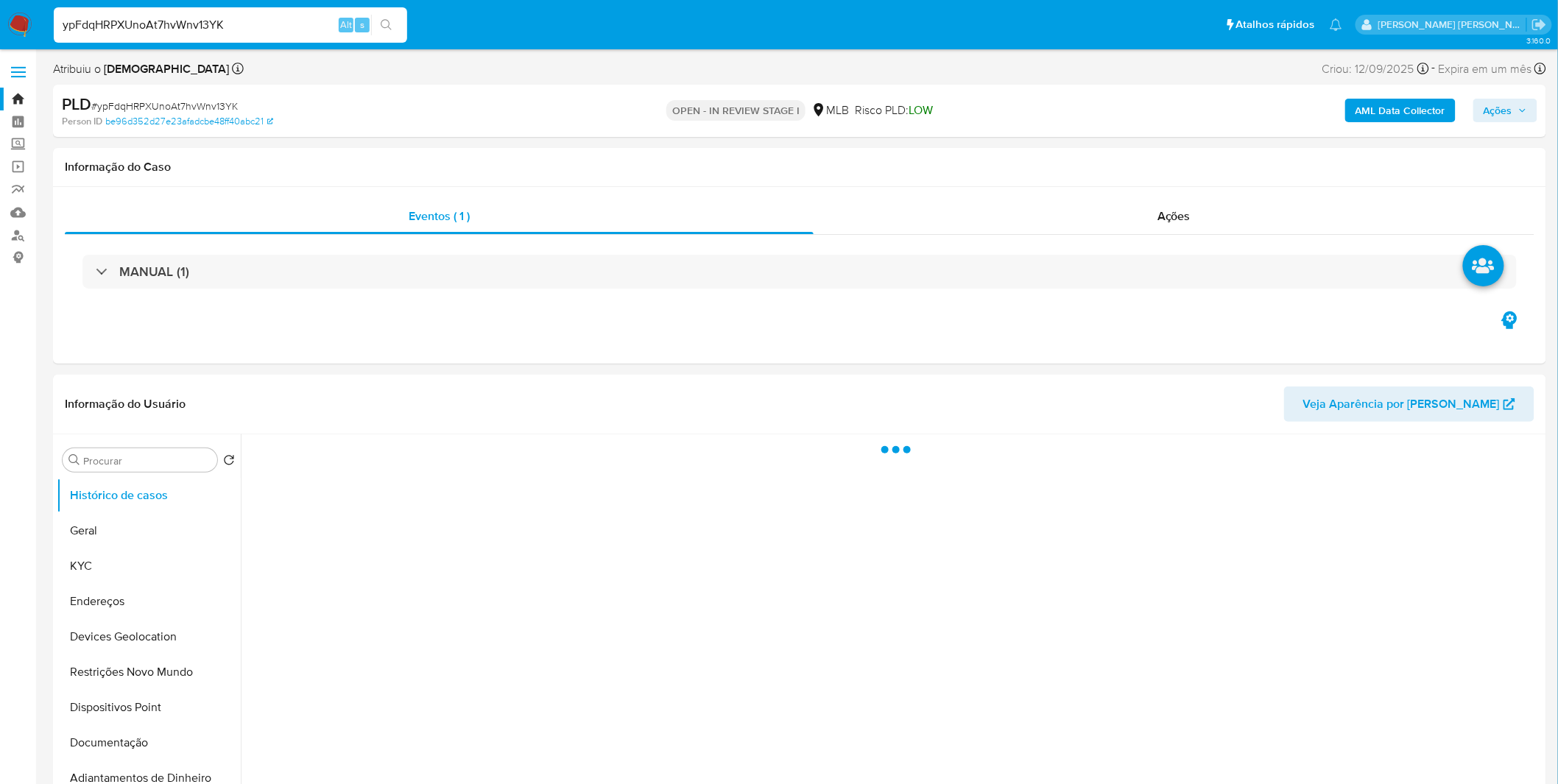
select select "10"
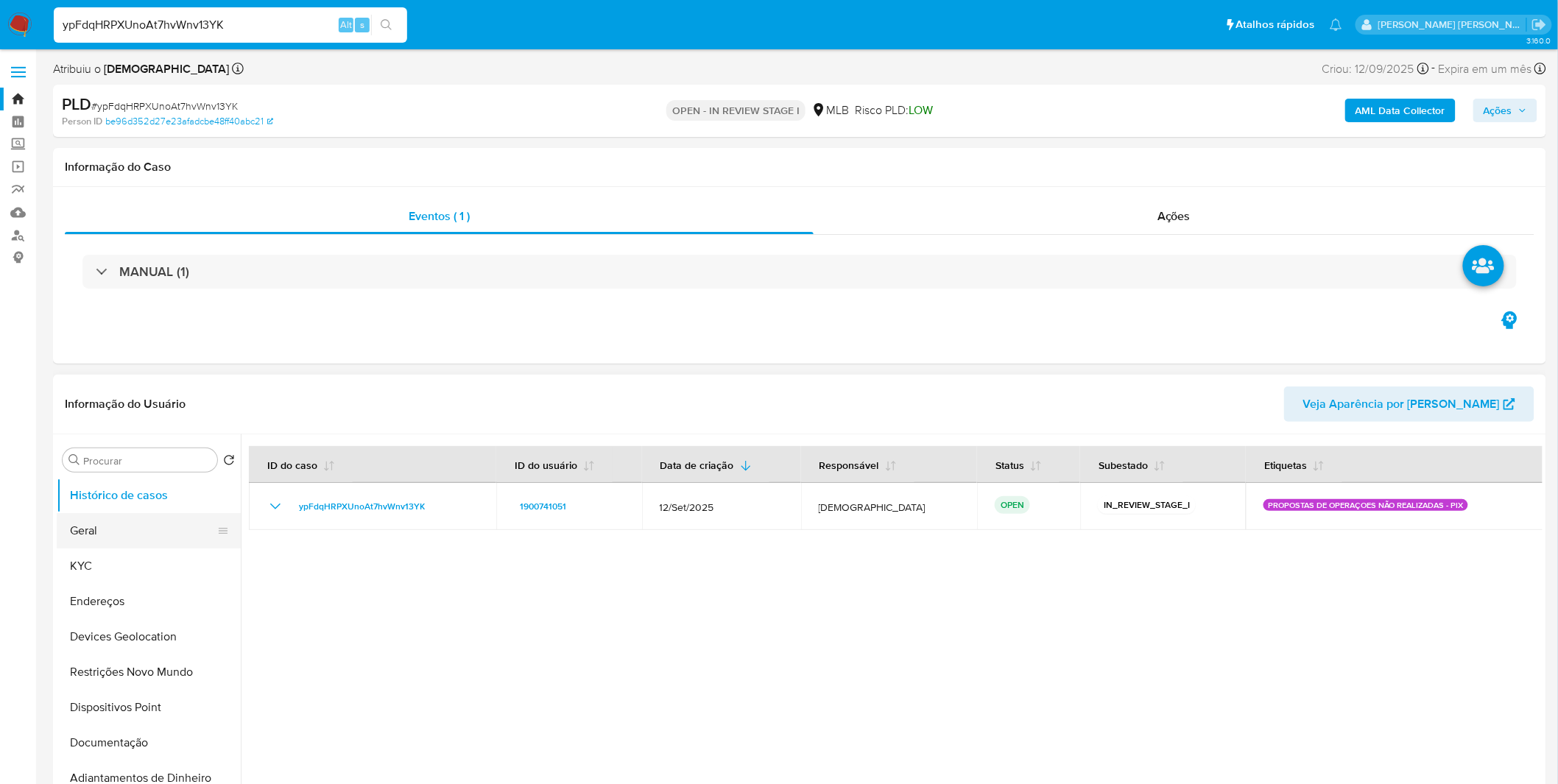
click at [96, 538] on button "Geral" at bounding box center [142, 530] width 172 height 36
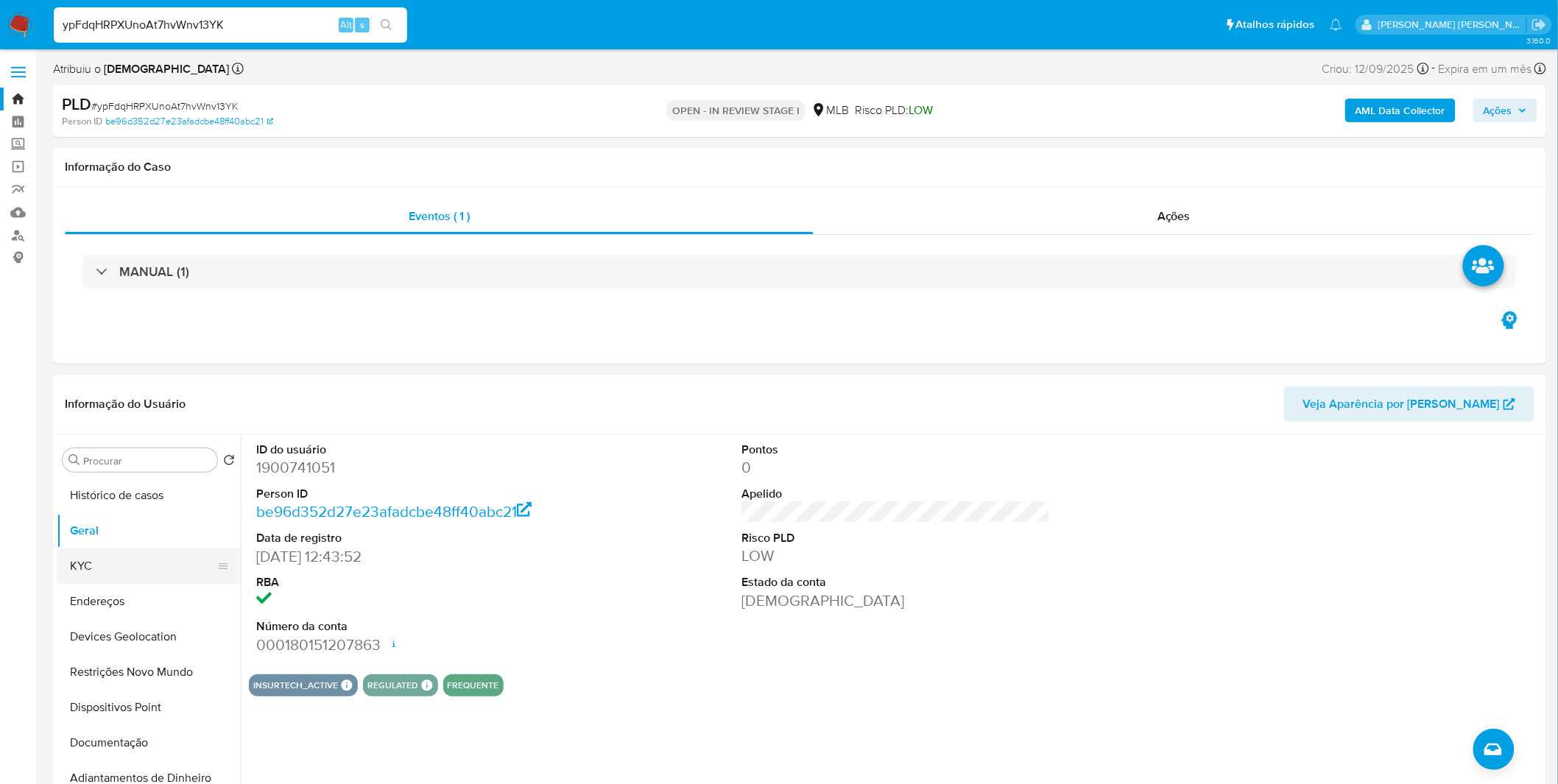
click at [135, 577] on button "KYC" at bounding box center [142, 566] width 172 height 36
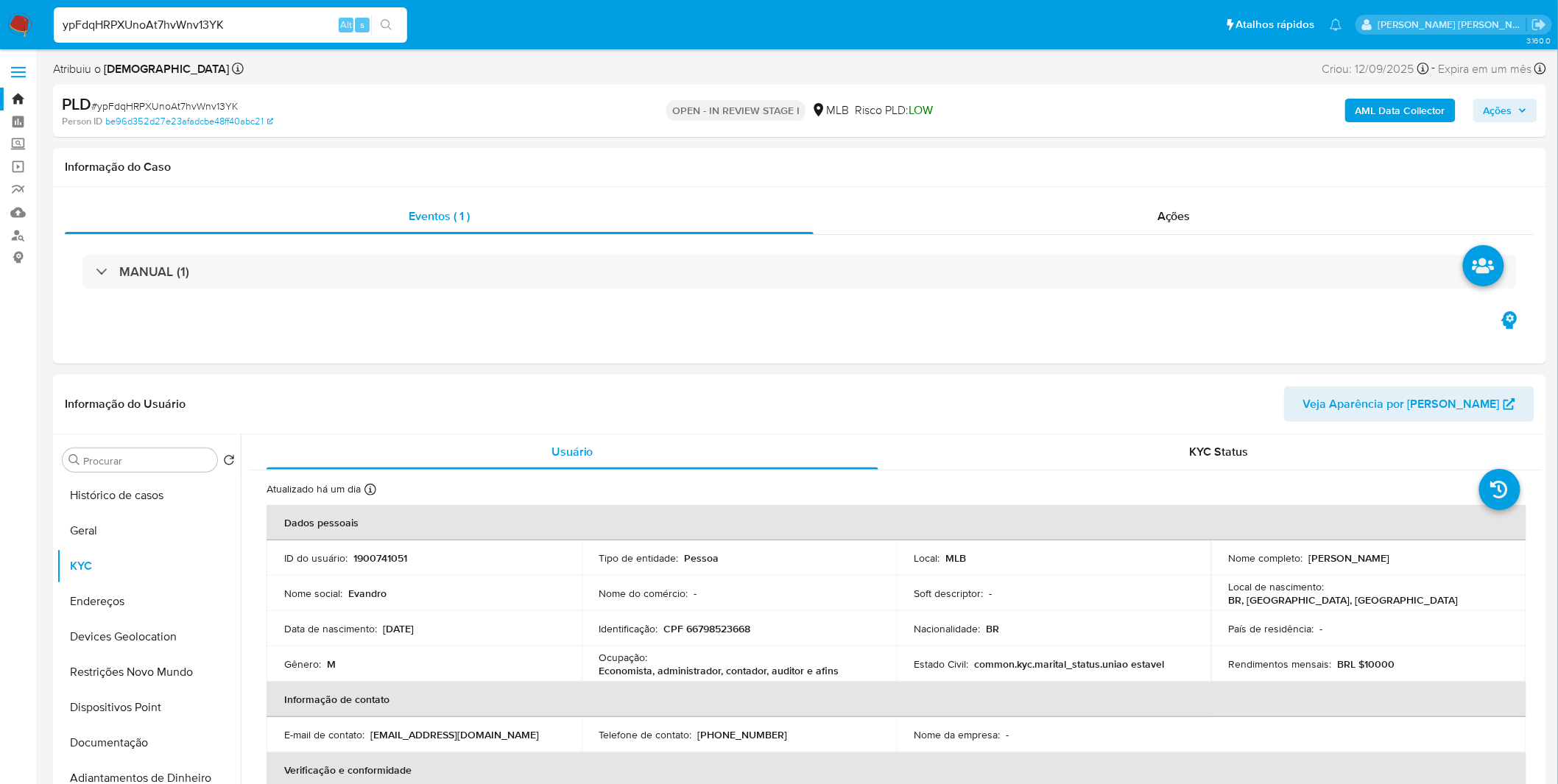
click at [732, 638] on td "Identificação : CPF 66798523668" at bounding box center [739, 629] width 315 height 36
click at [727, 631] on p "CPF 66798523668" at bounding box center [708, 628] width 87 height 13
copy p "66798523668"
click at [164, 747] on button "Documentação" at bounding box center [142, 742] width 172 height 36
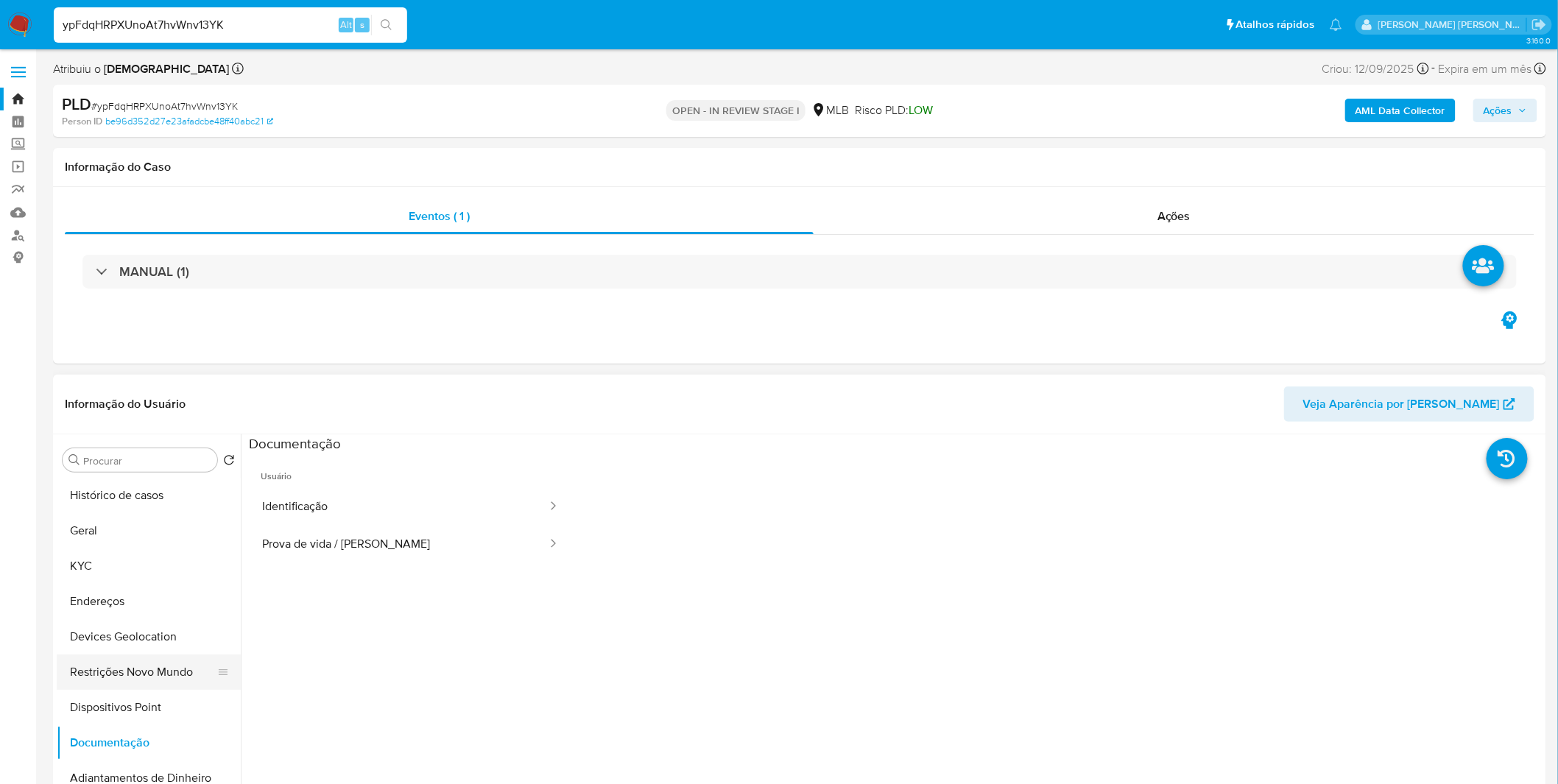
click at [158, 667] on button "Restrições Novo Mundo" at bounding box center [142, 672] width 172 height 36
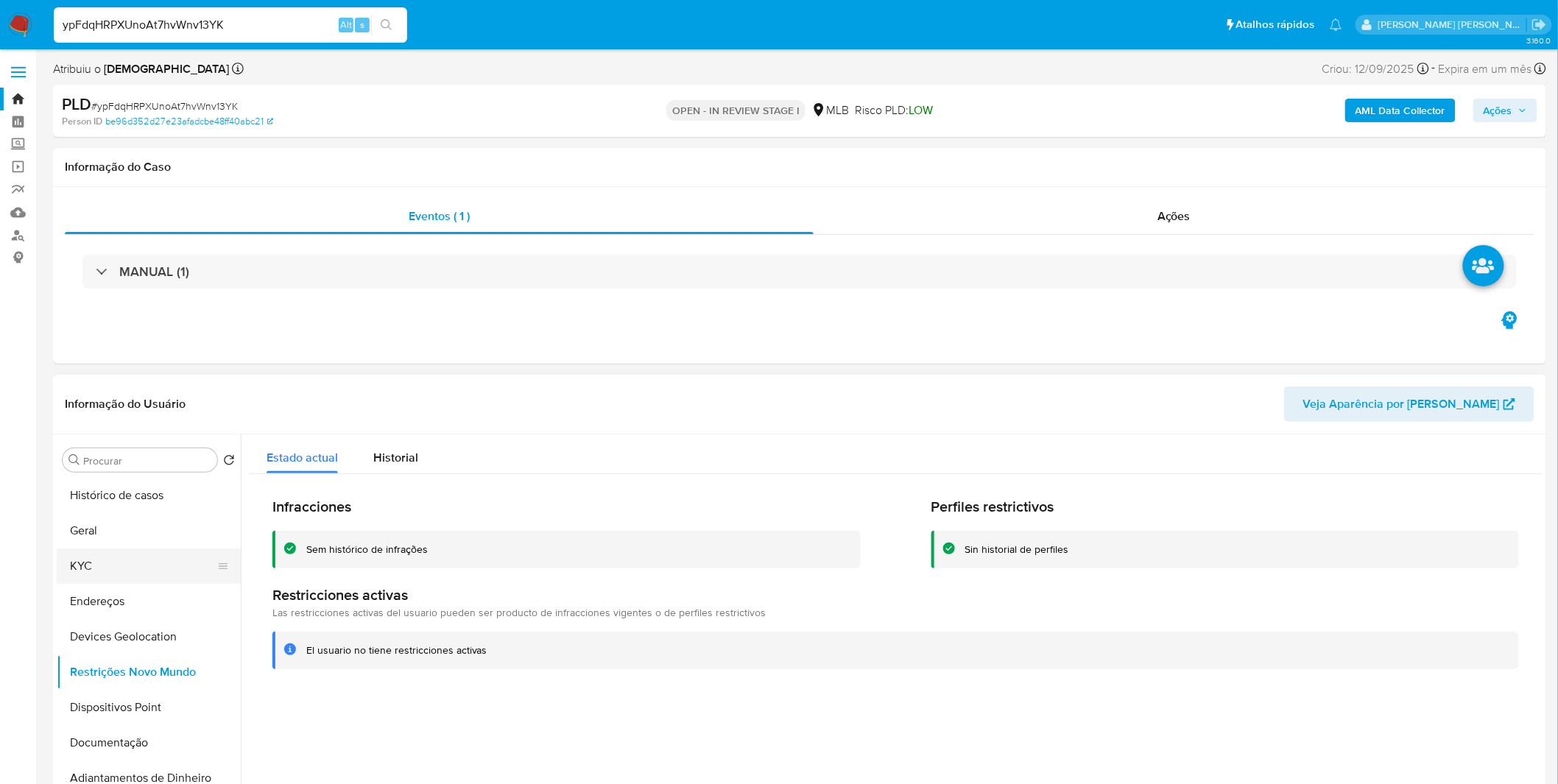
click at [164, 576] on button "KYC" at bounding box center [142, 566] width 172 height 36
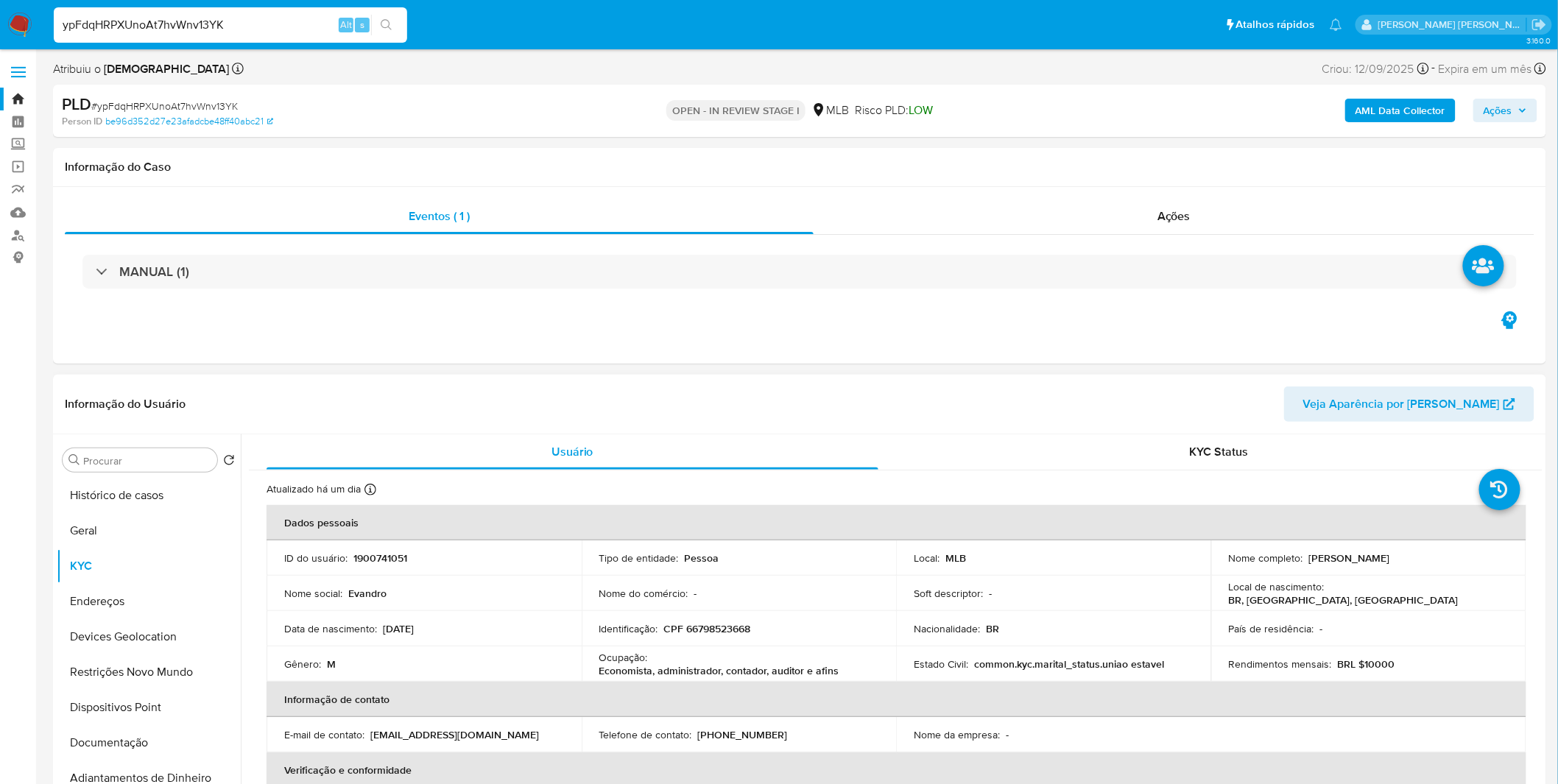
click at [621, 674] on p "Economista, administrador, contador, auditor e afins" at bounding box center [719, 670] width 240 height 13
click at [812, 678] on td "Ocupação : Economista, administrador, contador, auditor e afins" at bounding box center [739, 663] width 315 height 36
copy p "Economista, administrador, contador, auditor e afins"
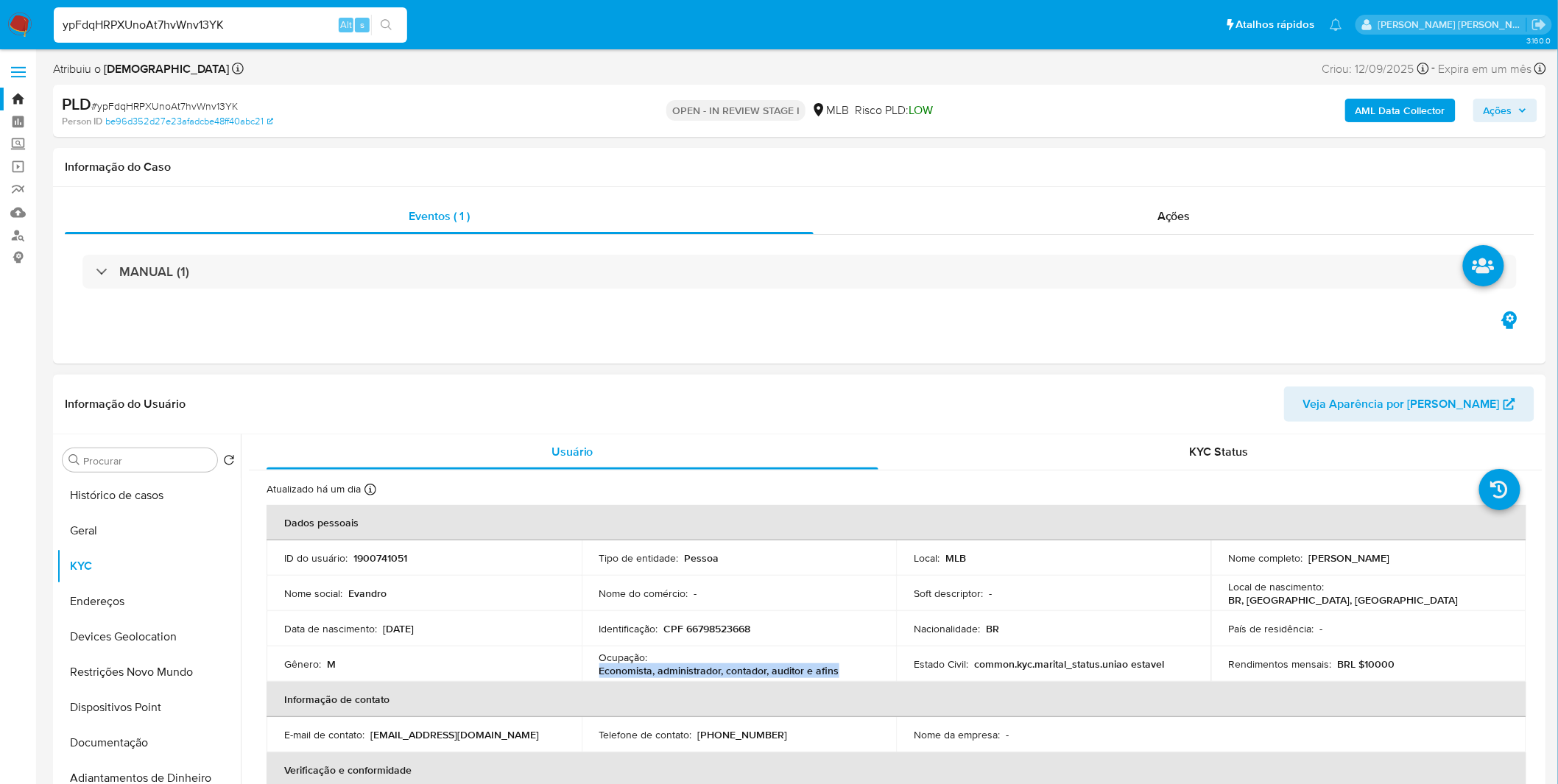
drag, startPoint x: 849, startPoint y: 678, endPoint x: 595, endPoint y: 666, distance: 254.3
click at [597, 668] on td "Ocupação : Economista, administrador, contador, auditor e afins" at bounding box center [739, 663] width 315 height 36
click at [136, 738] on button "Documentação" at bounding box center [142, 742] width 172 height 36
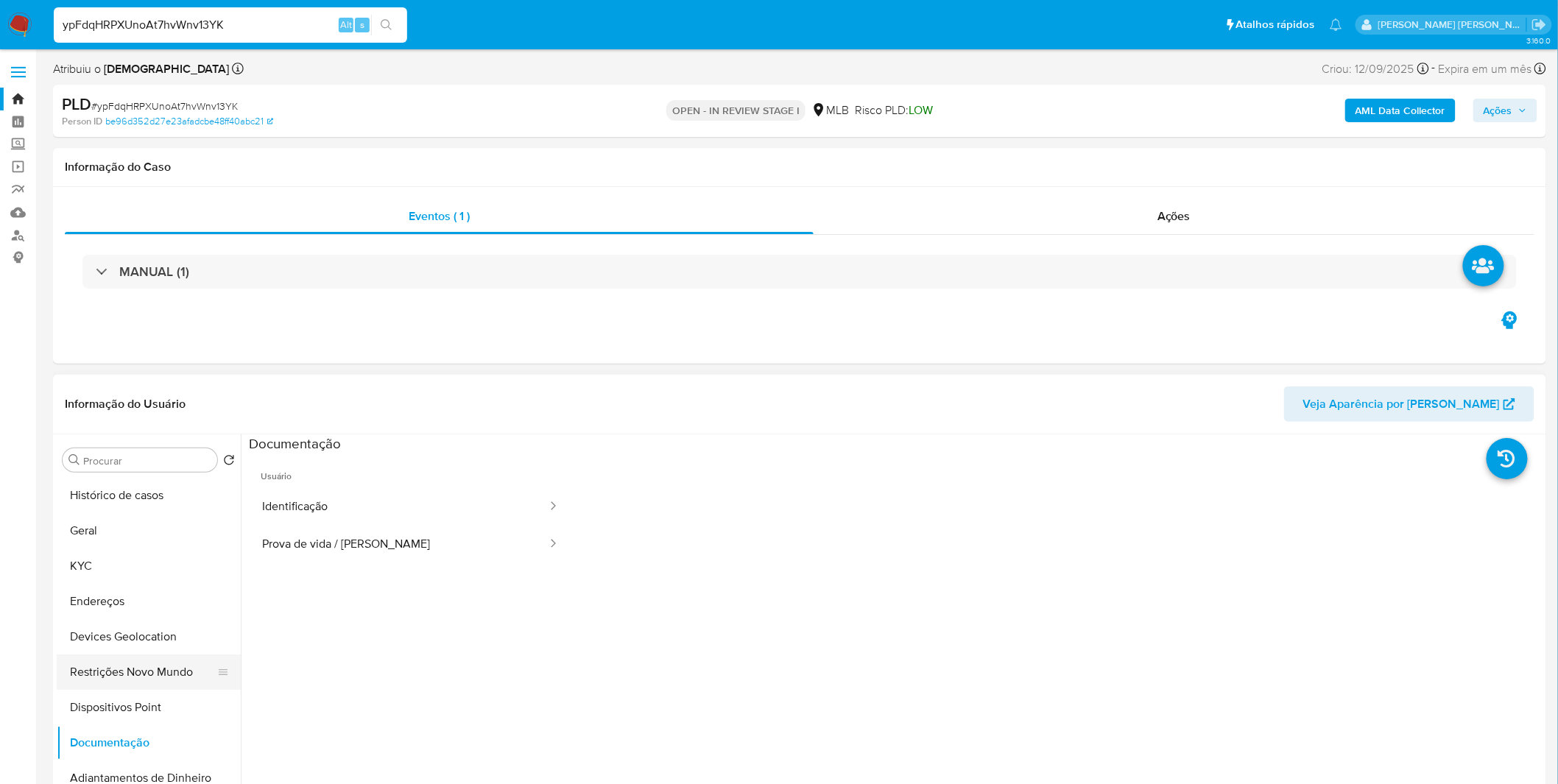
click at [153, 678] on button "Restrições Novo Mundo" at bounding box center [142, 672] width 172 height 36
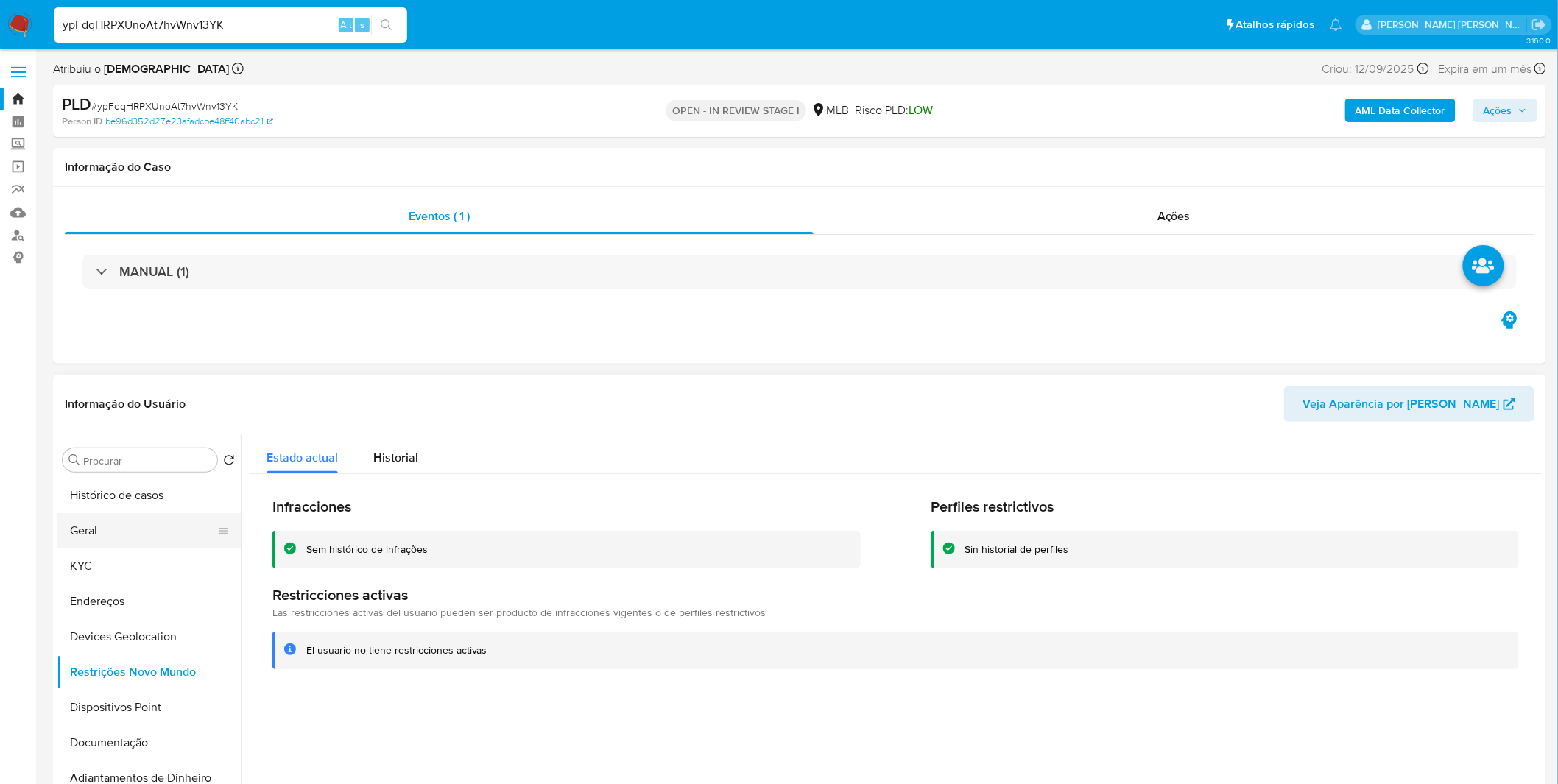
click at [119, 545] on button "Geral" at bounding box center [142, 530] width 172 height 36
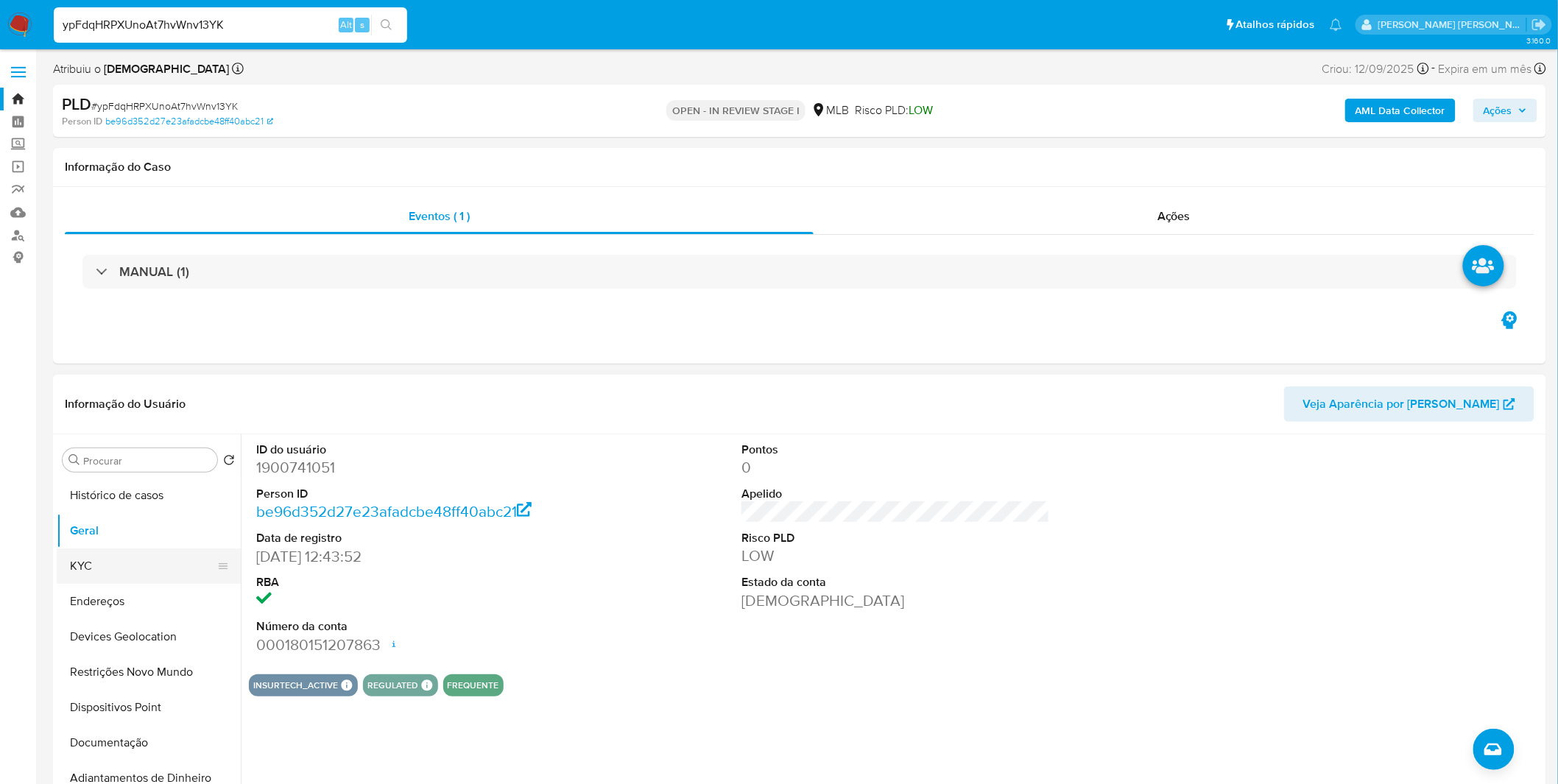
click at [79, 562] on button "KYC" at bounding box center [142, 566] width 172 height 36
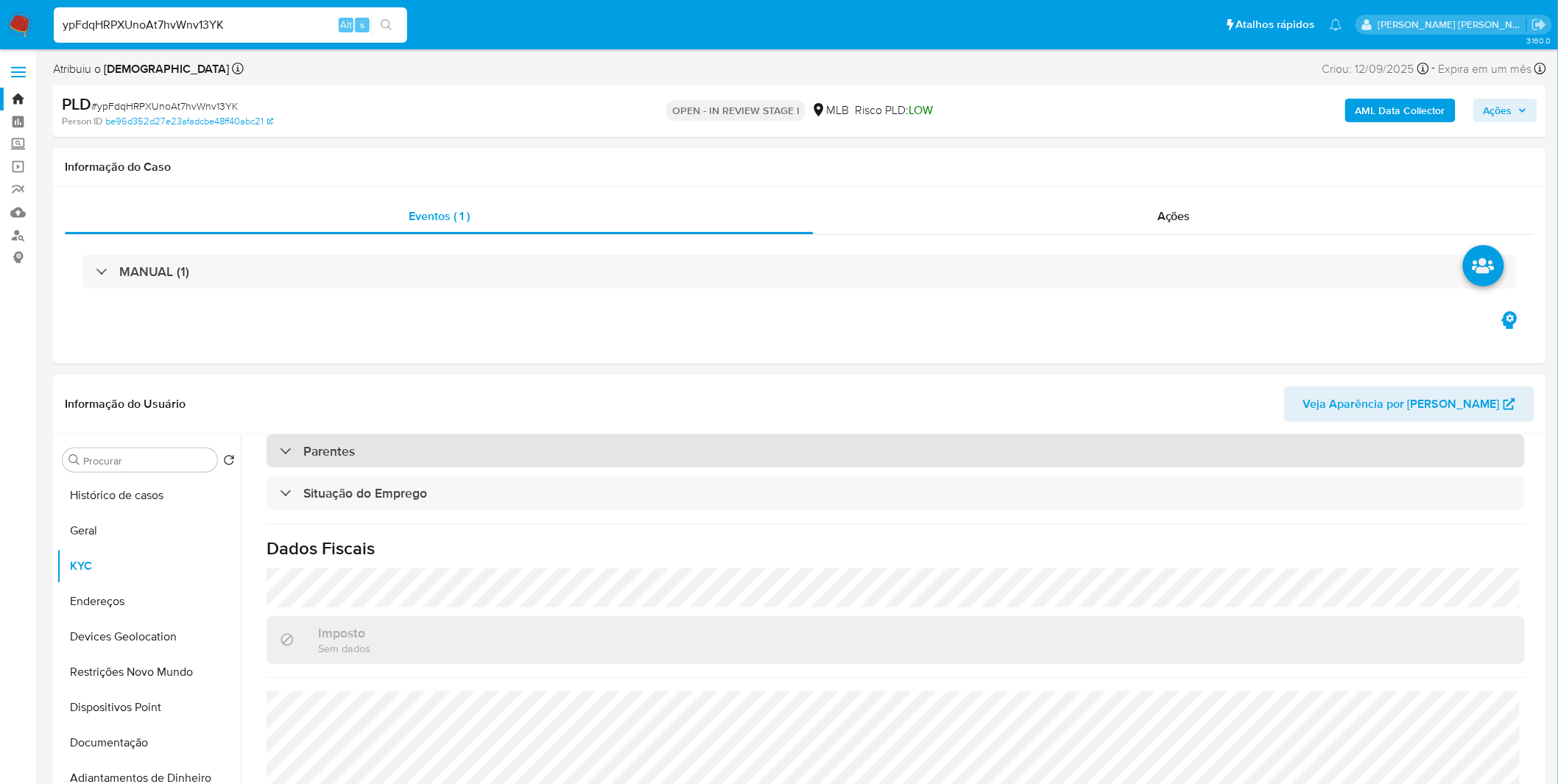
scroll to position [612, 0]
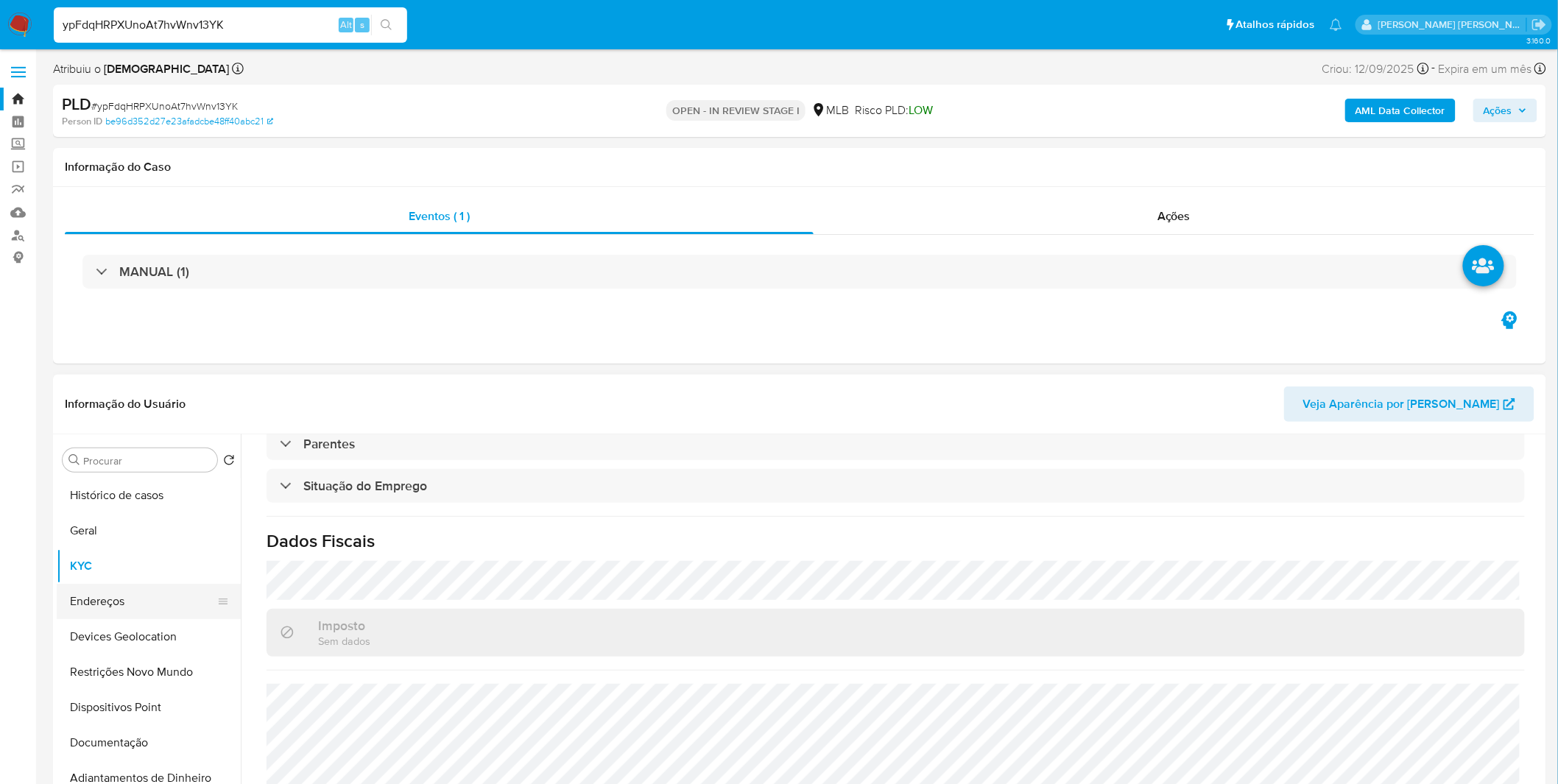
click at [96, 601] on button "Endereços" at bounding box center [142, 601] width 172 height 36
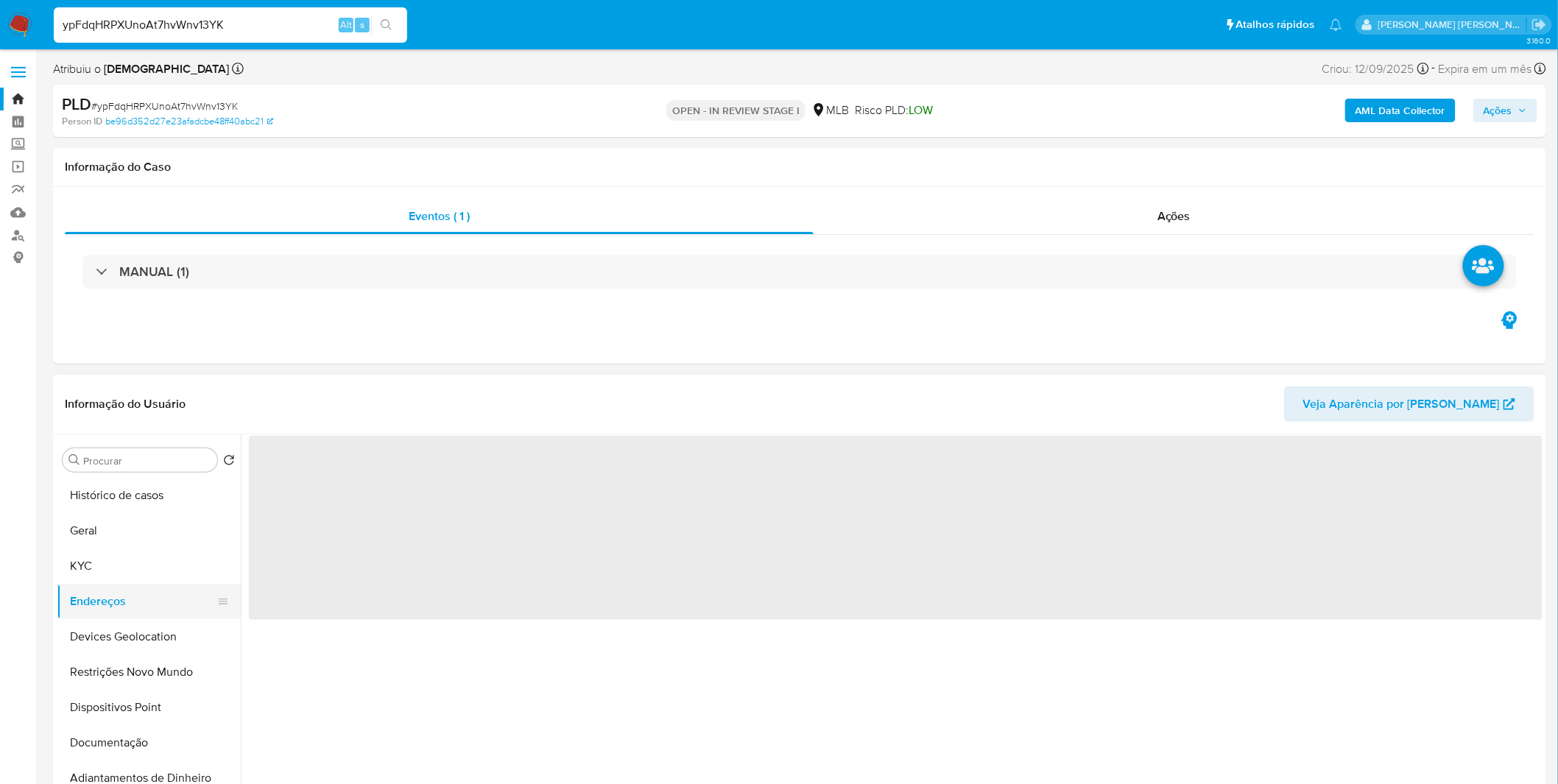
scroll to position [0, 0]
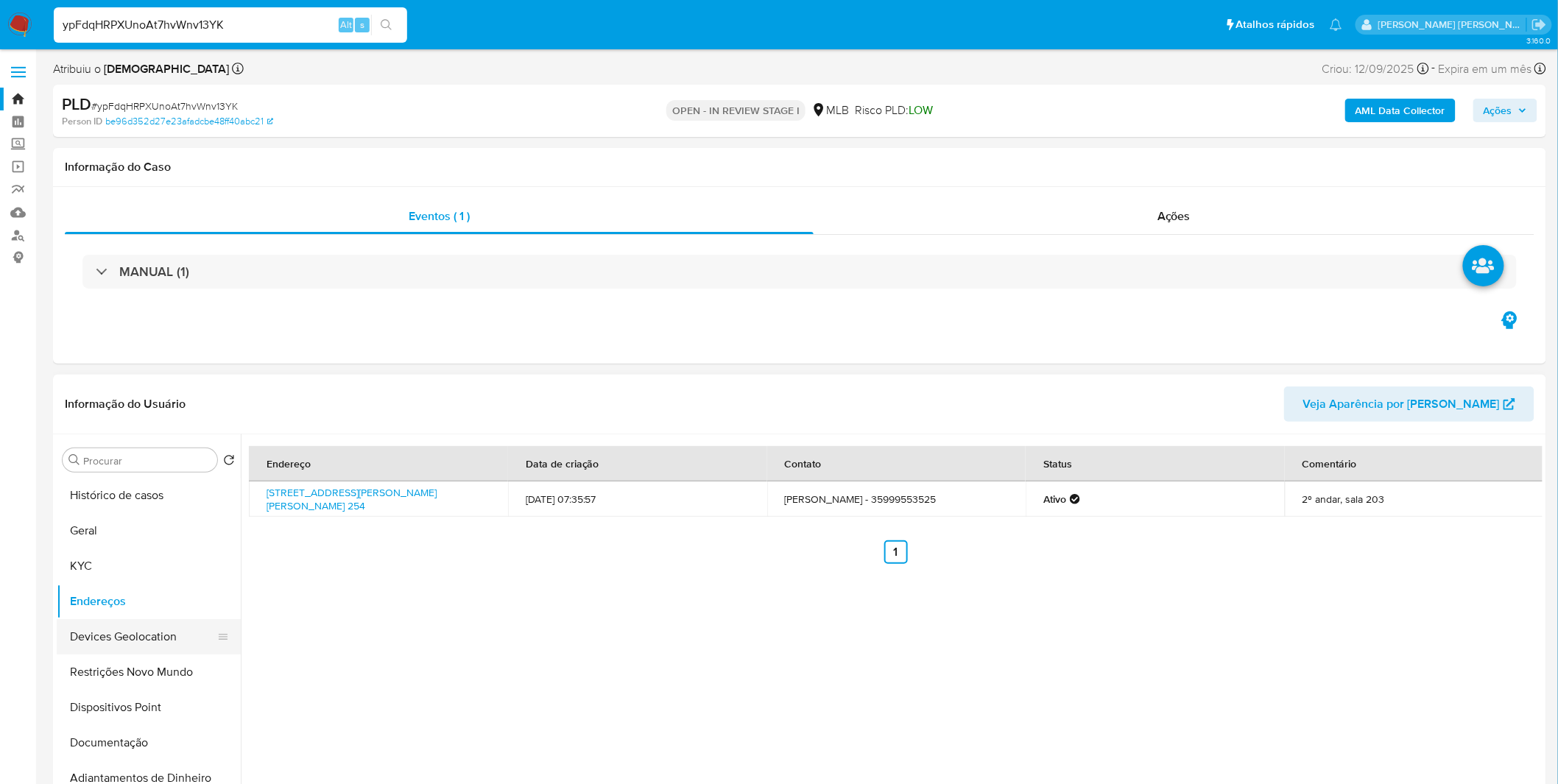
click at [84, 639] on button "Devices Geolocation" at bounding box center [142, 636] width 172 height 36
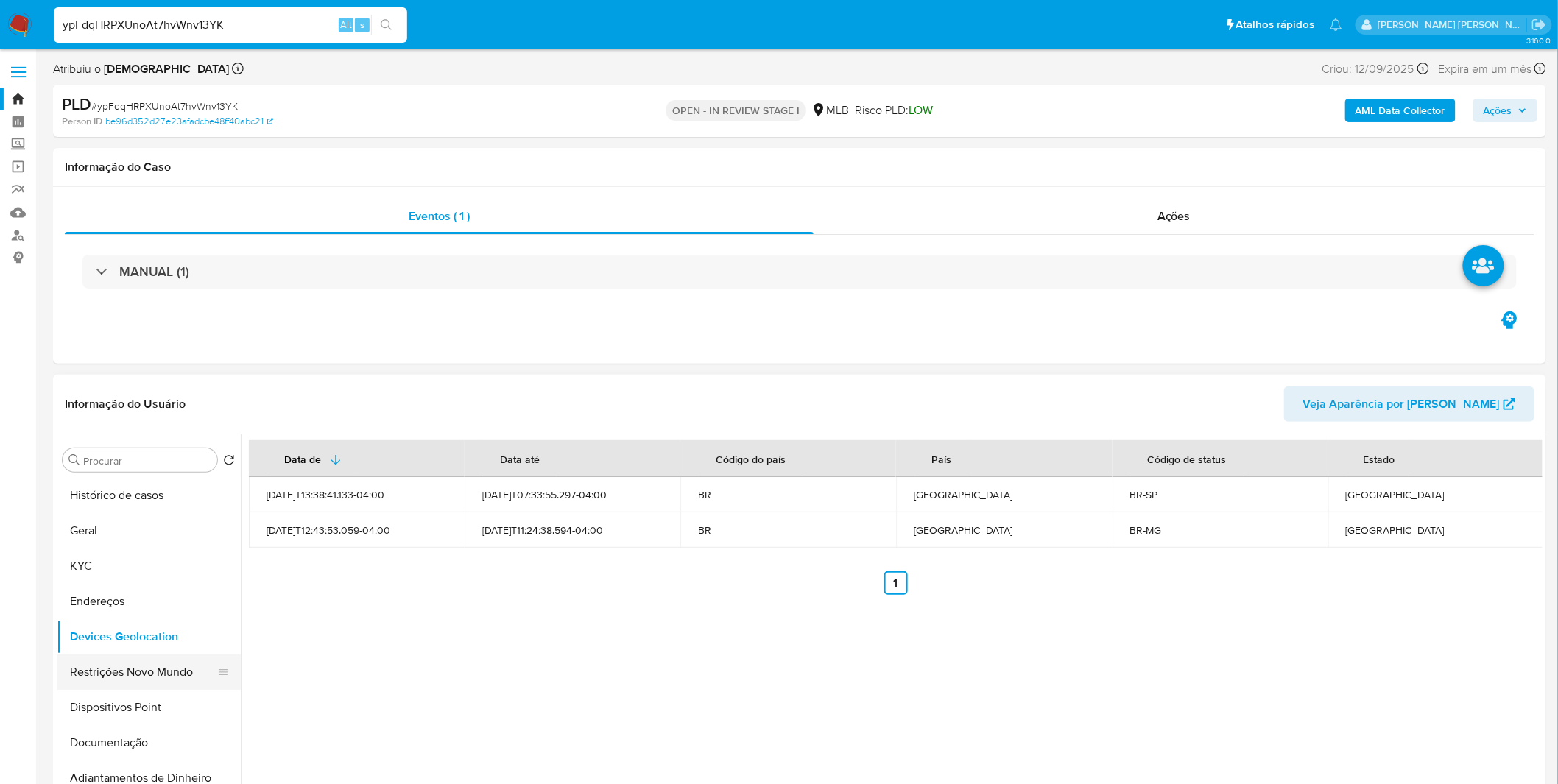
click at [131, 668] on button "Restrições Novo Mundo" at bounding box center [142, 672] width 172 height 36
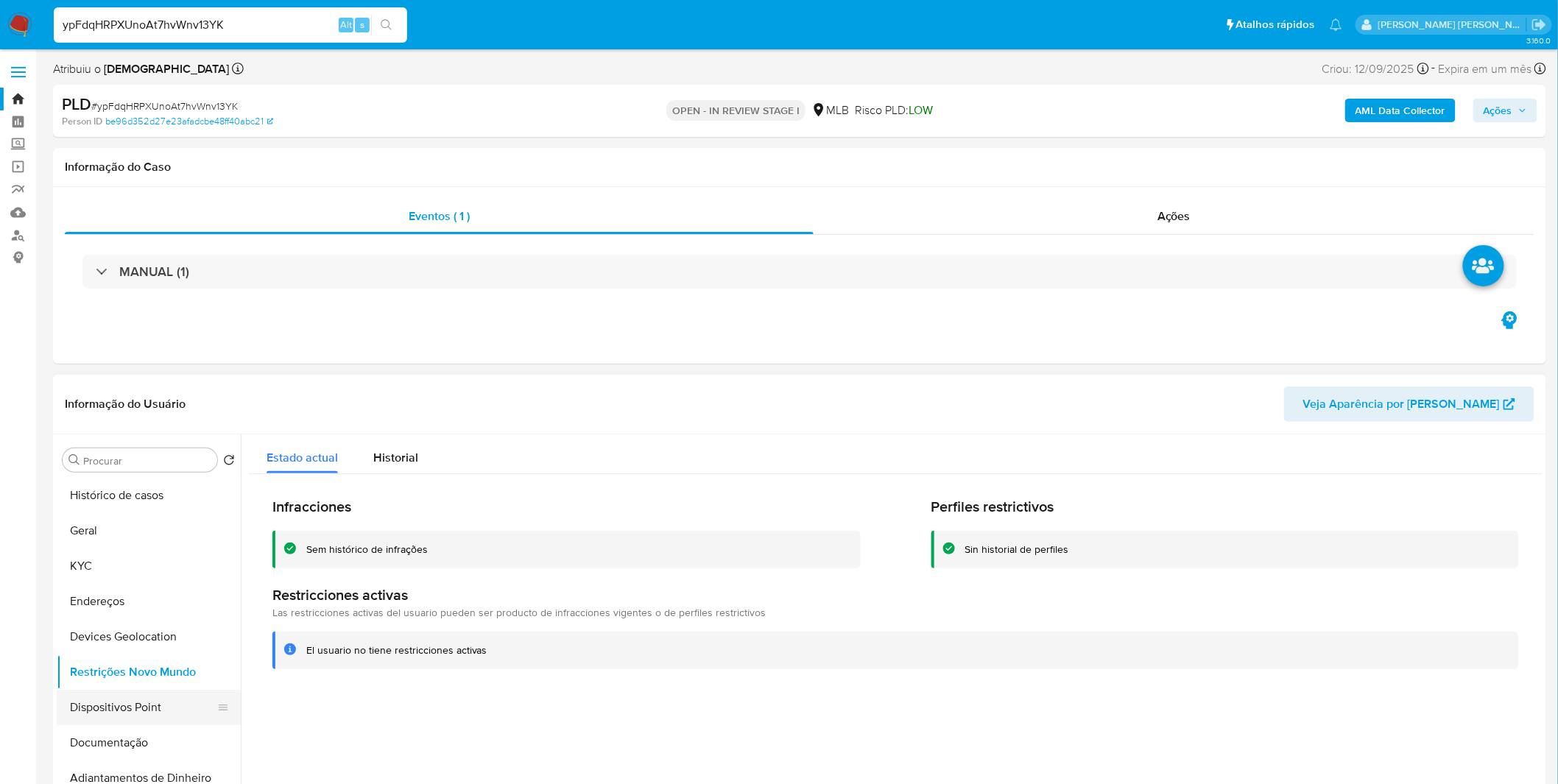
click at [150, 695] on button "Dispositivos Point" at bounding box center [142, 707] width 172 height 36
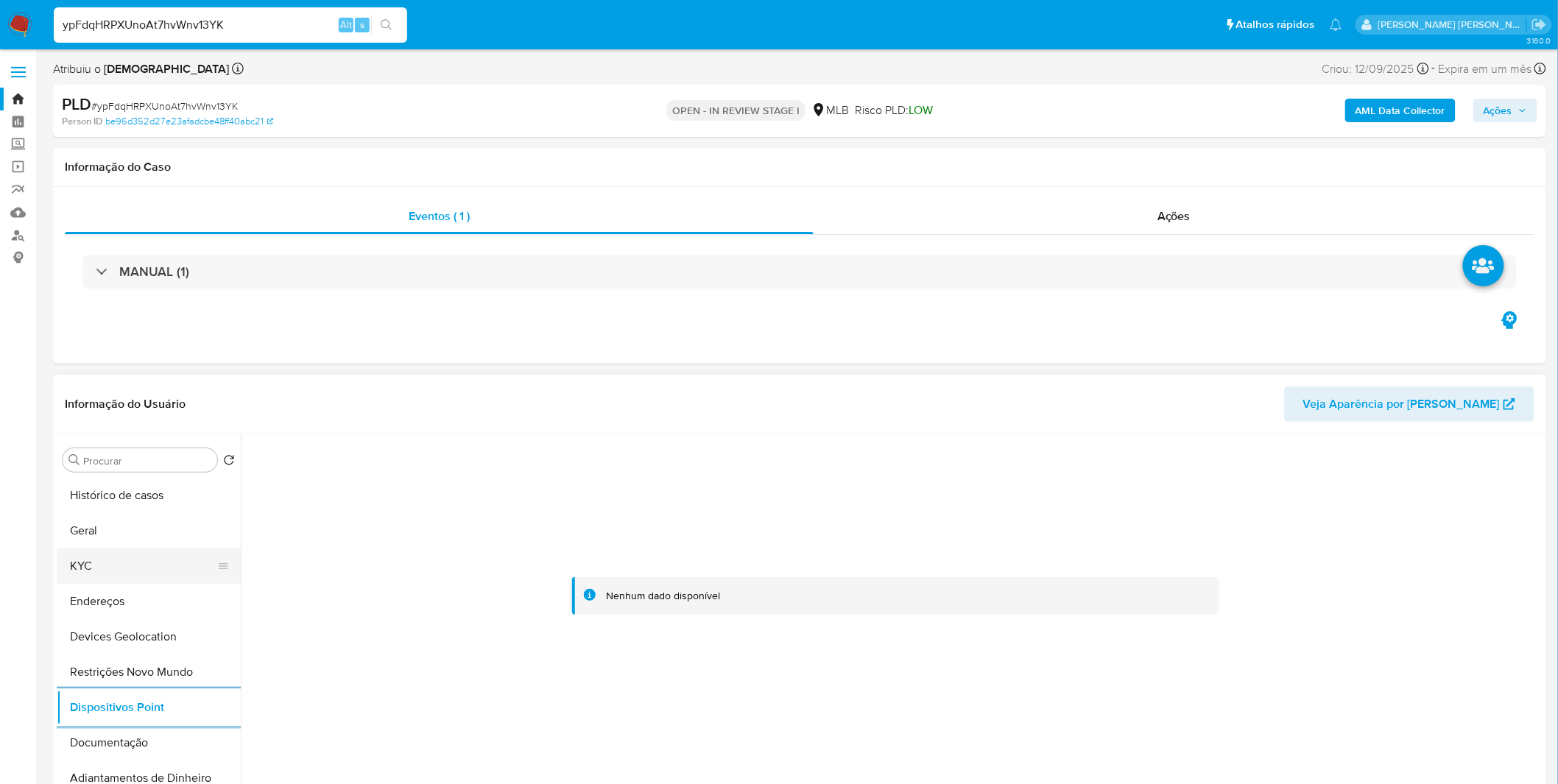
click at [118, 563] on button "KYC" at bounding box center [142, 566] width 172 height 36
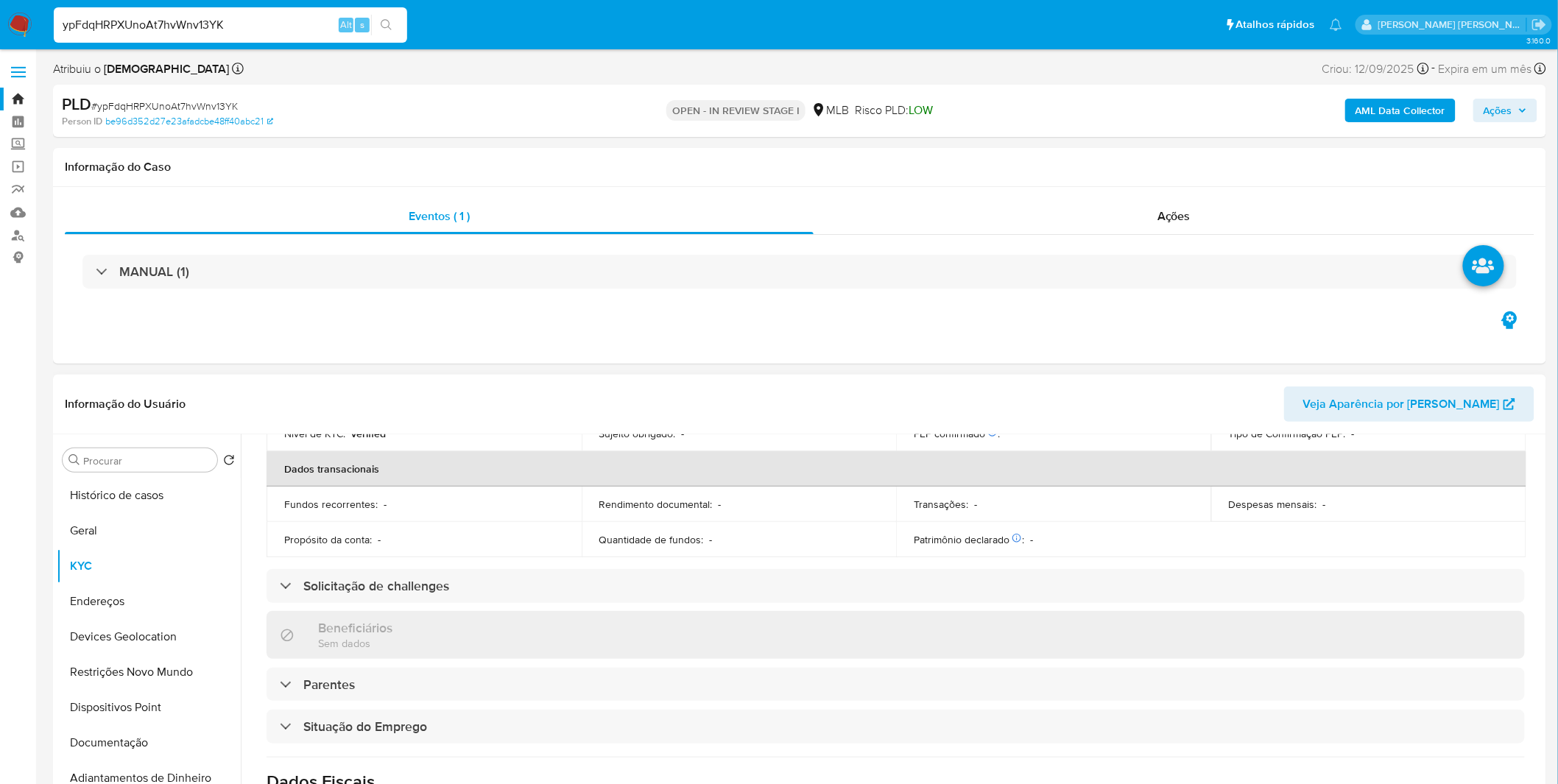
scroll to position [612, 0]
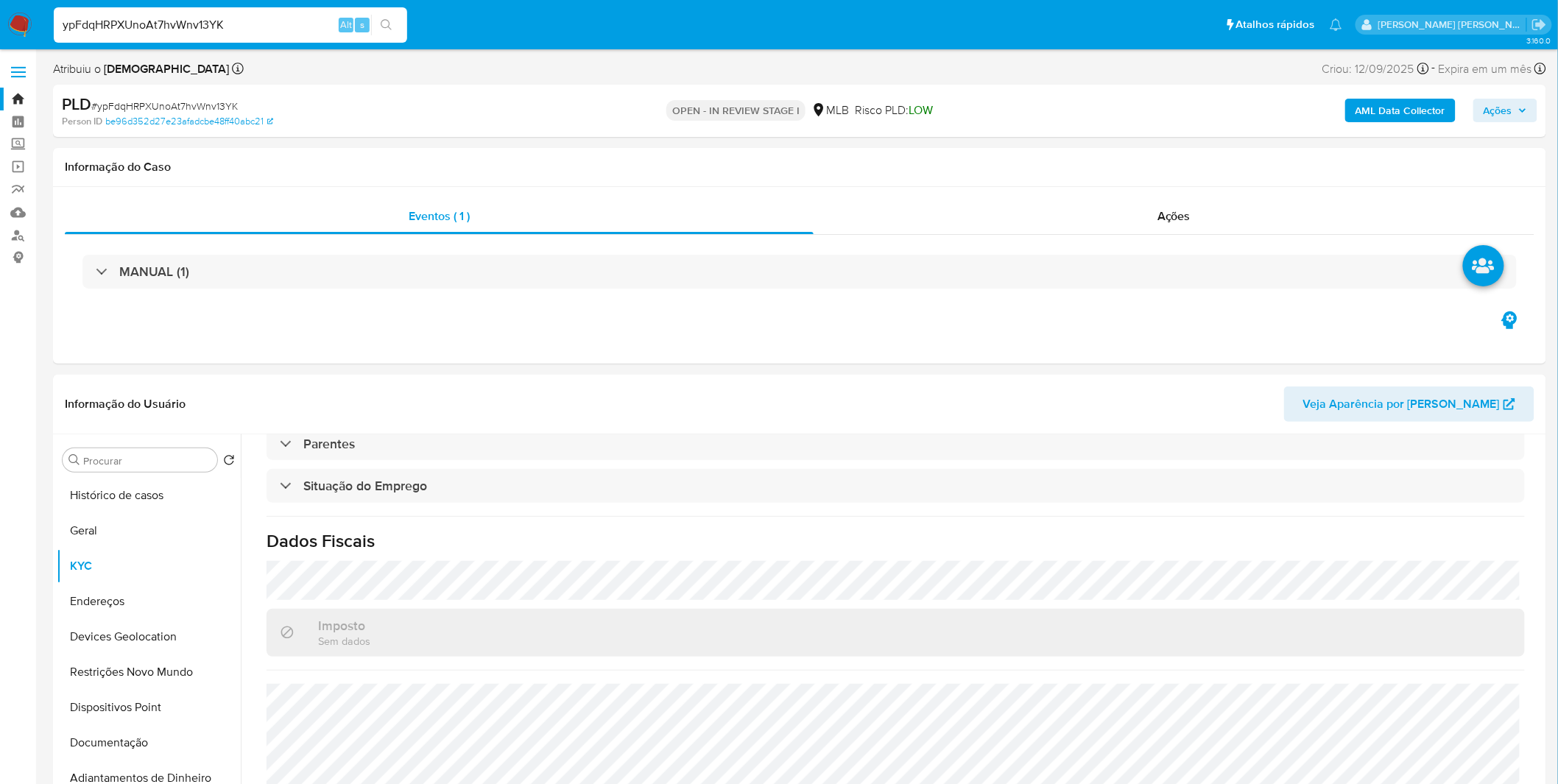
click at [179, 35] on div "ypFdqHRPXUnoAt7hvWnv13YK Alt s" at bounding box center [230, 24] width 353 height 36
click at [182, 33] on input "ypFdqHRPXUnoAt7hvWnv13YK" at bounding box center [230, 25] width 353 height 19
paste input "Tm4bWzzqH54I9djKJuQ0MULY"
type input "Tm4bWzzqH54I9djKJuQ0MULY"
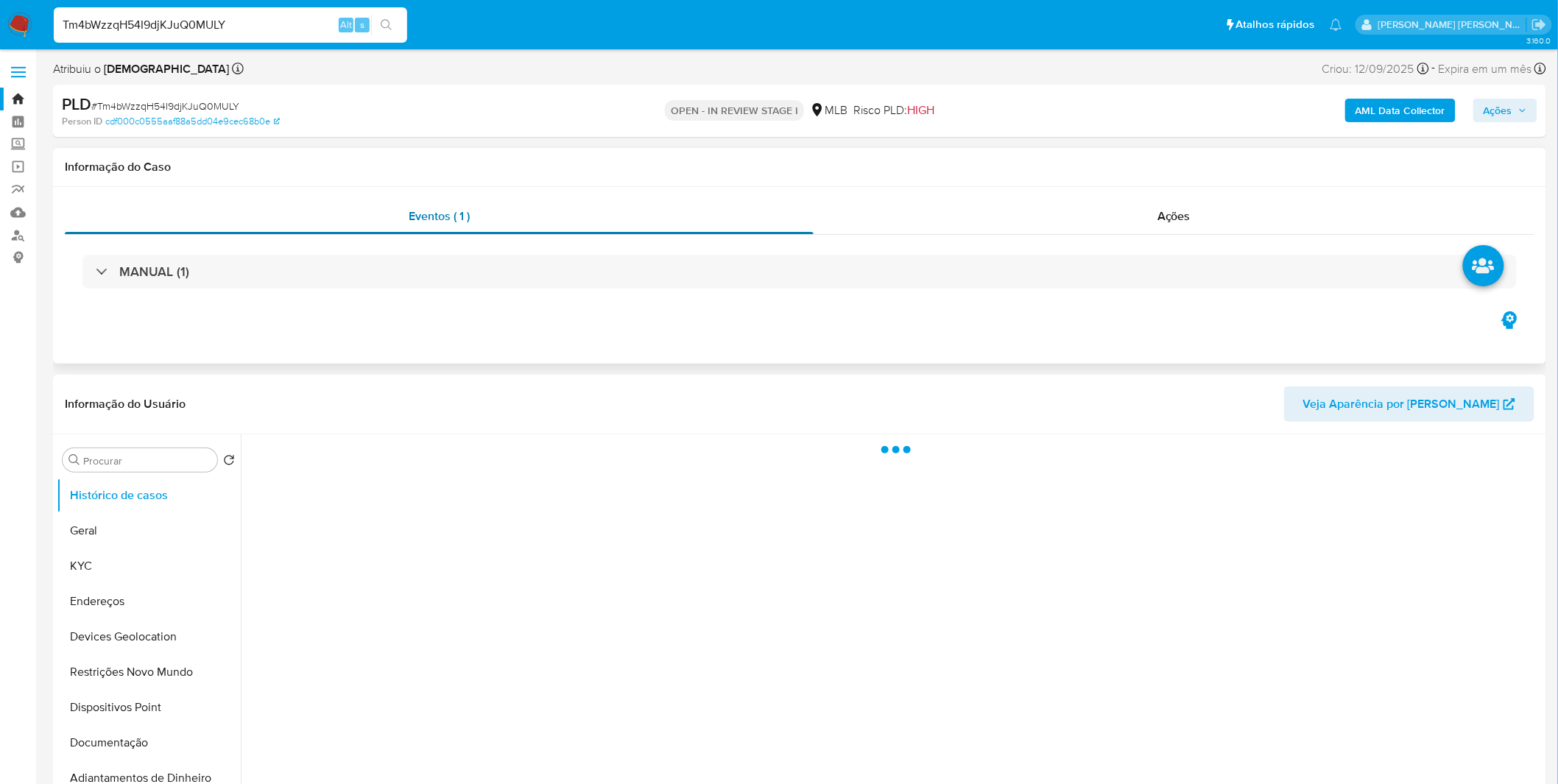
select select "10"
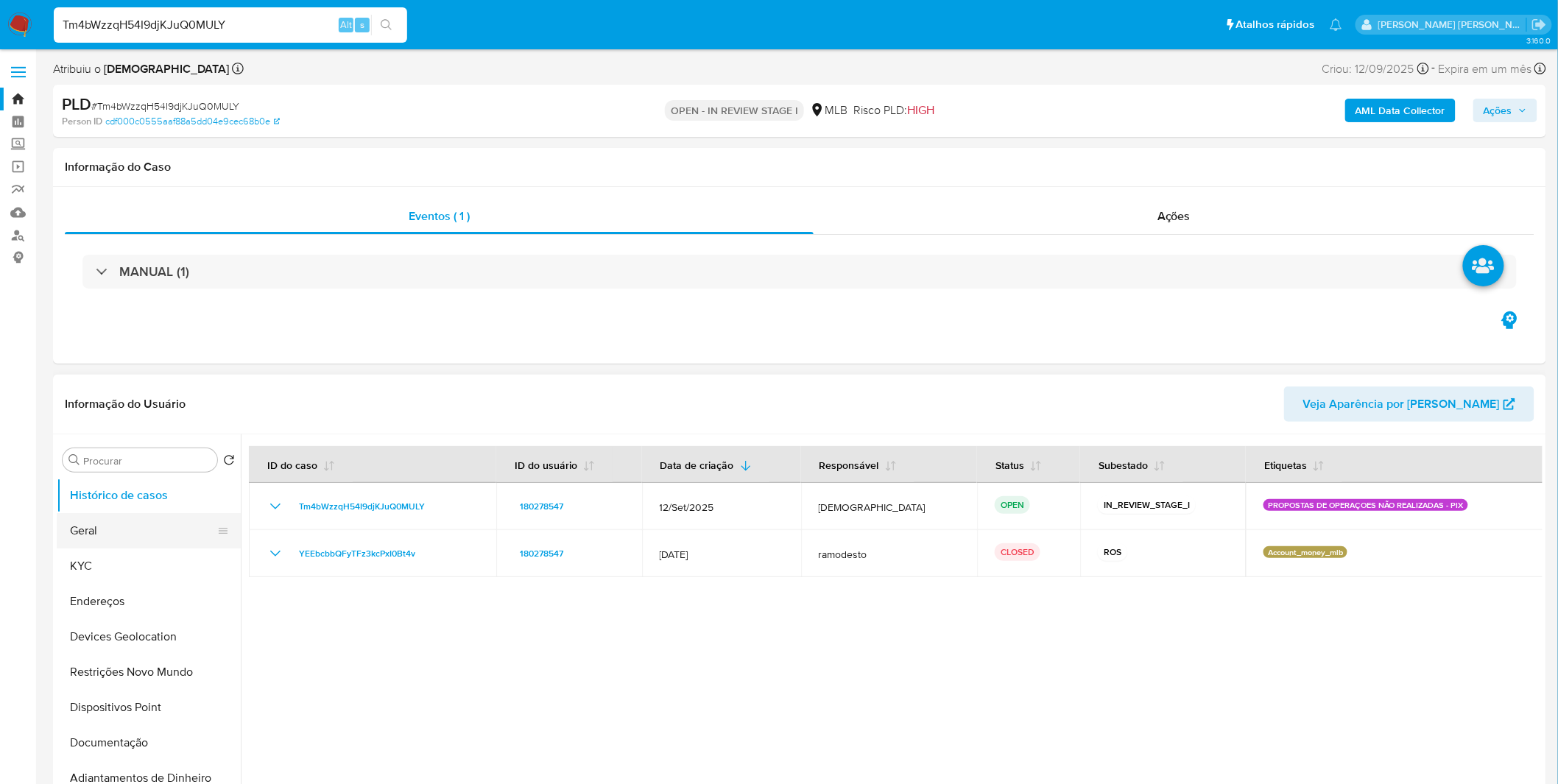
click at [146, 540] on button "Geral" at bounding box center [142, 530] width 172 height 36
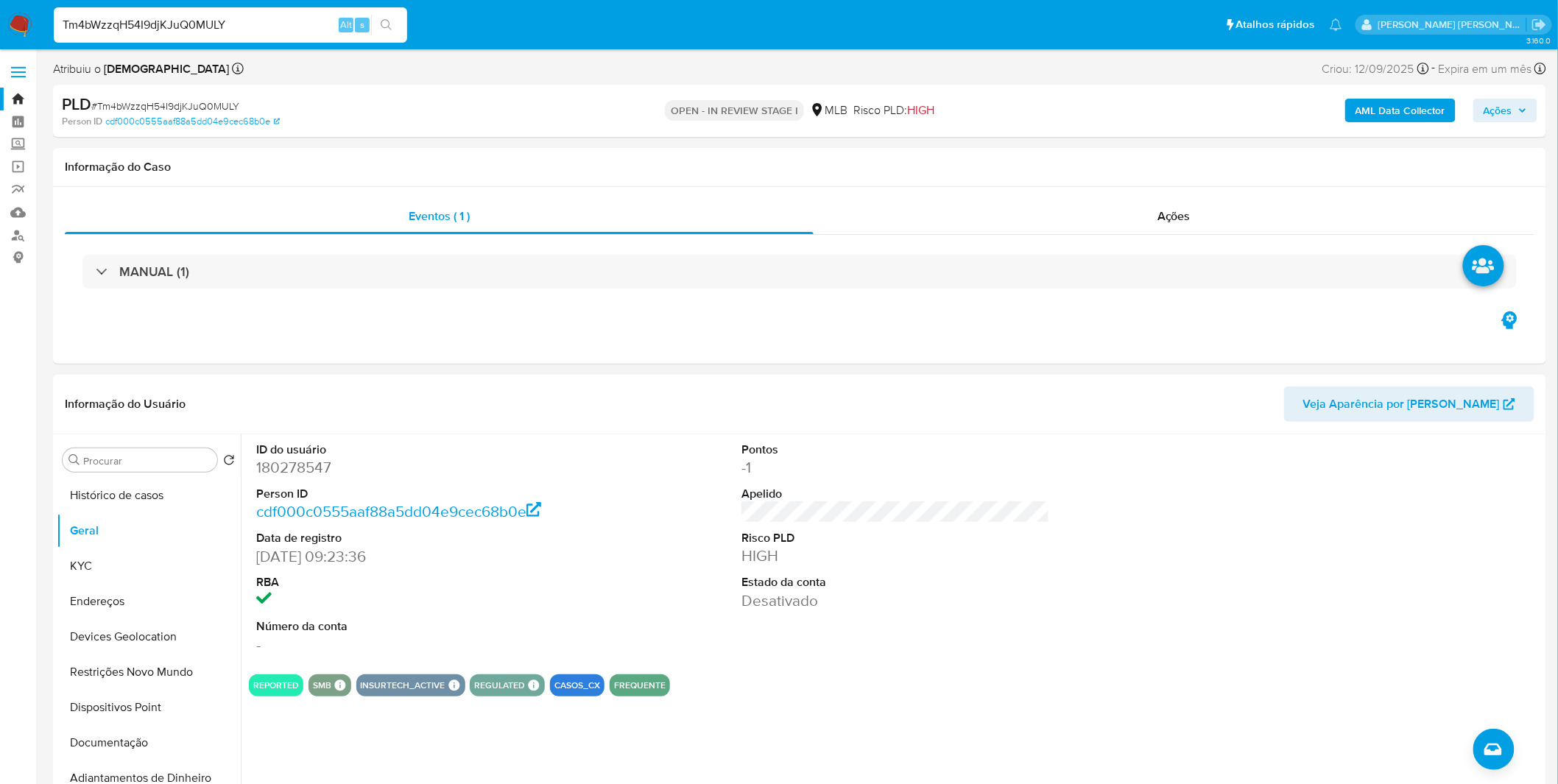
click at [529, 772] on div "ID do usuário 180278547 Person ID cdf000c0555aaf88a5dd04e9cec68b0e Data de regi…" at bounding box center [891, 623] width 1302 height 377
click at [103, 554] on button "KYC" at bounding box center [142, 566] width 172 height 36
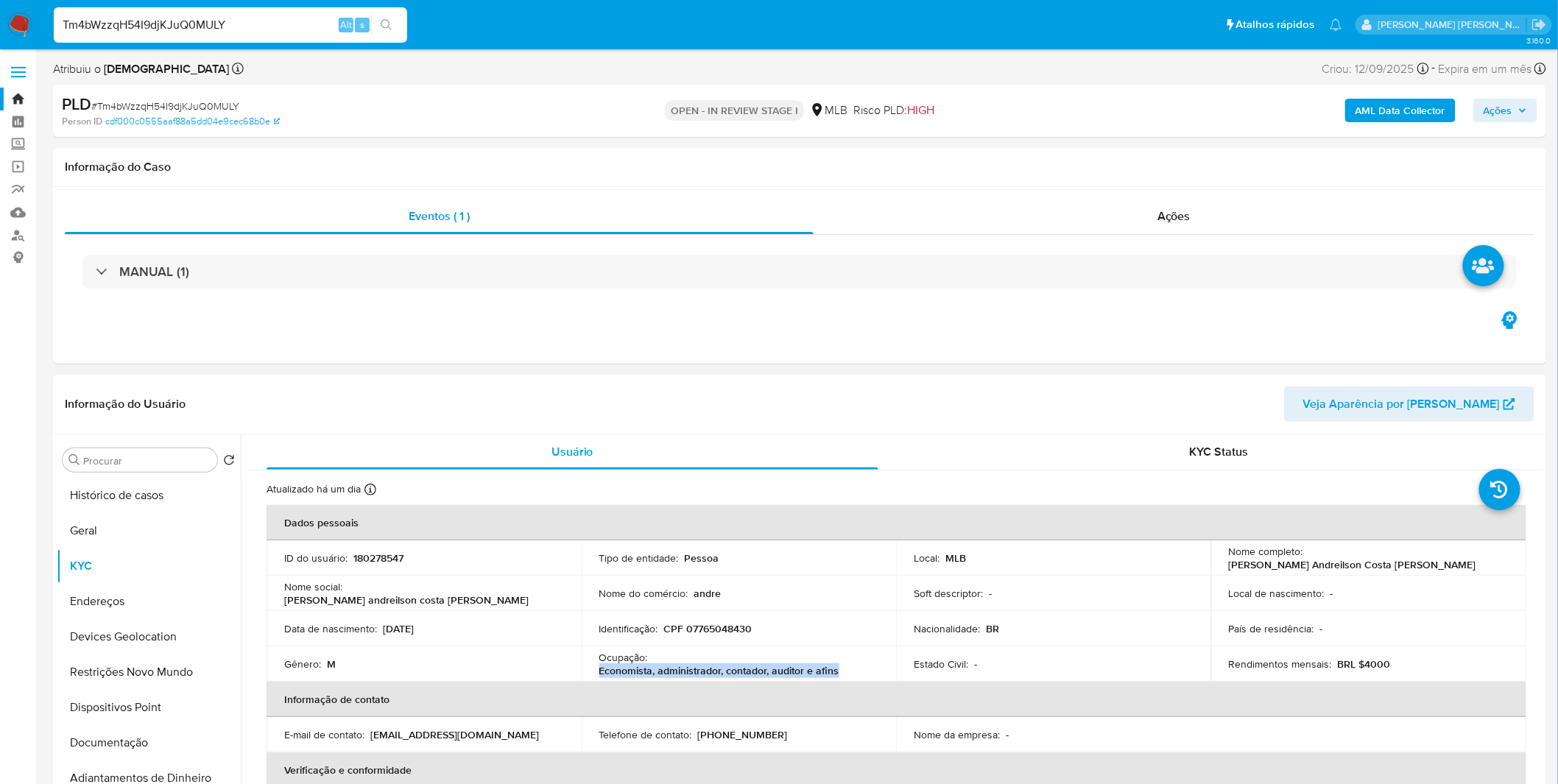
drag, startPoint x: 840, startPoint y: 673, endPoint x: 597, endPoint y: 674, distance: 243.0
click at [599, 674] on div "Ocupação : Economista, administrador, contador, auditor e afins" at bounding box center [739, 663] width 280 height 27
copy p "Economista, administrador, contador, auditor e afins"
click at [159, 736] on button "Documentação" at bounding box center [142, 742] width 172 height 36
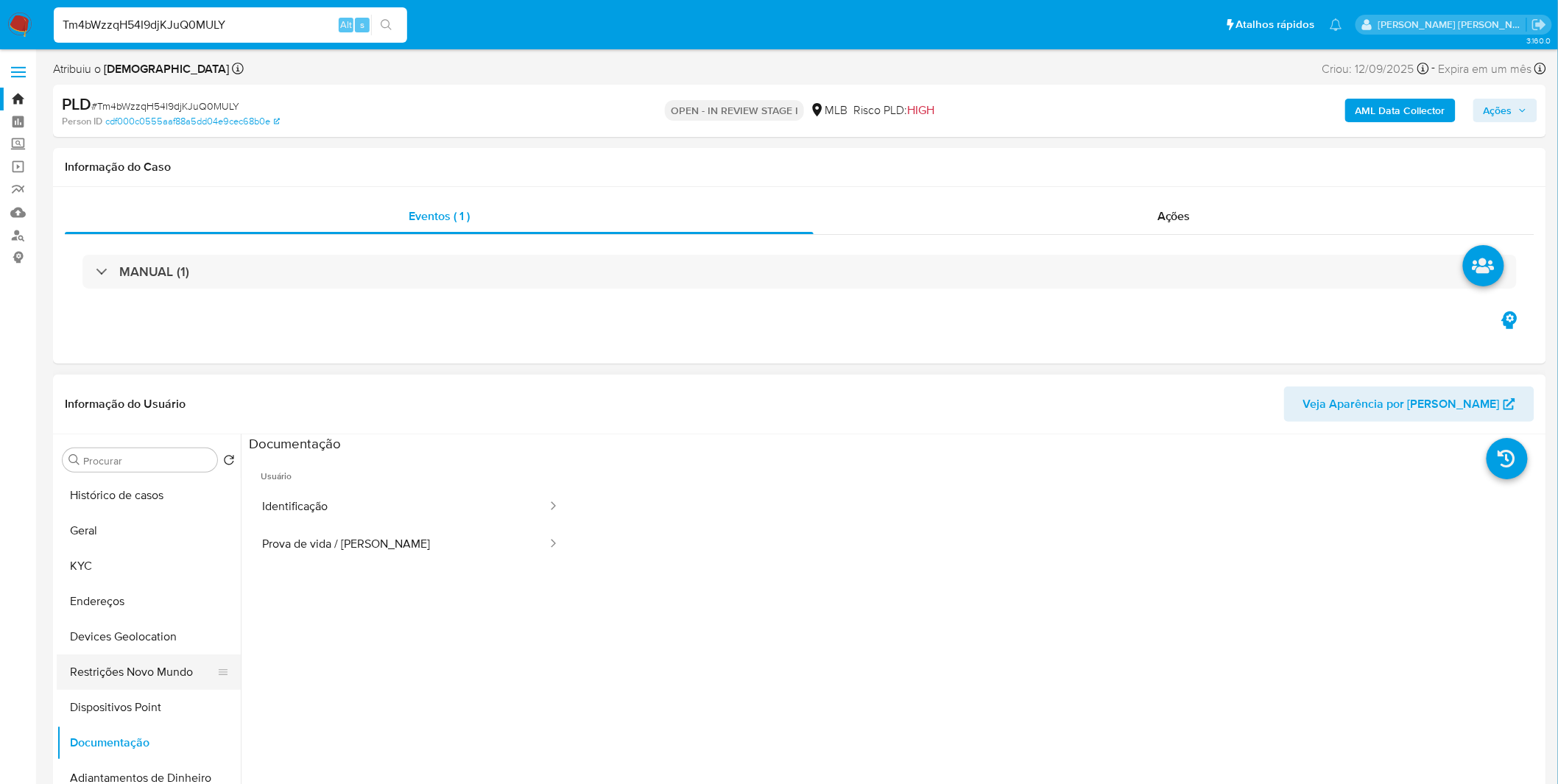
click at [171, 675] on button "Restrições Novo Mundo" at bounding box center [142, 672] width 172 height 36
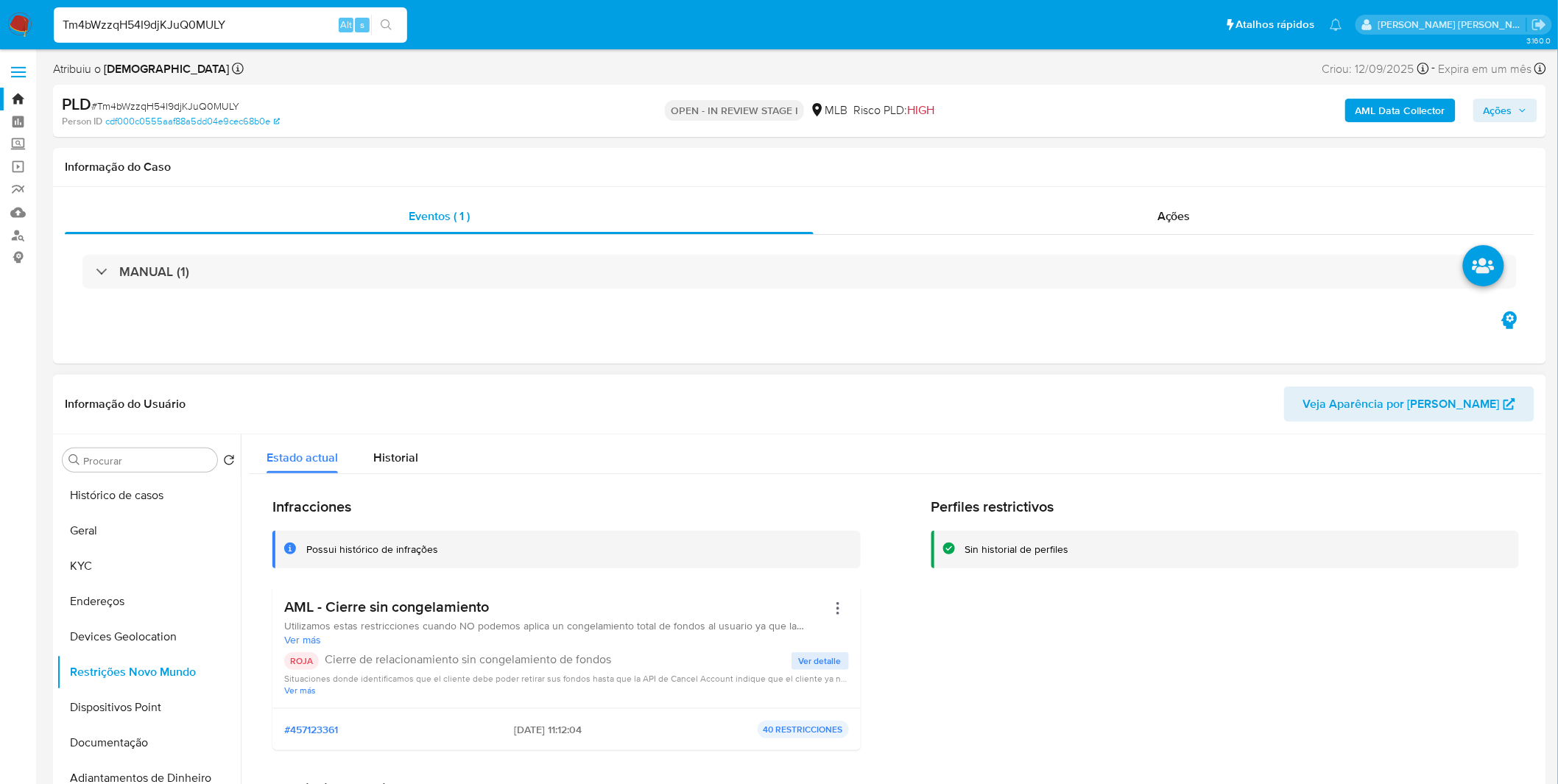
drag, startPoint x: 495, startPoint y: 604, endPoint x: 288, endPoint y: 597, distance: 207.1
click at [288, 597] on h3 "AML - Cierre sin congelamiento" at bounding box center [555, 606] width 543 height 18
drag, startPoint x: 479, startPoint y: 731, endPoint x: 551, endPoint y: 734, distance: 72.1
click at [551, 734] on div "#457123361 18/09/2025 - 11:12:04 40 RESTRICCIONES" at bounding box center [566, 729] width 564 height 17
click at [131, 517] on button "Geral" at bounding box center [142, 530] width 172 height 36
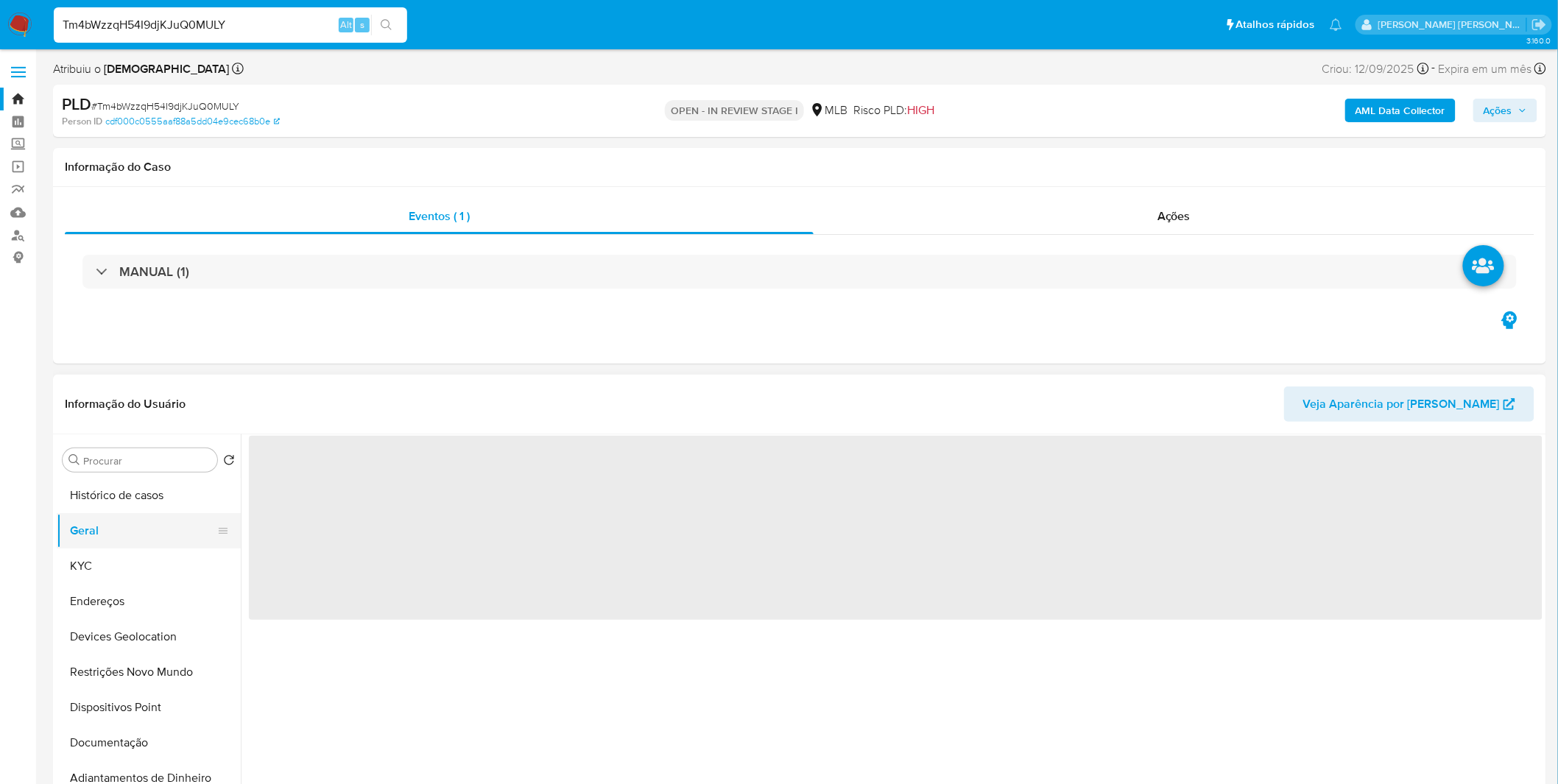
click at [129, 532] on button "Geral" at bounding box center [142, 530] width 172 height 36
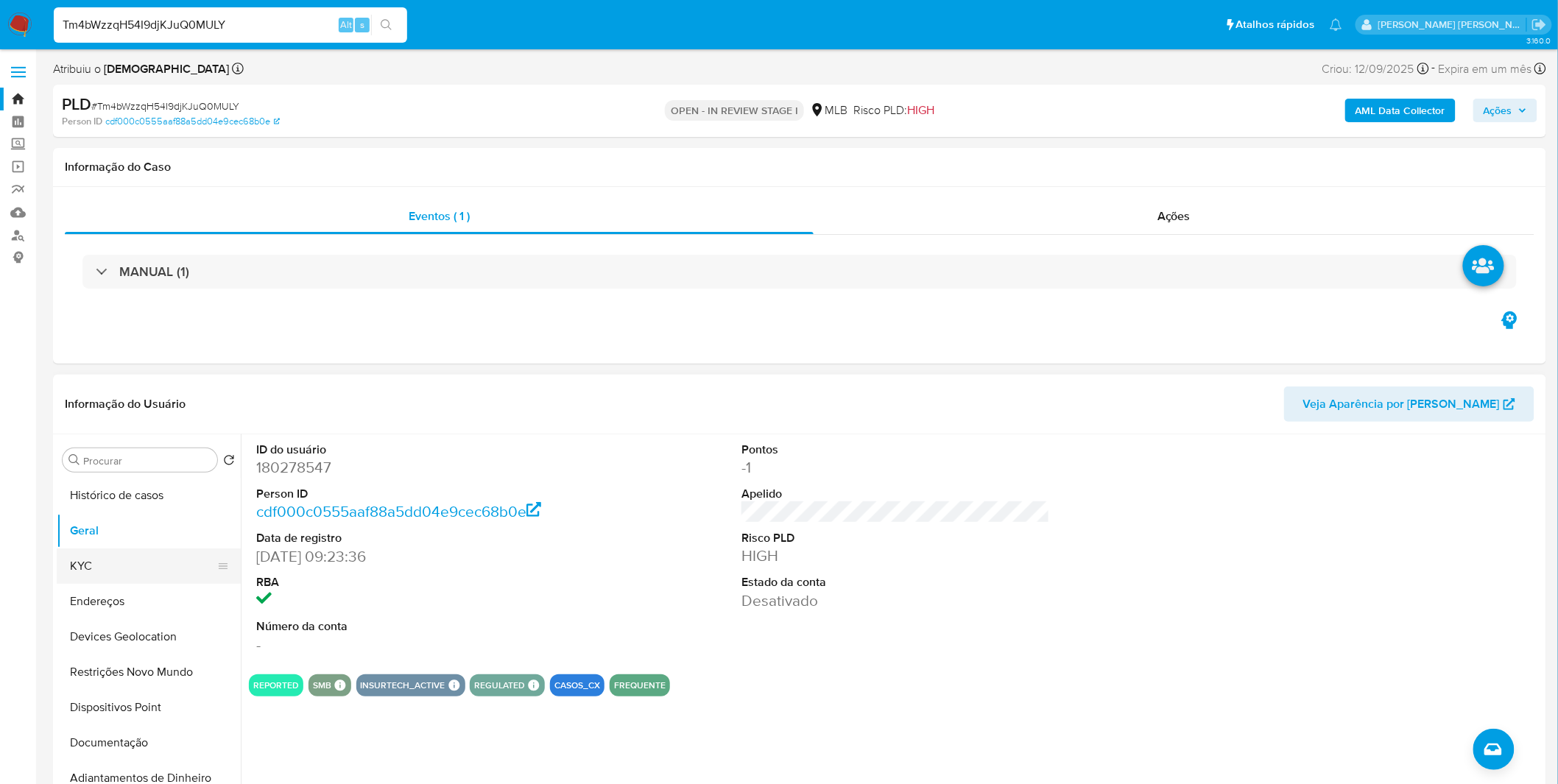
click at [172, 552] on button "KYC" at bounding box center [142, 566] width 172 height 36
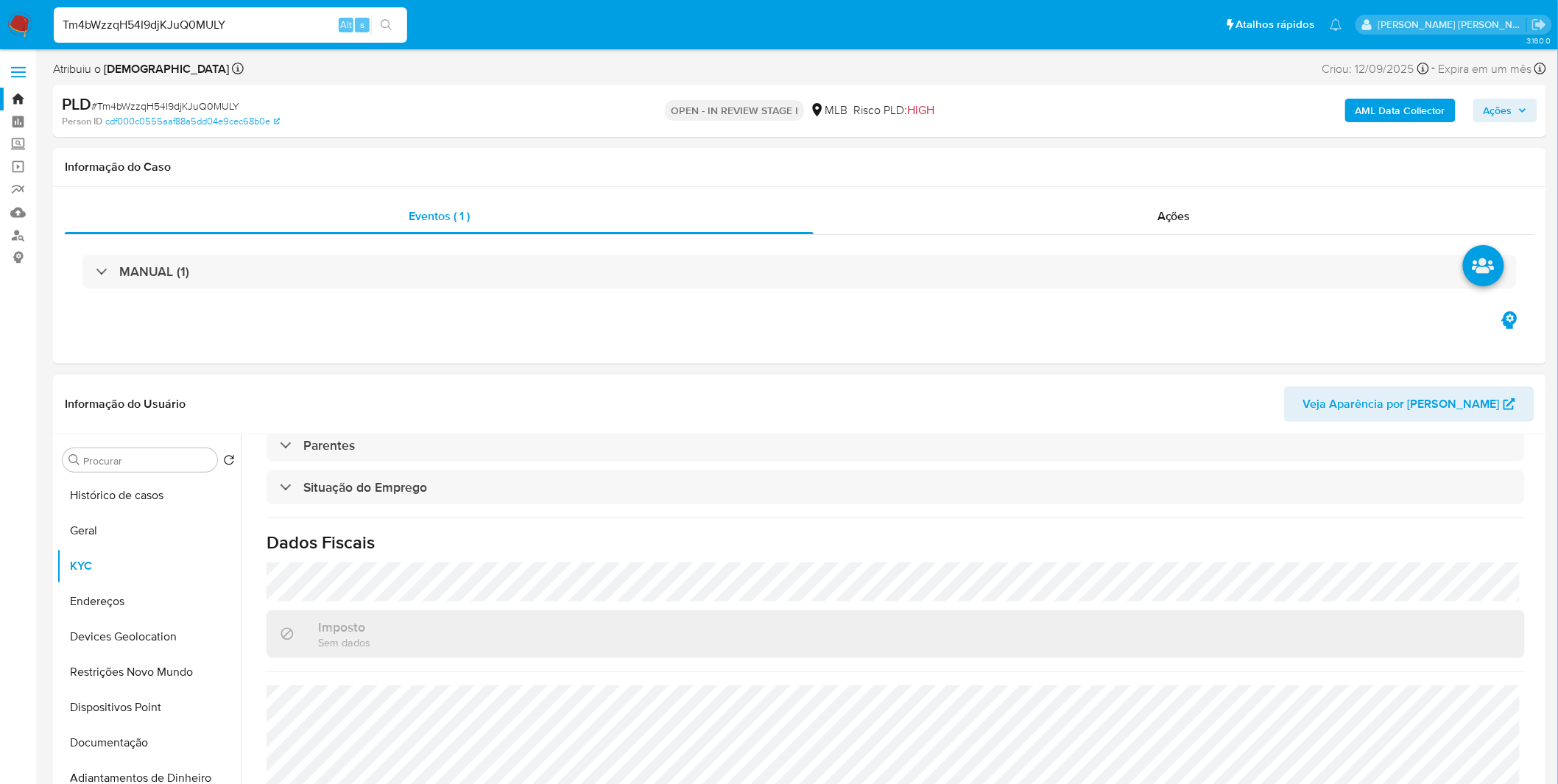
scroll to position [612, 0]
click at [114, 583] on button "KYC" at bounding box center [142, 566] width 172 height 36
click at [115, 590] on button "Endereços" at bounding box center [142, 601] width 172 height 36
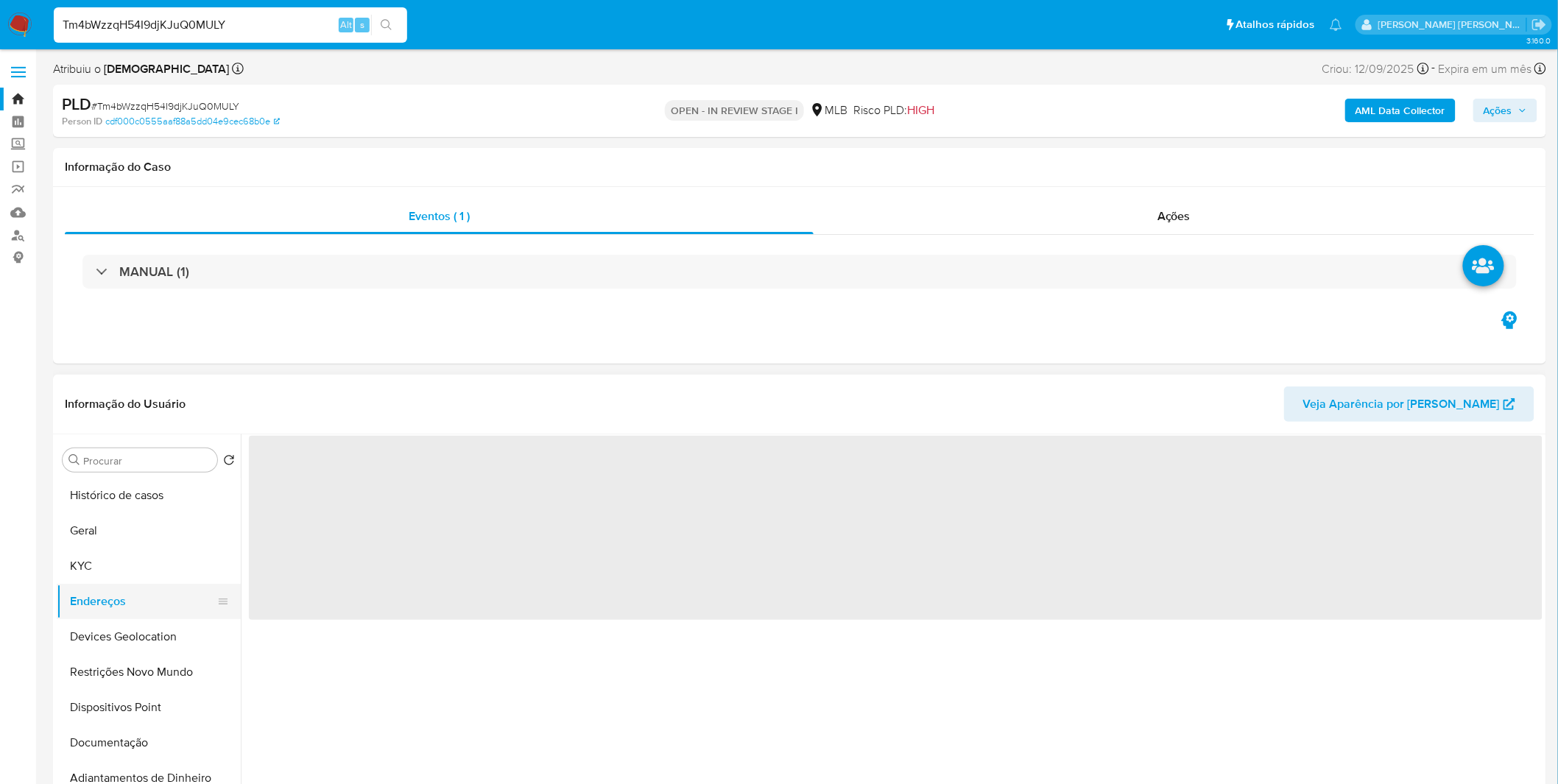
scroll to position [0, 0]
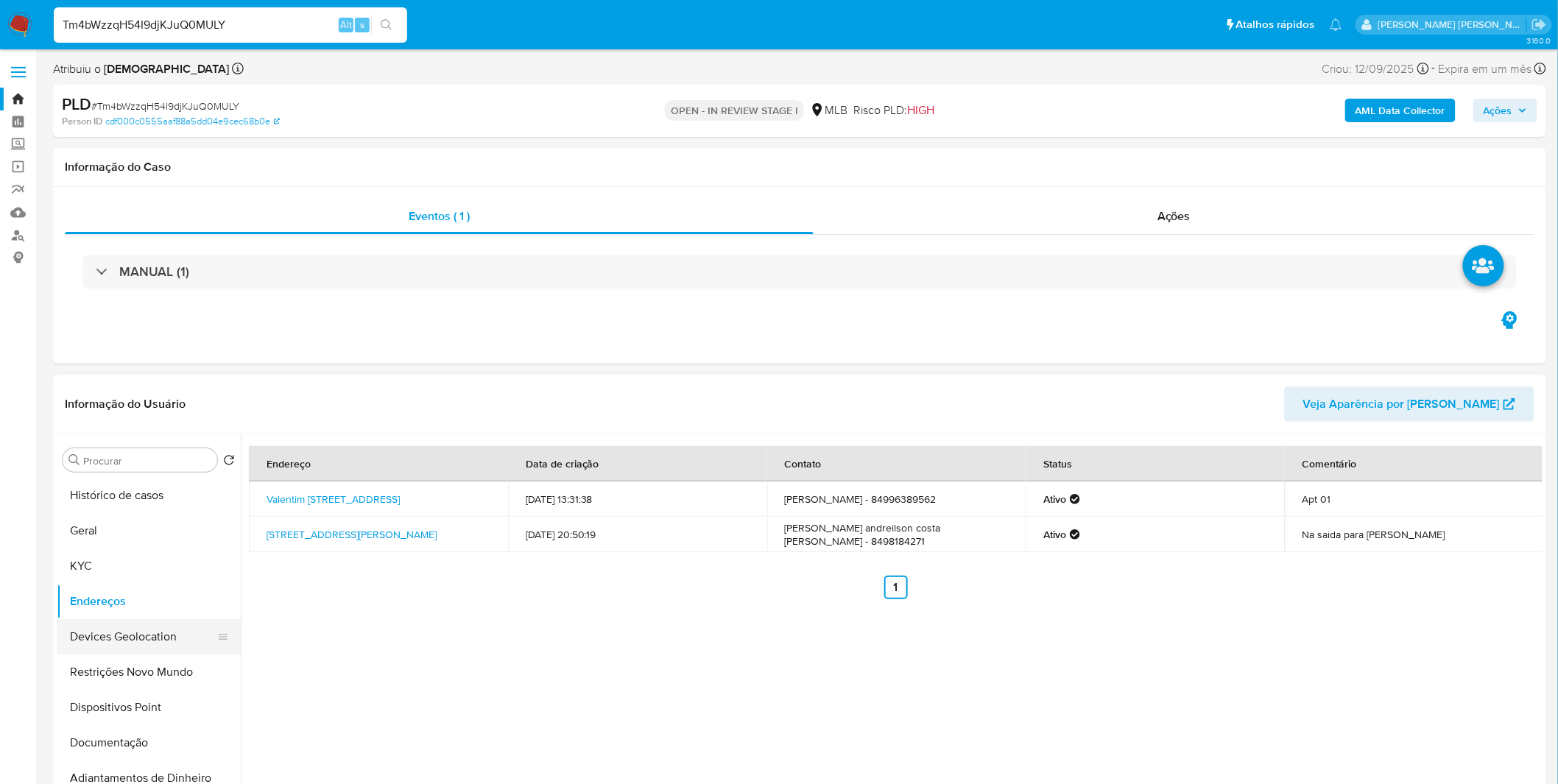
click at [188, 641] on button "Devices Geolocation" at bounding box center [142, 636] width 172 height 36
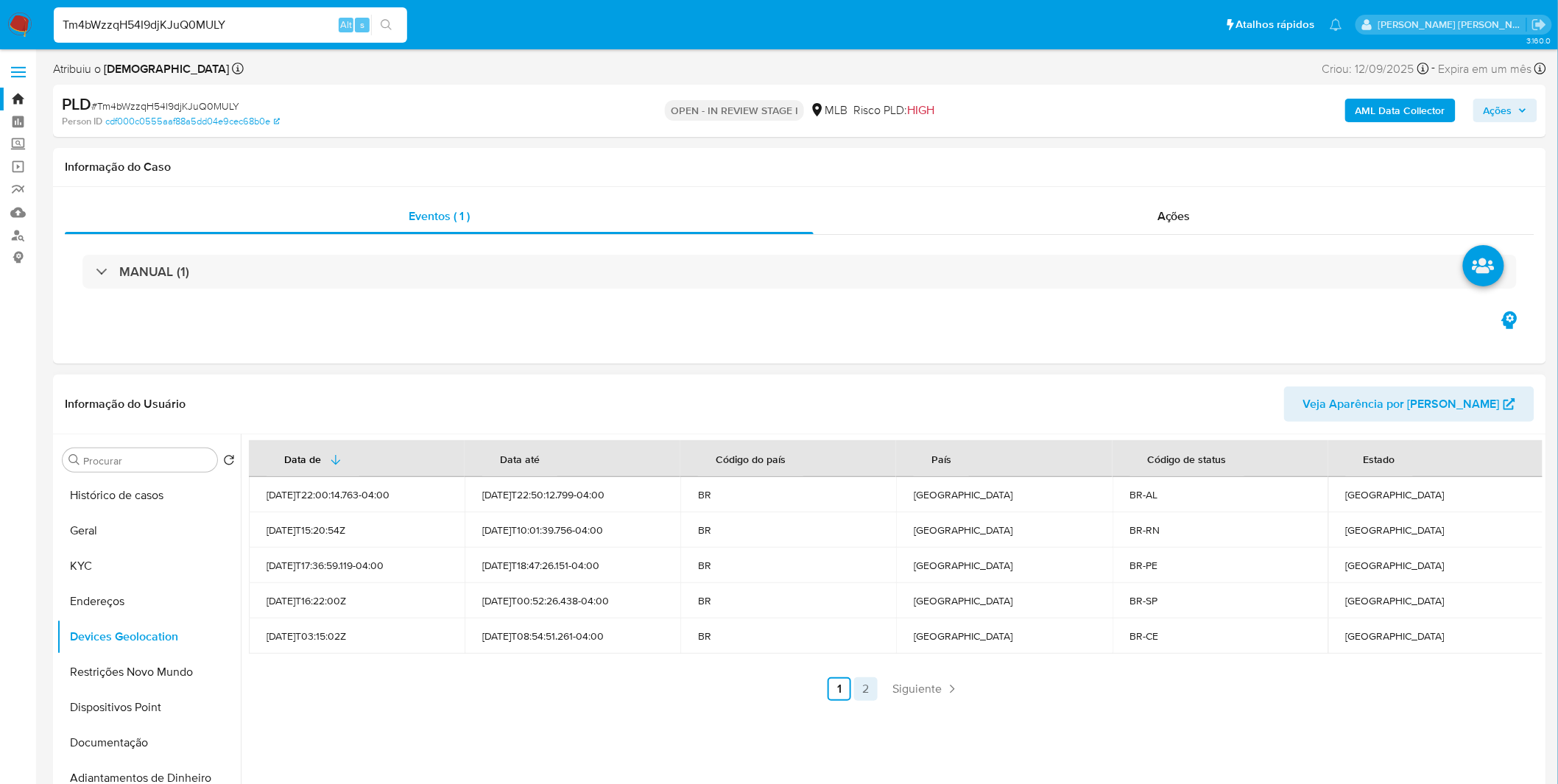
click at [873, 694] on link "2" at bounding box center [865, 688] width 23 height 23
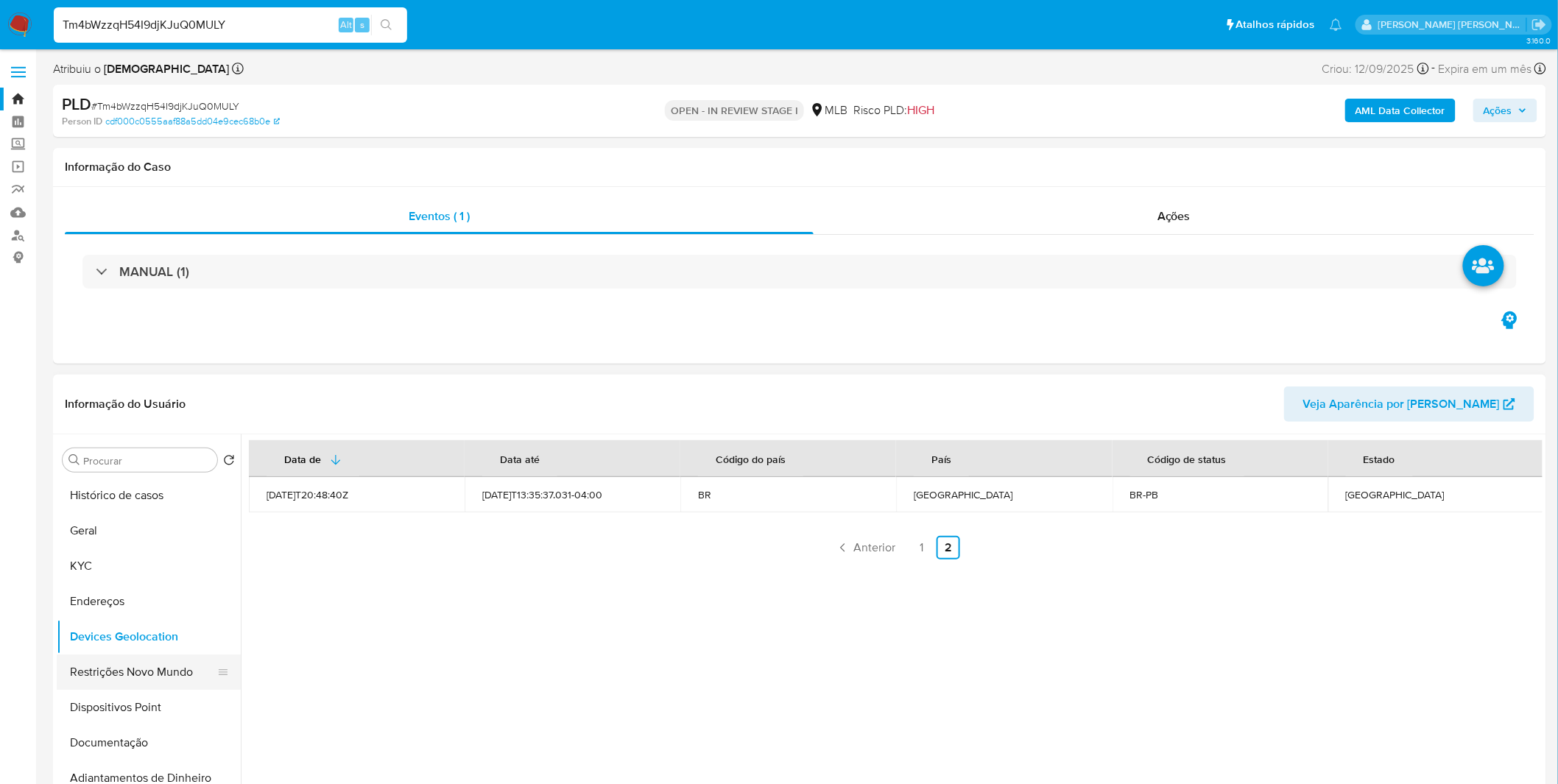
click at [145, 665] on button "Restrições Novo Mundo" at bounding box center [142, 672] width 172 height 36
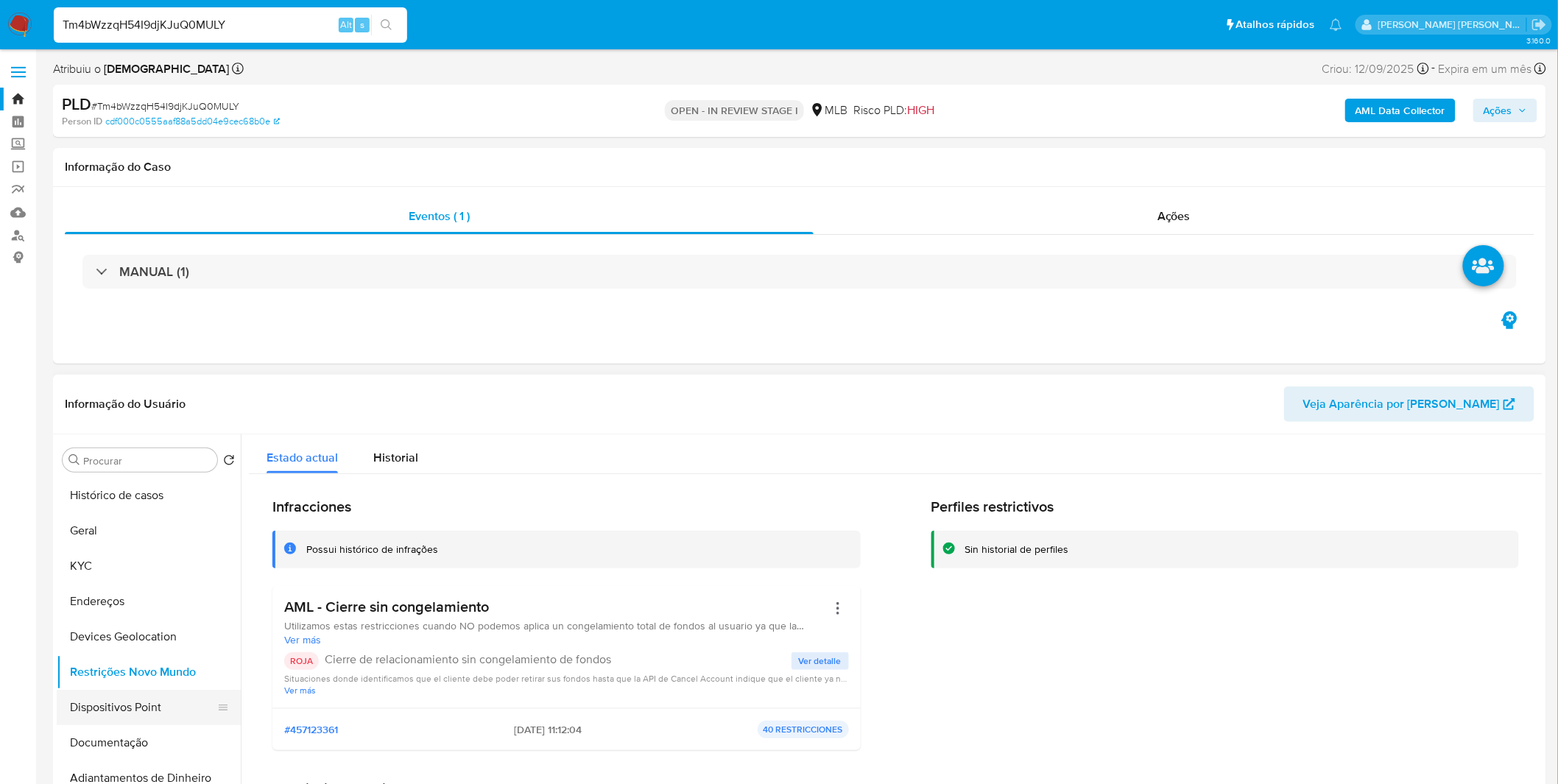
click at [123, 708] on button "Dispositivos Point" at bounding box center [142, 707] width 172 height 36
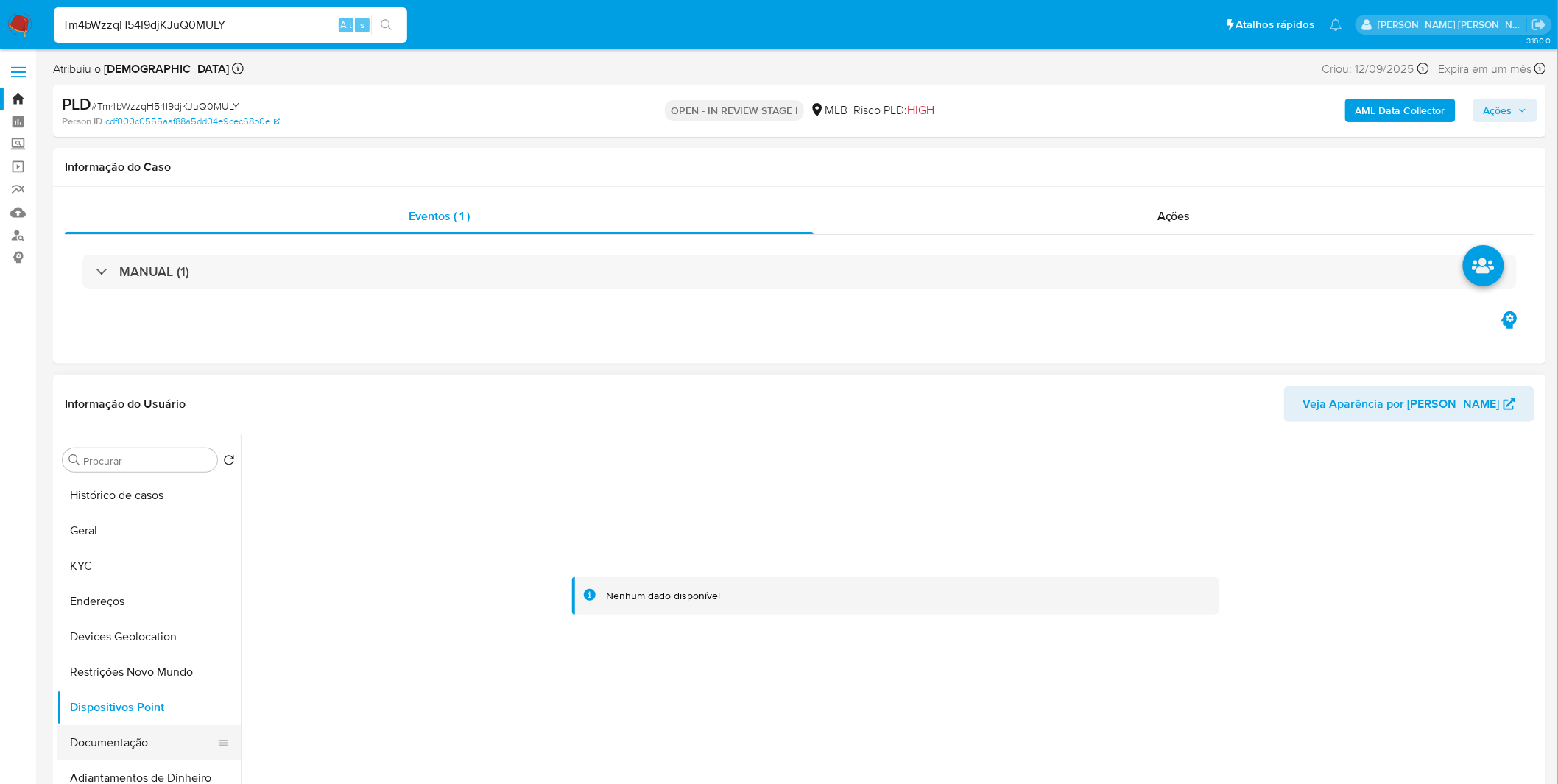
click at [137, 733] on button "Documentação" at bounding box center [142, 742] width 172 height 36
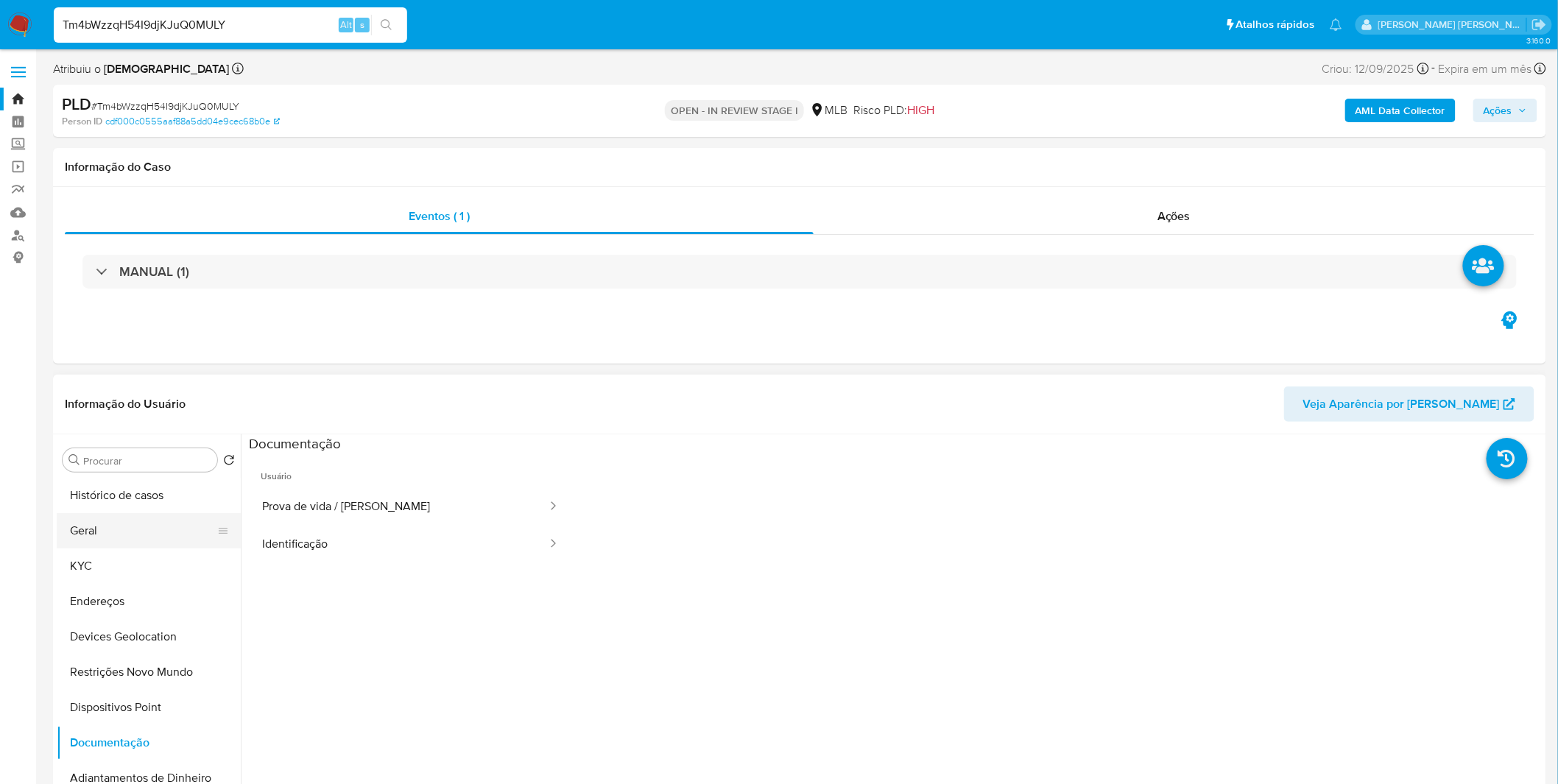
click at [83, 546] on button "Geral" at bounding box center [142, 530] width 172 height 36
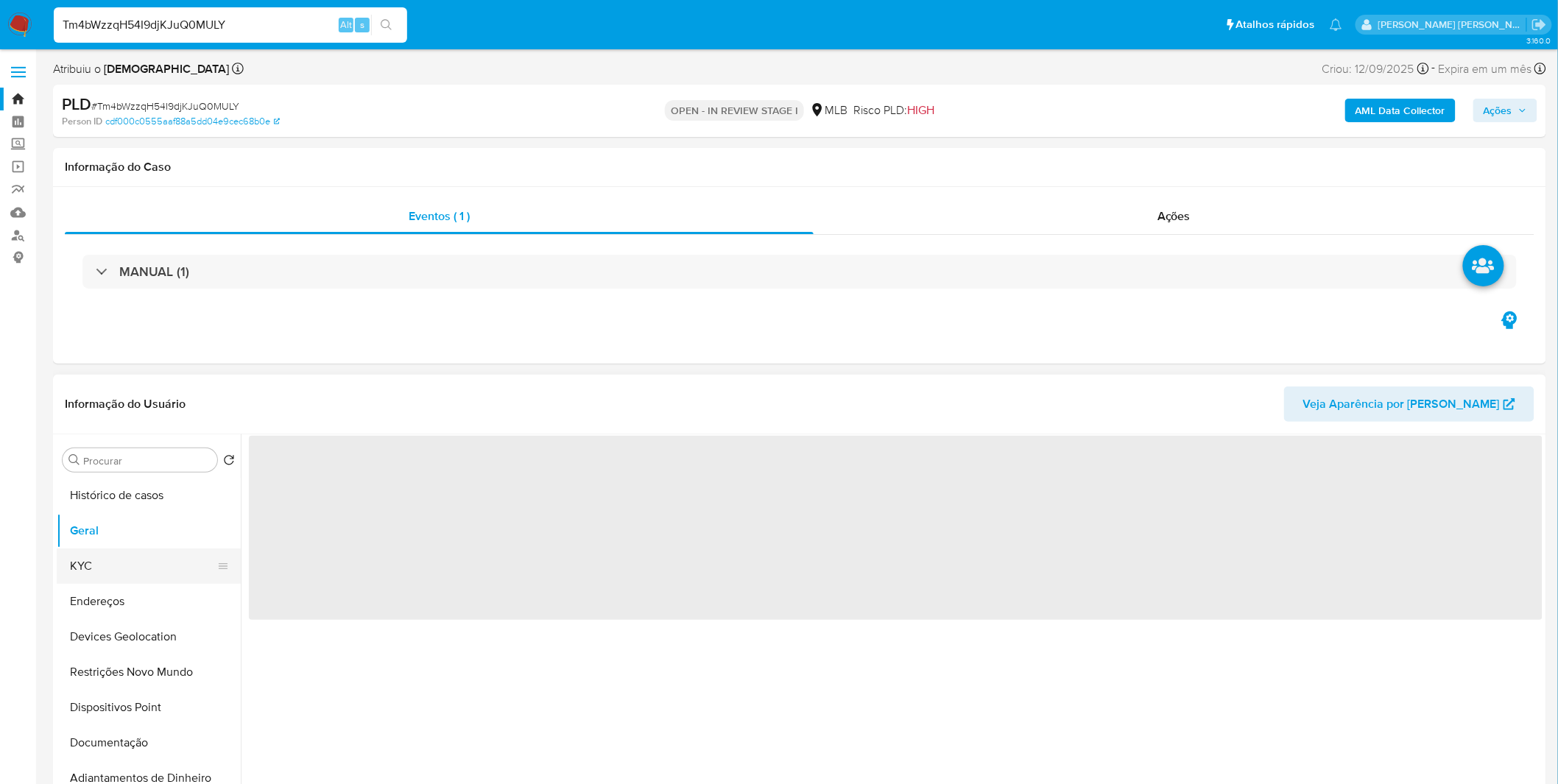
click at [91, 554] on button "KYC" at bounding box center [142, 566] width 172 height 36
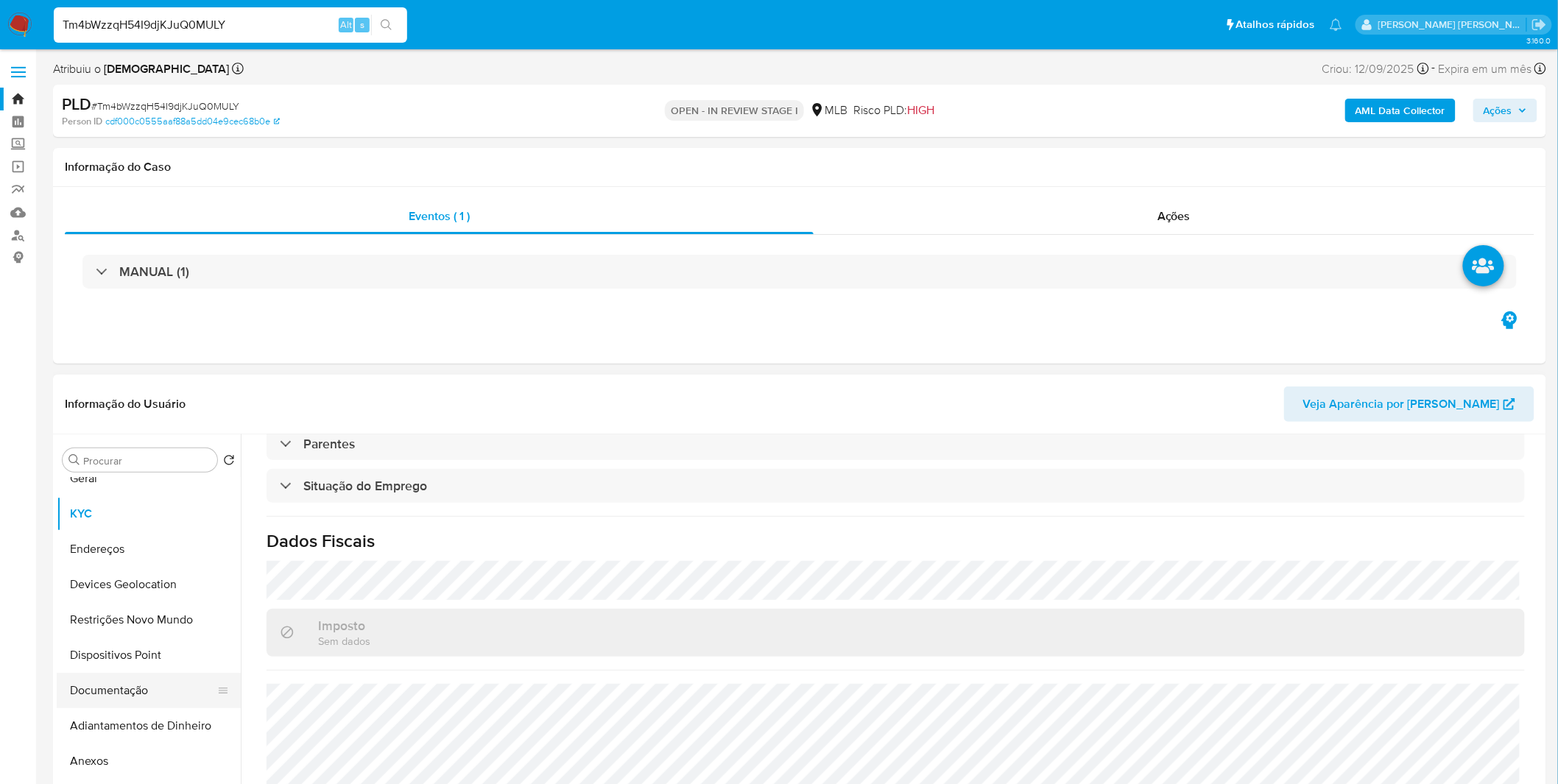
scroll to position [82, 0]
click at [126, 727] on button "Anexos" at bounding box center [142, 731] width 172 height 36
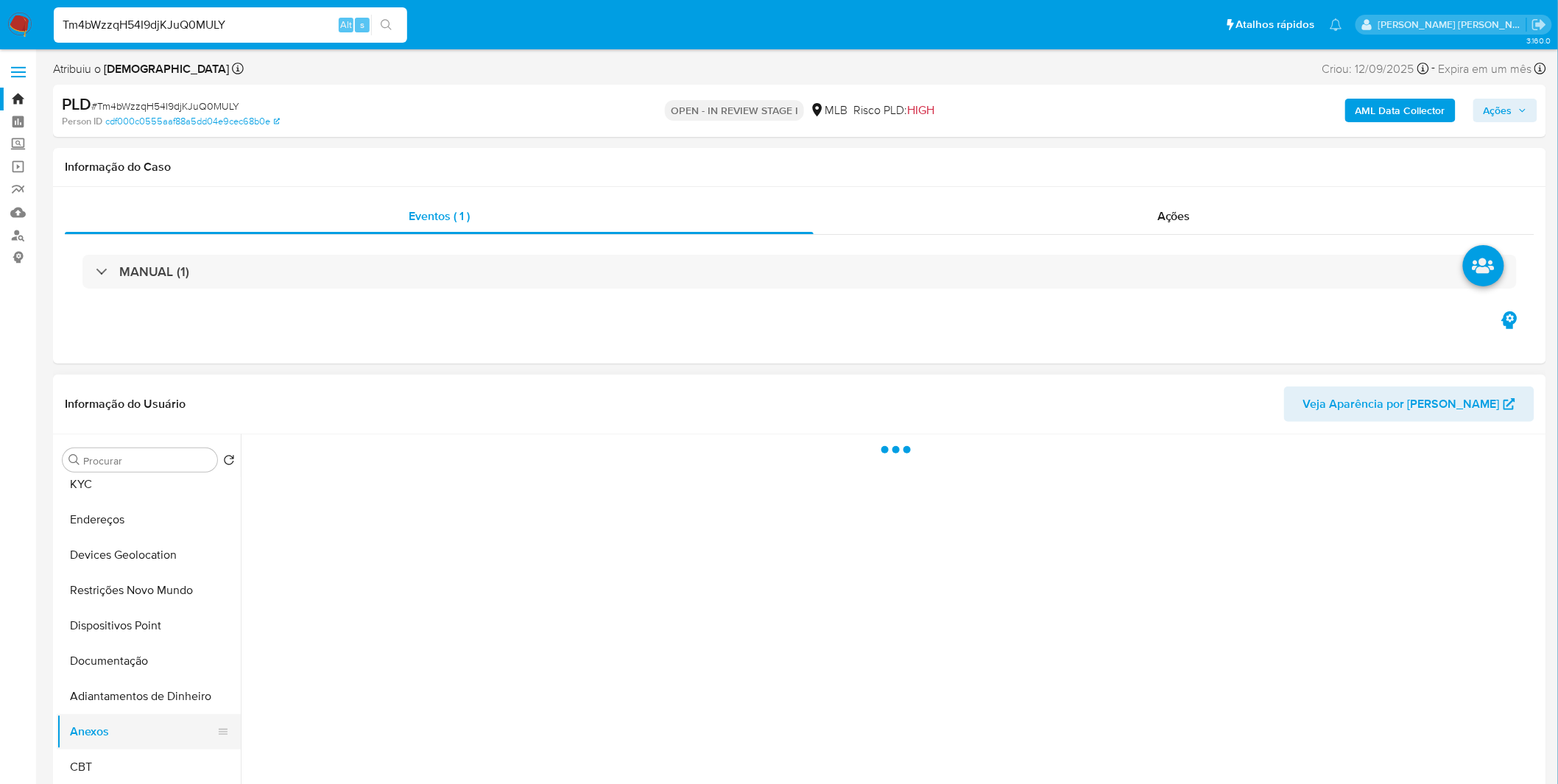
scroll to position [0, 0]
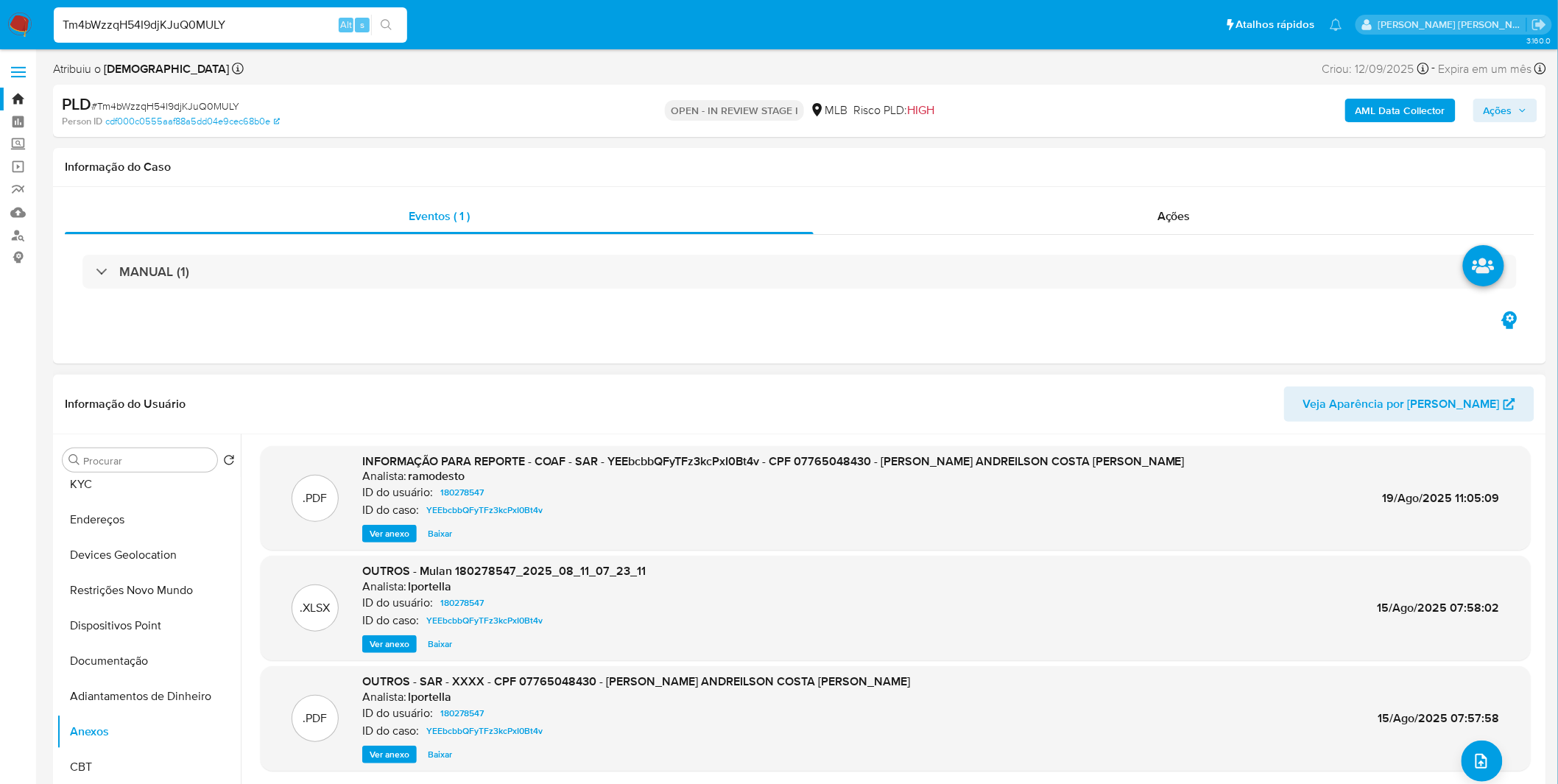
click at [385, 533] on span "Ver anexo" at bounding box center [390, 533] width 40 height 15
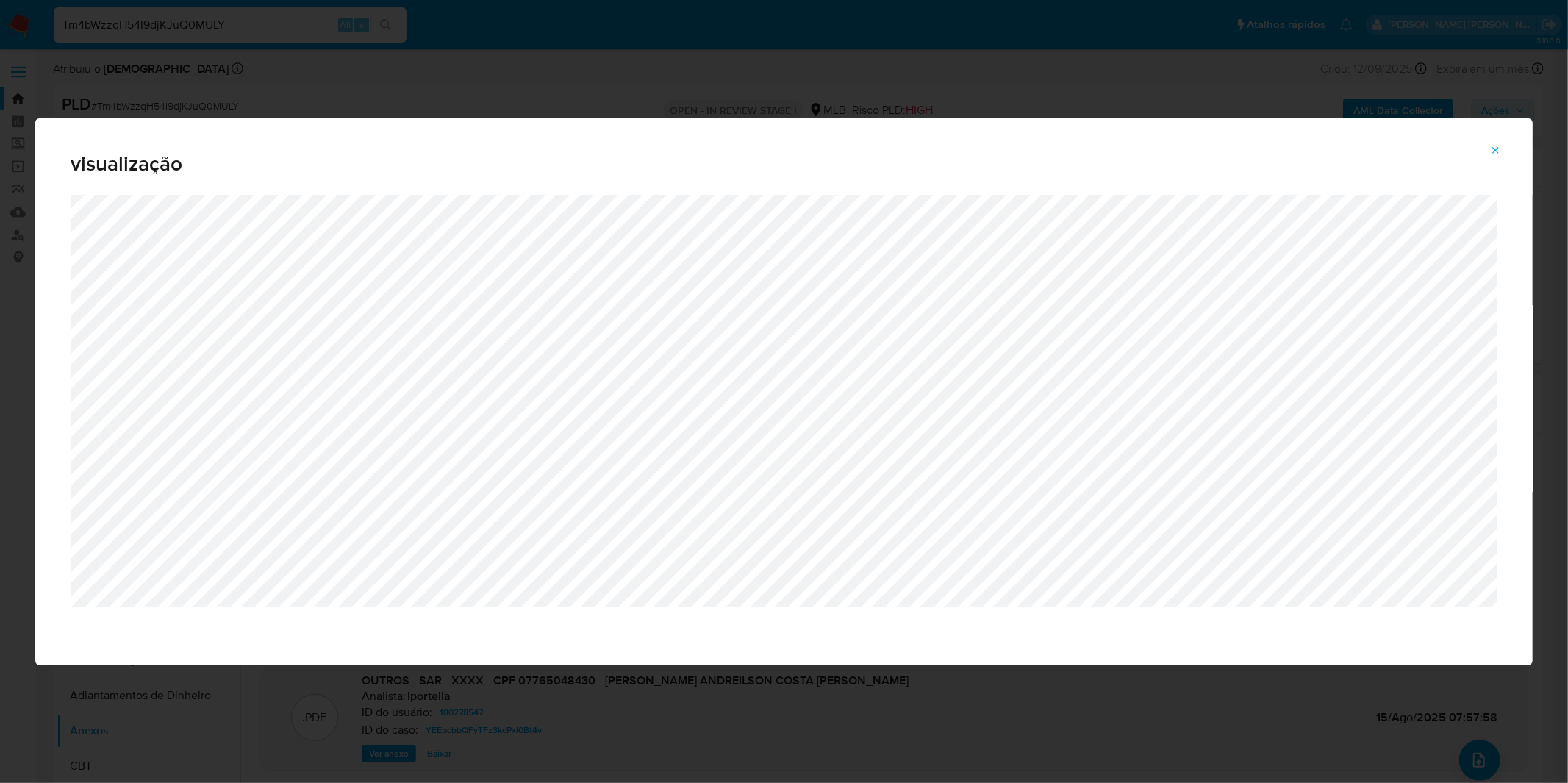
click at [265, 106] on div "visualização" at bounding box center [784, 391] width 1568 height 783
click at [1508, 160] on button "Attachment preview" at bounding box center [1496, 150] width 32 height 23
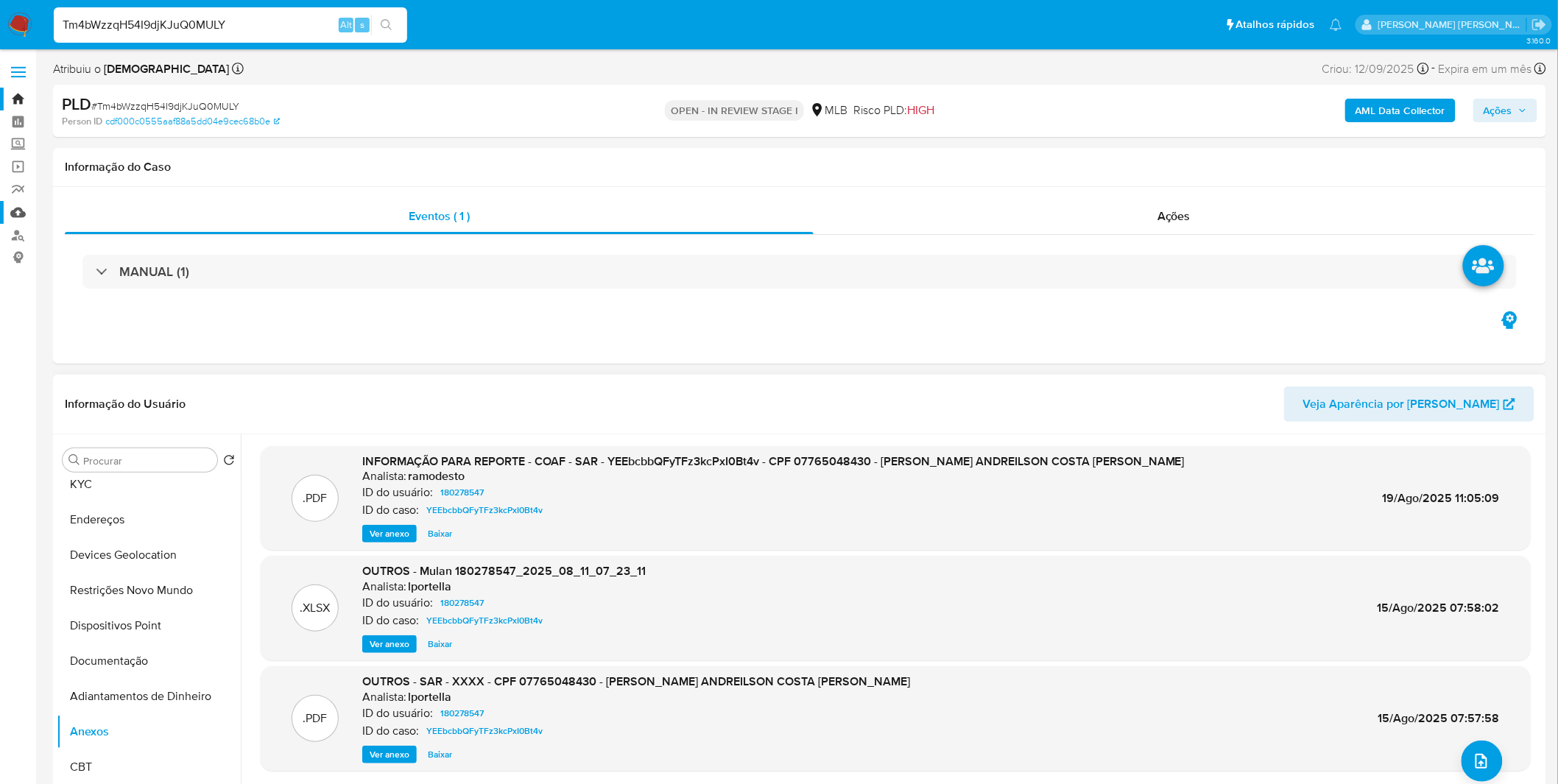
click at [17, 210] on link "Mulan" at bounding box center [88, 212] width 175 height 23
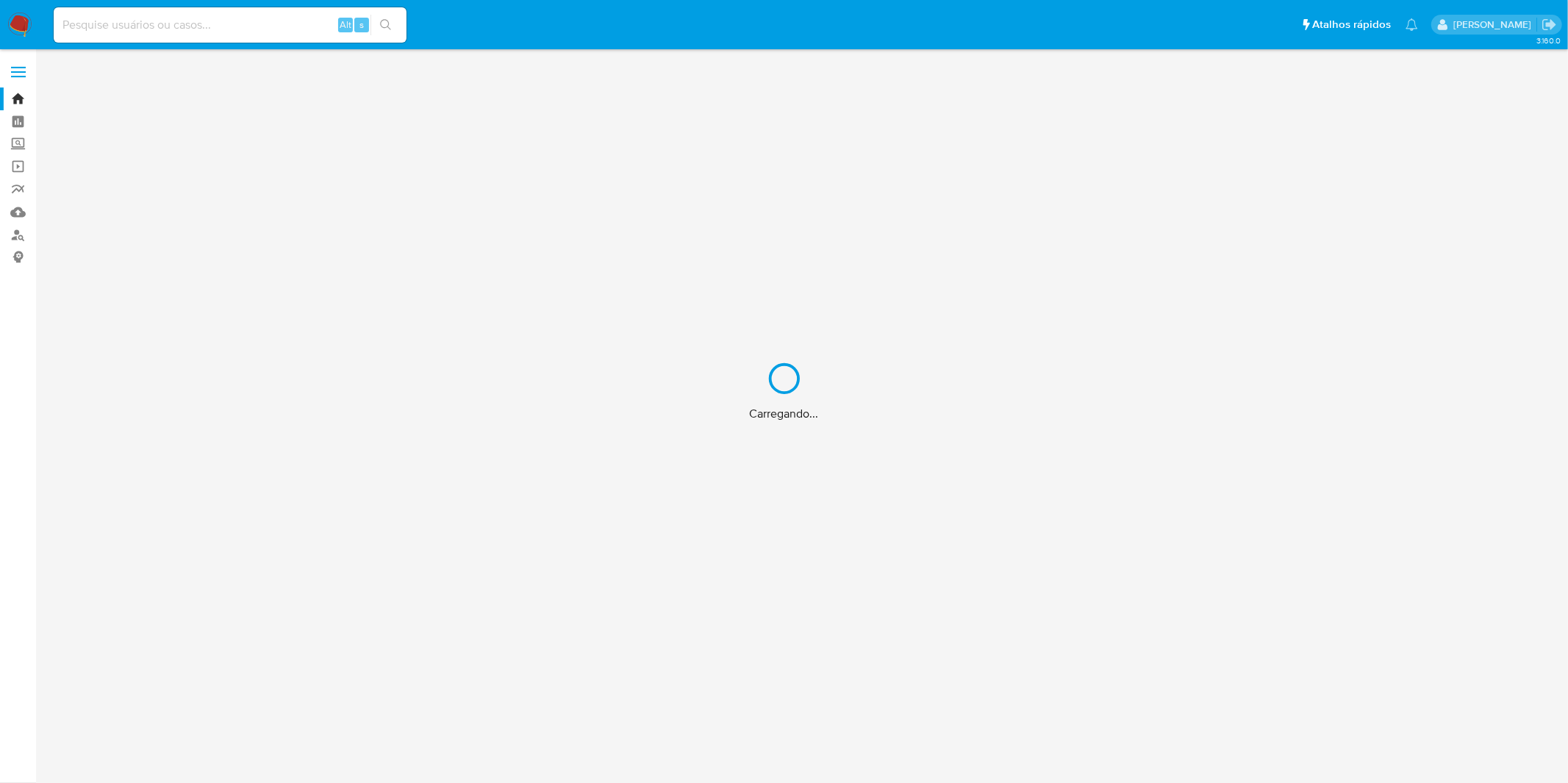
click at [172, 29] on div "Carregando..." at bounding box center [784, 391] width 1568 height 783
click at [176, 25] on div "Carregando..." at bounding box center [784, 391] width 1568 height 783
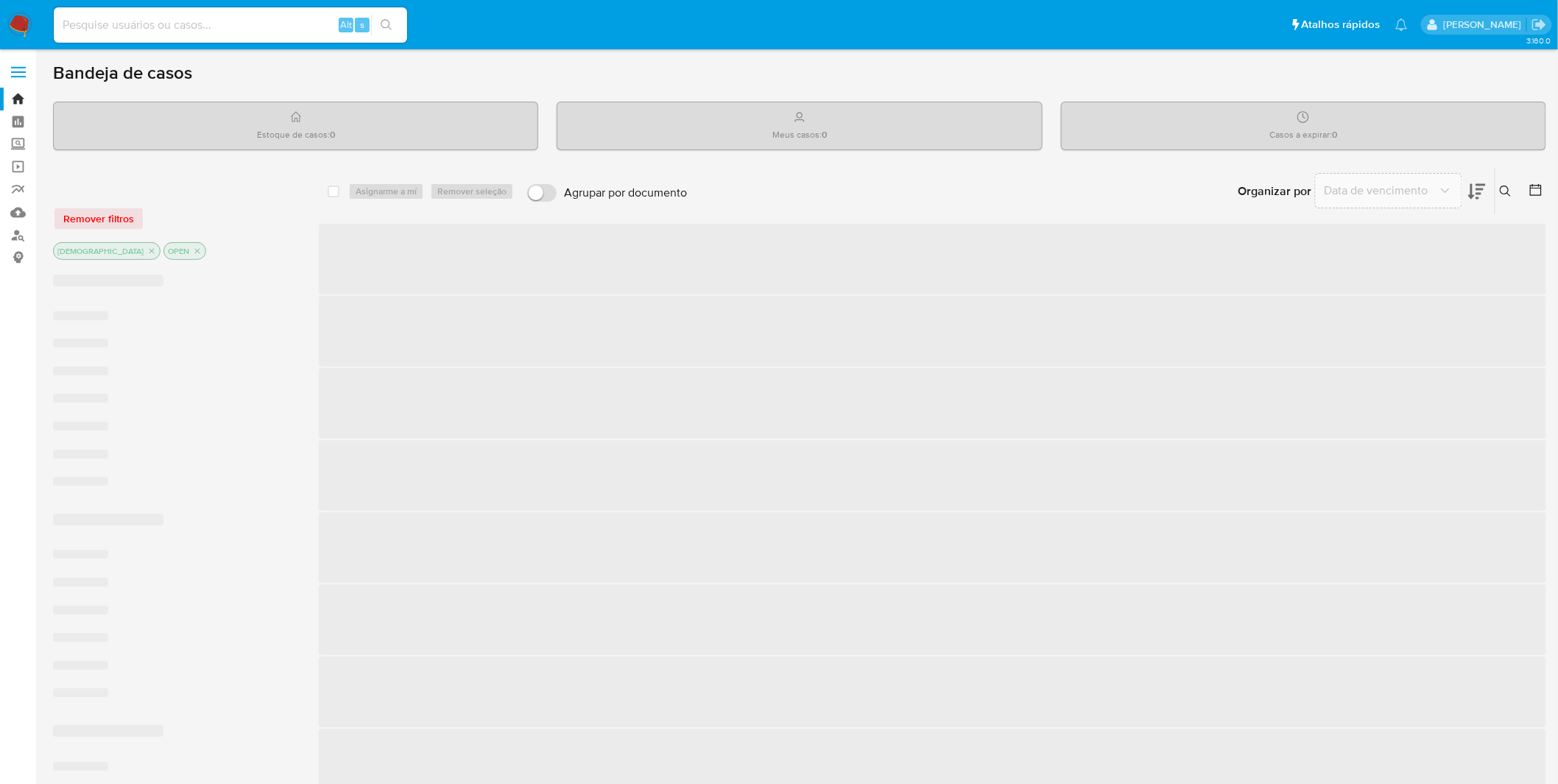
click at [182, 12] on div "Alt s" at bounding box center [230, 24] width 353 height 36
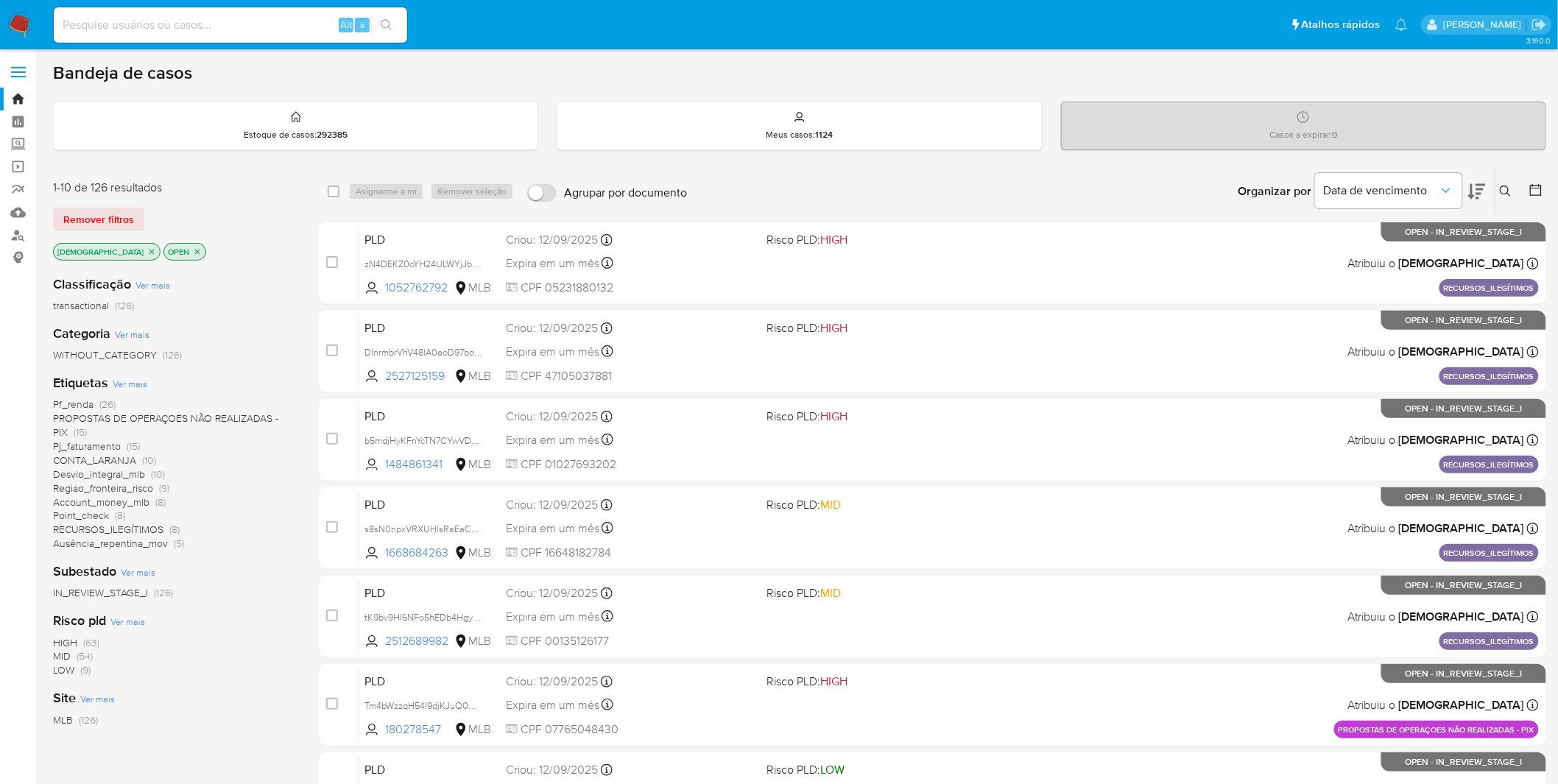
click at [187, 19] on input at bounding box center [230, 25] width 353 height 19
paste input "lTdbpHgNkvv4i8bCjlYBhlpN"
type input "lTdbpHgNkvv4i8bCjlYBhlpN"
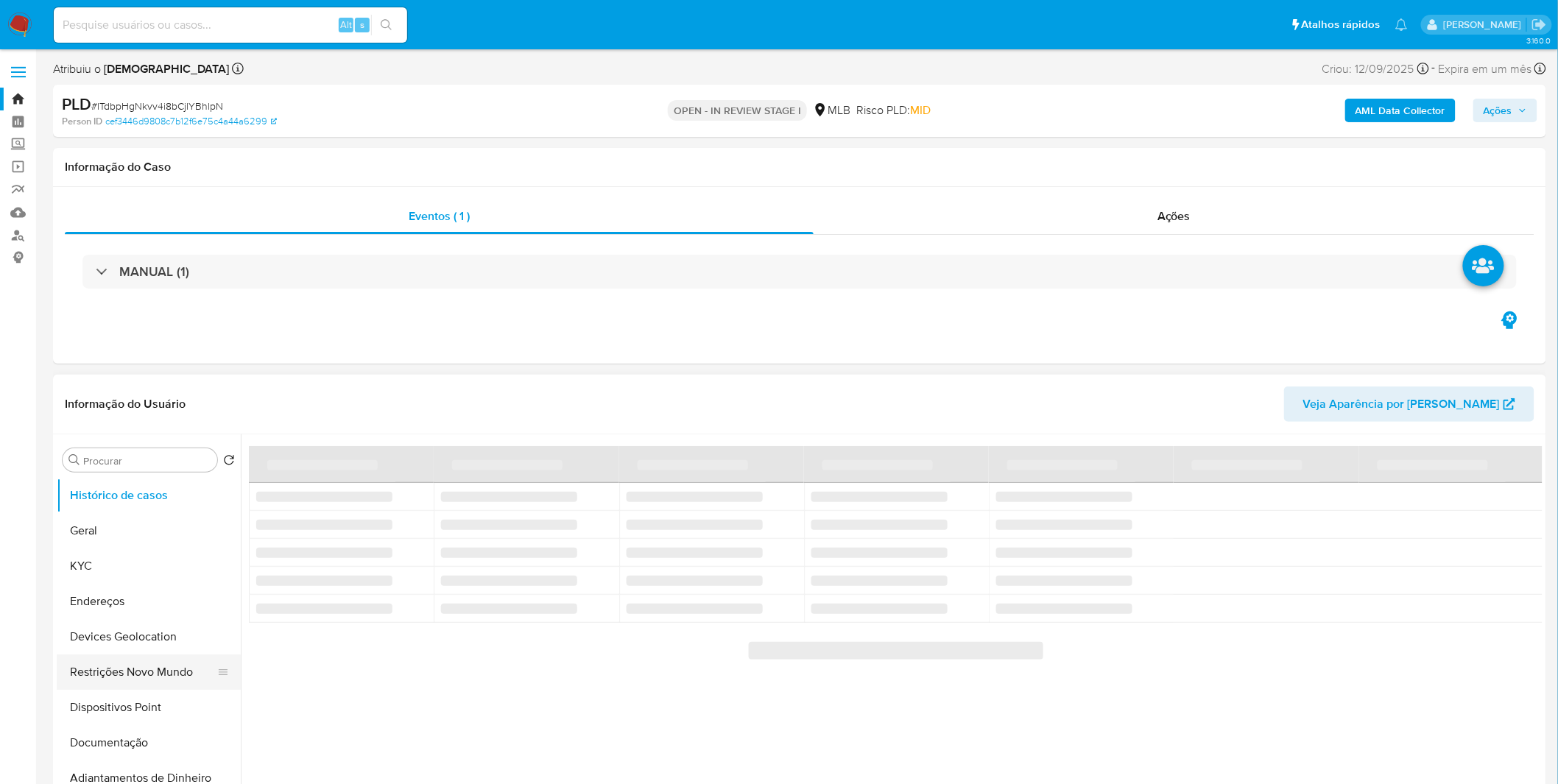
select select "10"
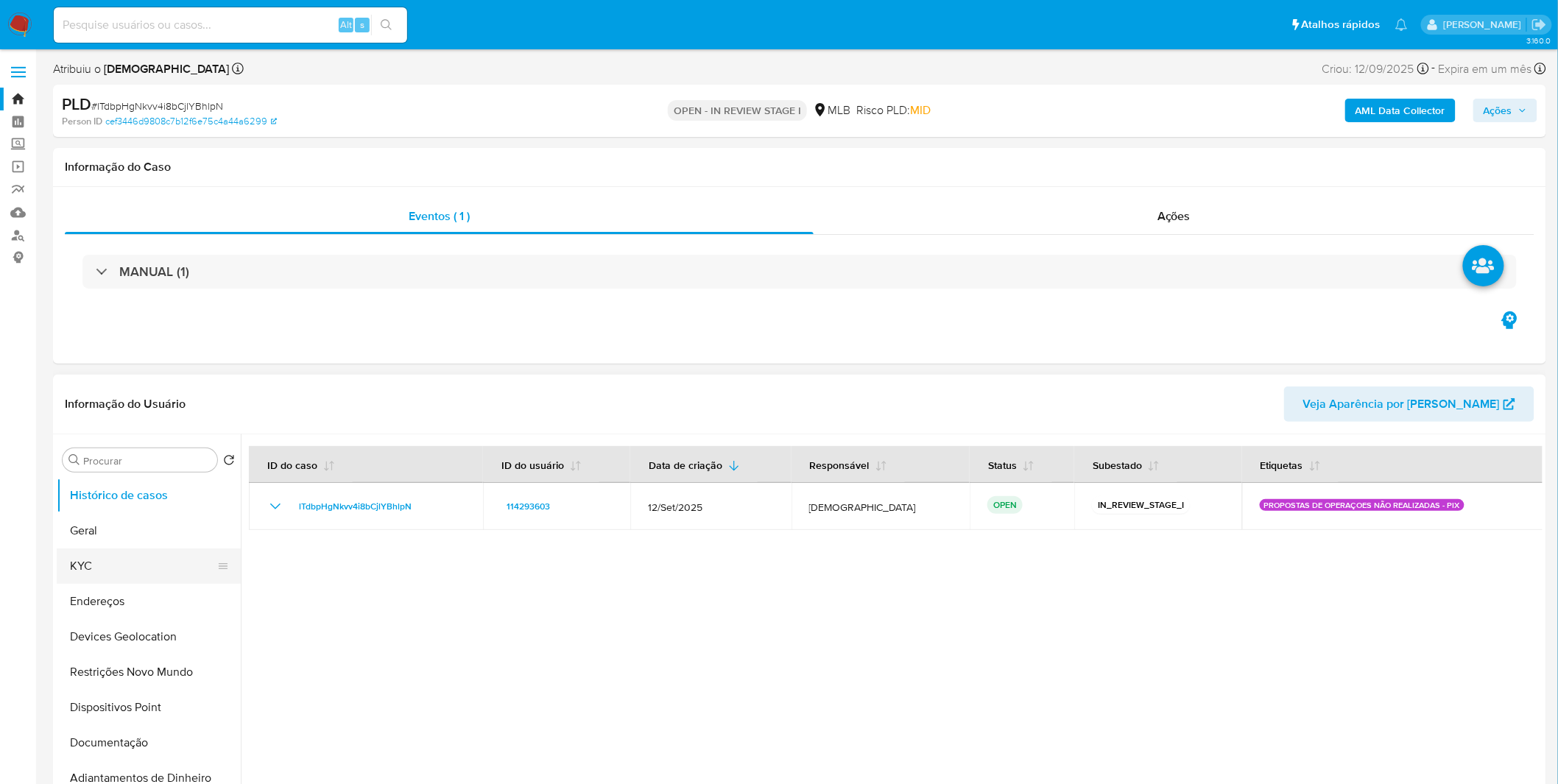
click at [155, 562] on button "KYC" at bounding box center [142, 566] width 172 height 36
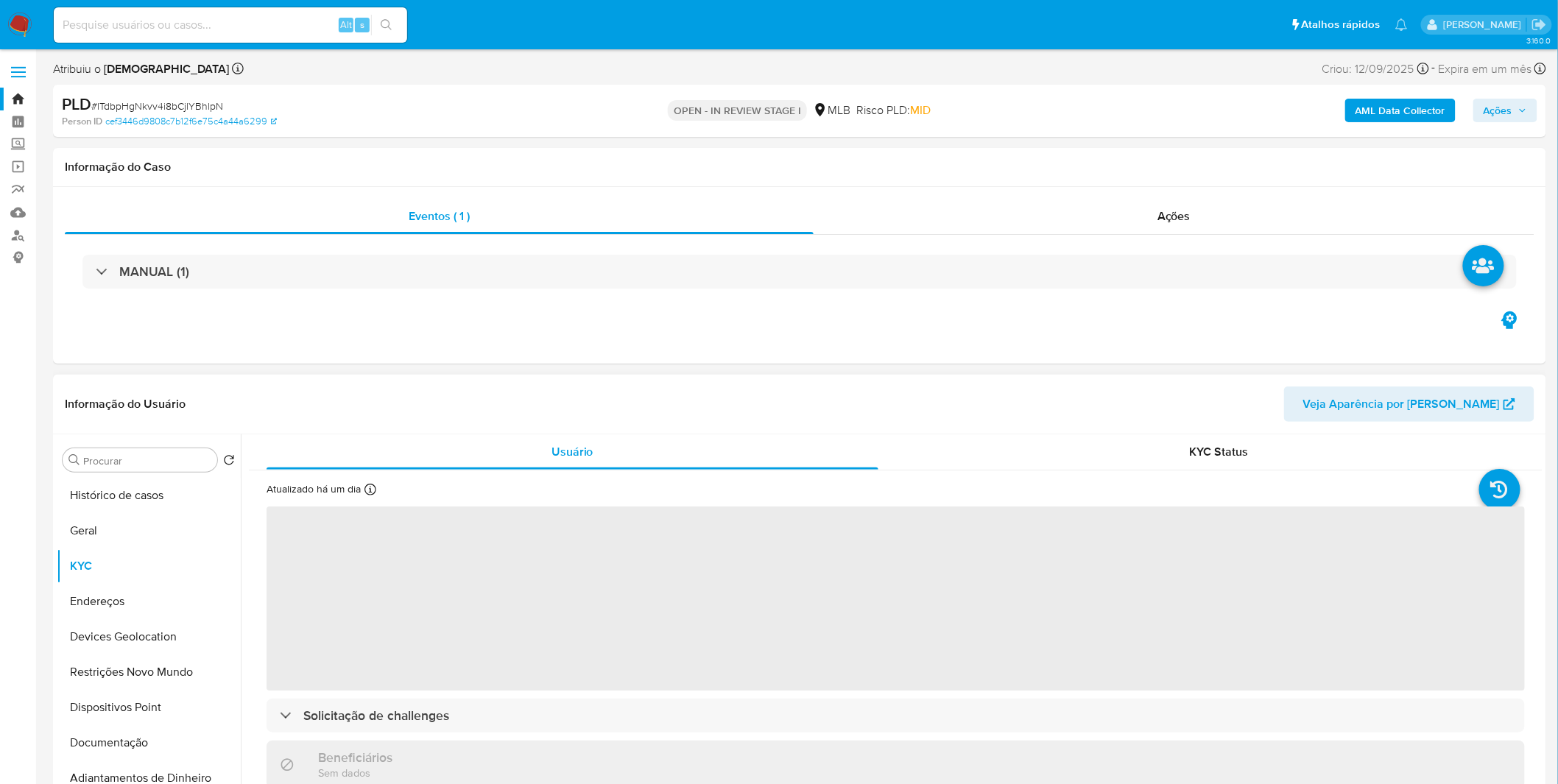
scroll to position [372, 0]
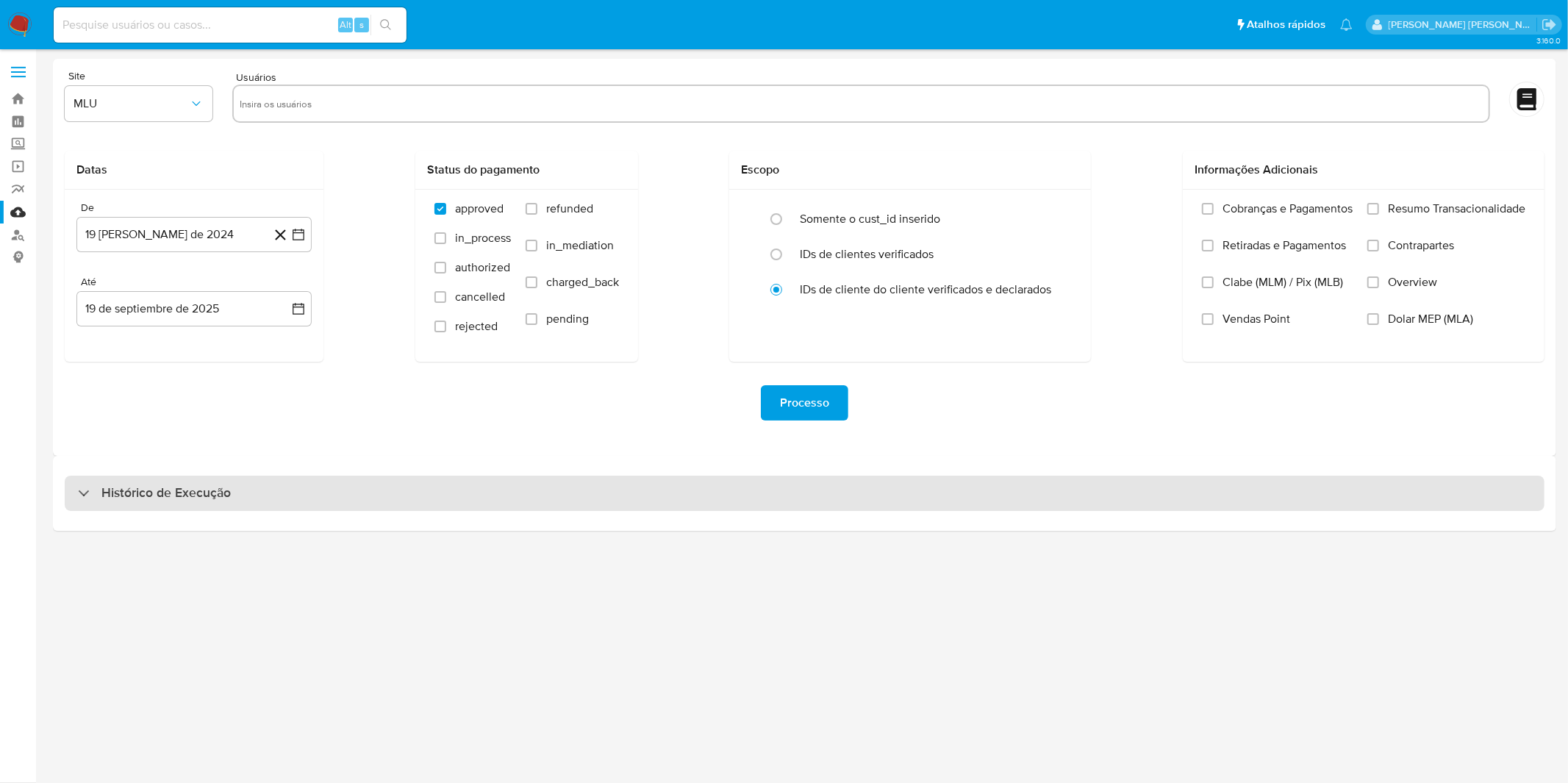
click at [418, 506] on div "Histórico de Execução" at bounding box center [805, 493] width 1480 height 36
select select "10"
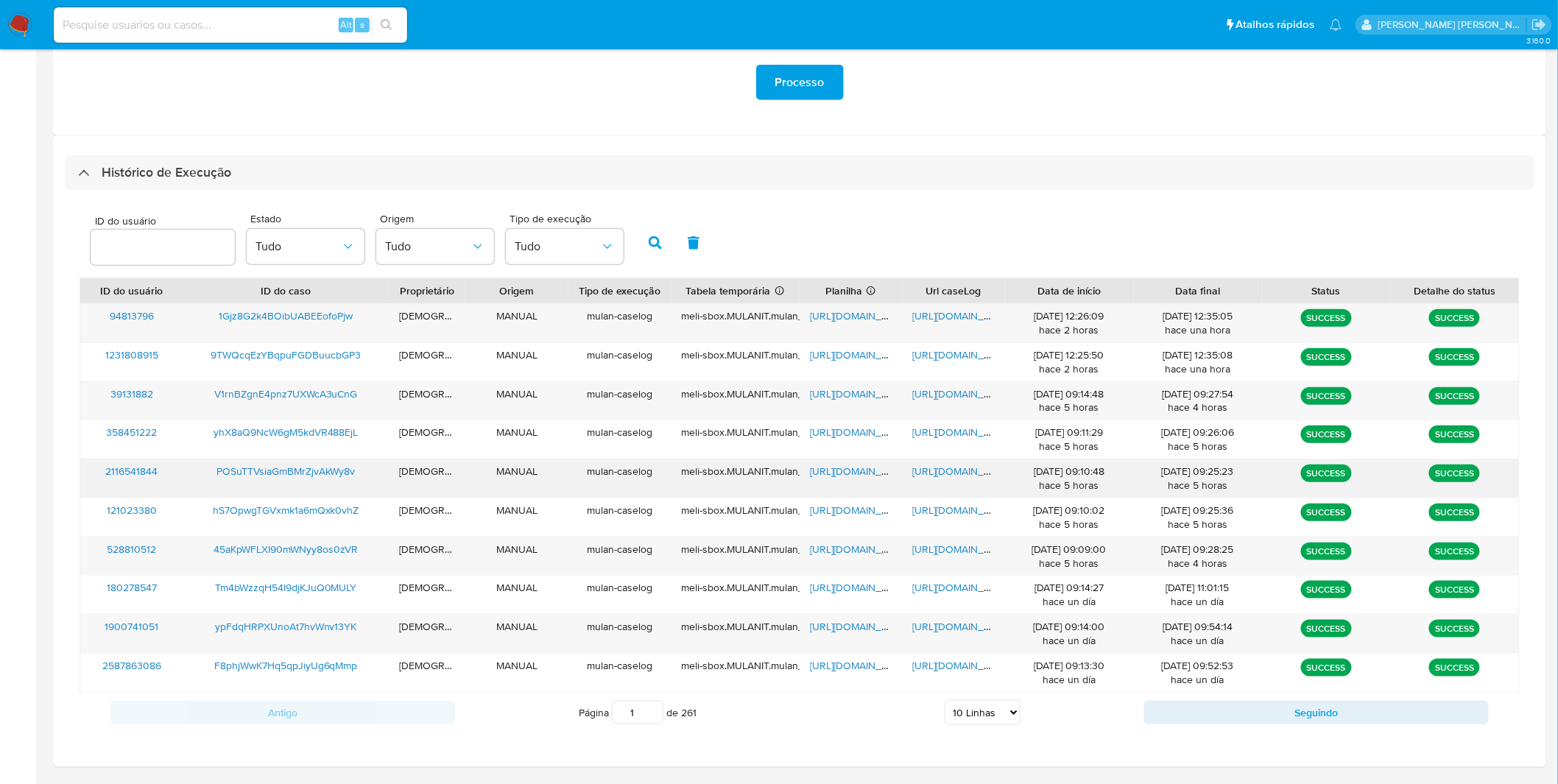
scroll to position [326, 0]
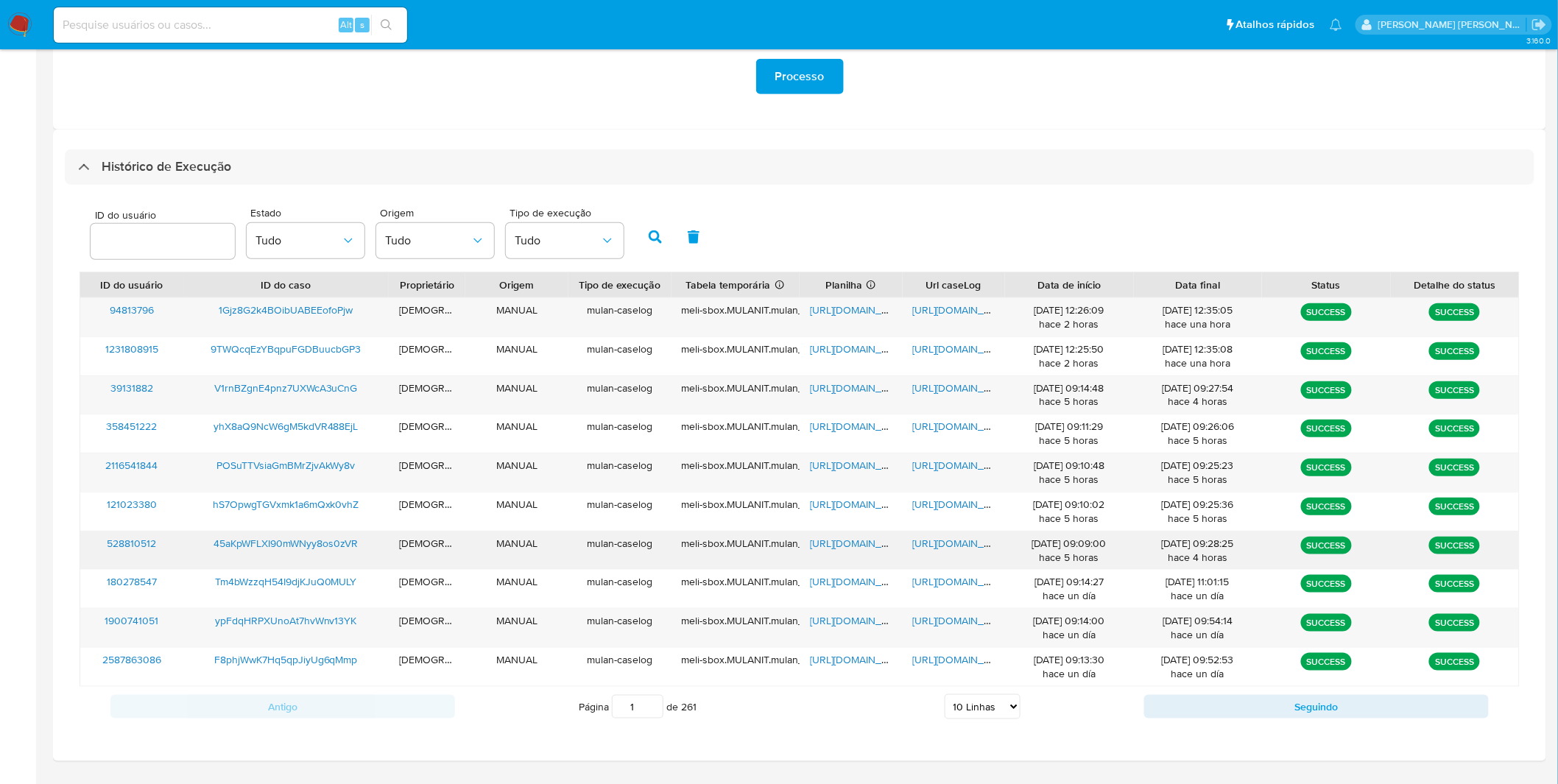
click at [930, 542] on span "[URL][DOMAIN_NAME]" at bounding box center [963, 543] width 102 height 15
click at [830, 549] on span "[URL][DOMAIN_NAME]" at bounding box center [861, 543] width 102 height 15
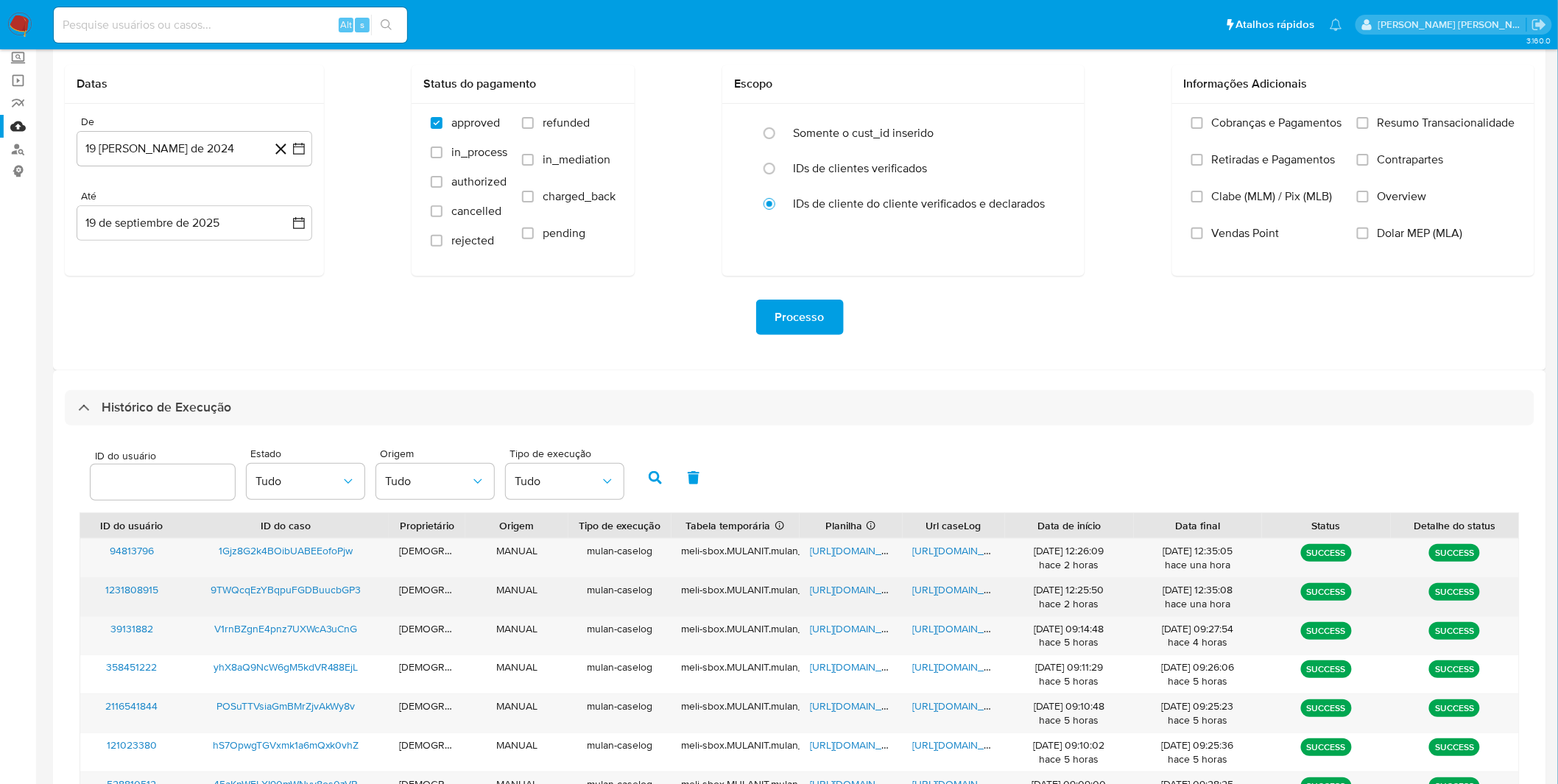
scroll to position [75, 0]
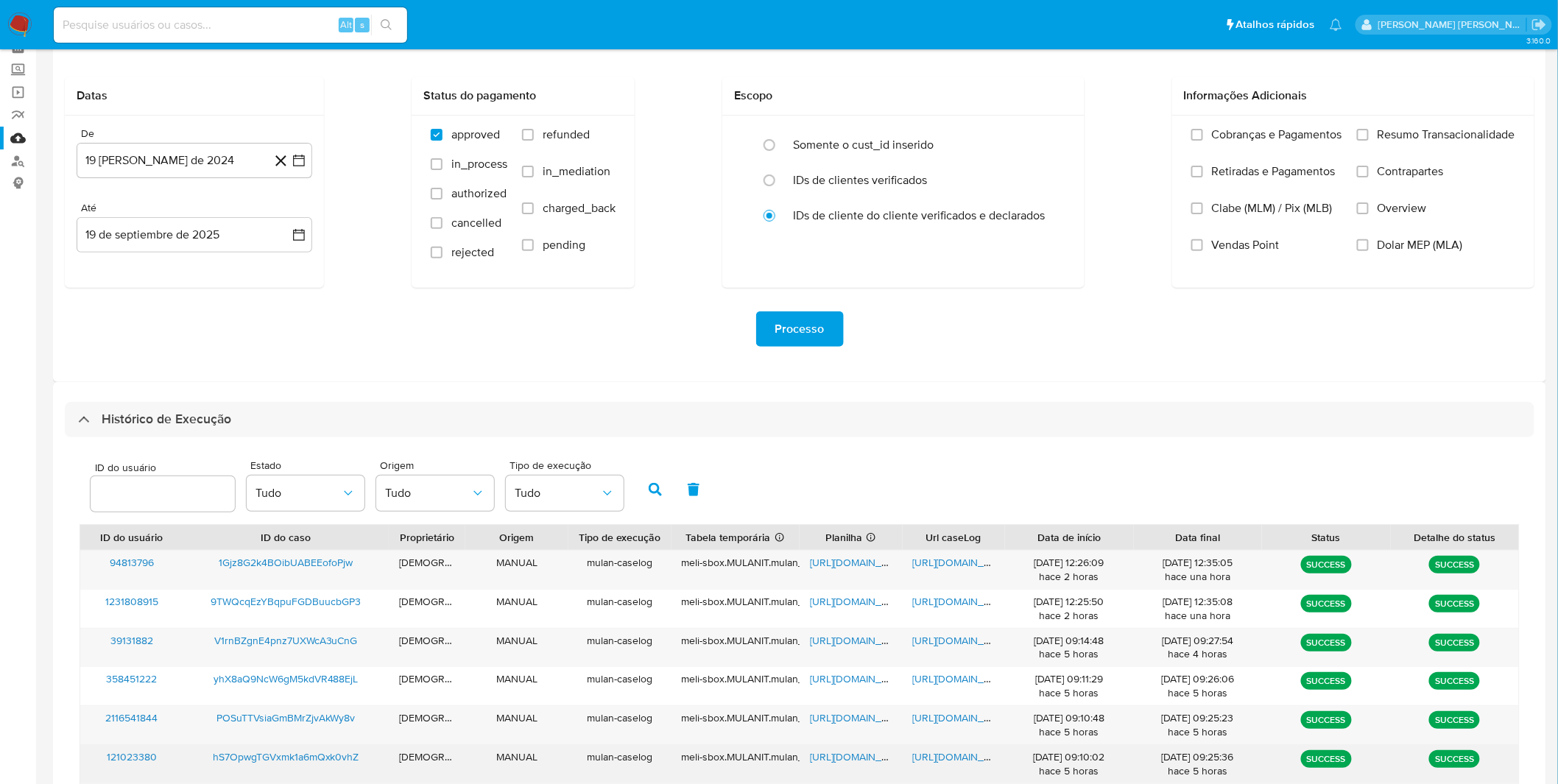
click at [973, 752] on span "[URL][DOMAIN_NAME]" at bounding box center [963, 756] width 102 height 15
click at [835, 762] on span "[URL][DOMAIN_NAME]" at bounding box center [861, 756] width 102 height 15
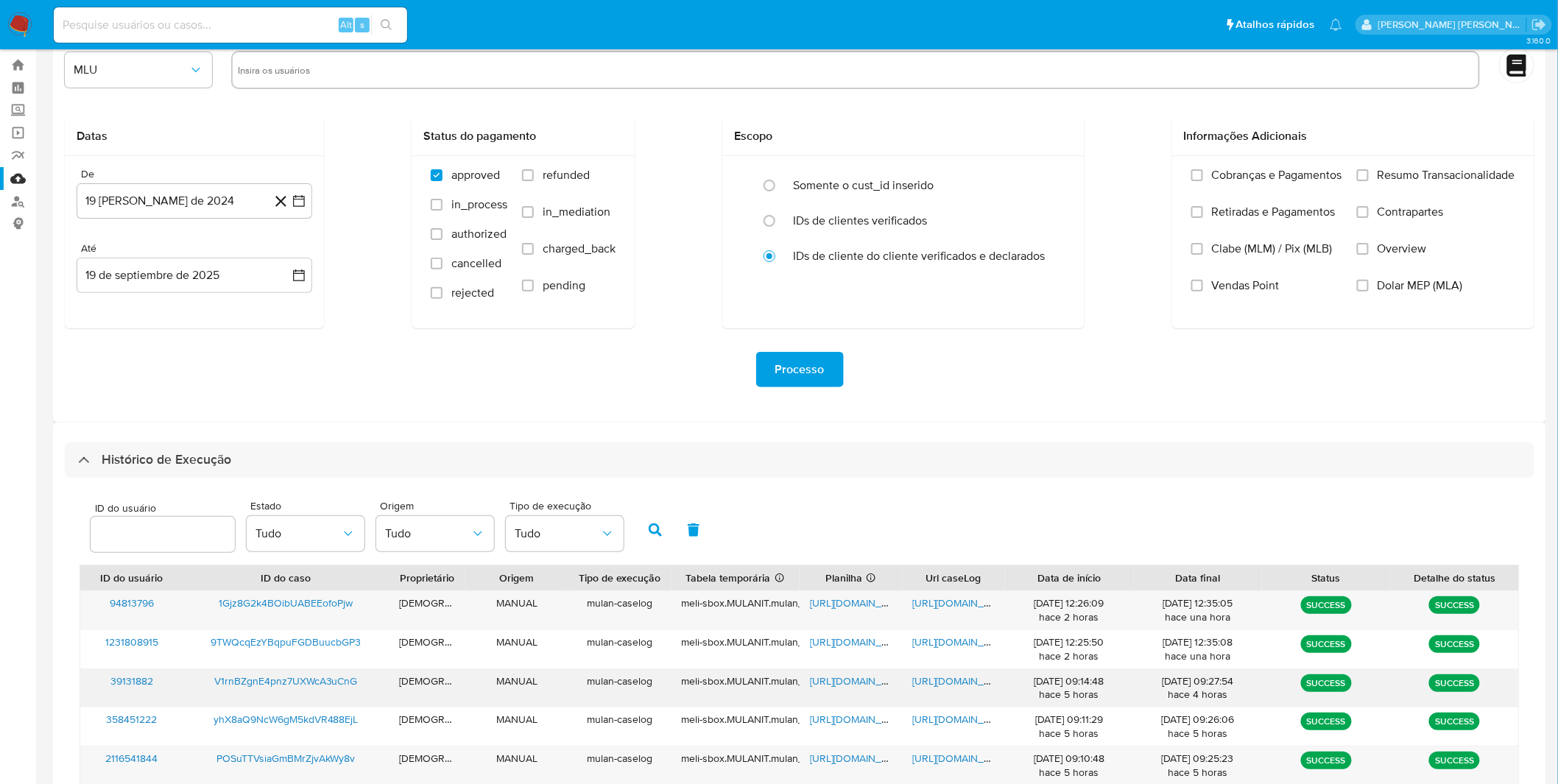
scroll to position [28, 0]
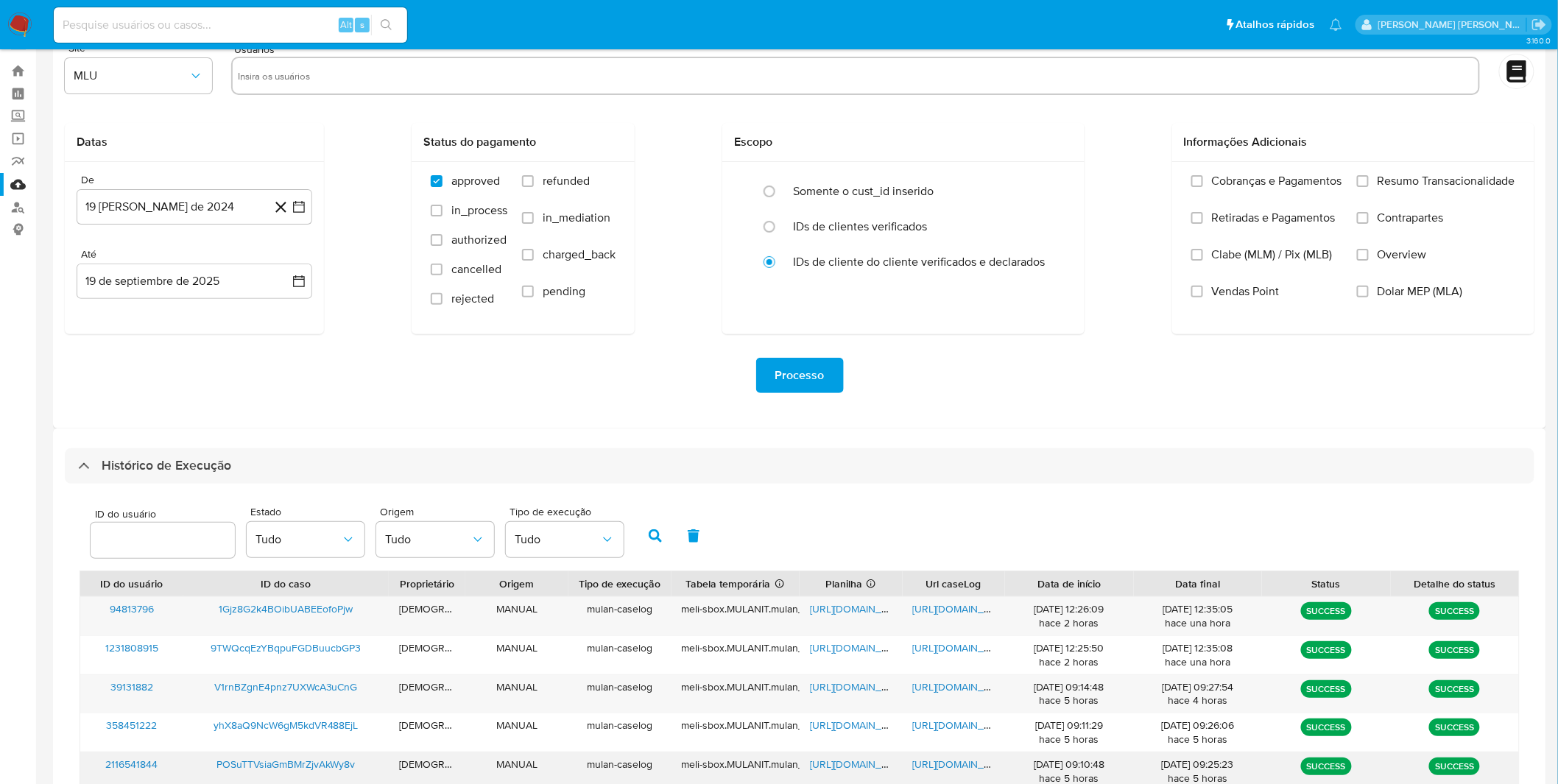
click at [967, 775] on div "[URL][DOMAIN_NAME]" at bounding box center [954, 771] width 103 height 38
click at [966, 768] on span "[URL][DOMAIN_NAME]" at bounding box center [963, 764] width 102 height 15
click at [848, 760] on span "[URL][DOMAIN_NAME]" at bounding box center [861, 764] width 102 height 15
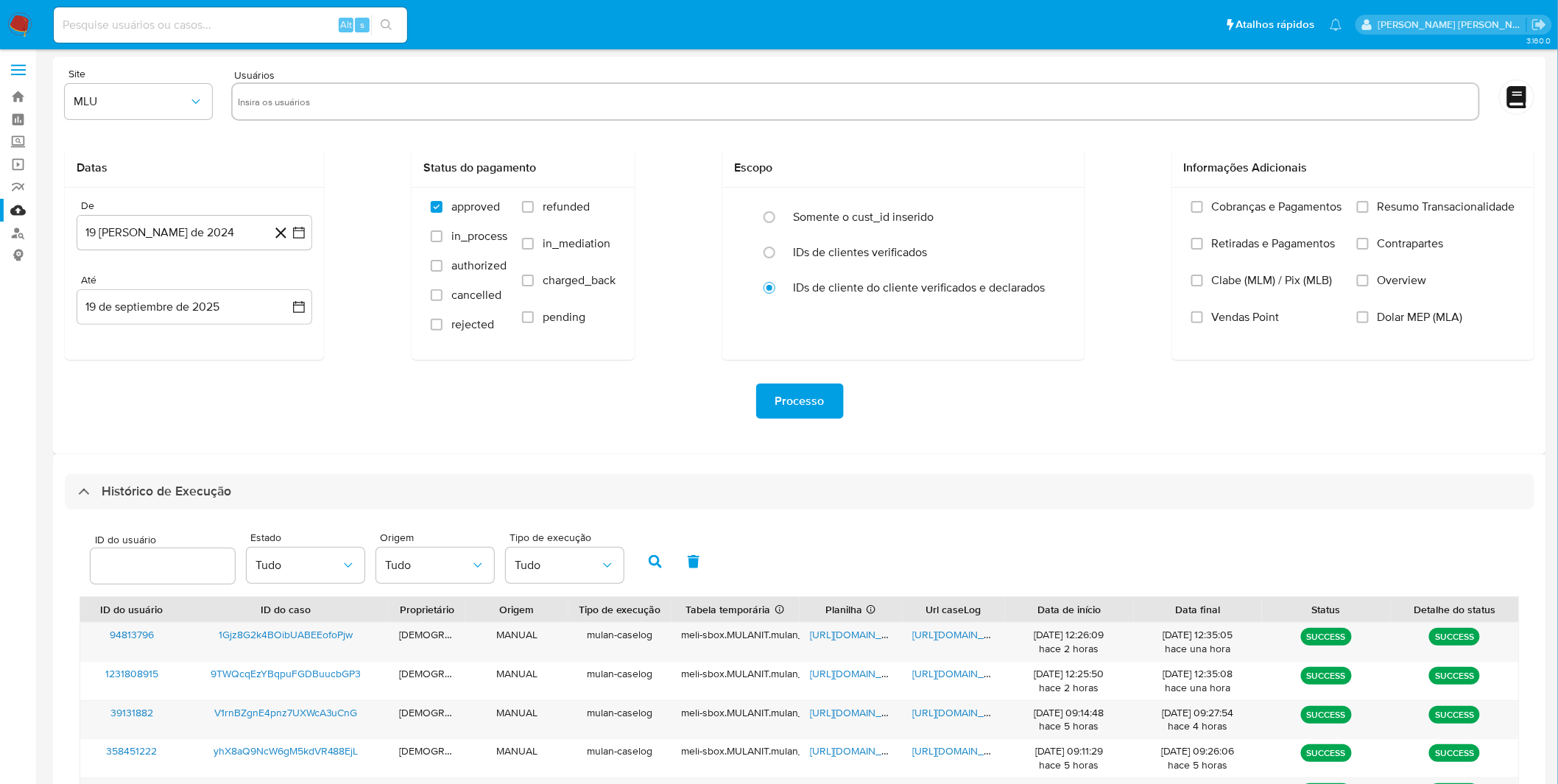
scroll to position [0, 0]
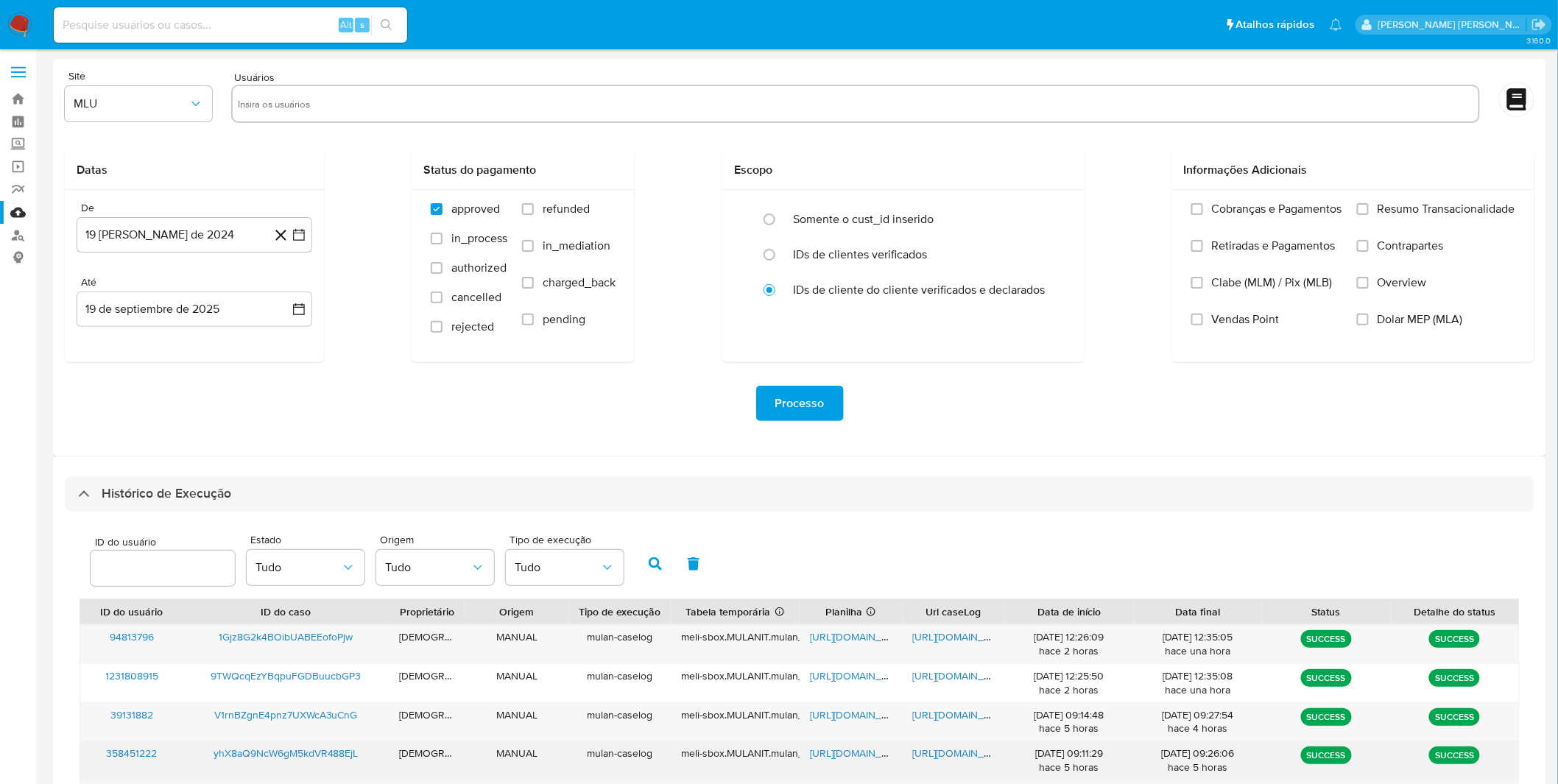
click at [917, 755] on span "[URL][DOMAIN_NAME]" at bounding box center [963, 753] width 102 height 15
click at [859, 758] on span "[URL][DOMAIN_NAME]" at bounding box center [861, 753] width 102 height 15
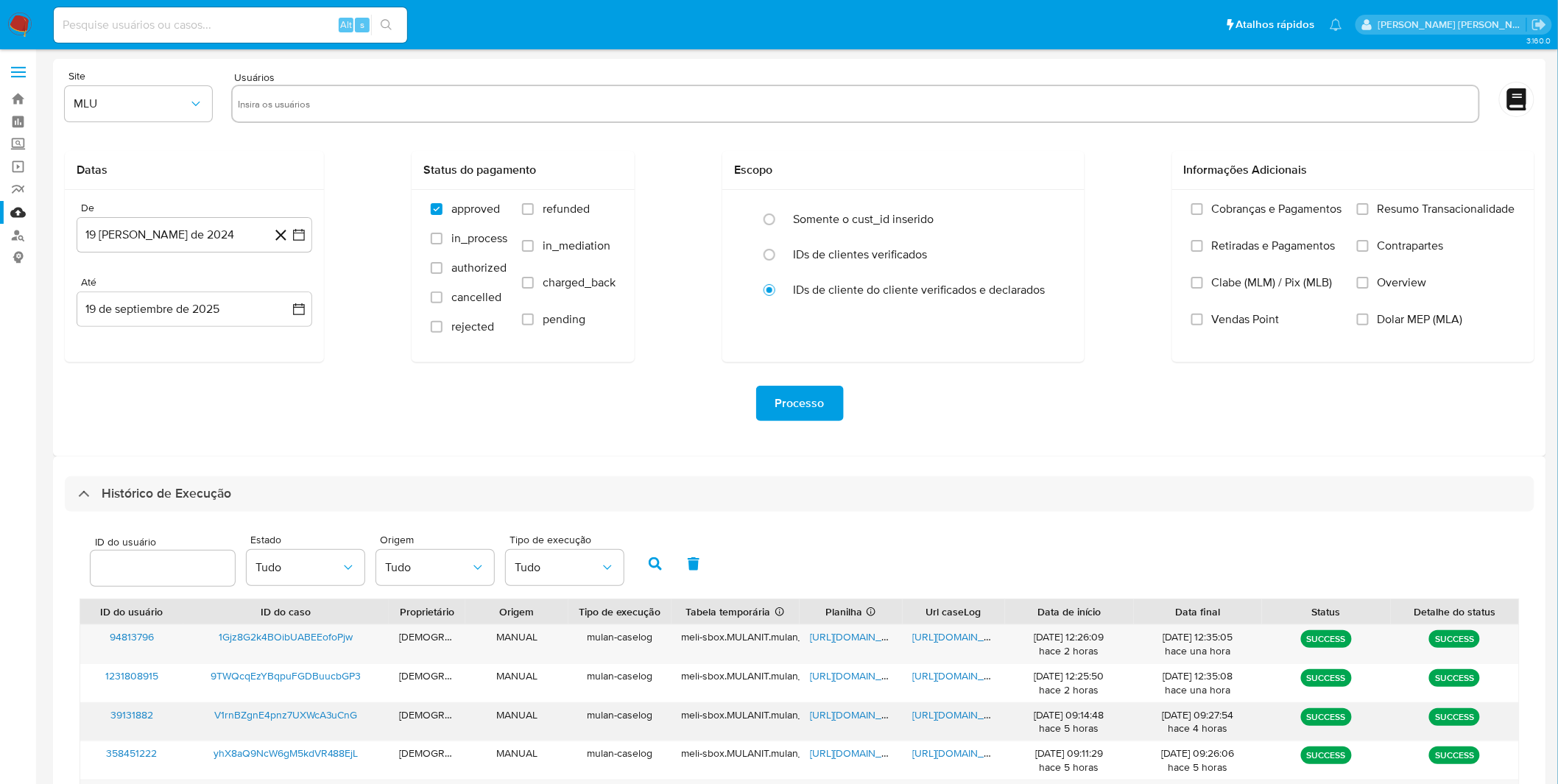
click at [954, 721] on span "[URL][DOMAIN_NAME]" at bounding box center [963, 715] width 102 height 15
click at [835, 717] on span "[URL][DOMAIN_NAME]" at bounding box center [861, 715] width 102 height 15
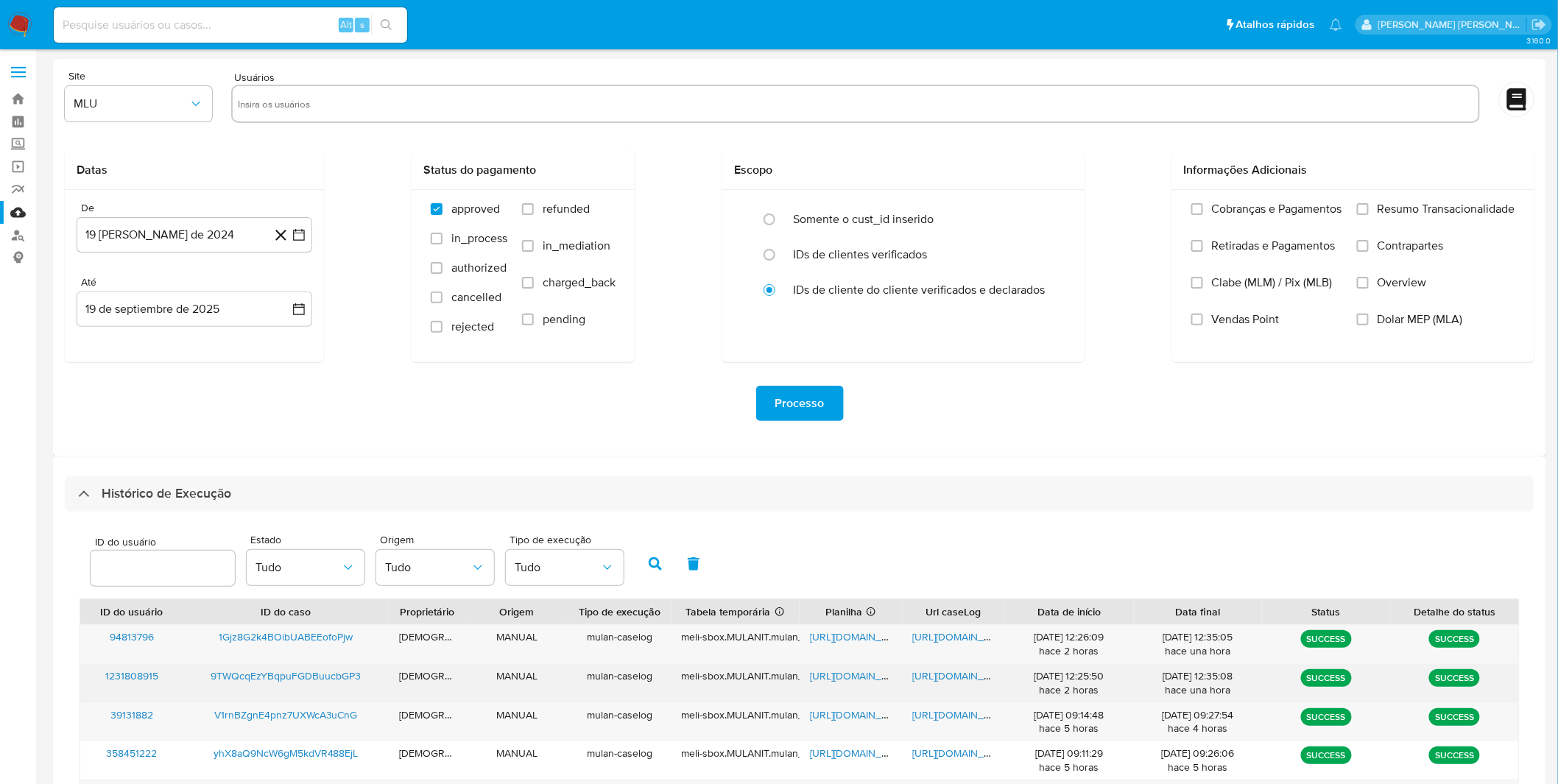
click at [967, 680] on span "[URL][DOMAIN_NAME]" at bounding box center [963, 675] width 102 height 15
click at [844, 679] on span "[URL][DOMAIN_NAME]" at bounding box center [861, 675] width 102 height 15
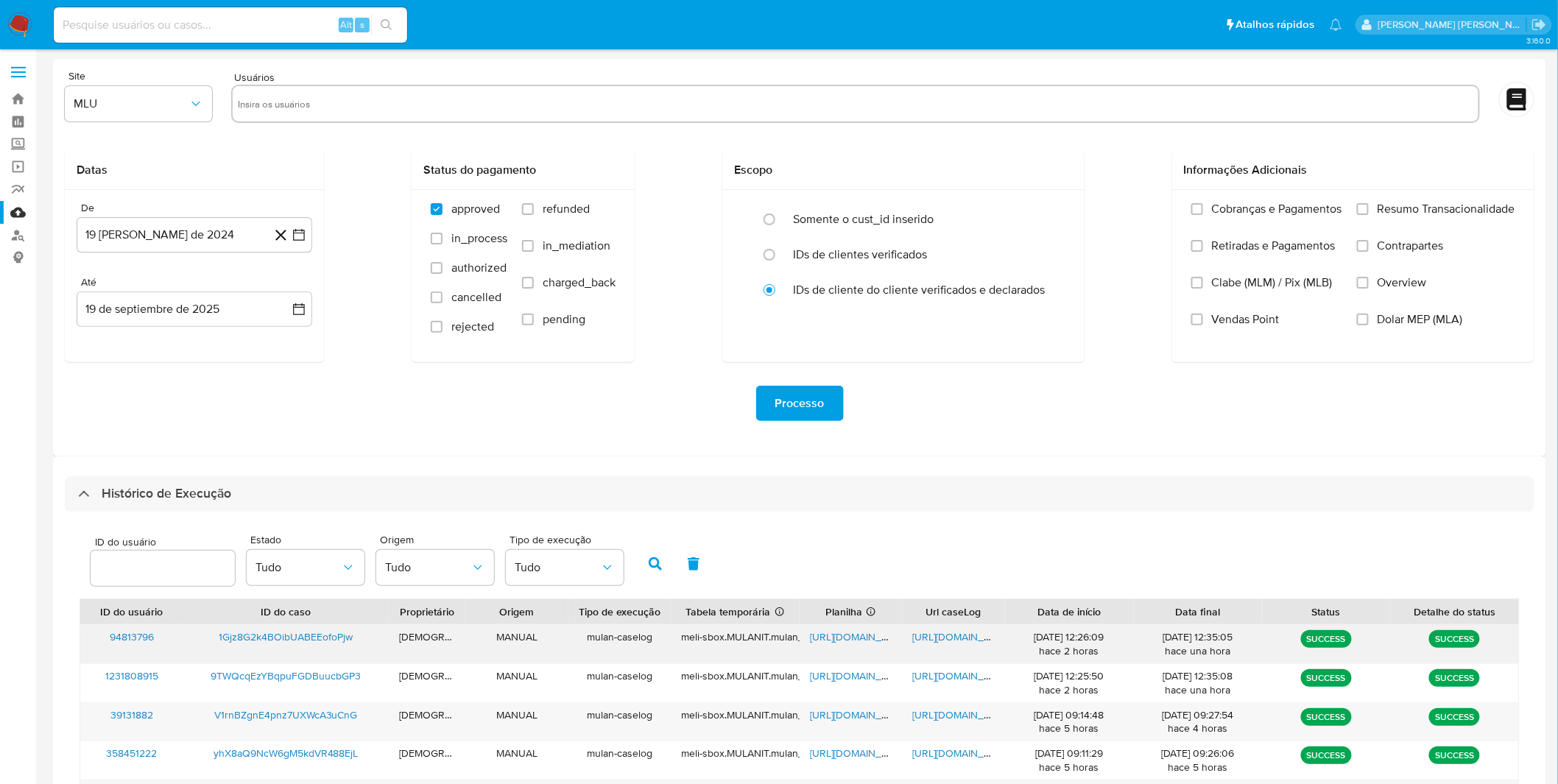
click at [933, 649] on div "[URL][DOMAIN_NAME]" at bounding box center [954, 644] width 103 height 38
click at [936, 641] on span "[URL][DOMAIN_NAME]" at bounding box center [963, 636] width 102 height 15
click at [823, 639] on span "[URL][DOMAIN_NAME]" at bounding box center [861, 636] width 102 height 15
click at [24, 23] on img at bounding box center [19, 24] width 25 height 25
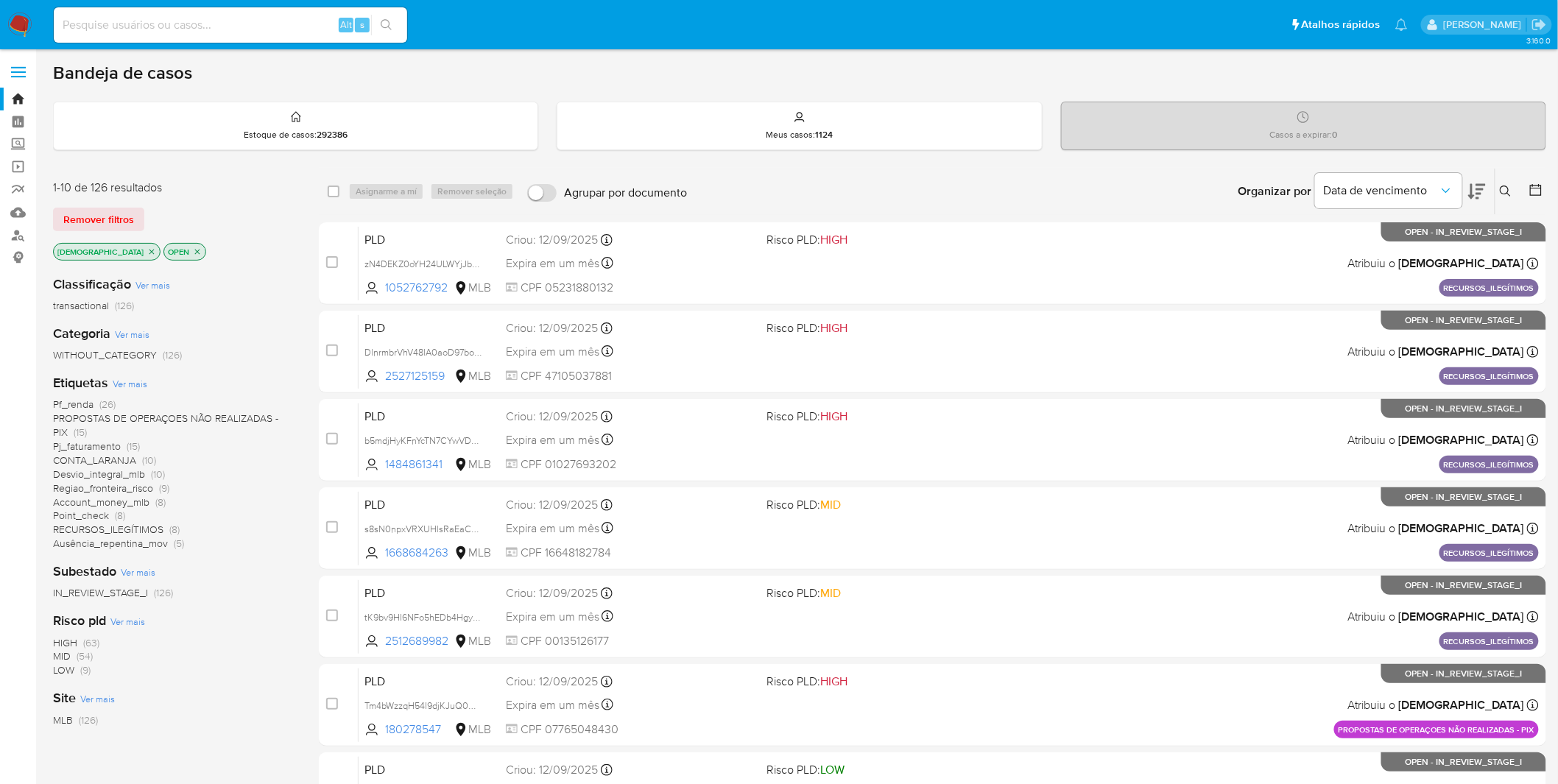
click at [150, 24] on input at bounding box center [230, 25] width 353 height 19
paste input "SD2k9j1shQxgxJYYL7gjDiSX"
type input "SD2k9j1shQxgxJYYL7gjDiSX"
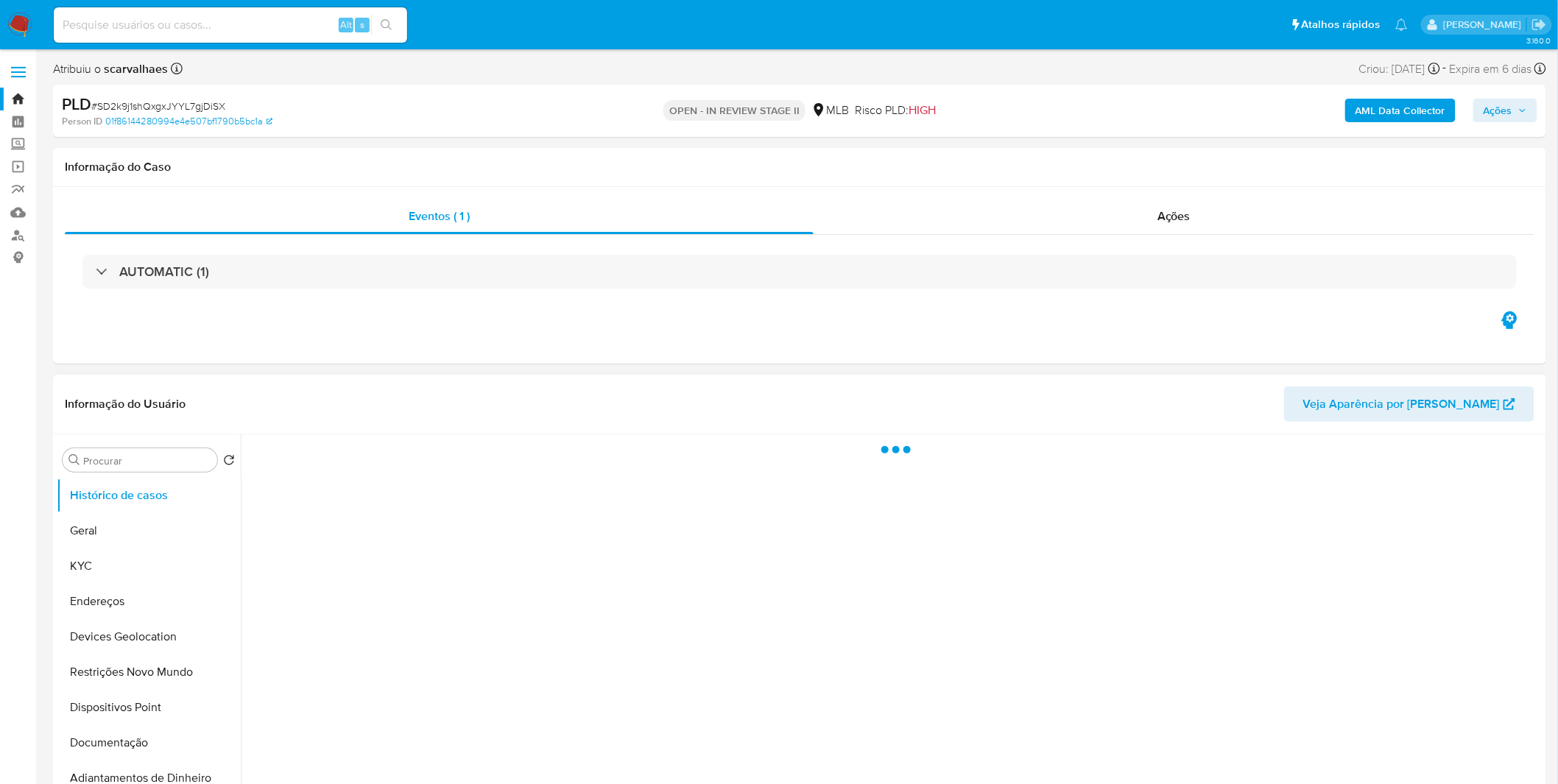
select select "10"
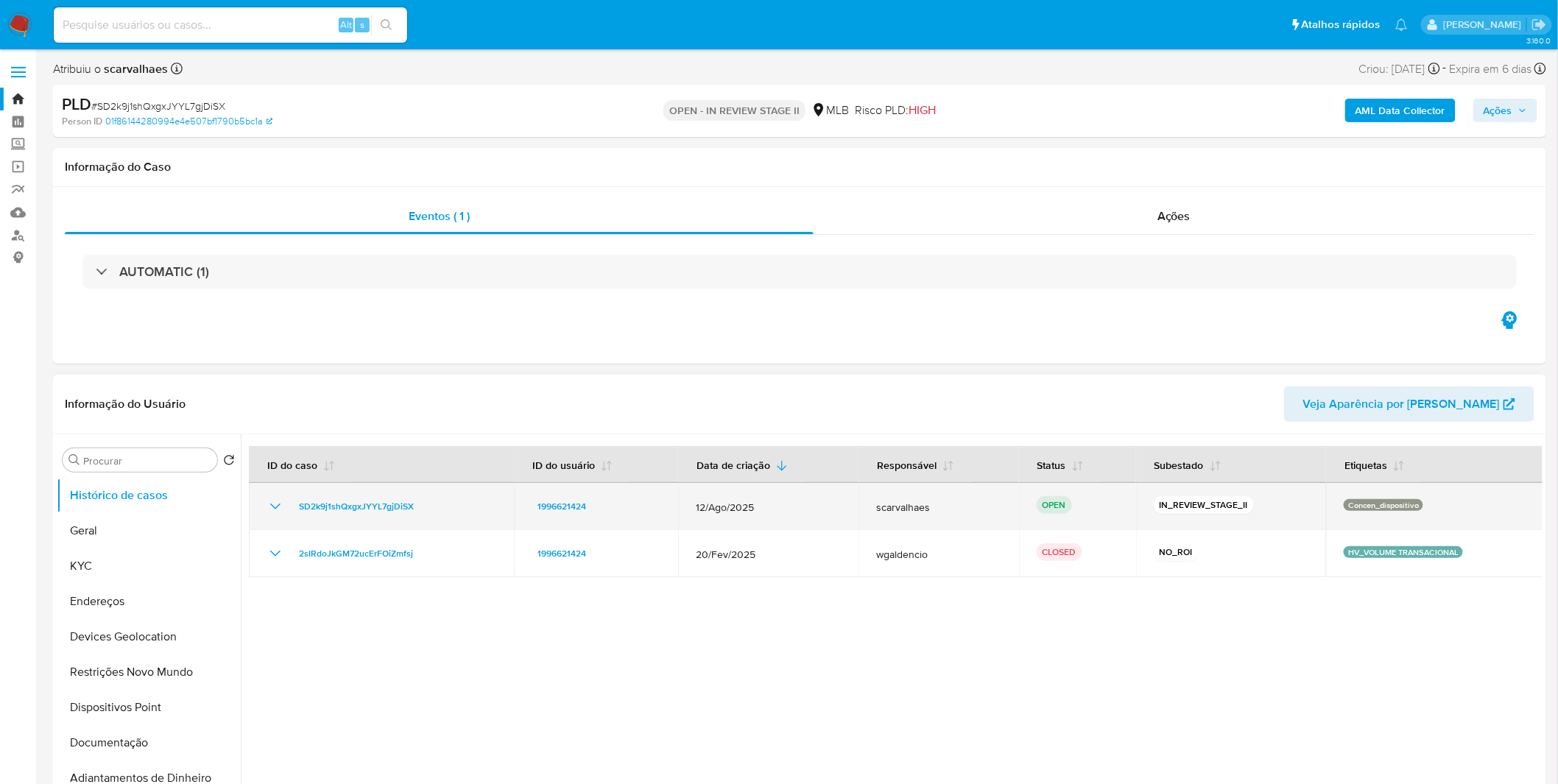
click at [281, 501] on icon "Mostrar/Ocultar" at bounding box center [275, 506] width 17 height 17
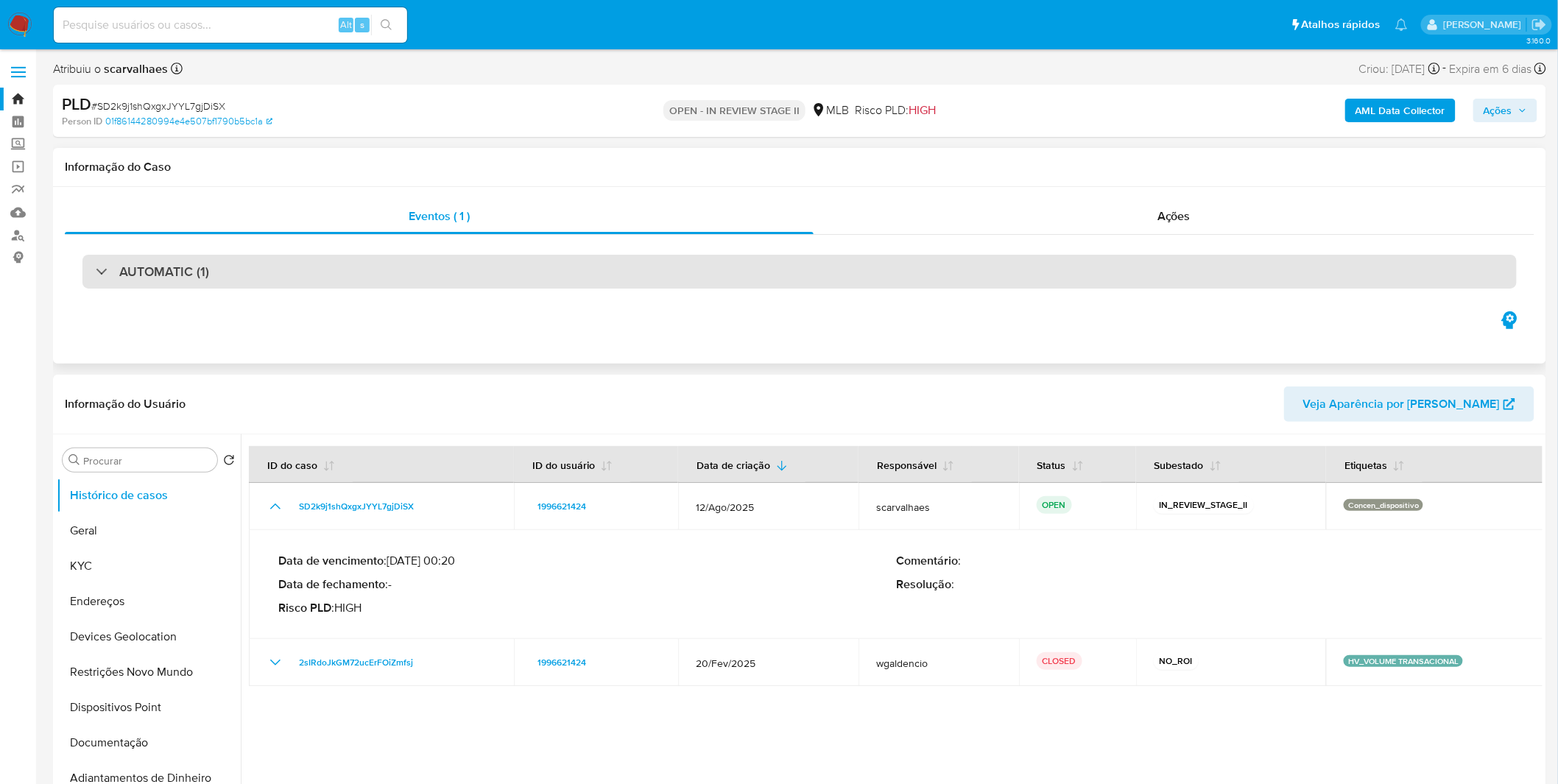
click at [333, 264] on div "AUTOMATIC (1)" at bounding box center [800, 271] width 1435 height 34
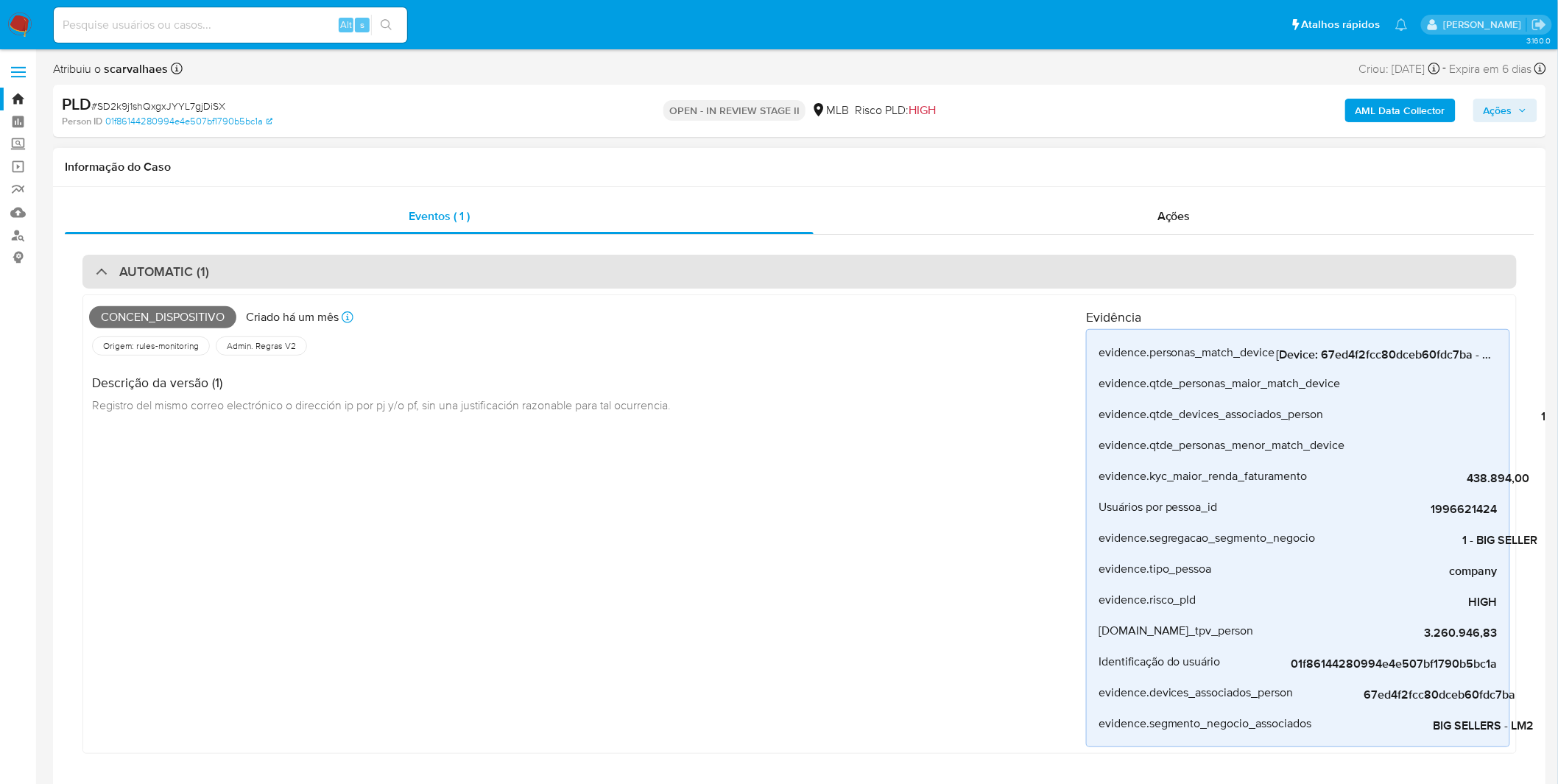
click at [119, 264] on h3 "AUTOMATIC (1)" at bounding box center [163, 272] width 89 height 16
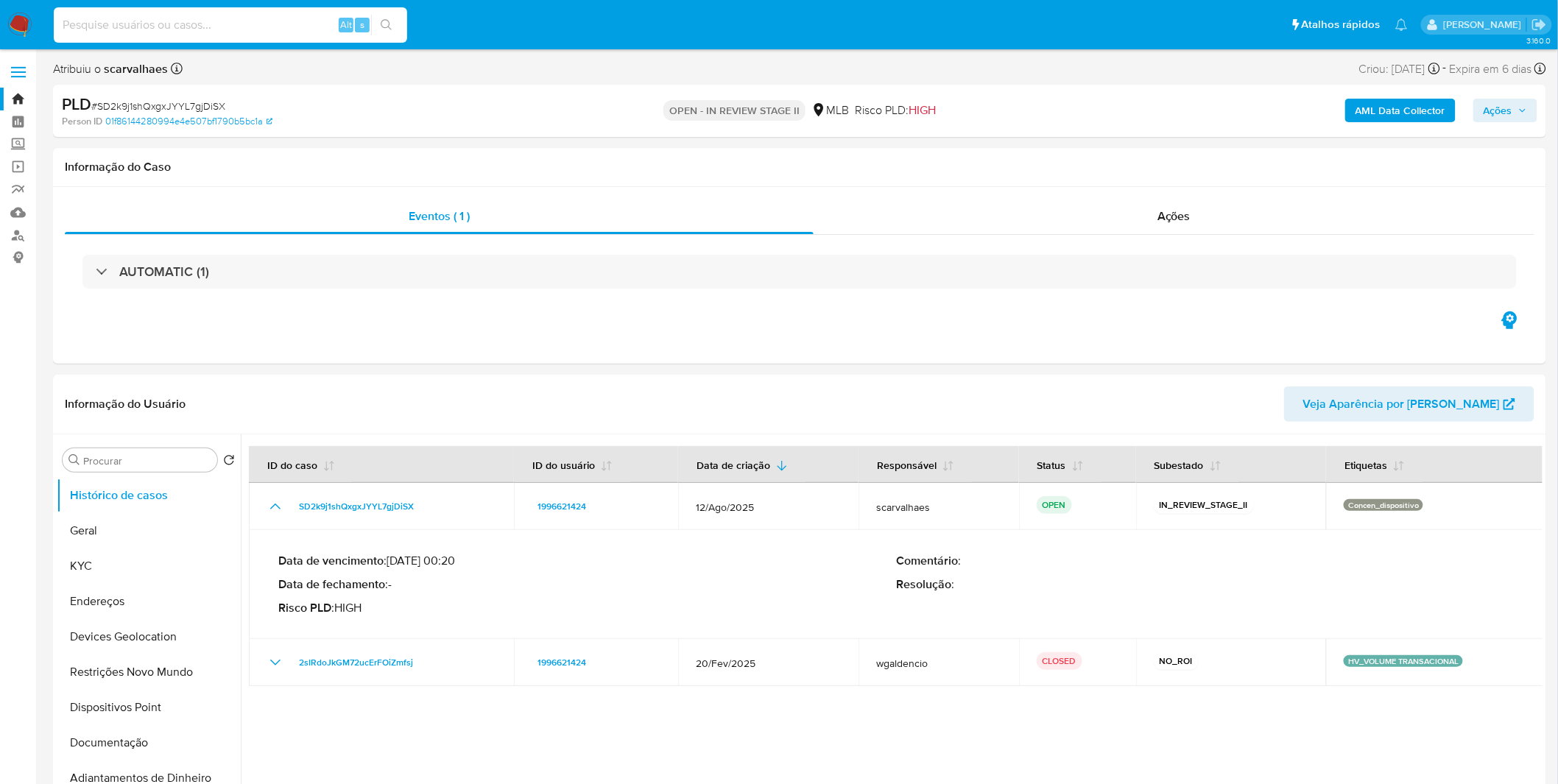
click at [251, 32] on input at bounding box center [230, 25] width 353 height 19
paste input "45aKpWFLXI90mWNyy8os0zVR"
type input "45aKpWFLXI90mWNyy8os0zVR"
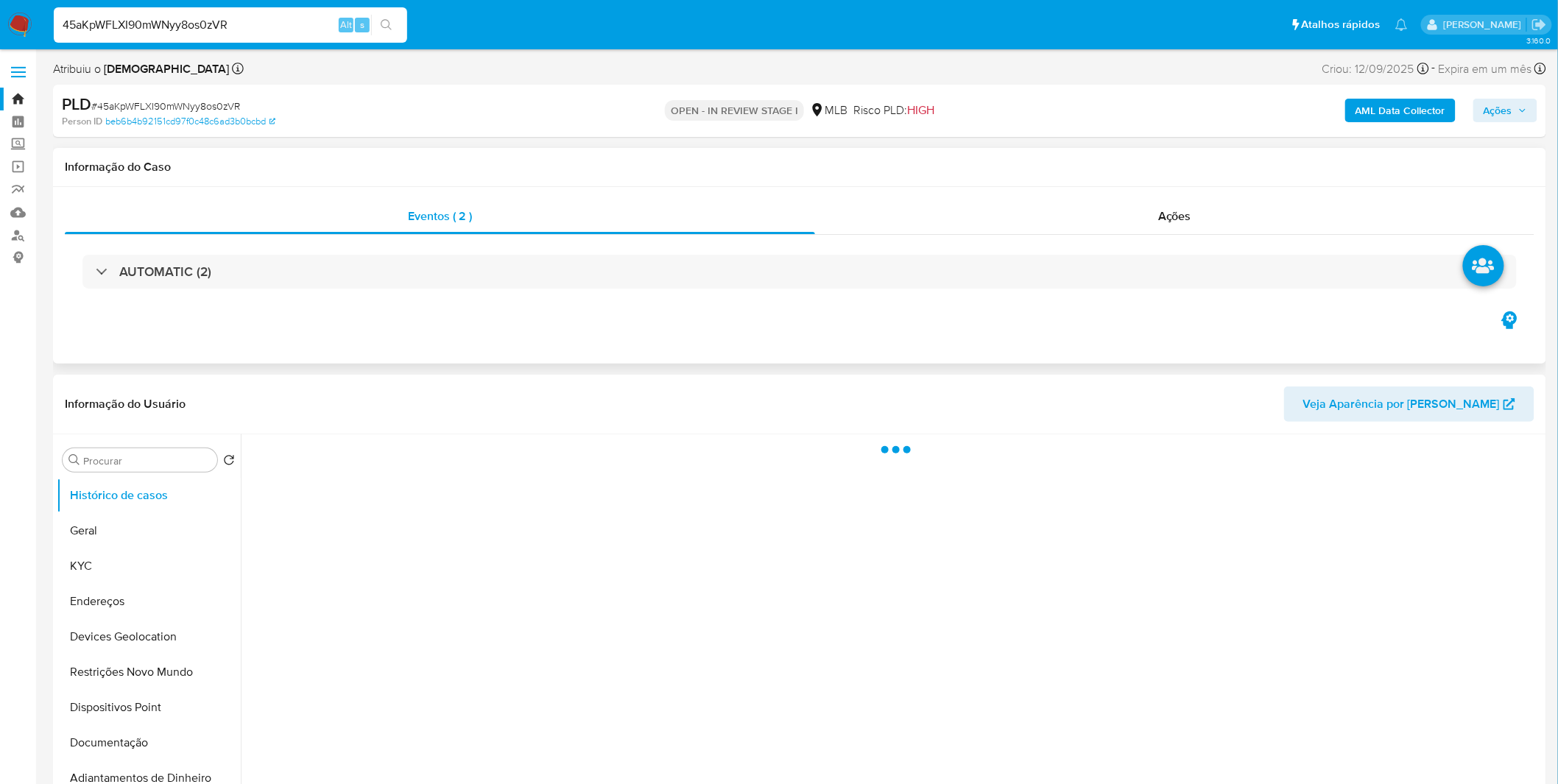
select select "10"
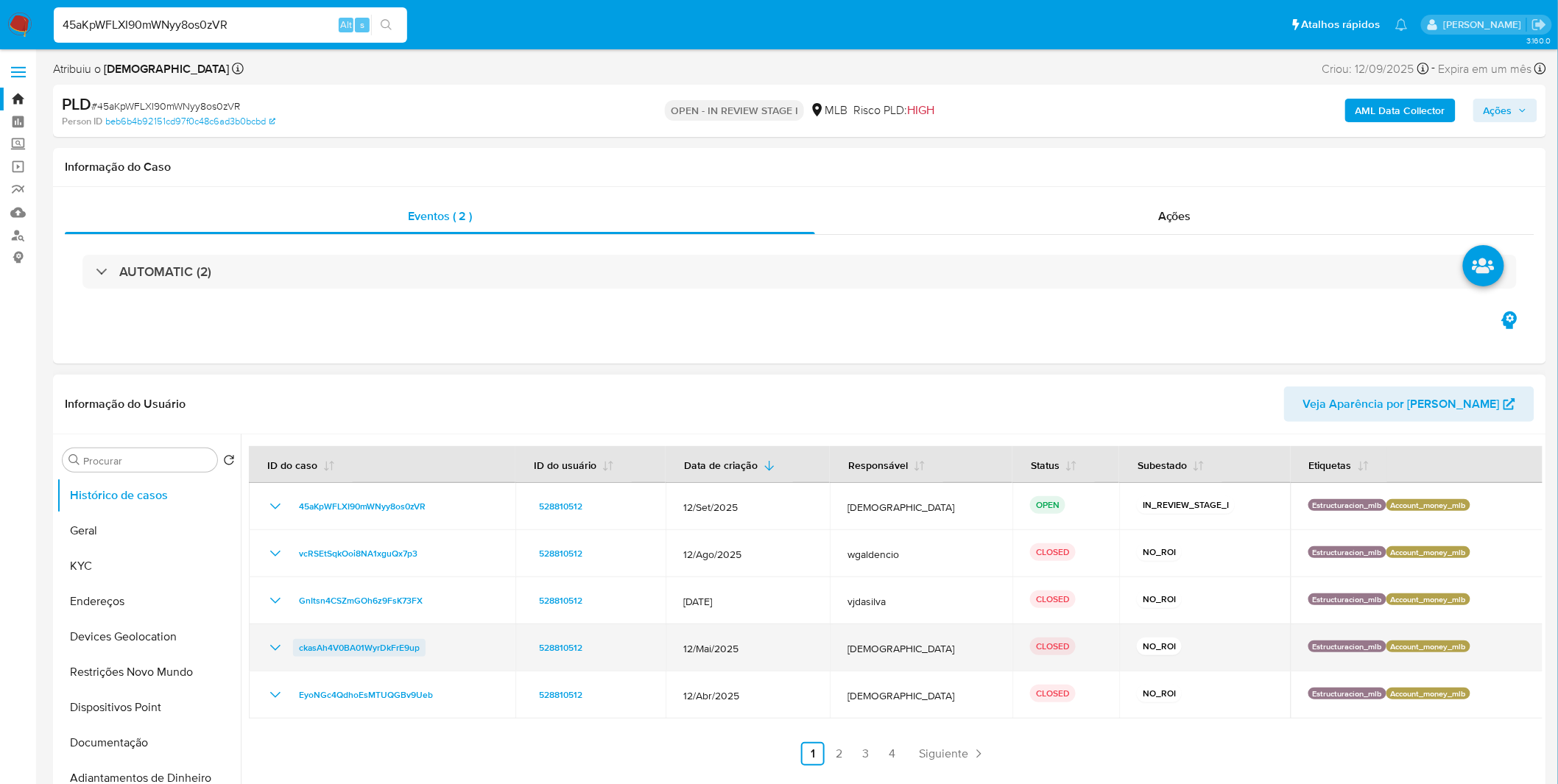
drag, startPoint x: 432, startPoint y: 650, endPoint x: 300, endPoint y: 643, distance: 132.2
click at [300, 643] on div "ckasAh4V0BA01WyrDkFrE9up" at bounding box center [382, 648] width 231 height 17
click at [276, 648] on icon "Mostrar/Ocultar" at bounding box center [275, 648] width 17 height 17
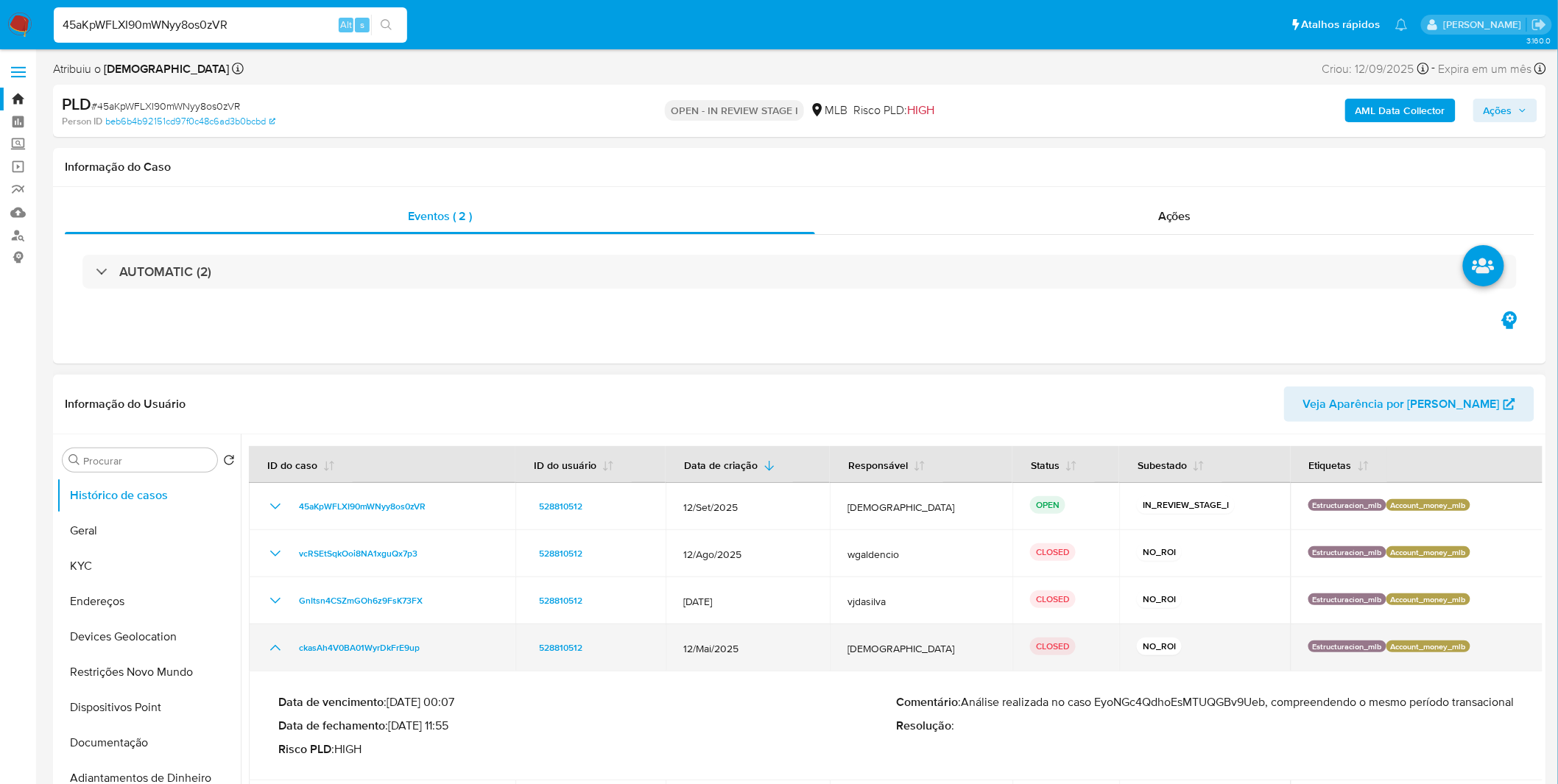
click at [276, 648] on icon "Mostrar/Ocultar" at bounding box center [275, 648] width 17 height 17
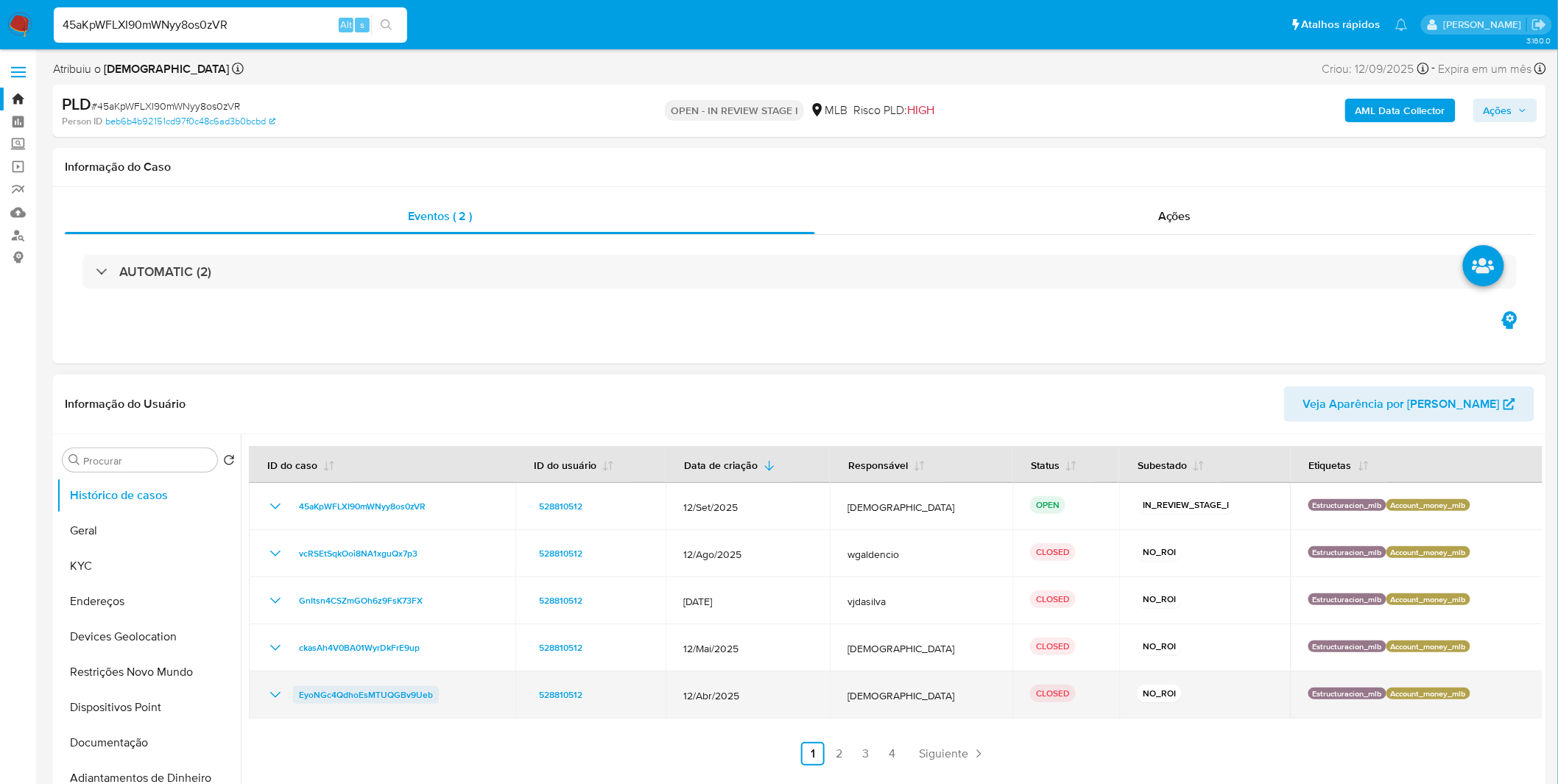
drag, startPoint x: 464, startPoint y: 698, endPoint x: 299, endPoint y: 689, distance: 165.2
click at [299, 689] on div "EyoNGc4QdhoEsMTUQGBv9Ueb" at bounding box center [382, 695] width 231 height 17
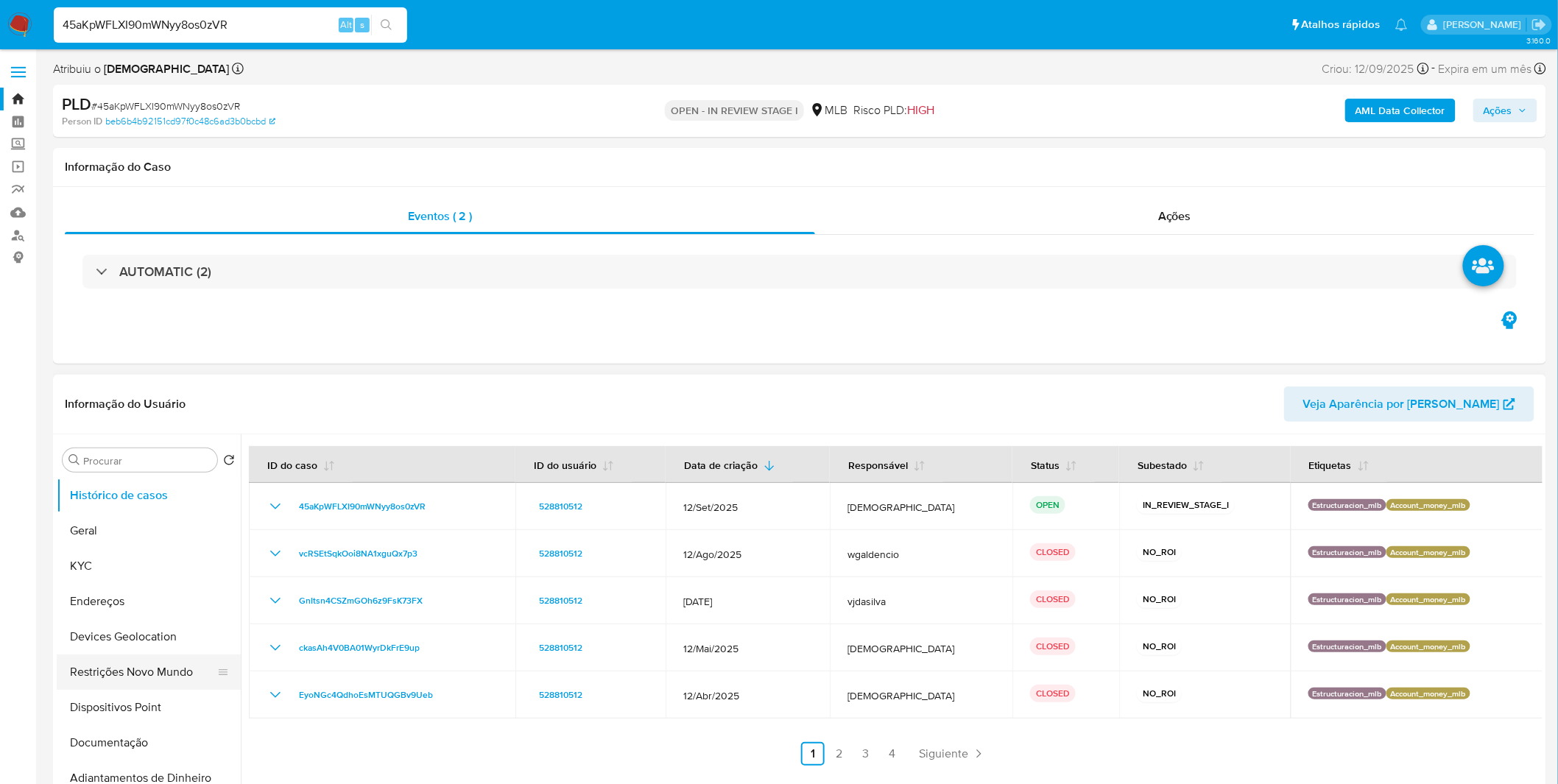
click at [182, 665] on button "Restrições Novo Mundo" at bounding box center [142, 672] width 172 height 36
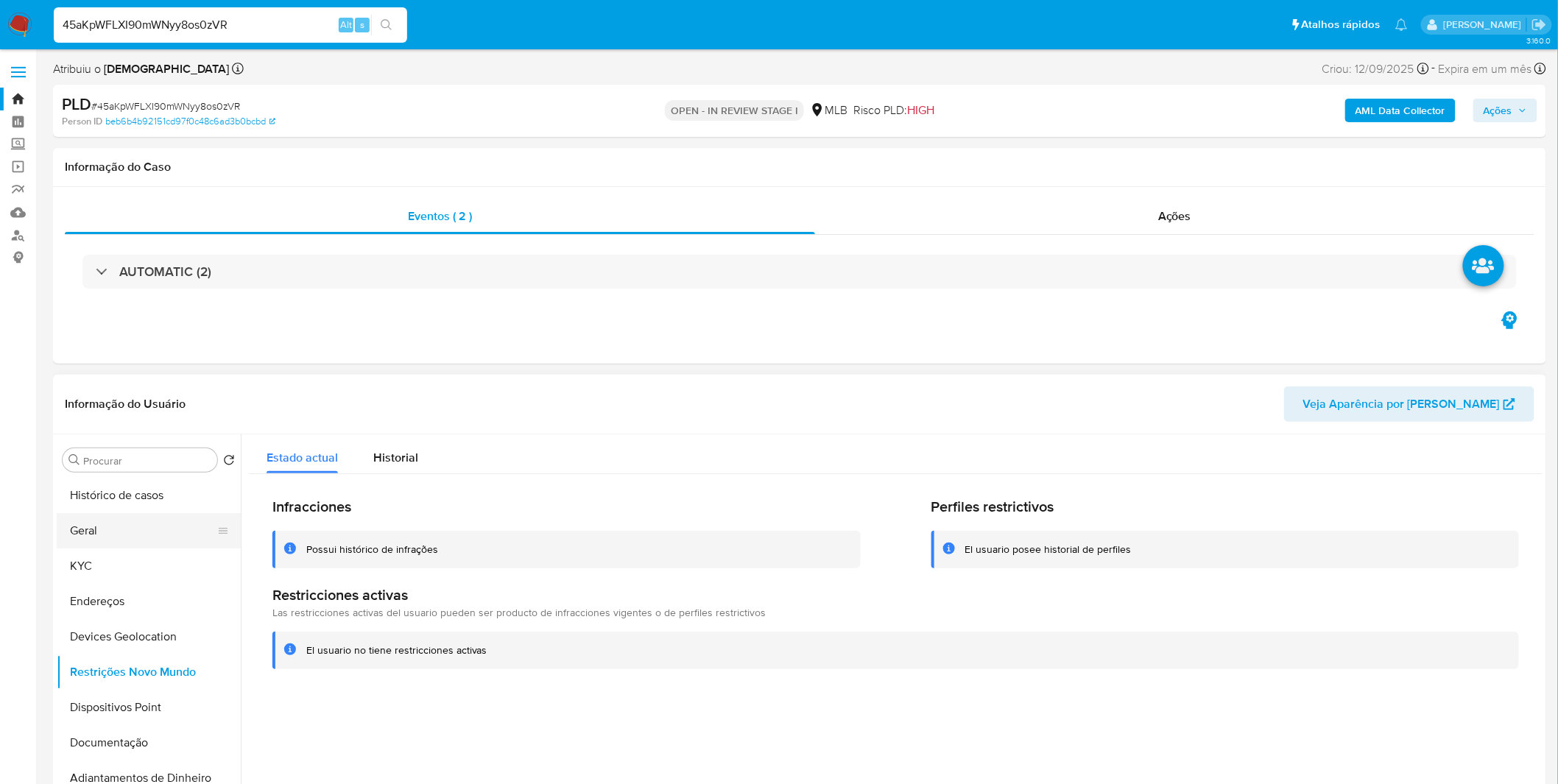
click at [158, 524] on button "Geral" at bounding box center [142, 530] width 172 height 36
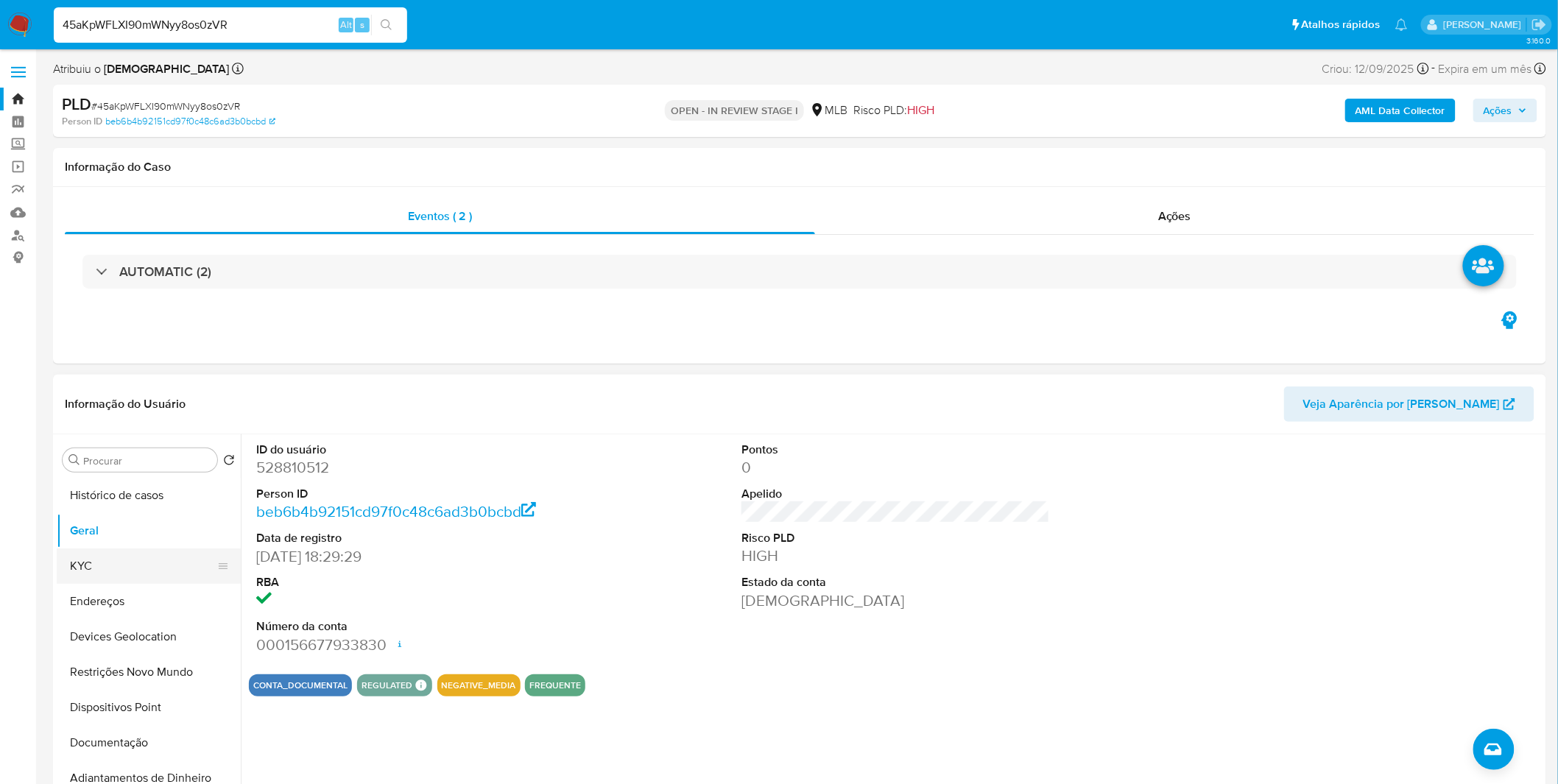
click at [155, 579] on button "KYC" at bounding box center [142, 566] width 172 height 36
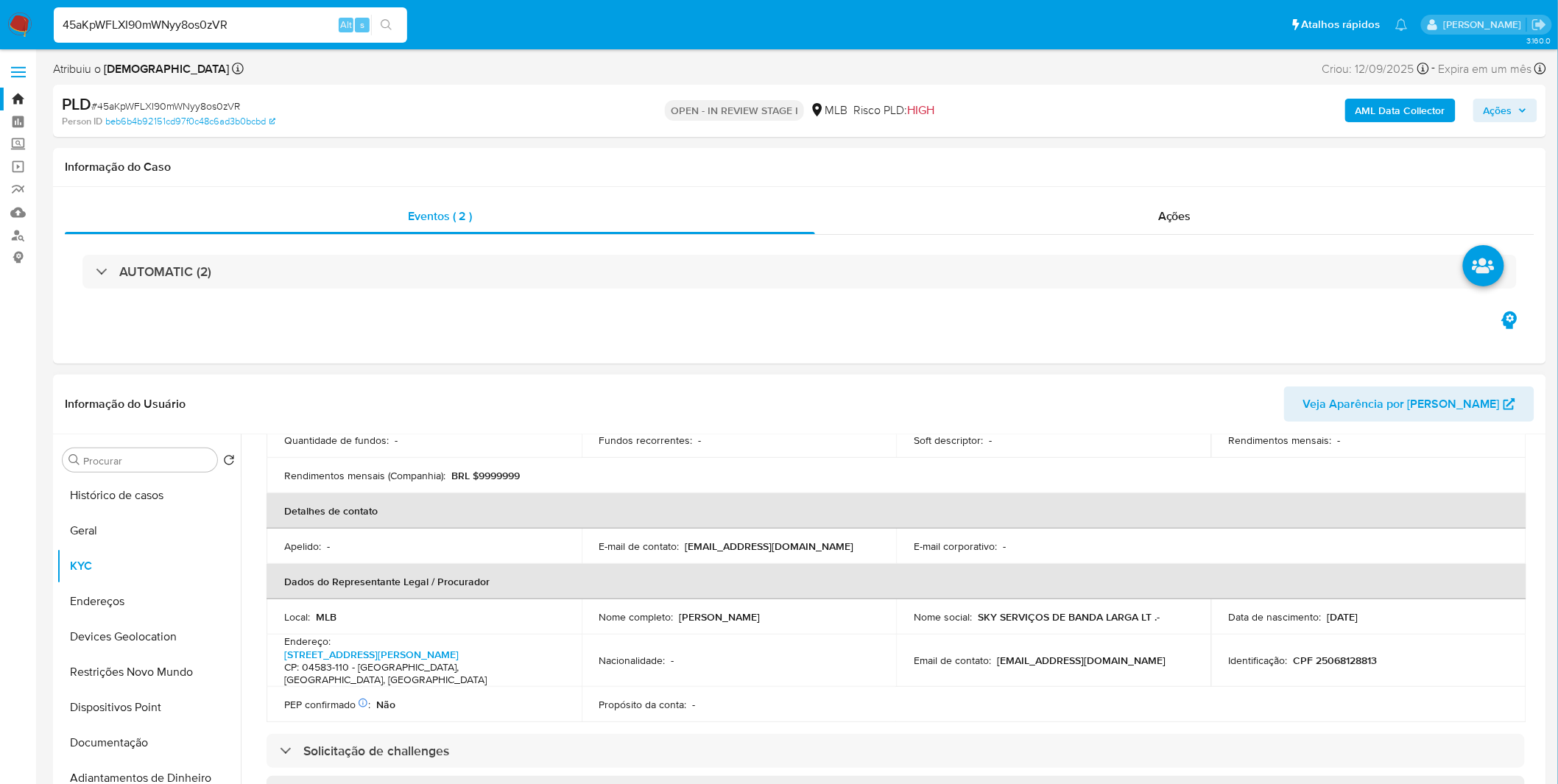
scroll to position [409, 0]
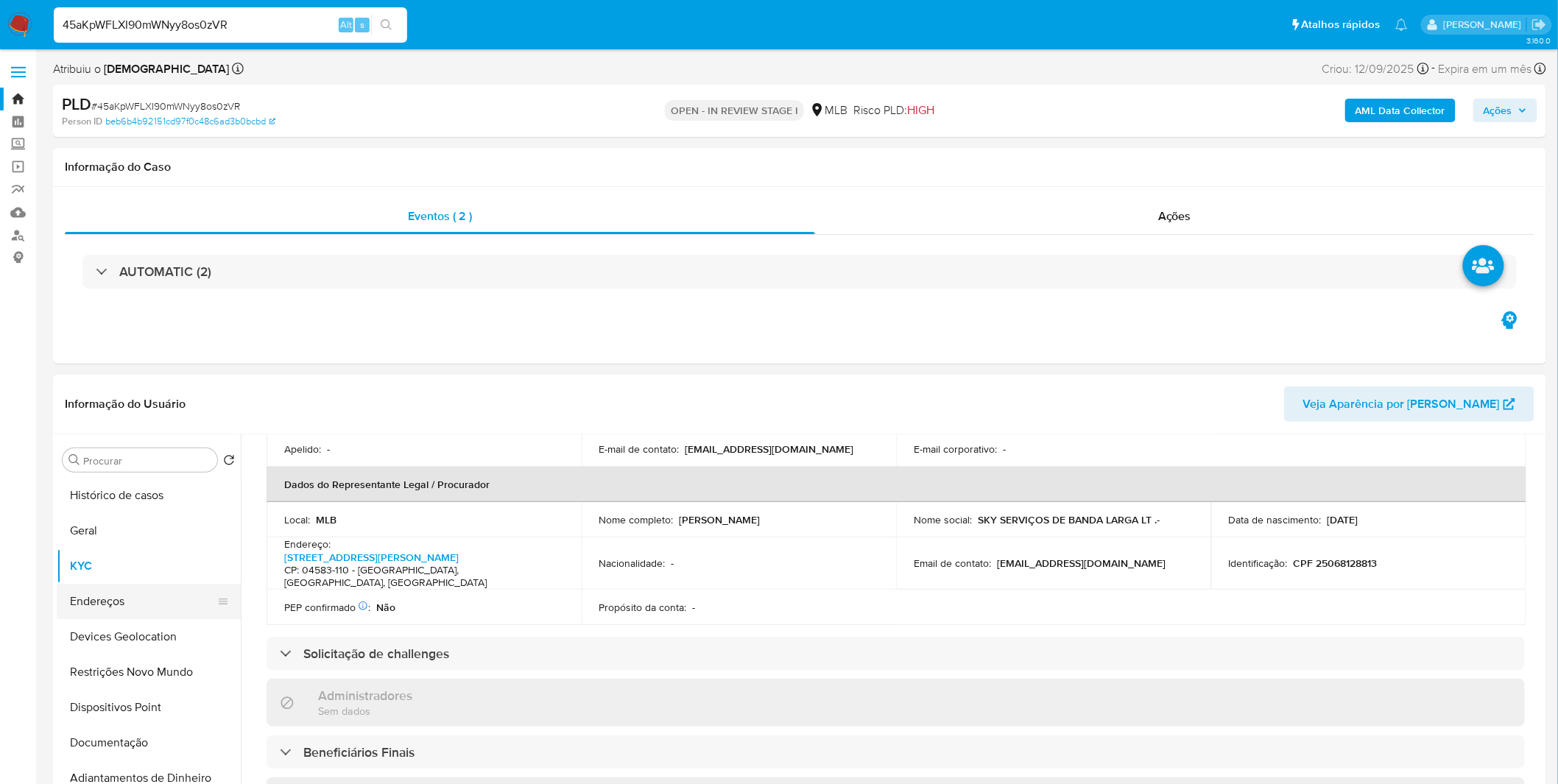
click at [108, 606] on button "Endereços" at bounding box center [142, 601] width 172 height 36
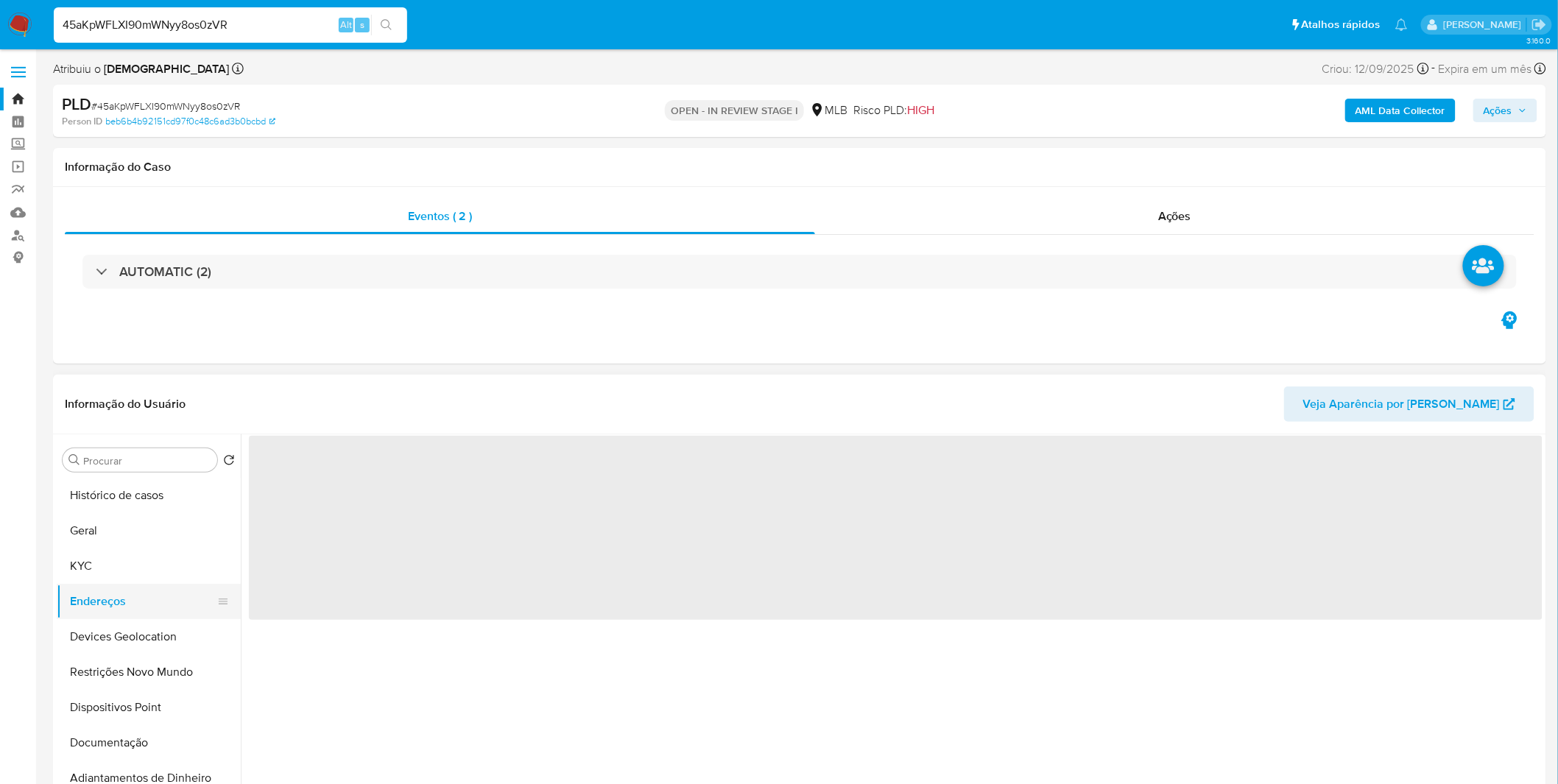
scroll to position [0, 0]
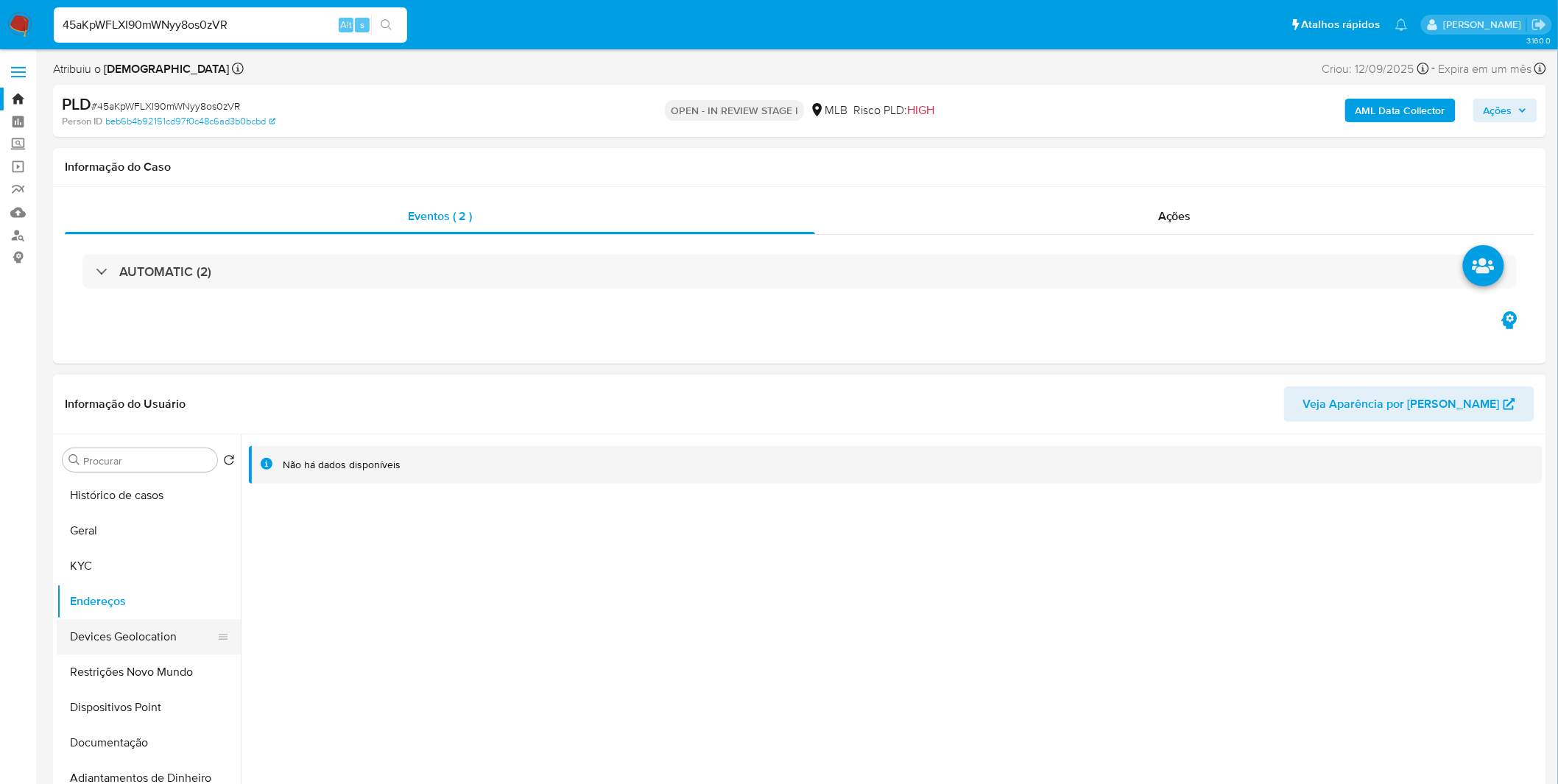
click at [77, 638] on button "Devices Geolocation" at bounding box center [142, 636] width 172 height 36
click at [137, 670] on button "Restrições Novo Mundo" at bounding box center [142, 672] width 172 height 36
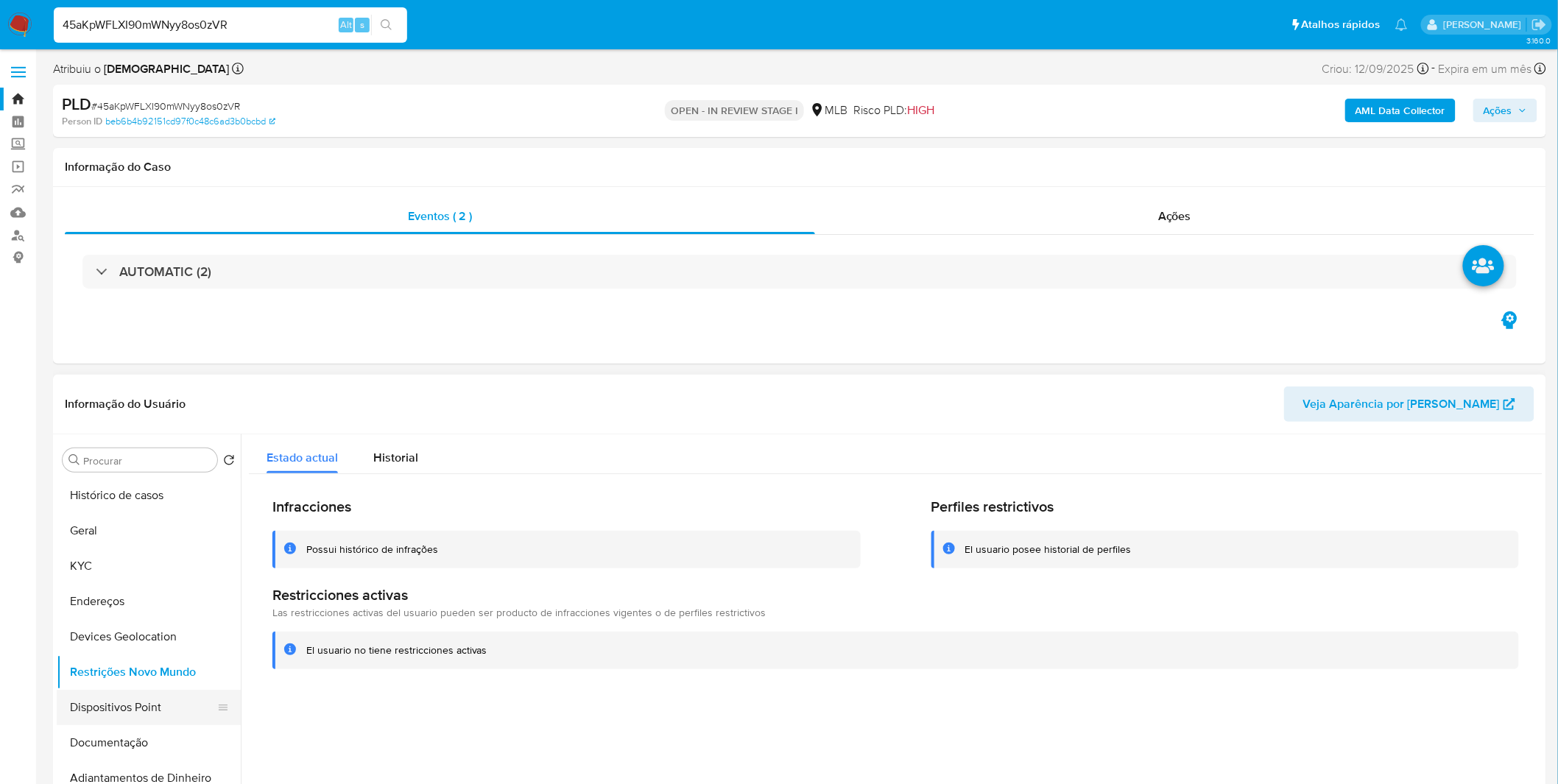
click at [148, 712] on button "Dispositivos Point" at bounding box center [142, 707] width 172 height 36
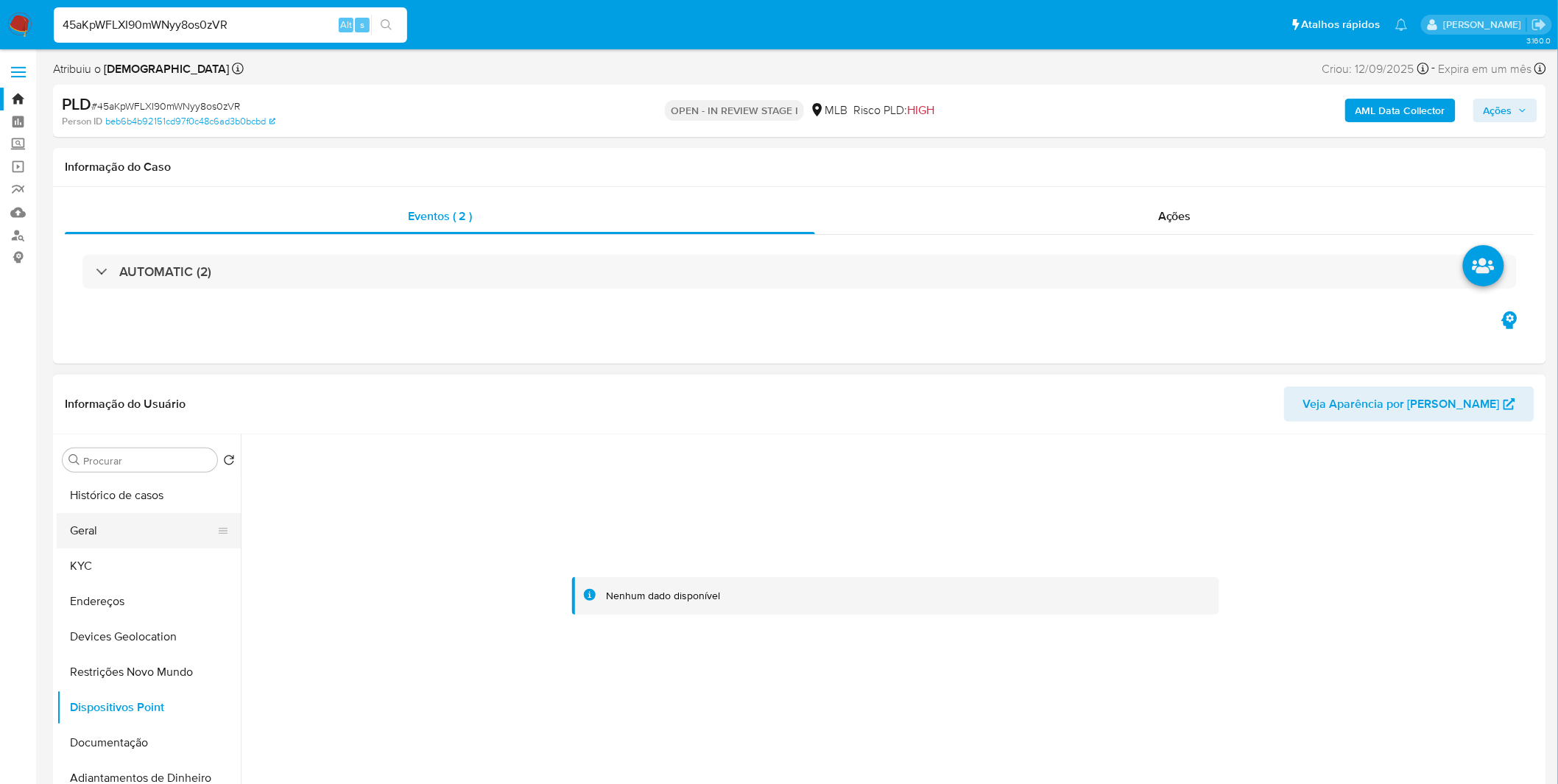
click at [146, 526] on button "Geral" at bounding box center [142, 530] width 172 height 36
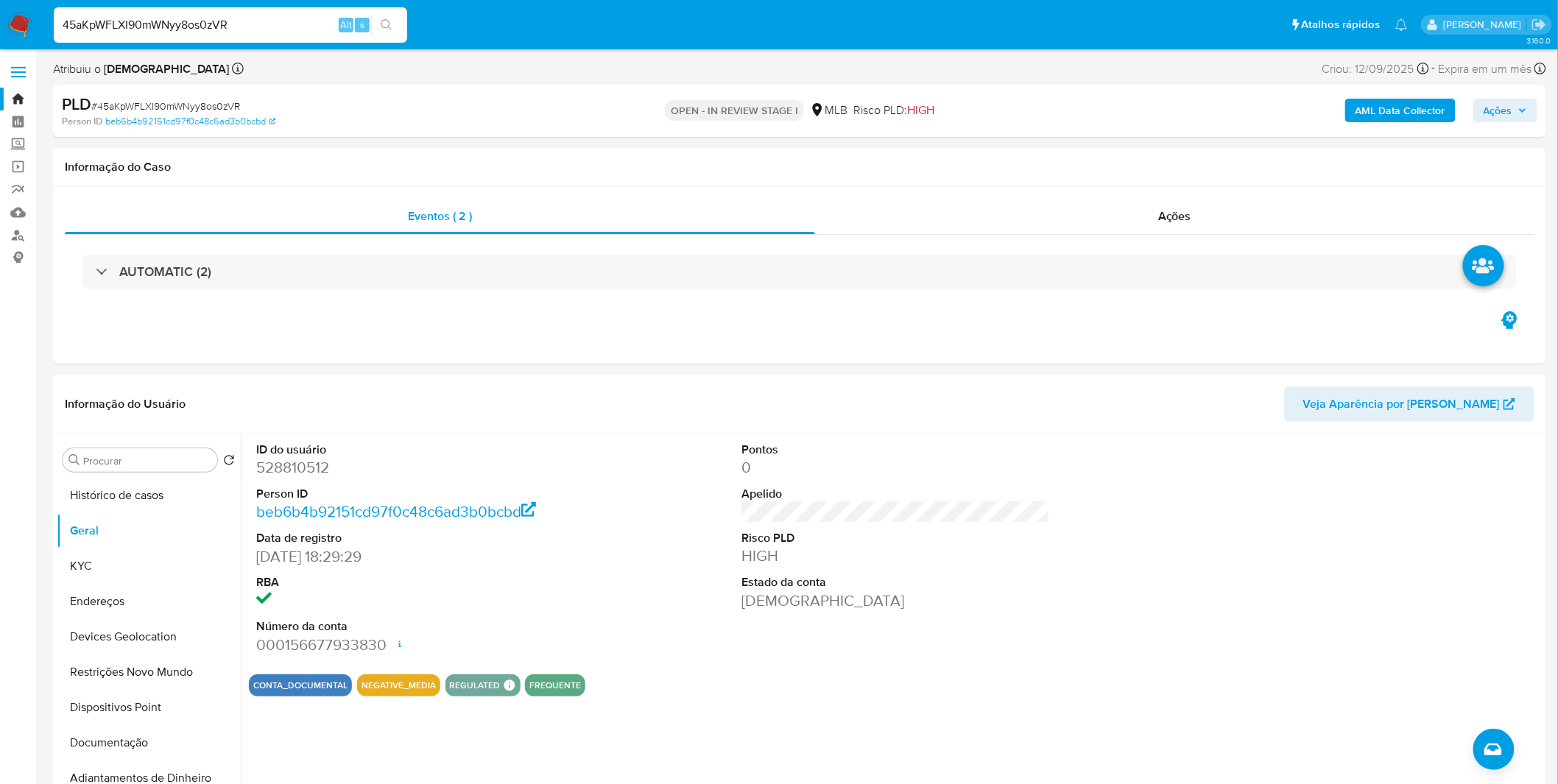
click at [259, 41] on div "45aKpWFLXI90mWNyy8os0zVR Alt s" at bounding box center [230, 24] width 353 height 36
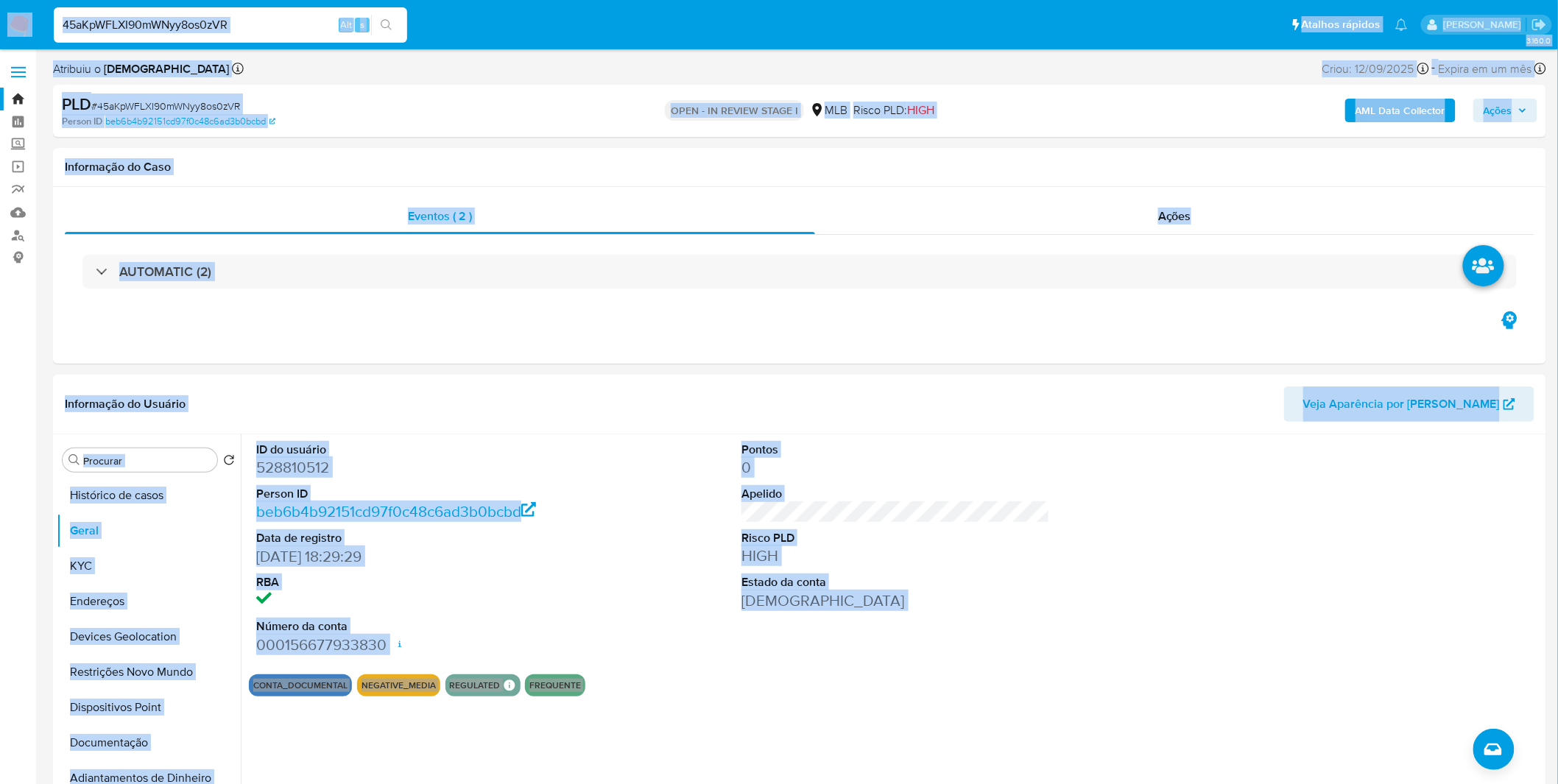
click at [261, 30] on input "45aKpWFLXI90mWNyy8os0zVR" at bounding box center [230, 25] width 353 height 19
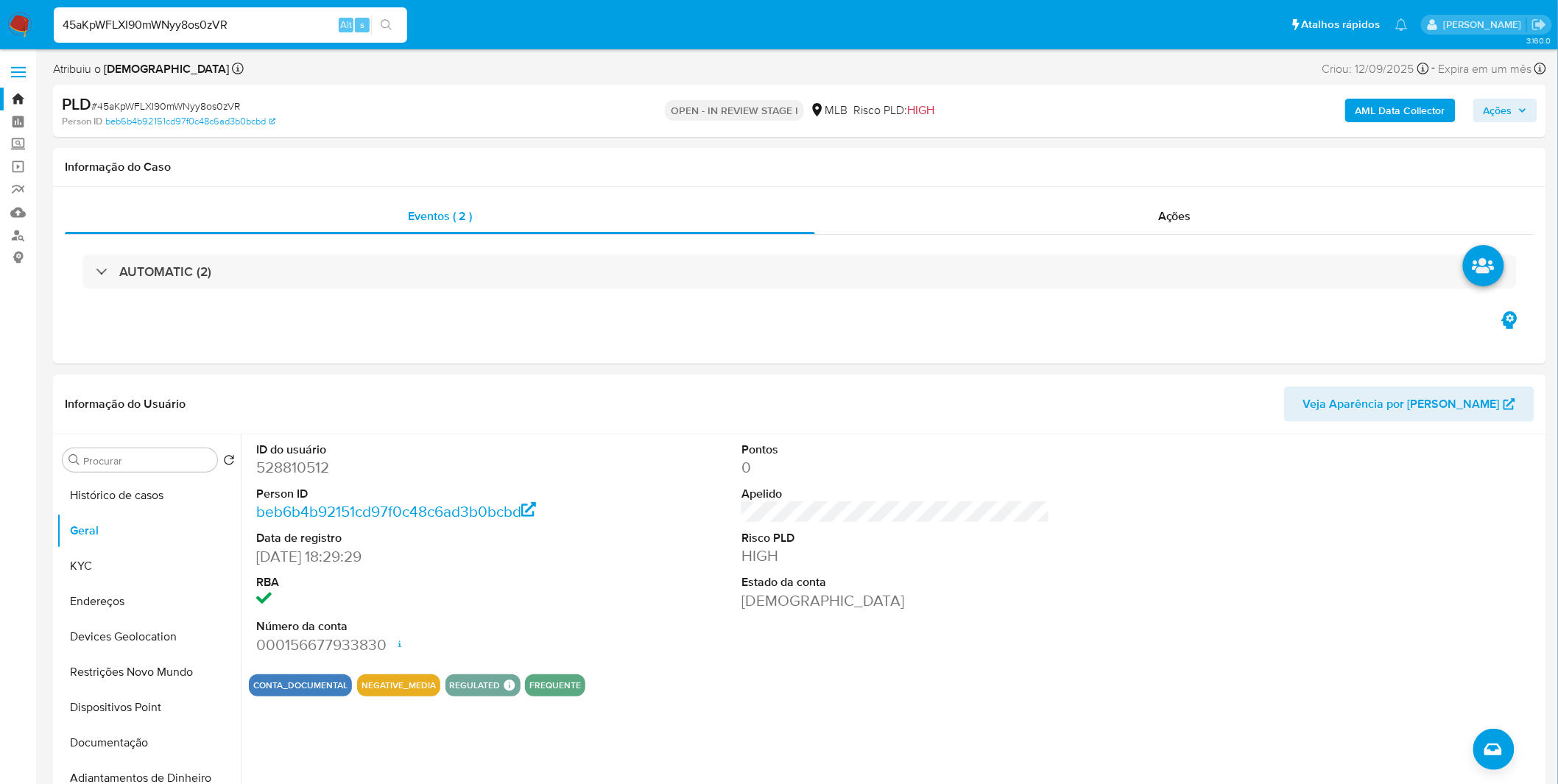
paste input "V1rnBZgnE4pnz7UXWcA3uCnG"
type input "V1rnBZgnE4pnz7UXWcA3uCnG"
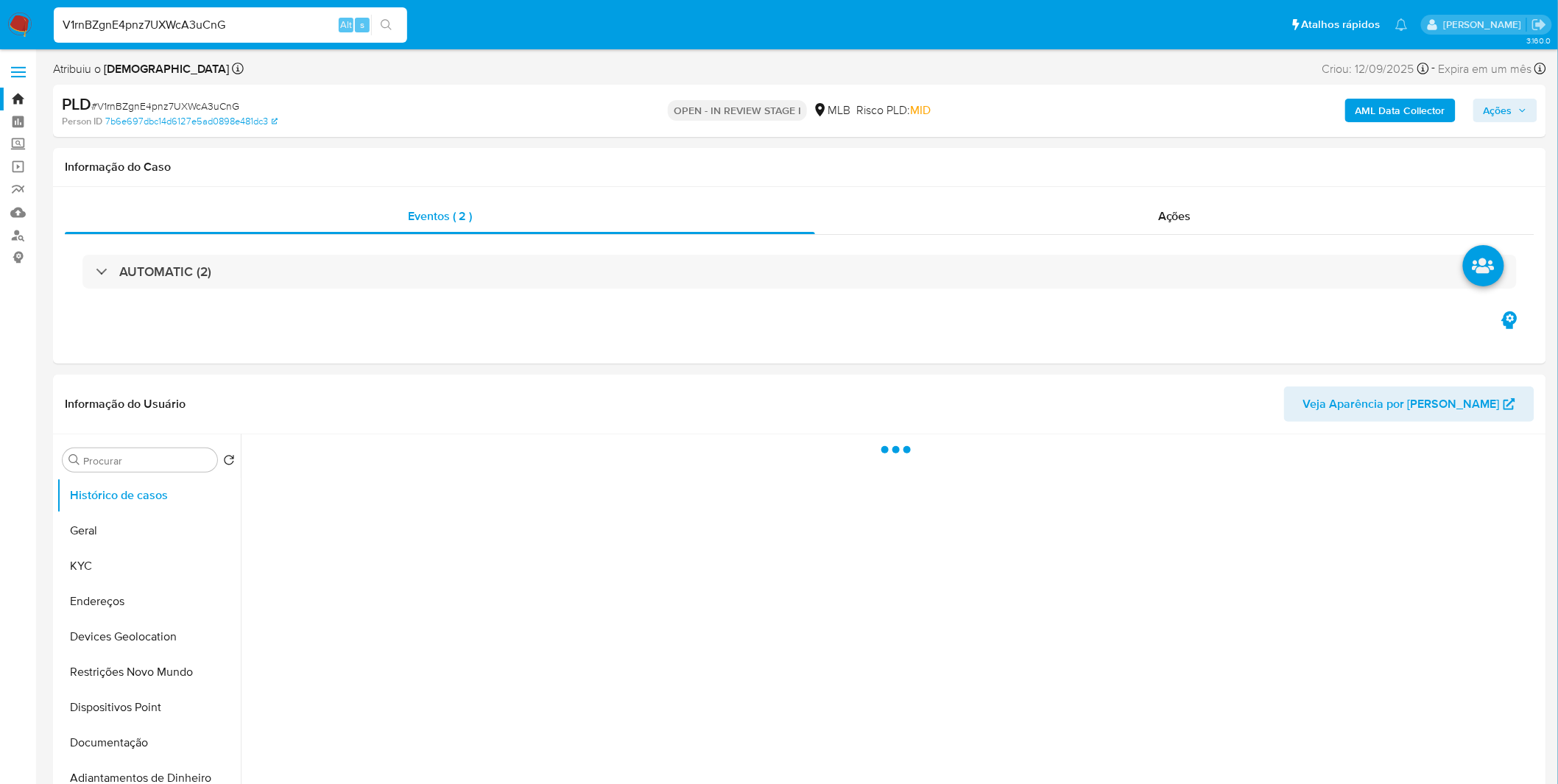
select select "10"
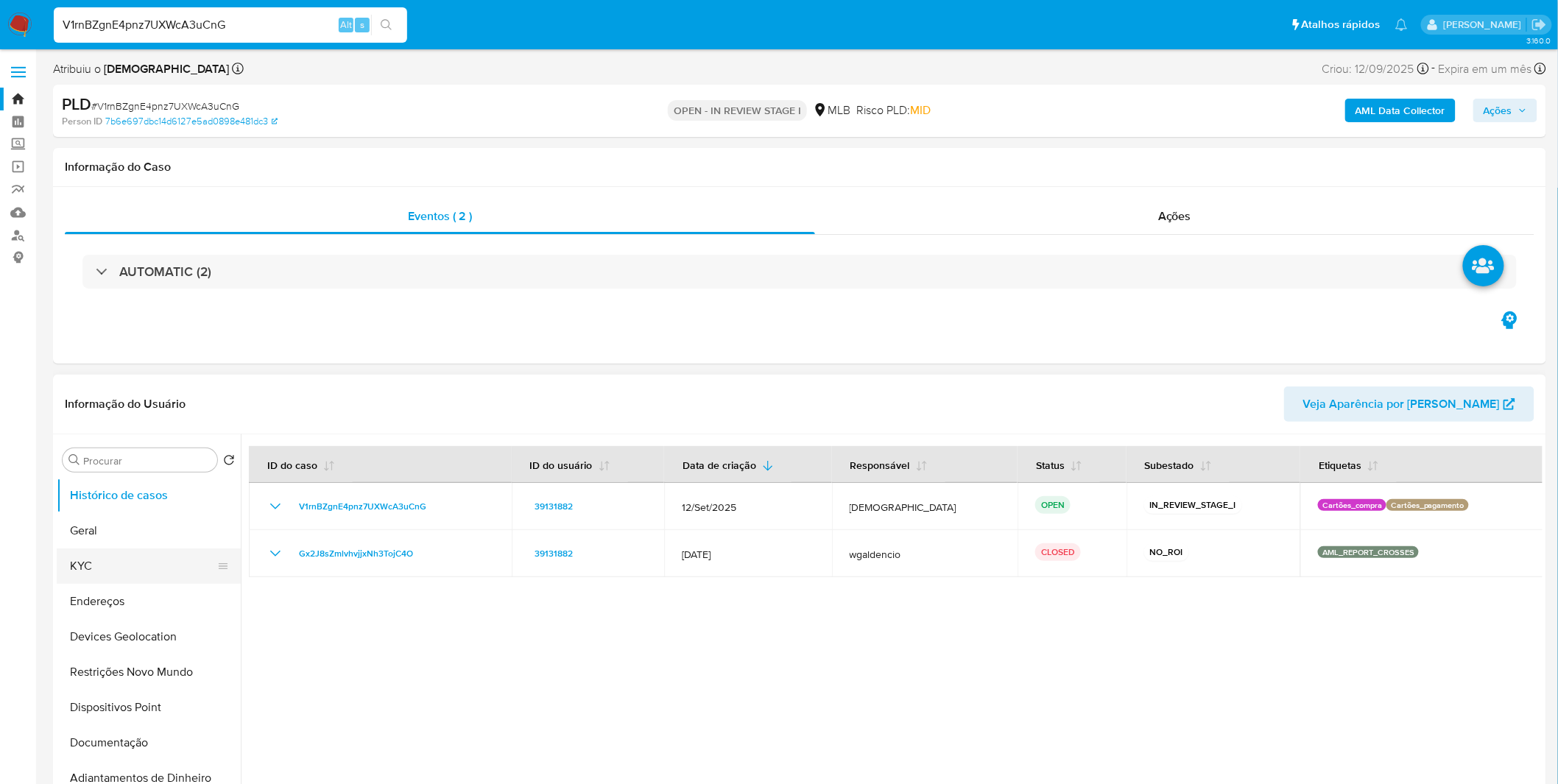
click at [129, 563] on button "KYC" at bounding box center [142, 566] width 172 height 36
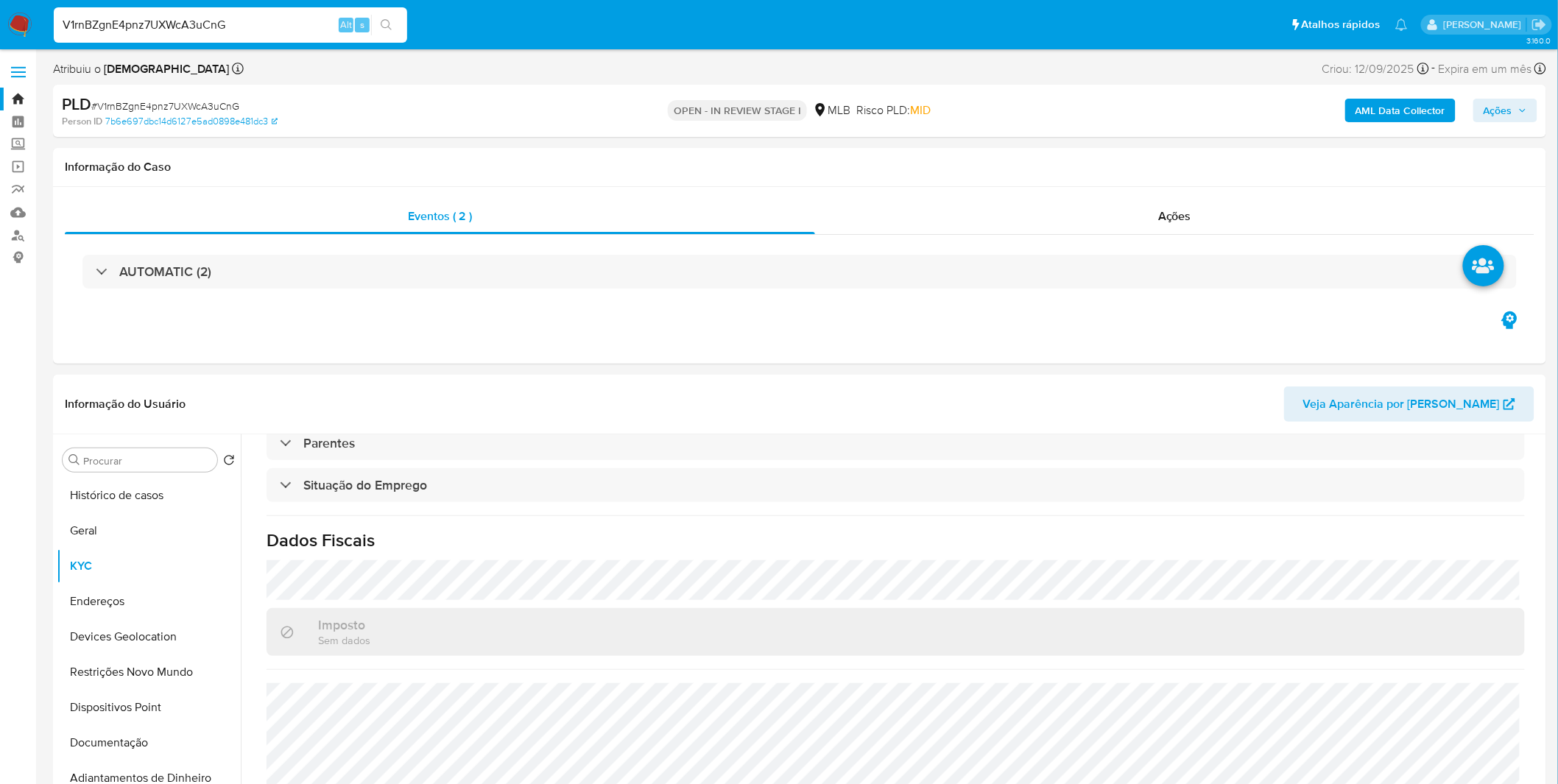
scroll to position [630, 0]
click at [123, 752] on button "Documentação" at bounding box center [142, 742] width 172 height 36
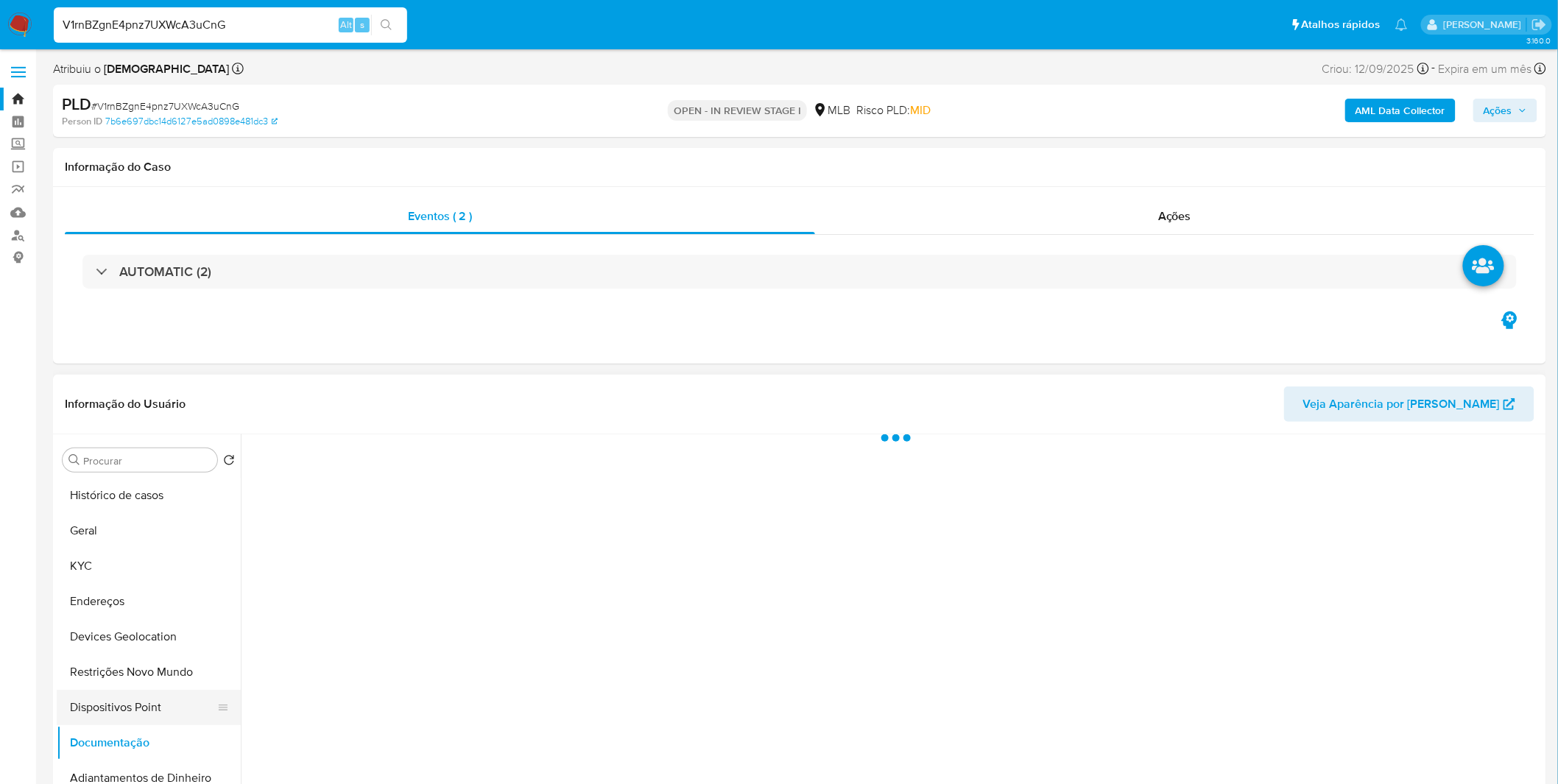
scroll to position [0, 0]
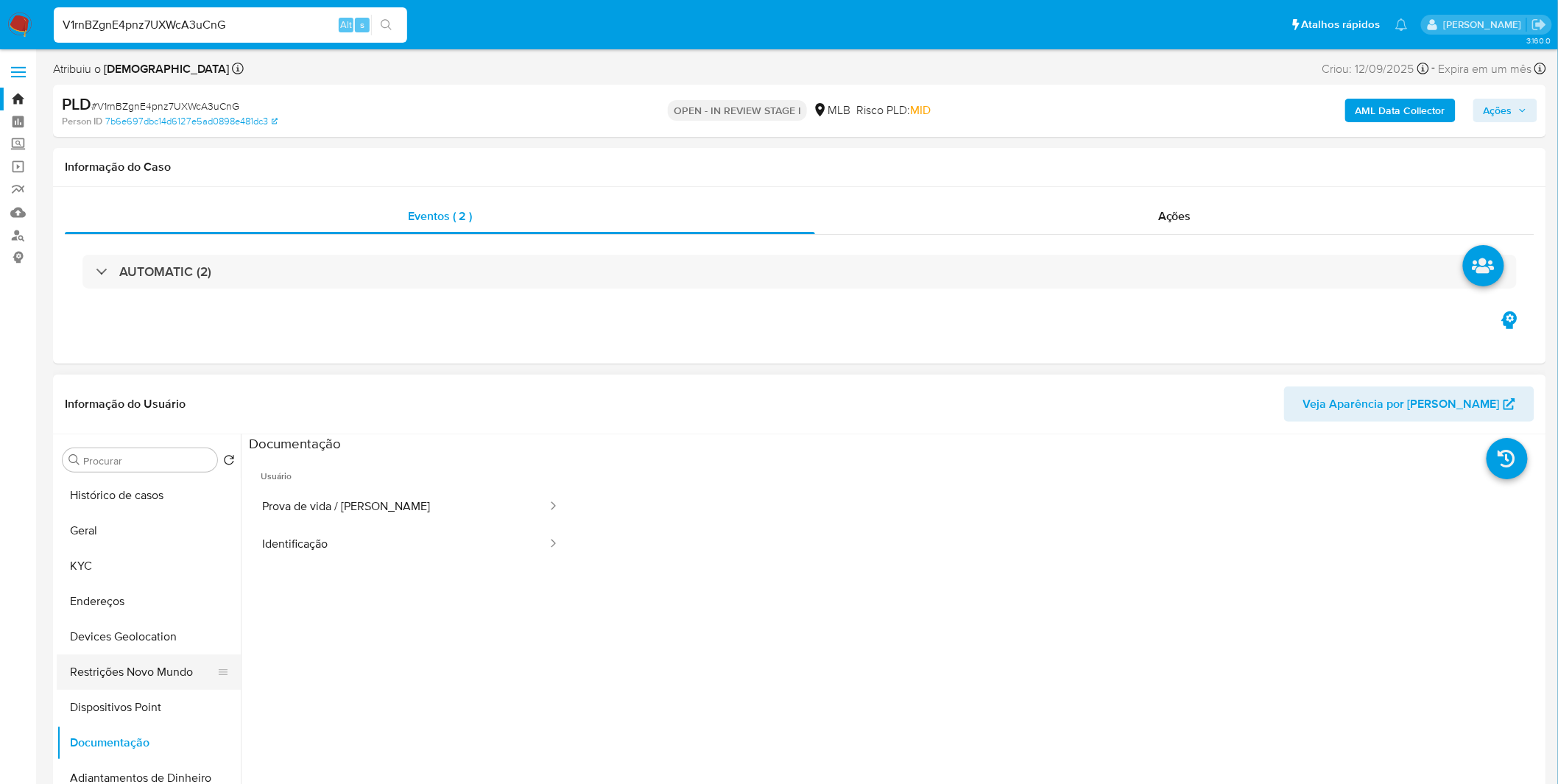
click at [165, 680] on button "Restrições Novo Mundo" at bounding box center [142, 672] width 172 height 36
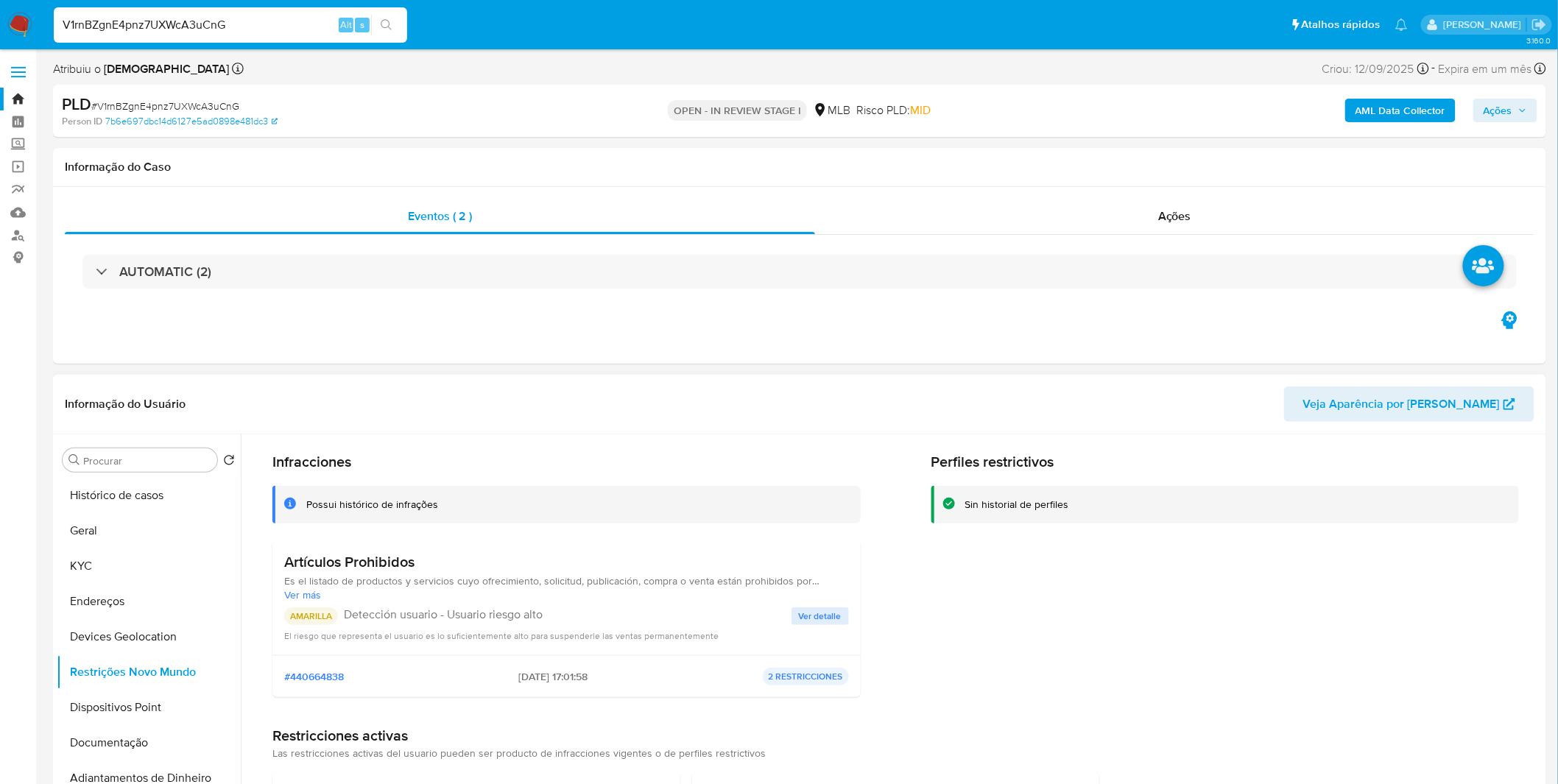
scroll to position [17, 0]
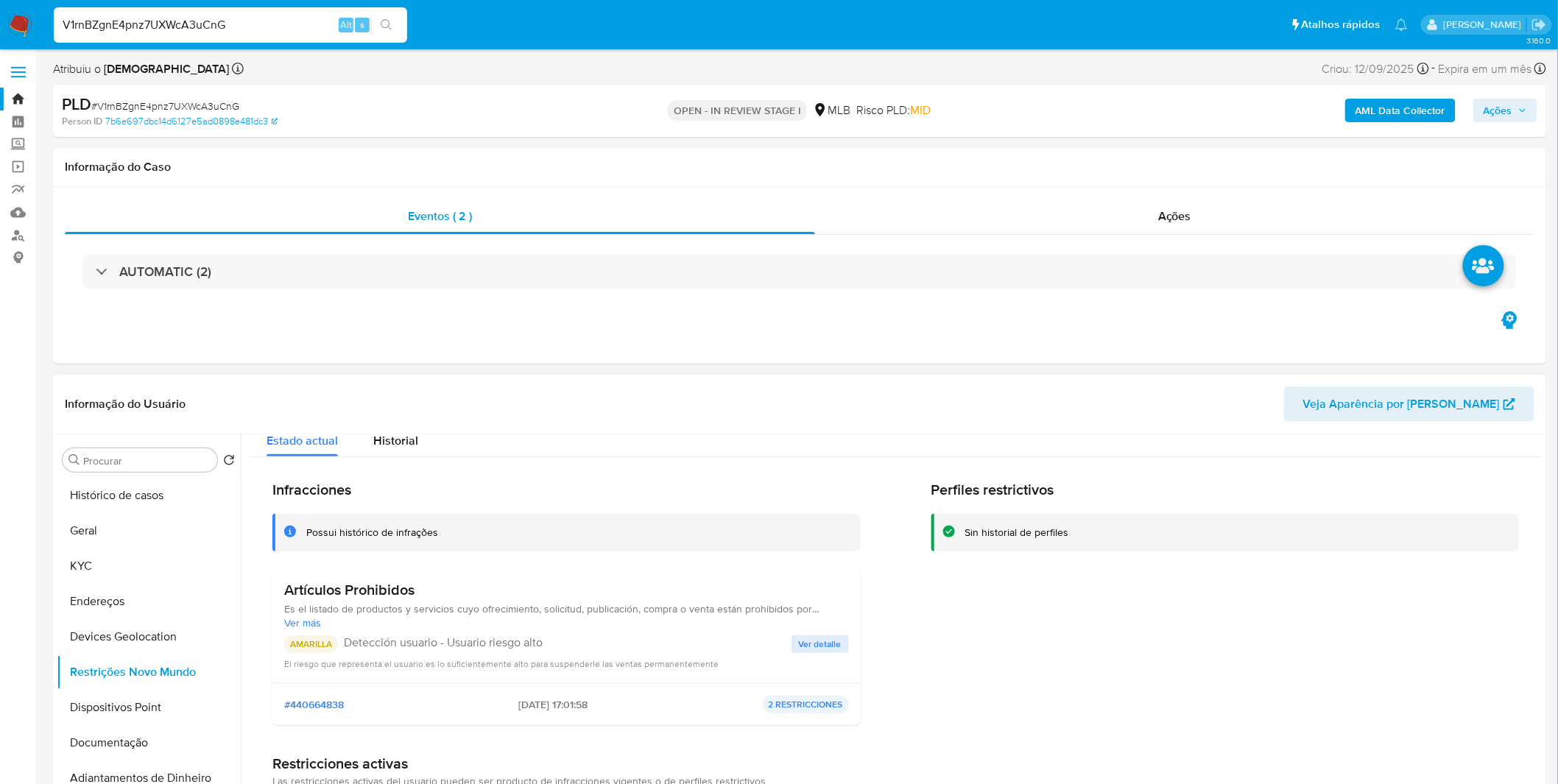
drag, startPoint x: 385, startPoint y: 590, endPoint x: 283, endPoint y: 583, distance: 102.2
click at [283, 583] on div "Artículos Prohibidos Es el listado de productos y servicios cuyo ofrecimiento, …" at bounding box center [566, 625] width 588 height 114
drag, startPoint x: 495, startPoint y: 700, endPoint x: 555, endPoint y: 702, distance: 60.0
click at [555, 702] on div "#440664838 10/06/2025 - 17:01:58 2 RESTRICCIONES" at bounding box center [566, 704] width 564 height 17
click at [75, 530] on button "Geral" at bounding box center [142, 530] width 172 height 36
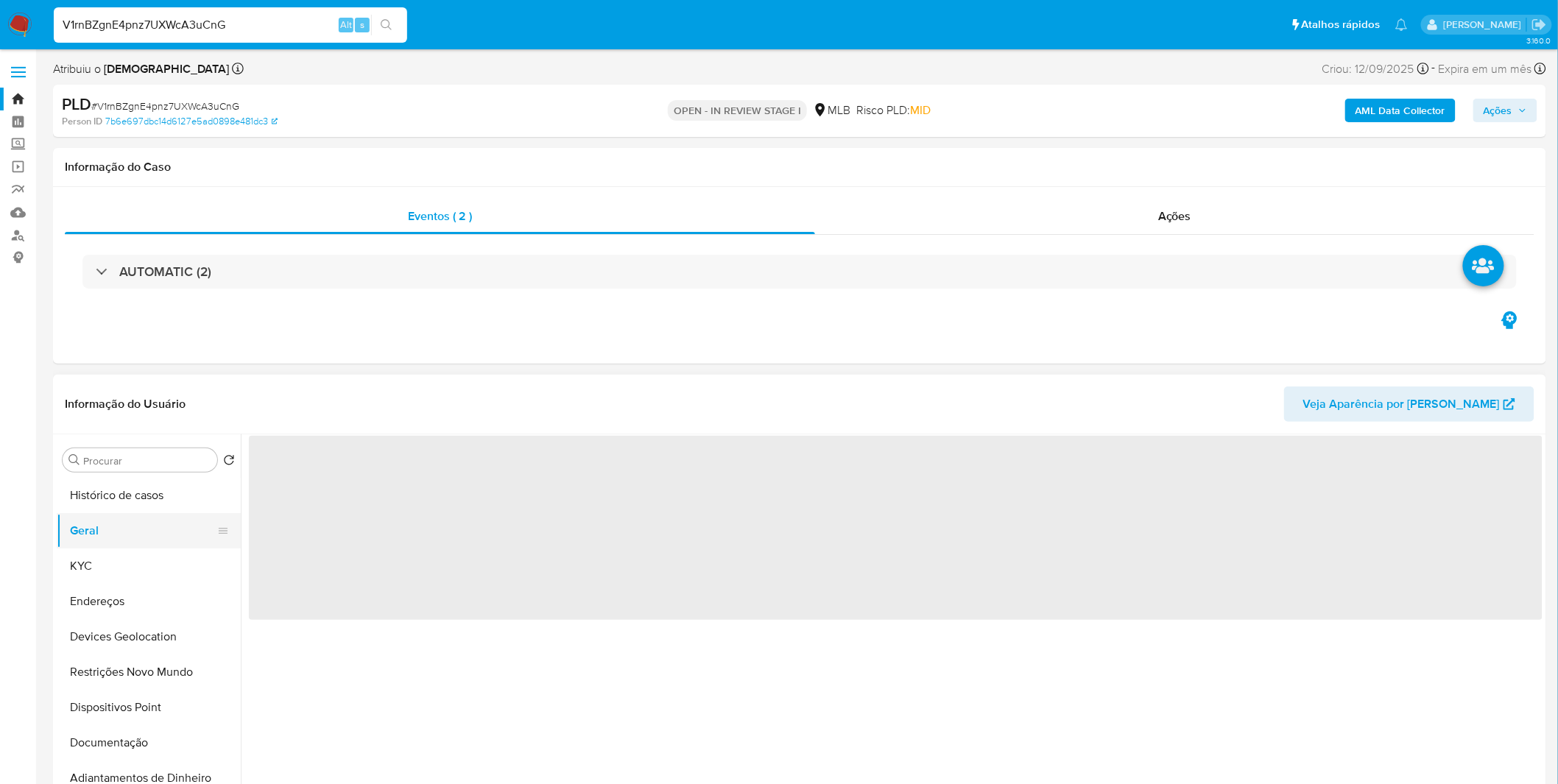
scroll to position [0, 0]
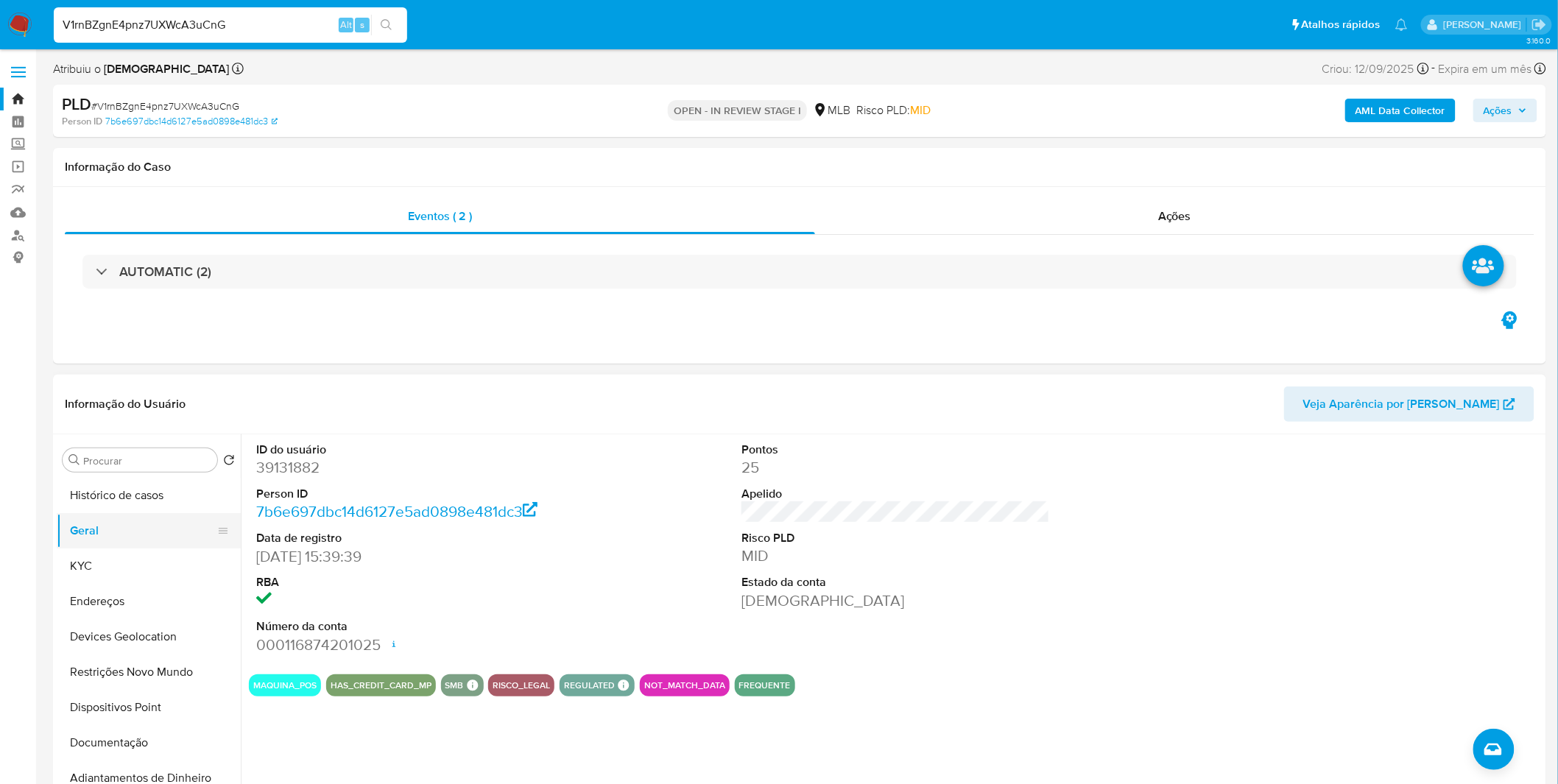
click at [99, 544] on button "Geral" at bounding box center [142, 530] width 172 height 36
click at [99, 549] on button "KYC" at bounding box center [142, 566] width 172 height 36
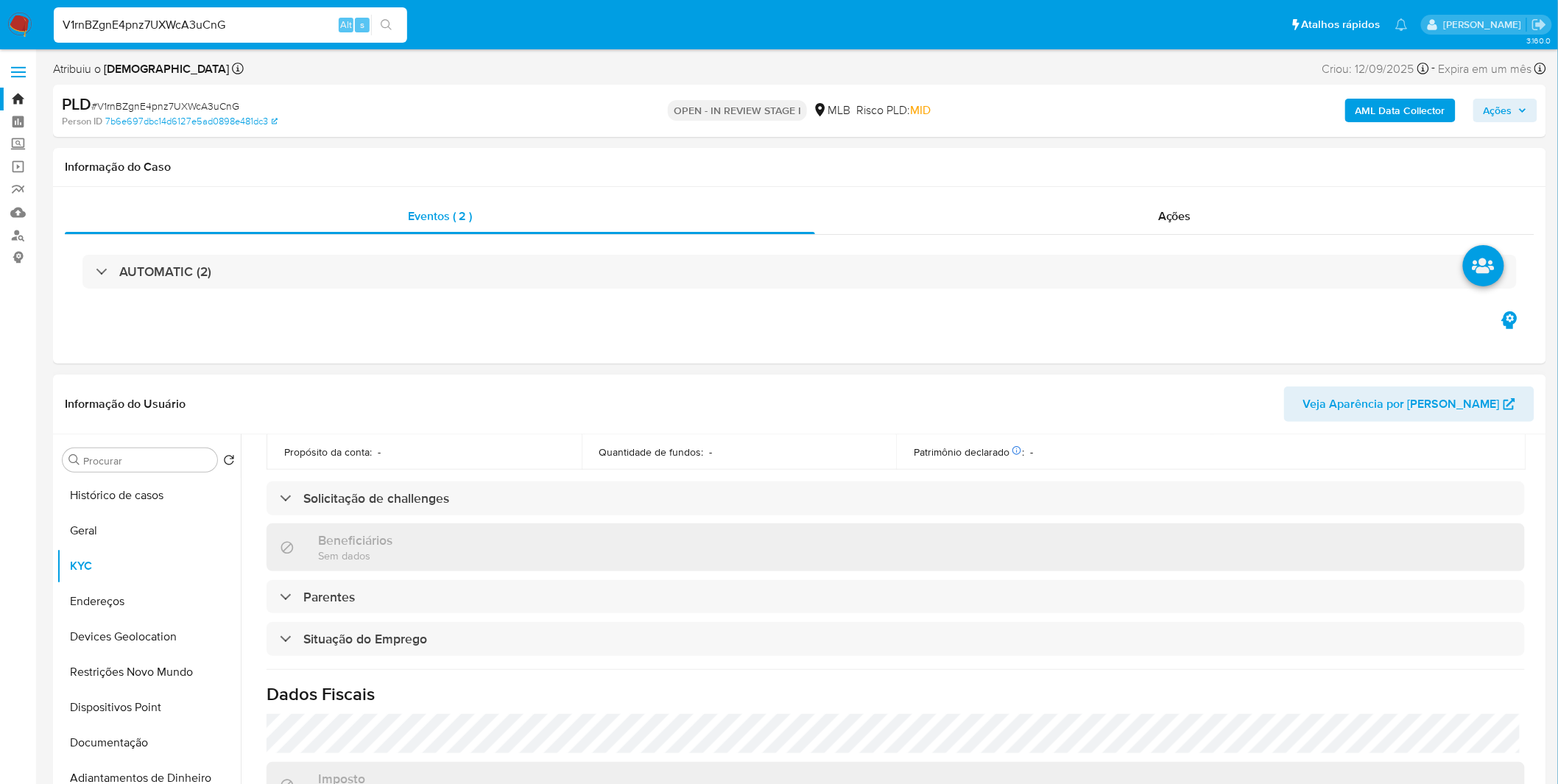
scroll to position [630, 0]
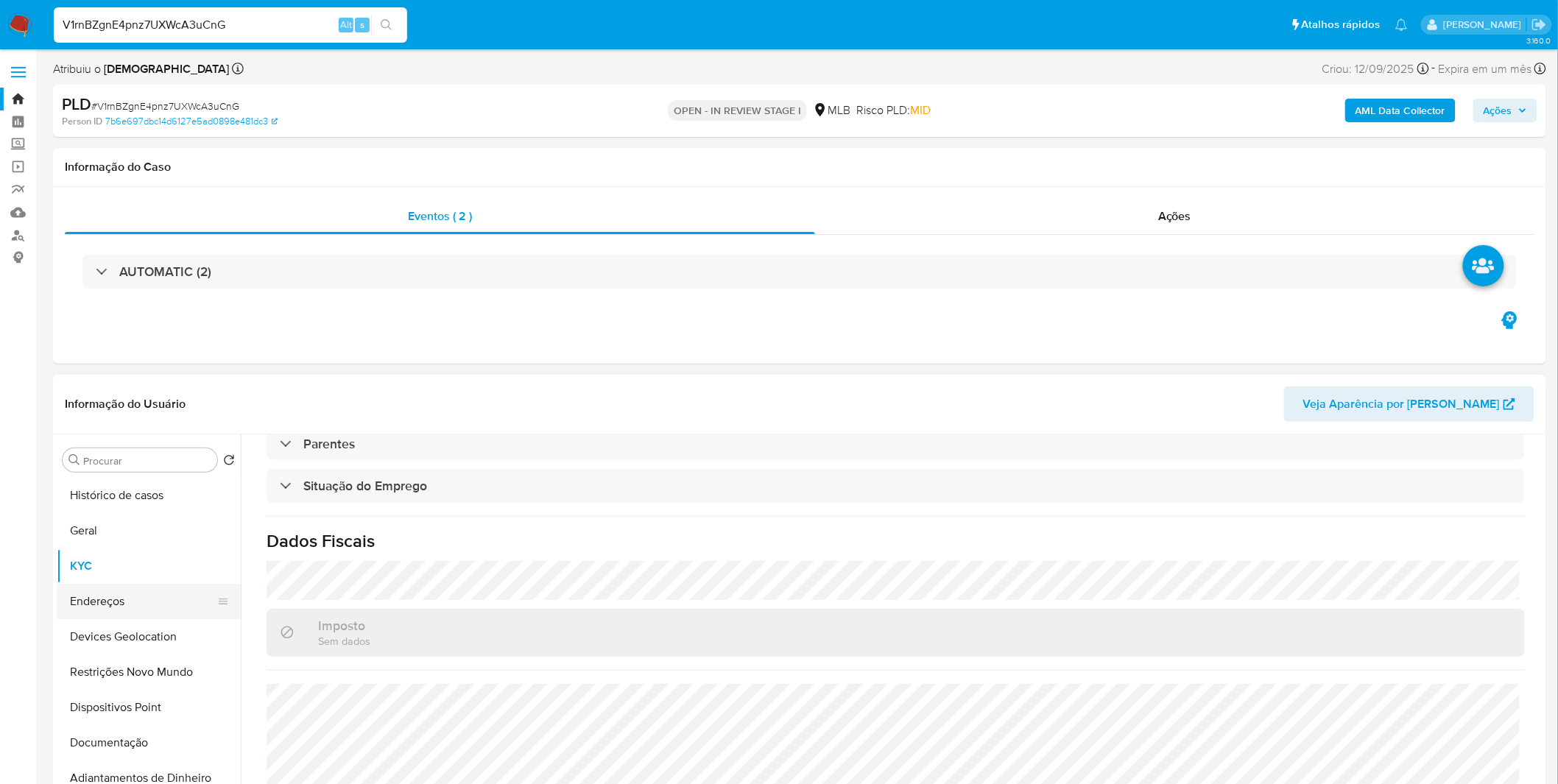
click at [109, 607] on button "Endereços" at bounding box center [142, 601] width 172 height 36
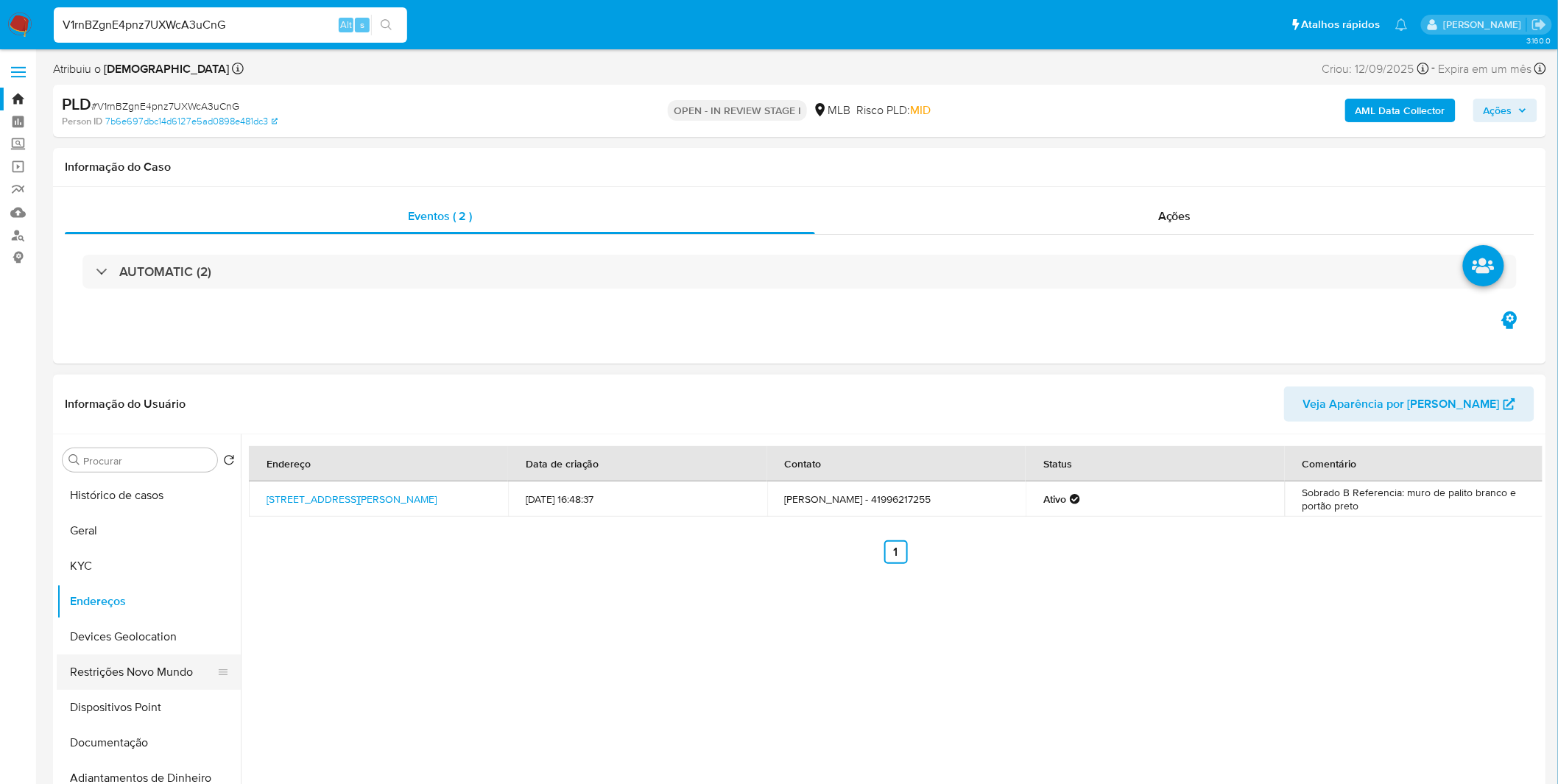
click at [150, 656] on button "Restrições Novo Mundo" at bounding box center [142, 672] width 172 height 36
click at [155, 644] on button "Devices Geolocation" at bounding box center [142, 636] width 172 height 36
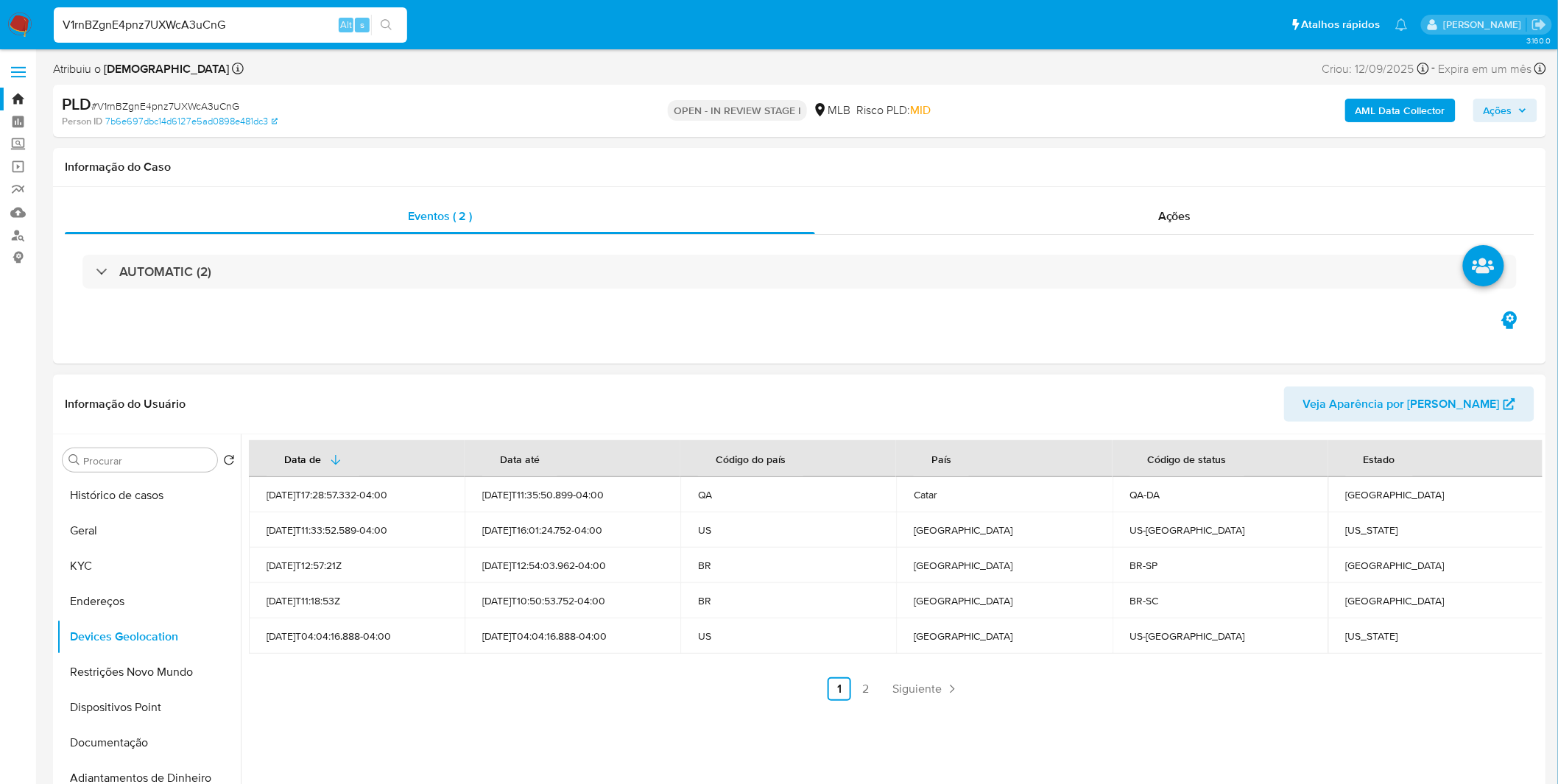
click at [872, 695] on link "2" at bounding box center [865, 688] width 23 height 23
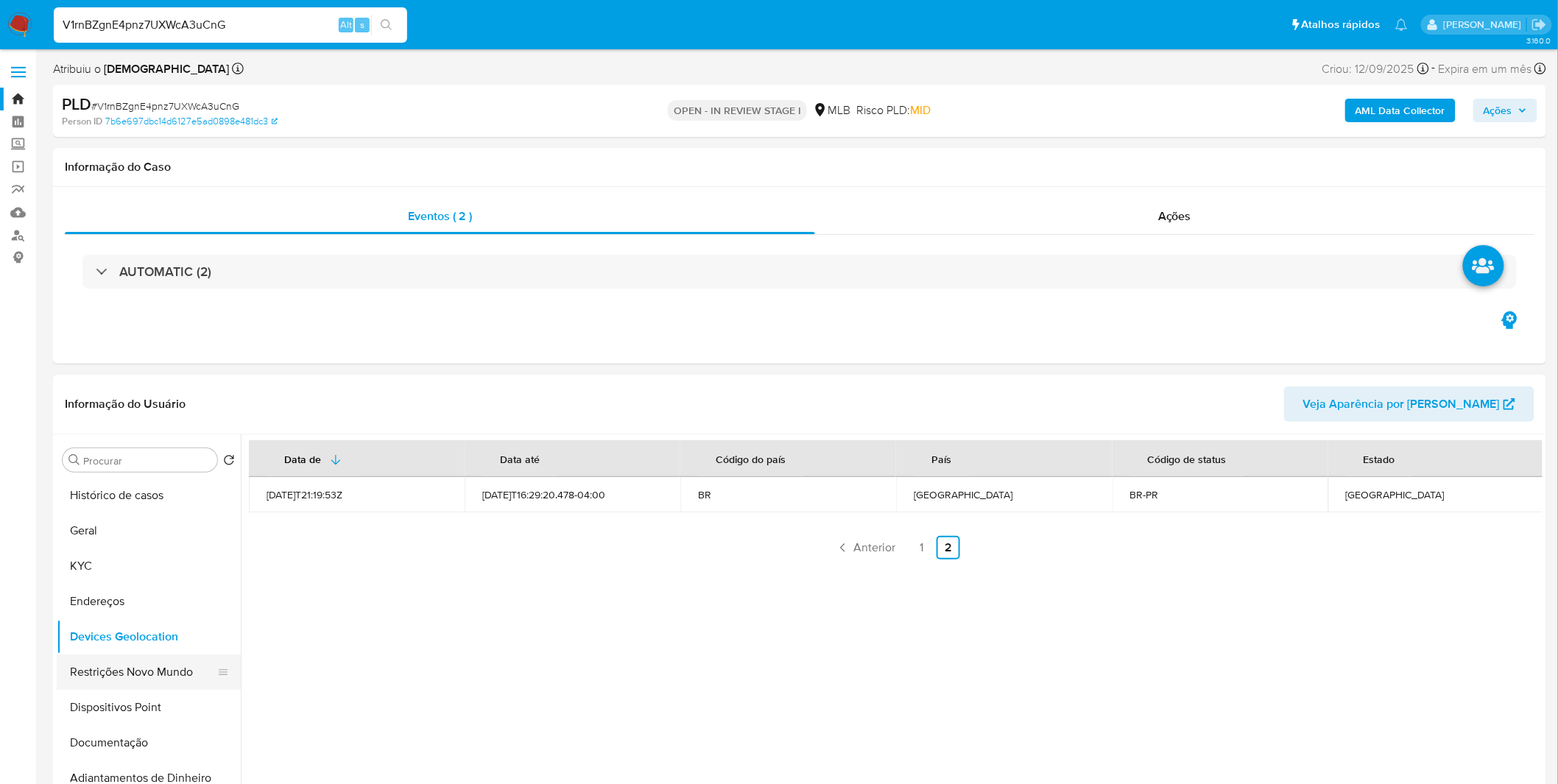
click at [136, 656] on button "Restrições Novo Mundo" at bounding box center [142, 672] width 172 height 36
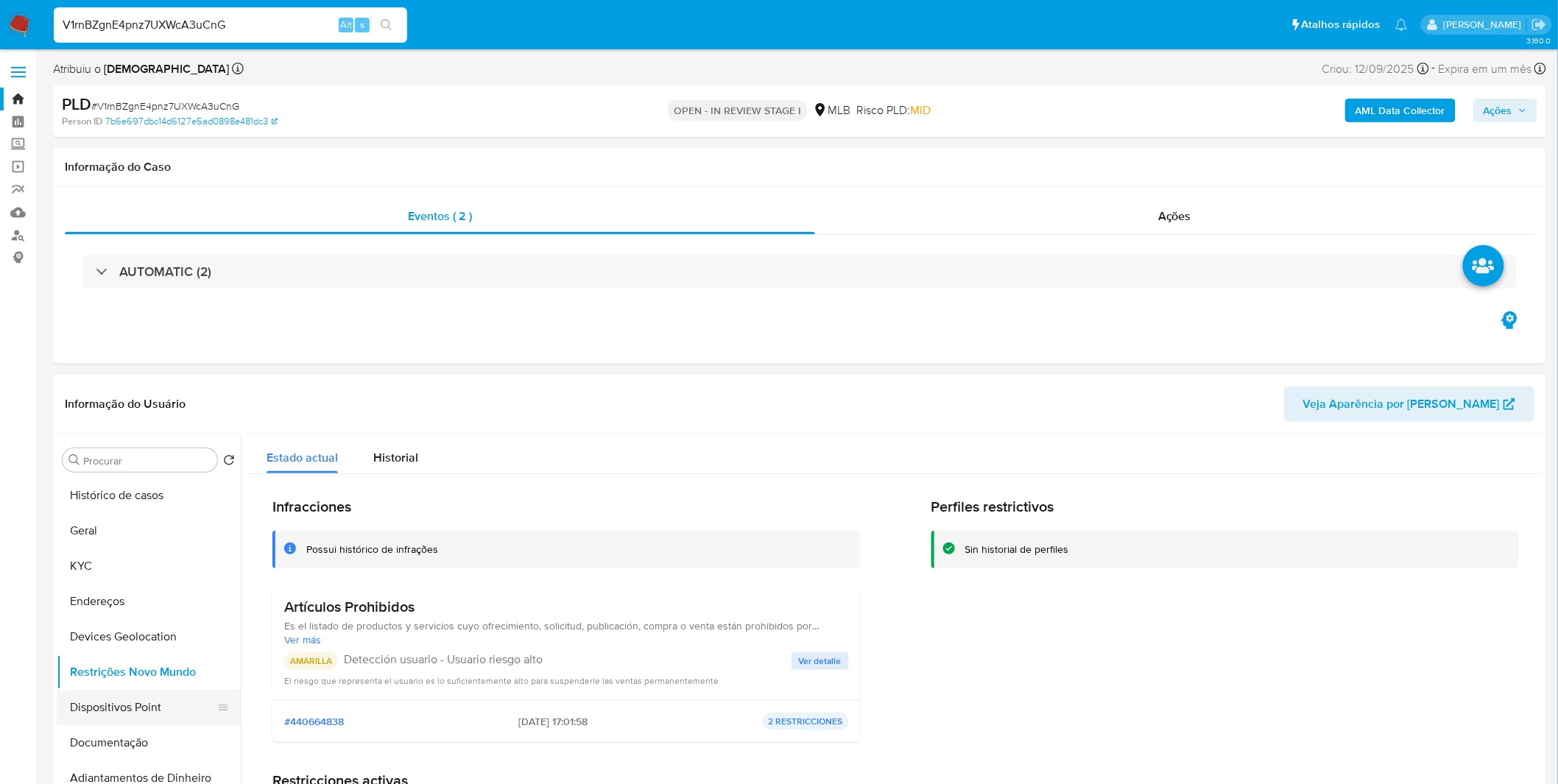
click at [155, 725] on button "Documentação" at bounding box center [149, 742] width 184 height 36
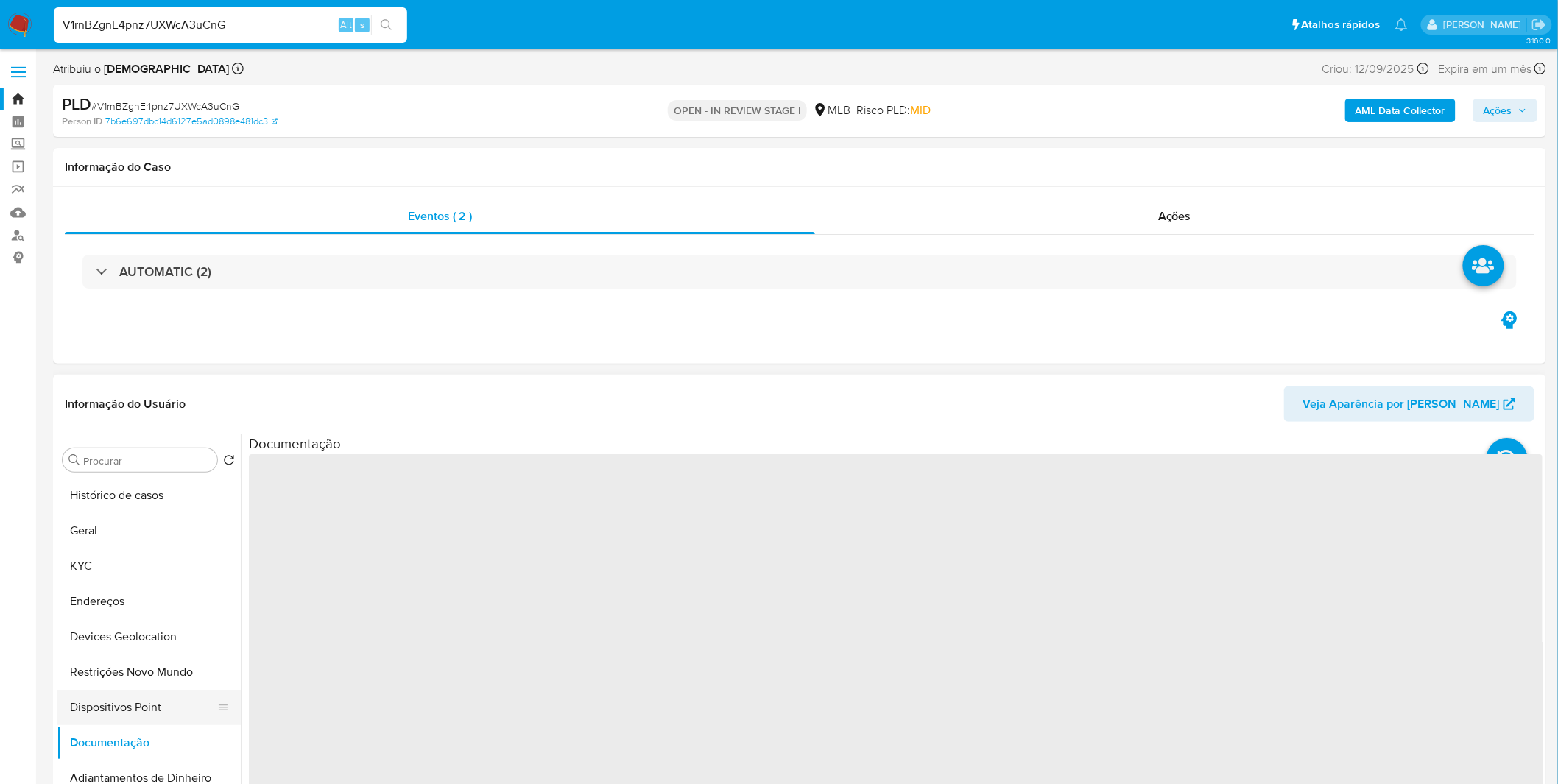
click at [165, 714] on button "Dispositivos Point" at bounding box center [142, 707] width 172 height 36
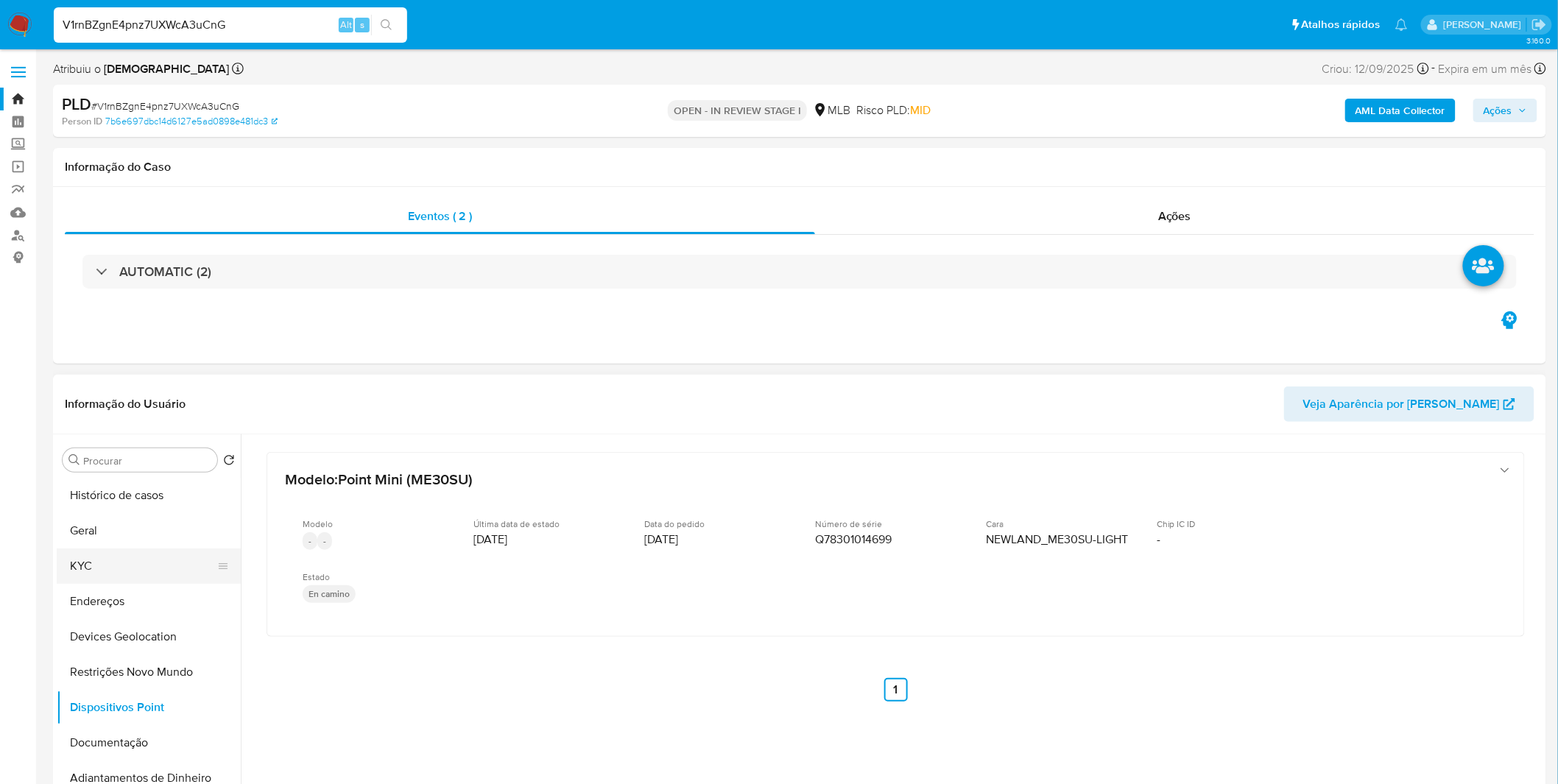
click at [102, 554] on button "KYC" at bounding box center [142, 566] width 172 height 36
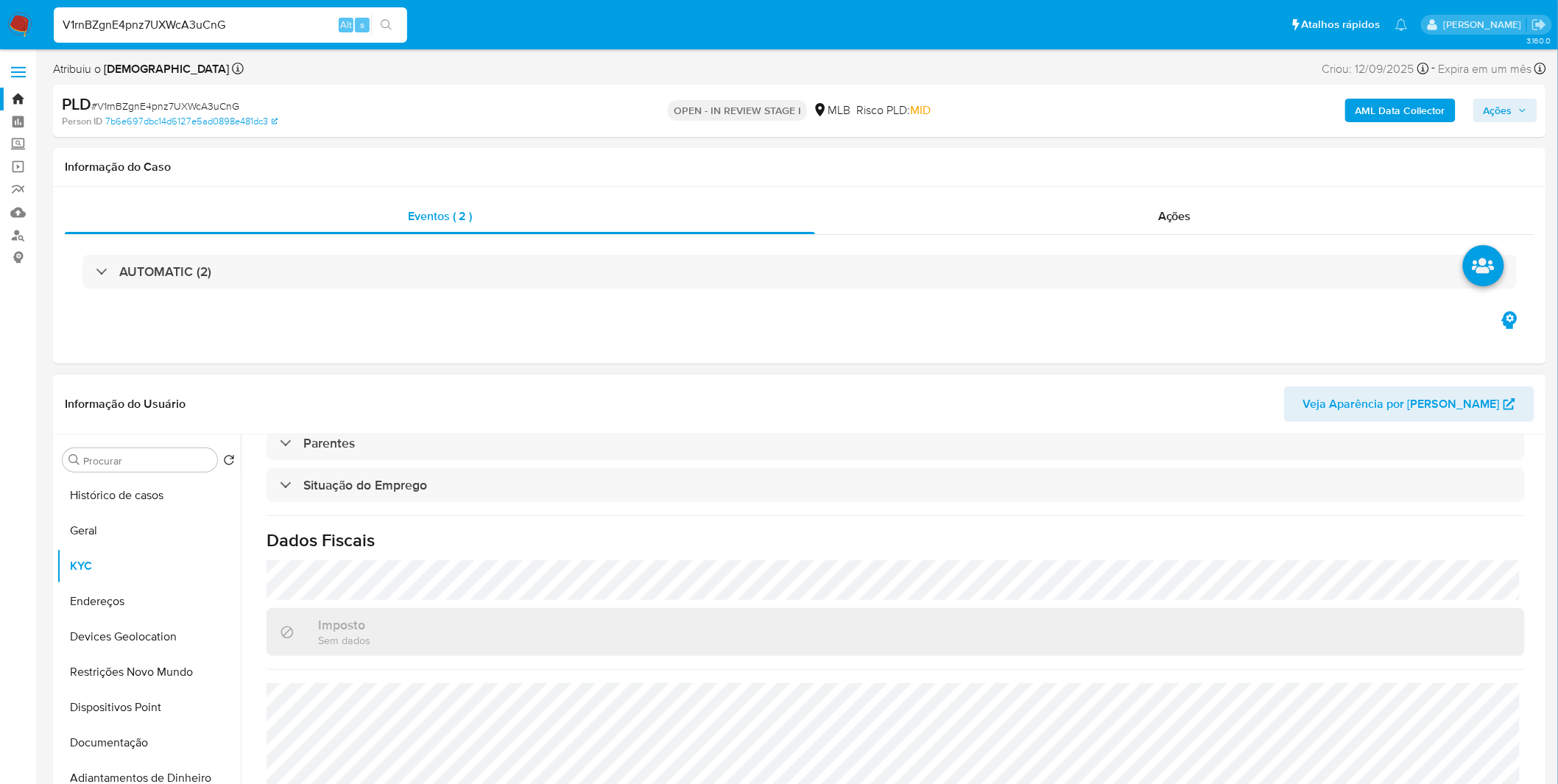
scroll to position [630, 0]
click at [187, 543] on button "Geral" at bounding box center [142, 530] width 172 height 36
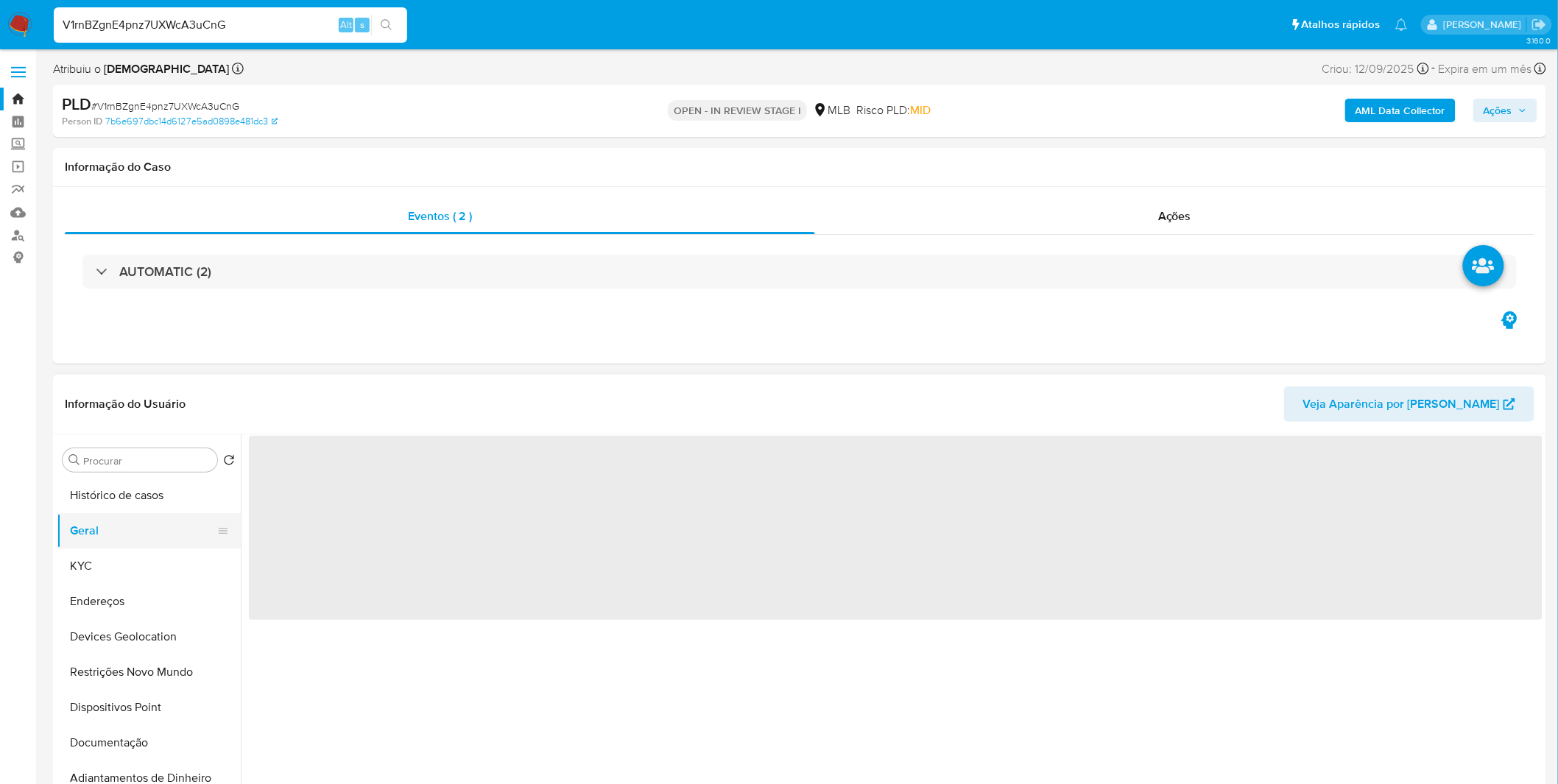
scroll to position [0, 0]
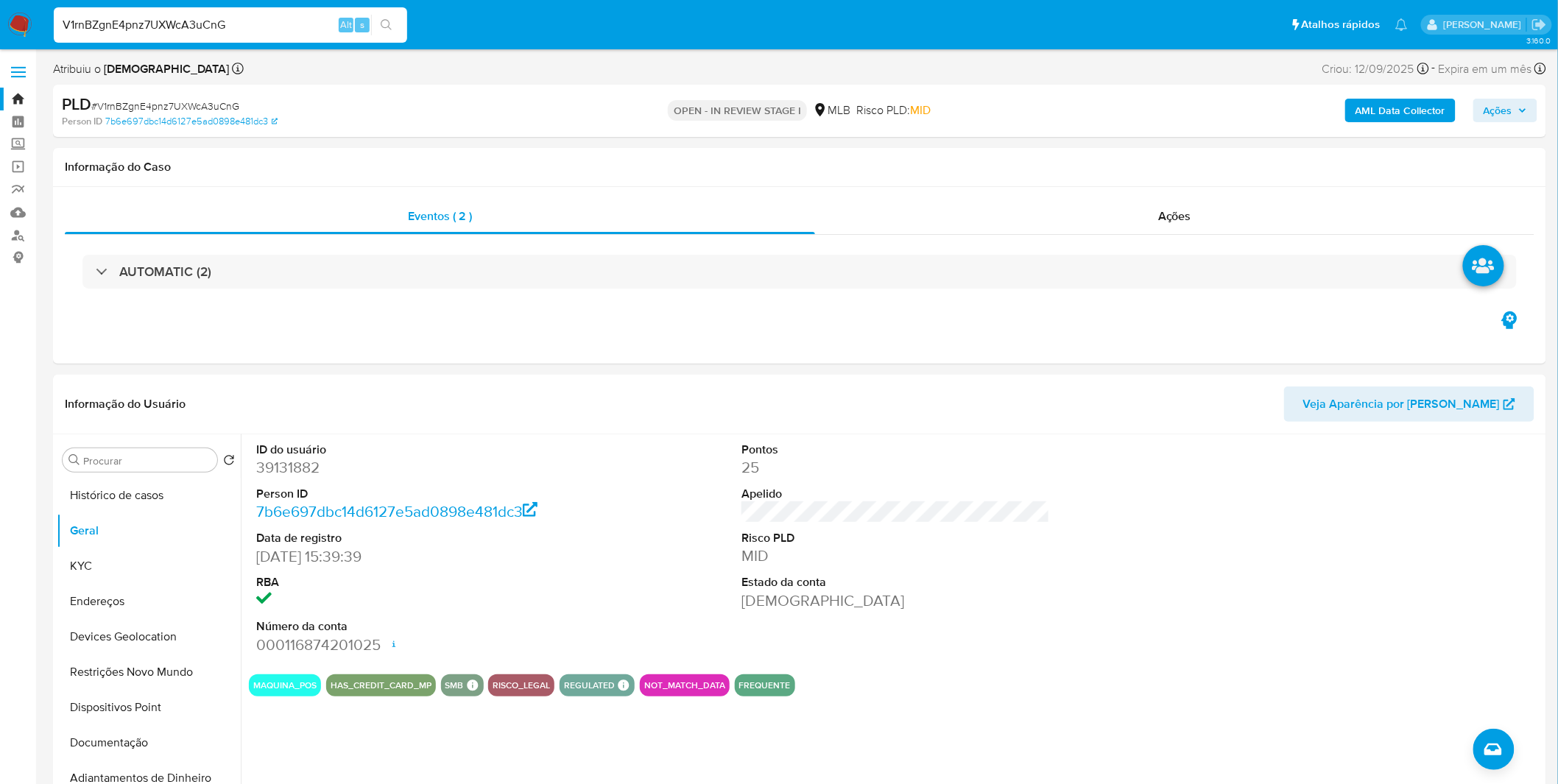
drag, startPoint x: 204, startPoint y: 15, endPoint x: 197, endPoint y: 19, distance: 8.1
click at [204, 16] on input "V1rnBZgnE4pnz7UXWcA3uCnG" at bounding box center [230, 25] width 353 height 19
paste input "hS7OpwgTGVxmk1a6mQxk0vhZ"
type input "hS7OpwgTGVxmk1a6mQxk0vhZ"
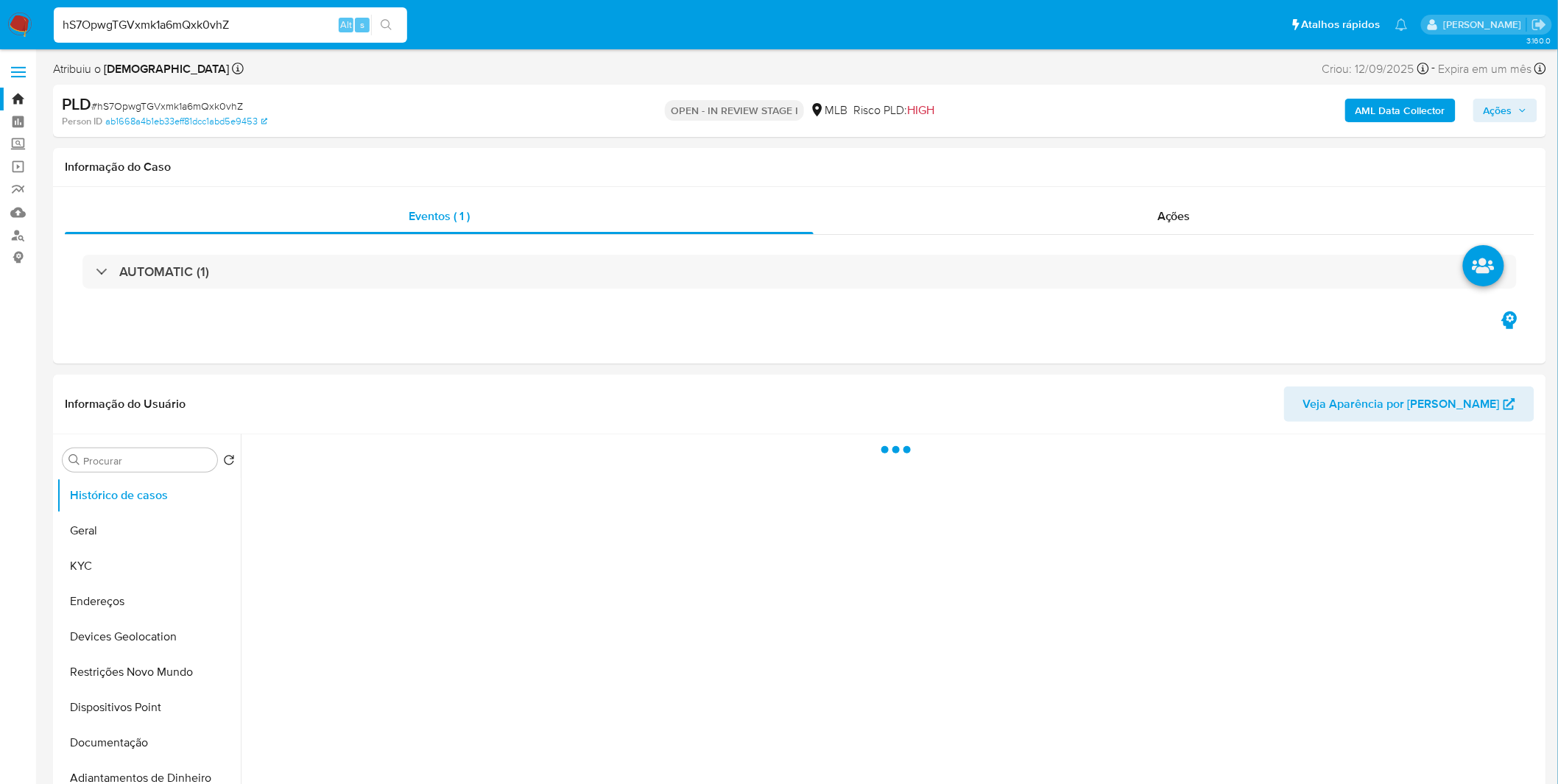
select select "10"
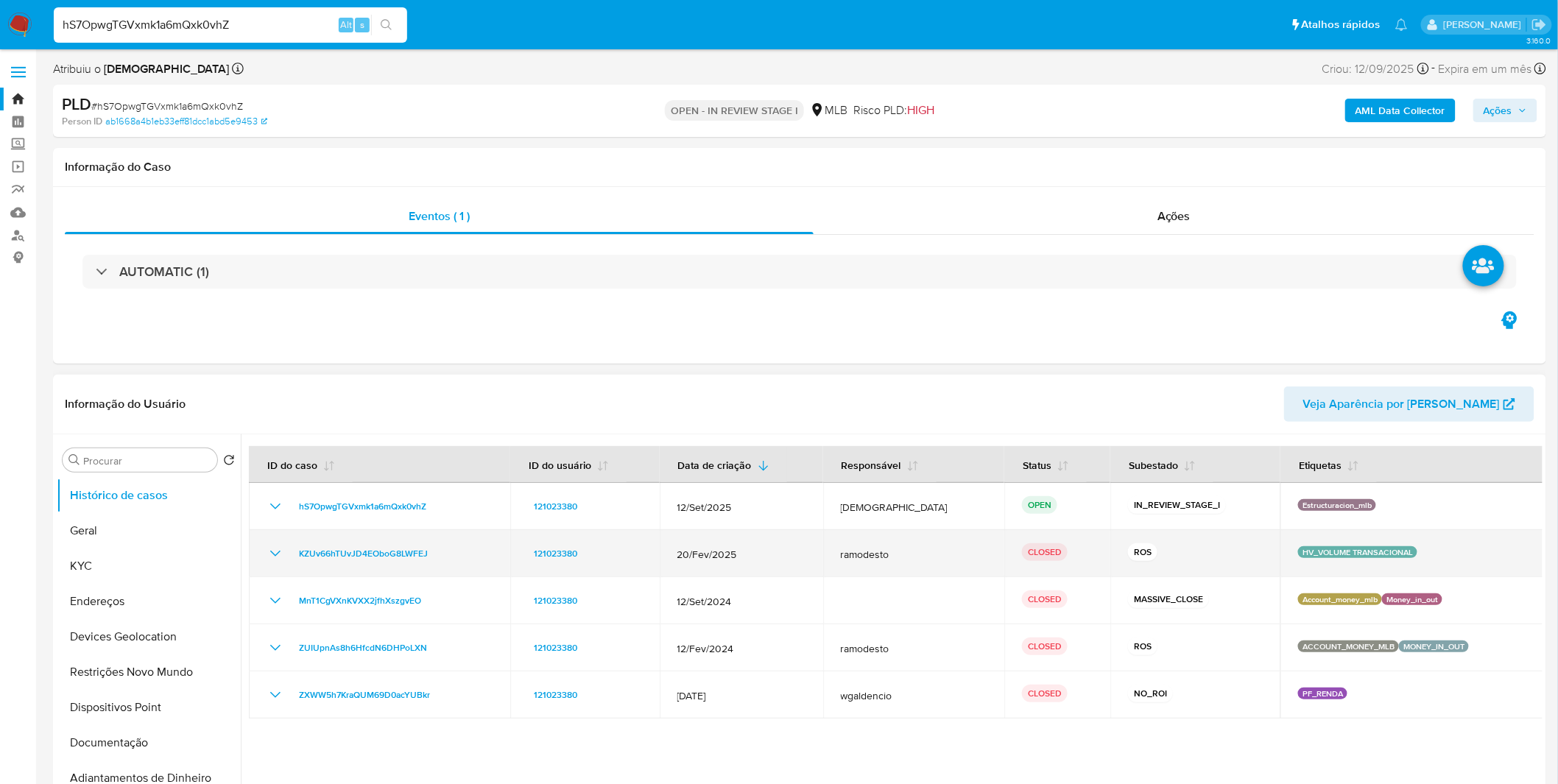
click at [268, 549] on icon "Mostrar/Ocultar" at bounding box center [275, 553] width 17 height 17
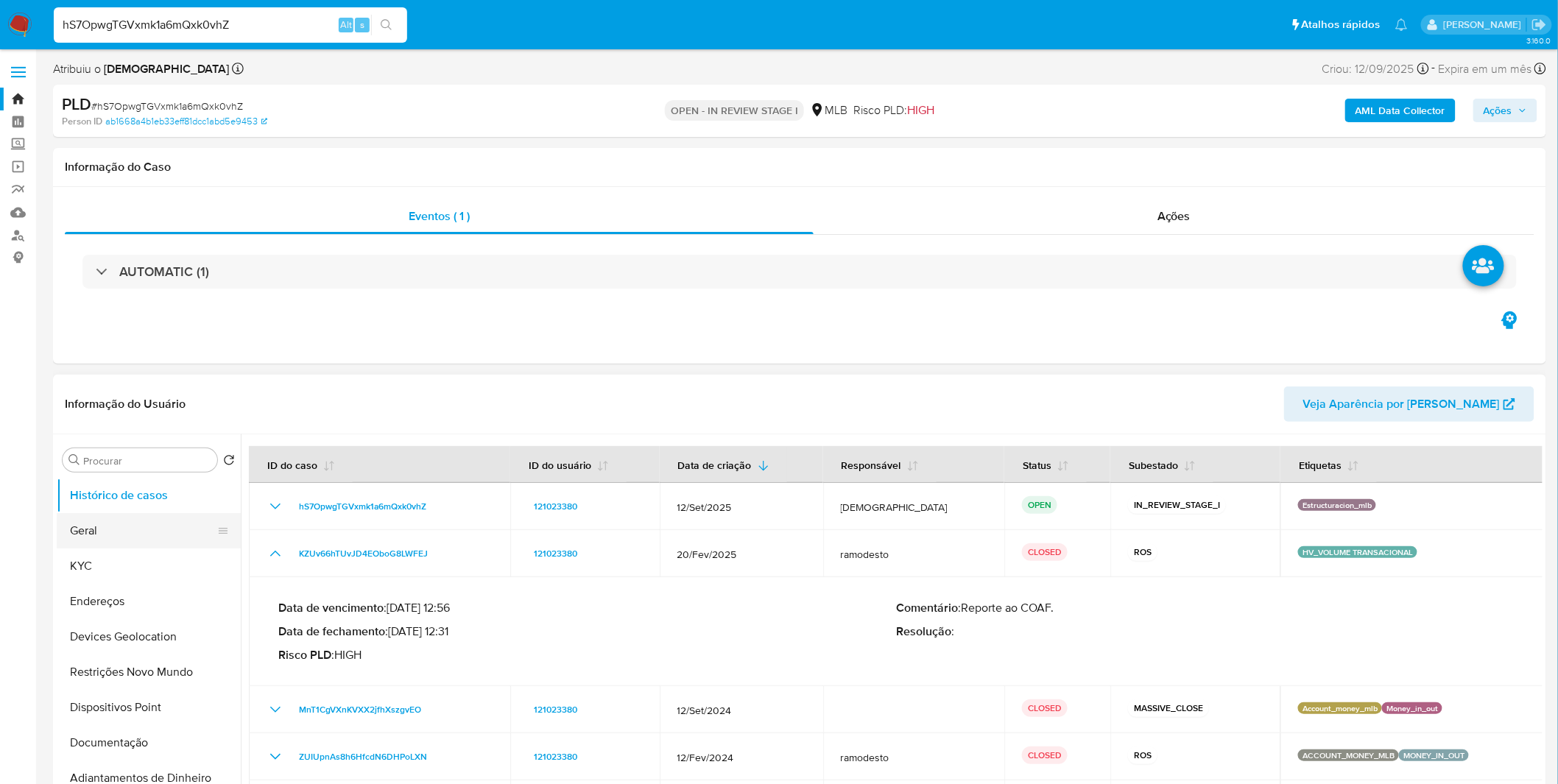
click at [136, 518] on button "Geral" at bounding box center [142, 530] width 172 height 36
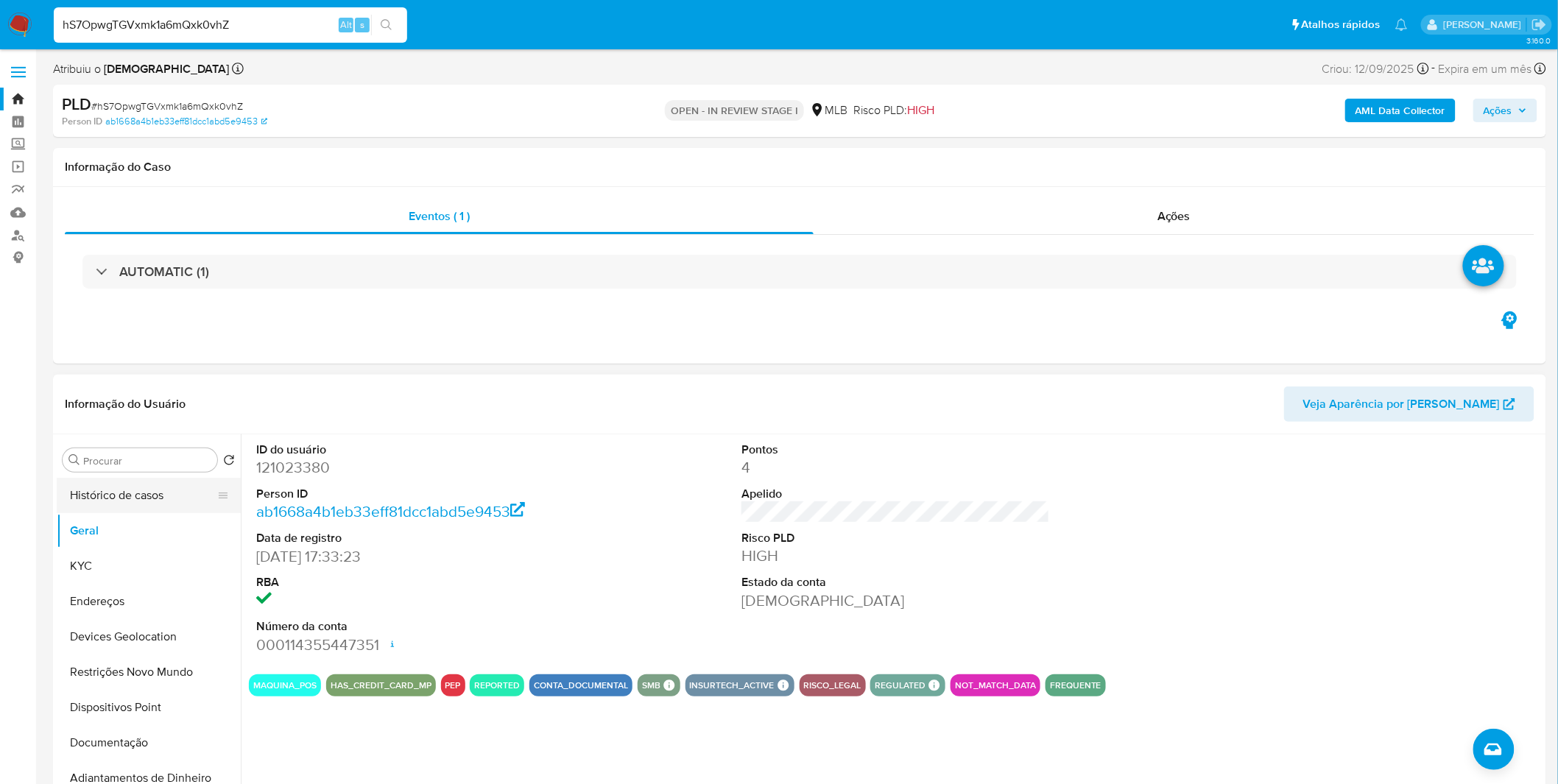
click at [136, 504] on button "Histórico de casos" at bounding box center [142, 495] width 172 height 36
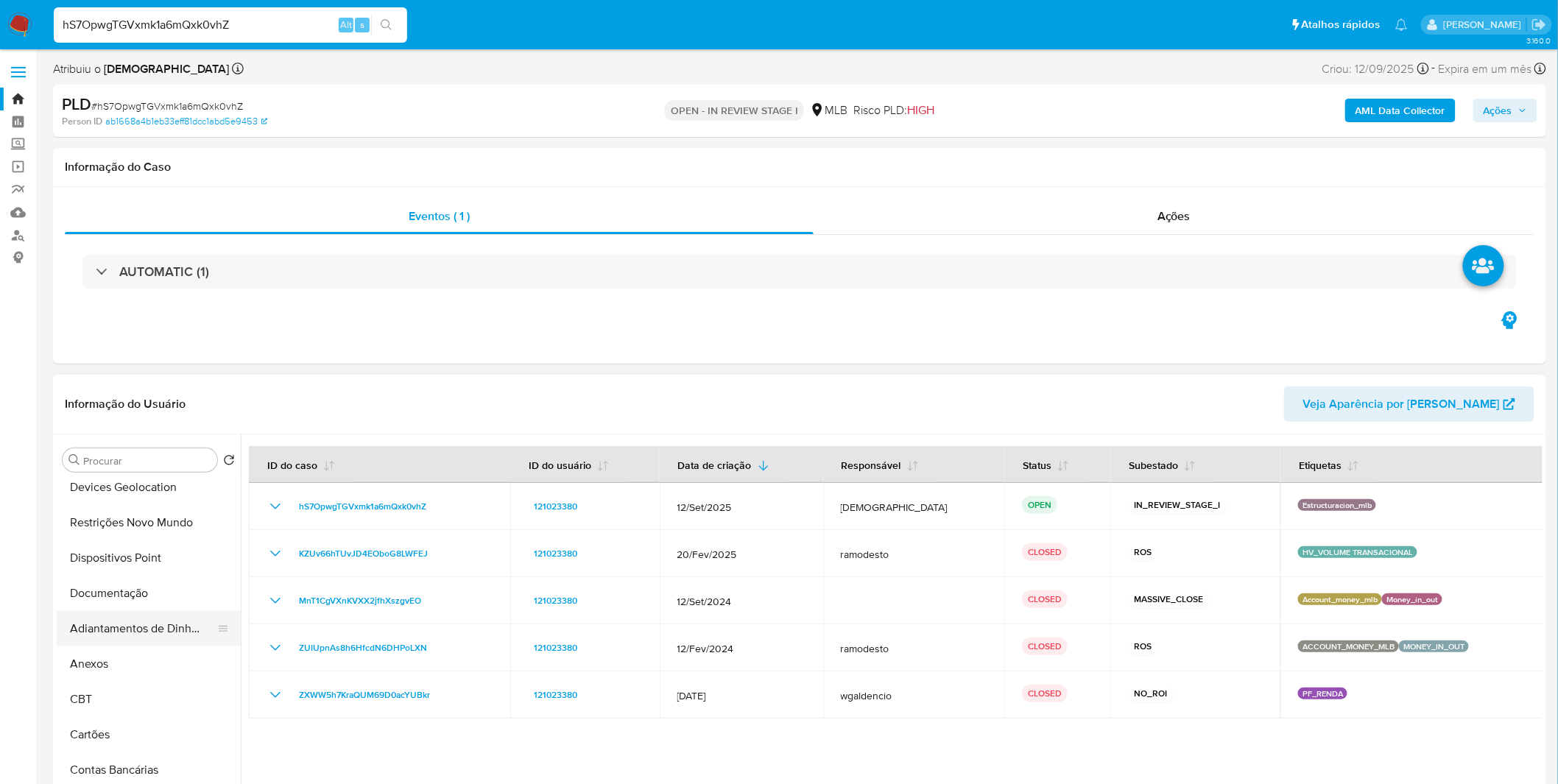
scroll to position [163, 0]
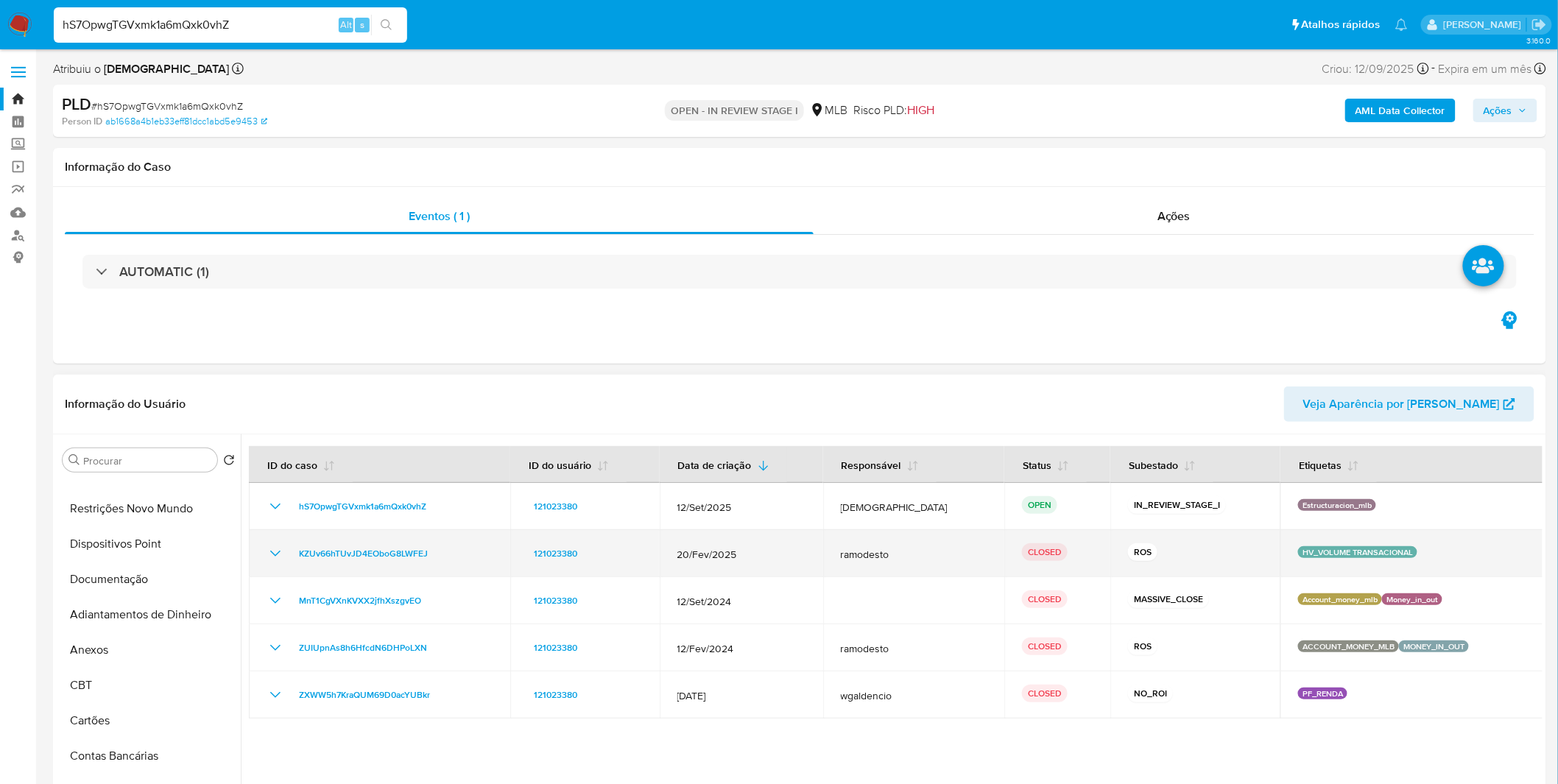
click at [267, 549] on icon "Mostrar/Ocultar" at bounding box center [275, 553] width 17 height 17
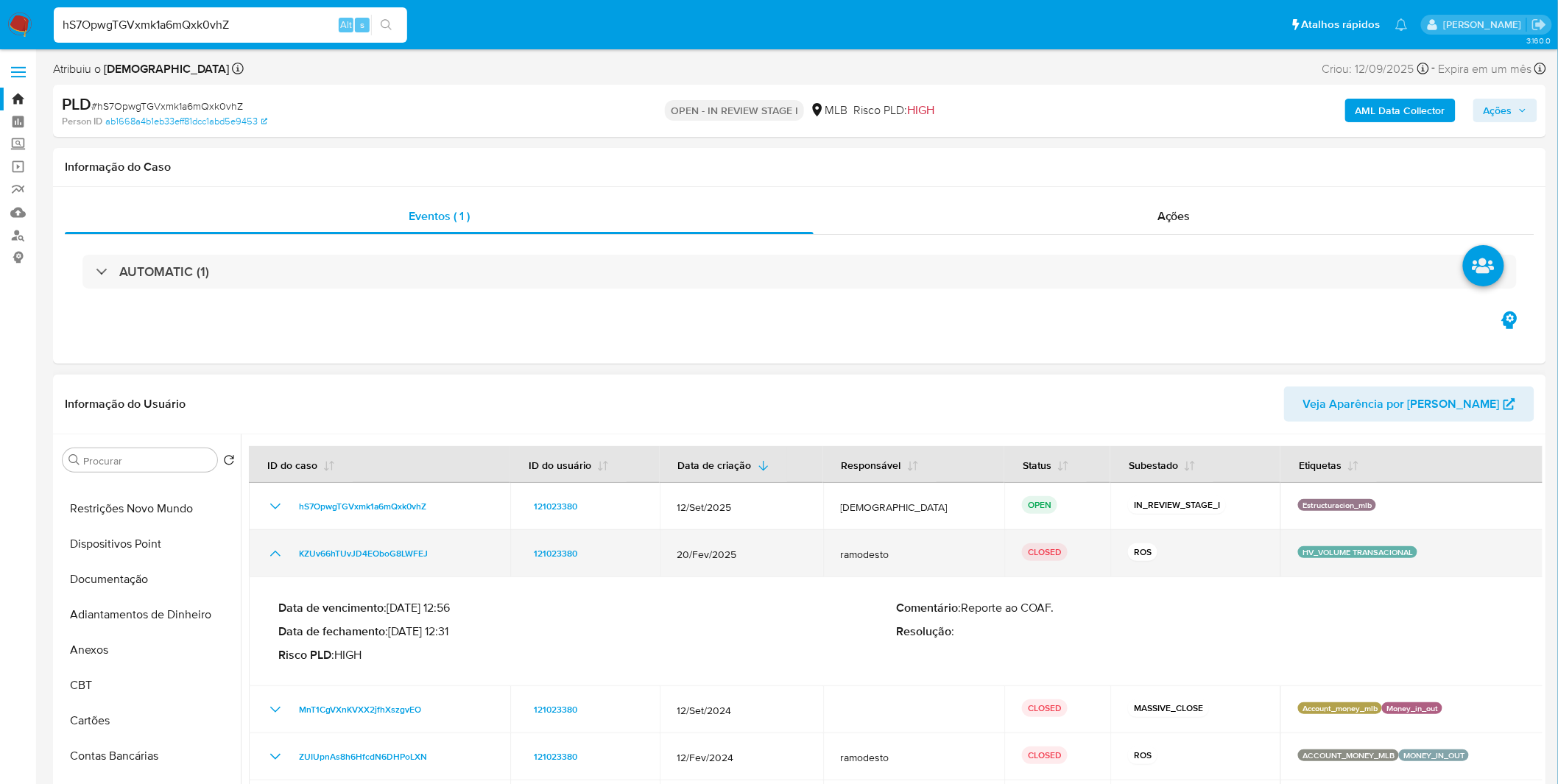
click at [267, 549] on icon "Mostrar/Ocultar" at bounding box center [275, 553] width 17 height 17
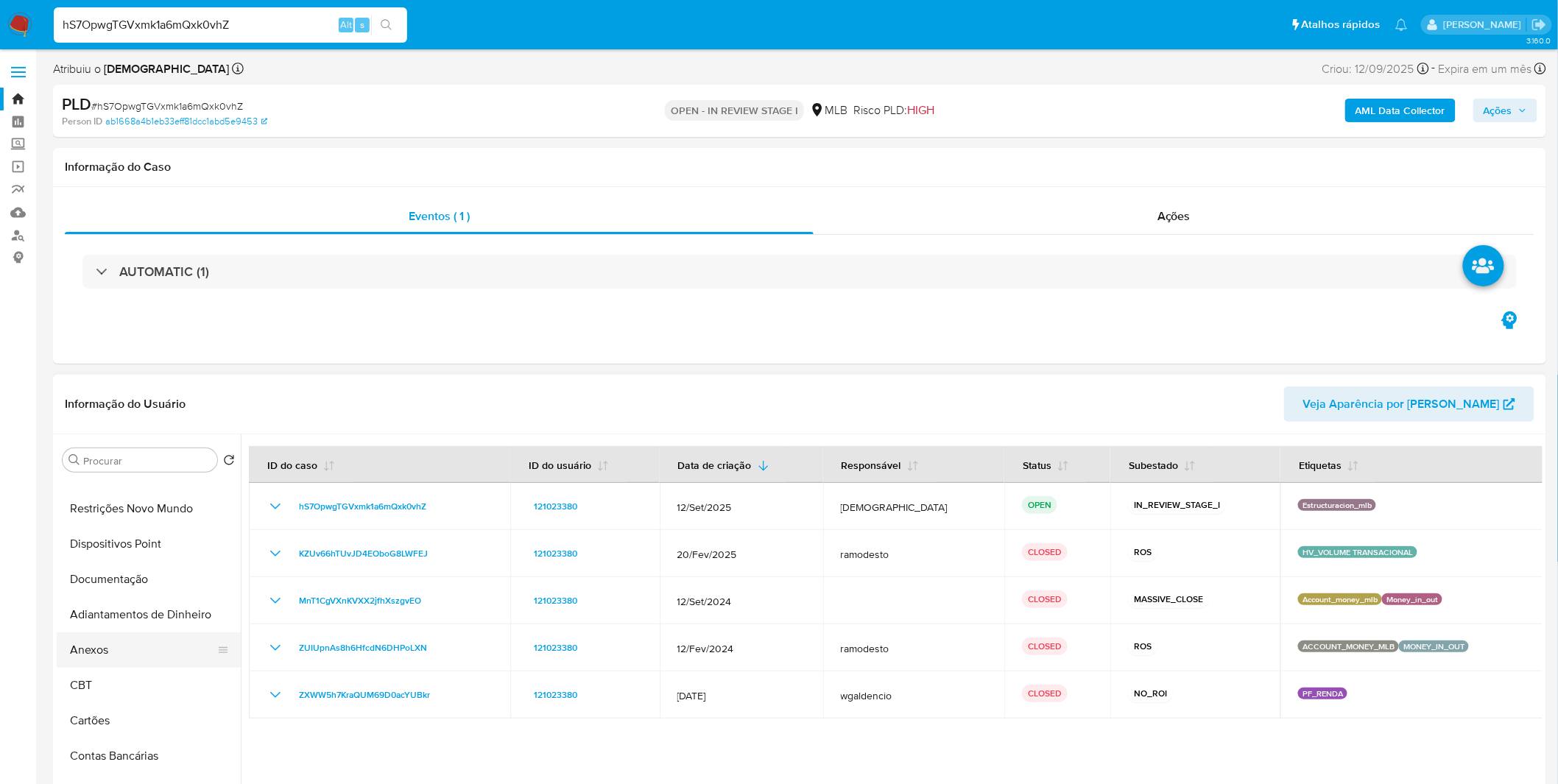
click at [109, 650] on button "Anexos" at bounding box center [142, 649] width 172 height 36
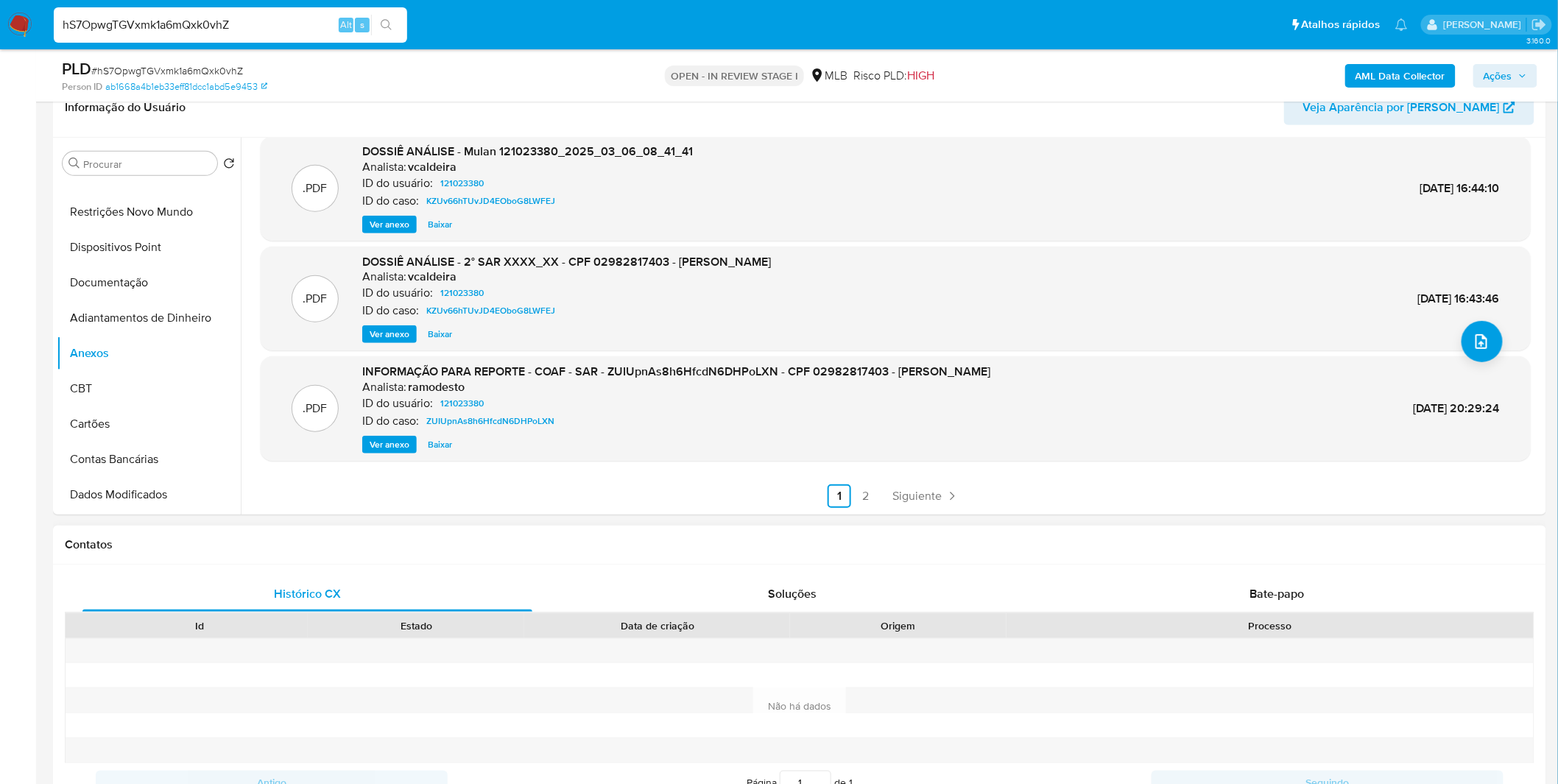
scroll to position [245, 0]
click at [859, 484] on link "2" at bounding box center [865, 495] width 23 height 23
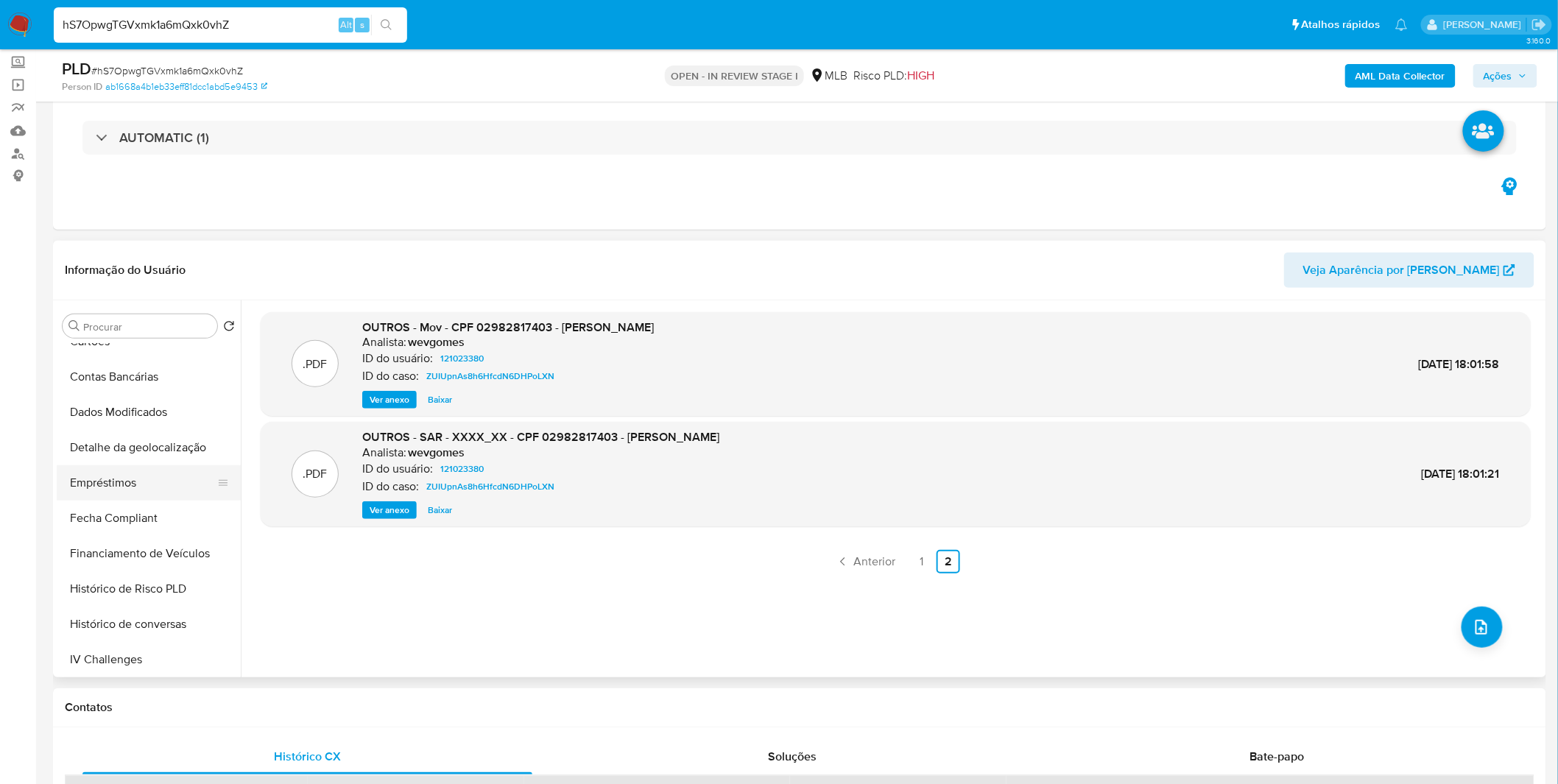
scroll to position [0, 0]
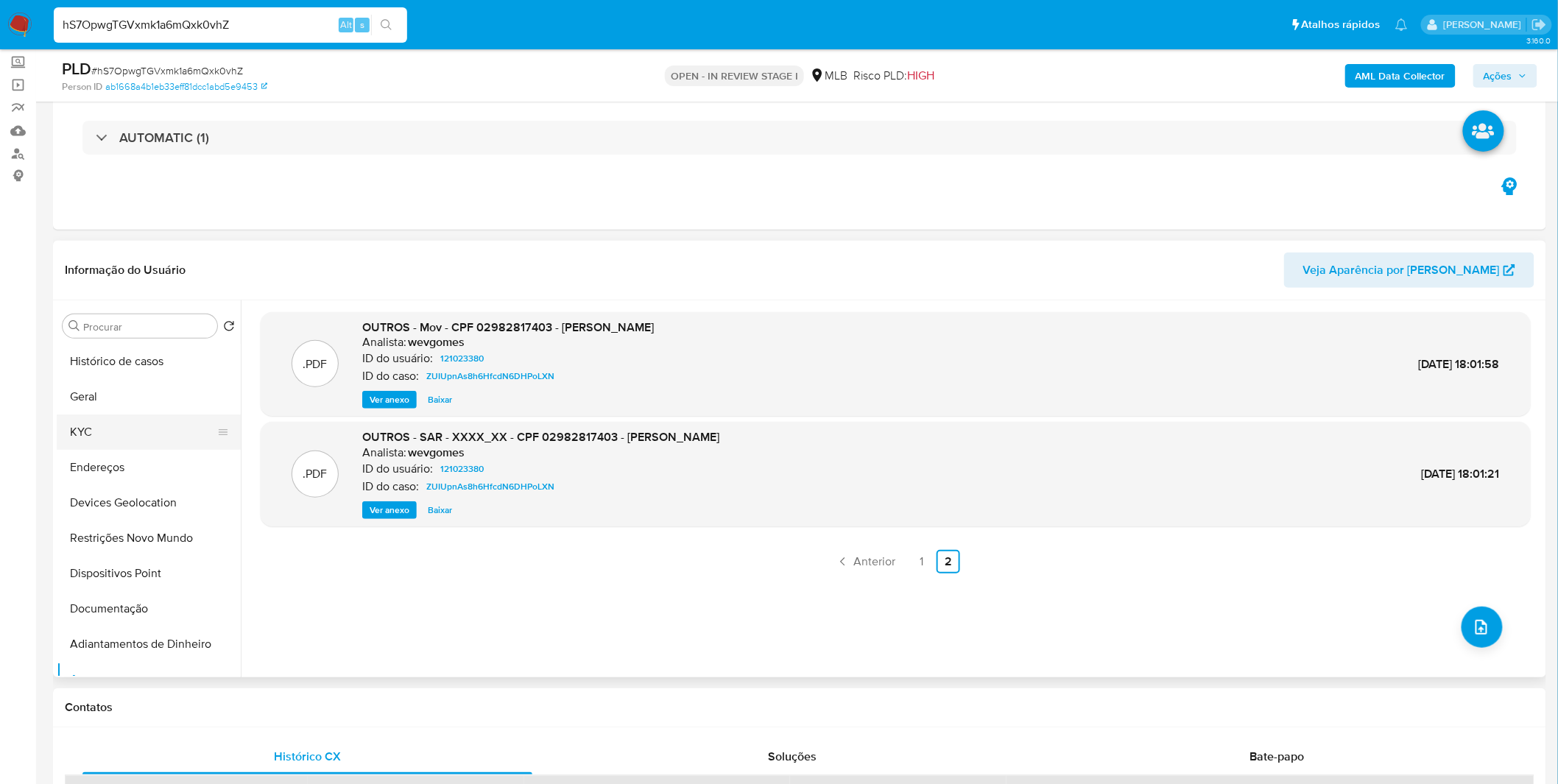
click at [142, 427] on button "KYC" at bounding box center [142, 432] width 172 height 36
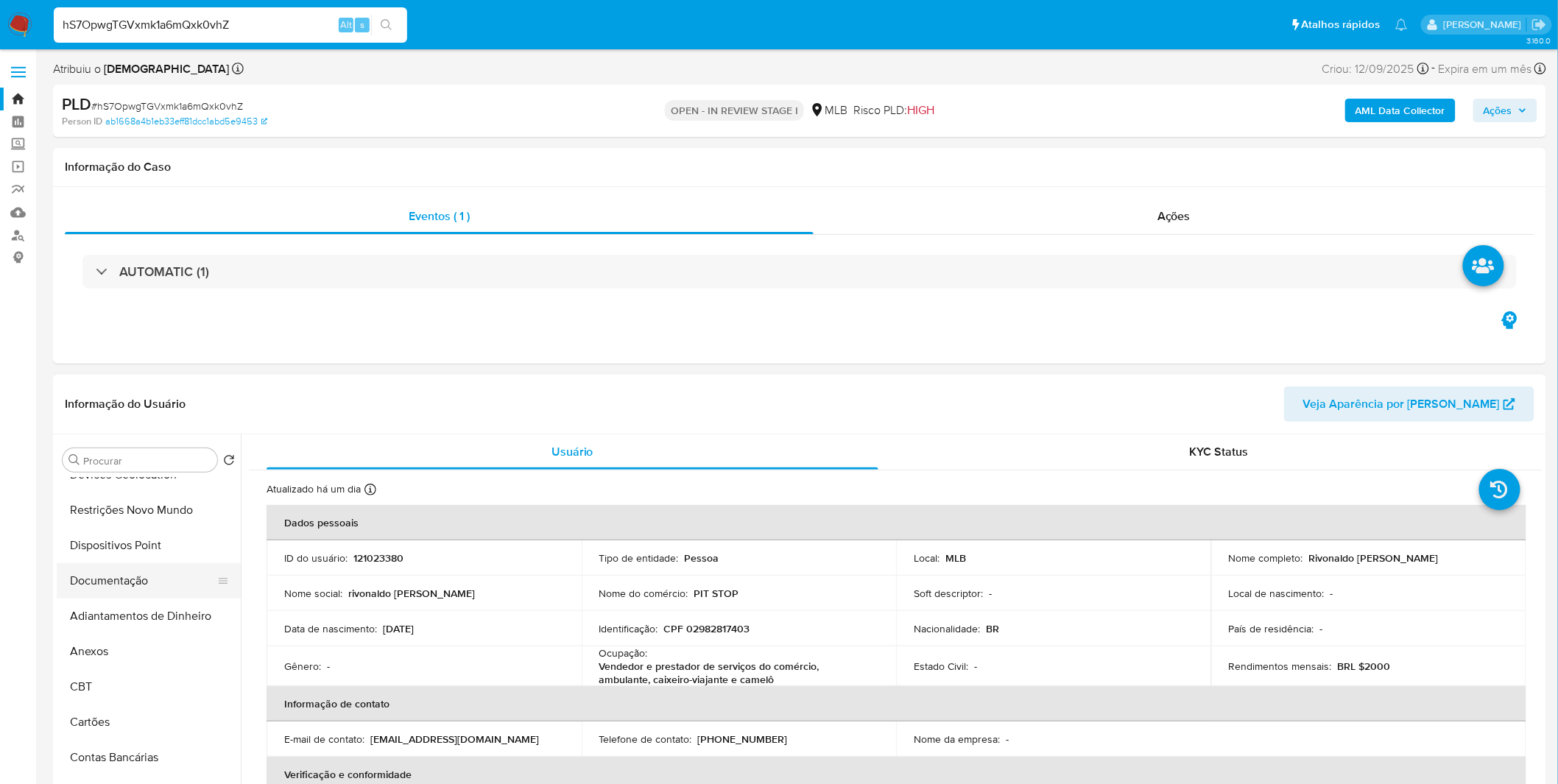
scroll to position [163, 0]
click at [136, 578] on button "Documentação" at bounding box center [142, 579] width 172 height 36
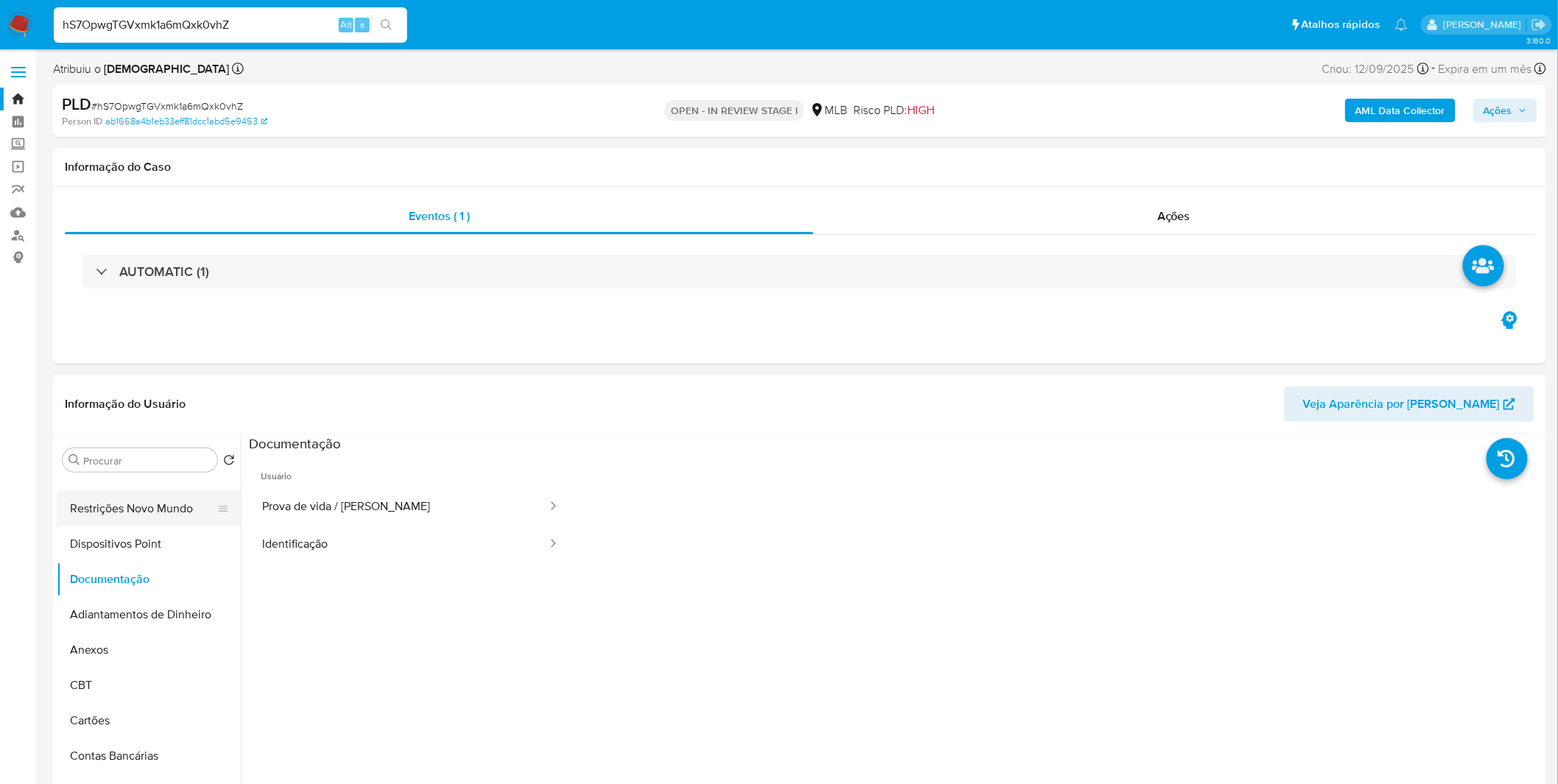
click at [166, 505] on button "Restrições Novo Mundo" at bounding box center [142, 509] width 172 height 36
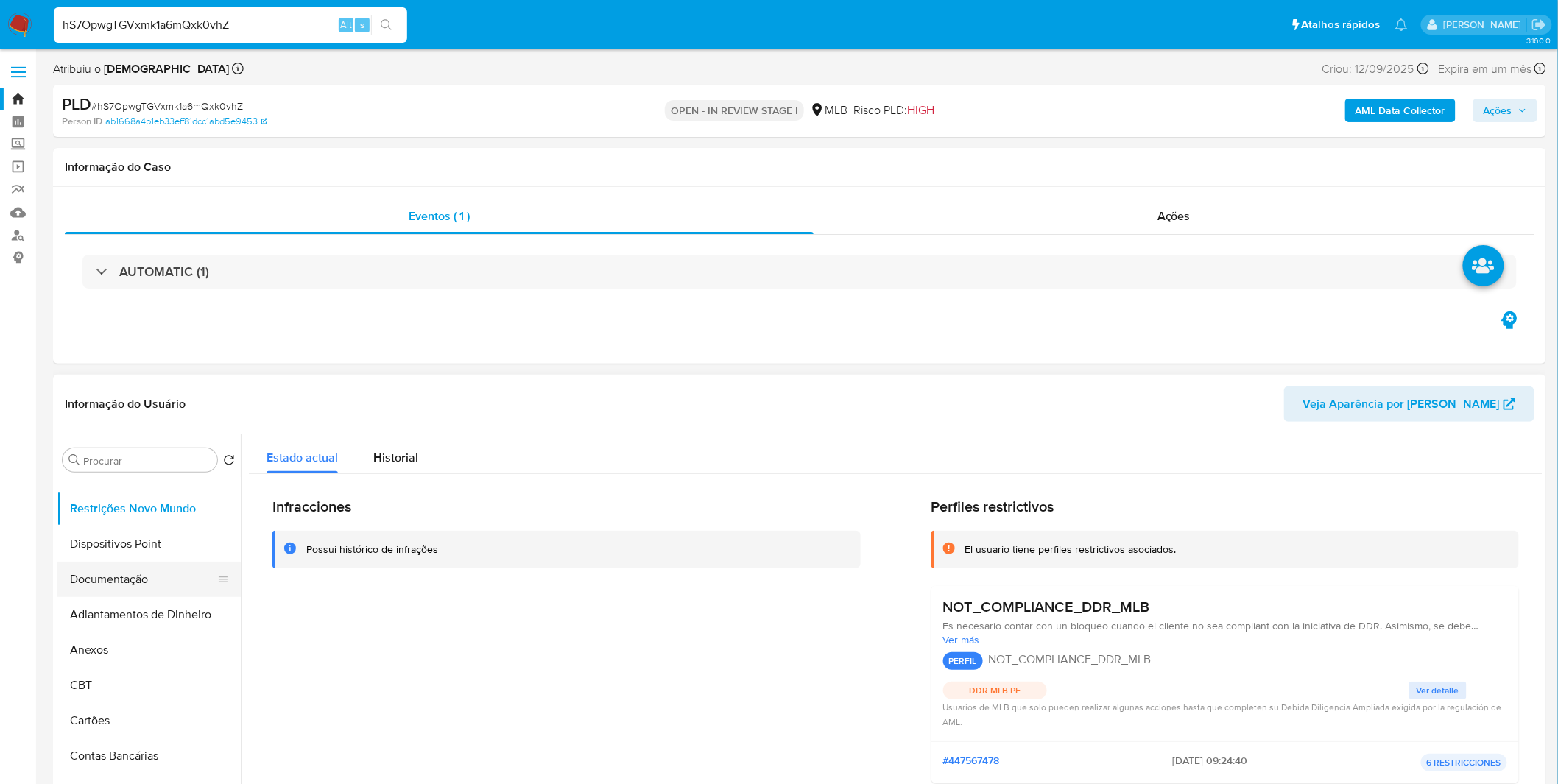
click at [120, 577] on button "Documentação" at bounding box center [142, 579] width 172 height 36
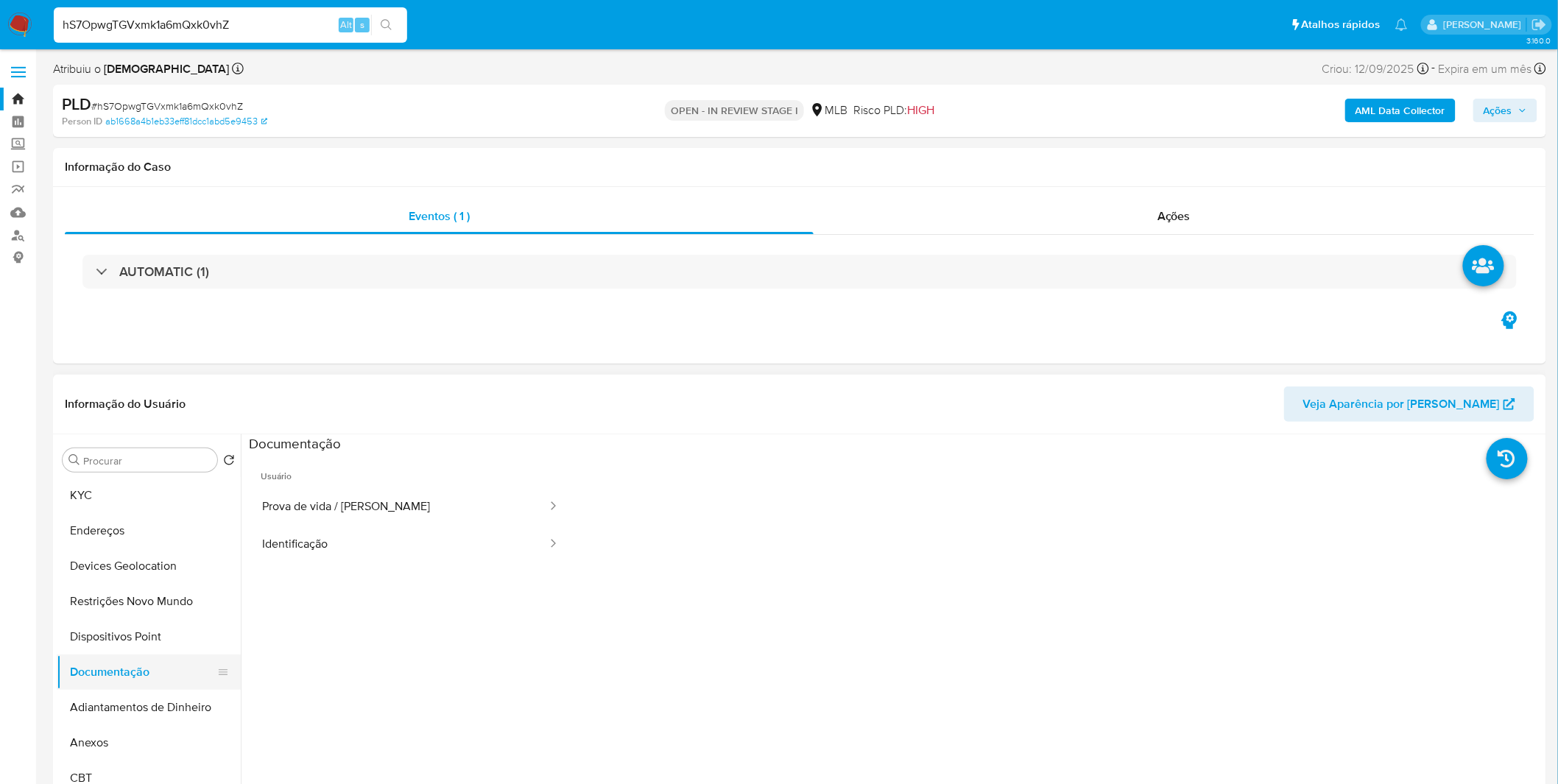
scroll to position [0, 0]
click at [135, 552] on button "KYC" at bounding box center [142, 566] width 172 height 36
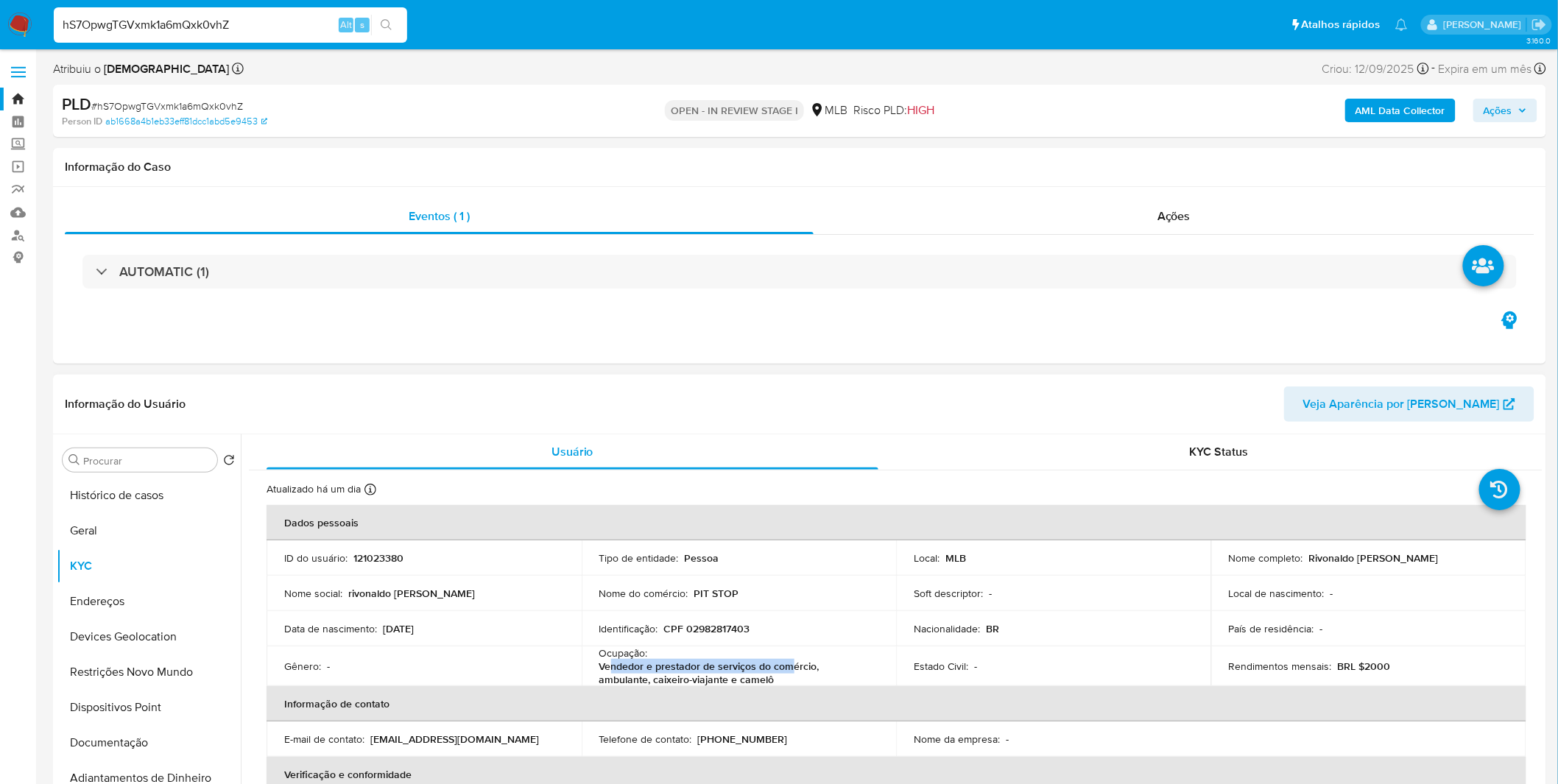
drag, startPoint x: 786, startPoint y: 671, endPoint x: 612, endPoint y: 670, distance: 174.0
click at [612, 670] on p "Vendedor e prestador de serviços do comércio, ambulante, caixeiro-viajante e ca…" at bounding box center [736, 673] width 274 height 27
drag, startPoint x: 727, startPoint y: 675, endPoint x: 594, endPoint y: 669, distance: 133.1
click at [594, 669] on td "Ocupação : Vendedor e prestador de serviços do comércio, ambulante, caixeiro-vi…" at bounding box center [739, 666] width 315 height 40
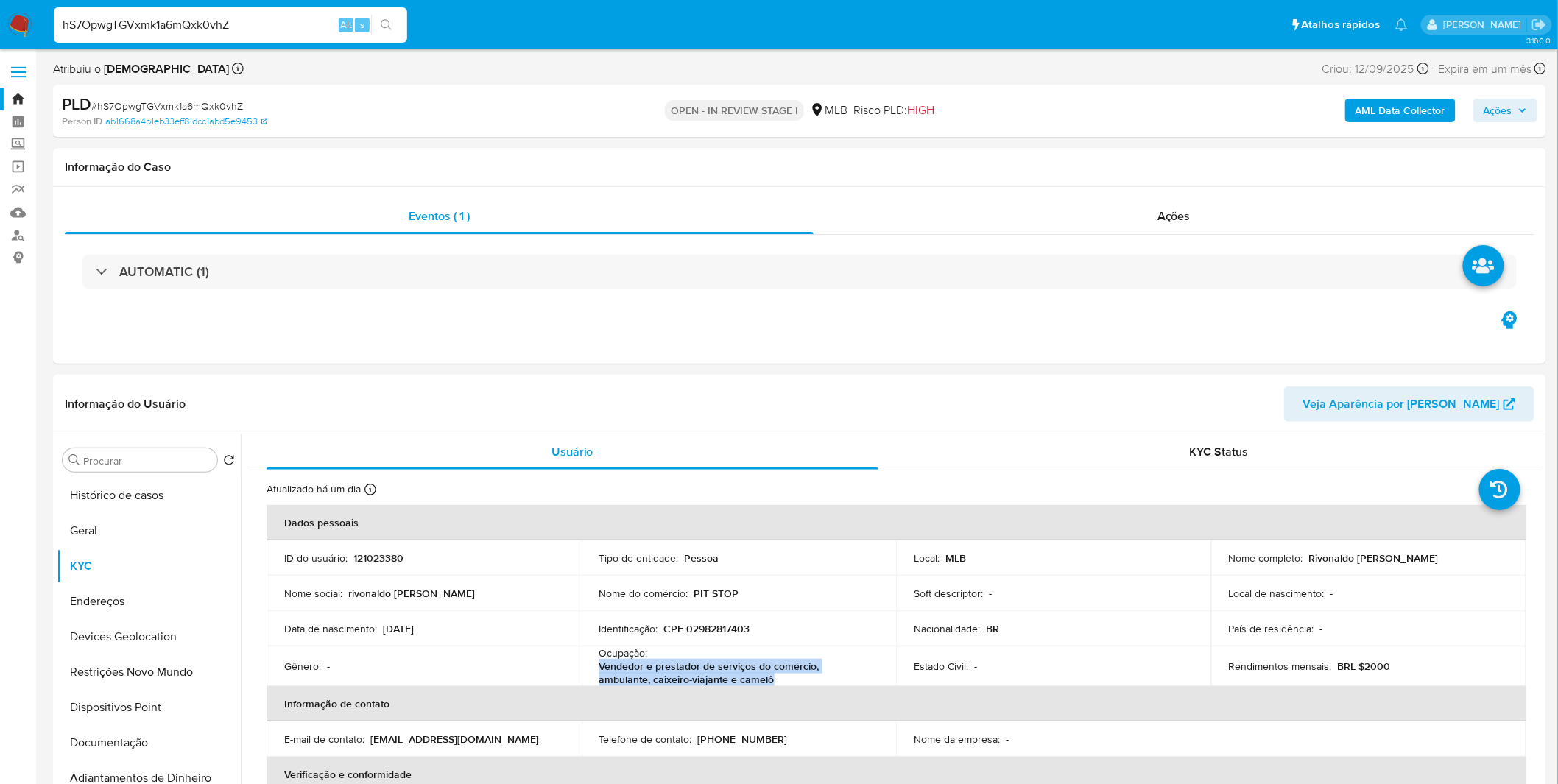
copy p "Vendedor e prestador de serviços do comércio, ambulante, caixeiro-viajante e ca…"
click at [703, 628] on p "CPF 02982817403" at bounding box center [707, 628] width 86 height 13
copy p "02982817403"
click at [149, 682] on button "Restrições Novo Mundo" at bounding box center [142, 672] width 172 height 36
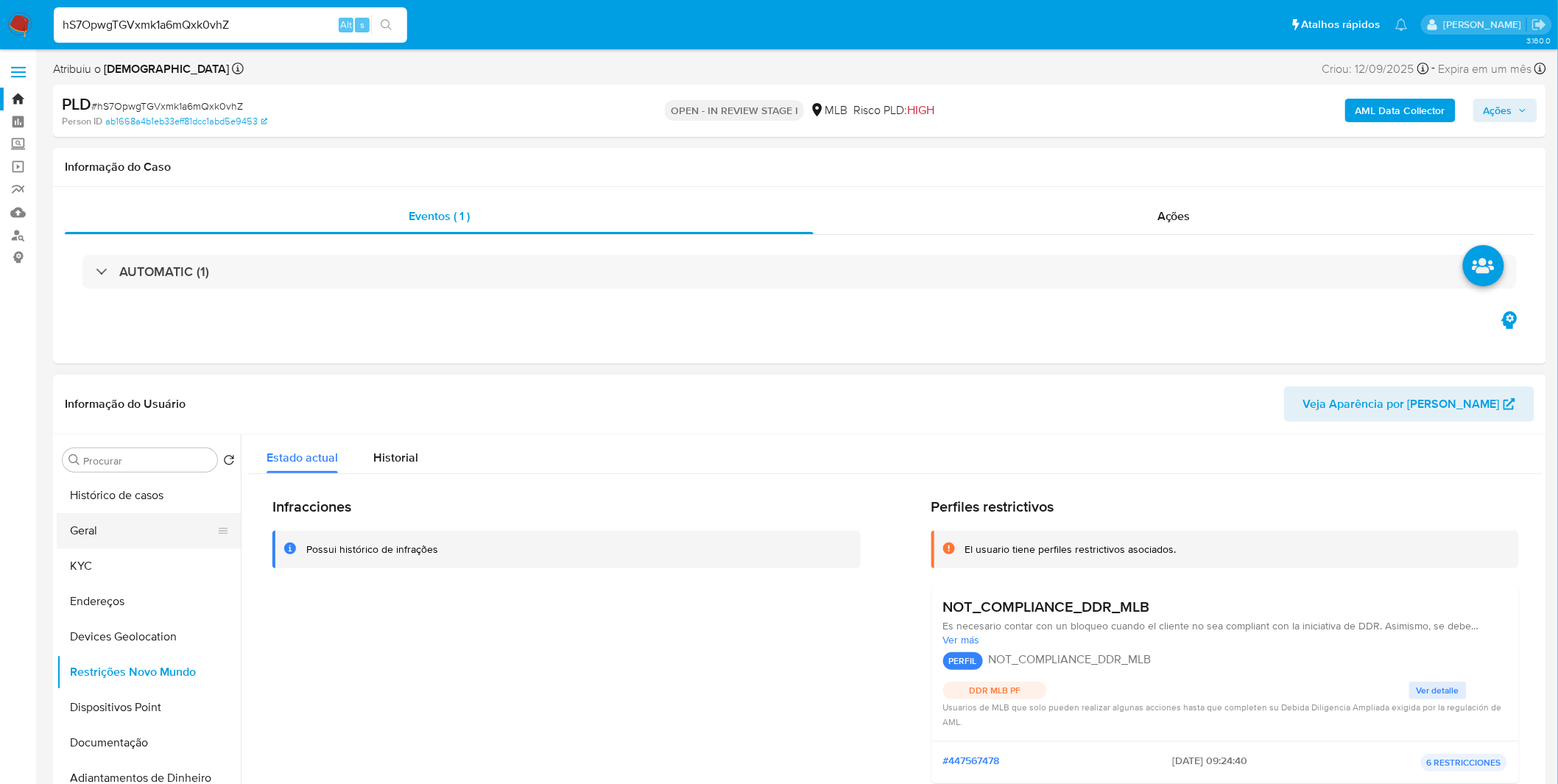
click at [138, 531] on button "Geral" at bounding box center [142, 530] width 172 height 36
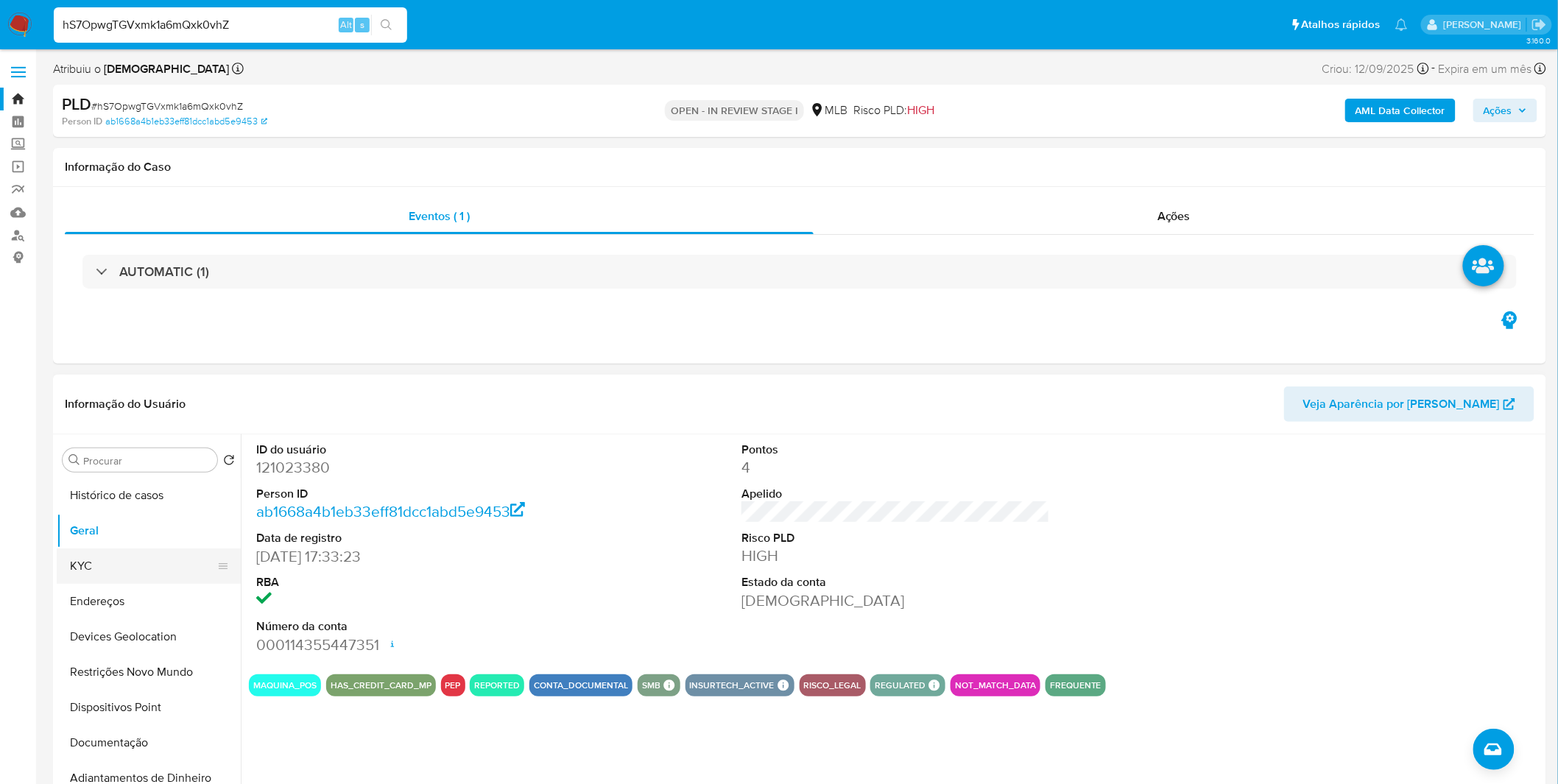
click at [89, 569] on button "KYC" at bounding box center [142, 566] width 172 height 36
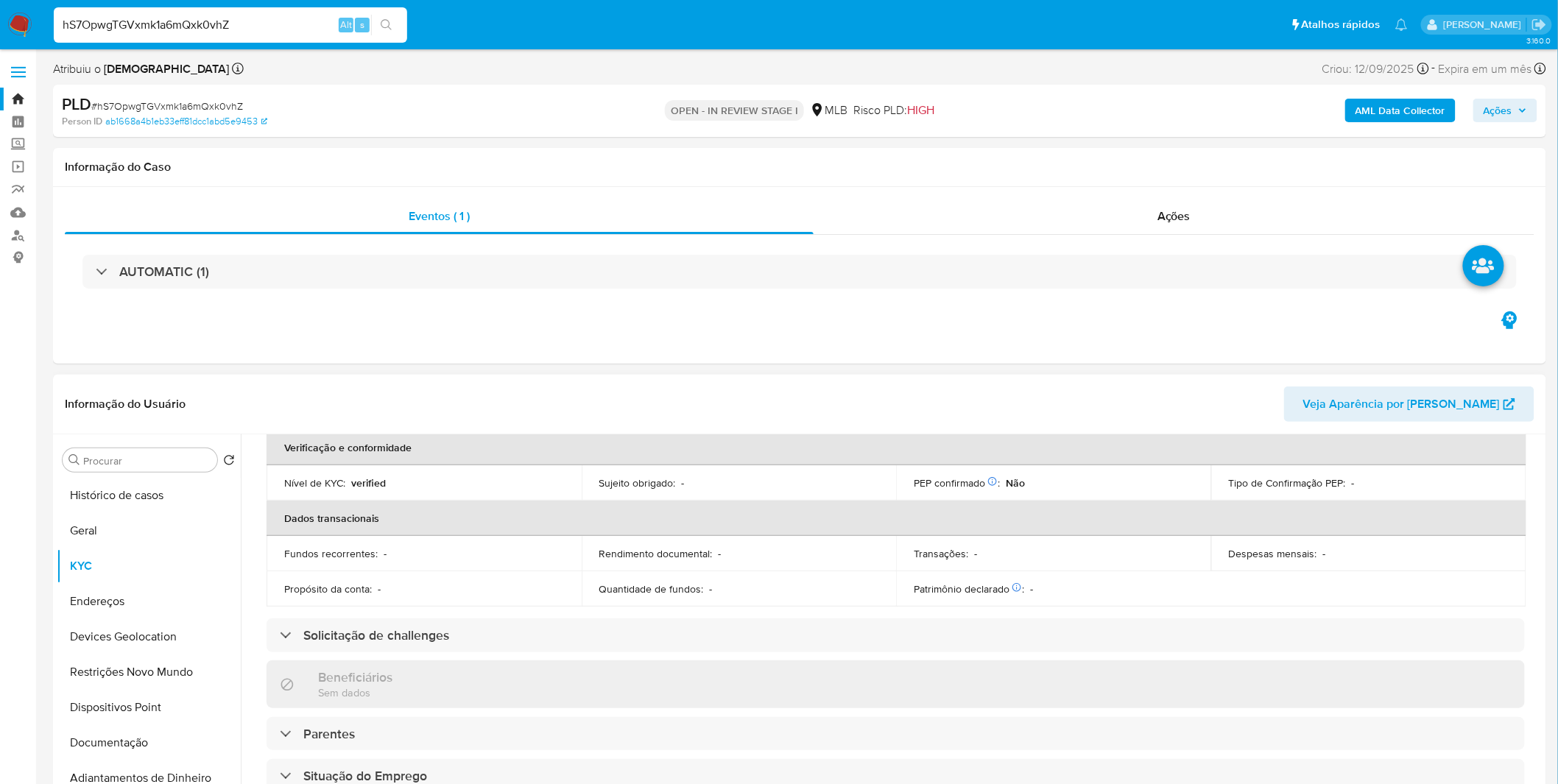
scroll to position [616, 0]
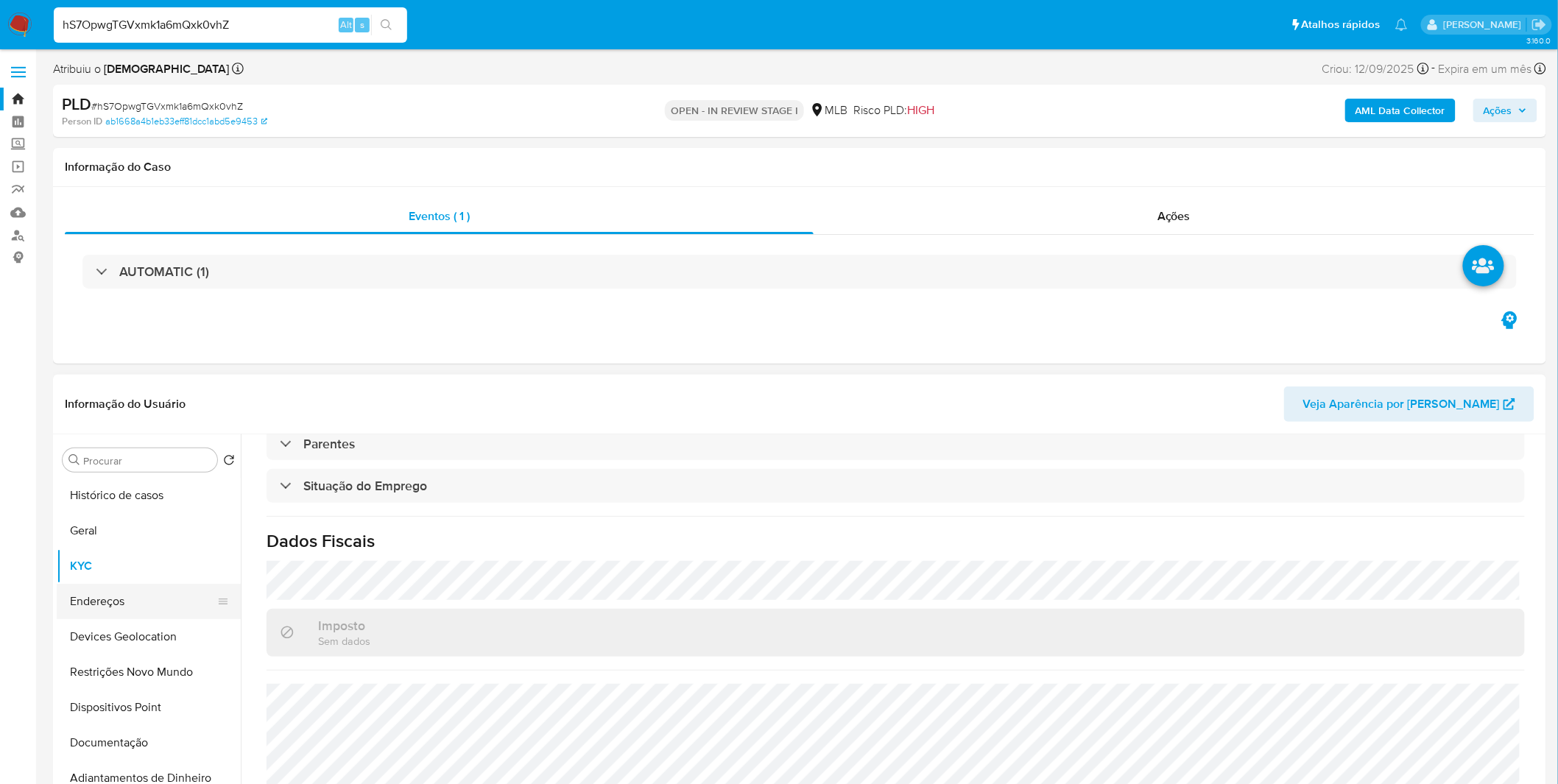
click at [168, 587] on button "Endereços" at bounding box center [142, 601] width 172 height 36
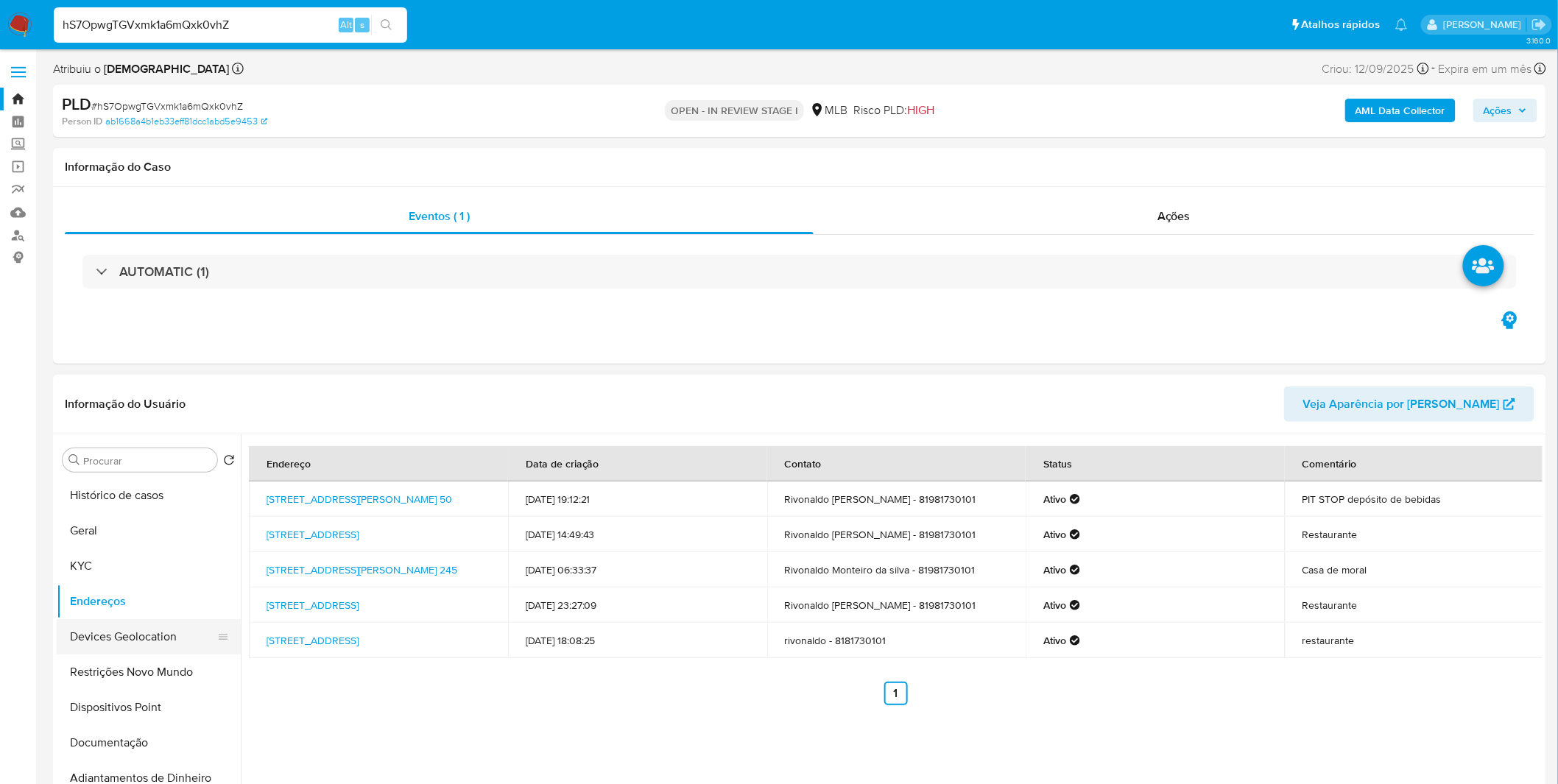
click at [91, 631] on button "Devices Geolocation" at bounding box center [142, 636] width 172 height 36
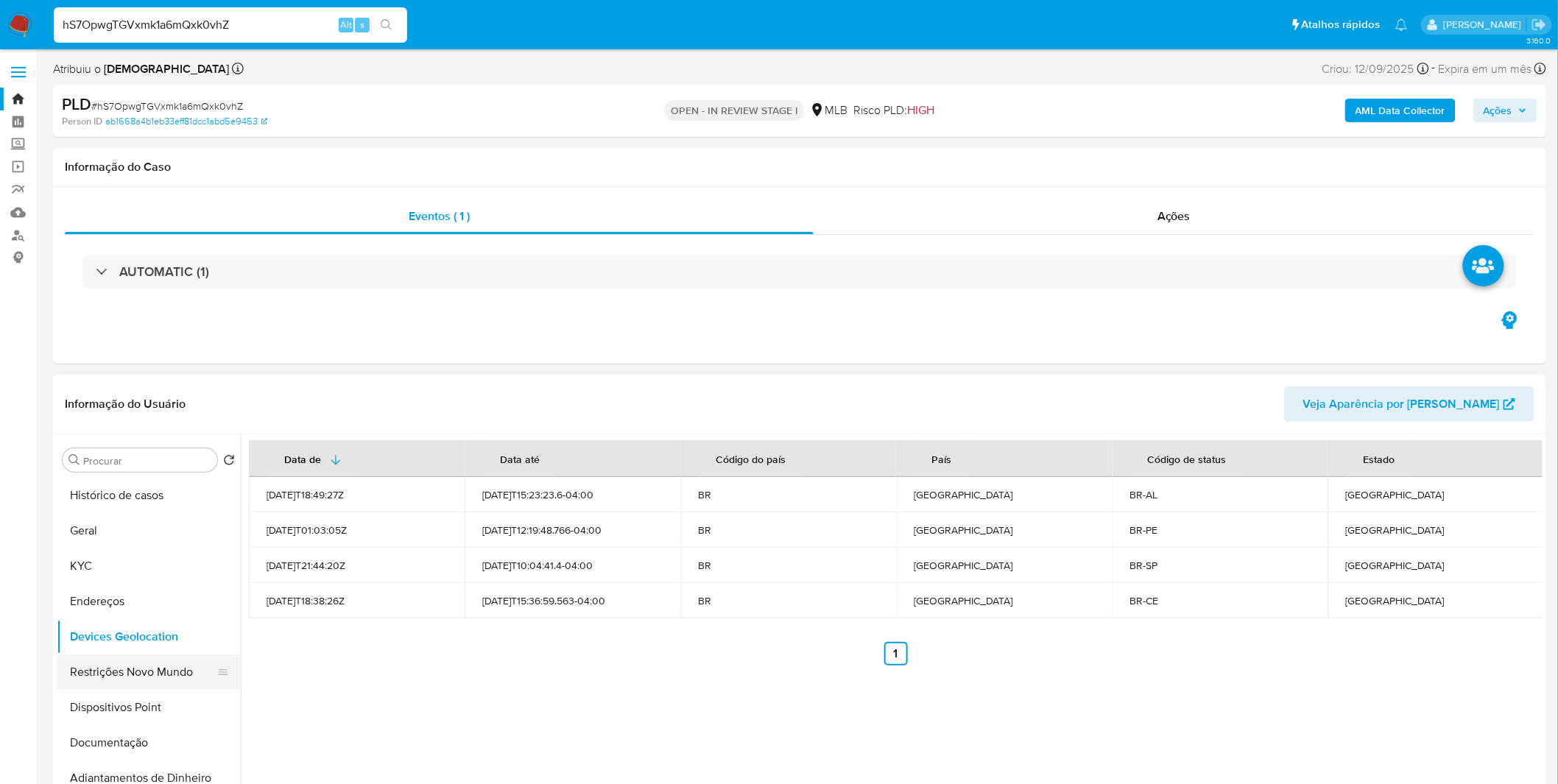
click at [155, 662] on button "Restrições Novo Mundo" at bounding box center [142, 672] width 172 height 36
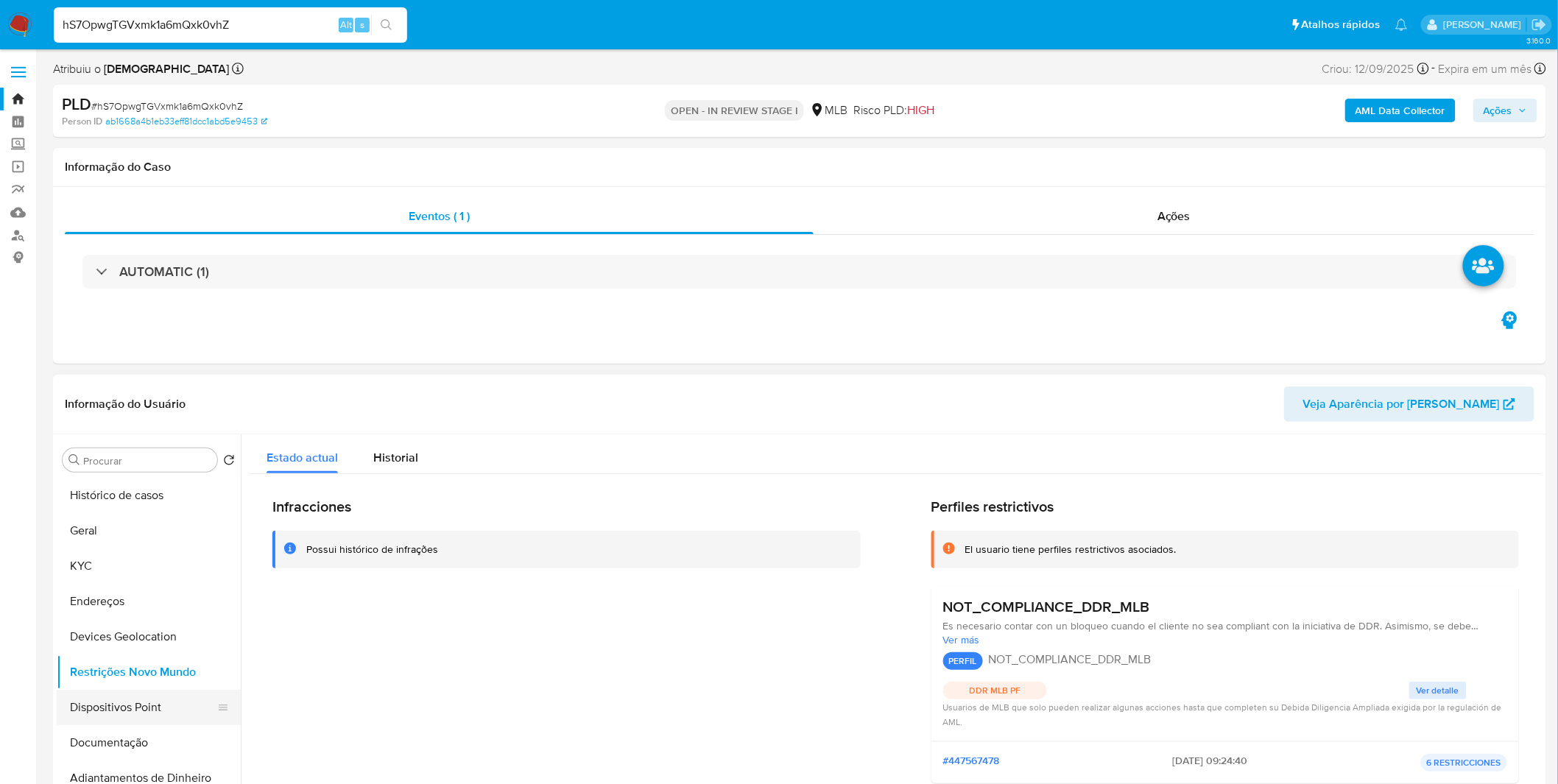
click at [123, 704] on button "Dispositivos Point" at bounding box center [142, 707] width 172 height 36
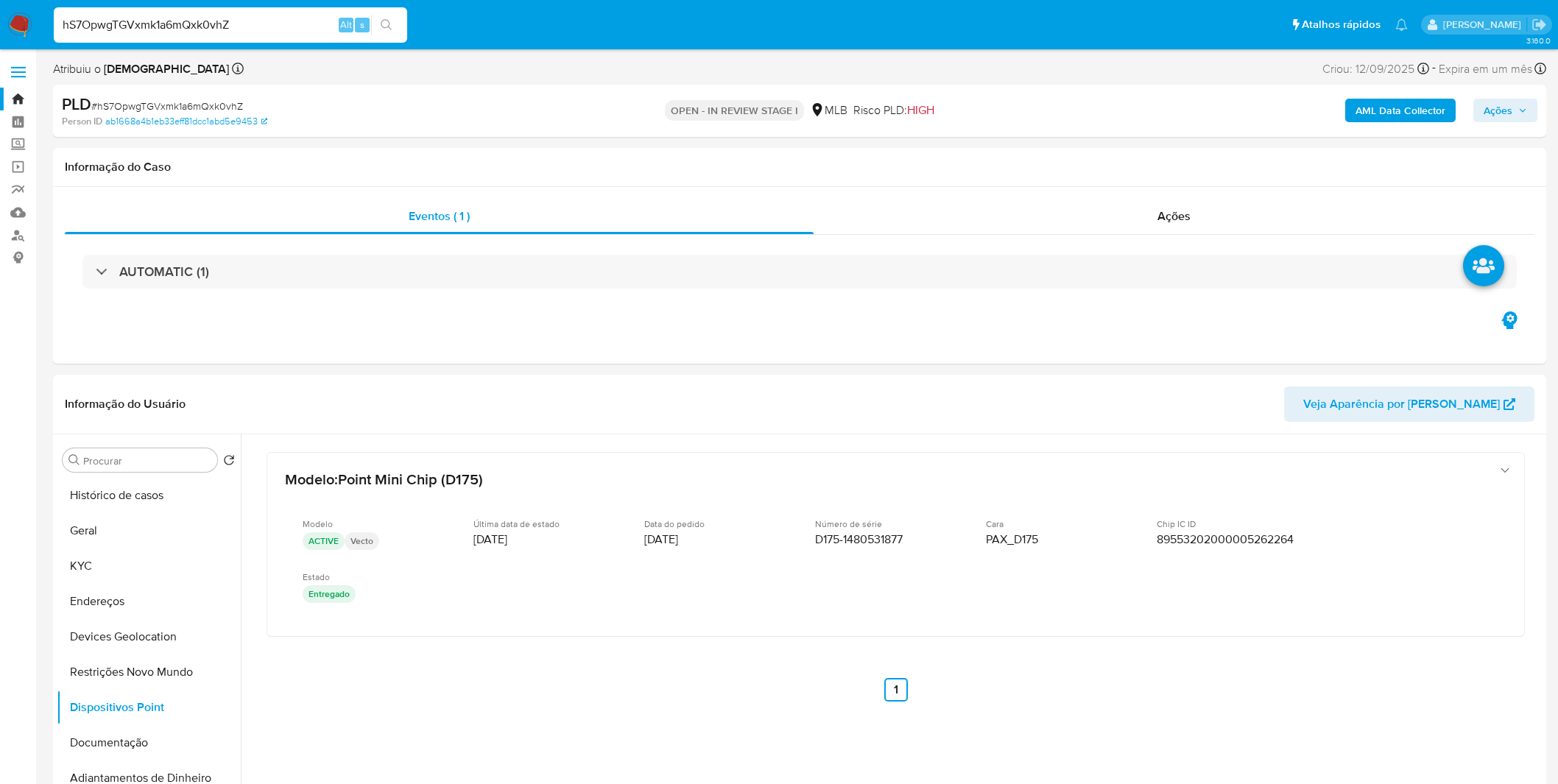
select select "10"
click at [169, 570] on button "KYC" at bounding box center [142, 566] width 172 height 36
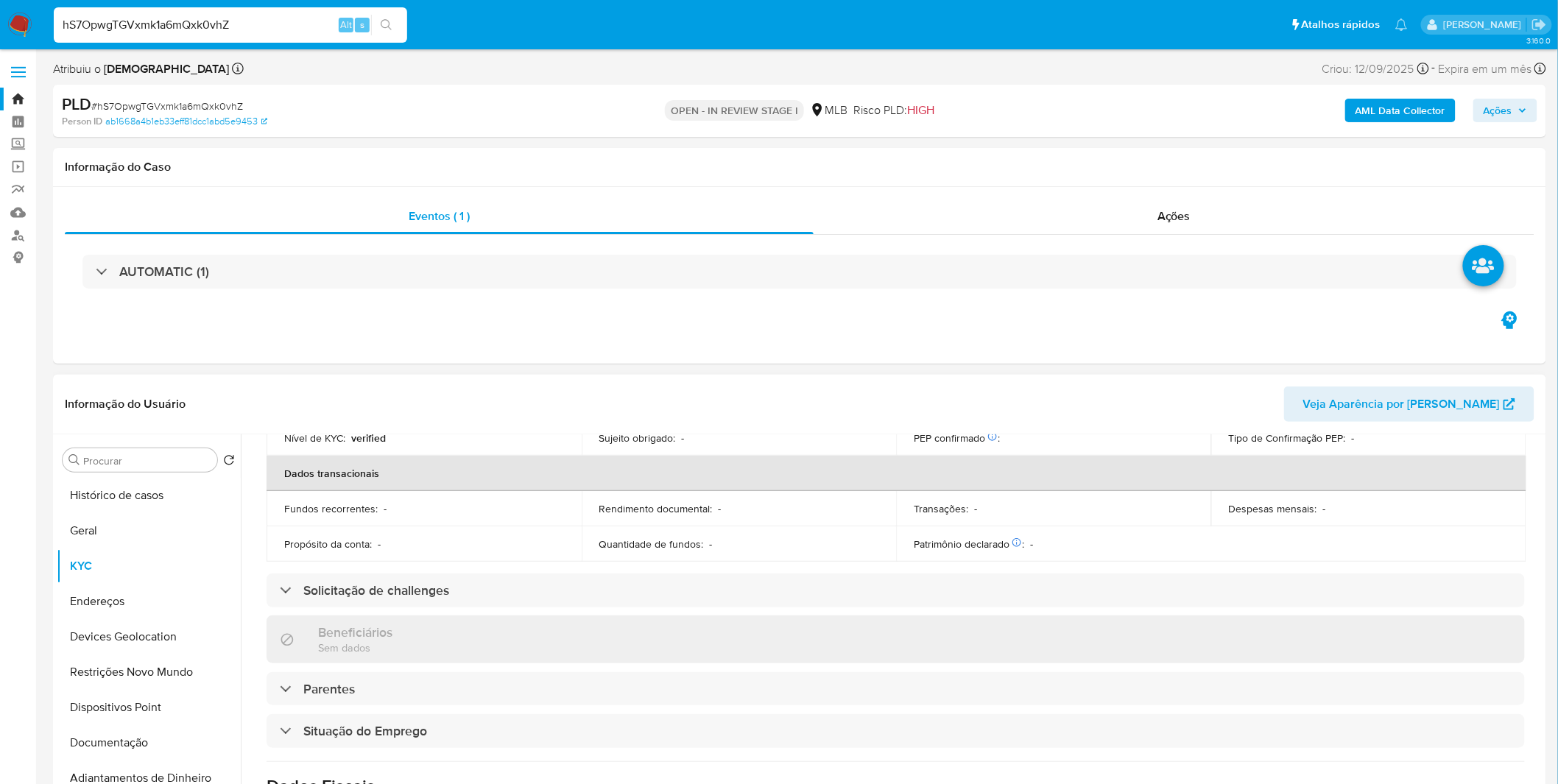
scroll to position [616, 0]
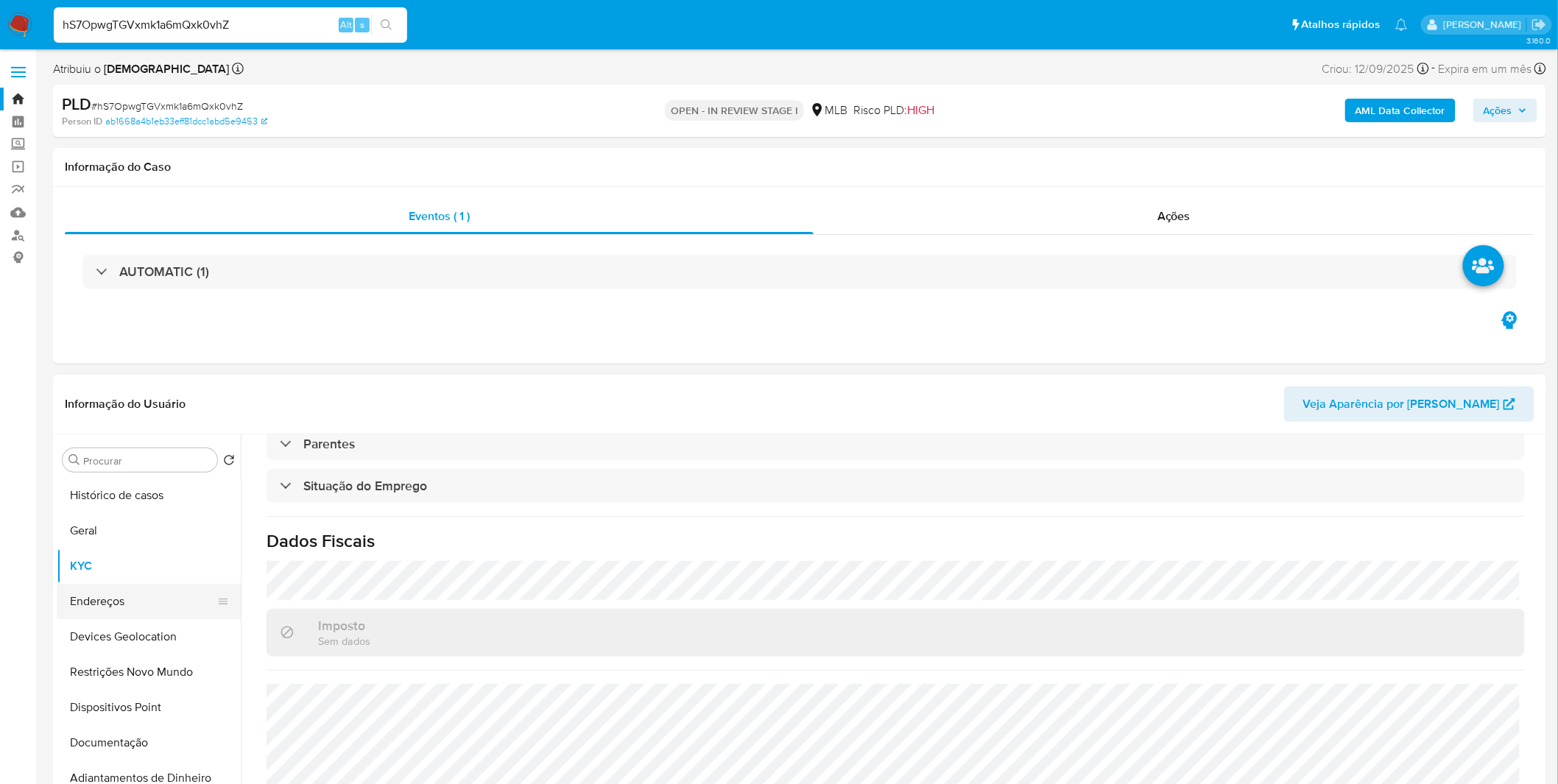
click at [170, 601] on button "Endereços" at bounding box center [142, 601] width 172 height 36
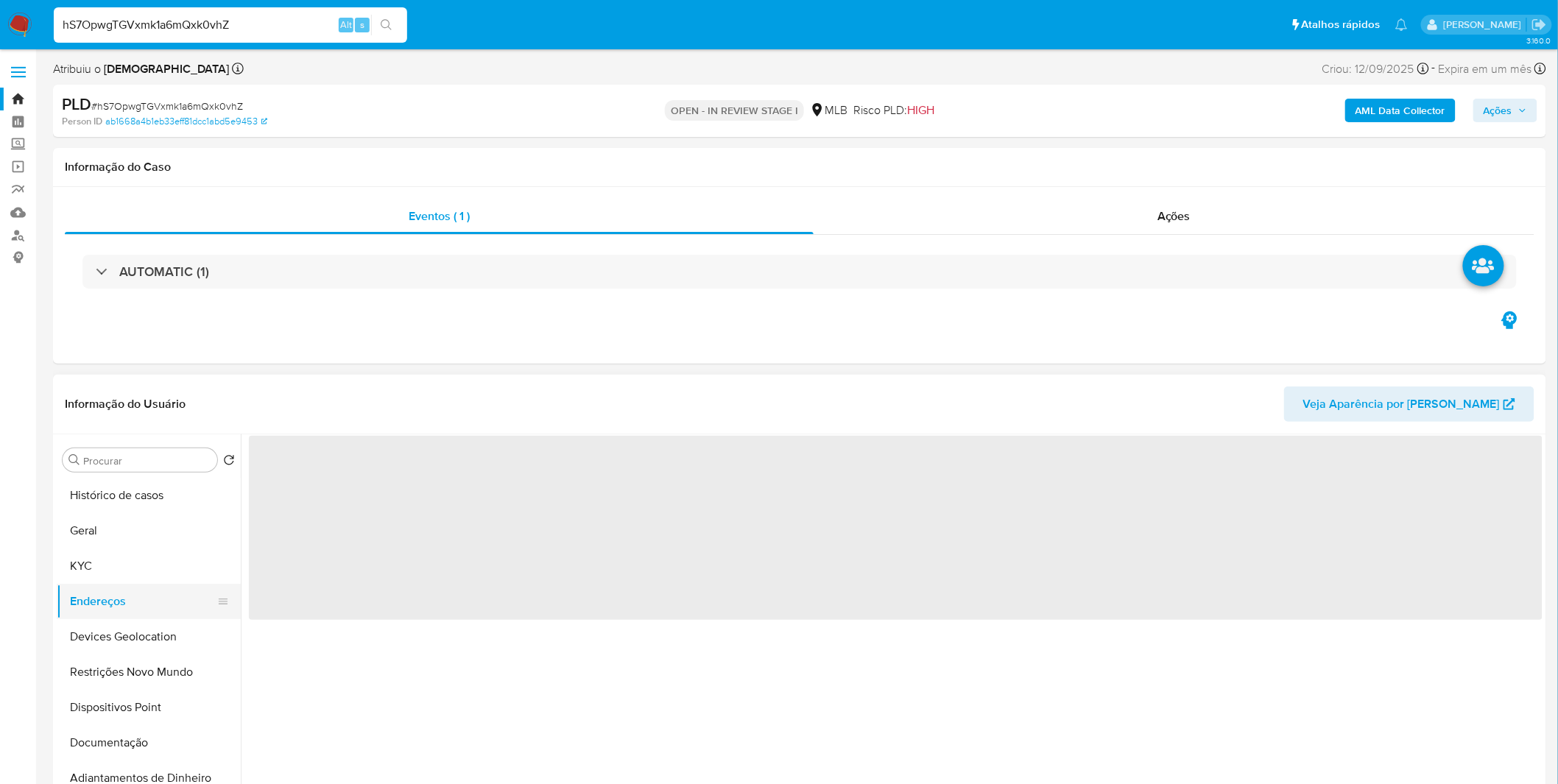
scroll to position [0, 0]
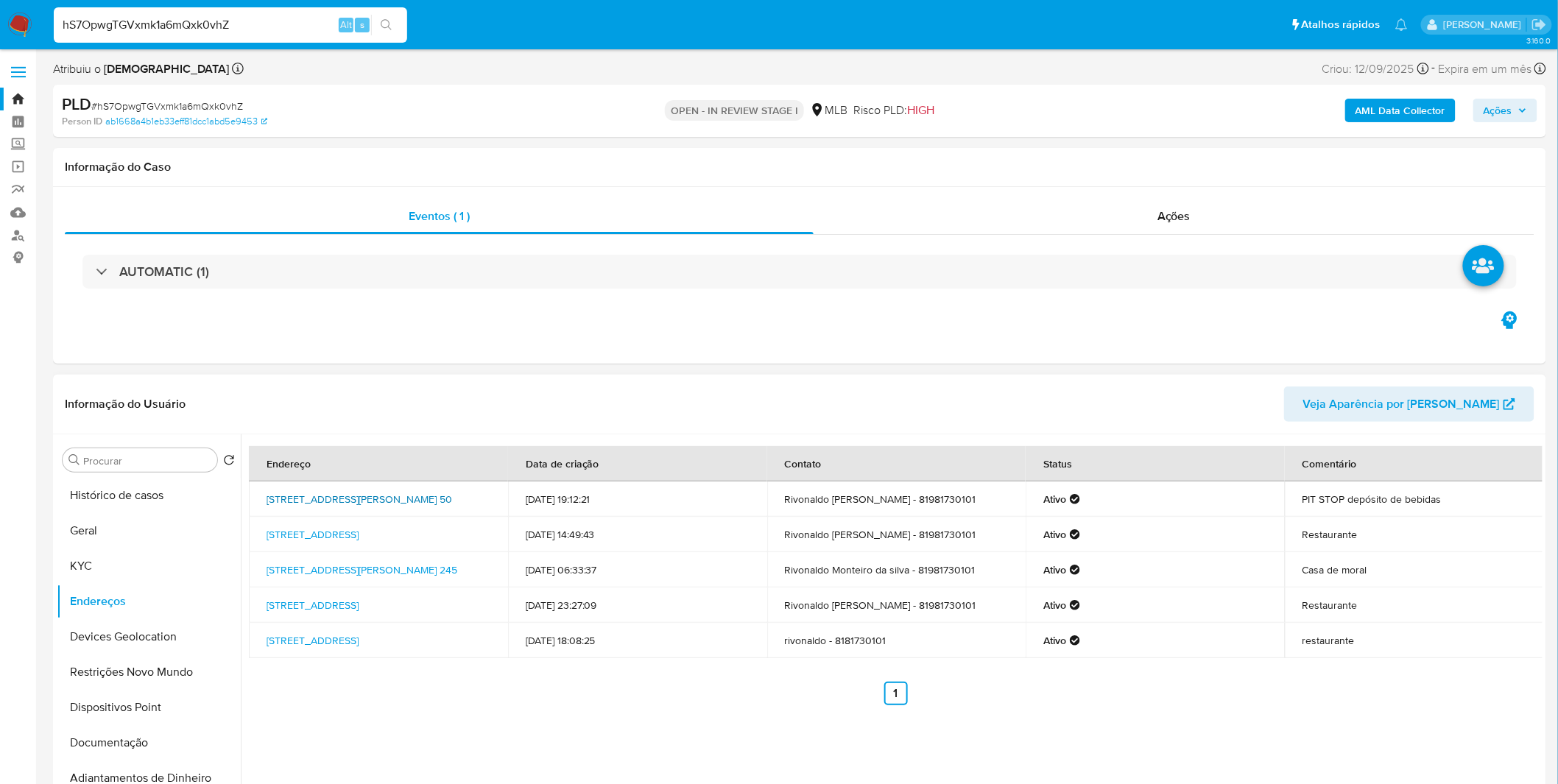
click at [407, 491] on link "[STREET_ADDRESS][PERSON_NAME] 50" at bounding box center [360, 498] width 186 height 15
click at [143, 31] on input "hS7OpwgTGVxmk1a6mQxk0vhZ" at bounding box center [230, 25] width 353 height 19
paste input "9TWQcqEzYBqpuFGDBuucbGP3"
type input "9TWQcqEzYBqpuFGDBuucbGP3"
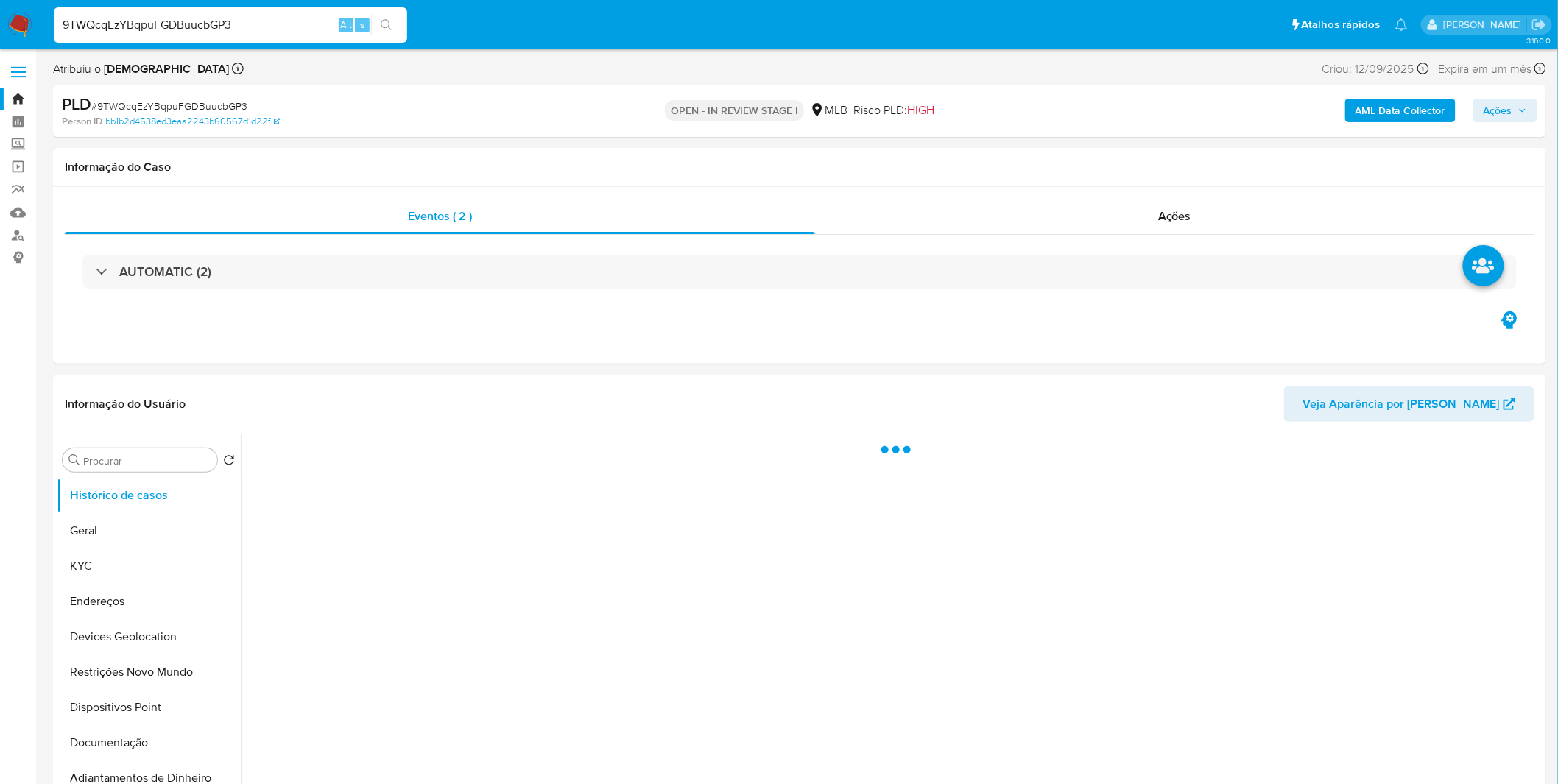
select select "10"
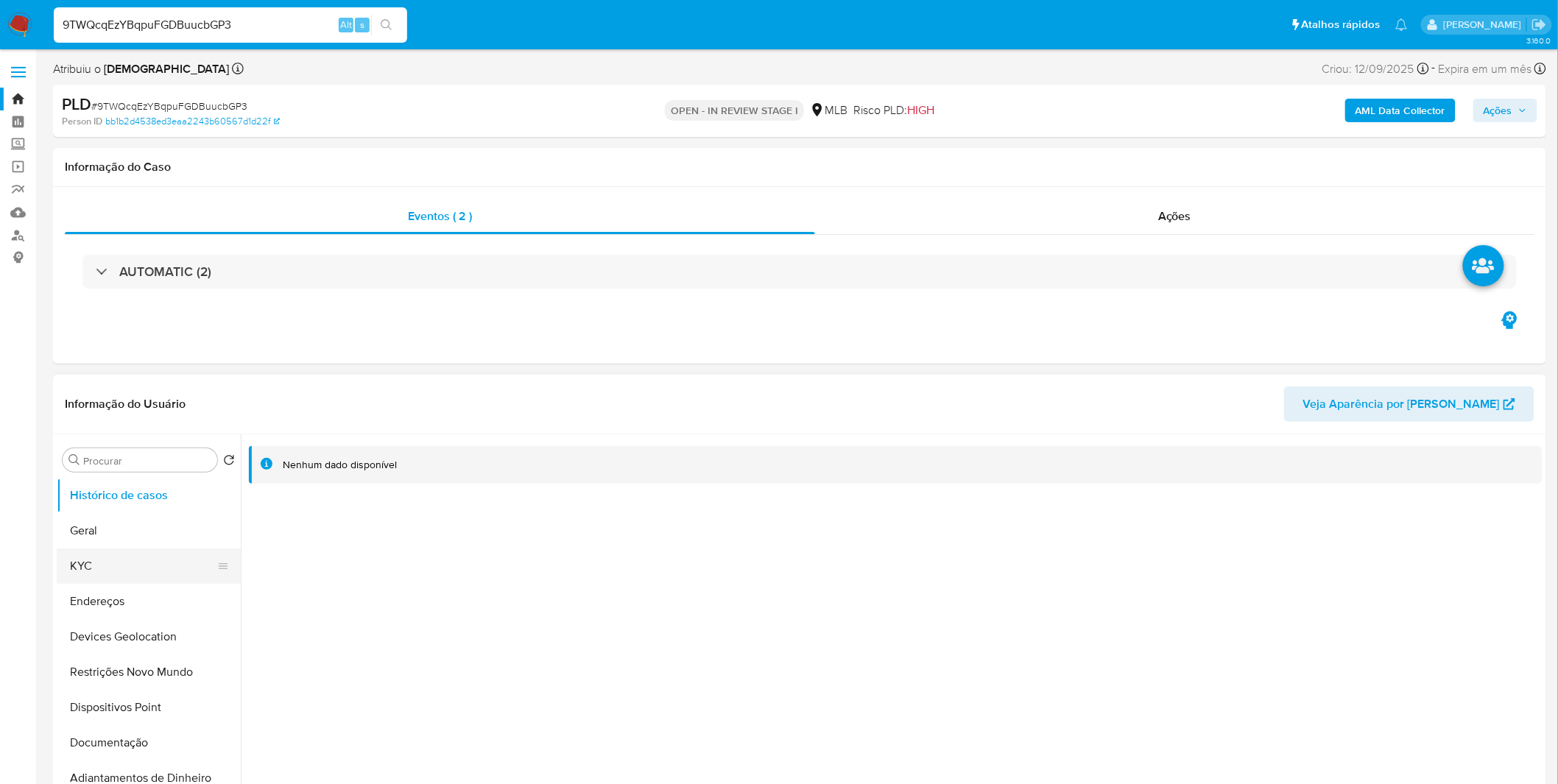
click at [101, 563] on button "KYC" at bounding box center [142, 566] width 172 height 36
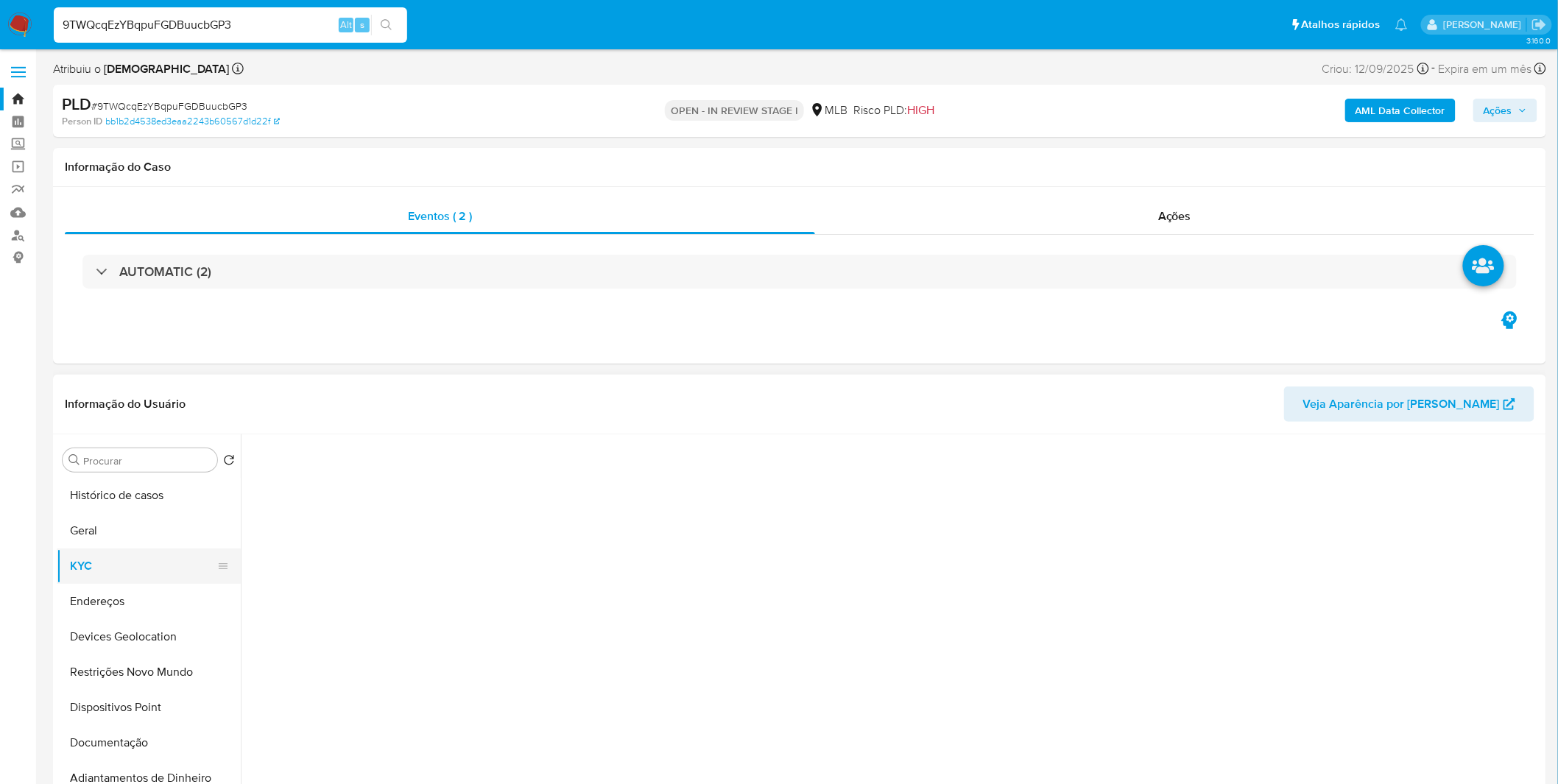
click at [101, 563] on button "KYC" at bounding box center [142, 566] width 172 height 36
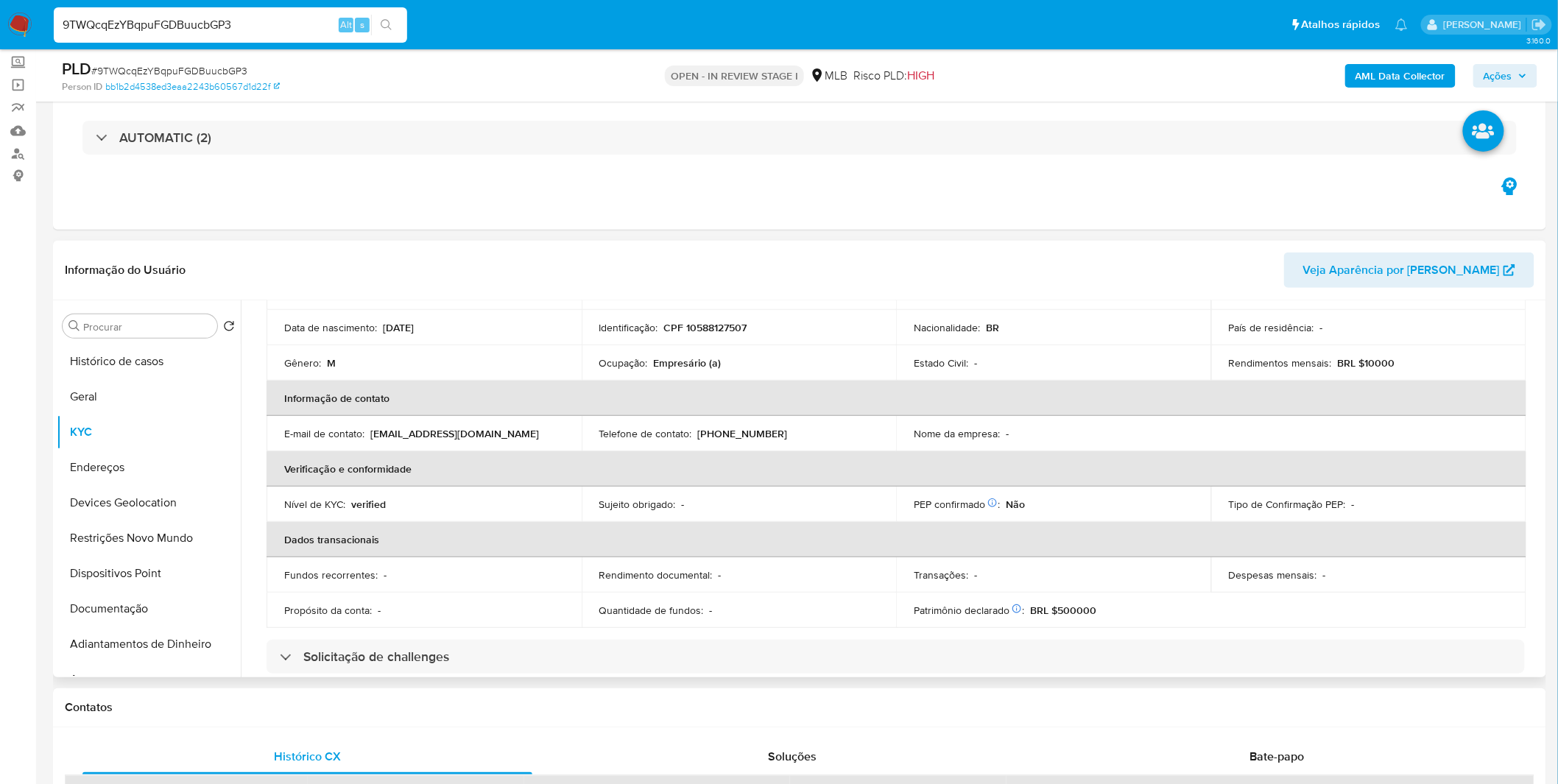
scroll to position [163, 0]
click at [102, 370] on button "Histórico de casos" at bounding box center [142, 361] width 172 height 36
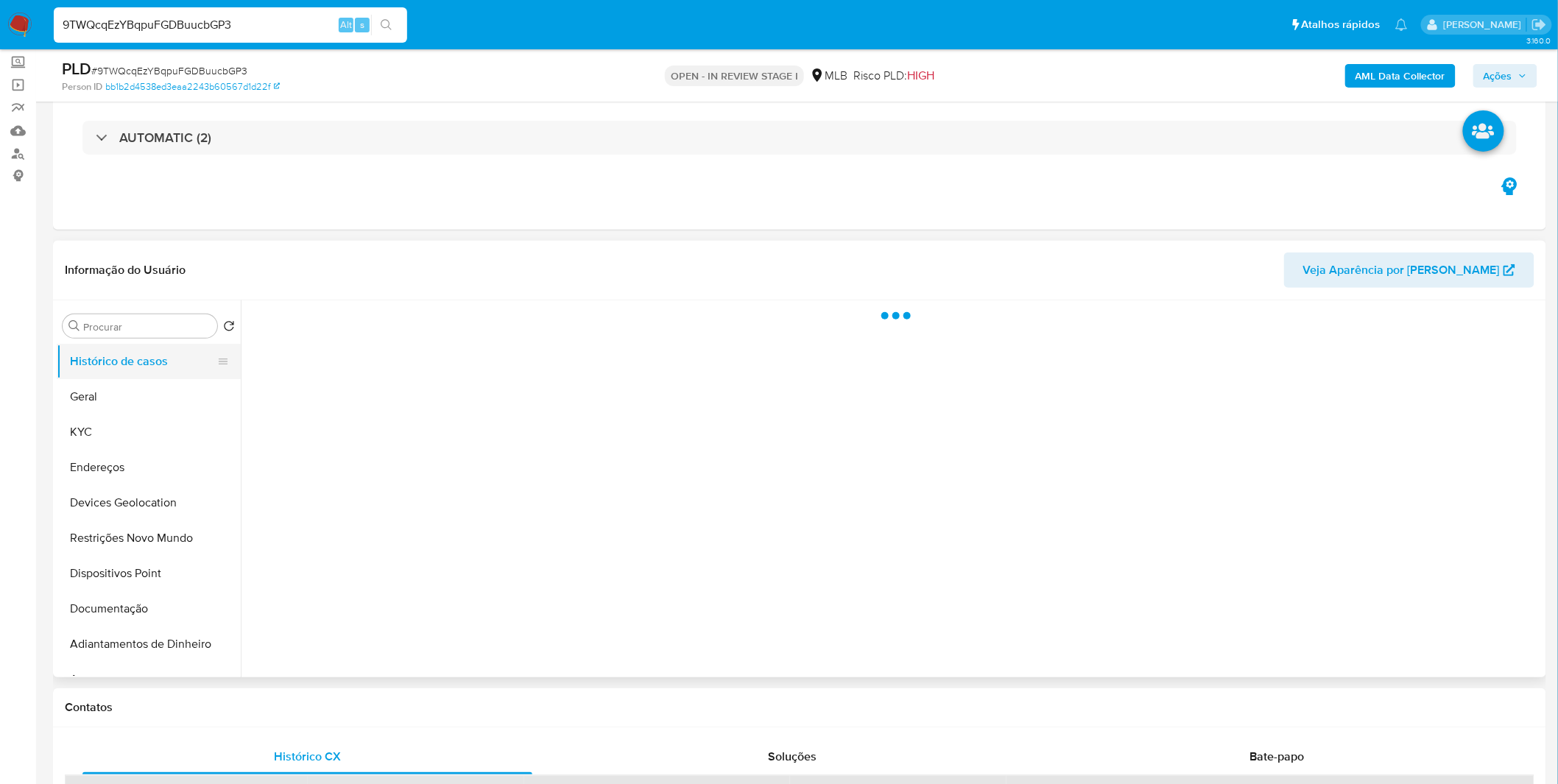
scroll to position [0, 0]
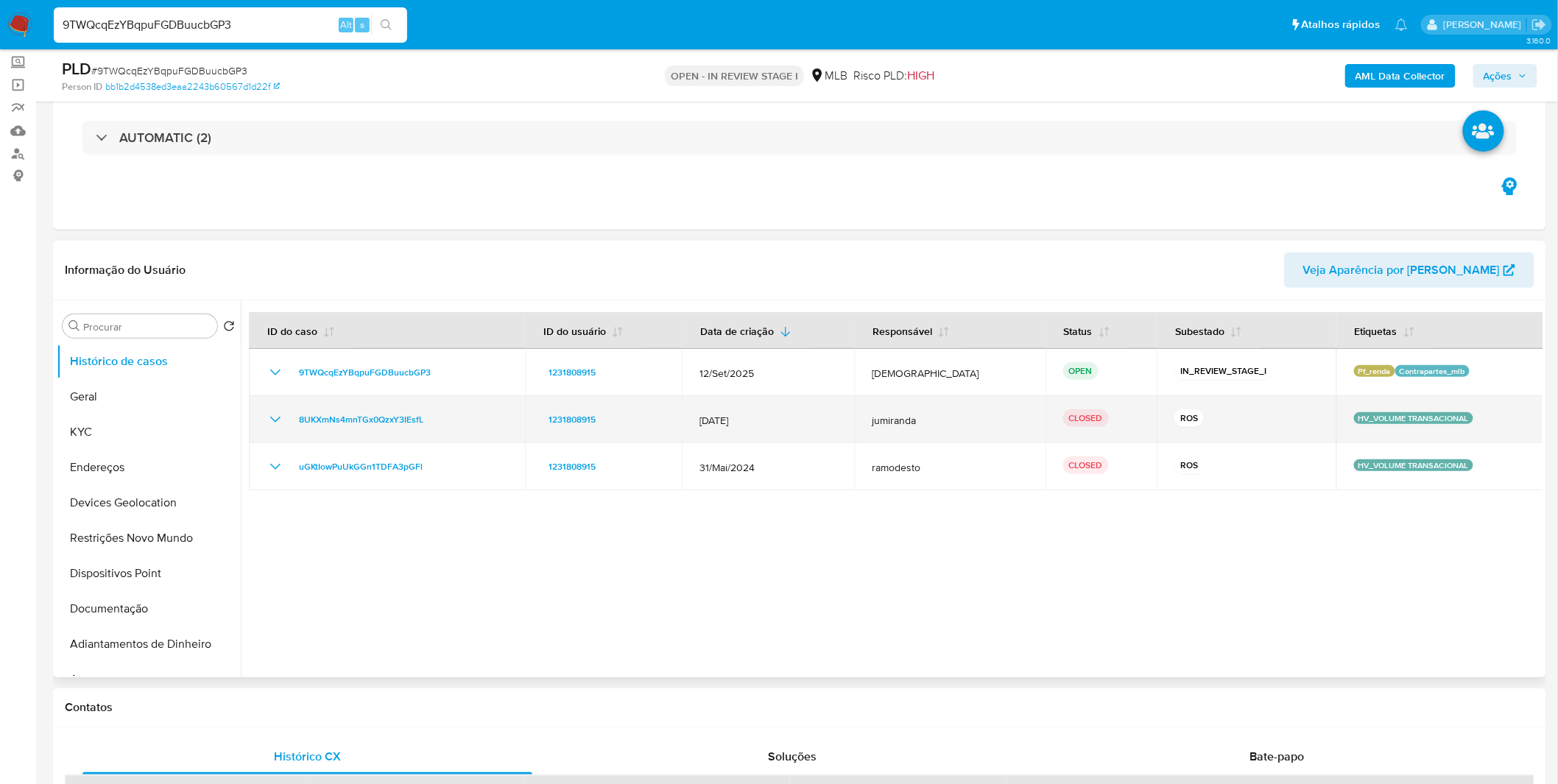
click at [267, 422] on icon "Mostrar/Ocultar" at bounding box center [275, 419] width 17 height 17
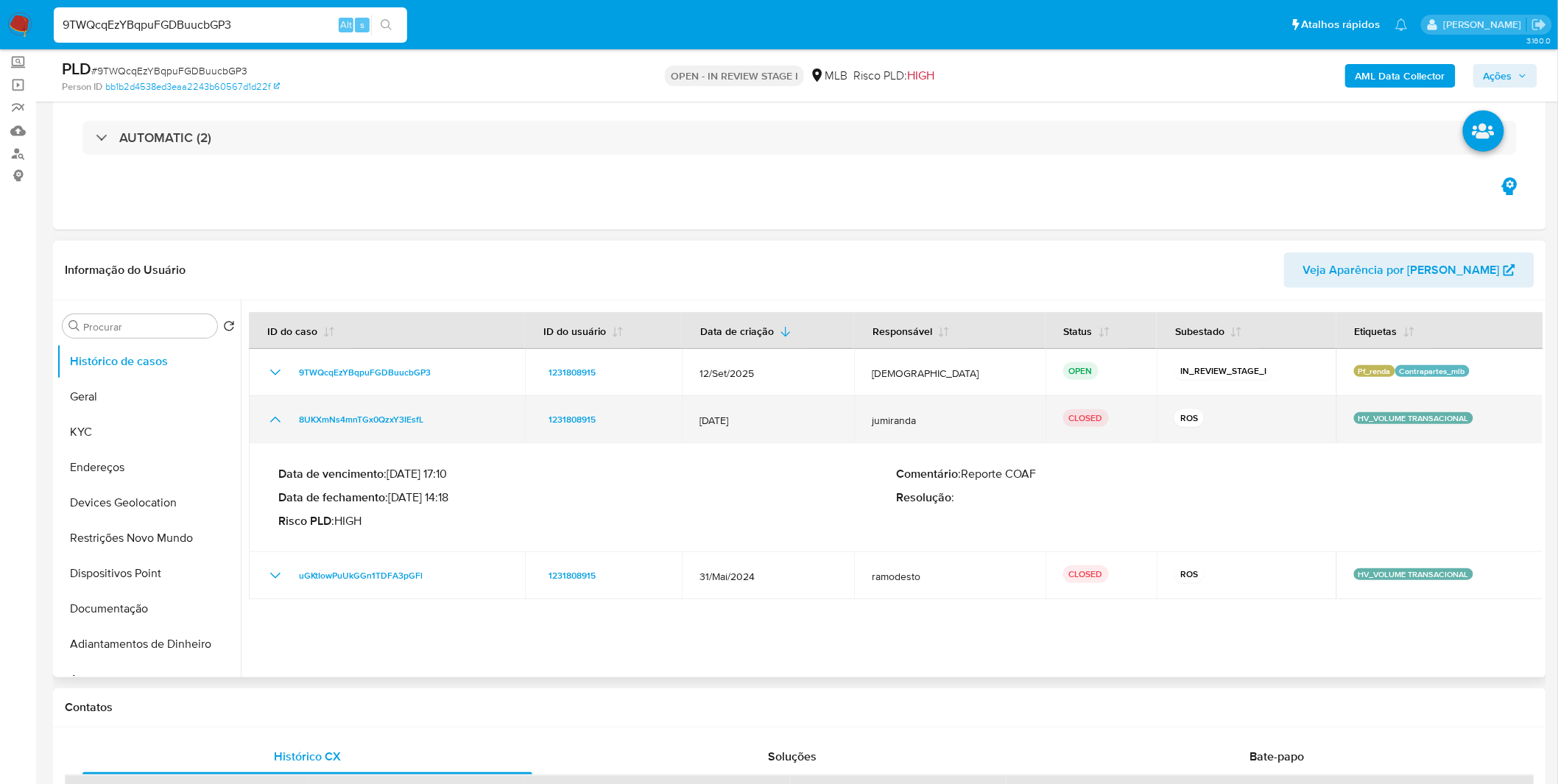
click at [267, 422] on button "Mostrar/Ocultar" at bounding box center [275, 419] width 17 height 17
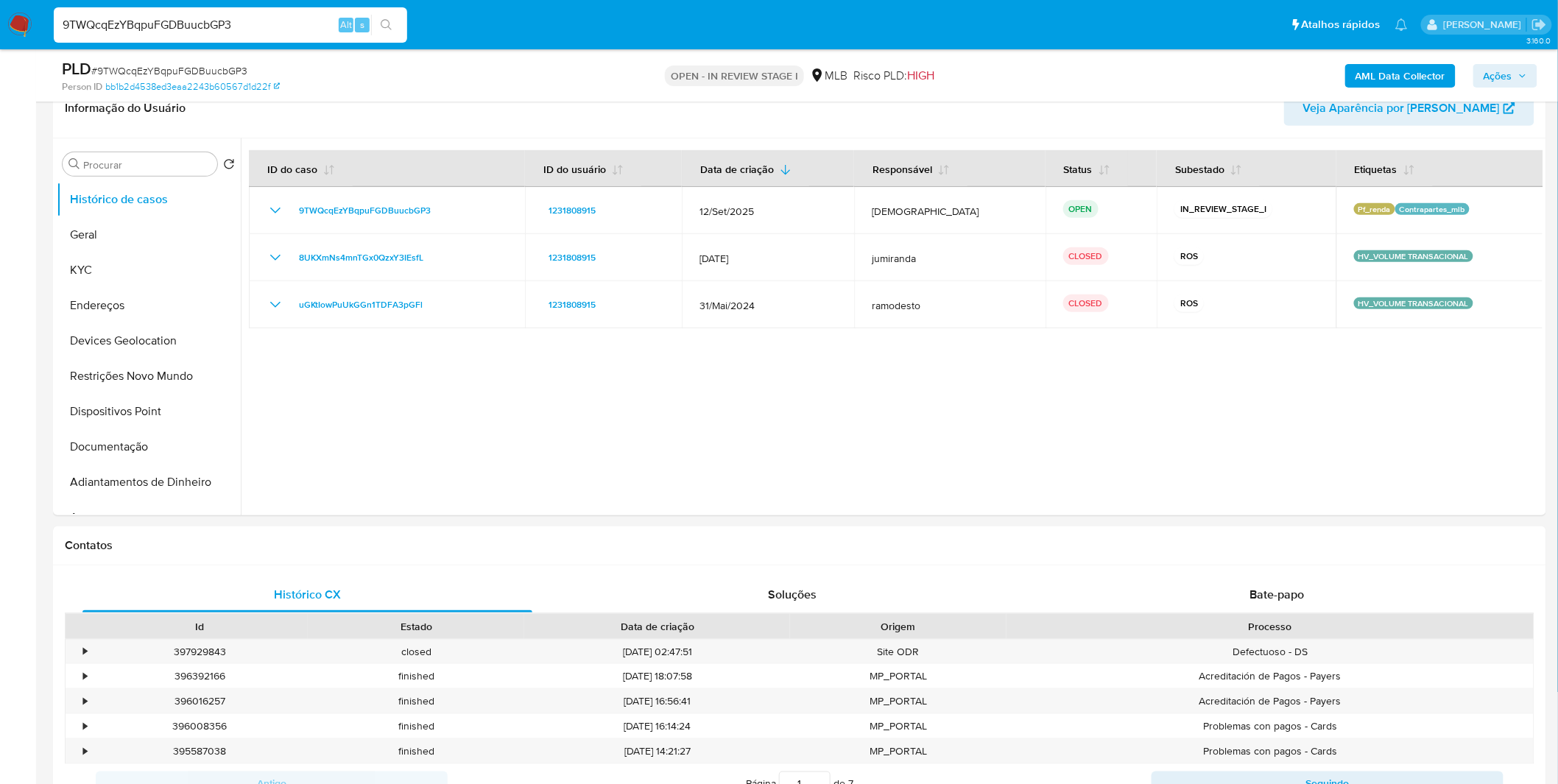
scroll to position [245, 0]
click at [135, 439] on button "Documentação" at bounding box center [142, 445] width 172 height 36
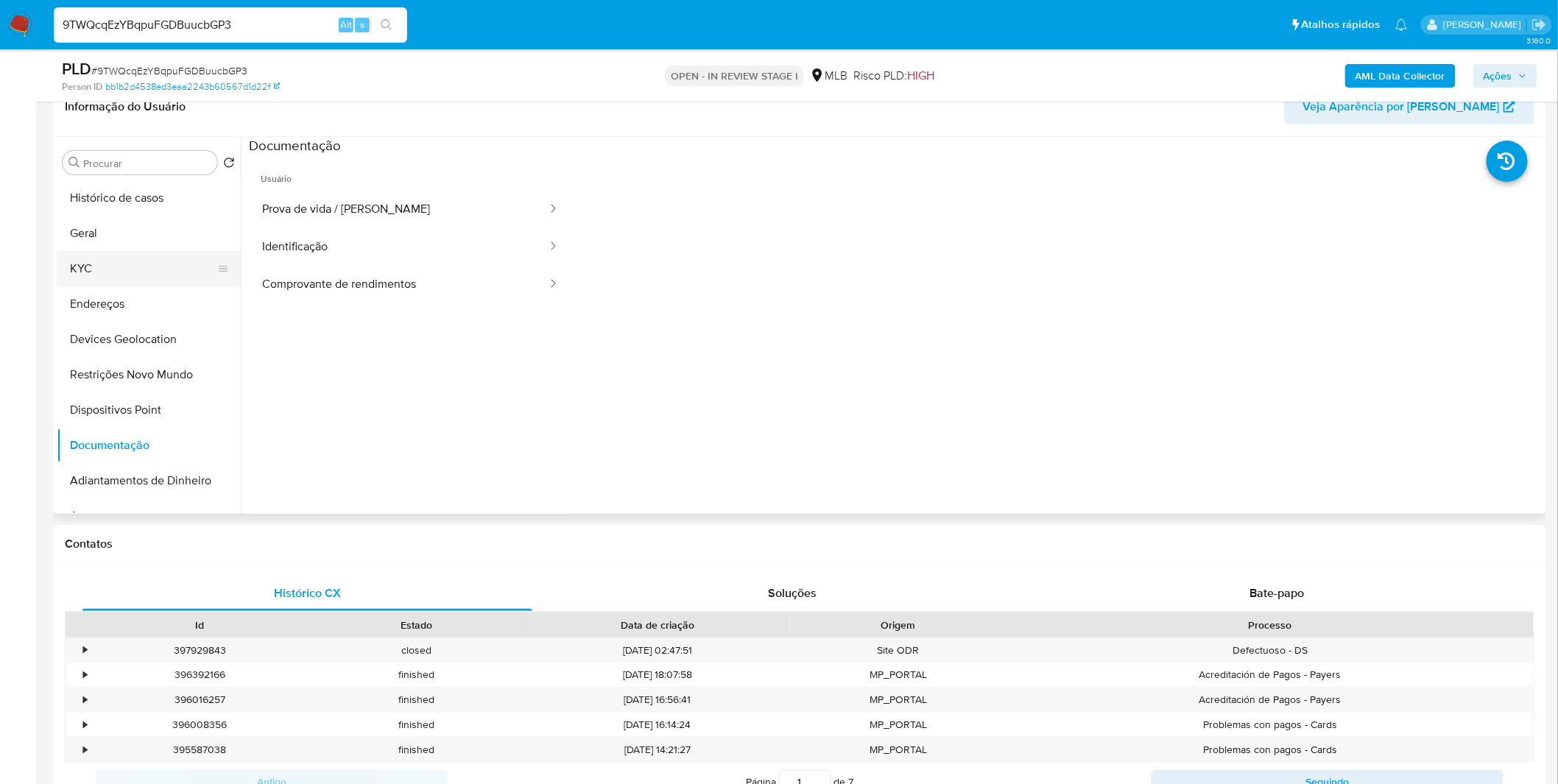
click at [165, 274] on button "KYC" at bounding box center [142, 268] width 172 height 36
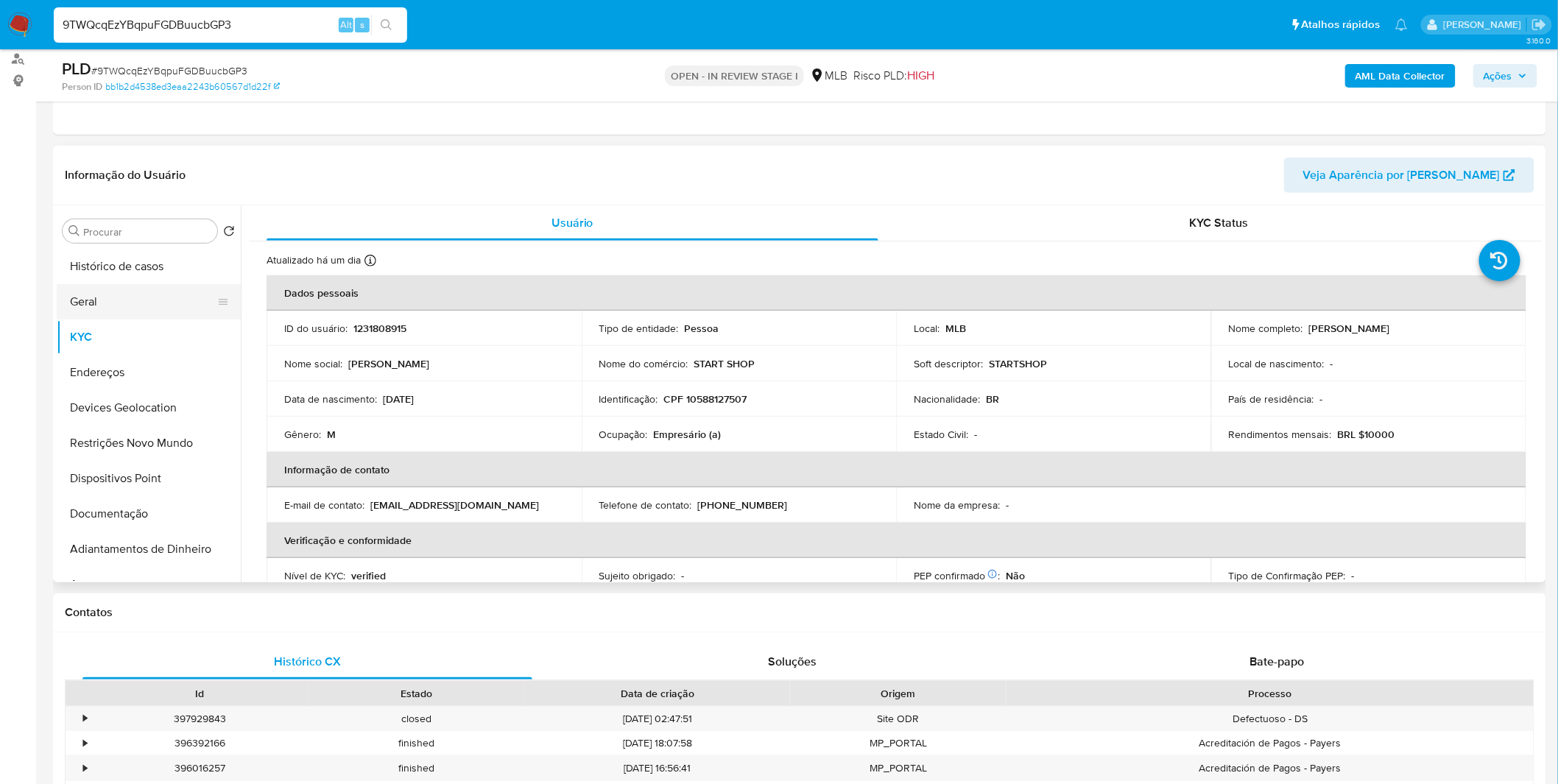
scroll to position [82, 0]
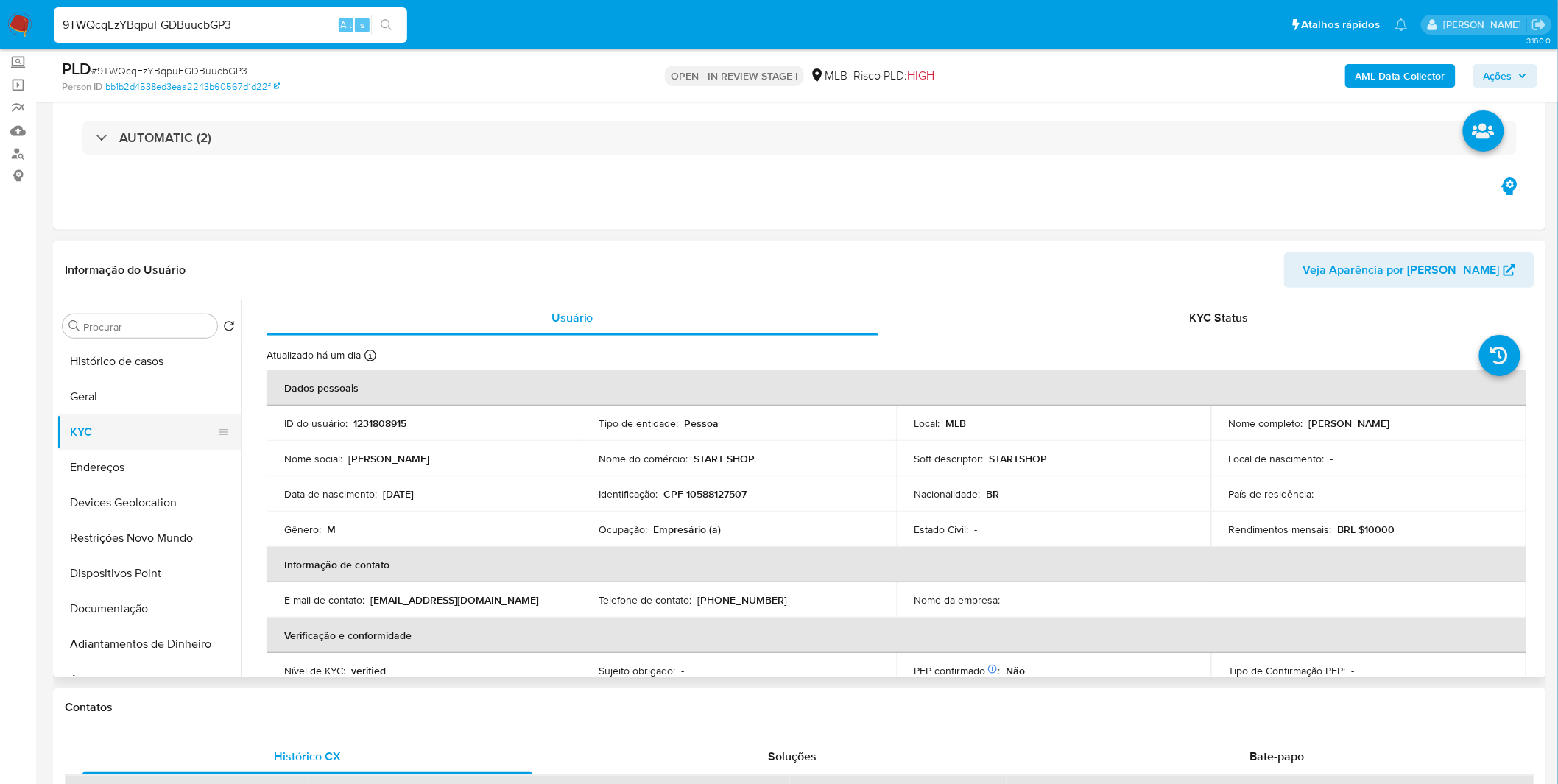
click at [140, 435] on button "KYC" at bounding box center [142, 432] width 172 height 36
click at [140, 409] on button "Geral" at bounding box center [142, 397] width 172 height 36
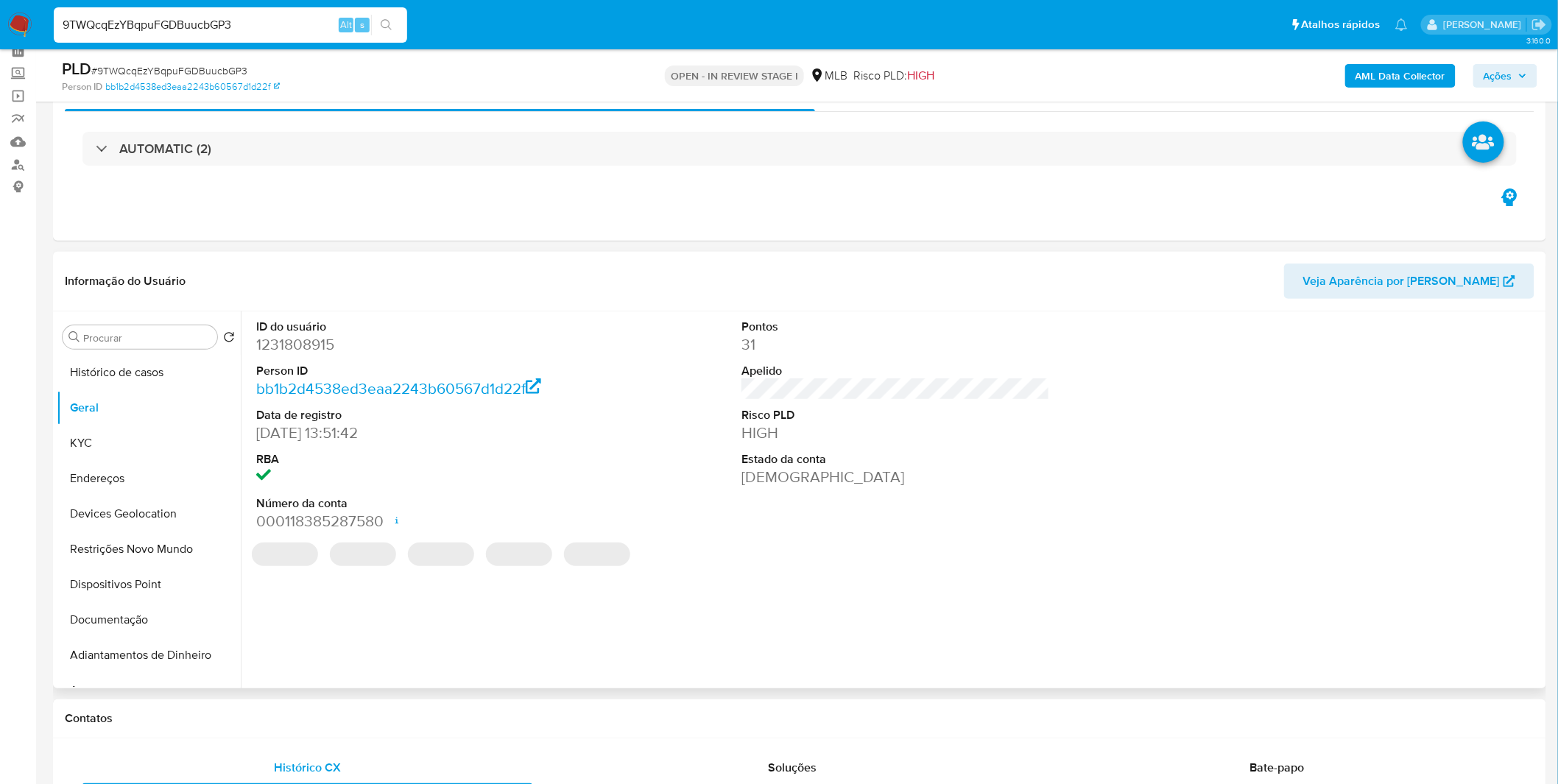
scroll to position [0, 0]
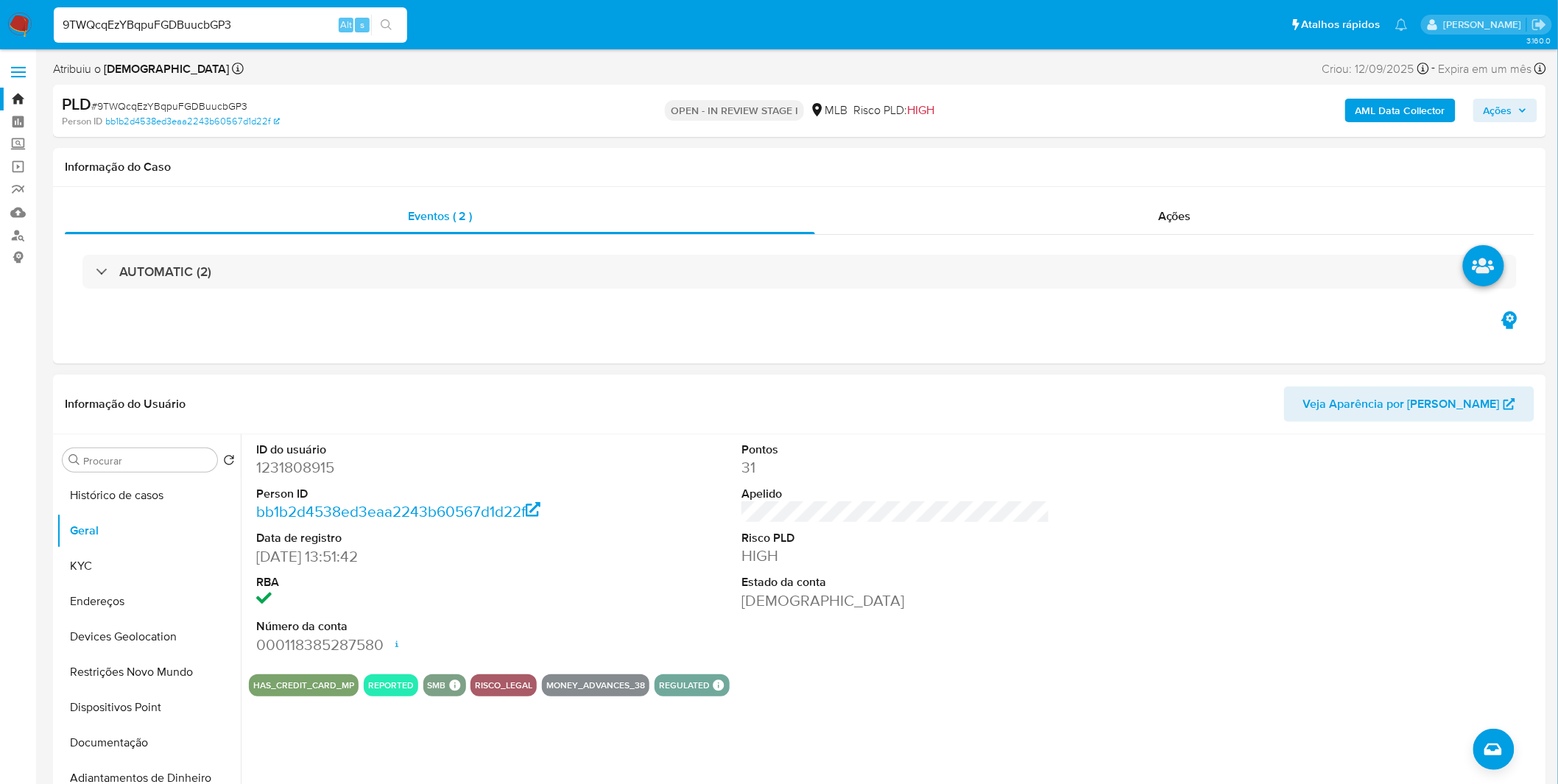
click at [324, 741] on div "ID do usuário 1231808915 Person ID bb1b2d4538ed3eaa2243b60567d1d22f Data de reg…" at bounding box center [891, 623] width 1302 height 377
click at [182, 570] on button "KYC" at bounding box center [142, 566] width 172 height 36
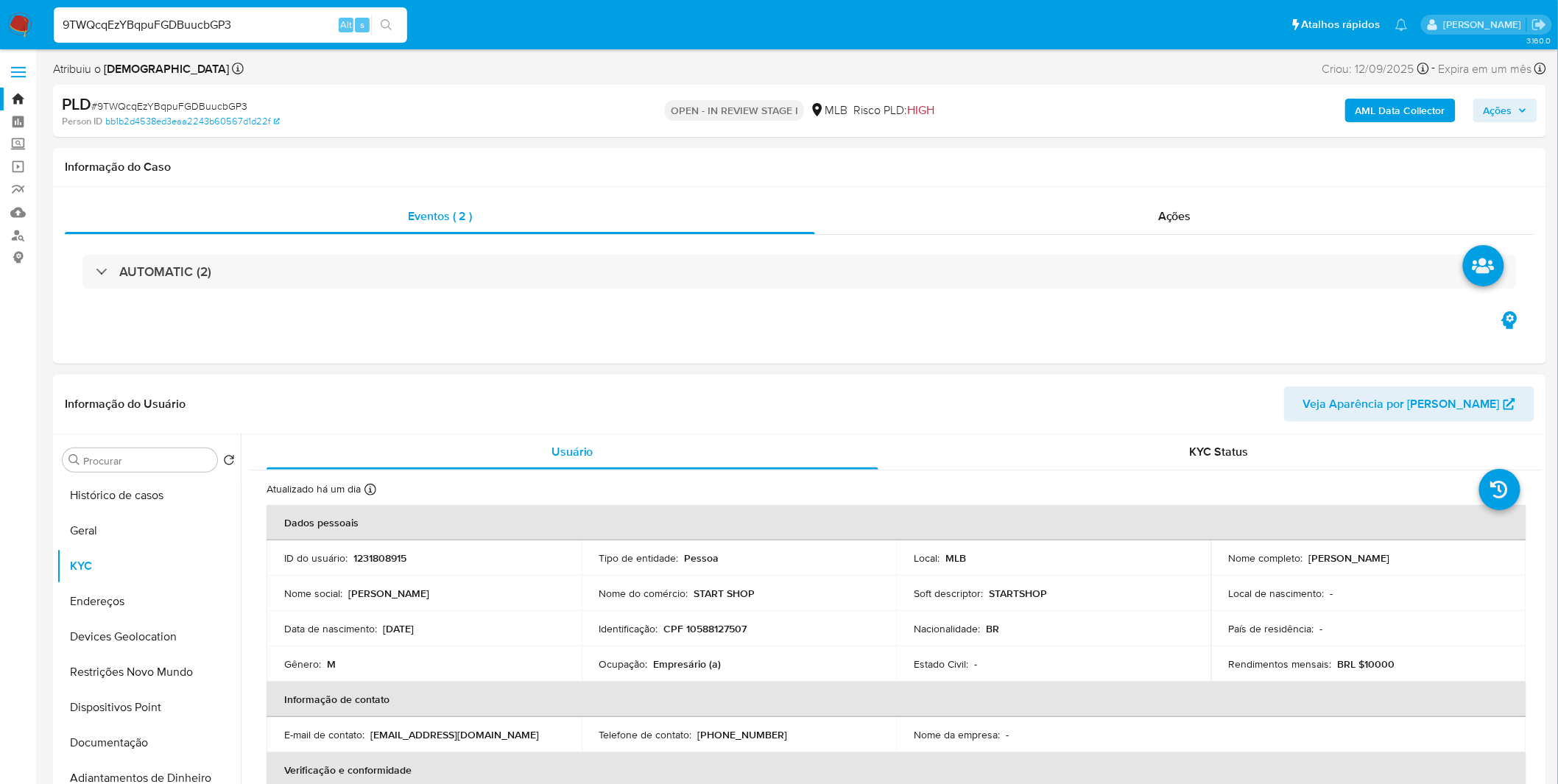
click at [719, 626] on p "CPF 10588127507" at bounding box center [706, 628] width 83 height 13
copy p "10588127507"
click at [130, 736] on button "Documentação" at bounding box center [142, 742] width 172 height 36
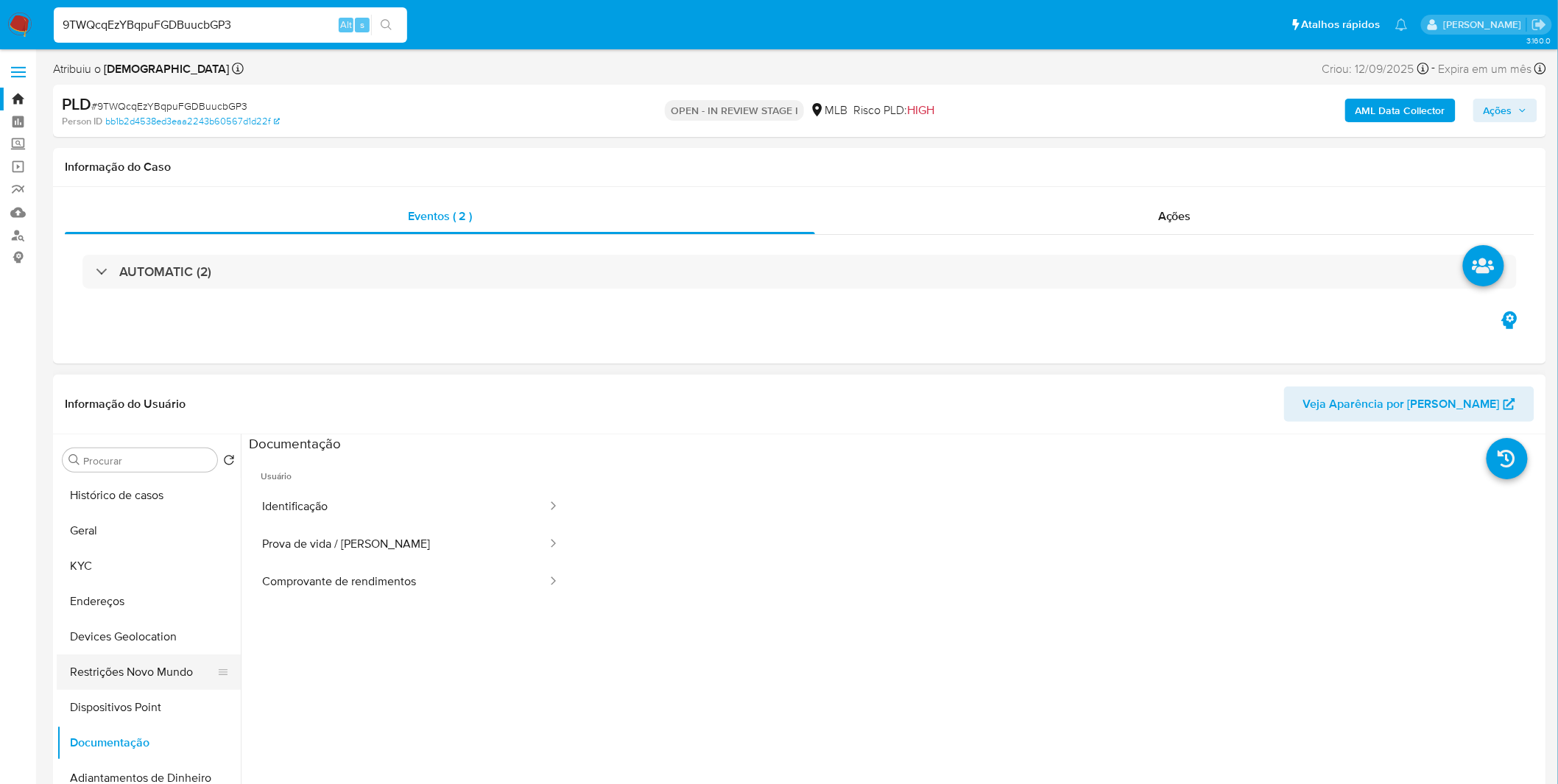
click at [135, 674] on button "Restrições Novo Mundo" at bounding box center [142, 672] width 172 height 36
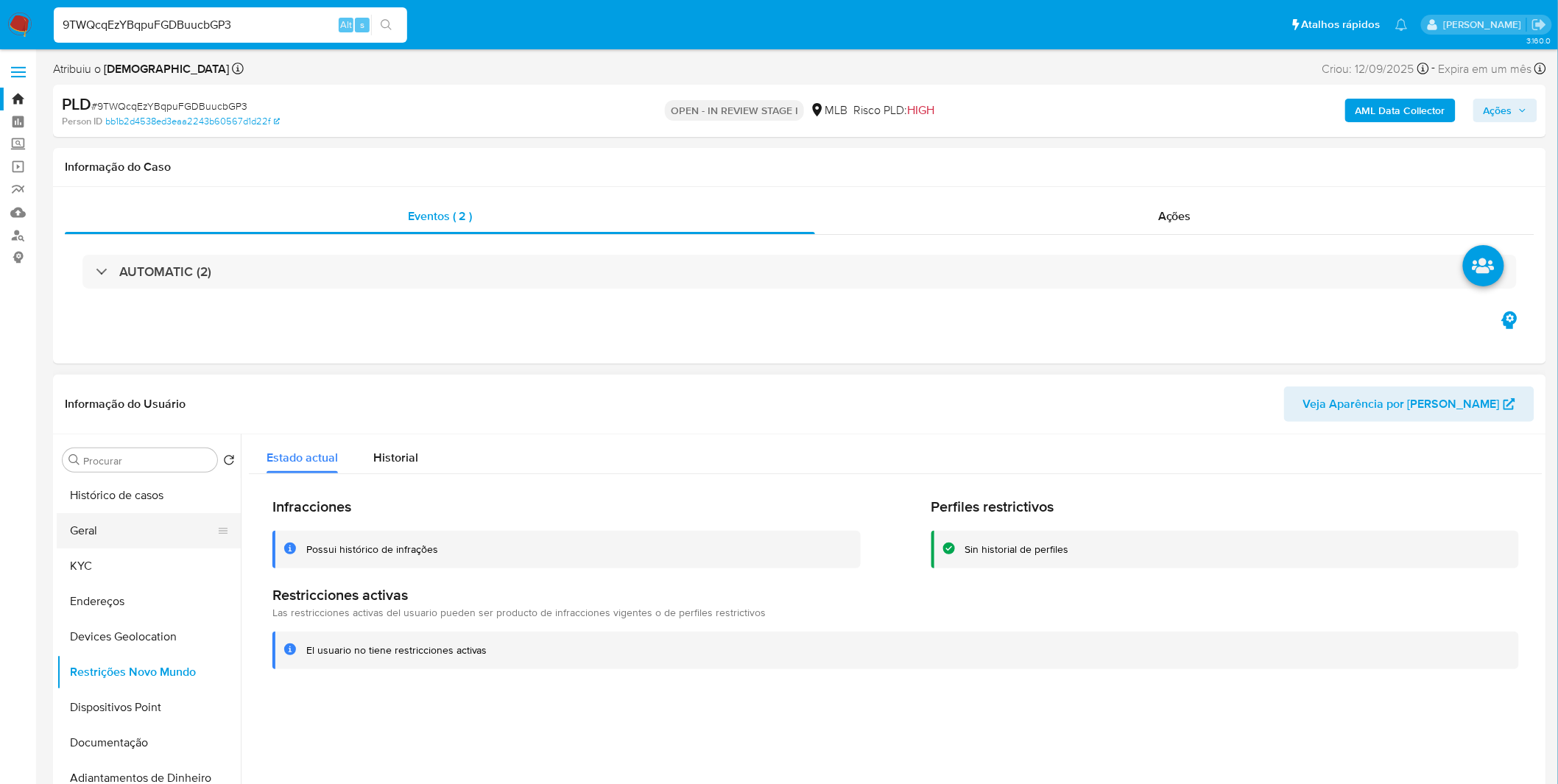
click at [146, 526] on button "Geral" at bounding box center [142, 530] width 172 height 36
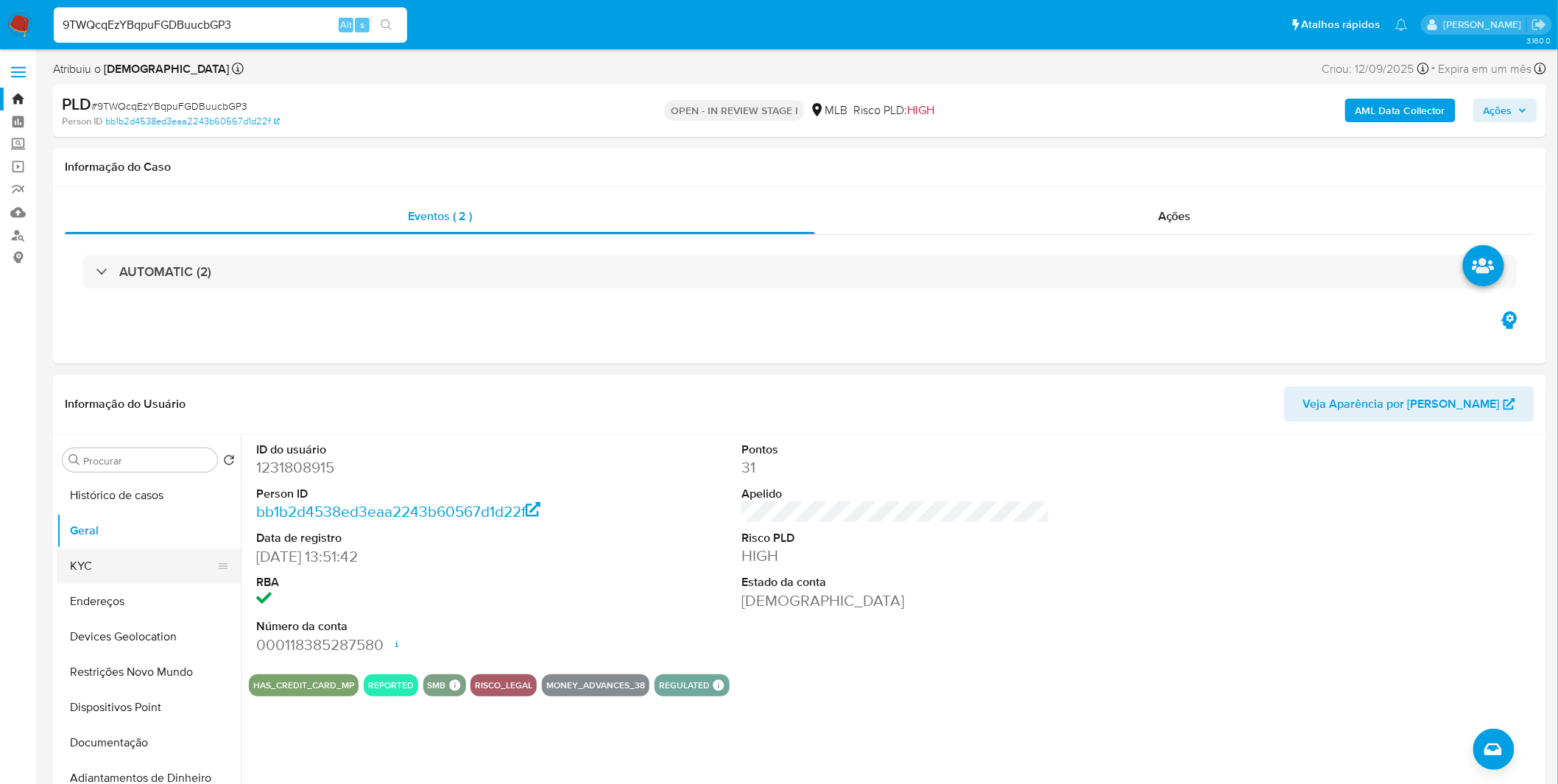
click at [153, 569] on button "KYC" at bounding box center [142, 566] width 172 height 36
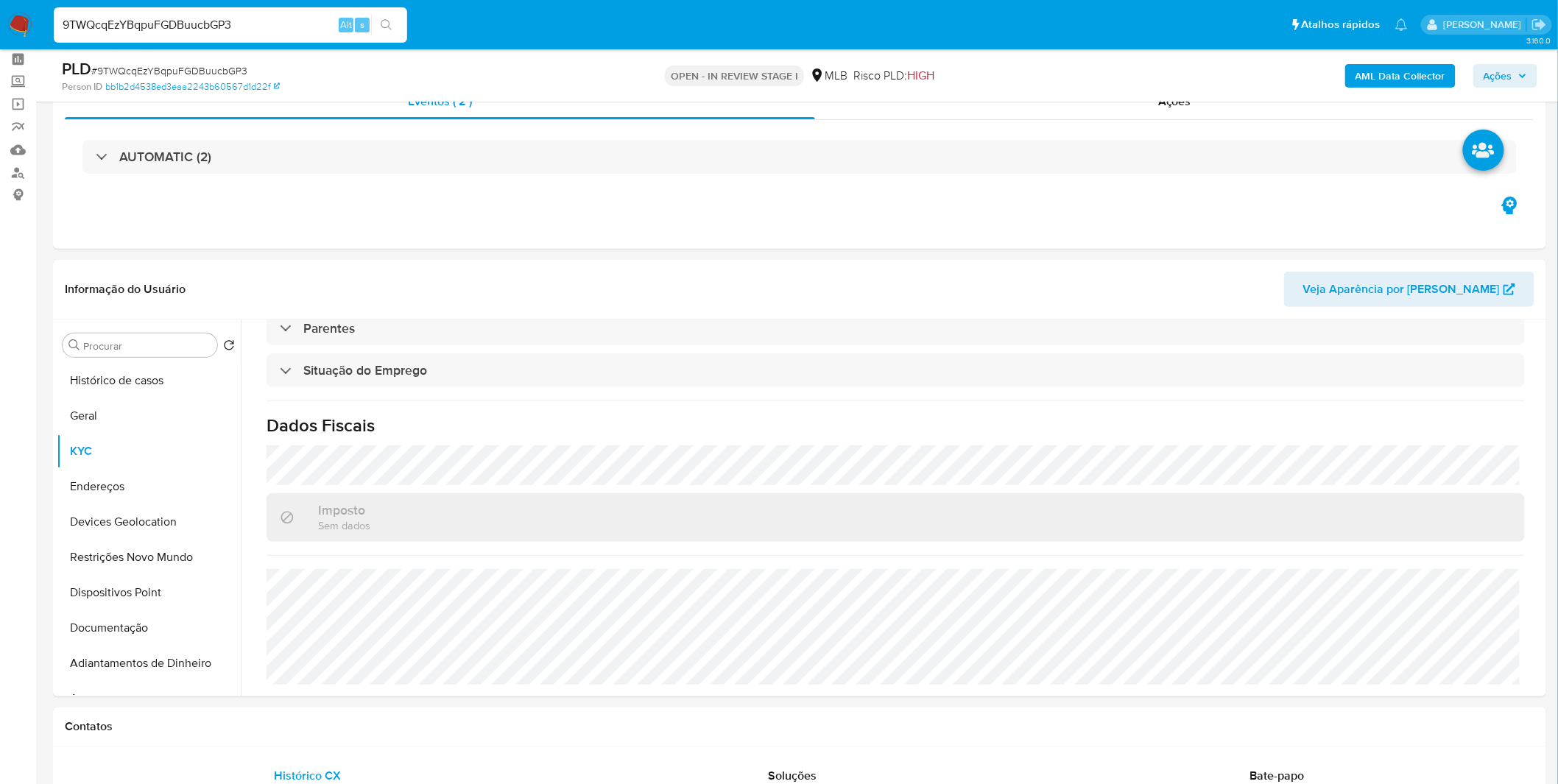
scroll to position [82, 0]
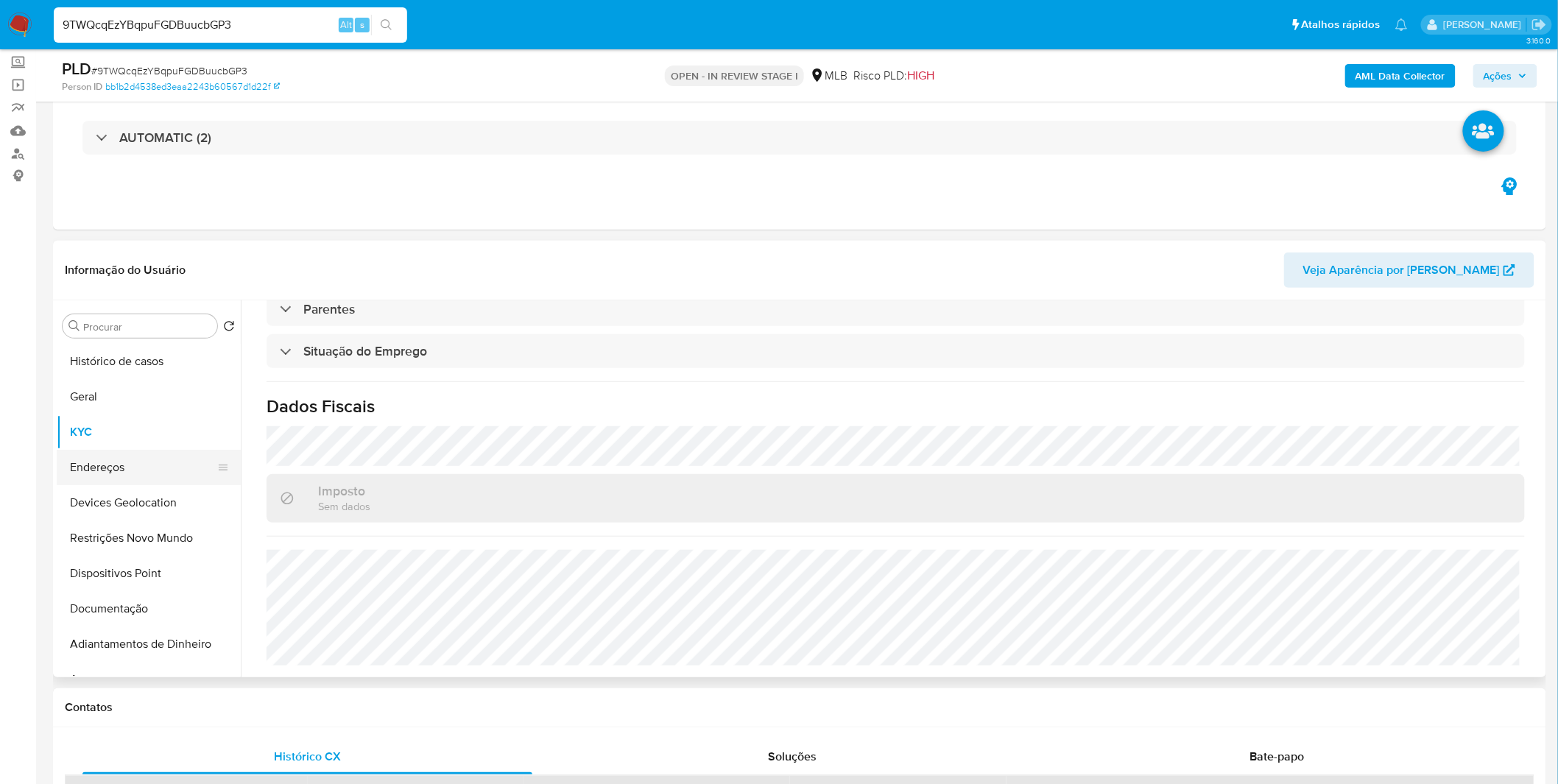
click at [148, 468] on button "Endereços" at bounding box center [142, 467] width 172 height 36
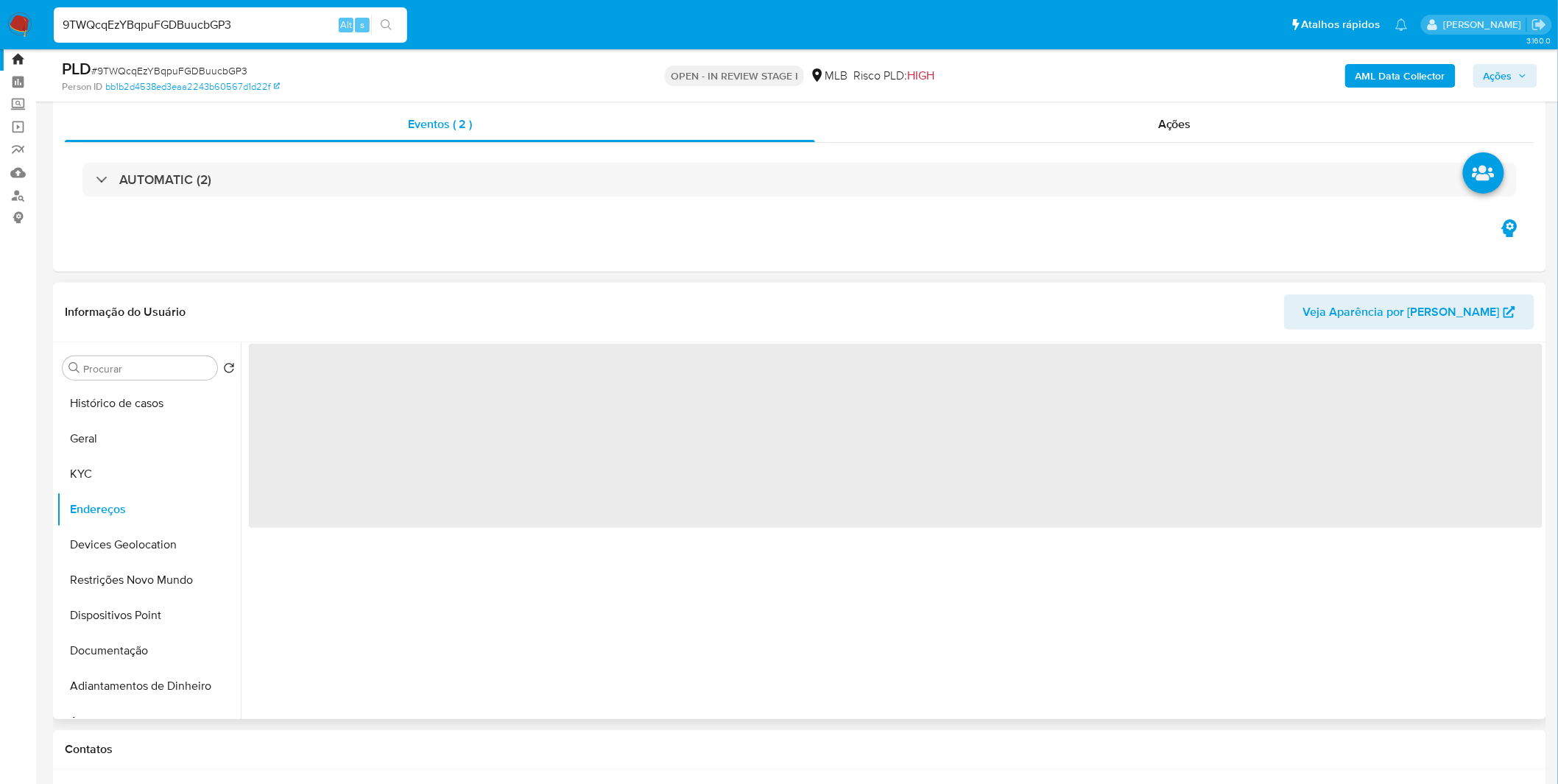
scroll to position [0, 0]
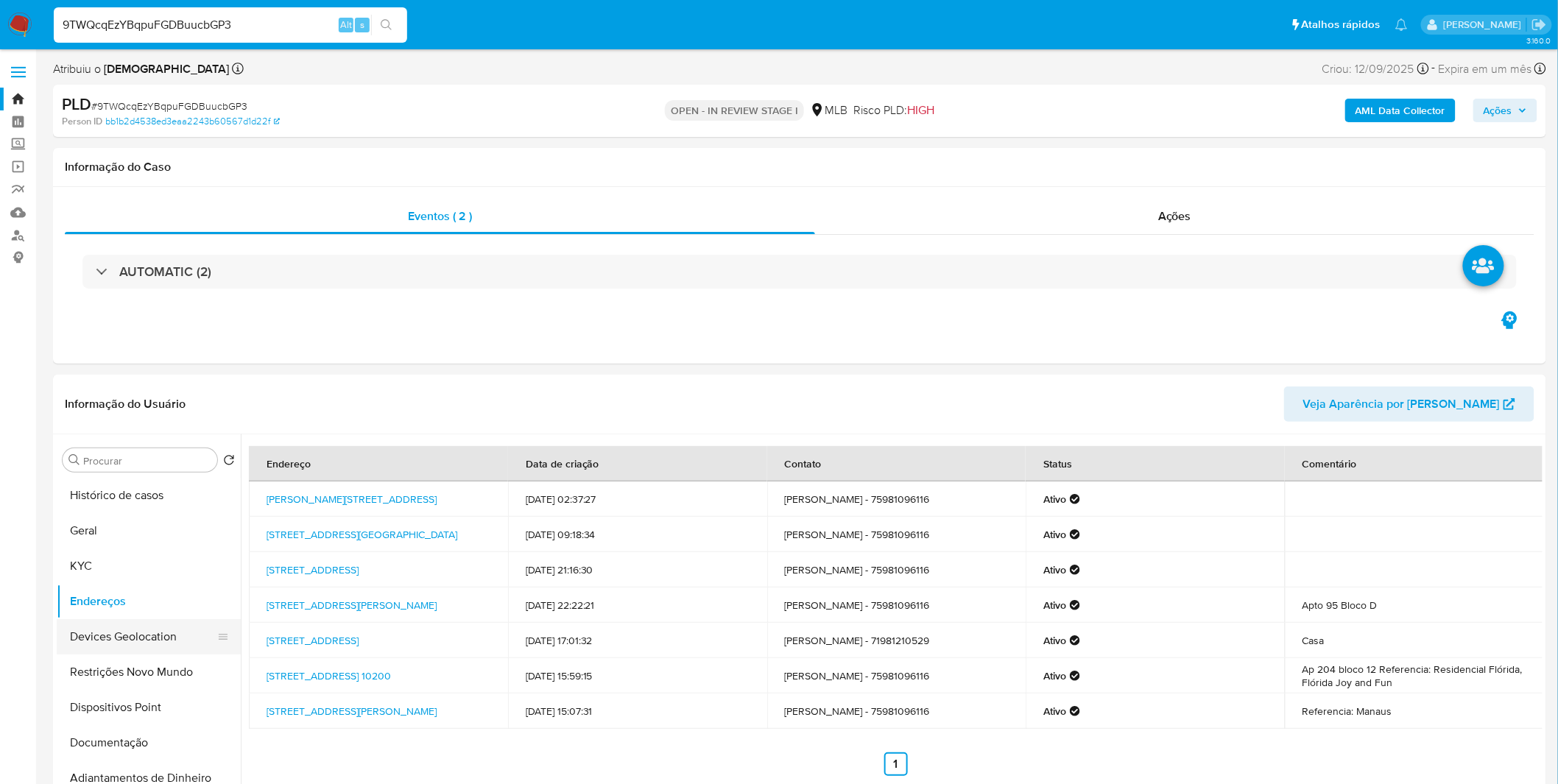
click at [115, 645] on button "Devices Geolocation" at bounding box center [142, 636] width 172 height 36
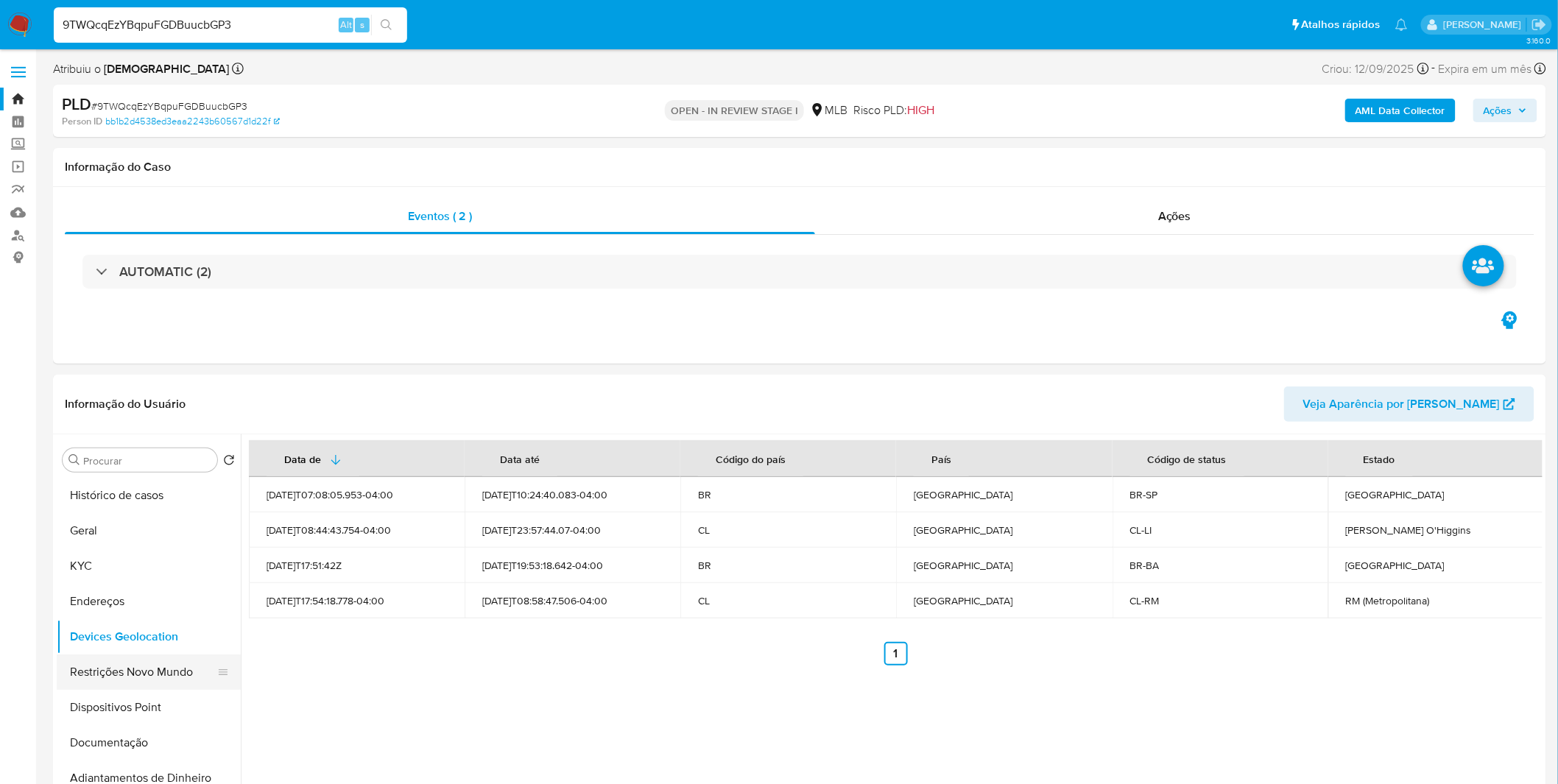
click at [142, 654] on ul "Histórico de casos Geral KYC Endereços Devices Geolocation Restrições Novo Mund…" at bounding box center [149, 643] width 184 height 332
click at [134, 661] on button "Restrições Novo Mundo" at bounding box center [142, 672] width 172 height 36
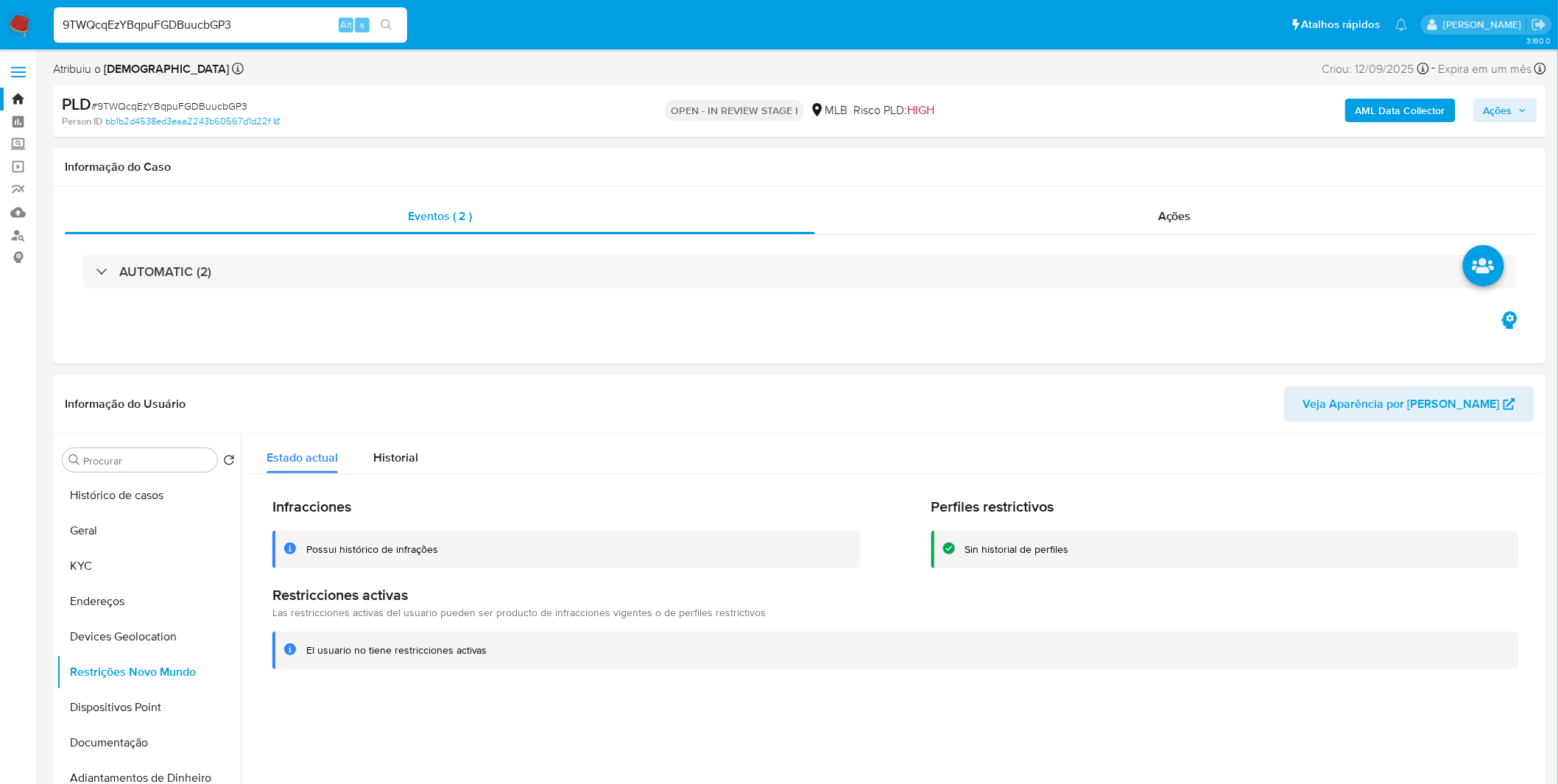
scroll to position [82, 0]
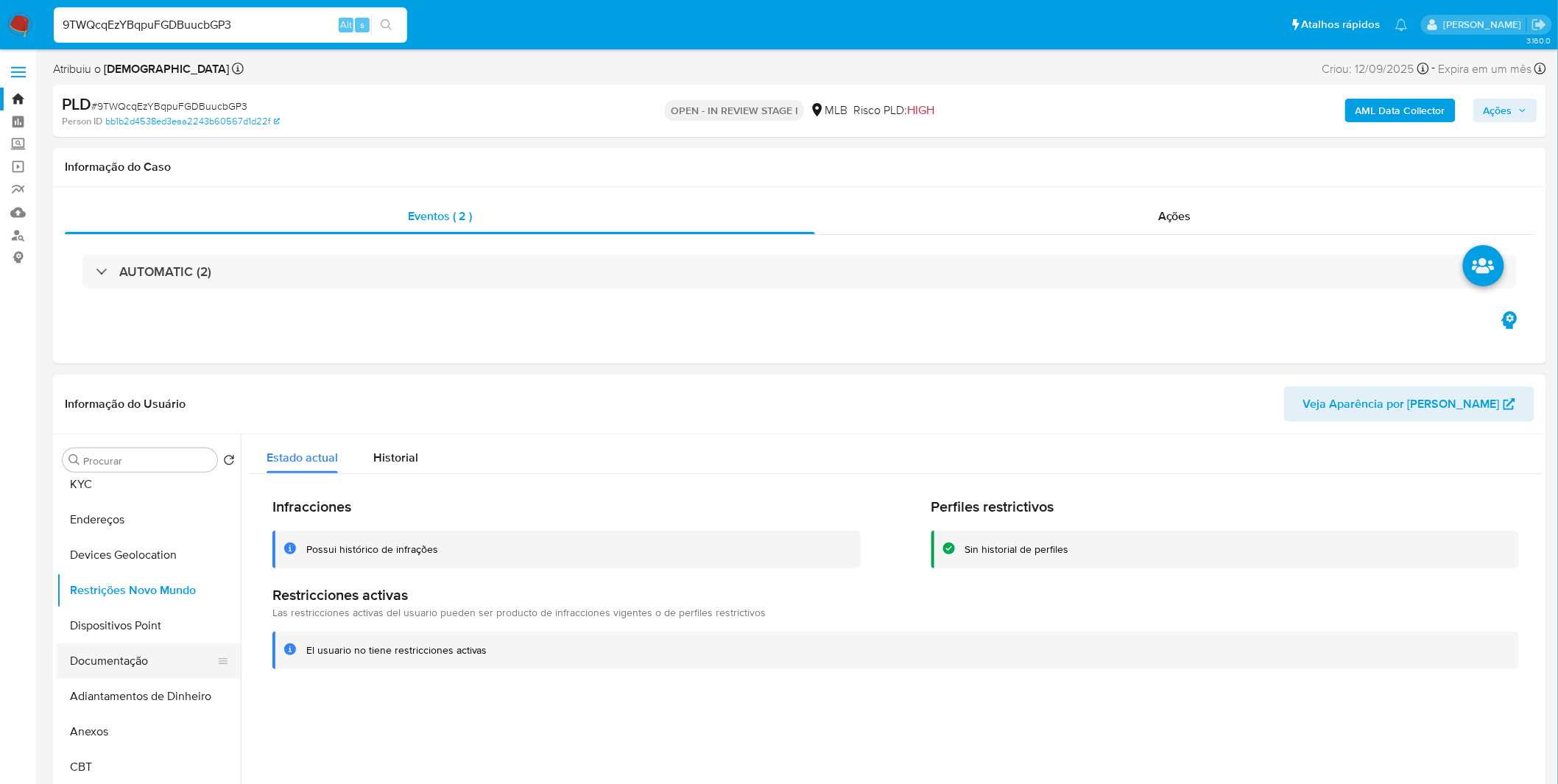
click at [106, 650] on button "Documentação" at bounding box center [142, 661] width 172 height 36
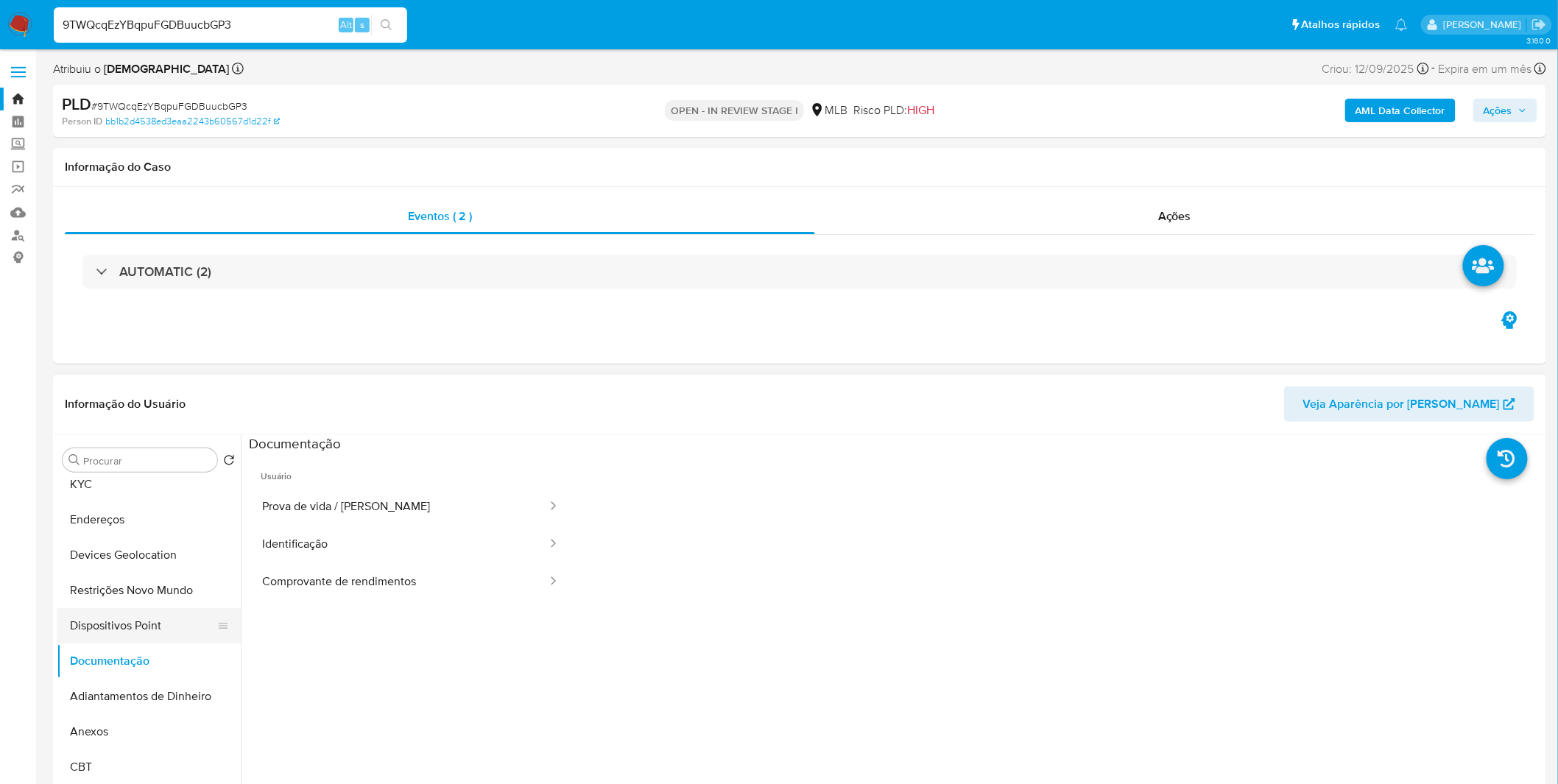
click at [116, 627] on button "Dispositivos Point" at bounding box center [142, 625] width 172 height 36
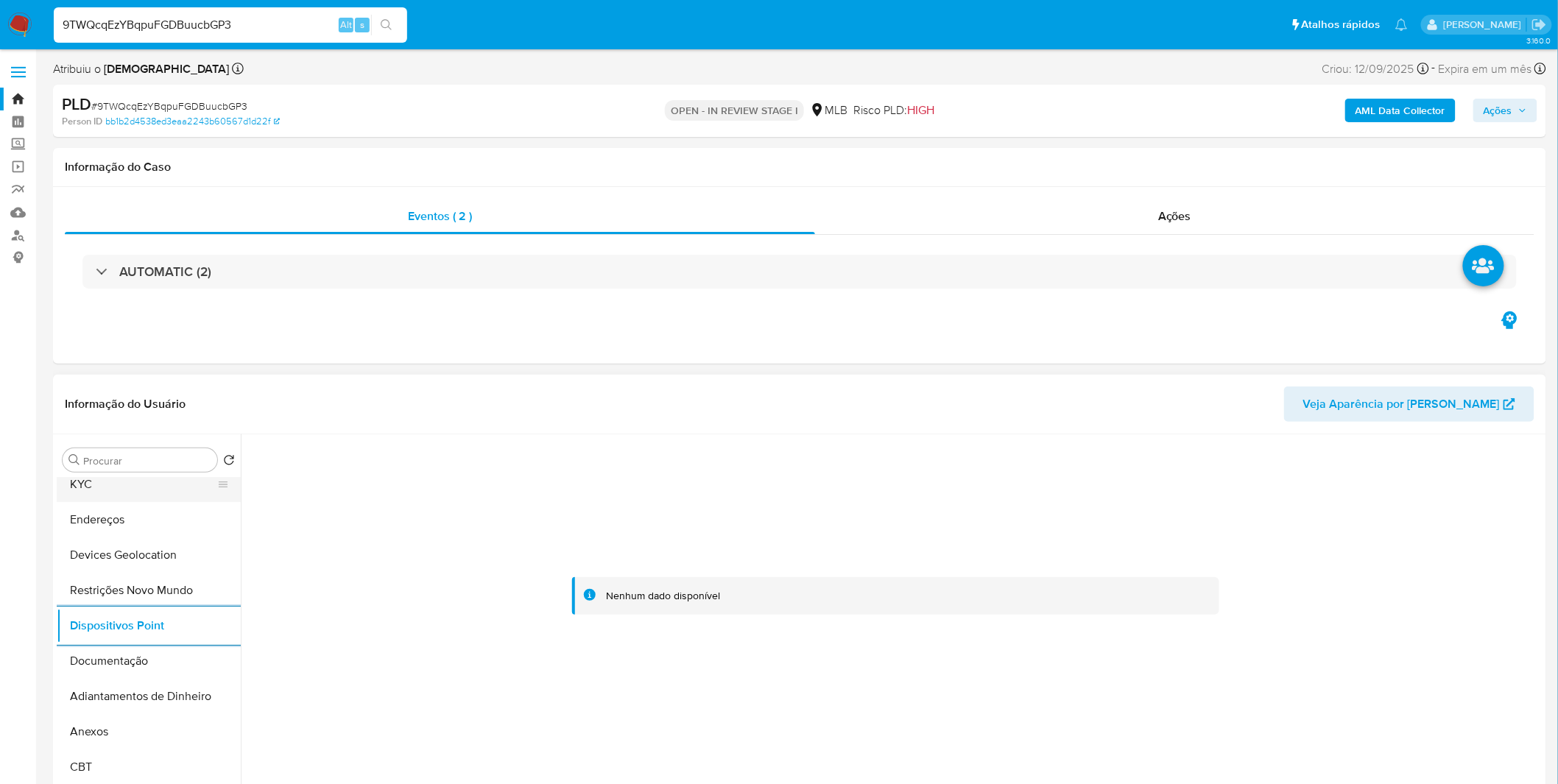
click at [144, 496] on button "KYC" at bounding box center [142, 484] width 172 height 36
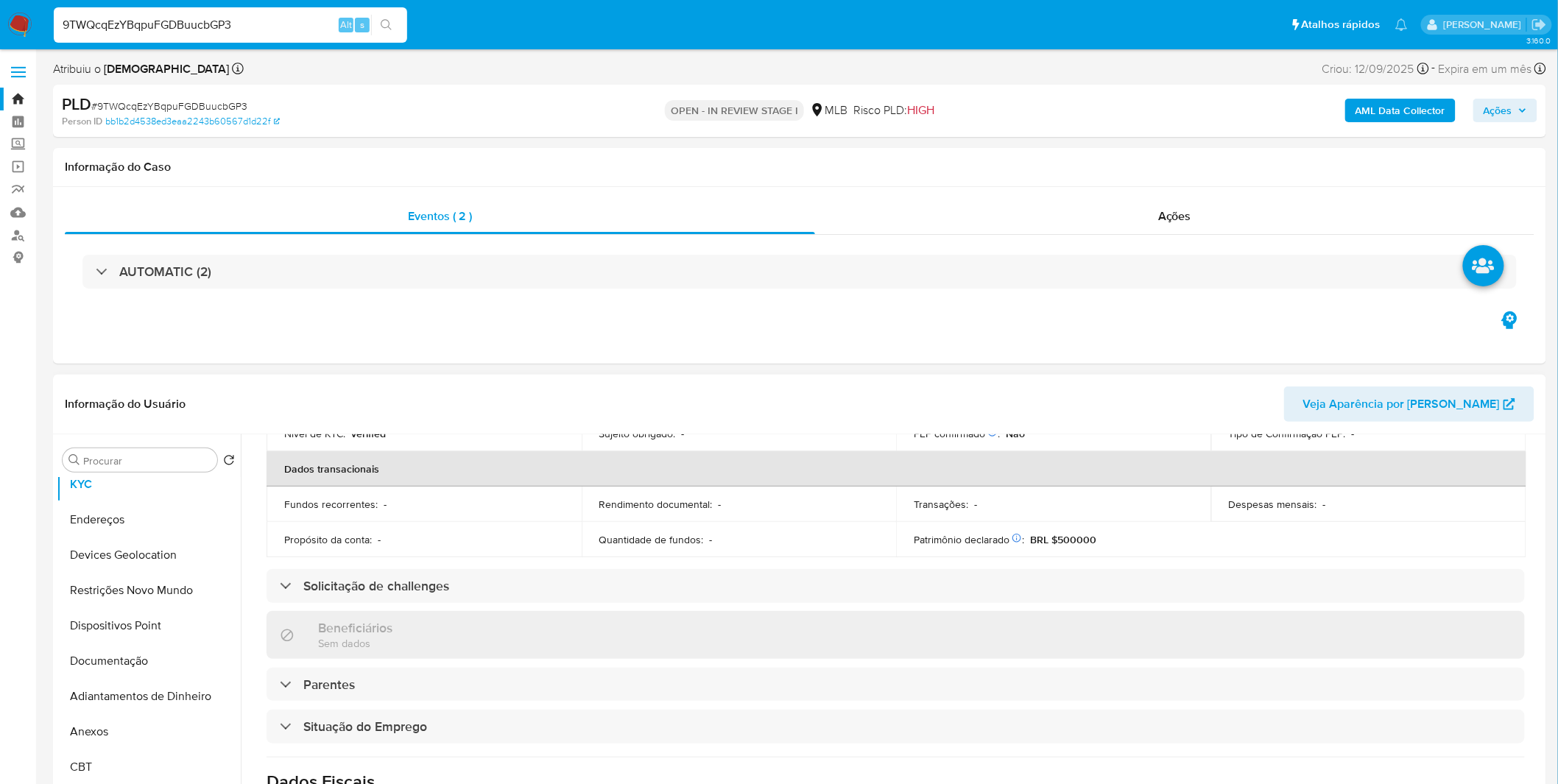
scroll to position [612, 0]
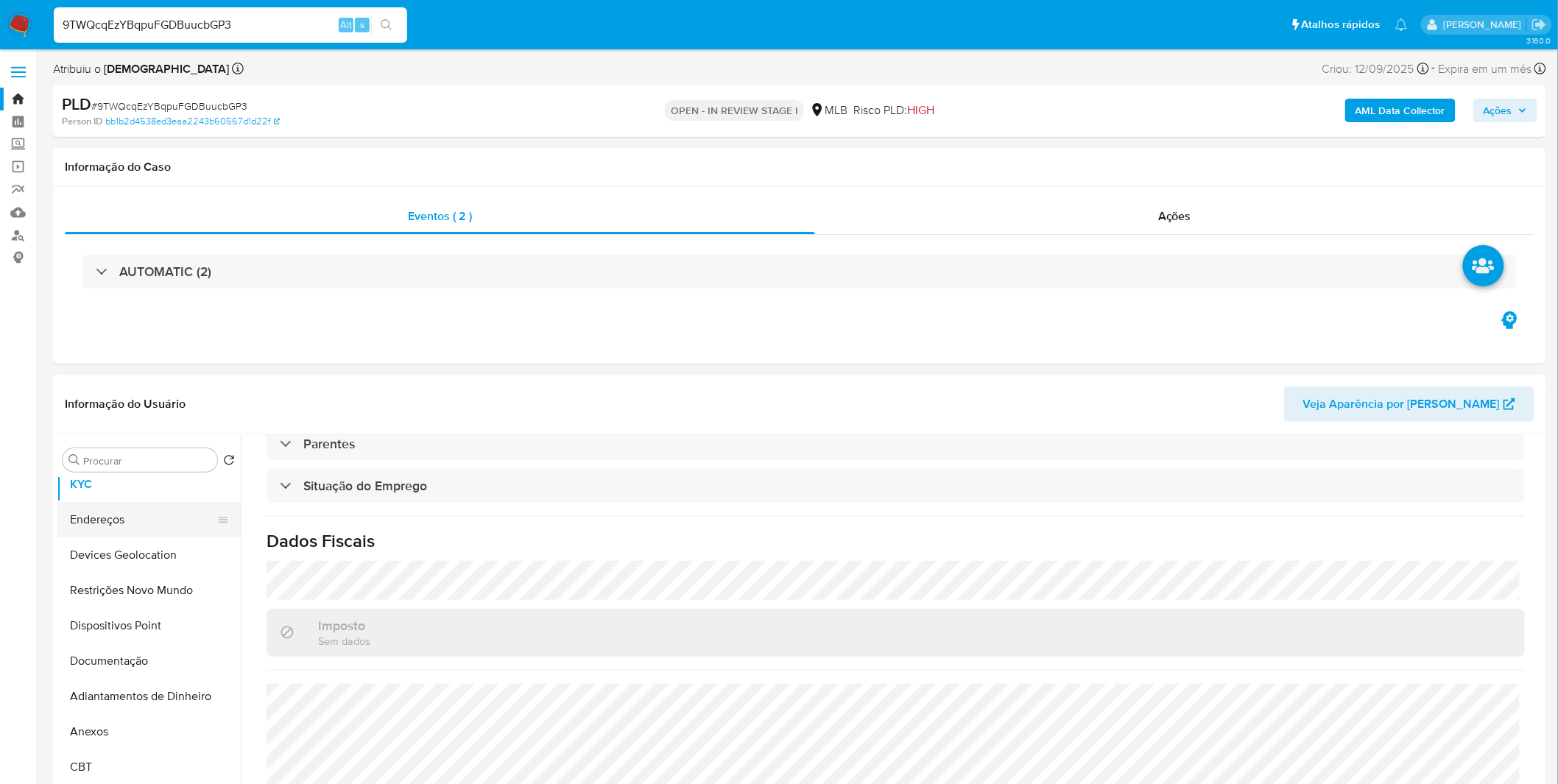
click at [148, 520] on button "Endereços" at bounding box center [142, 519] width 172 height 36
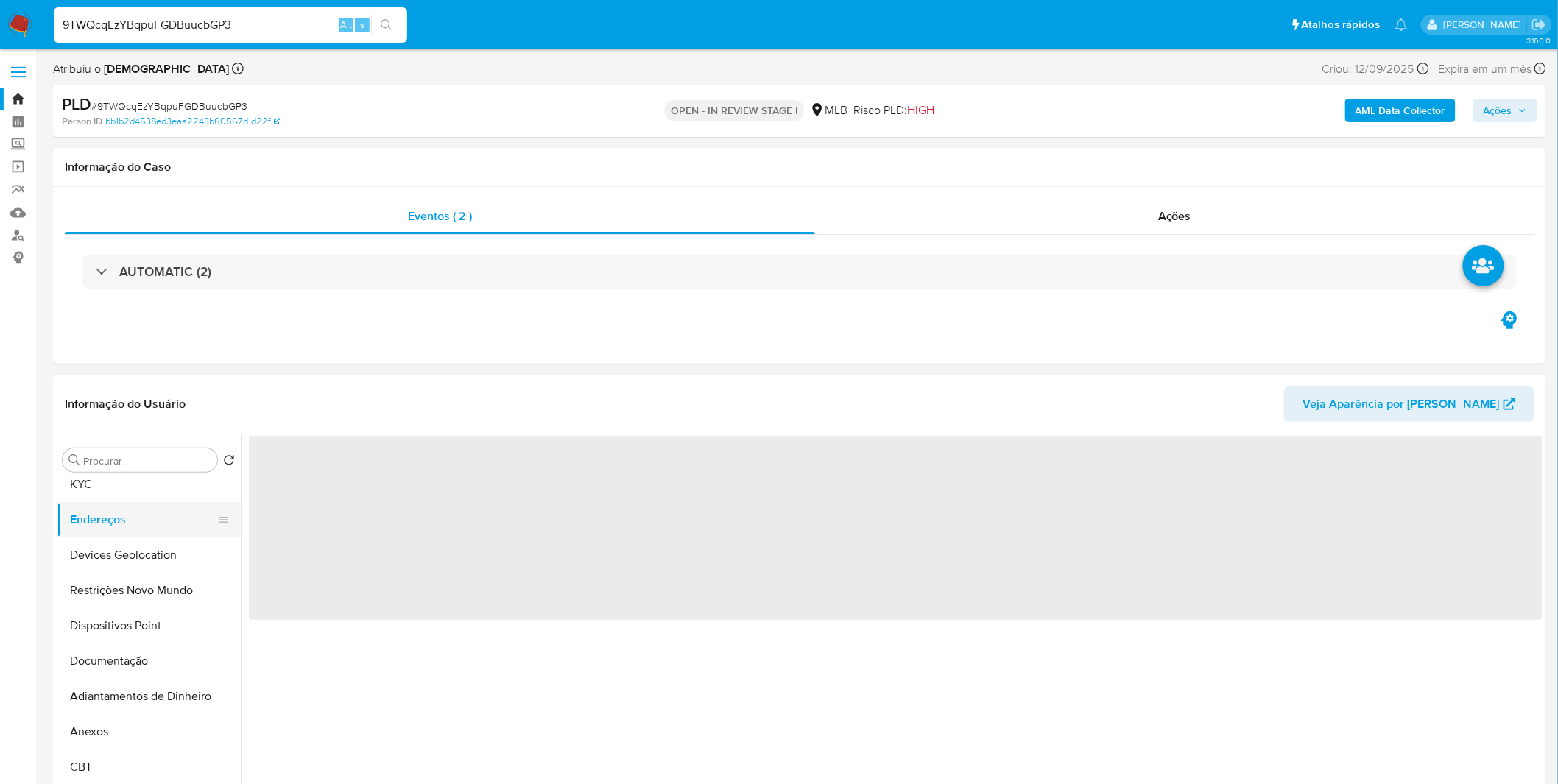
scroll to position [0, 0]
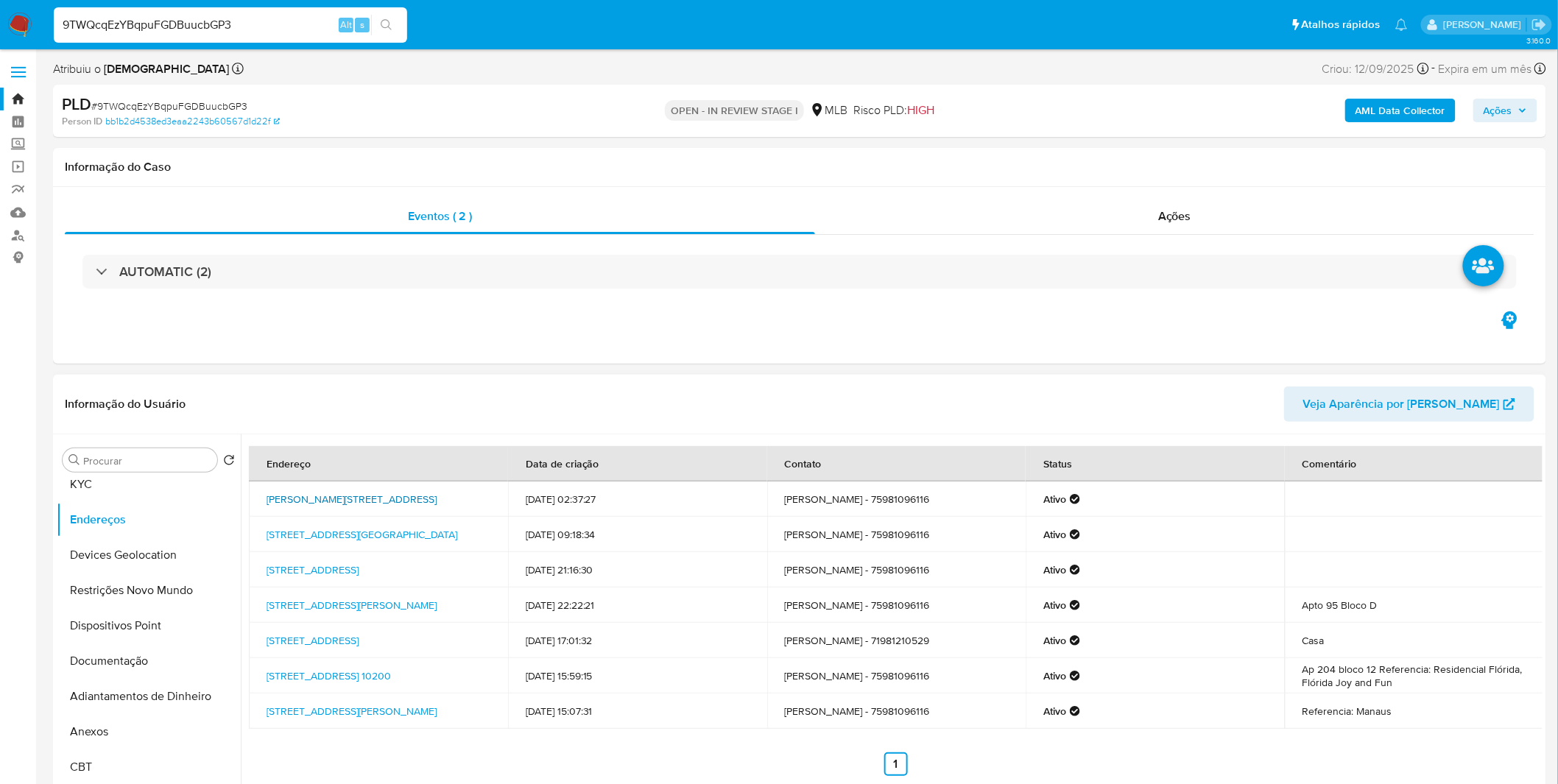
click at [424, 497] on link "Rua Moraes 2, Carapicuíba, São Paulo, 06365645, Brasil 2" at bounding box center [352, 498] width 170 height 15
click at [414, 527] on link "Avenida Inocêncio Seráfico 5610, Carapicuíba, São Paulo, 06343410, Brasil 5610" at bounding box center [362, 534] width 191 height 15
click at [37, 18] on nav "Pausado Ver notificaciones 9TWQcqEzYBqpuFGDBuucbGP3 Alt s Atalhos rápidos Presi…" at bounding box center [779, 24] width 1558 height 49
click at [25, 23] on img at bounding box center [19, 24] width 25 height 25
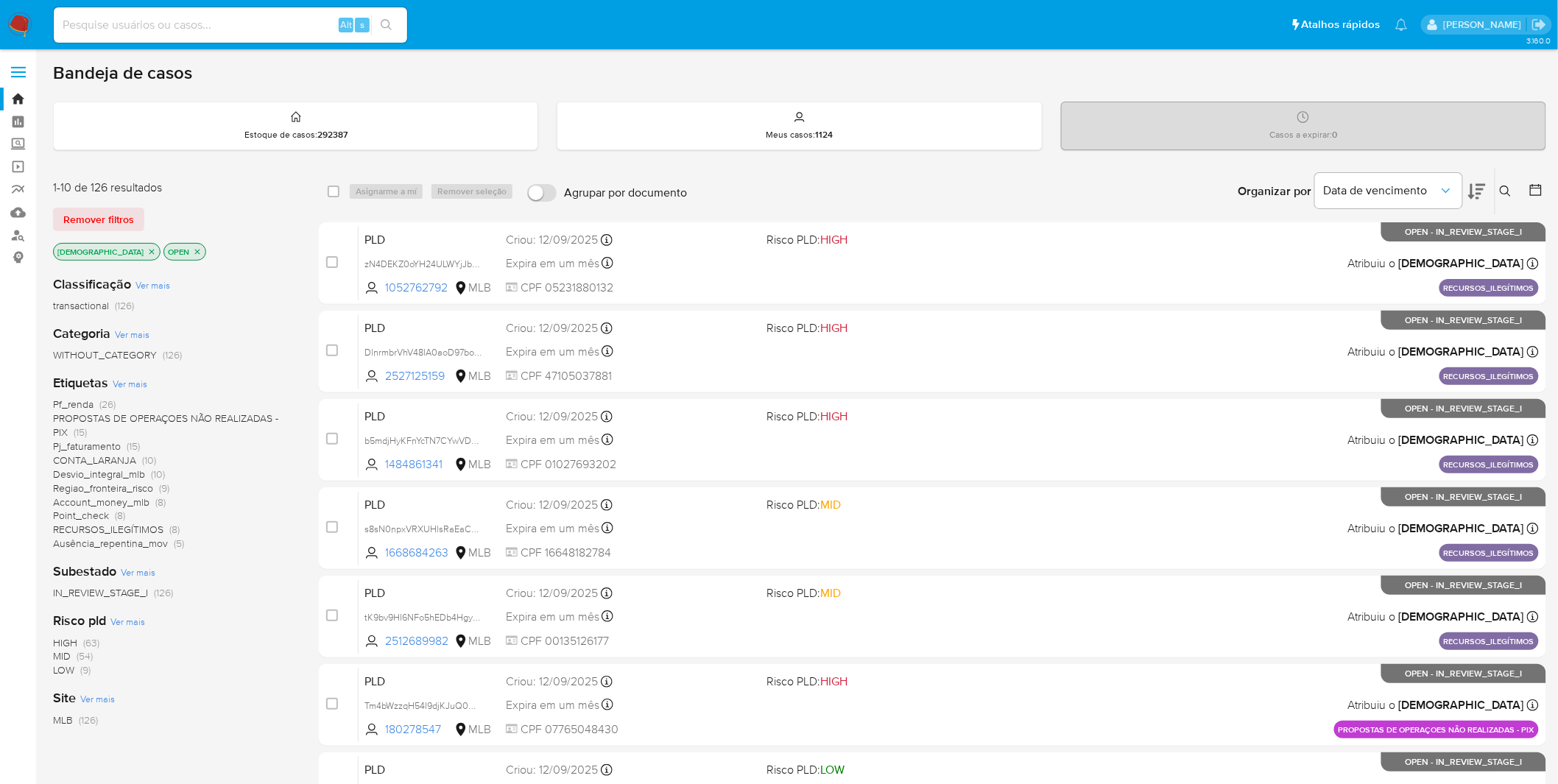
click at [267, 17] on input at bounding box center [230, 25] width 353 height 19
paste input "POSuTTVsiaGmBMrZjvAkWy8v"
type input "POSuTTVsiaGmBMrZjvAkWy8v"
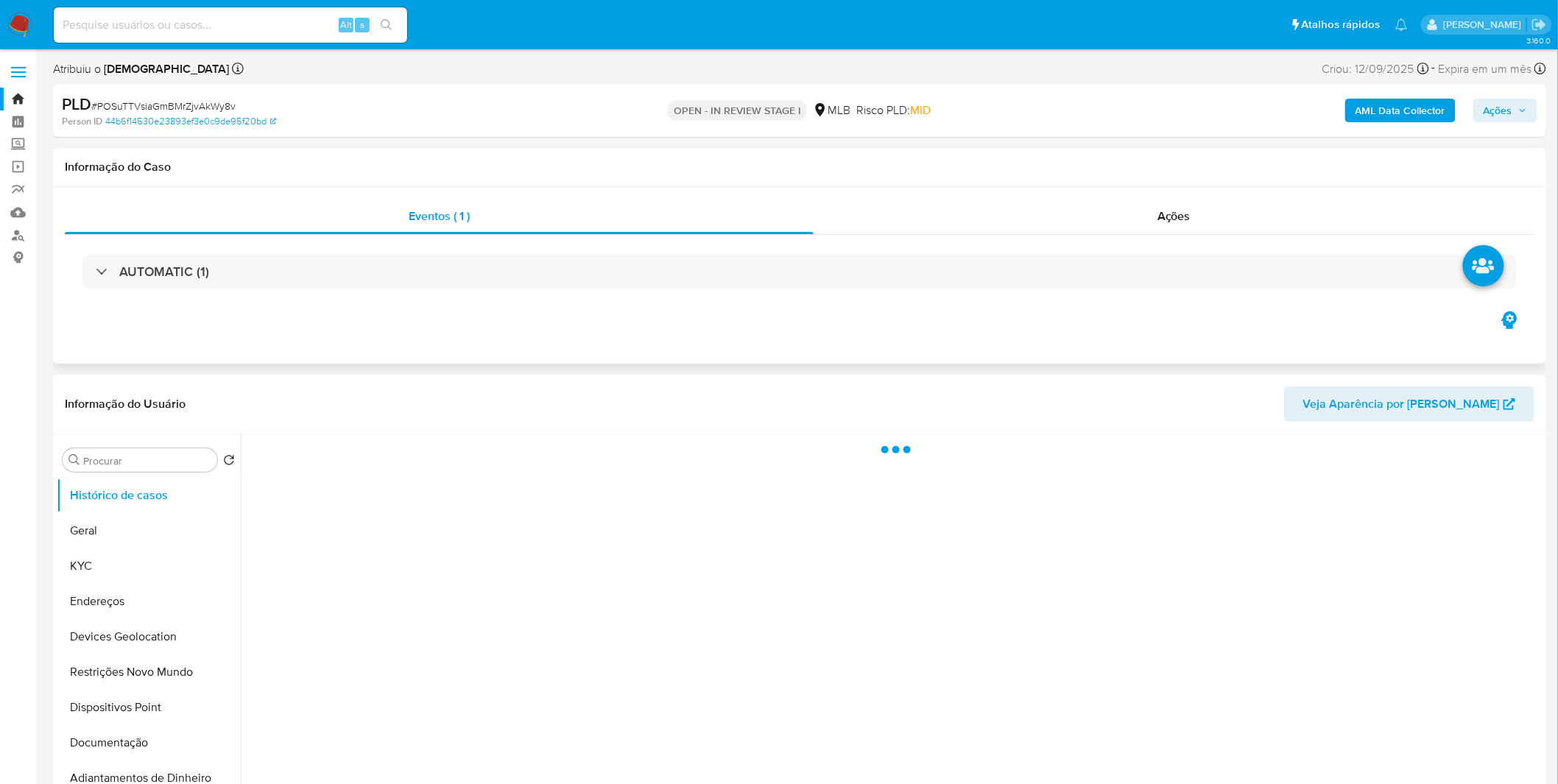
select select "10"
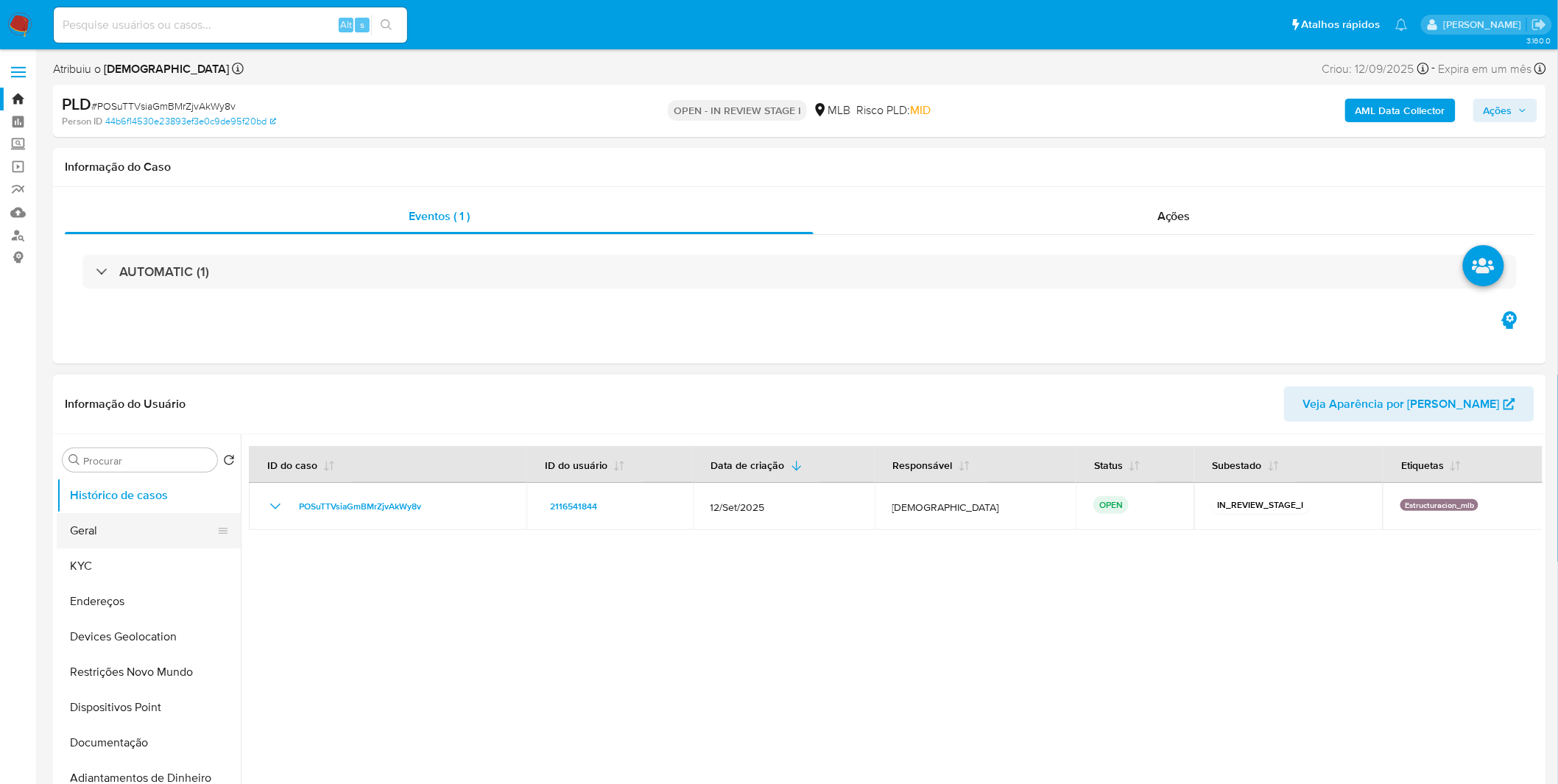
click at [142, 513] on ul "Histórico de casos Geral KYC Endereços Devices Geolocation Restrições Novo Mund…" at bounding box center [149, 643] width 184 height 332
click at [142, 513] on button "Geral" at bounding box center [142, 530] width 172 height 36
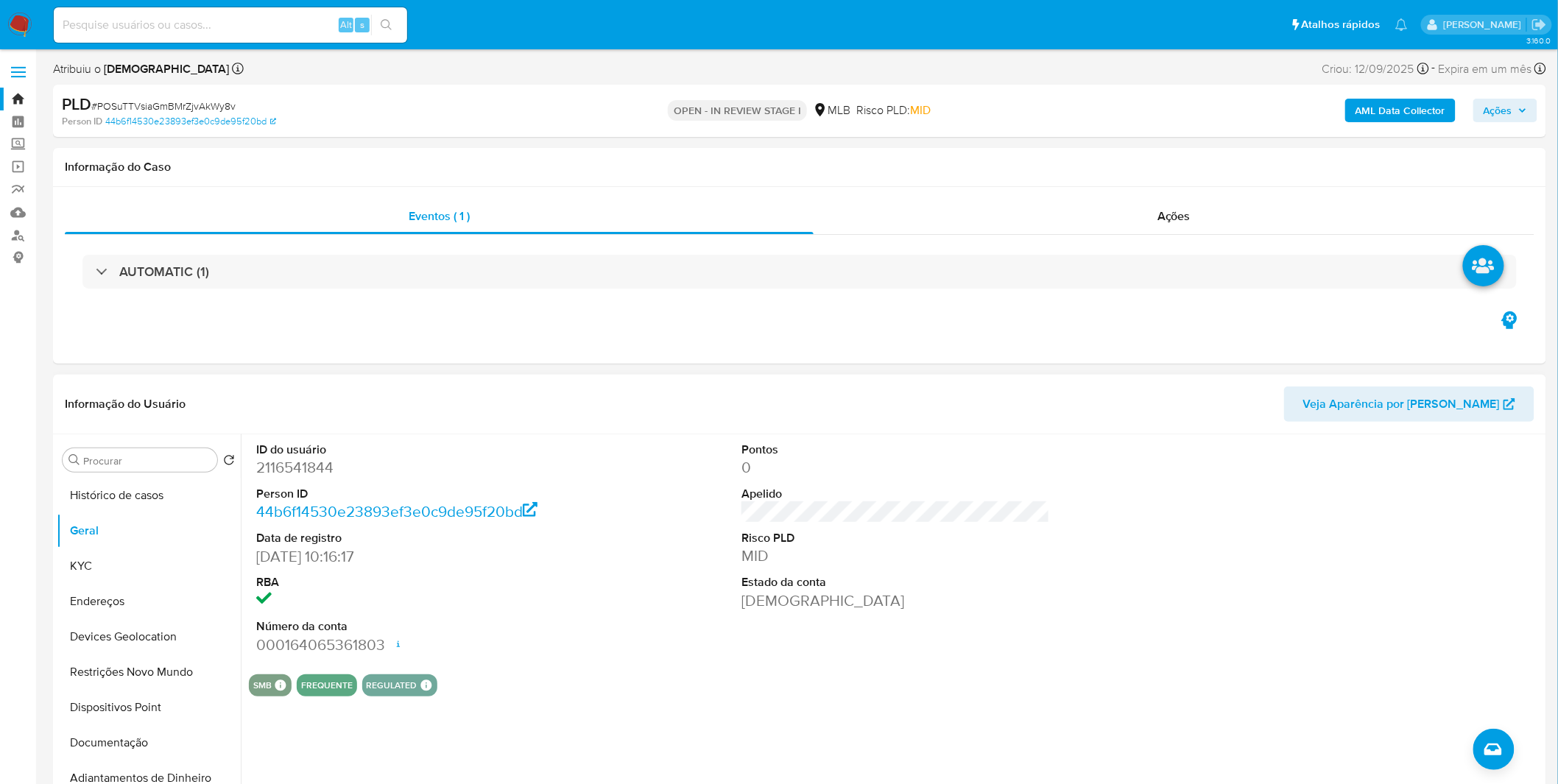
click at [369, 737] on div "ID do usuário 2116541844 Person ID 44b6f14530e23893ef3e0c9de95f20bd Data de reg…" at bounding box center [891, 623] width 1302 height 377
click at [122, 733] on button "Documentação" at bounding box center [142, 742] width 172 height 36
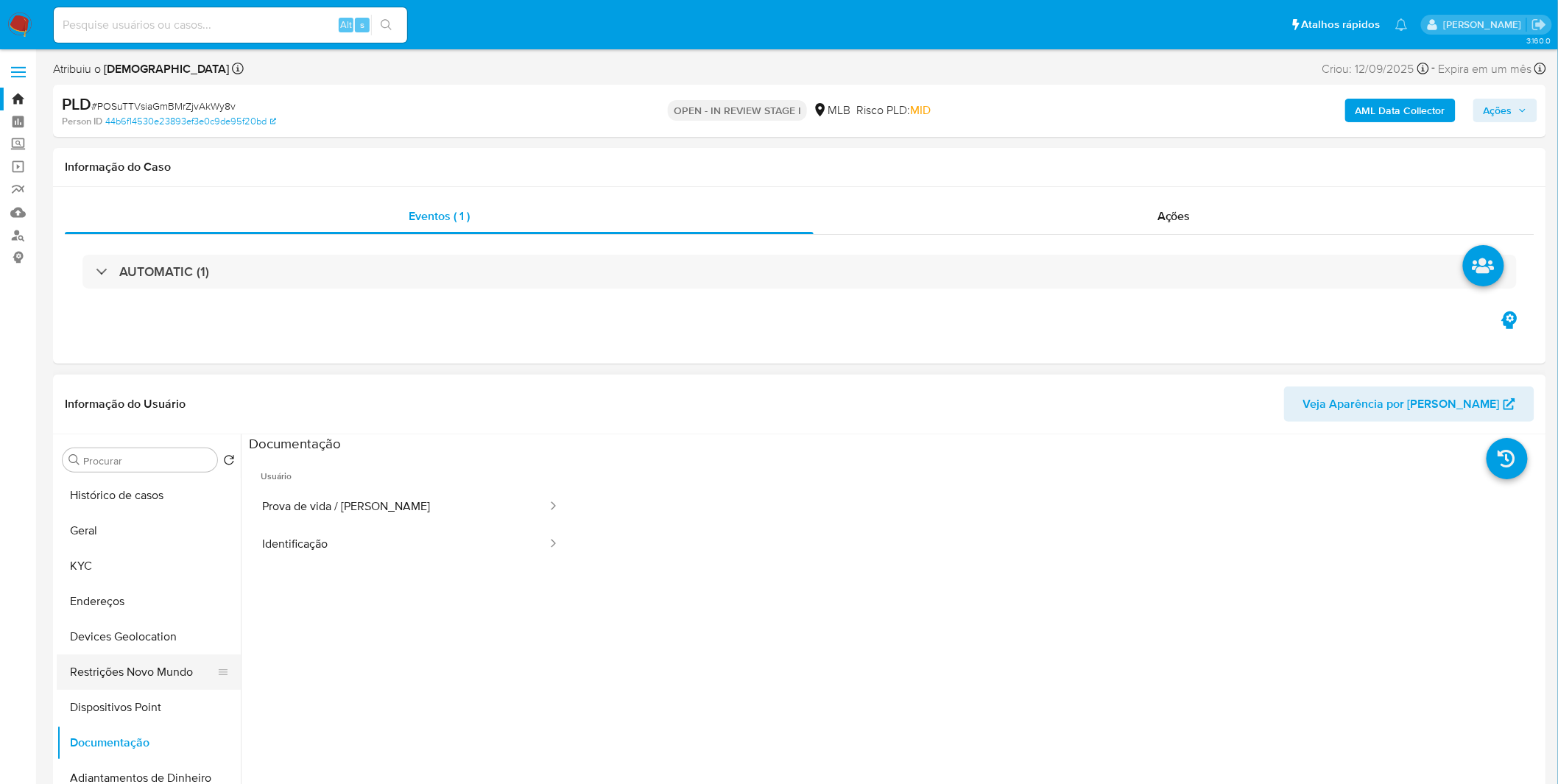
click at [142, 667] on button "Restrições Novo Mundo" at bounding box center [142, 672] width 172 height 36
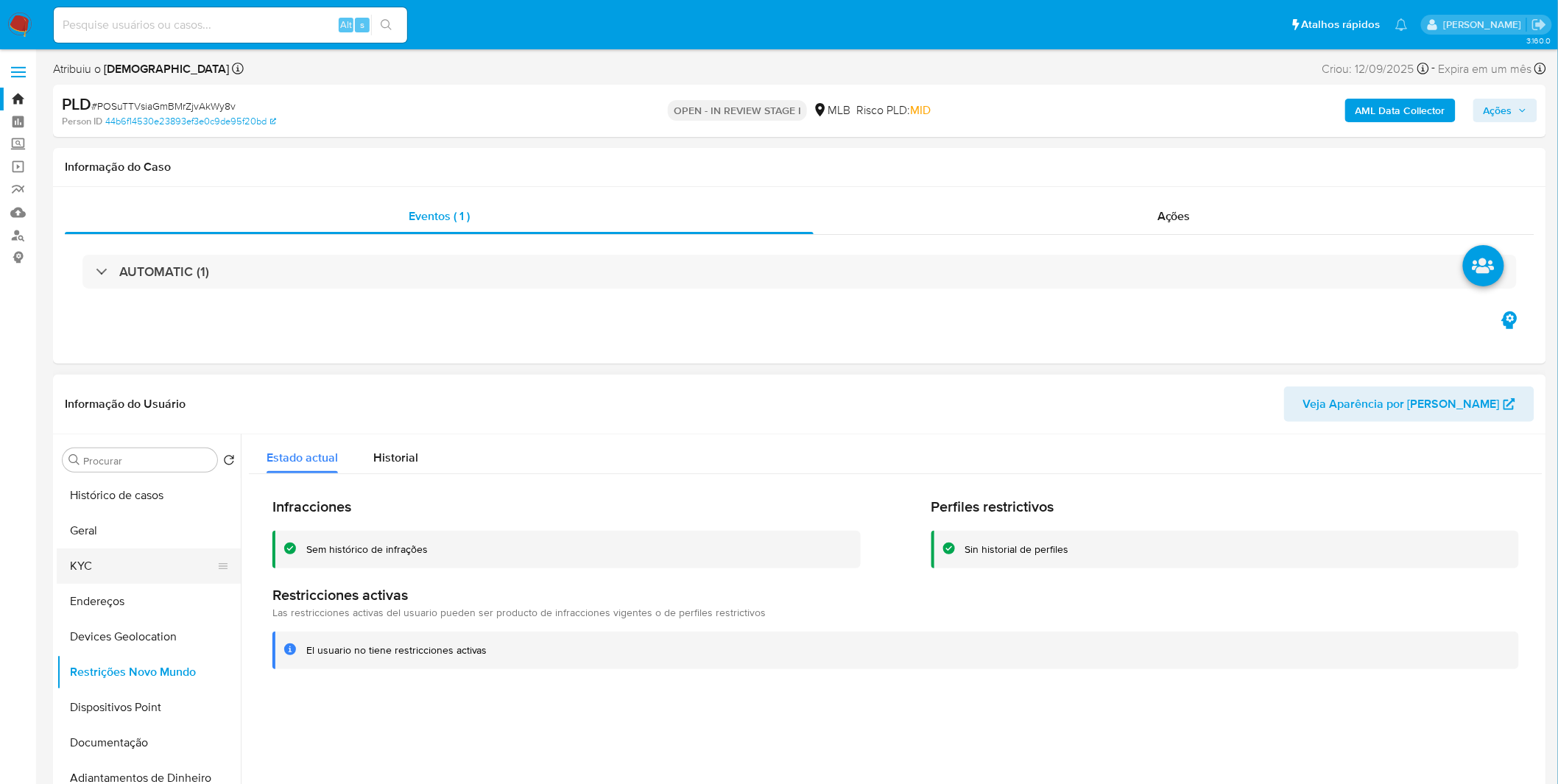
click at [140, 583] on button "KYC" at bounding box center [142, 566] width 172 height 36
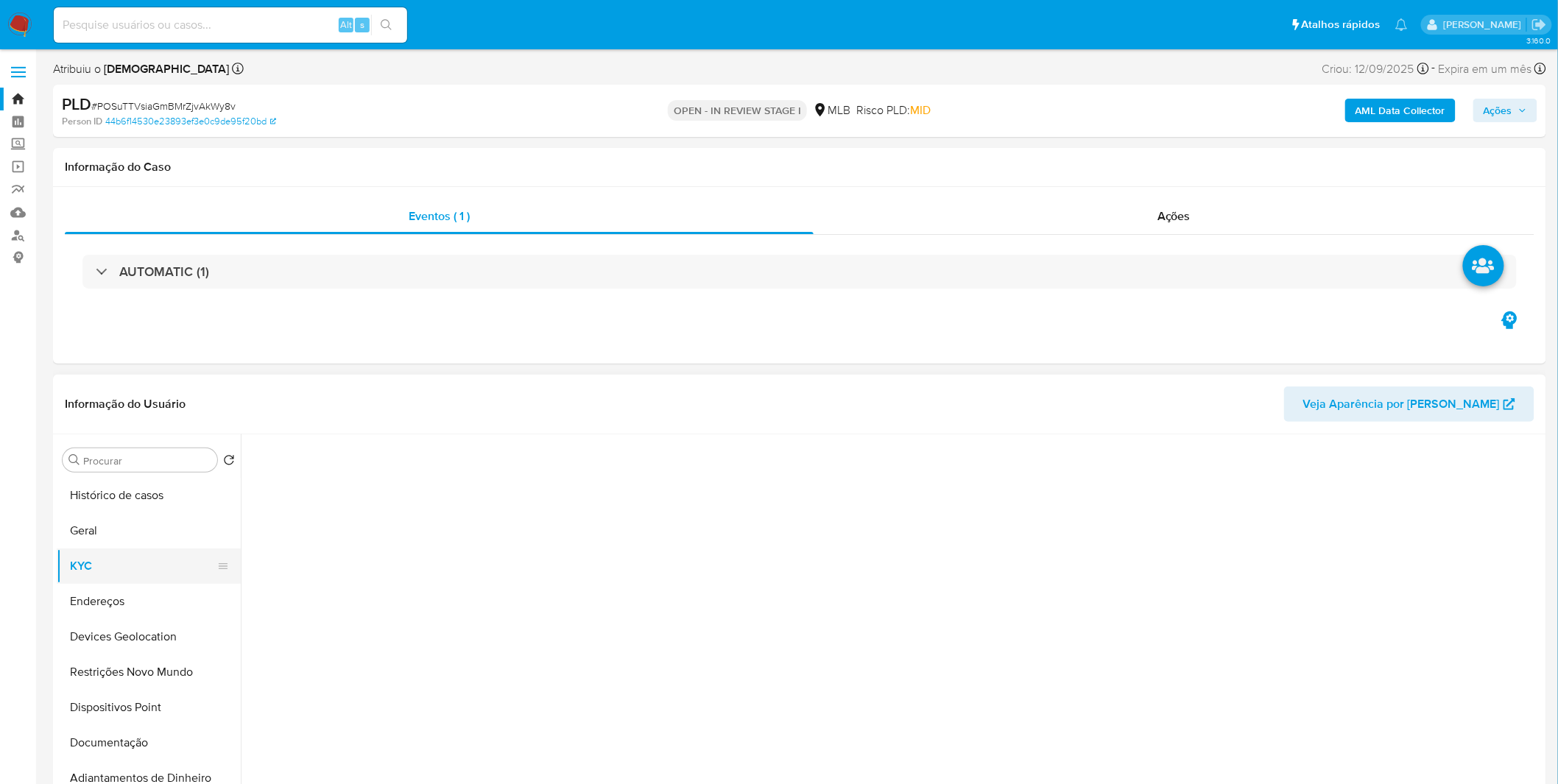
click at [138, 568] on button "KYC" at bounding box center [142, 566] width 172 height 36
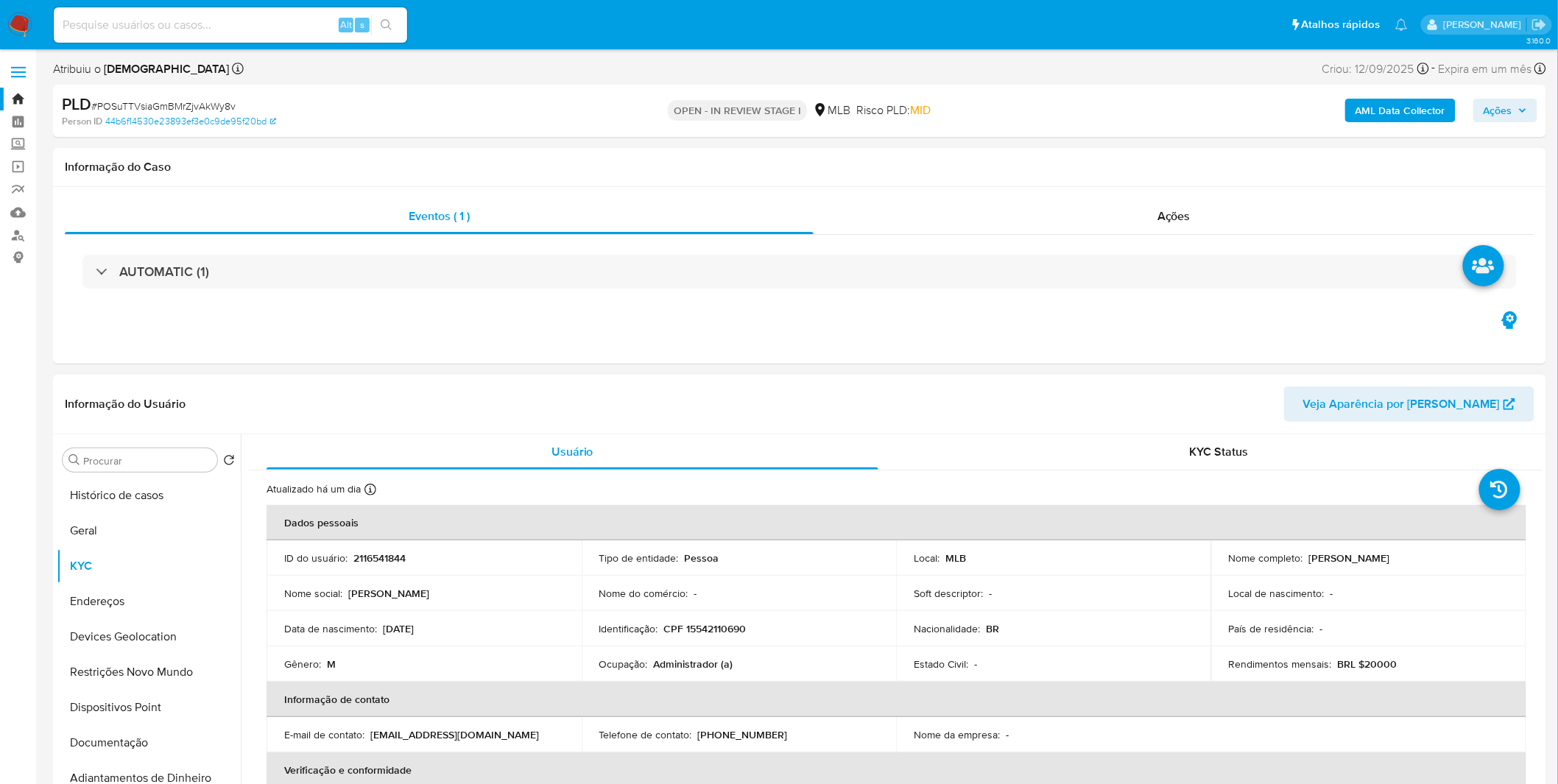
click at [701, 666] on p "Administrador (a)" at bounding box center [694, 663] width 80 height 13
copy p "Administrador"
click at [167, 693] on button "Dispositivos Point" at bounding box center [142, 707] width 172 height 36
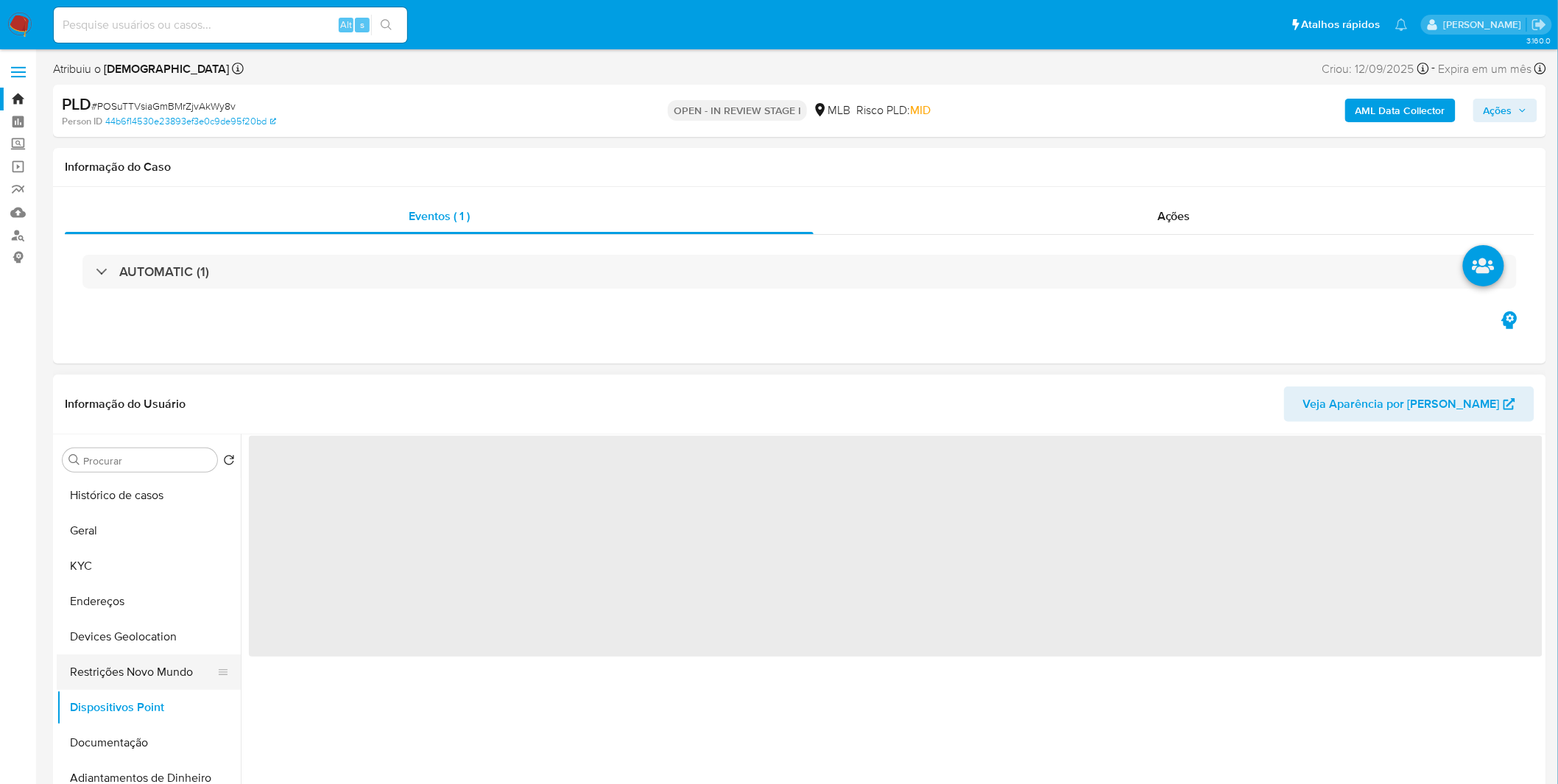
click at [149, 675] on button "Restrições Novo Mundo" at bounding box center [142, 672] width 172 height 36
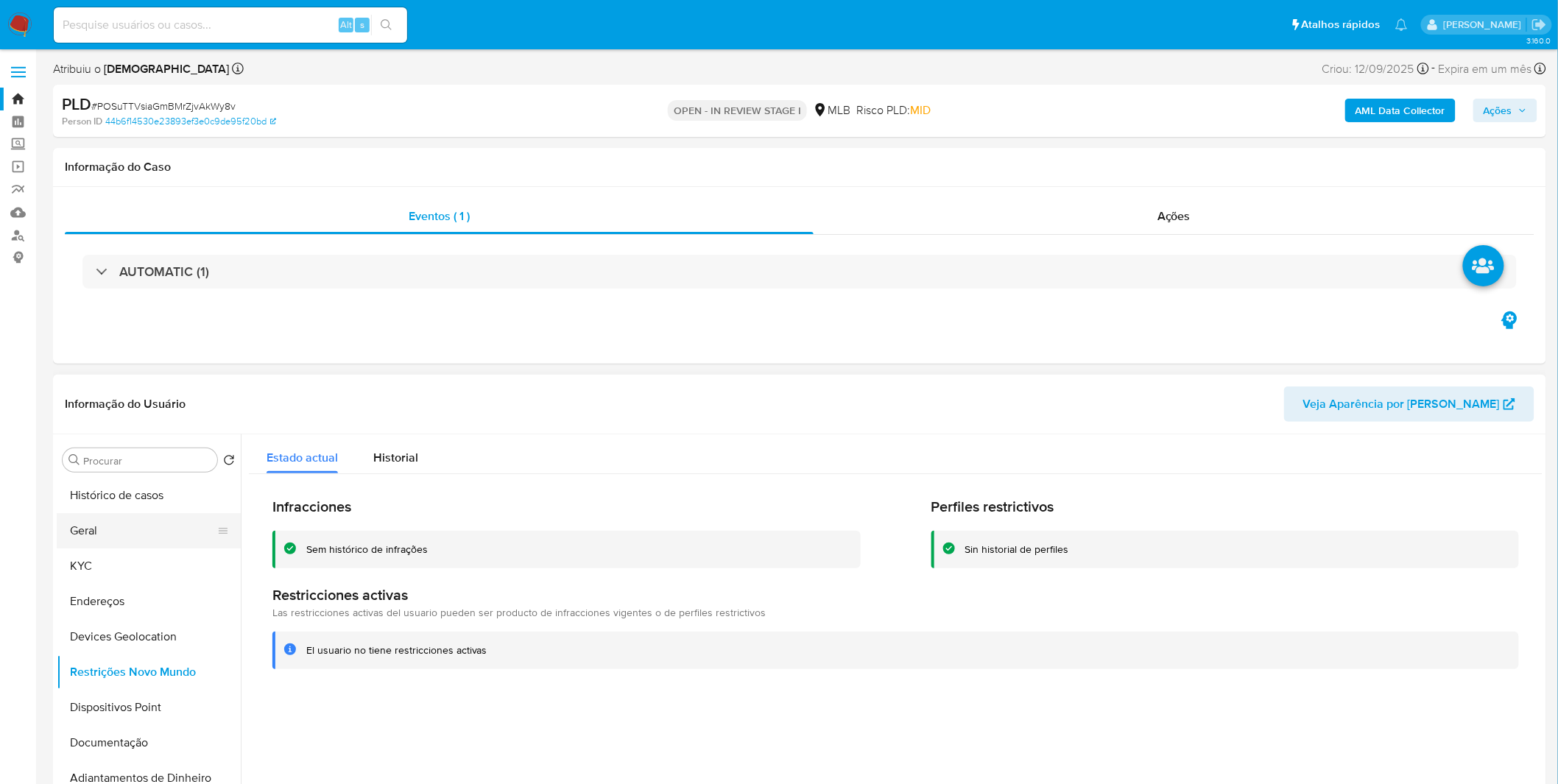
click at [113, 534] on button "Geral" at bounding box center [142, 530] width 172 height 36
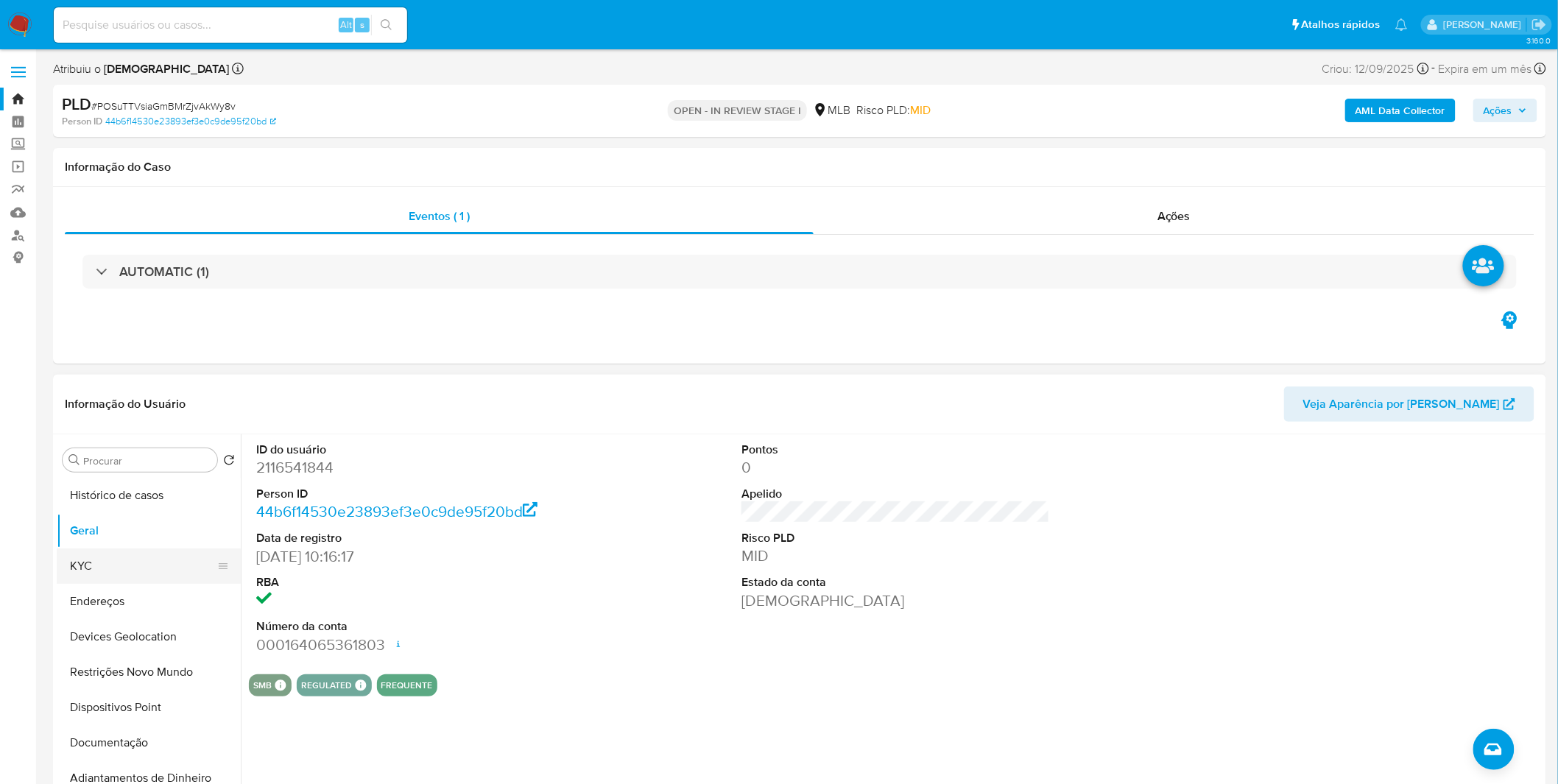
click at [129, 560] on button "KYC" at bounding box center [142, 566] width 172 height 36
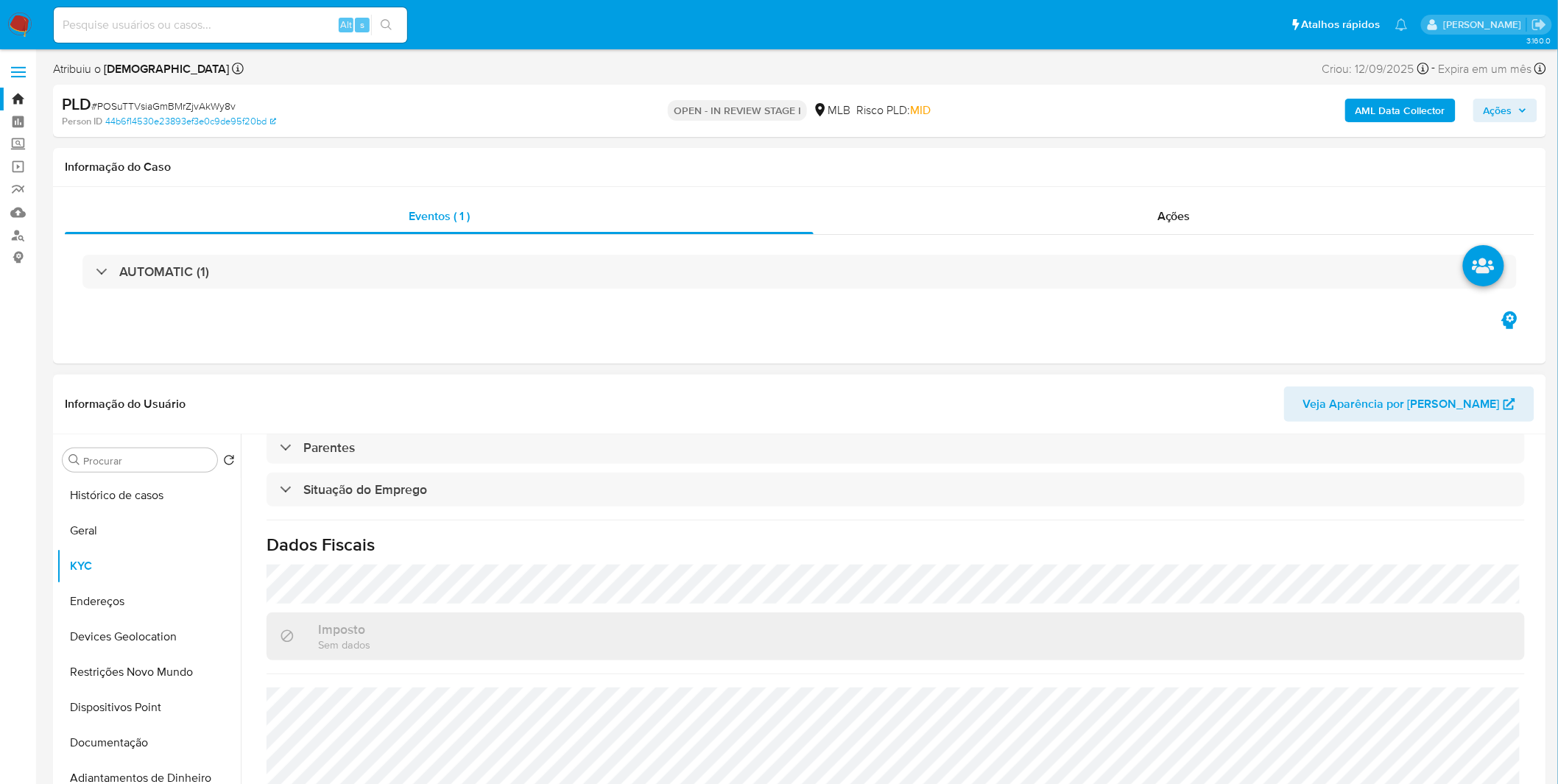
scroll to position [612, 0]
click at [179, 615] on button "Endereços" at bounding box center [142, 601] width 172 height 36
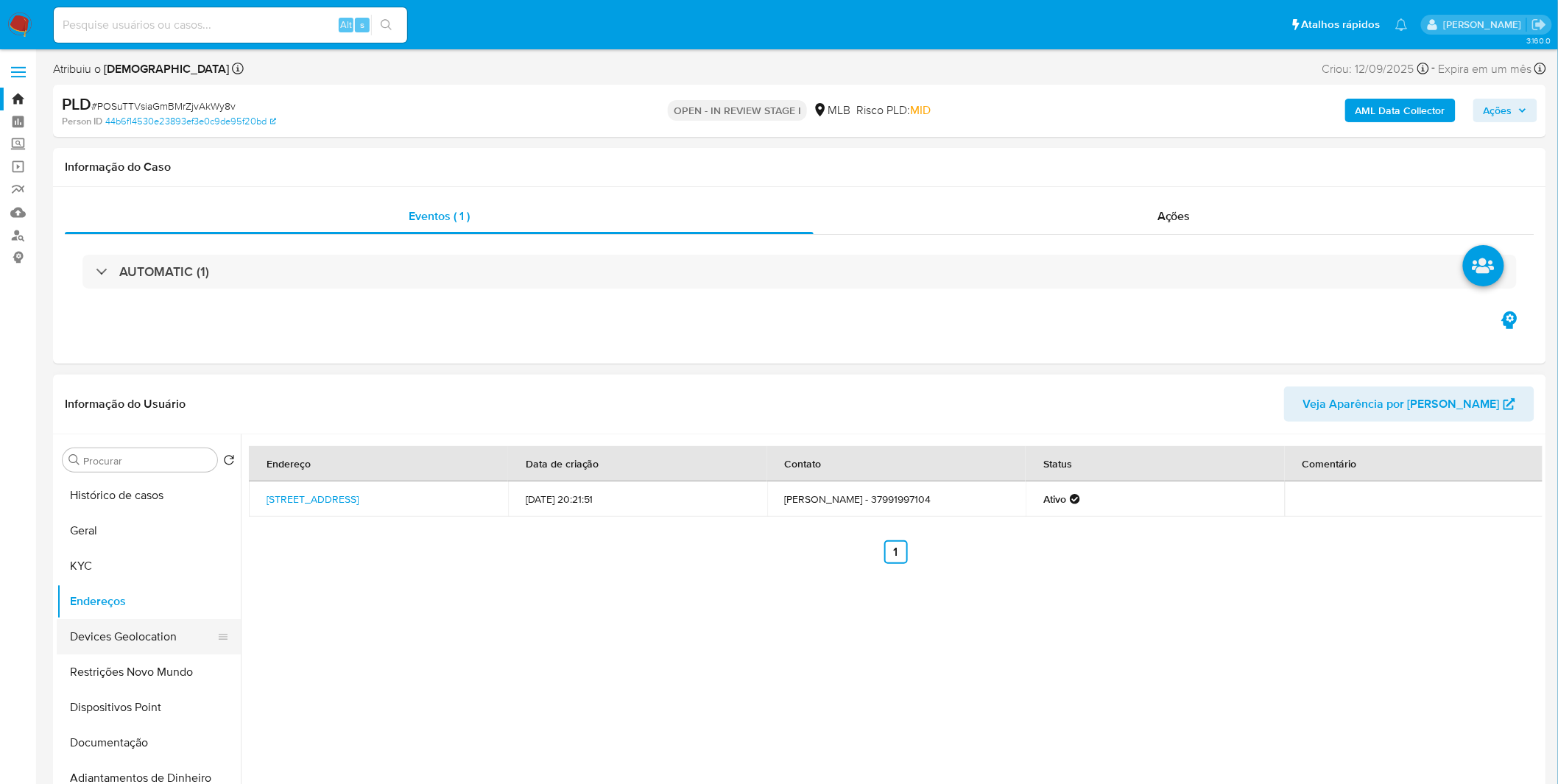
click at [176, 646] on button "Devices Geolocation" at bounding box center [142, 636] width 172 height 36
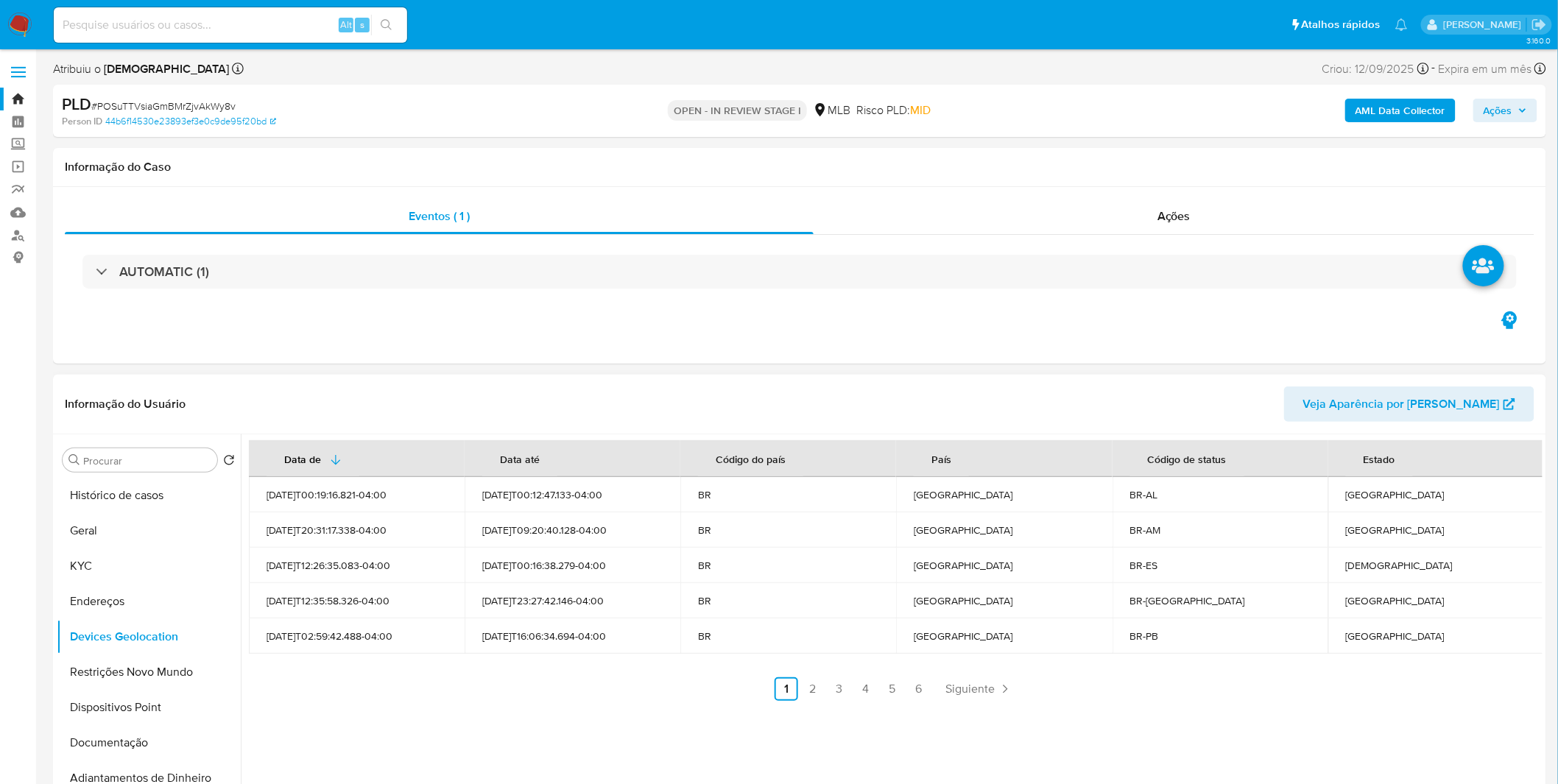
click at [810, 702] on div "Data de Data até Código do país País Código de status Estado [DATE]T00:19:16.82…" at bounding box center [891, 623] width 1302 height 377
click at [809, 694] on link "2" at bounding box center [812, 688] width 23 height 23
click at [884, 685] on link "3" at bounding box center [879, 688] width 23 height 23
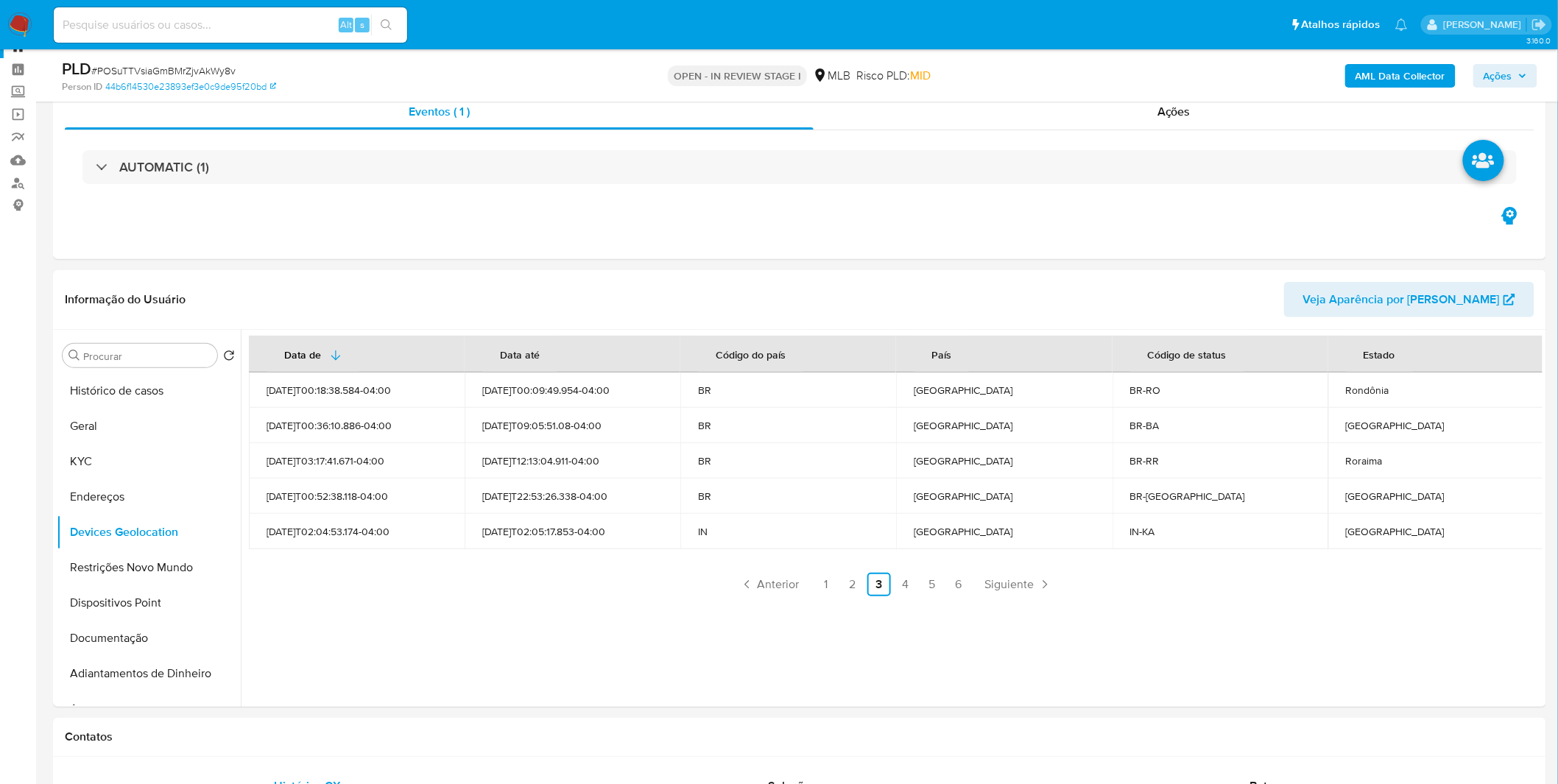
scroll to position [82, 0]
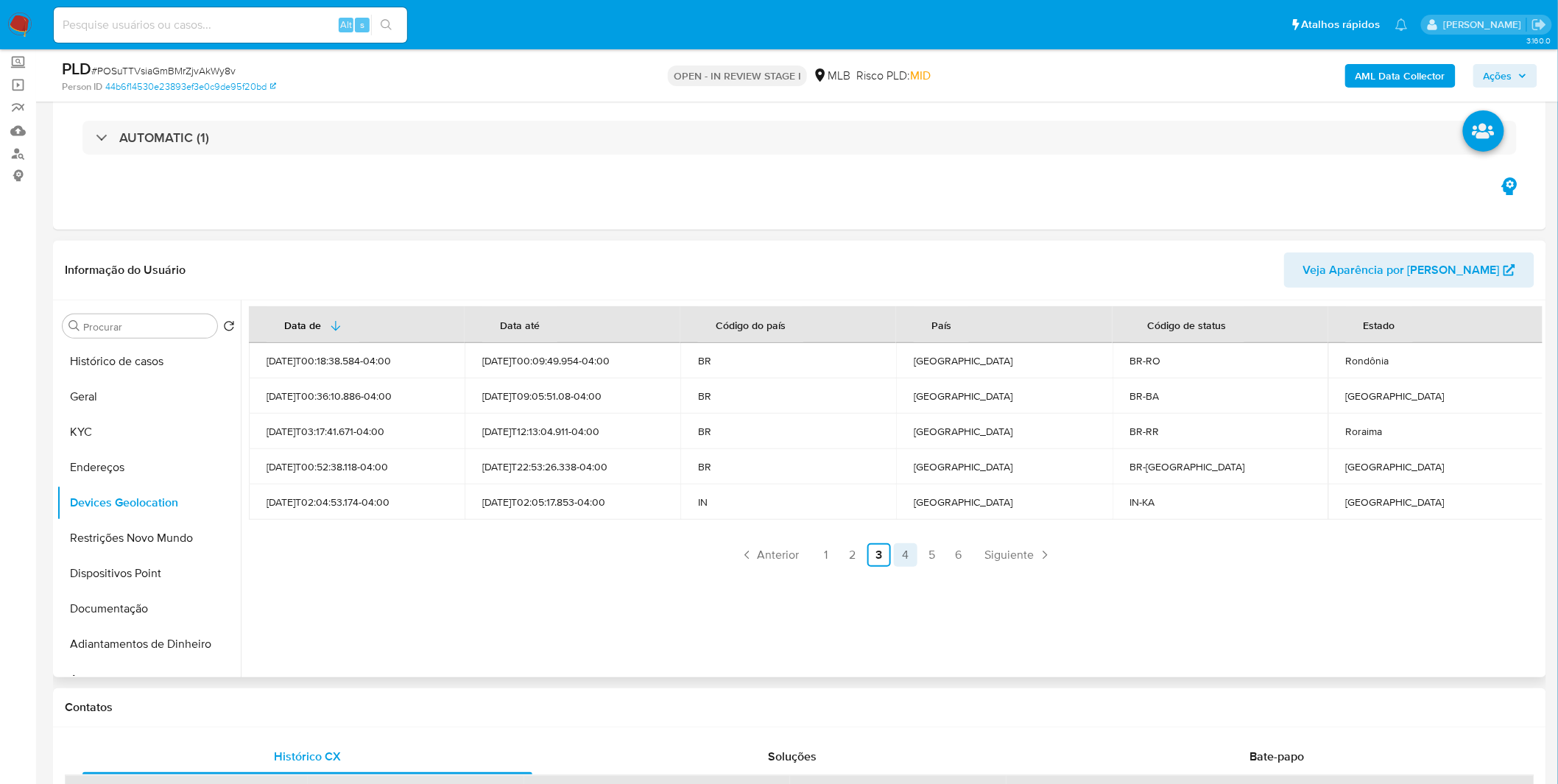
click at [908, 554] on link "4" at bounding box center [905, 555] width 23 height 23
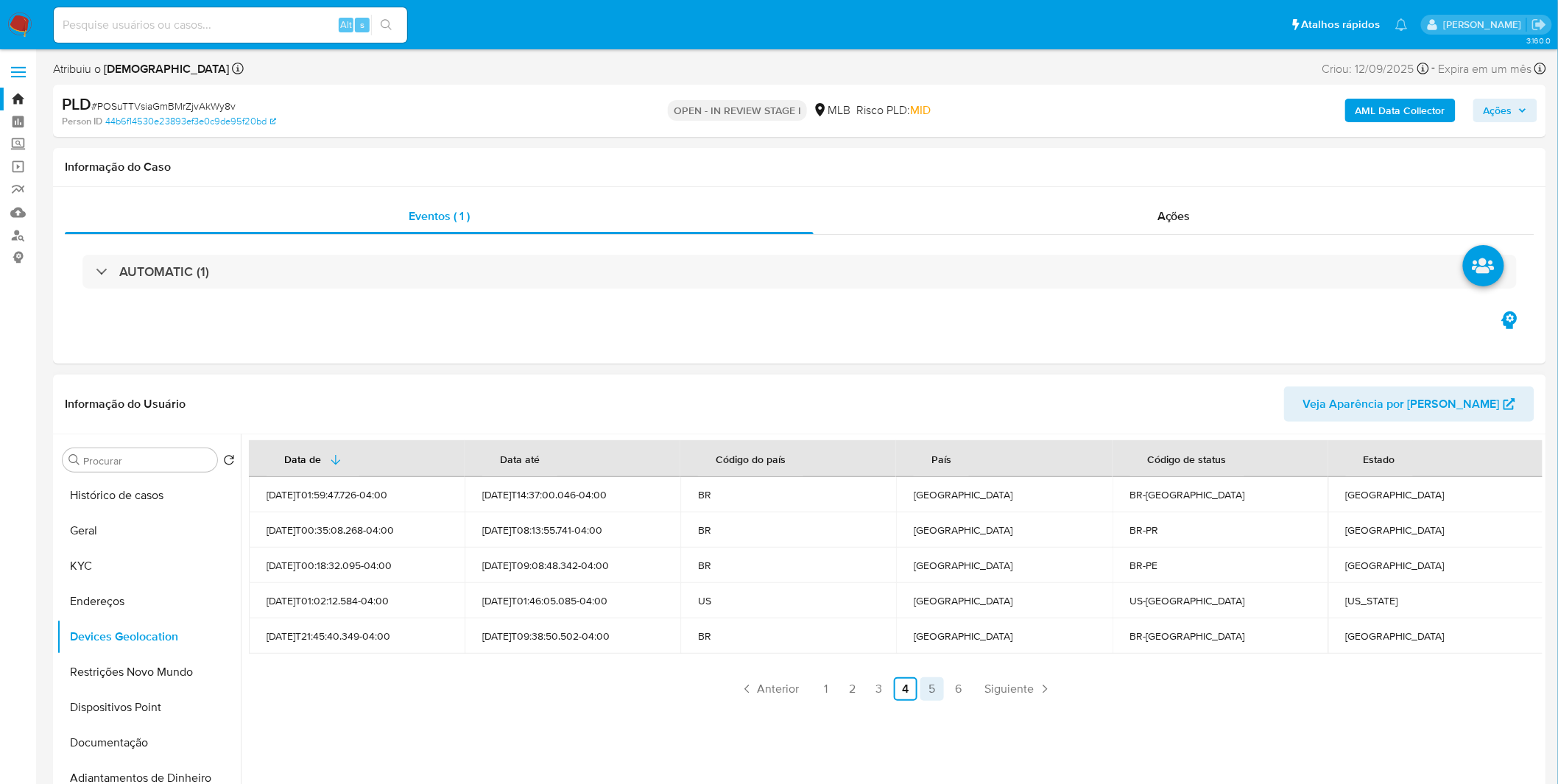
click at [924, 684] on link "5" at bounding box center [932, 688] width 23 height 23
click at [961, 694] on link "6" at bounding box center [958, 688] width 23 height 23
click at [561, 717] on div "Data de Data até Código do país País Código de status Estado [DATE]T10:34:34.40…" at bounding box center [891, 623] width 1302 height 377
click at [200, 683] on button "Restrições Novo Mundo" at bounding box center [142, 672] width 172 height 36
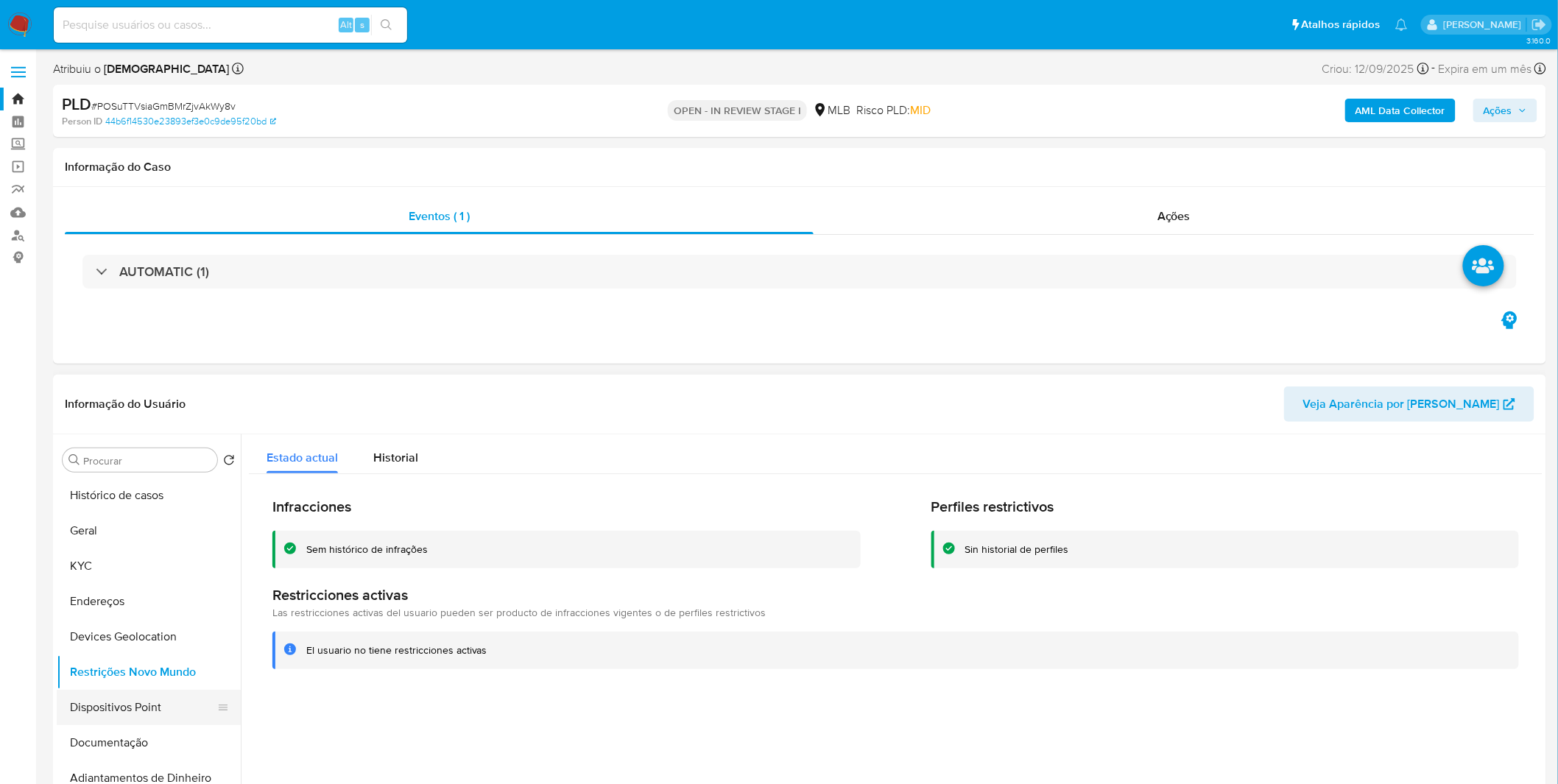
click at [167, 709] on button "Dispositivos Point" at bounding box center [142, 707] width 172 height 36
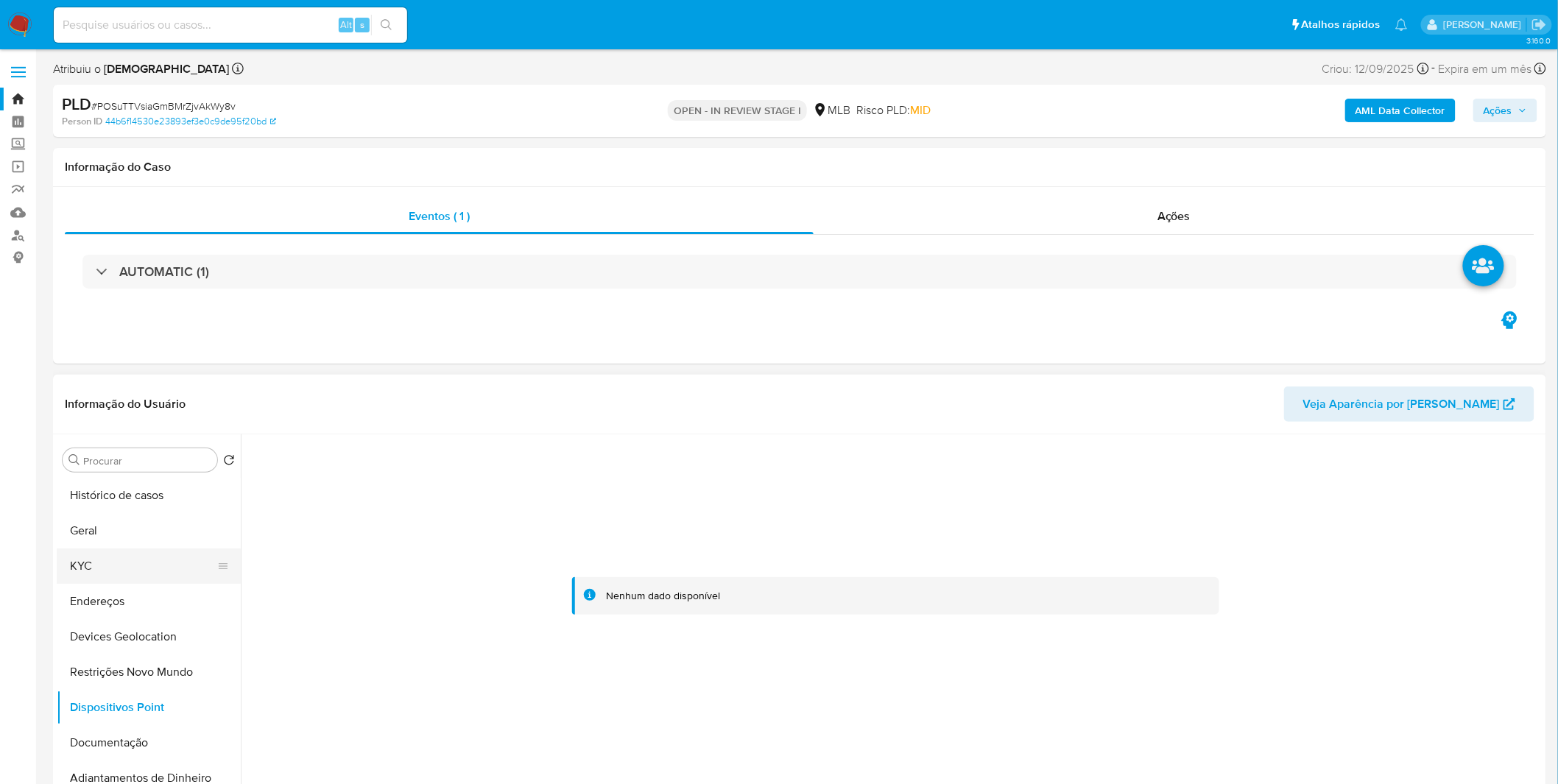
click at [131, 569] on button "KYC" at bounding box center [142, 566] width 172 height 36
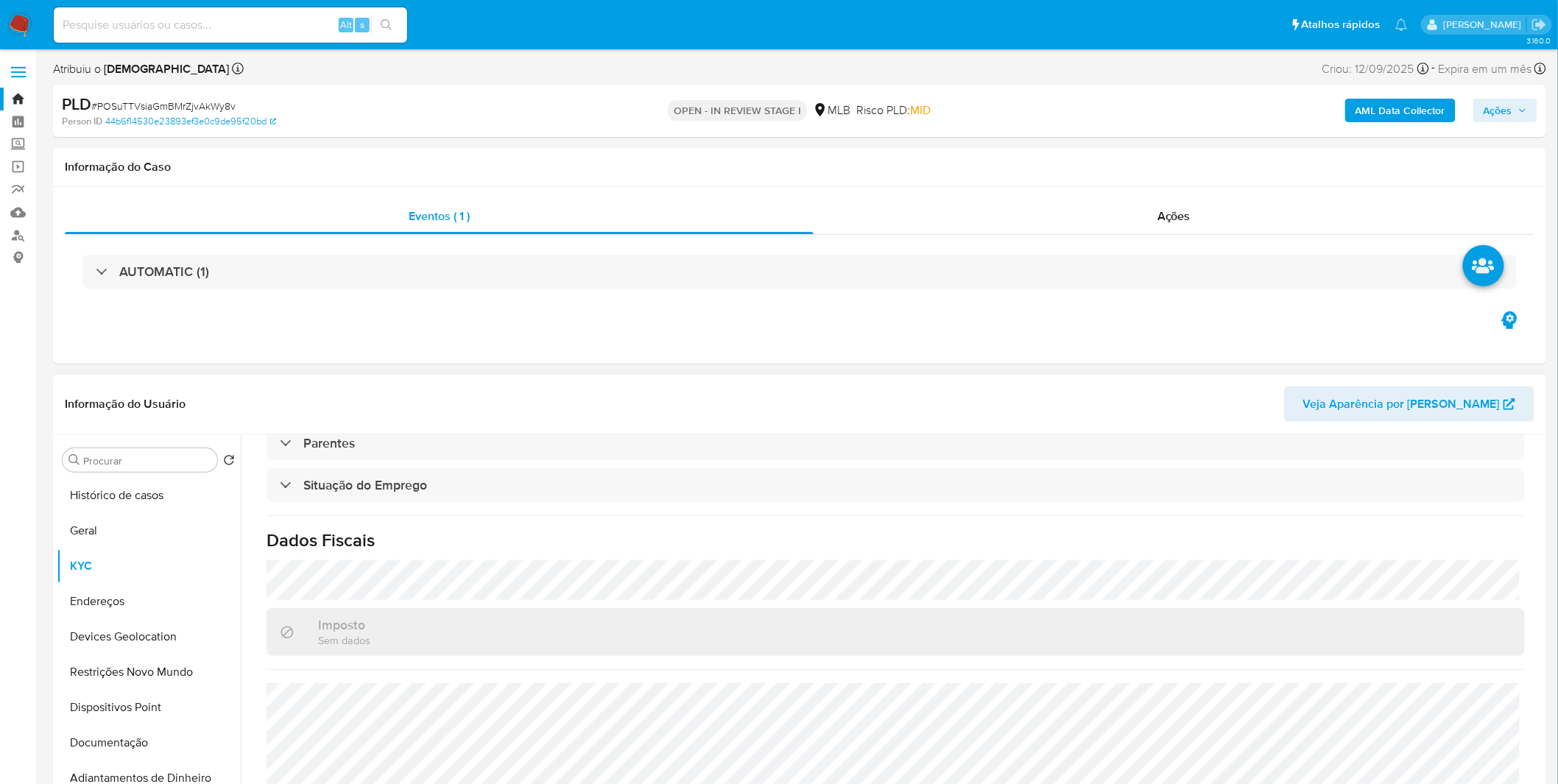
scroll to position [612, 0]
click at [125, 505] on button "Histórico de casos" at bounding box center [142, 495] width 172 height 36
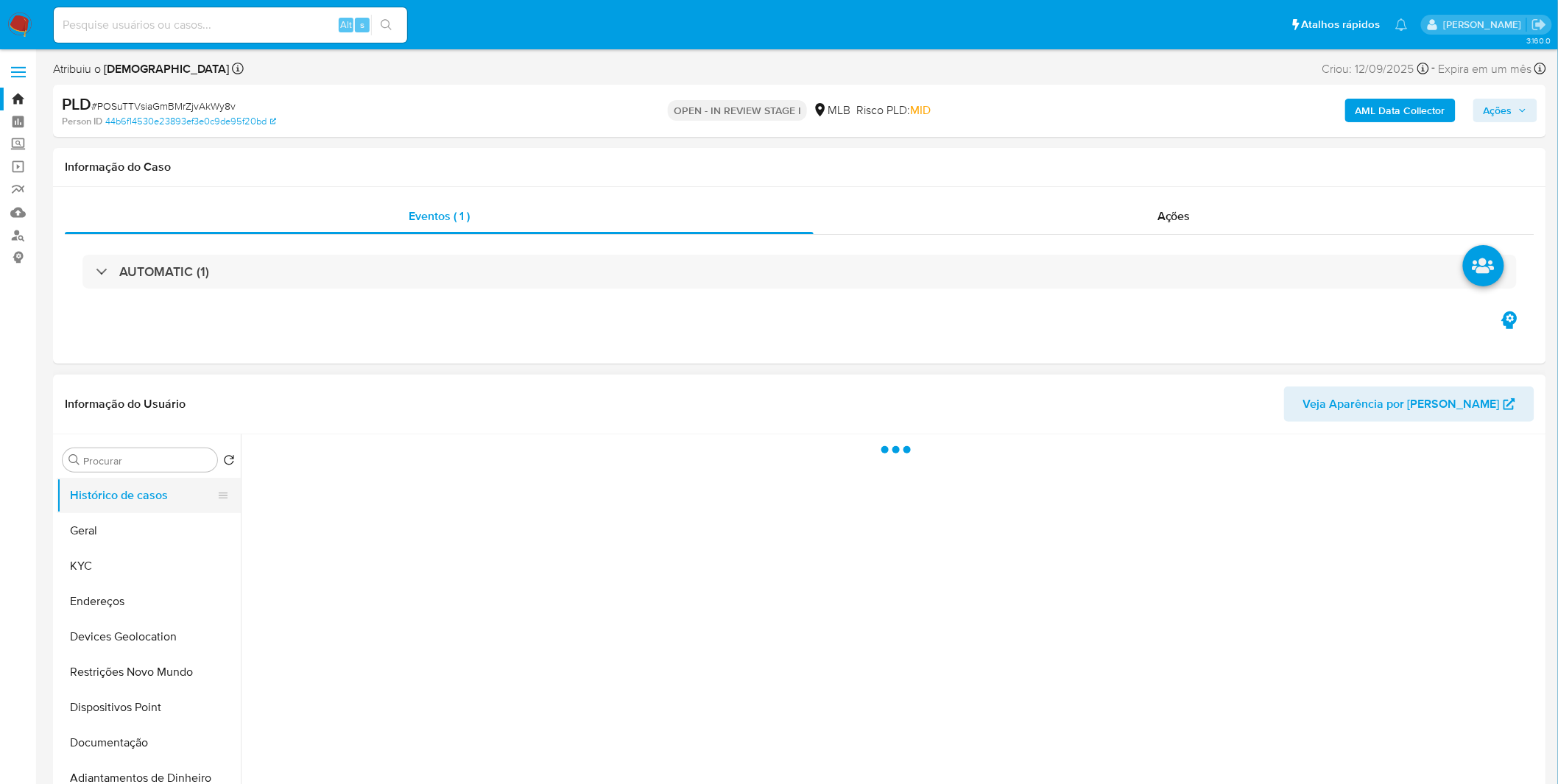
scroll to position [0, 0]
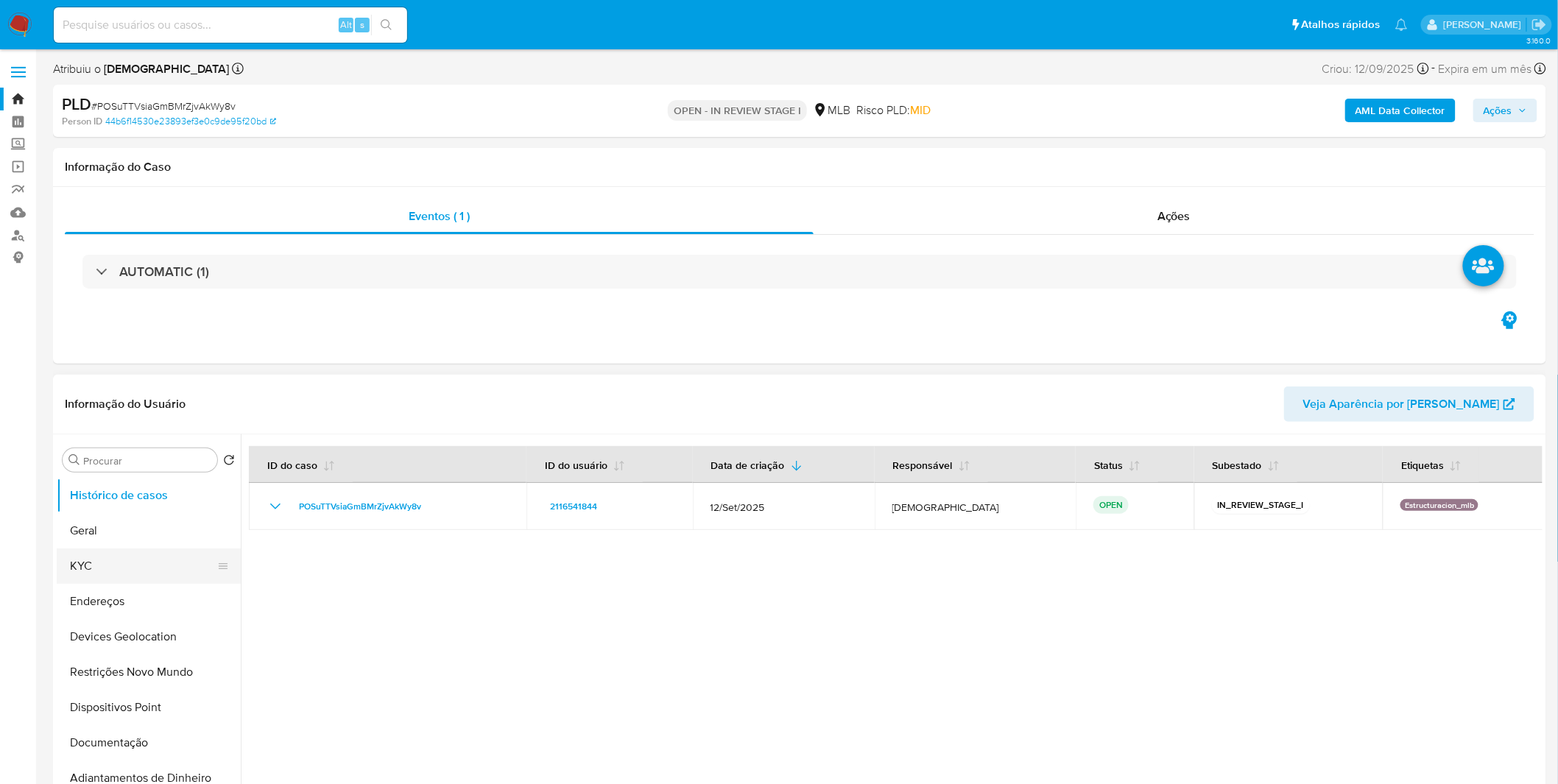
click at [133, 555] on button "KYC" at bounding box center [142, 566] width 172 height 36
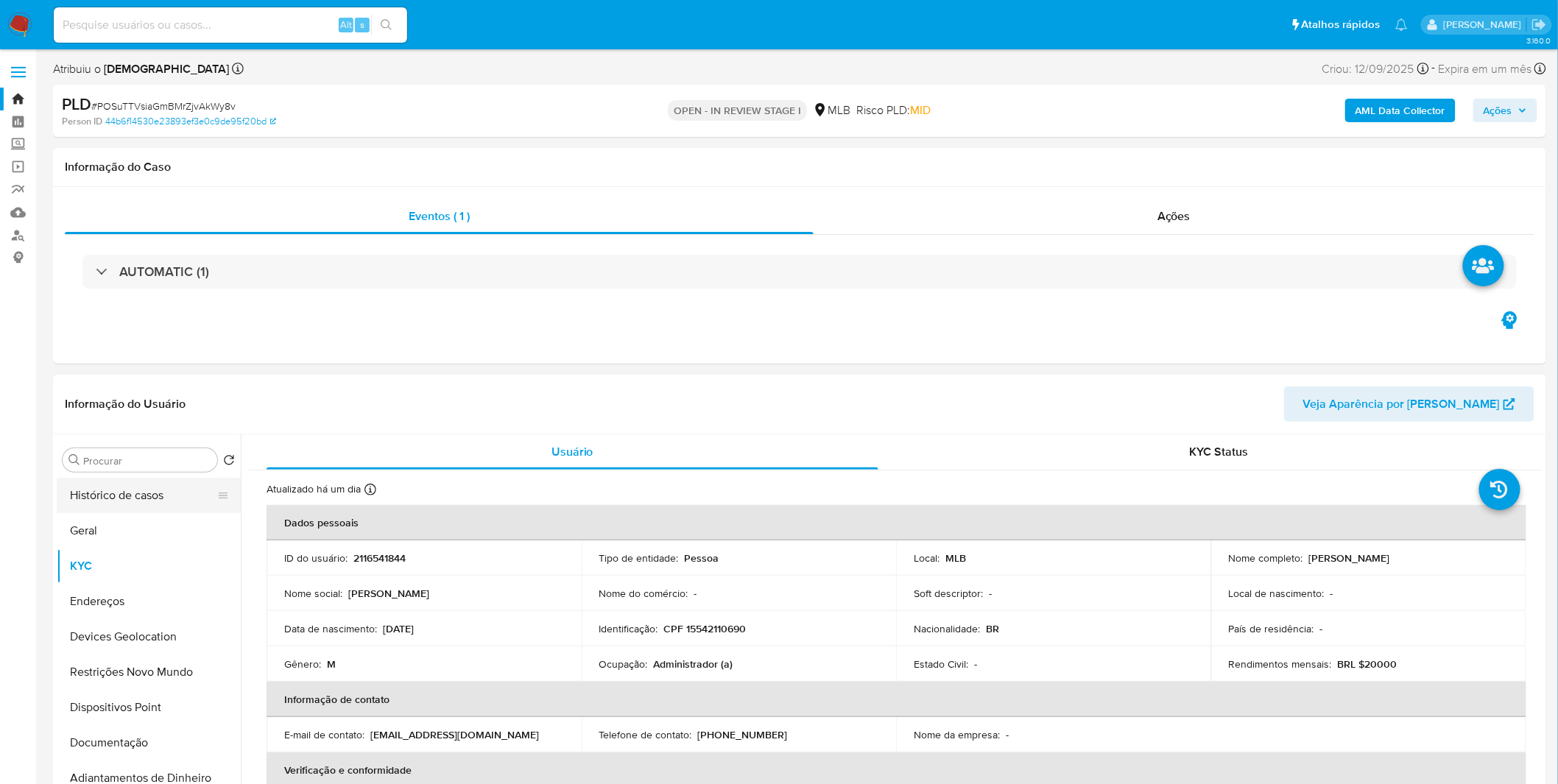
click at [99, 489] on button "Histórico de casos" at bounding box center [142, 495] width 172 height 36
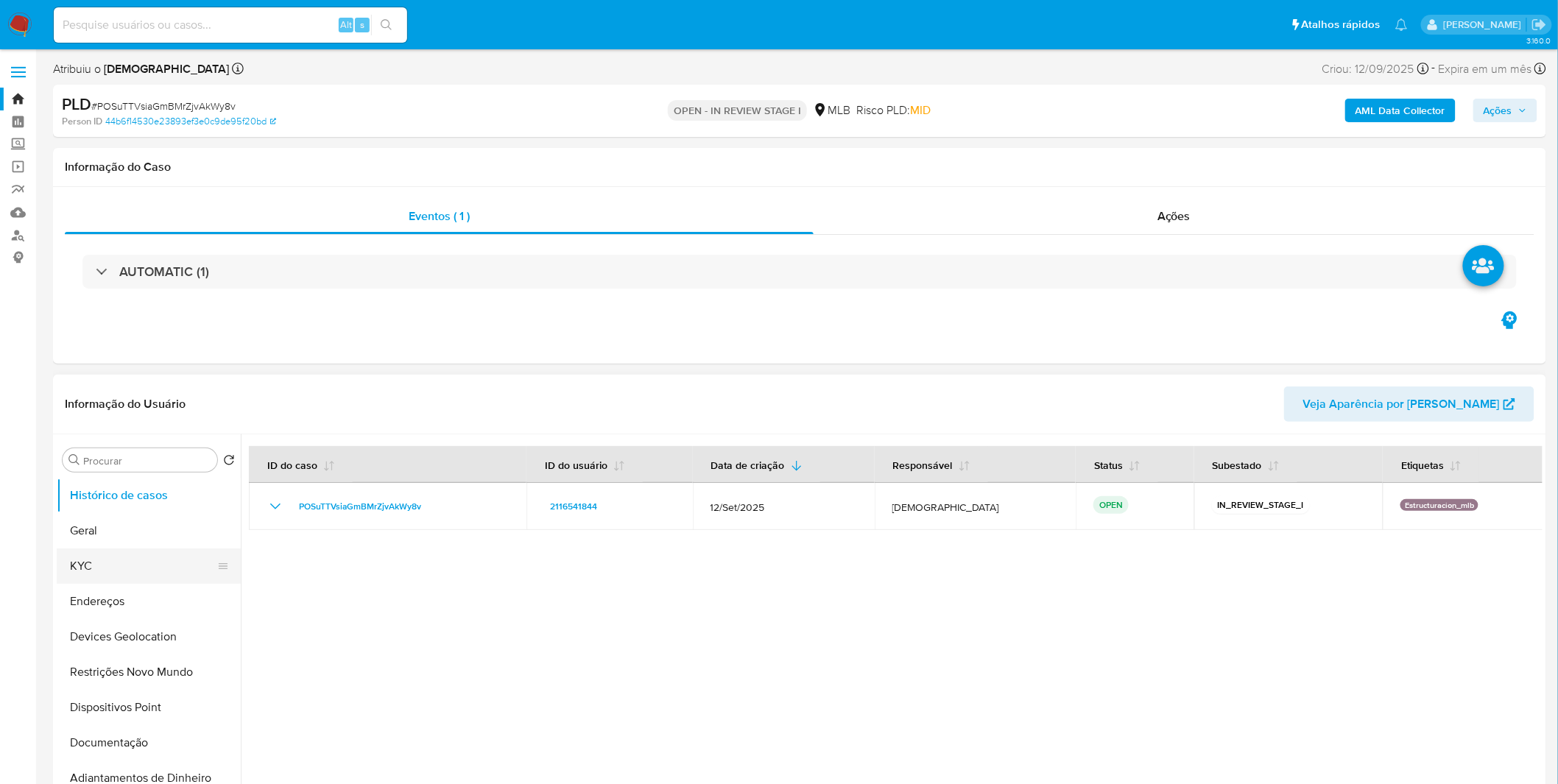
click at [94, 558] on button "KYC" at bounding box center [142, 566] width 172 height 36
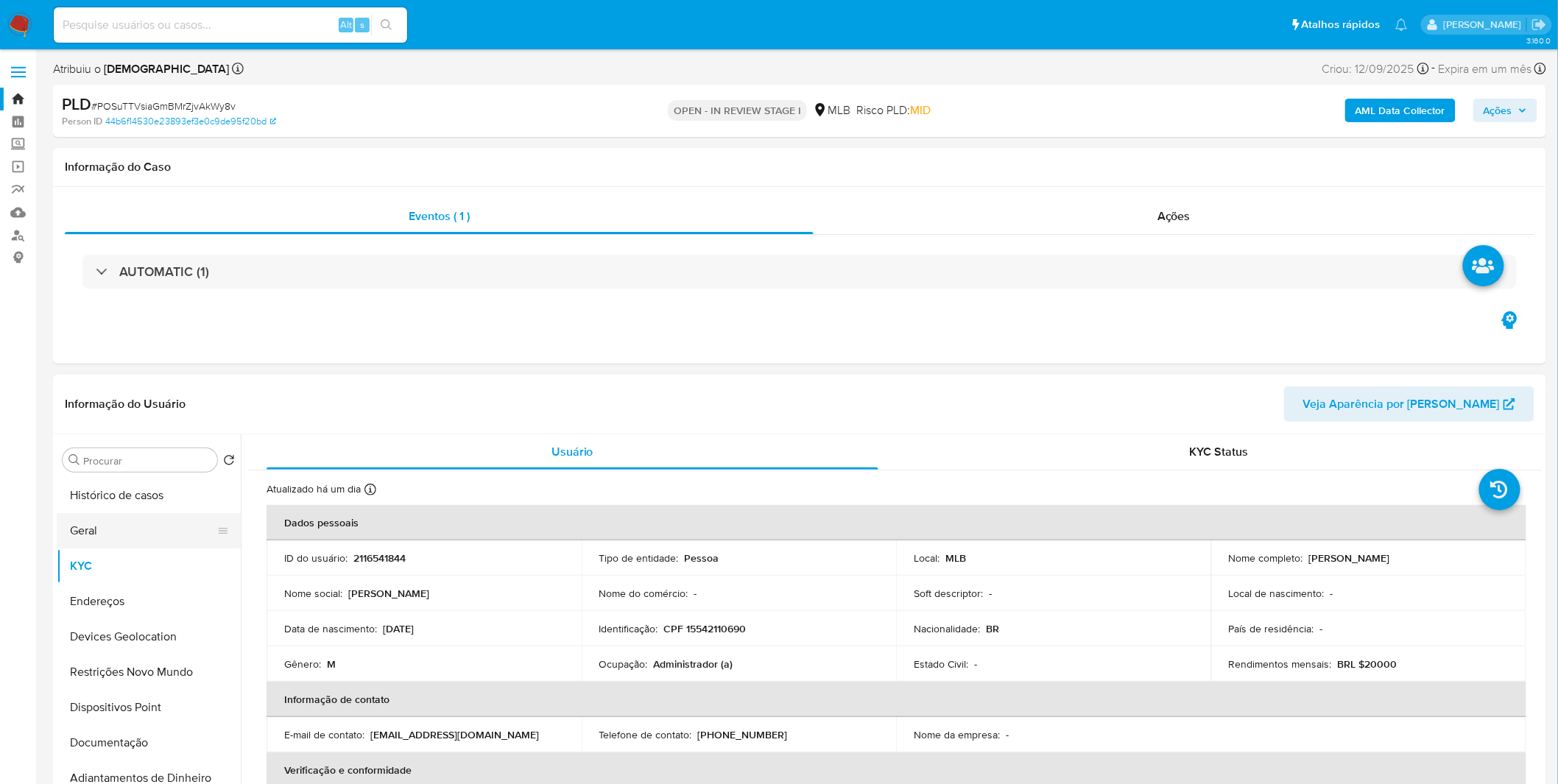
click at [160, 537] on button "Geral" at bounding box center [142, 530] width 172 height 36
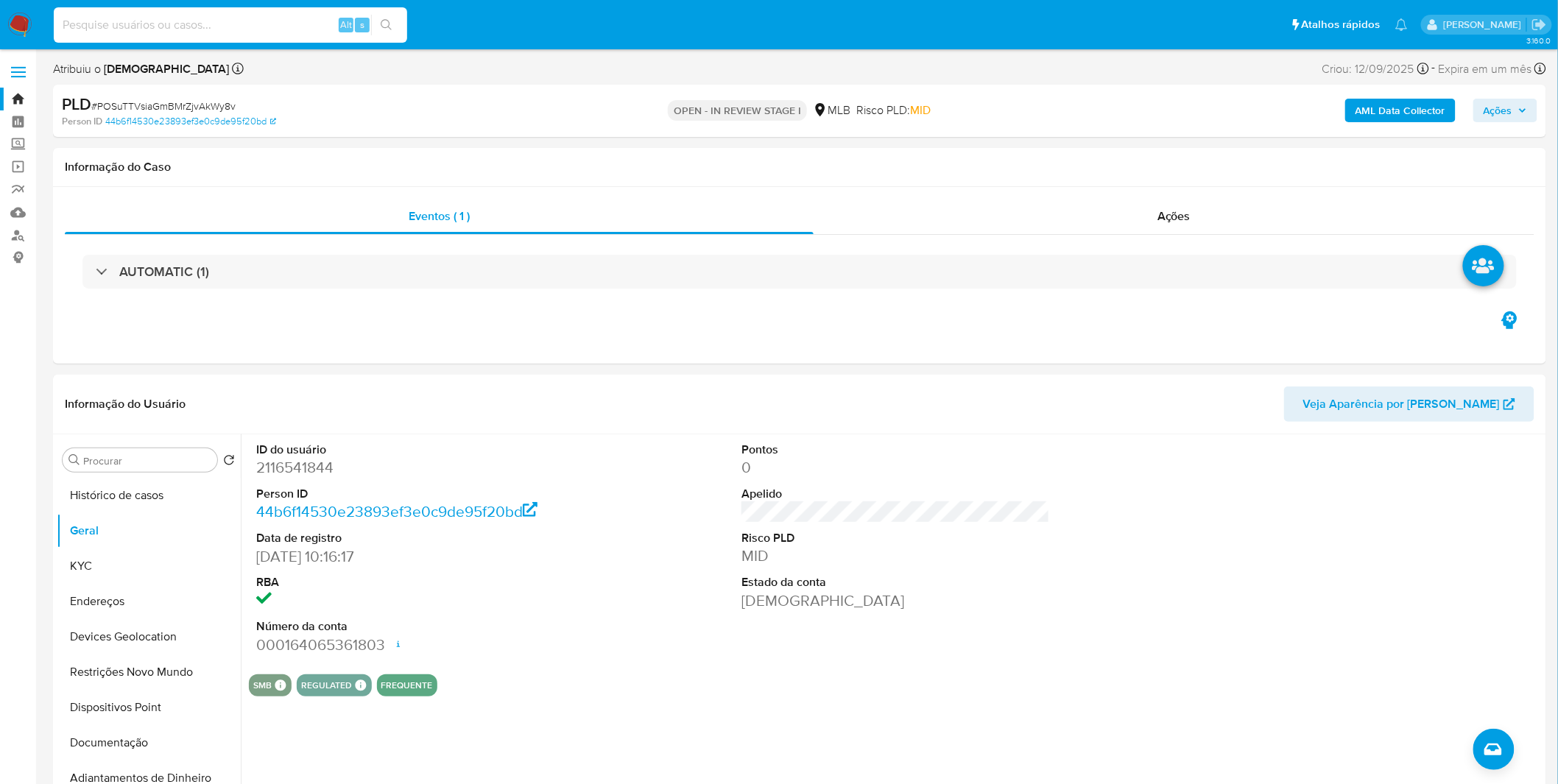
click at [271, 22] on input at bounding box center [230, 25] width 353 height 19
paste input "yhX8aQ9NcW6gM5kdVR488EjL"
type input "yhX8aQ9NcW6gM5kdVR488EjL"
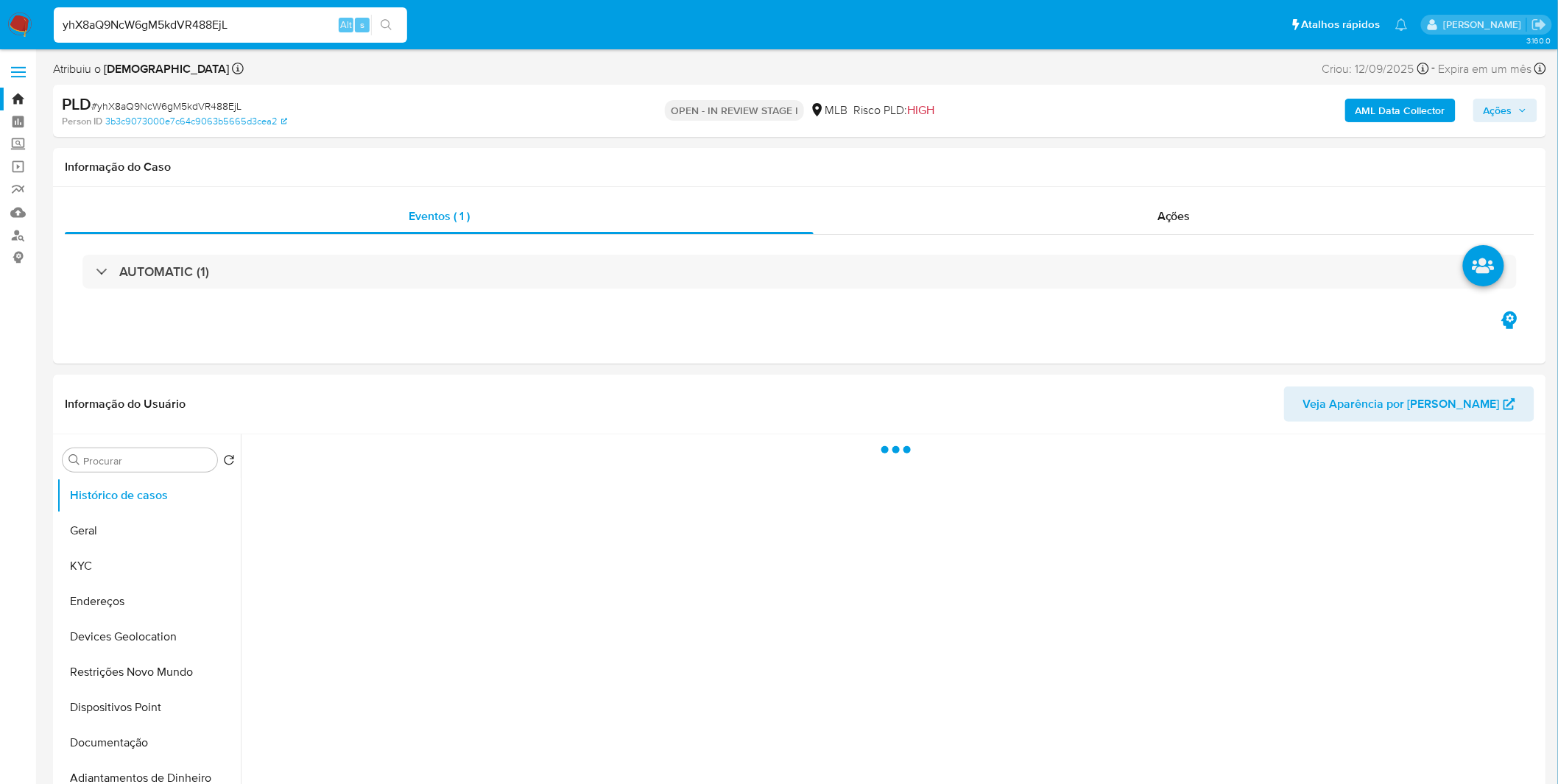
select select "10"
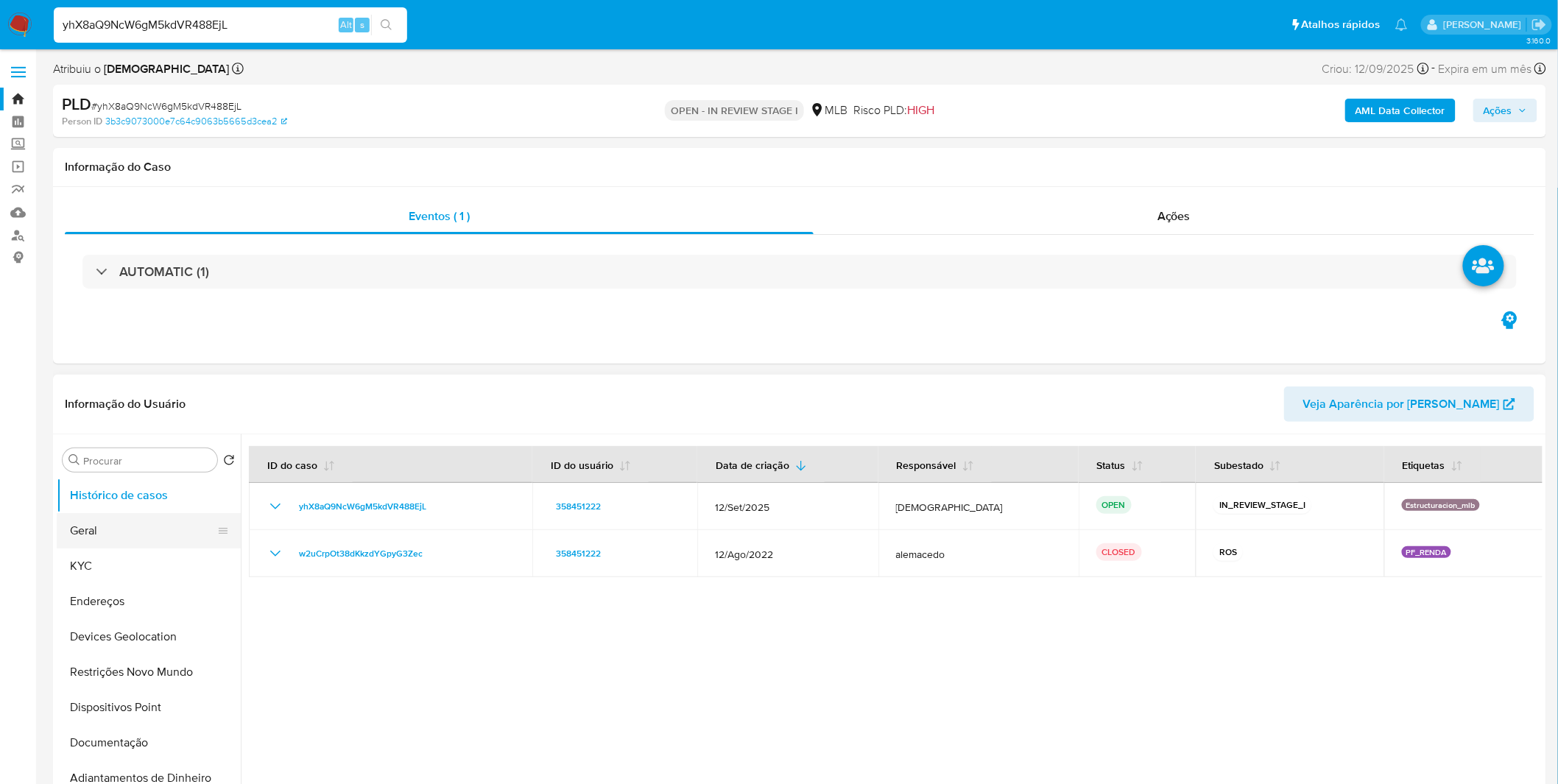
click at [129, 546] on button "Geral" at bounding box center [142, 530] width 172 height 36
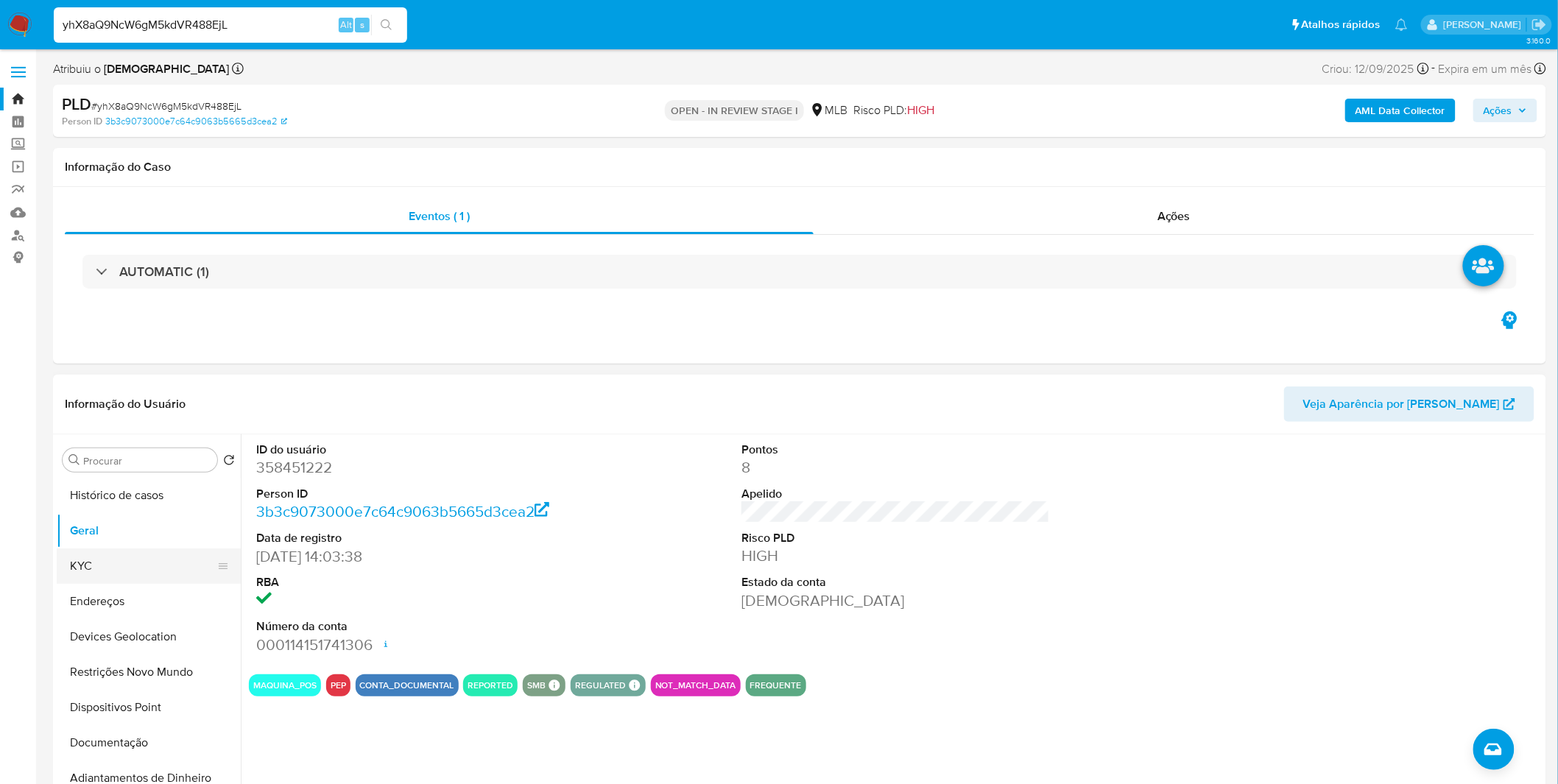
click at [108, 582] on ul "Histórico de casos Geral KYC Endereços Devices Geolocation Restrições Novo Mund…" at bounding box center [149, 643] width 184 height 332
click at [116, 576] on button "KYC" at bounding box center [142, 566] width 172 height 36
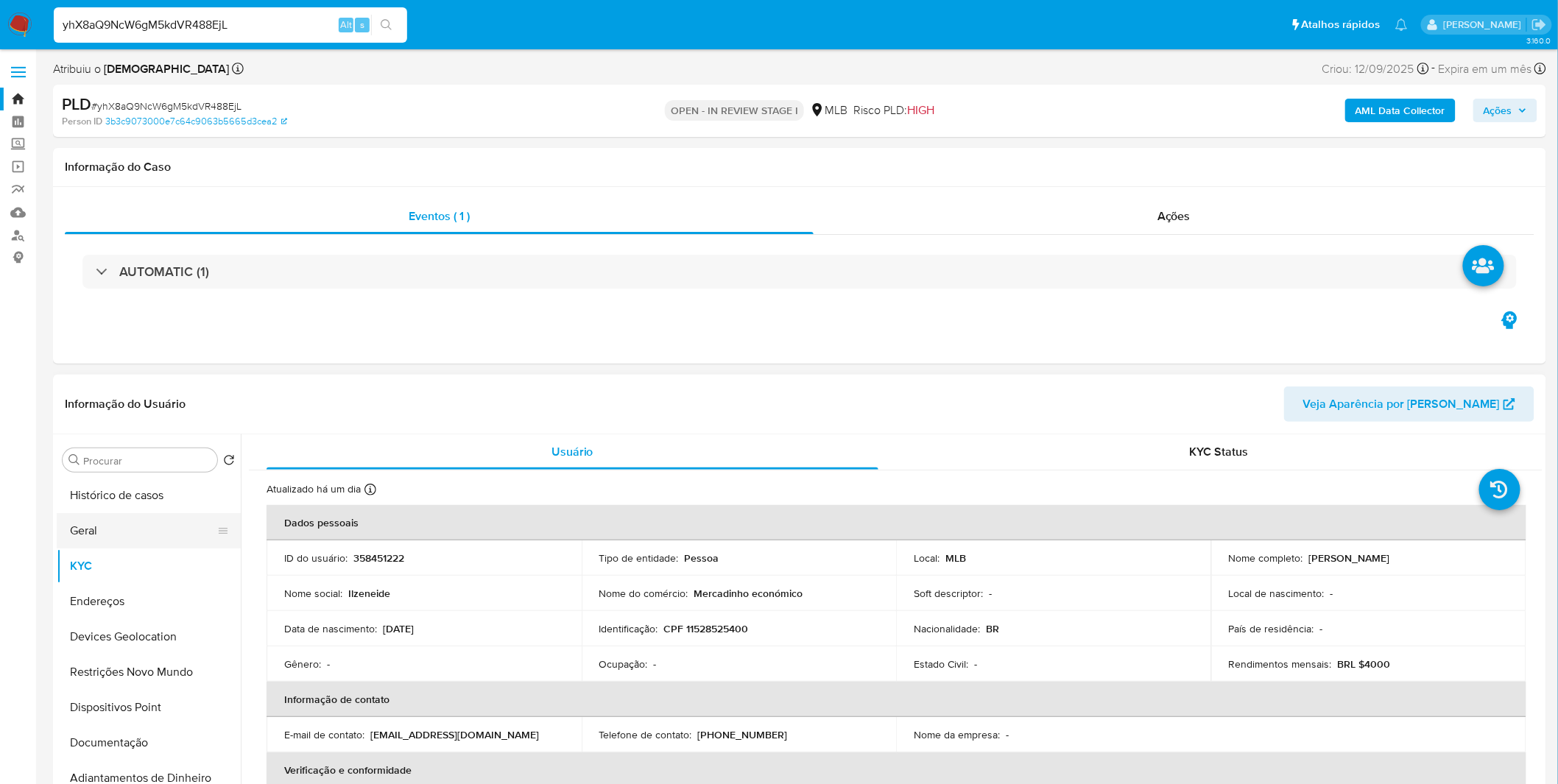
click at [155, 530] on button "Geral" at bounding box center [142, 530] width 172 height 36
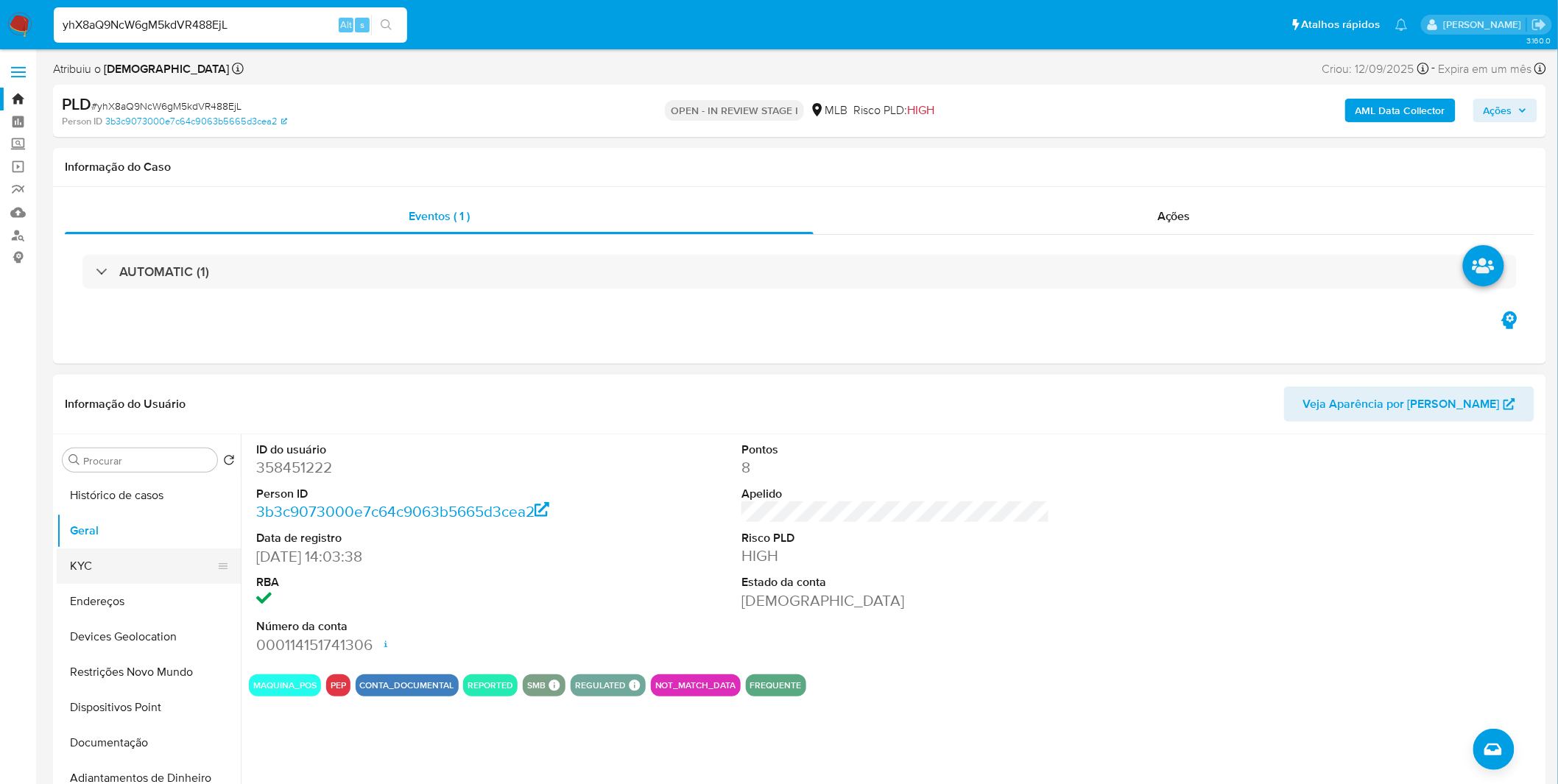
click at [145, 571] on button "KYC" at bounding box center [142, 566] width 172 height 36
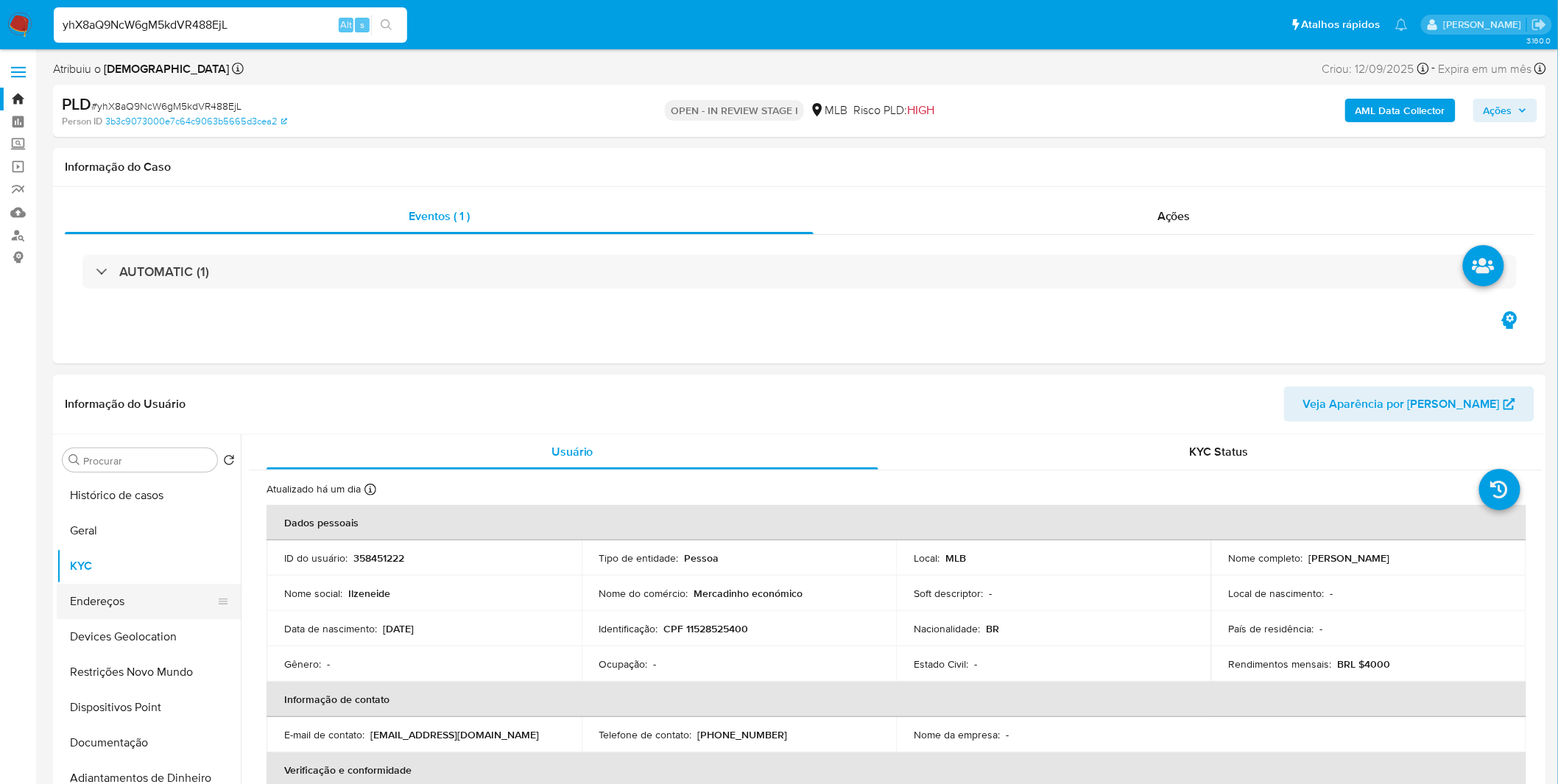
click at [102, 609] on button "Endereços" at bounding box center [142, 601] width 172 height 36
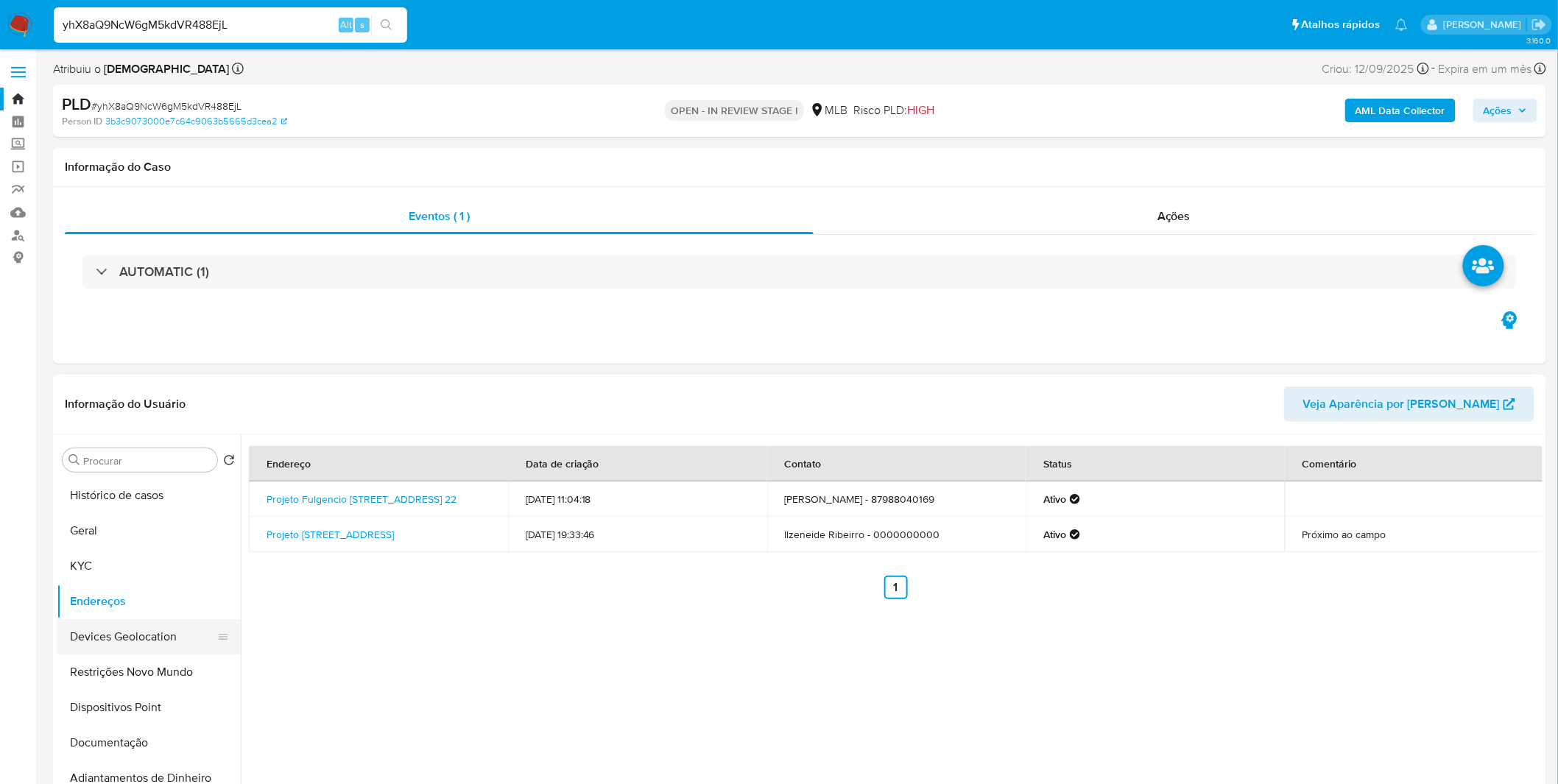
click at [173, 639] on button "Devices Geolocation" at bounding box center [142, 636] width 172 height 36
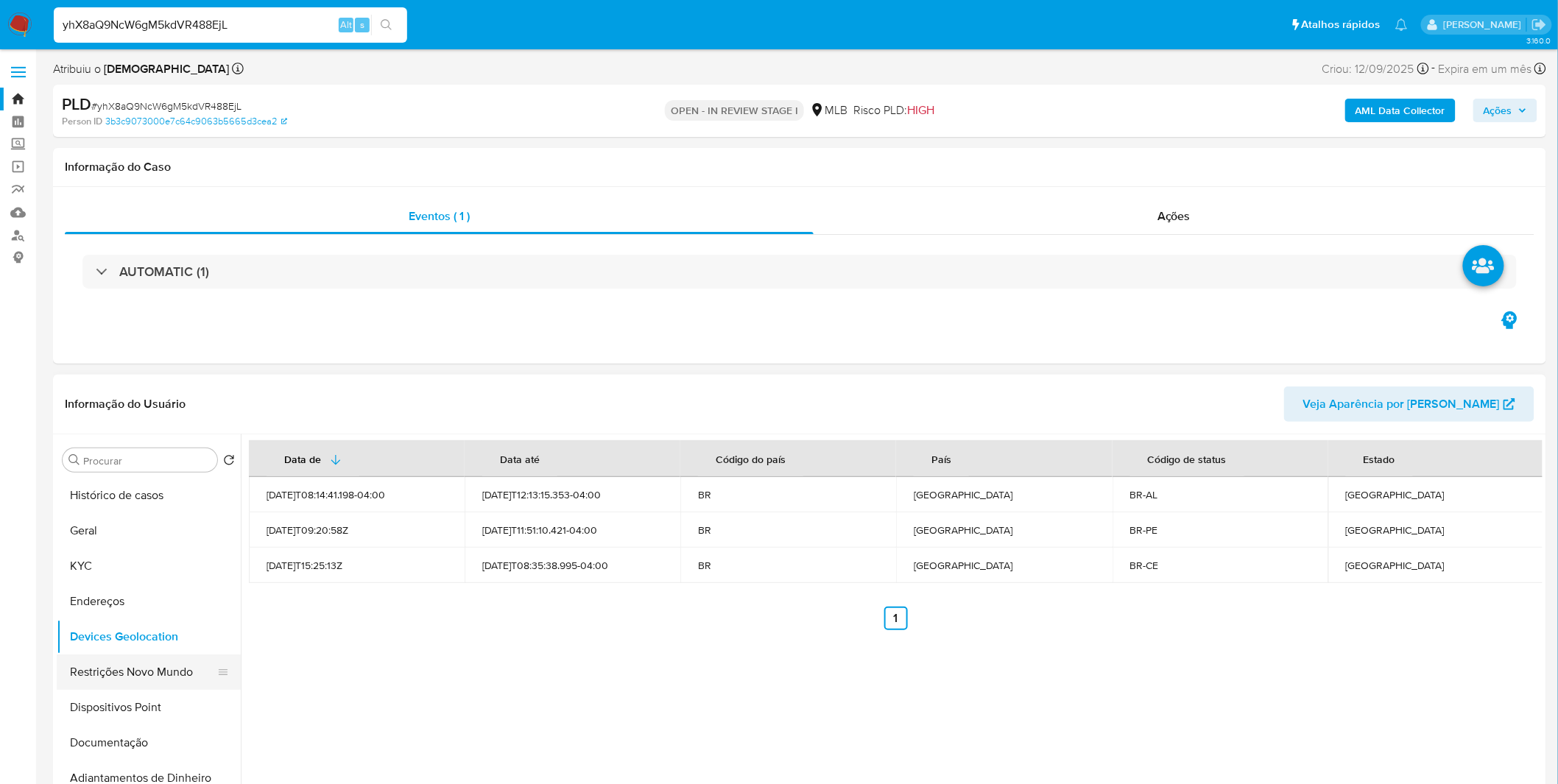
click at [176, 665] on button "Restrições Novo Mundo" at bounding box center [142, 672] width 172 height 36
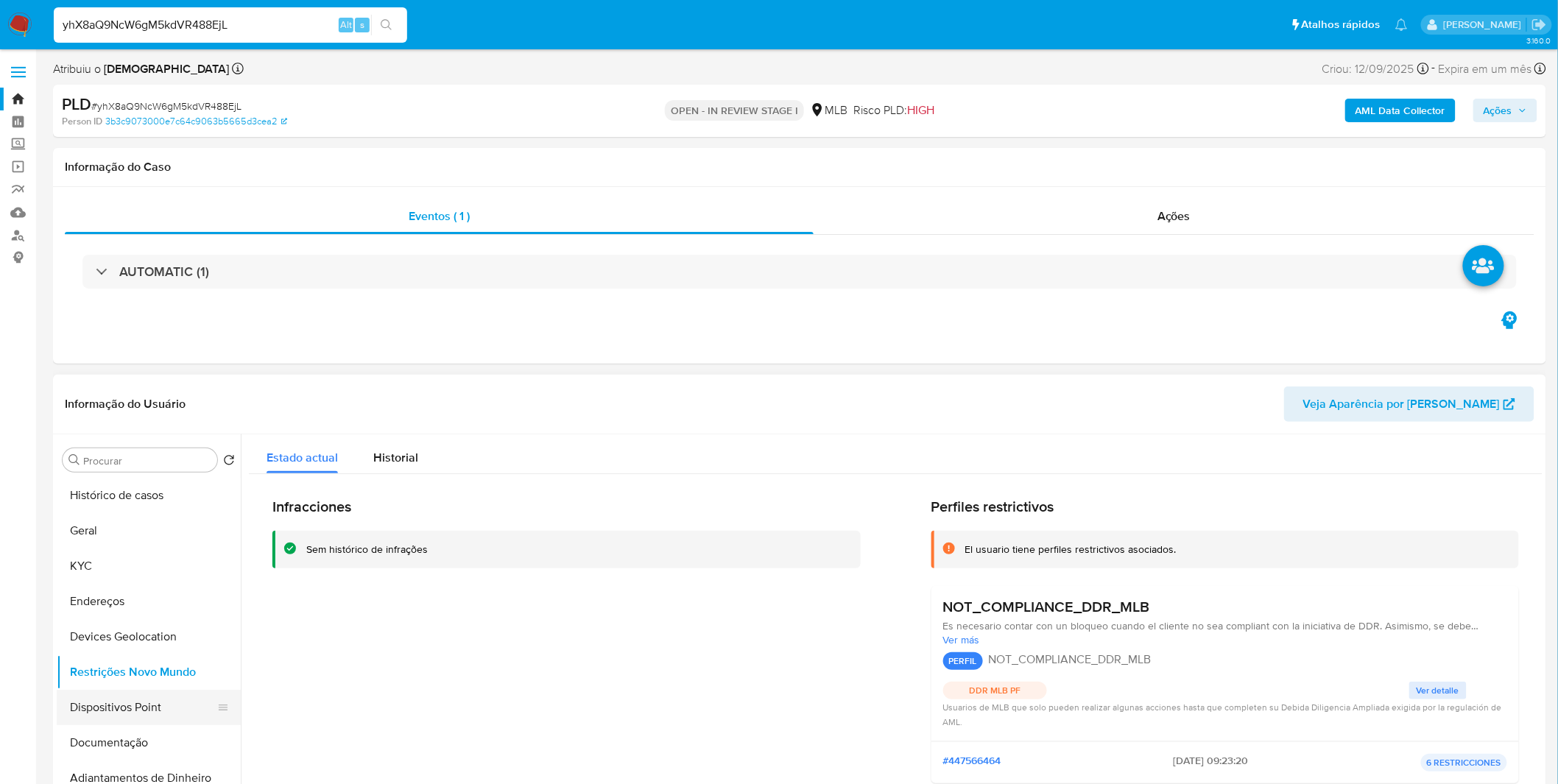
click at [188, 713] on button "Dispositivos Point" at bounding box center [142, 707] width 172 height 36
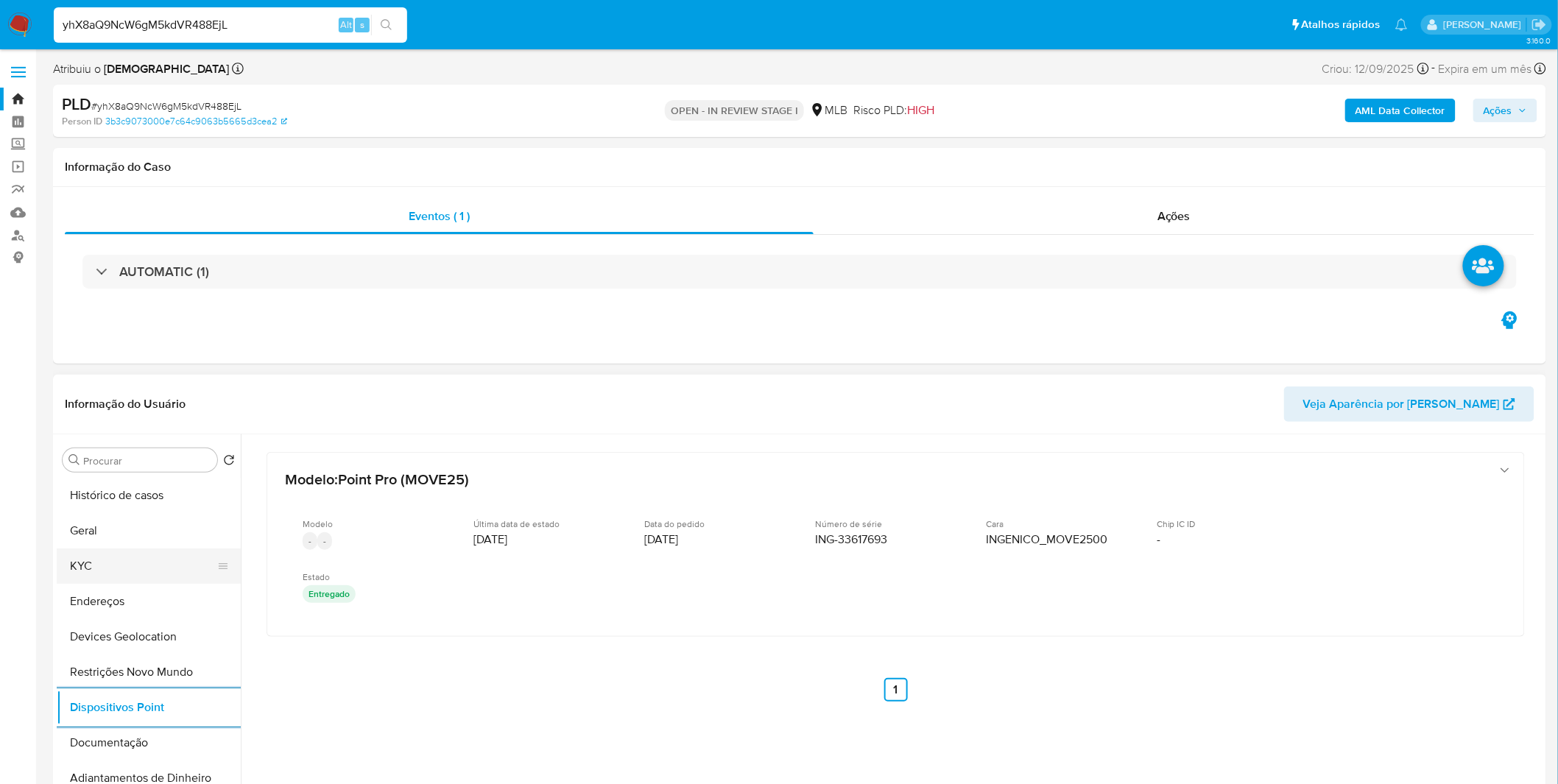
click at [142, 570] on button "KYC" at bounding box center [142, 566] width 172 height 36
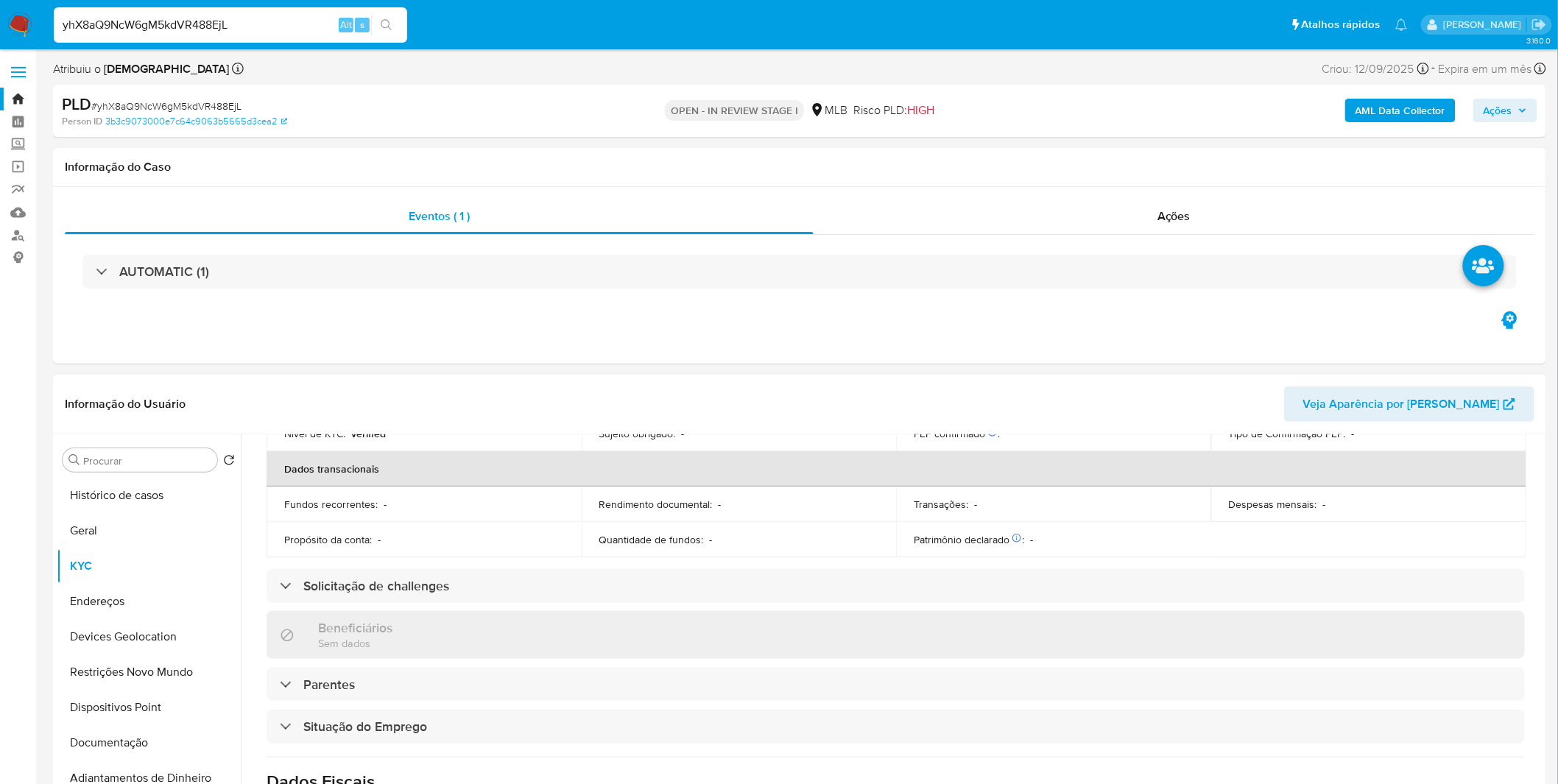
scroll to position [612, 0]
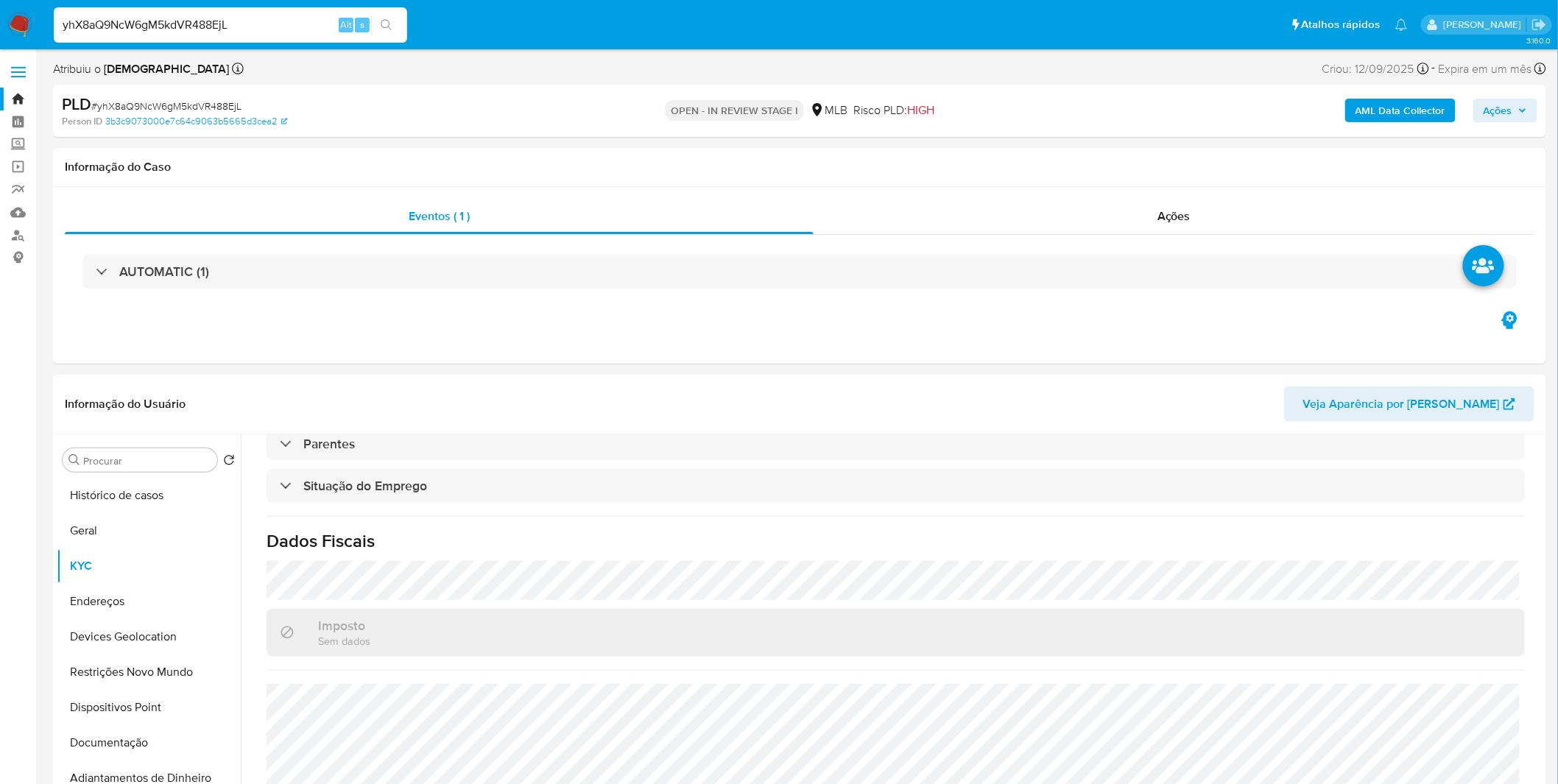
click at [158, 23] on input "yhX8aQ9NcW6gM5kdVR488EjL" at bounding box center [230, 25] width 353 height 19
paste input "1Gjz8G2k4BOibUABEEofoPjw"
type input "1Gjz8G2k4BOibUABEEofoPjw"
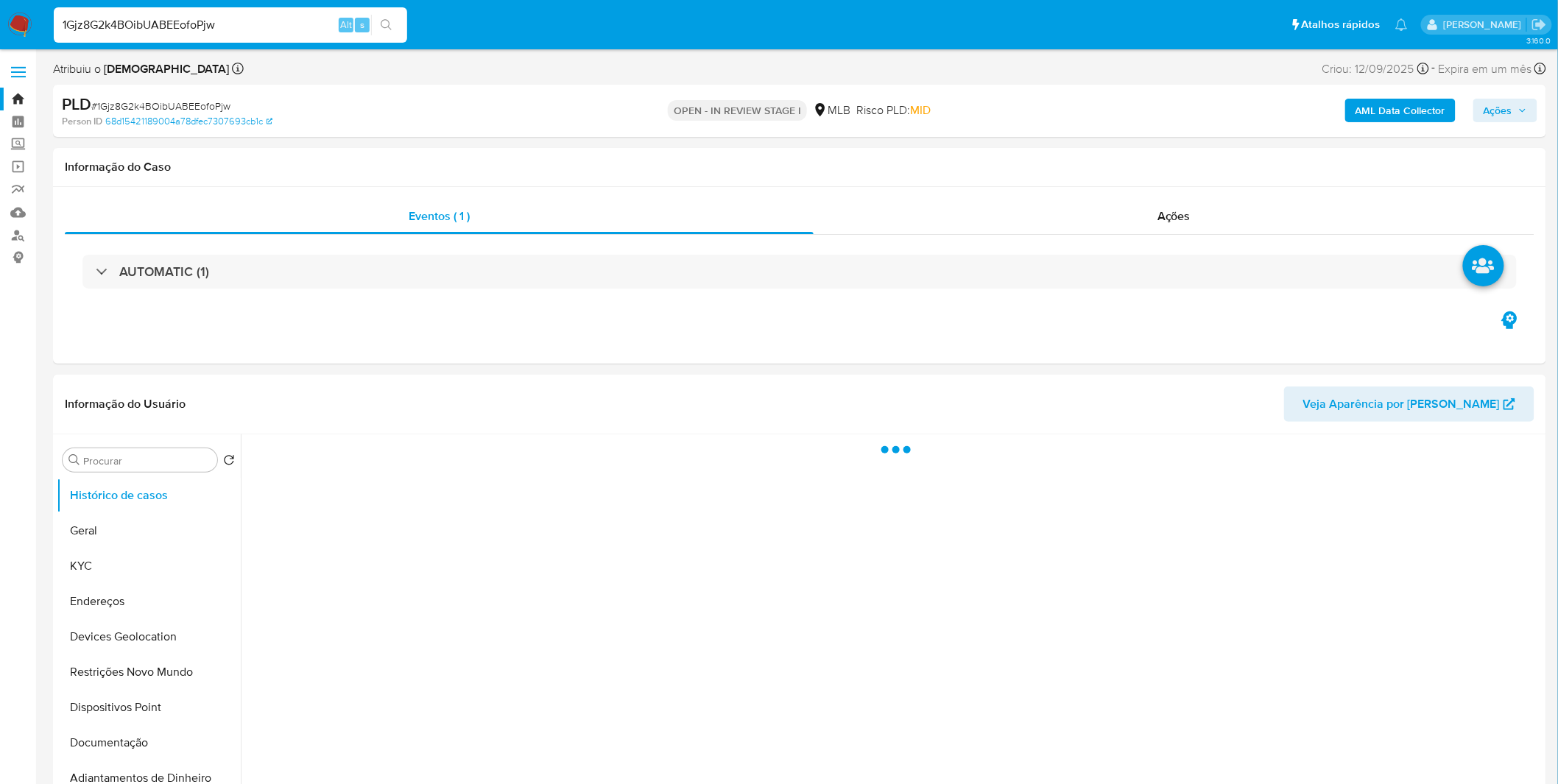
select select "10"
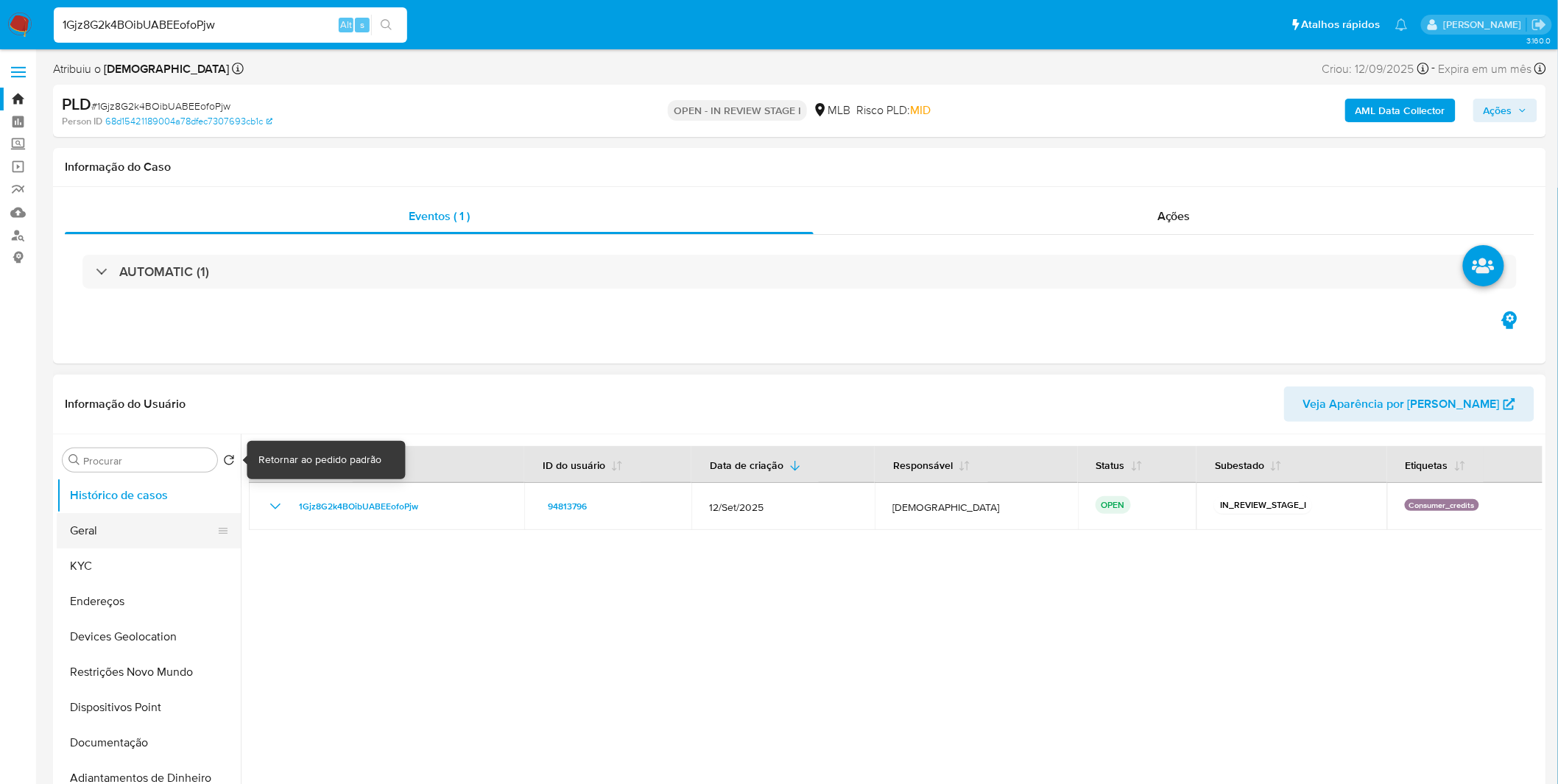
click at [156, 525] on button "Geral" at bounding box center [142, 530] width 172 height 36
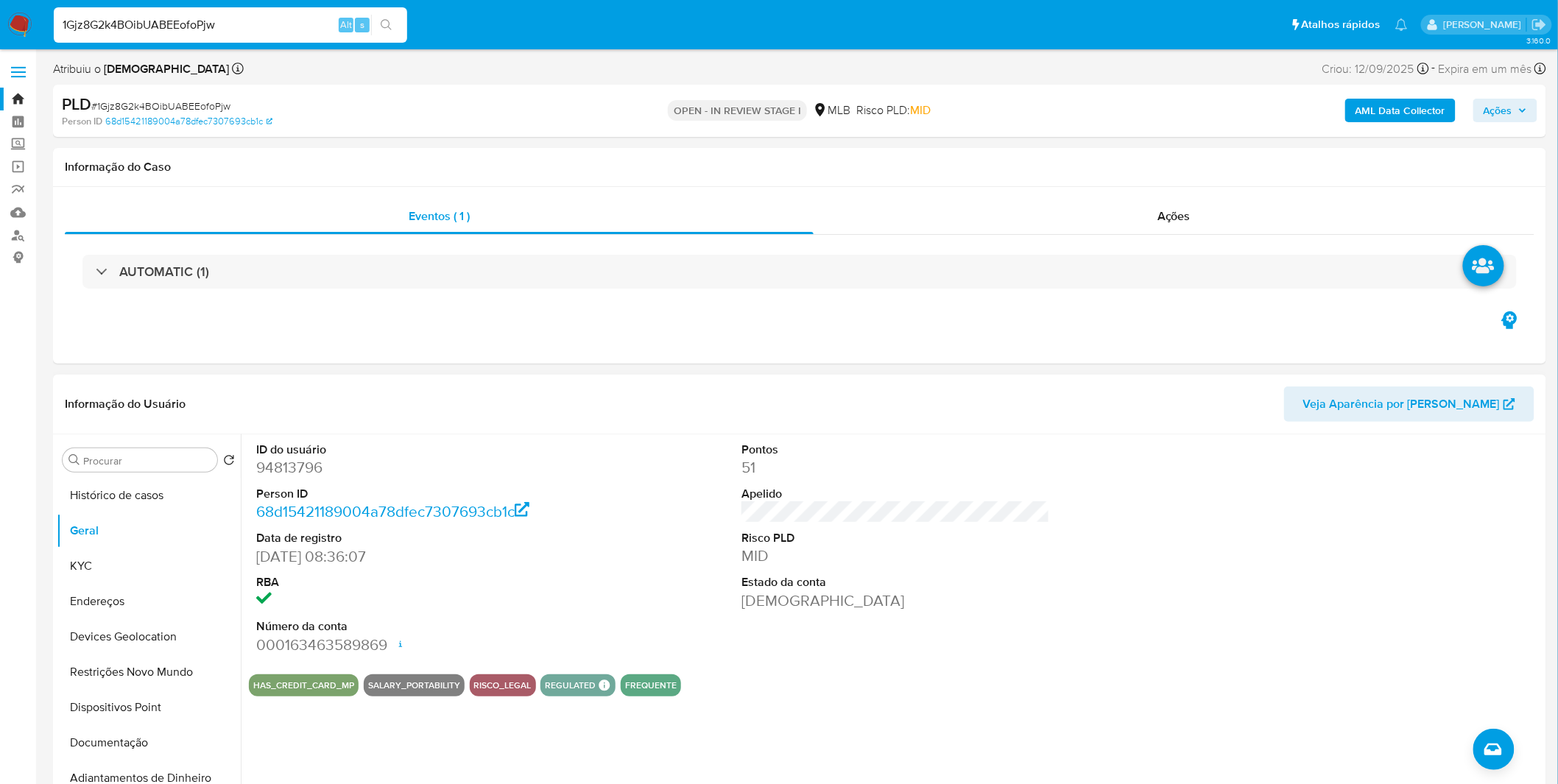
click at [334, 716] on div "ID do usuário 94813796 Person ID 68d15421189004a78dfec7307693cb1c Data de regis…" at bounding box center [891, 623] width 1302 height 377
click at [116, 582] on button "KYC" at bounding box center [142, 566] width 172 height 36
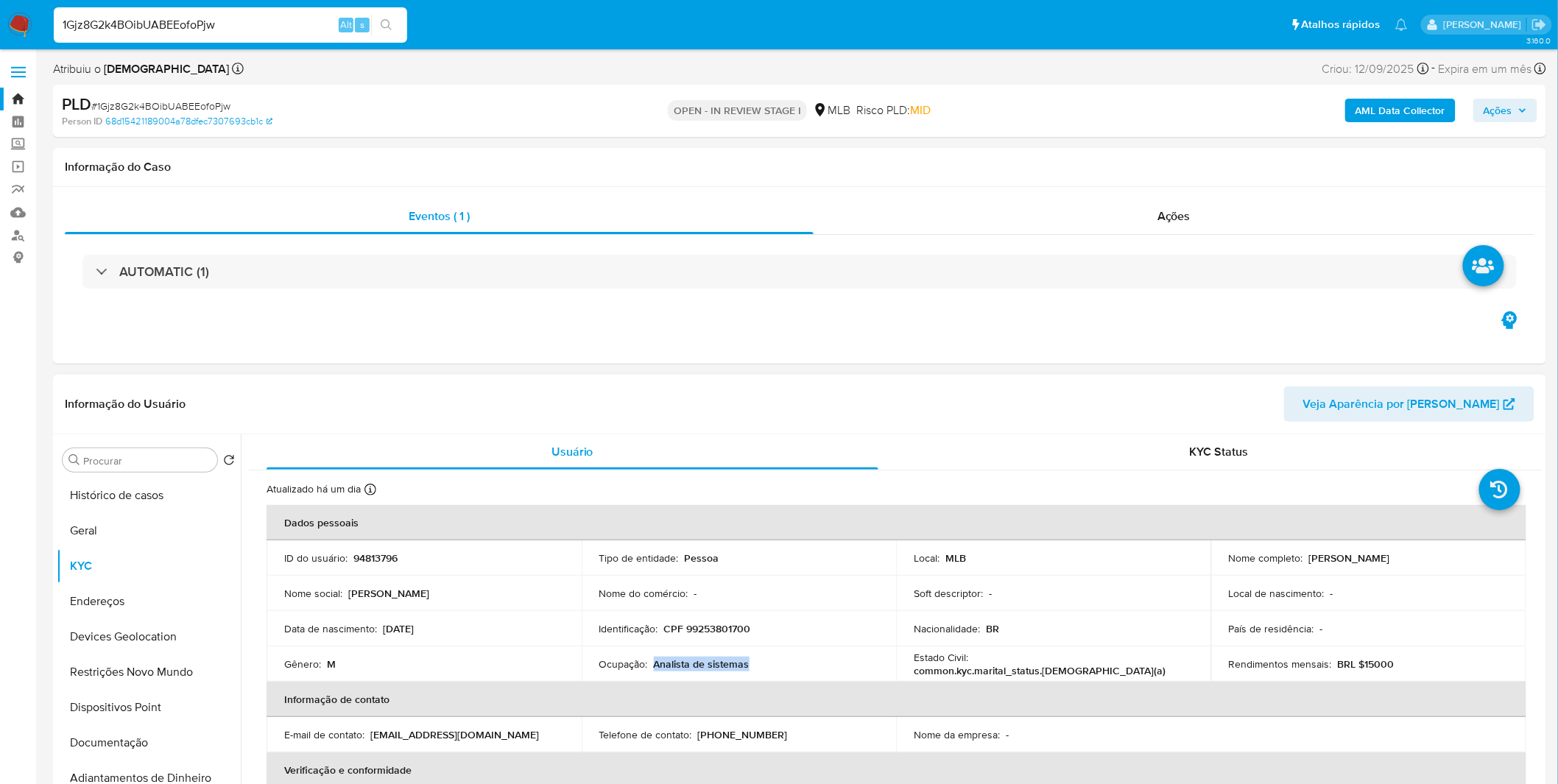
copy p "Analista de sistemas"
drag, startPoint x: 758, startPoint y: 661, endPoint x: 651, endPoint y: 666, distance: 107.1
click at [651, 666] on div "Ocupação : Analista de sistemas" at bounding box center [739, 663] width 280 height 13
click at [129, 733] on button "Documentação" at bounding box center [142, 742] width 172 height 36
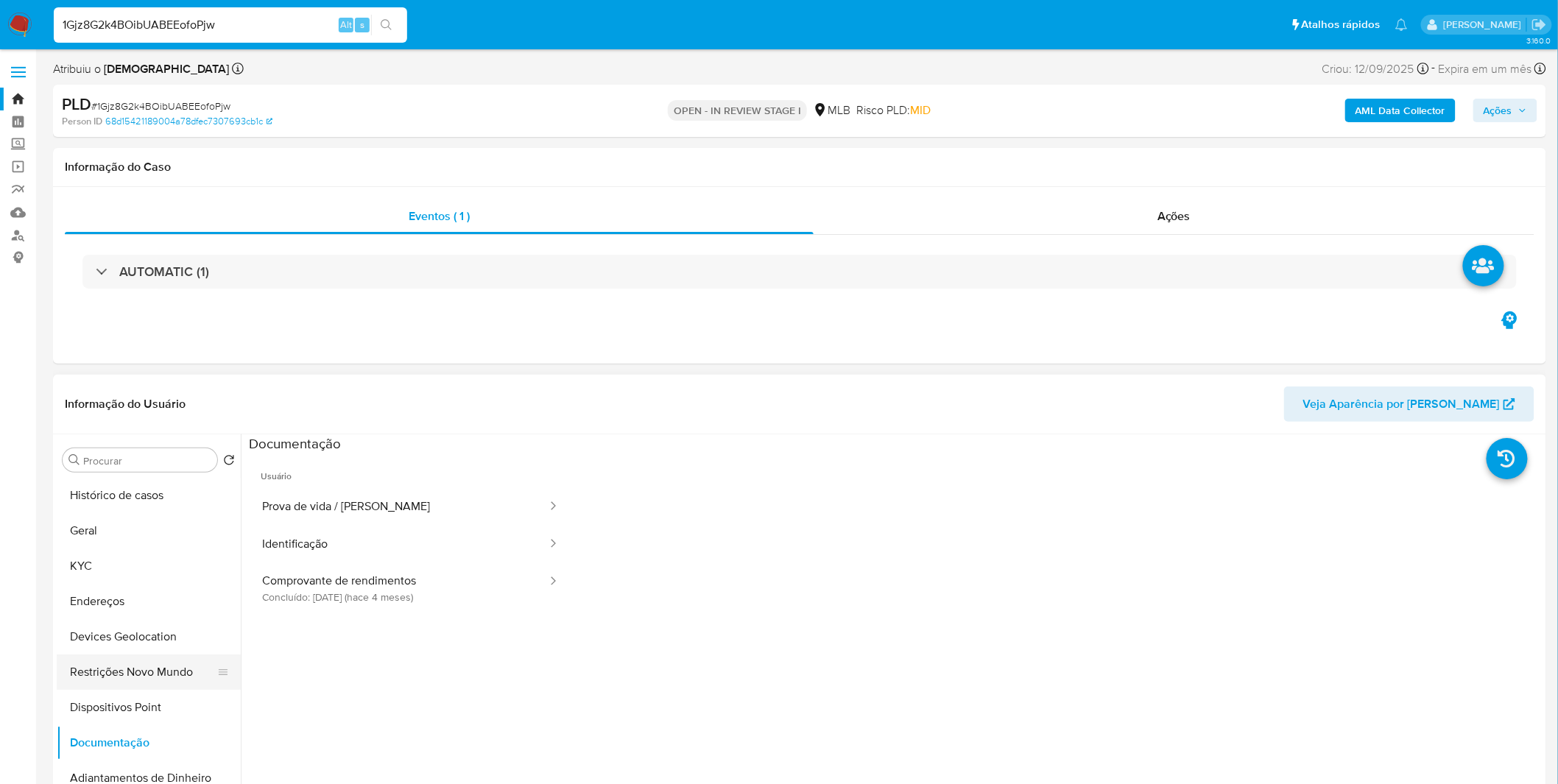
click at [157, 677] on button "Restrições Novo Mundo" at bounding box center [142, 672] width 172 height 36
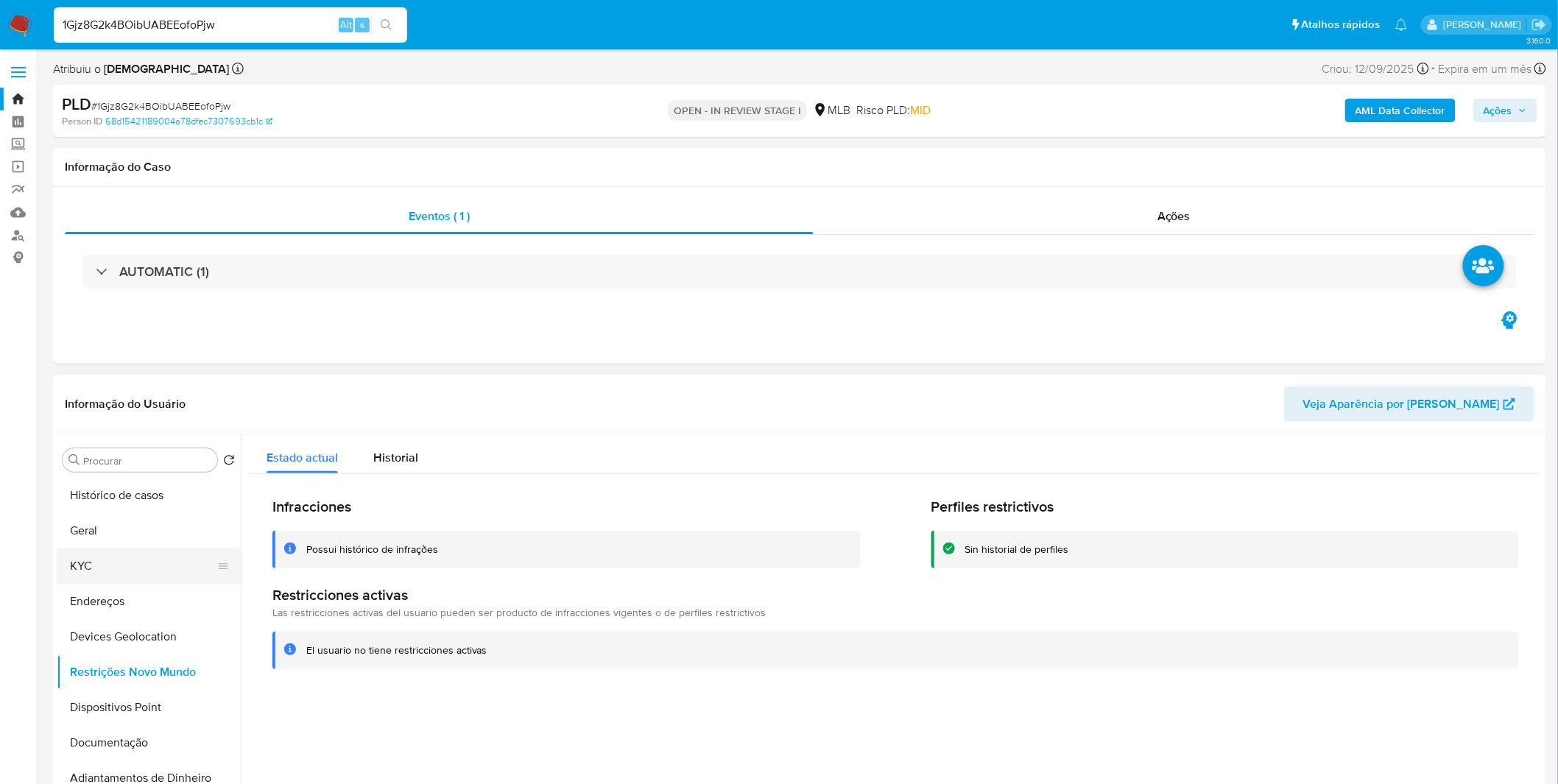
click at [151, 573] on button "KYC" at bounding box center [142, 566] width 172 height 36
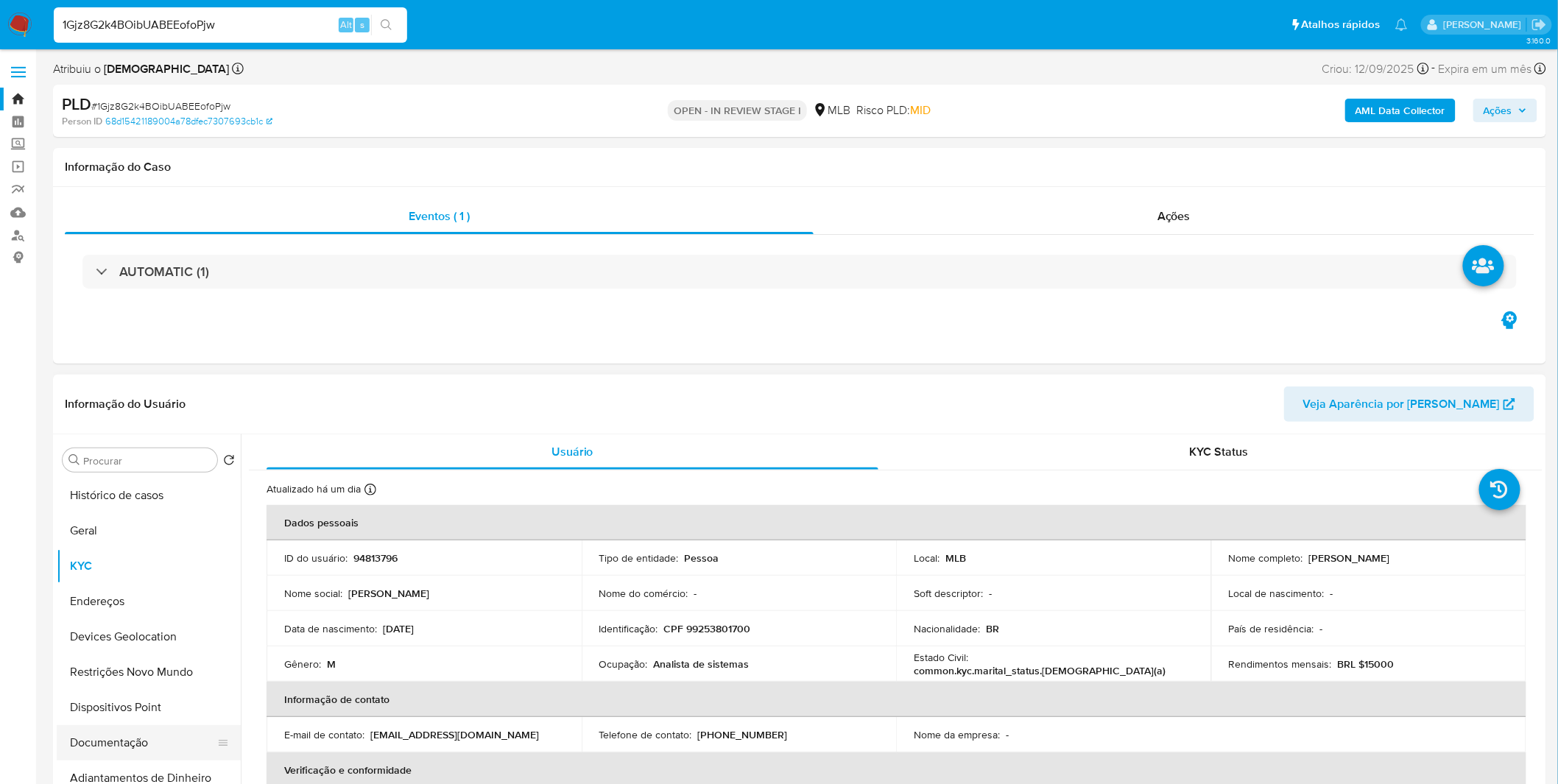
drag, startPoint x: 103, startPoint y: 746, endPoint x: 150, endPoint y: 751, distance: 47.3
click at [103, 746] on button "Documentação" at bounding box center [142, 742] width 172 height 36
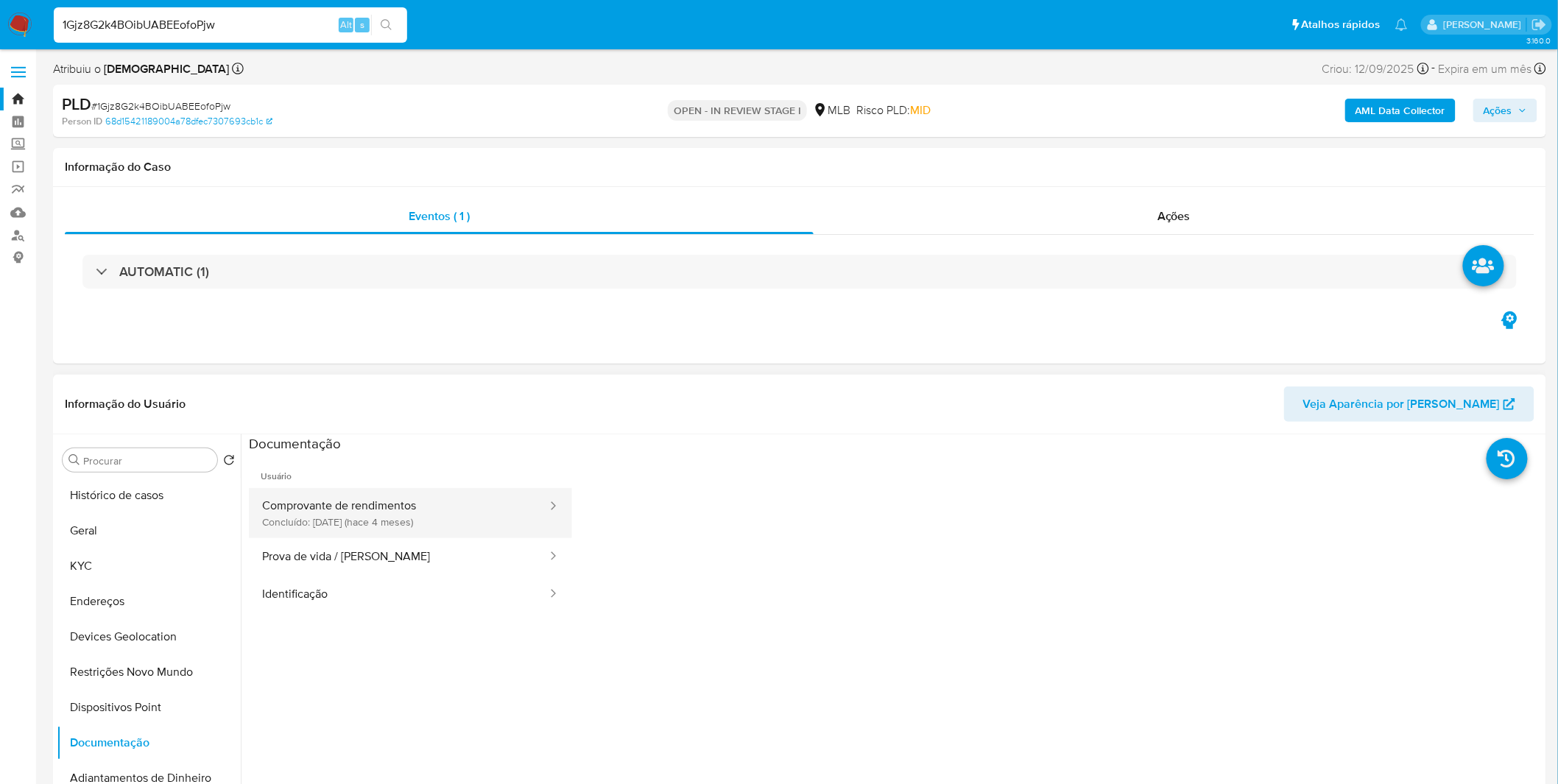
click at [351, 513] on button "Comprovante de rendimentos Concluído: [DATE] (hace 4 meses)" at bounding box center [399, 513] width 300 height 50
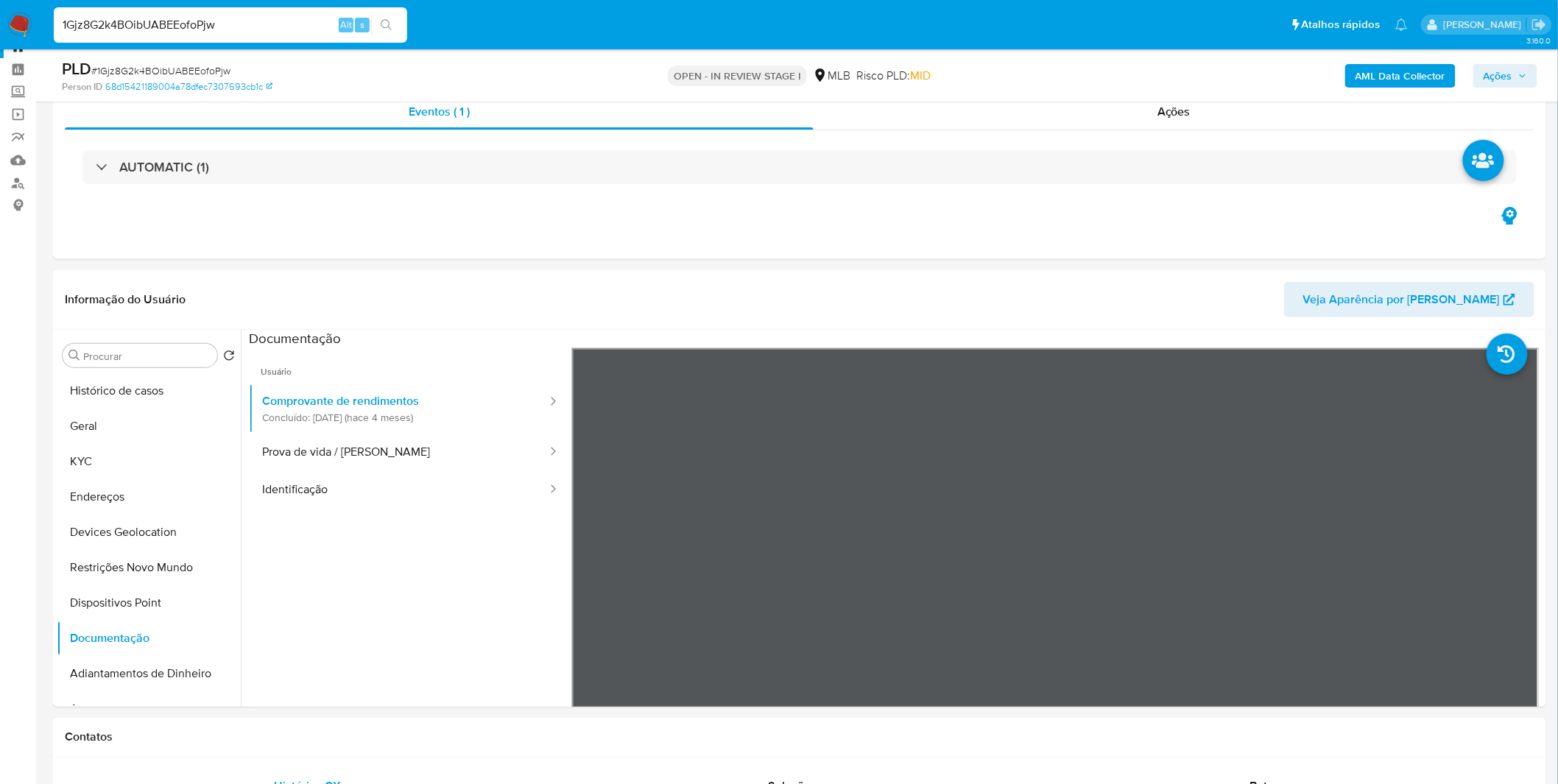
scroll to position [82, 0]
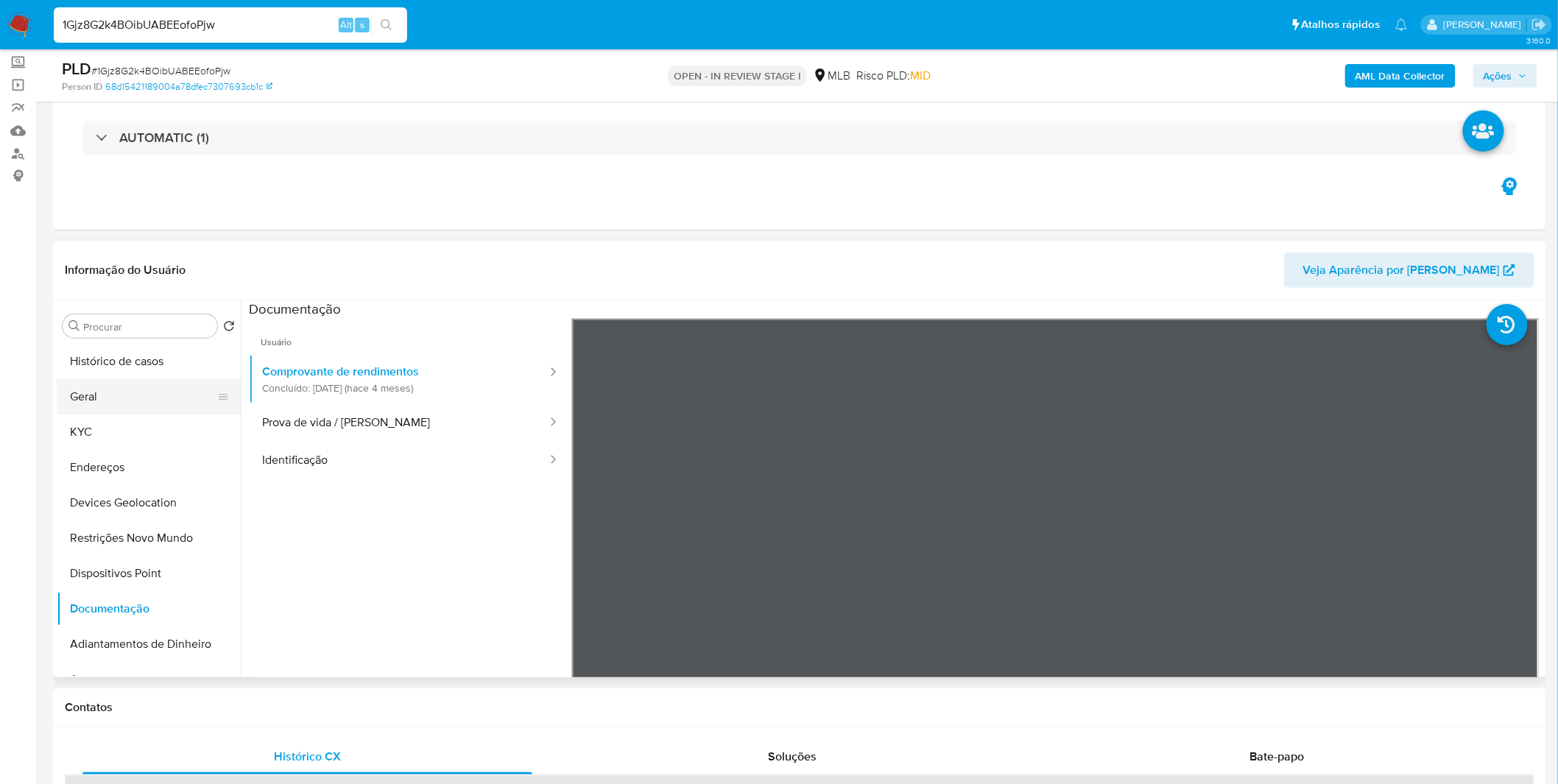
click at [171, 410] on button "Geral" at bounding box center [142, 397] width 172 height 36
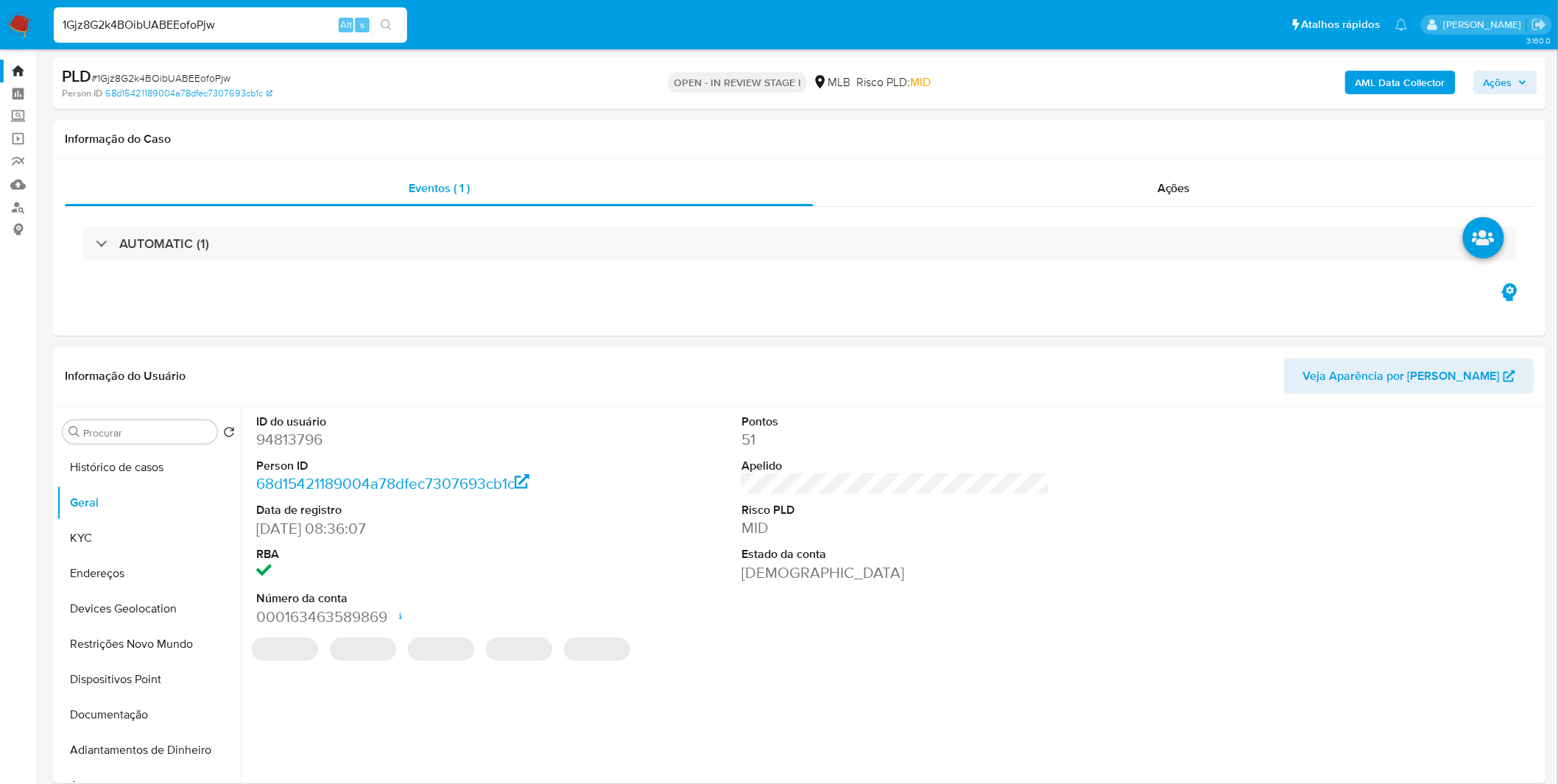
scroll to position [0, 0]
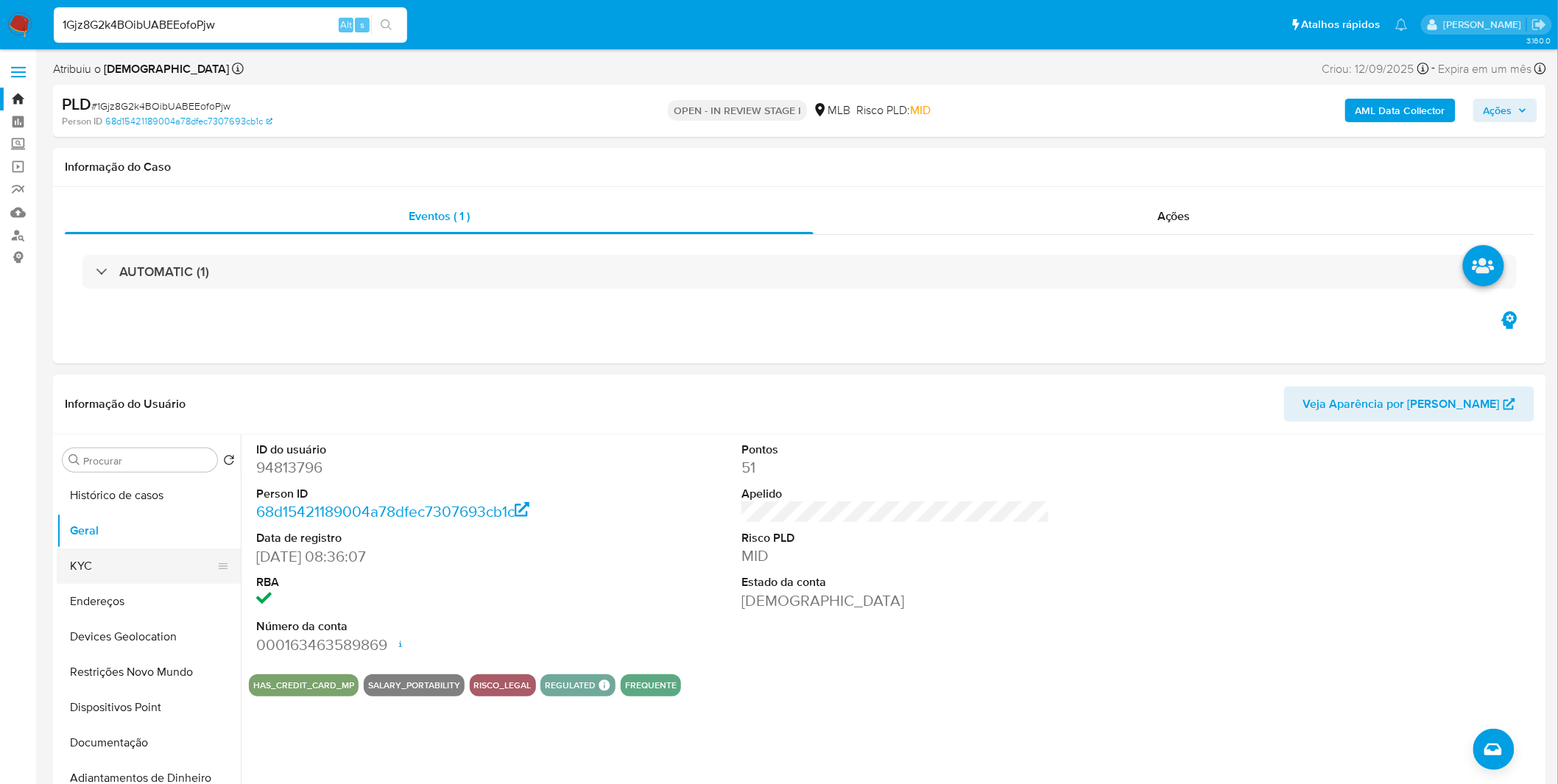
click at [82, 553] on button "KYC" at bounding box center [142, 566] width 172 height 36
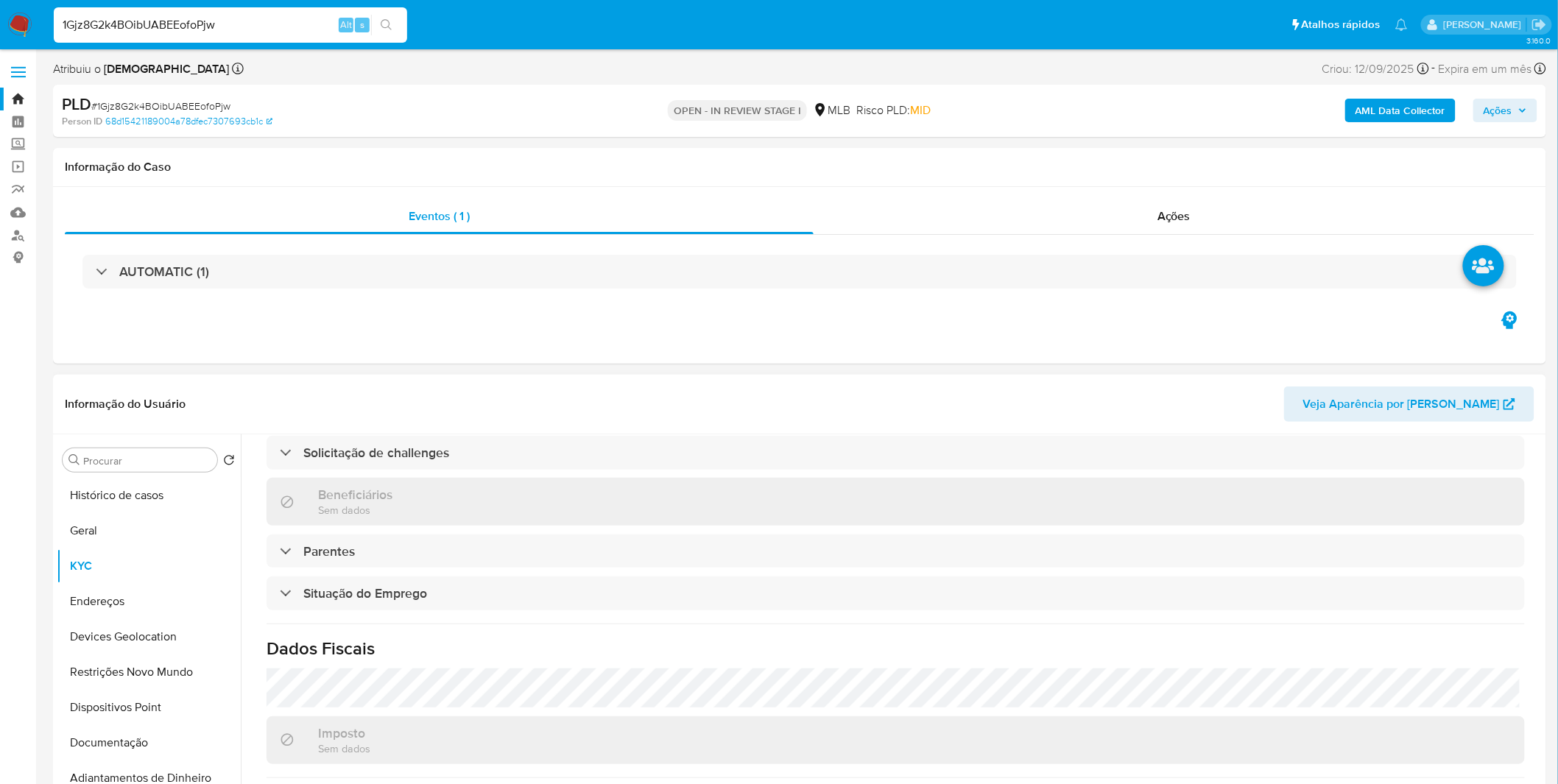
scroll to position [612, 0]
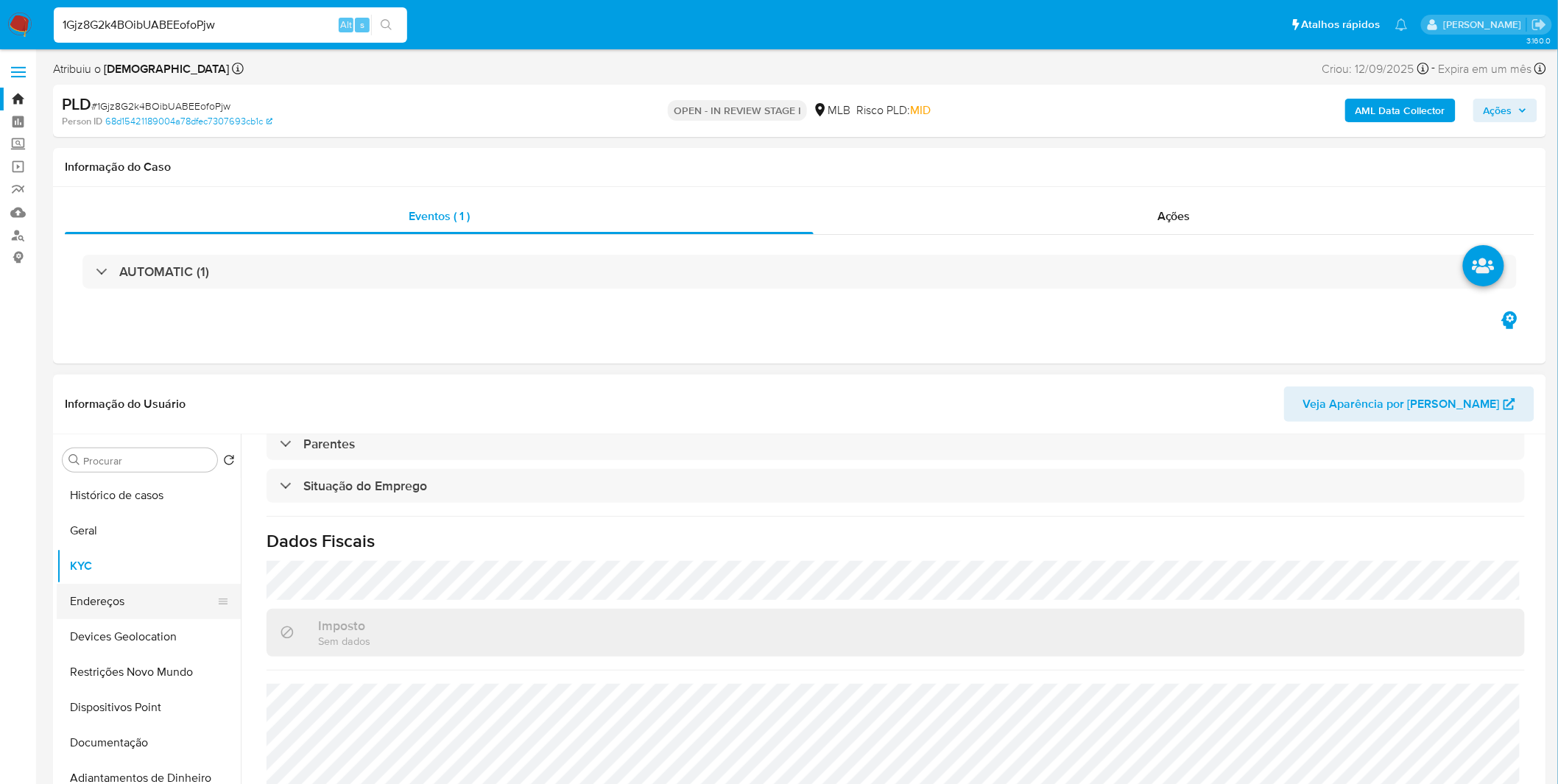
click at [142, 604] on button "Endereços" at bounding box center [142, 601] width 172 height 36
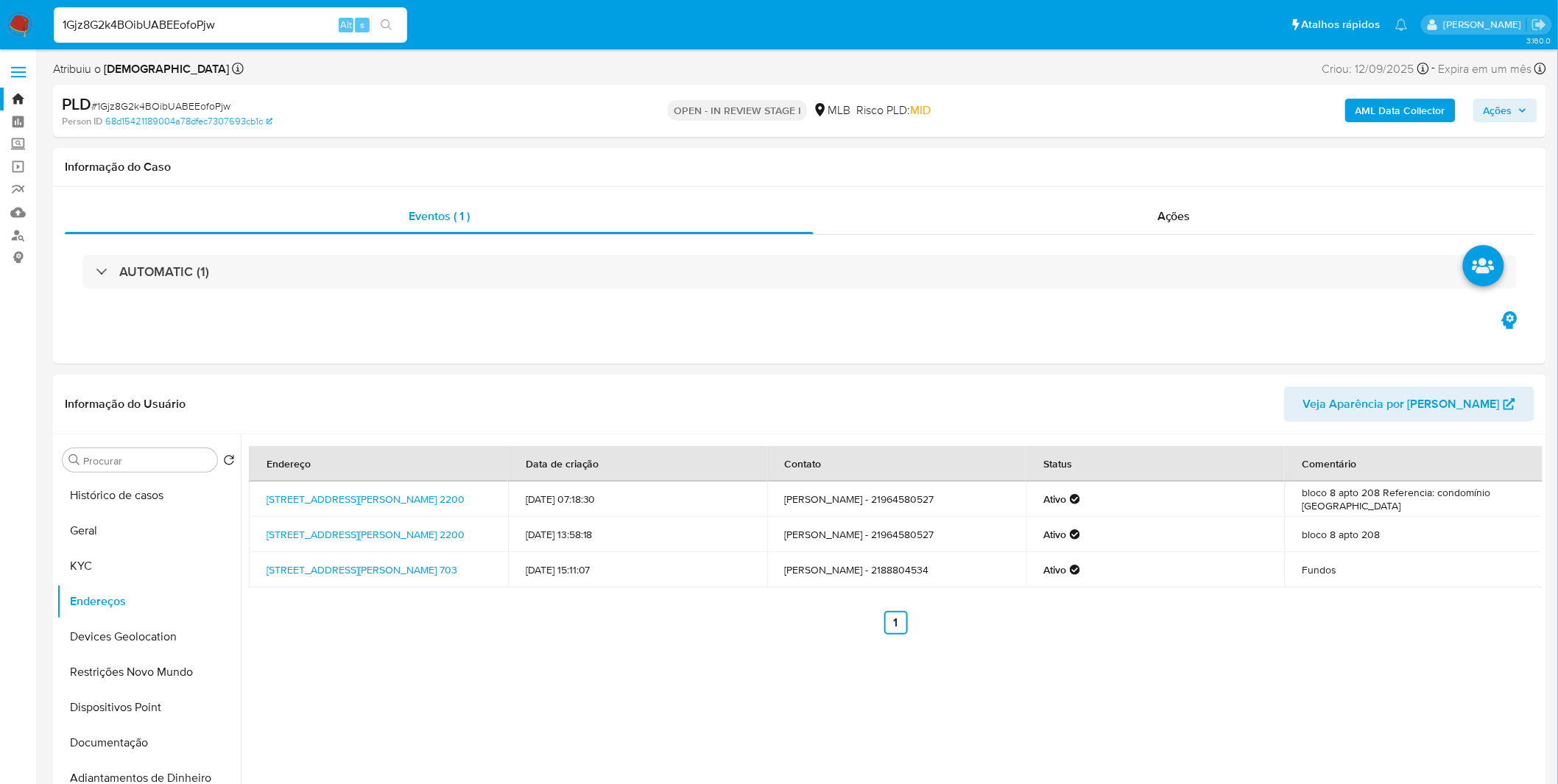
click at [739, 619] on div "Endereço Data de criação Contato Status Comentário Estrada Philuvio [STREET_ADD…" at bounding box center [896, 540] width 1294 height 188
click at [112, 636] on button "Devices Geolocation" at bounding box center [142, 636] width 172 height 36
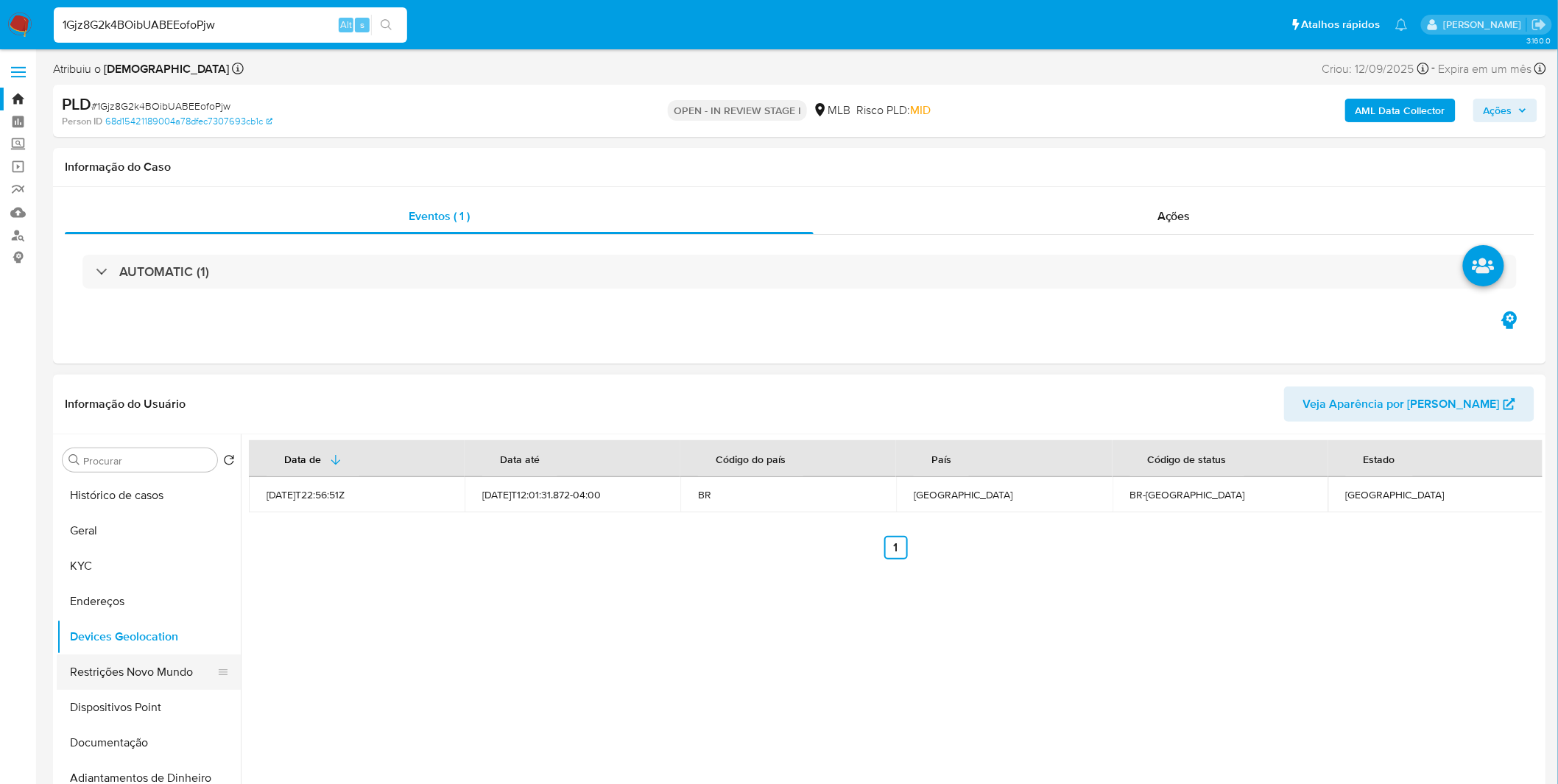
click at [142, 672] on button "Restrições Novo Mundo" at bounding box center [142, 672] width 172 height 36
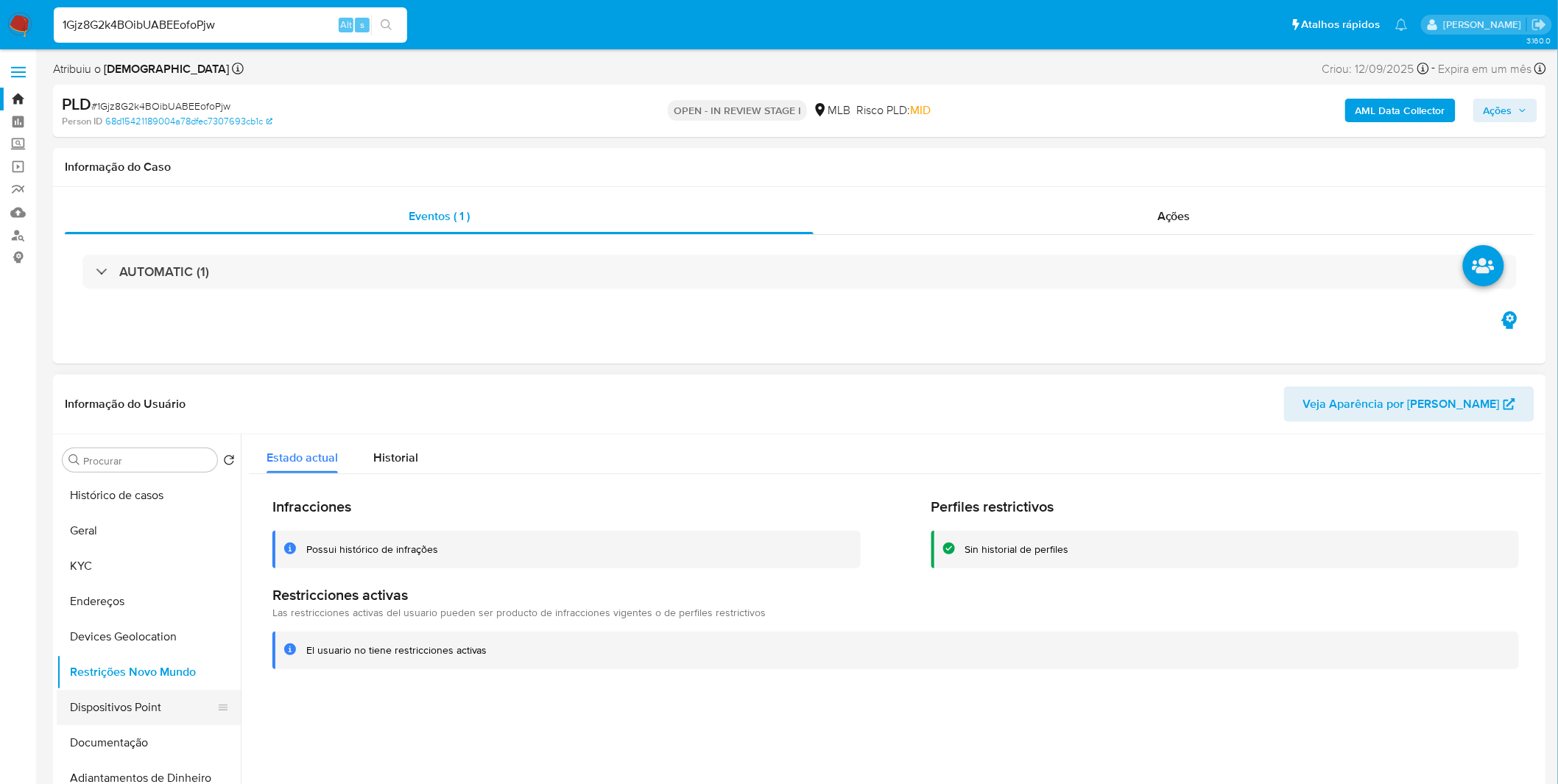
click at [155, 713] on button "Dispositivos Point" at bounding box center [142, 707] width 172 height 36
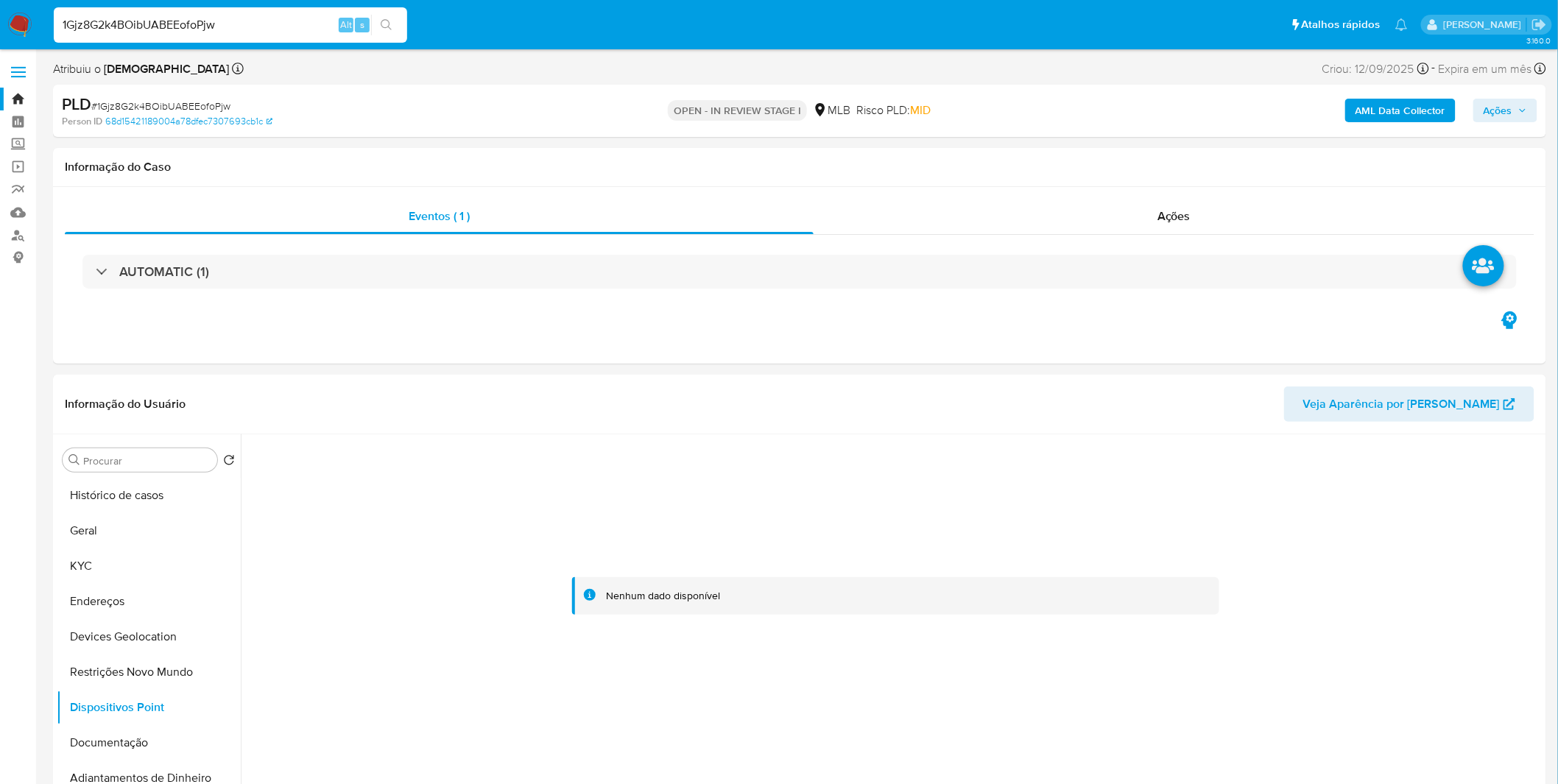
click at [119, 32] on input "1Gjz8G2k4BOibUABEEofoPjw" at bounding box center [230, 25] width 353 height 19
paste input "XSGNd2ul70pEMexKpiRmx2M8"
type input "XSGNd2ul70pEMexKpiRmx2M8"
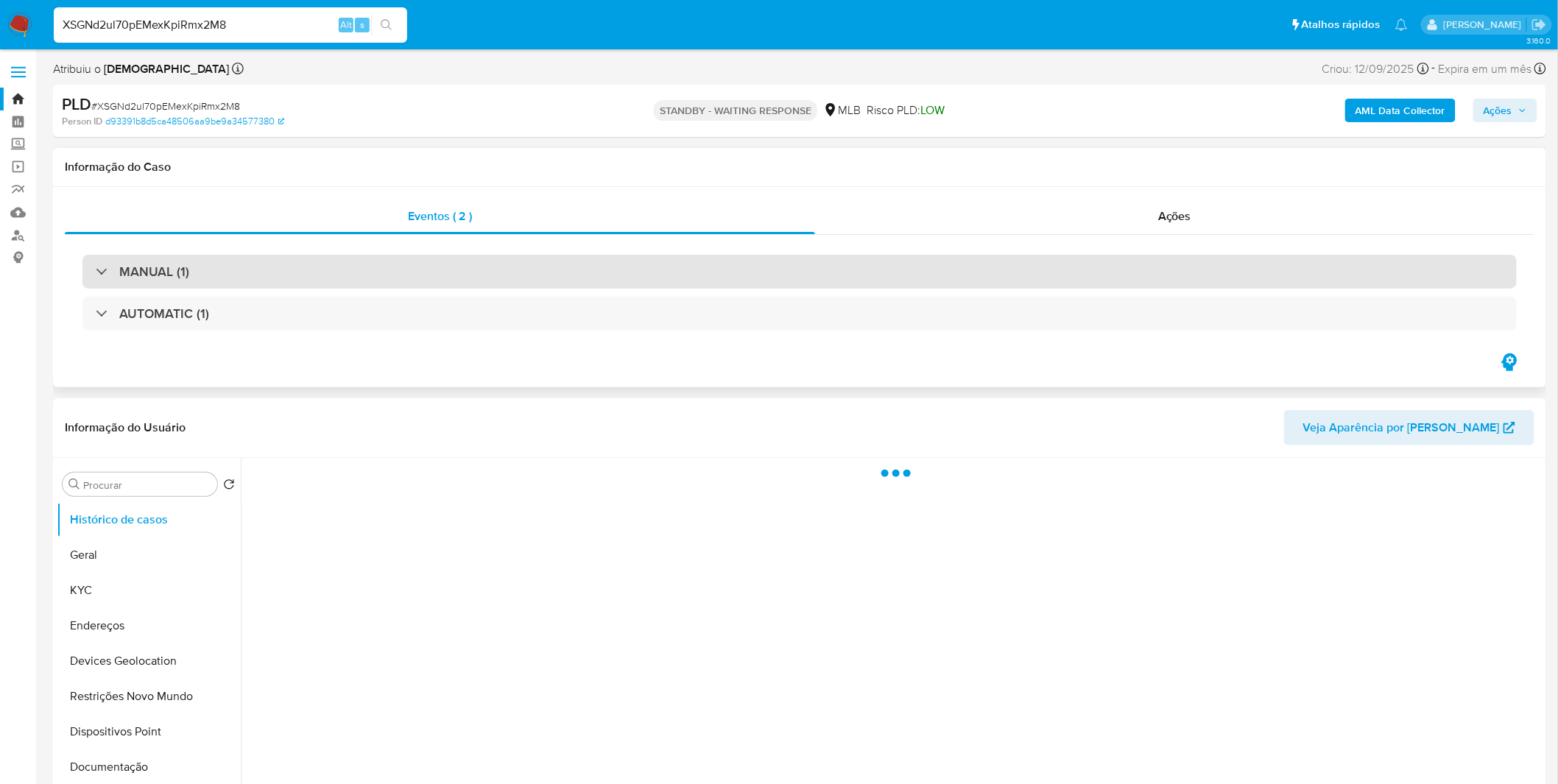
select select "10"
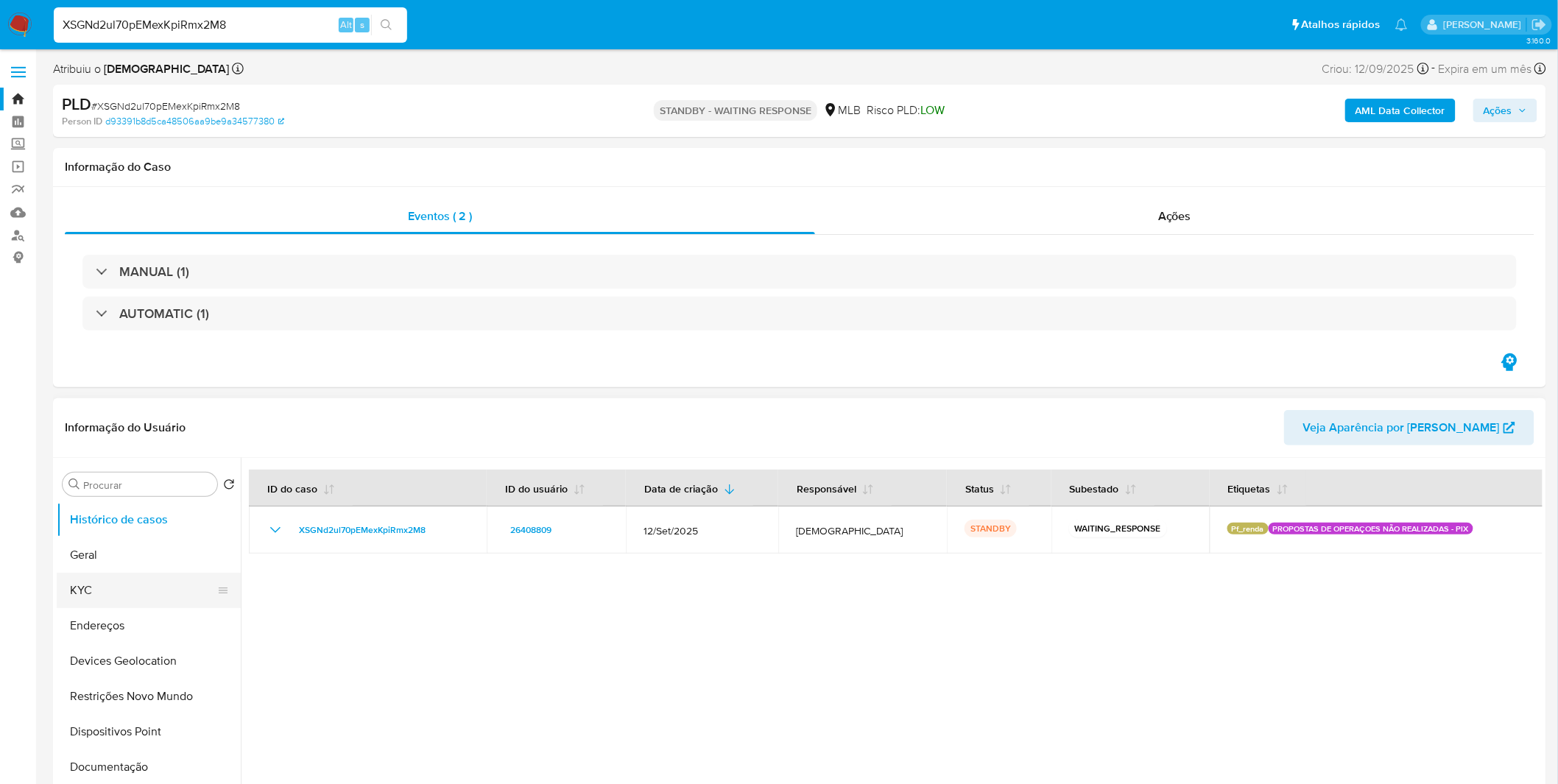
click at [131, 588] on button "KYC" at bounding box center [142, 590] width 172 height 36
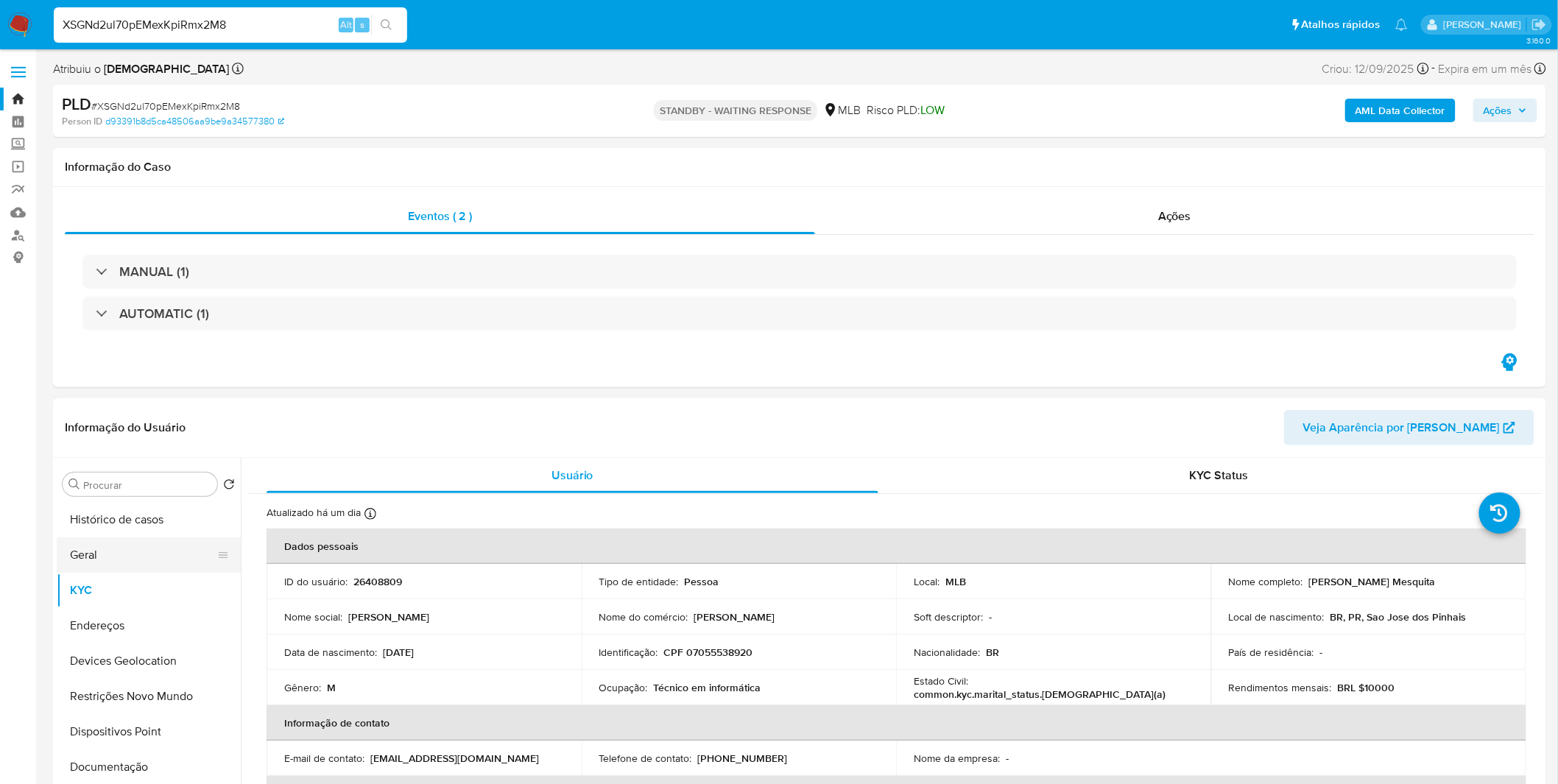
click at [109, 555] on button "Geral" at bounding box center [142, 555] width 172 height 36
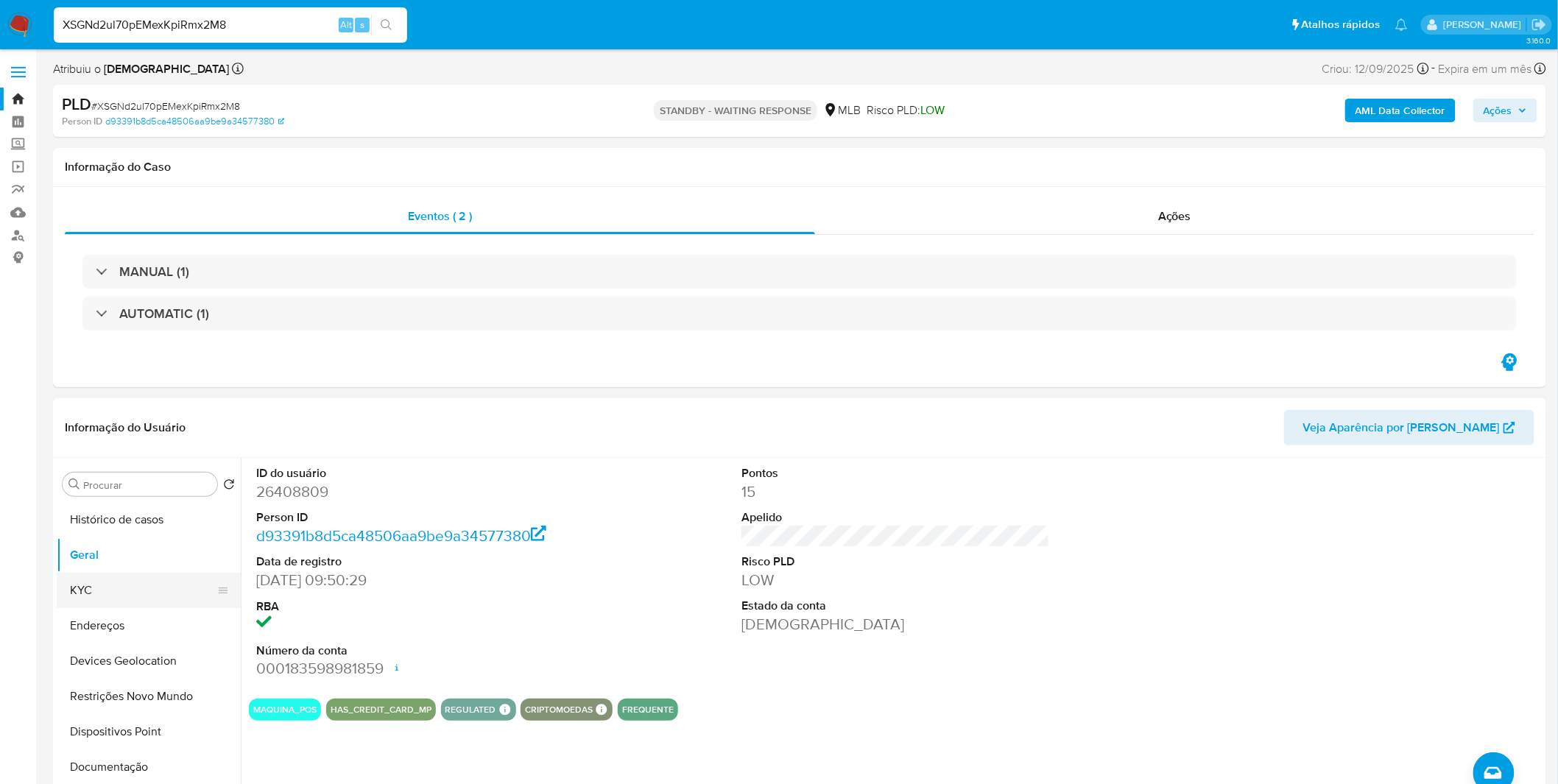
click at [149, 601] on button "KYC" at bounding box center [142, 590] width 172 height 36
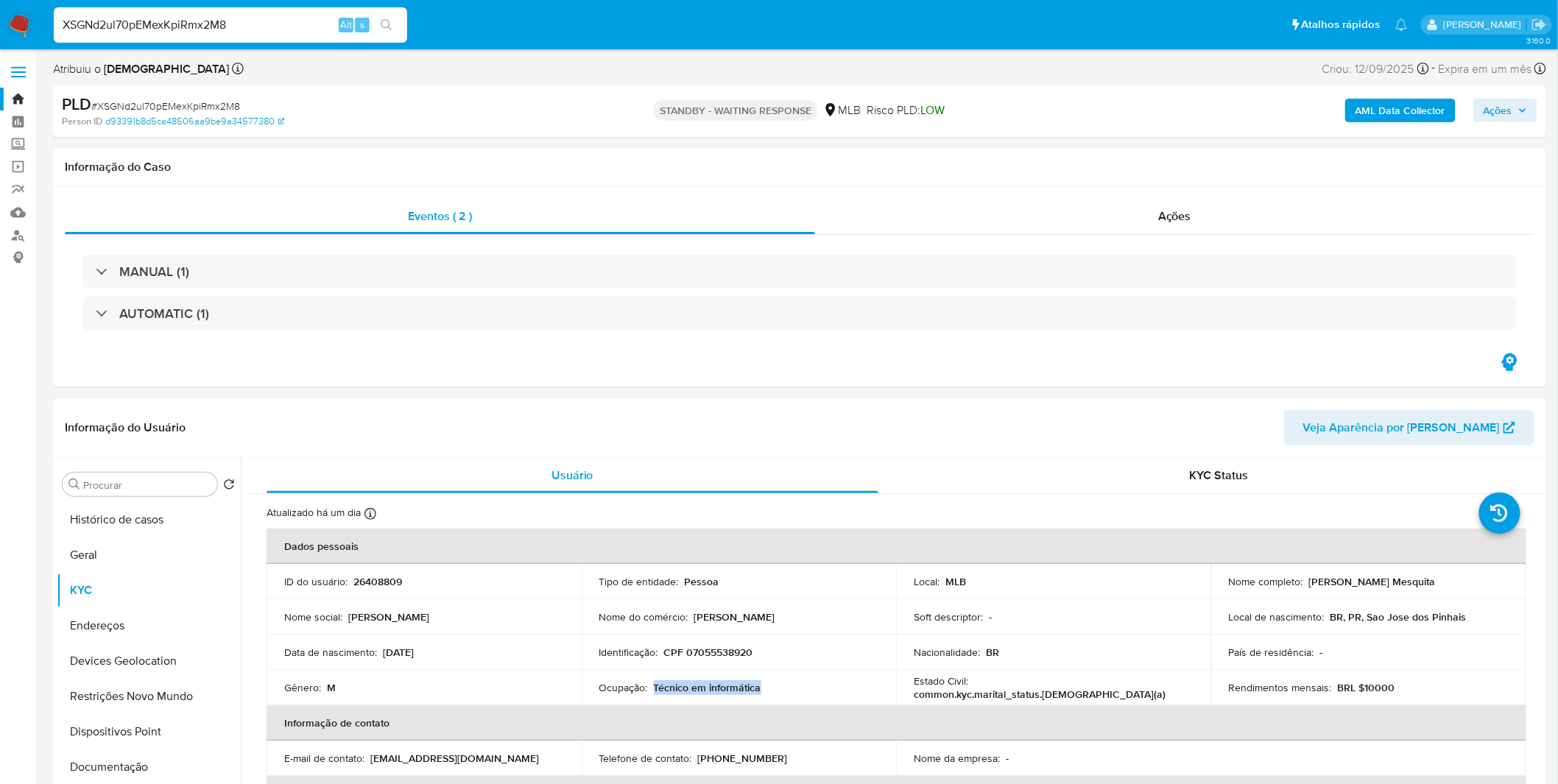
copy p "Técnico em informática"
drag, startPoint x: 781, startPoint y: 694, endPoint x: 653, endPoint y: 688, distance: 128.1
click at [653, 688] on div "Ocupação : Técnico em informática" at bounding box center [739, 687] width 280 height 13
click at [166, 626] on button "Endereços" at bounding box center [142, 625] width 172 height 36
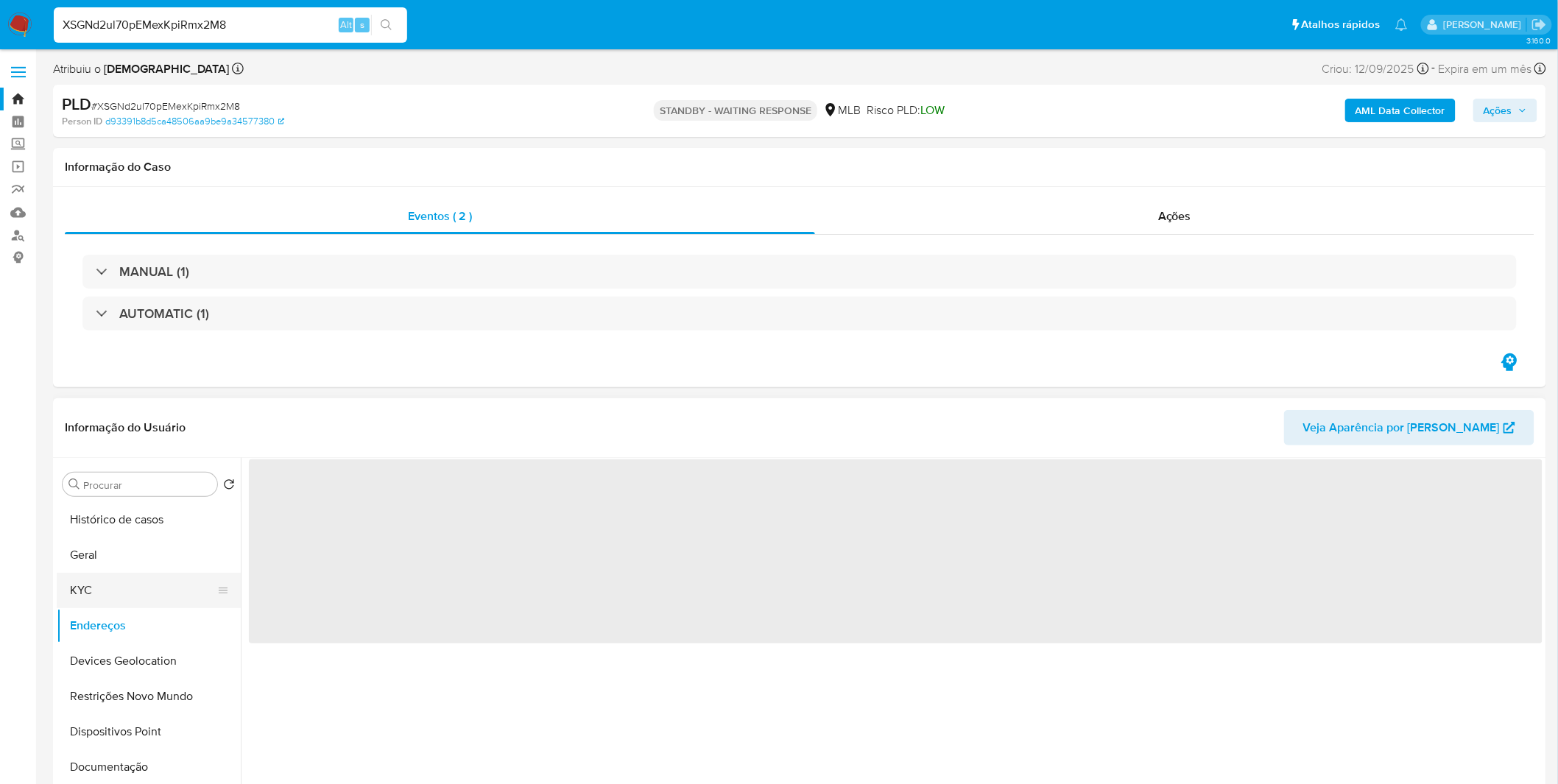
click at [148, 596] on button "KYC" at bounding box center [142, 590] width 172 height 36
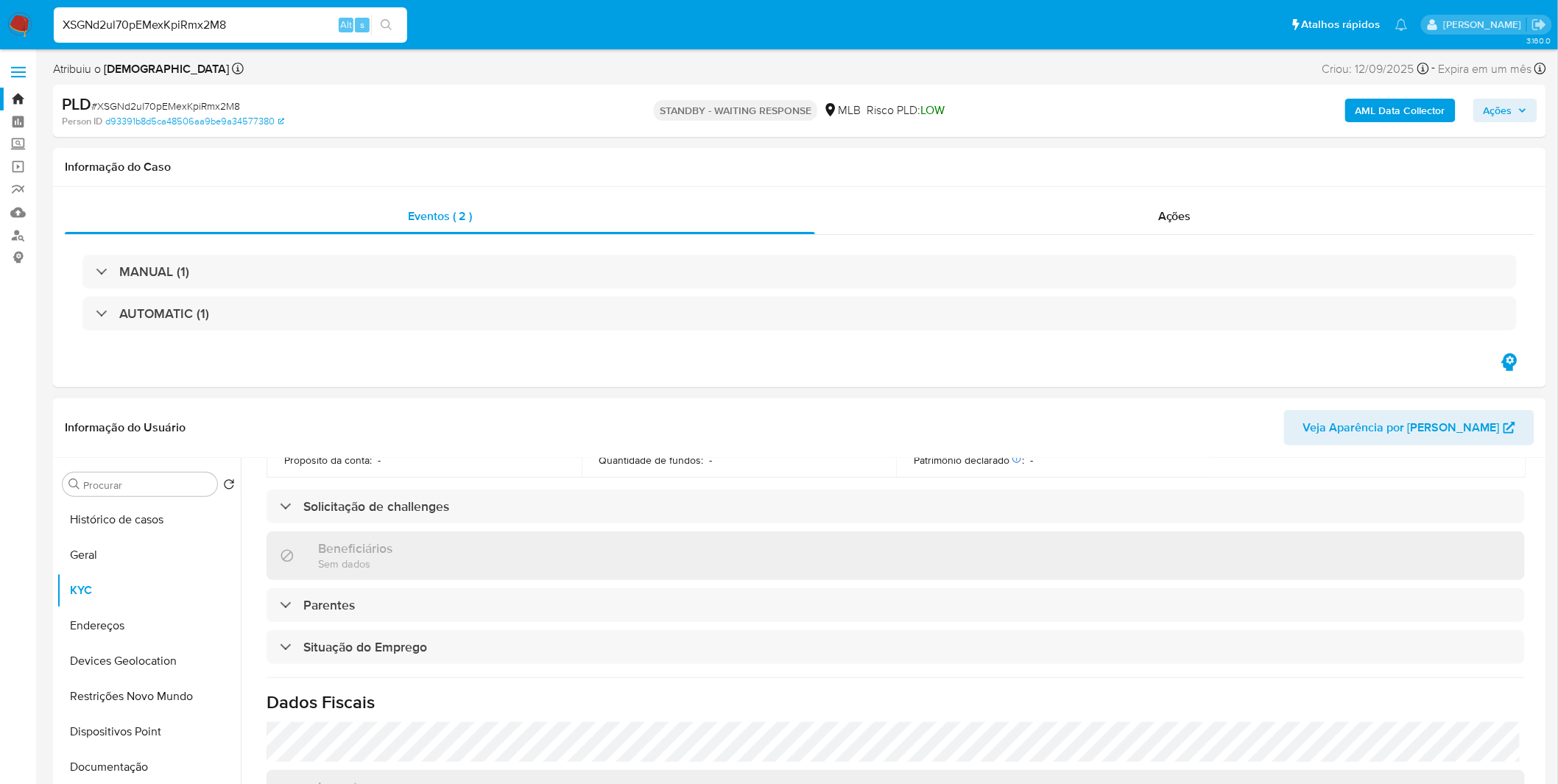
scroll to position [612, 0]
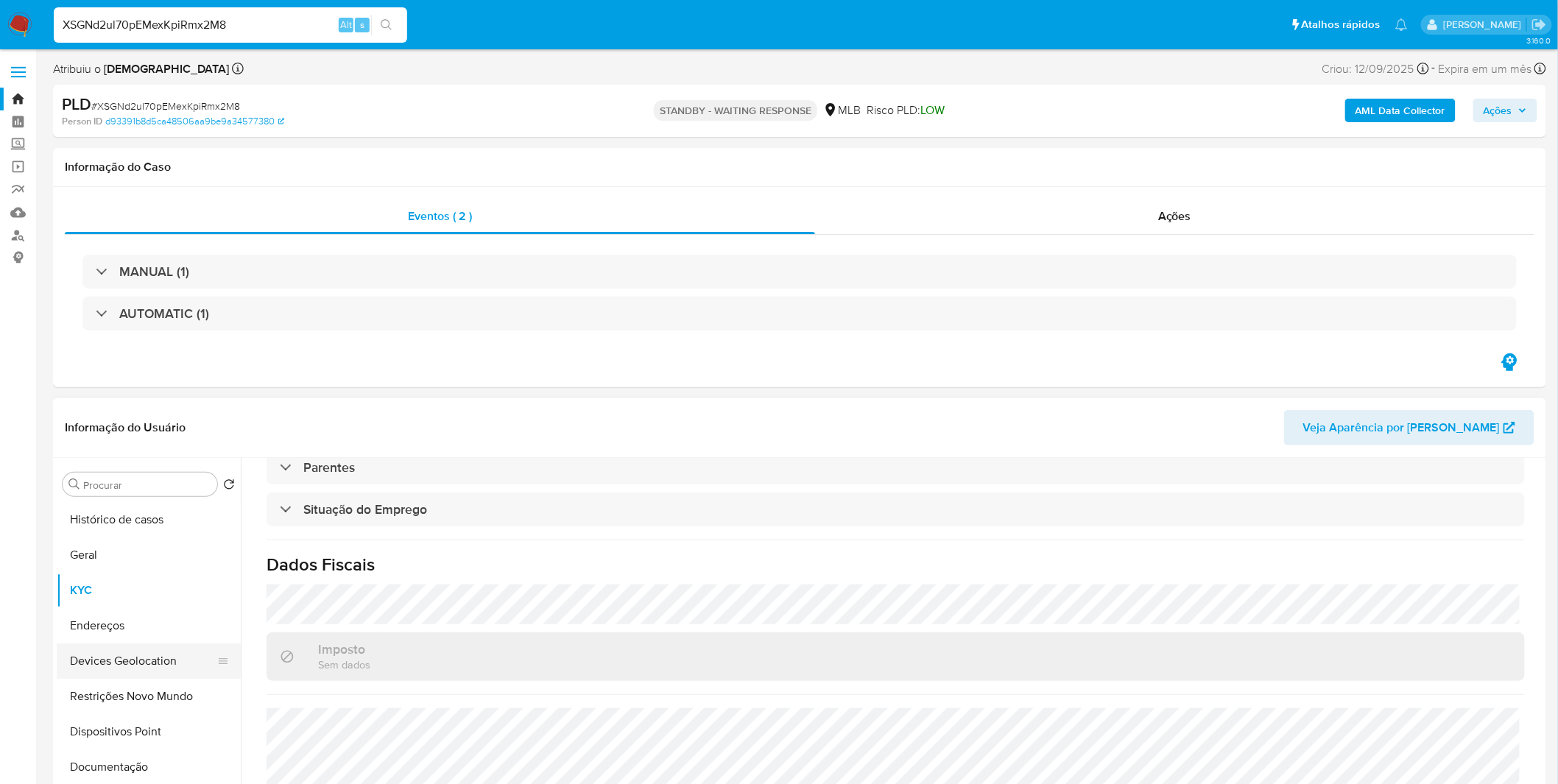
click at [196, 672] on button "Devices Geolocation" at bounding box center [142, 661] width 172 height 36
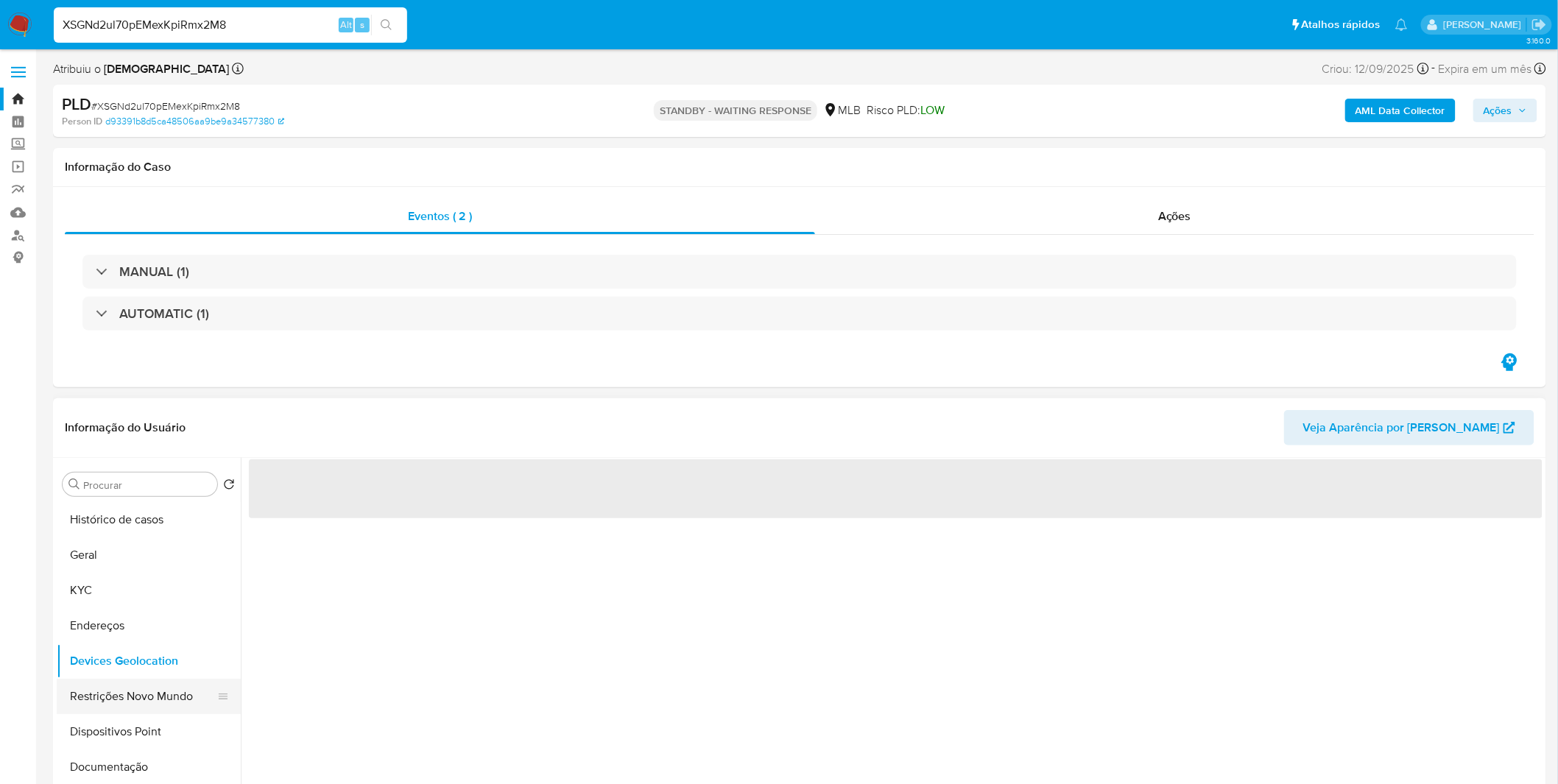
click at [180, 695] on button "Restrições Novo Mundo" at bounding box center [142, 696] width 172 height 36
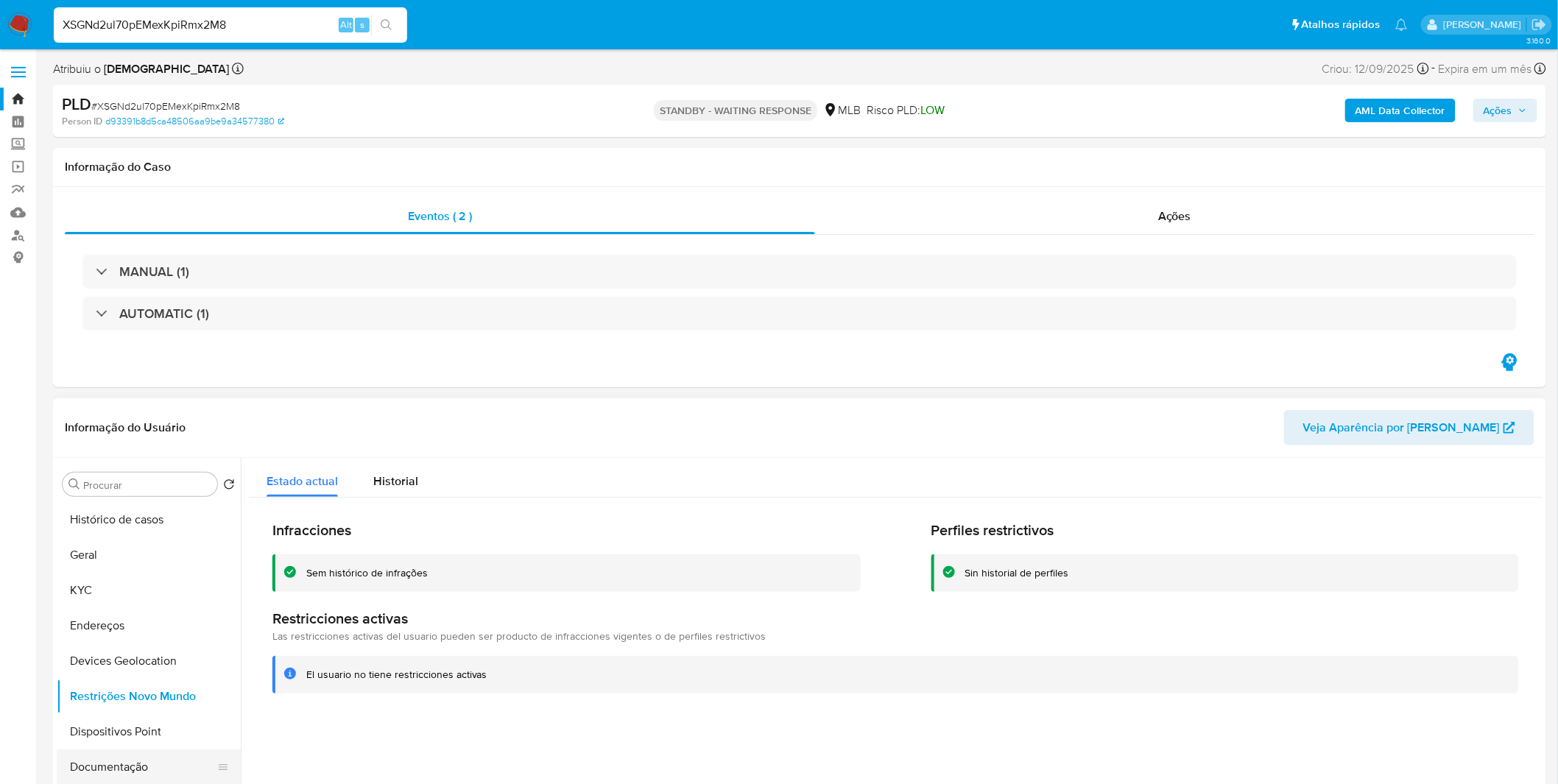
click at [143, 760] on button "Documentação" at bounding box center [142, 767] width 172 height 36
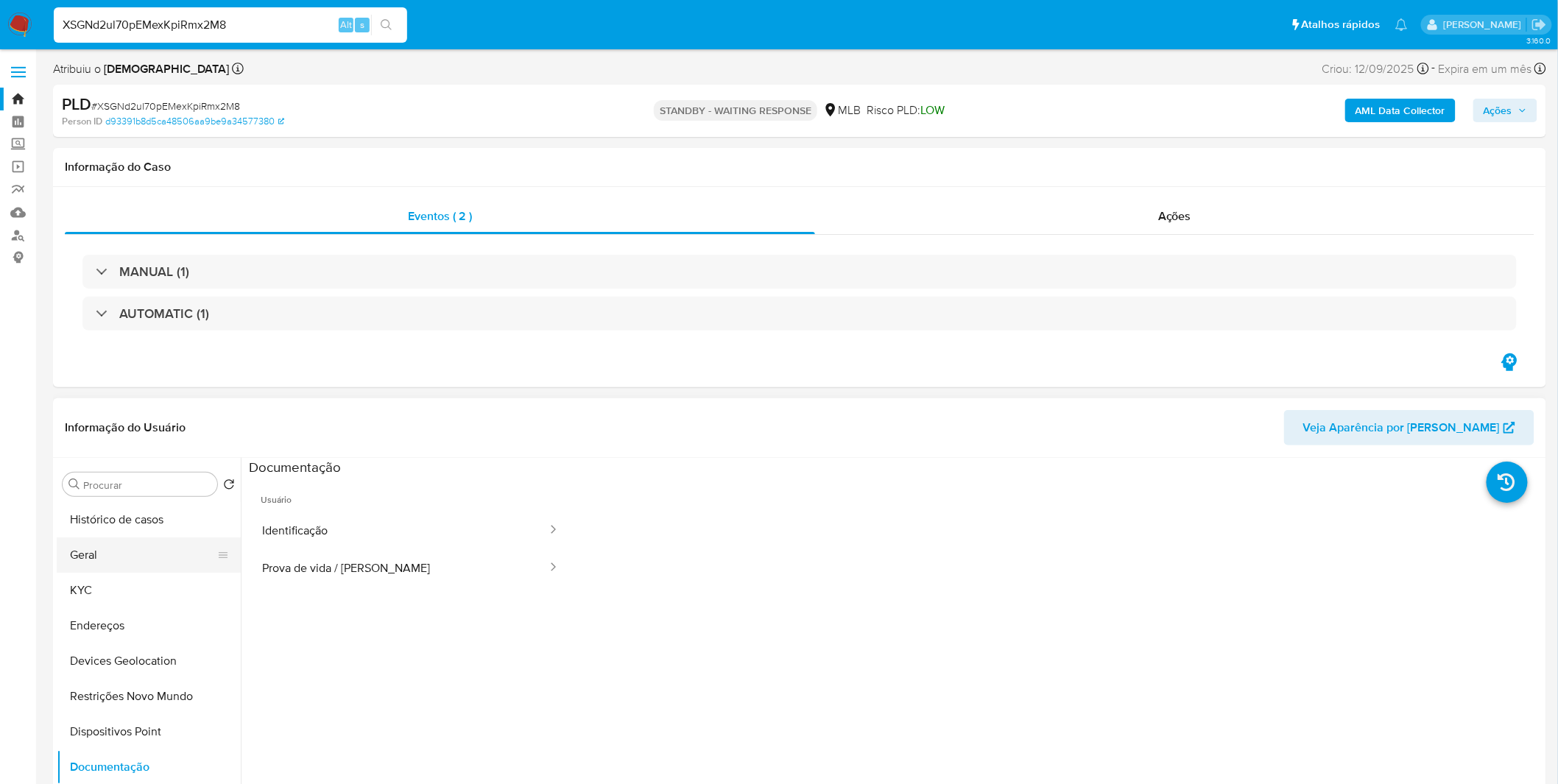
click at [99, 548] on button "Geral" at bounding box center [142, 555] width 172 height 36
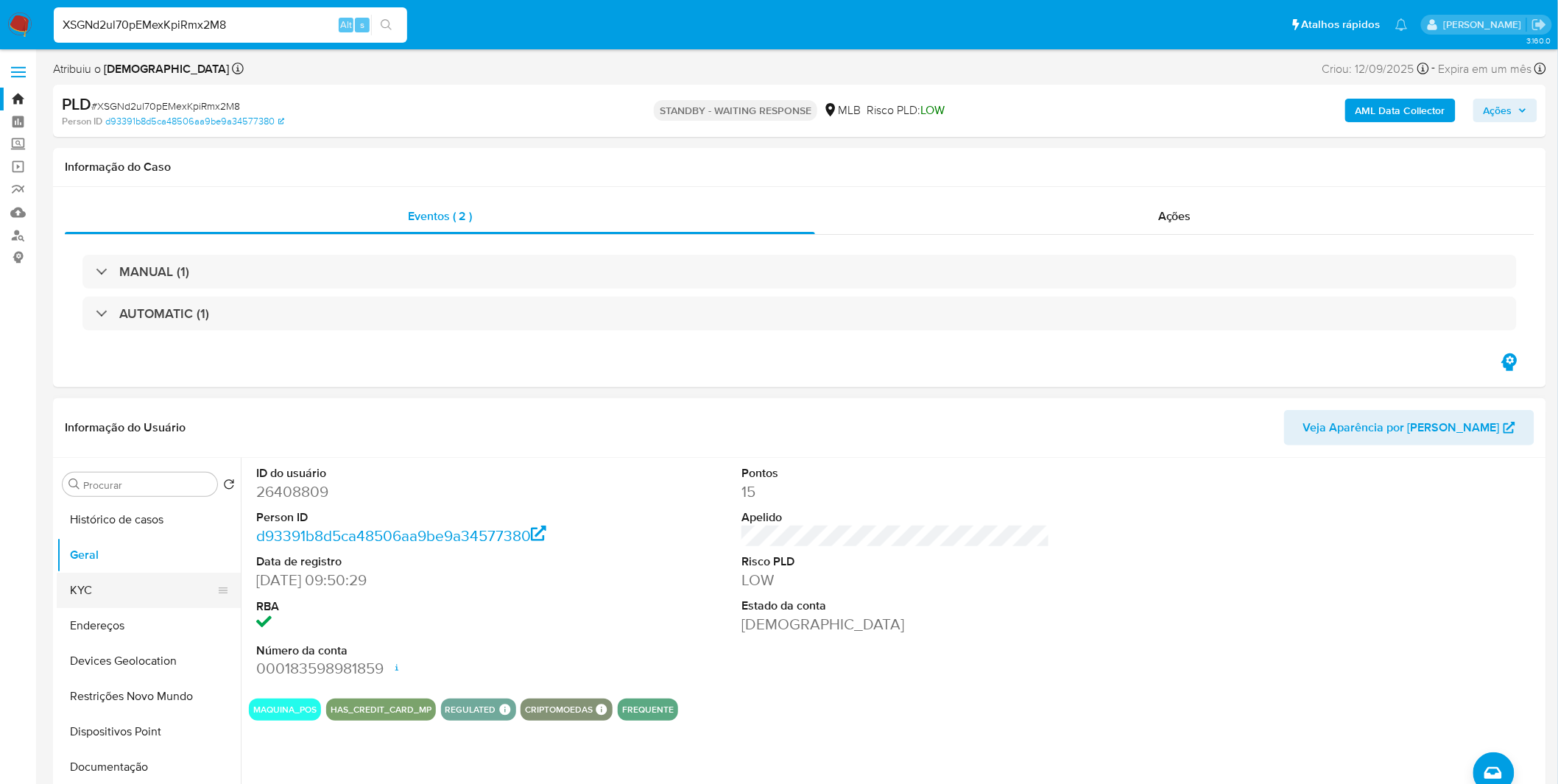
click at [92, 587] on button "KYC" at bounding box center [142, 590] width 172 height 36
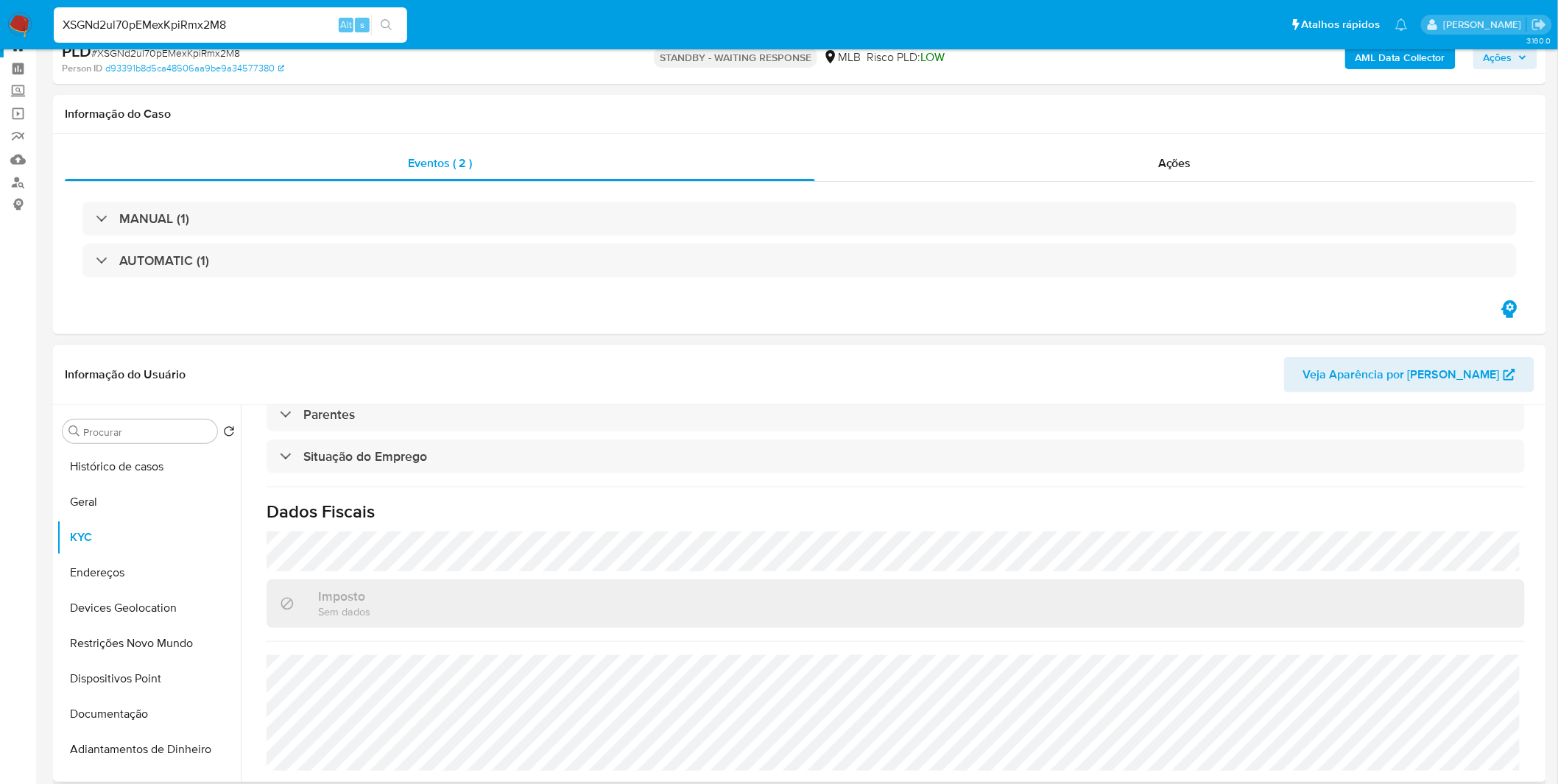
scroll to position [163, 0]
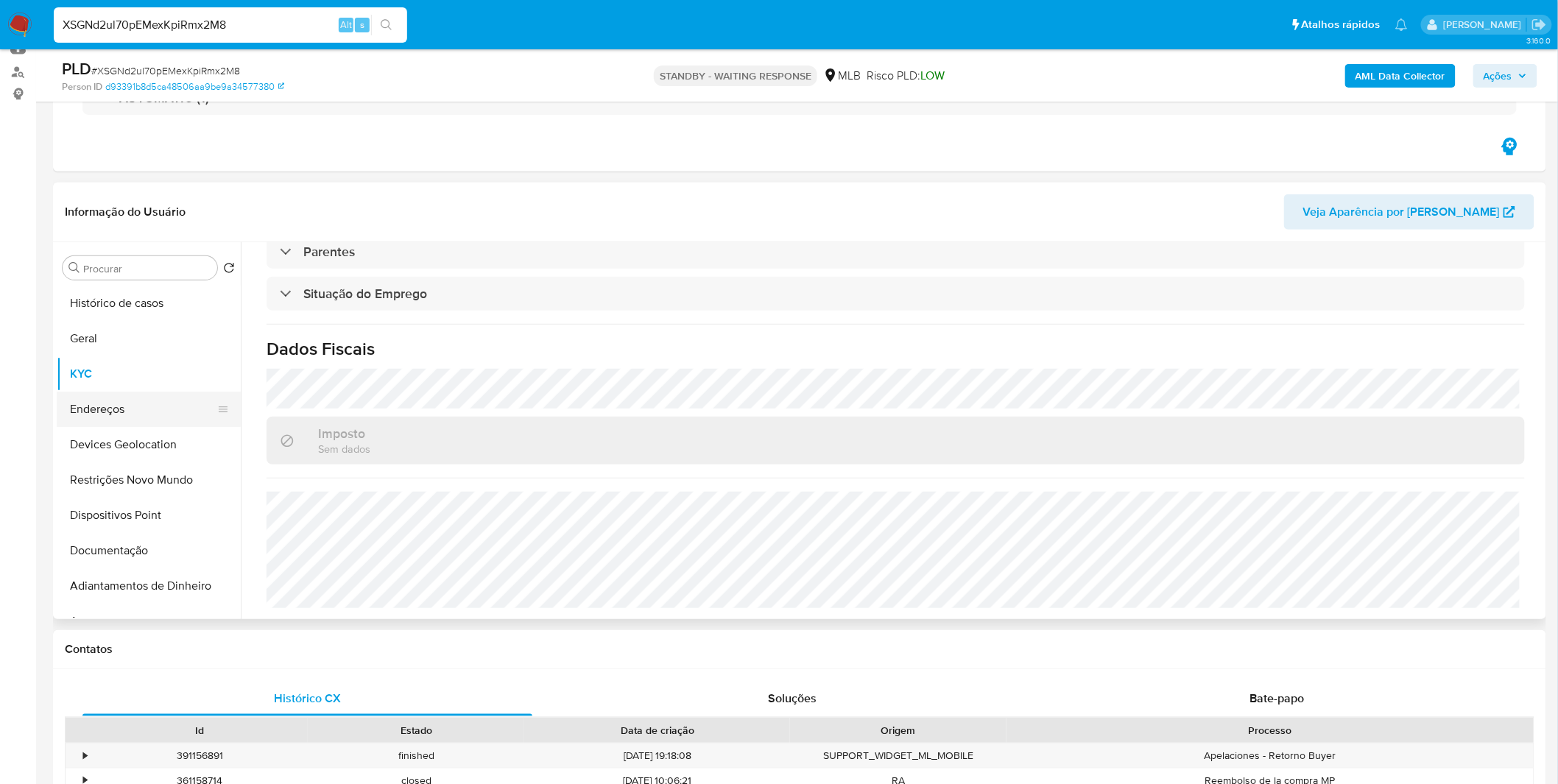
click at [140, 394] on button "Endereços" at bounding box center [142, 409] width 172 height 36
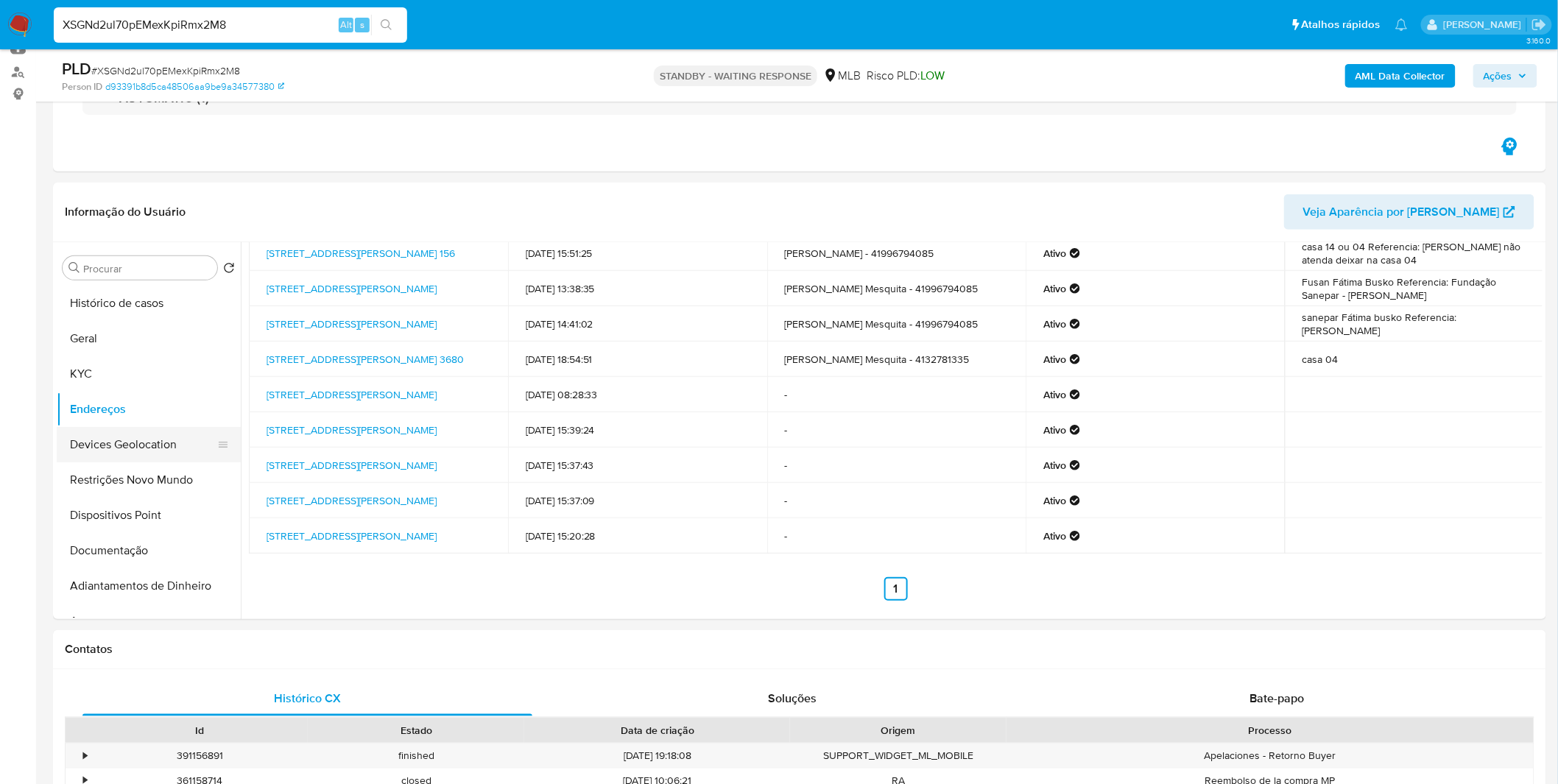
click at [162, 451] on button "Devices Geolocation" at bounding box center [142, 445] width 172 height 36
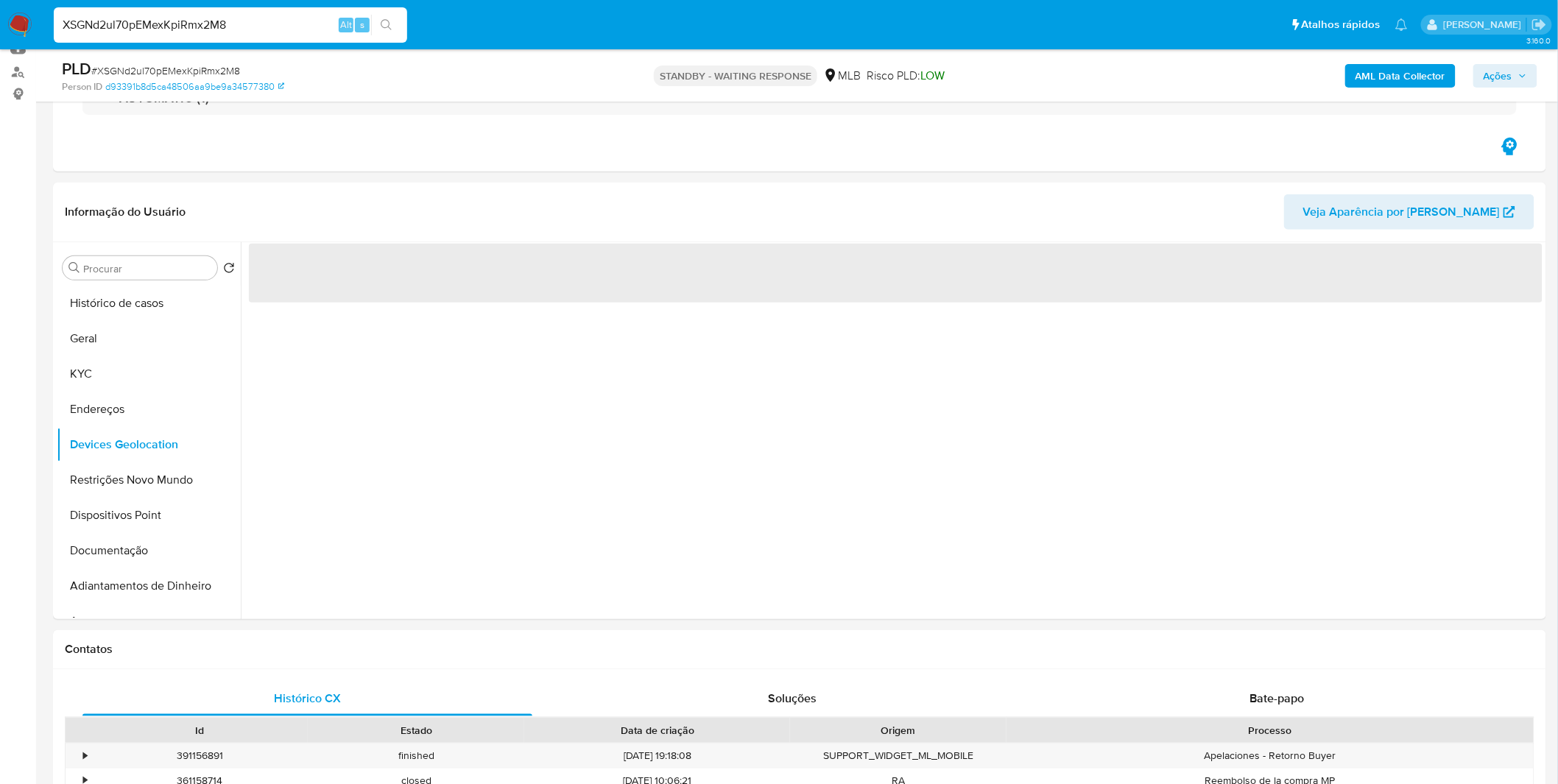
scroll to position [0, 0]
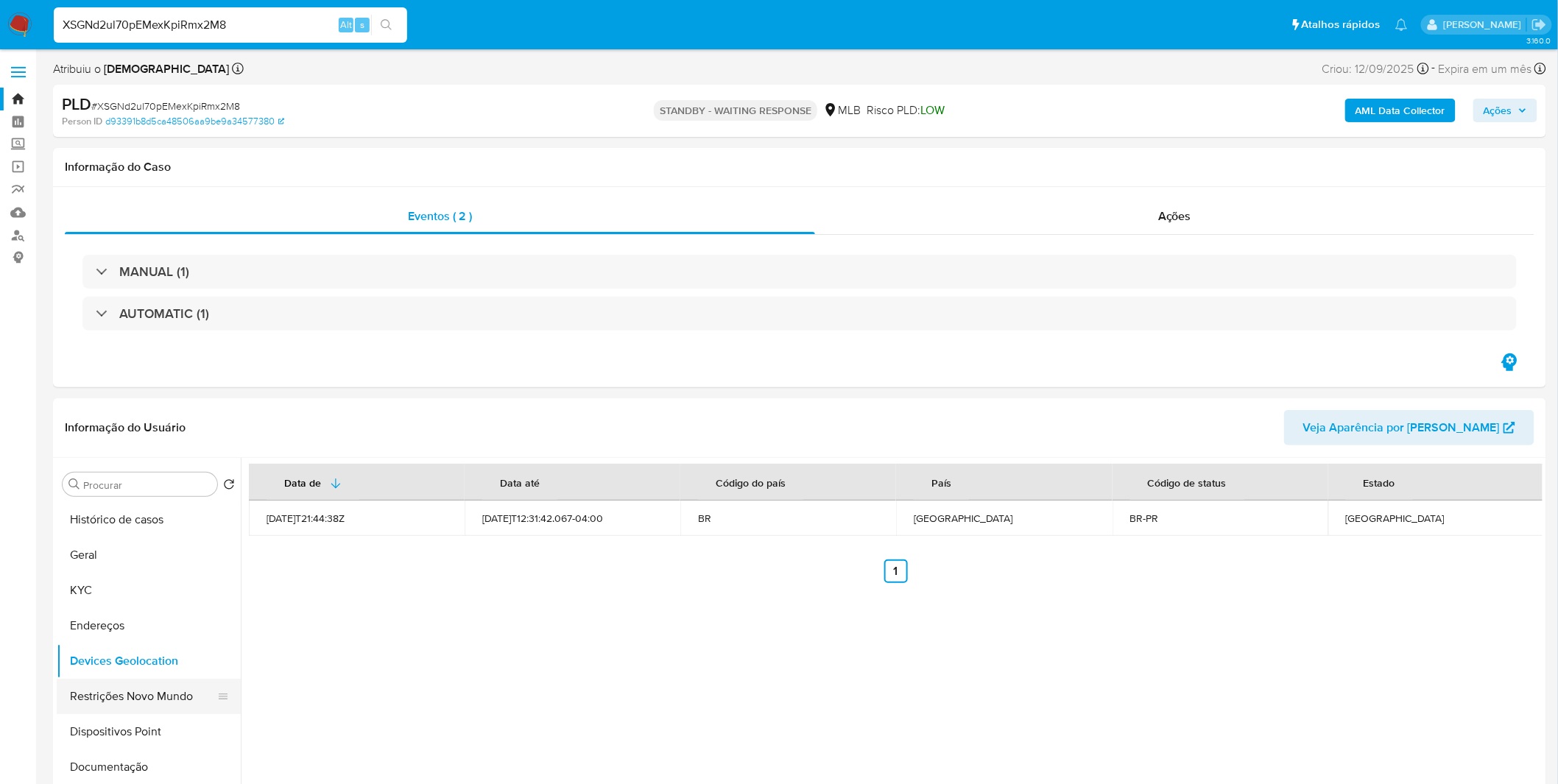
click at [194, 680] on button "Restrições Novo Mundo" at bounding box center [142, 696] width 172 height 36
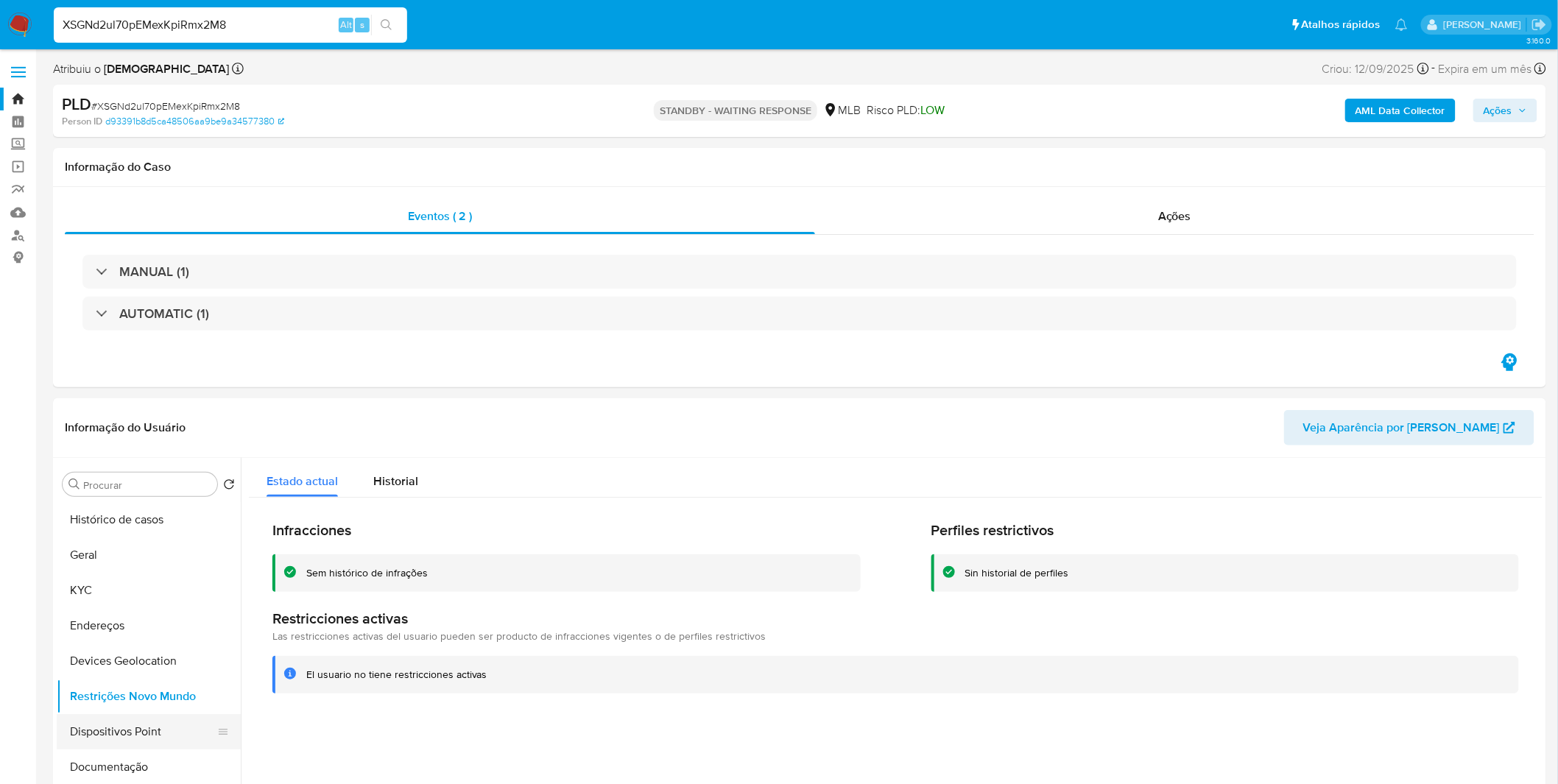
click at [176, 732] on button "Dispositivos Point" at bounding box center [142, 731] width 172 height 36
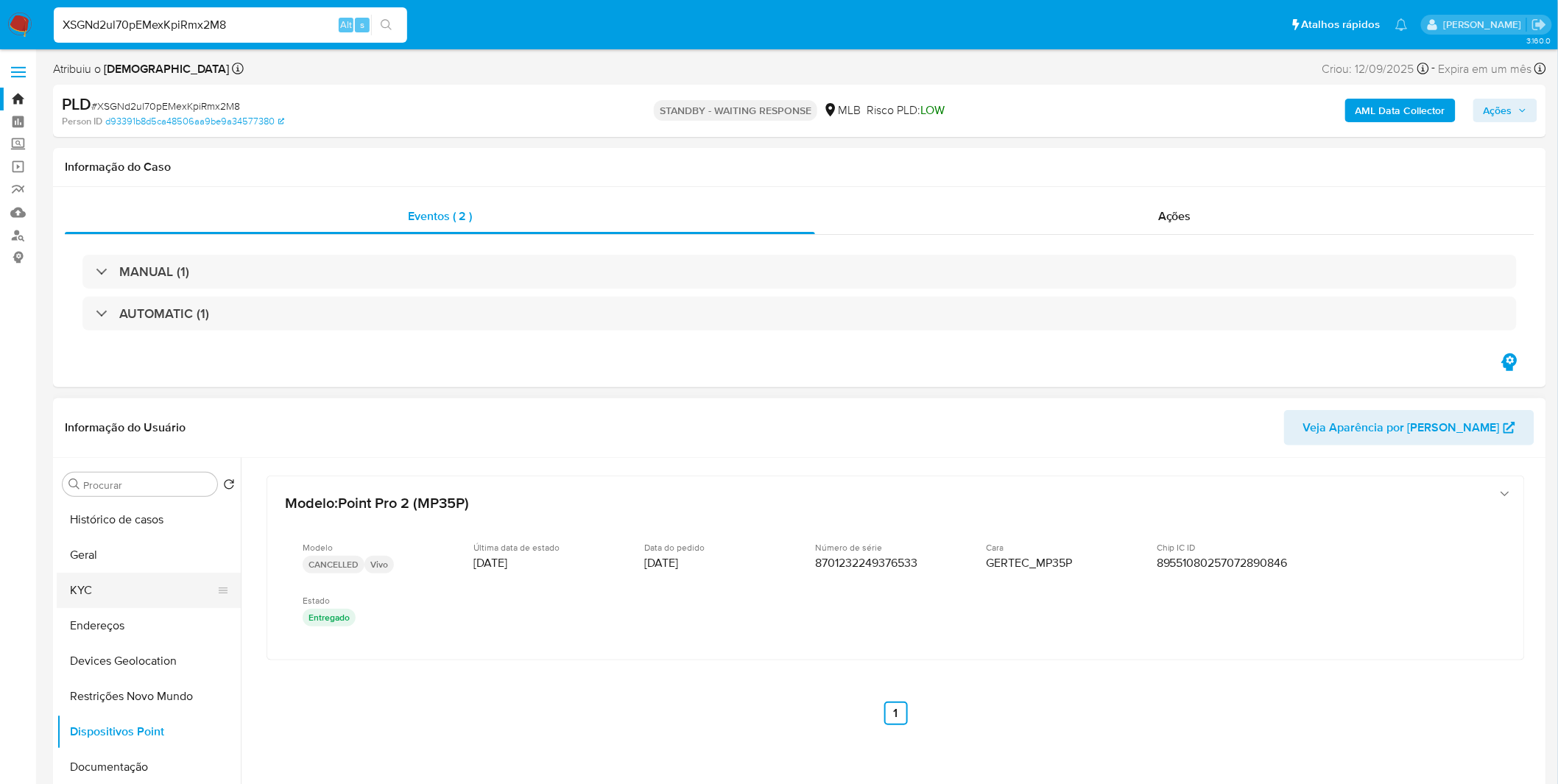
click at [110, 585] on button "KYC" at bounding box center [142, 590] width 172 height 36
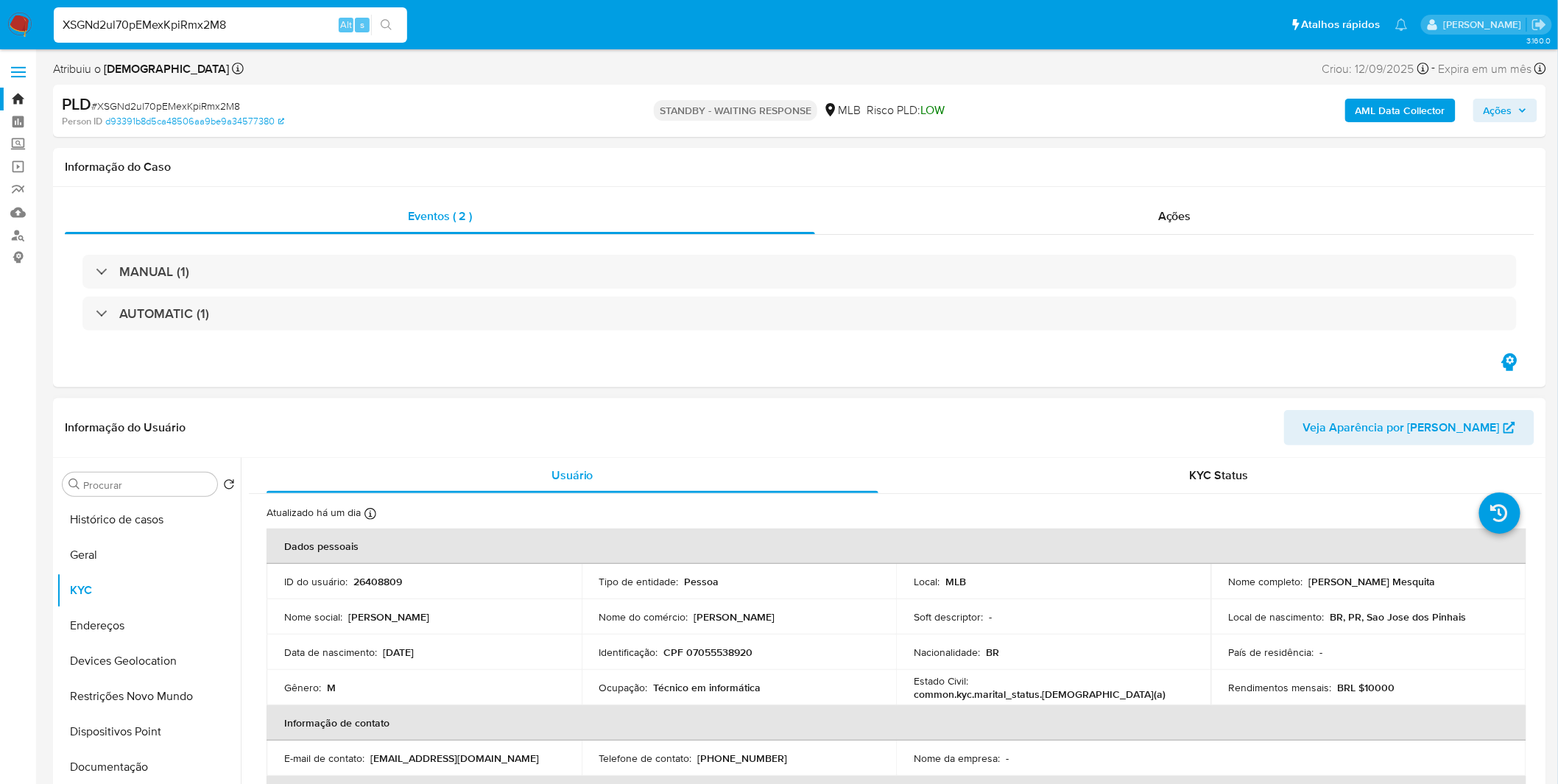
click at [723, 689] on p "Técnico em informática" at bounding box center [708, 687] width 108 height 13
click at [719, 652] on p "CPF 07055538920" at bounding box center [709, 652] width 89 height 13
copy p "07055538920"
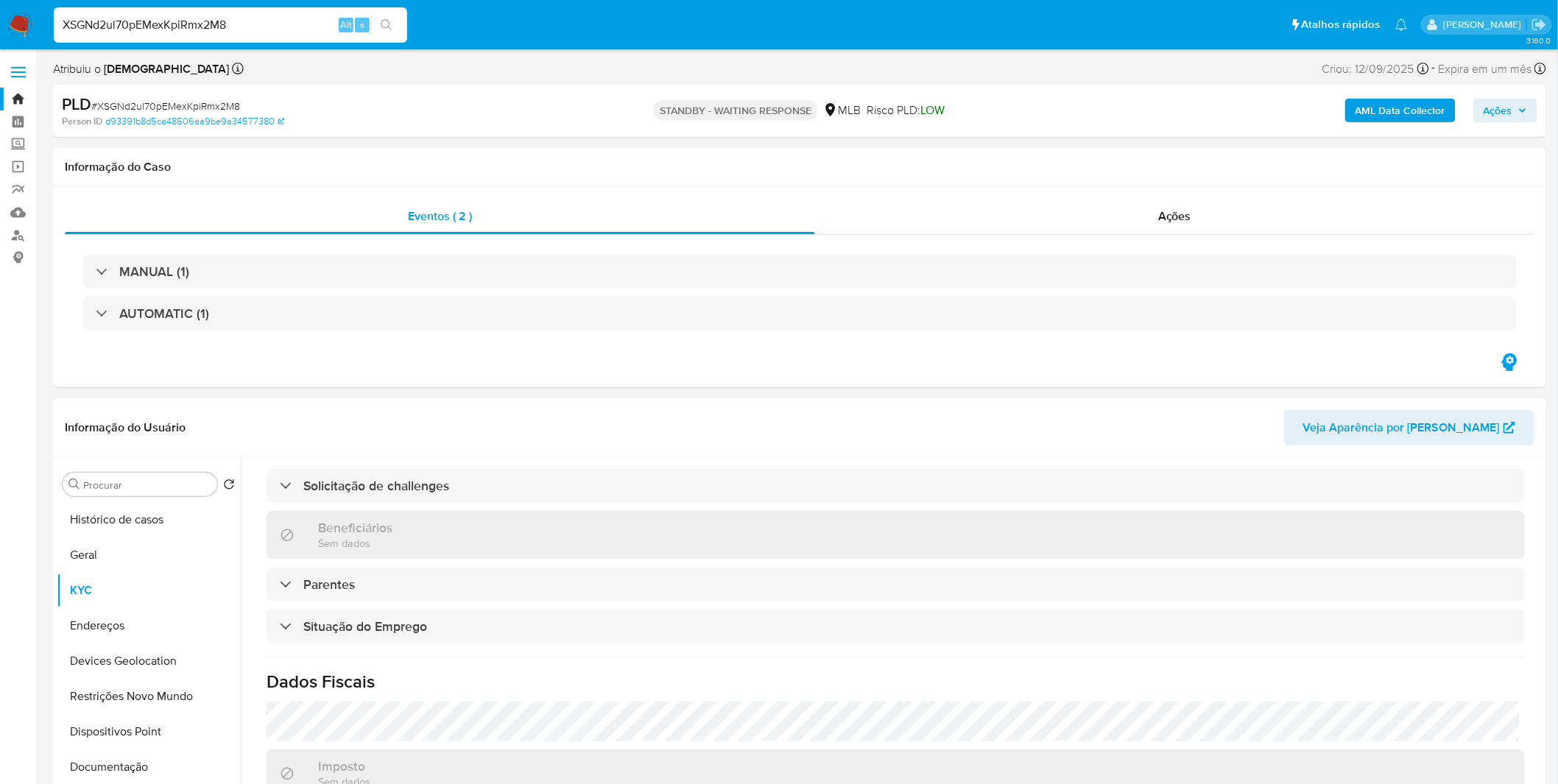
scroll to position [612, 0]
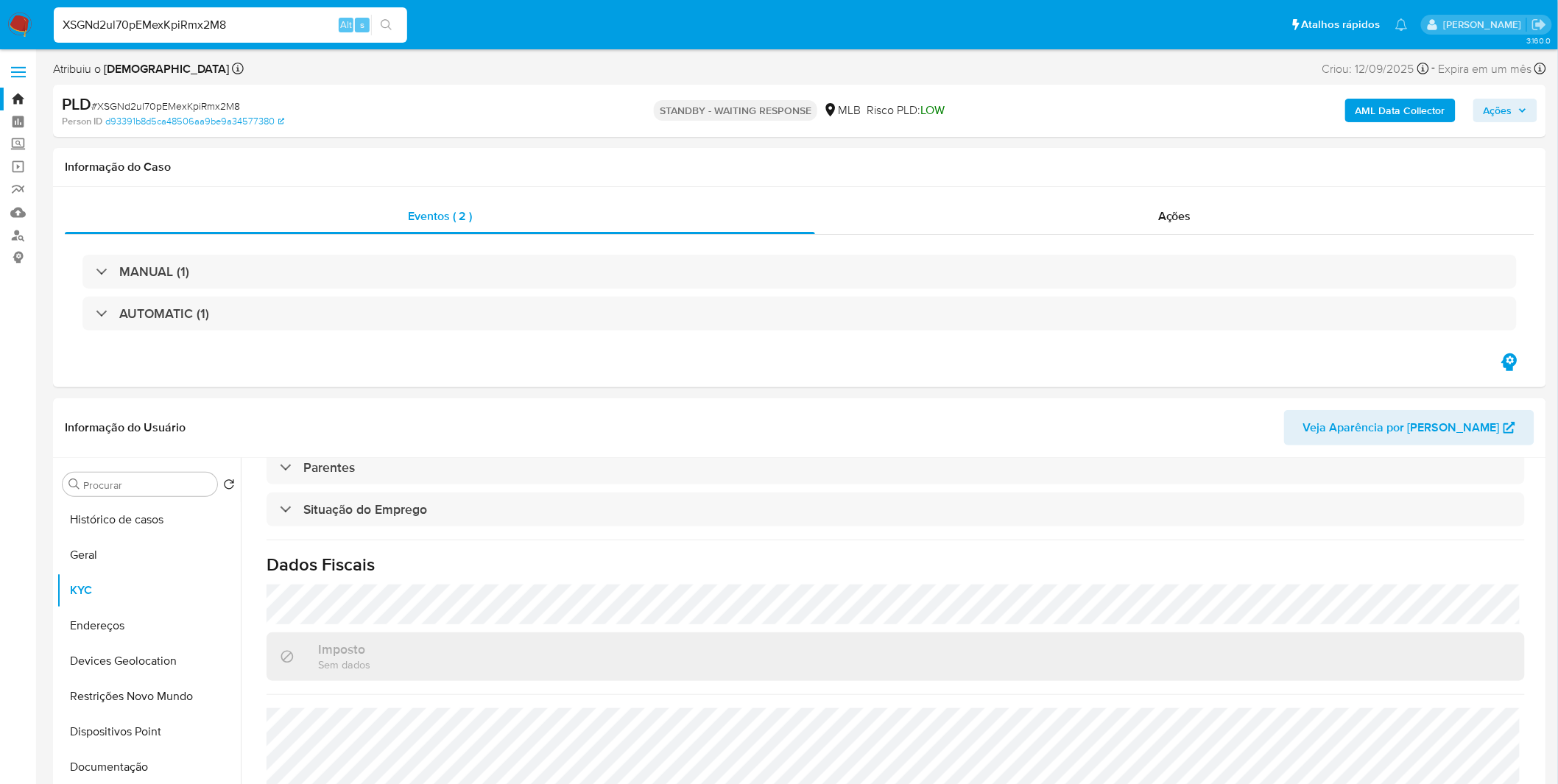
click at [176, 35] on div "XSGNd2ul70pEMexKpiRmx2M8 Alt s" at bounding box center [230, 24] width 353 height 36
click at [182, 30] on input "XSGNd2ul70pEMexKpiRmx2M8" at bounding box center [230, 25] width 353 height 19
paste input "r1RXazlRpwRrYEZhzqkpZ3ti"
type input "r1RXazlRpwRrYEZhzqkpZ3ti"
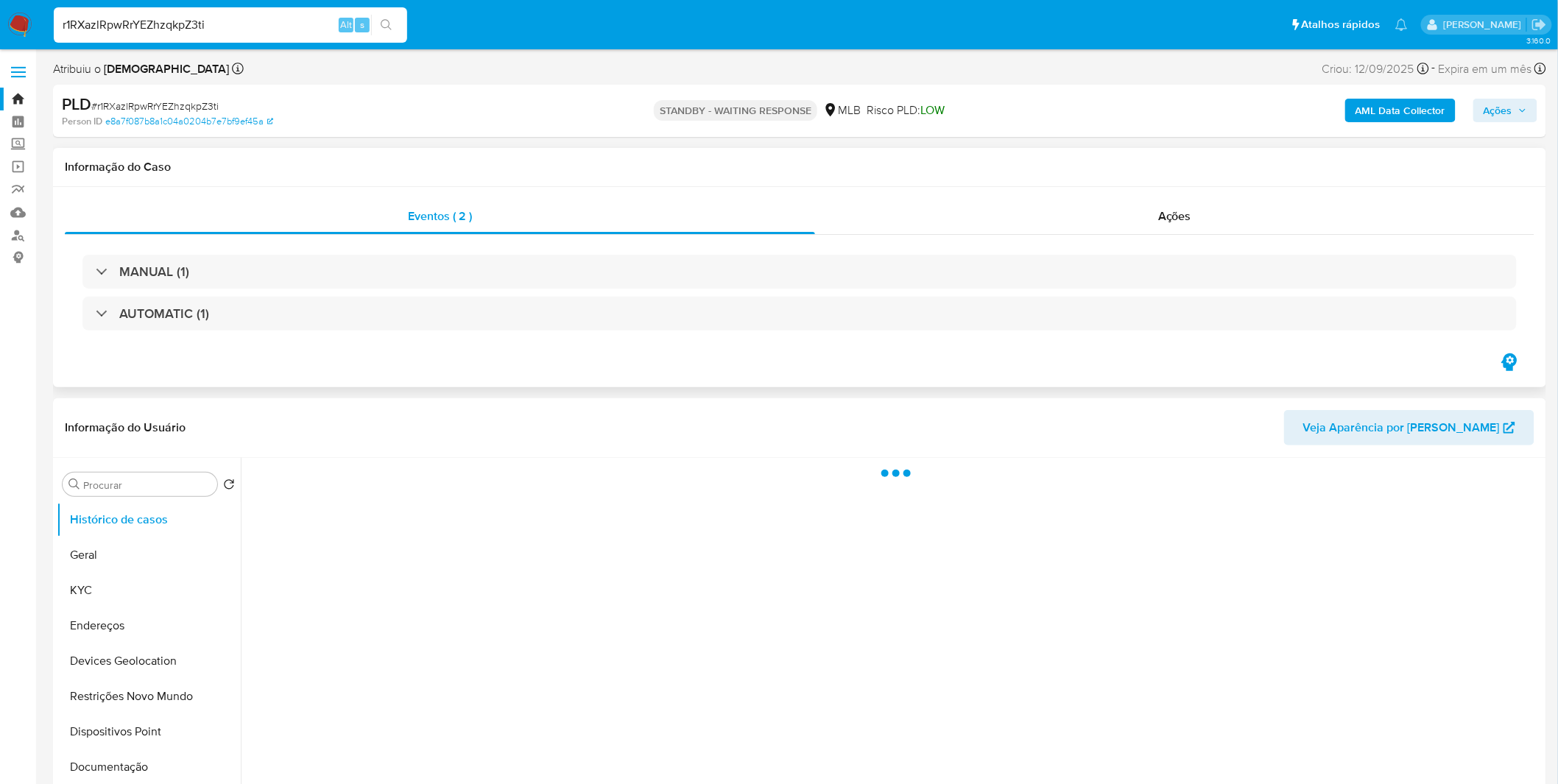
select select "10"
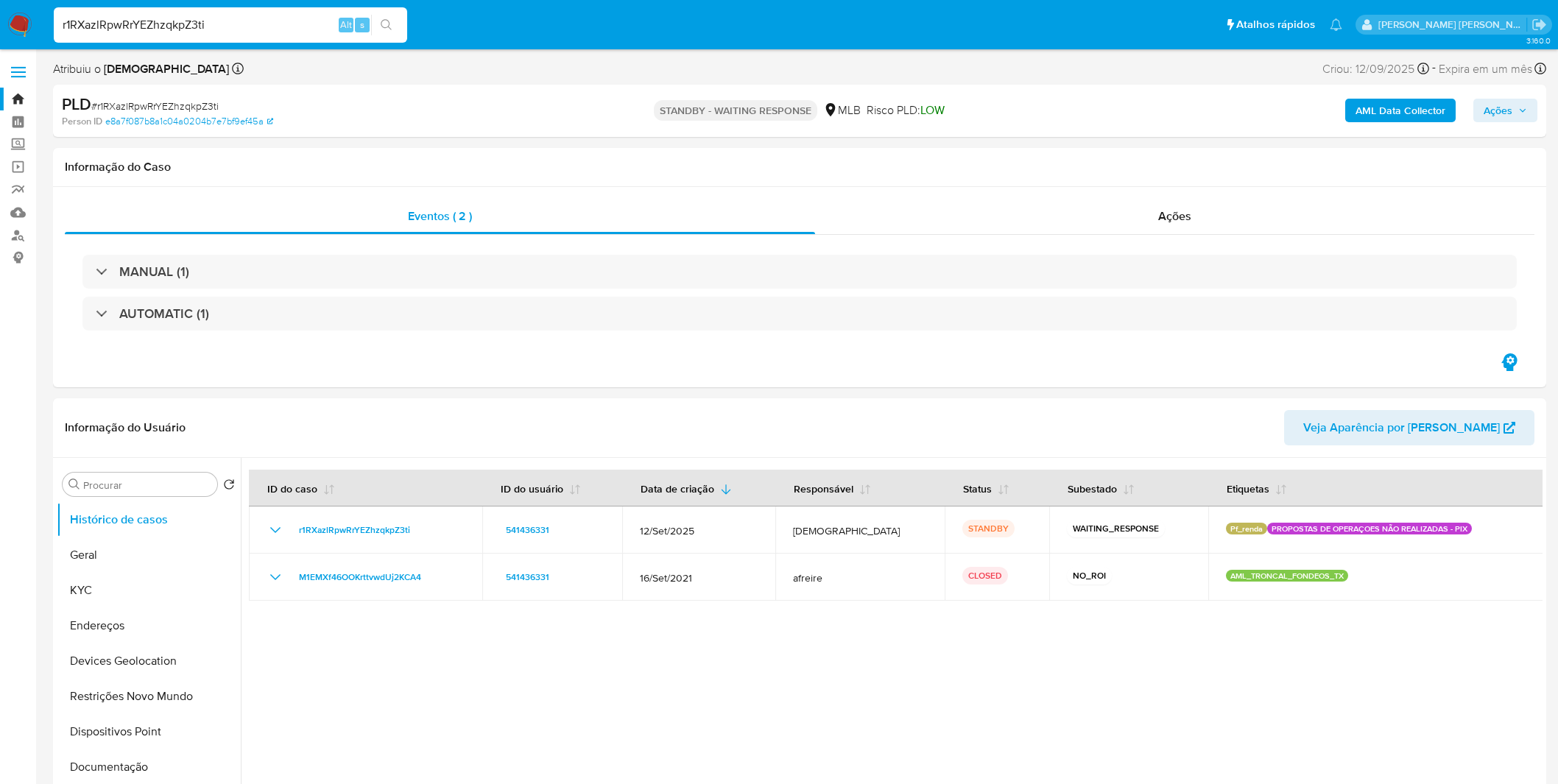
select select "10"
click at [114, 550] on button "Geral" at bounding box center [142, 555] width 172 height 36
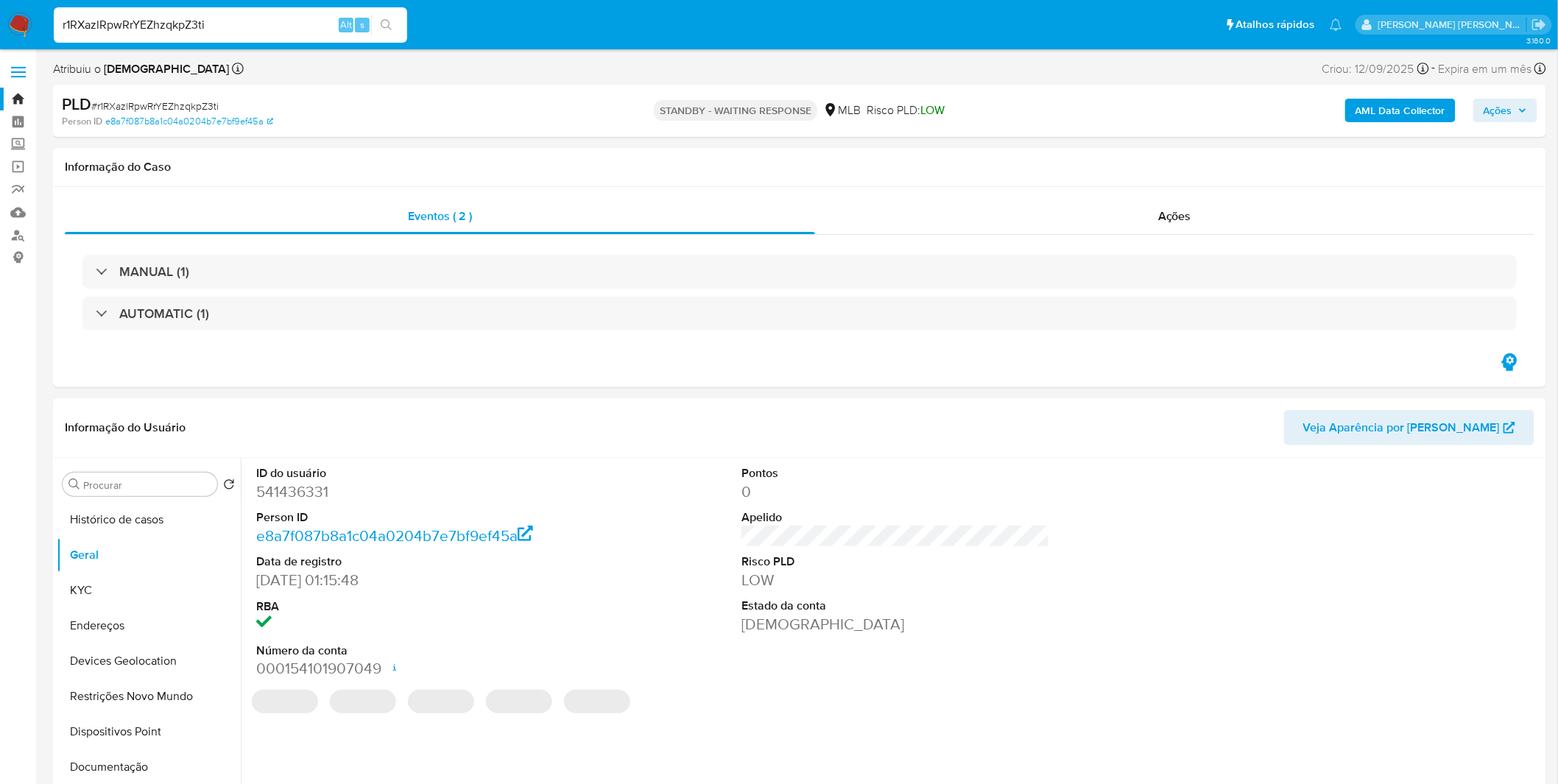
click at [366, 733] on div "ID do usuário 541436331 Person ID e8a7f087b8a1c04a0204b7e7bf9ef45a Data de regi…" at bounding box center [891, 646] width 1302 height 377
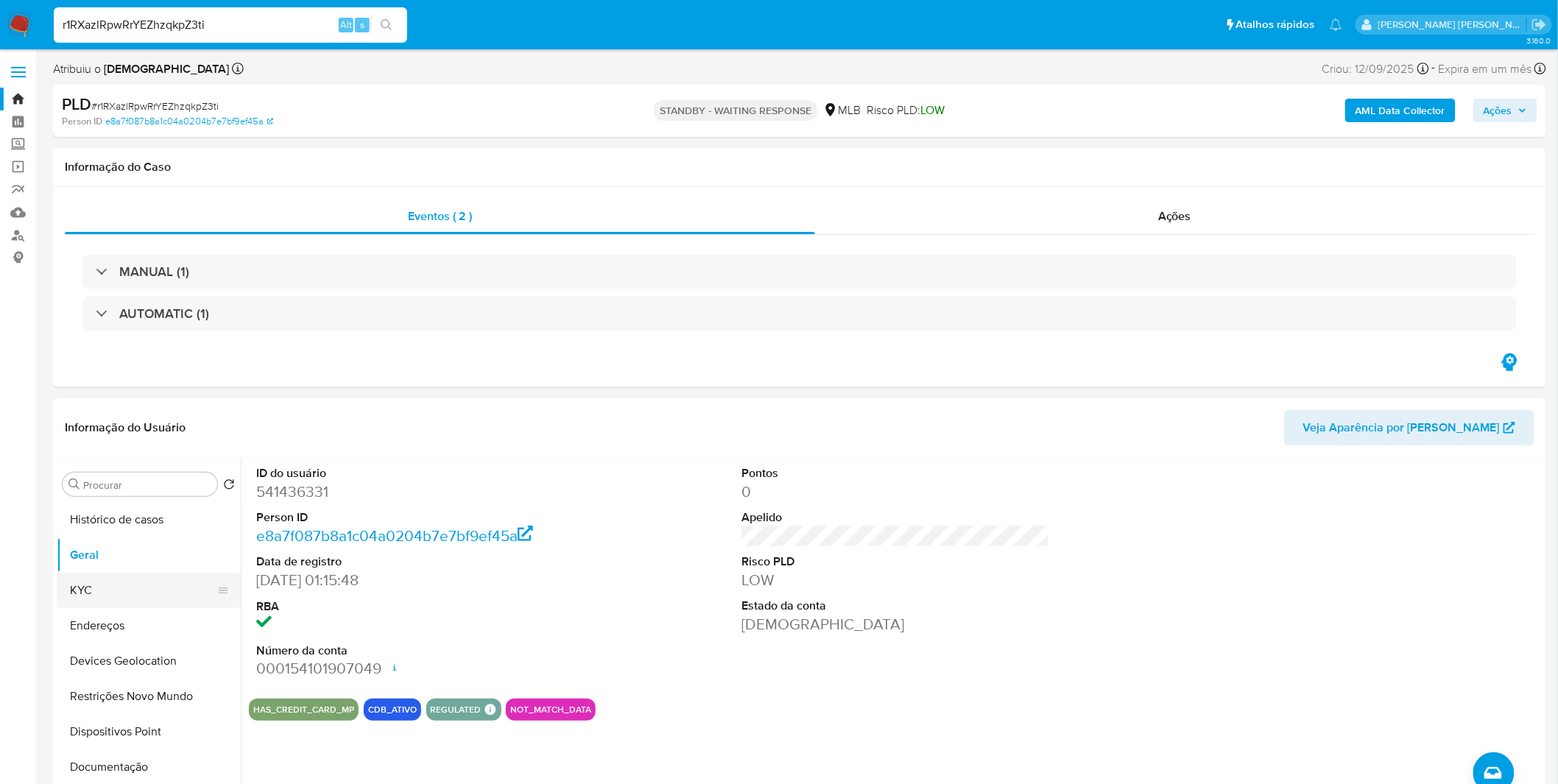
click at [130, 593] on button "KYC" at bounding box center [142, 590] width 172 height 36
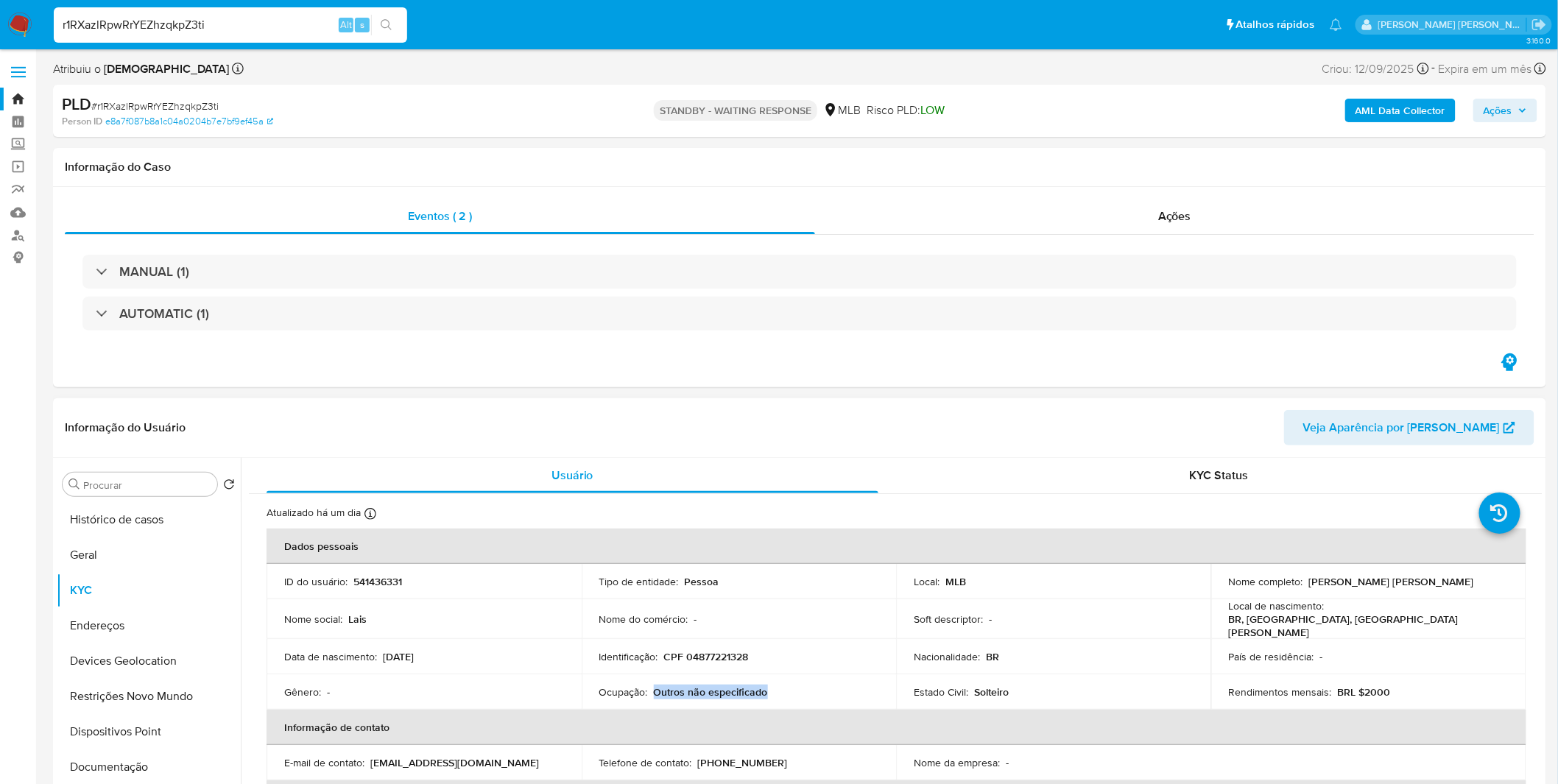
copy p "Outros não especificado"
drag, startPoint x: 784, startPoint y: 692, endPoint x: 651, endPoint y: 683, distance: 133.3
click at [651, 685] on div "Ocupação : Outros não especificado" at bounding box center [739, 691] width 280 height 13
click at [722, 654] on p "CPF 04877221328" at bounding box center [707, 656] width 85 height 13
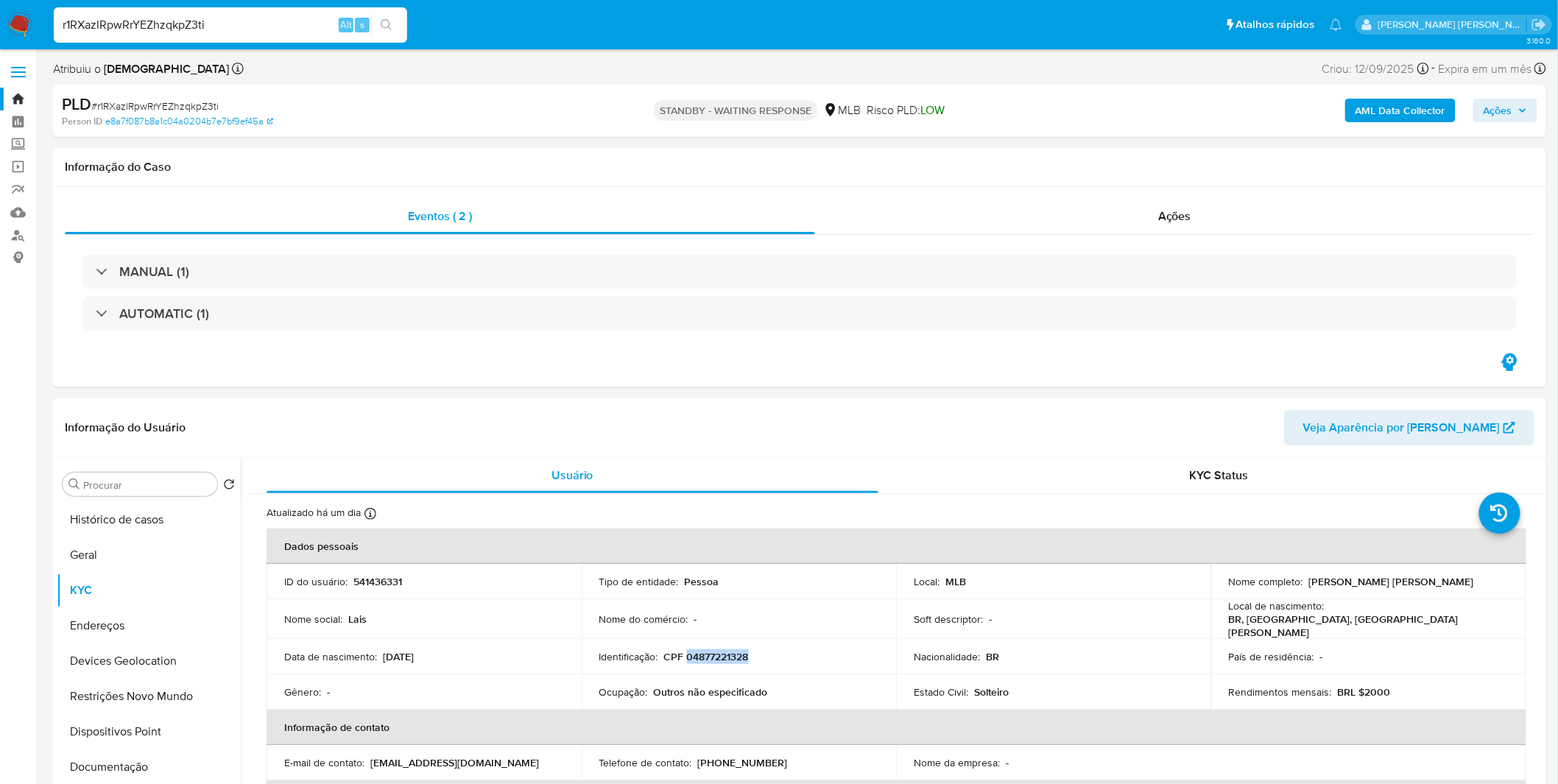
copy p "04877221328"
click at [115, 767] on button "Documentação" at bounding box center [142, 767] width 172 height 36
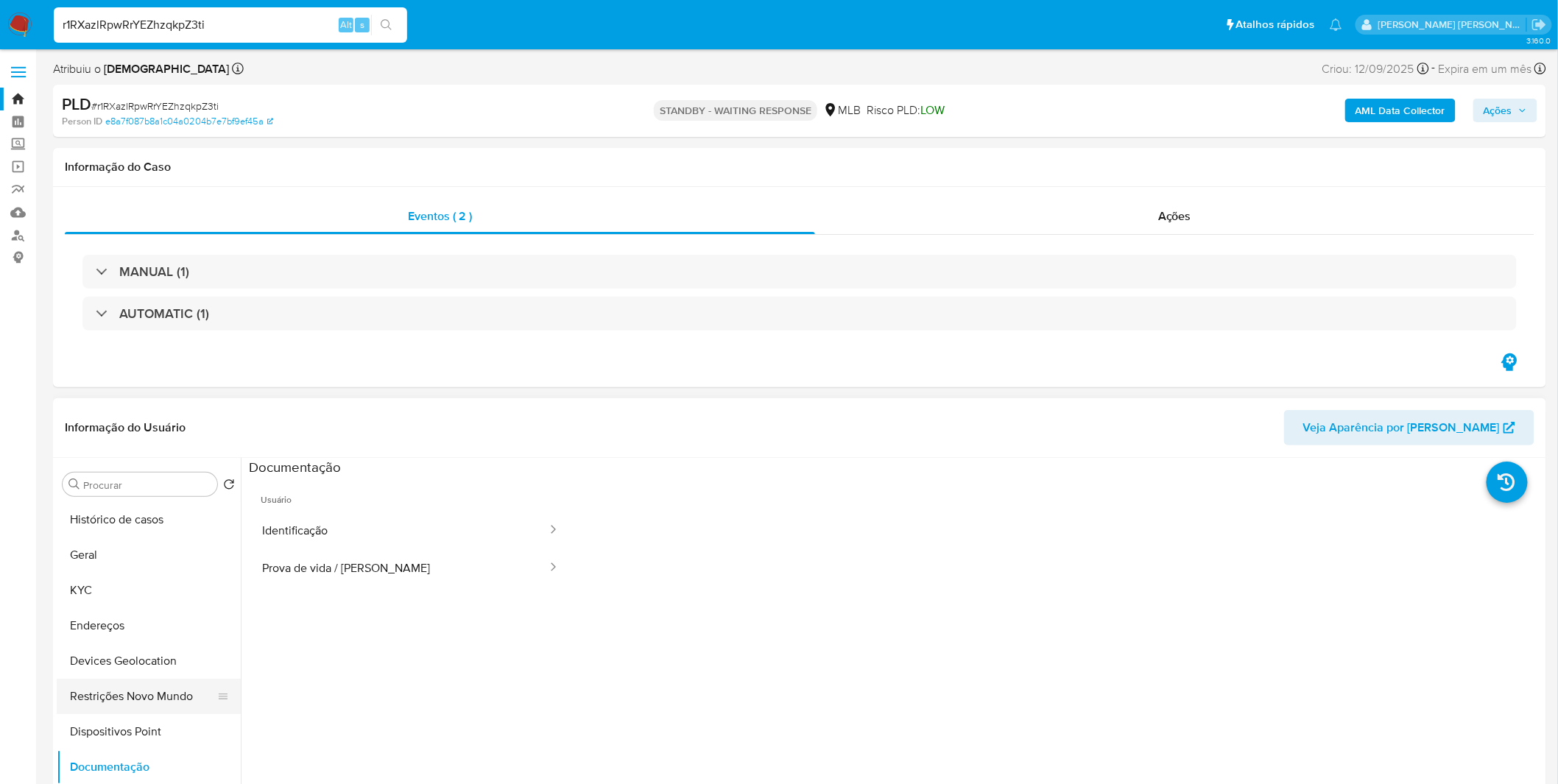
click at [136, 712] on button "Restrições Novo Mundo" at bounding box center [142, 696] width 172 height 36
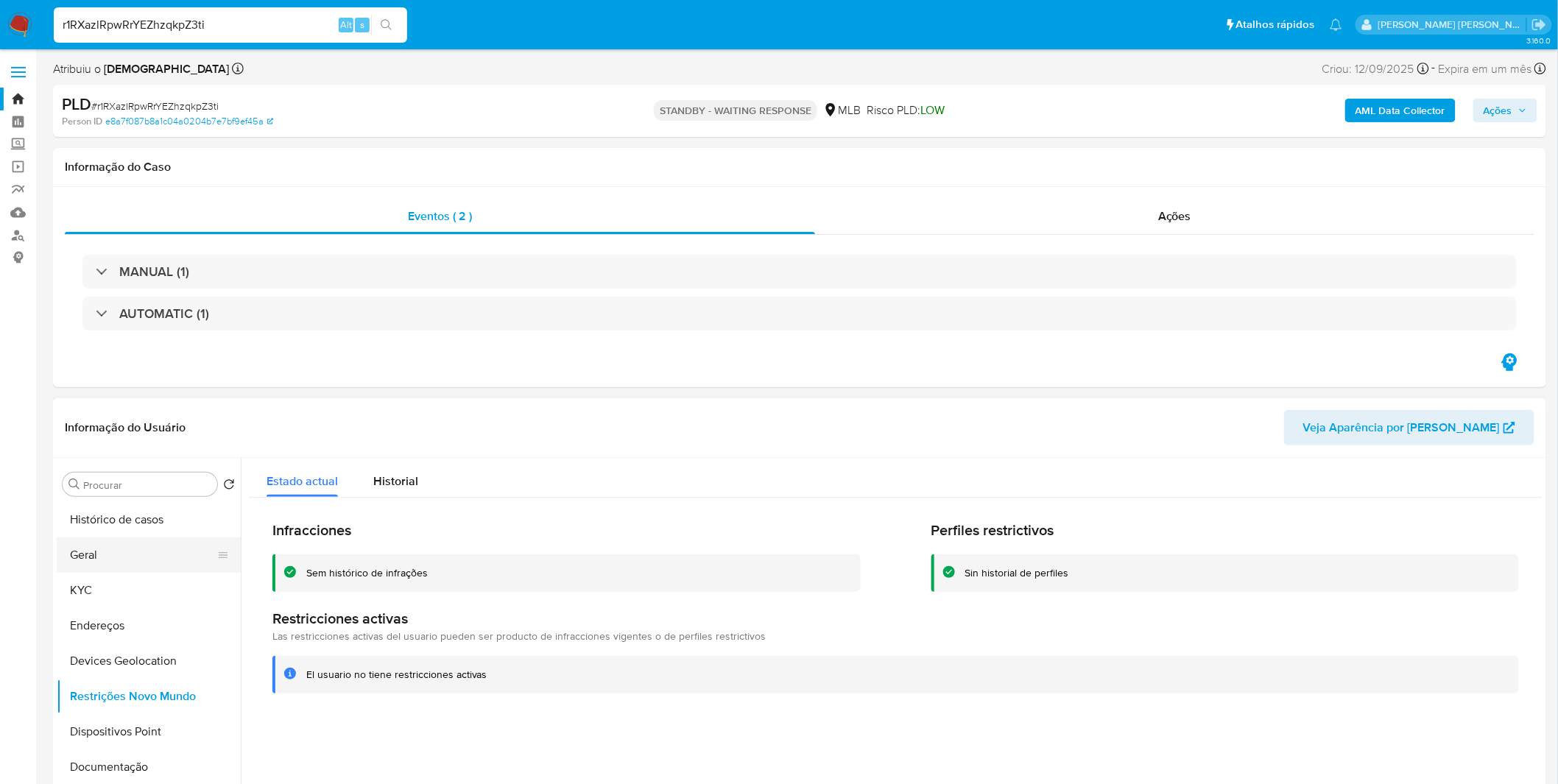
click at [135, 567] on button "Geral" at bounding box center [142, 555] width 172 height 36
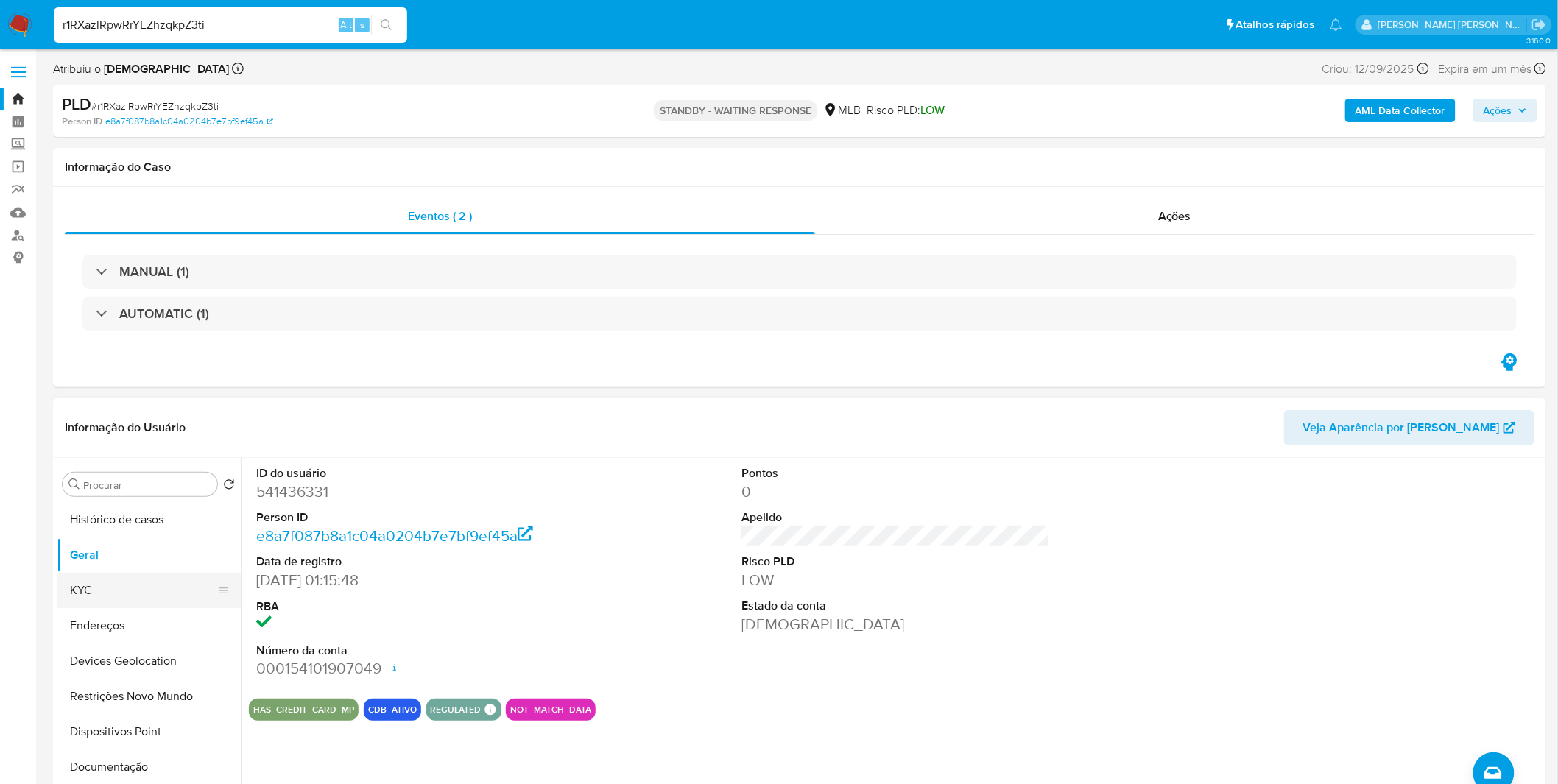
click at [172, 586] on button "KYC" at bounding box center [142, 590] width 172 height 36
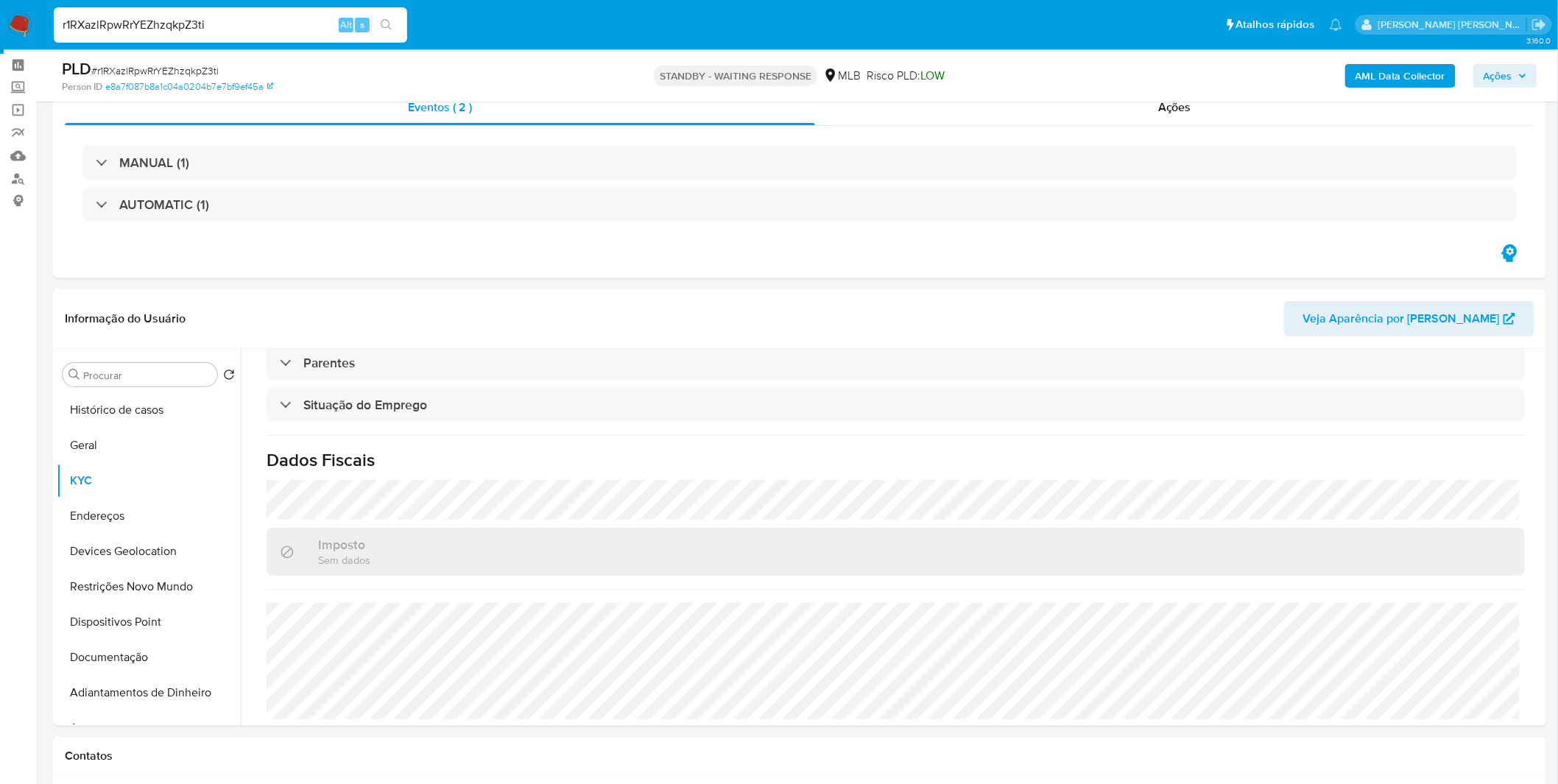
scroll to position [82, 0]
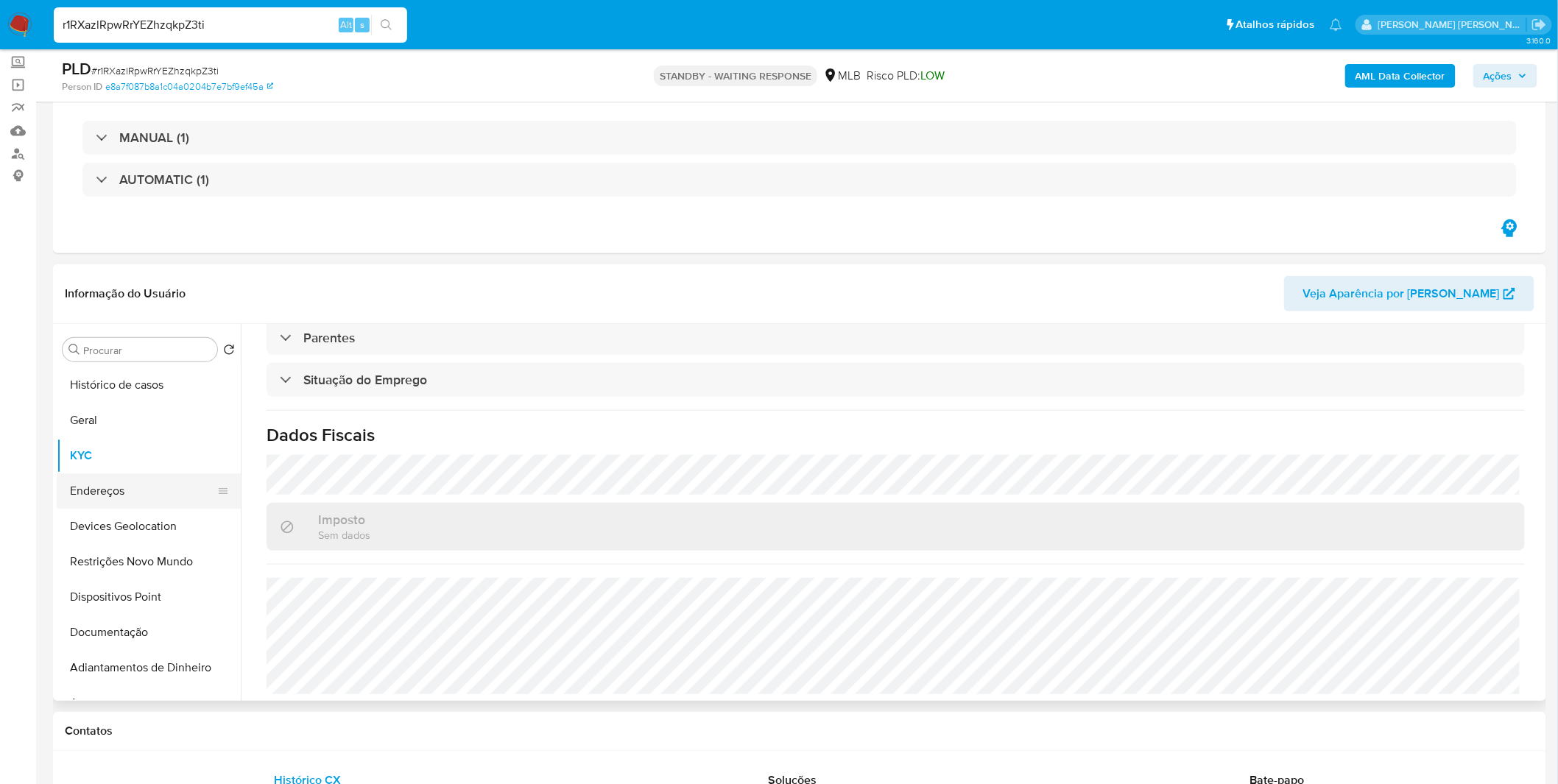
click at [155, 484] on button "Endereços" at bounding box center [142, 491] width 172 height 36
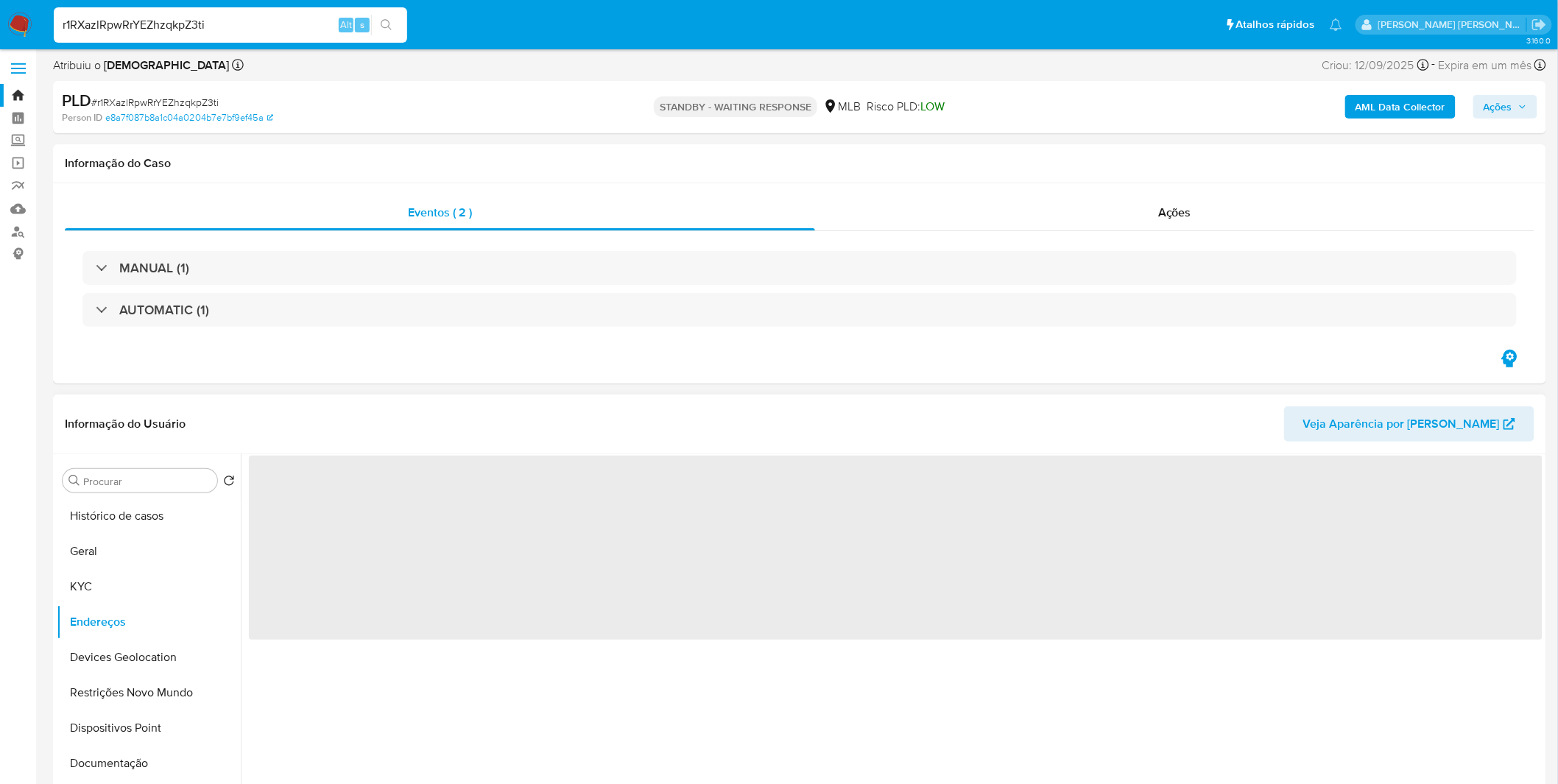
scroll to position [0, 0]
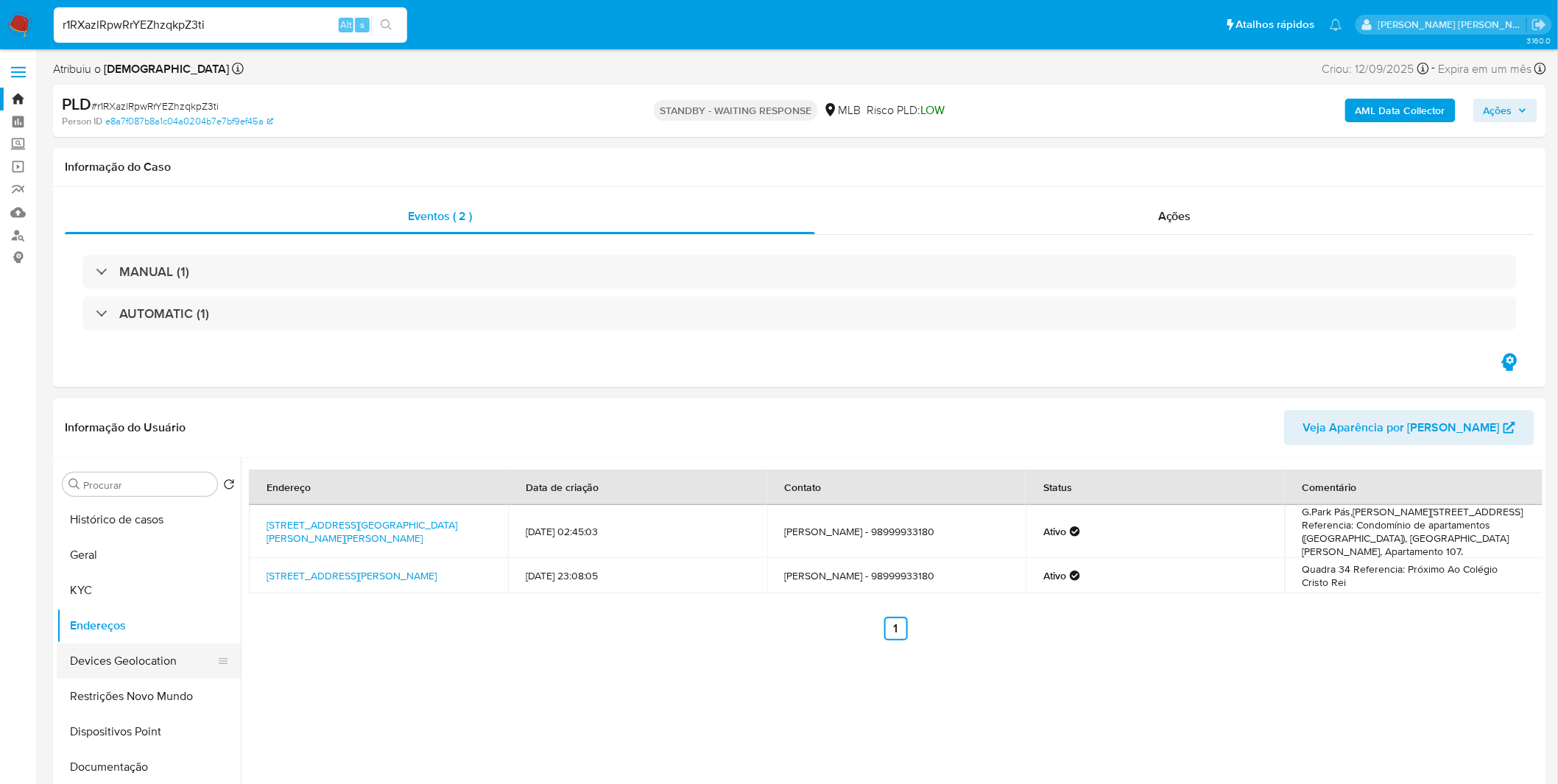
click at [156, 649] on button "Devices Geolocation" at bounding box center [142, 661] width 172 height 36
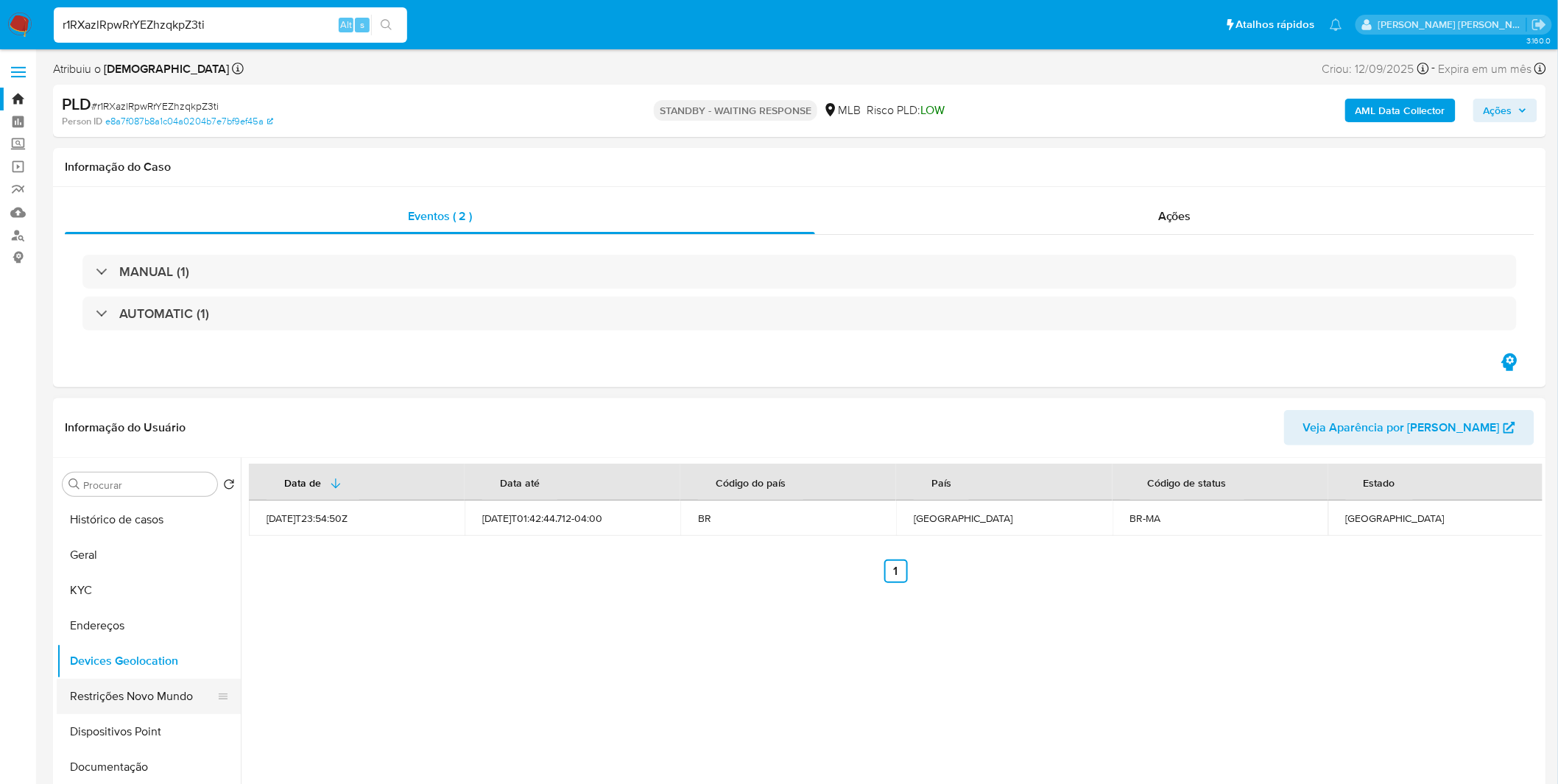
click at [126, 697] on button "Restrições Novo Mundo" at bounding box center [142, 696] width 172 height 36
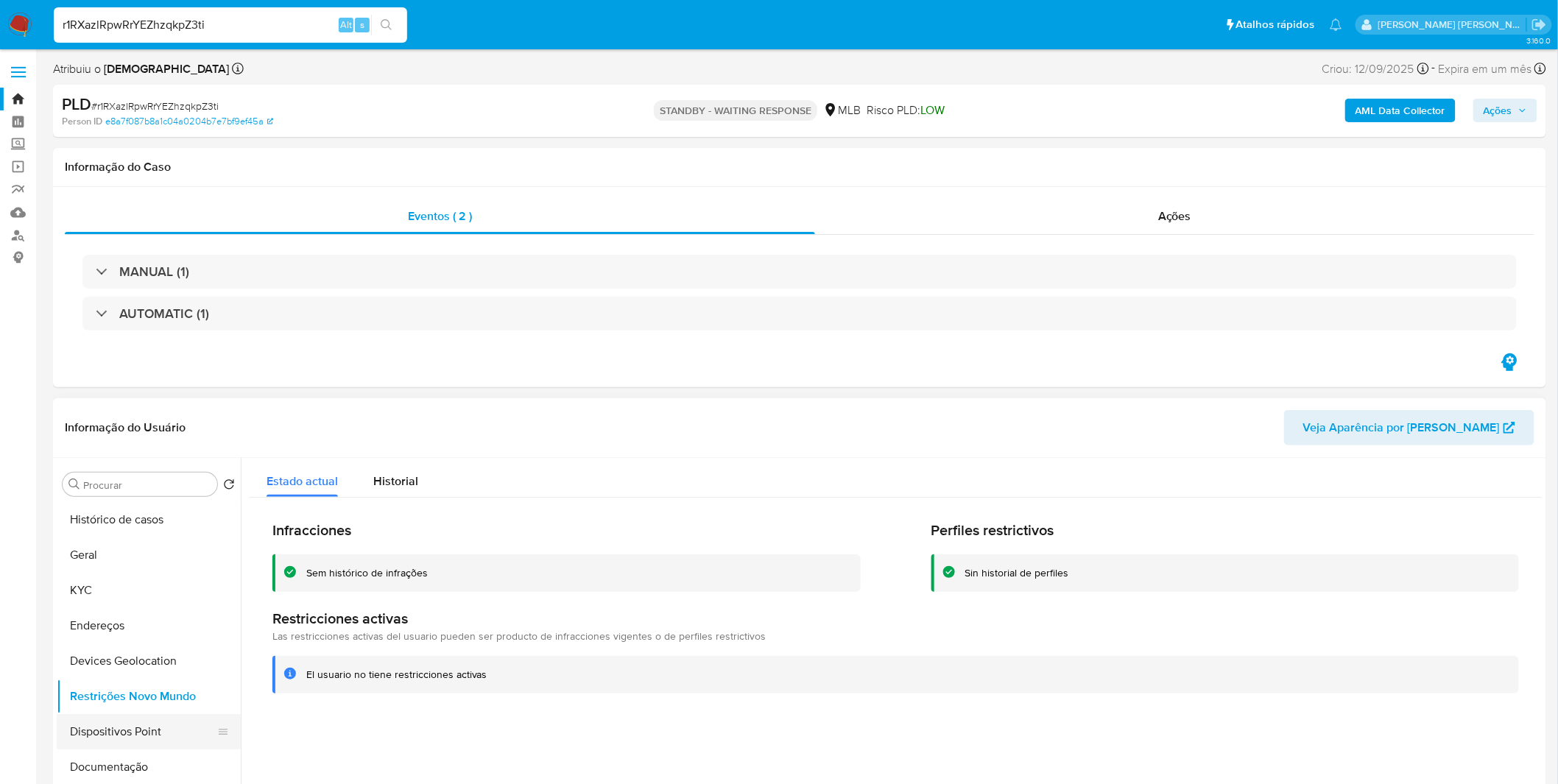
click at [106, 713] on button "Restrições Novo Mundo" at bounding box center [149, 696] width 184 height 36
click at [107, 726] on button "Dispositivos Point" at bounding box center [142, 731] width 172 height 36
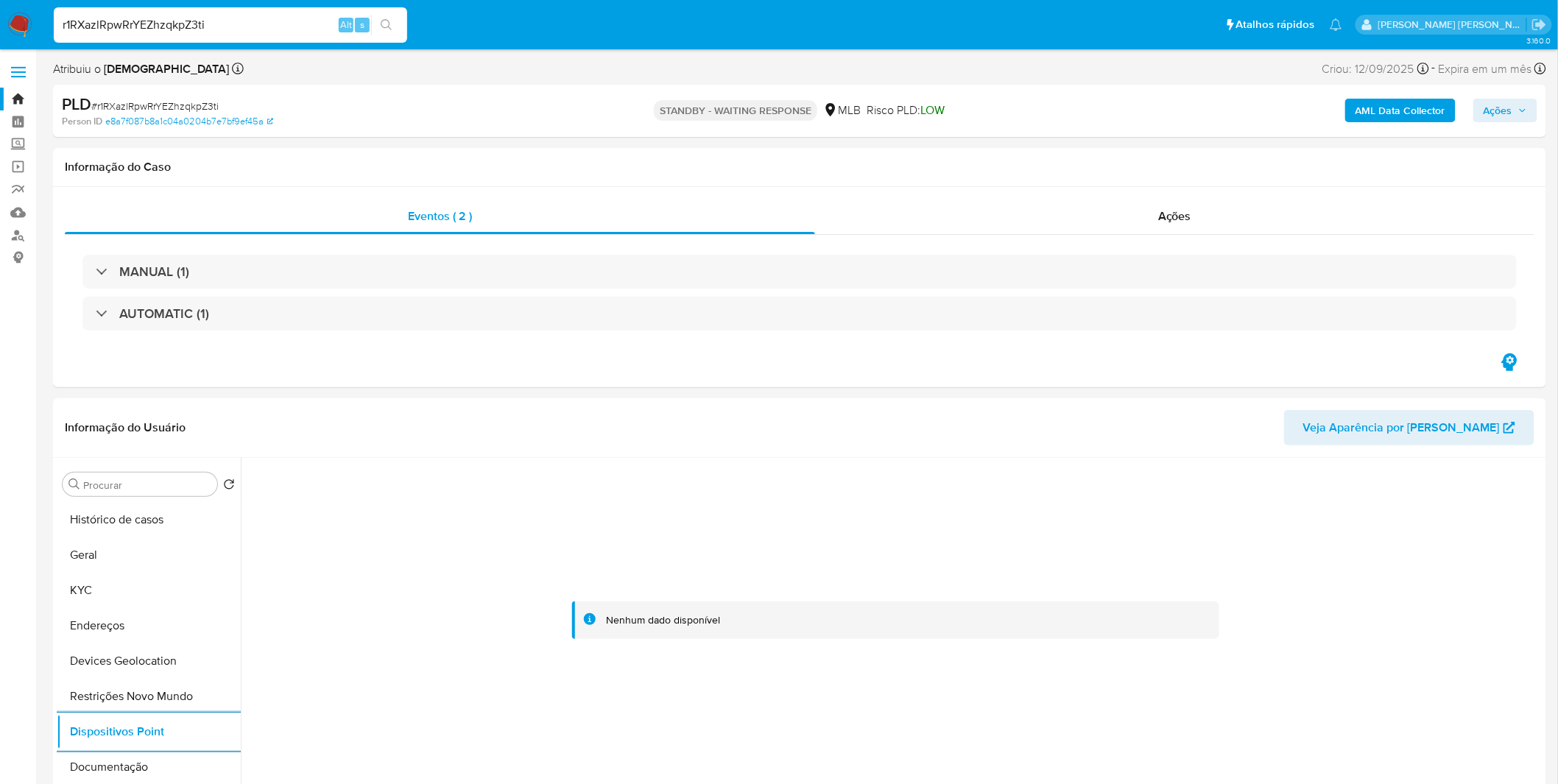
scroll to position [82, 0]
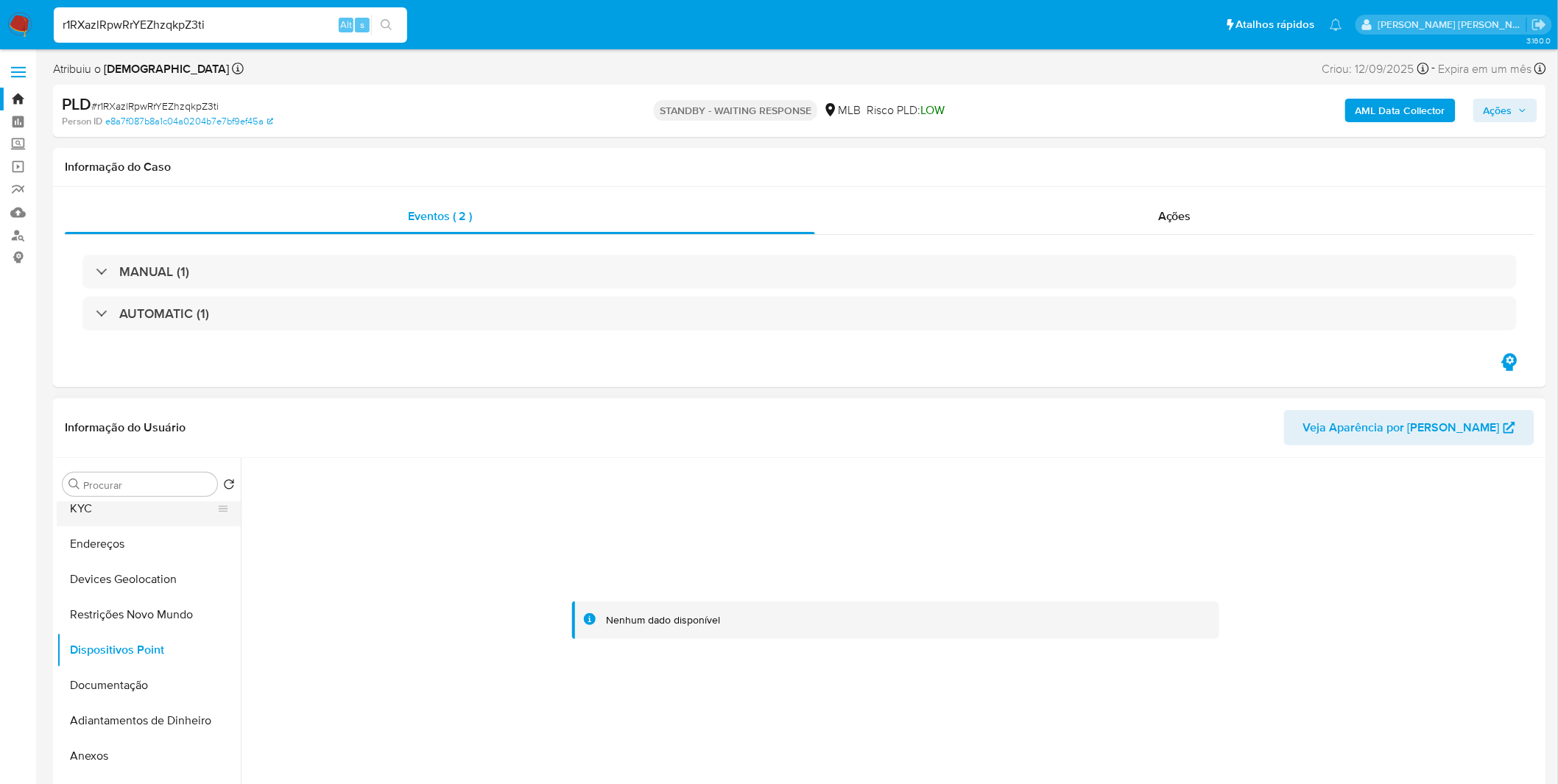
click at [128, 516] on button "KYC" at bounding box center [142, 509] width 172 height 36
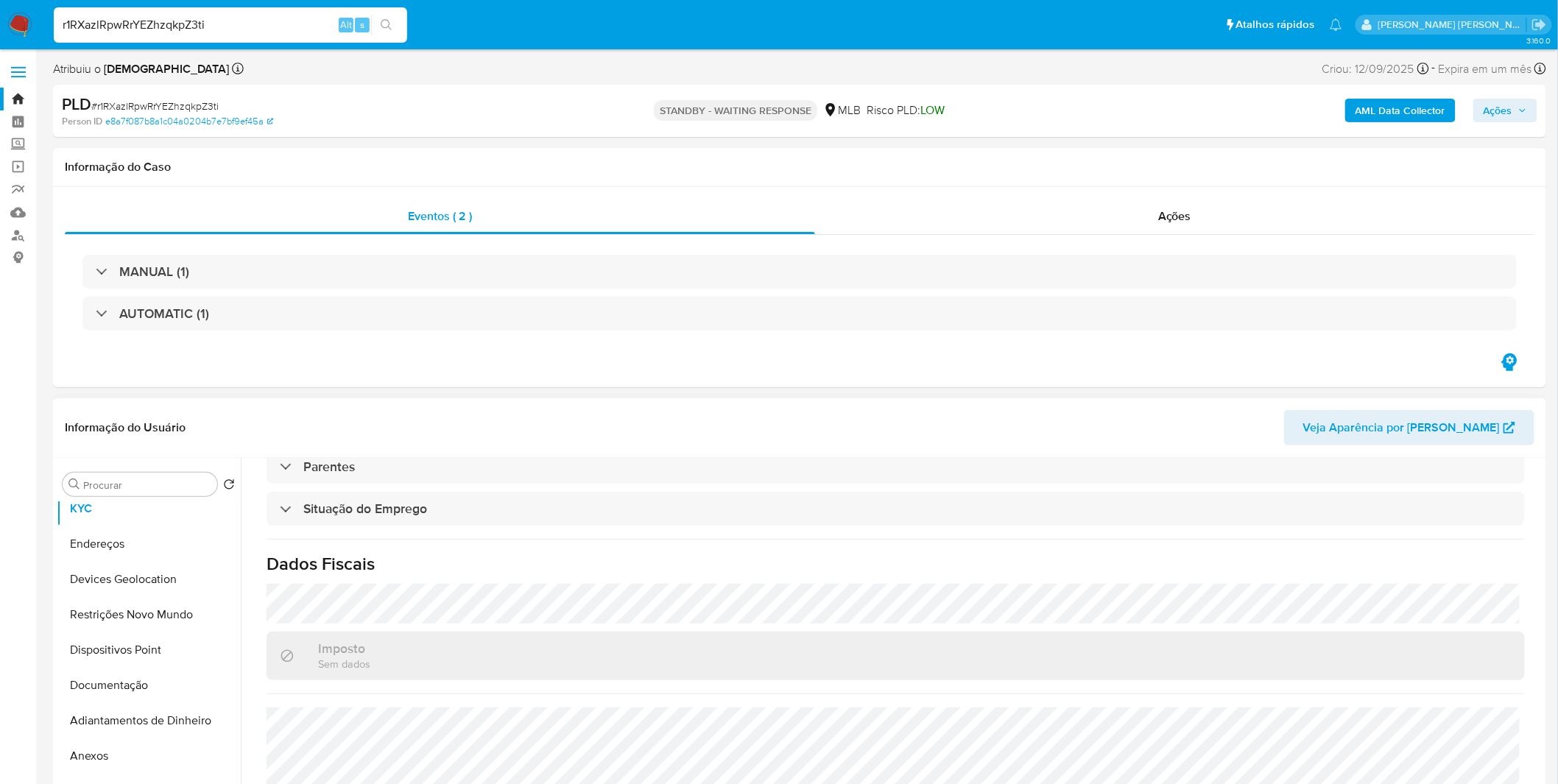
scroll to position [612, 0]
click at [148, 544] on button "Endereços" at bounding box center [142, 544] width 172 height 36
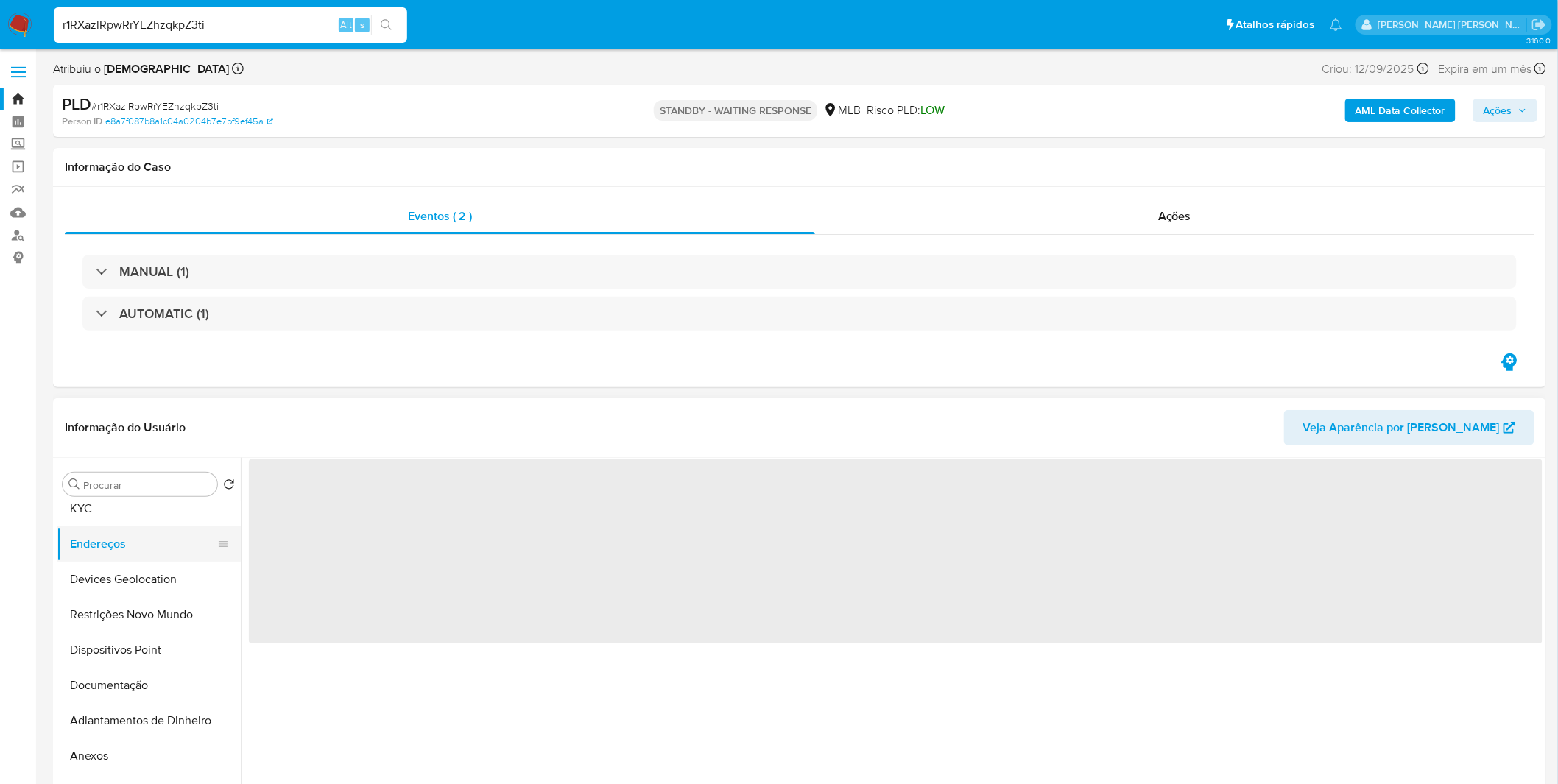
scroll to position [0, 0]
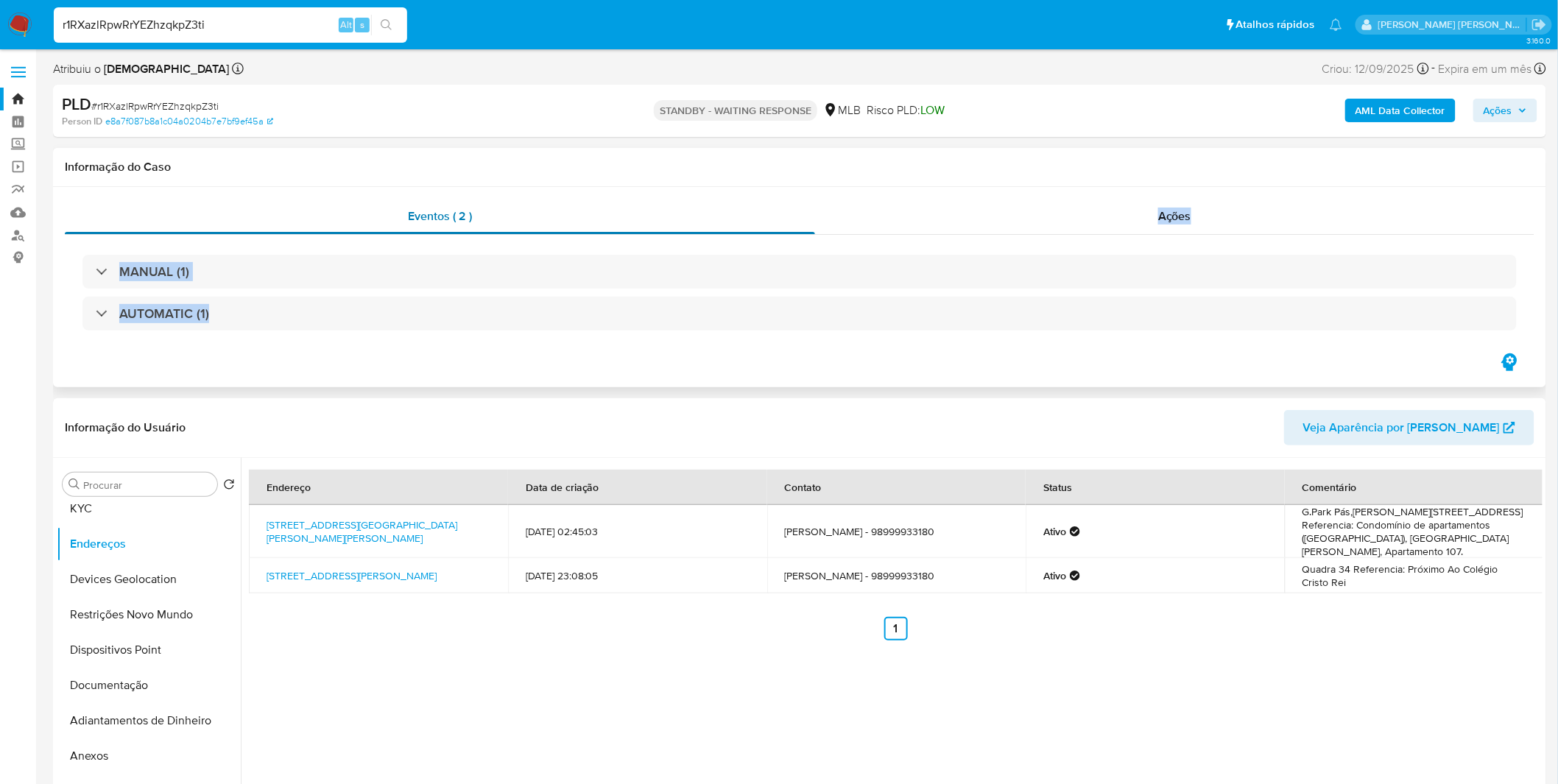
drag, startPoint x: 1175, startPoint y: 317, endPoint x: 549, endPoint y: 197, distance: 637.4
click at [549, 199] on div "Eventos ( 2 ) Ações MANUAL (1) AUTOMATIC (1)" at bounding box center [800, 275] width 1469 height 153
click at [549, 199] on div "Eventos ( 2 )" at bounding box center [440, 216] width 750 height 36
click at [155, 17] on input "r1RXazlRpwRrYEZhzqkpZ3ti" at bounding box center [230, 25] width 353 height 19
paste input "kuIp1voGAoxLAsk0bFVVqXlf"
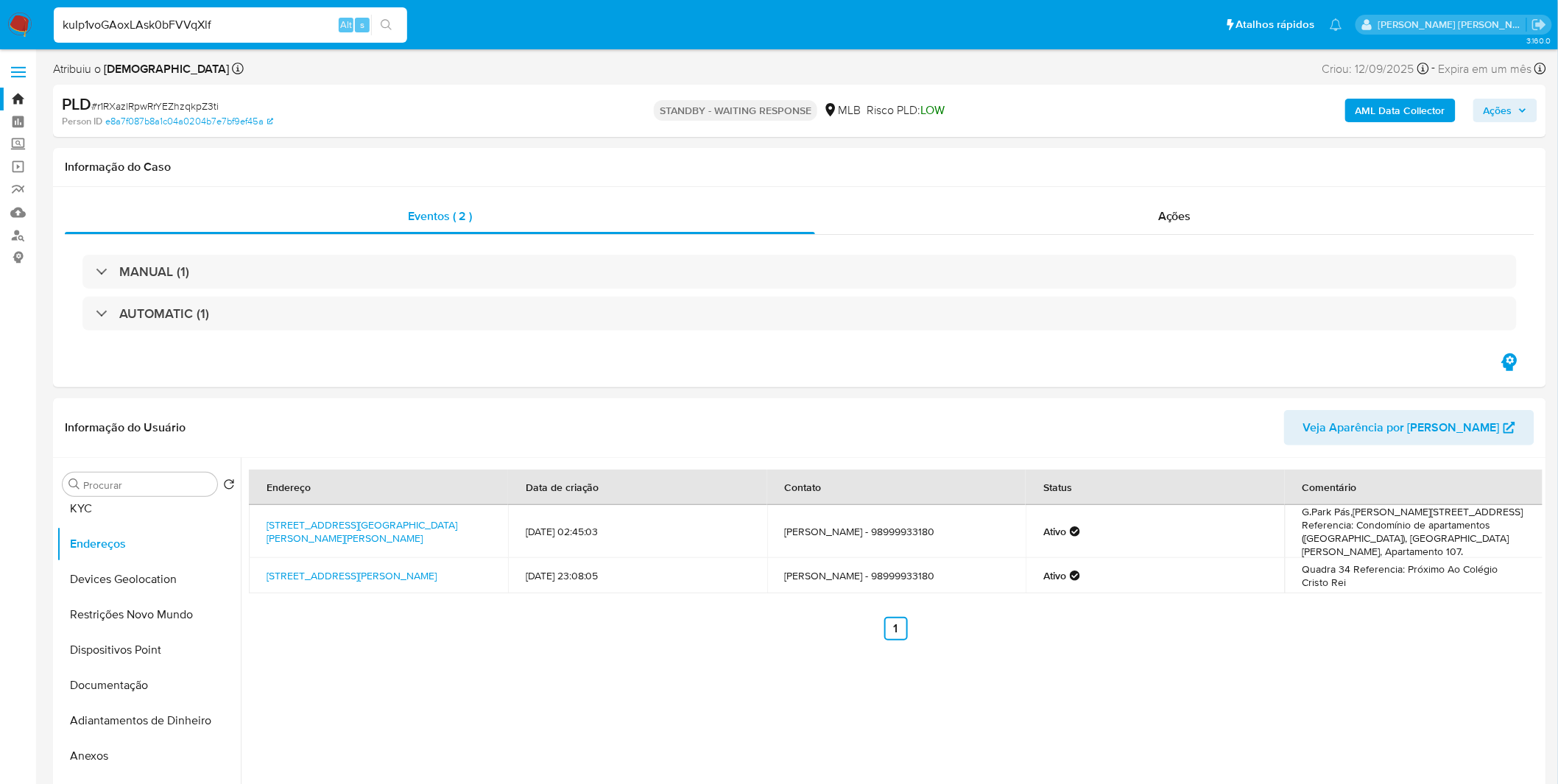
type input "kuIp1voGAoxLAsk0bFVVqXlf"
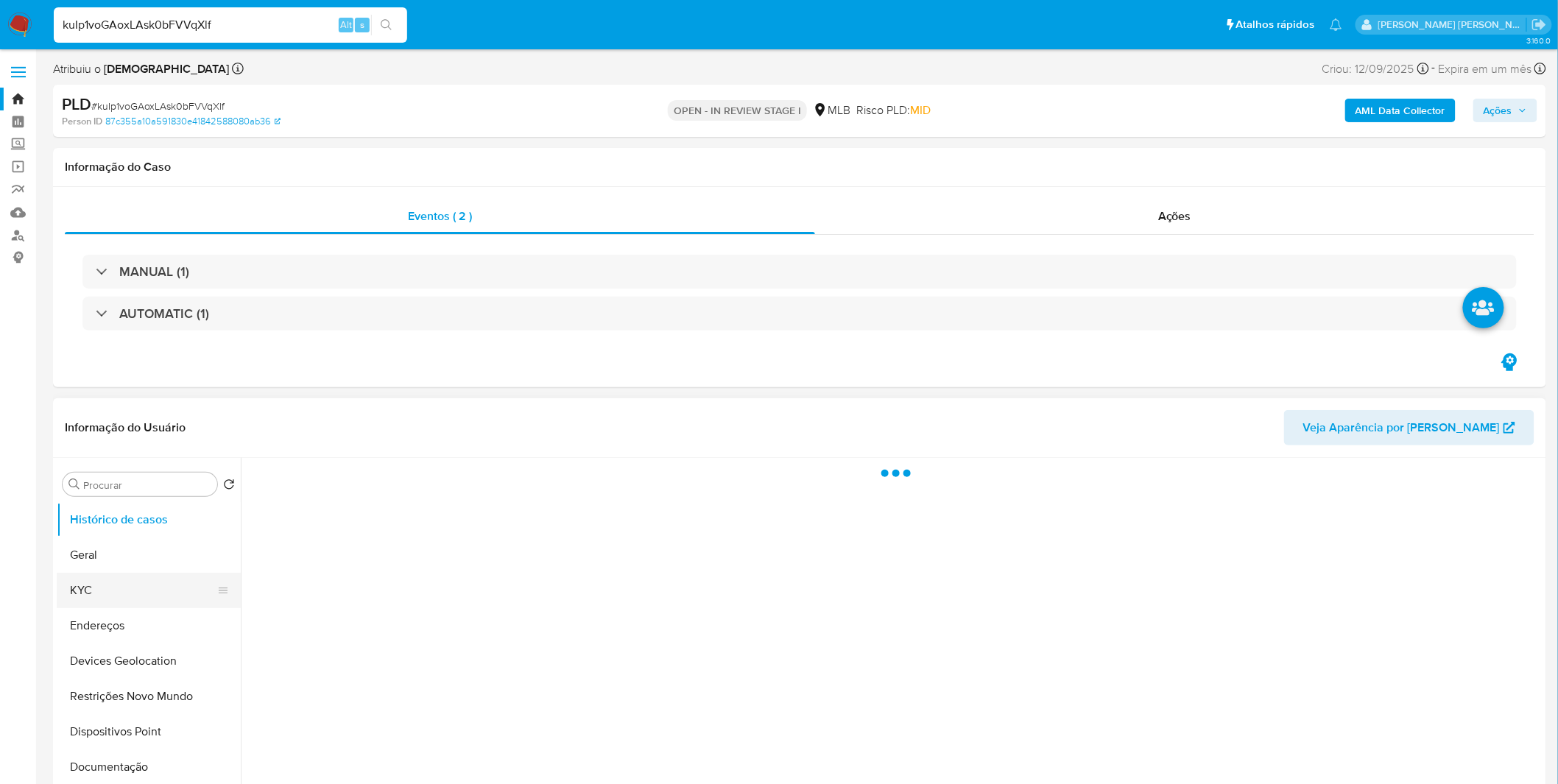
select select "10"
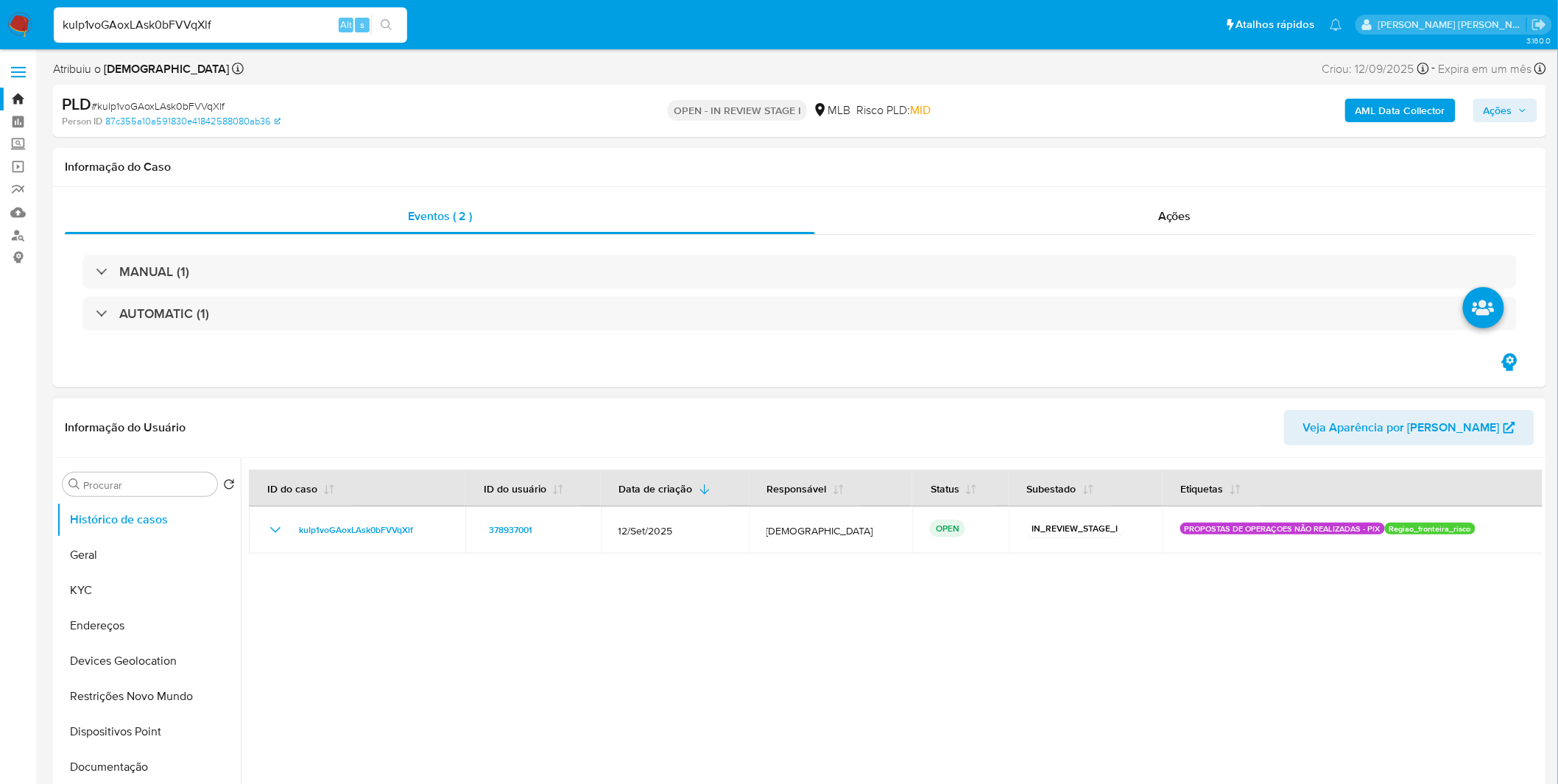
click at [646, 703] on div at bounding box center [891, 646] width 1302 height 377
click at [133, 559] on button "Geral" at bounding box center [142, 555] width 172 height 36
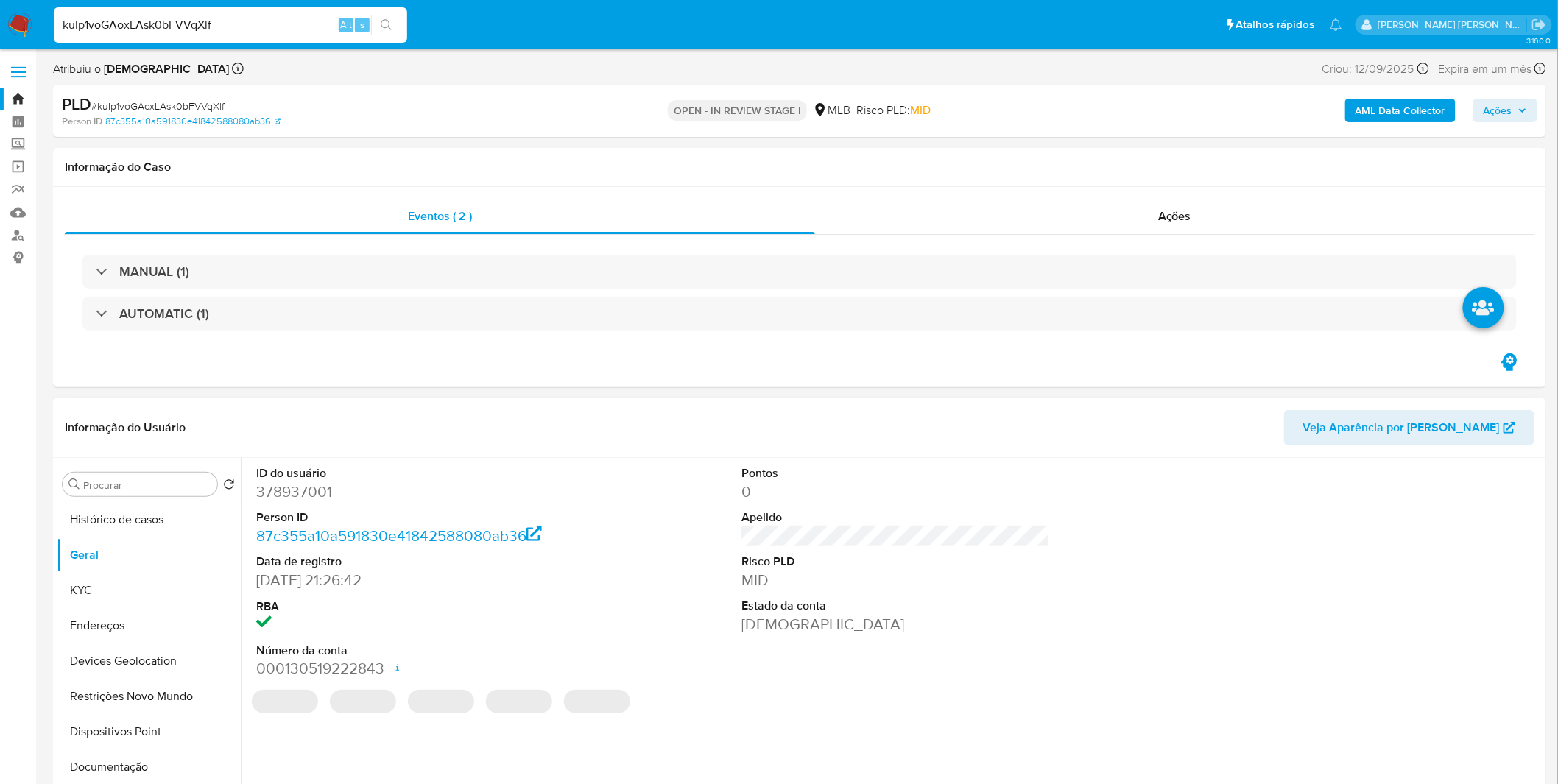
click at [336, 738] on div "ID do usuário 378937001 Person ID 87c355a10a591830e41842588080ab36 Data de regi…" at bounding box center [891, 646] width 1302 height 377
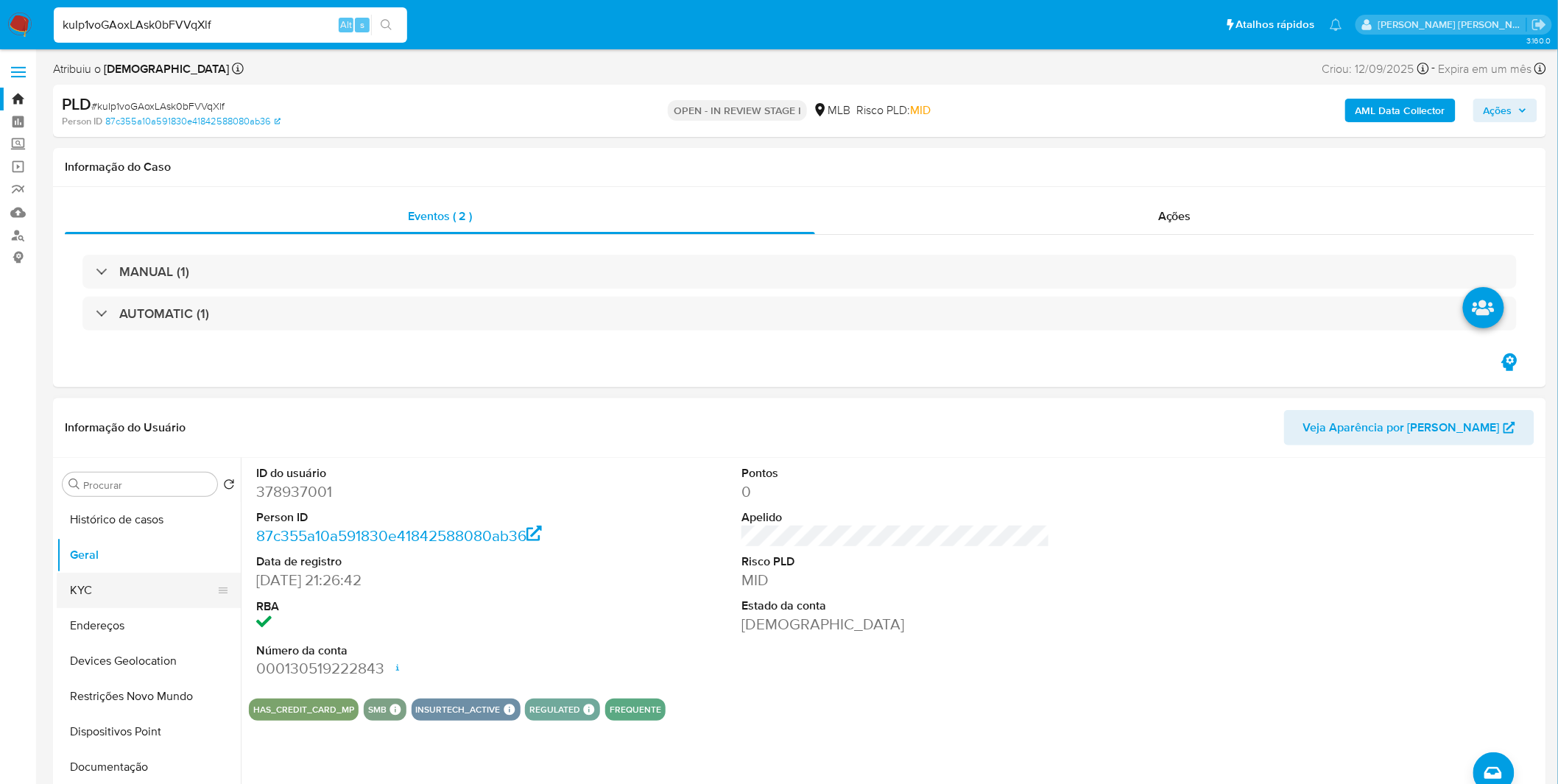
click at [128, 578] on button "KYC" at bounding box center [142, 590] width 172 height 36
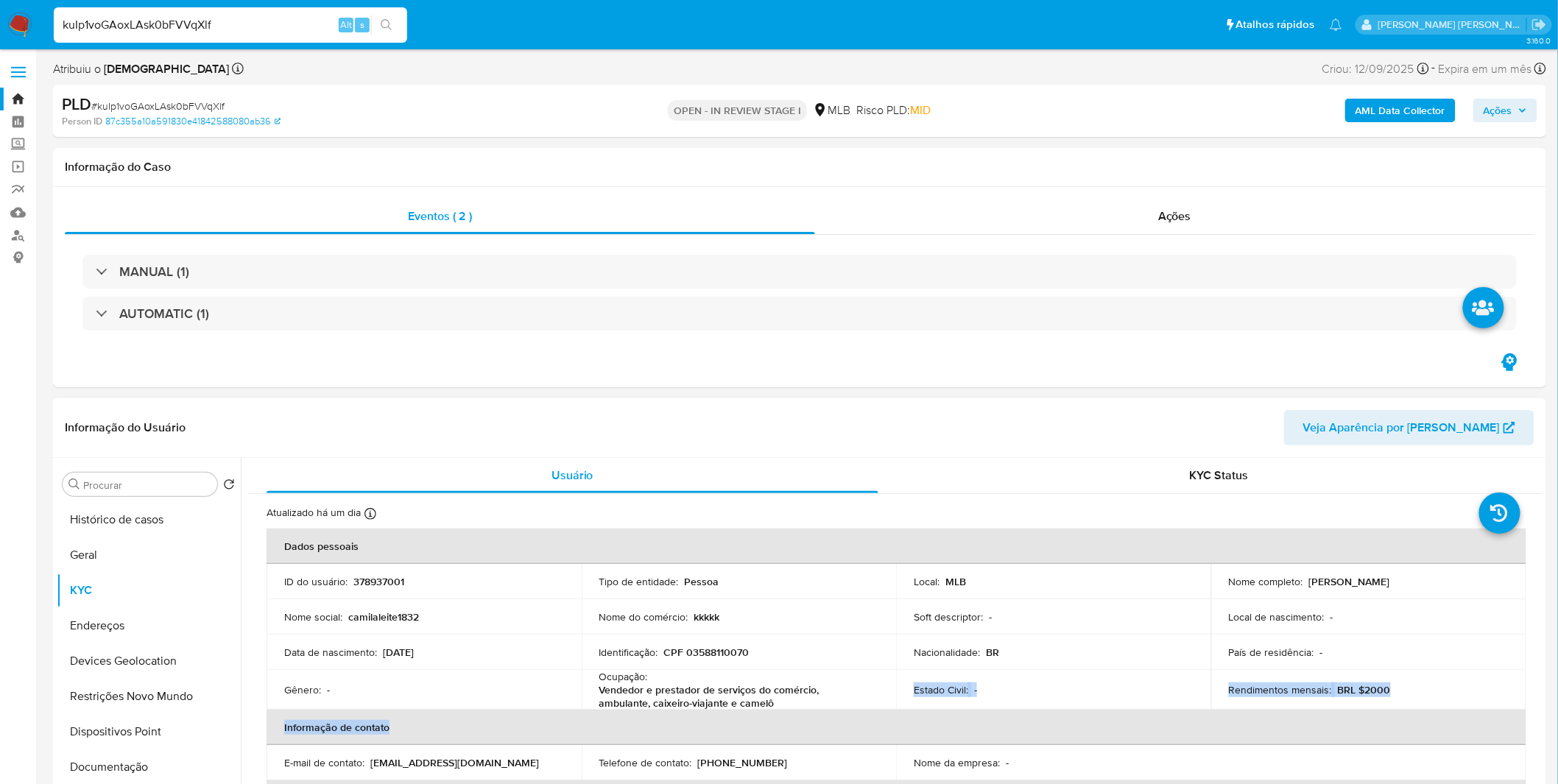
drag, startPoint x: 728, startPoint y: 709, endPoint x: 719, endPoint y: 707, distance: 9.2
click at [719, 707] on table "Dados pessoais ID do usuário : 378937001 Tipo de entidade : Pessoa Local : MLB …" at bounding box center [896, 742] width 1260 height 428
click at [729, 702] on p "Vendedor e prestador de serviços do comércio, ambulante, caixeiro-viajante e ca…" at bounding box center [736, 696] width 274 height 27
click at [749, 695] on p "Vendedor e prestador de serviços do comércio, ambulante, caixeiro-viajante e ca…" at bounding box center [736, 696] width 274 height 27
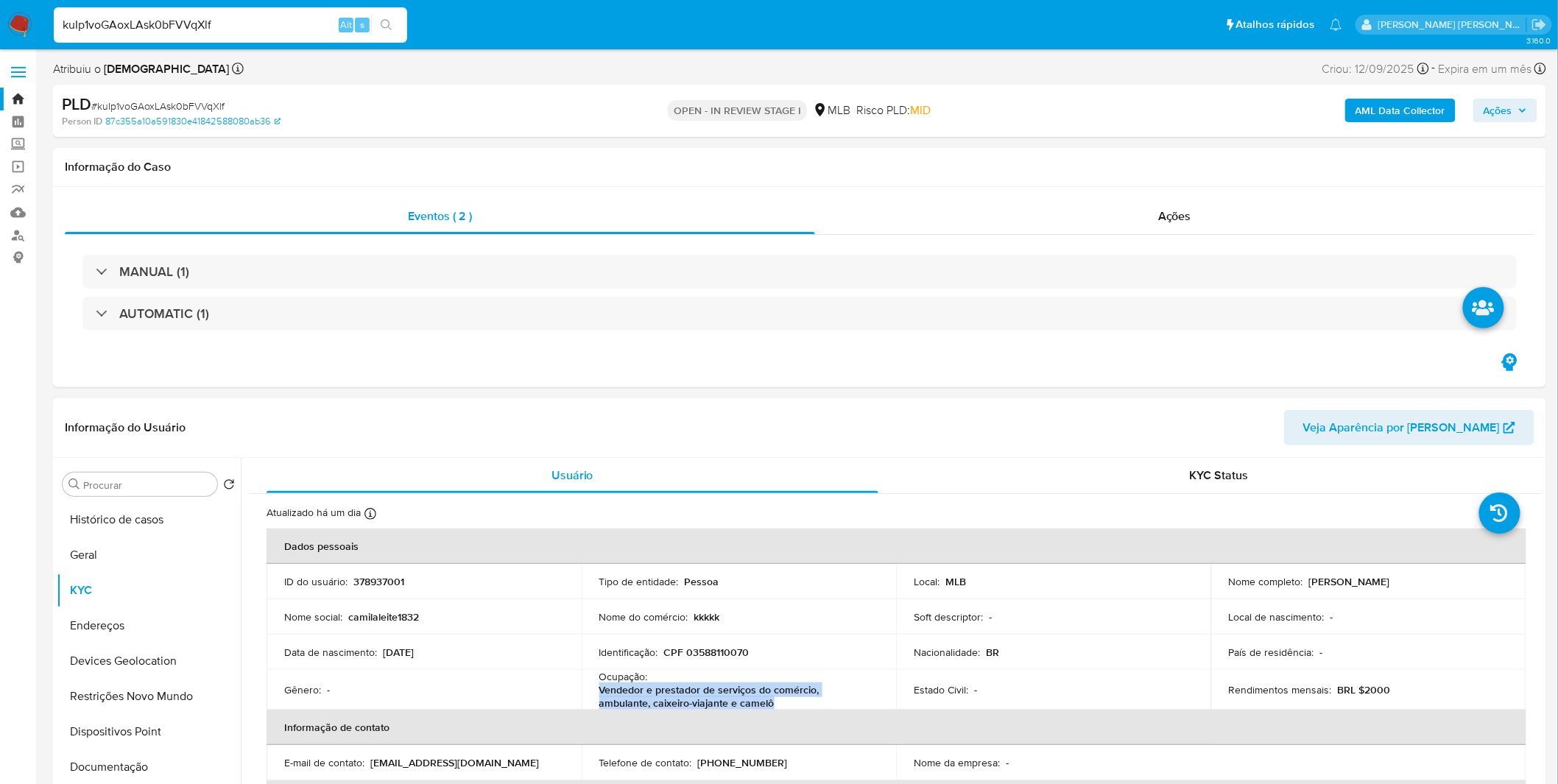
copy p "Vendedor e prestador de serviços do comércio, ambulante, caixeiro-viajante e ca…"
drag, startPoint x: 729, startPoint y: 702, endPoint x: 597, endPoint y: 690, distance: 132.5
click at [597, 690] on td "Ocupação : Vendedor e prestador de serviços do comércio, ambulante, caixeiro-vi…" at bounding box center [739, 690] width 315 height 40
click at [722, 652] on p "CPF 03588110070" at bounding box center [707, 652] width 85 height 13
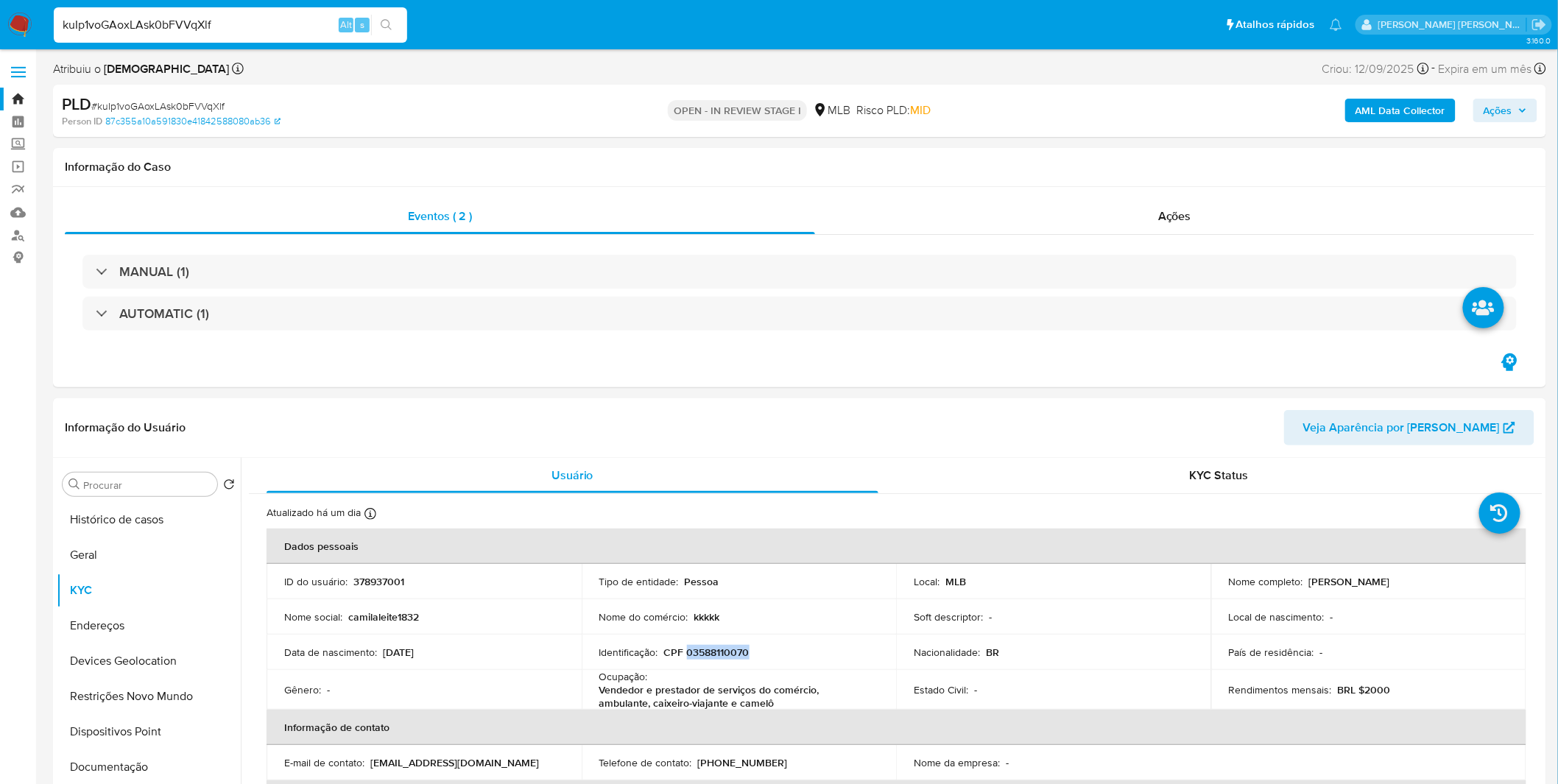
copy p "03588110070"
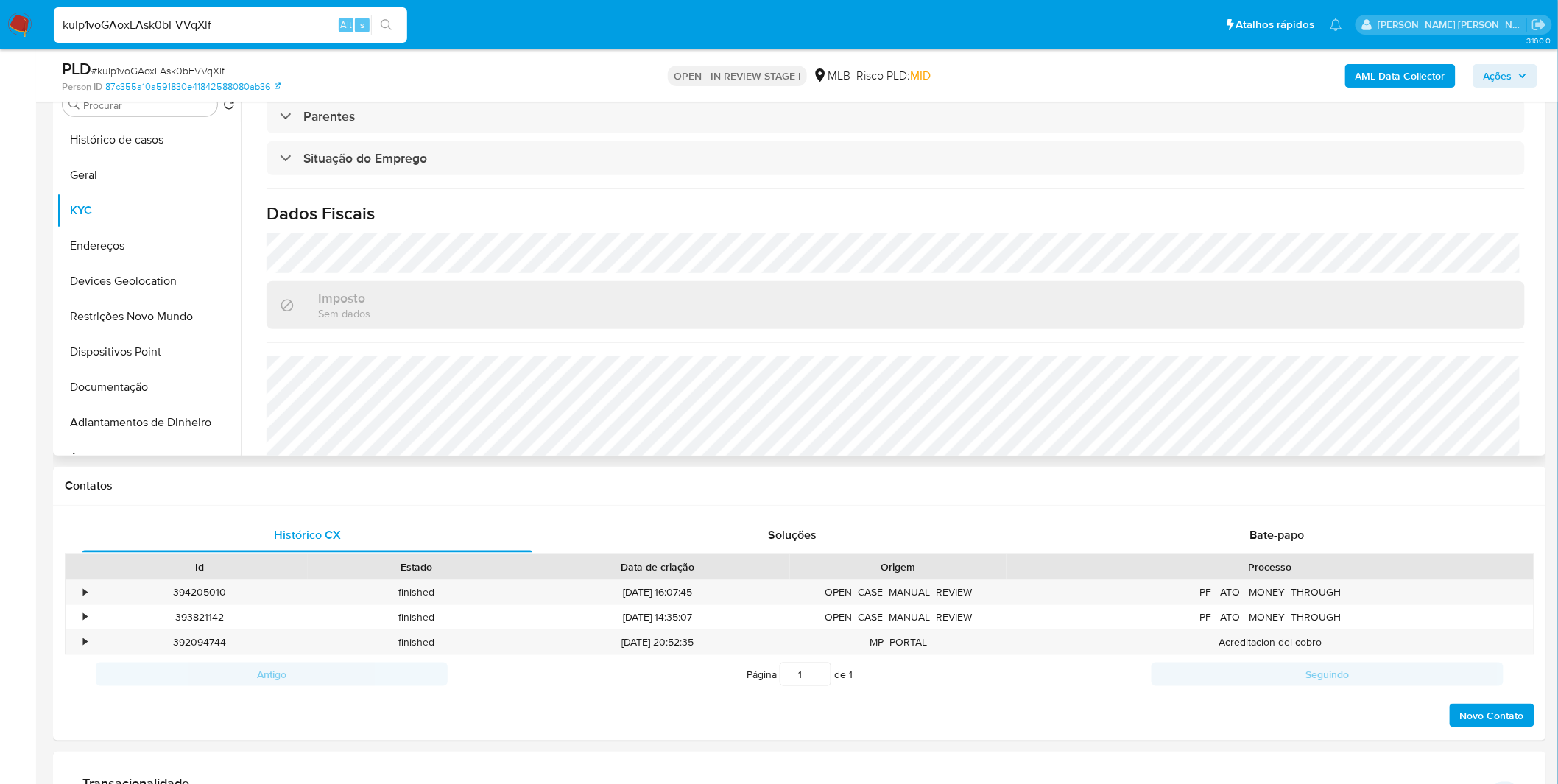
scroll to position [616, 0]
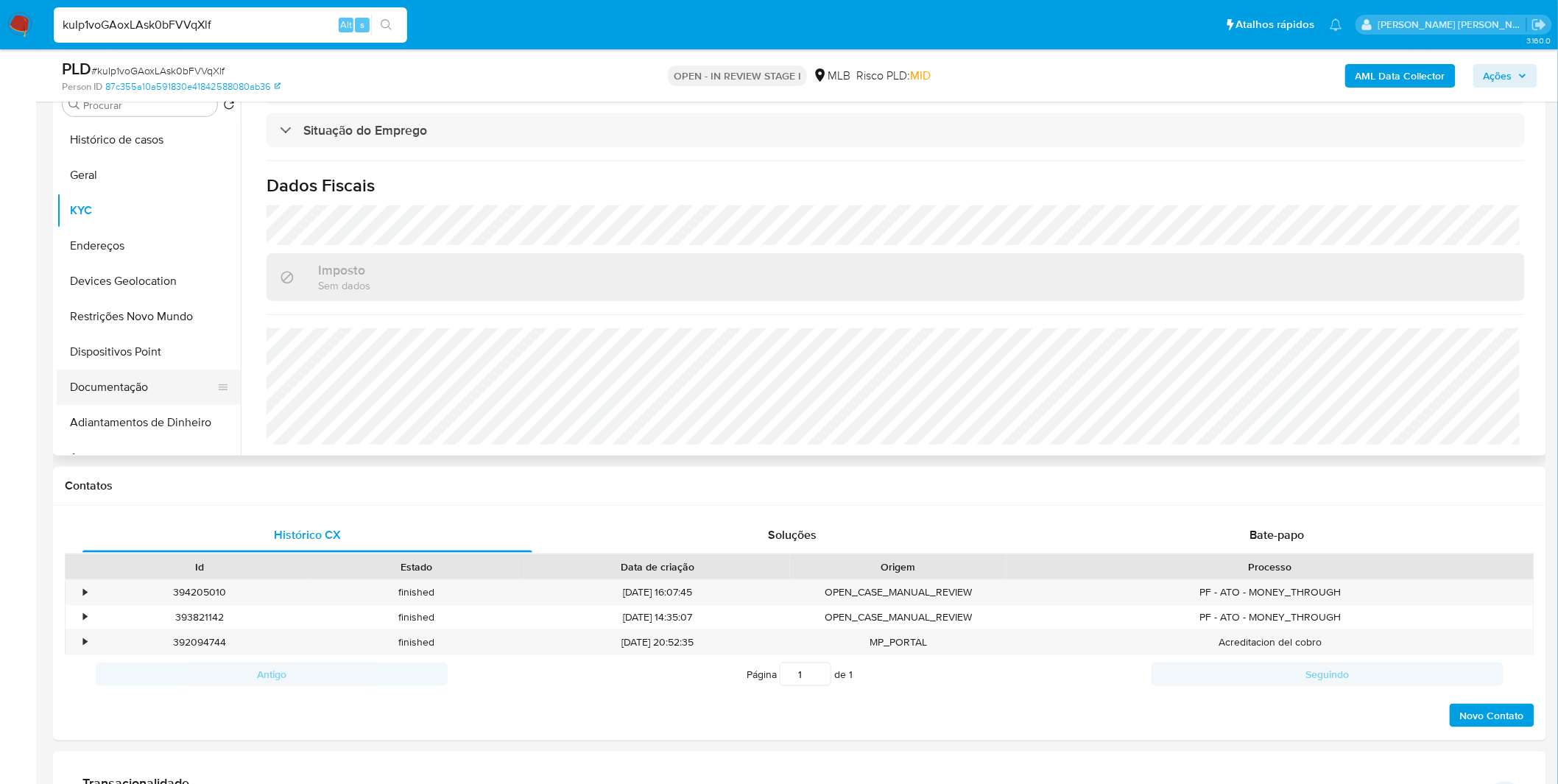
click at [164, 372] on button "Documentação" at bounding box center [142, 387] width 172 height 36
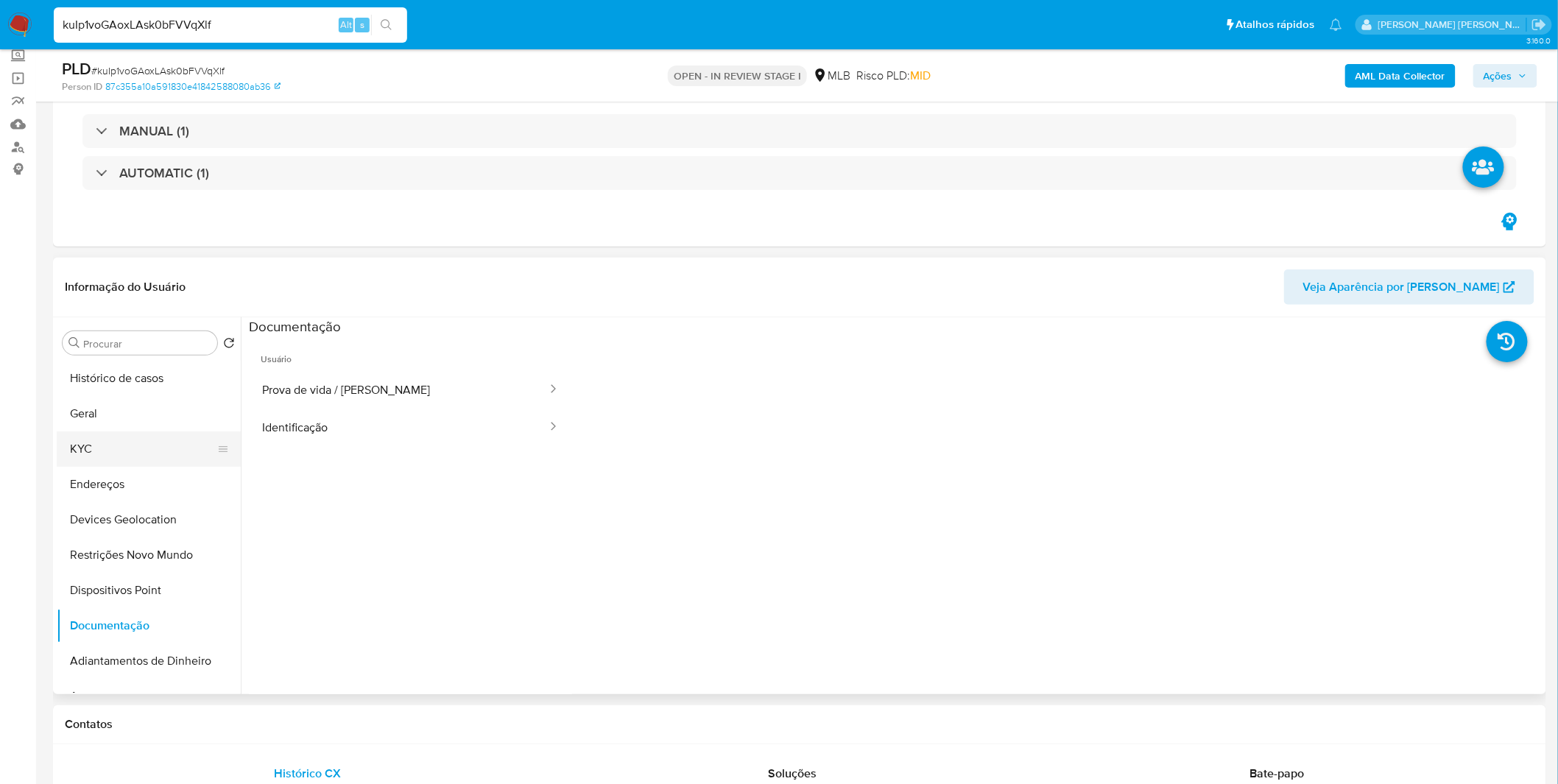
scroll to position [82, 0]
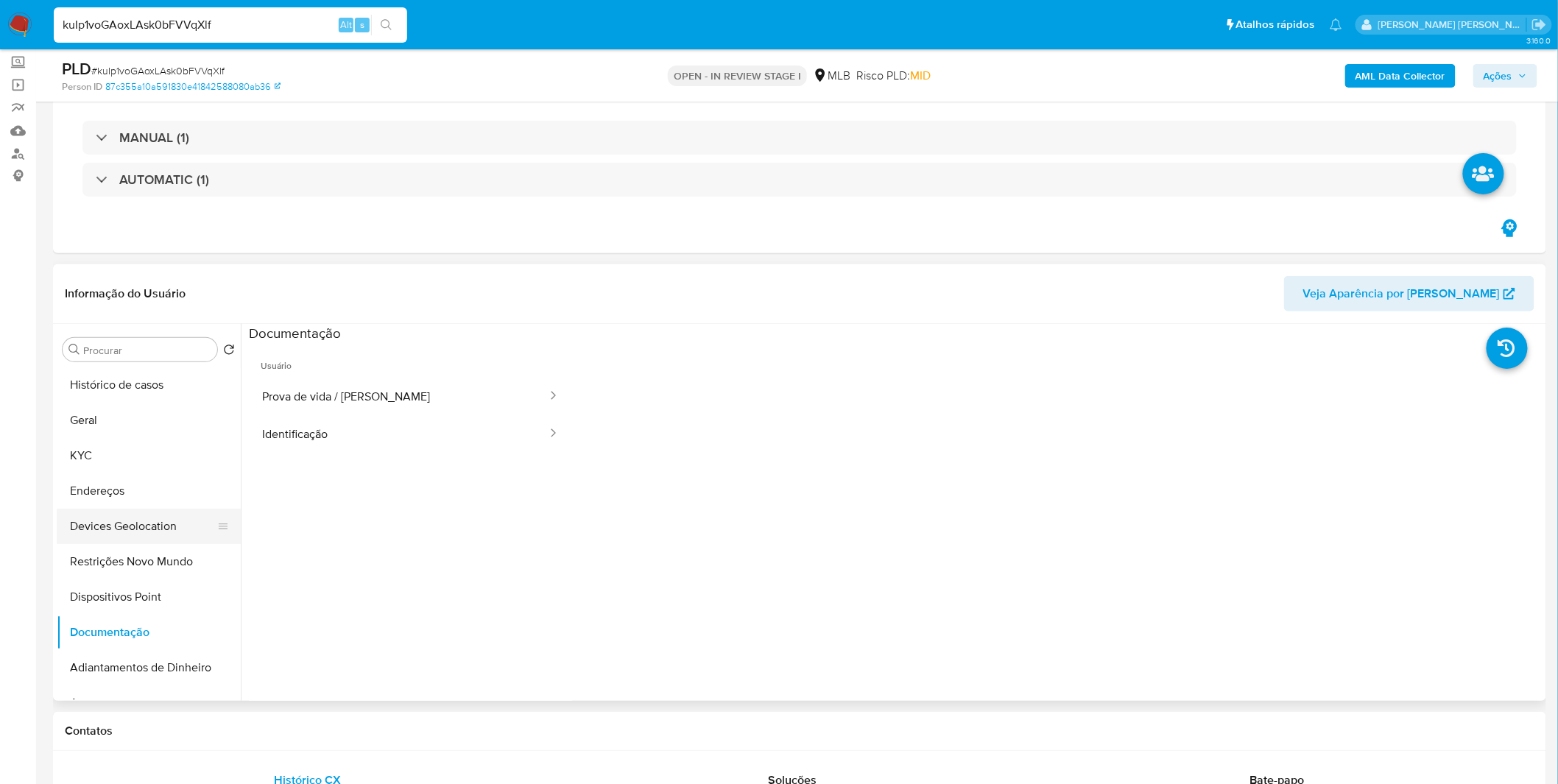
click at [110, 525] on button "Devices Geolocation" at bounding box center [142, 526] width 172 height 36
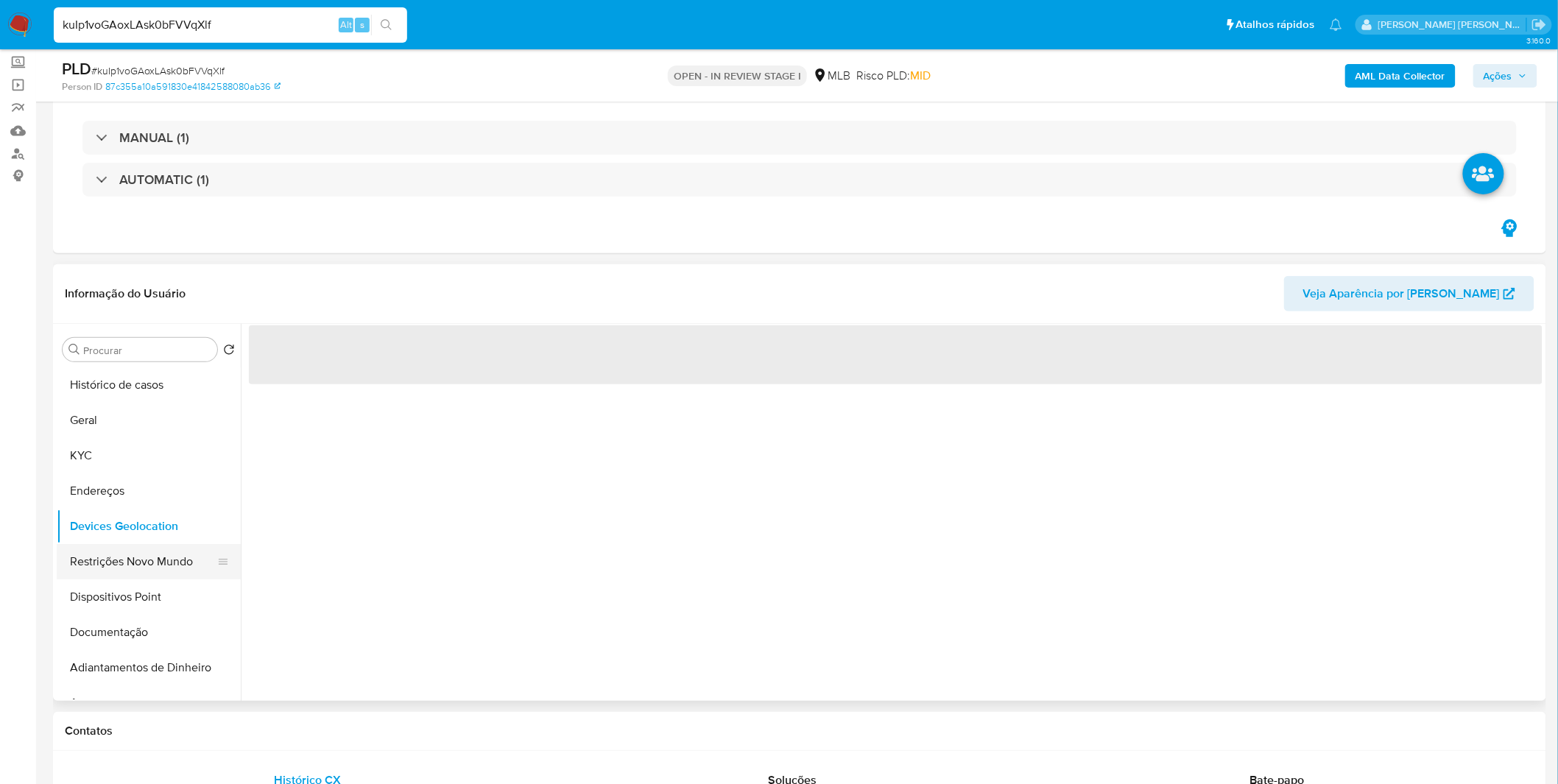
click at [115, 550] on button "Restrições Novo Mundo" at bounding box center [142, 562] width 172 height 36
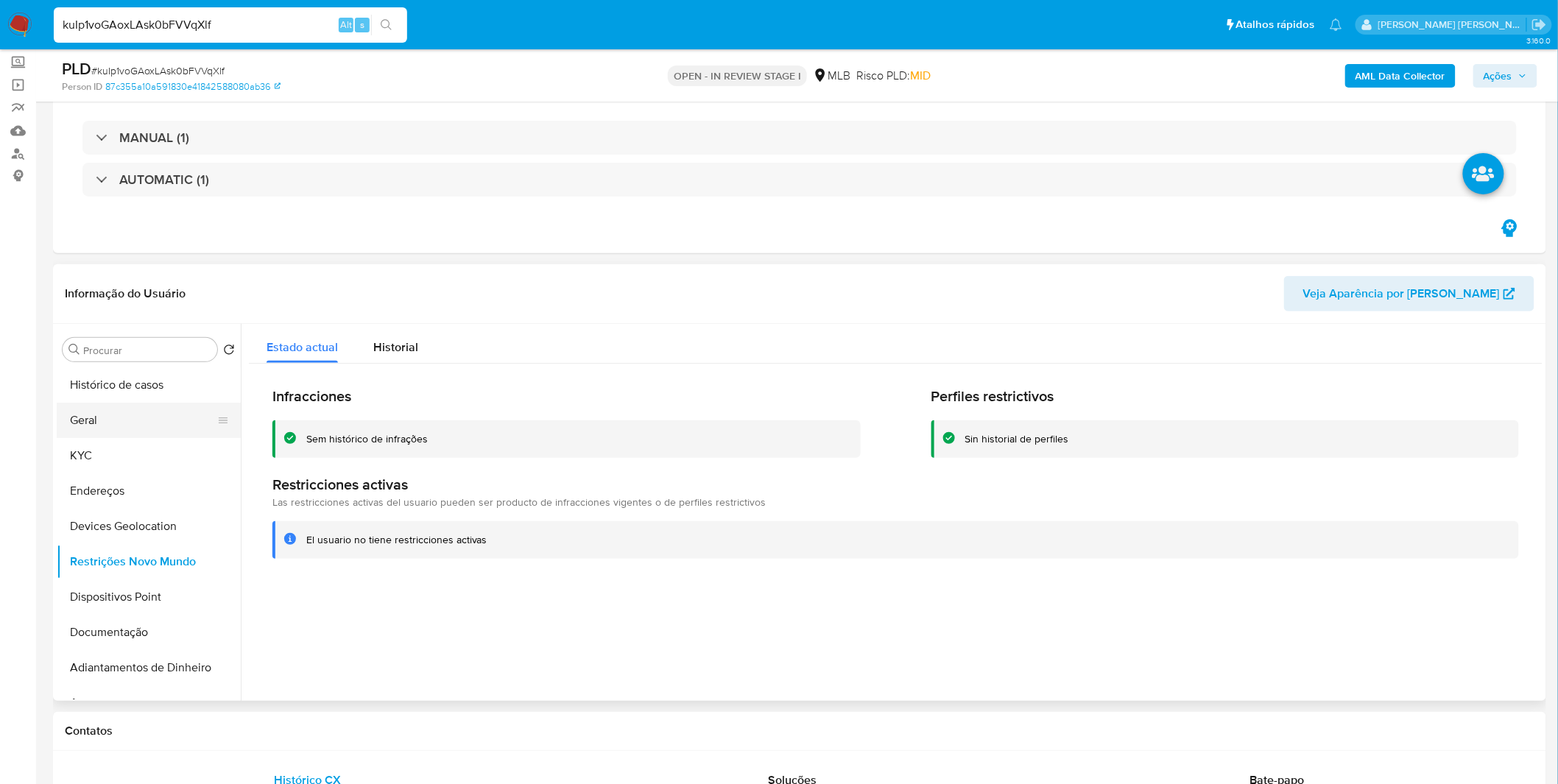
click at [146, 406] on button "Geral" at bounding box center [142, 420] width 172 height 36
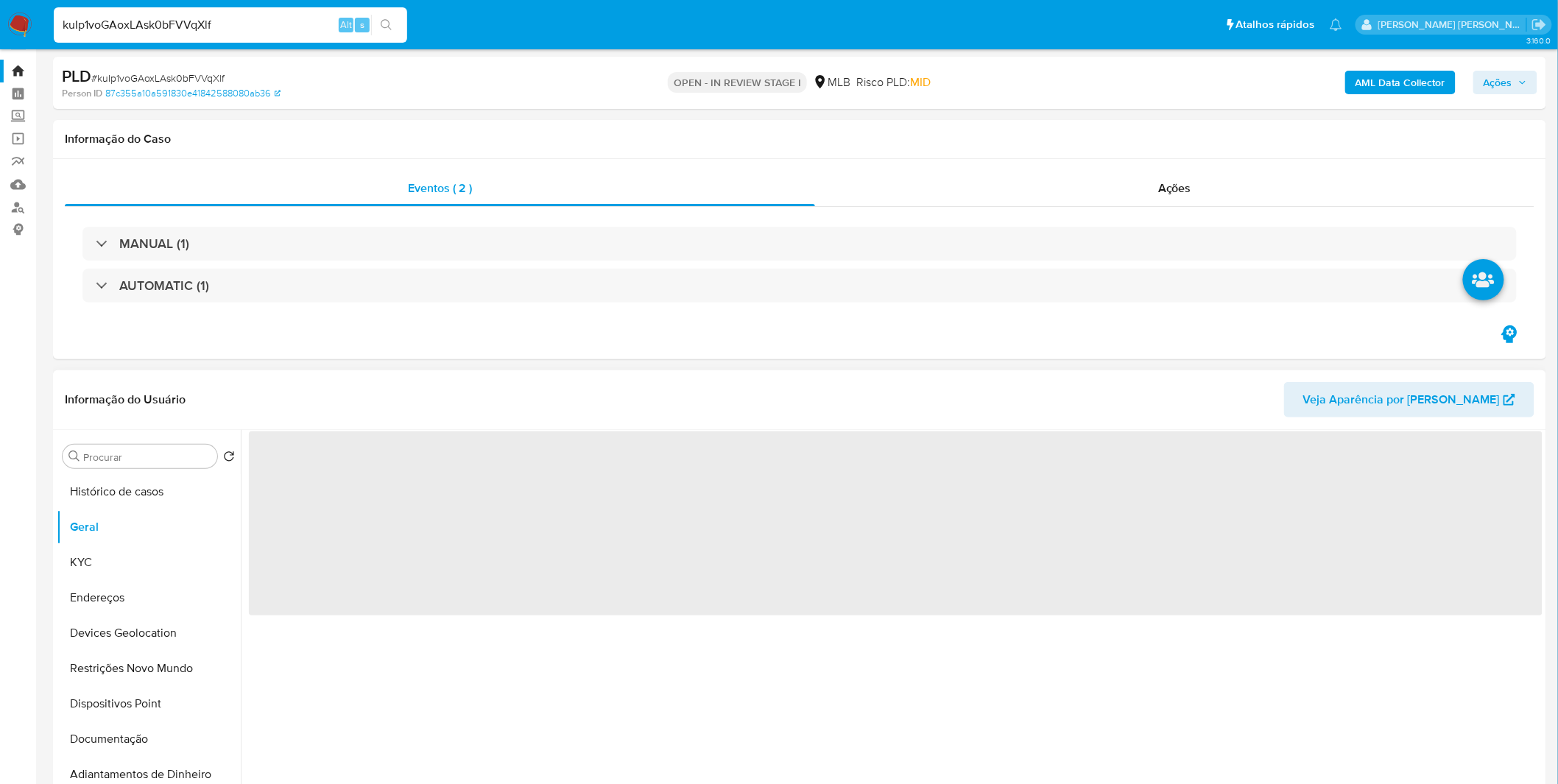
scroll to position [0, 0]
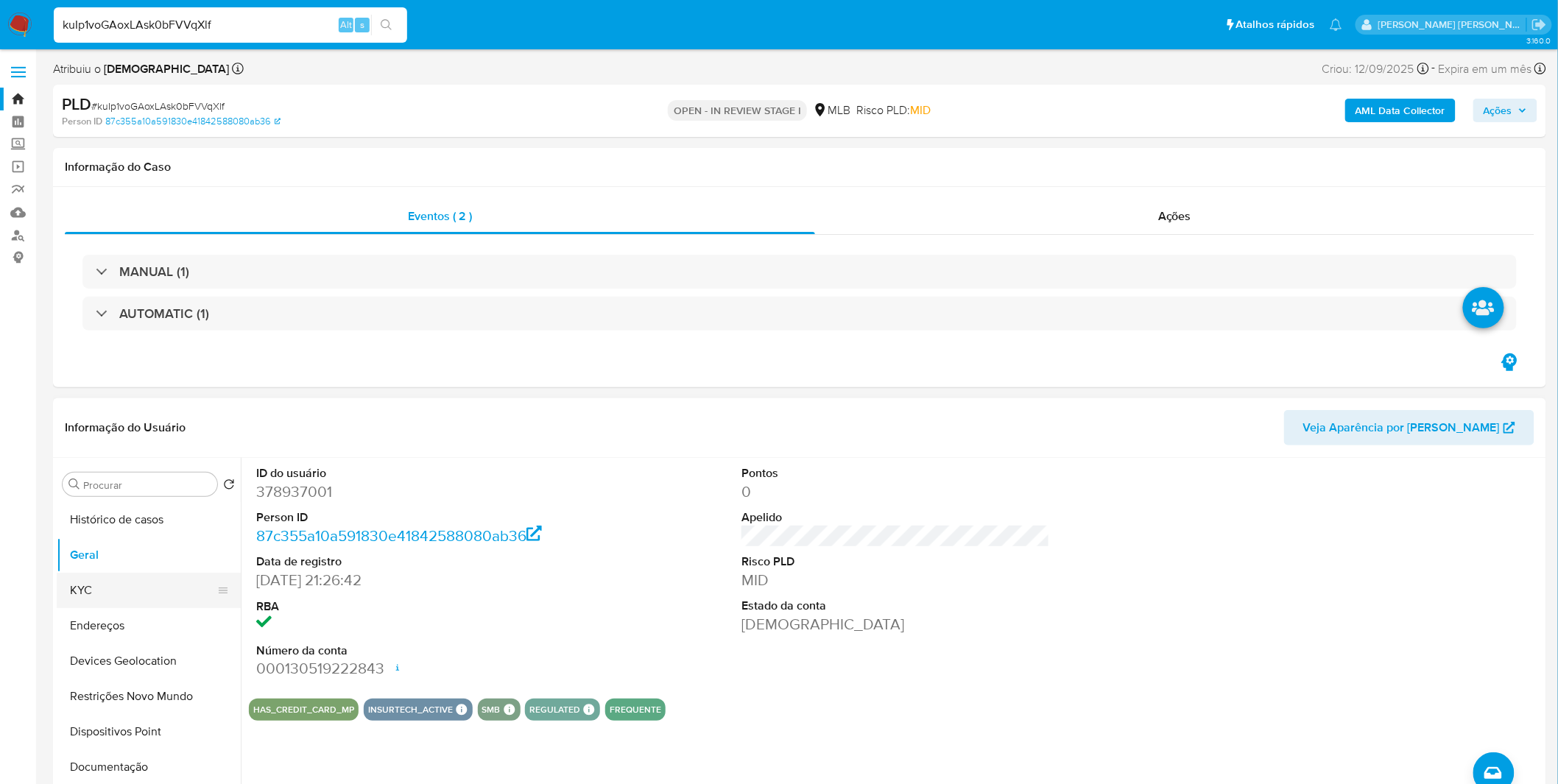
click at [92, 574] on button "KYC" at bounding box center [142, 590] width 172 height 36
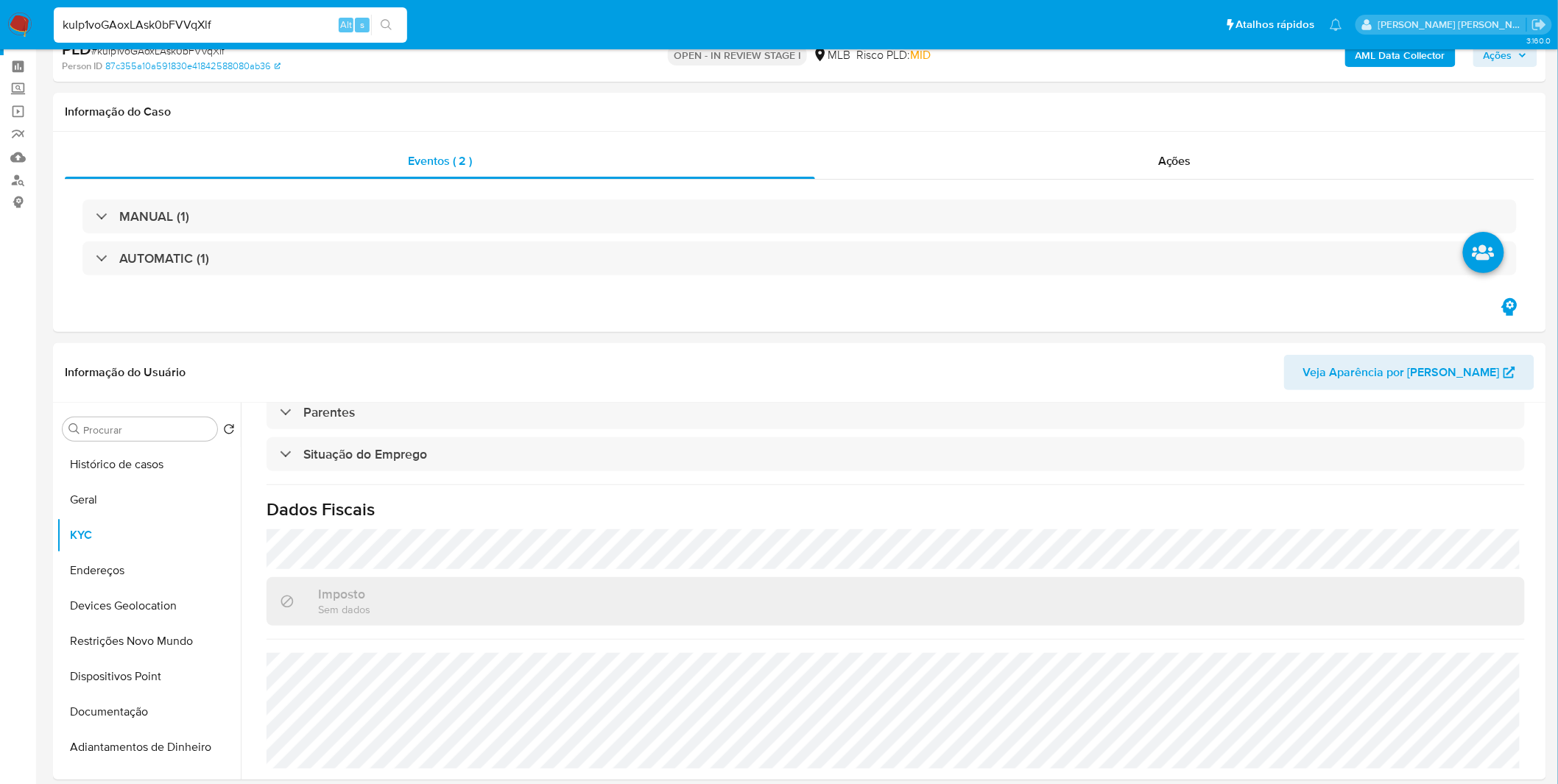
scroll to position [82, 0]
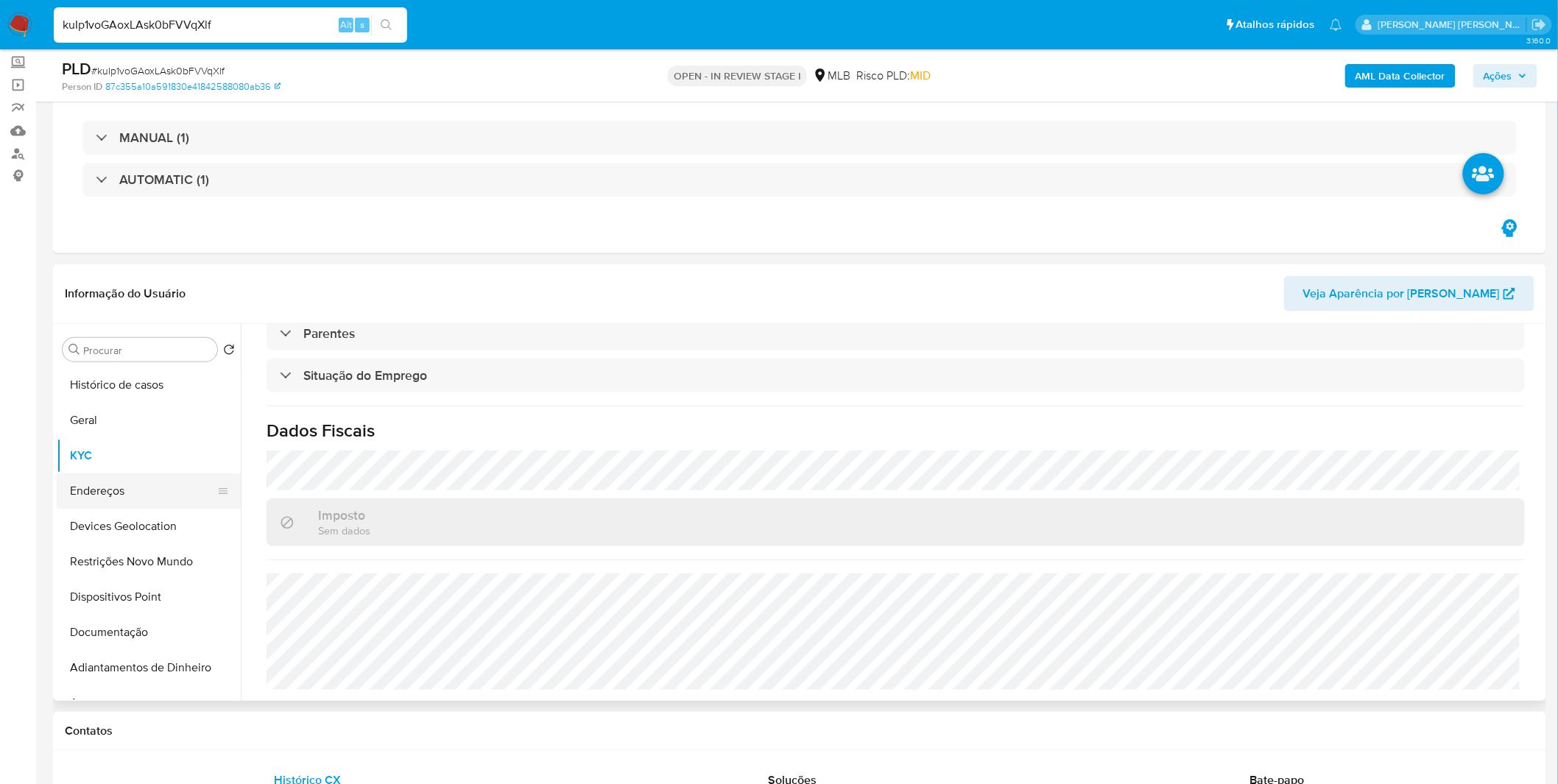
click at [166, 488] on button "Endereços" at bounding box center [142, 491] width 172 height 36
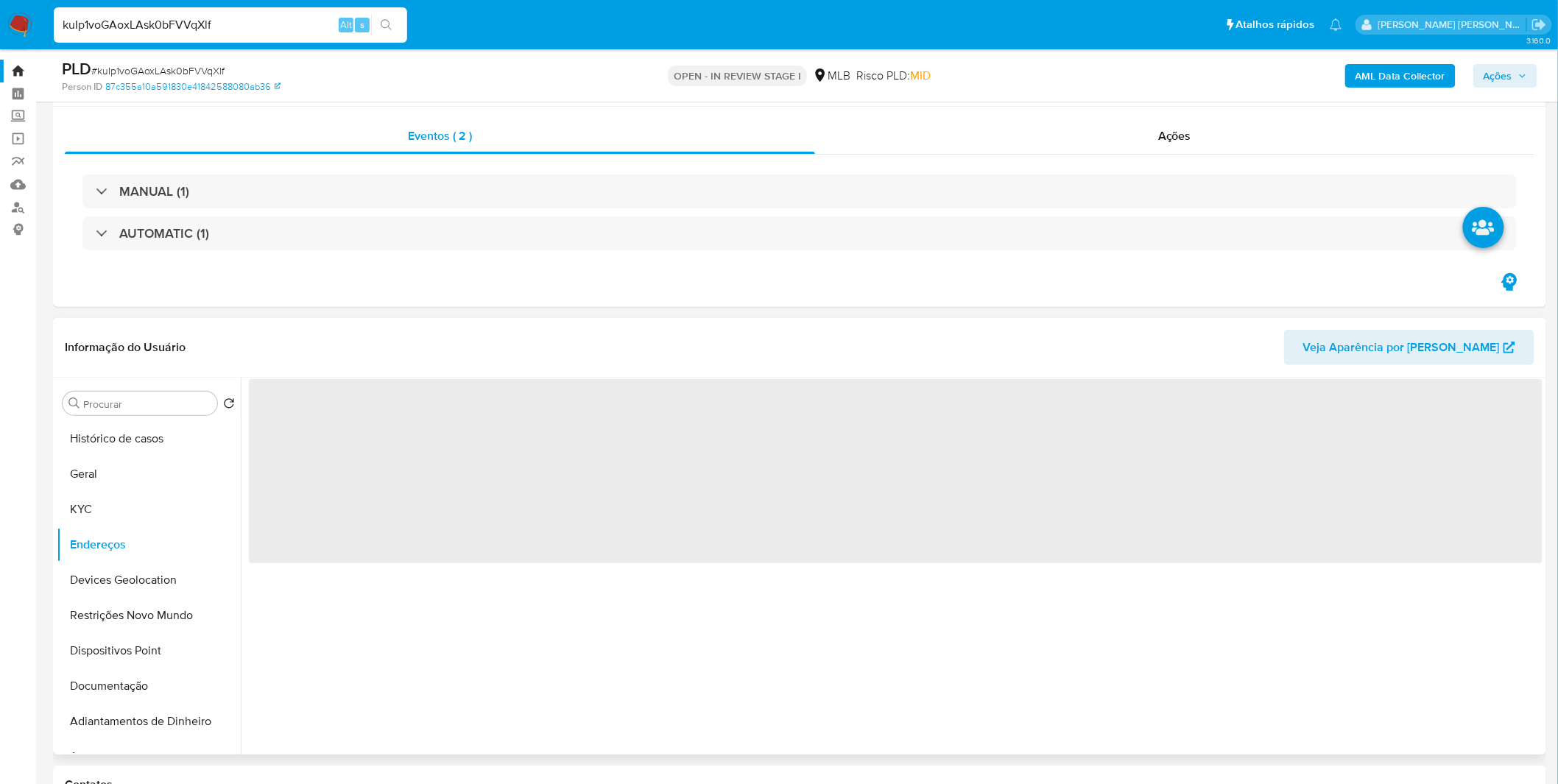
scroll to position [0, 0]
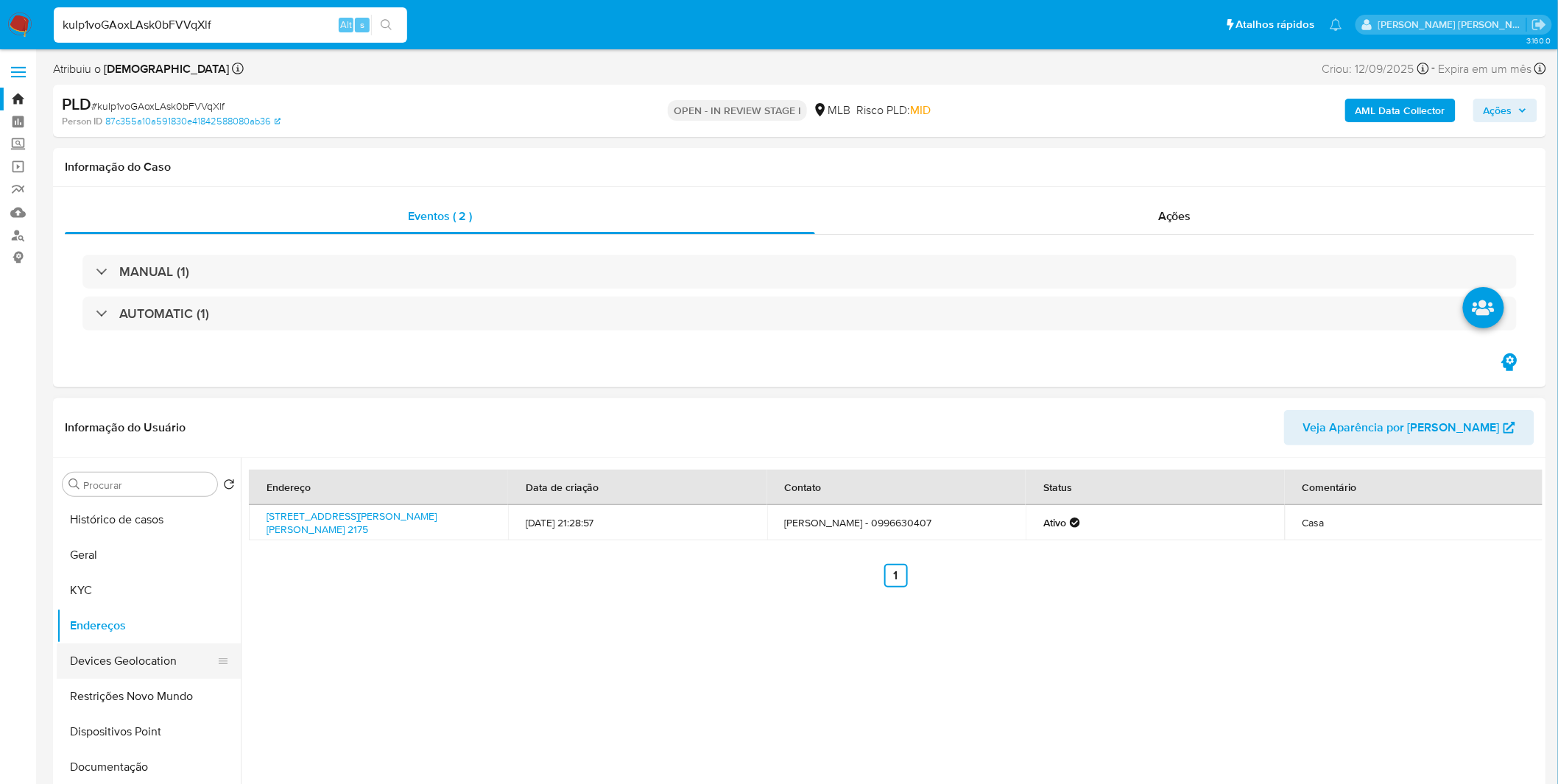
click at [174, 661] on button "Devices Geolocation" at bounding box center [142, 661] width 172 height 36
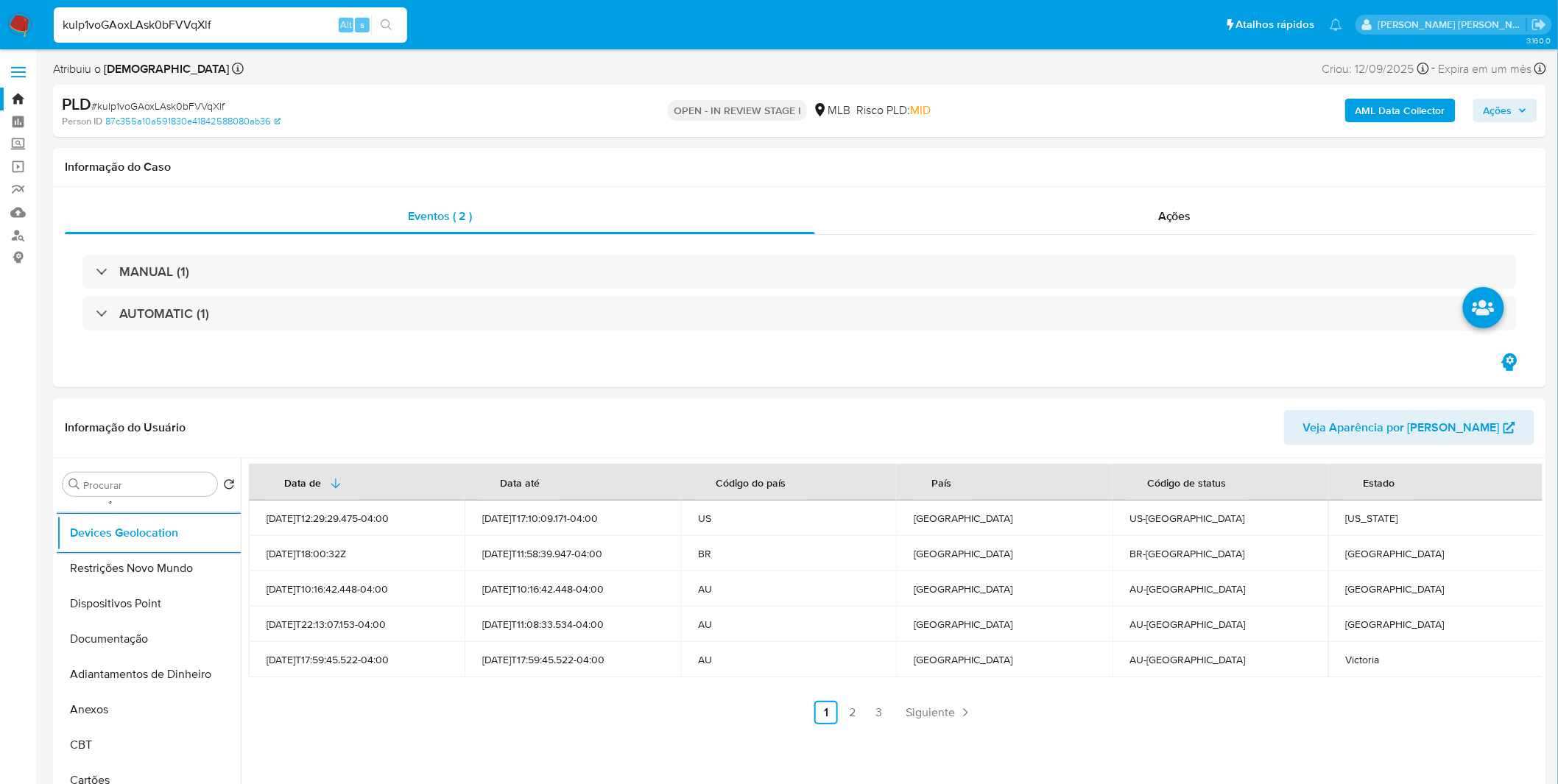
scroll to position [163, 0]
click at [853, 720] on link "2" at bounding box center [852, 712] width 23 height 23
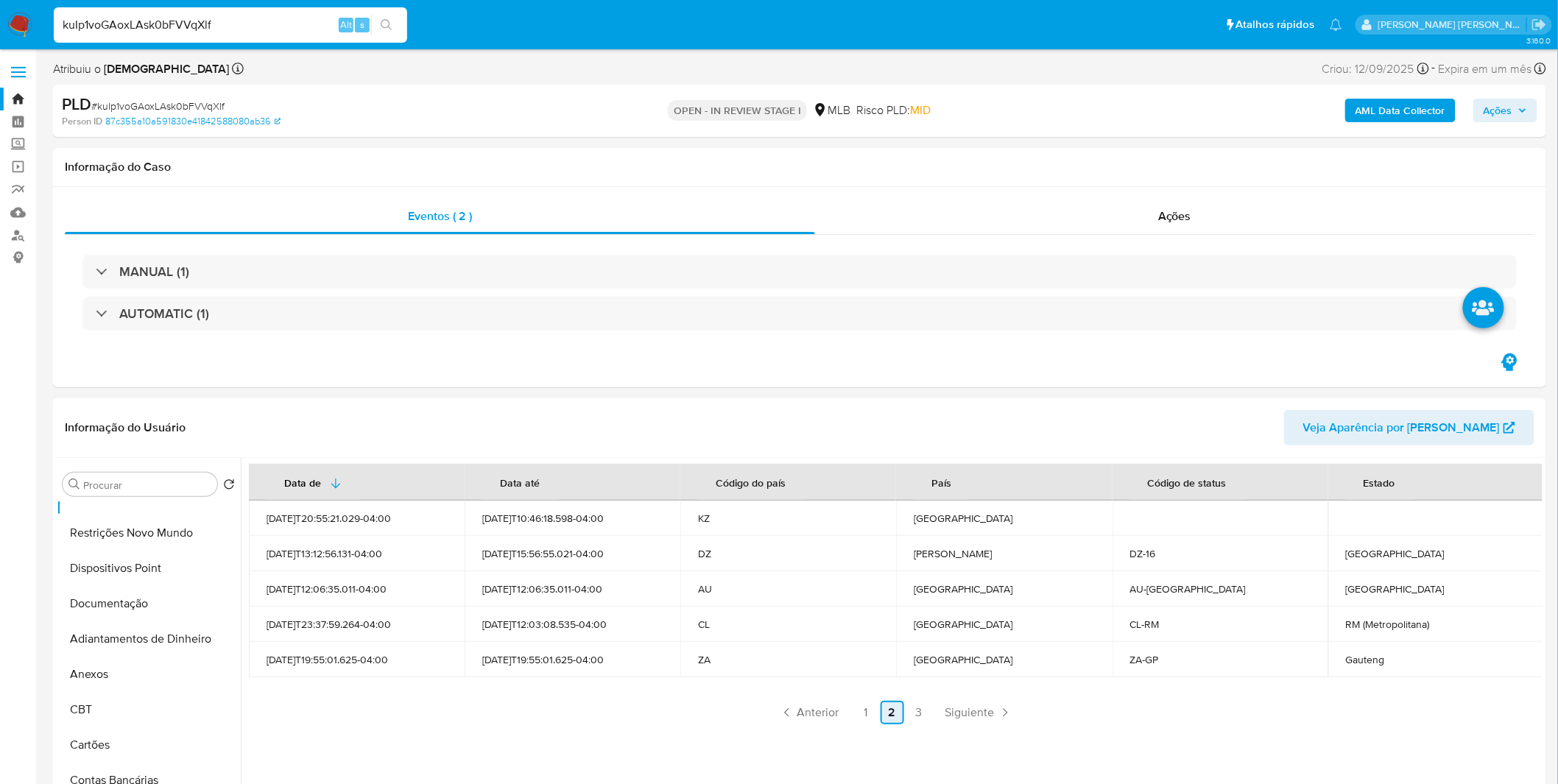
click at [854, 720] on link "1" at bounding box center [865, 712] width 23 height 23
click at [843, 712] on link "2" at bounding box center [852, 712] width 23 height 23
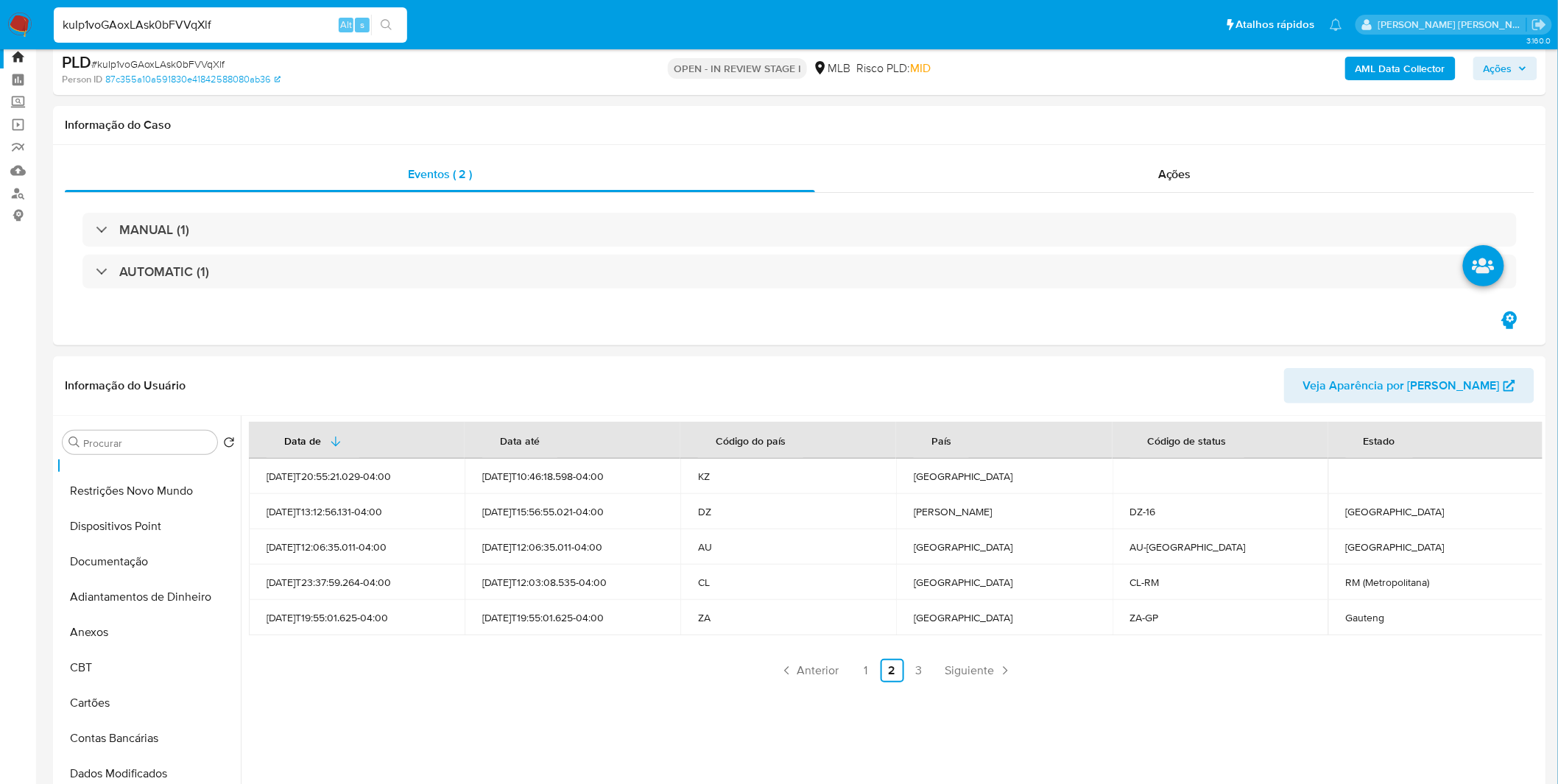
scroll to position [82, 0]
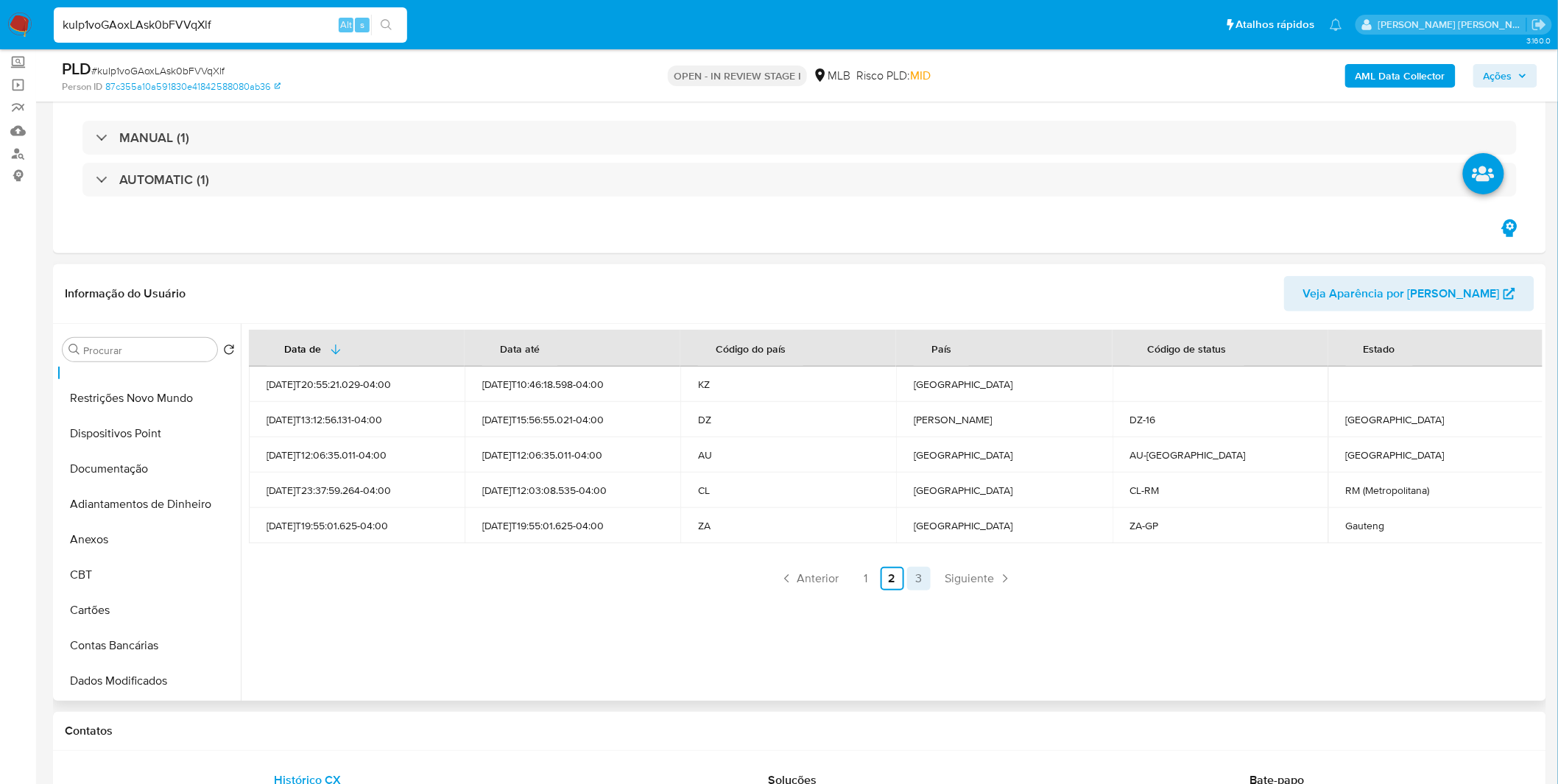
click at [921, 580] on link "3" at bounding box center [919, 578] width 23 height 23
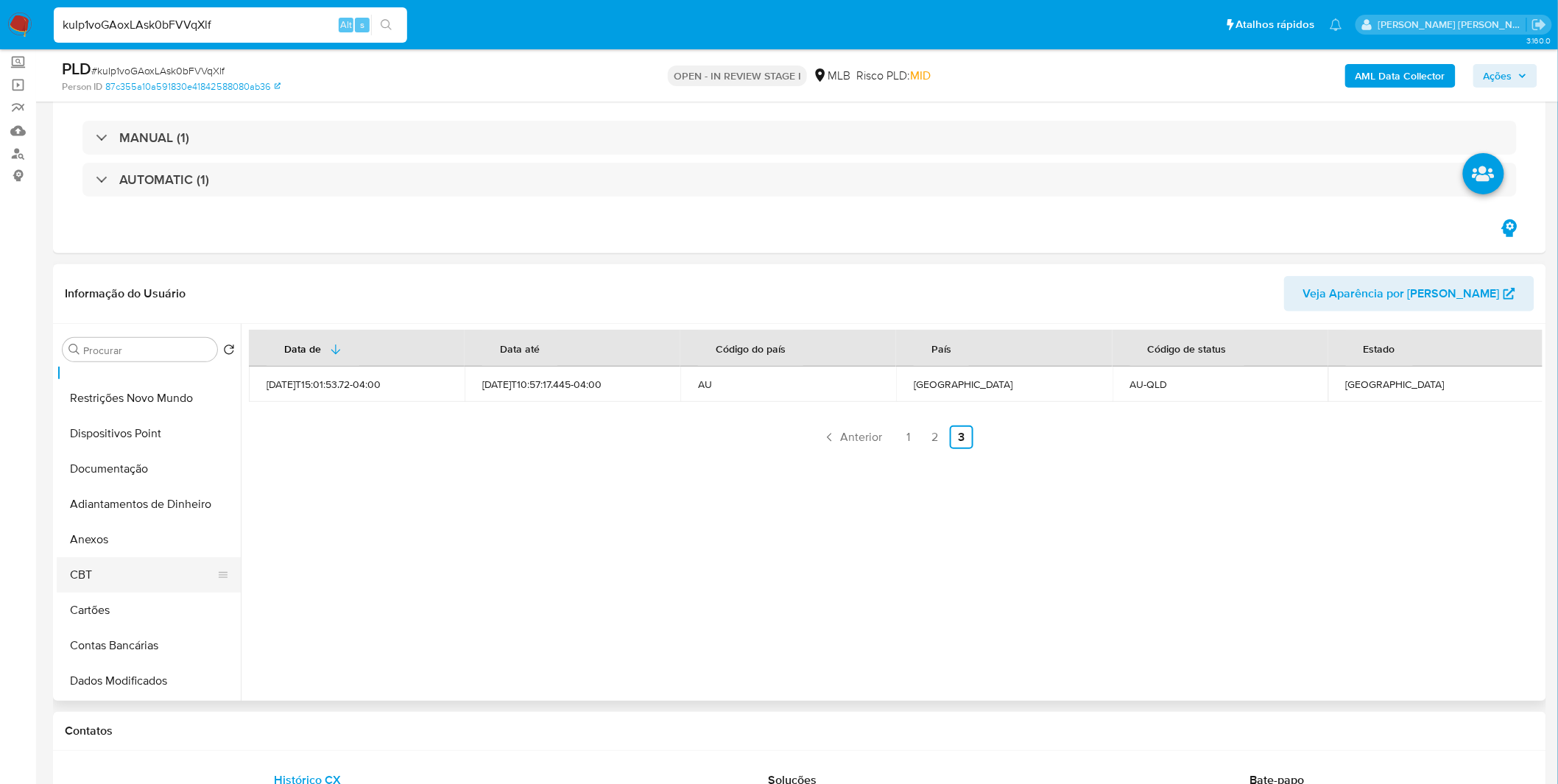
scroll to position [0, 0]
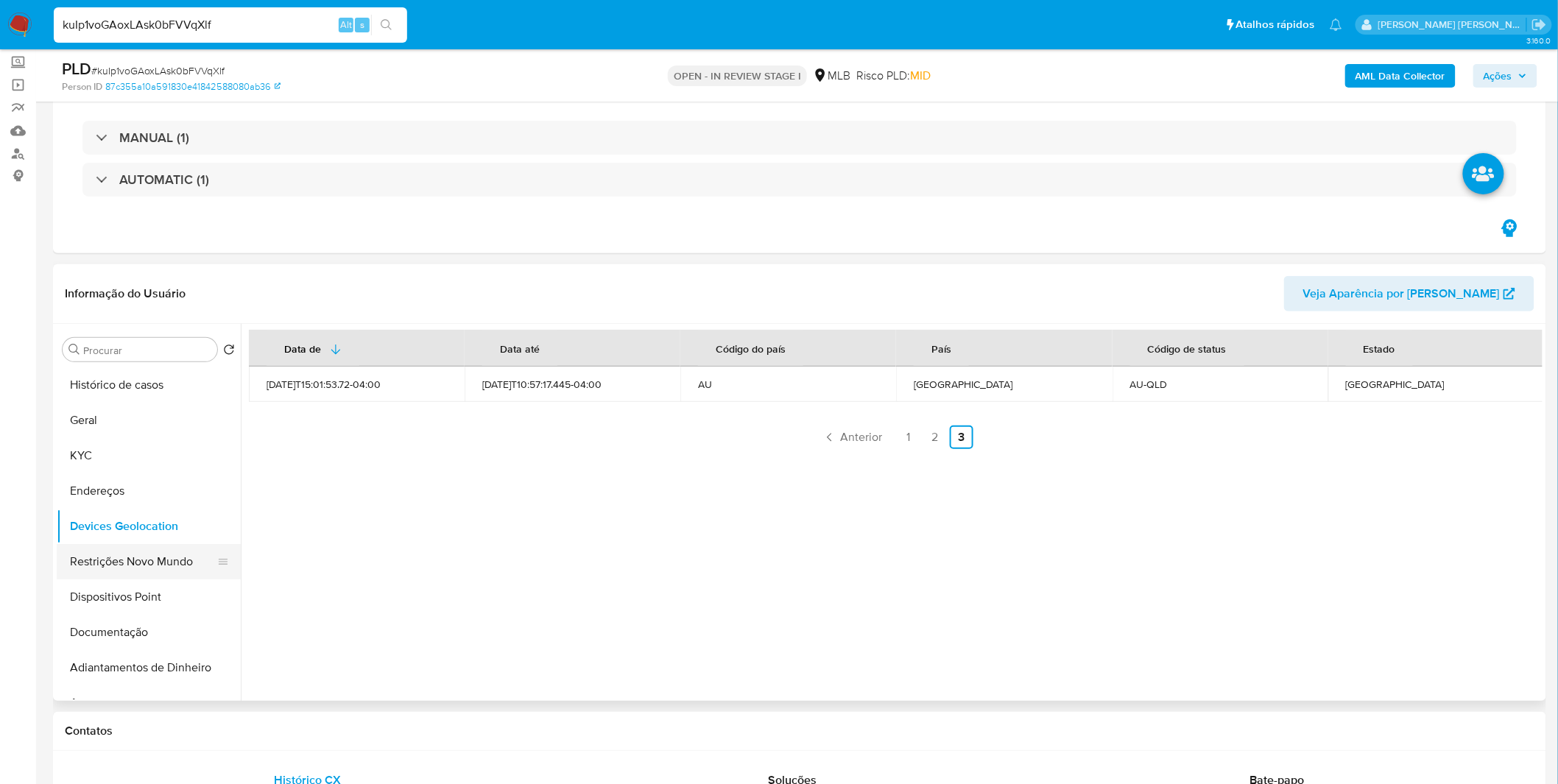
click at [129, 557] on button "Restrições Novo Mundo" at bounding box center [142, 562] width 172 height 36
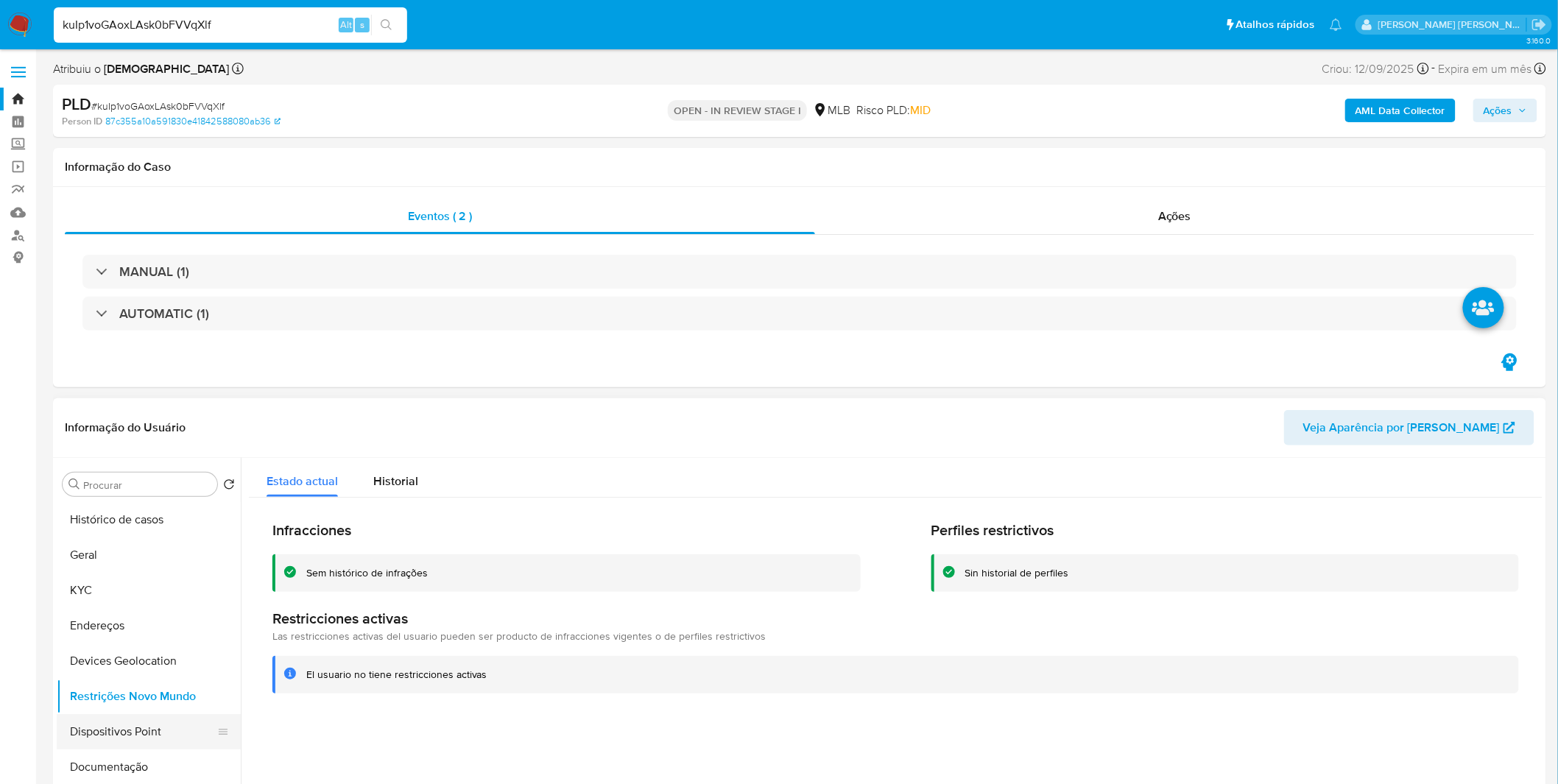
click at [175, 725] on button "Dispositivos Point" at bounding box center [142, 731] width 172 height 36
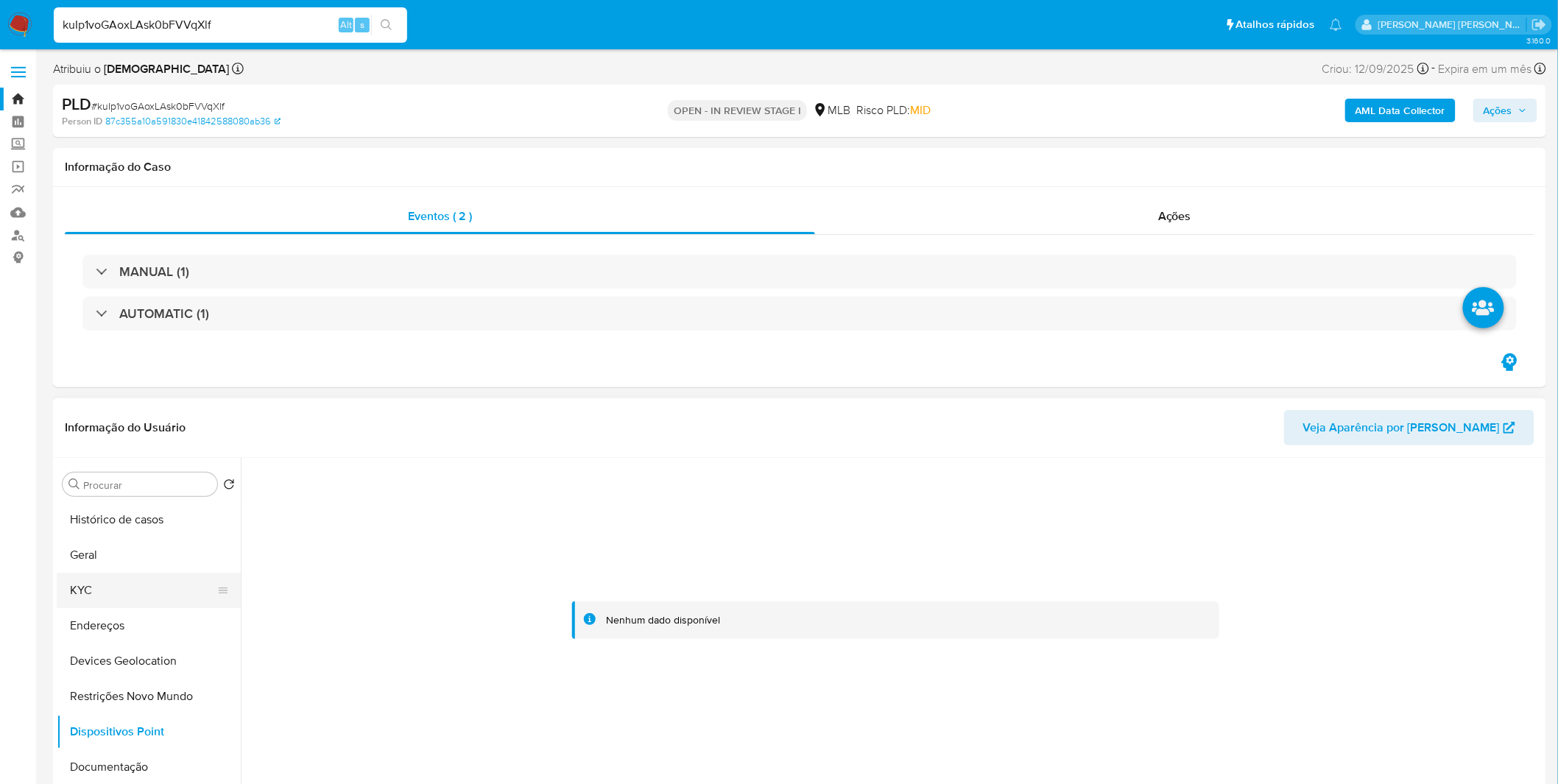
click at [130, 574] on ul "Histórico de casos Geral KYC Endereços Devices Geolocation Restrições Novo Mund…" at bounding box center [149, 668] width 184 height 332
click at [86, 606] on button "KYC" at bounding box center [142, 590] width 172 height 36
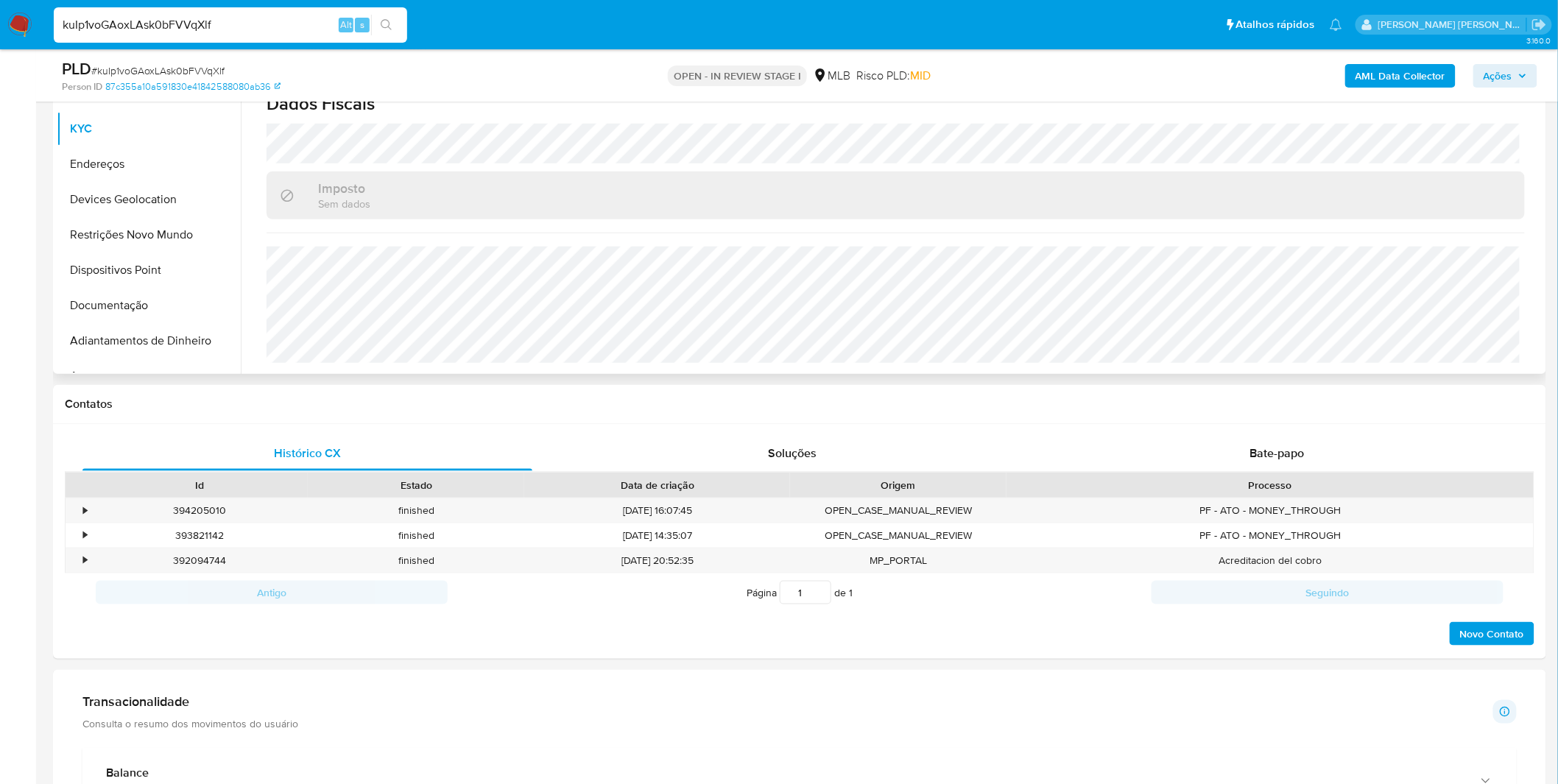
scroll to position [163, 0]
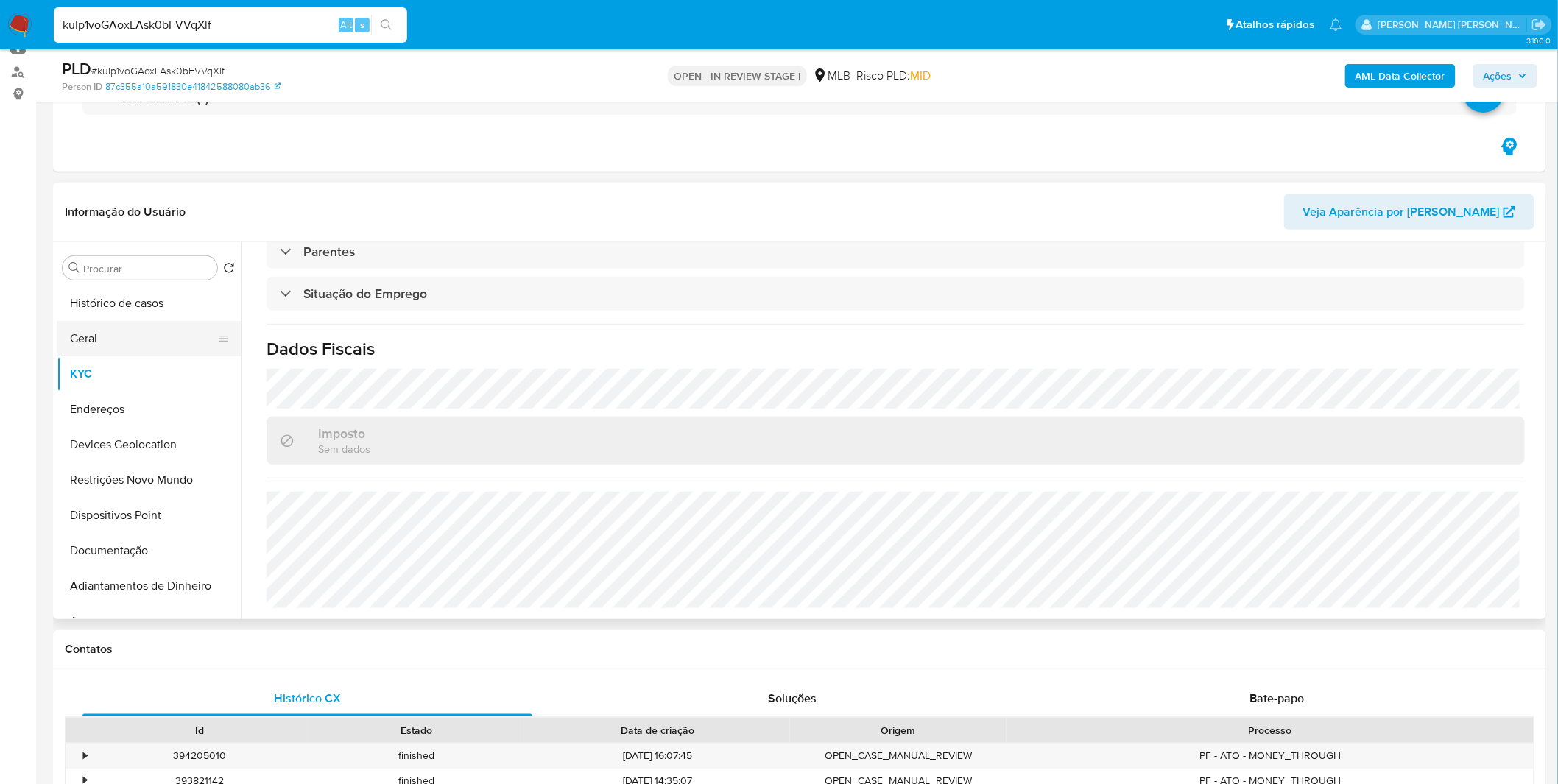
click at [127, 337] on button "Geral" at bounding box center [142, 339] width 172 height 36
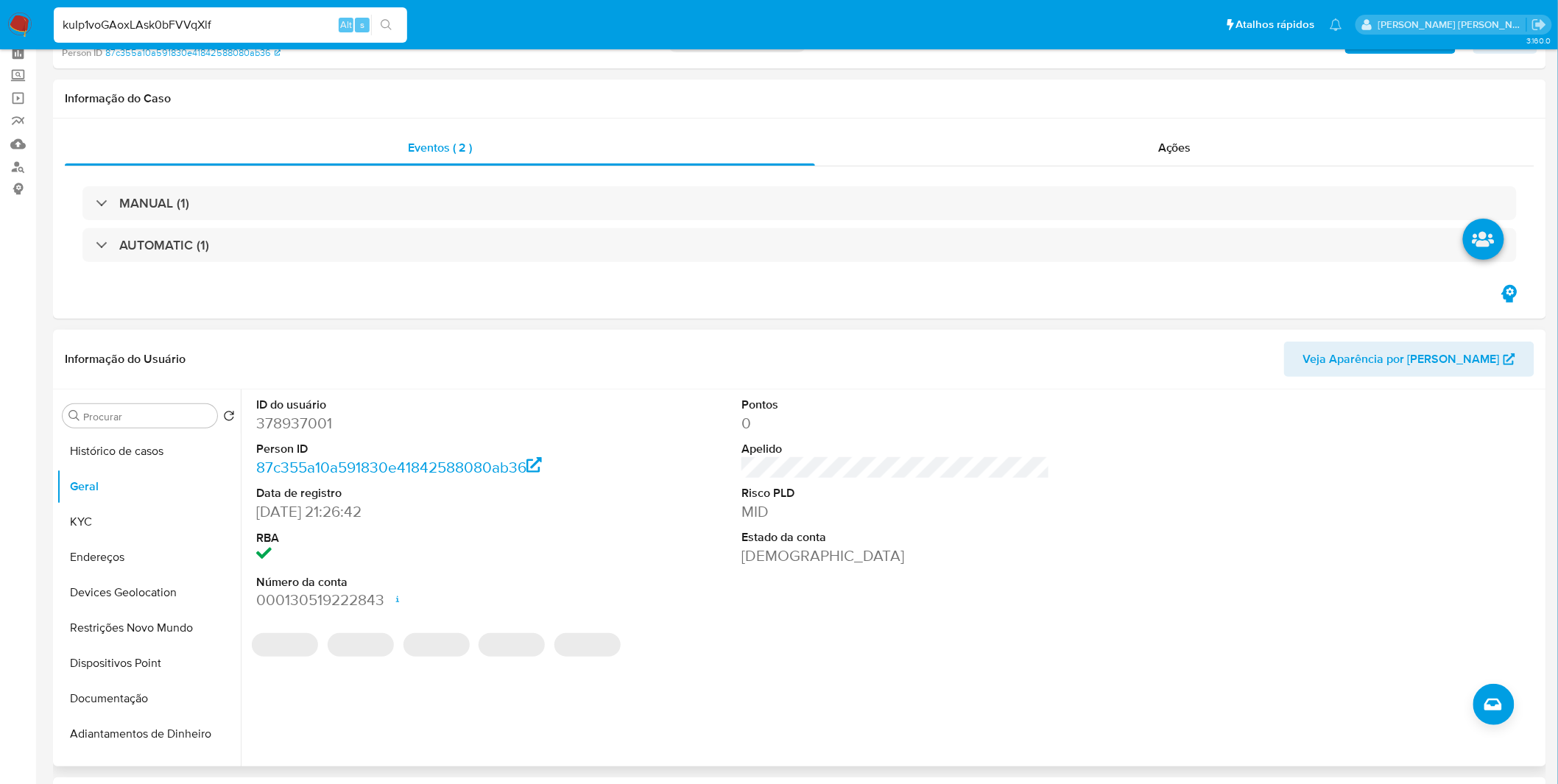
scroll to position [0, 0]
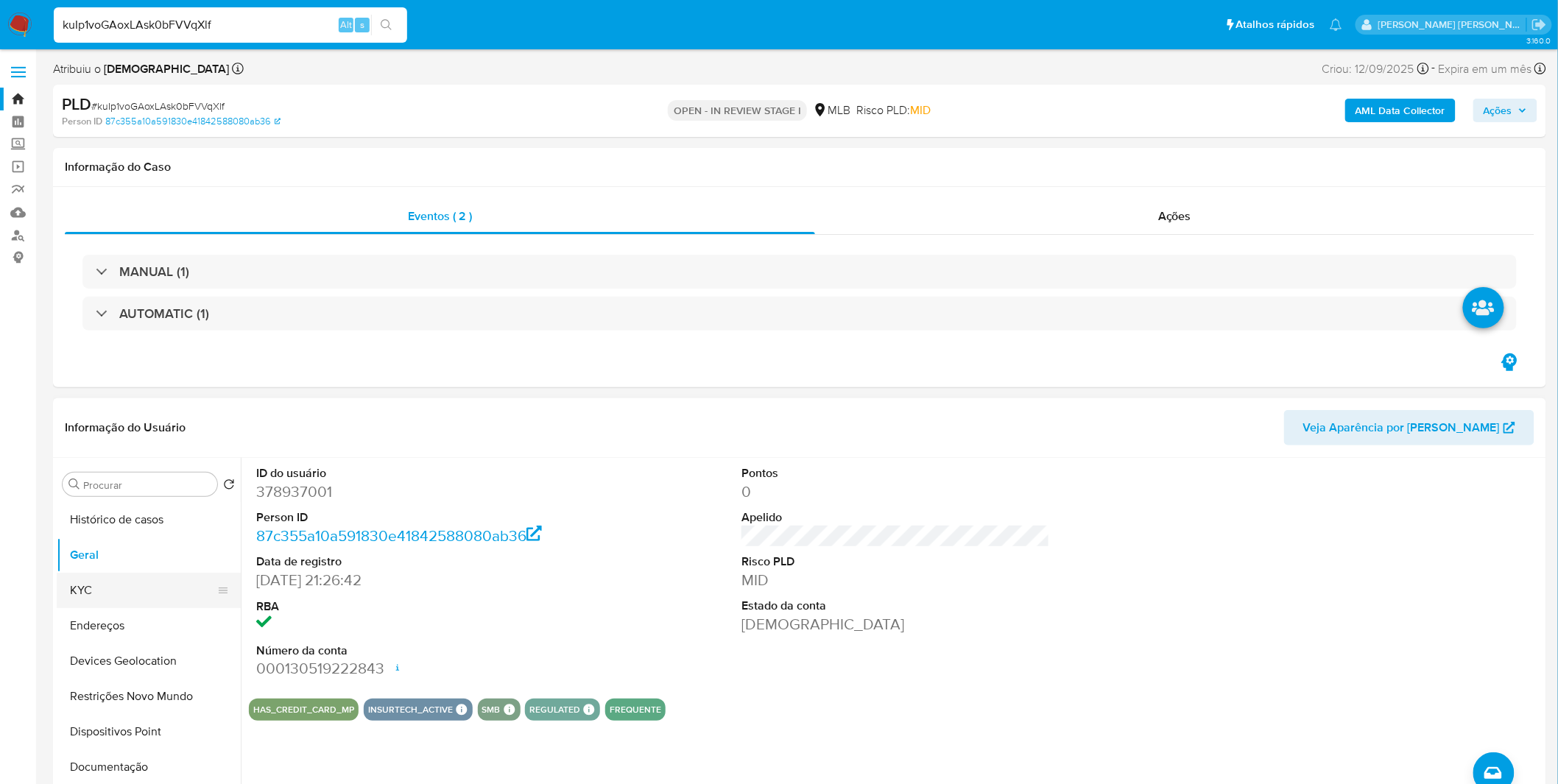
click at [98, 586] on button "KYC" at bounding box center [142, 590] width 172 height 36
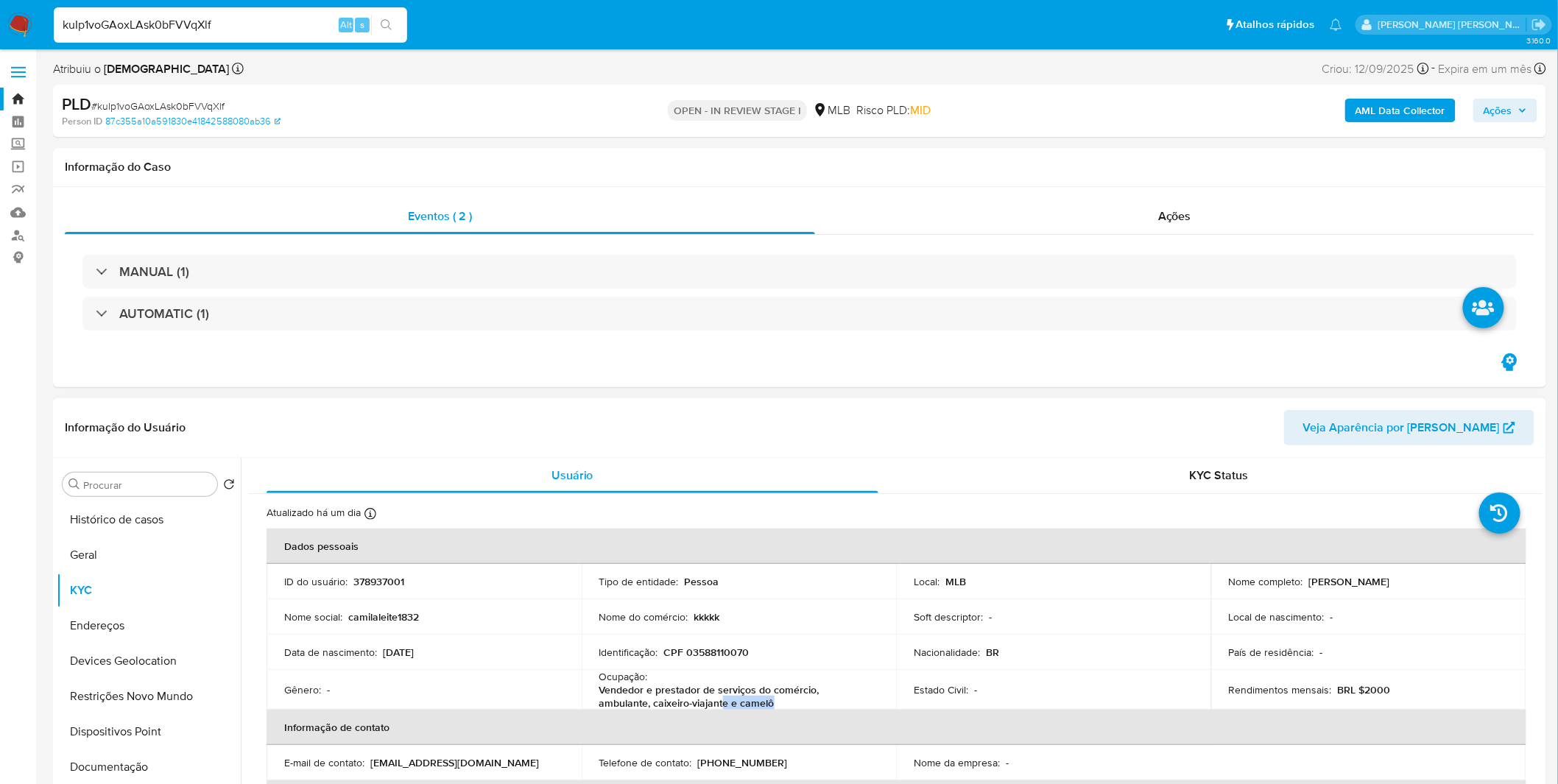
drag, startPoint x: 720, startPoint y: 702, endPoint x: 669, endPoint y: 701, distance: 51.0
click at [669, 701] on p "Vendedor e prestador de serviços do comércio, ambulante, caixeiro-viajante e ca…" at bounding box center [736, 696] width 274 height 27
click at [112, 16] on input "kuIp1voGAoxLAsk0bFVVqXlf" at bounding box center [230, 25] width 353 height 19
paste input "3LlpmhmYFHSosScOdbXEONYo"
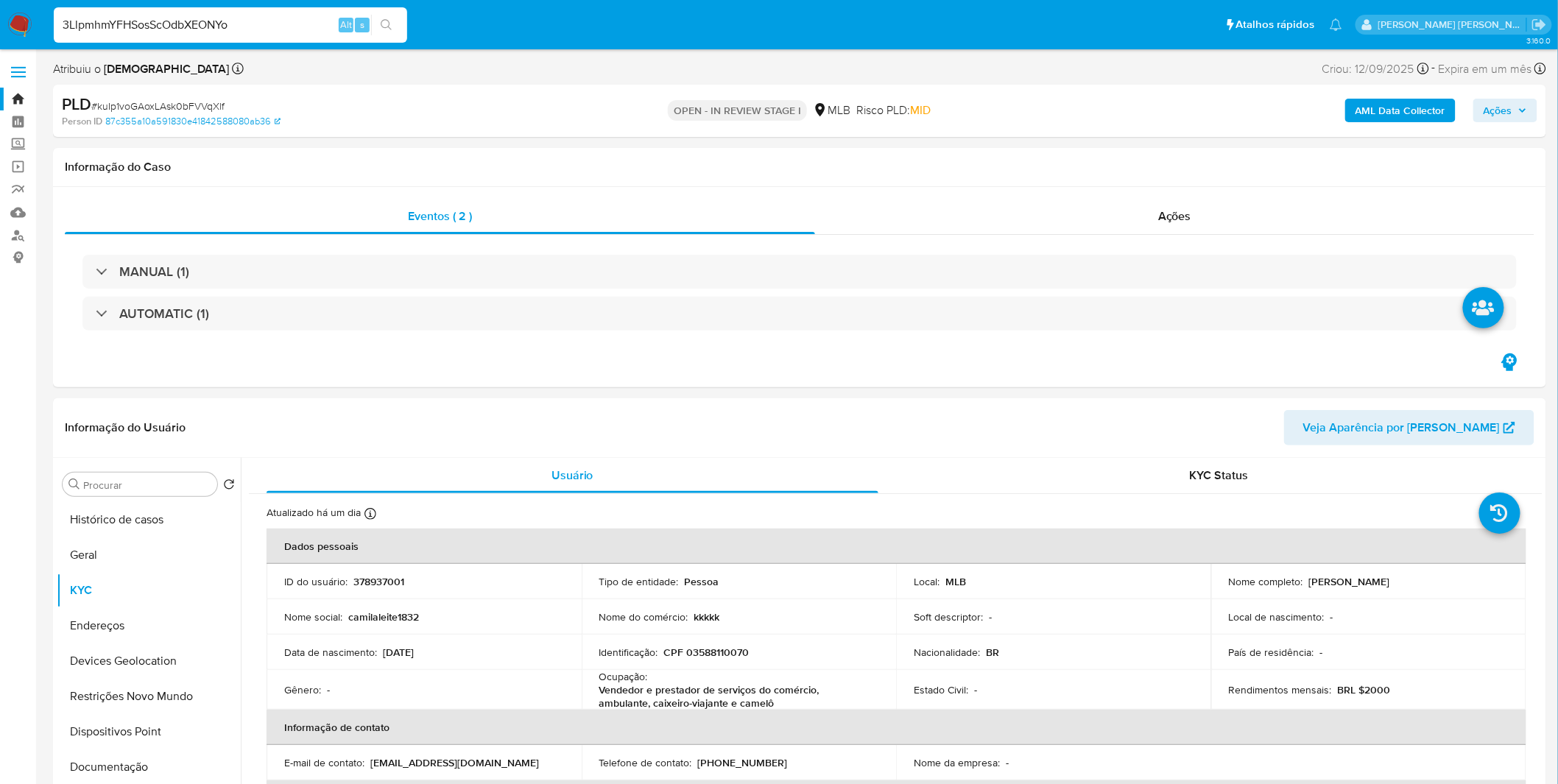
type input "3LlpmhmYFHSosScOdbXEONYo"
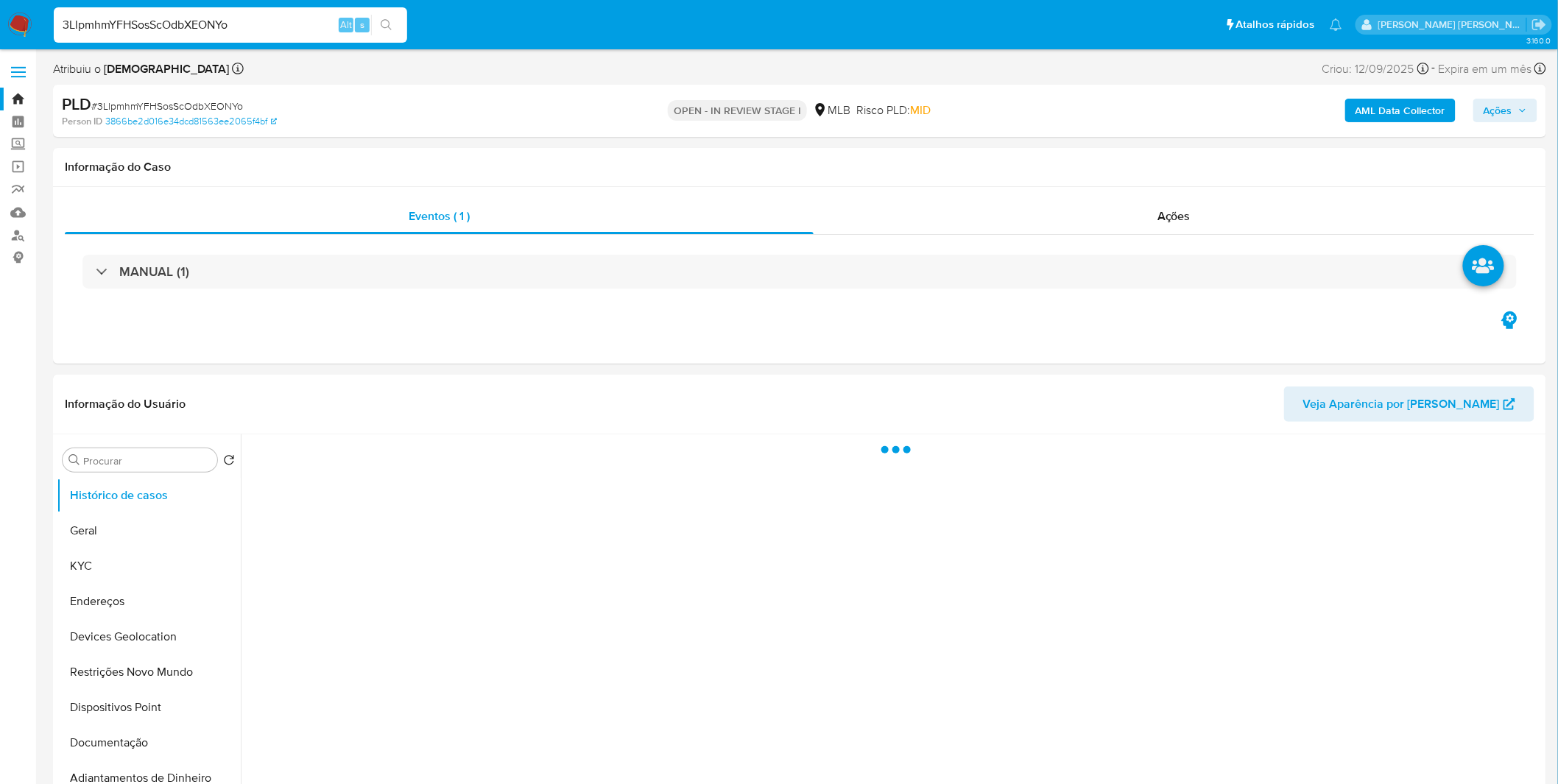
select select "10"
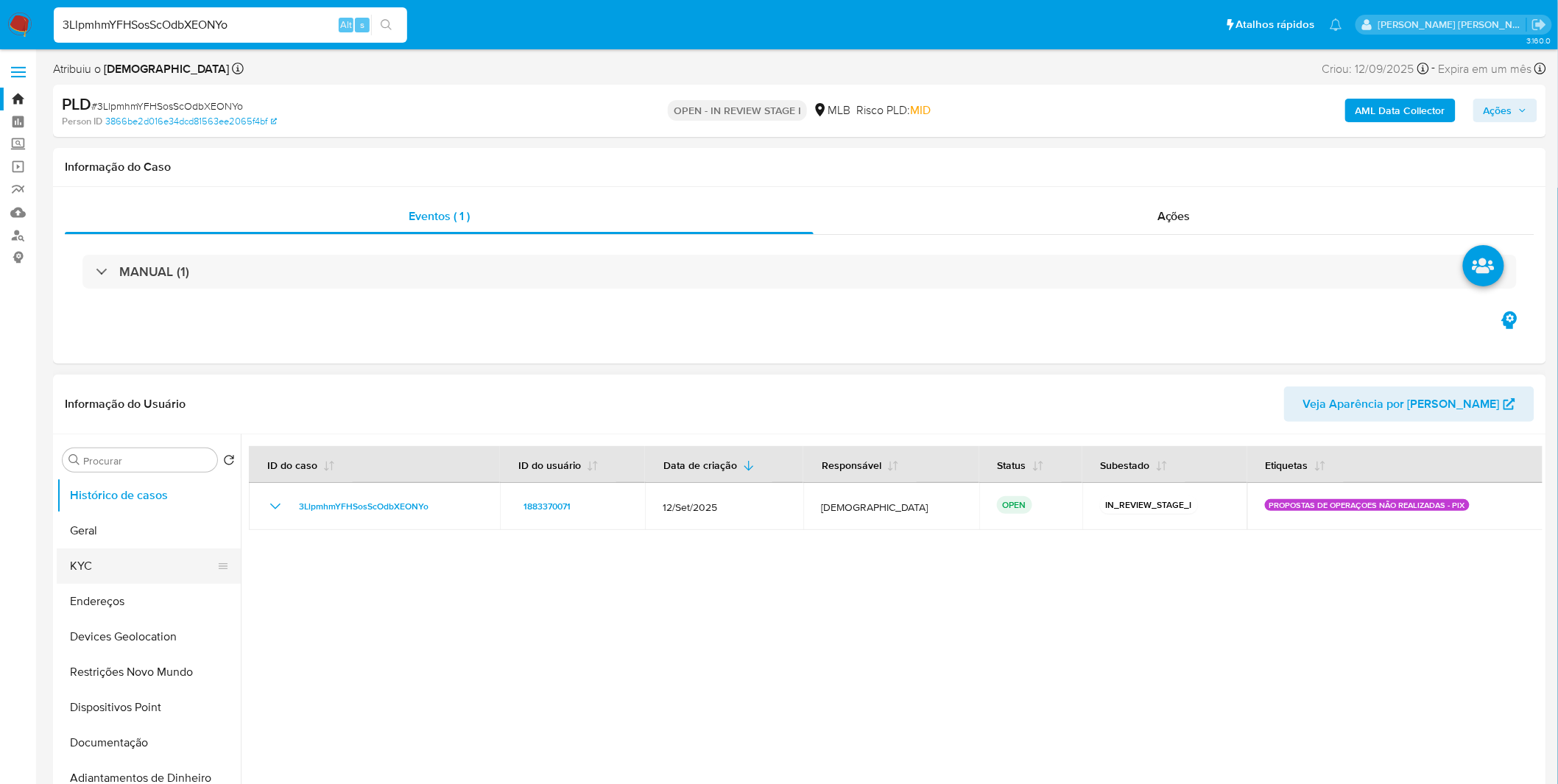
click at [121, 576] on button "KYC" at bounding box center [142, 566] width 172 height 36
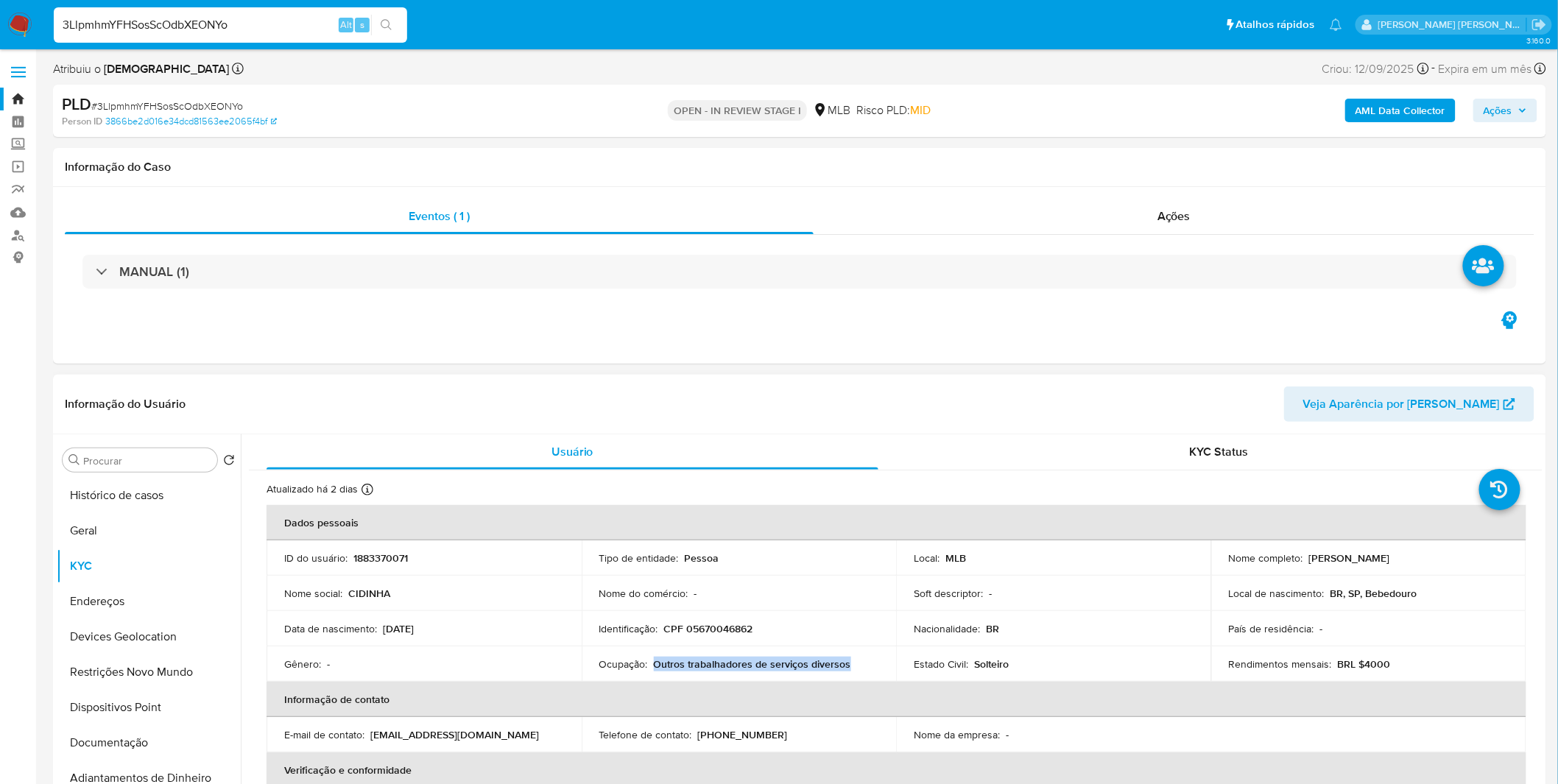
drag, startPoint x: 850, startPoint y: 662, endPoint x: 652, endPoint y: 661, distance: 198.0
click at [652, 661] on div "Ocupação : Outros trabalhadores de serviços diversos" at bounding box center [739, 663] width 280 height 13
copy p "Outros trabalhadores de serviços diversos"
click at [145, 746] on button "Documentação" at bounding box center [142, 742] width 172 height 36
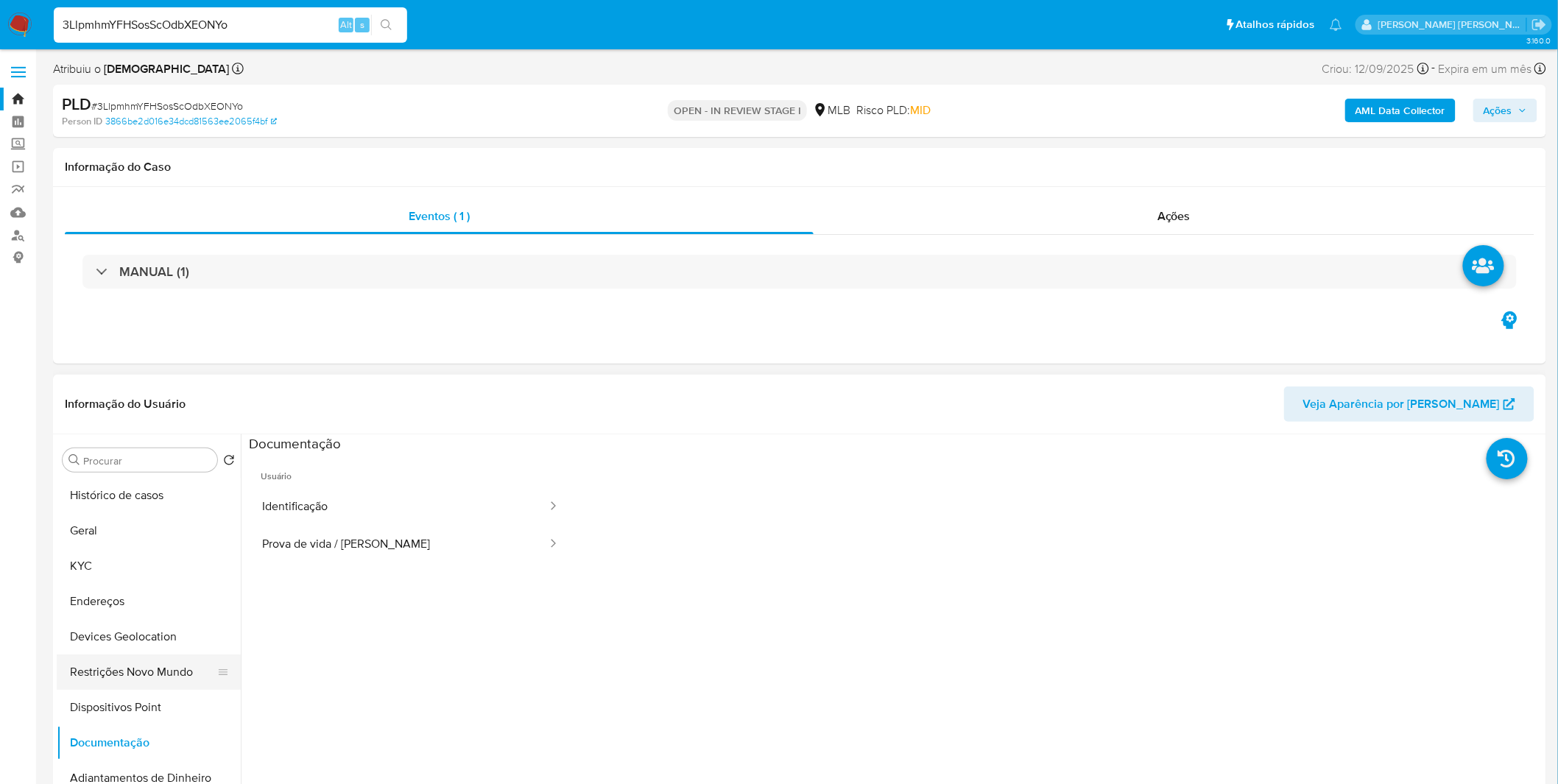
click at [140, 682] on button "Restrições Novo Mundo" at bounding box center [142, 672] width 172 height 36
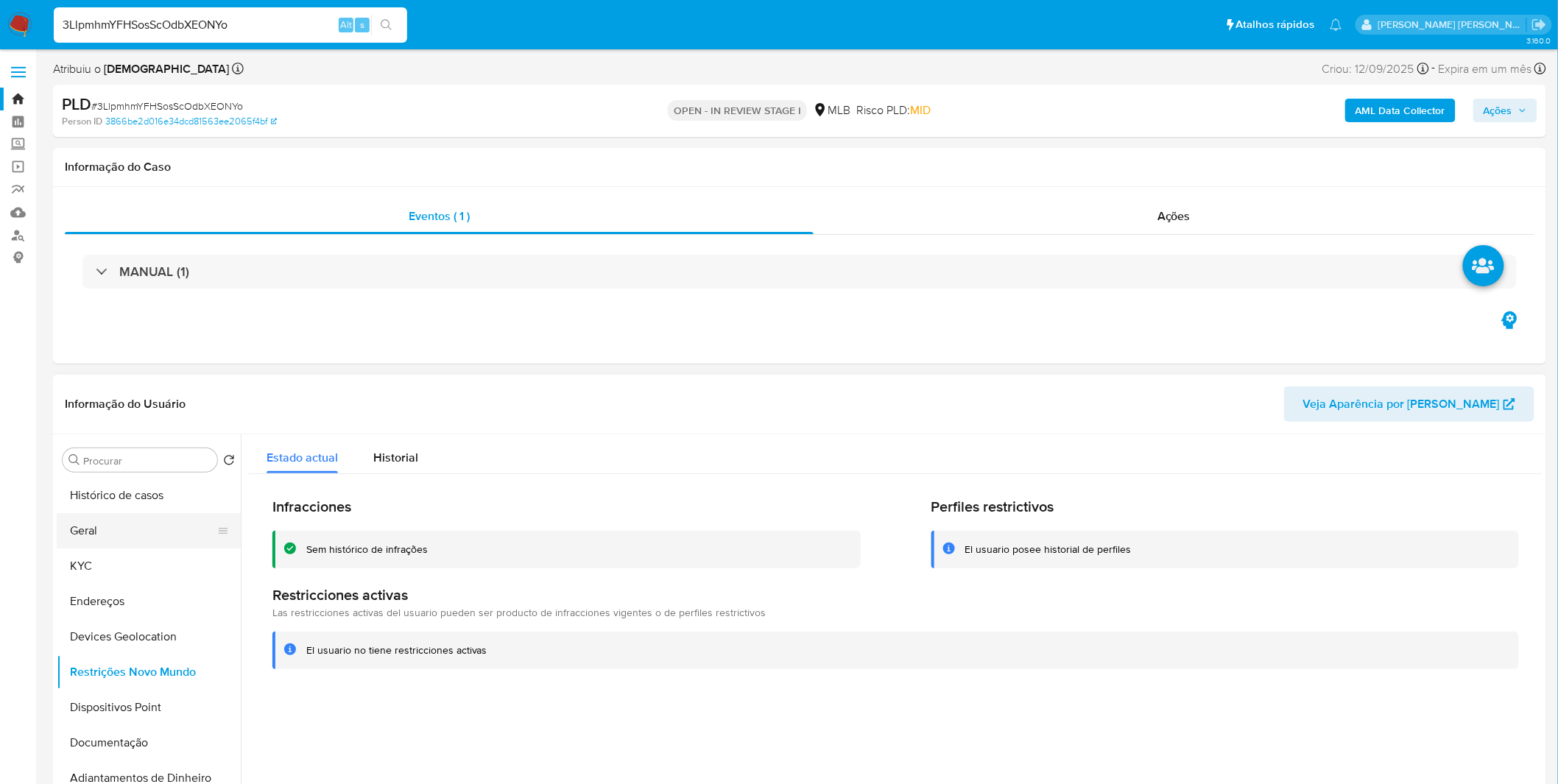
click at [169, 524] on button "Geral" at bounding box center [142, 530] width 172 height 36
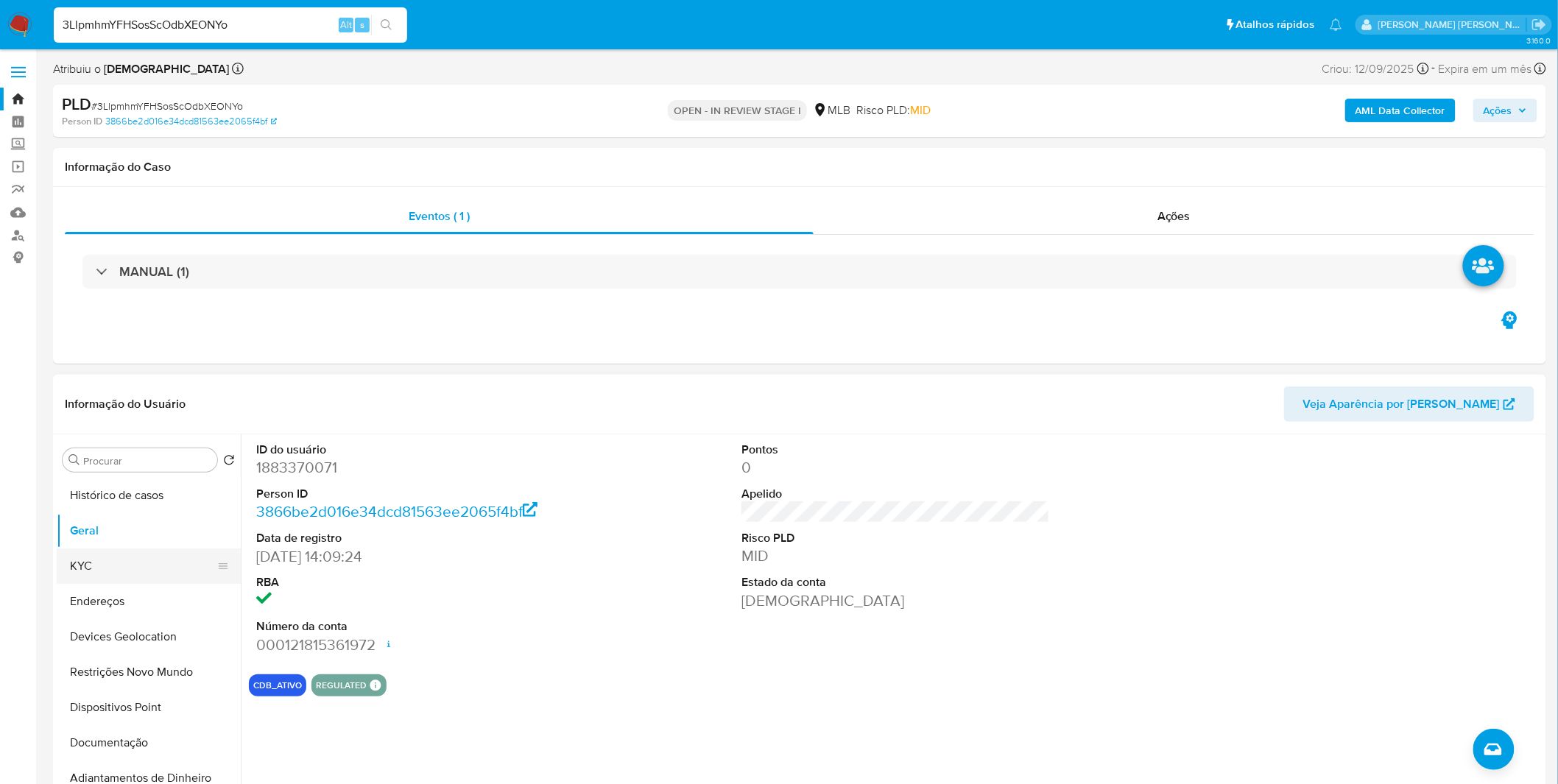
click at [114, 580] on button "KYC" at bounding box center [142, 566] width 172 height 36
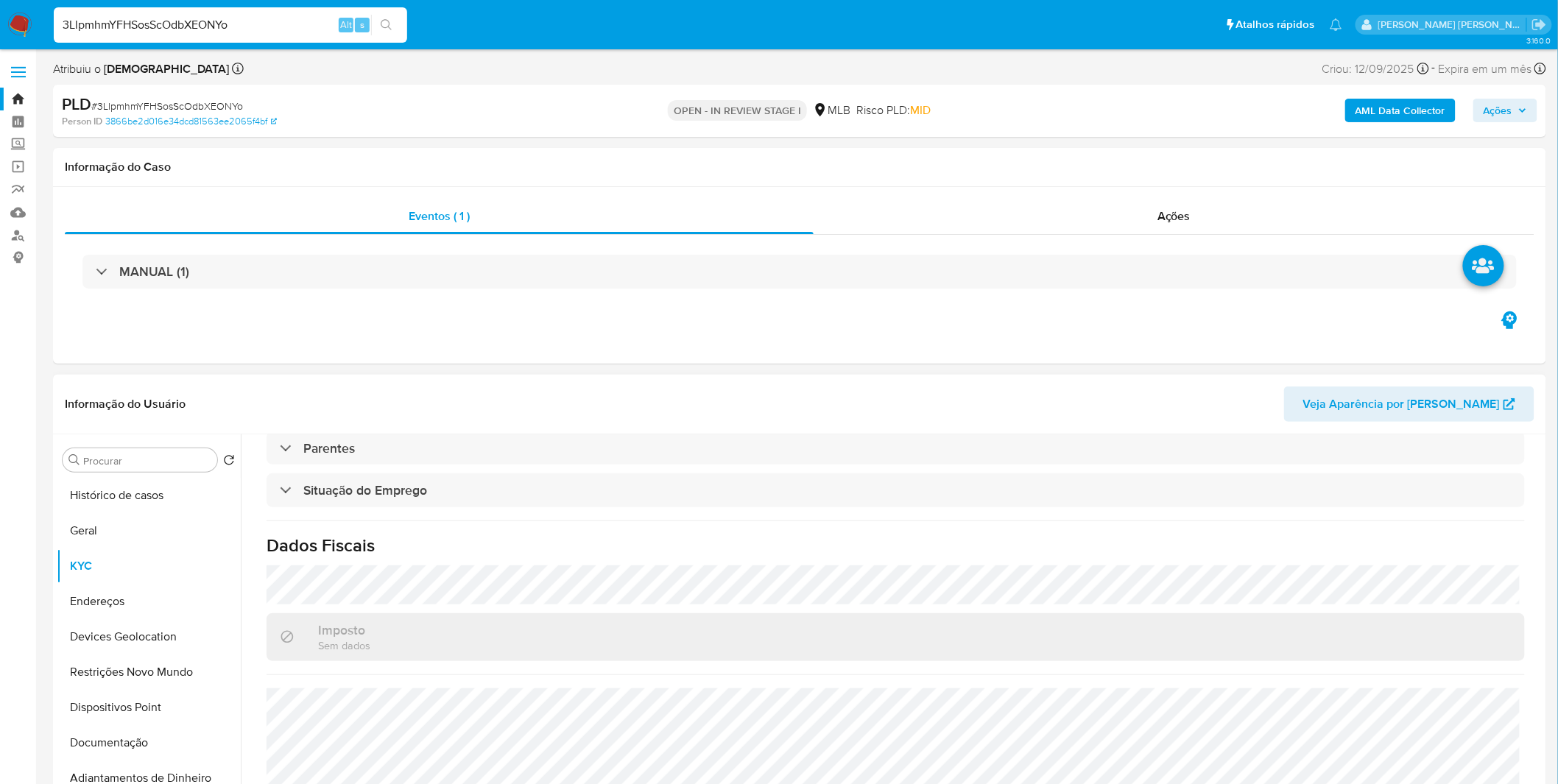
scroll to position [612, 0]
click at [148, 585] on button "Endereços" at bounding box center [142, 601] width 172 height 36
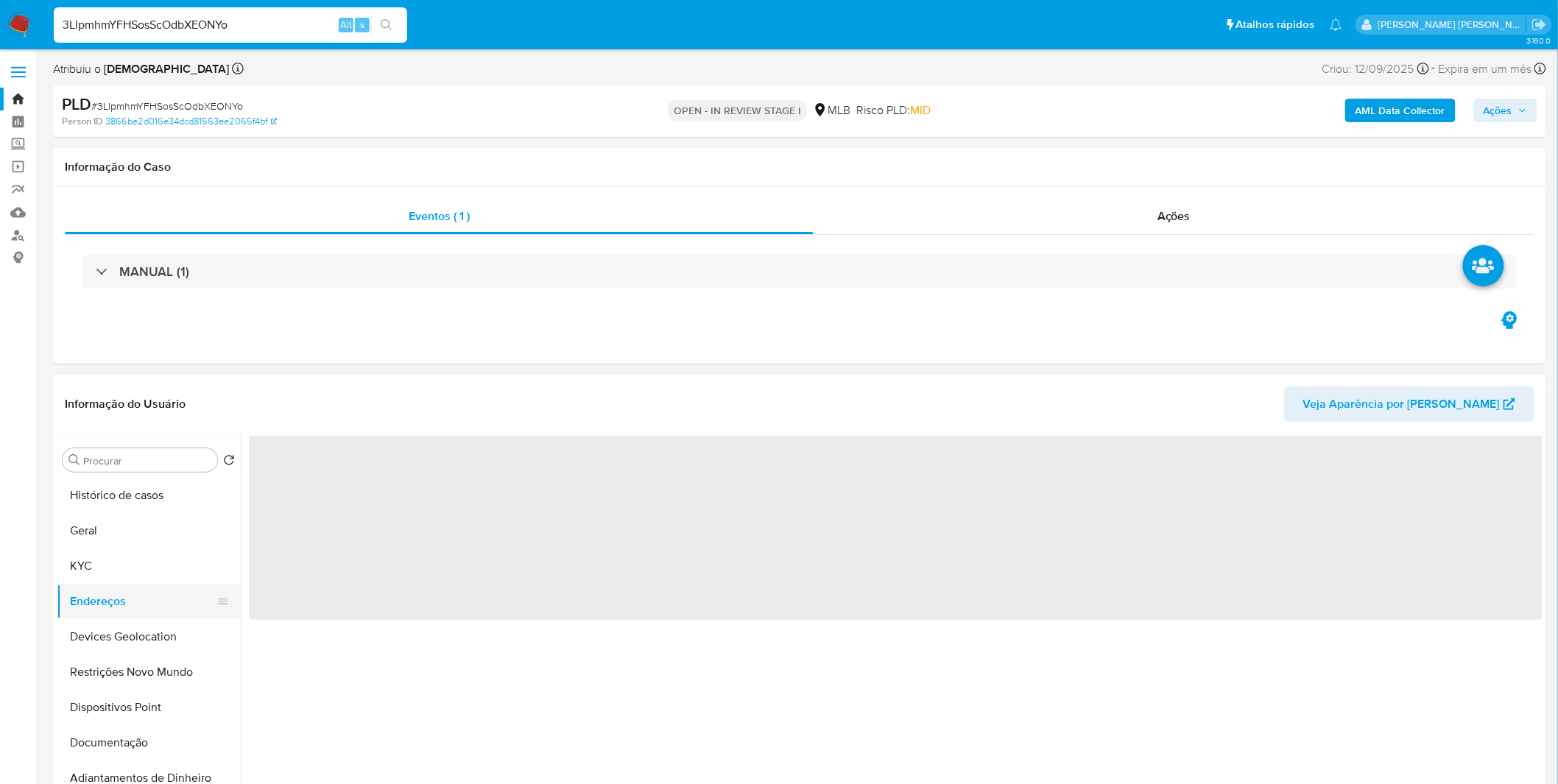
scroll to position [0, 0]
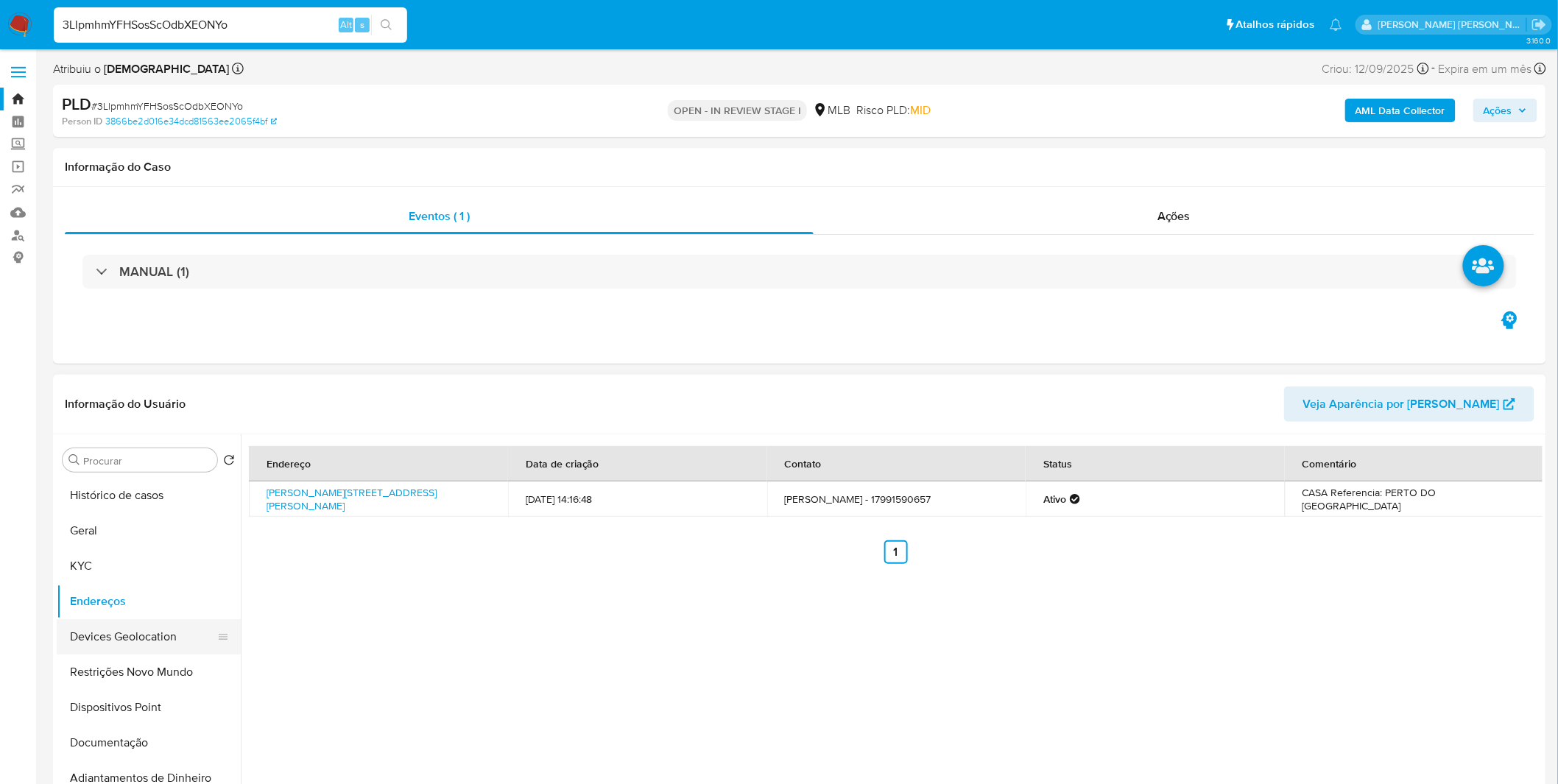
click at [143, 627] on button "Devices Geolocation" at bounding box center [142, 636] width 172 height 36
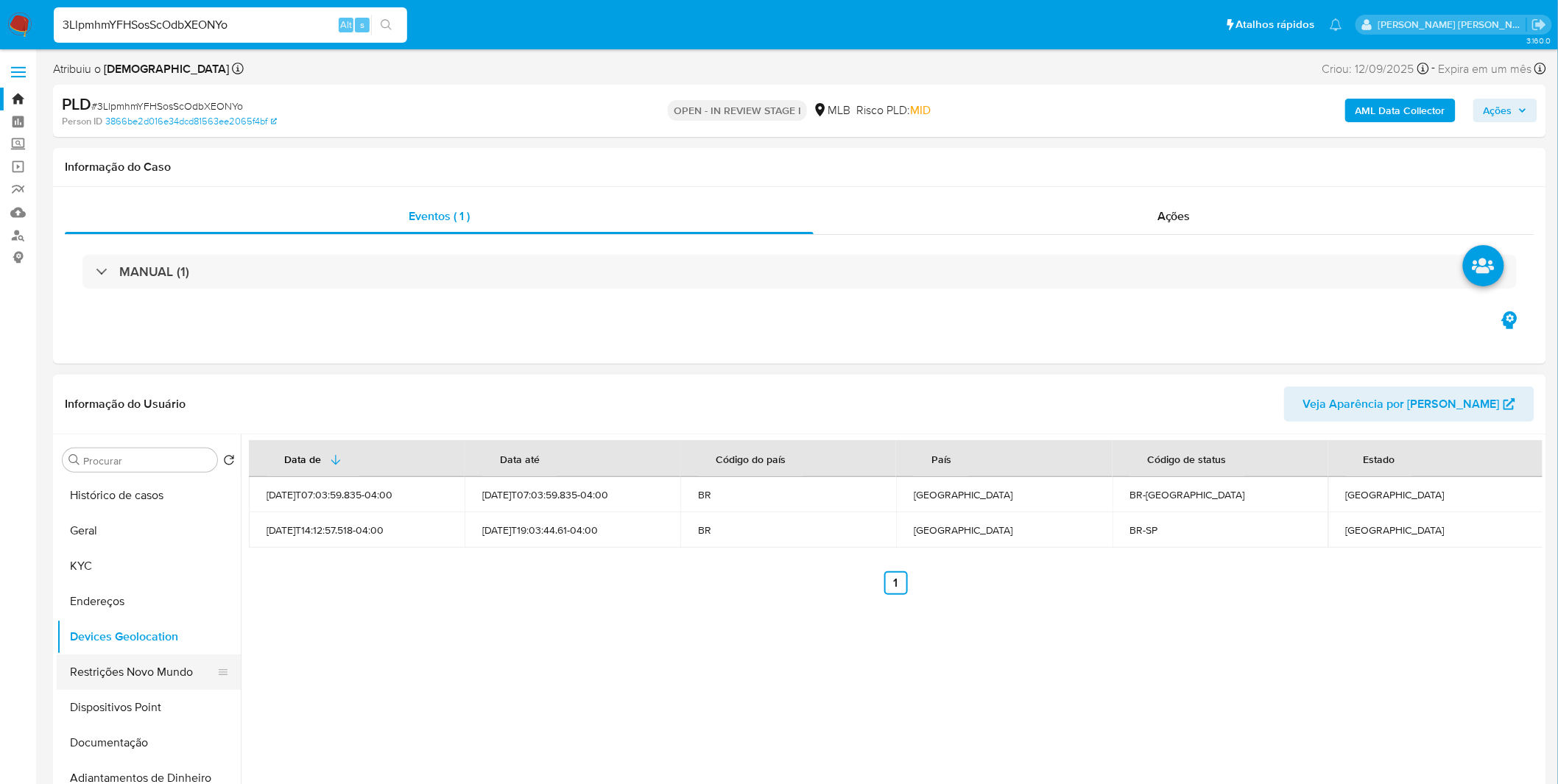
click at [110, 668] on button "Restrições Novo Mundo" at bounding box center [142, 672] width 172 height 36
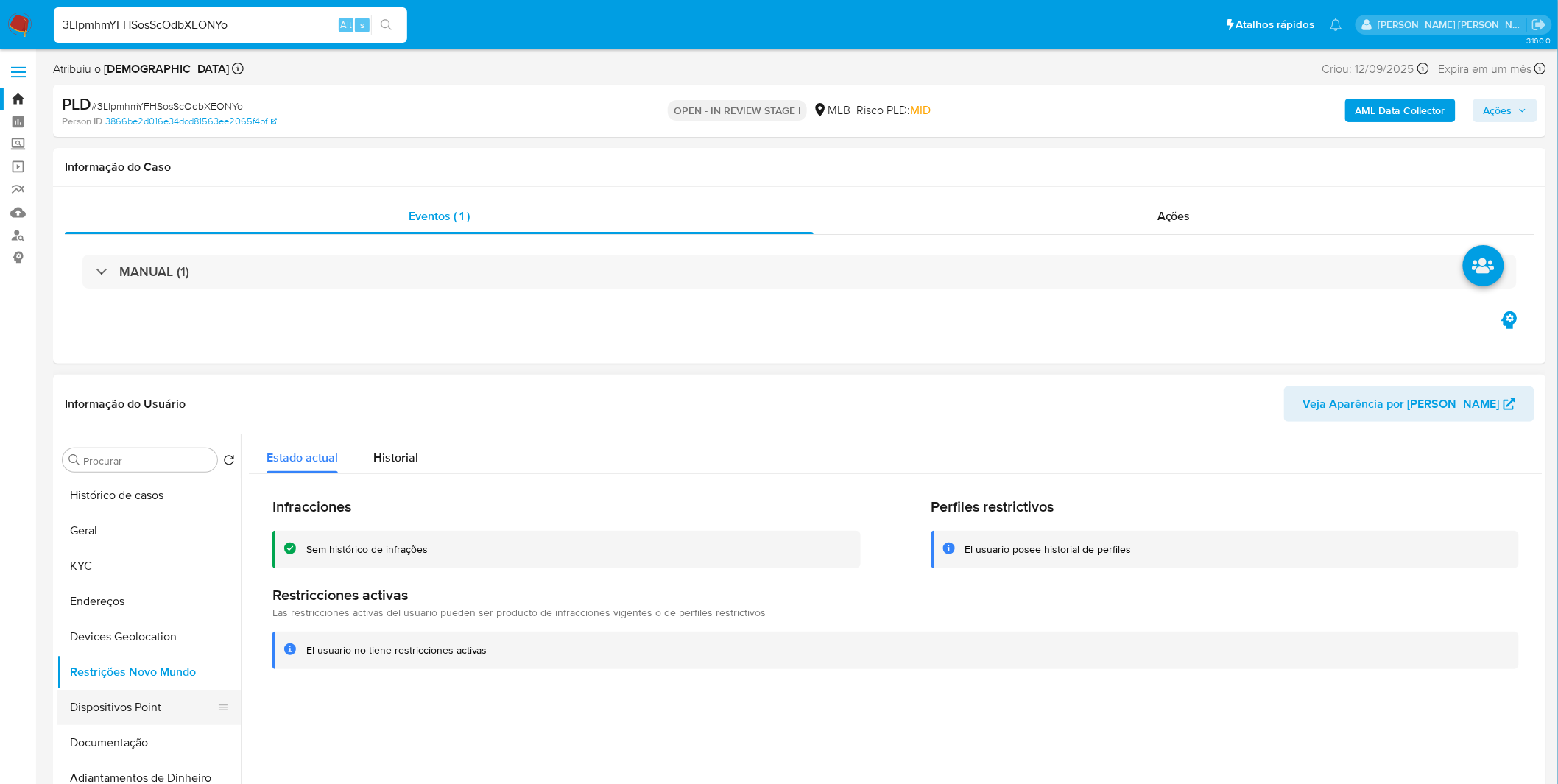
click at [101, 703] on button "Dispositivos Point" at bounding box center [142, 707] width 172 height 36
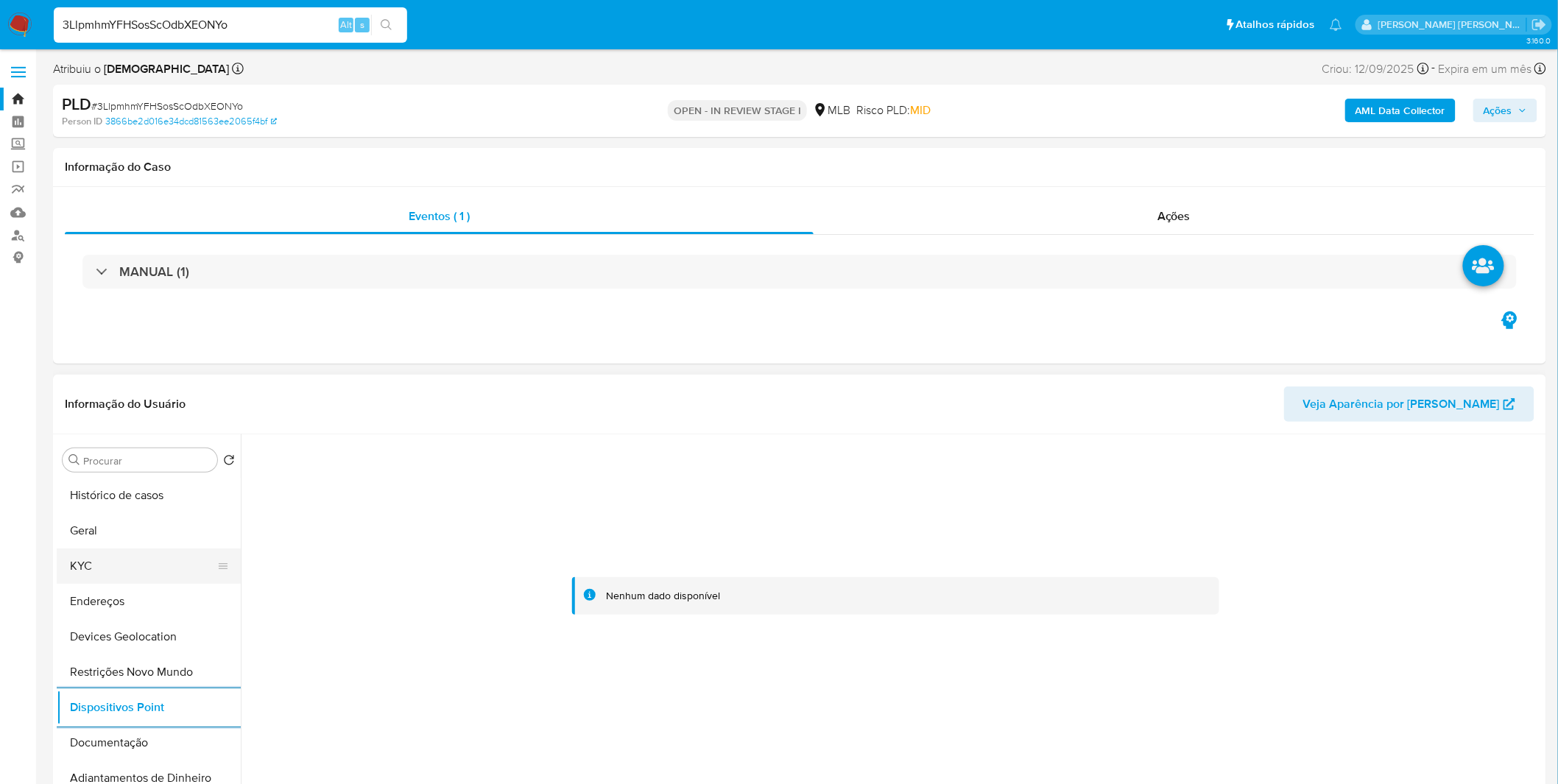
click at [179, 565] on button "KYC" at bounding box center [142, 566] width 172 height 36
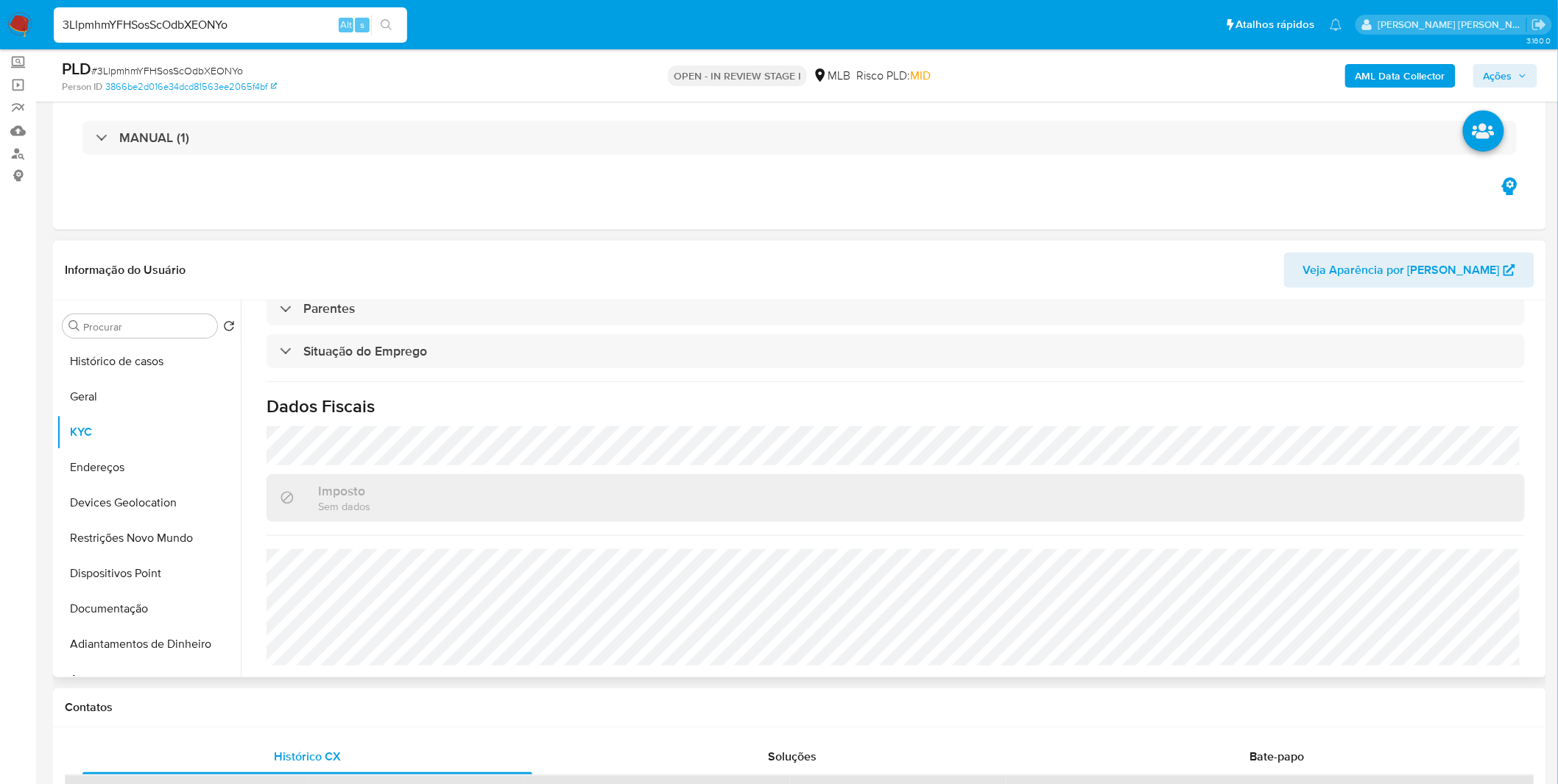
scroll to position [612, 0]
click at [163, 20] on input "3LlpmhmYFHSosScOdbXEONYo" at bounding box center [230, 25] width 353 height 19
paste input "F8phjWwK7Hq5qpJiyUg6qMmp"
type input "F8phjWwK7Hq5qpJiyUg6qMmp"
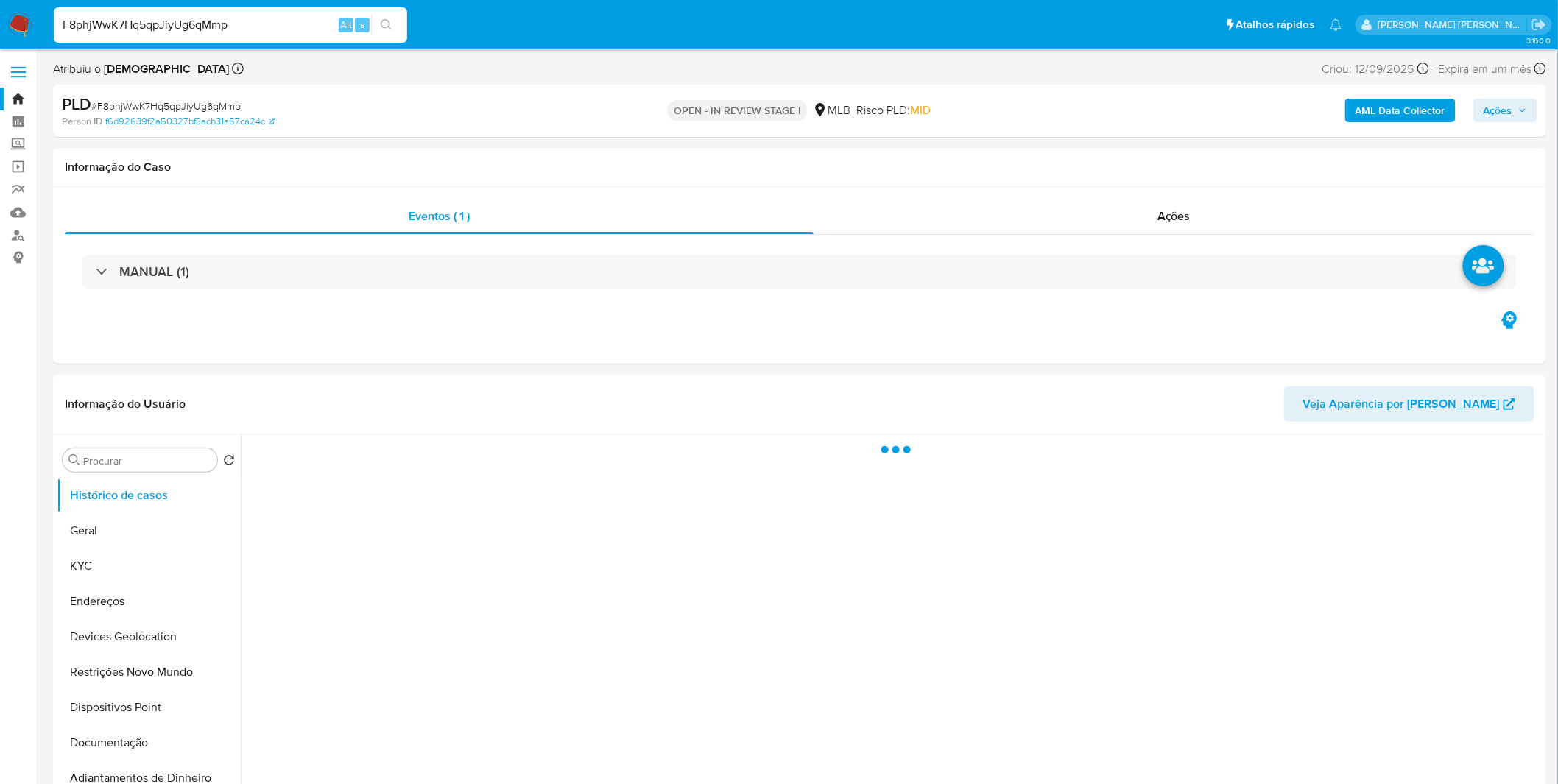
select select "10"
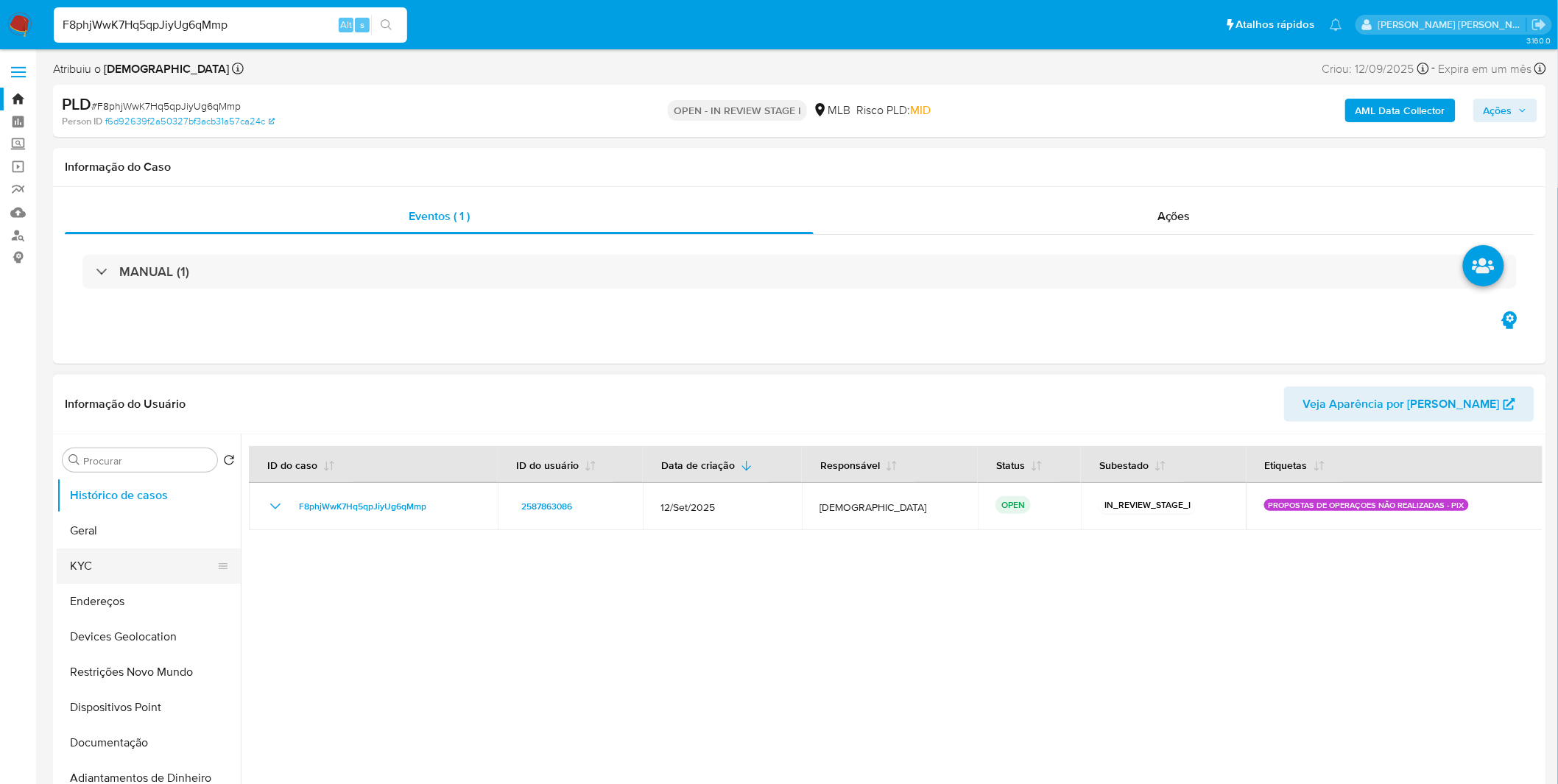
click at [129, 565] on button "KYC" at bounding box center [142, 566] width 172 height 36
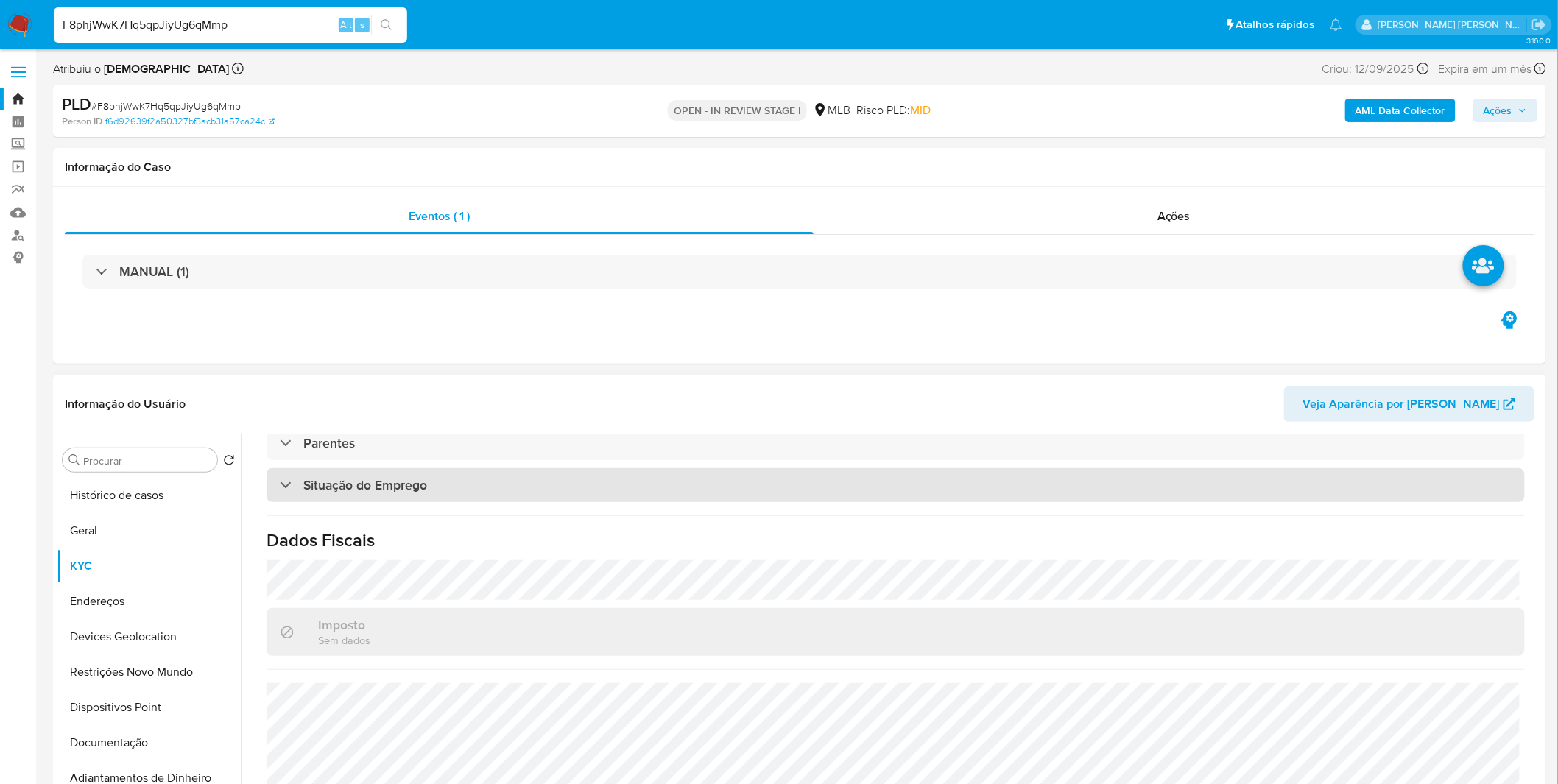
scroll to position [612, 0]
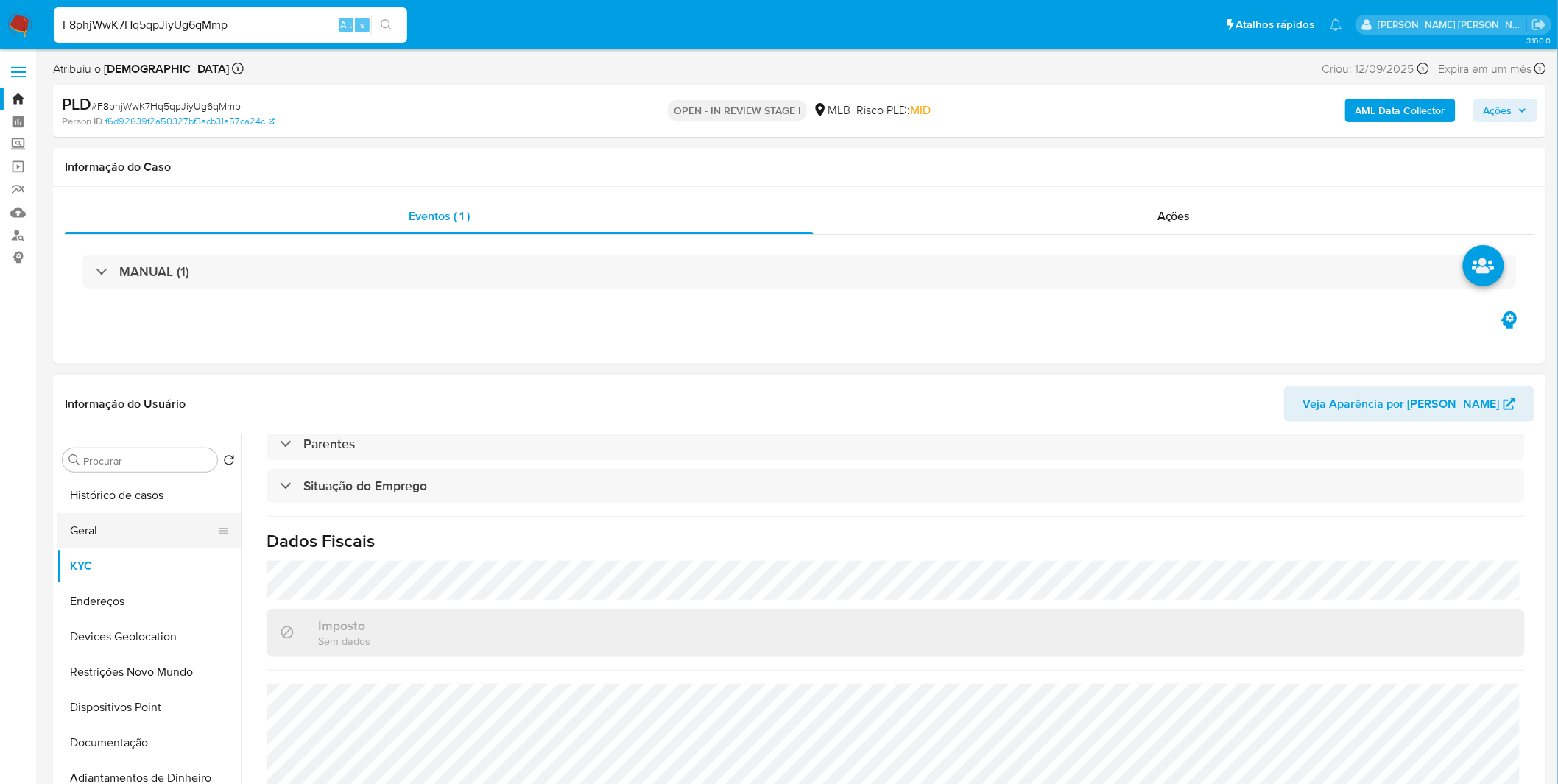
click at [142, 530] on button "Geral" at bounding box center [142, 530] width 172 height 36
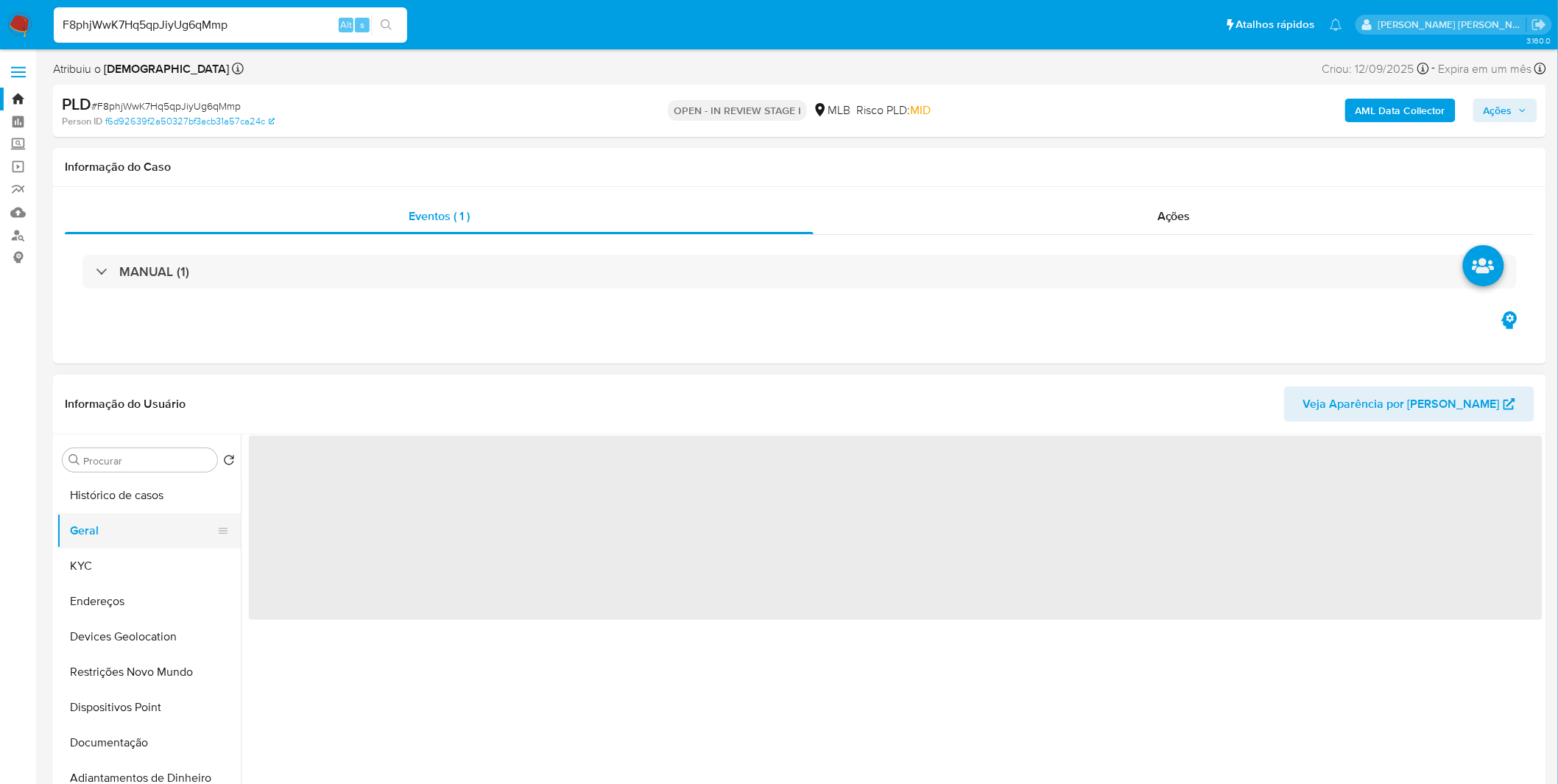
scroll to position [0, 0]
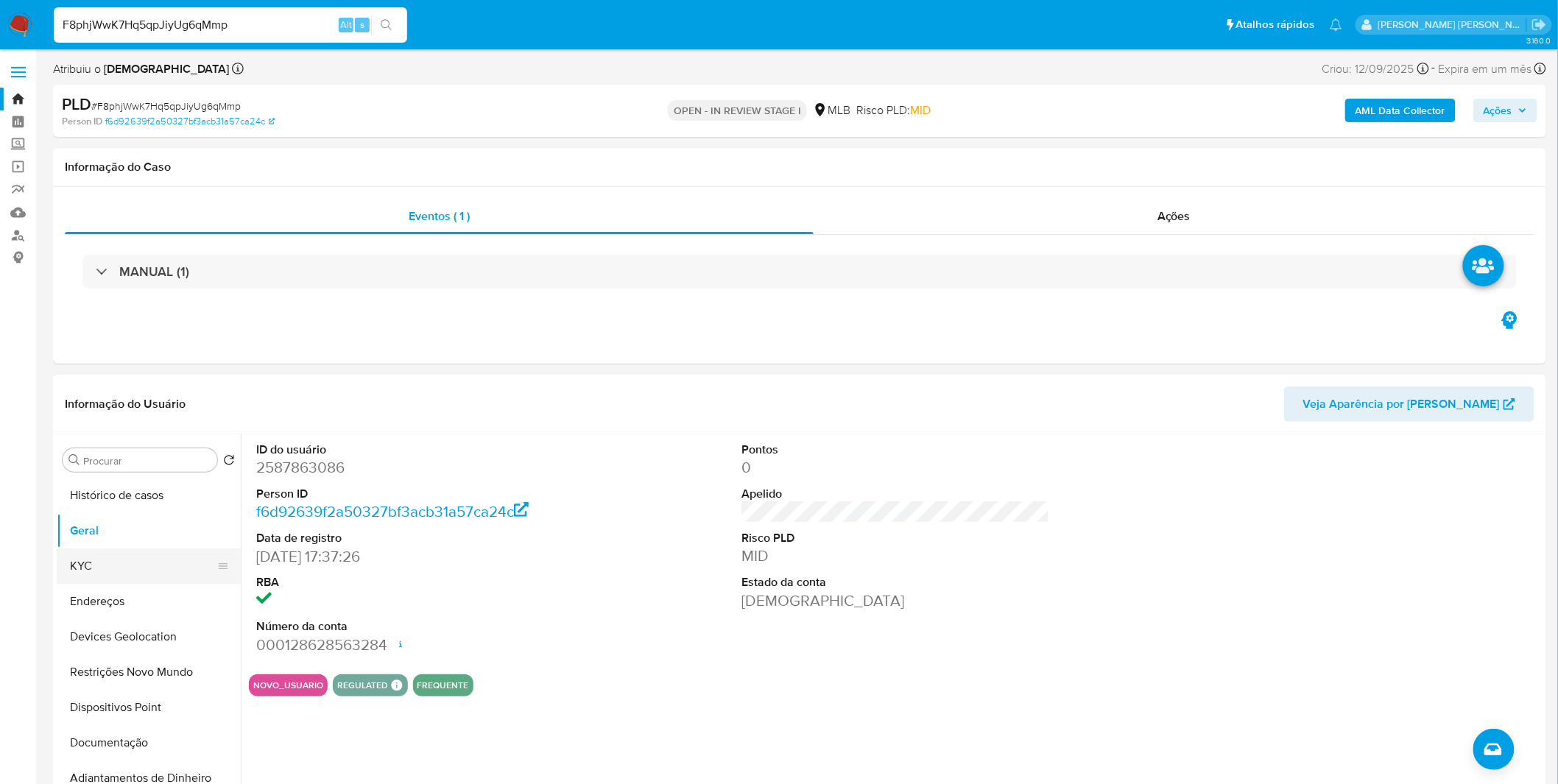
click at [202, 577] on button "KYC" at bounding box center [142, 566] width 172 height 36
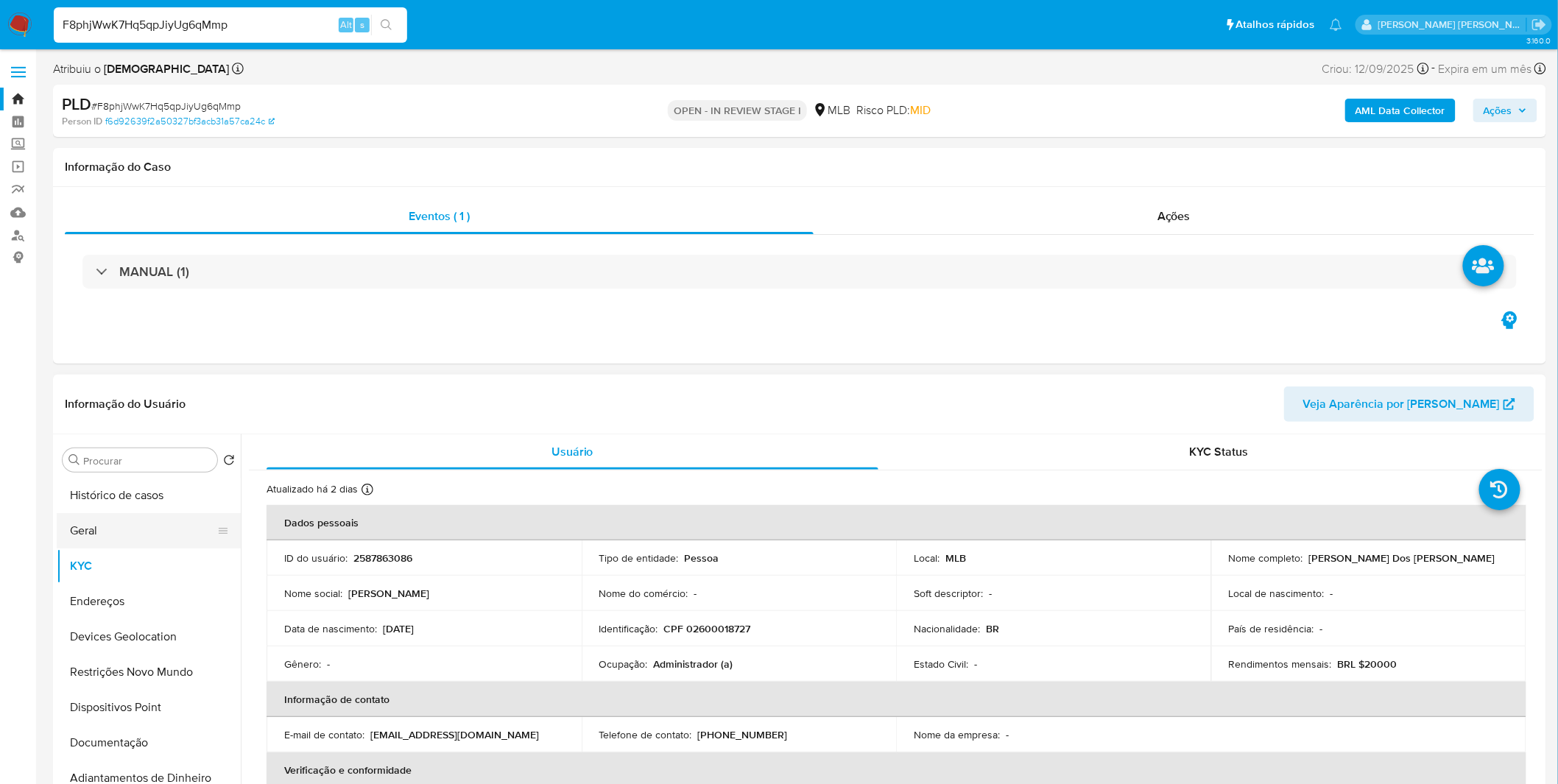
click at [165, 513] on button "Geral" at bounding box center [142, 530] width 172 height 36
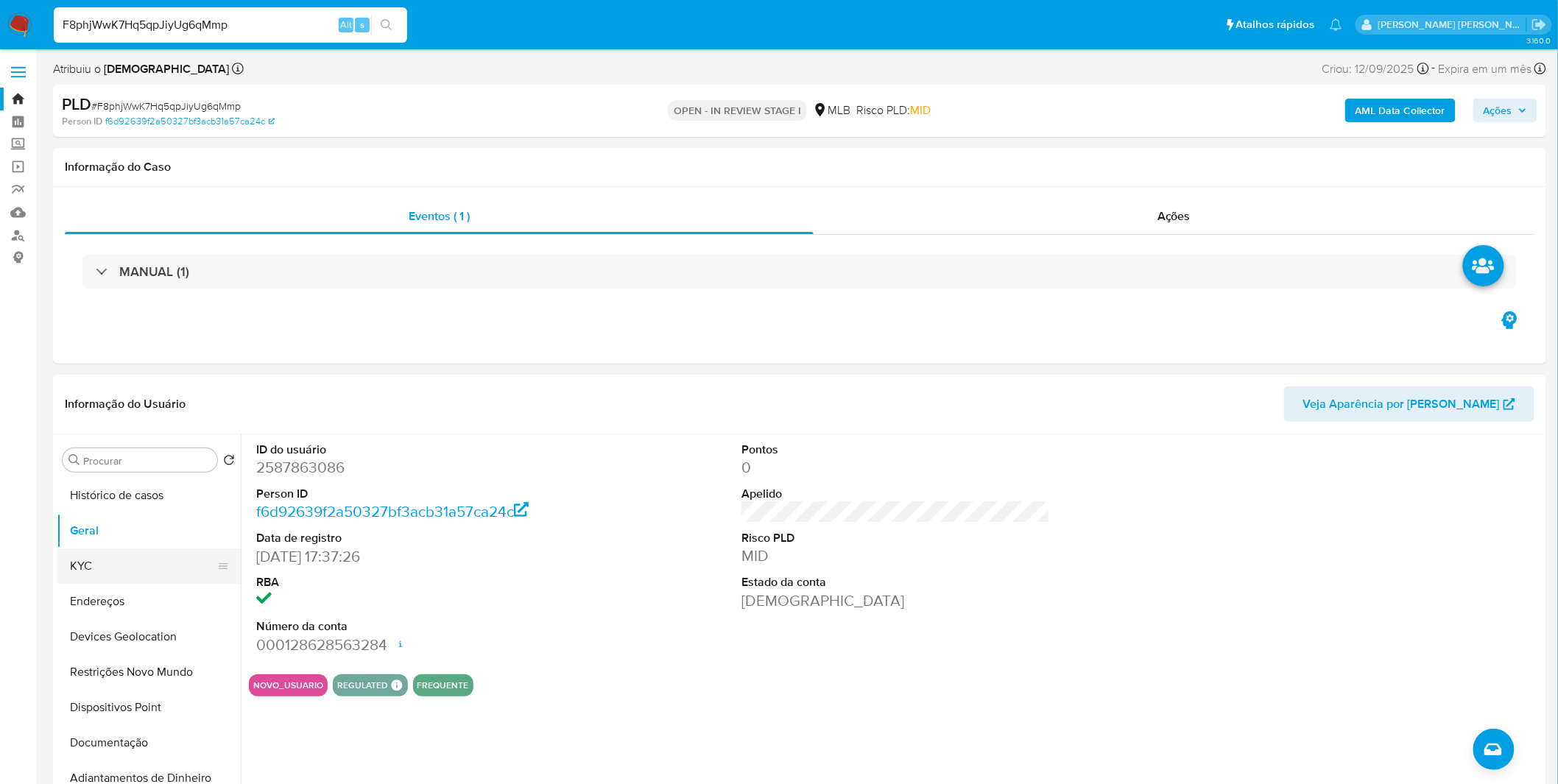
click at [114, 564] on button "KYC" at bounding box center [142, 566] width 172 height 36
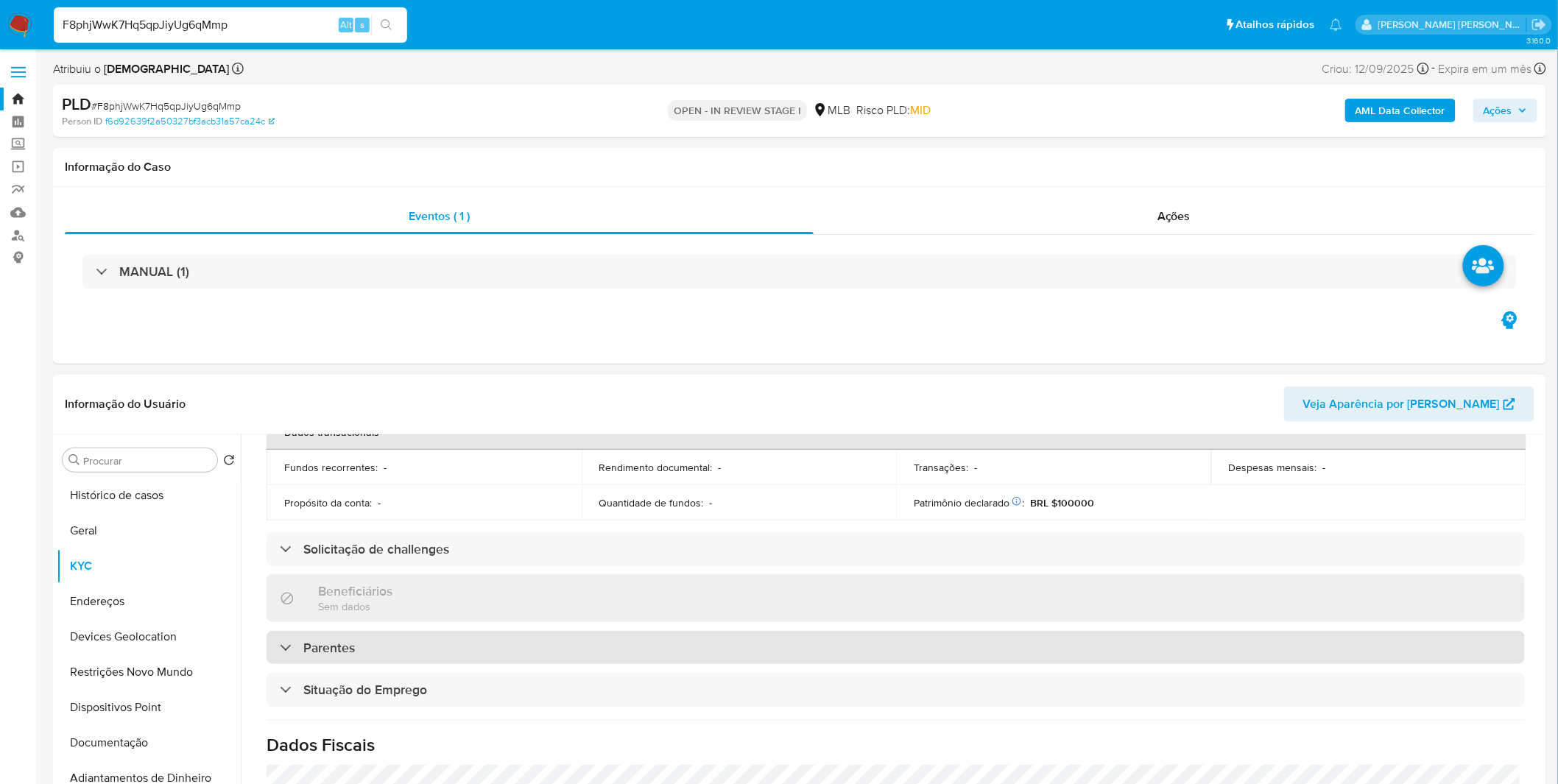
scroll to position [612, 0]
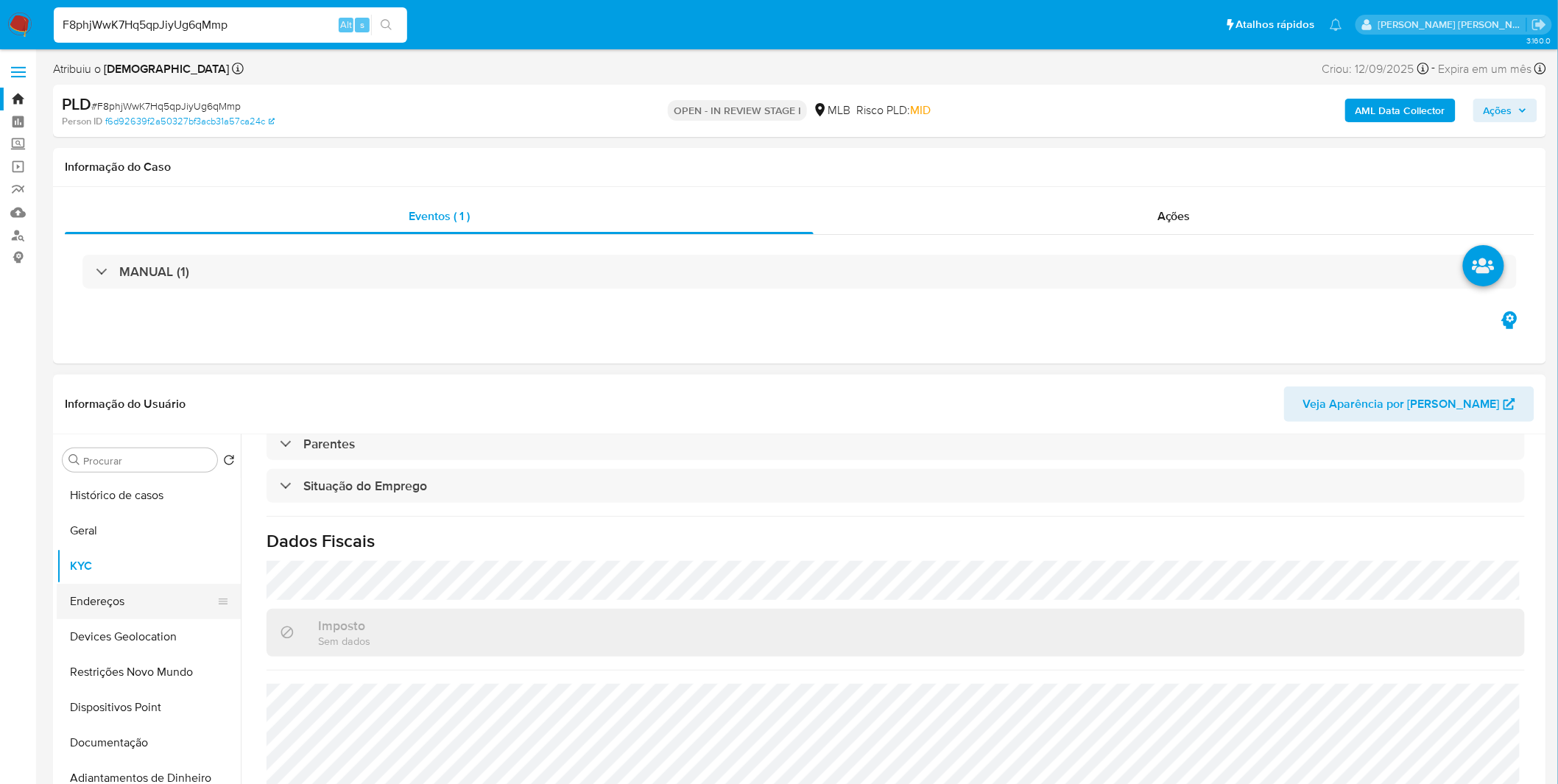
click at [95, 598] on button "Endereços" at bounding box center [142, 601] width 172 height 36
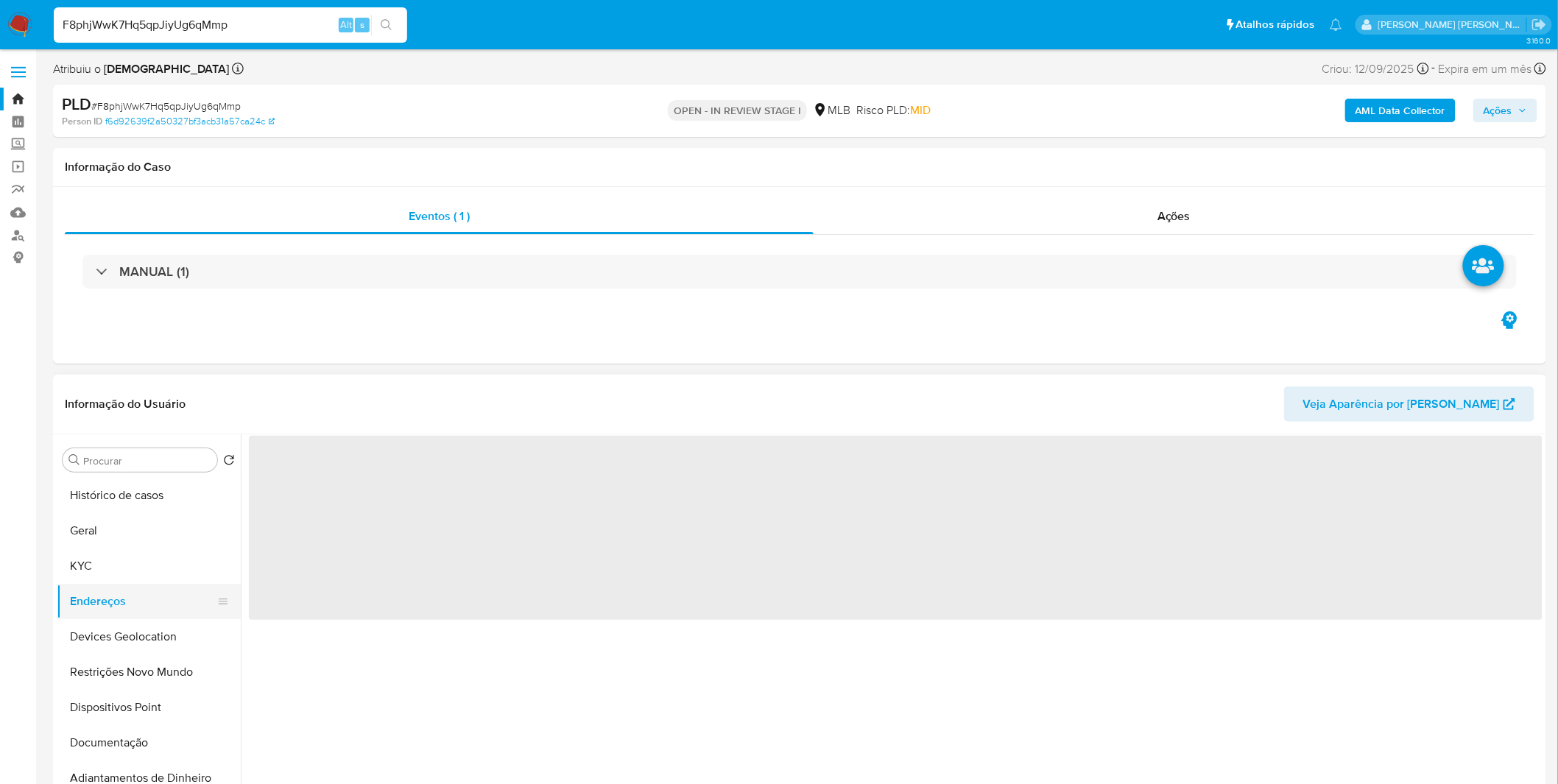
scroll to position [0, 0]
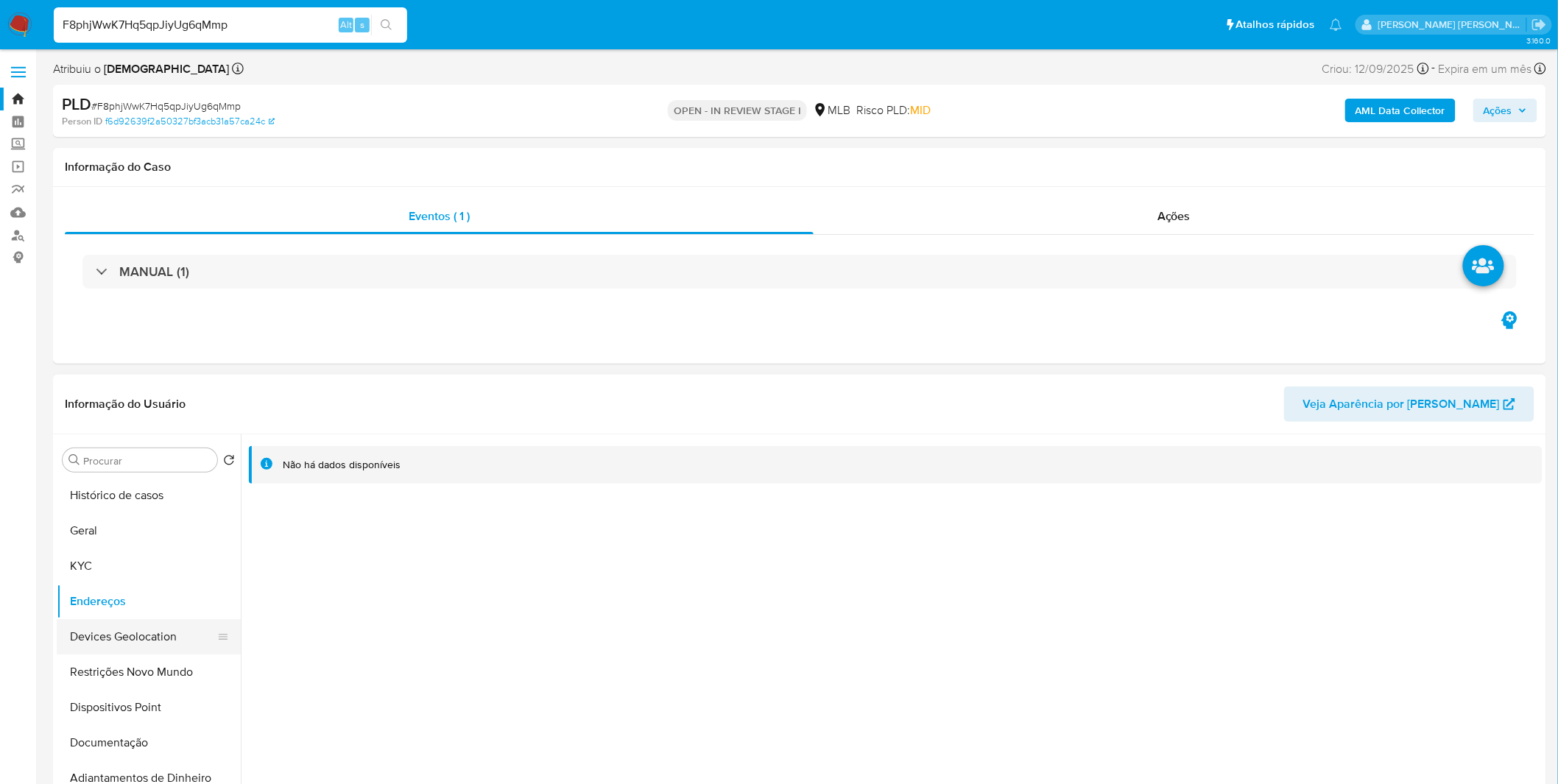
click at [137, 635] on button "Devices Geolocation" at bounding box center [142, 636] width 172 height 36
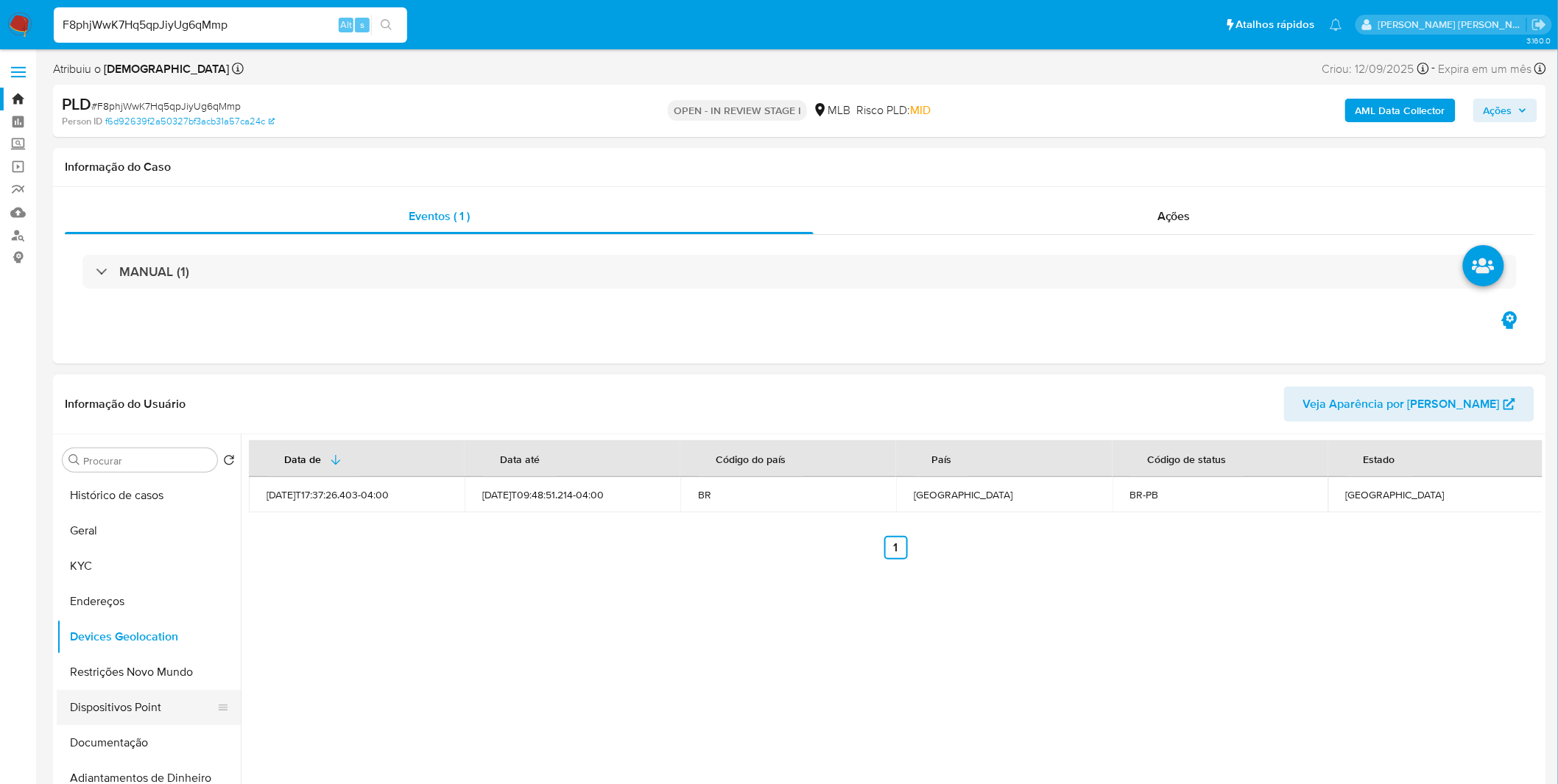
click at [182, 690] on button "Dispositivos Point" at bounding box center [142, 707] width 172 height 36
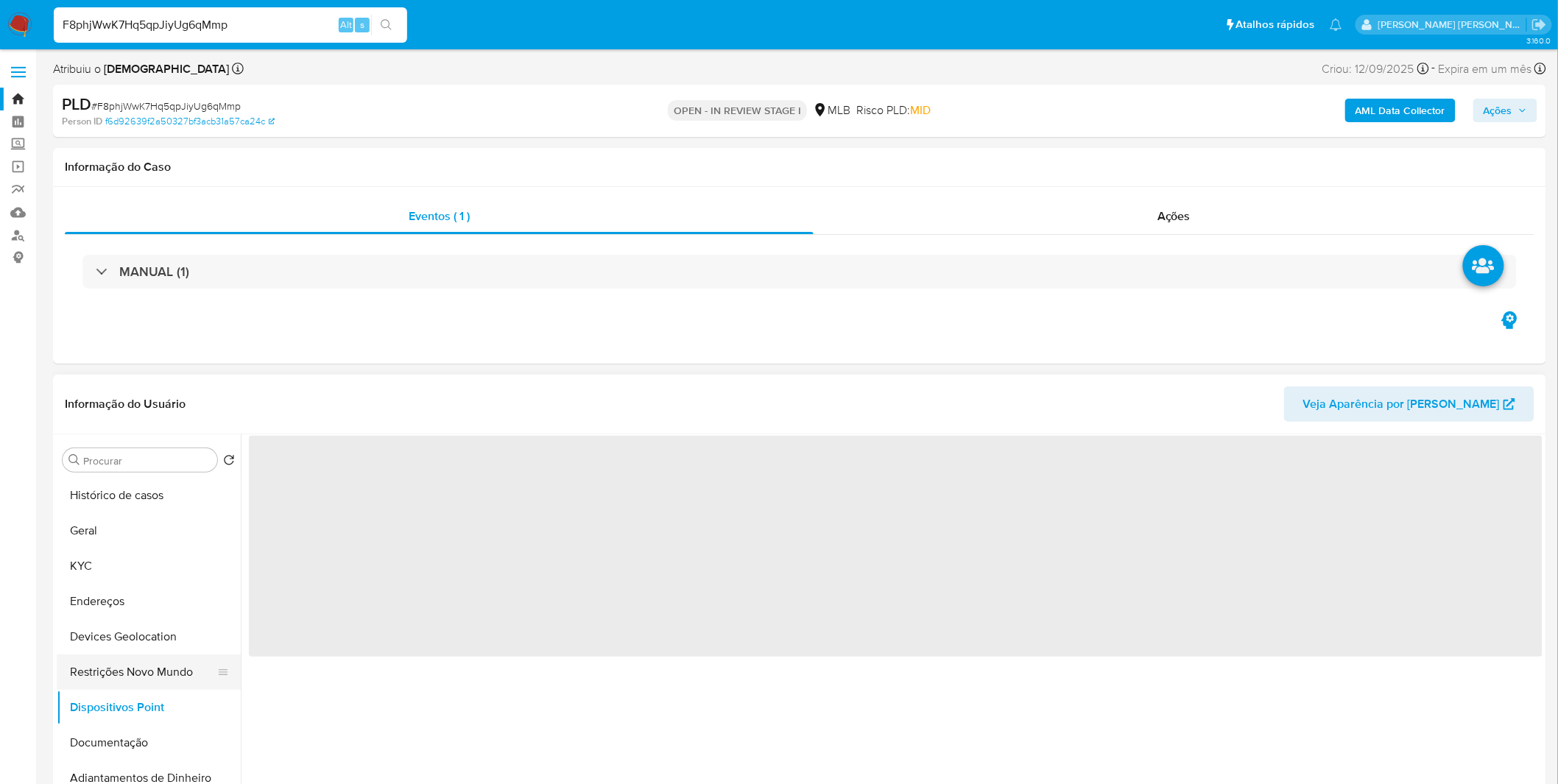
click at [175, 680] on button "Restrições Novo Mundo" at bounding box center [142, 672] width 172 height 36
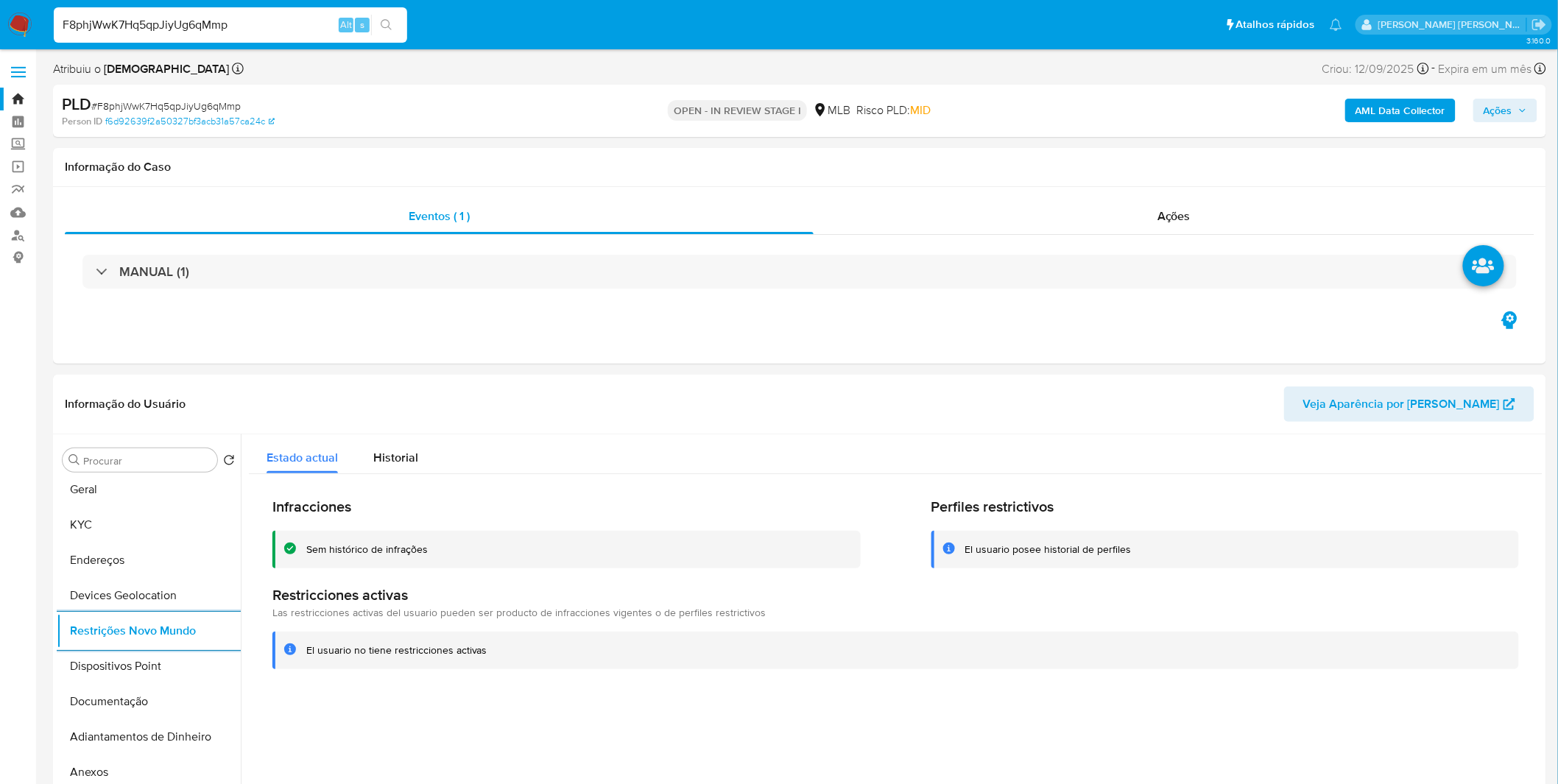
scroll to position [82, 0]
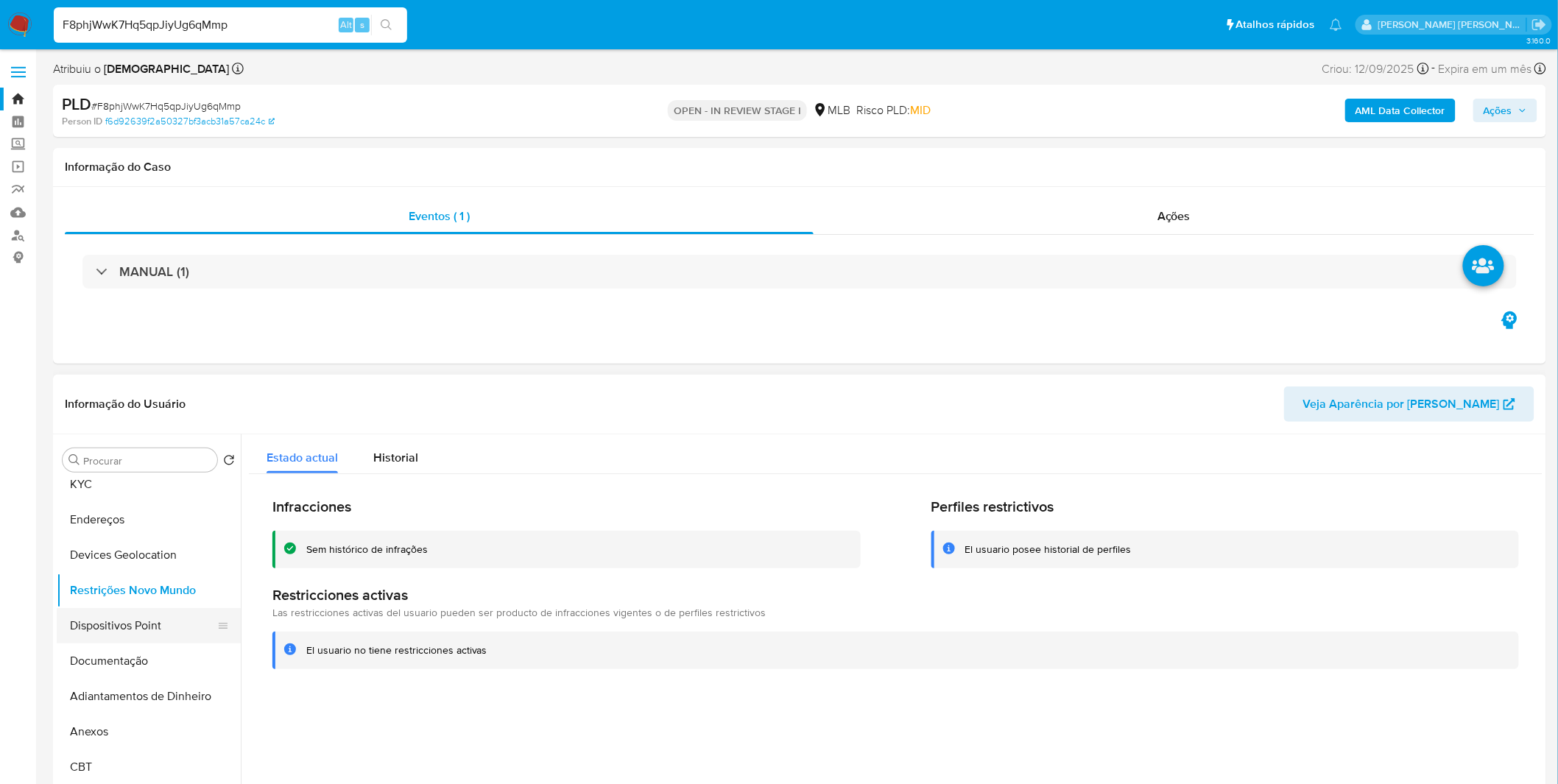
click at [158, 636] on button "Dispositivos Point" at bounding box center [142, 625] width 172 height 36
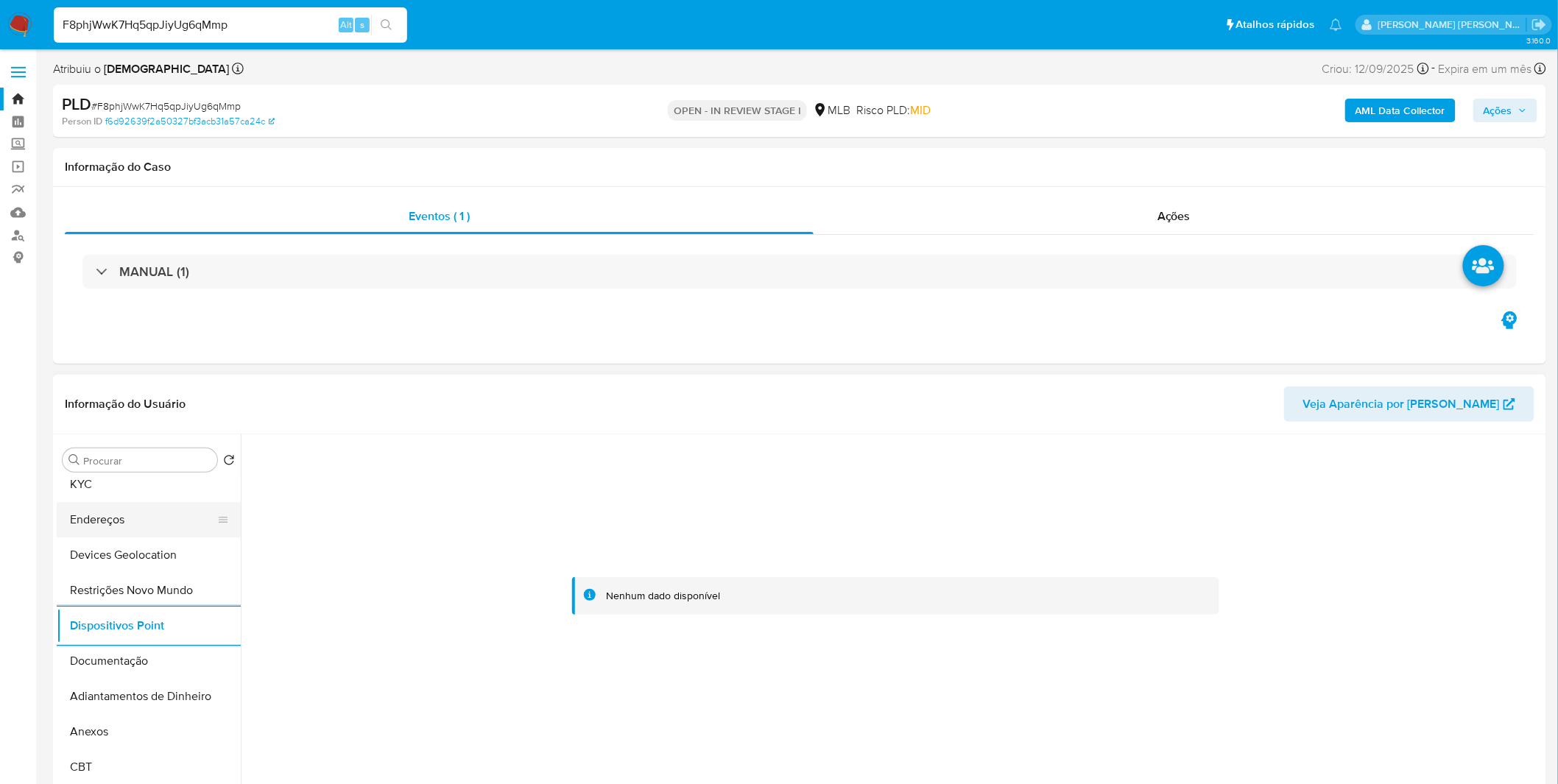
click at [125, 505] on button "Endereços" at bounding box center [142, 519] width 172 height 36
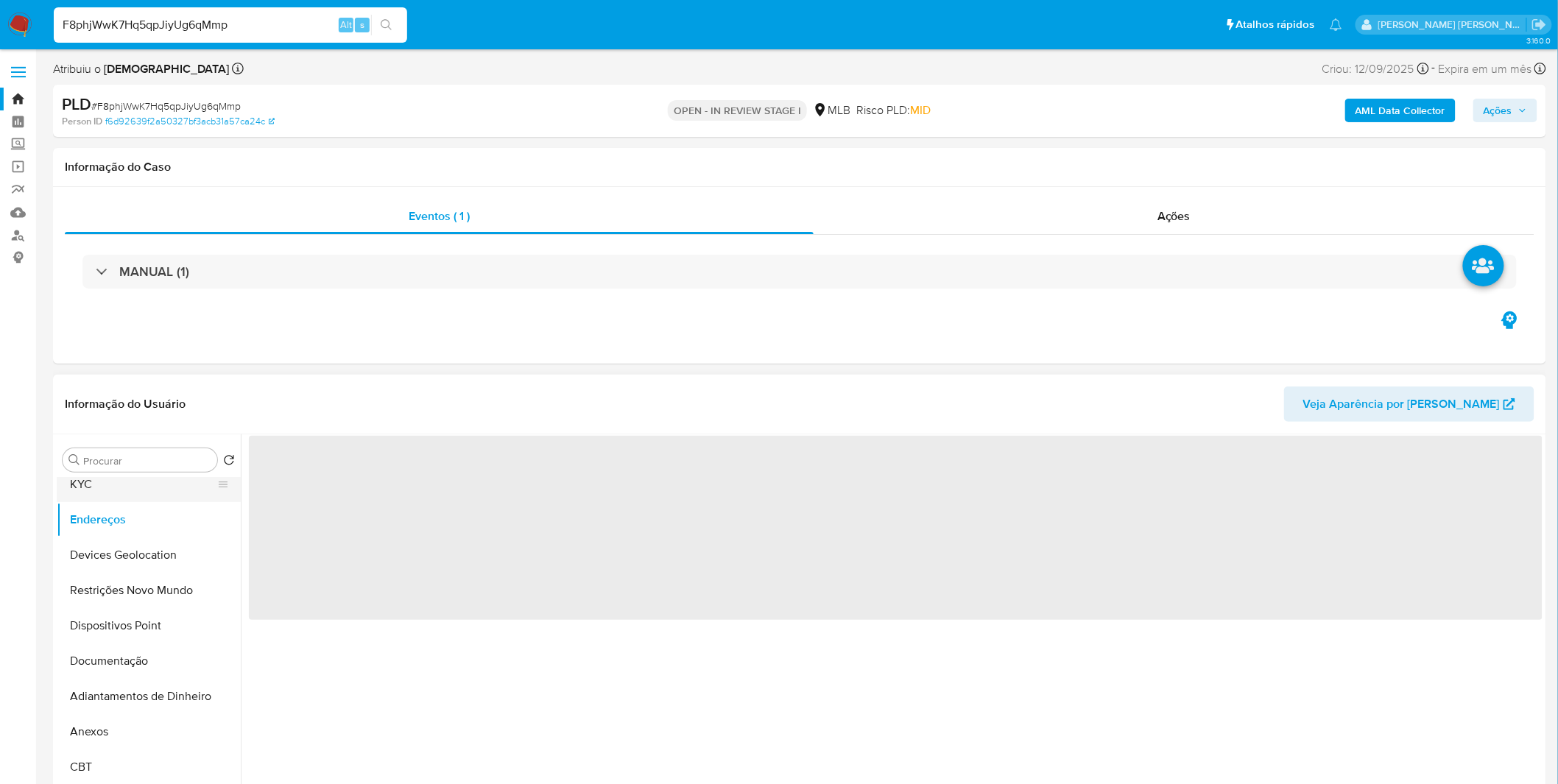
click at [122, 497] on button "KYC" at bounding box center [142, 484] width 172 height 36
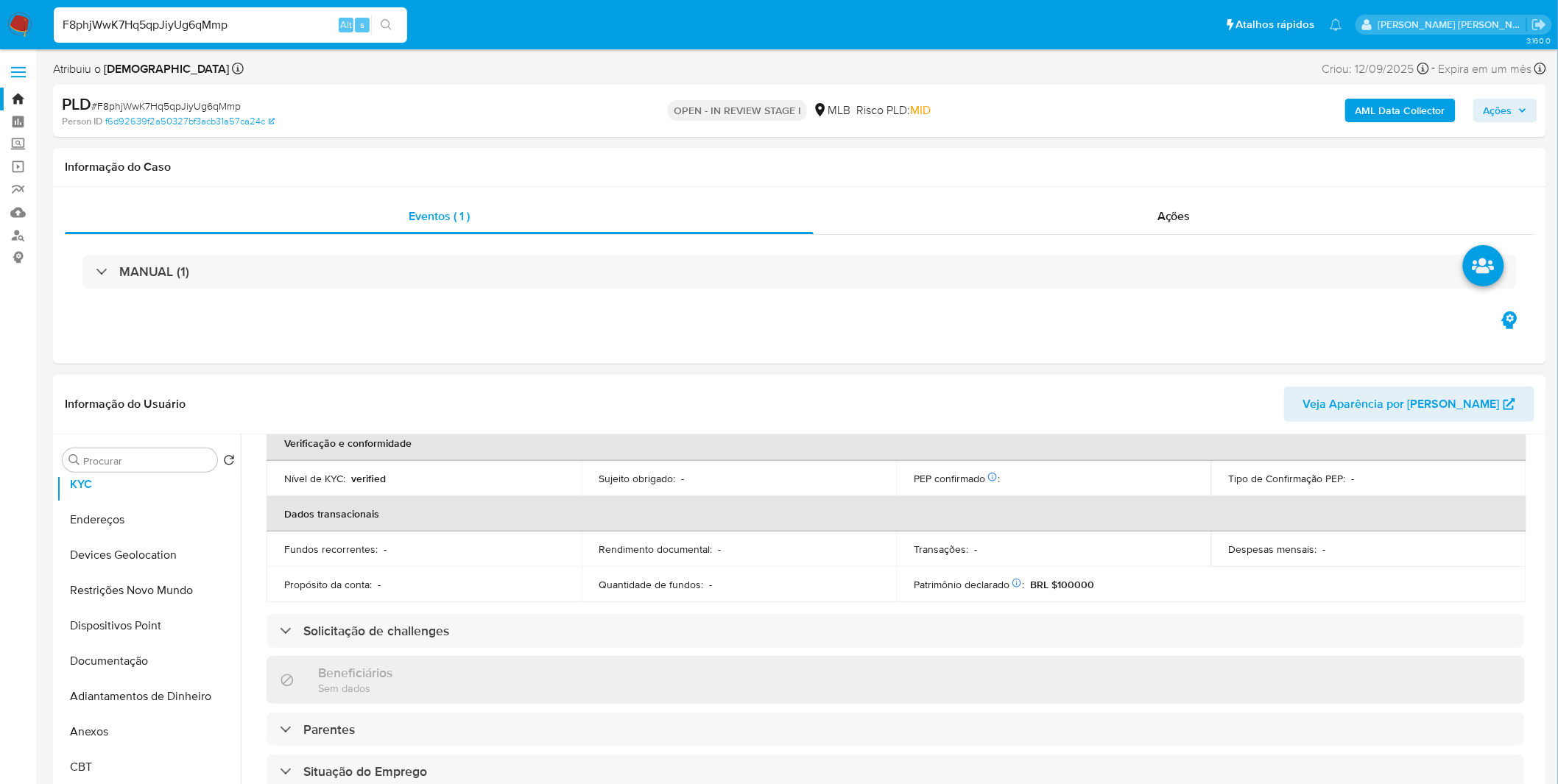
scroll to position [569, 0]
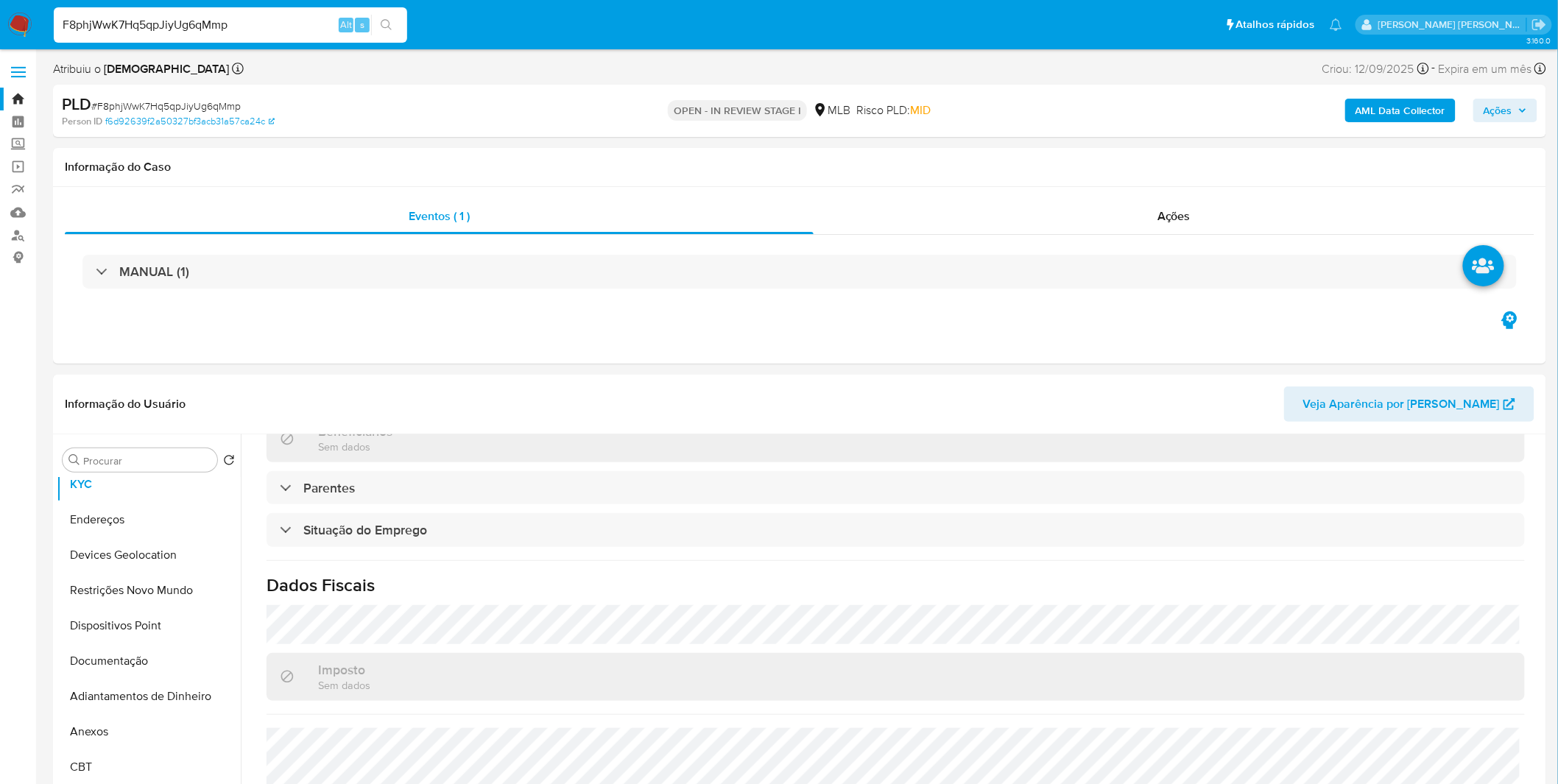
click at [32, 27] on nav "Pausado Ver notificaciones F8phjWwK7Hq5qpJiyUg6qMmp Alt s Atalhos rápidos Presi…" at bounding box center [779, 24] width 1558 height 49
click at [18, 32] on img at bounding box center [19, 24] width 25 height 25
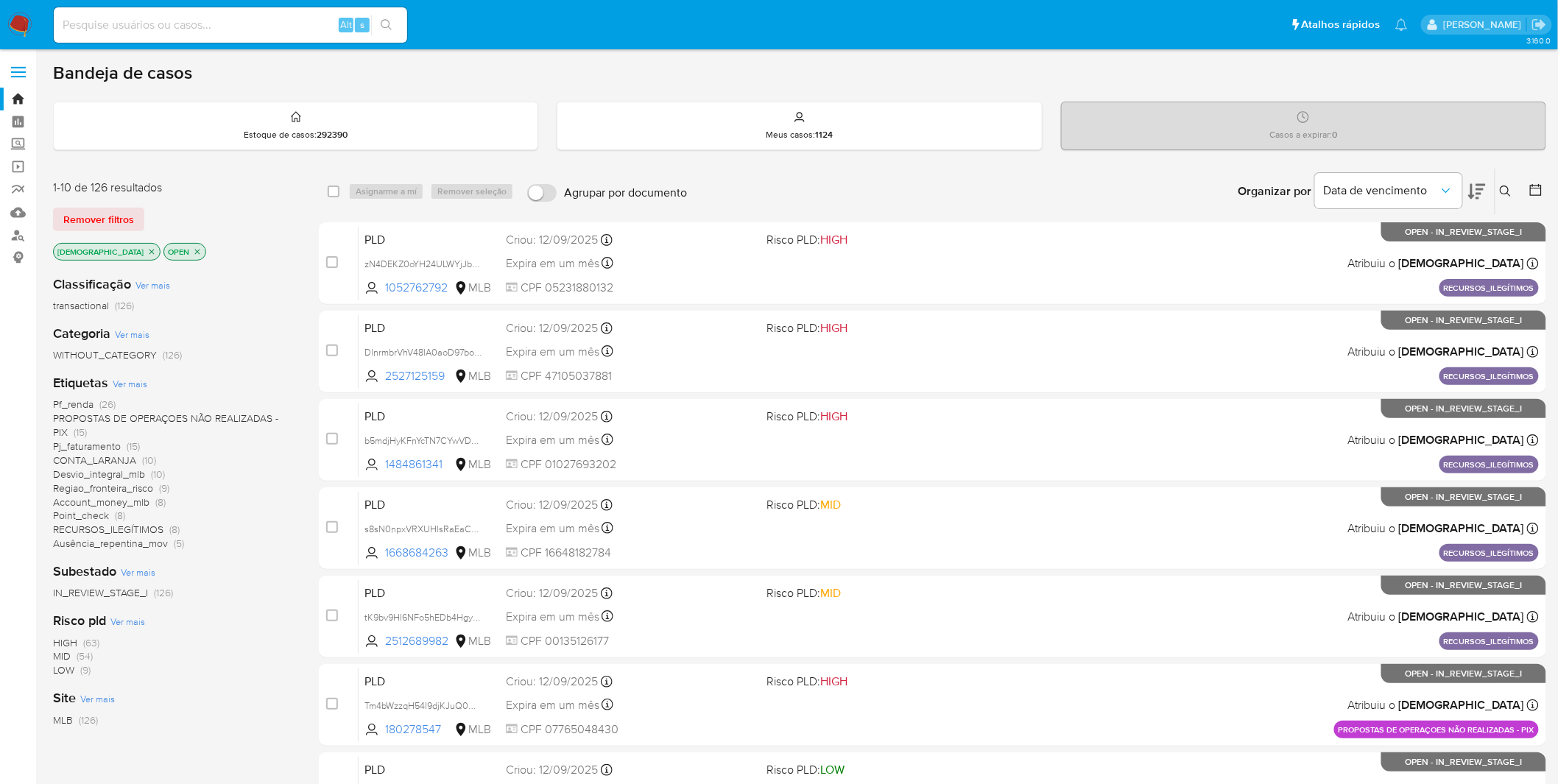
click at [27, 20] on img at bounding box center [19, 24] width 25 height 25
click at [148, 249] on icon "close-filter" at bounding box center [152, 252] width 9 height 9
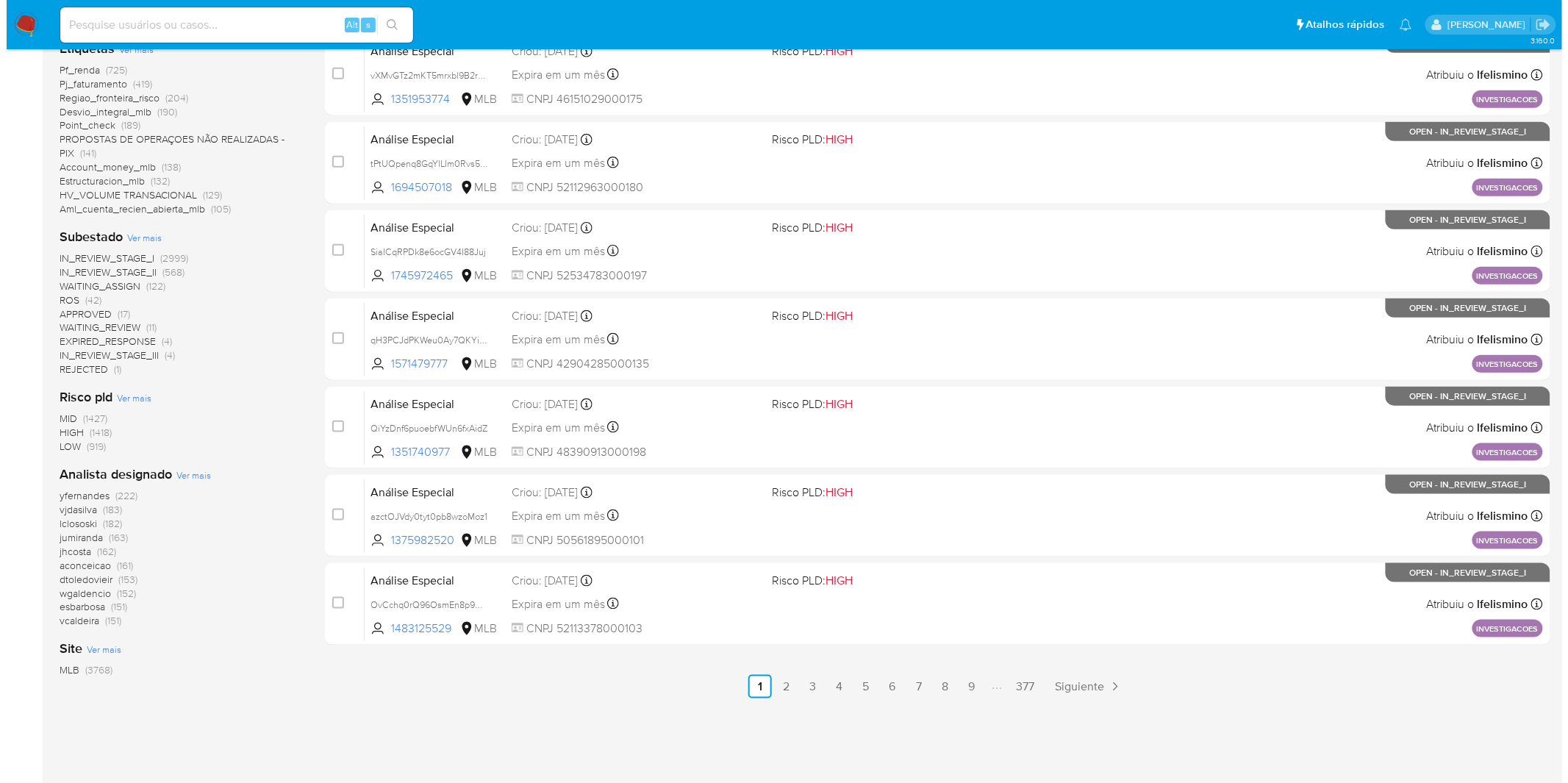
scroll to position [479, 0]
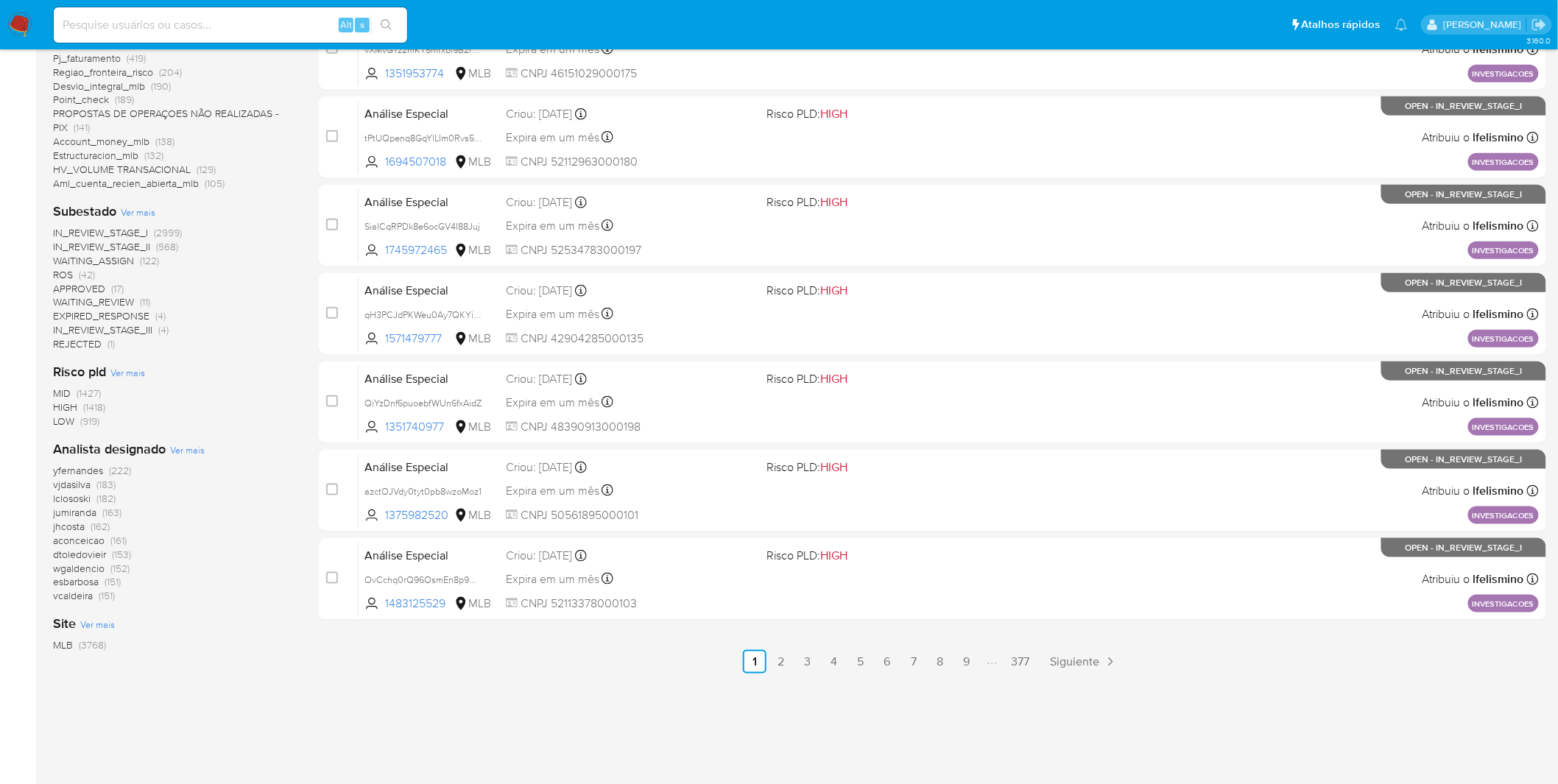
click at [175, 444] on span "Ver mais" at bounding box center [188, 449] width 35 height 13
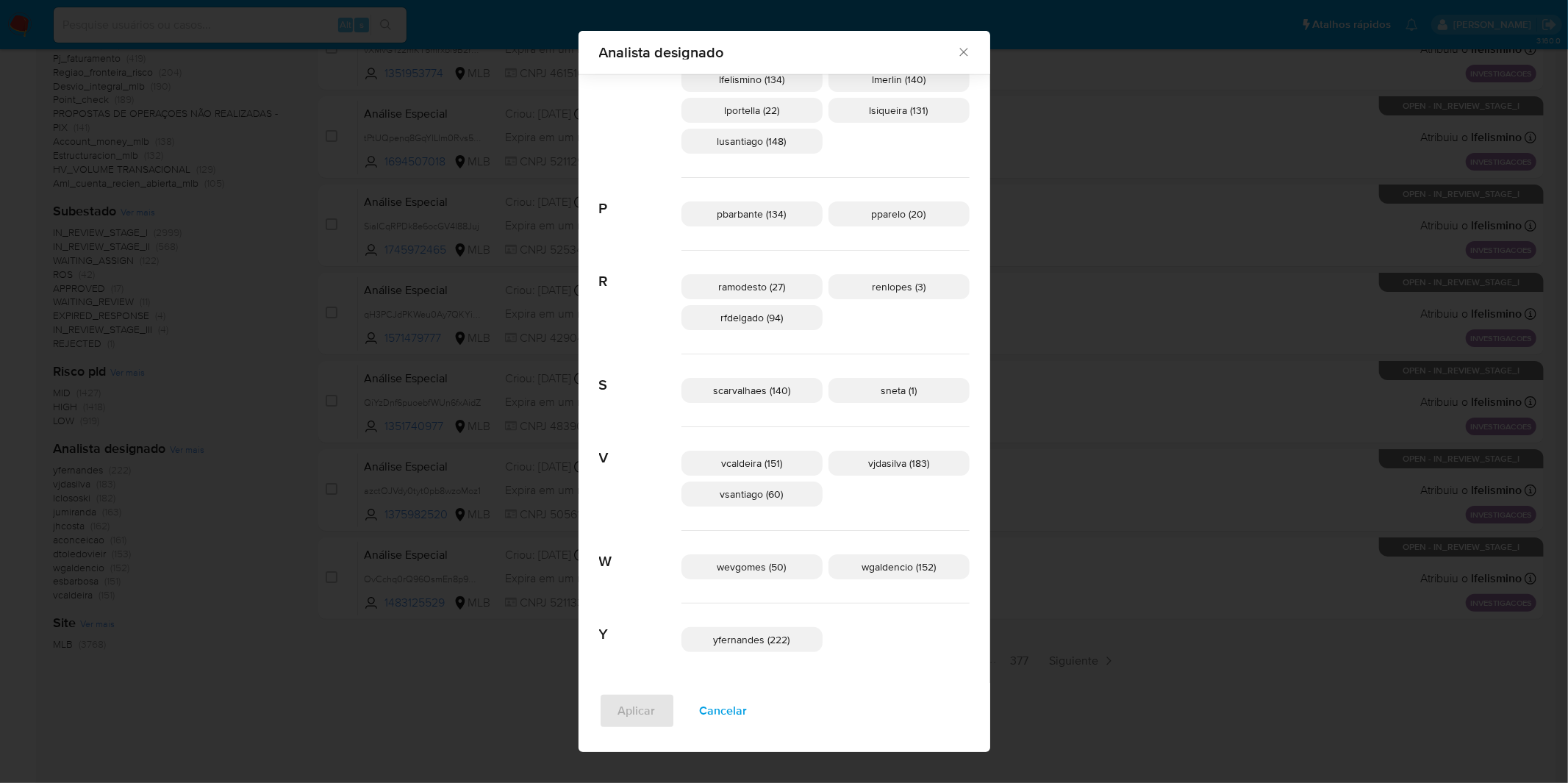
scroll to position [692, 0]
click at [747, 708] on span "Cancelar" at bounding box center [723, 710] width 48 height 32
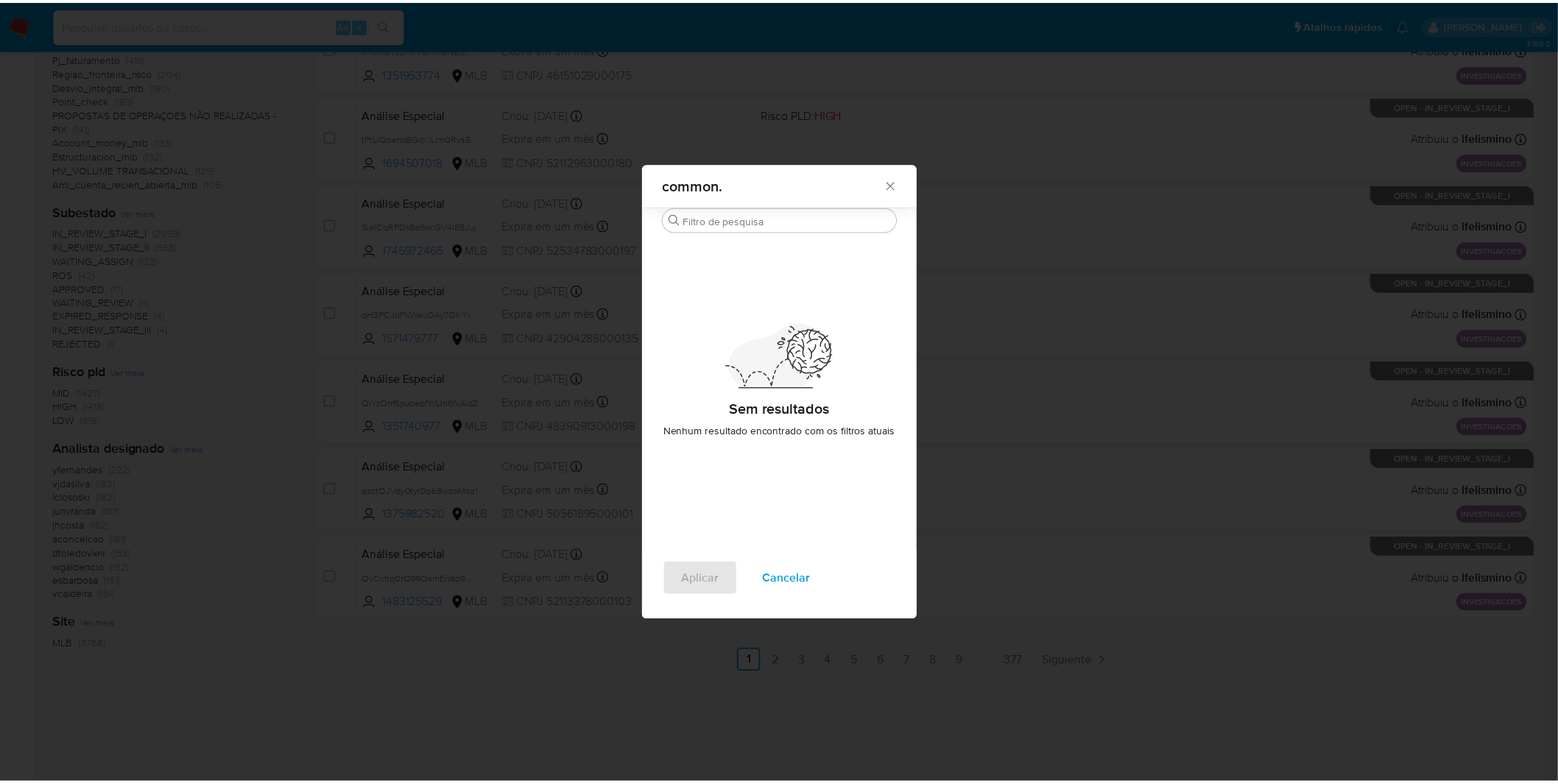
scroll to position [0, 0]
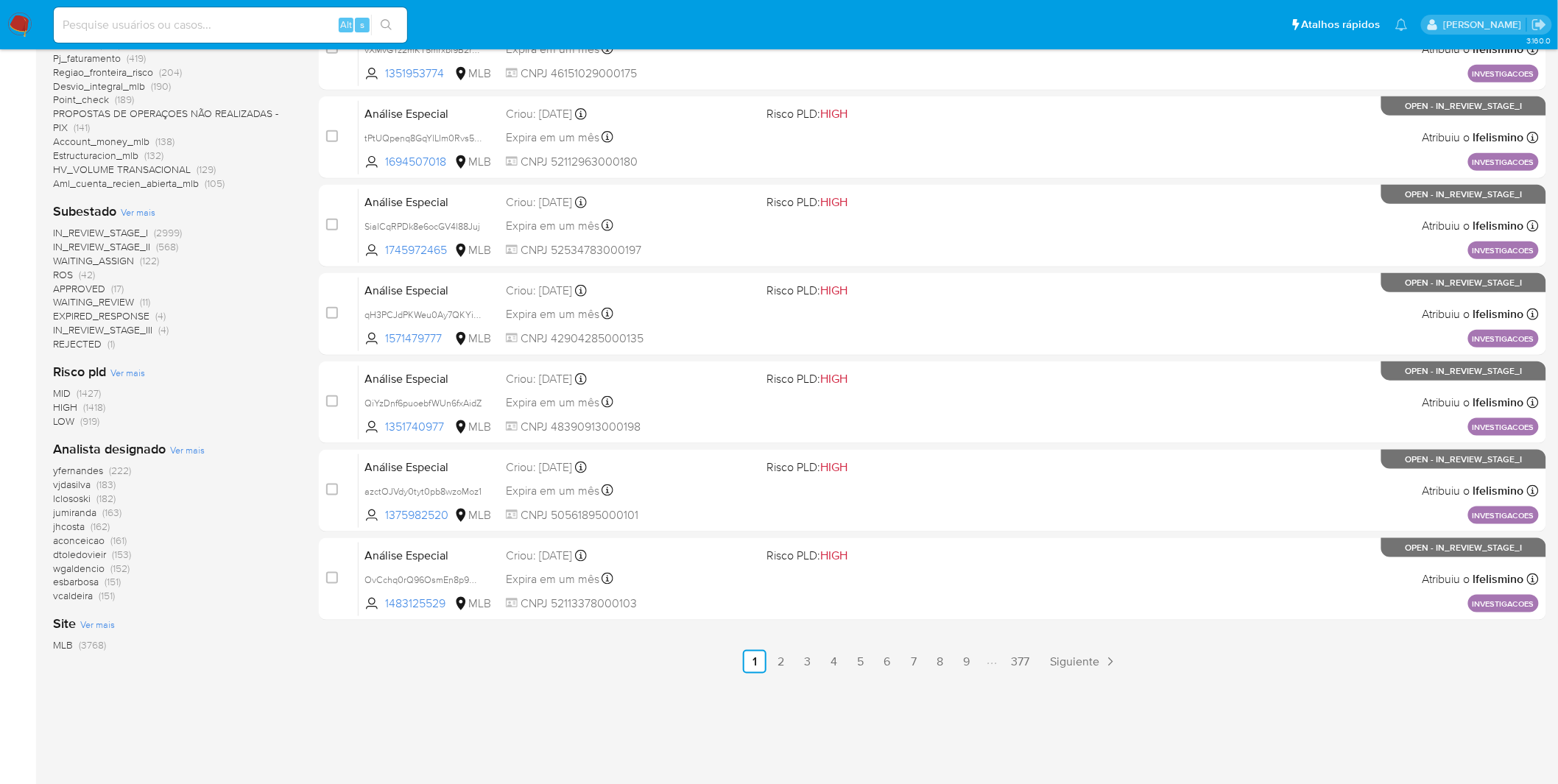
click at [32, 27] on nav "Pausado Ver notificaciones Alt s Atalhos rápidos Presiona las siguientes teclas…" at bounding box center [779, 24] width 1558 height 49
click at [35, 24] on nav "Pausado Ver notificaciones Alt s Atalhos rápidos Presiona las siguientes teclas…" at bounding box center [779, 24] width 1558 height 49
click at [25, 23] on img at bounding box center [19, 24] width 25 height 25
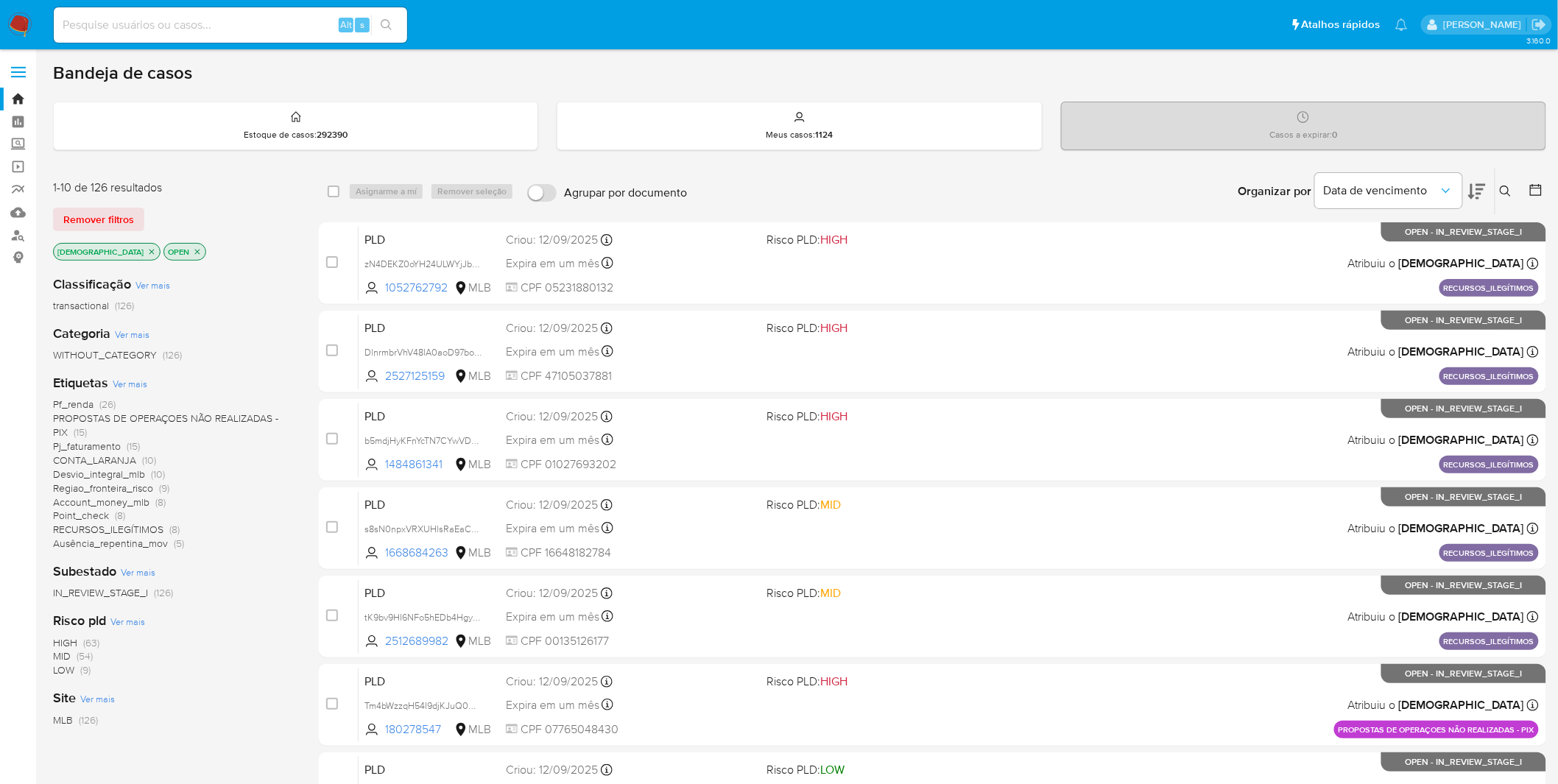
click at [22, 21] on img at bounding box center [19, 24] width 25 height 25
click at [188, 419] on span "PROPOSTAS DE OPERAÇOES NÃO REALIZADAS - PIX" at bounding box center [165, 425] width 225 height 29
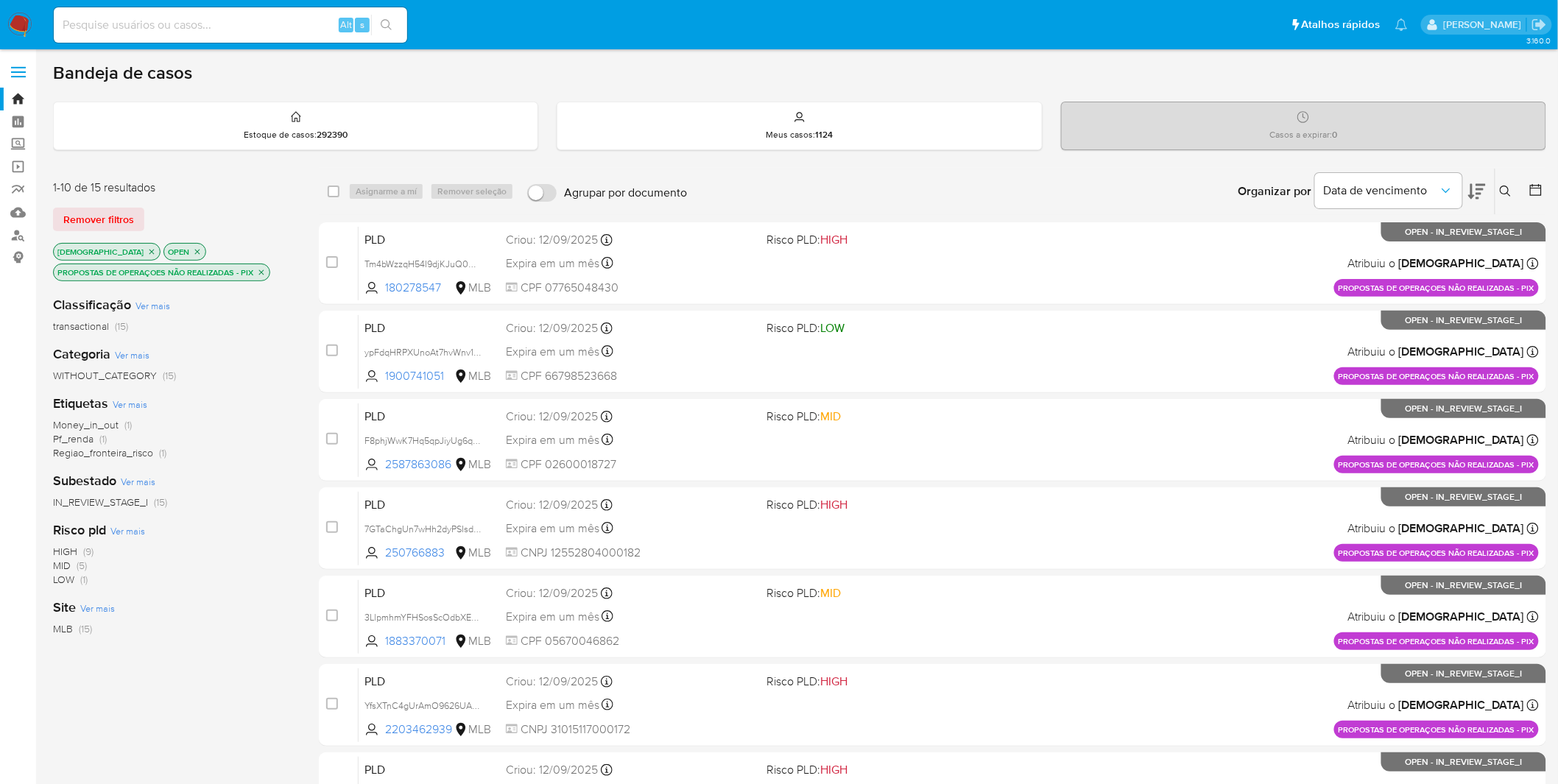
click at [193, 254] on icon "close-filter" at bounding box center [197, 252] width 9 height 9
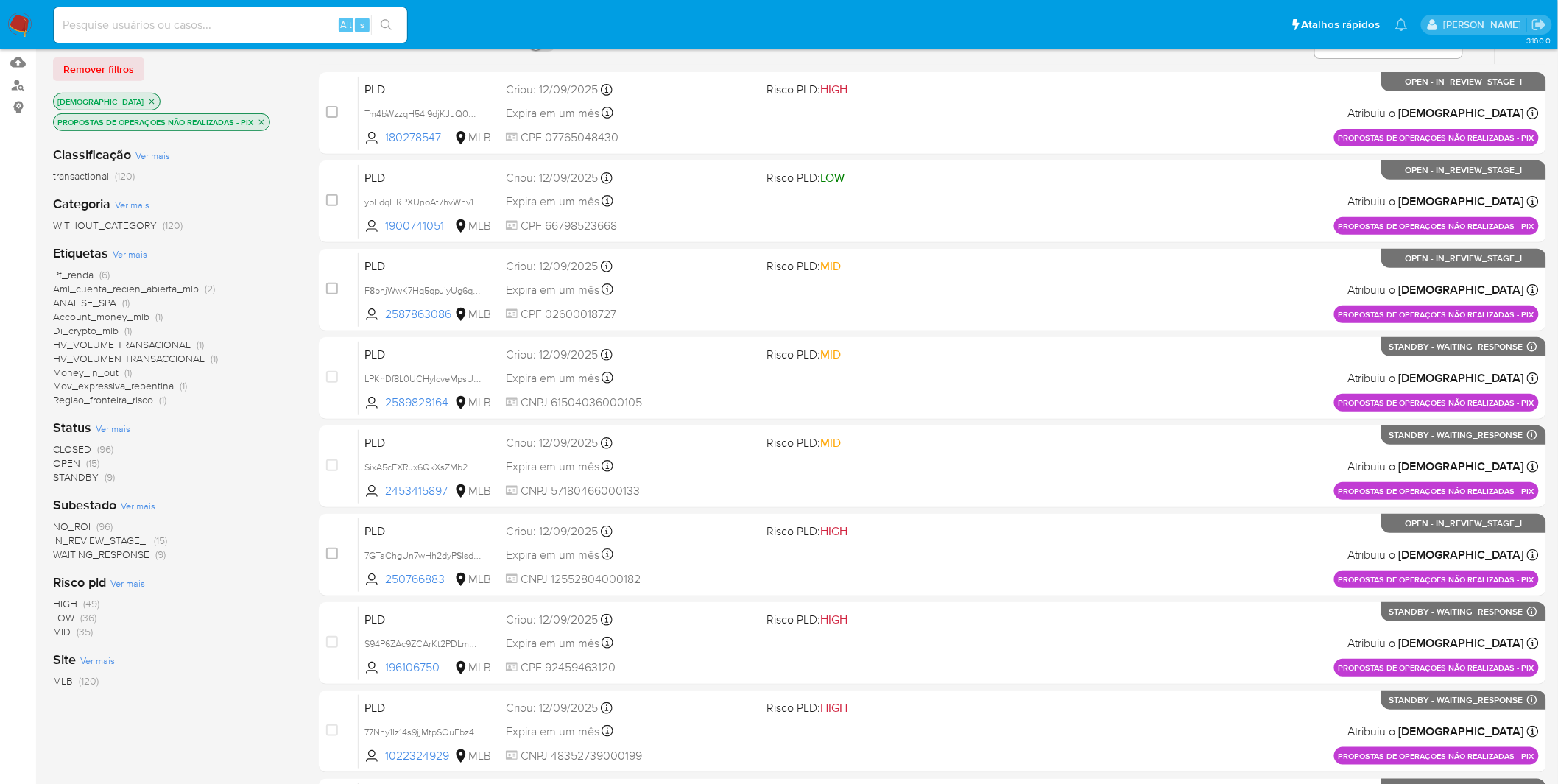
scroll to position [163, 0]
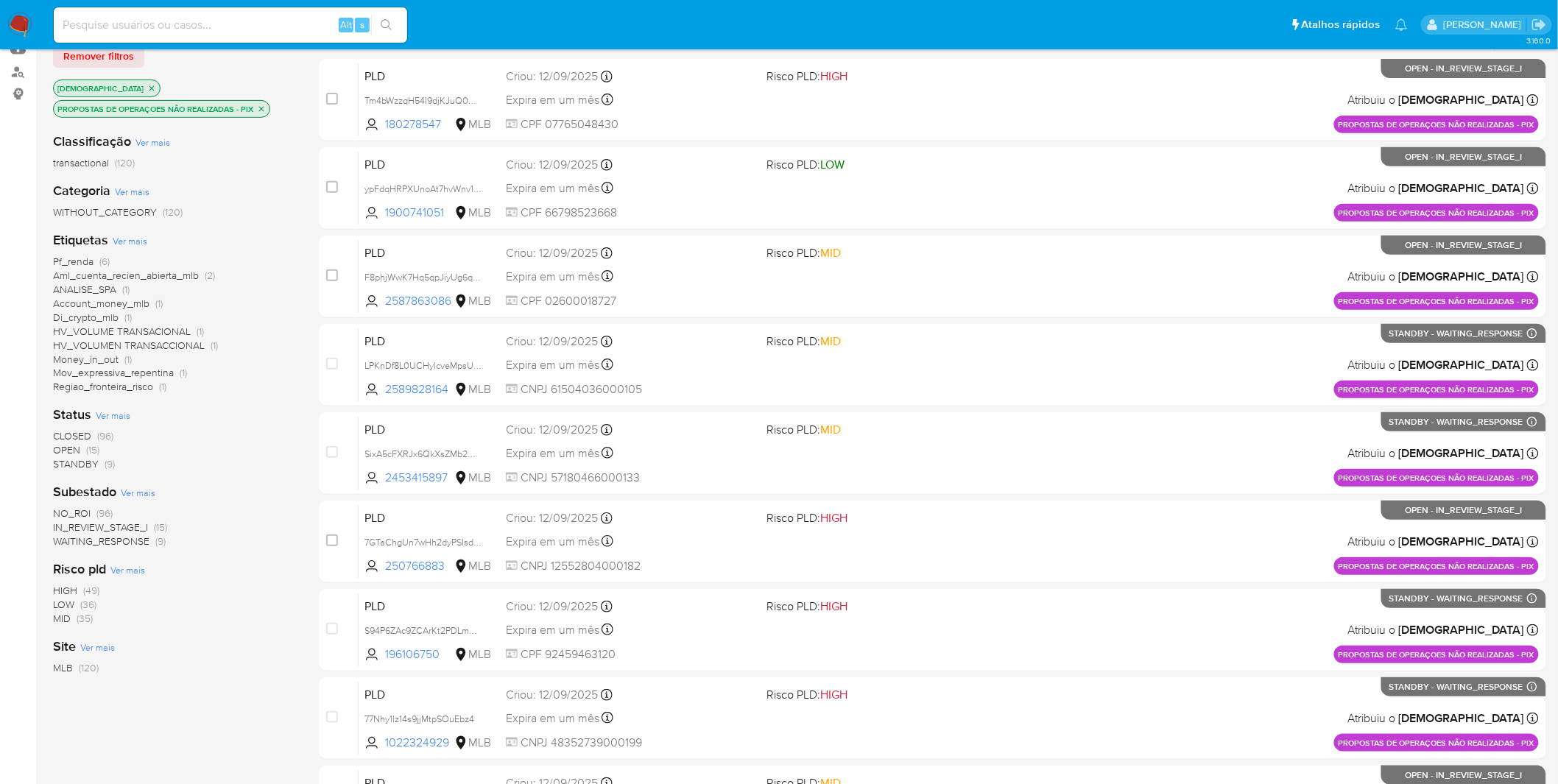
click at [23, 19] on img at bounding box center [19, 24] width 25 height 25
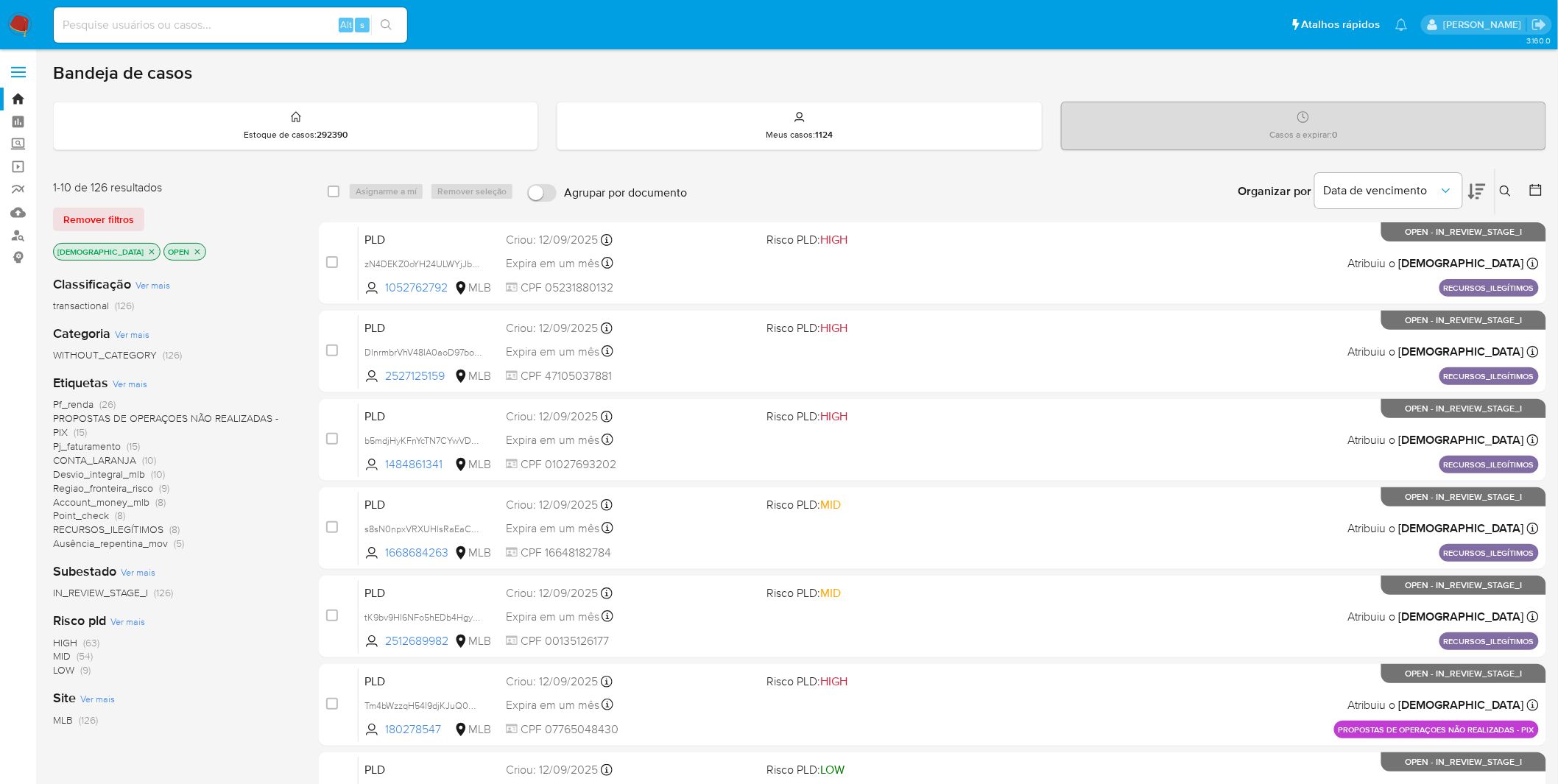
click at [12, 21] on img at bounding box center [19, 24] width 25 height 25
